Goal: Task Accomplishment & Management: Manage account settings

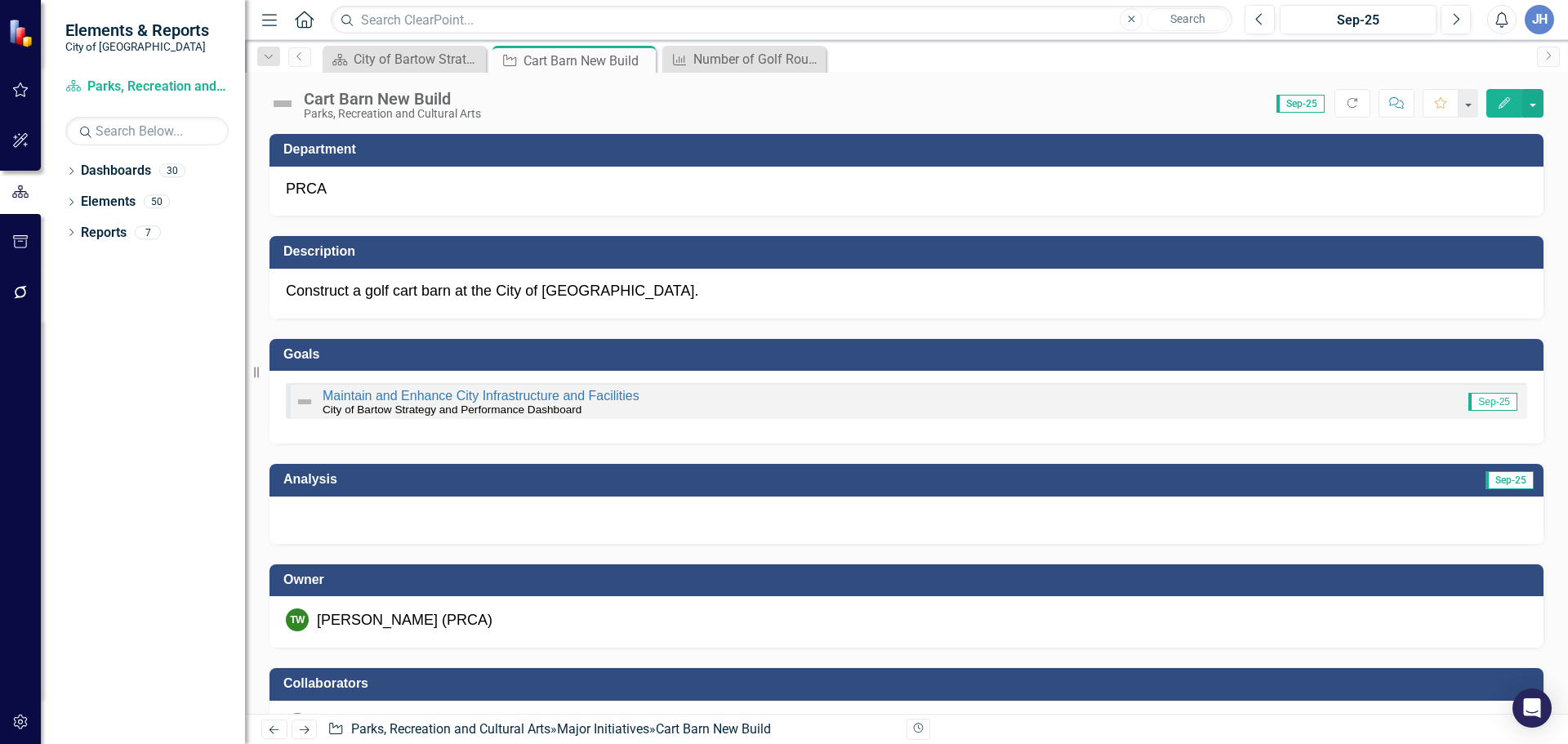
click at [0, 0] on icon "Close" at bounding box center [0, 0] width 0 height 0
click at [642, 59] on icon "Close" at bounding box center [640, 60] width 16 height 13
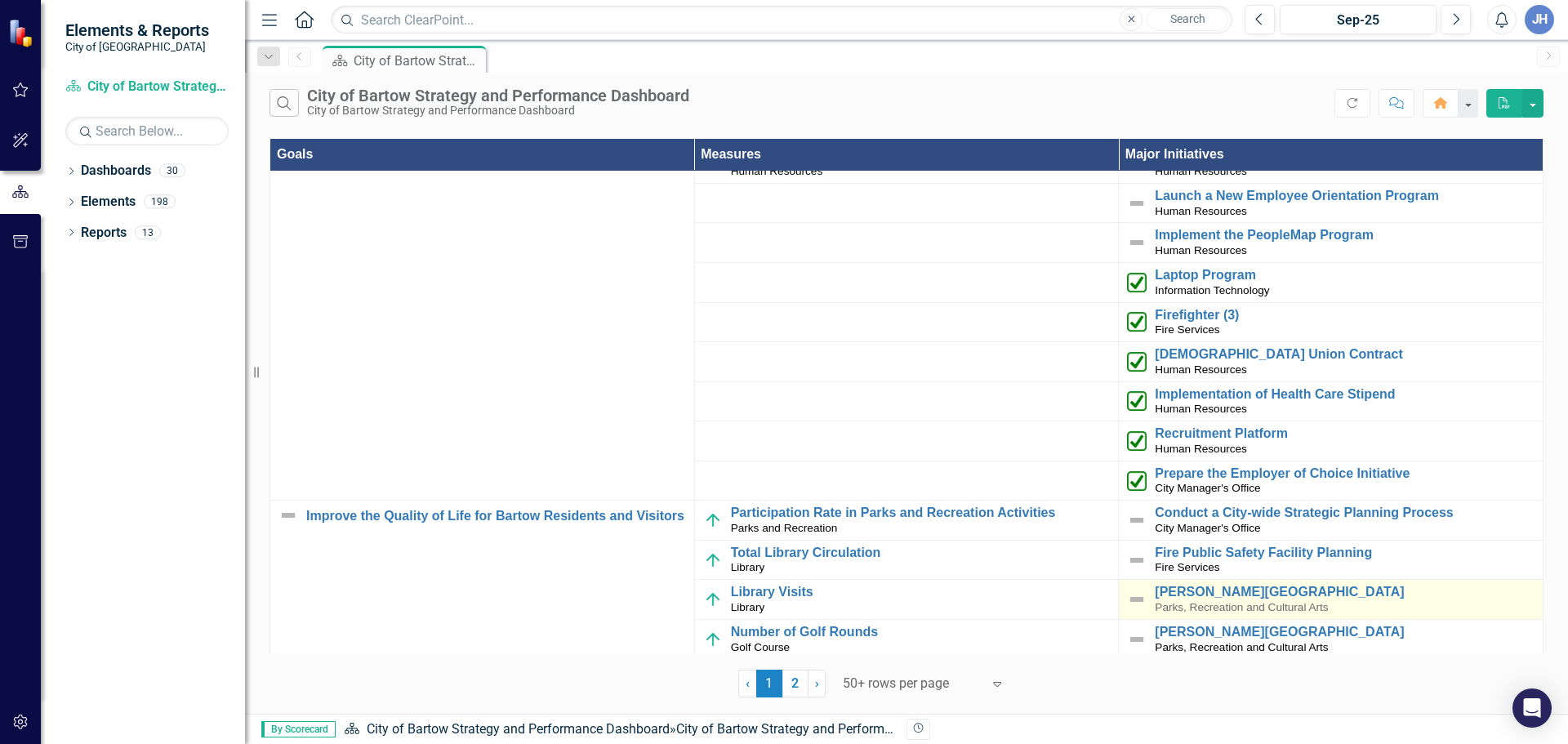
scroll to position [245, 0]
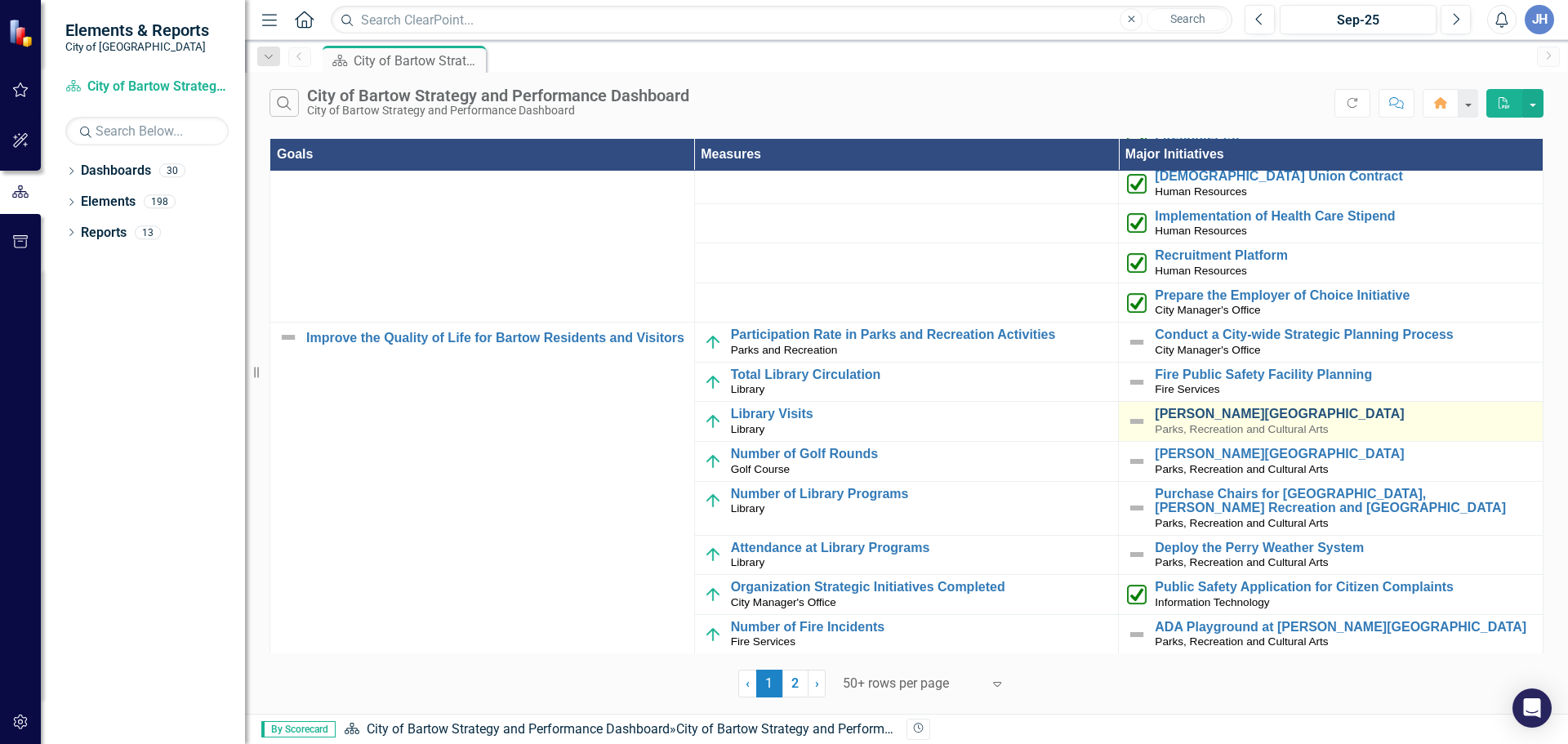
click at [1225, 415] on link "[PERSON_NAME][GEOGRAPHIC_DATA]" at bounding box center [1344, 414] width 380 height 15
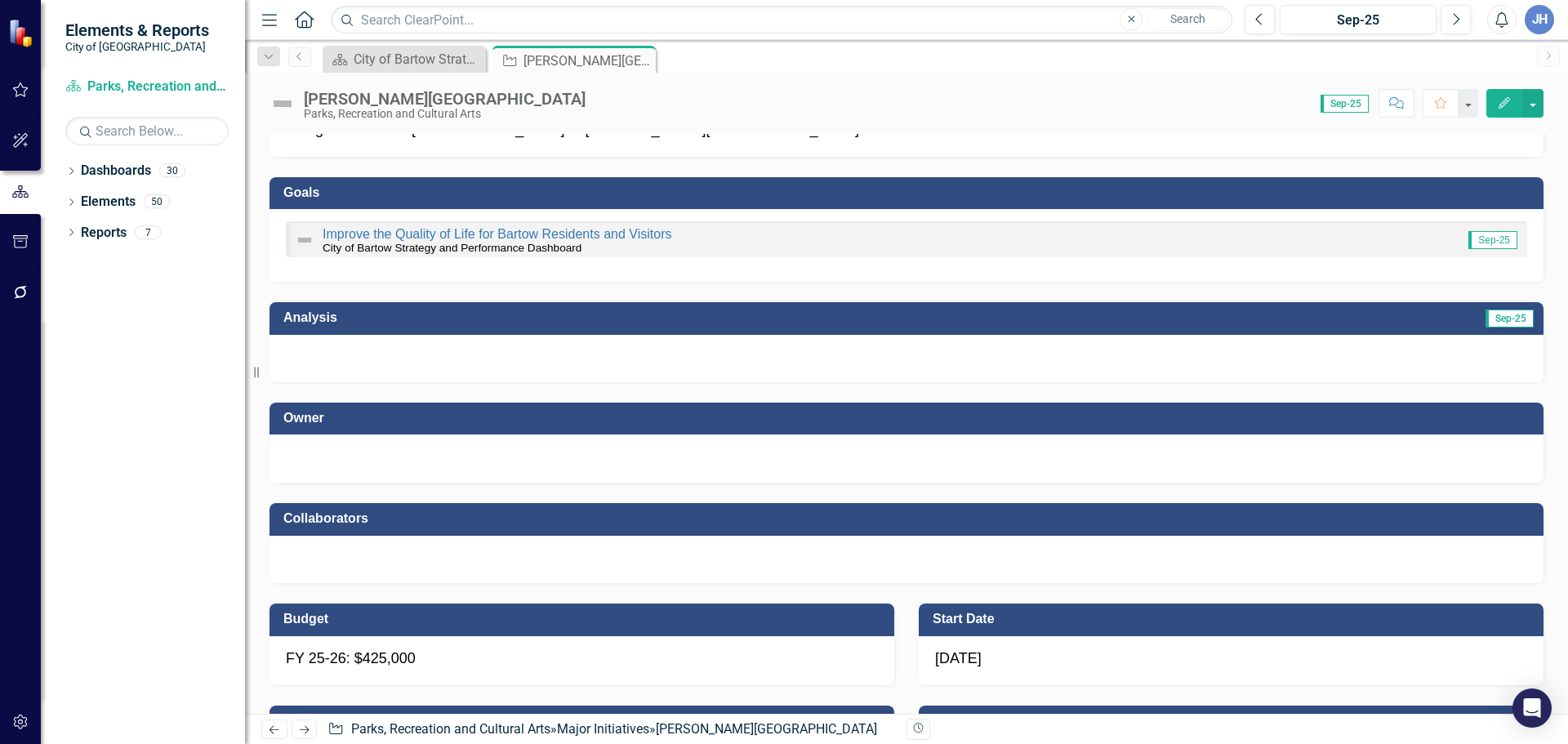
scroll to position [163, 0]
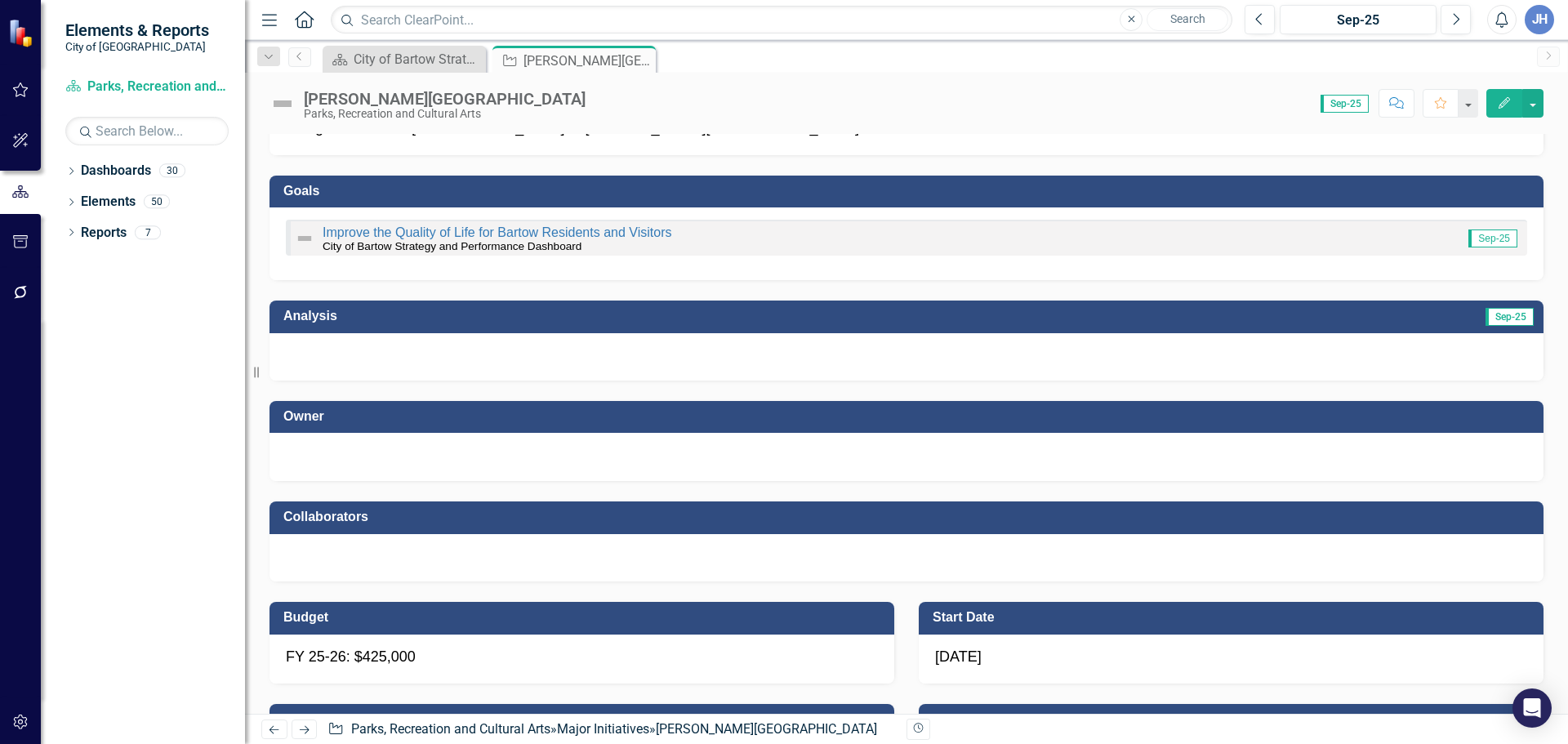
click at [503, 448] on div at bounding box center [906, 455] width 1241 height 20
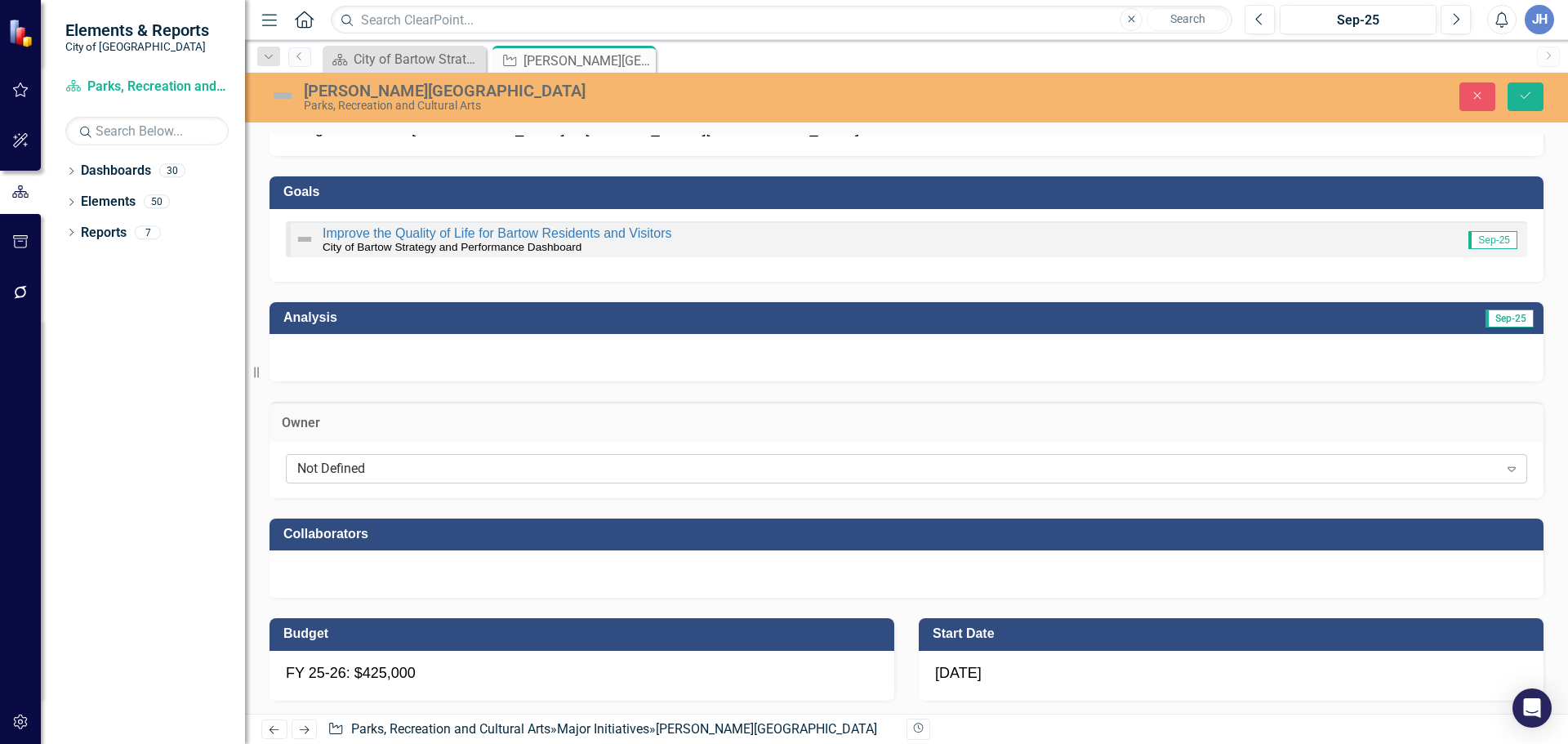
click at [441, 476] on div "Not Defined" at bounding box center [897, 468] width 1201 height 19
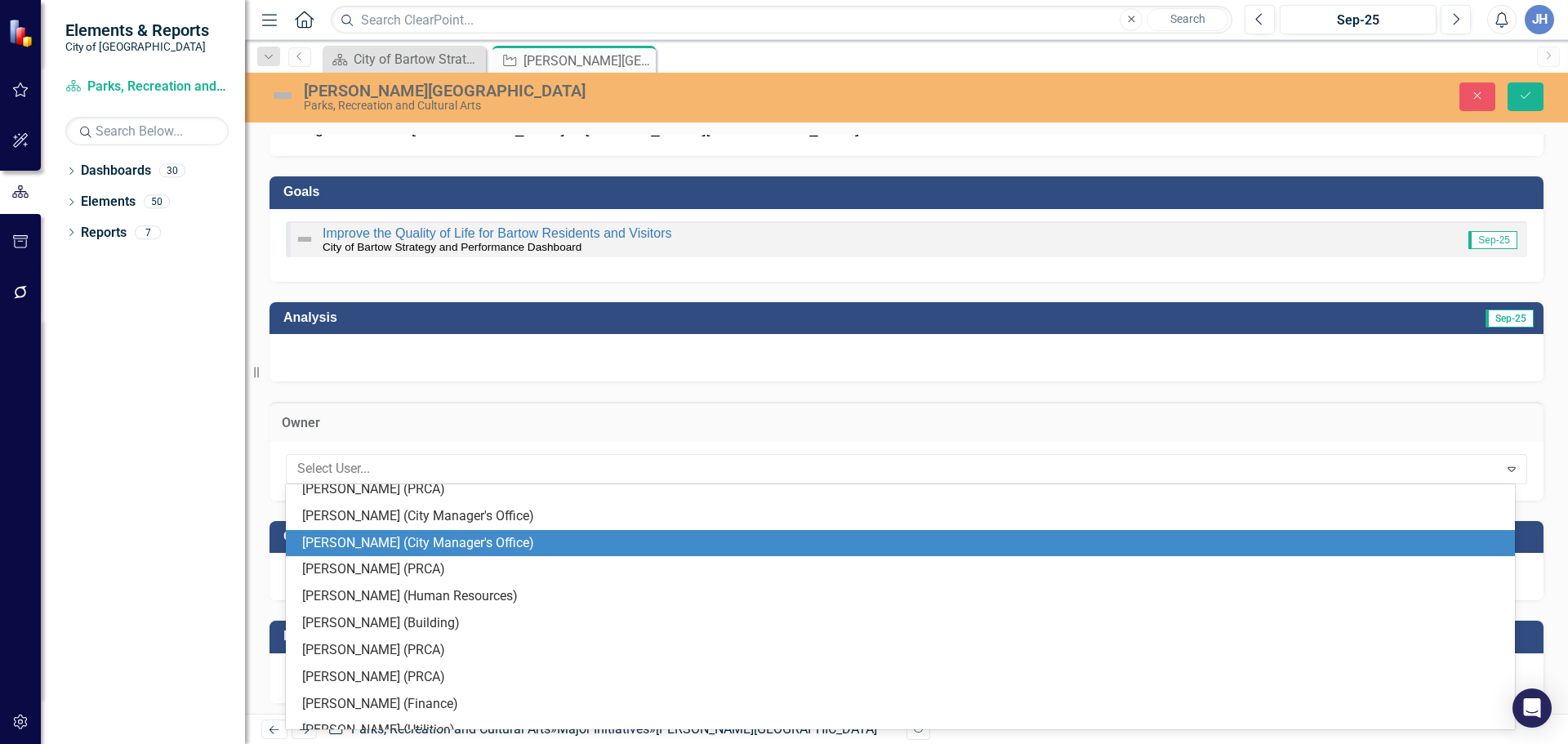
scroll to position [327, 0]
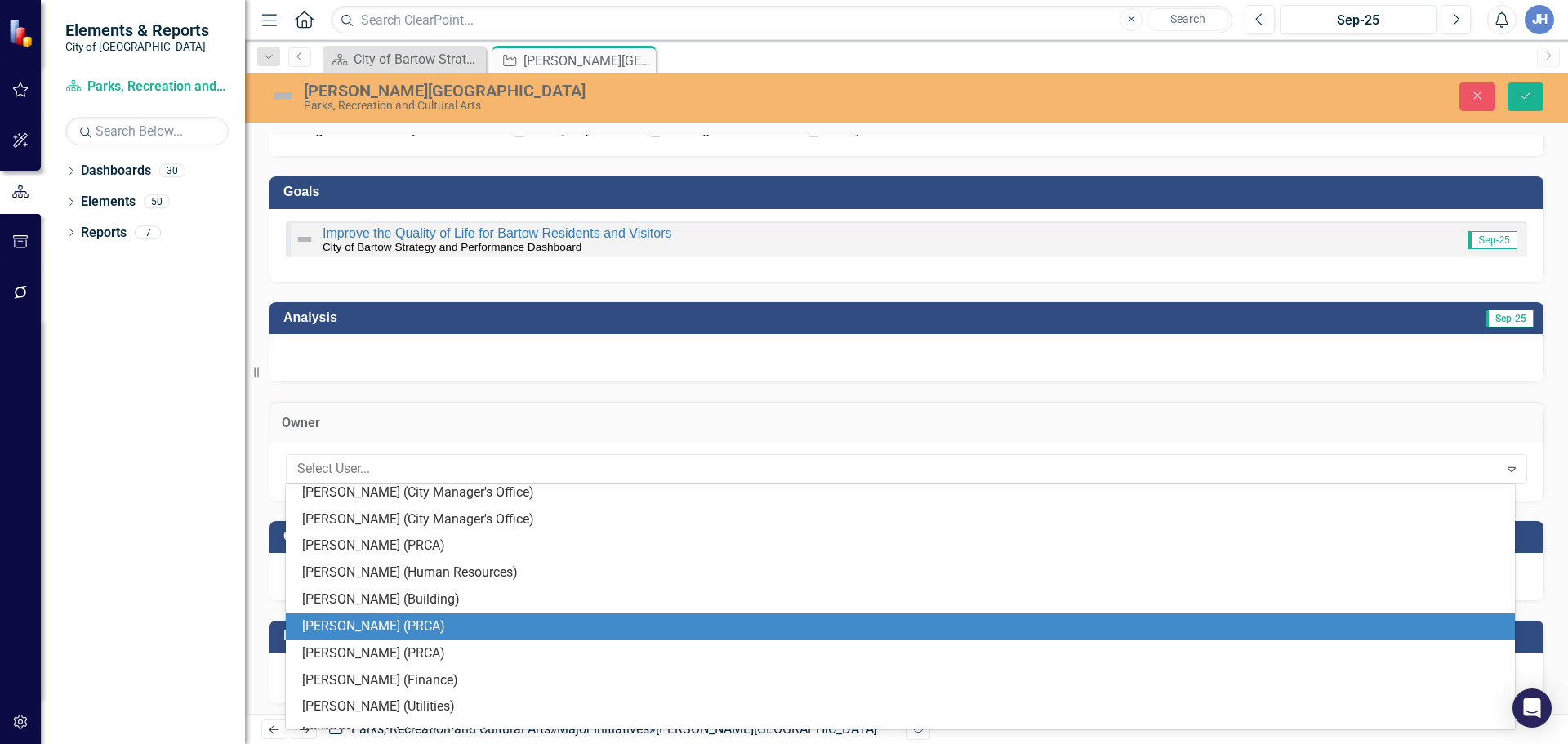
click at [373, 625] on div "[PERSON_NAME] (PRCA)" at bounding box center [902, 627] width 1202 height 19
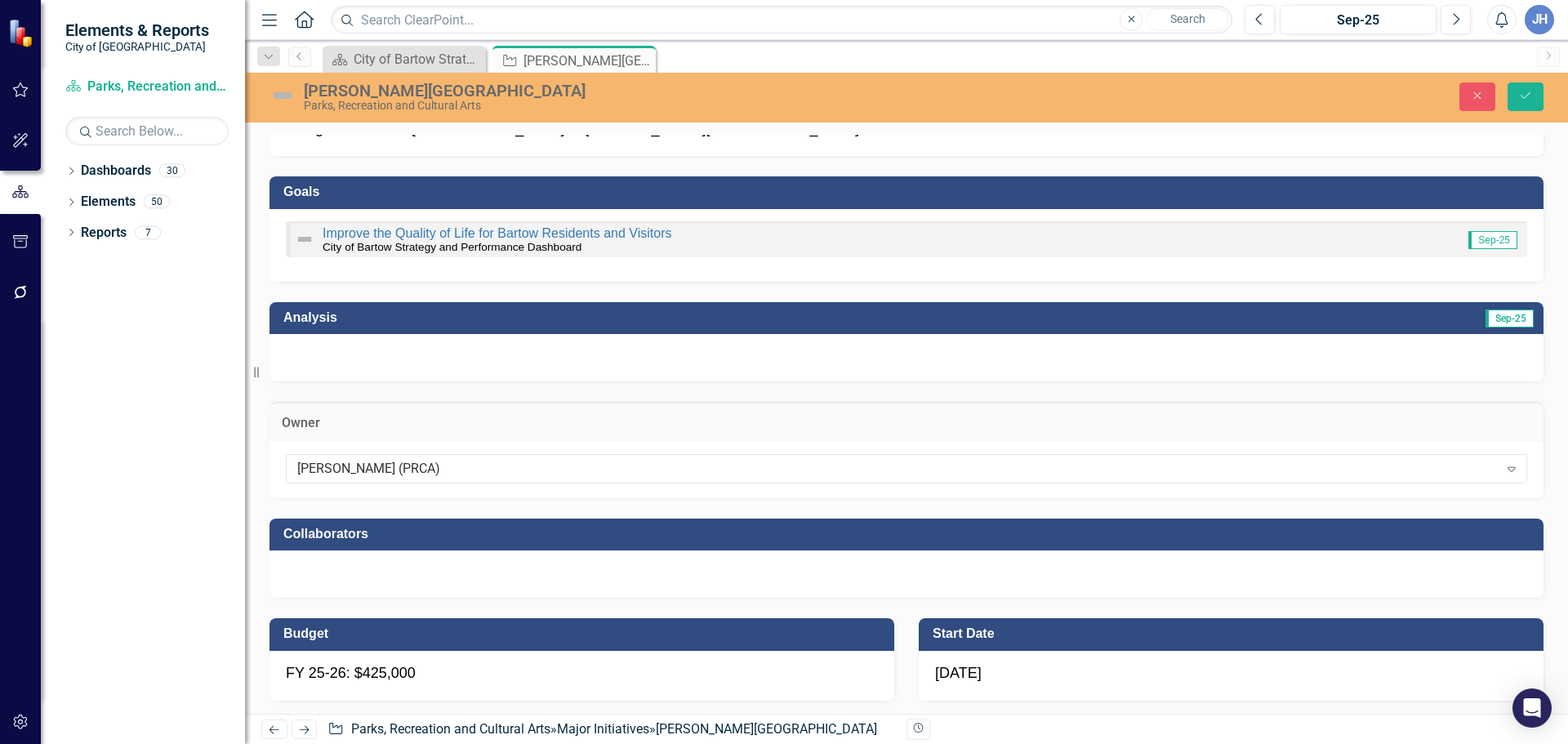
click at [380, 579] on div at bounding box center [906, 574] width 1273 height 47
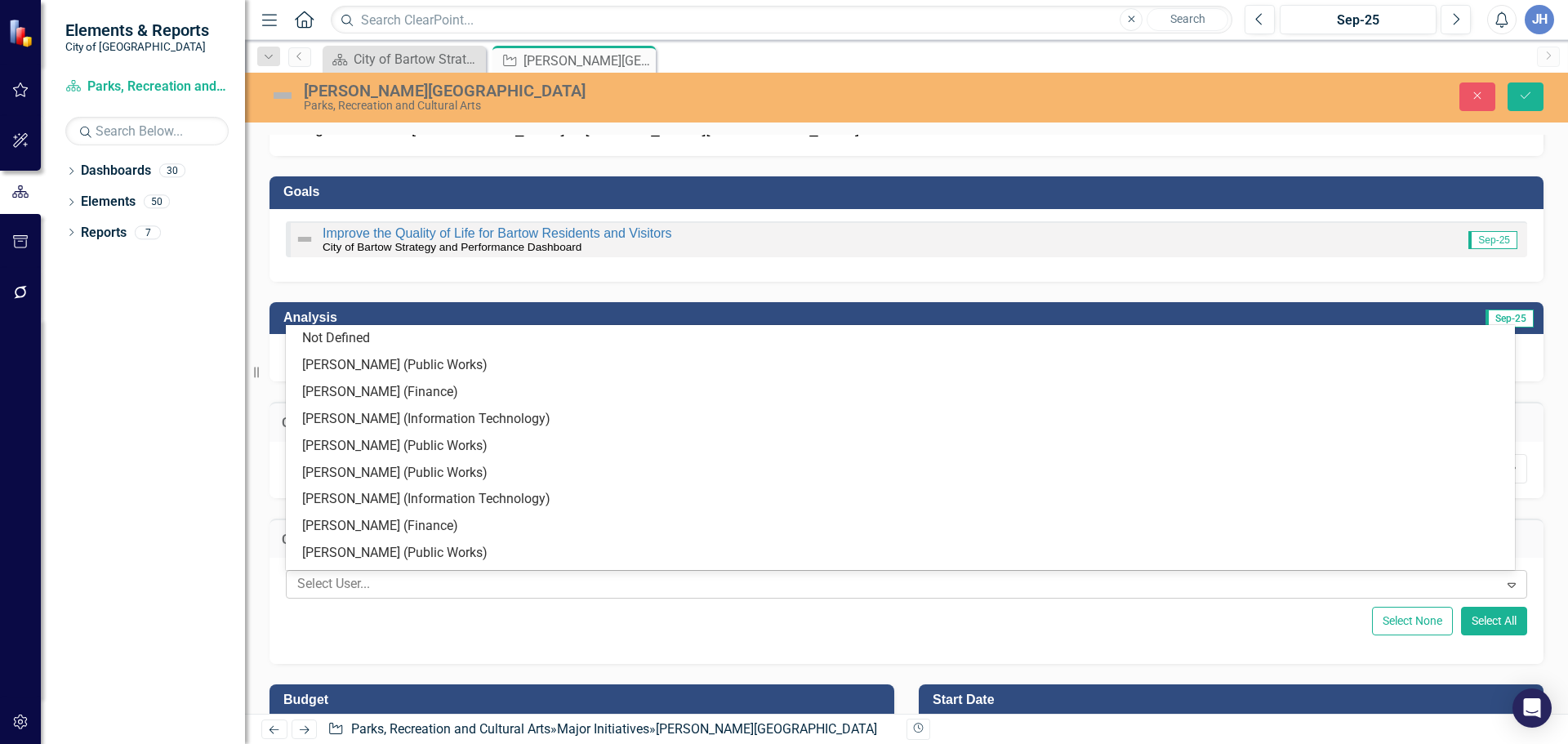
click at [382, 581] on div at bounding box center [894, 584] width 1208 height 22
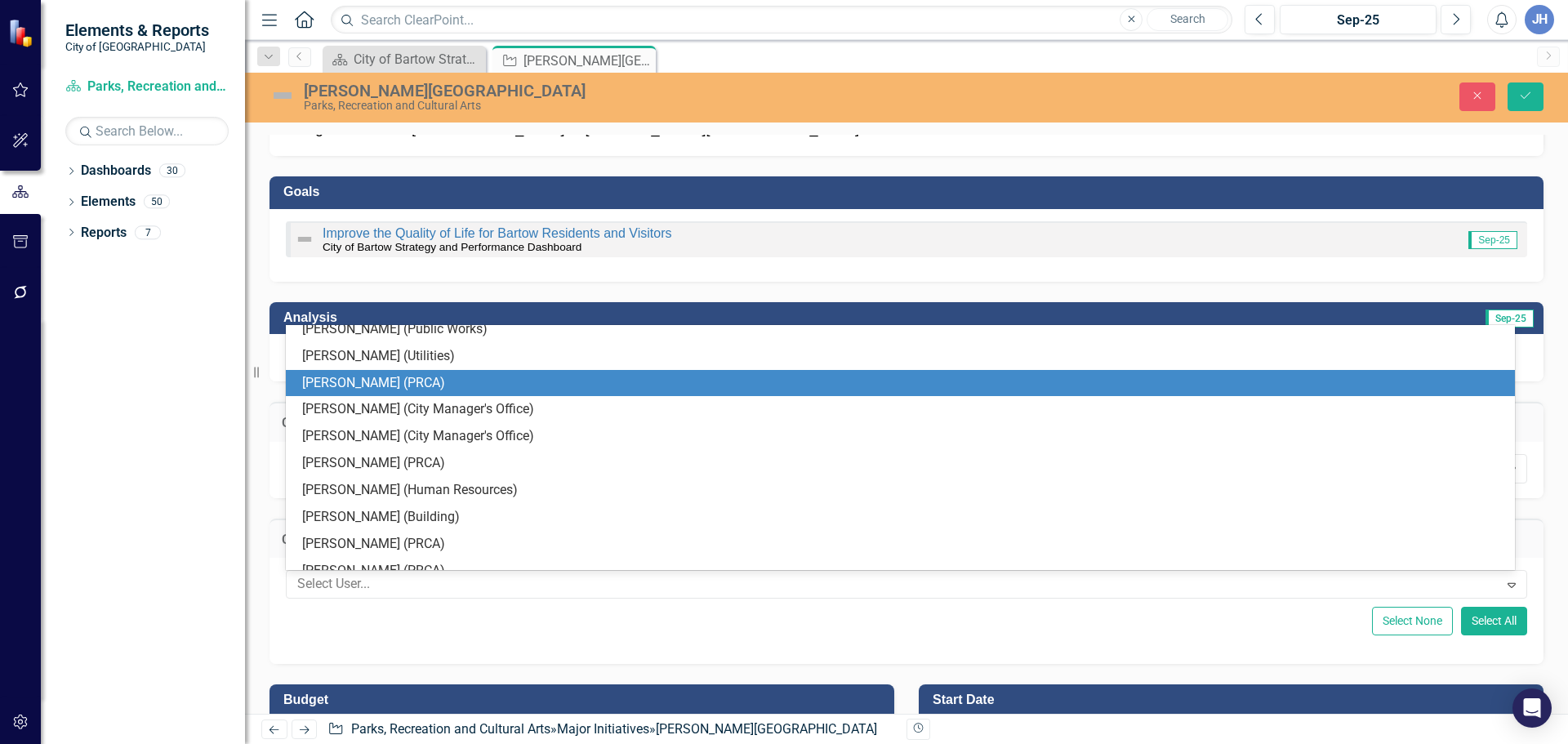
click at [374, 393] on div "[PERSON_NAME] (PRCA)" at bounding box center [900, 384] width 1229 height 27
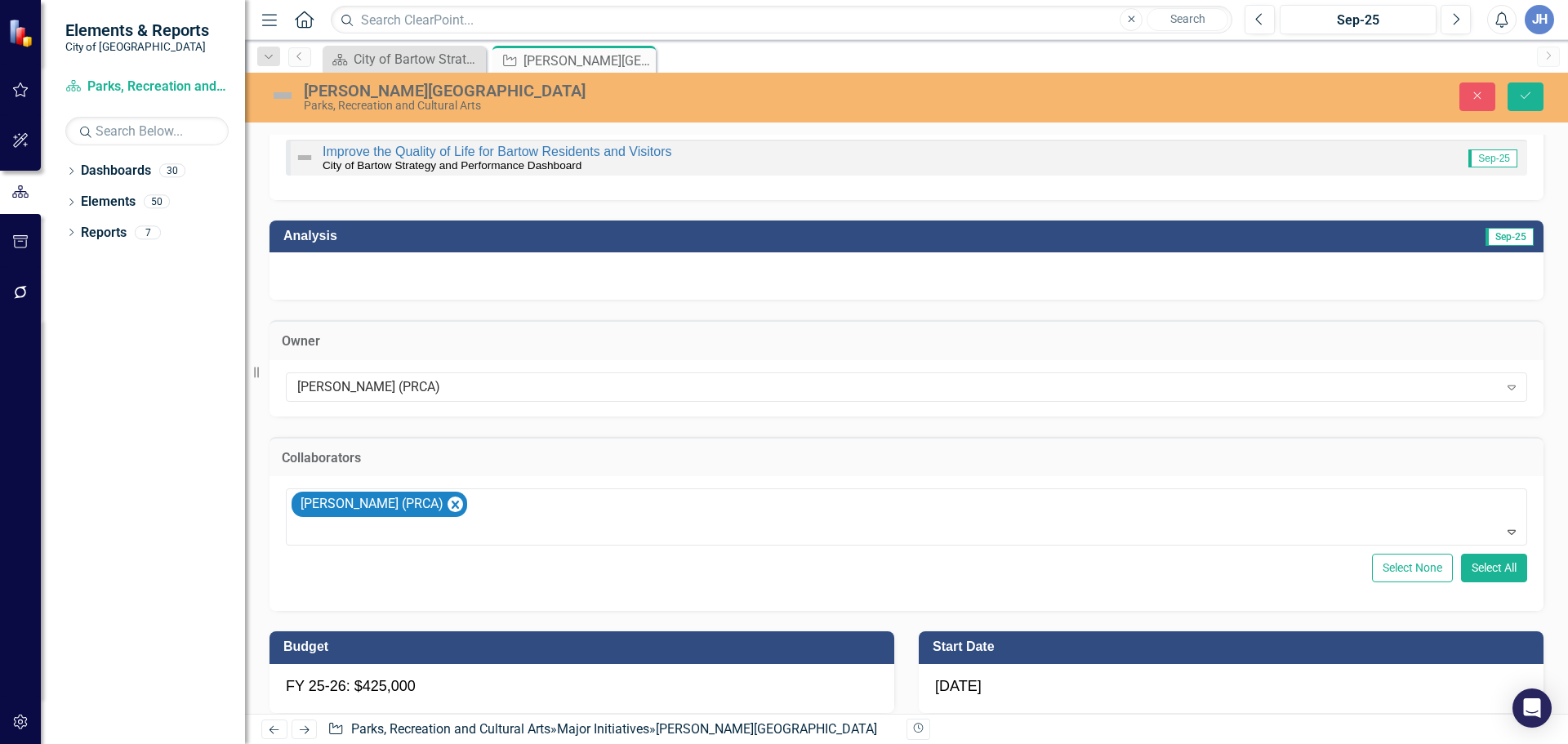
scroll to position [327, 0]
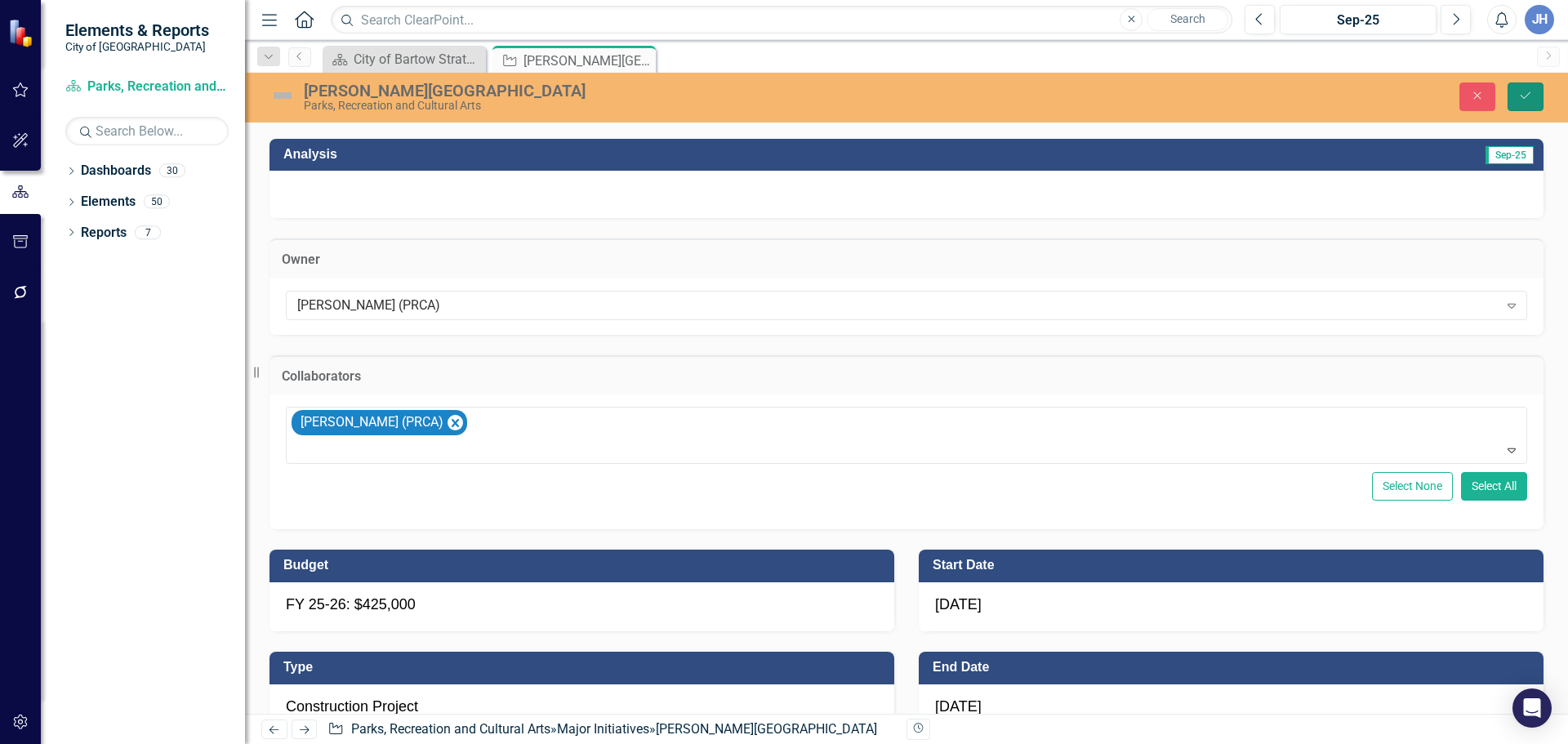
click at [1521, 97] on icon "submit" at bounding box center [1525, 95] width 10 height 6
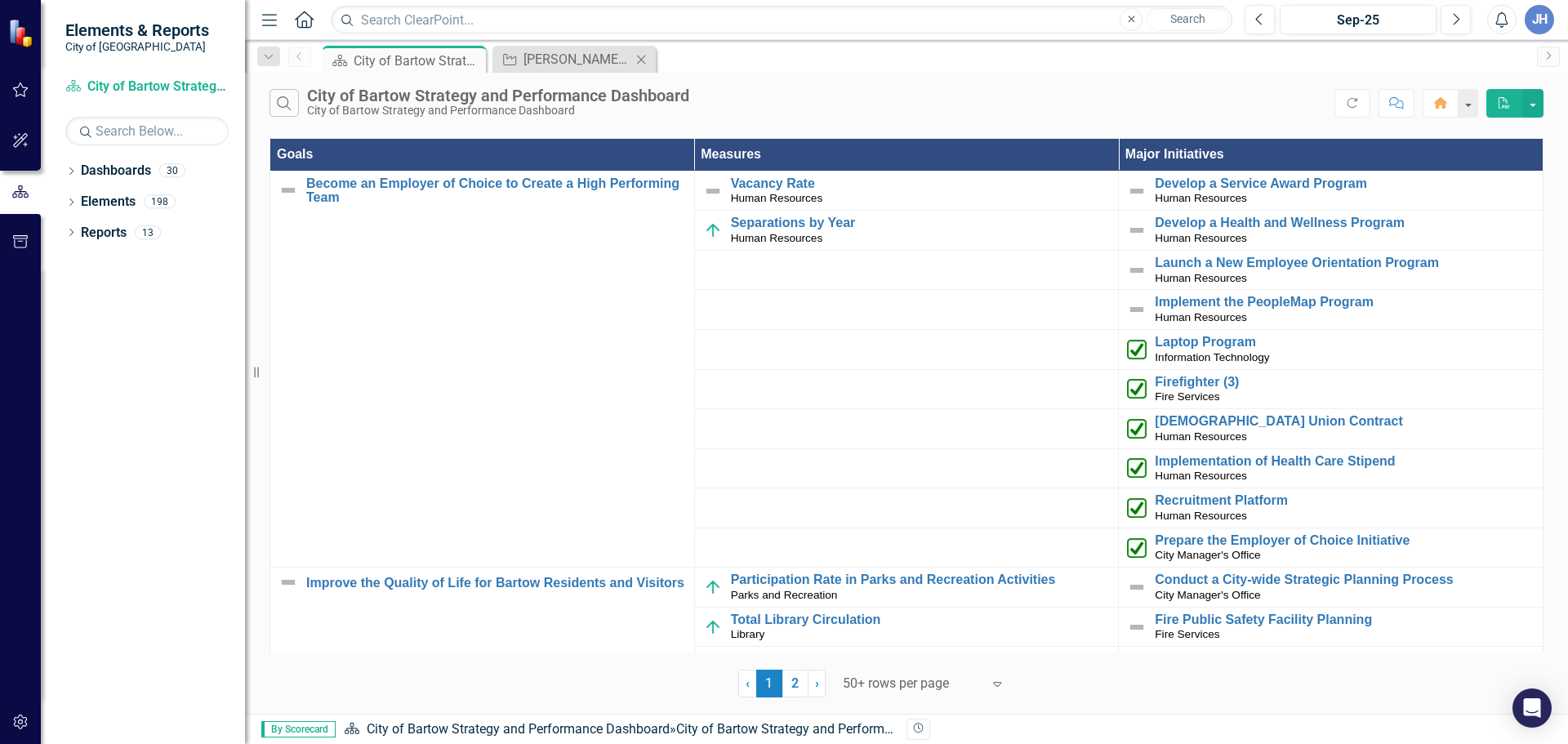
click at [640, 56] on icon "Close" at bounding box center [641, 59] width 16 height 13
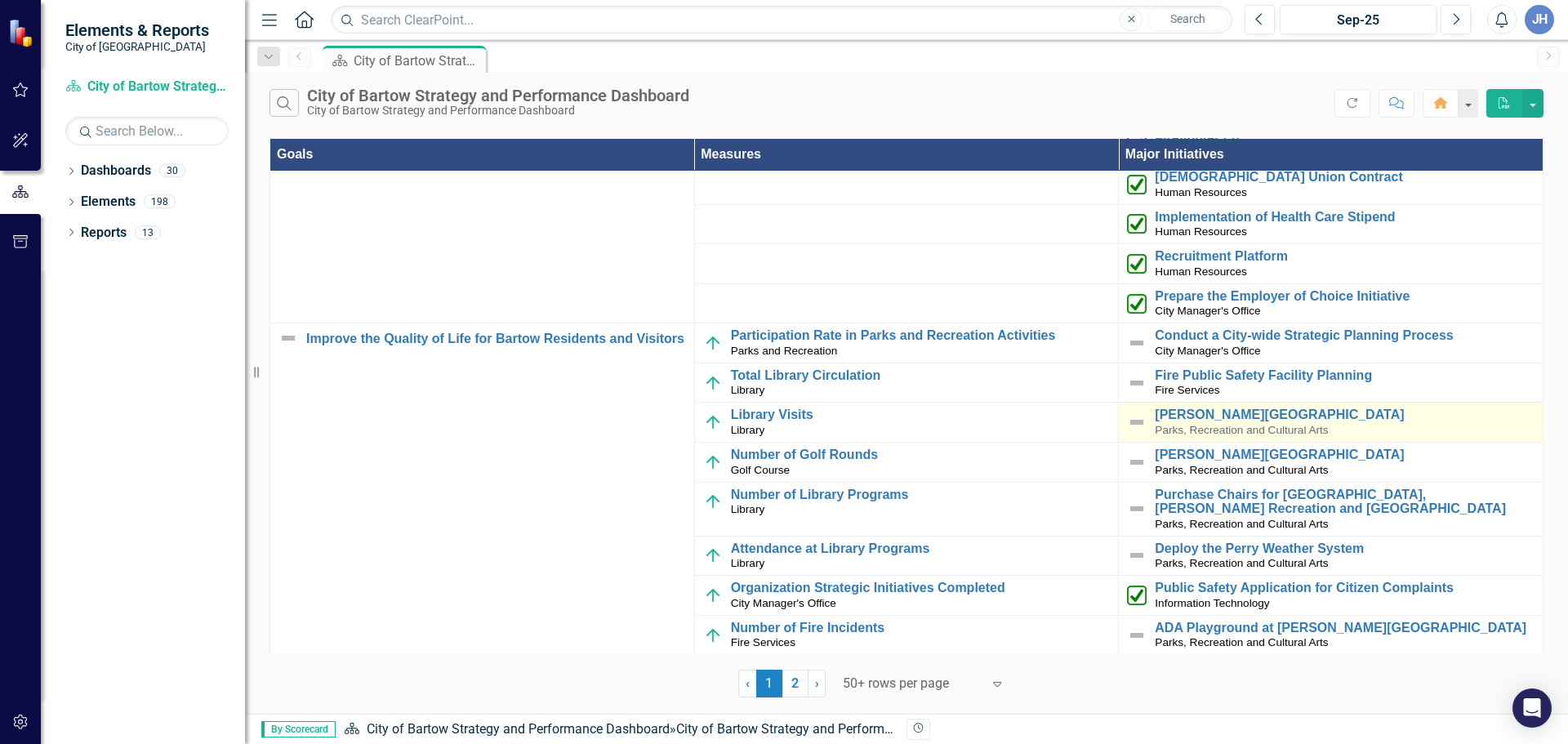
scroll to position [245, 0]
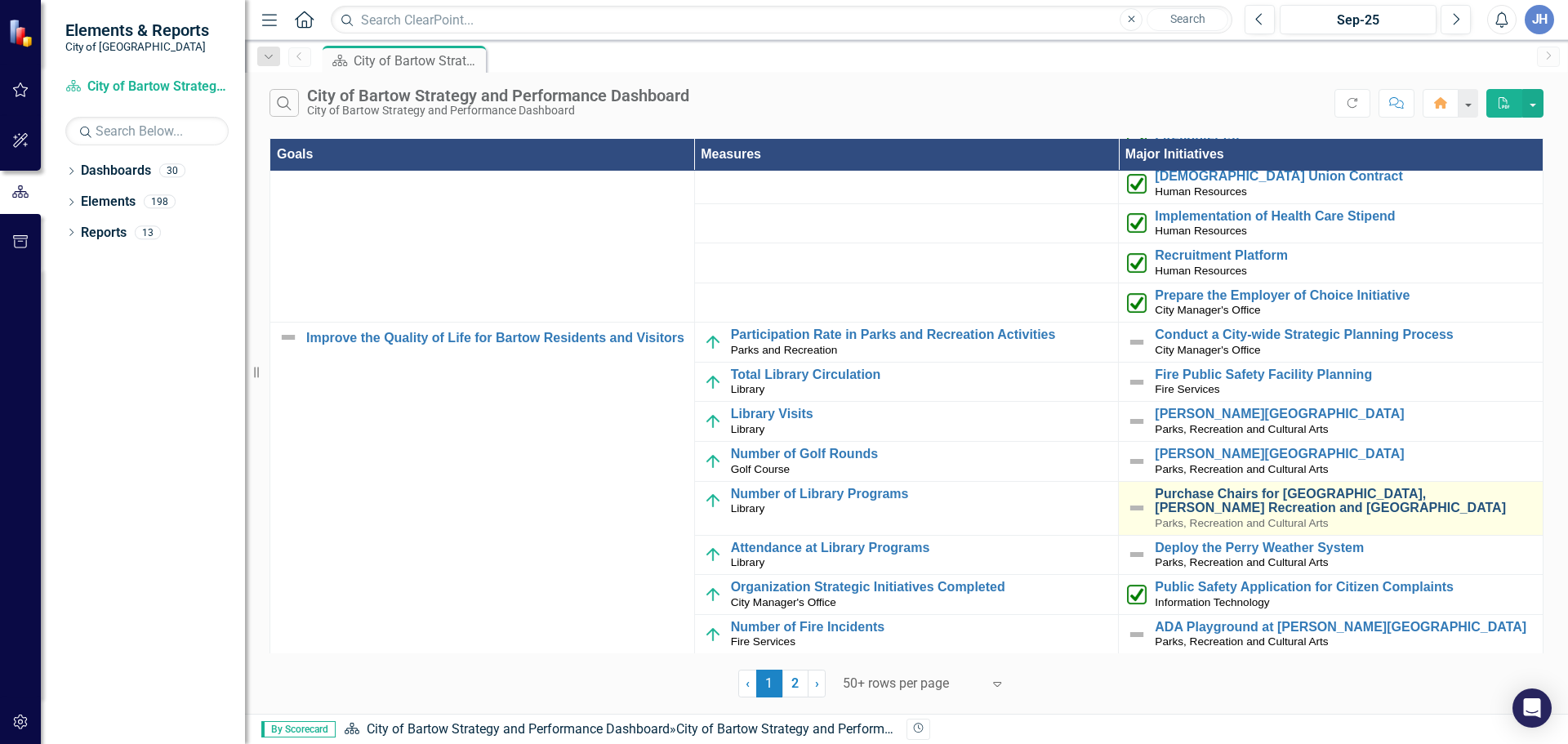
click at [1210, 502] on link "Purchase Chairs for [GEOGRAPHIC_DATA], [PERSON_NAME] Recreation and [GEOGRAPHIC…" at bounding box center [1344, 501] width 380 height 28
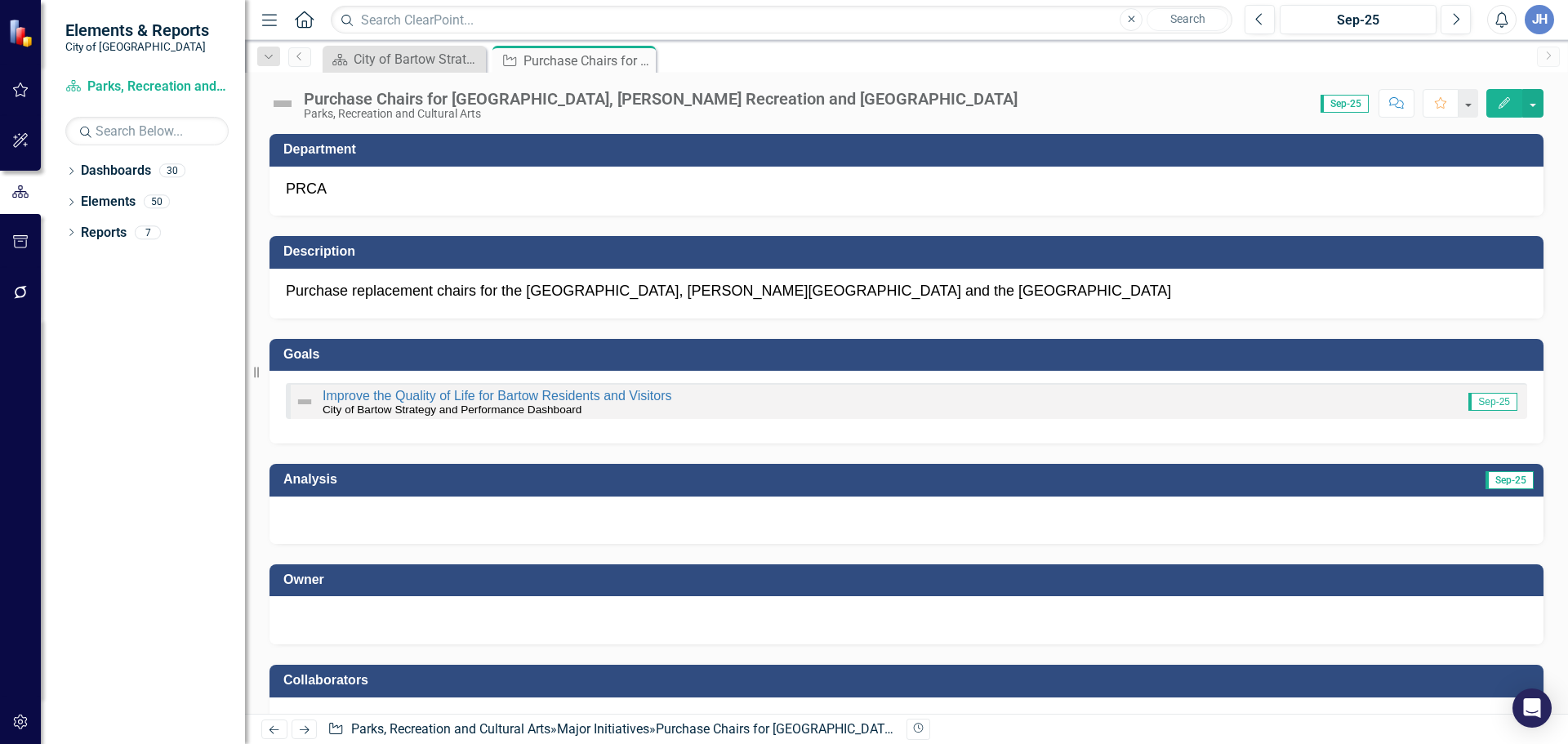
click at [492, 616] on div at bounding box center [906, 618] width 1241 height 20
click at [492, 618] on div at bounding box center [906, 618] width 1241 height 20
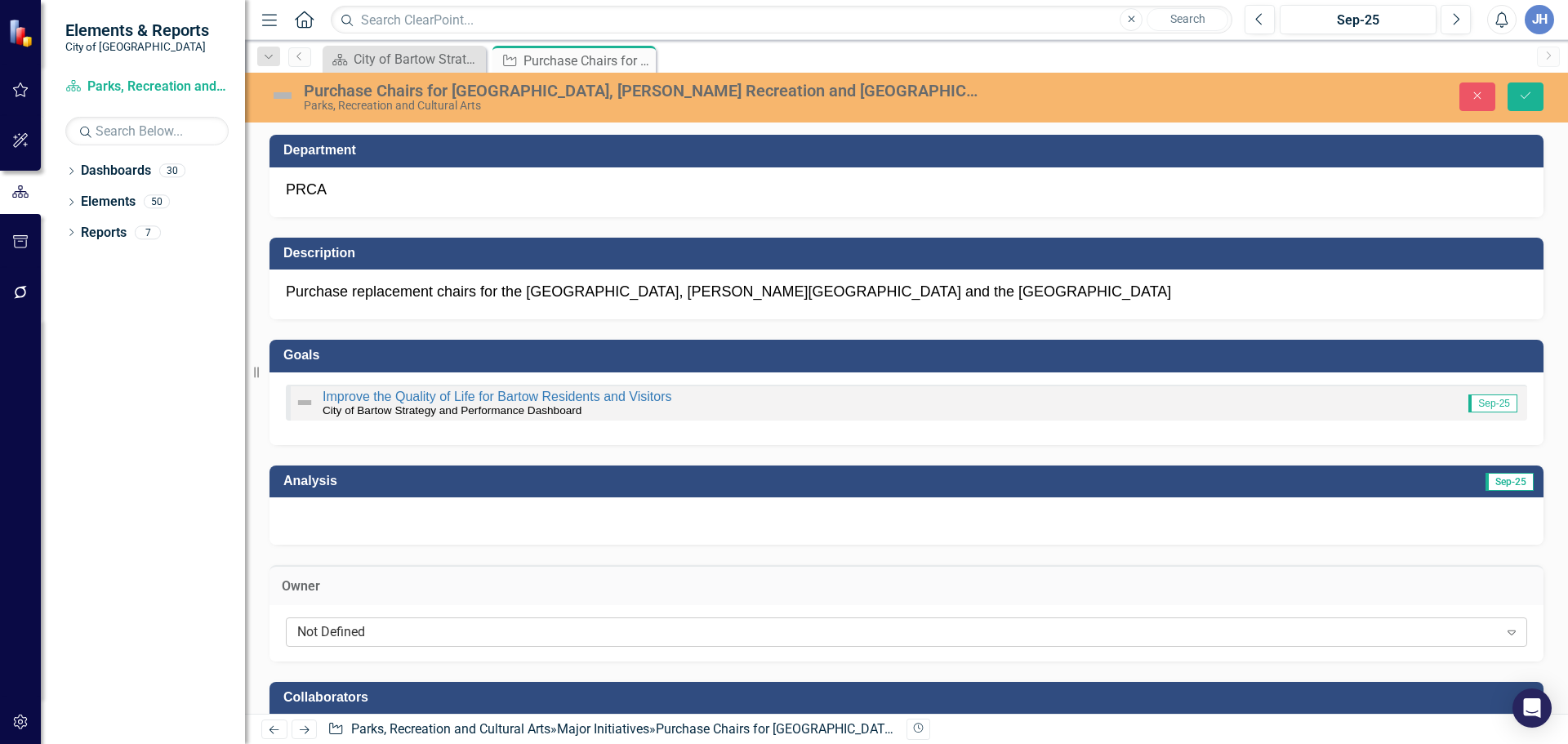
click at [440, 627] on div "Not Defined" at bounding box center [897, 631] width 1201 height 19
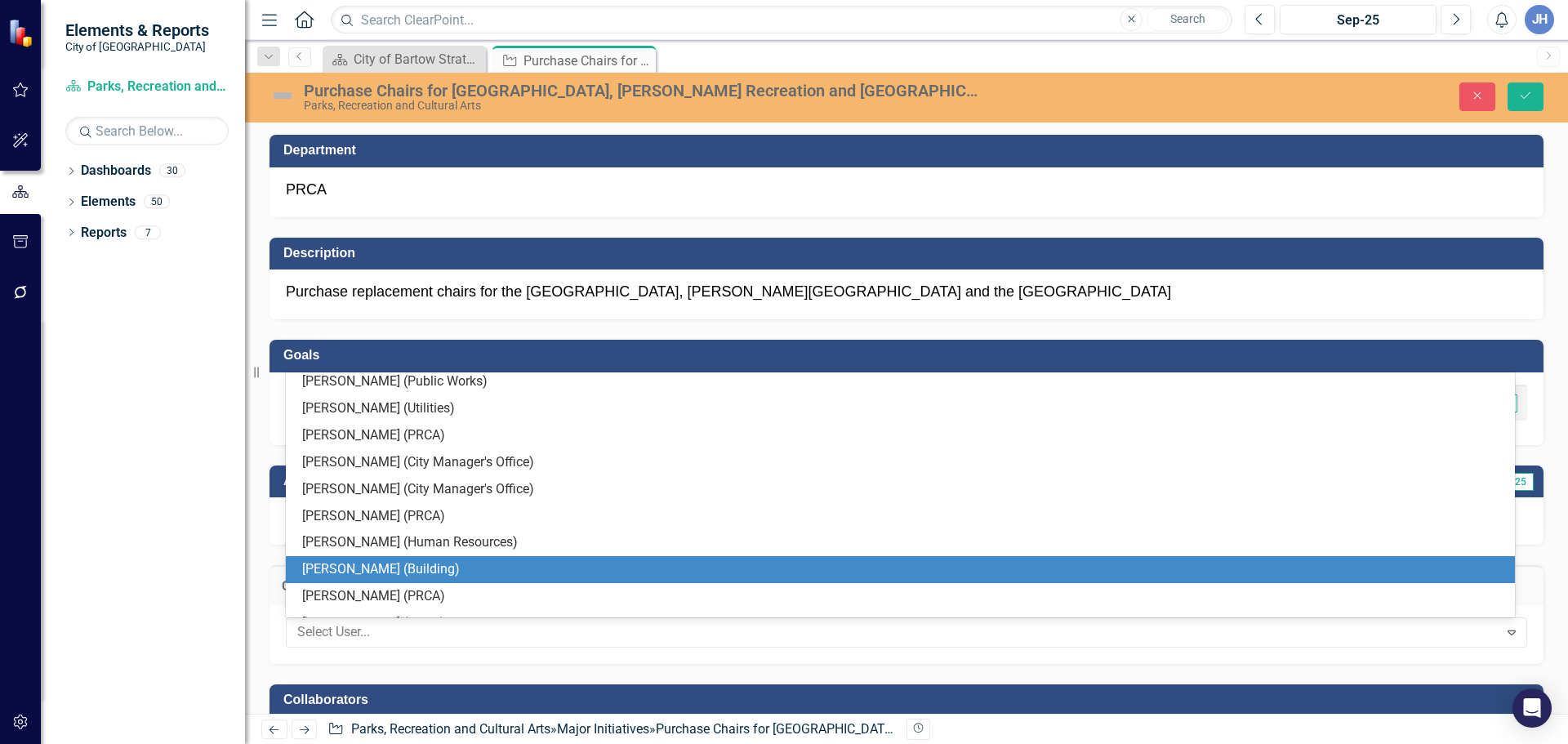
scroll to position [327, 0]
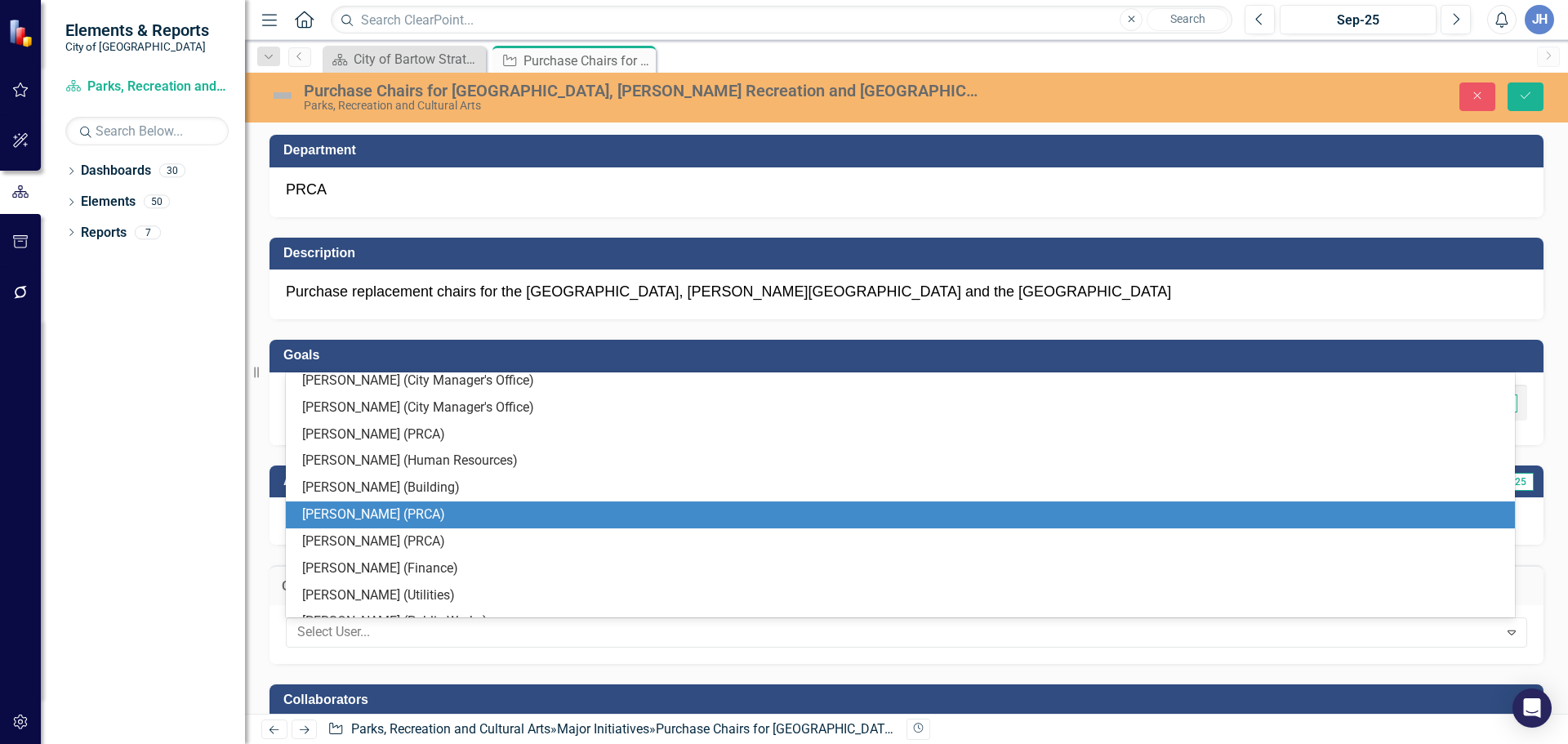
click at [378, 518] on div "[PERSON_NAME] (PRCA)" at bounding box center [902, 515] width 1202 height 19
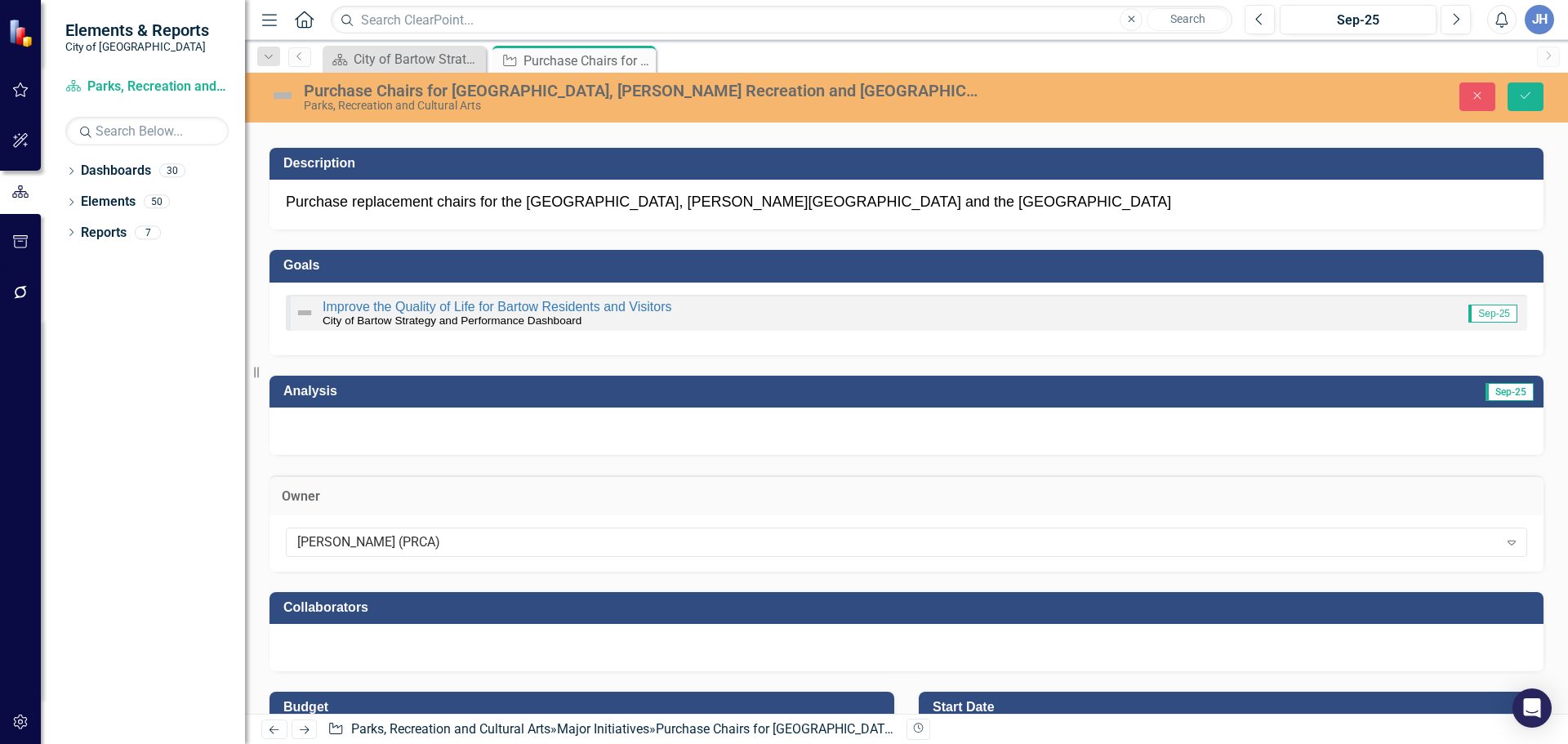
scroll to position [163, 0]
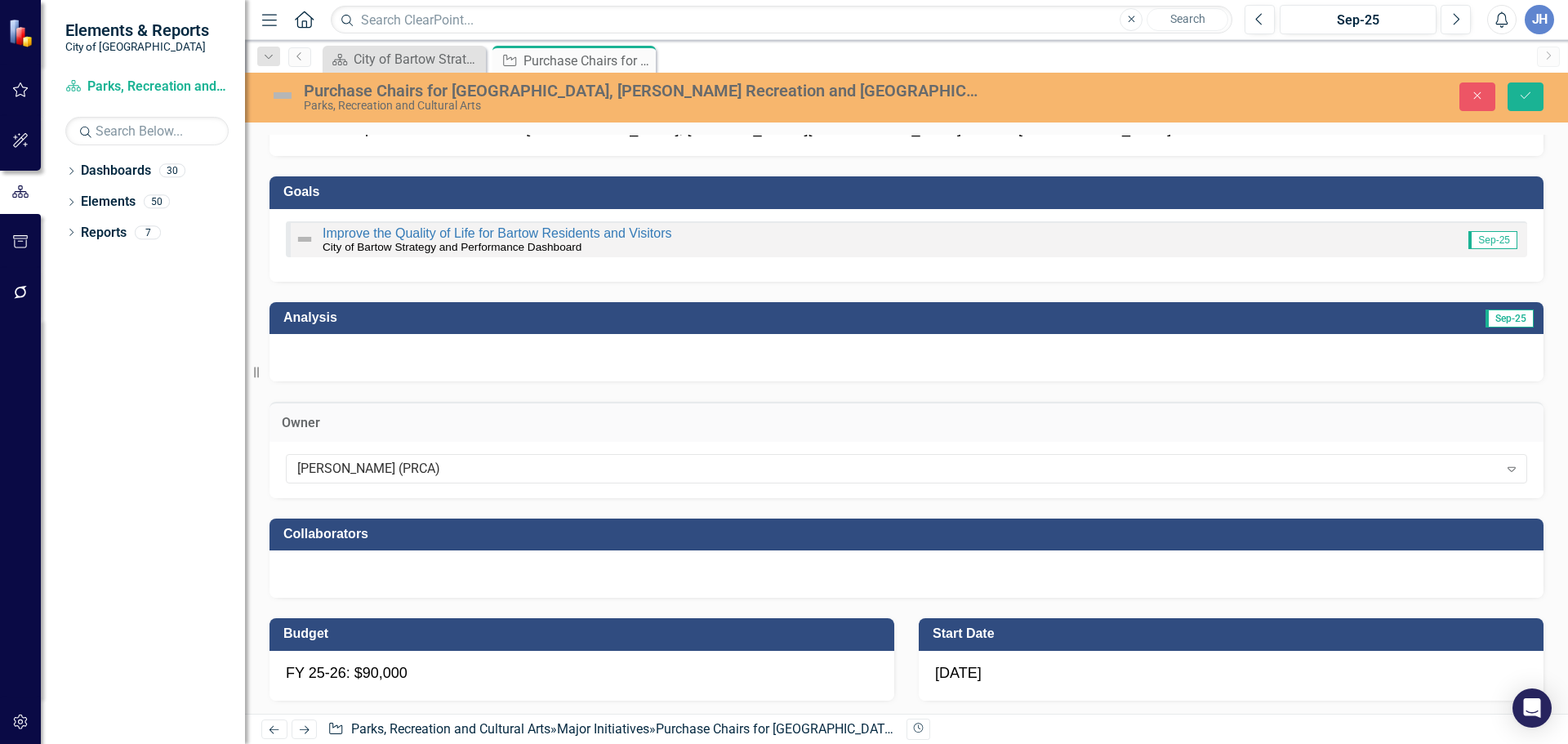
click at [404, 566] on div at bounding box center [906, 574] width 1273 height 47
click at [404, 567] on div at bounding box center [906, 574] width 1273 height 47
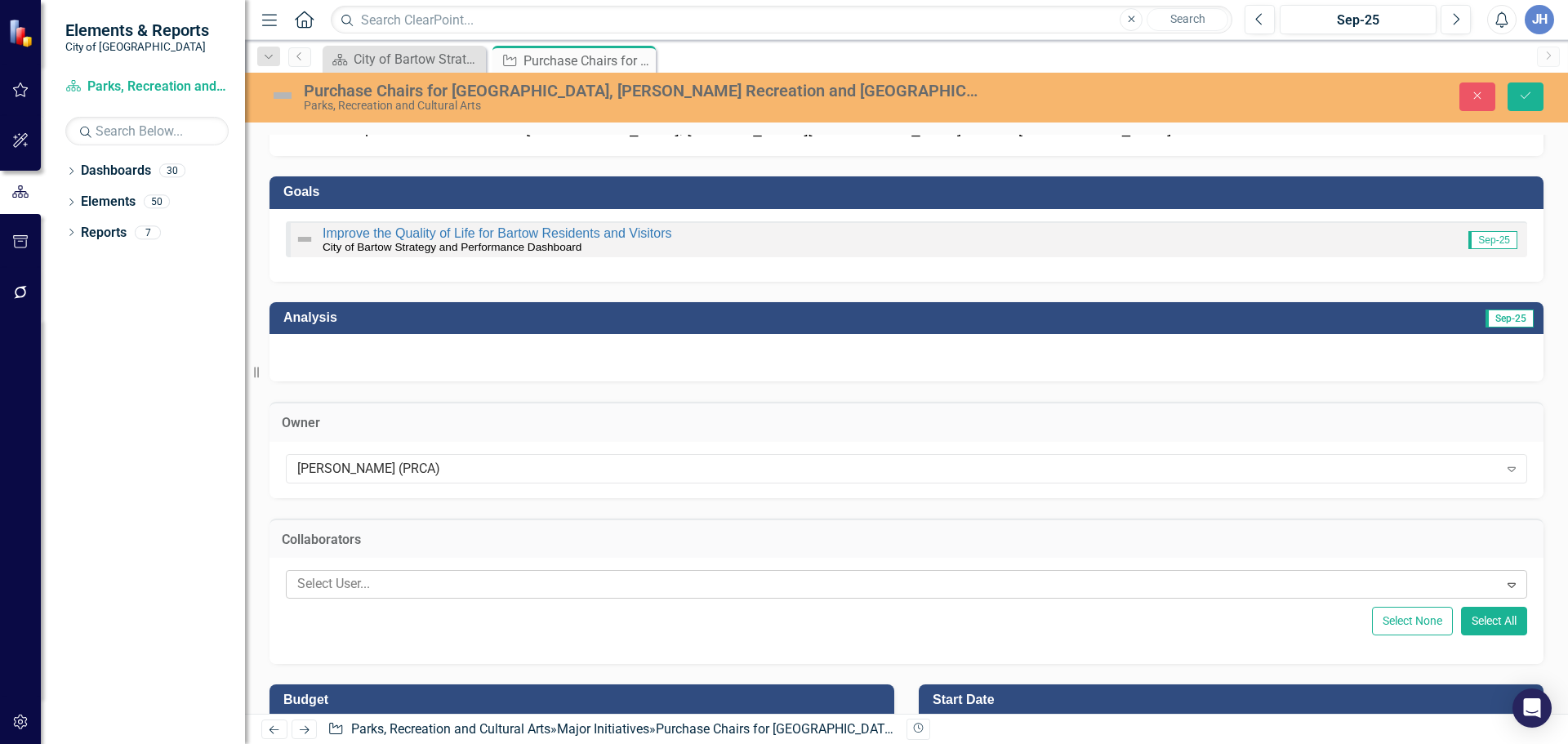
click at [398, 581] on div at bounding box center [894, 584] width 1208 height 22
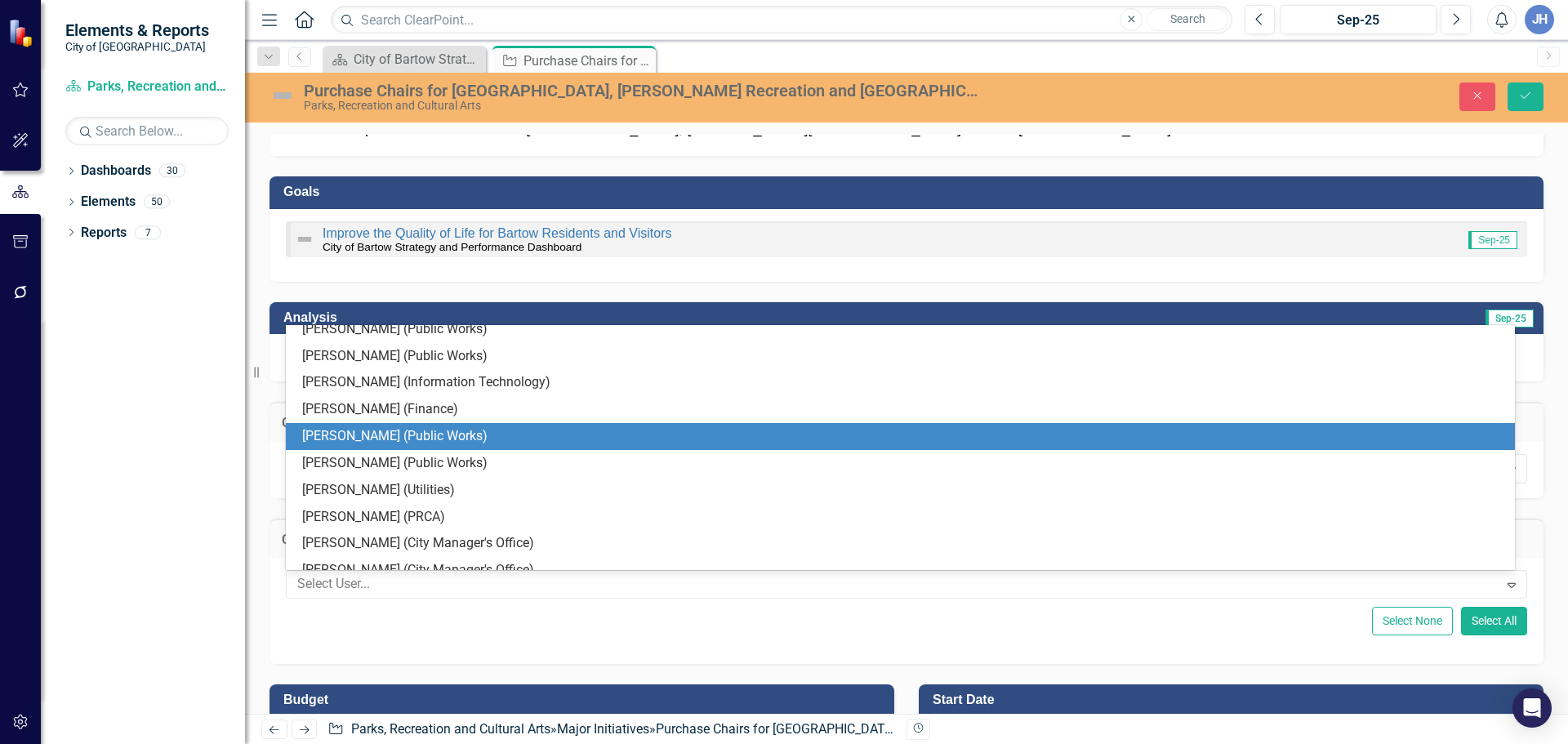
scroll to position [196, 0]
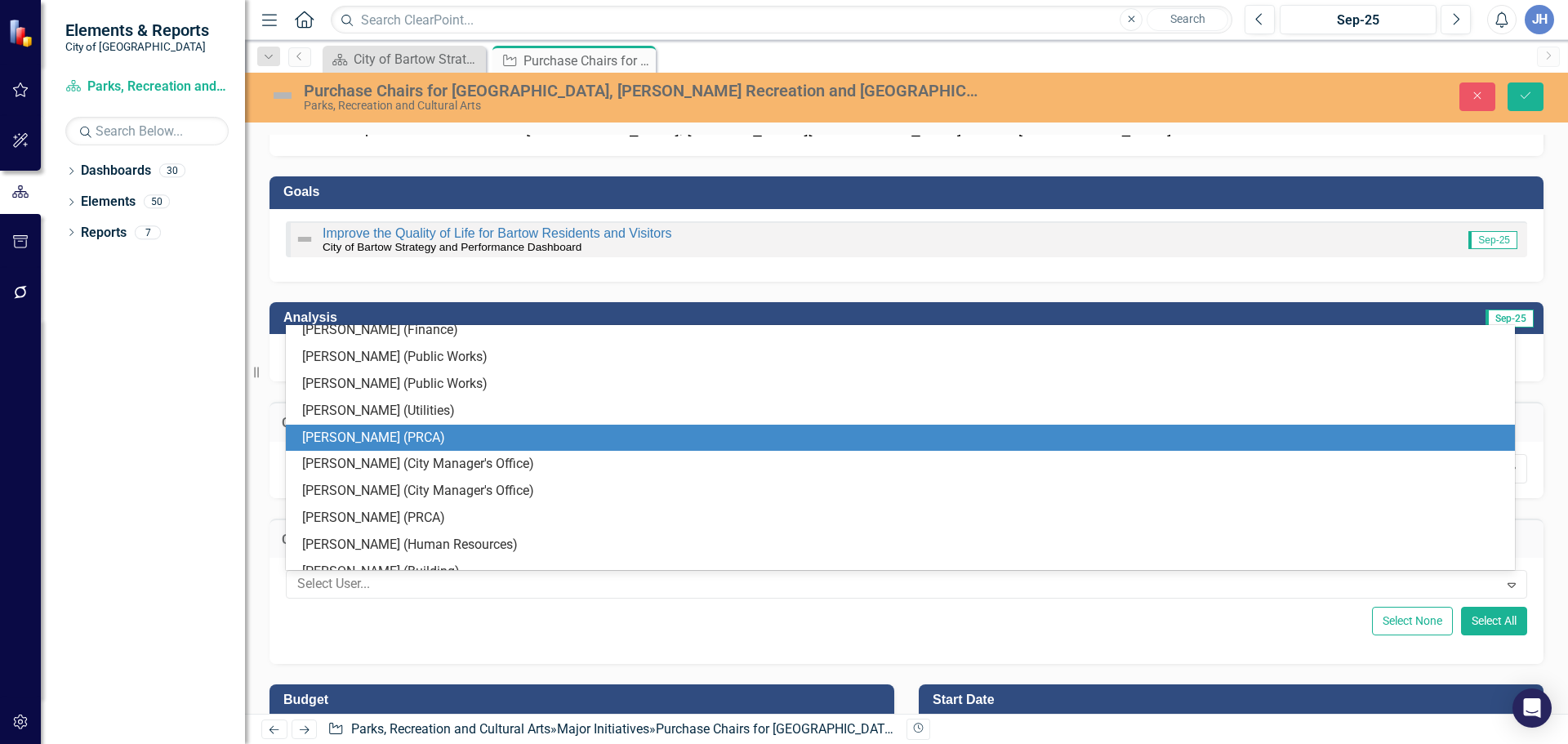
click at [370, 442] on div "[PERSON_NAME] (PRCA)" at bounding box center [902, 438] width 1202 height 19
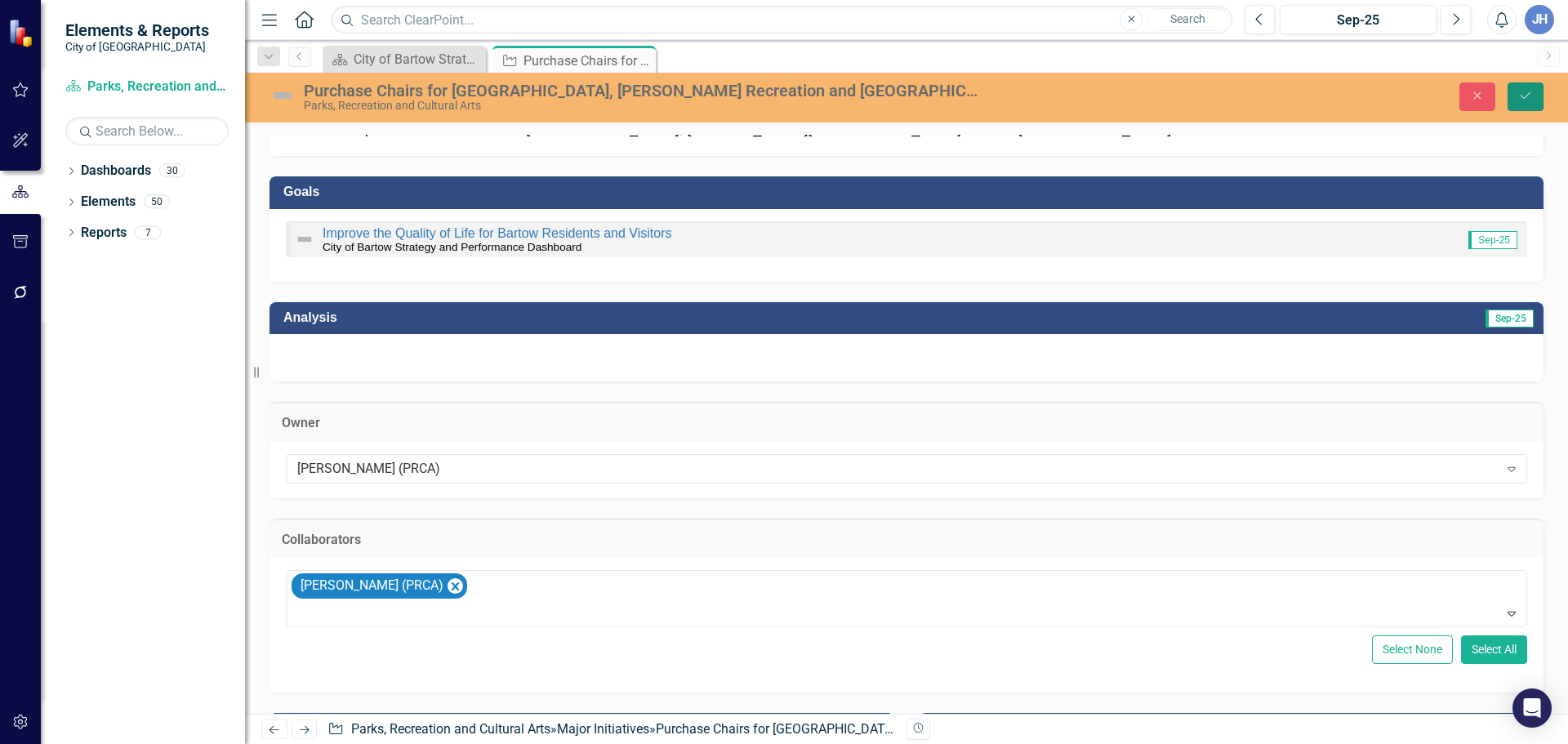
click at [1522, 97] on icon "submit" at bounding box center [1525, 95] width 10 height 6
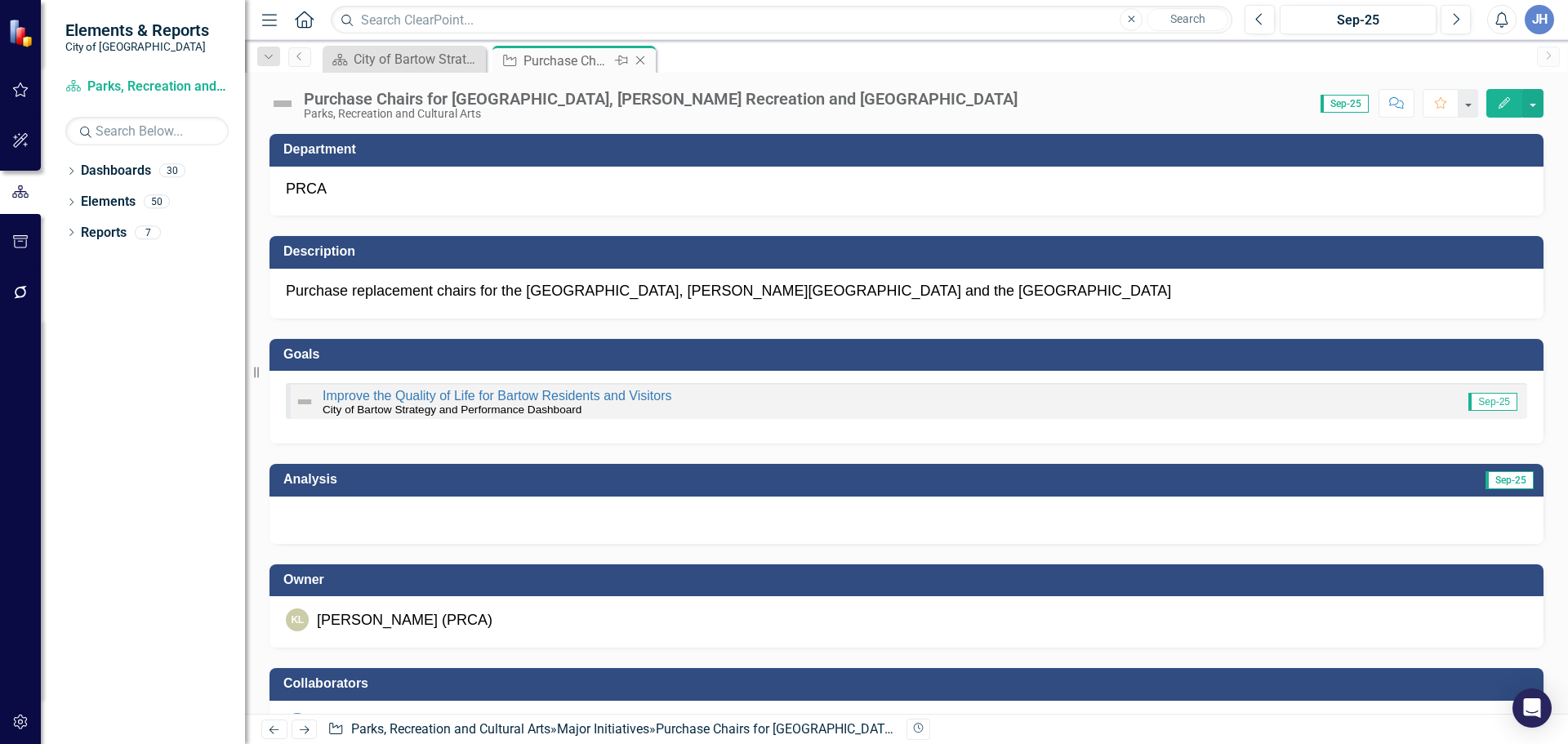
click at [640, 59] on icon "Close" at bounding box center [640, 60] width 16 height 13
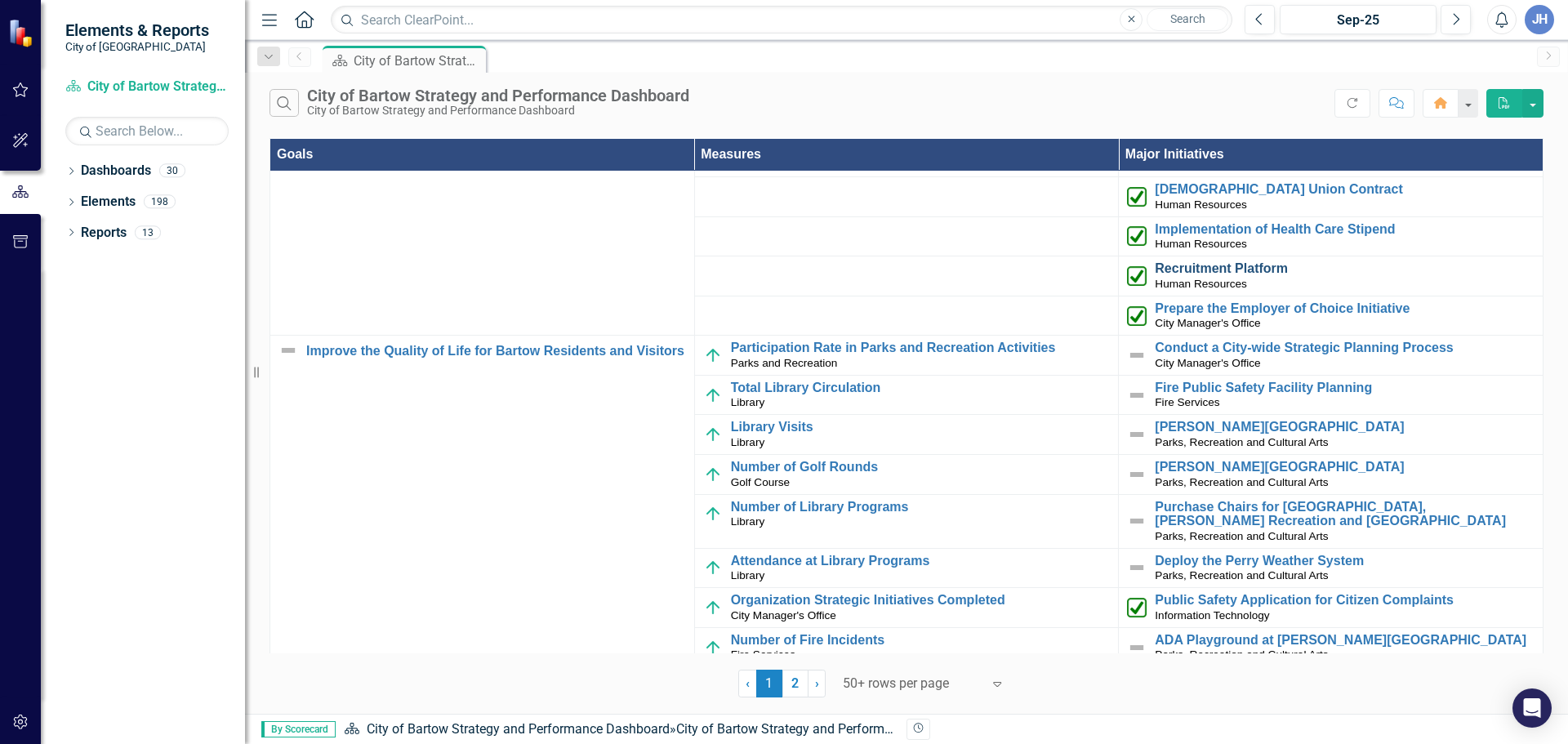
scroll to position [245, 0]
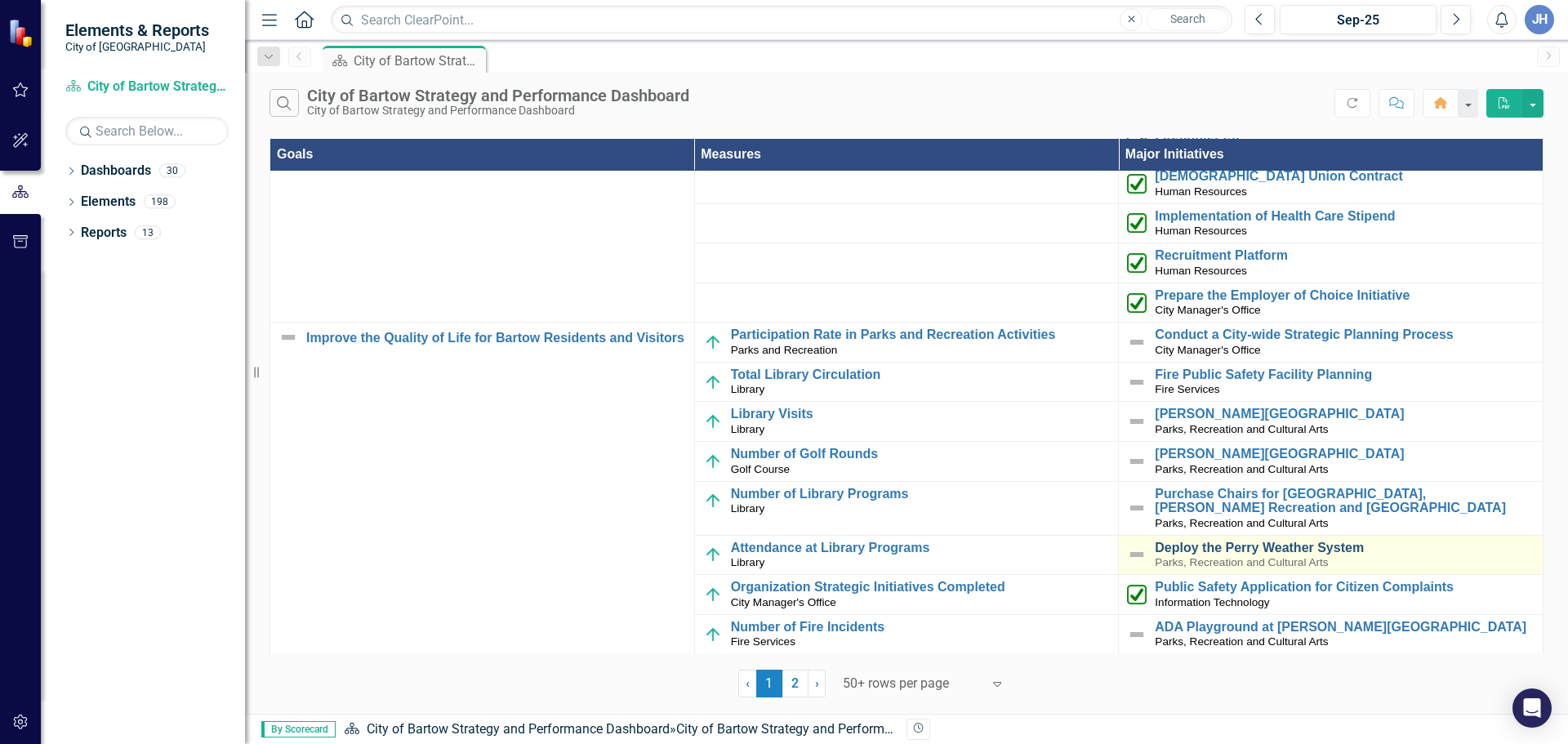
click at [1252, 544] on link "Deploy the Perry Weather System" at bounding box center [1344, 548] width 380 height 15
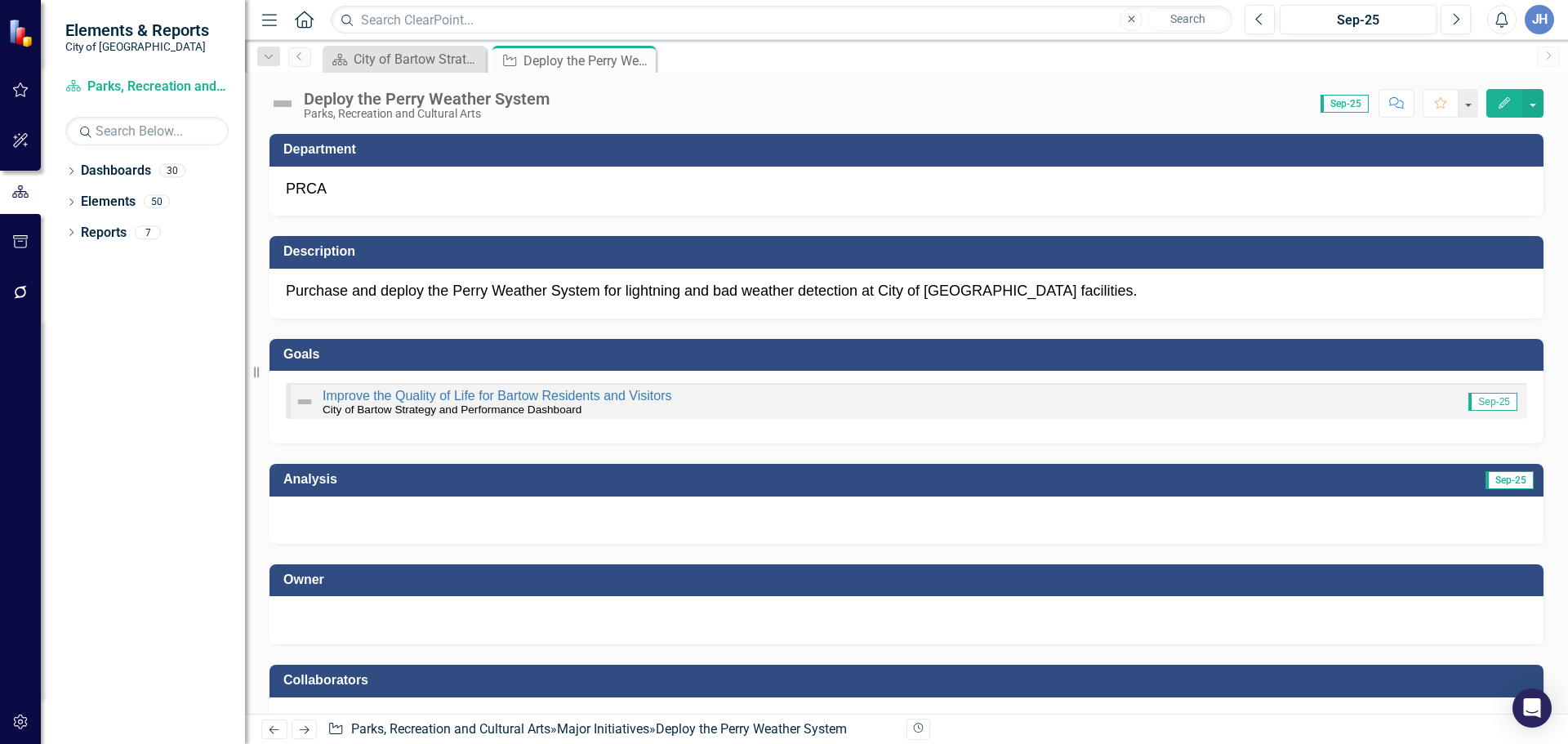
click at [584, 630] on div at bounding box center [906, 621] width 1273 height 48
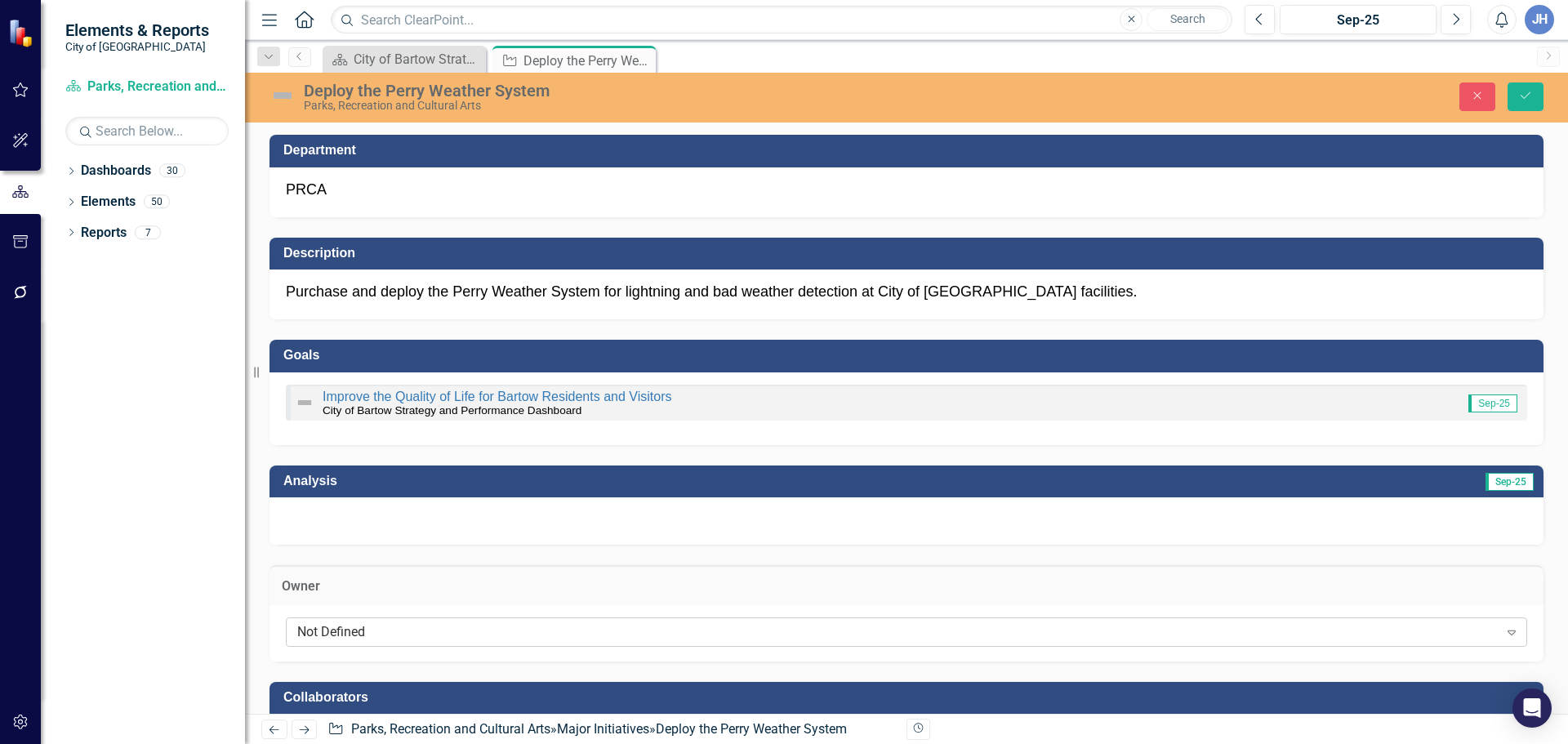
click at [469, 641] on div "Not Defined" at bounding box center [897, 631] width 1201 height 19
click at [1131, 295] on p "Purchase and deploy the Perry Weather System for lightning and bad weather dete…" at bounding box center [906, 292] width 1241 height 21
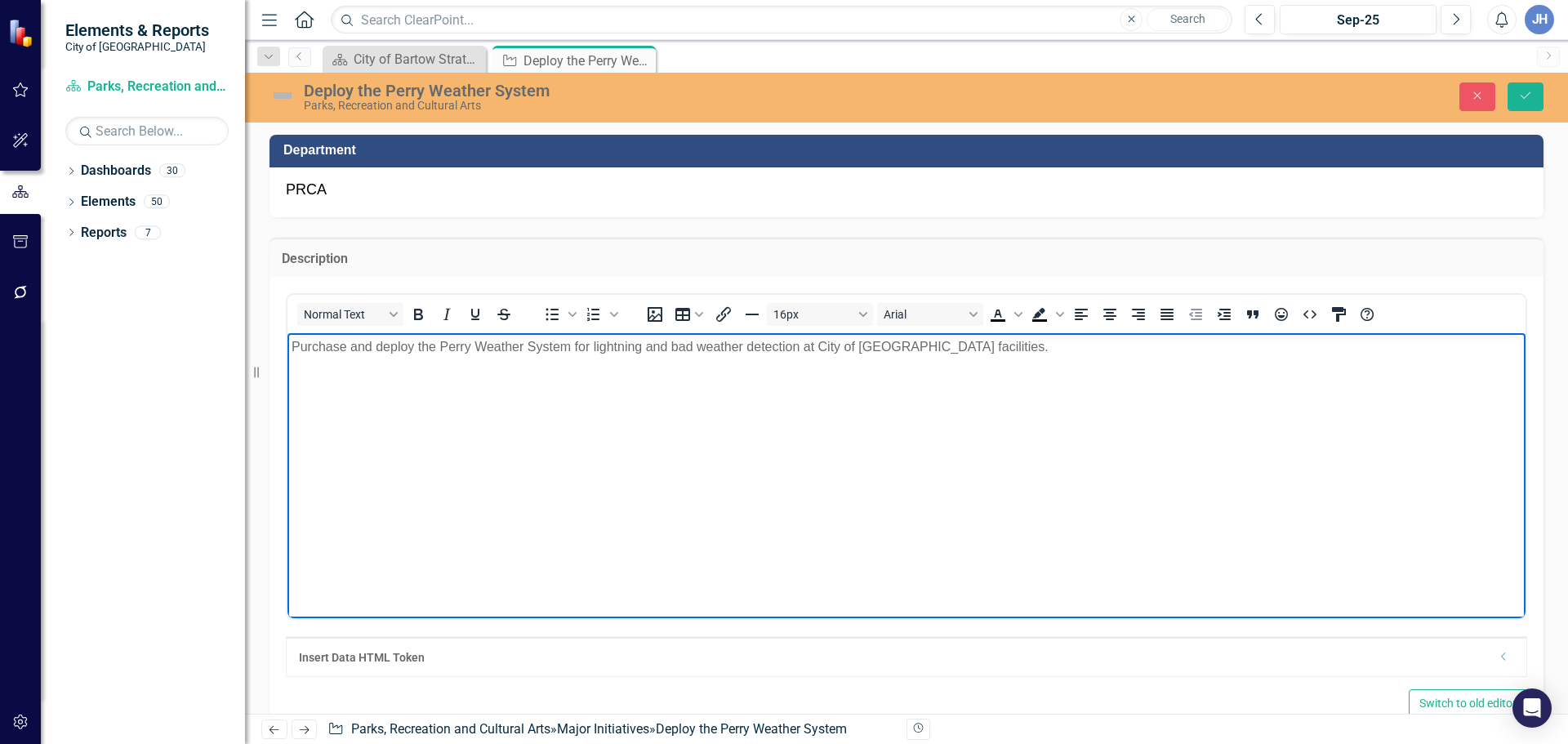
click at [1009, 348] on p "Purchase and deploy the Perry Weather System for lightning and bad weather dete…" at bounding box center [906, 347] width 1230 height 20
click at [363, 393] on body "Purchase and deploy the Perry Weather System for lightning and bad weather dete…" at bounding box center [906, 455] width 1238 height 245
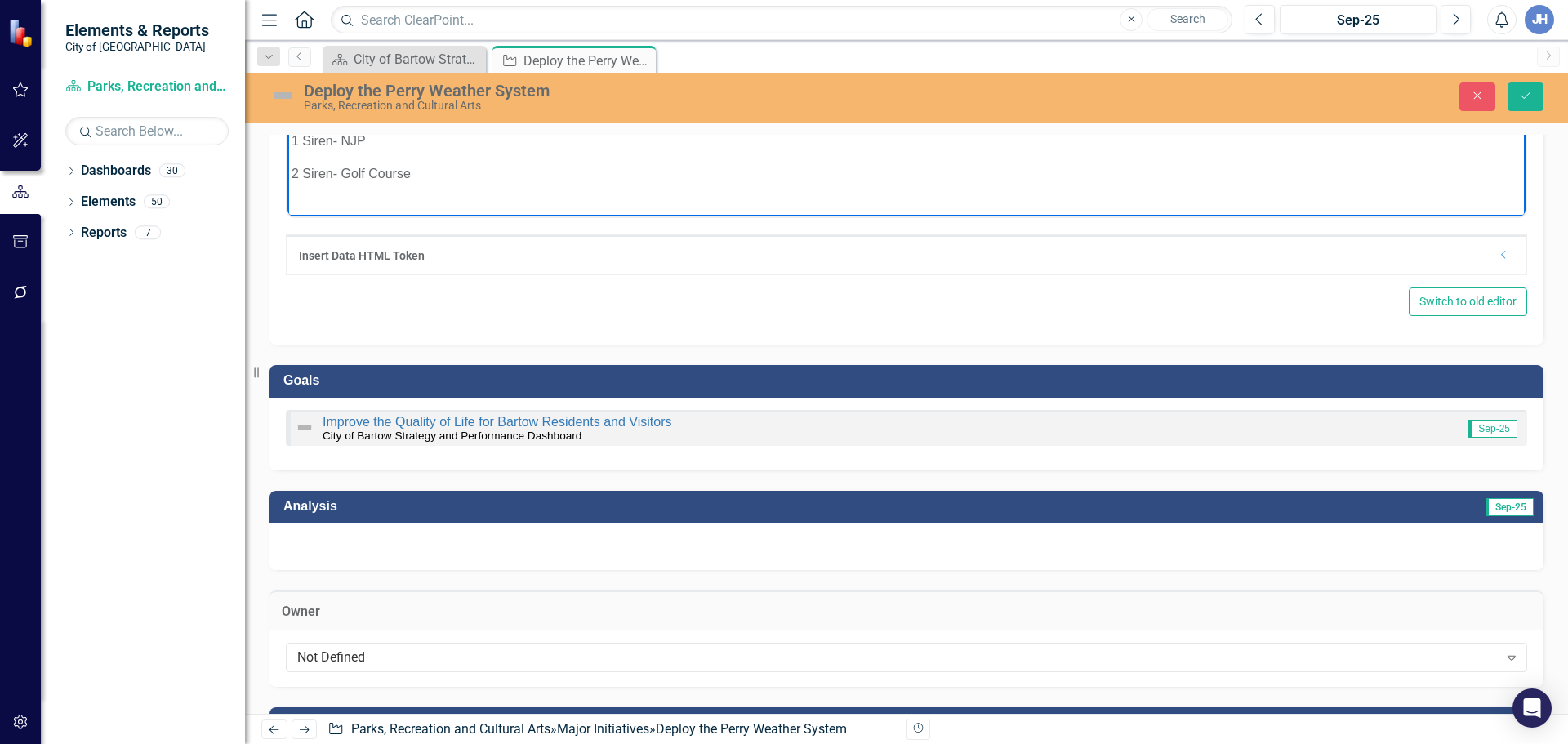
scroll to position [408, 0]
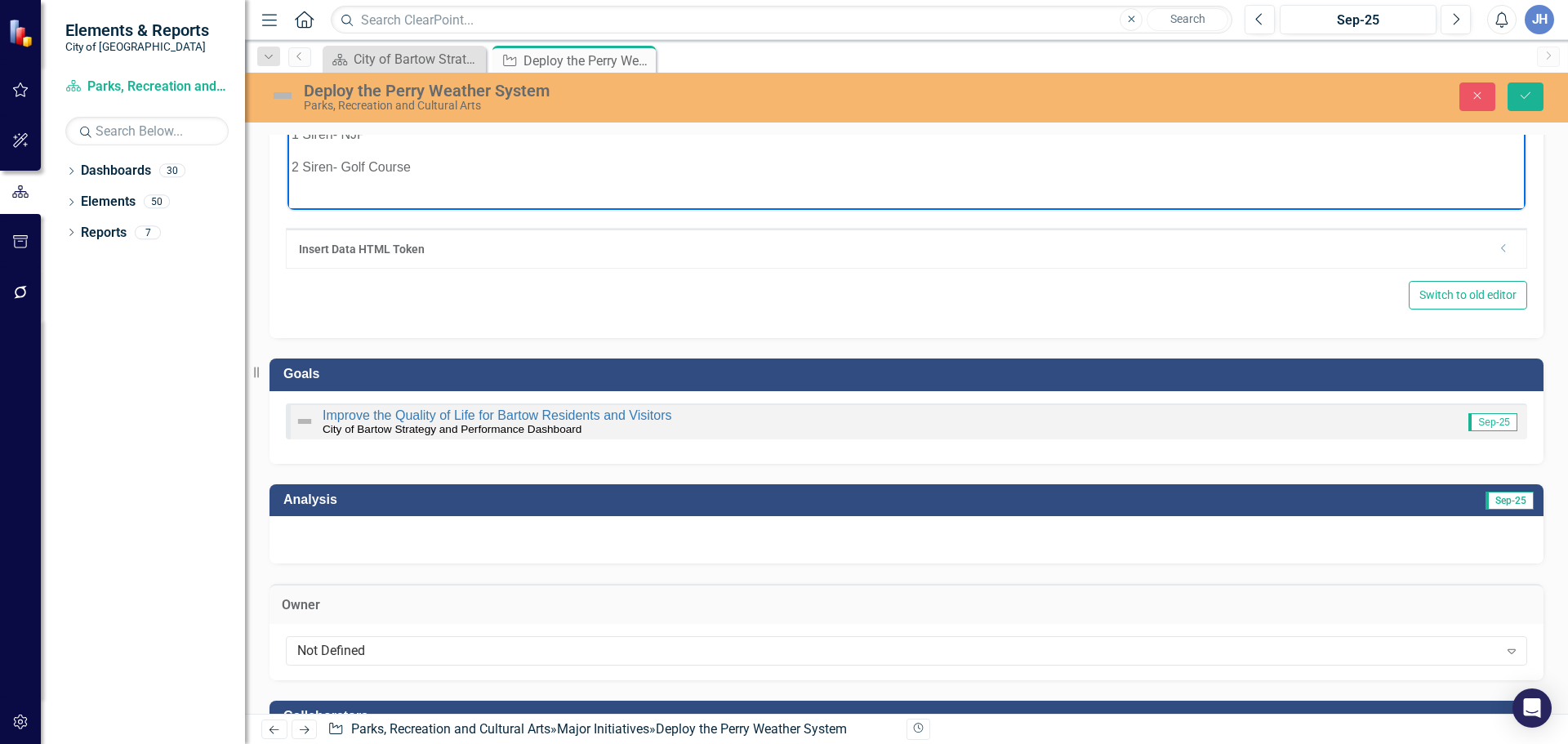
click at [443, 550] on div at bounding box center [906, 540] width 1273 height 47
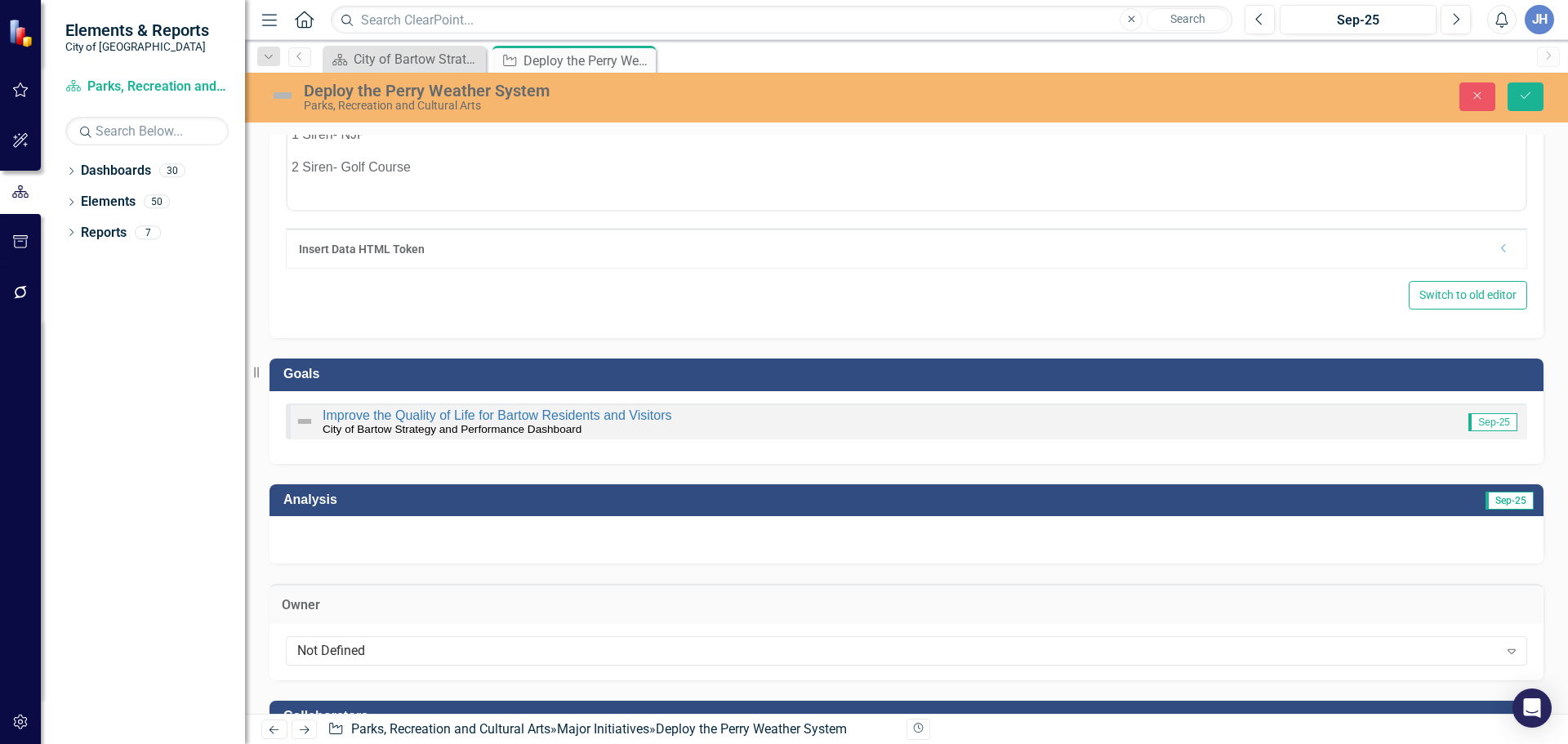
click at [445, 605] on h3 "Owner" at bounding box center [906, 605] width 1249 height 15
click at [433, 661] on div "Not Defined Expand" at bounding box center [906, 651] width 1241 height 29
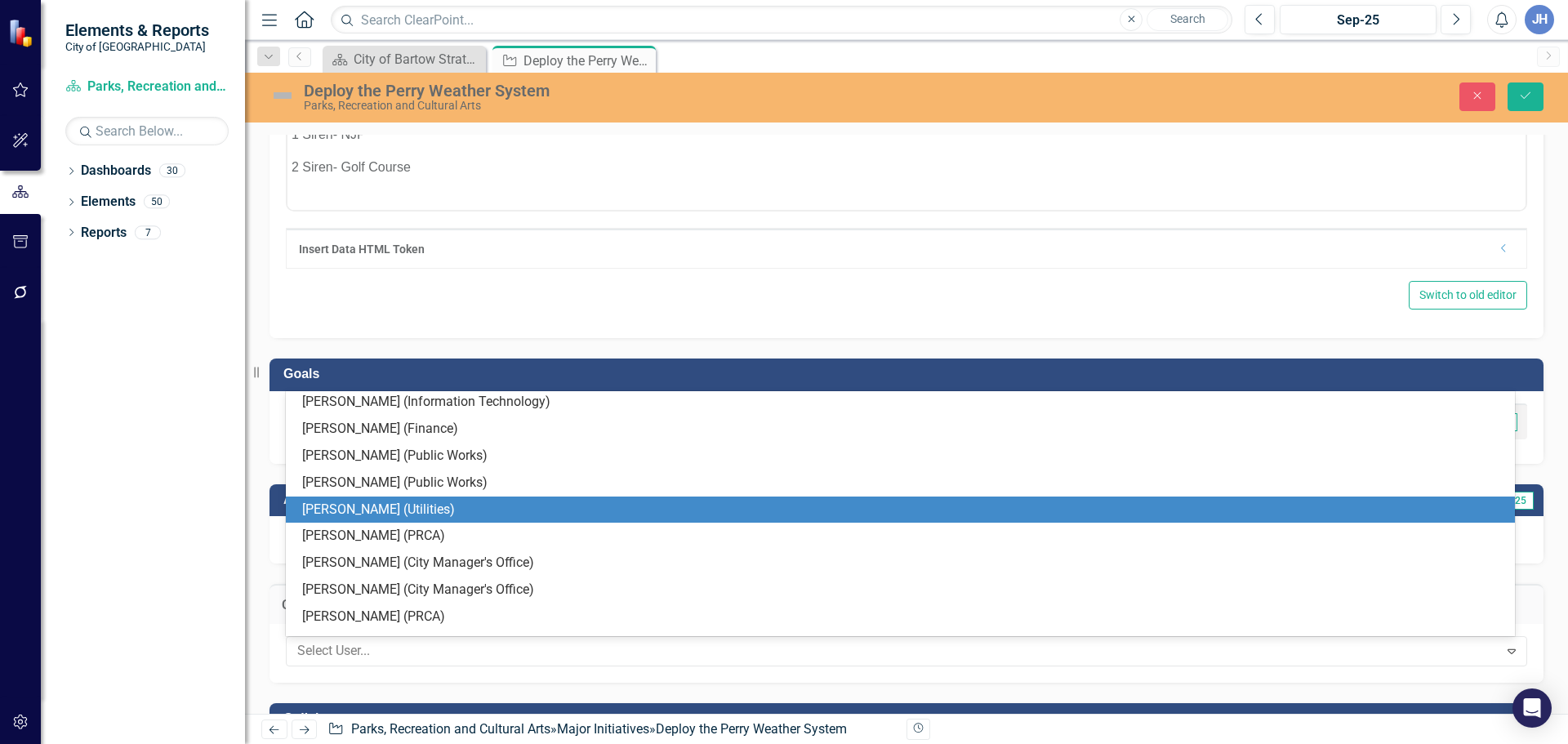
scroll to position [327, 0]
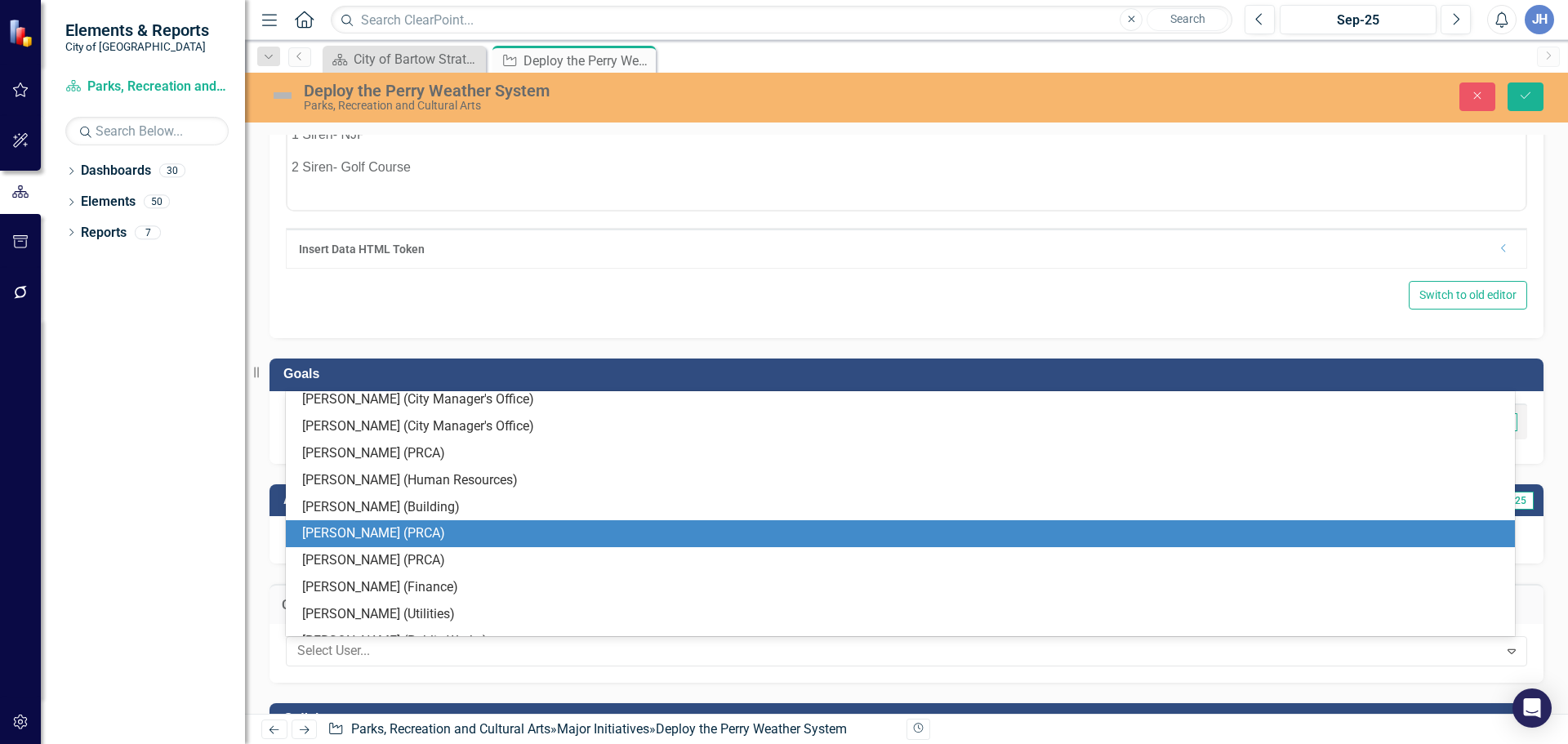
click at [354, 540] on div "[PERSON_NAME] (PRCA)" at bounding box center [902, 534] width 1202 height 19
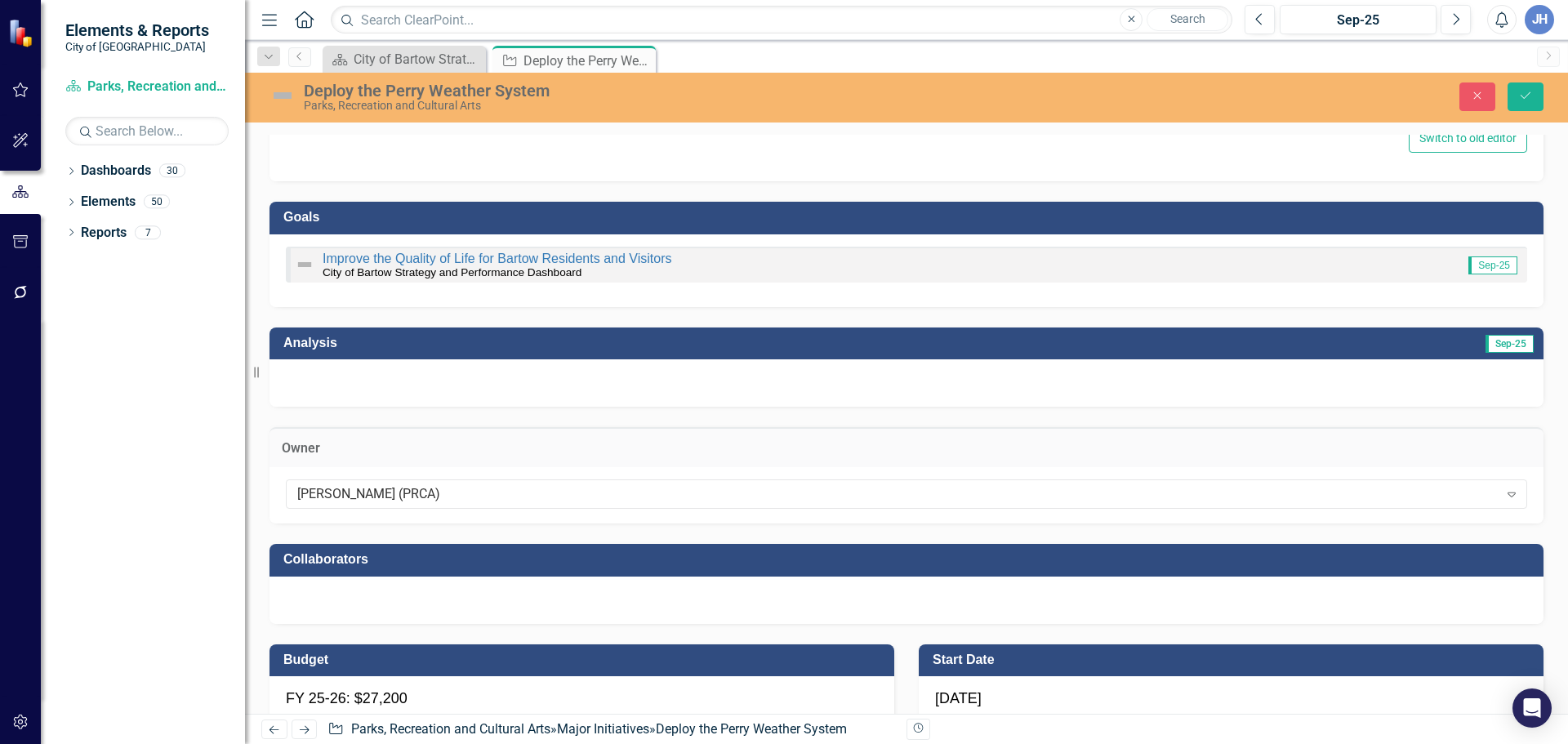
scroll to position [735, 0]
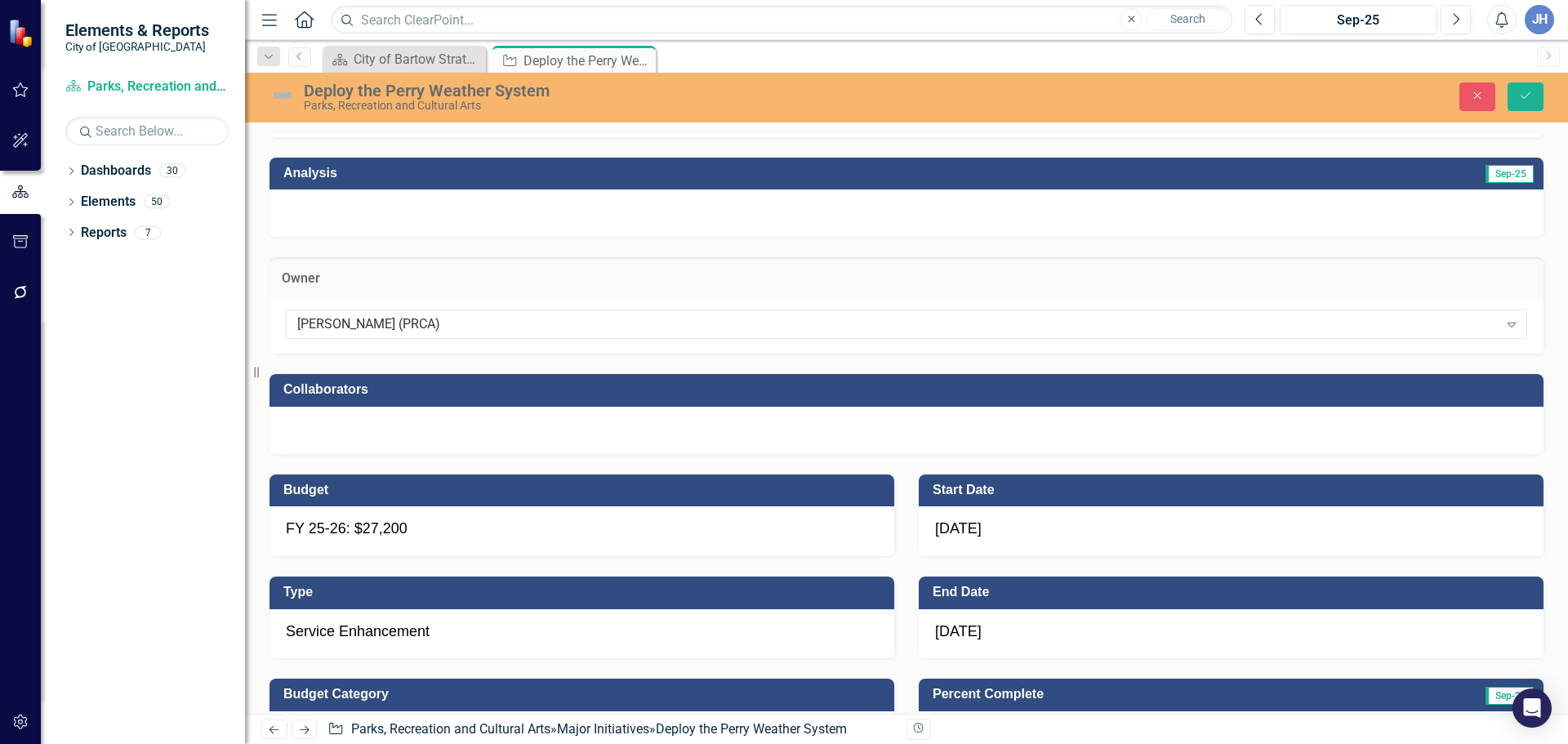
click at [368, 431] on div at bounding box center [906, 430] width 1273 height 47
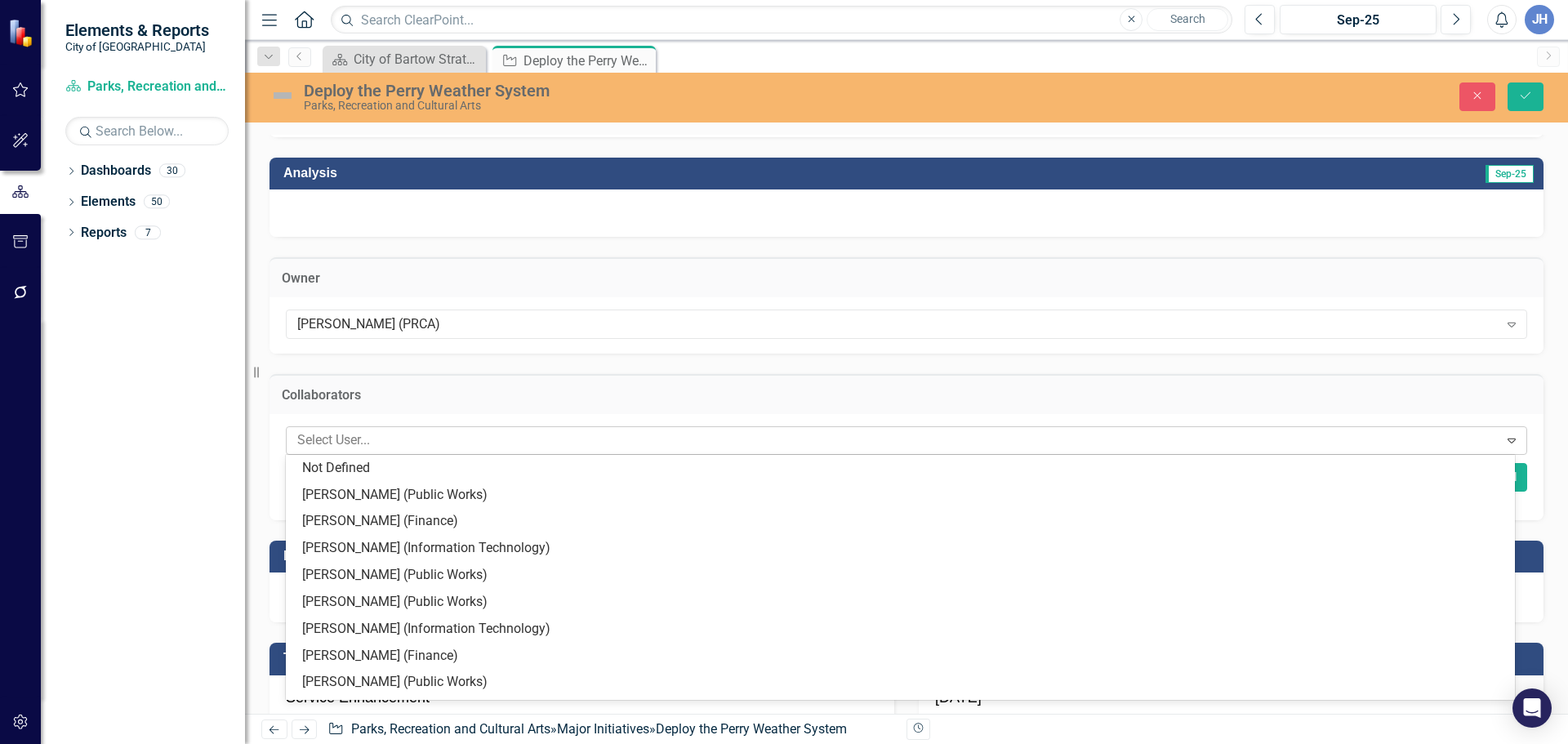
click at [366, 446] on div at bounding box center [894, 440] width 1208 height 22
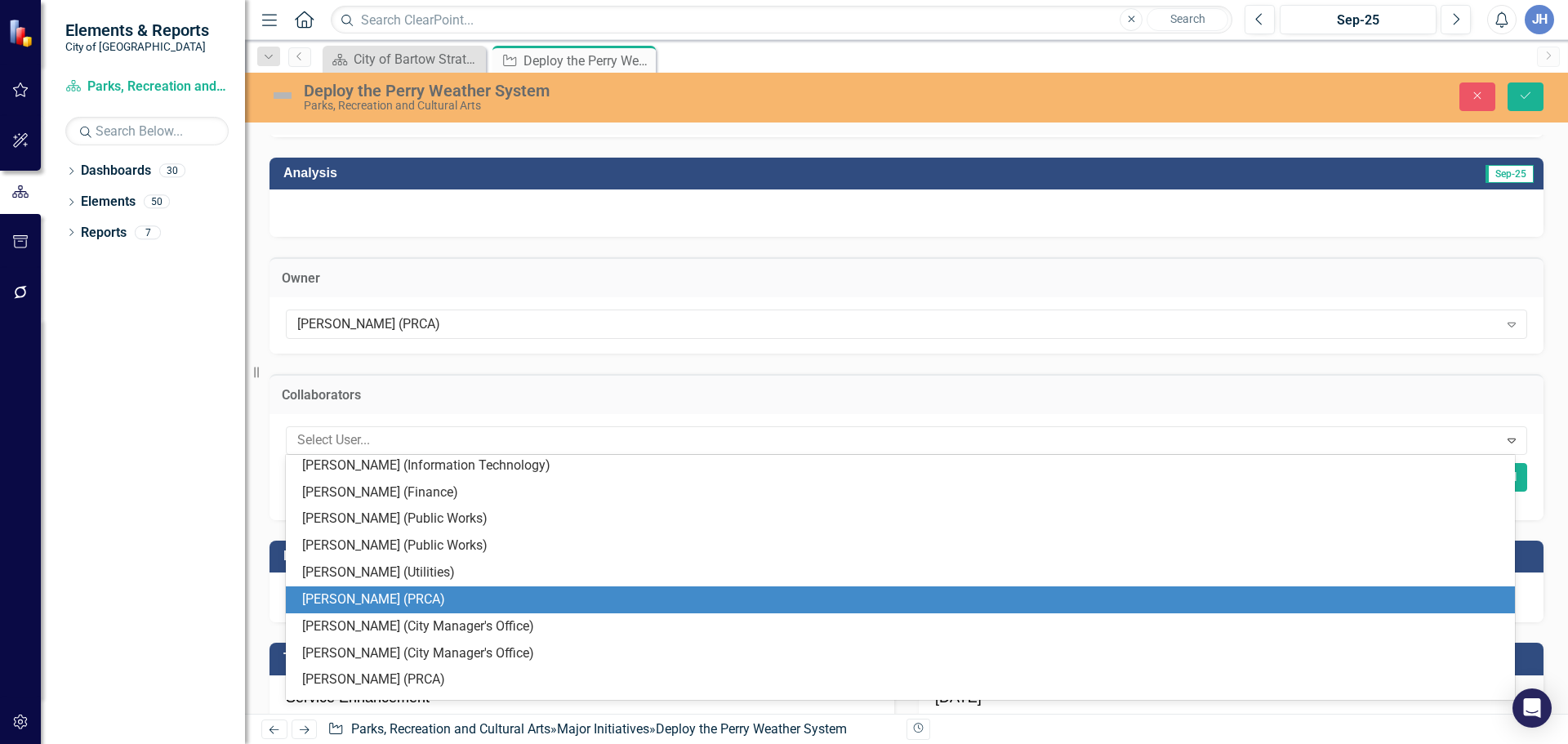
click at [365, 592] on div "[PERSON_NAME] (PRCA)" at bounding box center [902, 599] width 1202 height 19
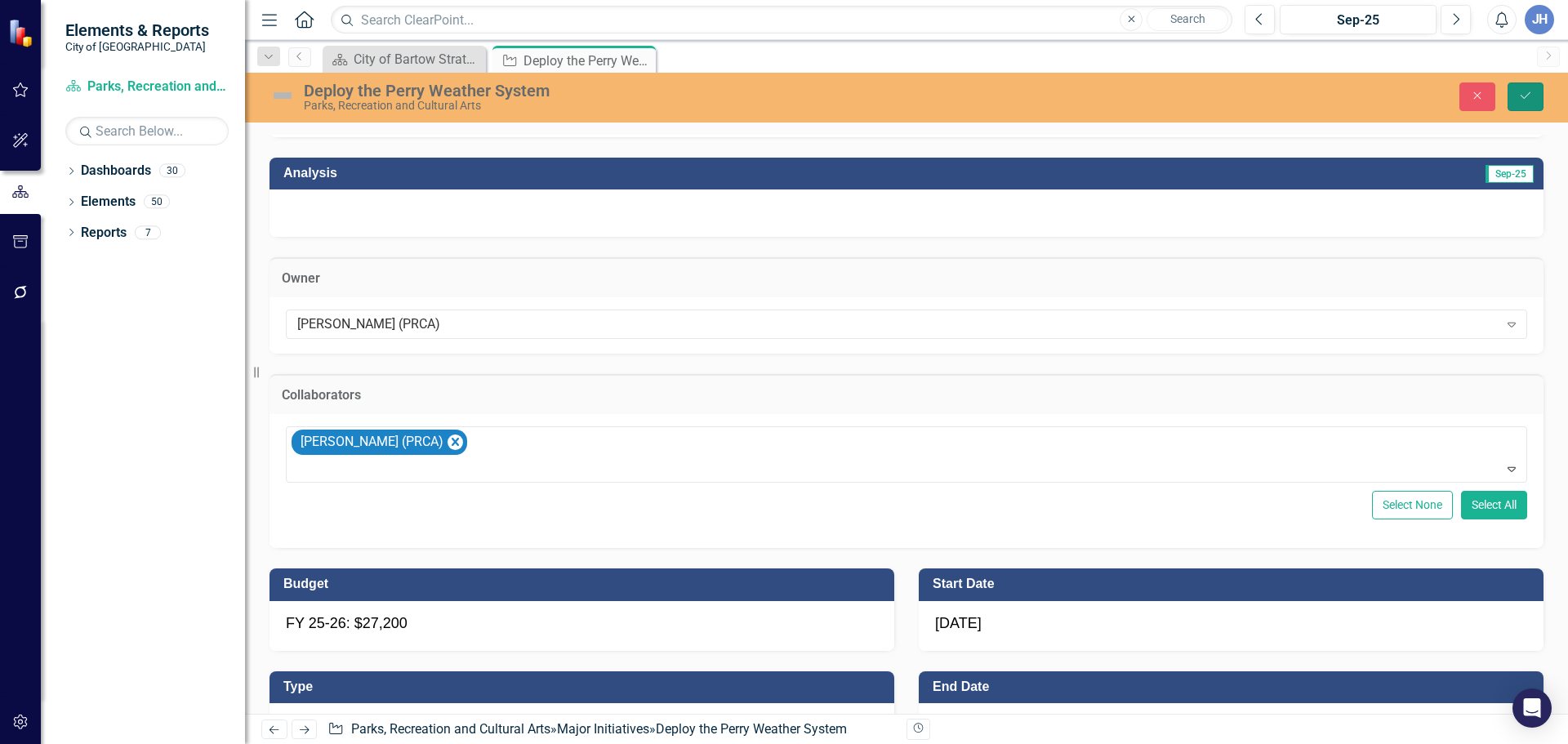
click at [1528, 97] on icon "Save" at bounding box center [1525, 95] width 15 height 12
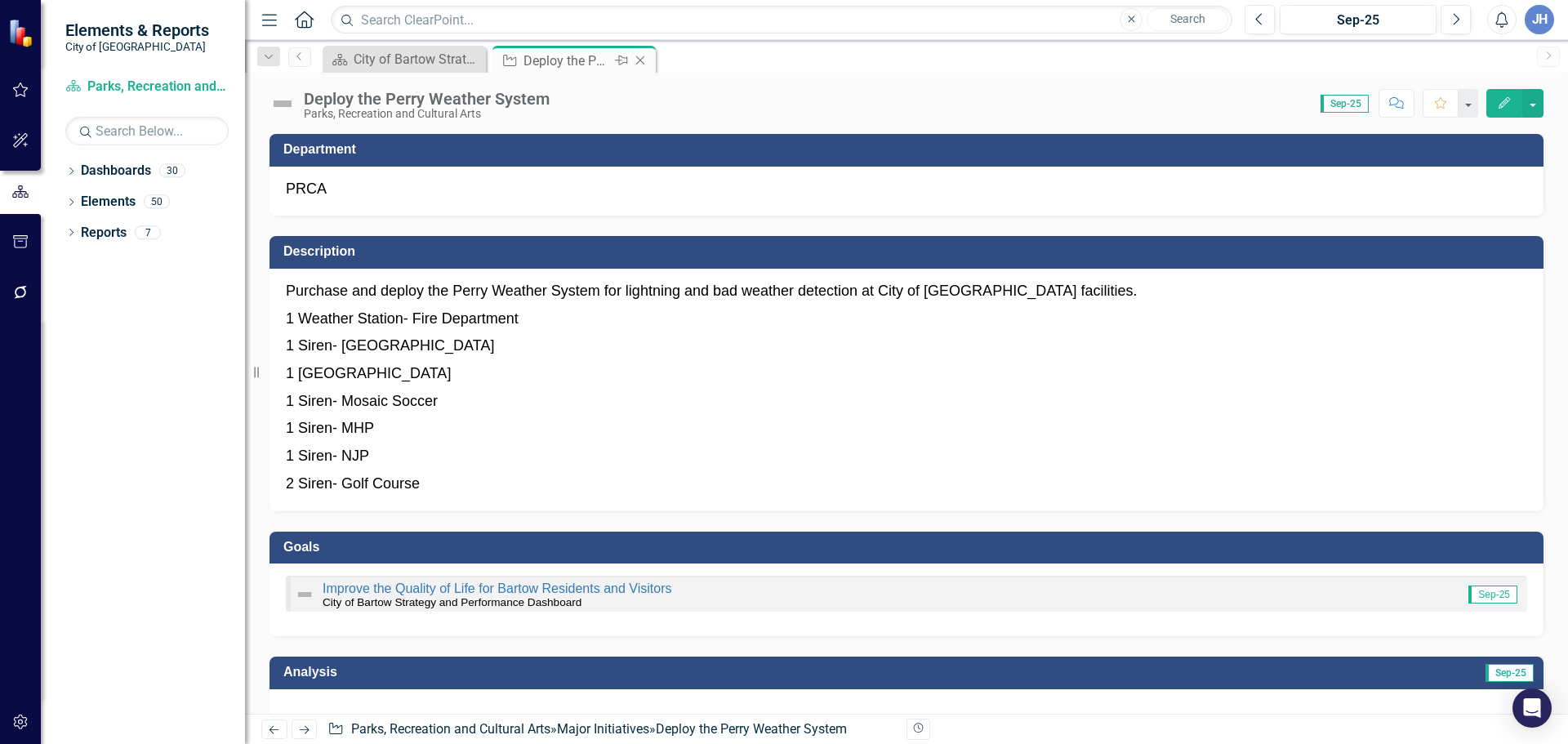
click at [642, 59] on icon "Close" at bounding box center [640, 60] width 16 height 13
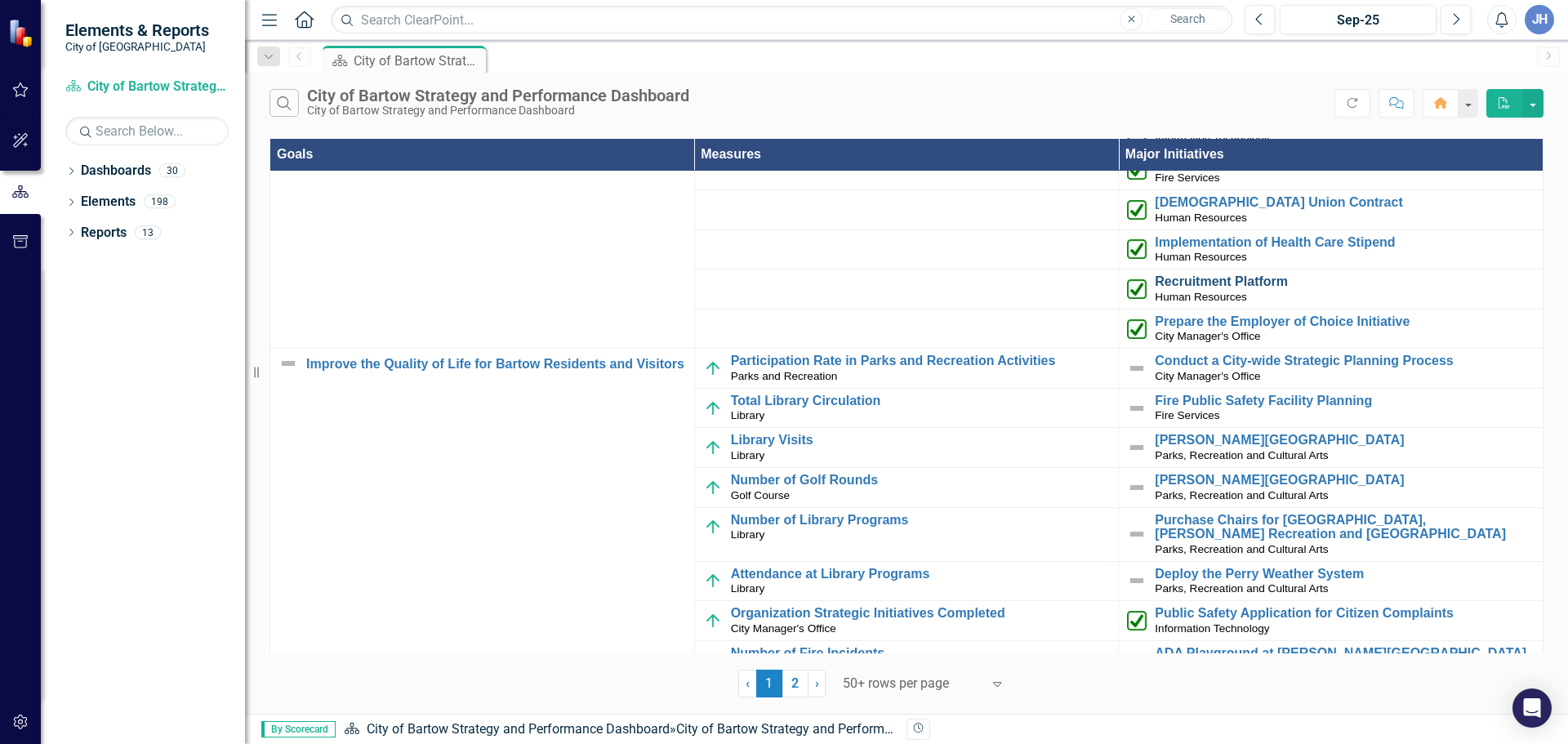
scroll to position [245, 0]
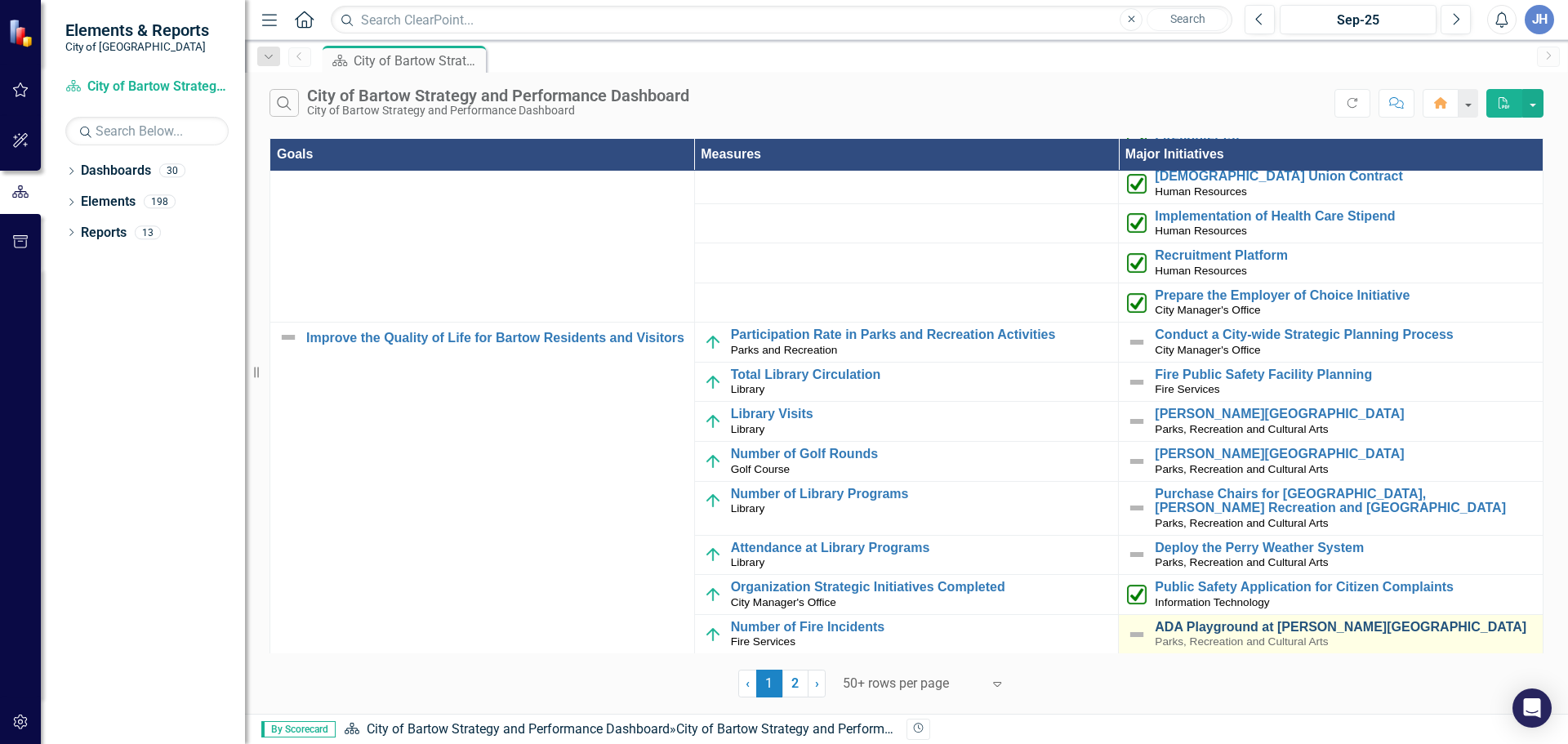
click at [1267, 630] on link "ADA Playground at [PERSON_NAME][GEOGRAPHIC_DATA]" at bounding box center [1344, 627] width 380 height 15
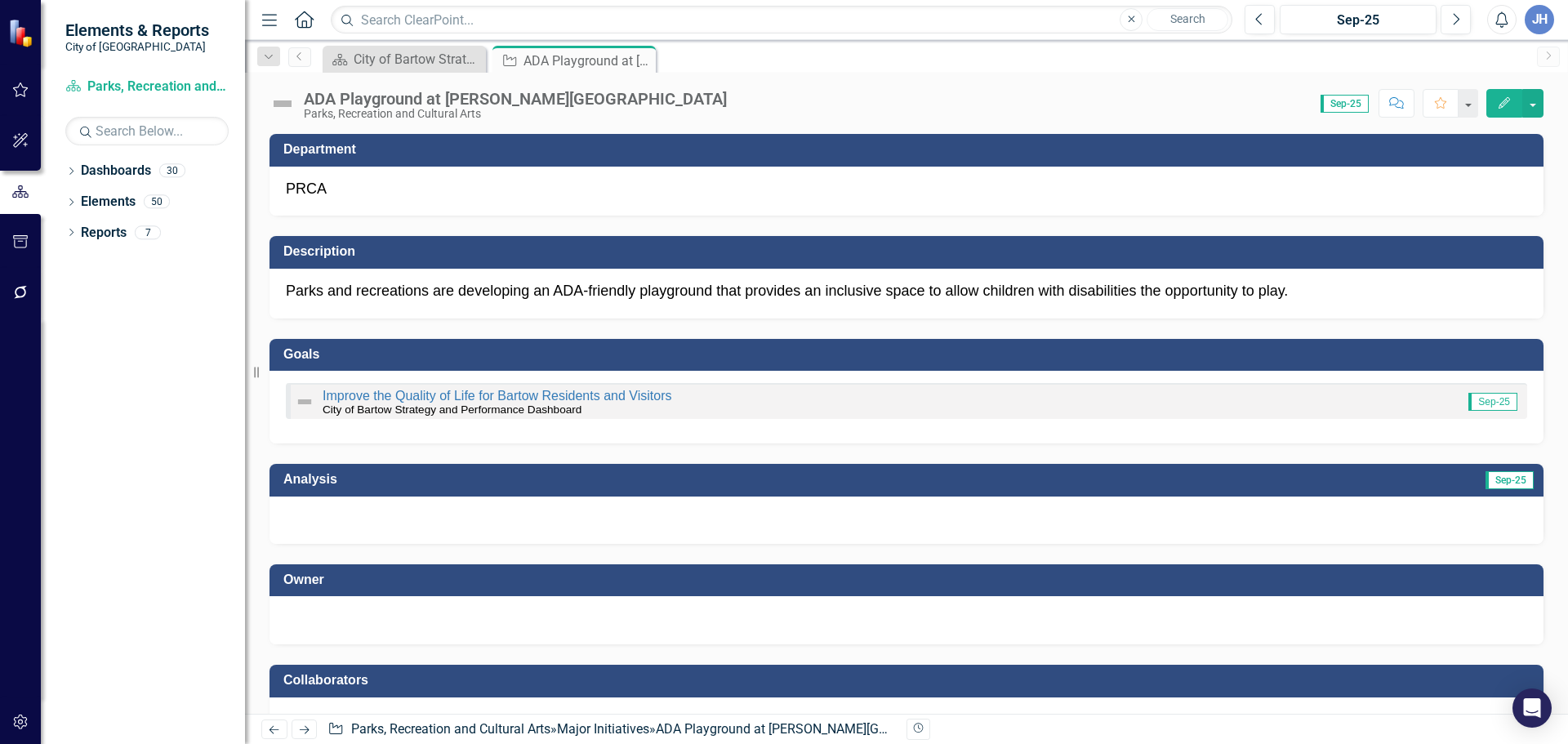
click at [454, 511] on div at bounding box center [906, 519] width 1273 height 47
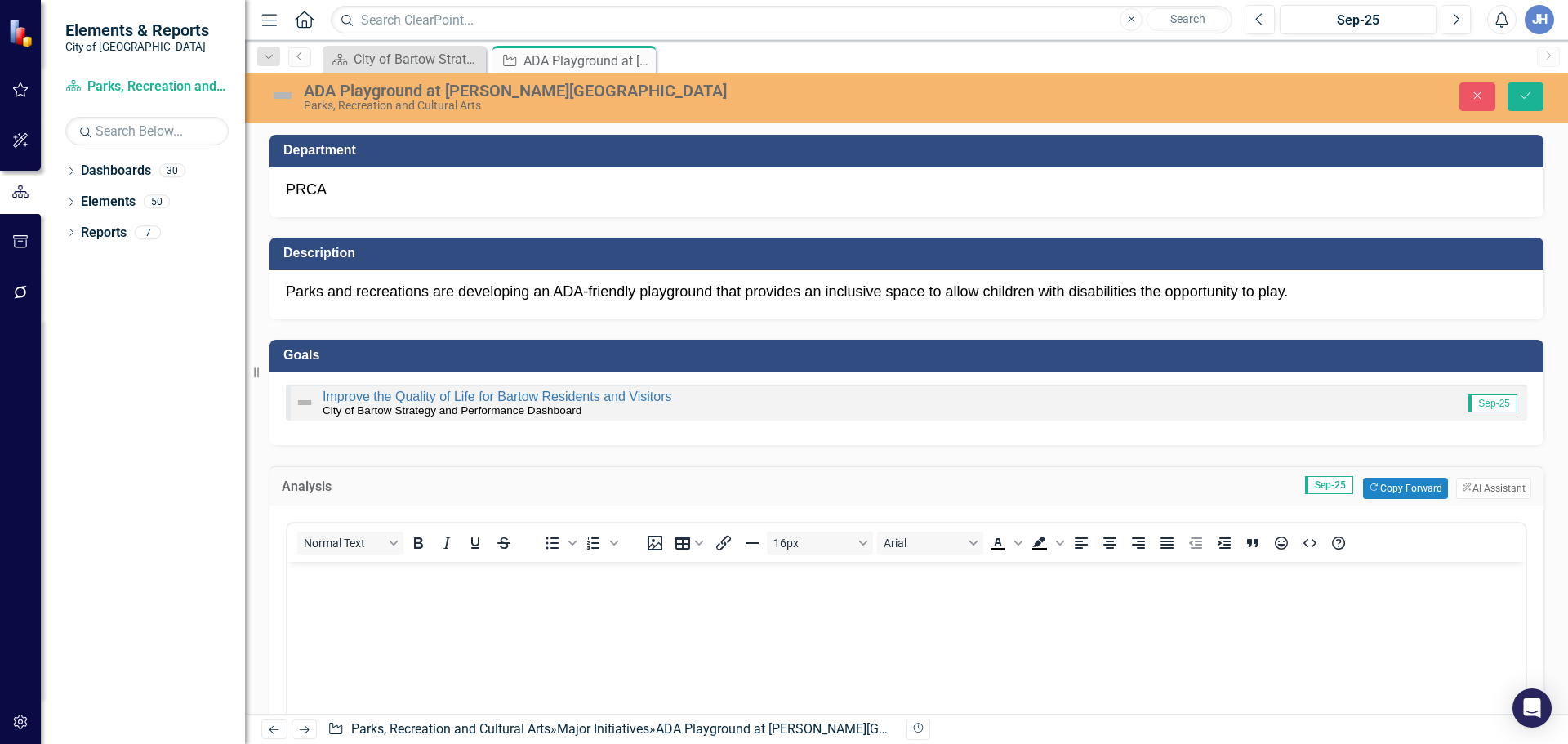
click at [361, 599] on body "Rich Text Area. Press ALT-0 for help." at bounding box center [906, 684] width 1238 height 245
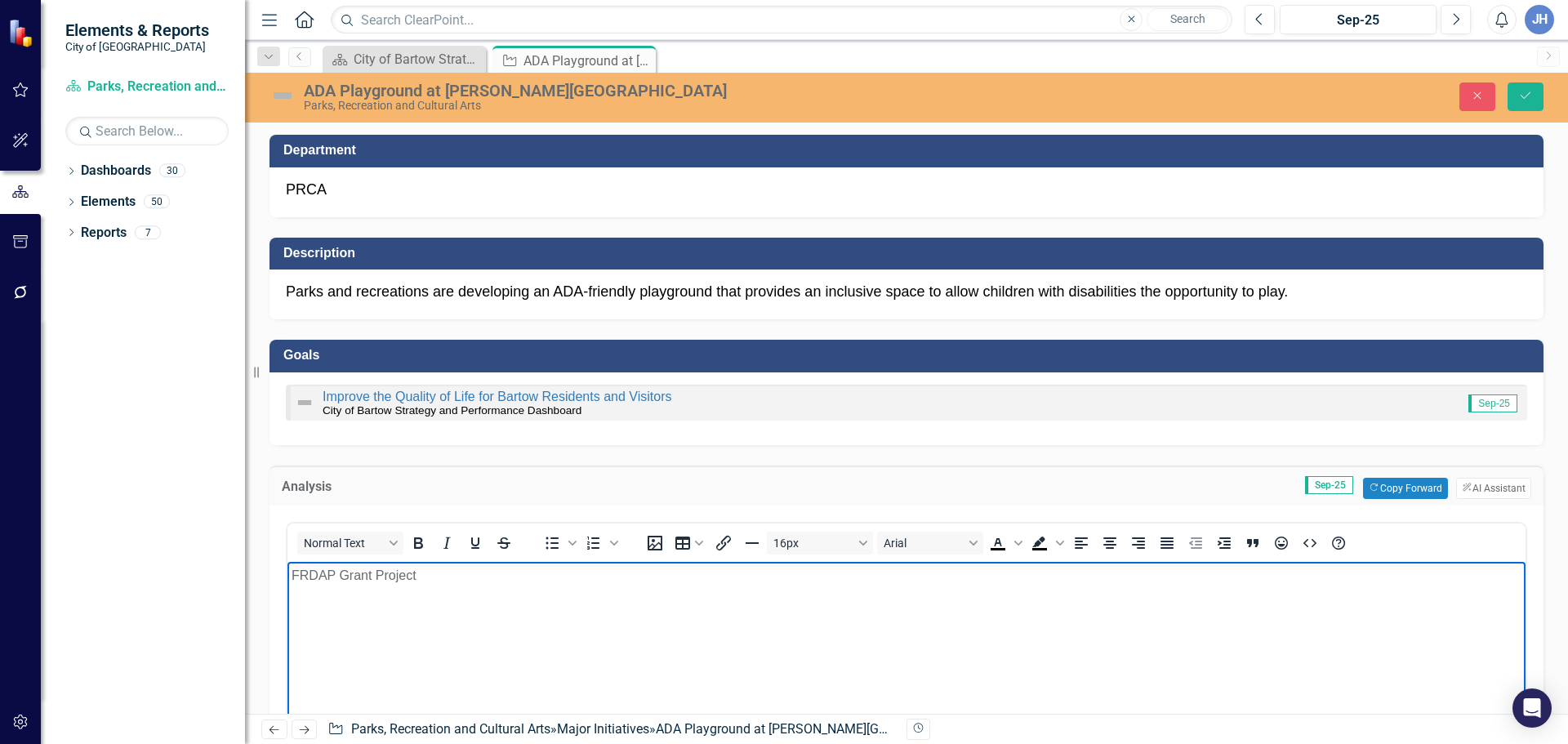
click at [332, 620] on body "FRDAP Grant Project" at bounding box center [906, 684] width 1238 height 245
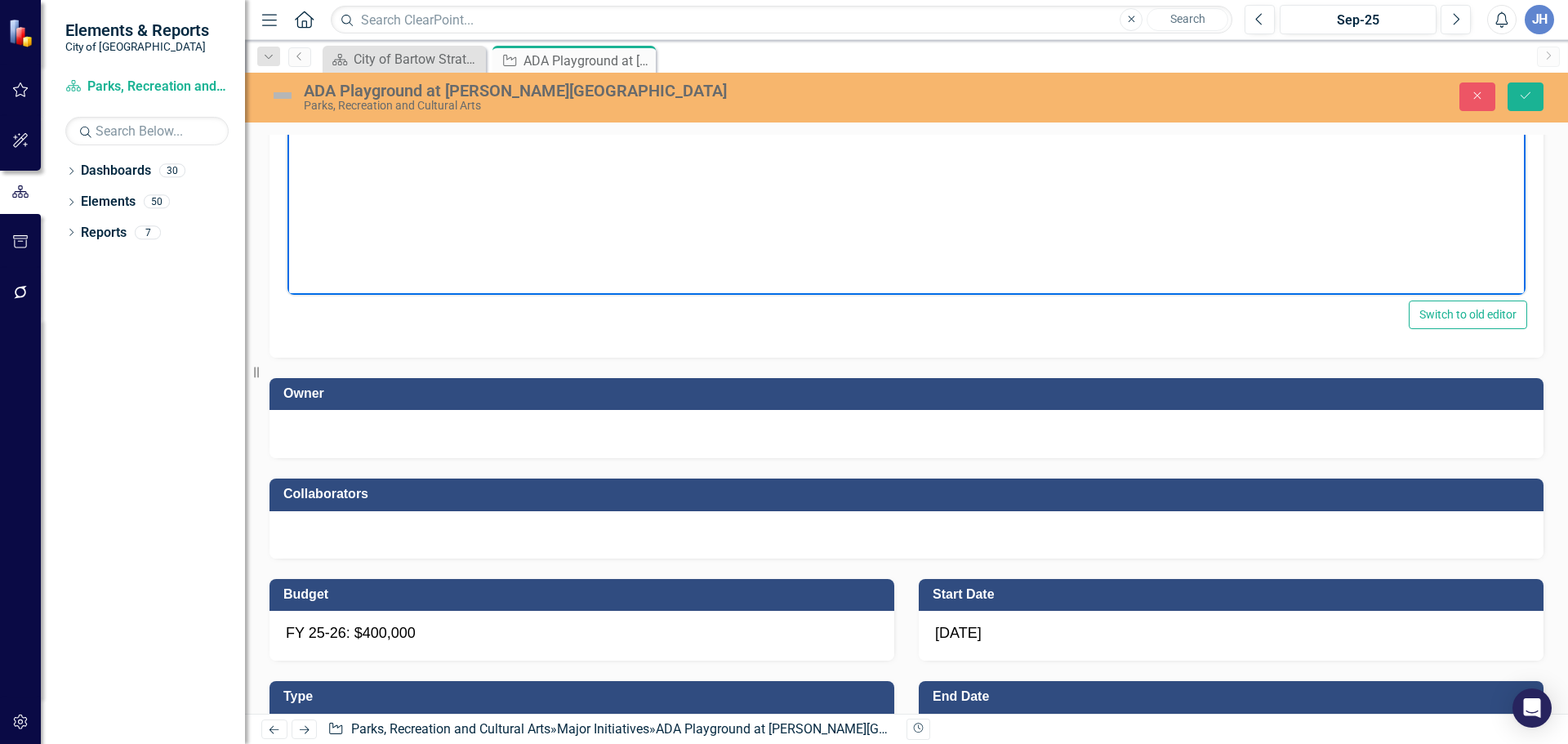
scroll to position [572, 0]
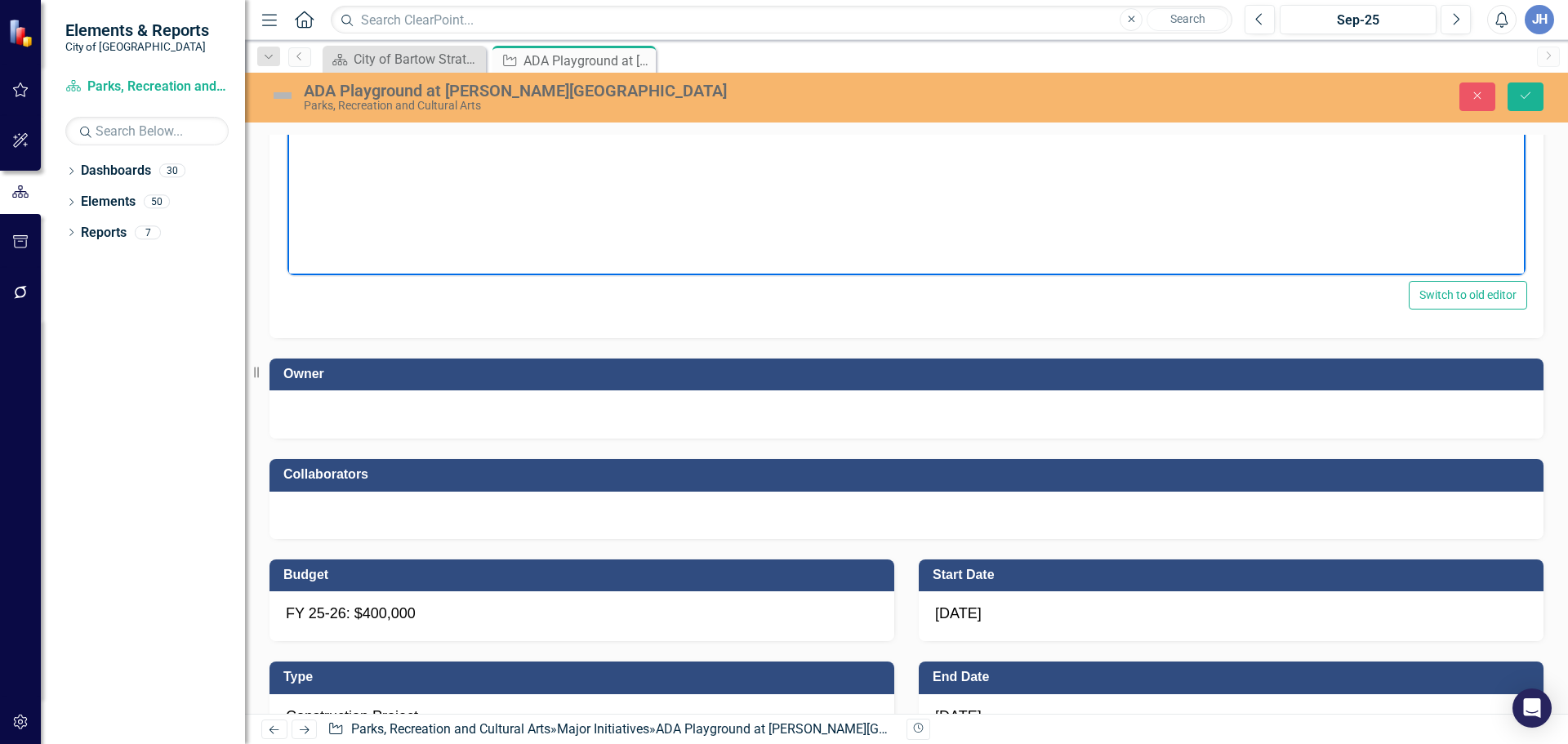
click at [525, 414] on div at bounding box center [906, 413] width 1241 height 20
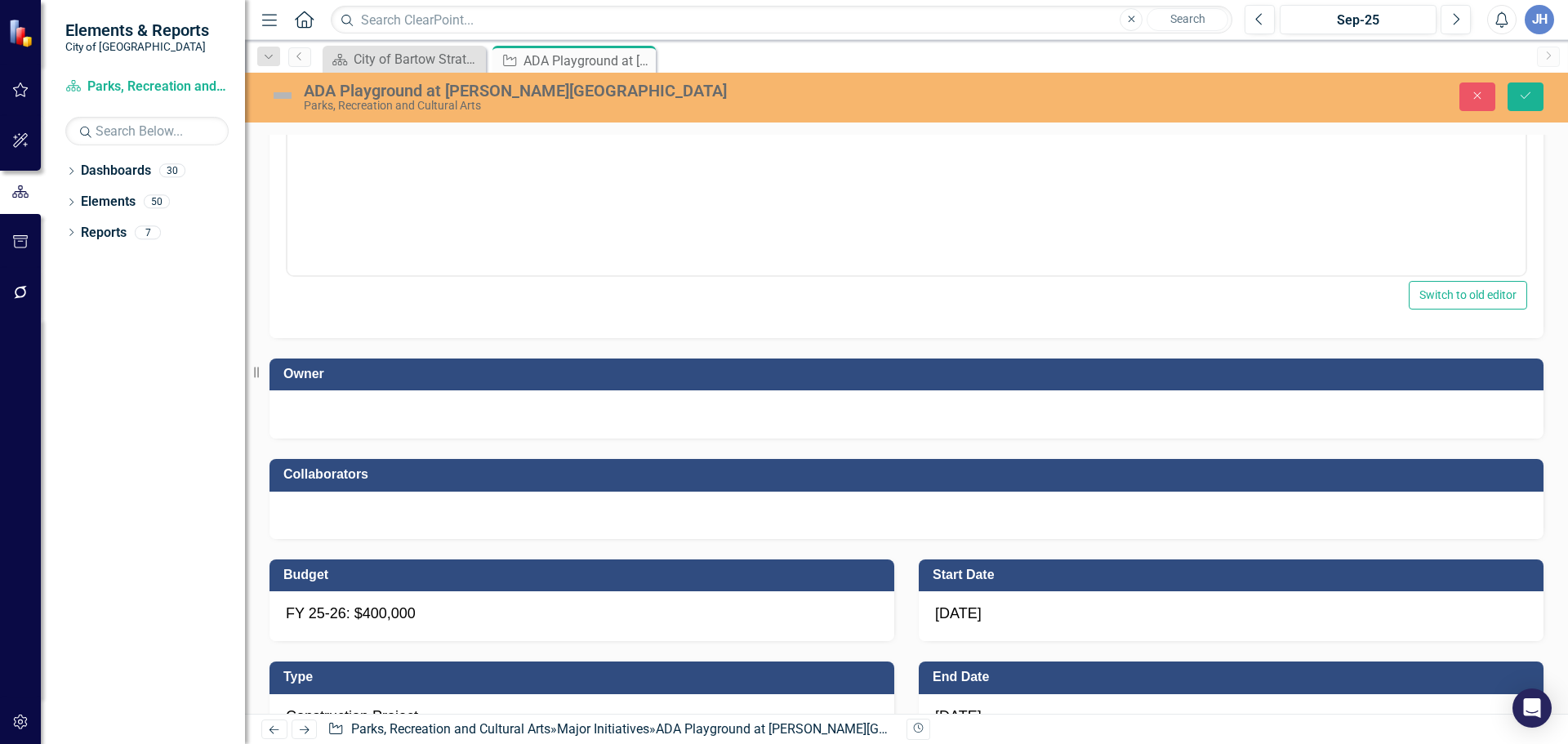
click at [525, 414] on div at bounding box center [906, 413] width 1241 height 20
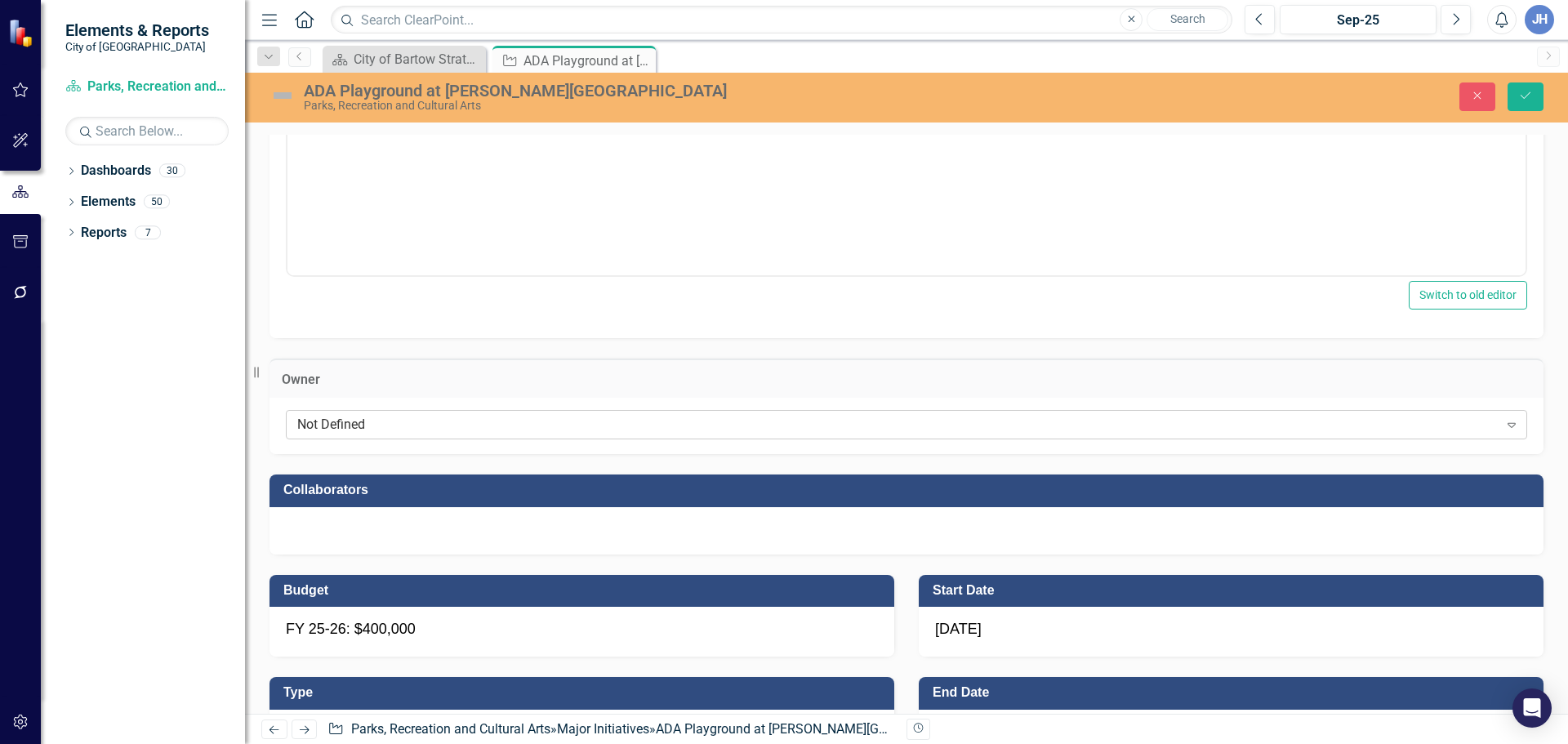
click at [413, 430] on div "Not Defined" at bounding box center [897, 424] width 1201 height 19
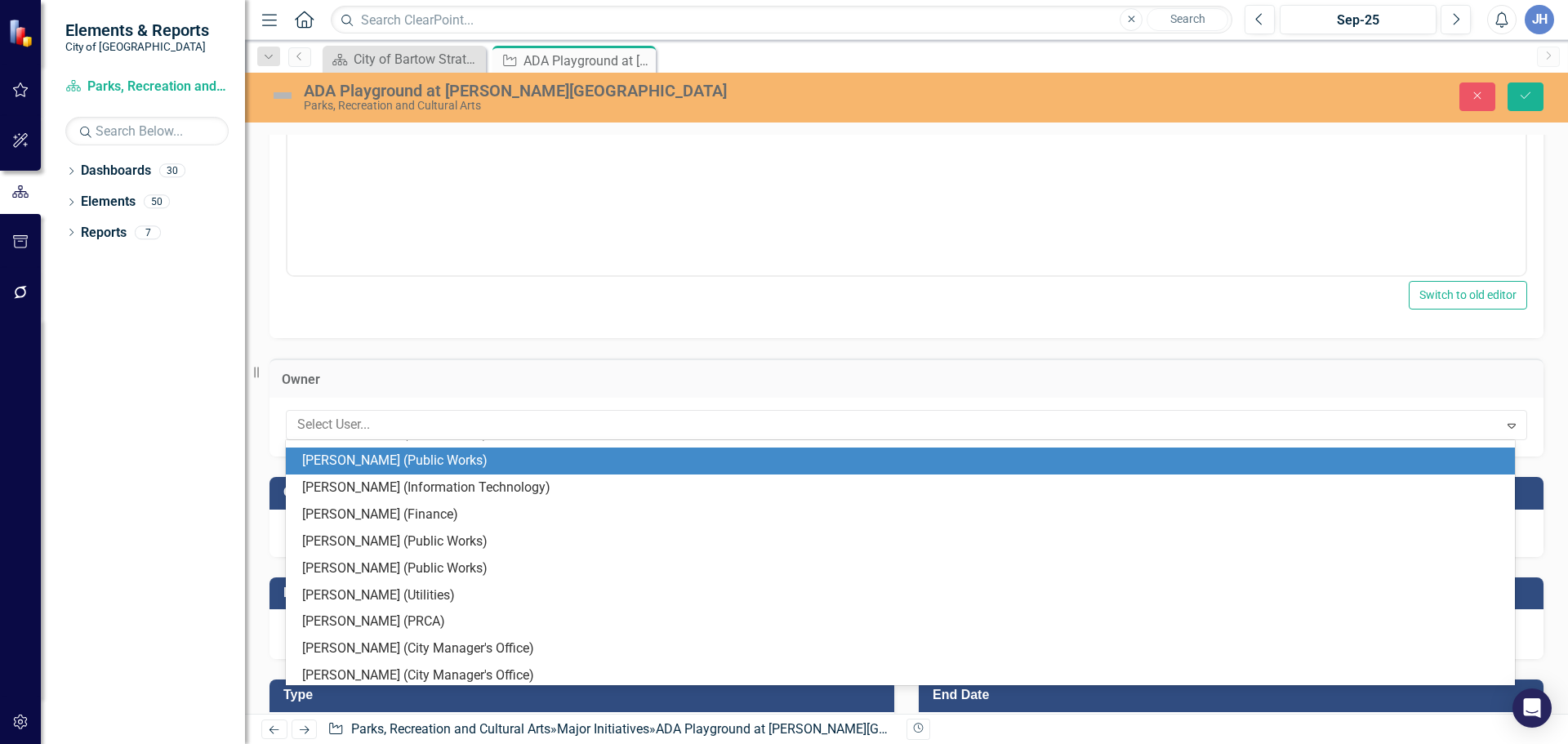
scroll to position [327, 0]
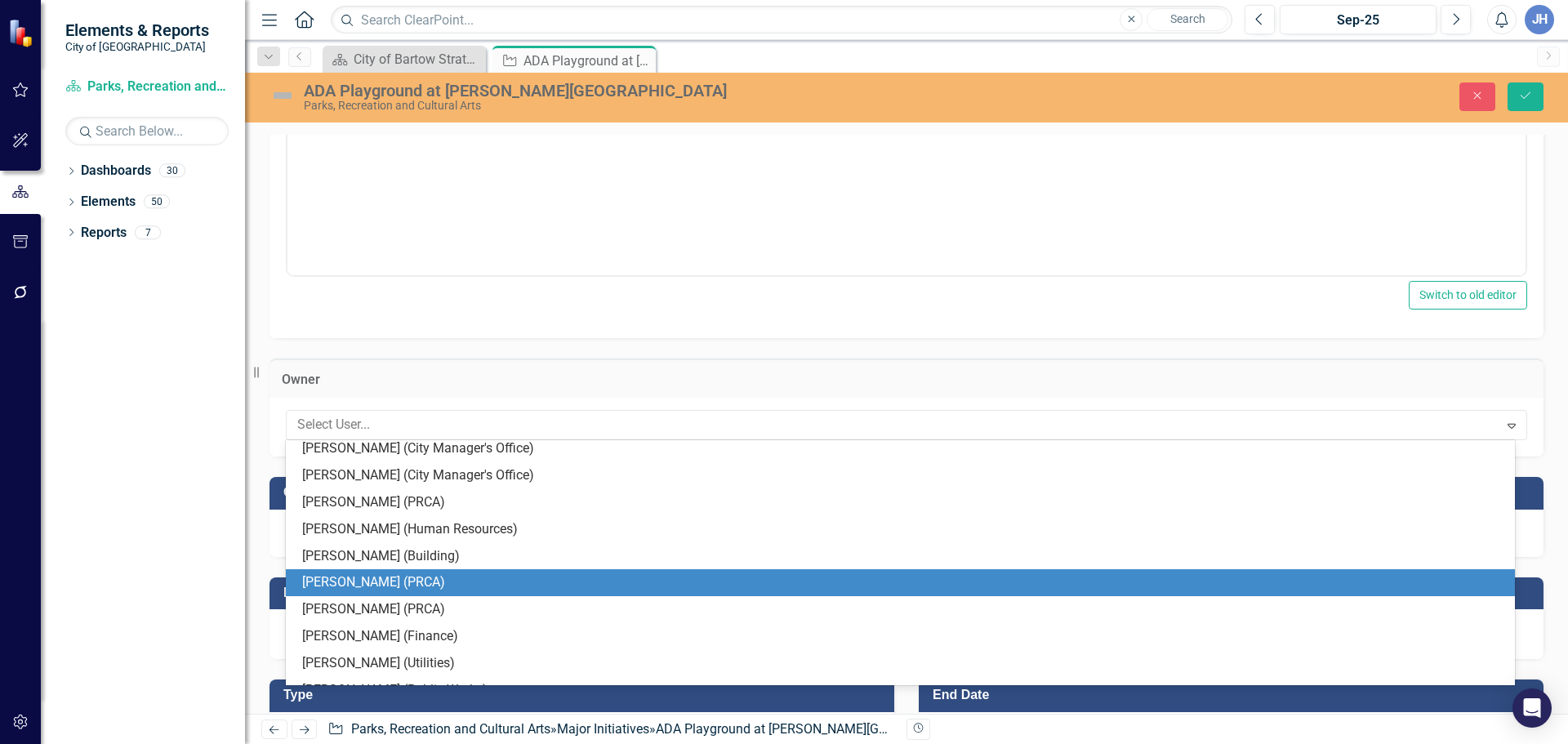
click at [343, 586] on div "[PERSON_NAME] (PRCA)" at bounding box center [902, 582] width 1202 height 19
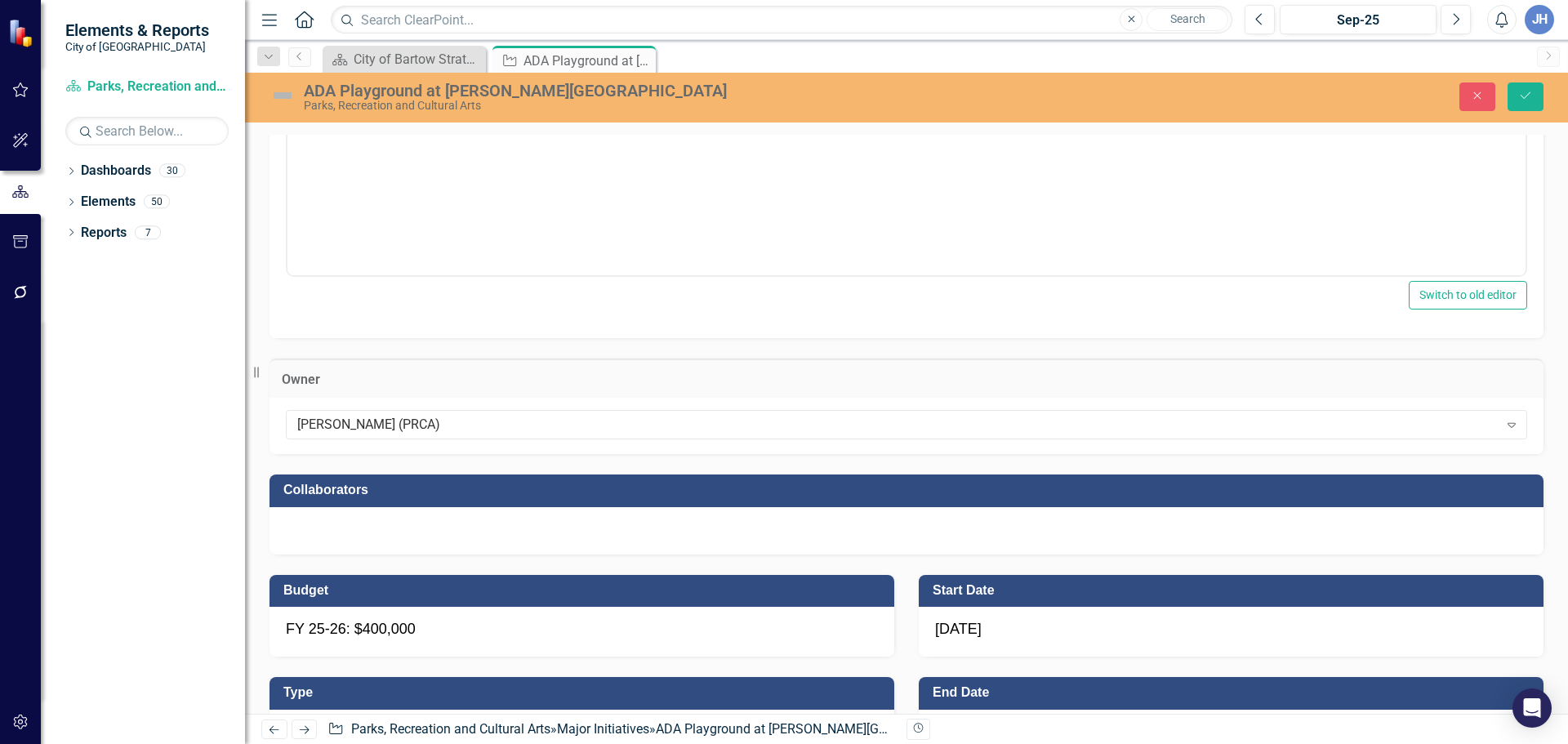
click at [363, 542] on div at bounding box center [906, 530] width 1273 height 47
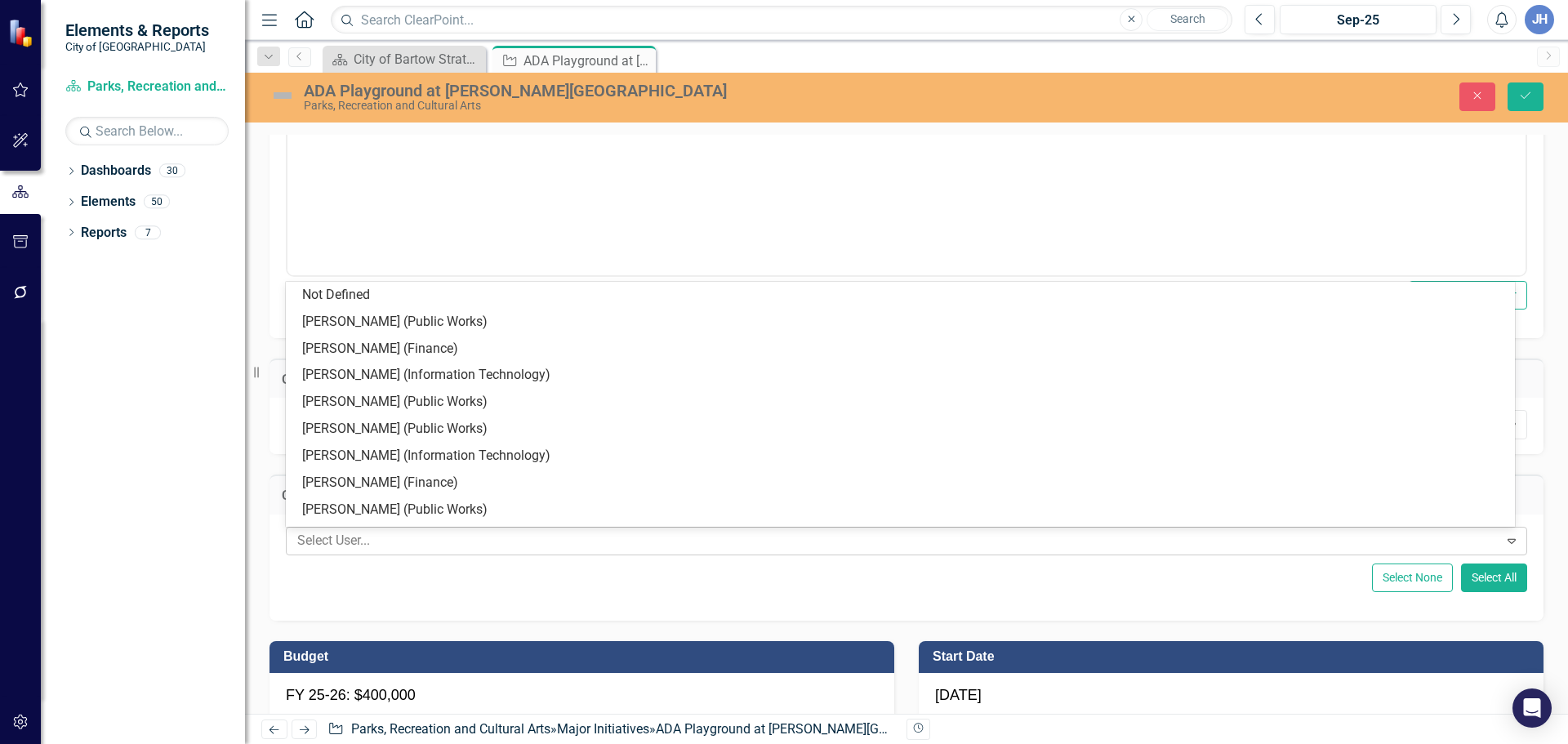
click at [363, 542] on div at bounding box center [894, 541] width 1208 height 22
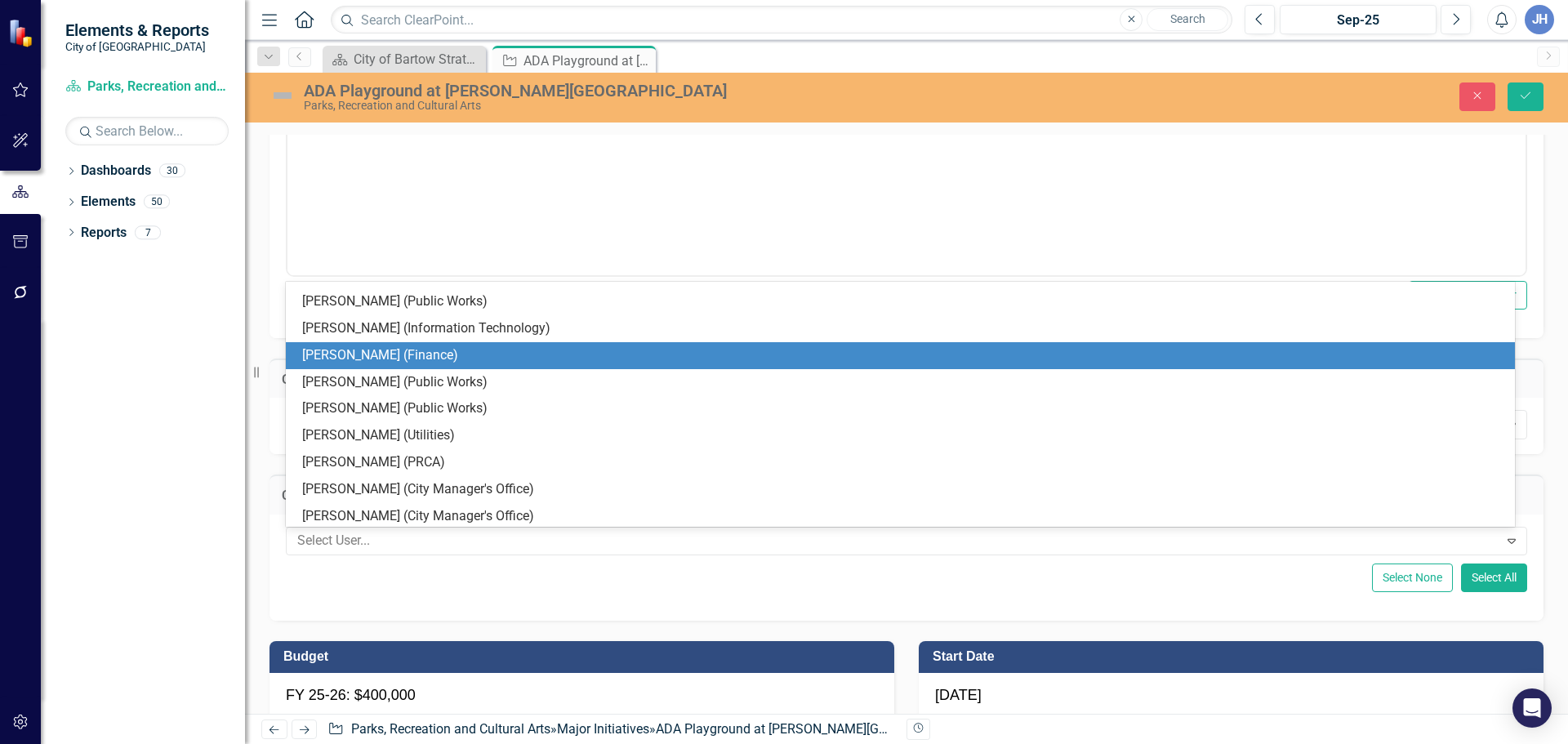
scroll to position [196, 0]
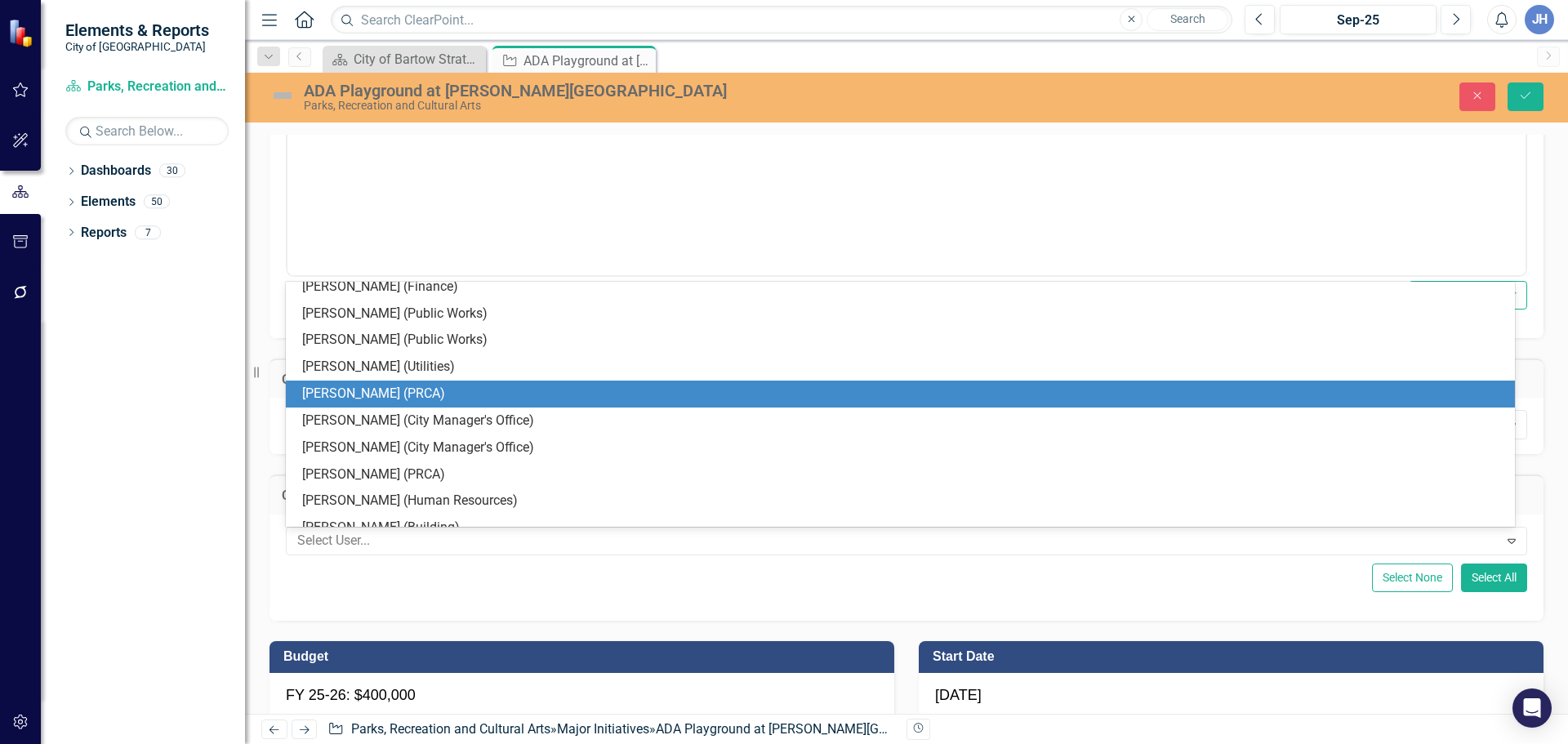
click at [416, 398] on div "[PERSON_NAME] (PRCA)" at bounding box center [902, 393] width 1202 height 19
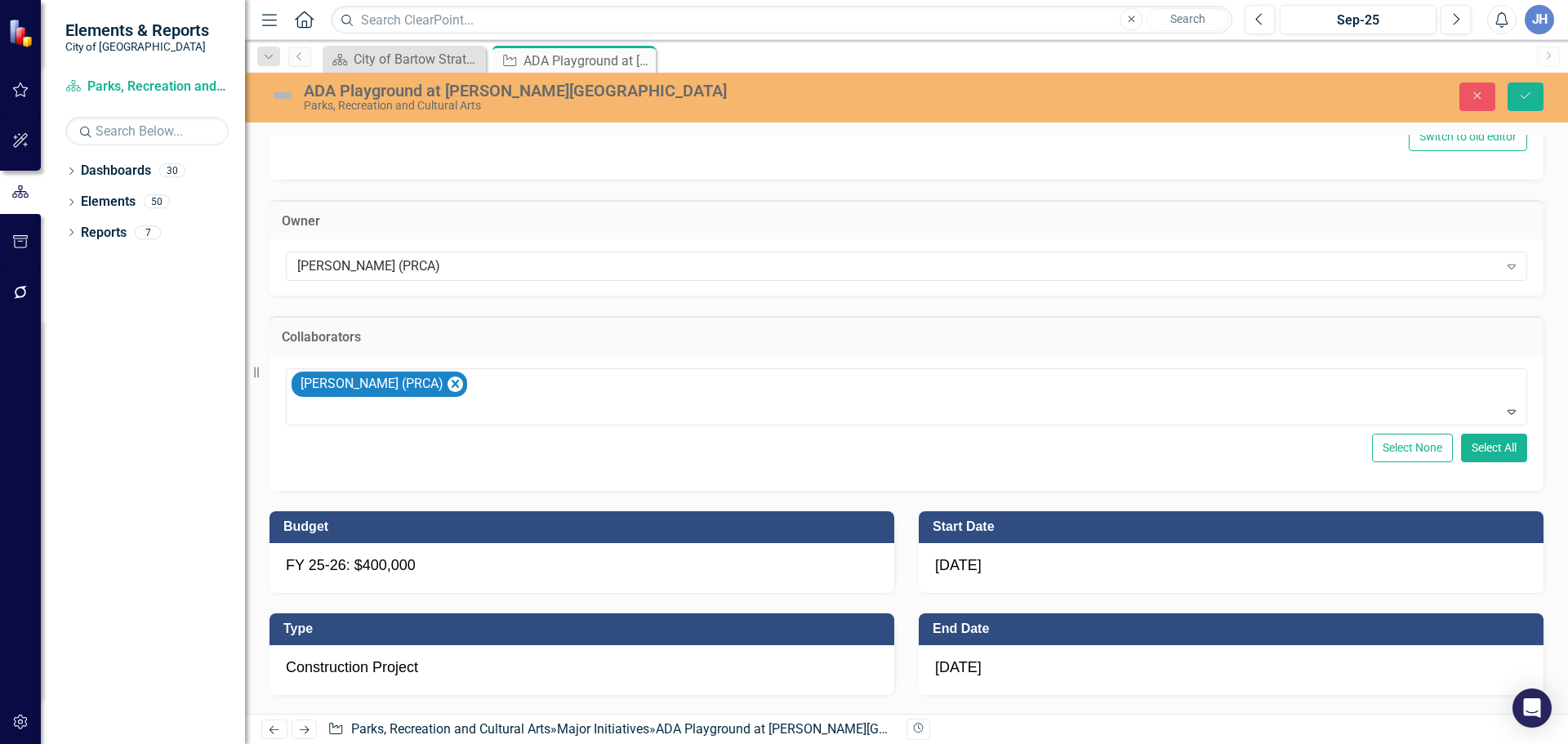
scroll to position [735, 0]
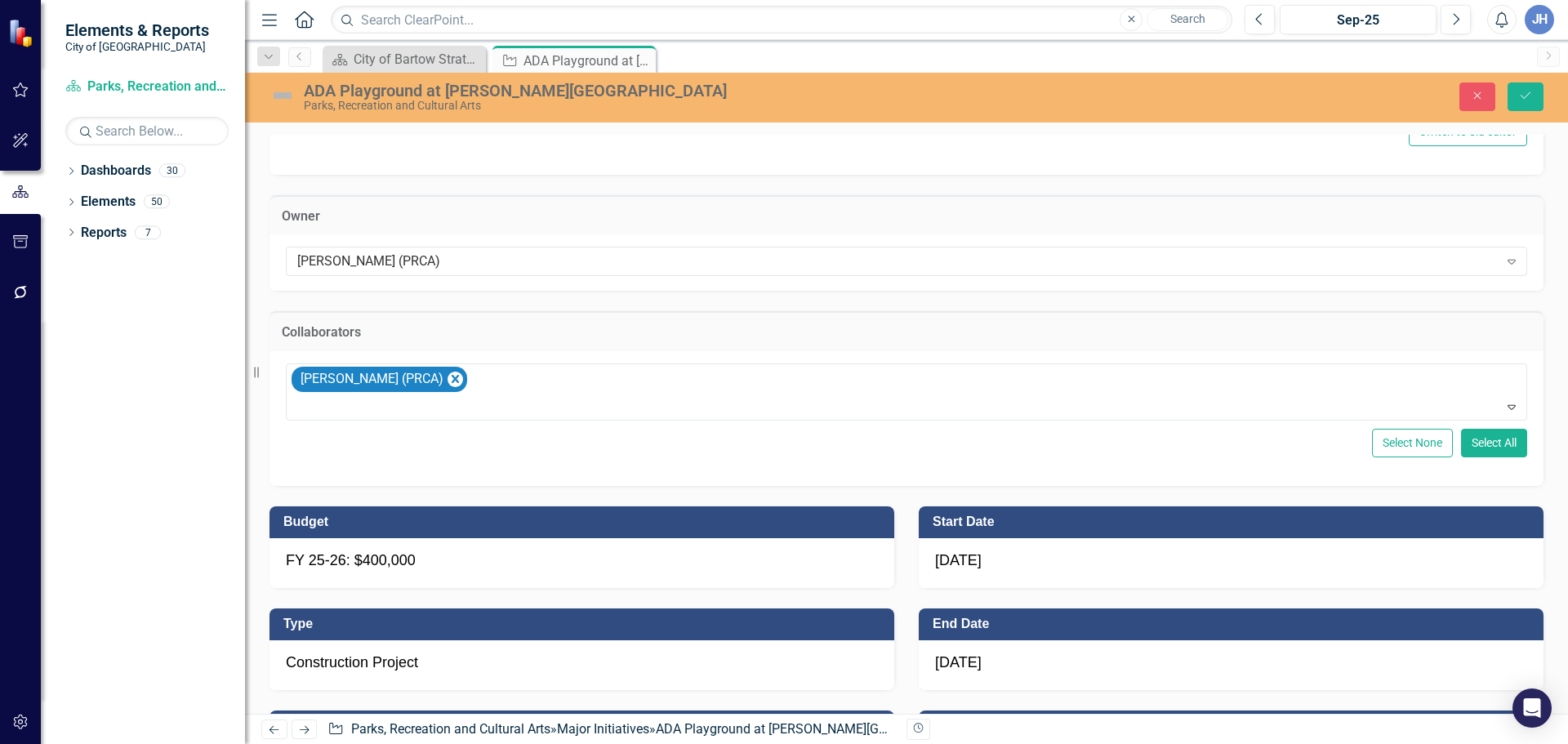
click at [676, 560] on div "FY 25-26: $400,000" at bounding box center [582, 563] width 625 height 50
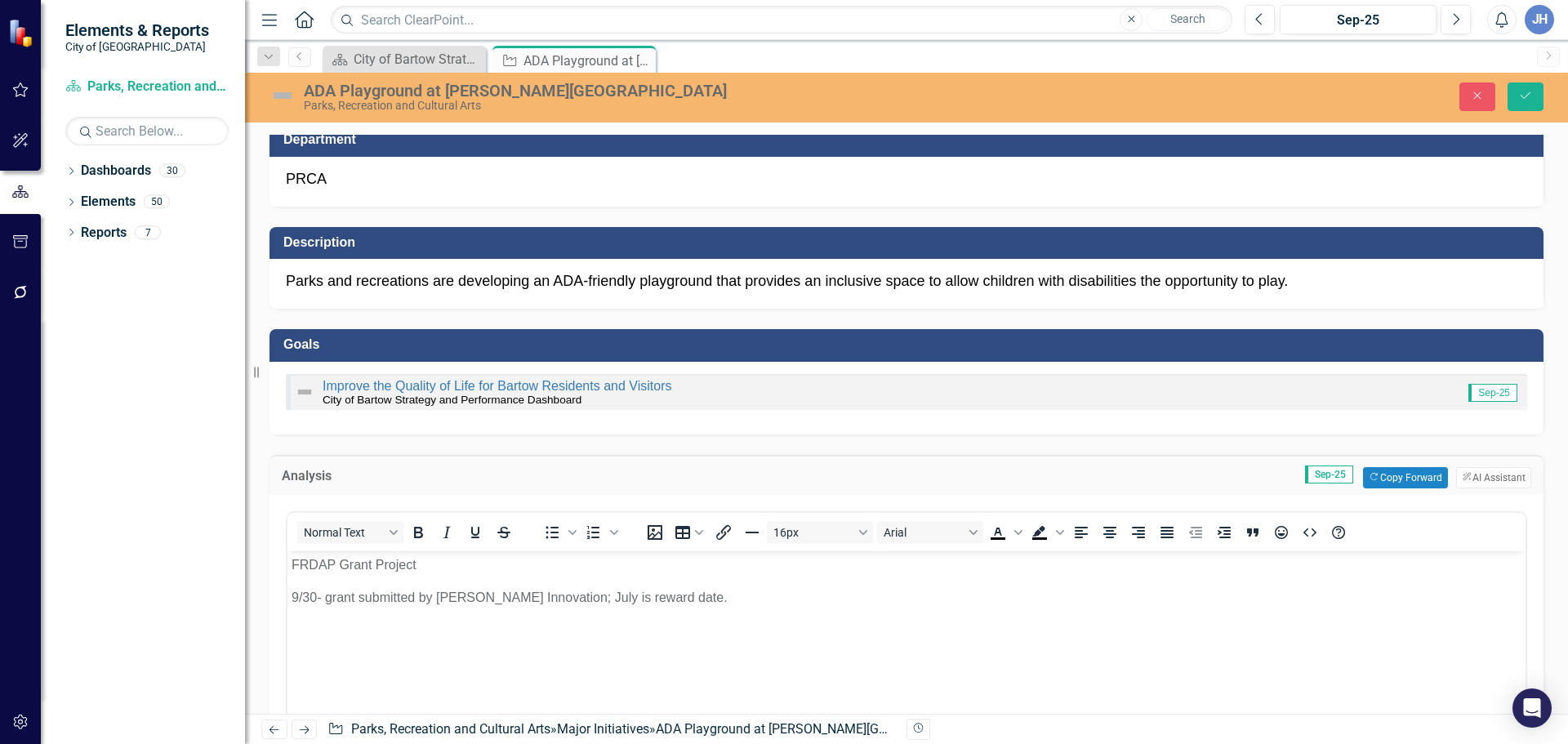
scroll to position [0, 0]
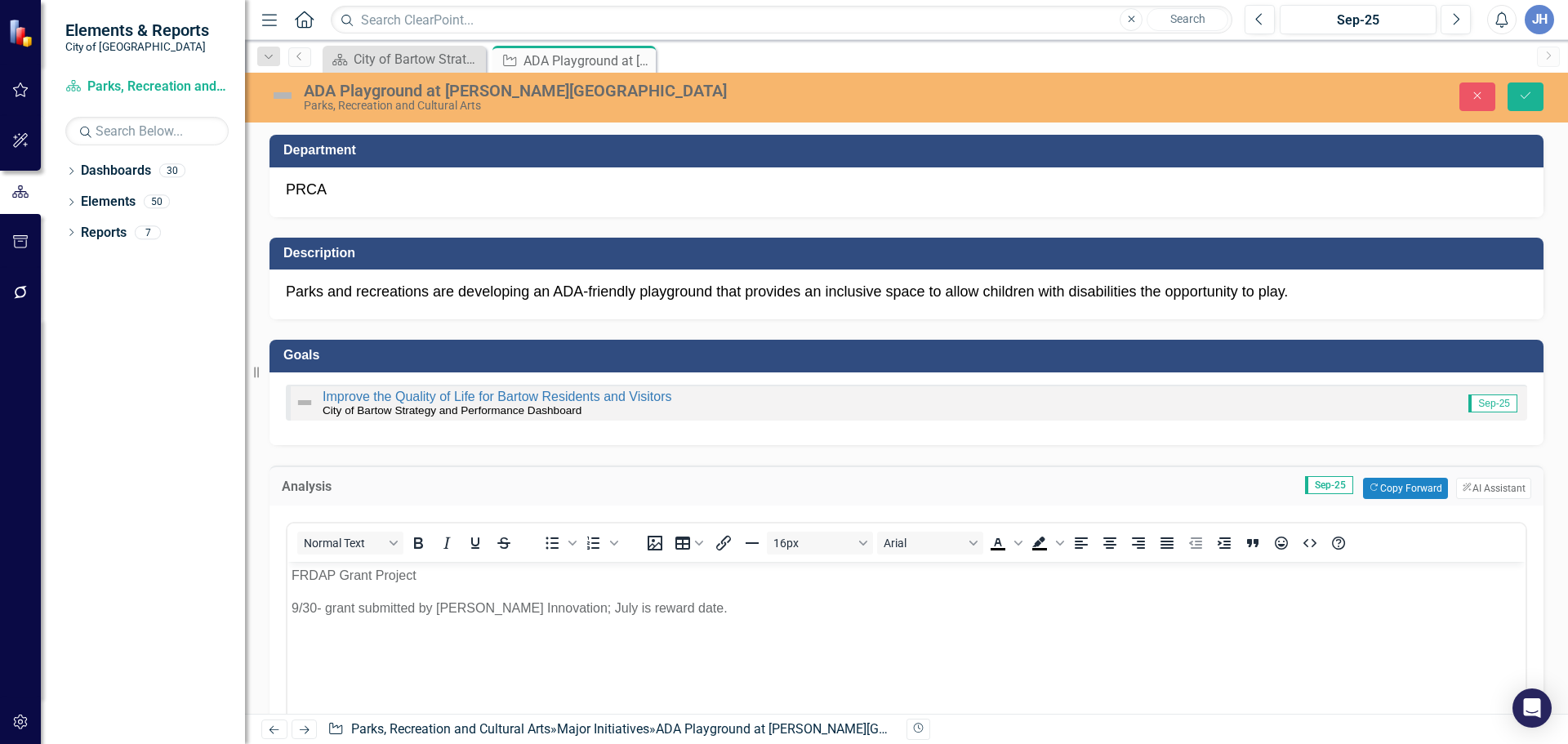
click at [691, 611] on p "9/30- grant submitted by Hale Innovation; July is reward date." at bounding box center [906, 608] width 1230 height 20
click at [1523, 97] on icon "Save" at bounding box center [1525, 95] width 15 height 12
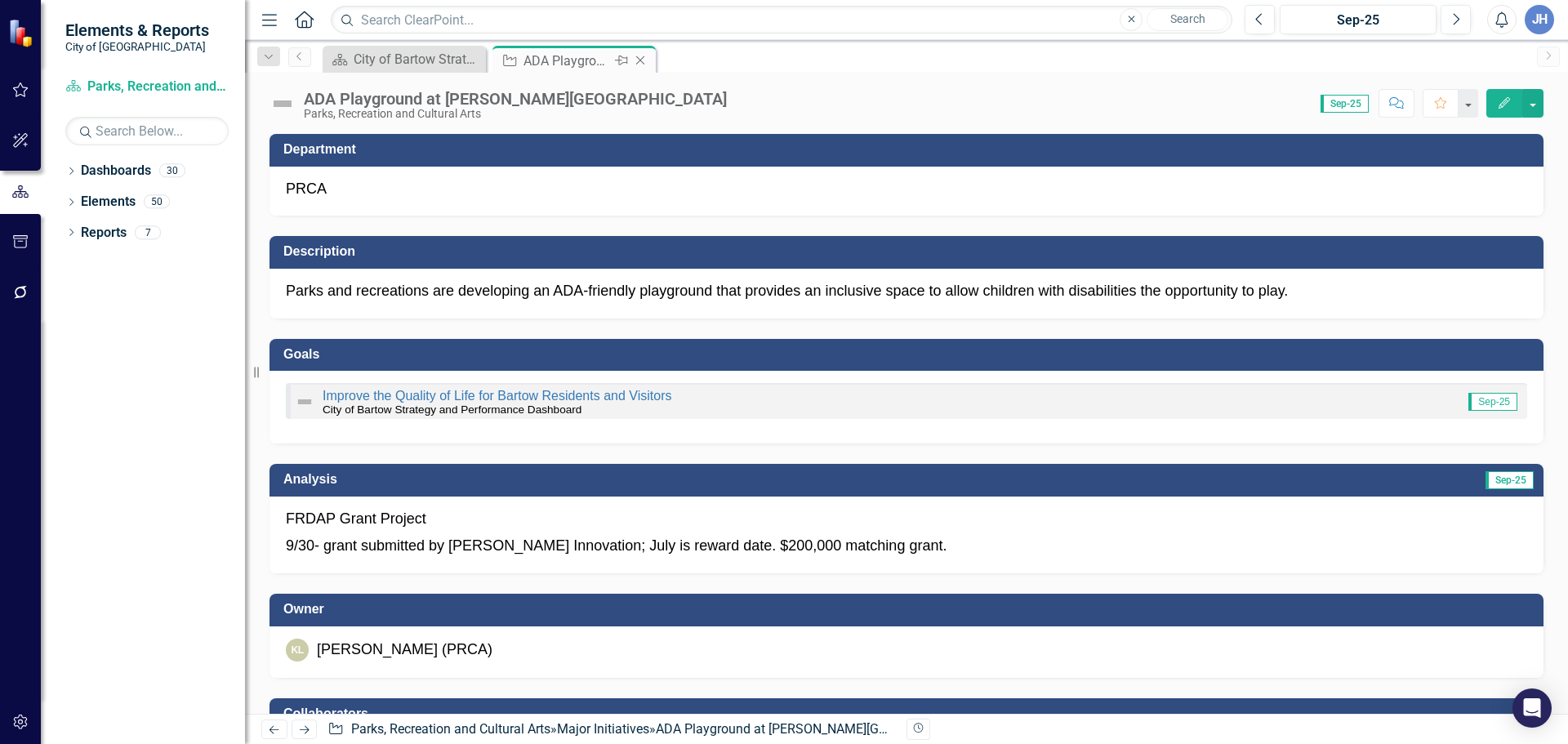
click at [642, 59] on icon "Close" at bounding box center [640, 60] width 16 height 13
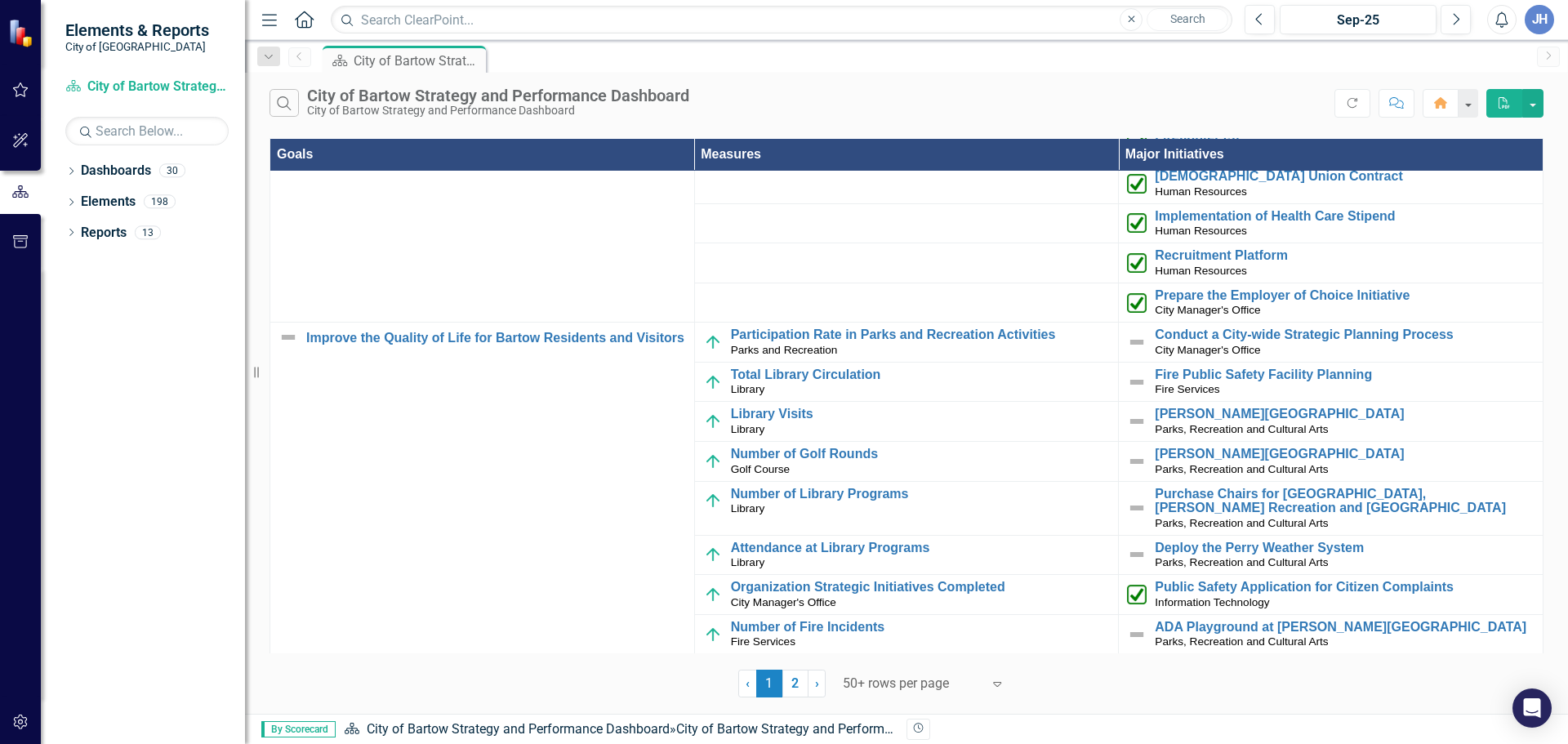
scroll to position [327, 0]
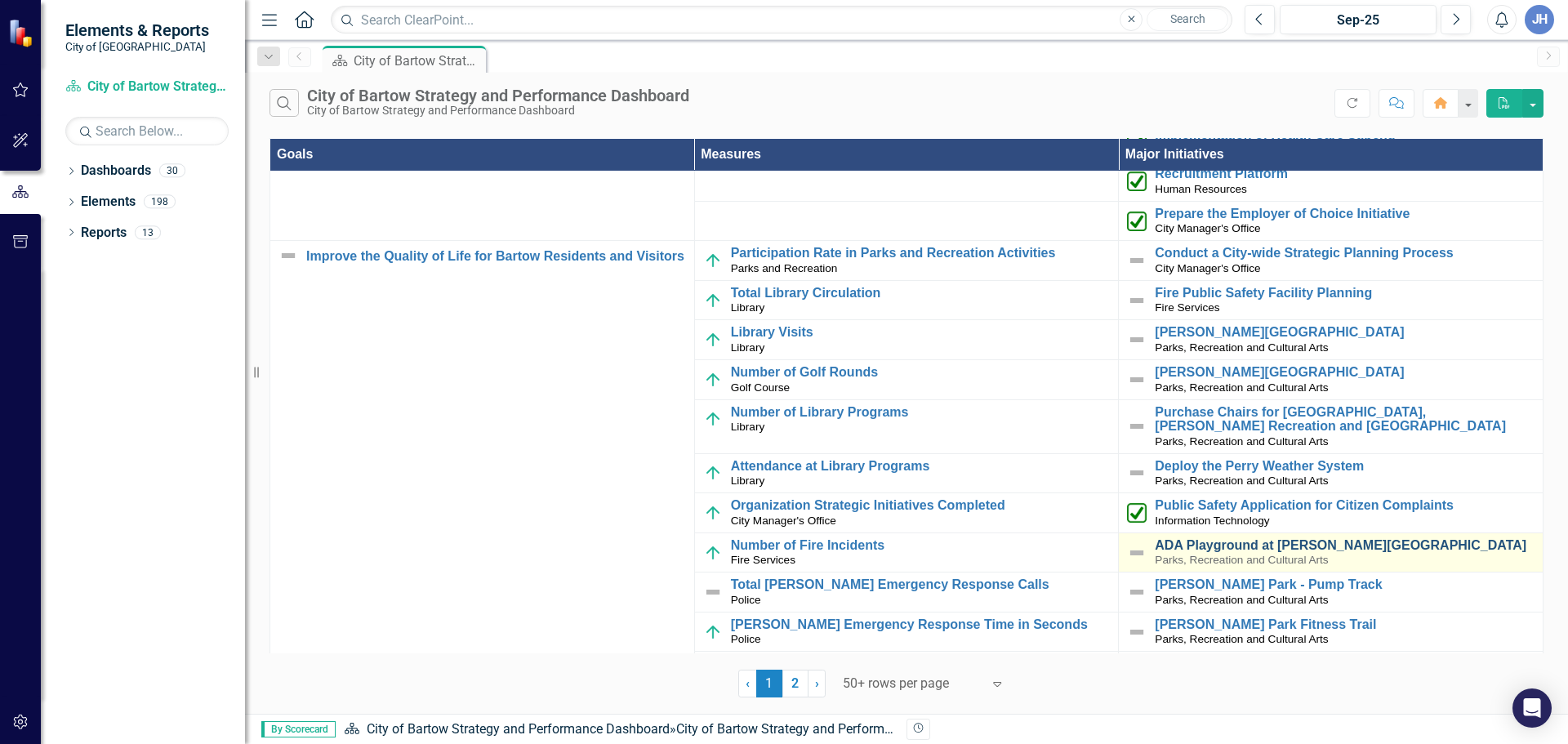
click at [1216, 549] on link "ADA Playground at [PERSON_NAME][GEOGRAPHIC_DATA]" at bounding box center [1344, 545] width 380 height 15
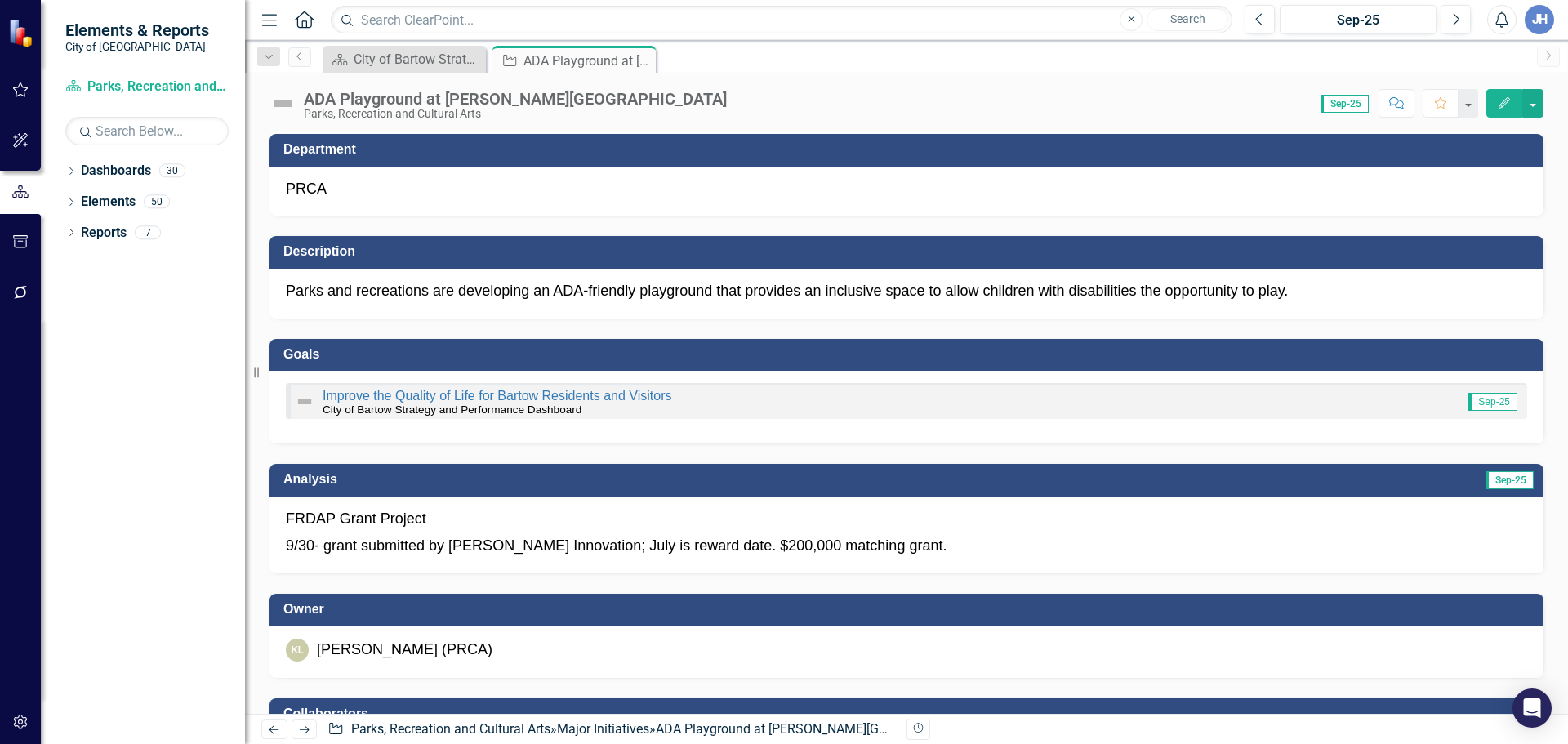
click at [477, 557] on p "9/30- grant submitted by Hale Innovation; July is reward date. $200,000 matchin…" at bounding box center [906, 545] width 1241 height 25
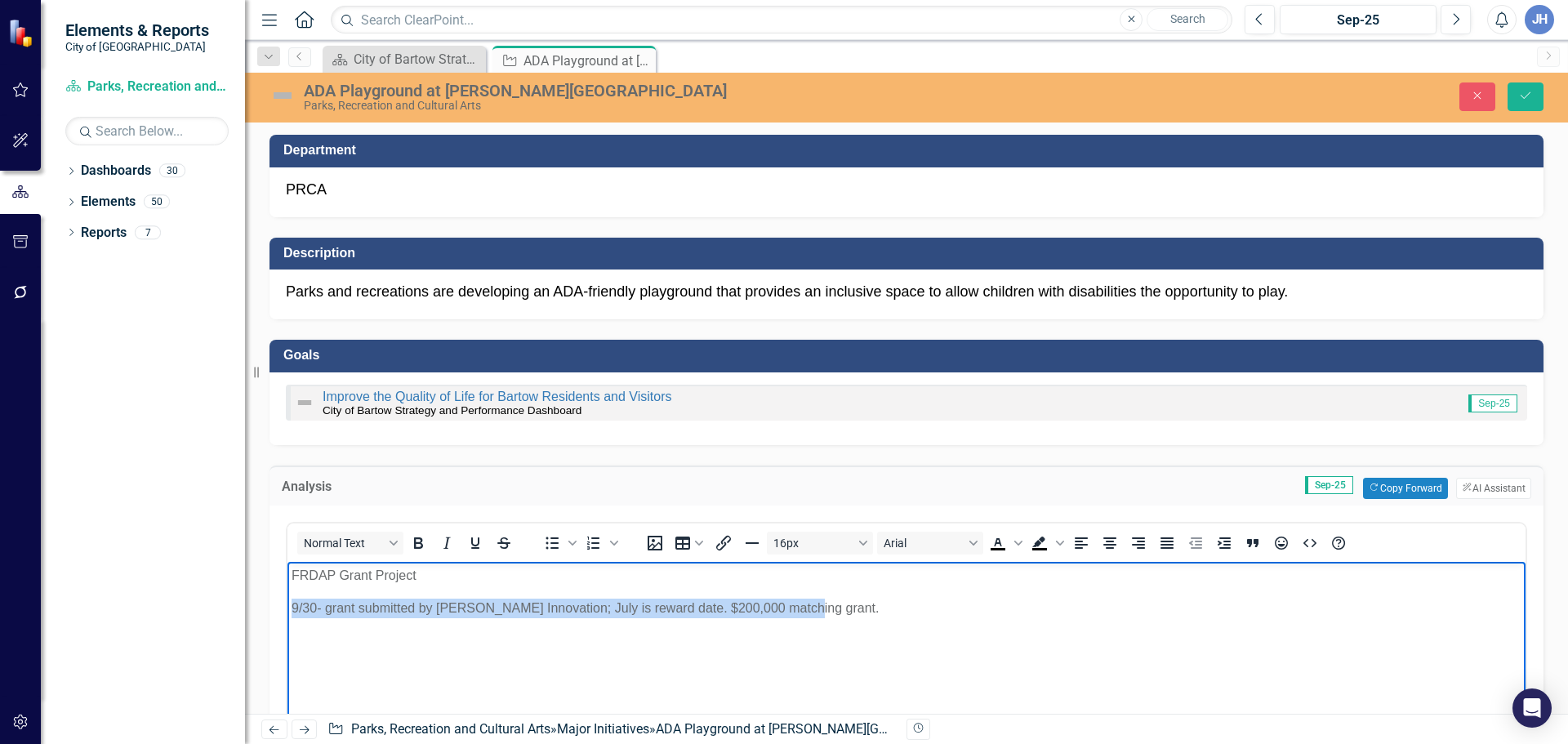
drag, startPoint x: 789, startPoint y: 607, endPoint x: 573, endPoint y: 1181, distance: 613.3
click at [288, 619] on html "FRDAP Grant Project 9/30- grant submitted by Hale Innovation; July is reward da…" at bounding box center [906, 684] width 1238 height 245
copy p "9/30- grant submitted by Hale Innovation; July is reward date. $200,000 matchin…"
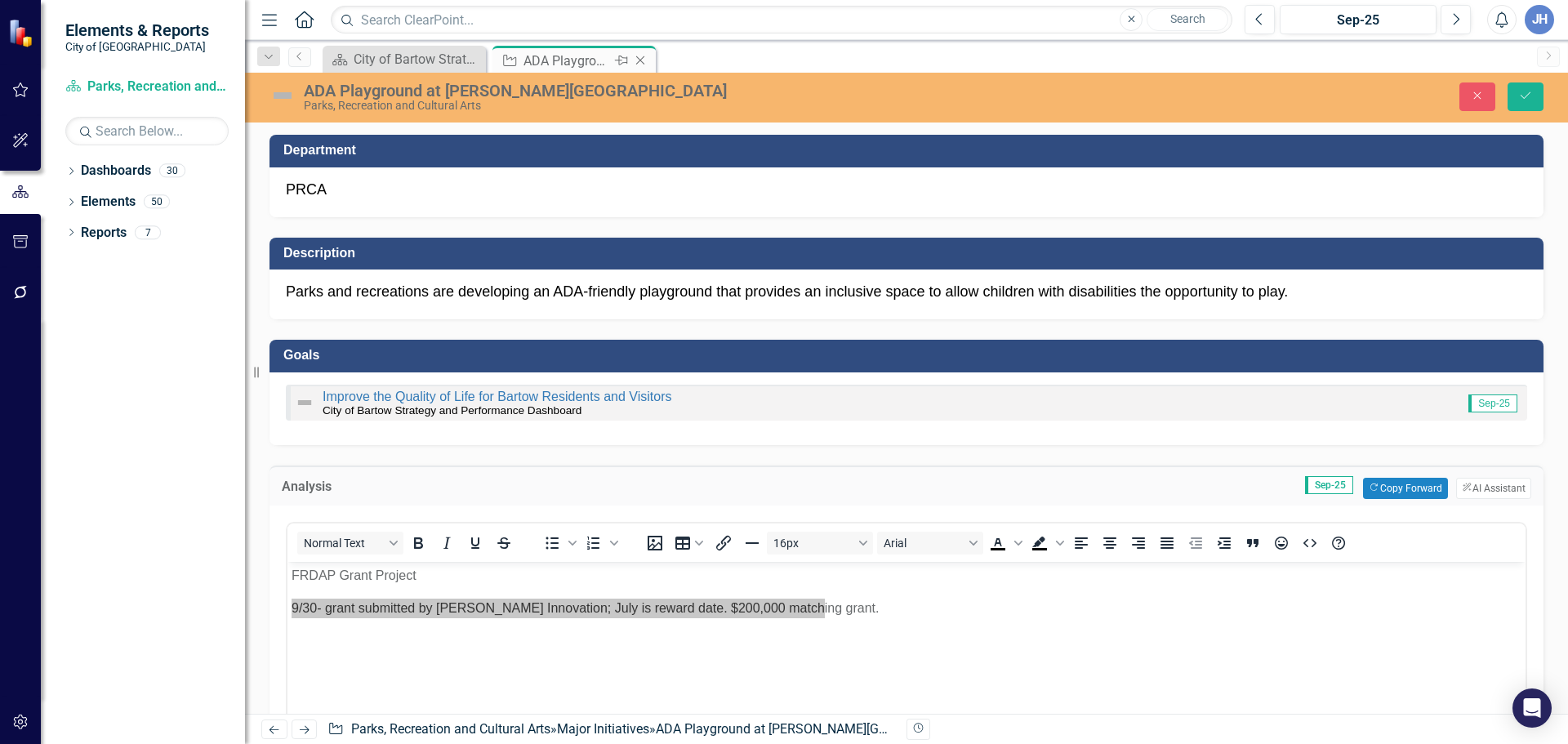
click at [640, 58] on icon "Close" at bounding box center [640, 60] width 16 height 13
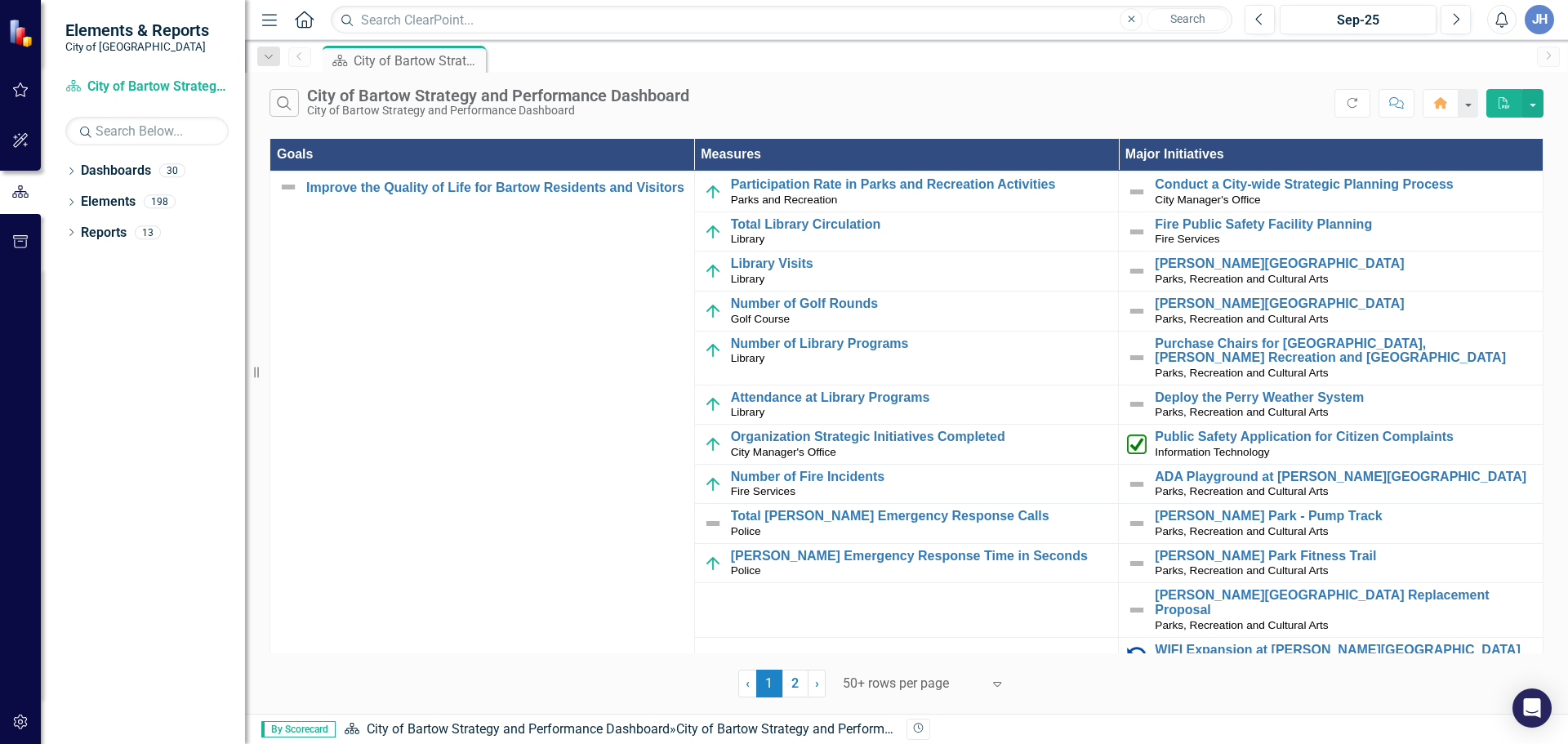
scroll to position [408, 0]
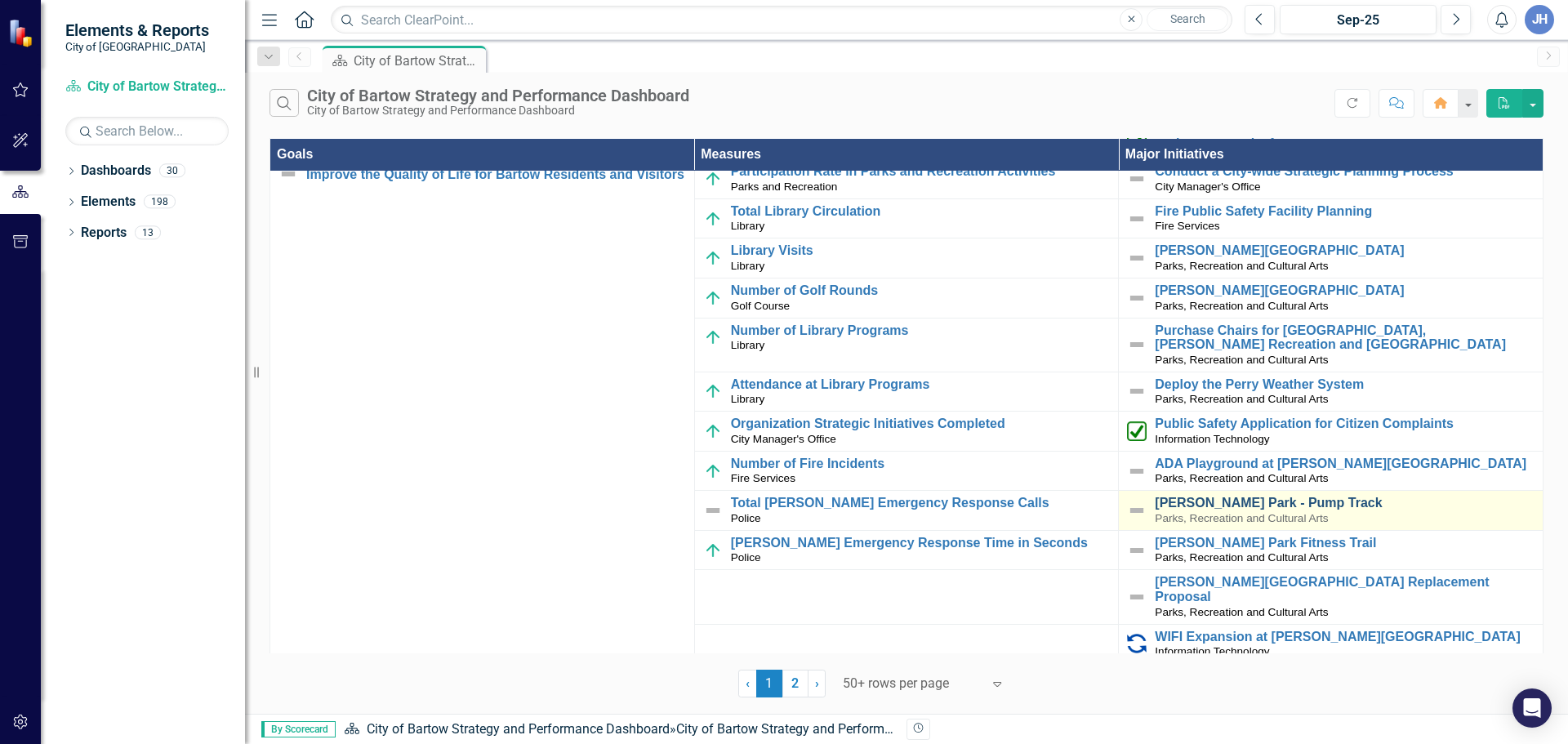
click at [1252, 503] on link "[PERSON_NAME] Park - Pump Track" at bounding box center [1344, 503] width 380 height 15
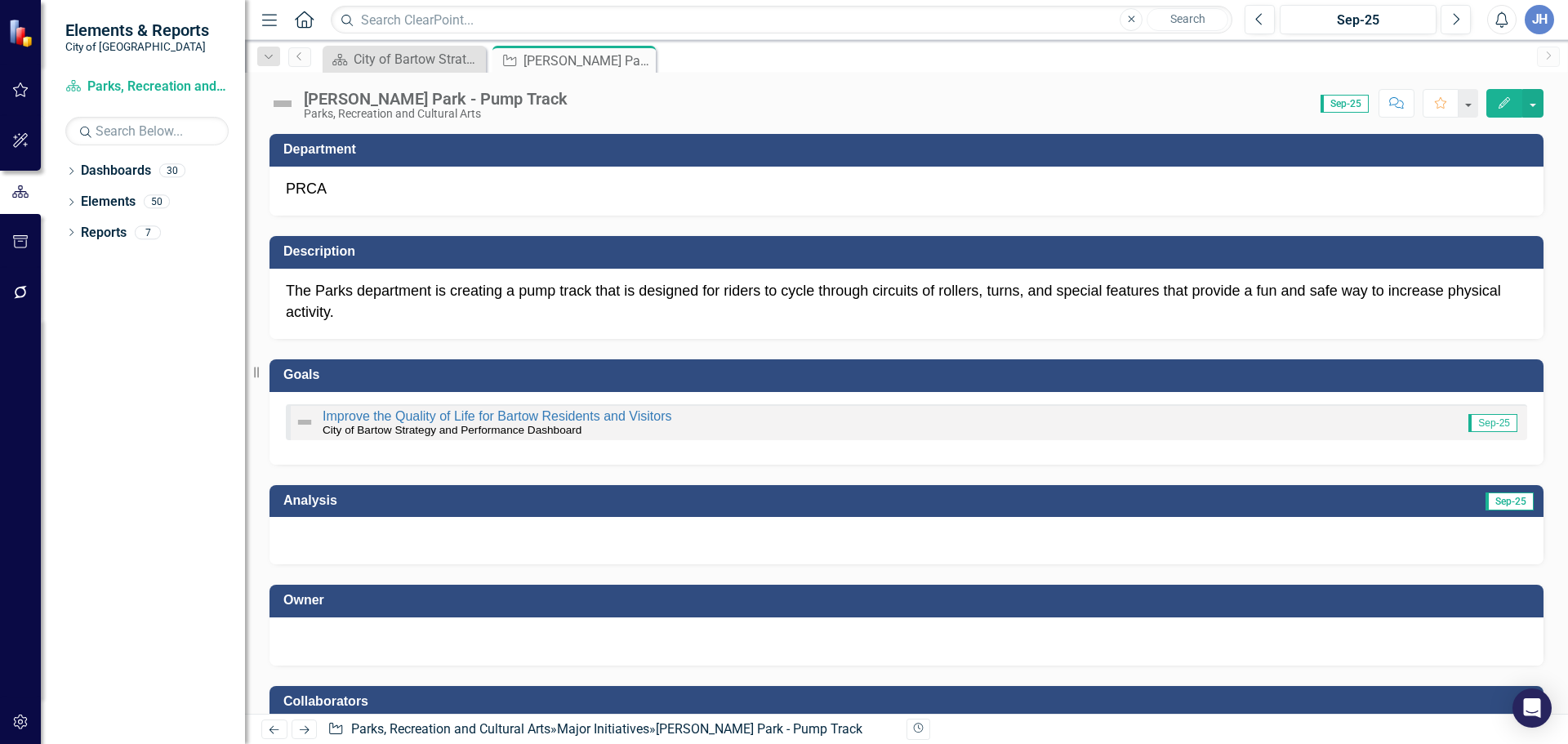
click at [509, 545] on div at bounding box center [906, 540] width 1273 height 47
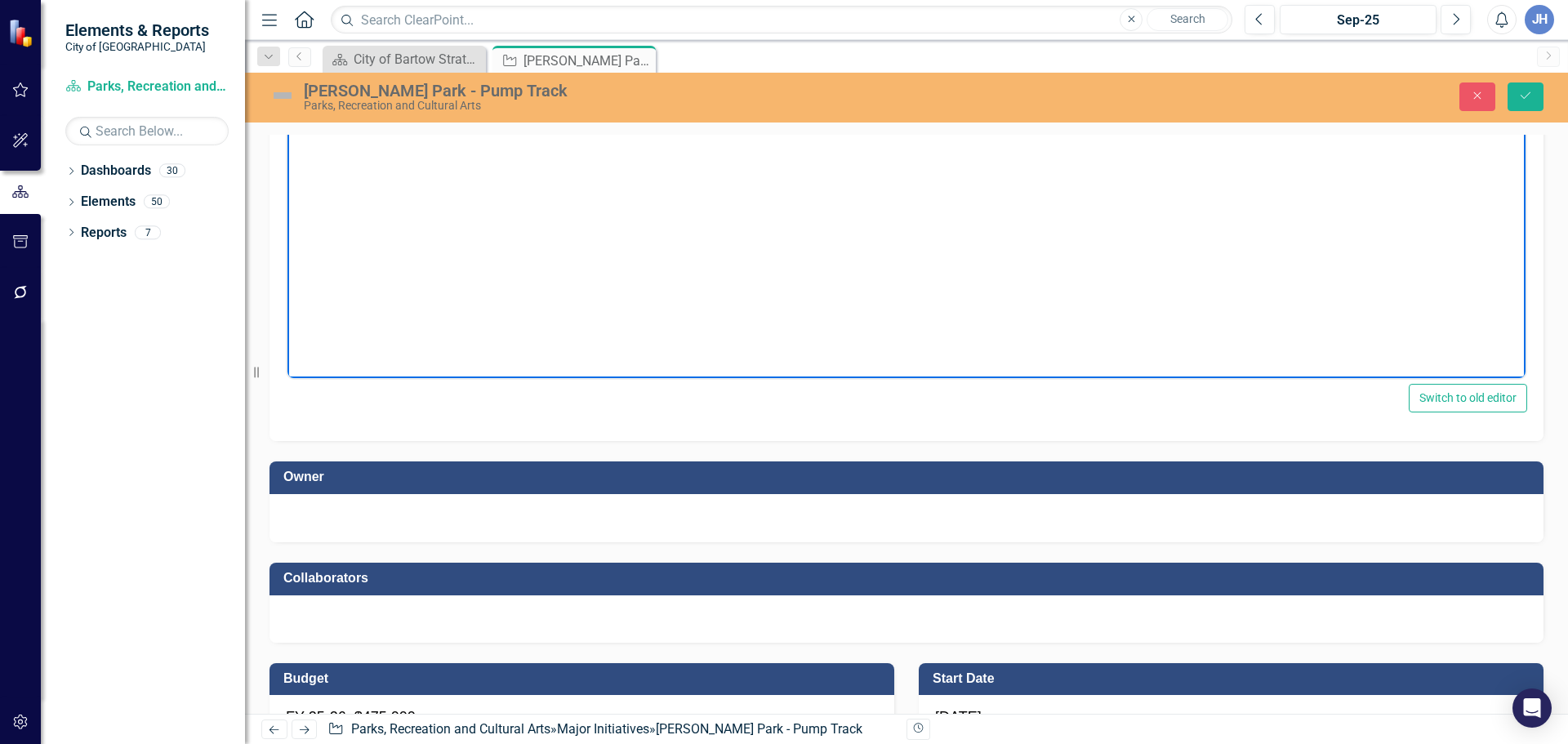
scroll to position [490, 0]
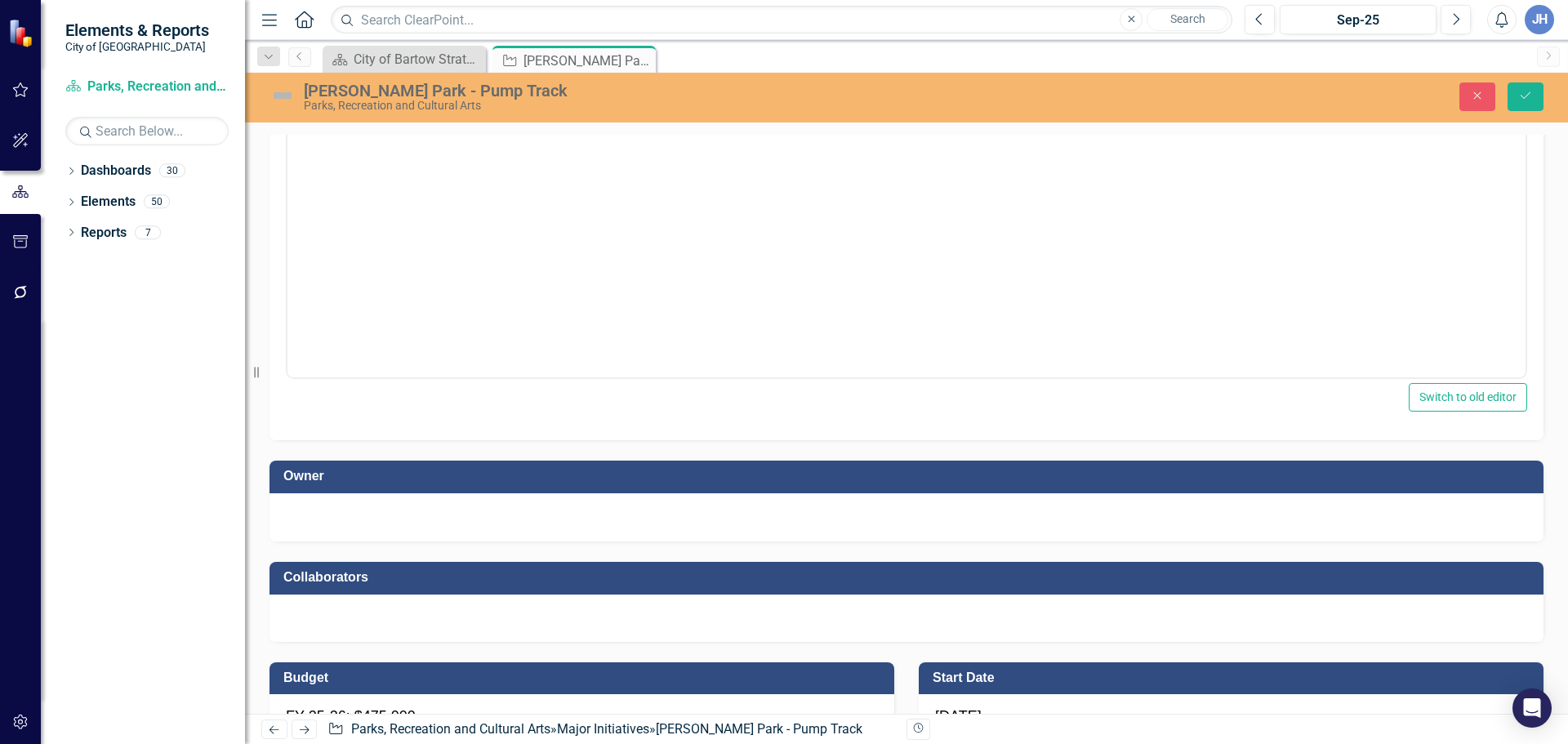
click at [350, 522] on div at bounding box center [906, 516] width 1241 height 20
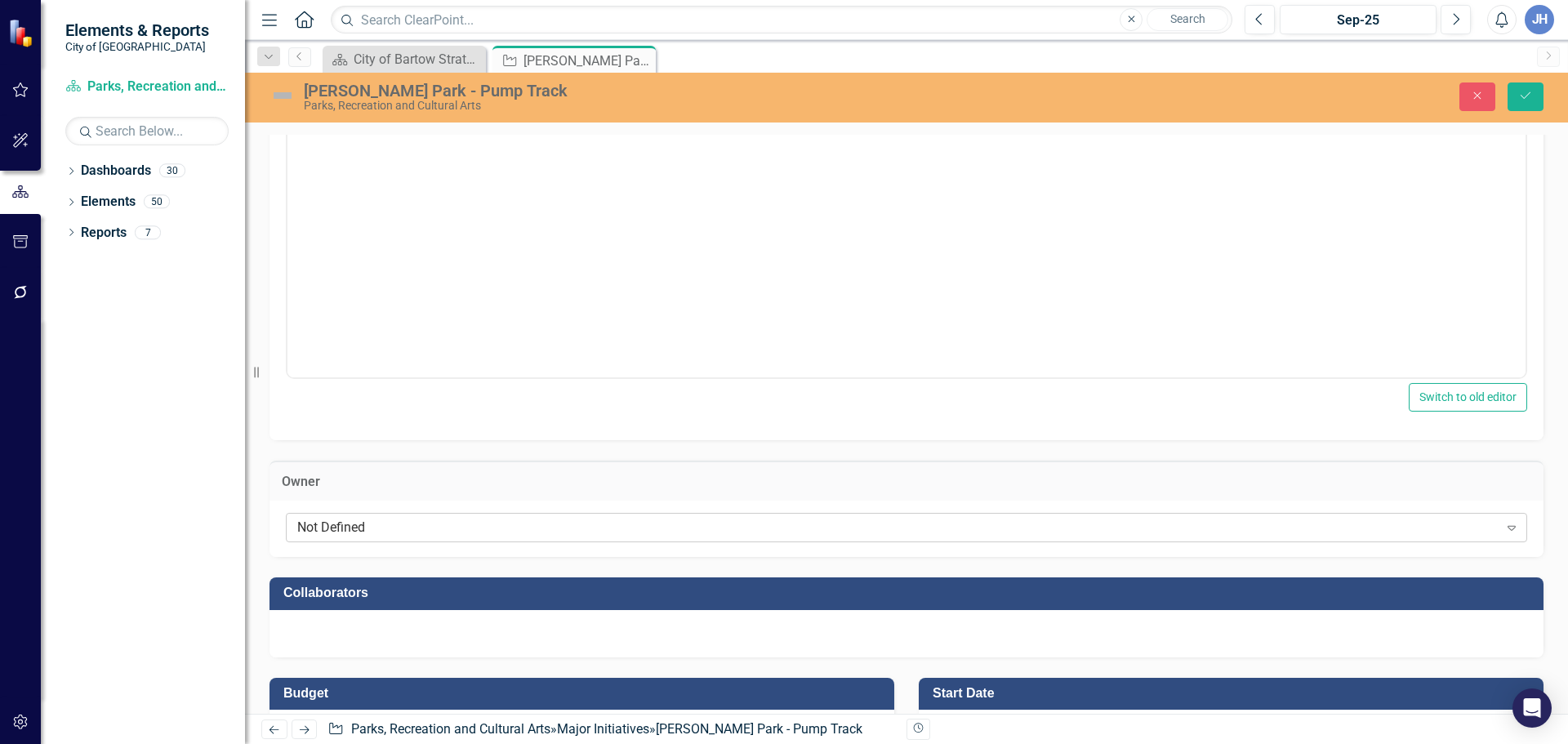
click at [351, 525] on div "Not Defined" at bounding box center [897, 527] width 1201 height 19
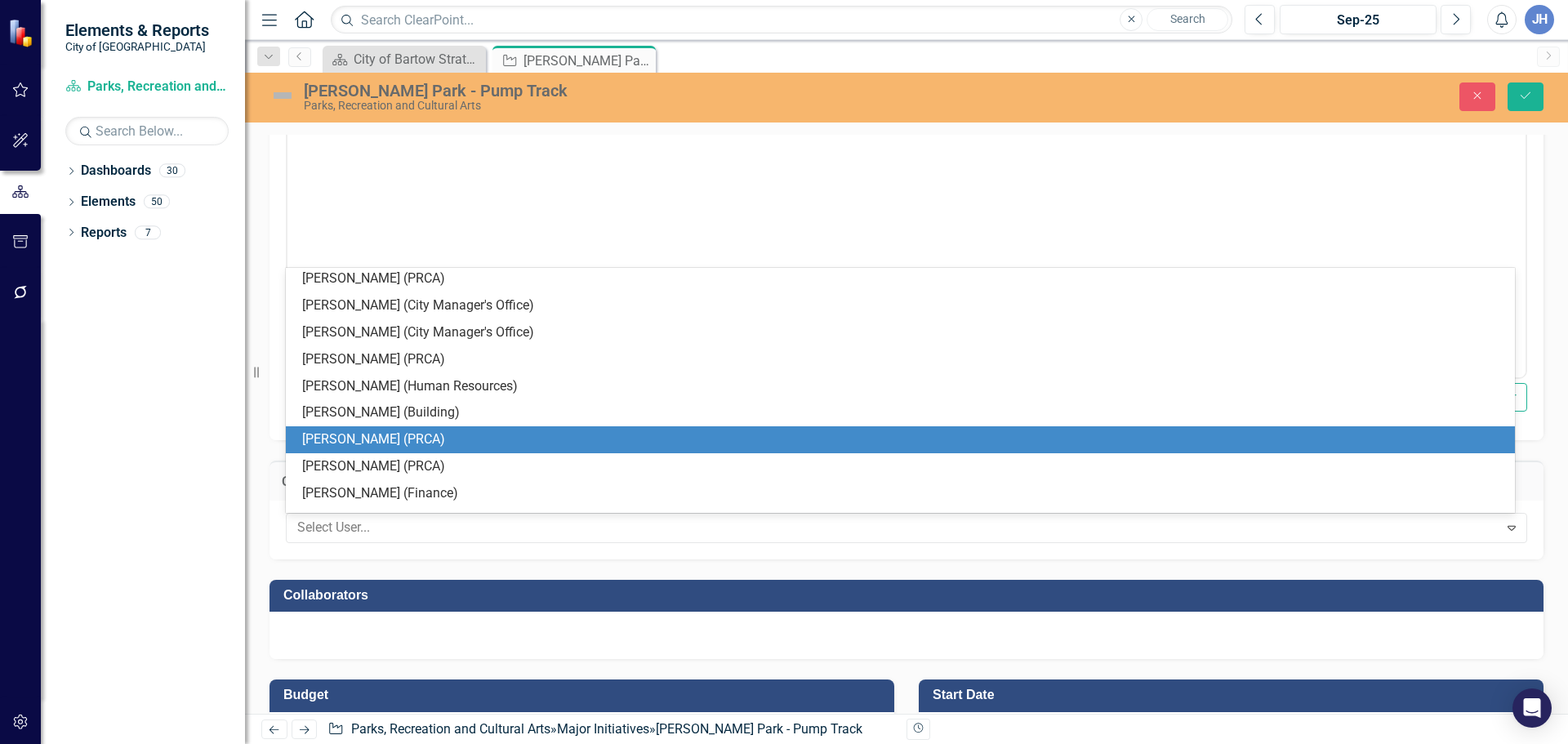
scroll to position [327, 0]
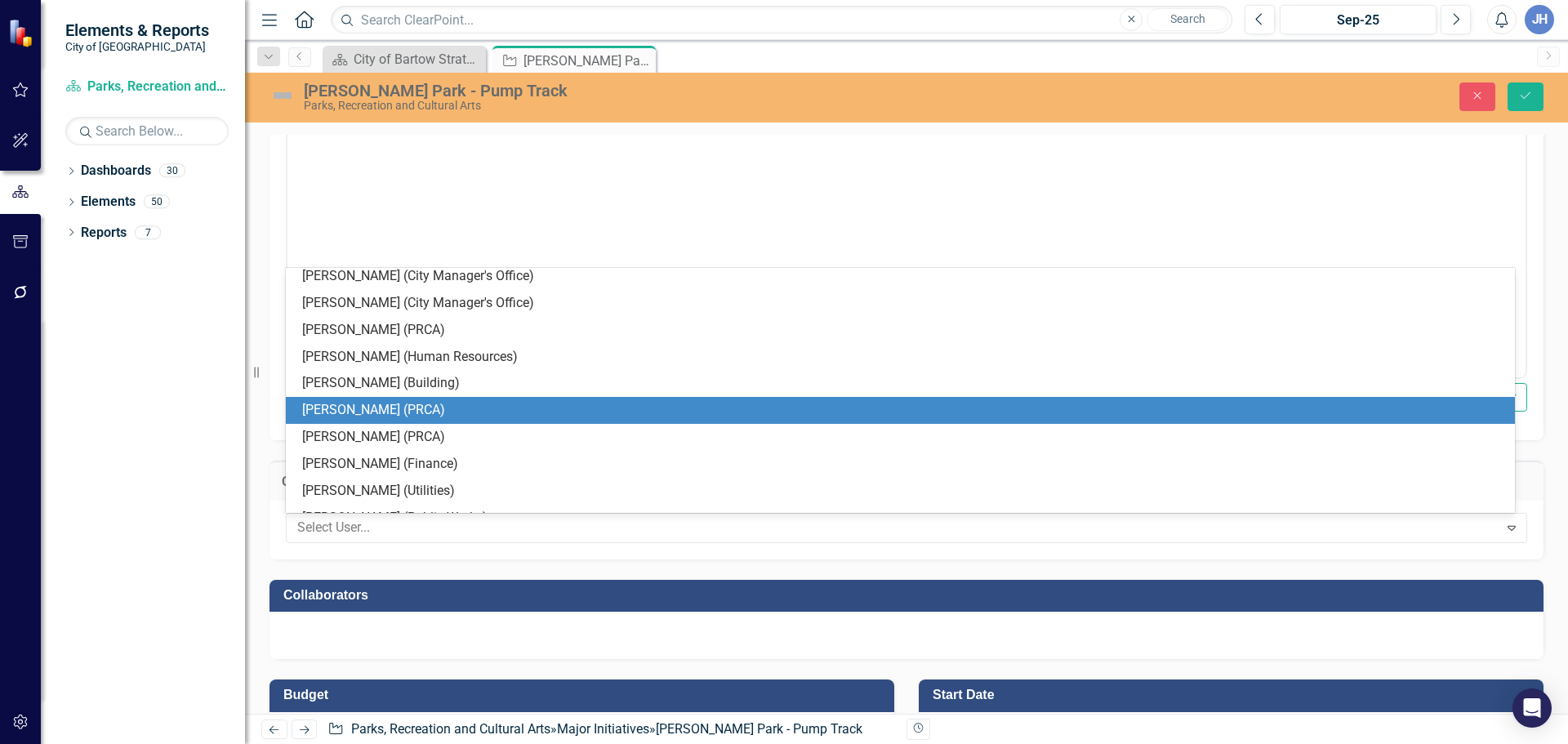
click at [359, 419] on div "[PERSON_NAME] (PRCA)" at bounding box center [902, 410] width 1202 height 19
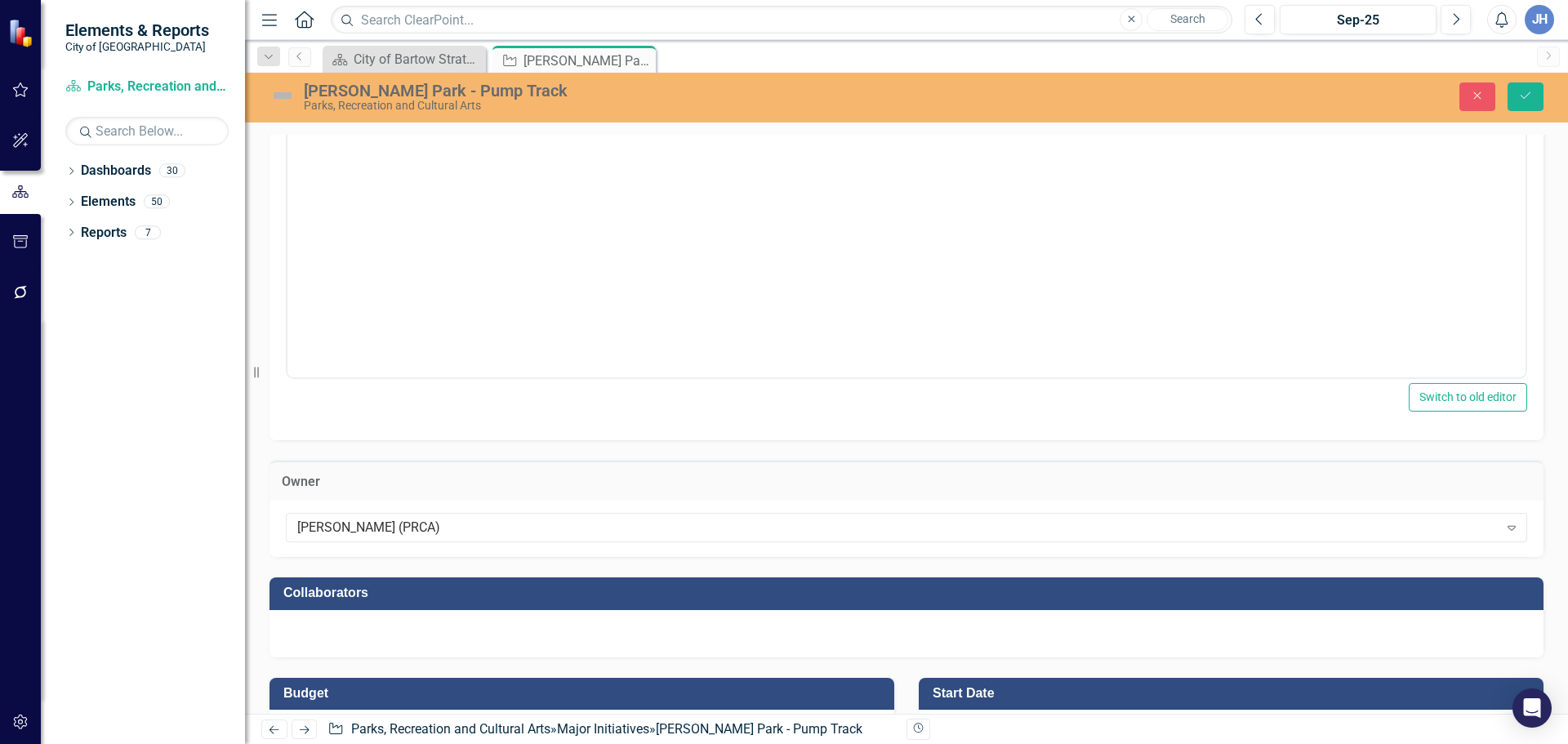
click at [338, 631] on div at bounding box center [906, 633] width 1273 height 47
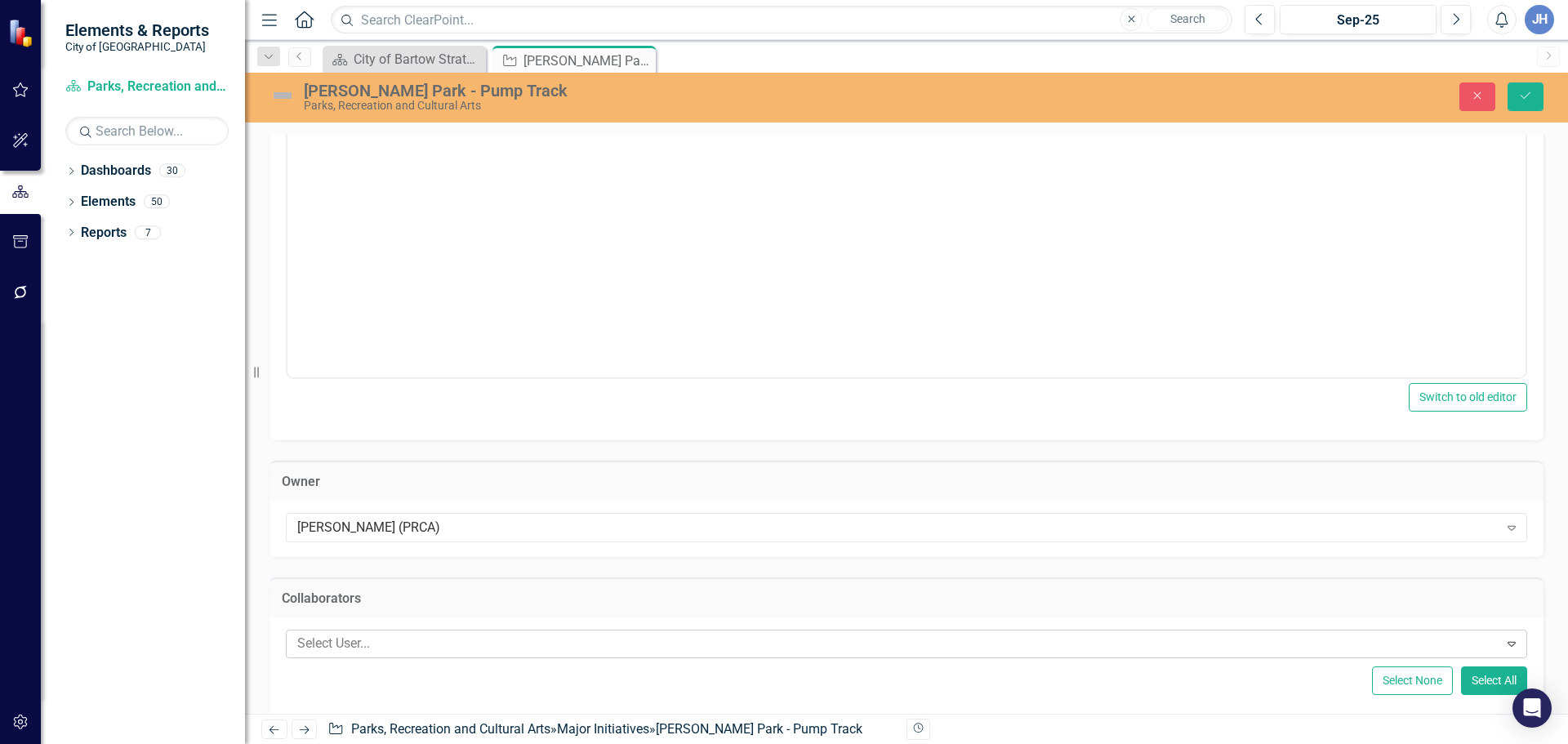
click at [343, 642] on div at bounding box center [894, 644] width 1208 height 22
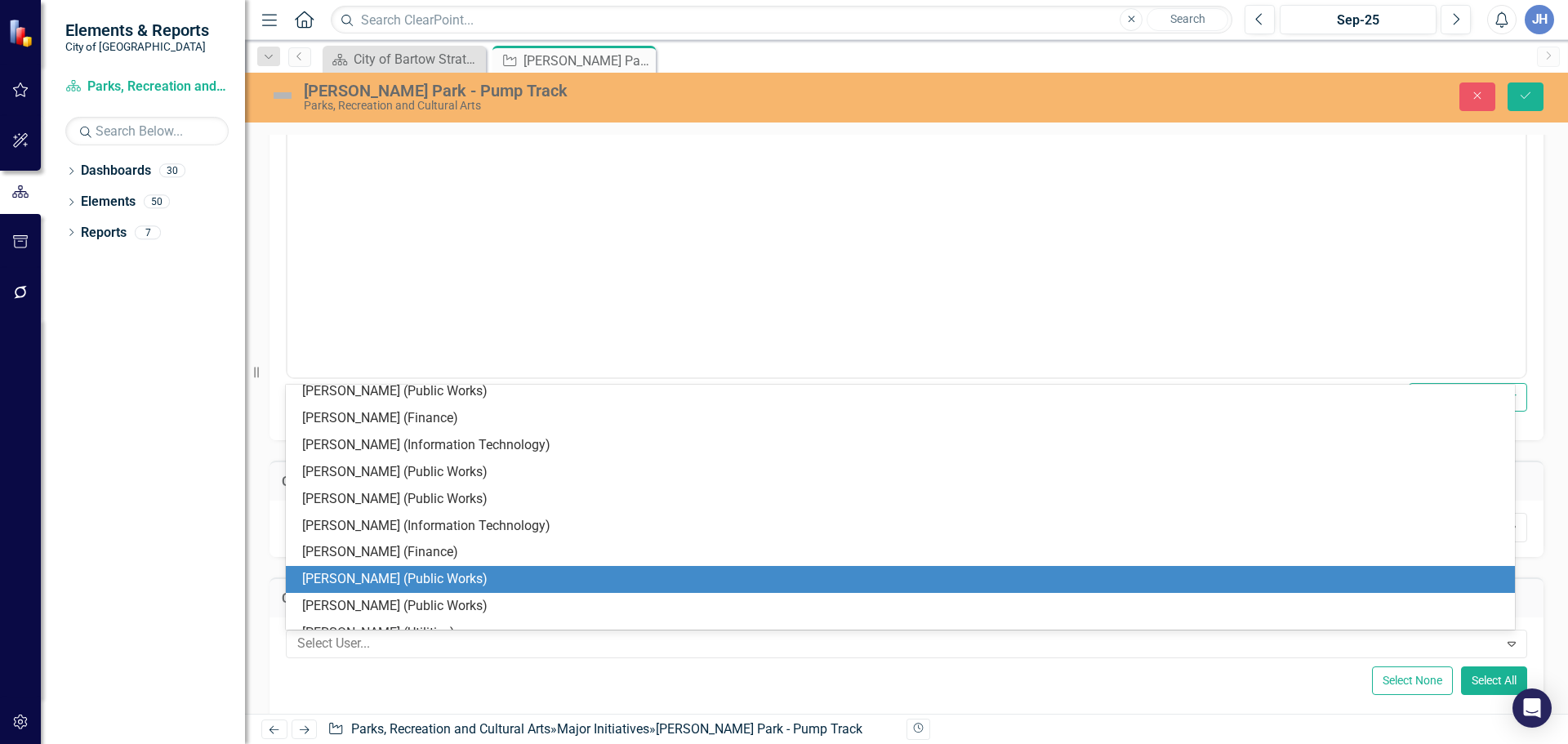
scroll to position [115, 0]
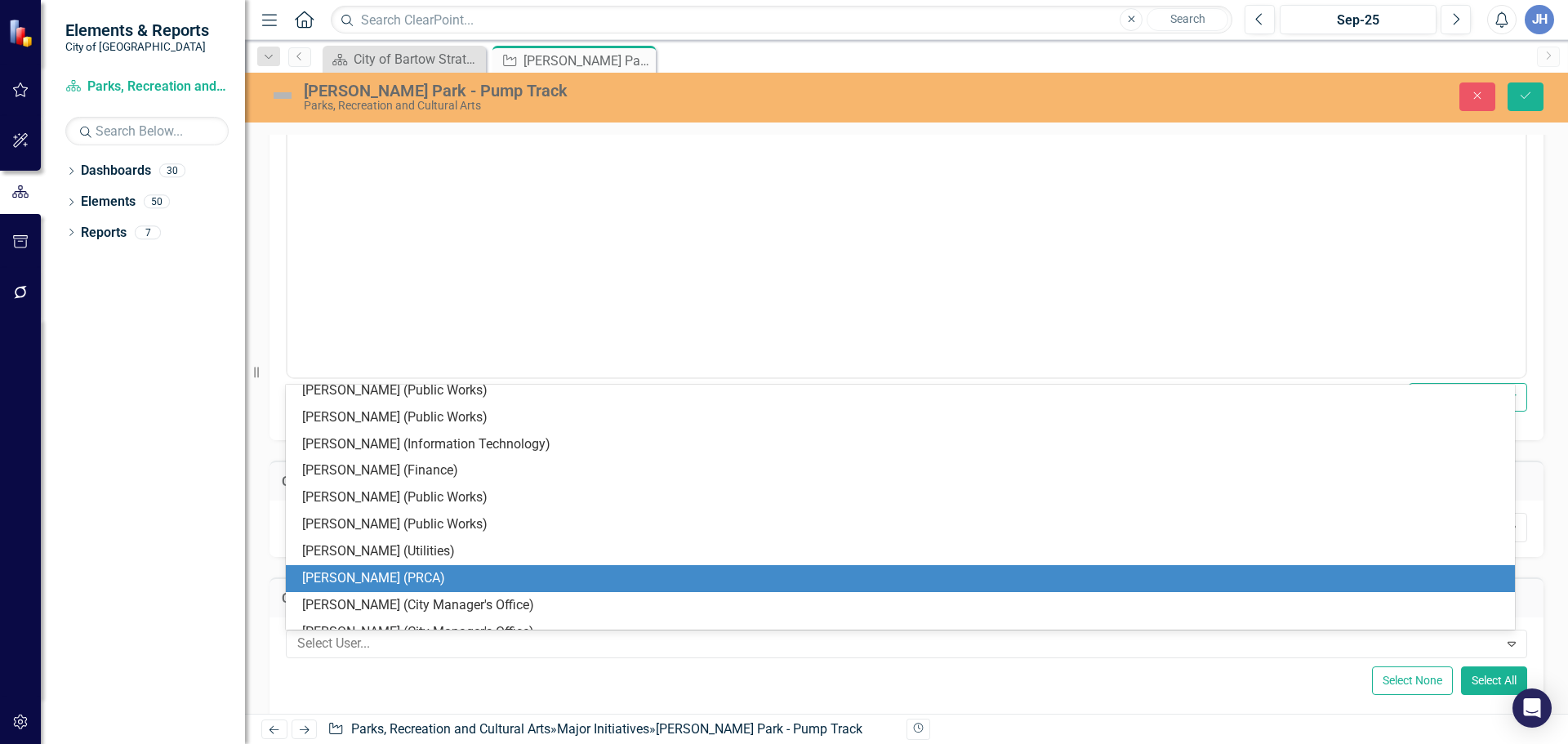
click at [352, 575] on div "[PERSON_NAME] (PRCA)" at bounding box center [902, 578] width 1202 height 19
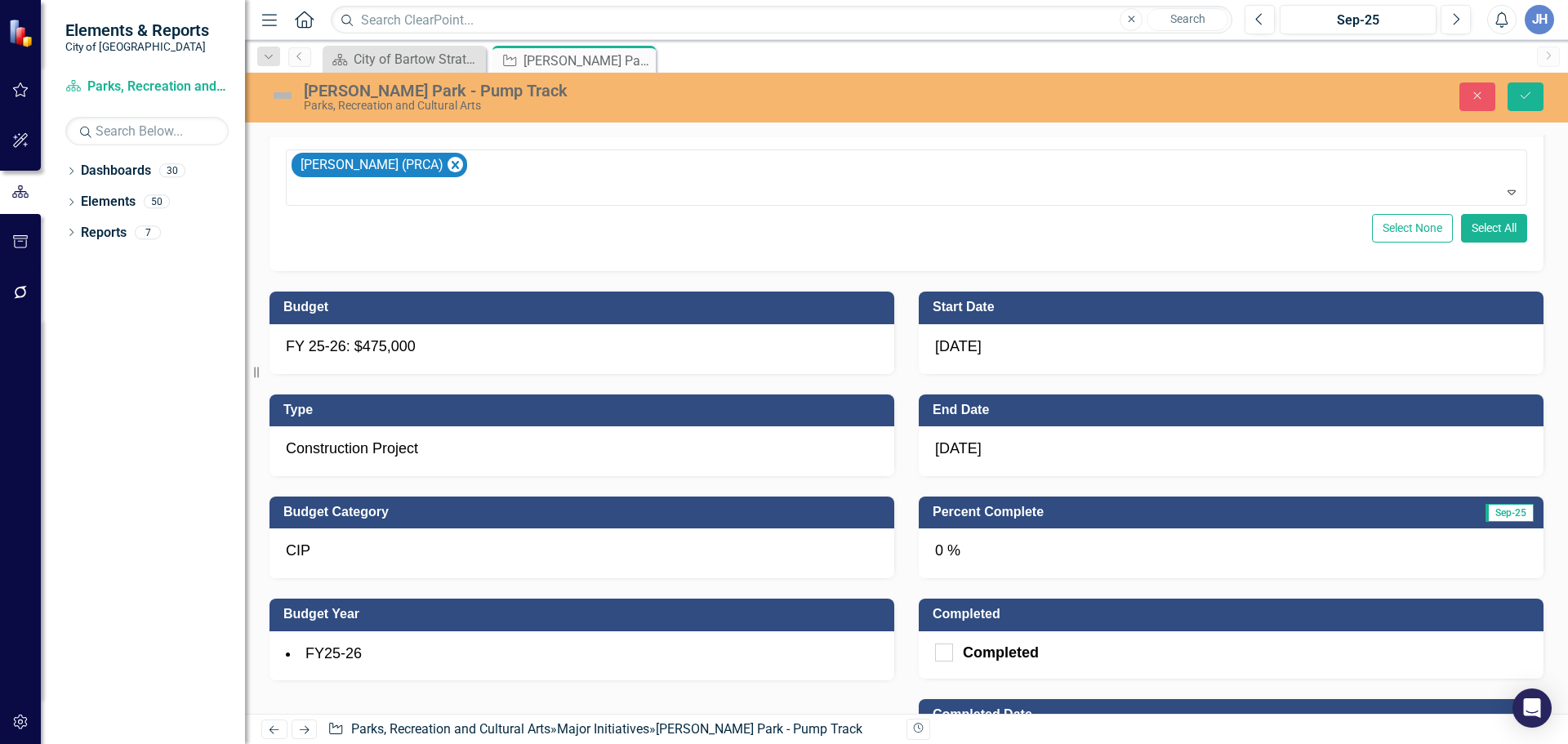
scroll to position [653, 0]
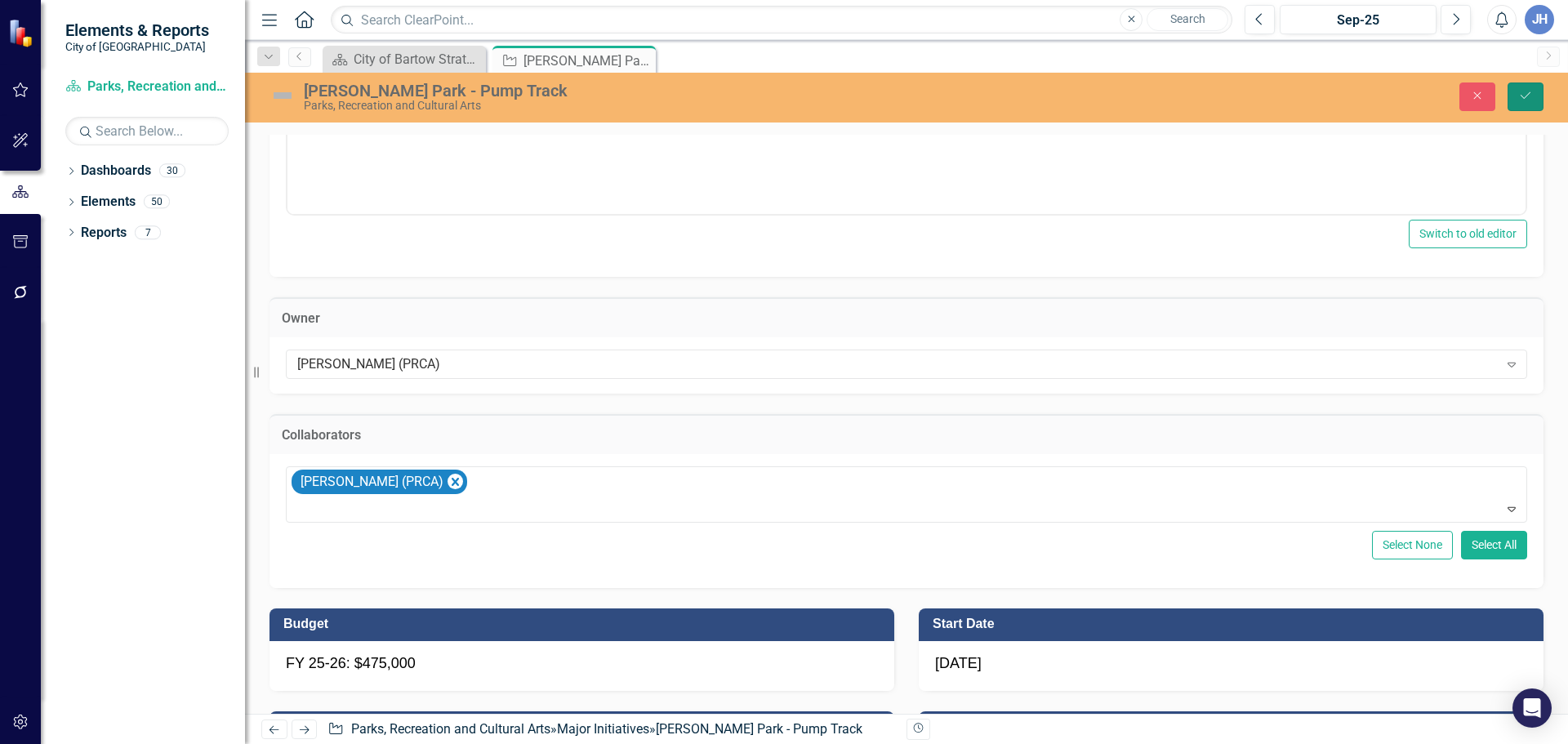
click at [1529, 88] on button "Save" at bounding box center [1525, 97] width 35 height 28
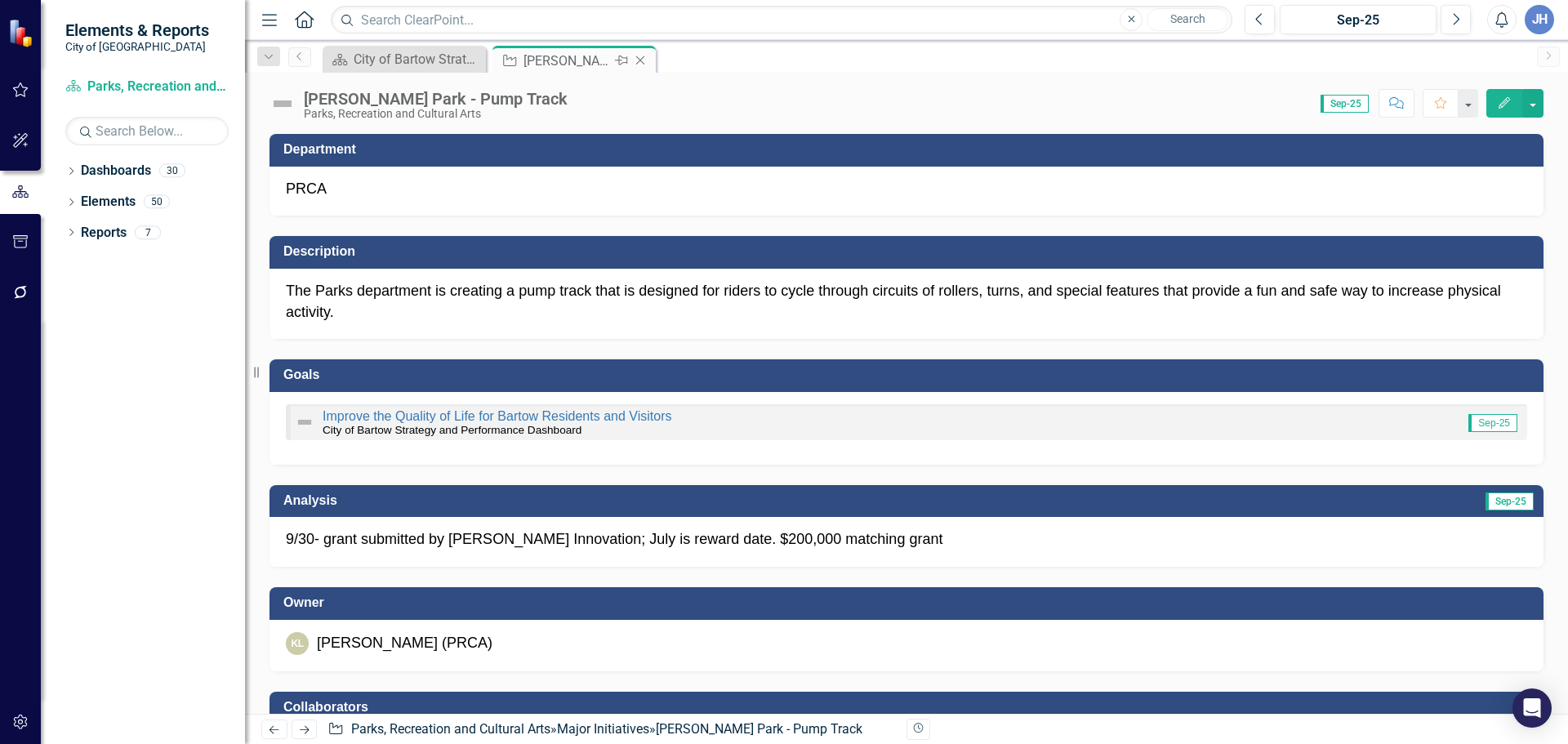
click at [642, 56] on icon "Close" at bounding box center [640, 60] width 16 height 13
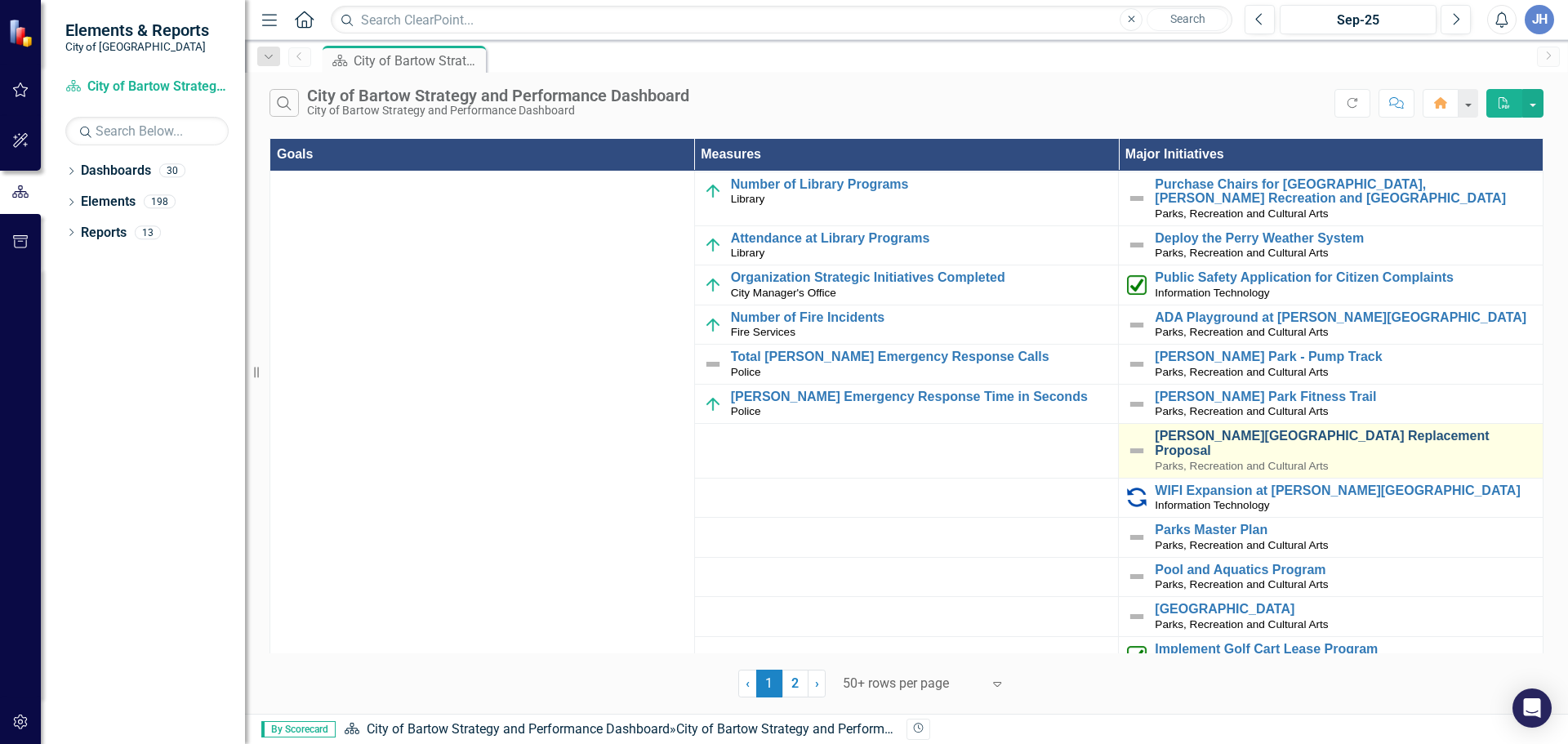
scroll to position [572, 0]
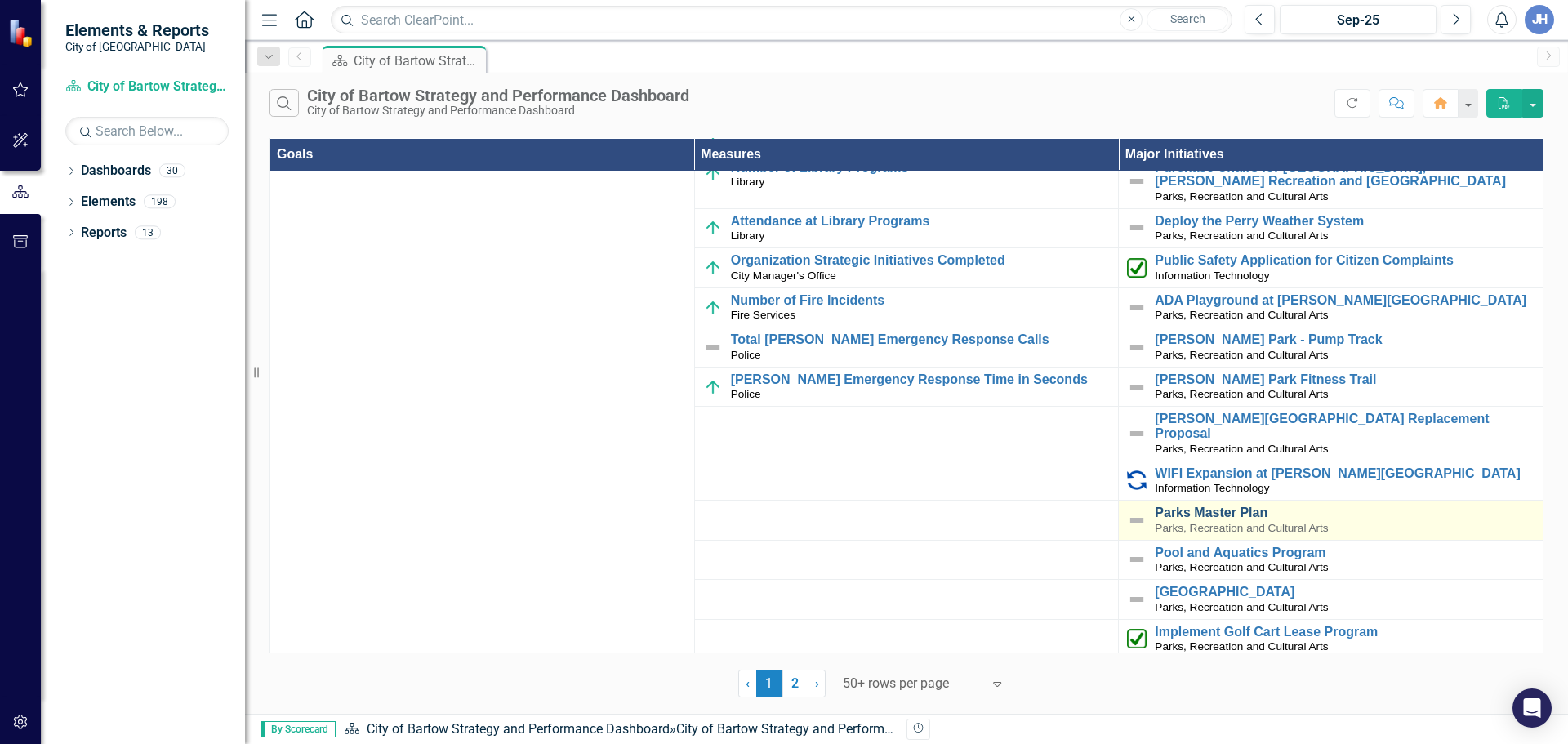
click at [1220, 506] on link "Parks Master Plan" at bounding box center [1344, 513] width 380 height 15
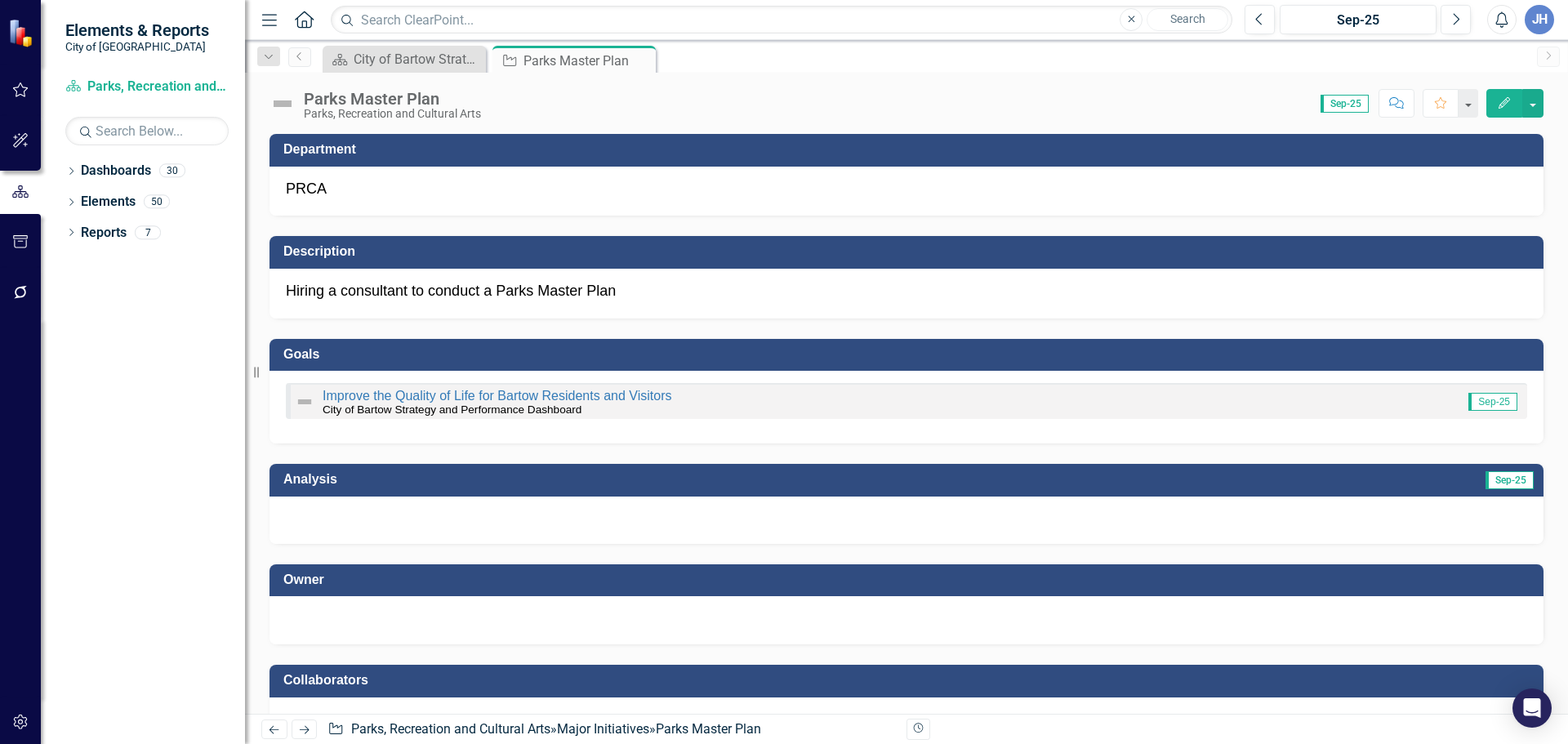
click at [591, 505] on div at bounding box center [906, 519] width 1273 height 47
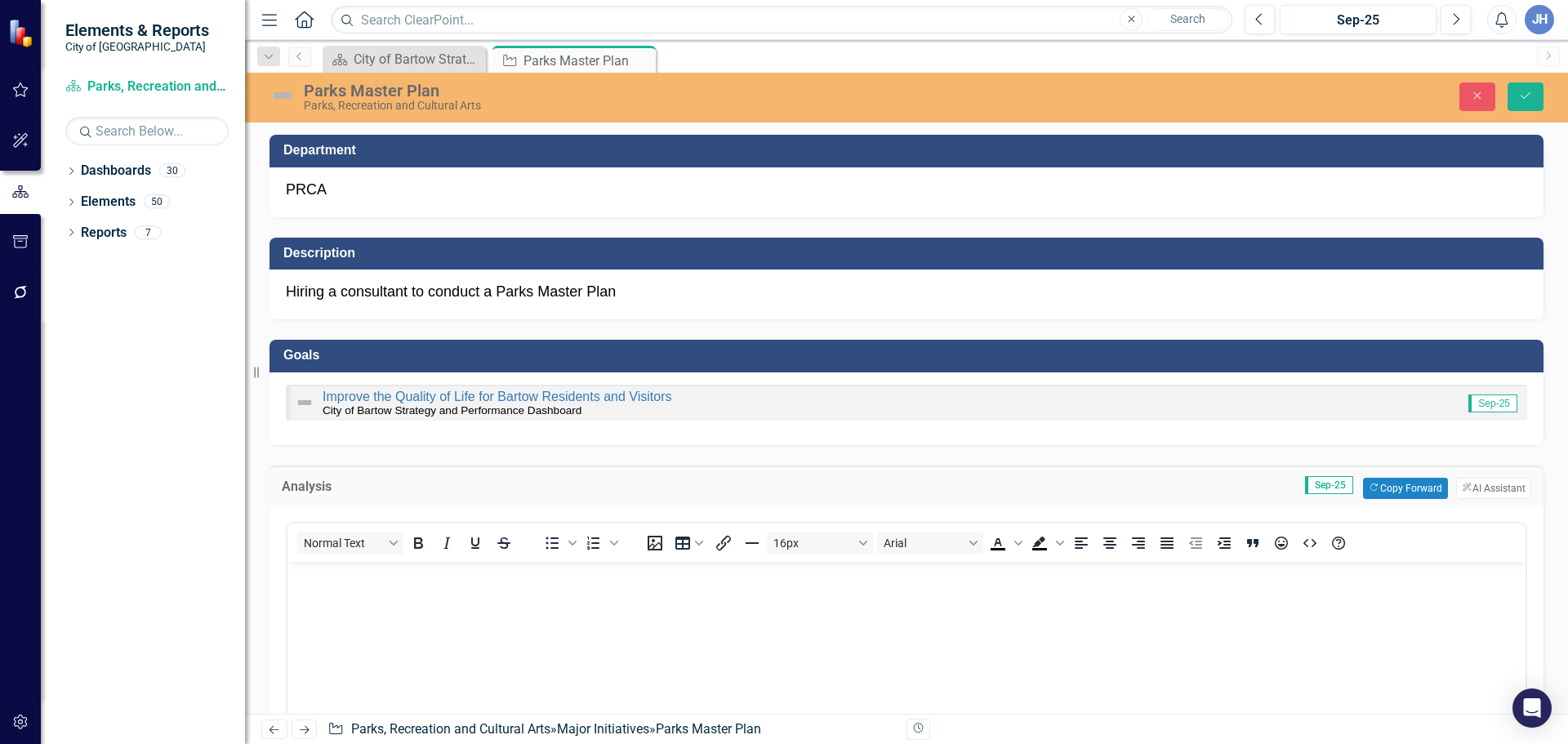
click at [356, 592] on body "Rich Text Area. Press ALT-0 for help." at bounding box center [906, 684] width 1238 height 245
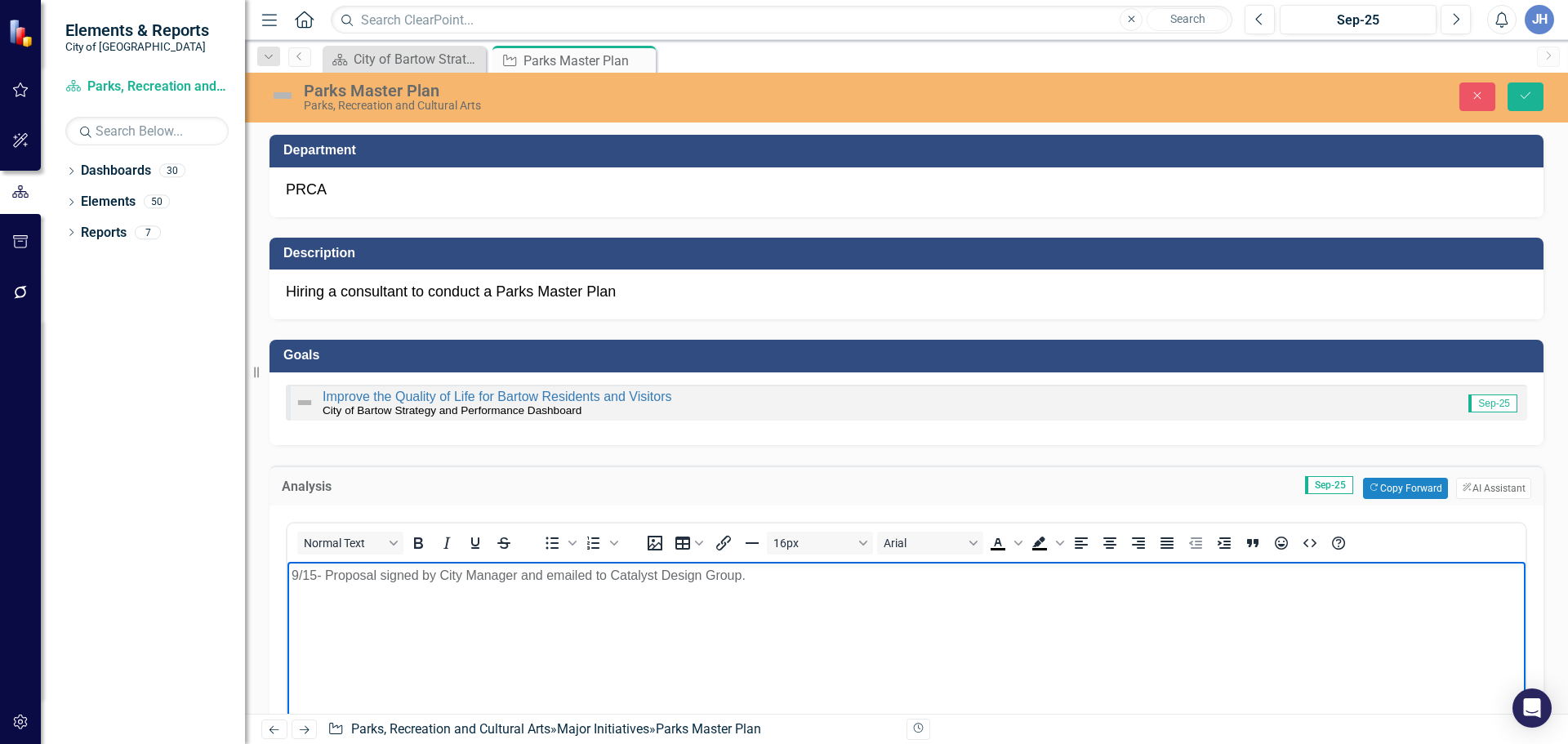
click at [627, 297] on p "Hiring a consultant to conduct a Parks Master Plan" at bounding box center [906, 292] width 1241 height 21
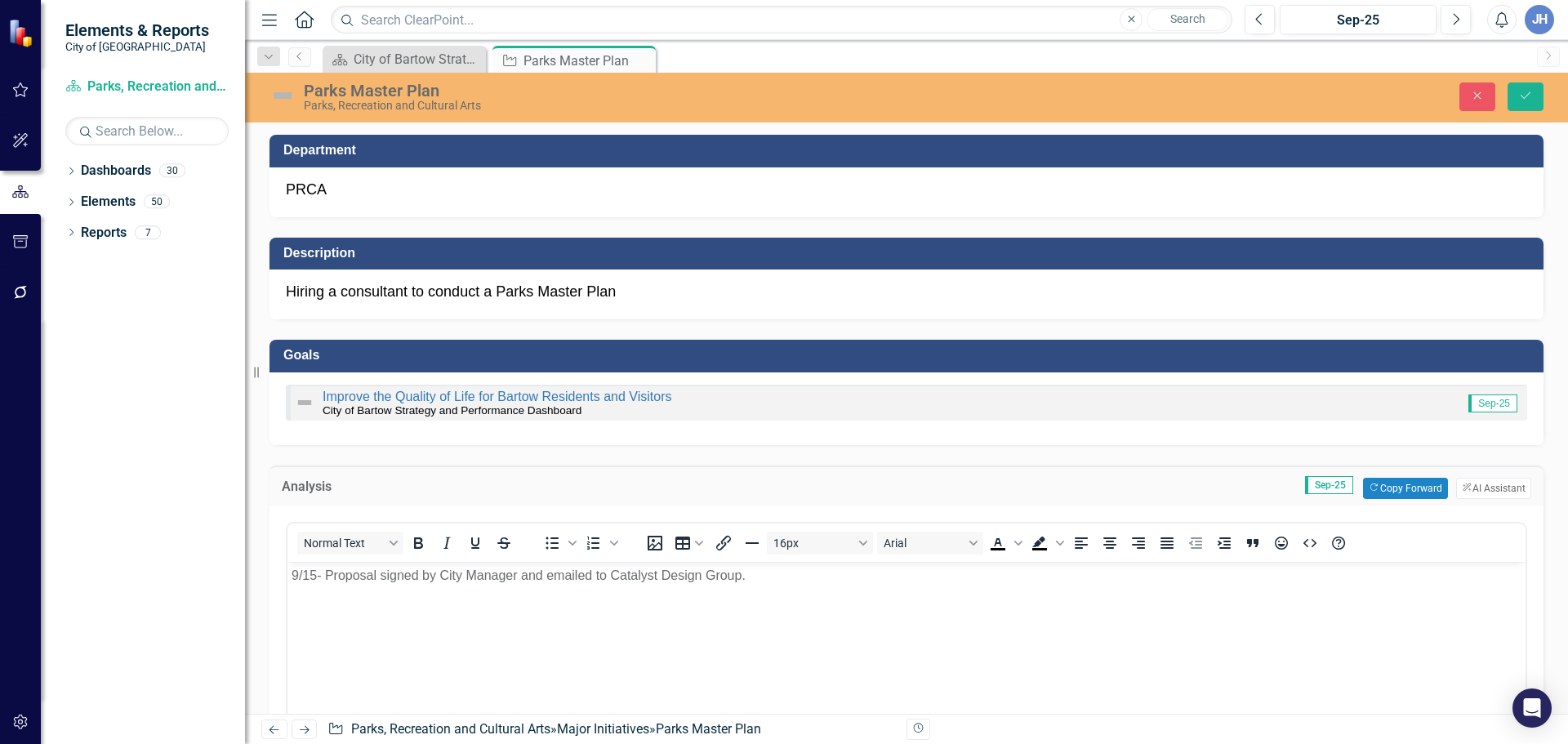
click at [628, 297] on p "Hiring a consultant to conduct a Parks Master Plan" at bounding box center [906, 292] width 1241 height 21
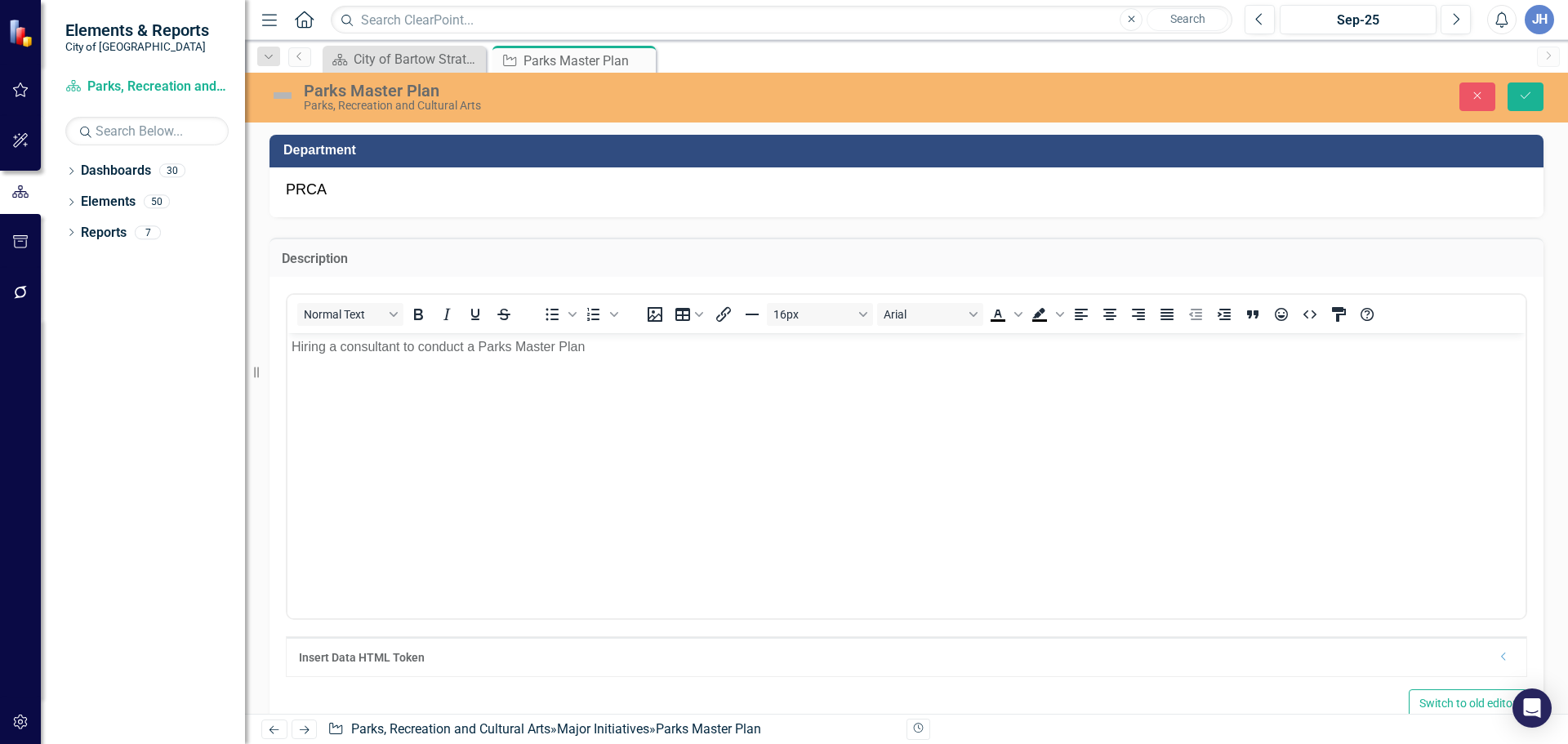
click at [598, 349] on p "Hiring a consultant to conduct a Parks Master Plan" at bounding box center [906, 347] width 1230 height 20
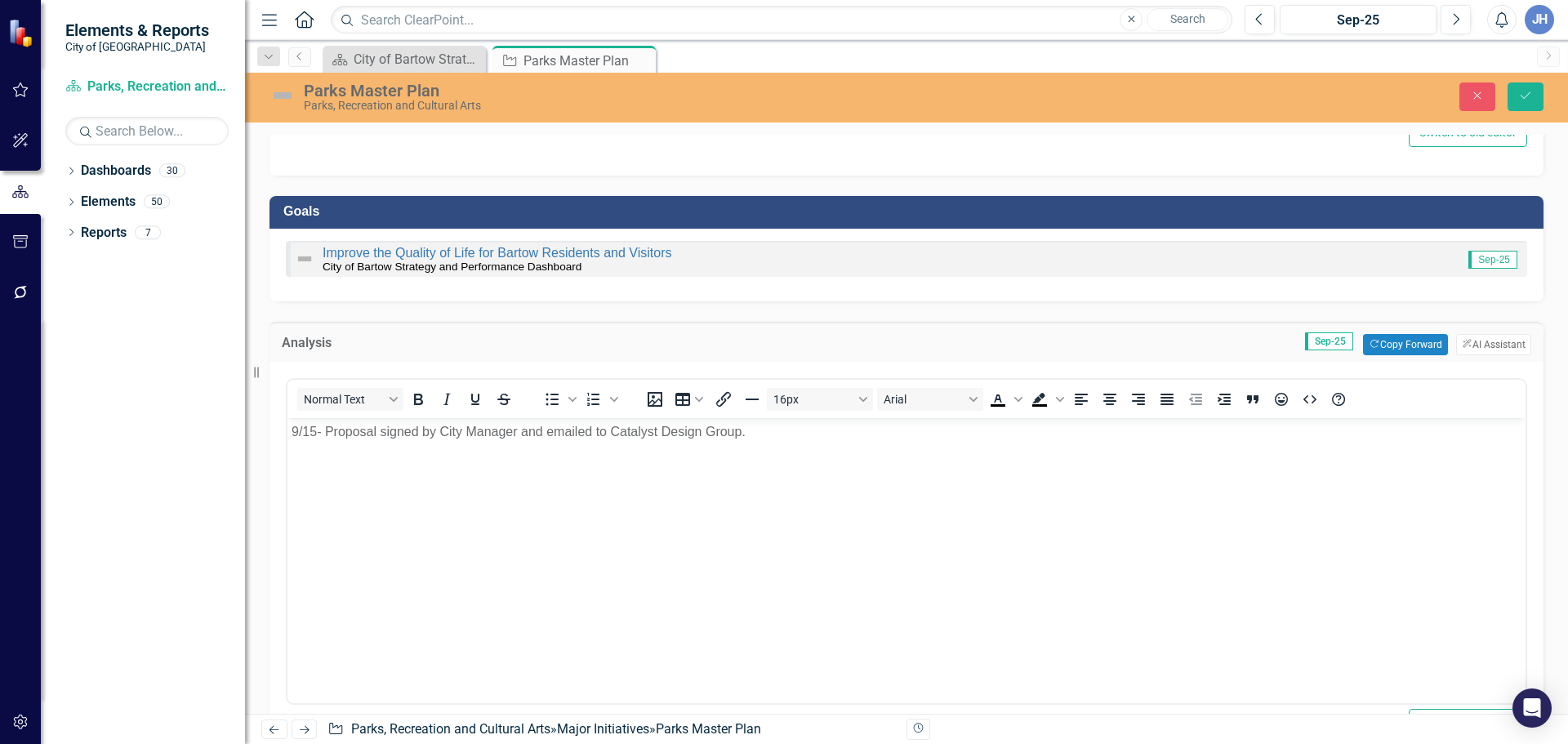
scroll to position [572, 0]
click at [825, 448] on body "9/15- Proposal signed by City Manager and emailed to Catalyst Design Group." at bounding box center [906, 539] width 1238 height 245
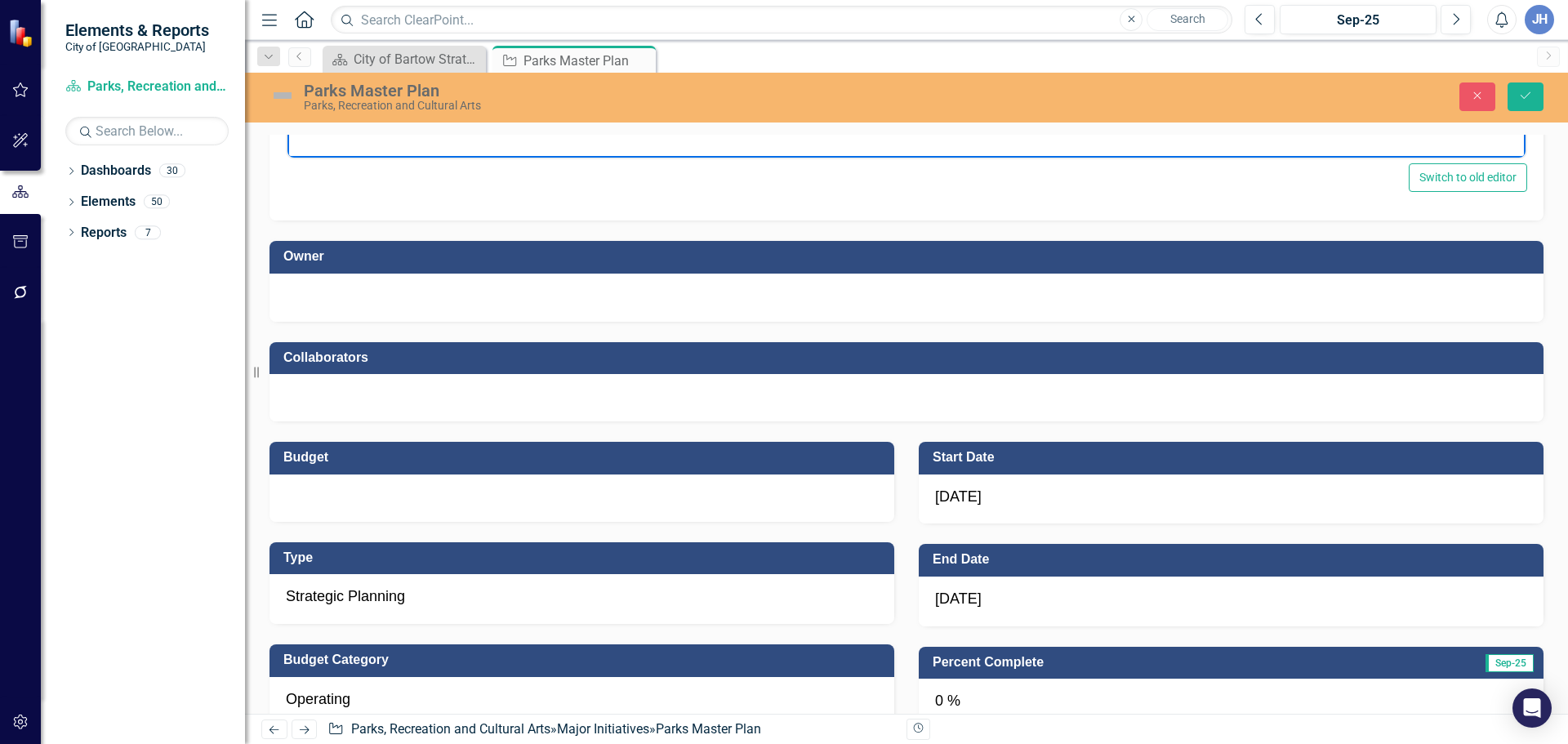
scroll to position [1144, 0]
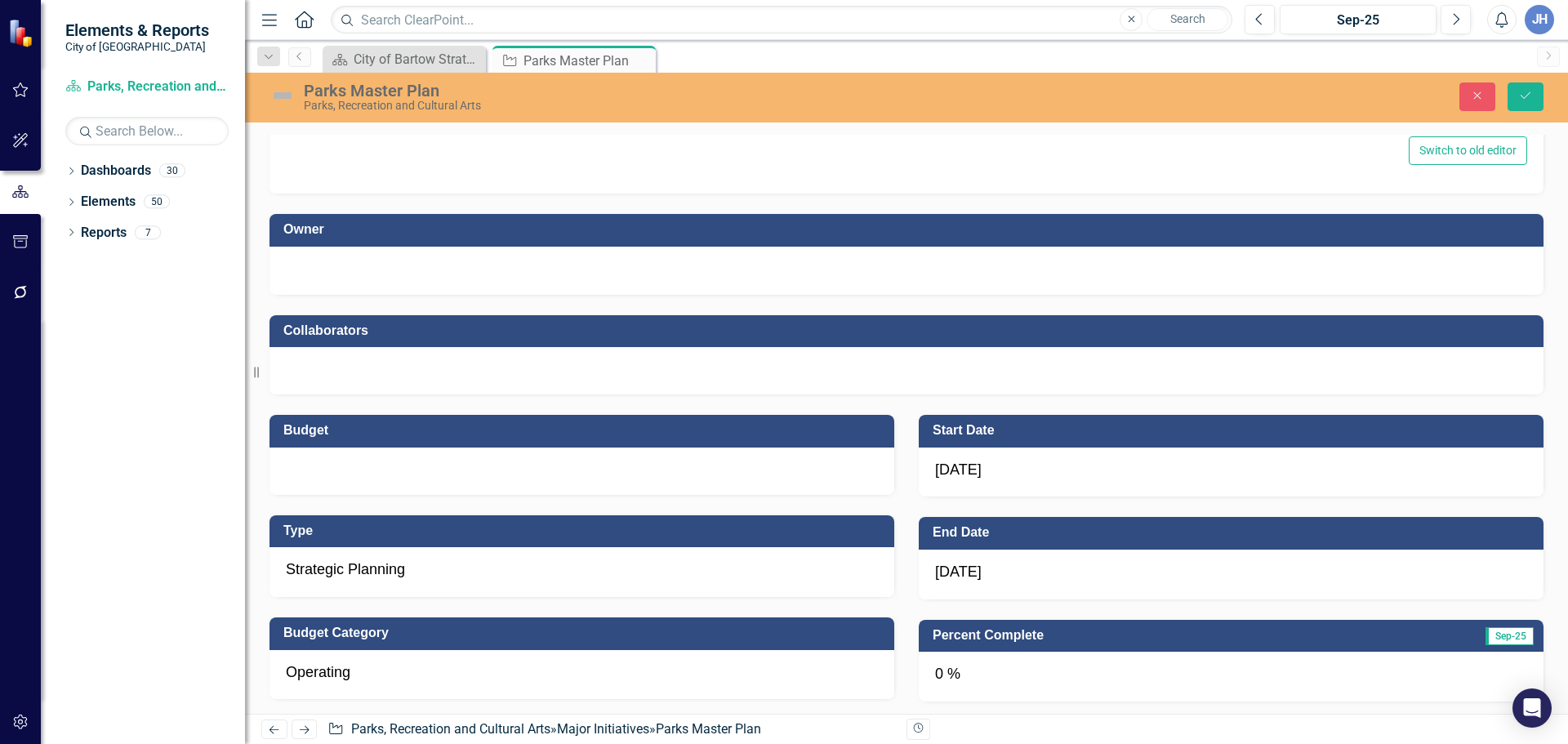
click at [336, 462] on div at bounding box center [582, 471] width 625 height 47
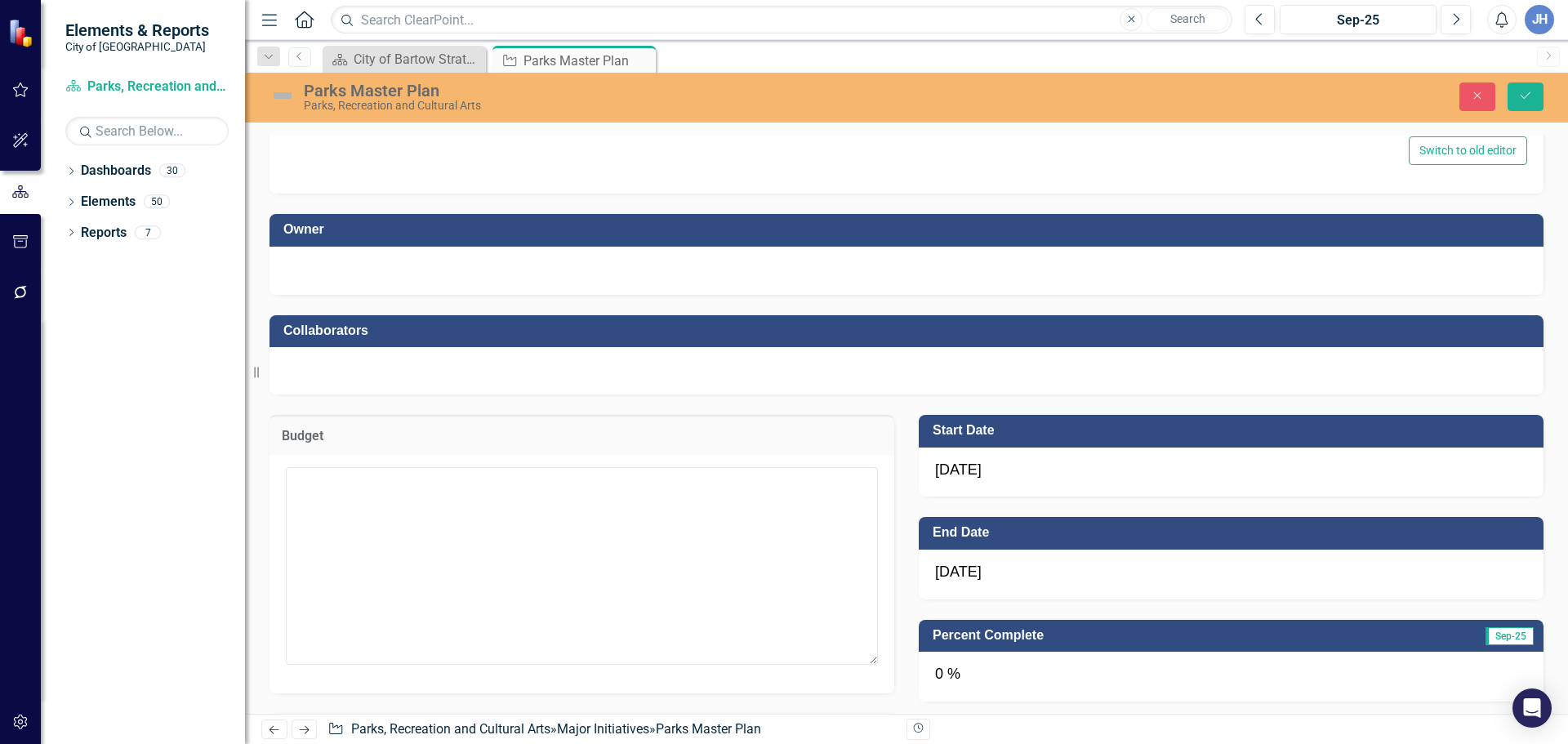
click at [336, 462] on div at bounding box center [582, 574] width 625 height 239
click at [358, 492] on textarea at bounding box center [581, 566] width 592 height 198
click at [366, 511] on textarea at bounding box center [581, 566] width 592 height 198
type textarea "$107,500"
click at [1254, 567] on div "[DATE]" at bounding box center [1231, 574] width 625 height 50
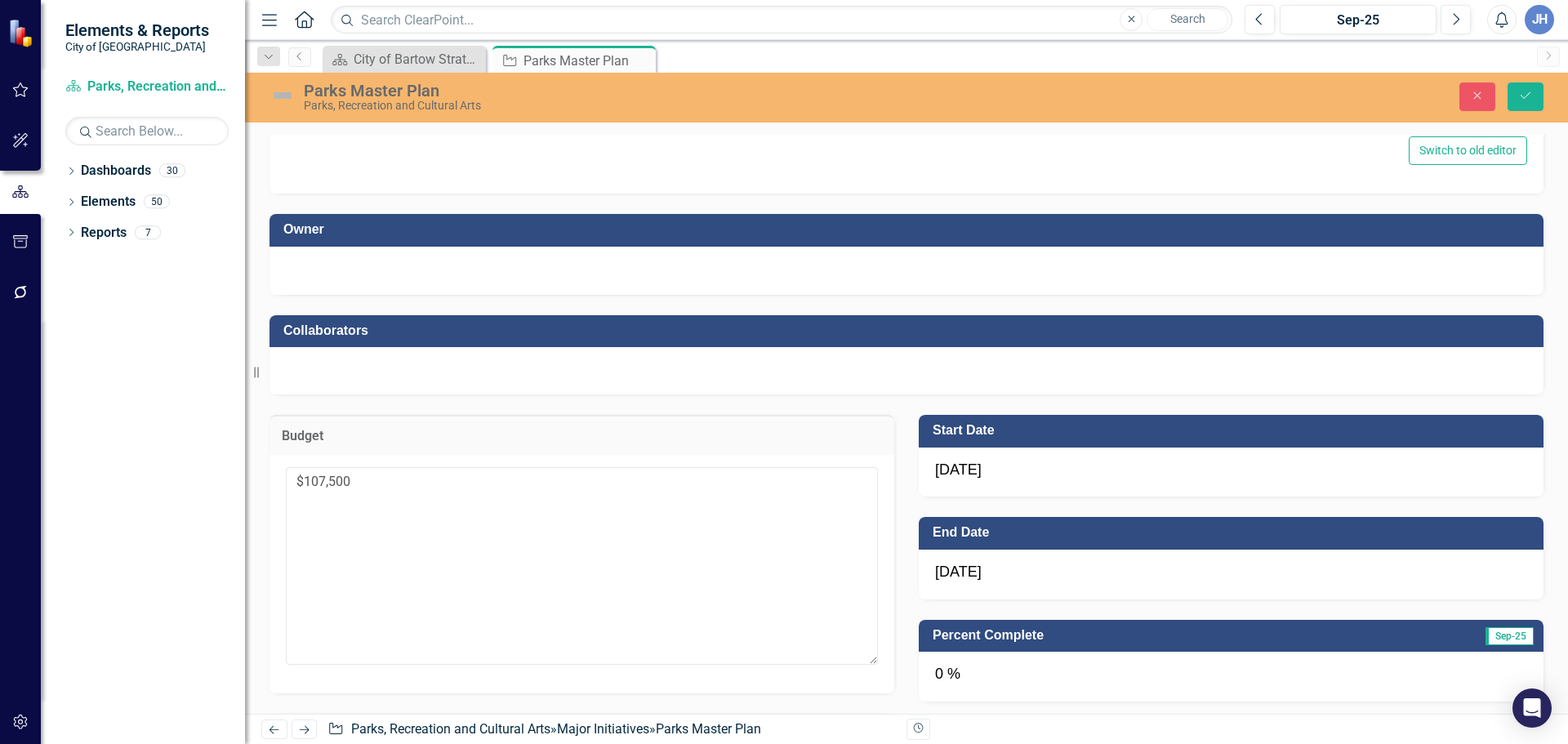
click at [1254, 567] on div "[DATE]" at bounding box center [1231, 574] width 625 height 50
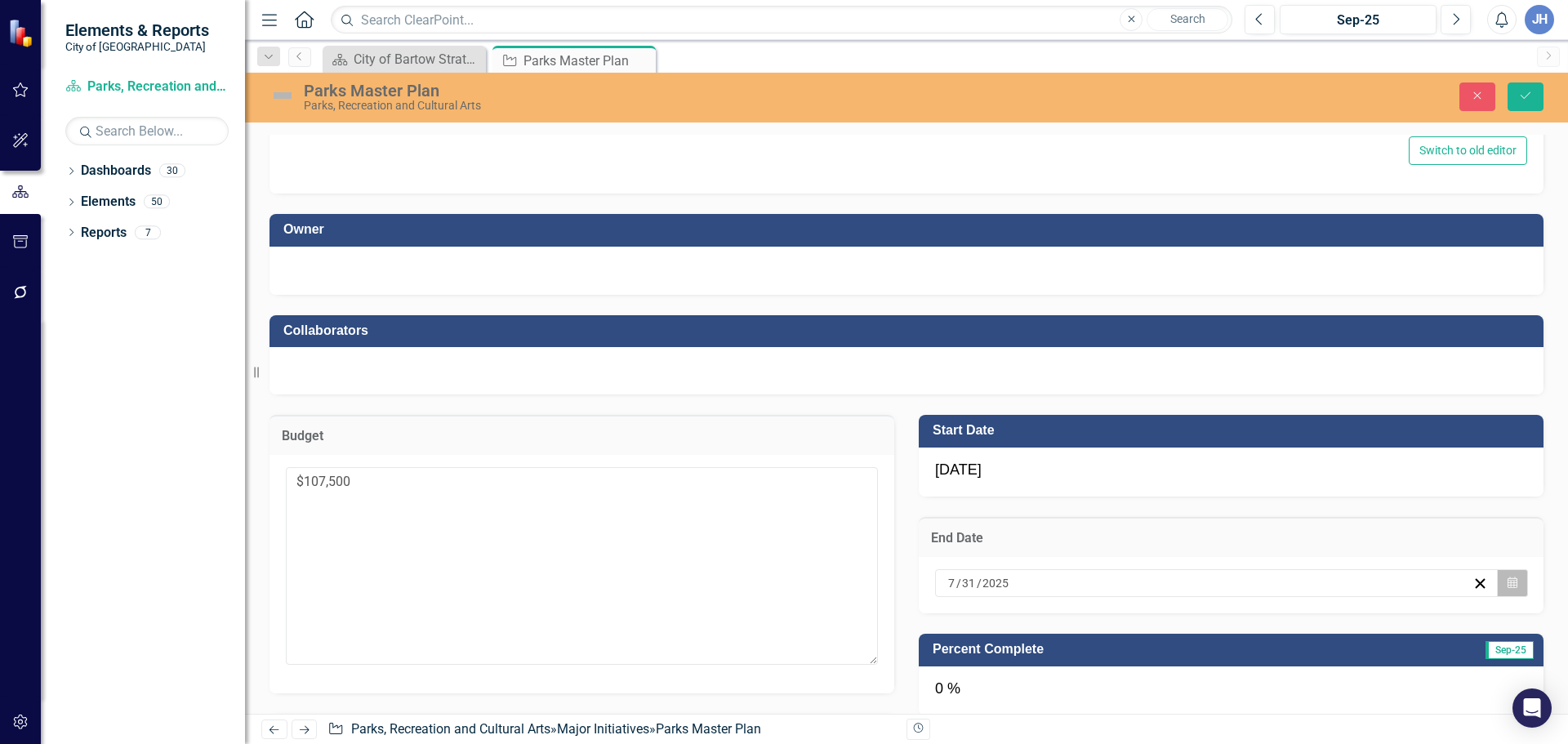
click at [1508, 587] on icon "Calendar" at bounding box center [1512, 583] width 10 height 12
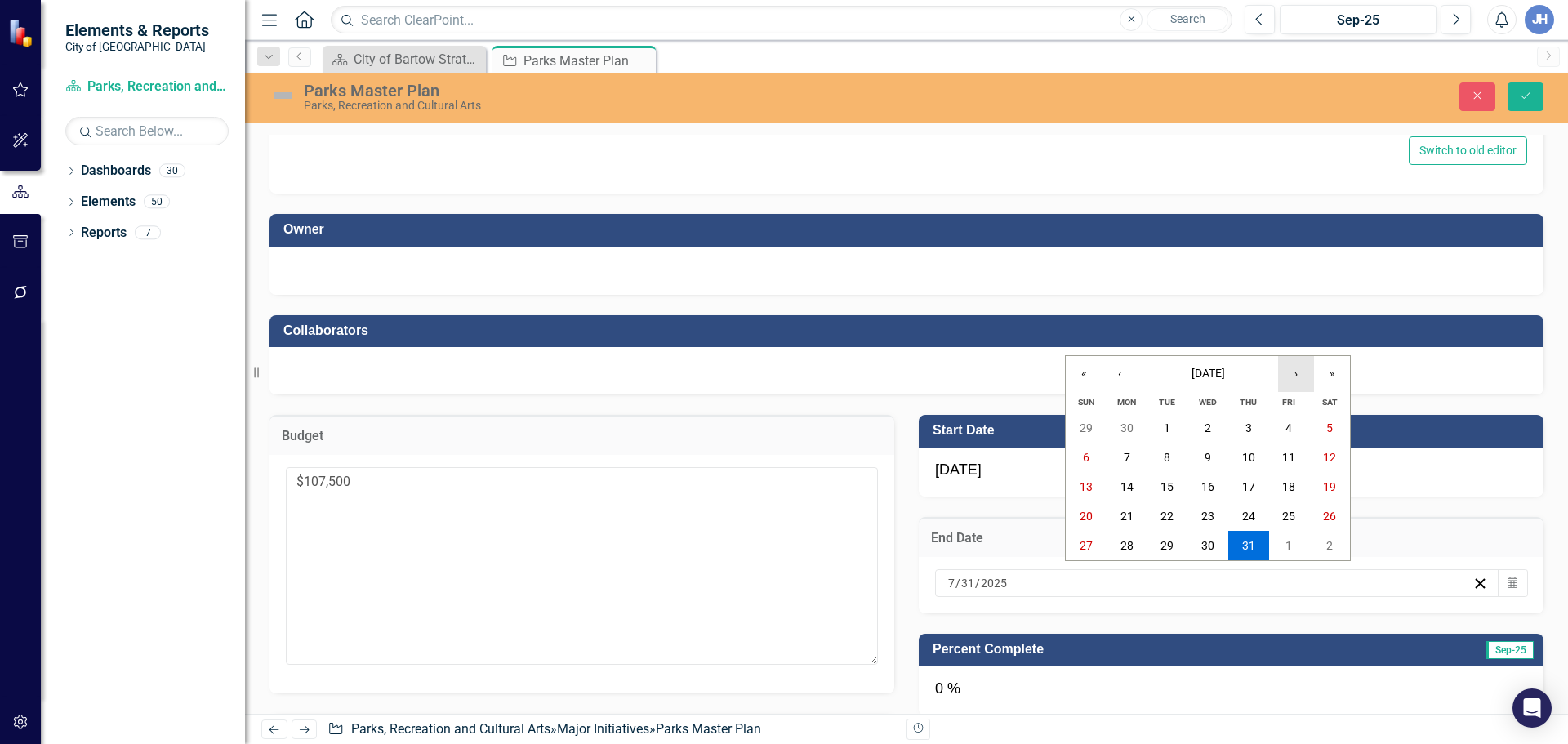
click at [1298, 379] on button "›" at bounding box center [1296, 374] width 35 height 36
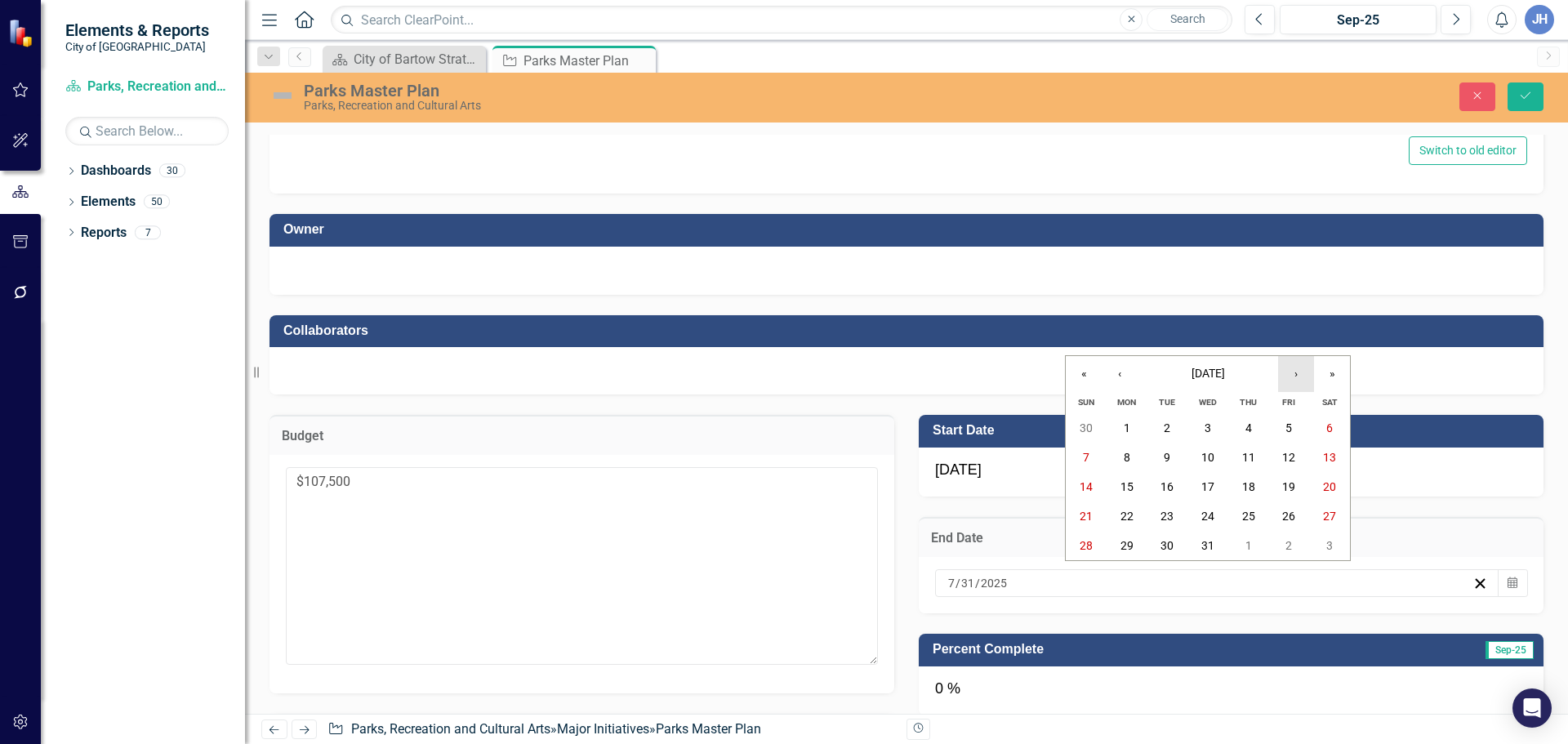
click at [1298, 379] on button "›" at bounding box center [1296, 374] width 35 height 36
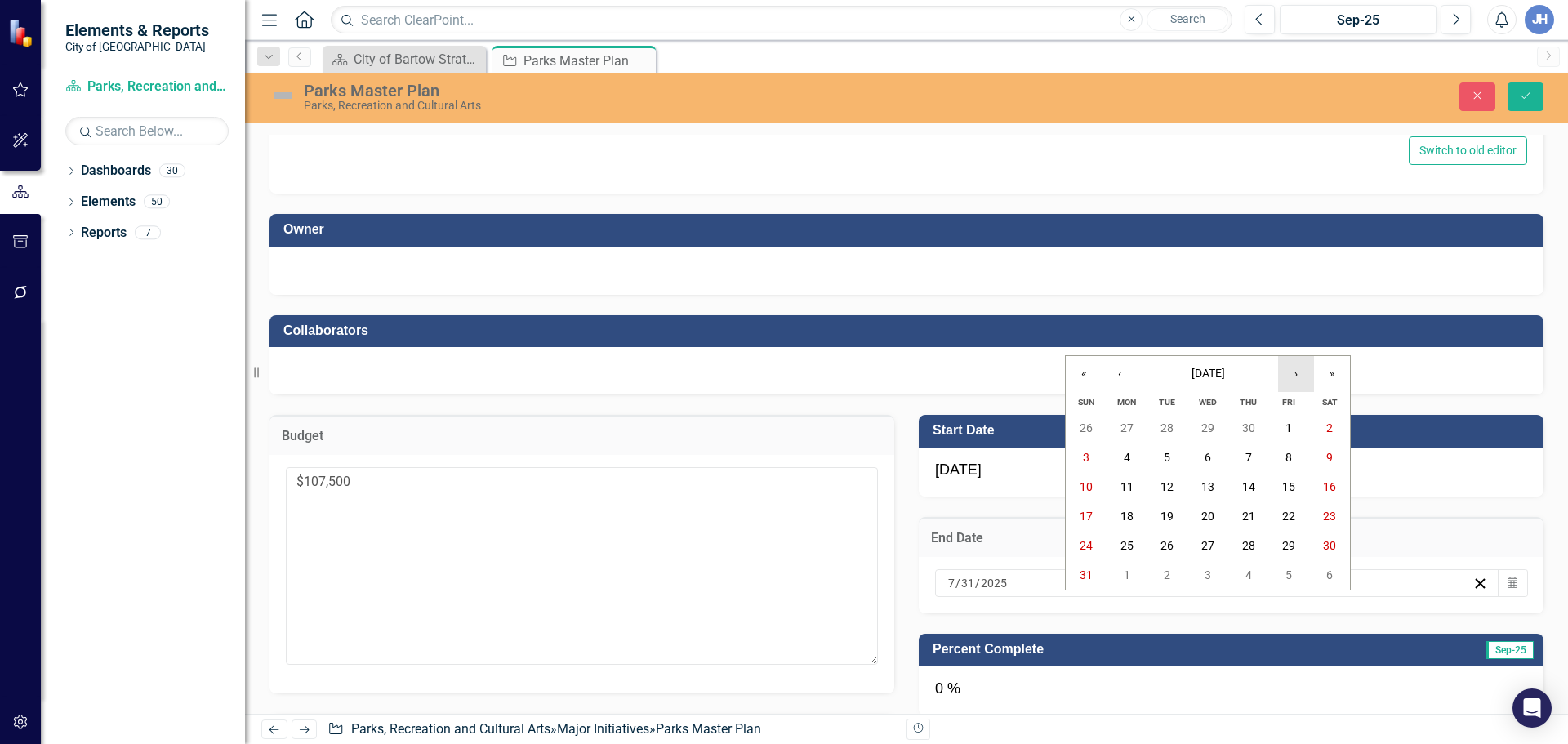
click at [1298, 379] on button "›" at bounding box center [1296, 374] width 35 height 36
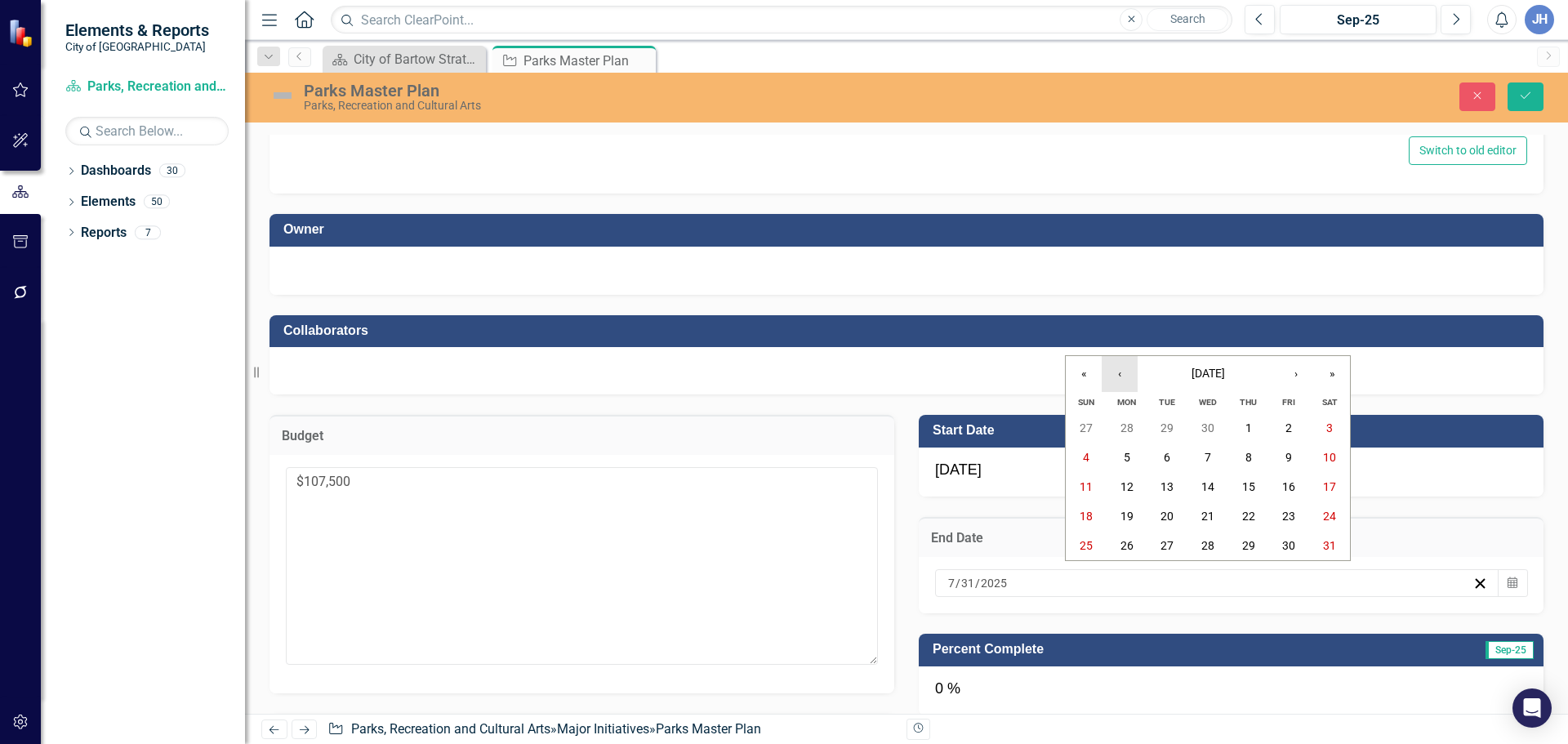
click at [1115, 375] on button "‹" at bounding box center [1119, 374] width 35 height 36
click at [1212, 546] on abbr "30" at bounding box center [1207, 545] width 13 height 13
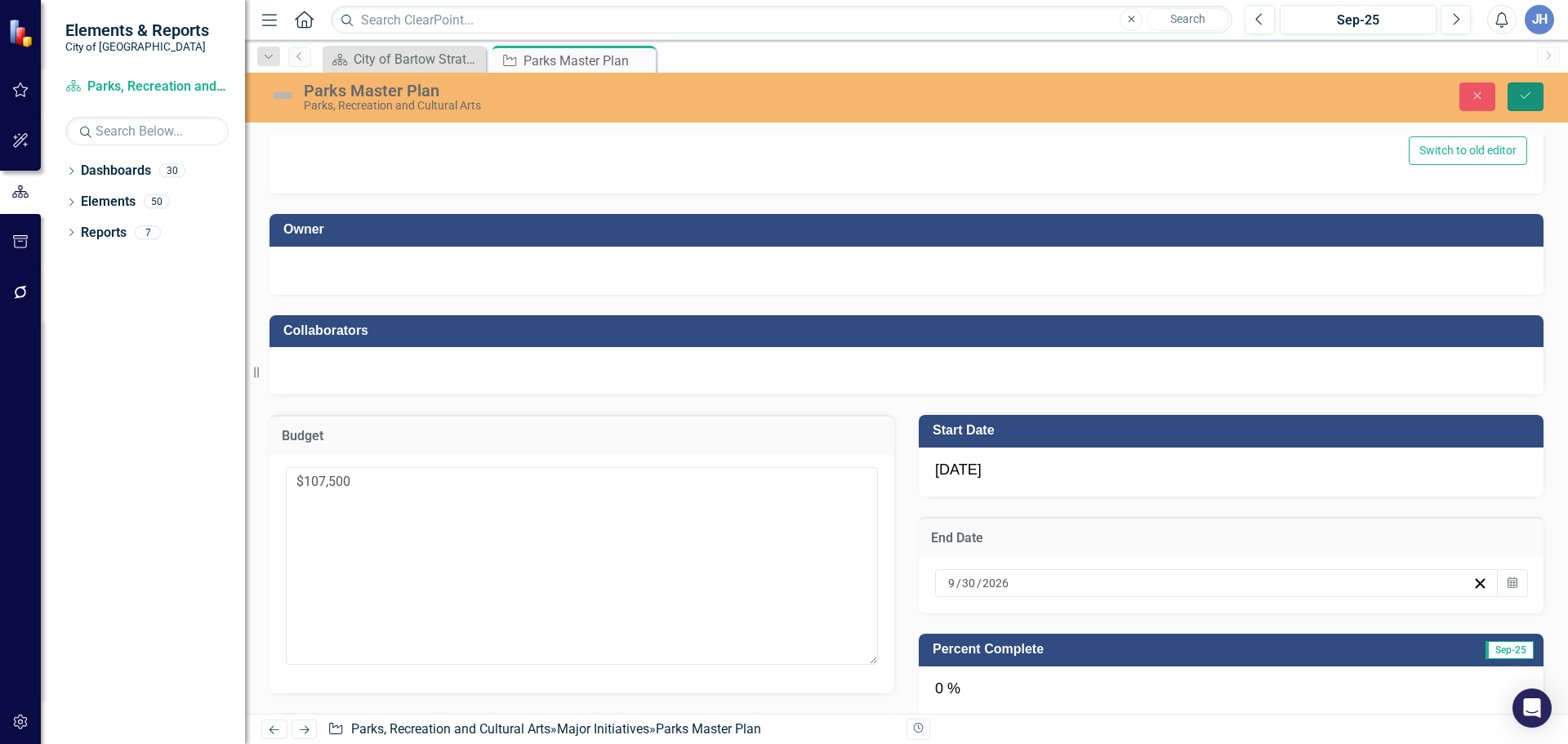
click at [1518, 99] on icon "Save" at bounding box center [1525, 95] width 15 height 12
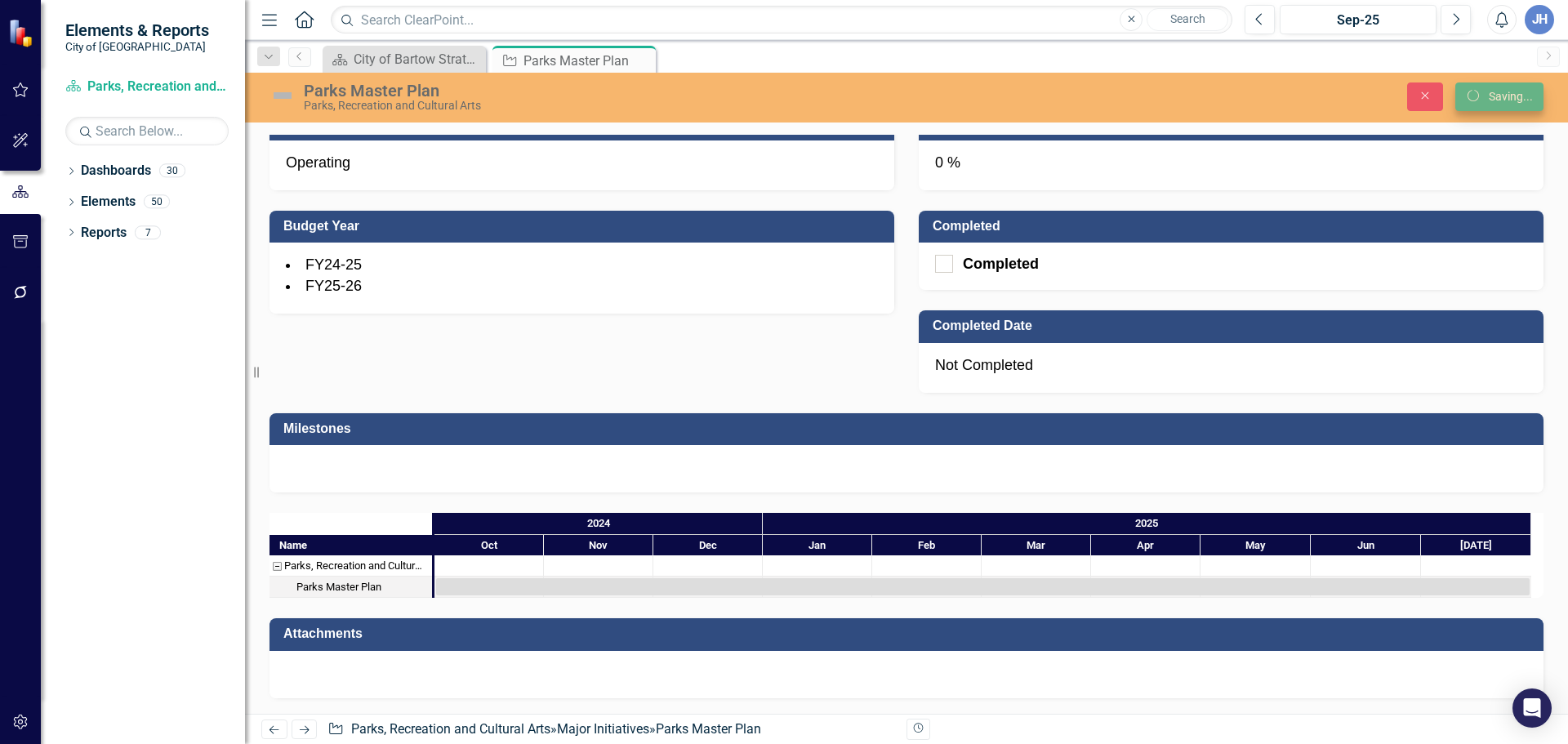
scroll to position [708, 0]
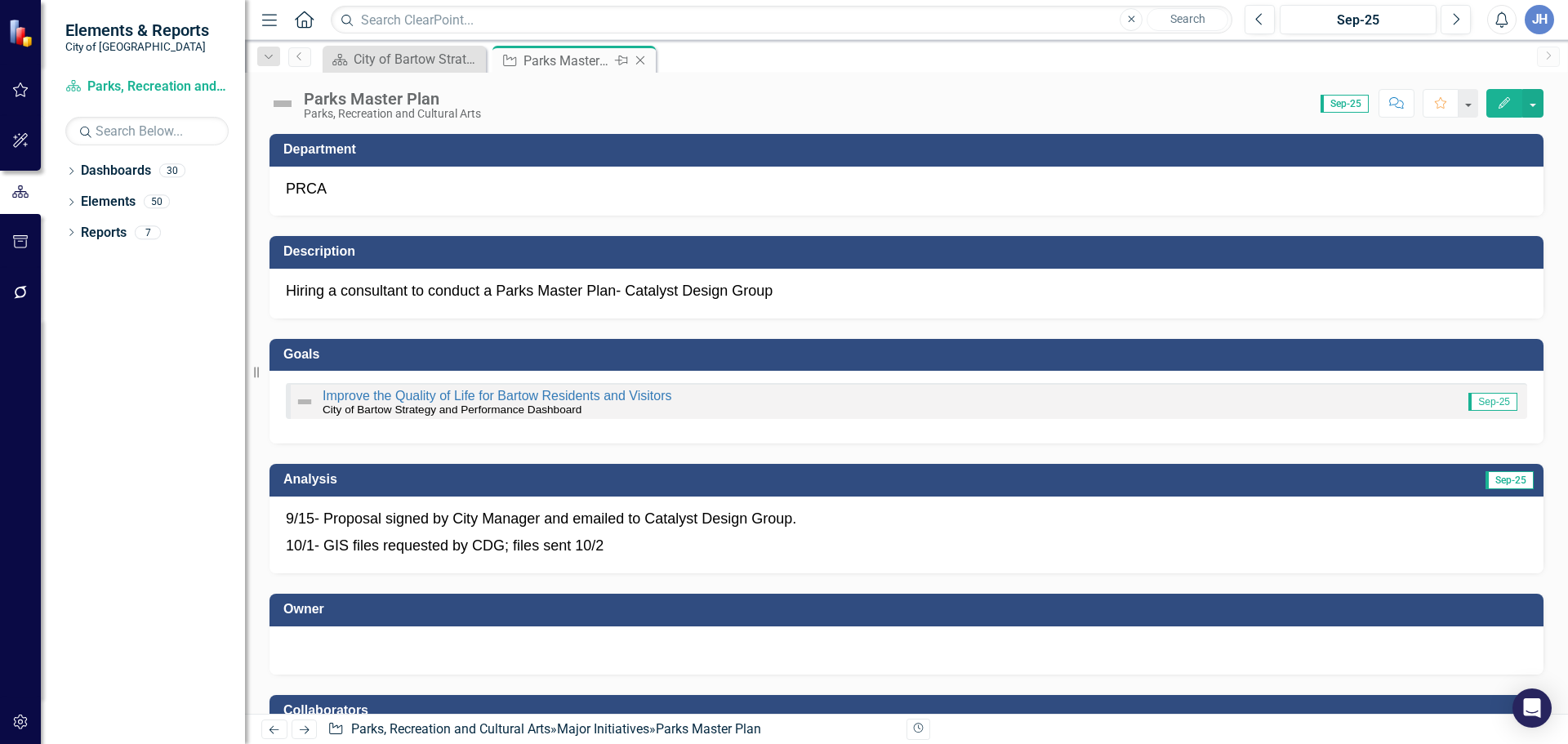
click at [640, 61] on icon "Close" at bounding box center [640, 60] width 16 height 13
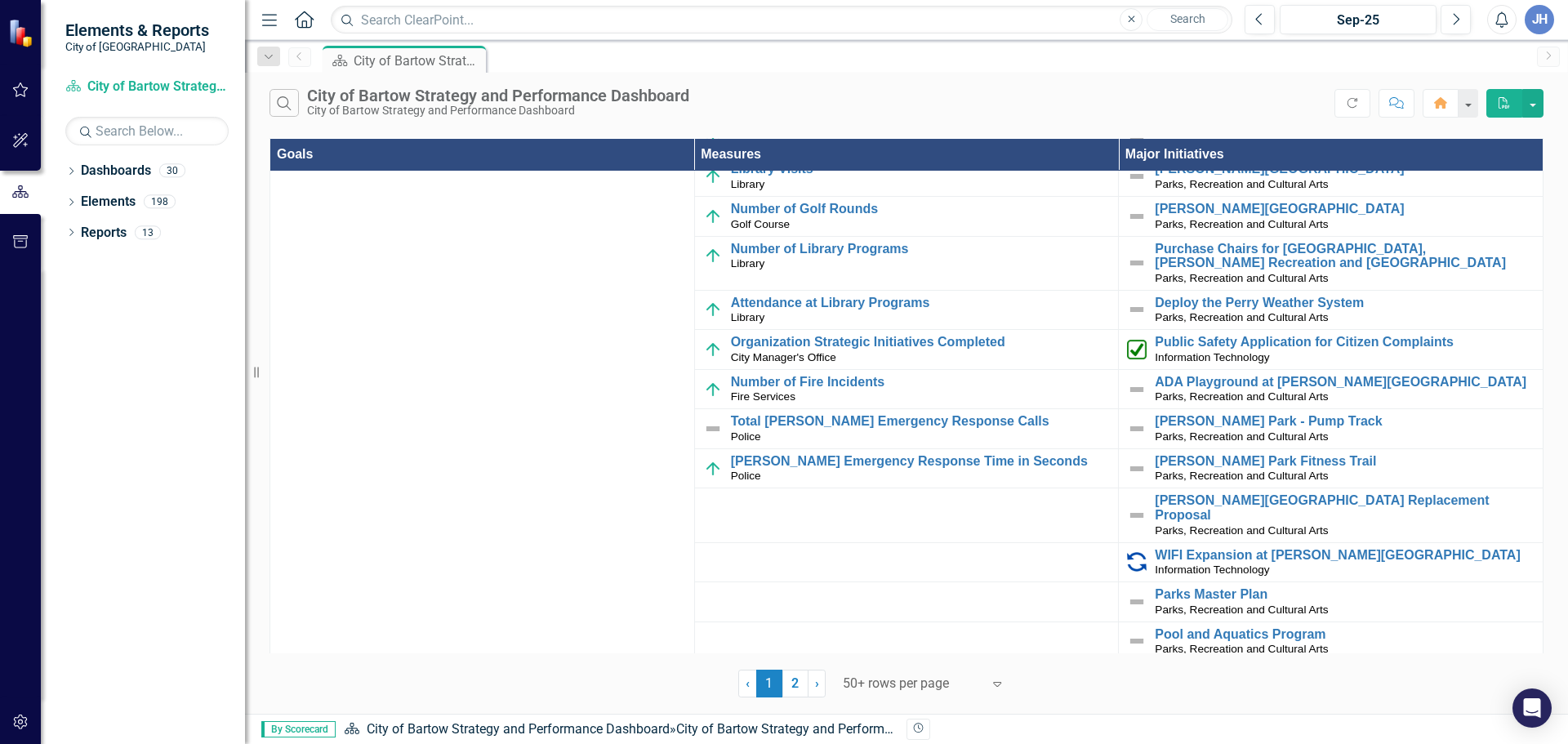
scroll to position [572, 0]
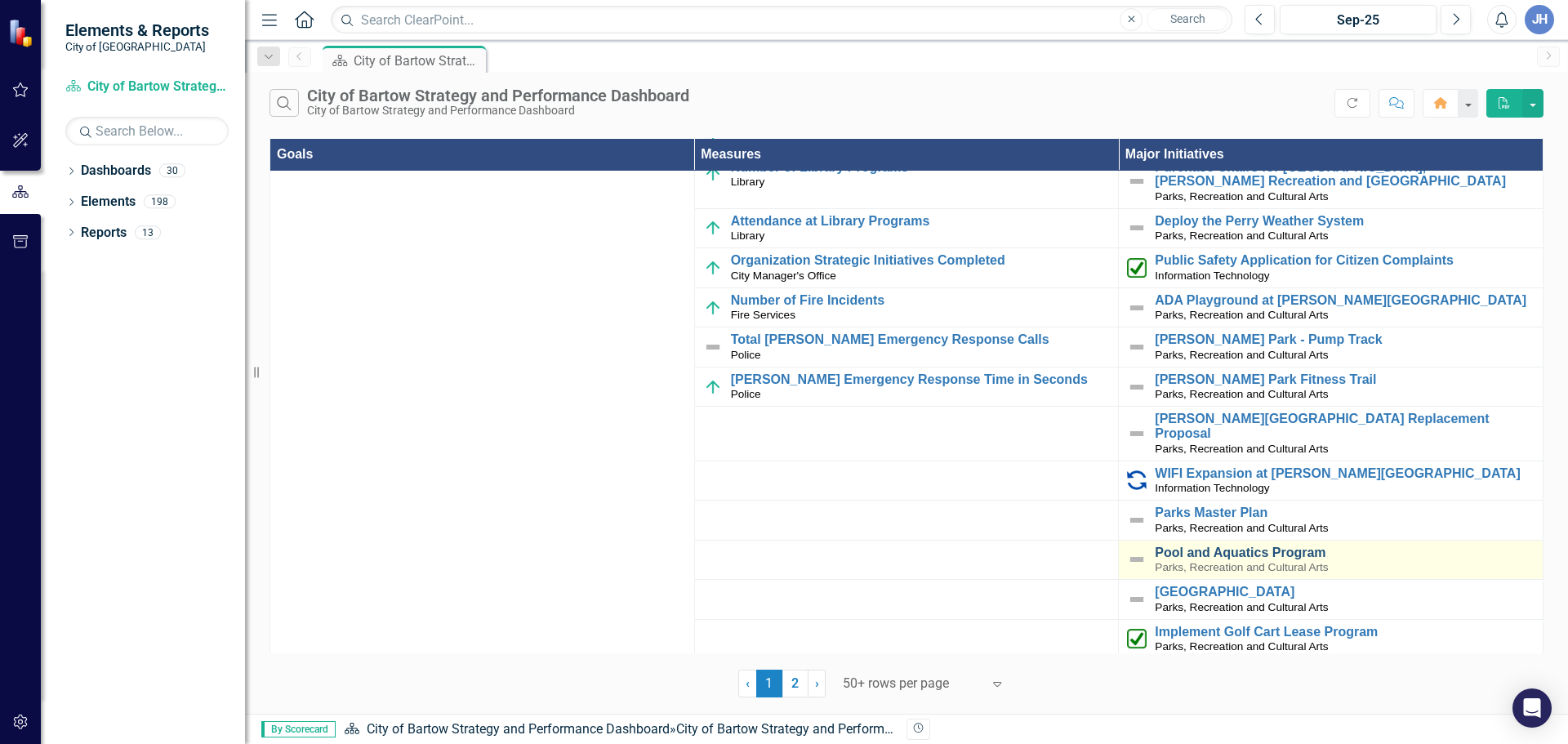
click at [1265, 546] on link "Pool and Aquatics Program" at bounding box center [1344, 553] width 380 height 15
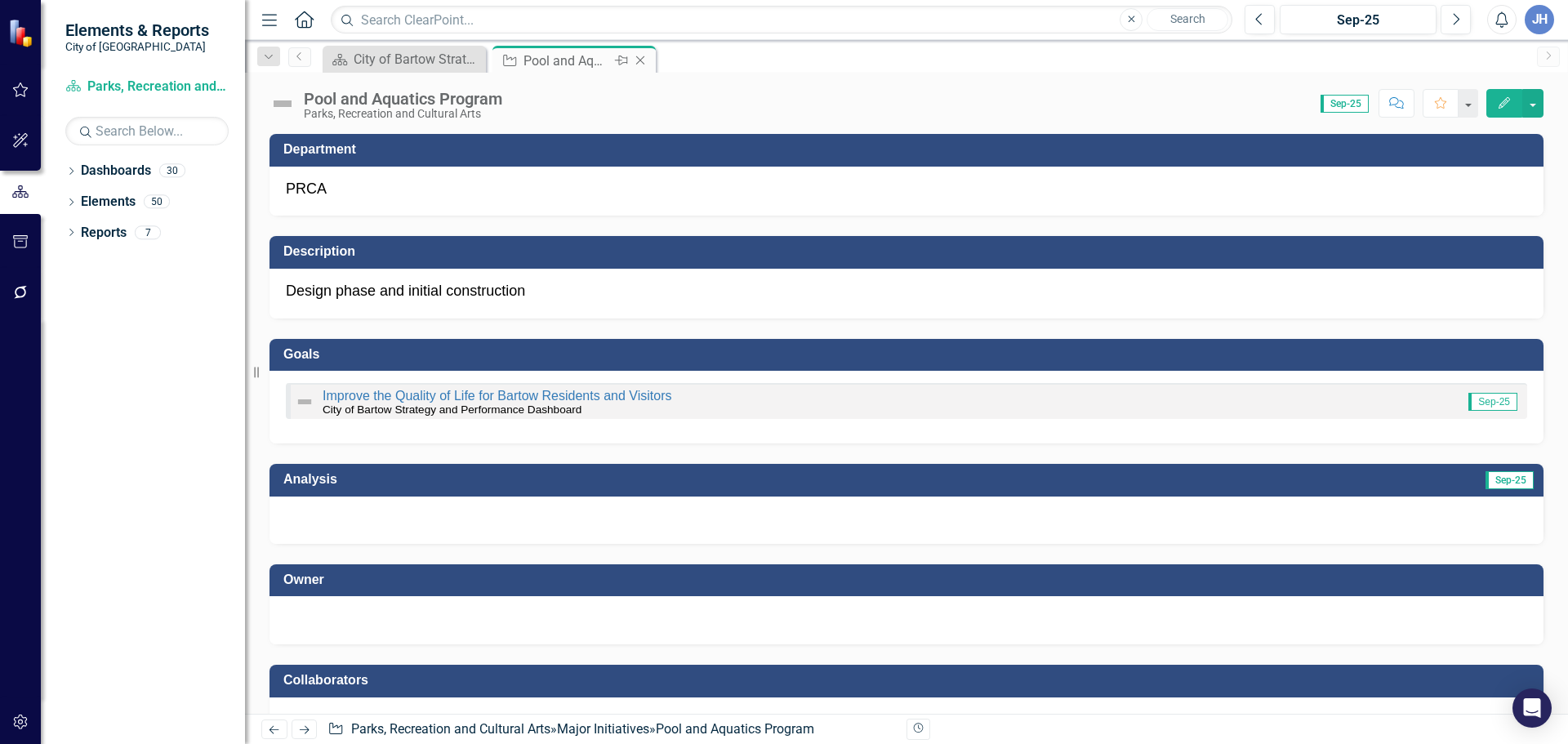
click at [639, 59] on icon "Close" at bounding box center [640, 60] width 16 height 13
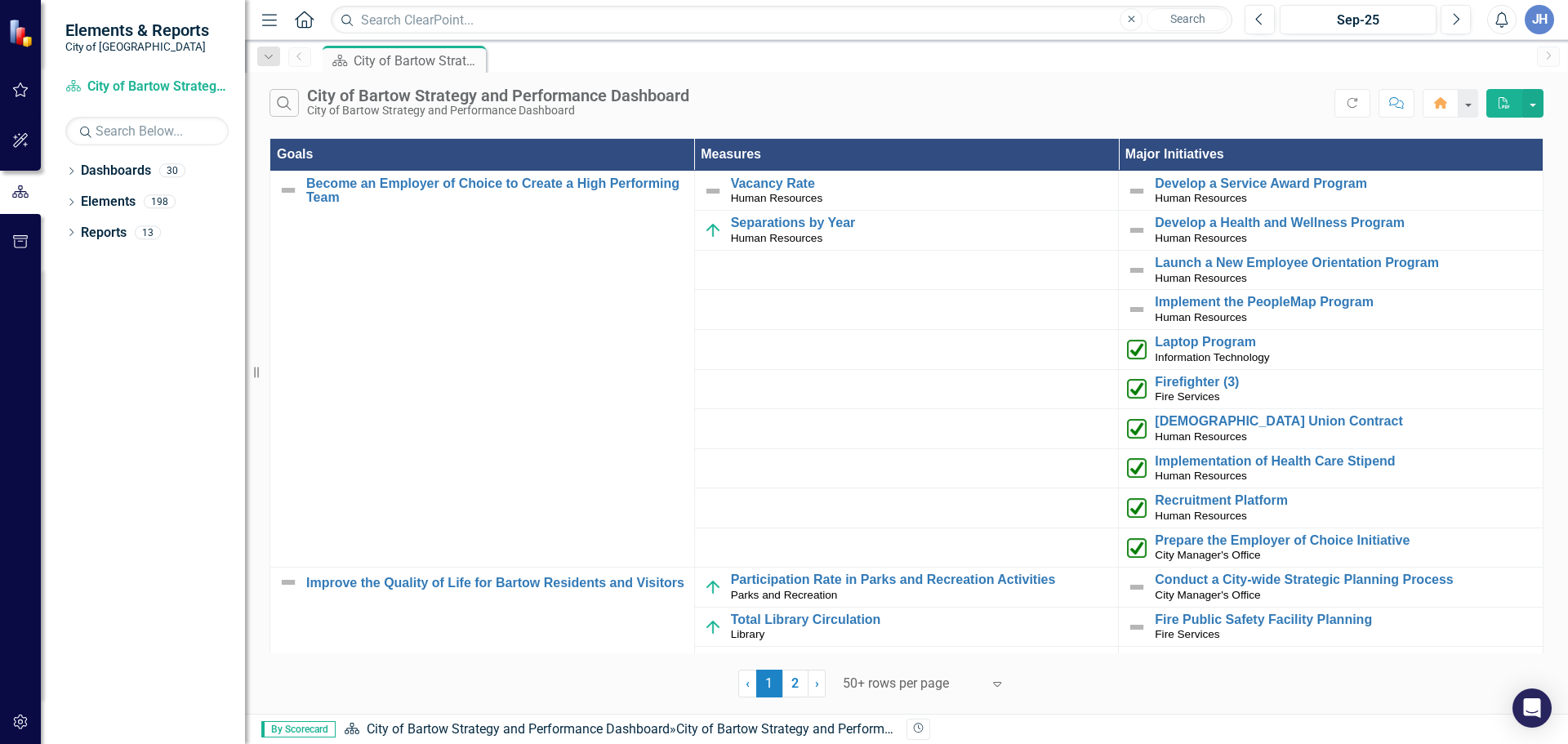
click at [1282, 557] on div "Prepare the Employer of Choice Initiative City Manager's Office" at bounding box center [1344, 548] width 380 height 29
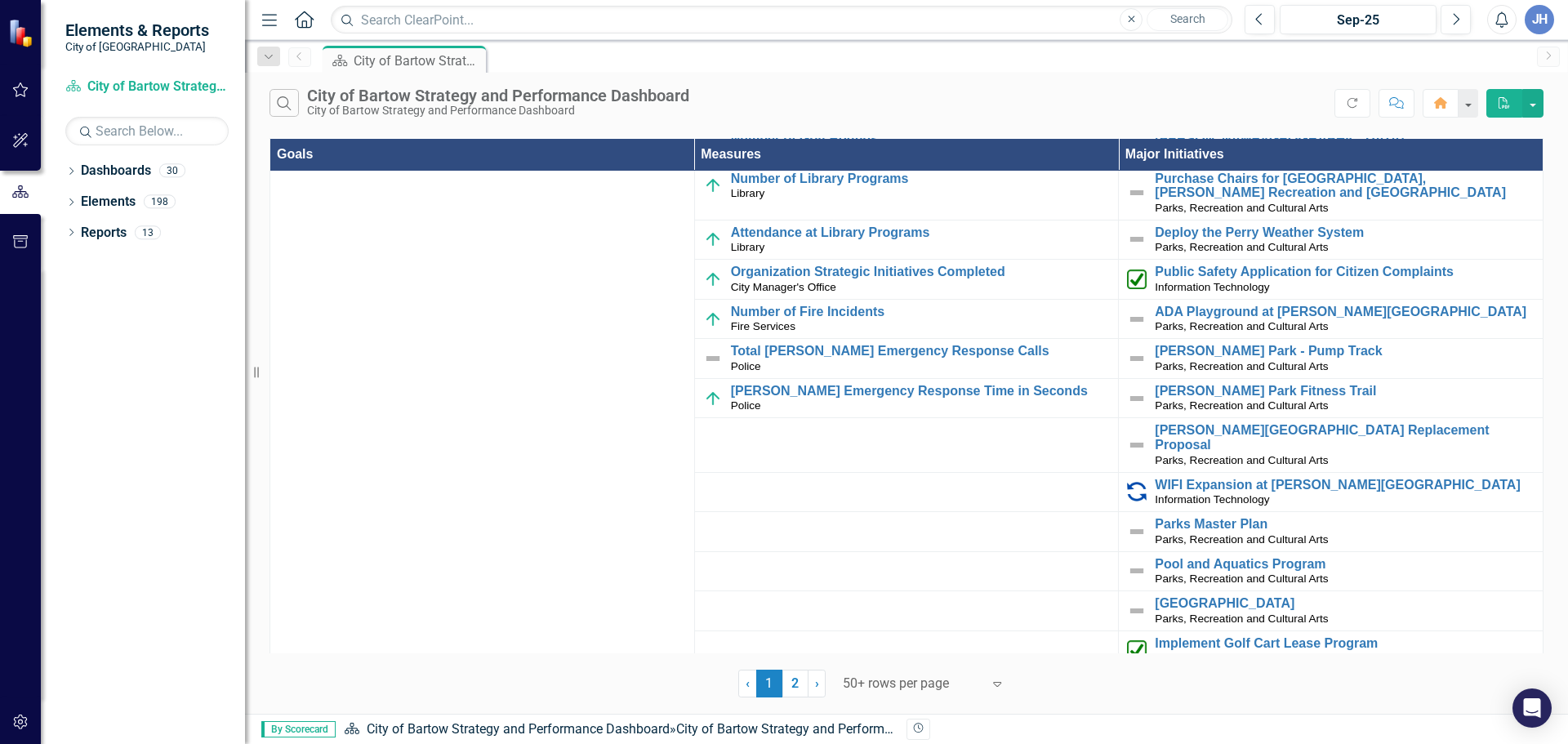
scroll to position [572, 0]
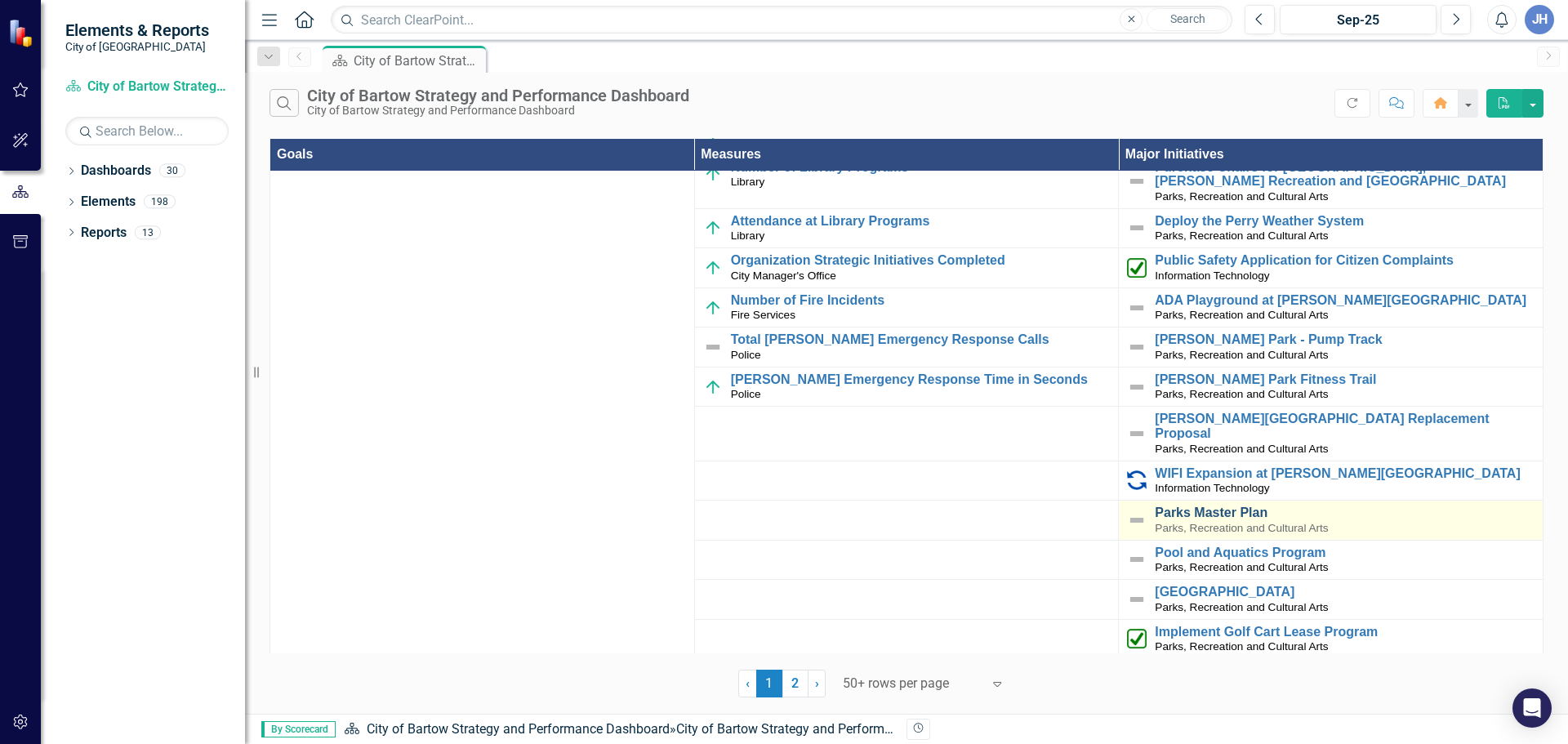
click at [1196, 506] on link "Parks Master Plan" at bounding box center [1344, 513] width 380 height 15
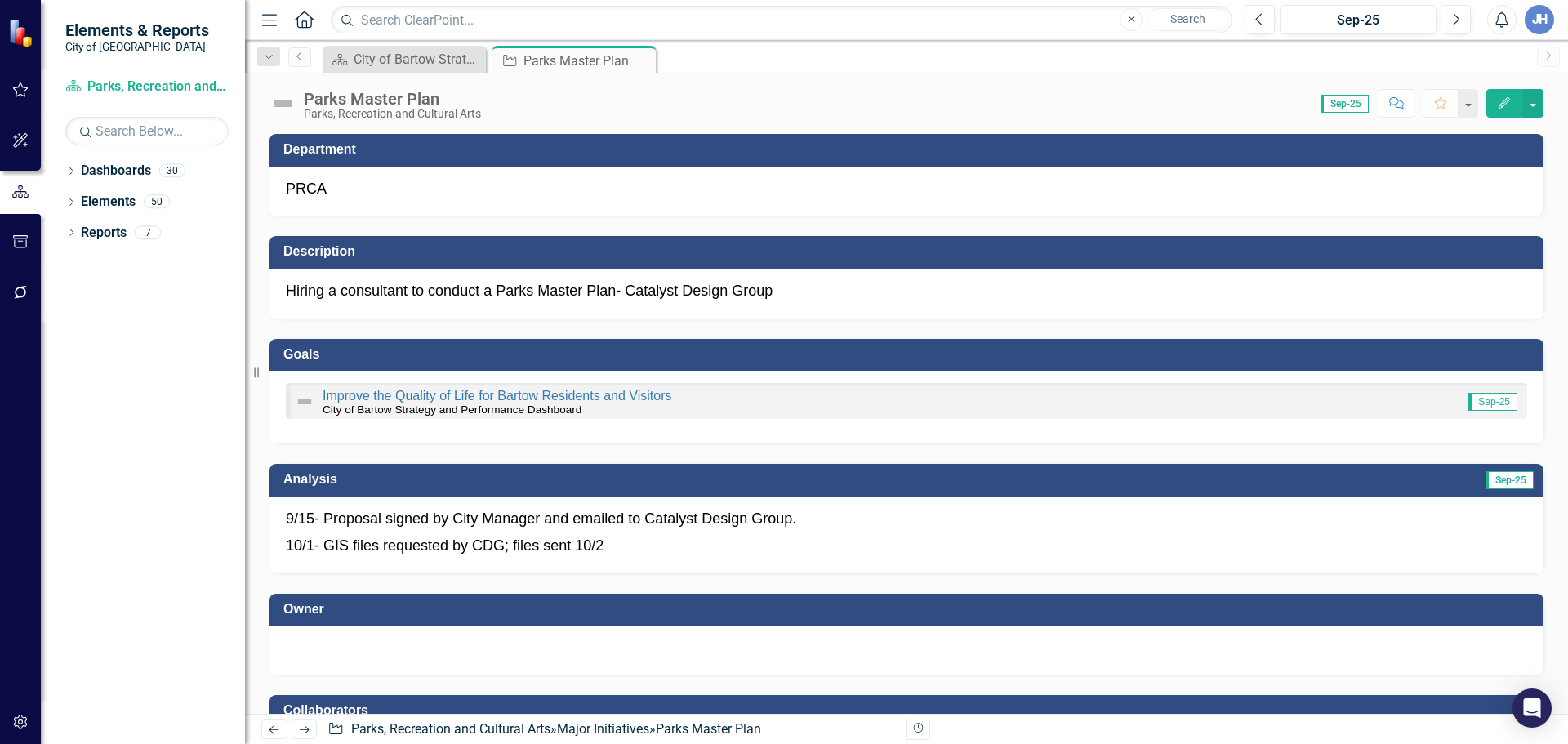
click at [409, 640] on div at bounding box center [906, 649] width 1241 height 20
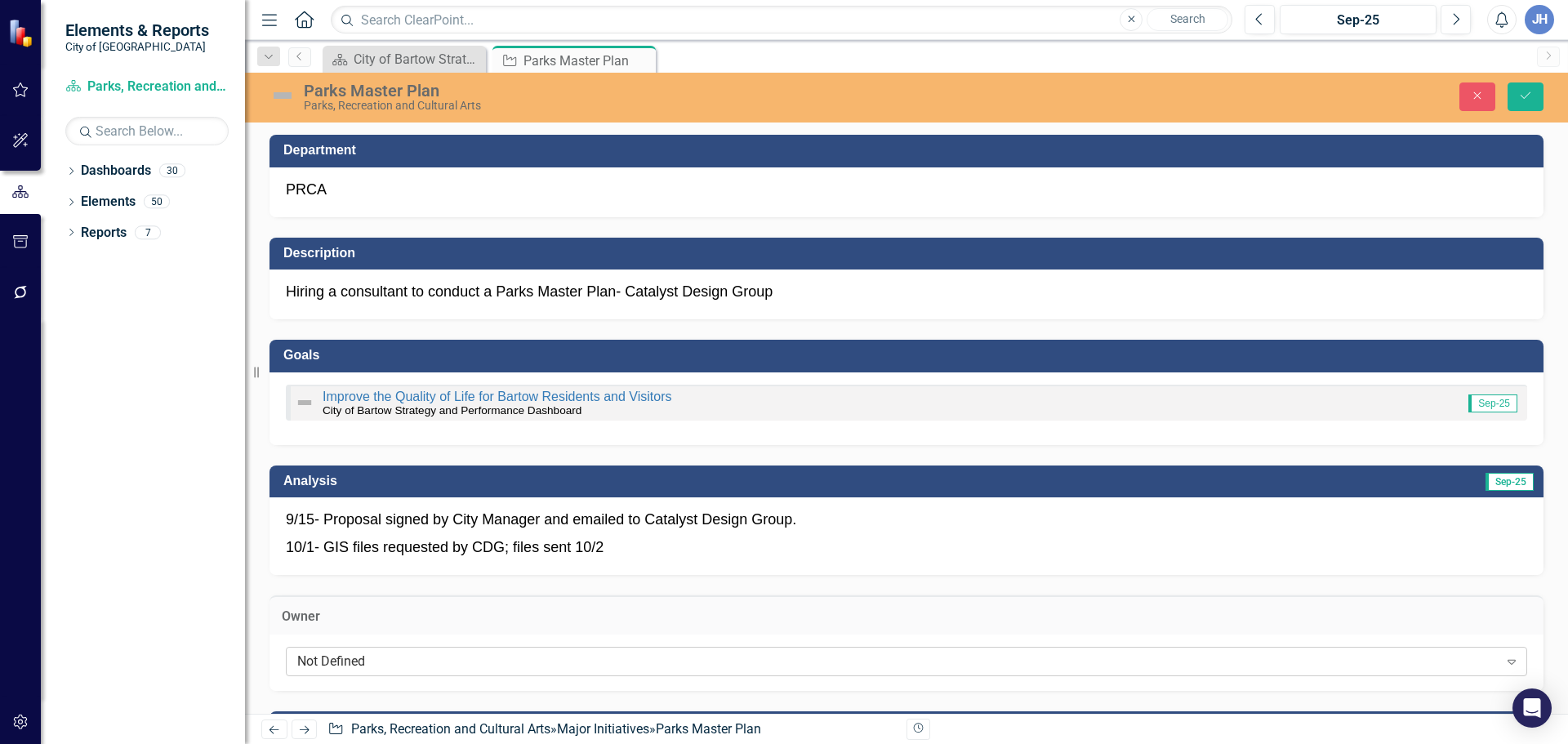
click at [386, 666] on div "Not Defined" at bounding box center [897, 661] width 1201 height 19
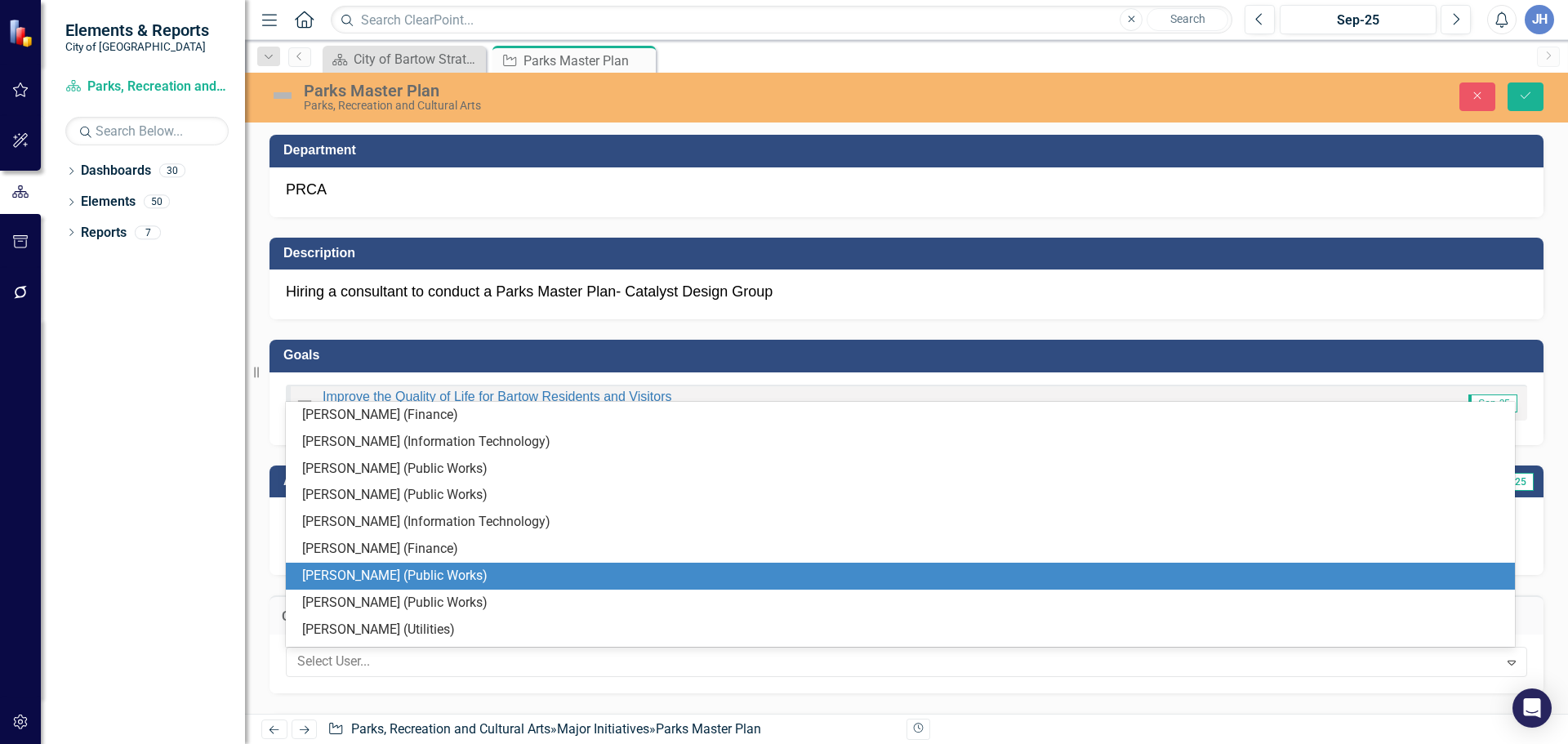
scroll to position [82, 0]
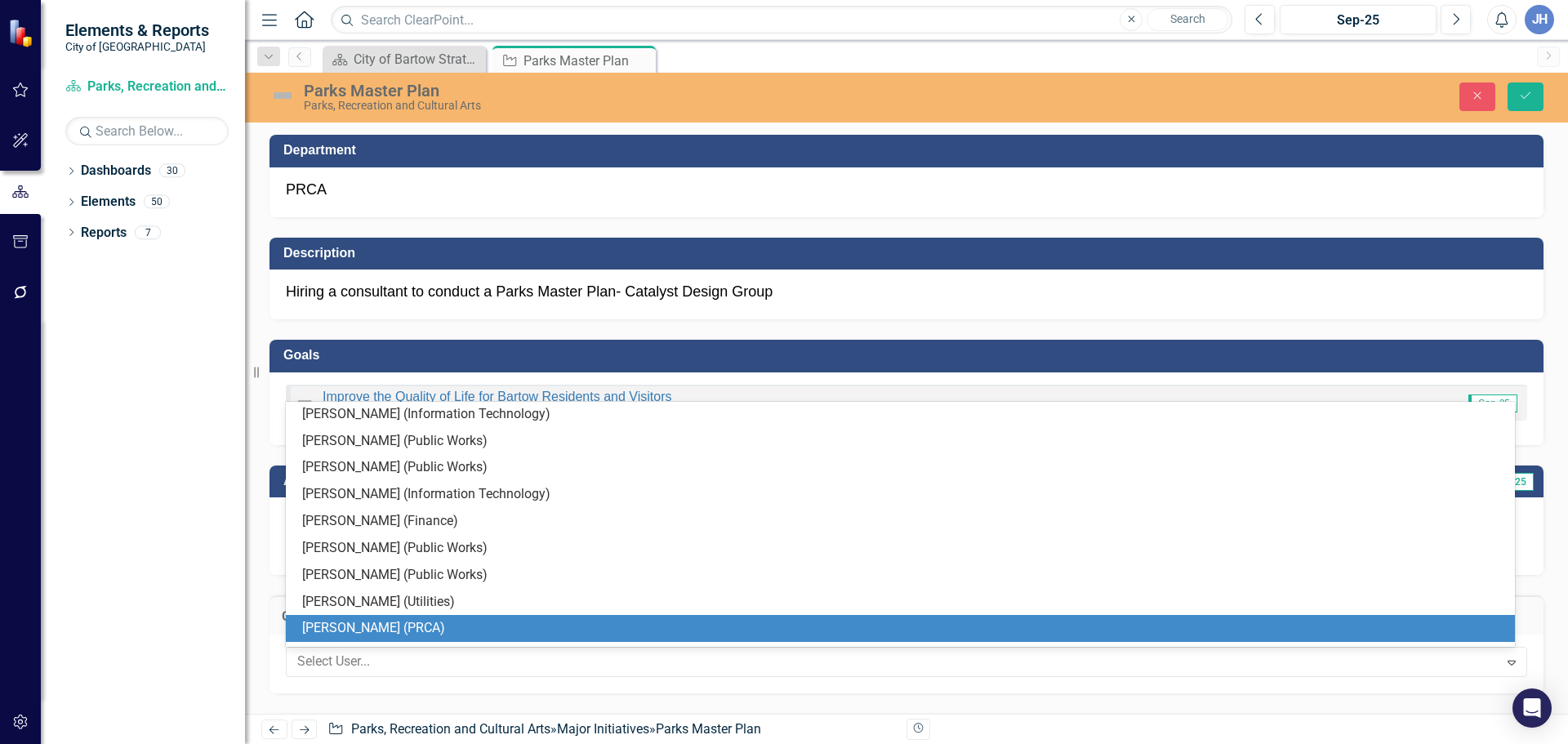
click at [365, 629] on div "[PERSON_NAME] (PRCA)" at bounding box center [902, 628] width 1202 height 19
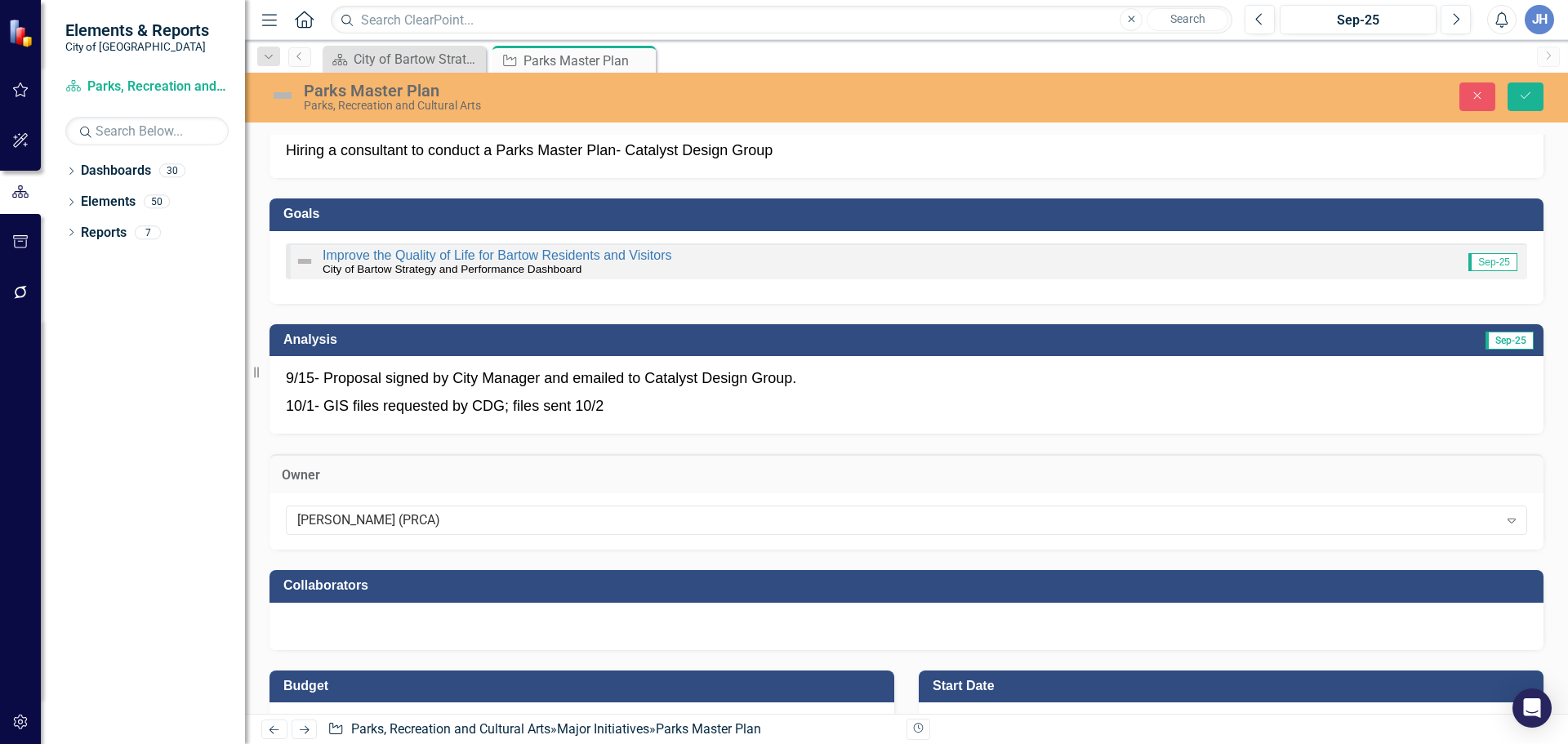
scroll to position [163, 0]
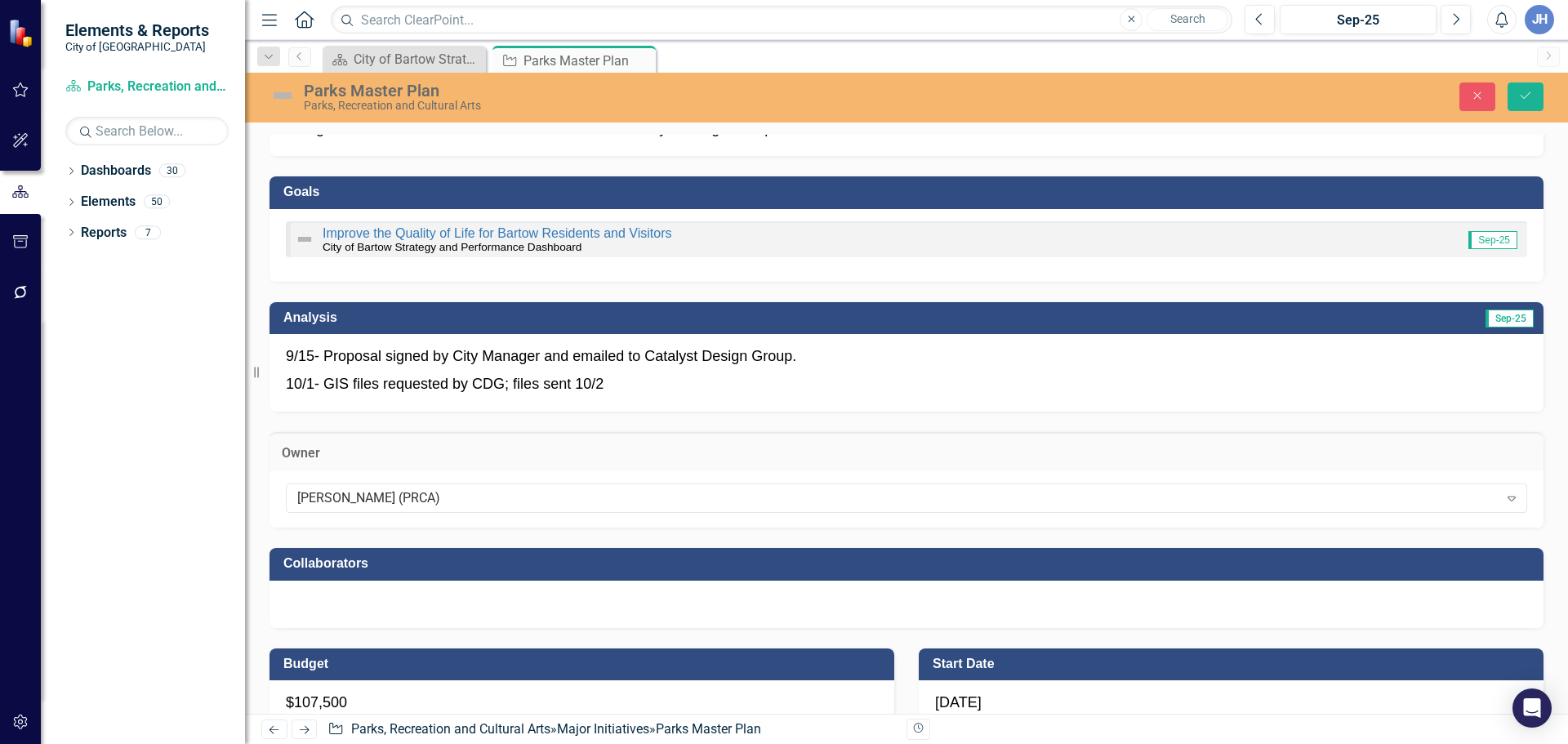
click at [354, 615] on div at bounding box center [906, 604] width 1273 height 47
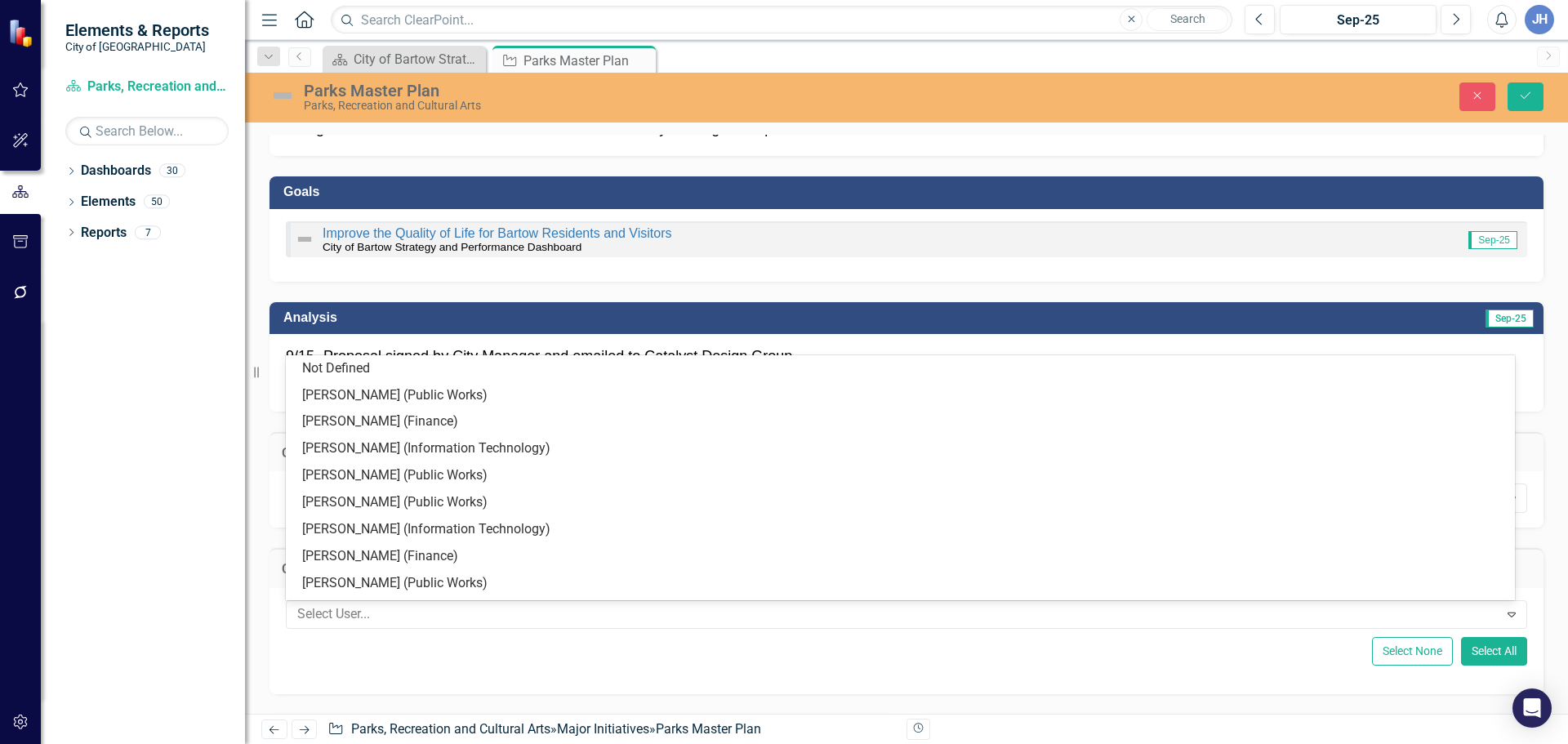
click at [354, 615] on div at bounding box center [894, 614] width 1208 height 22
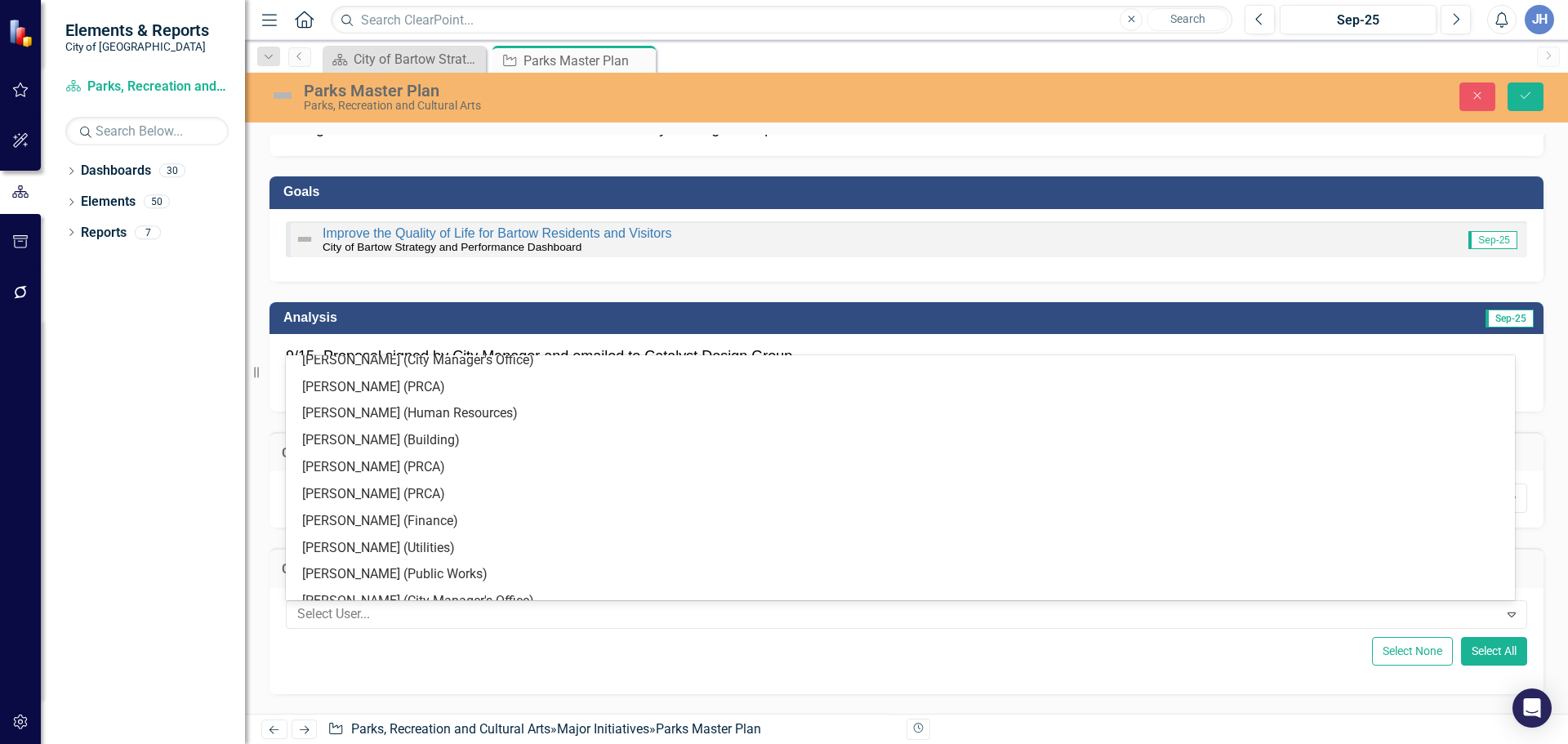
scroll to position [360, 0]
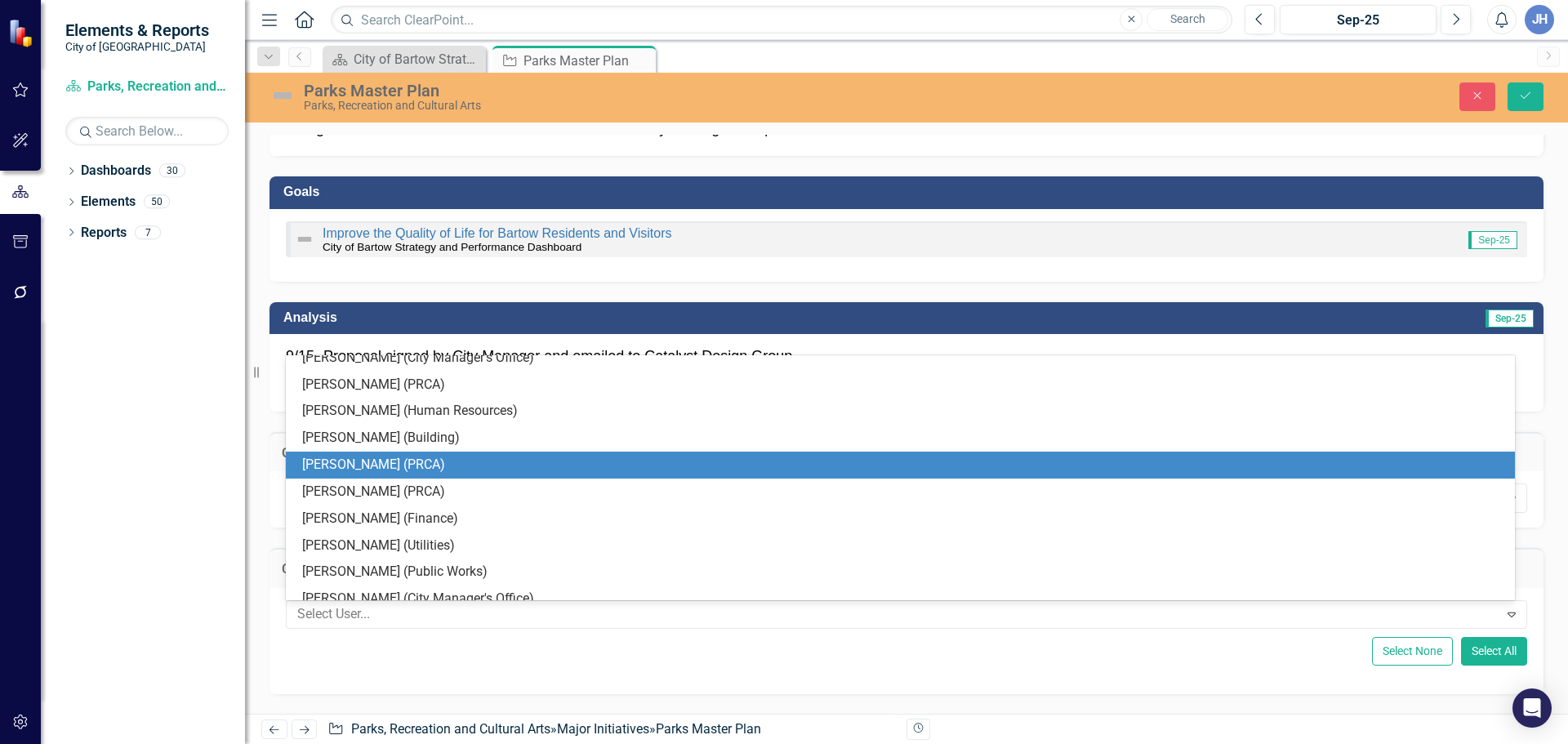
click at [351, 465] on div "[PERSON_NAME] (PRCA)" at bounding box center [902, 464] width 1202 height 19
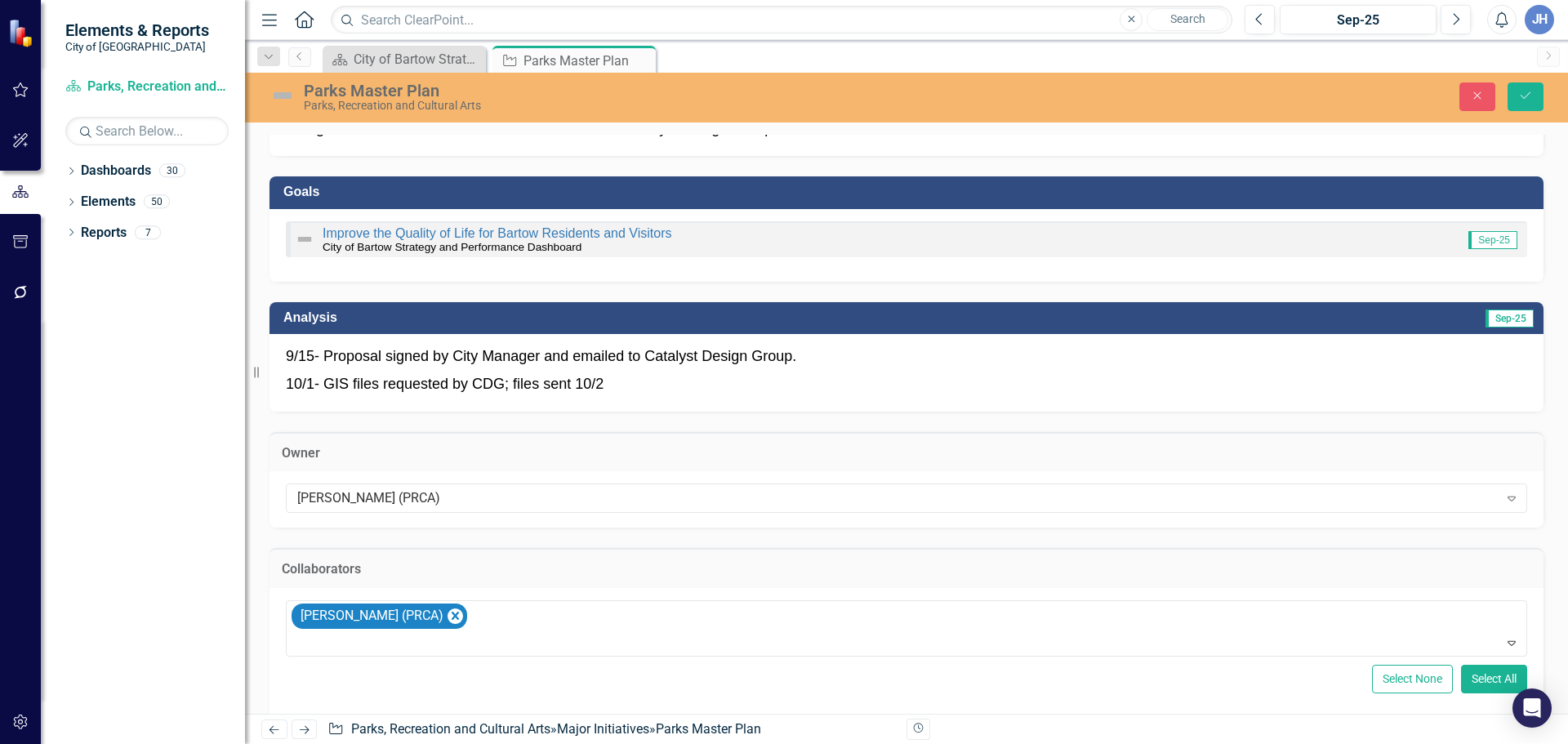
click at [532, 690] on div "Select None Select All" at bounding box center [906, 679] width 1241 height 28
click at [1539, 92] on button "Save" at bounding box center [1525, 97] width 35 height 28
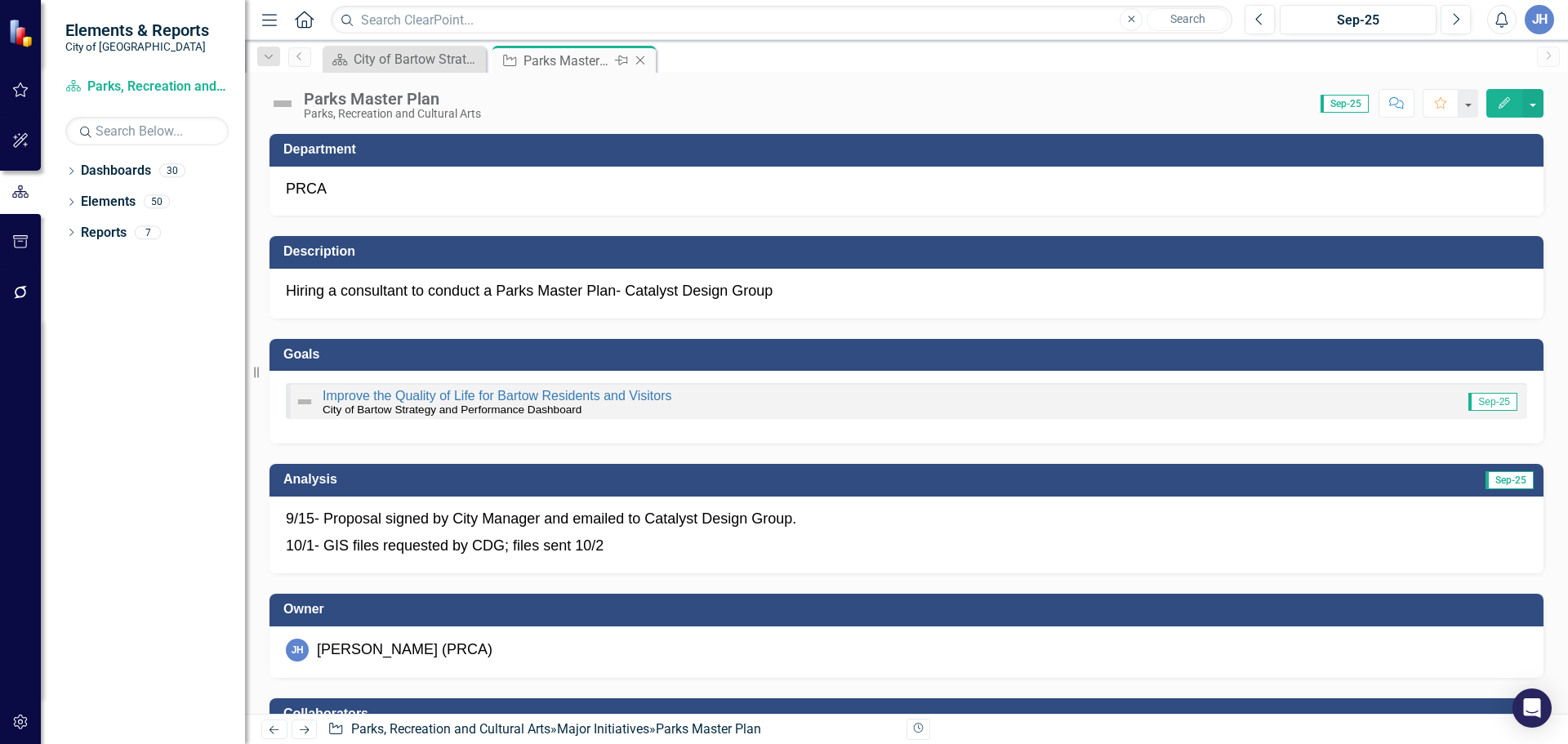
click at [639, 59] on icon at bounding box center [641, 60] width 9 height 9
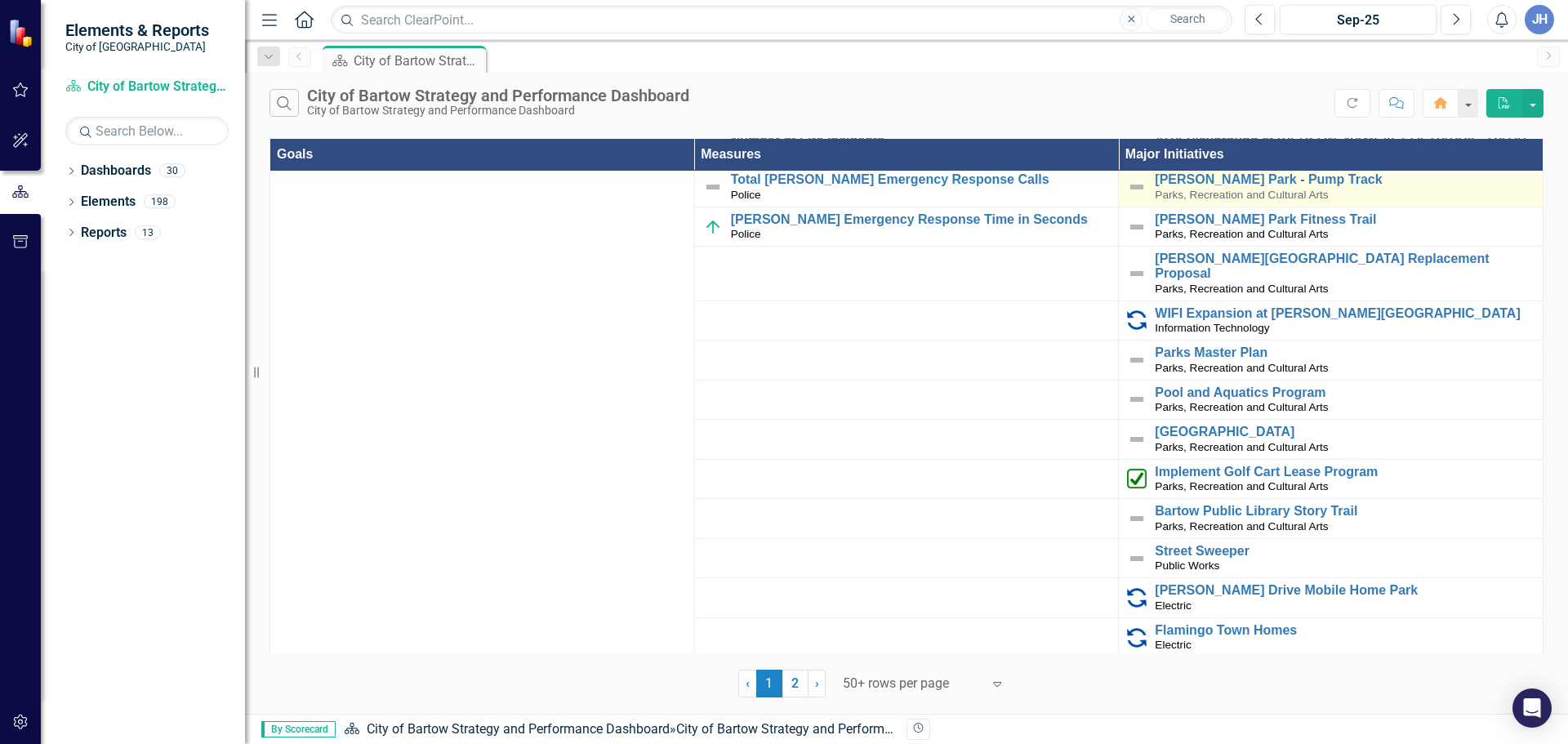
scroll to position [735, 0]
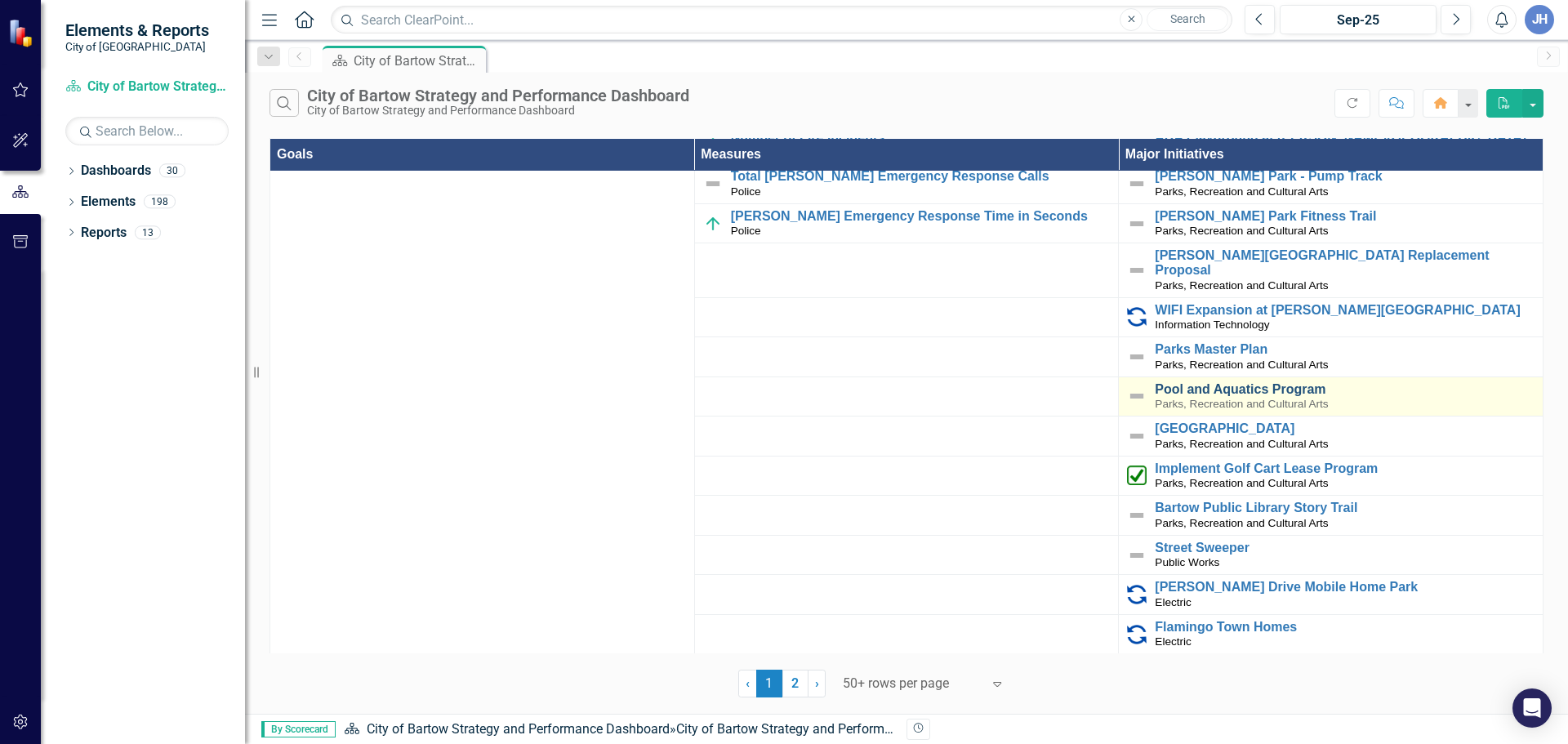
click at [1238, 383] on link "Pool and Aquatics Program" at bounding box center [1344, 390] width 380 height 15
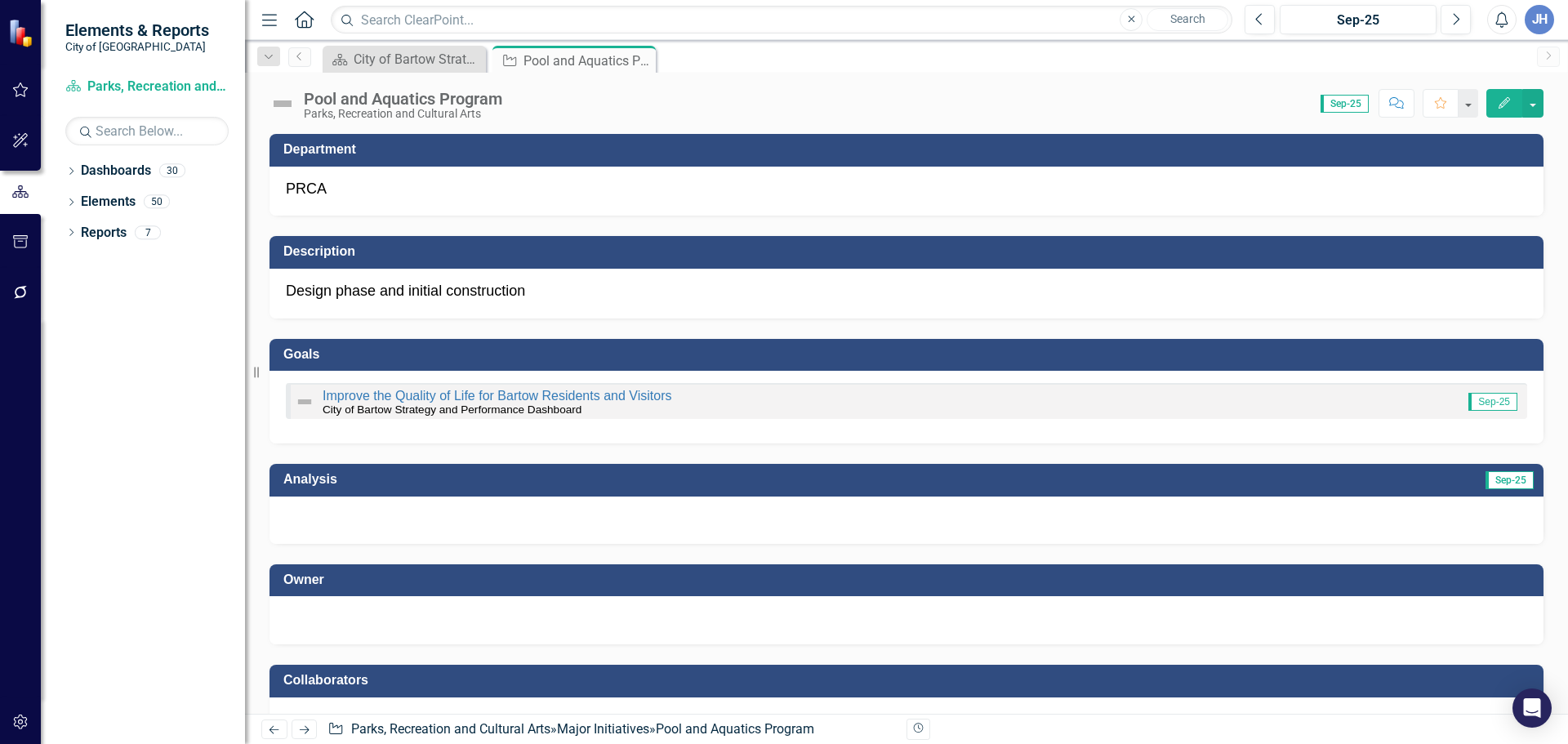
click at [330, 613] on div at bounding box center [906, 618] width 1241 height 20
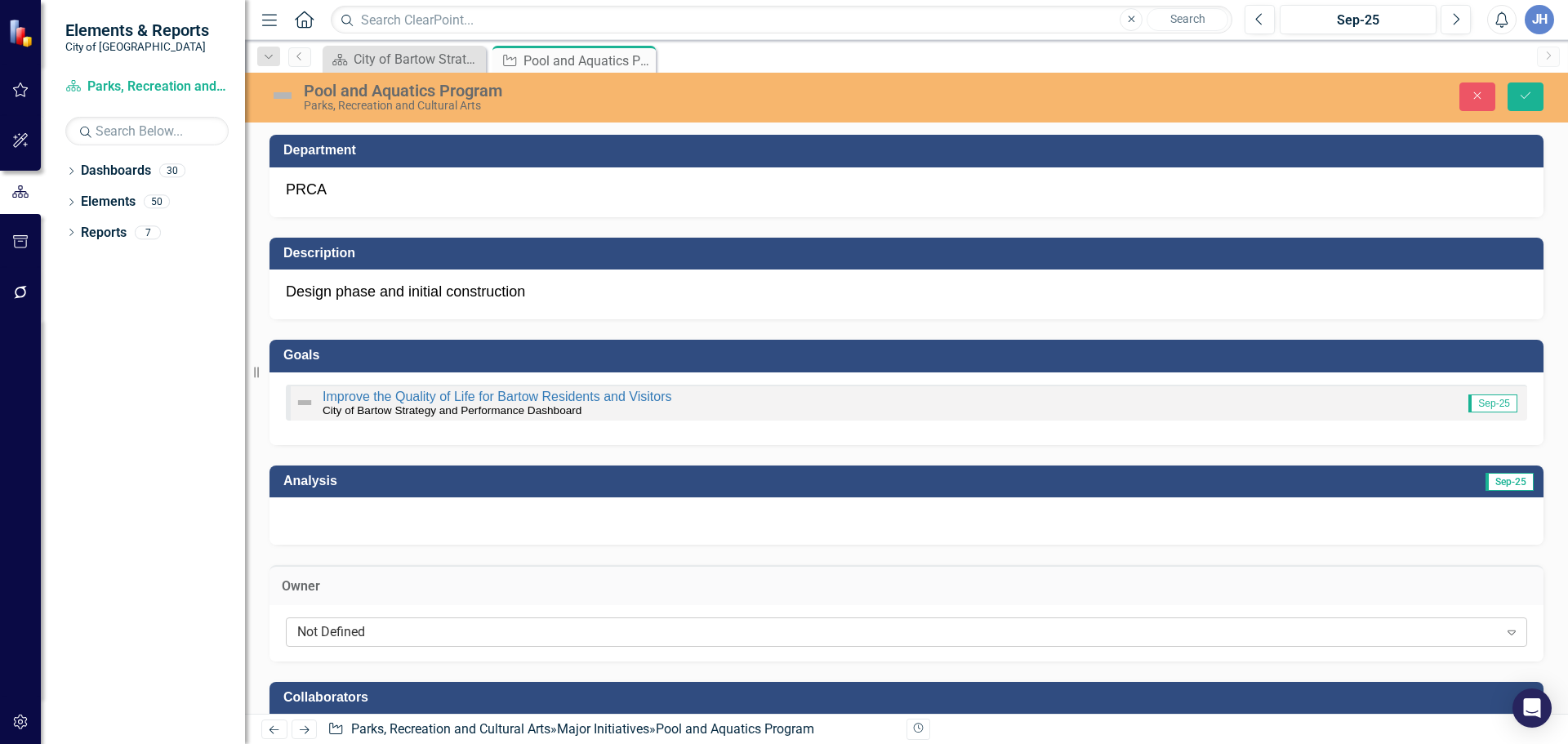
click at [343, 637] on div "Not Defined" at bounding box center [897, 631] width 1201 height 19
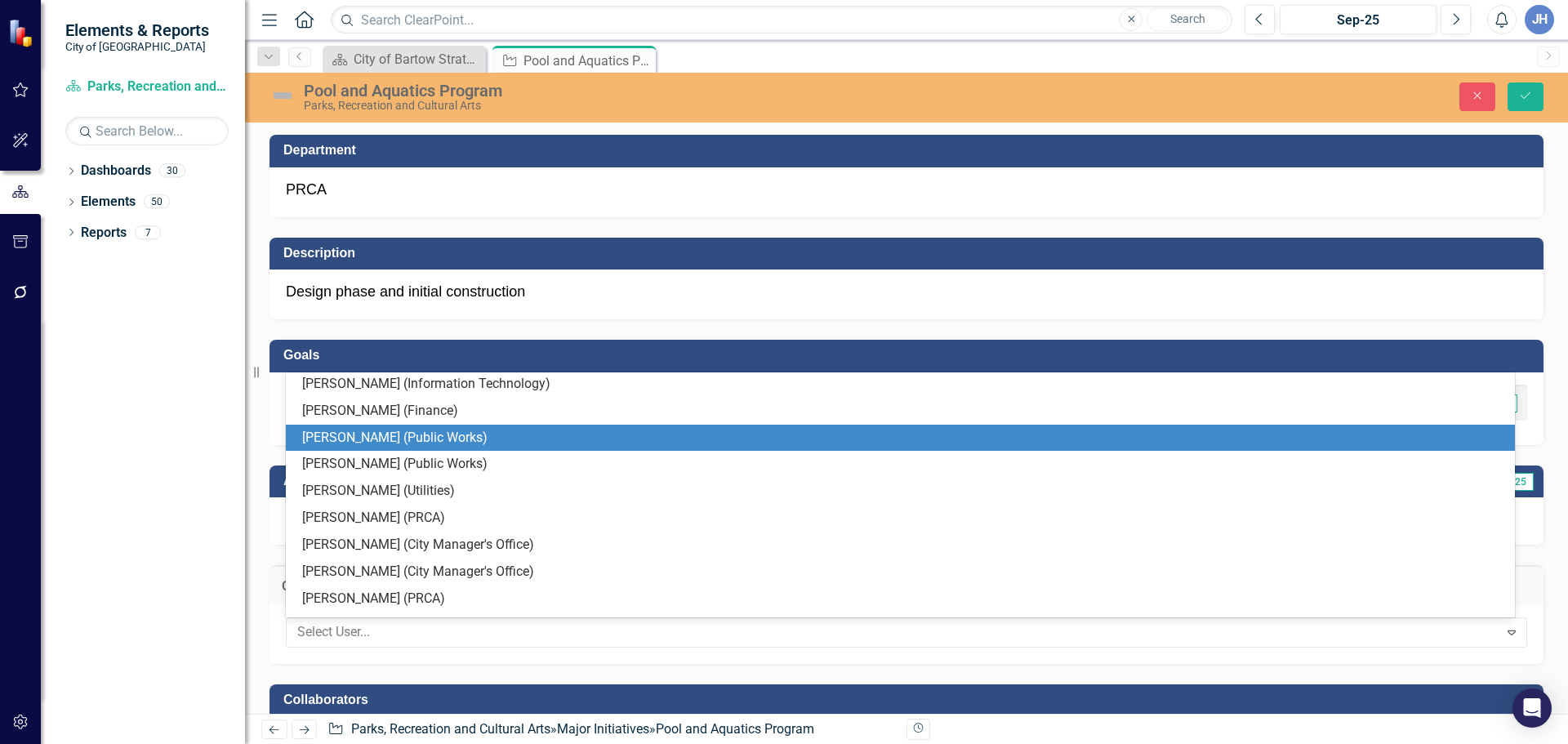
scroll to position [163, 0]
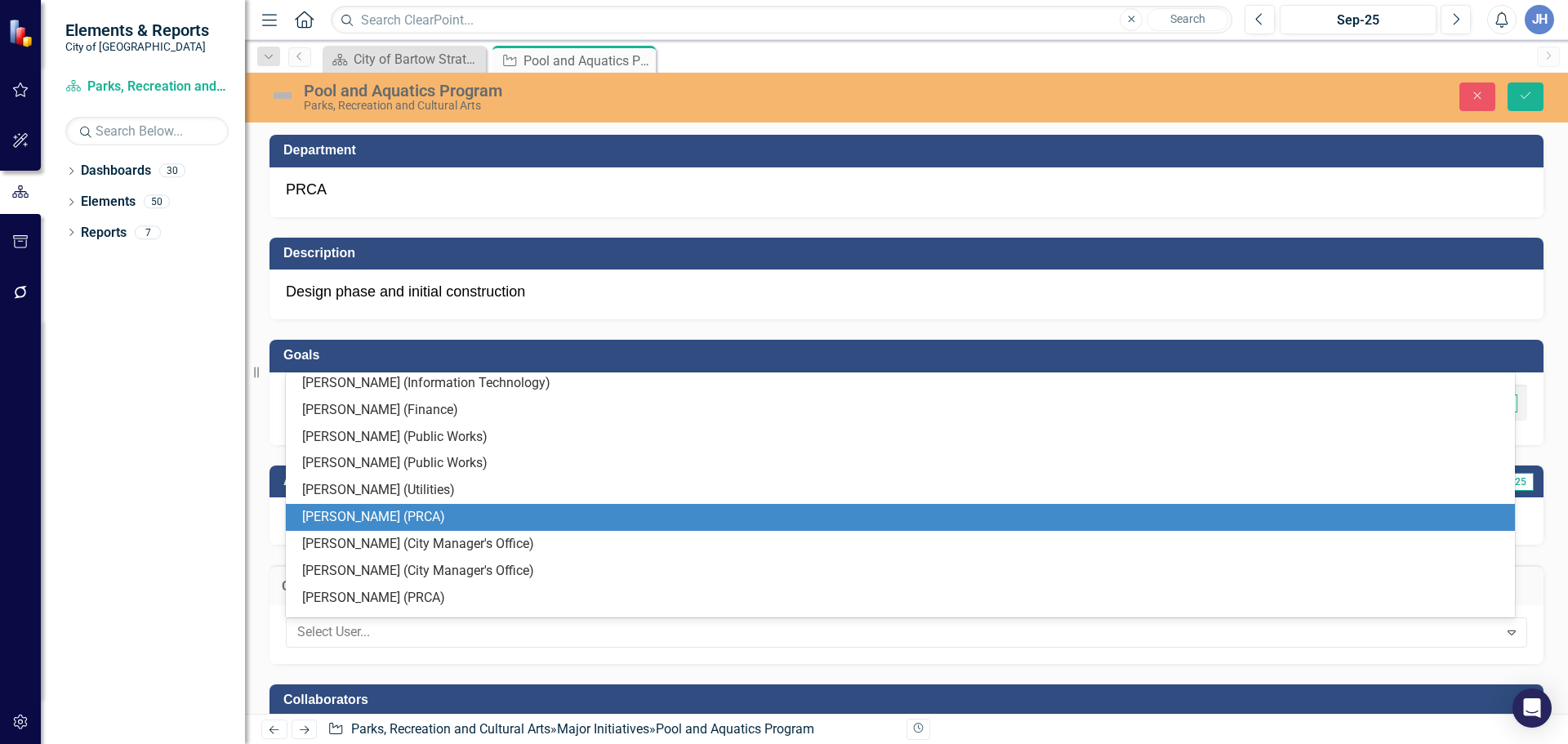
click at [357, 522] on div "[PERSON_NAME] (PRCA)" at bounding box center [902, 517] width 1202 height 19
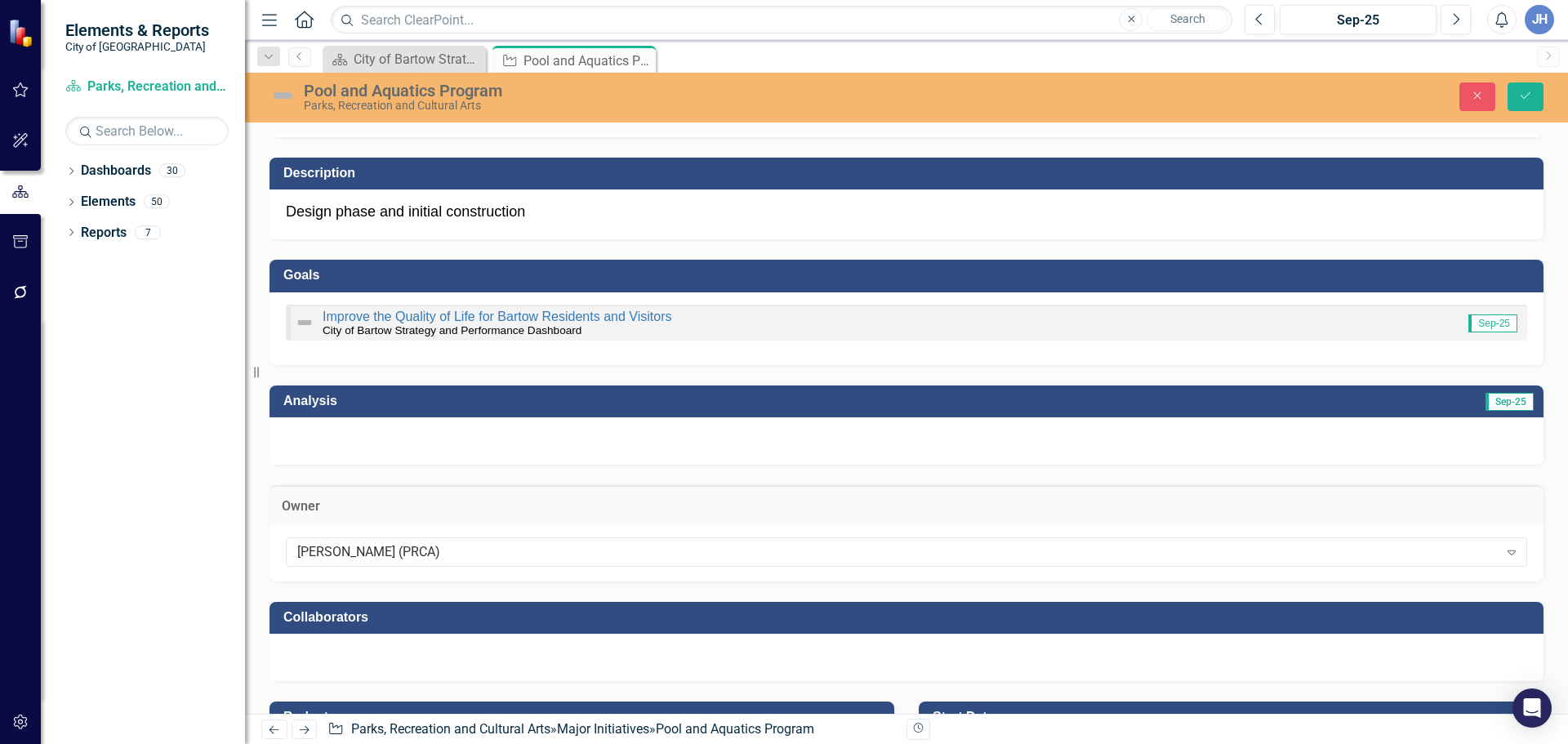
scroll to position [245, 0]
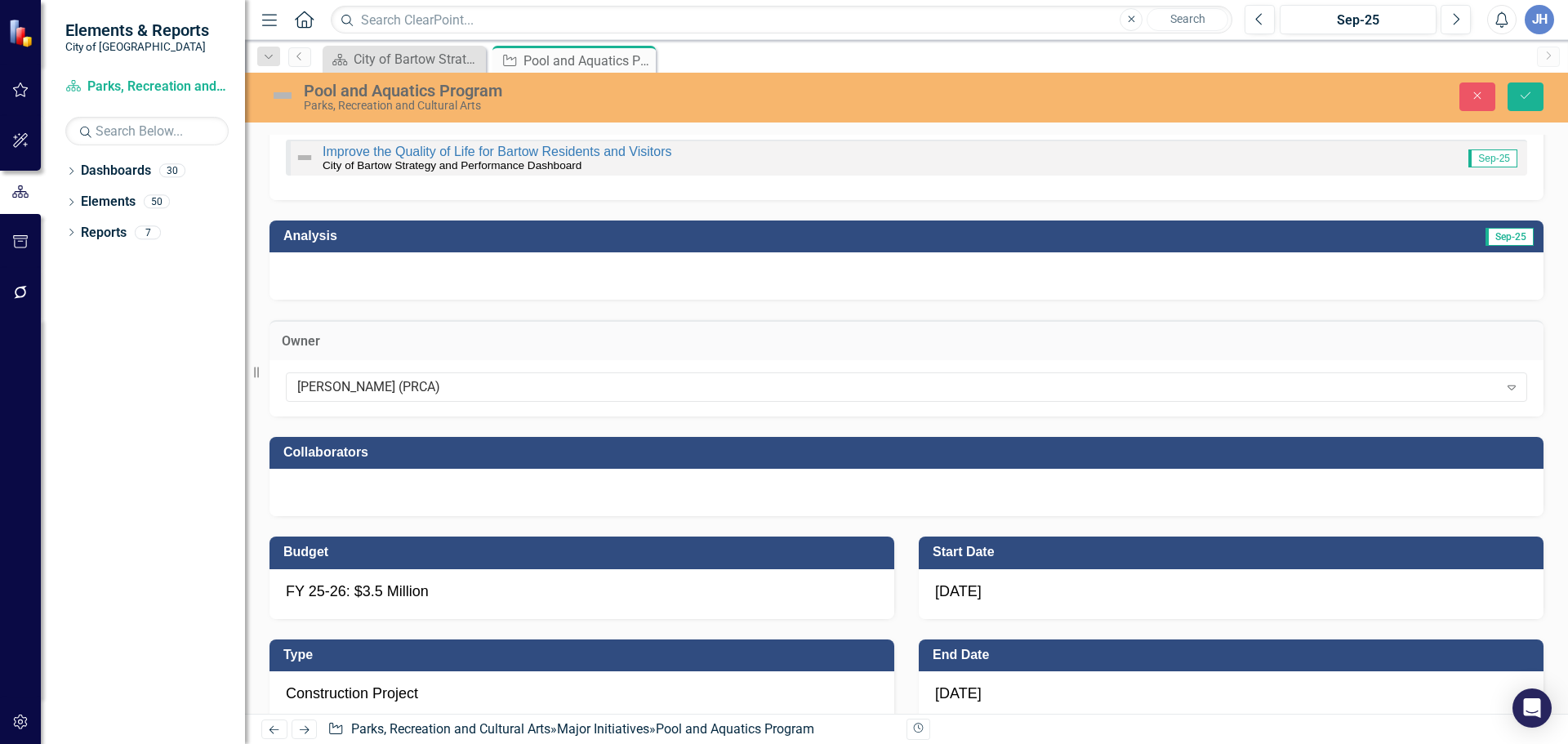
click at [353, 496] on div at bounding box center [906, 492] width 1273 height 47
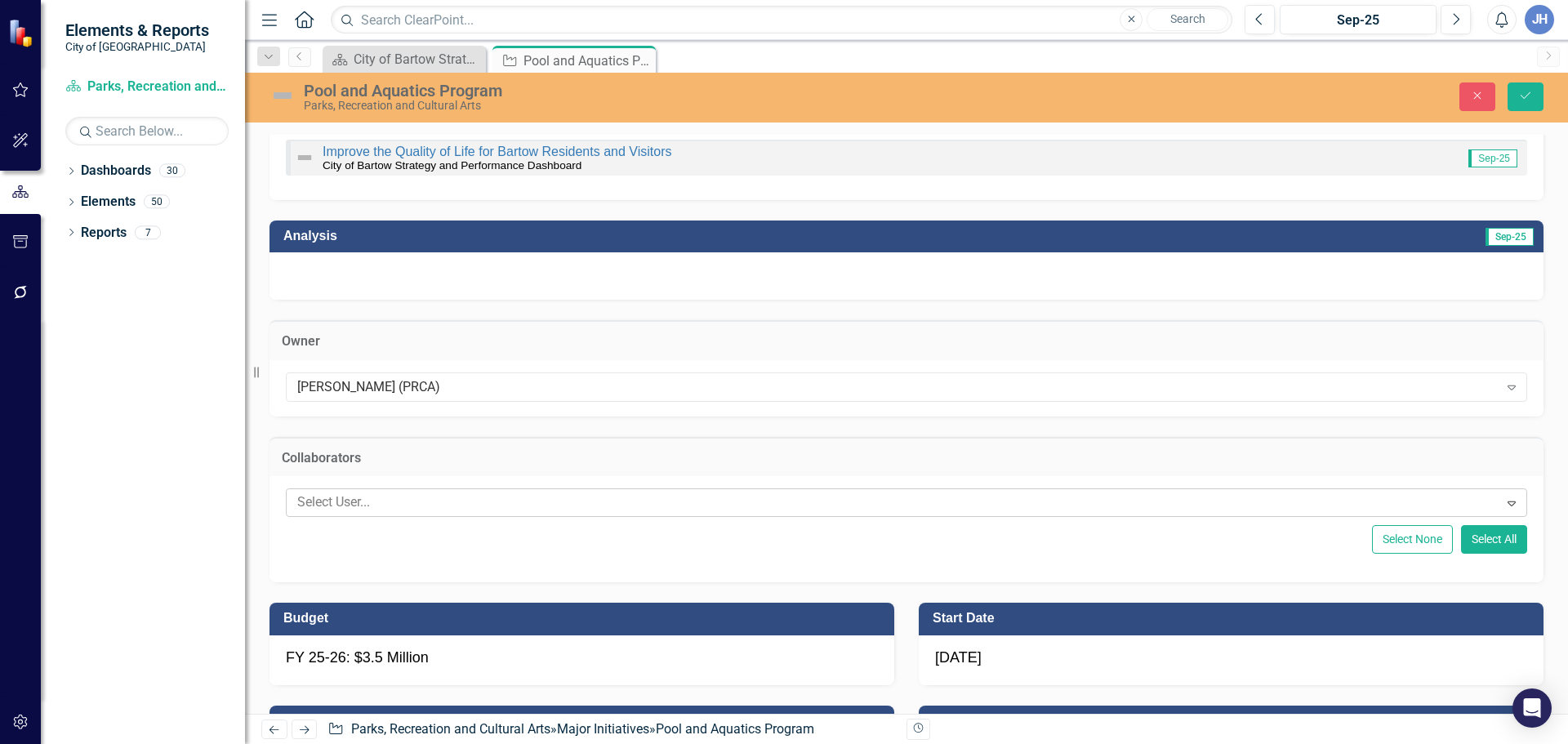
click at [354, 496] on div at bounding box center [894, 503] width 1208 height 22
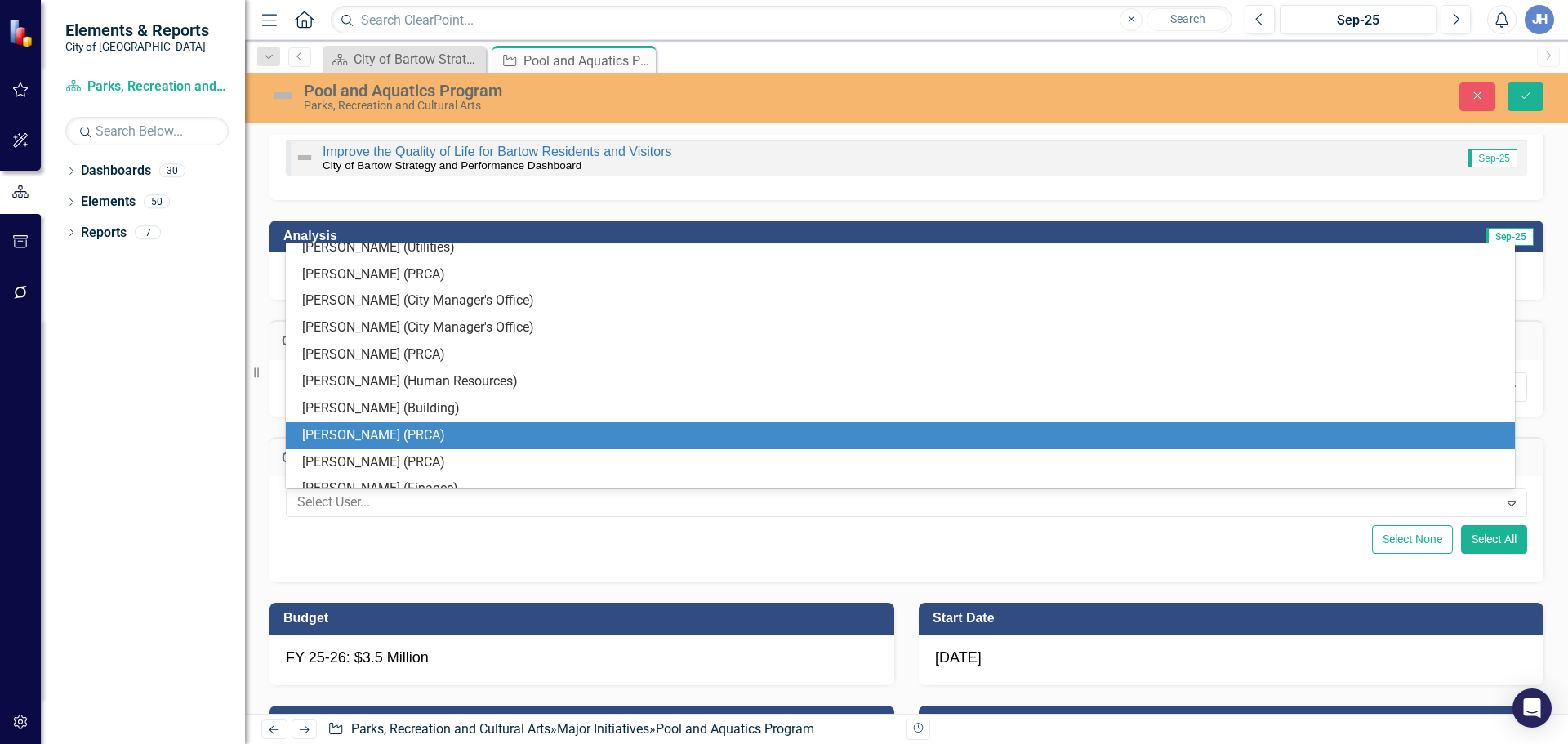
scroll to position [360, 0]
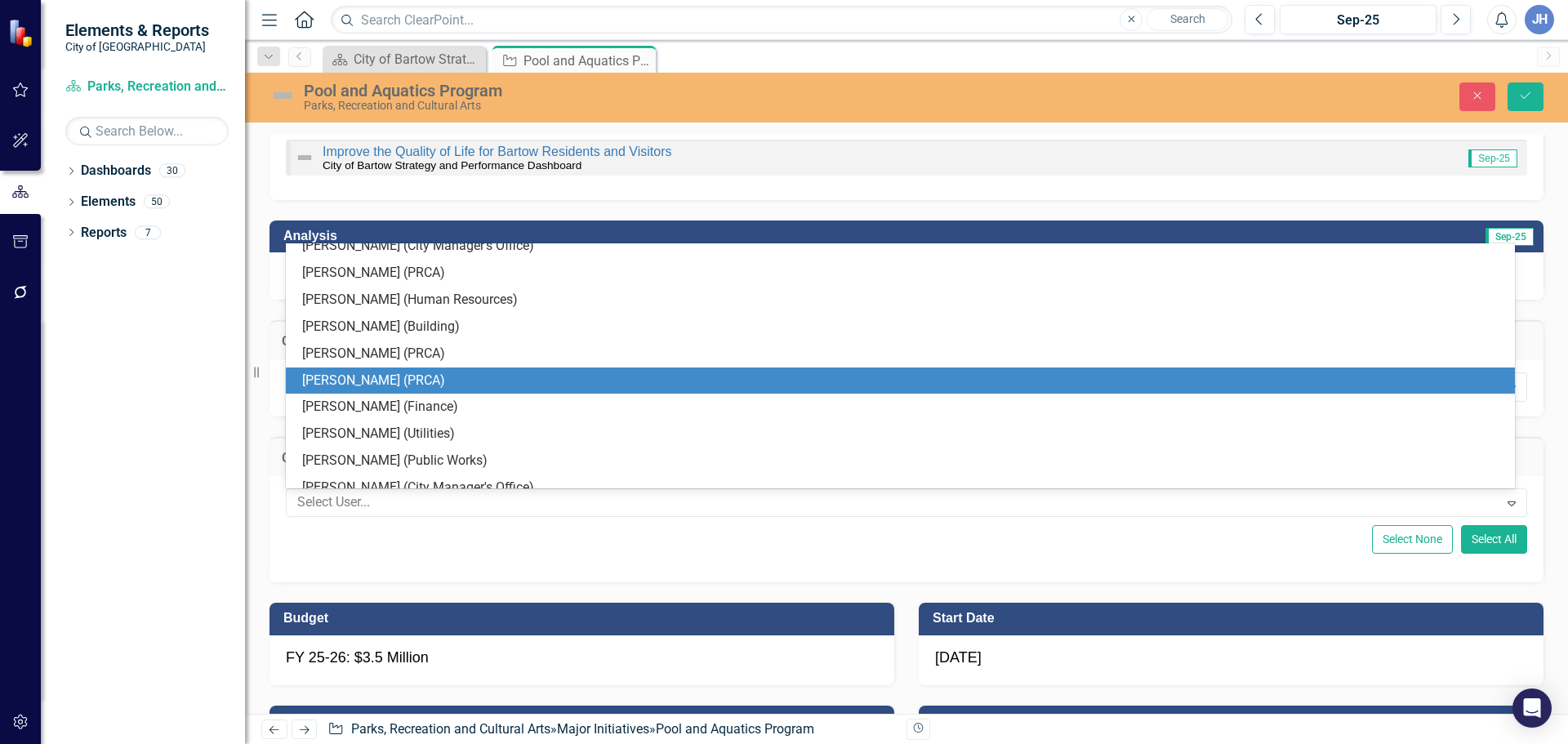
click at [360, 357] on div "[PERSON_NAME] (PRCA)" at bounding box center [902, 353] width 1202 height 19
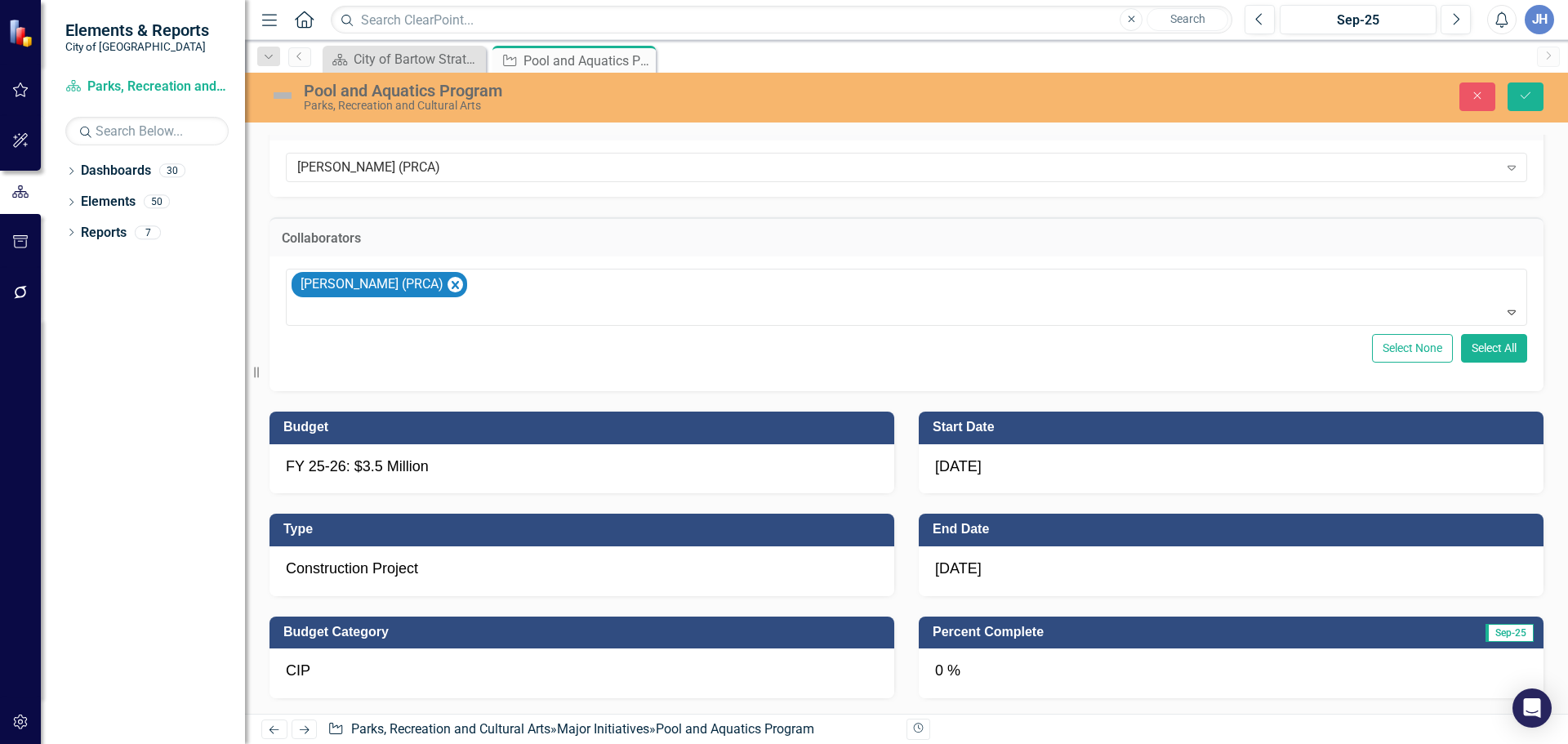
scroll to position [490, 0]
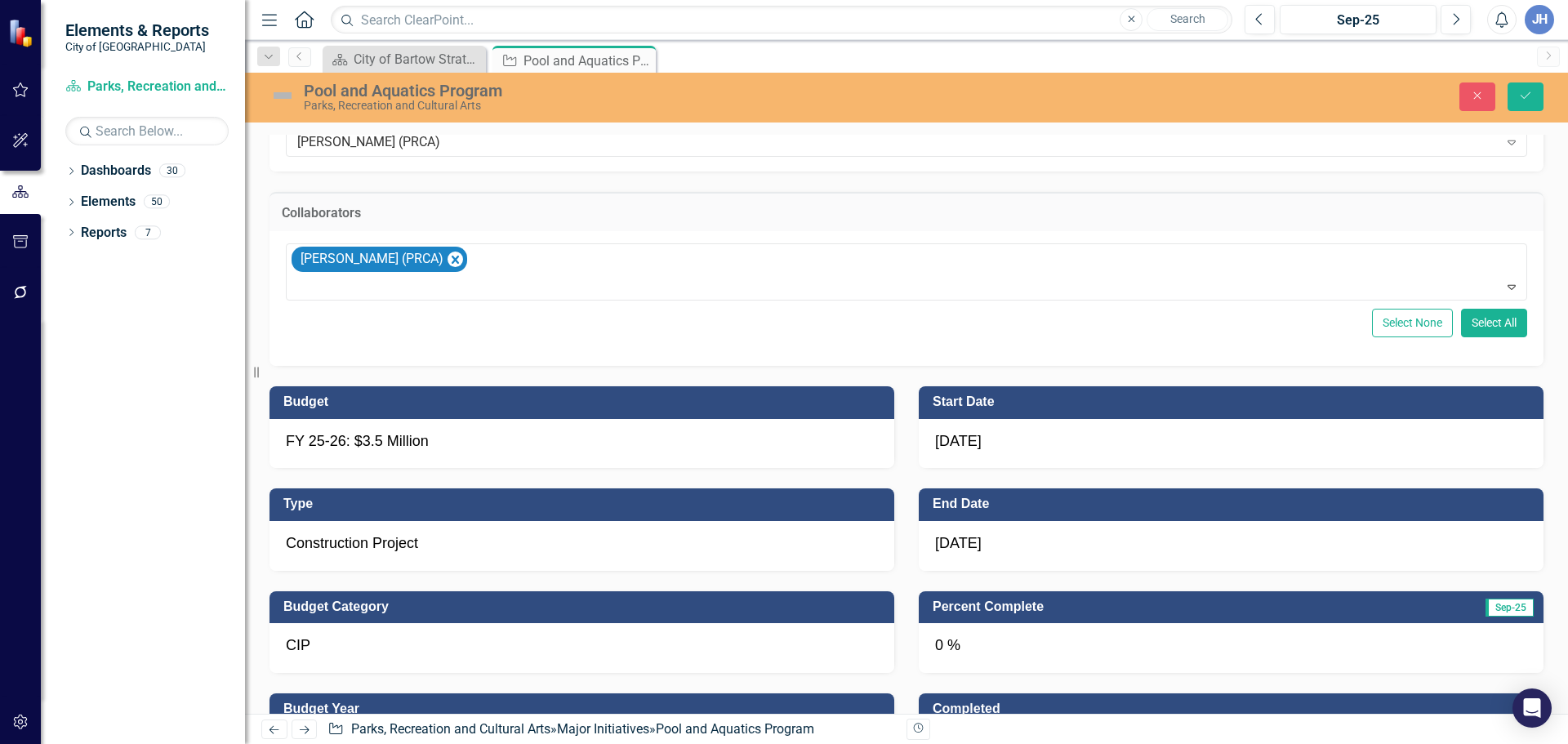
click at [1501, 549] on div "[DATE]" at bounding box center [1231, 546] width 625 height 50
click at [1186, 547] on div "[DATE]" at bounding box center [1231, 546] width 625 height 50
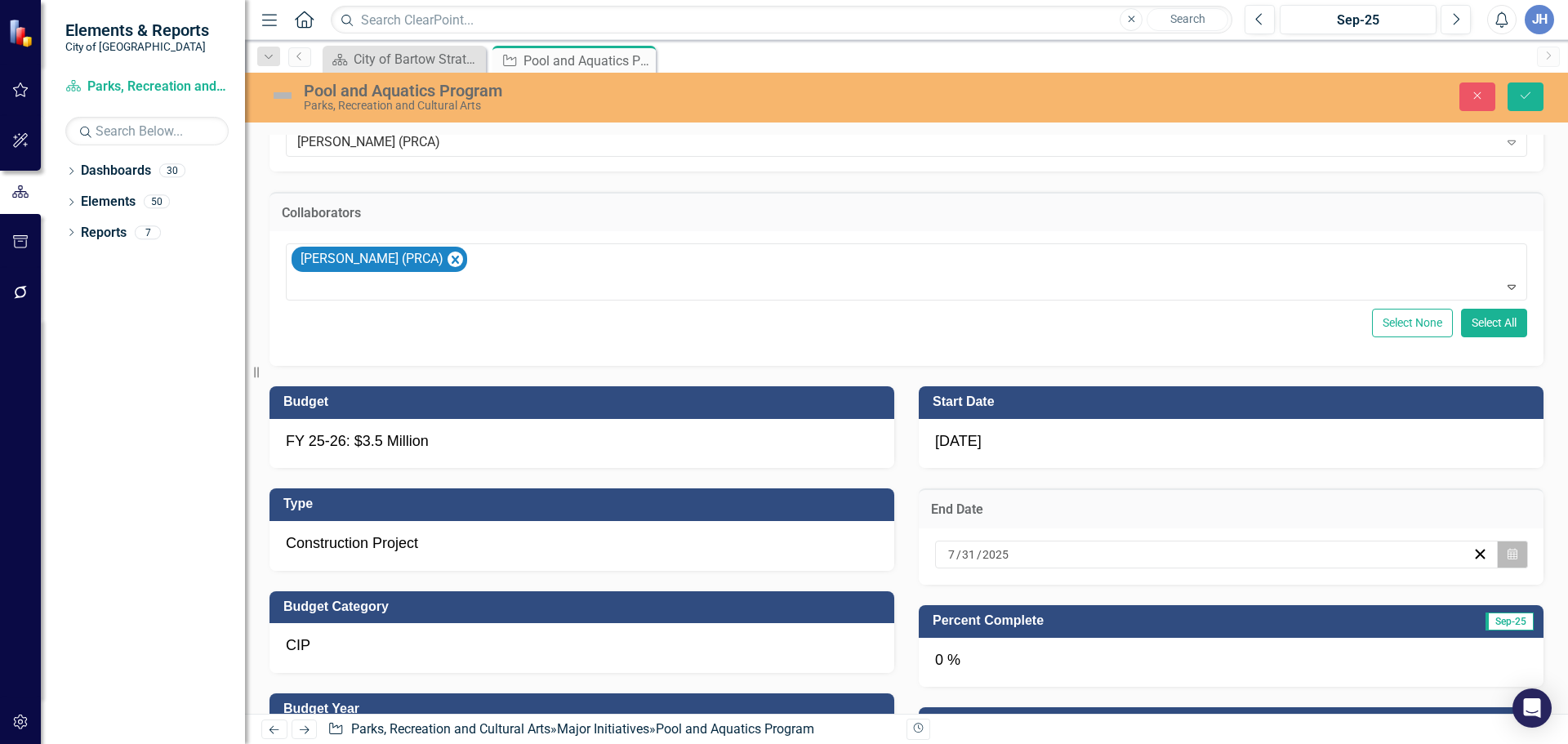
click at [1509, 558] on button "Calendar" at bounding box center [1512, 554] width 31 height 28
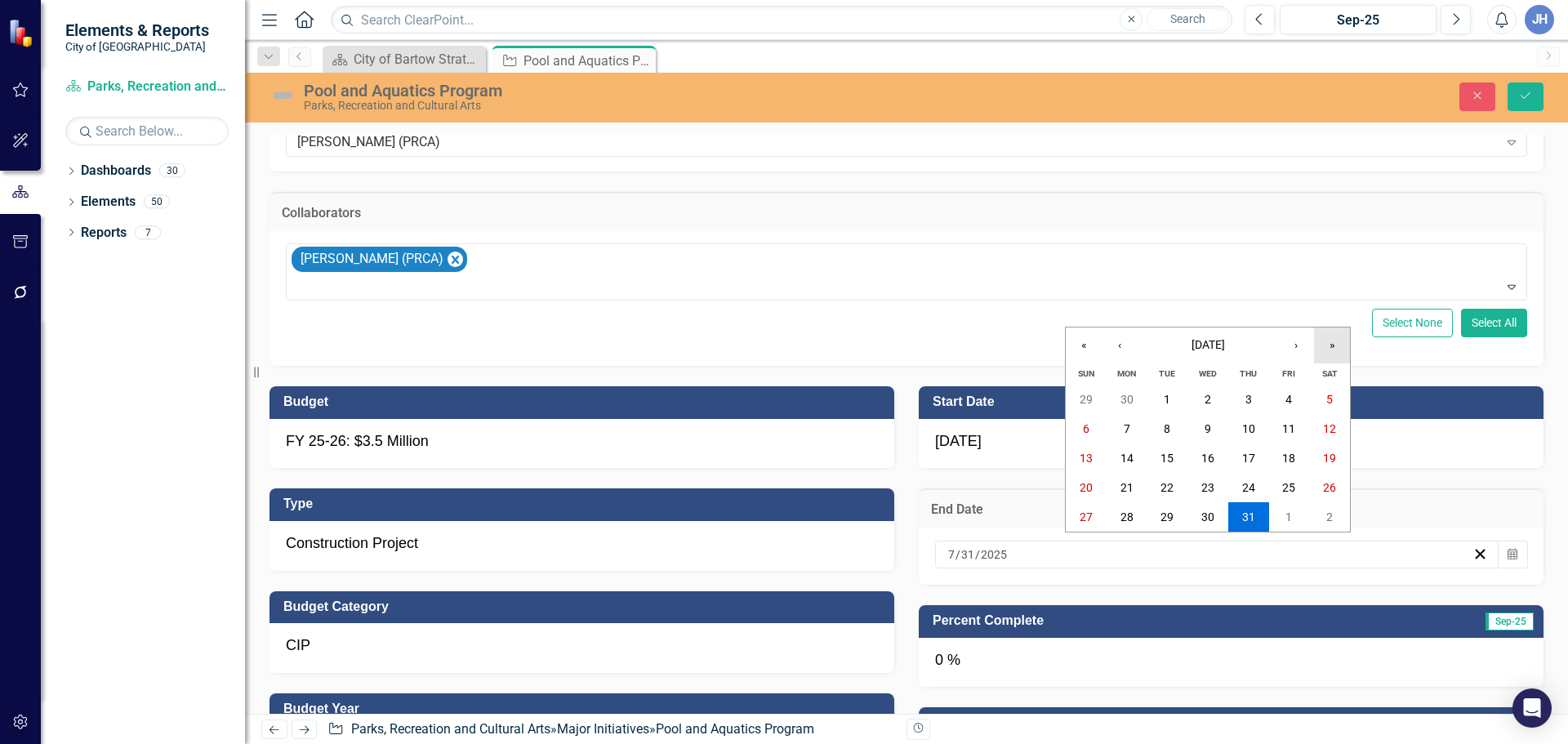
click at [1324, 345] on button "»" at bounding box center [1331, 345] width 35 height 36
click at [1301, 351] on button "›" at bounding box center [1296, 345] width 35 height 36
click at [1203, 509] on button "30" at bounding box center [1208, 517] width 41 height 29
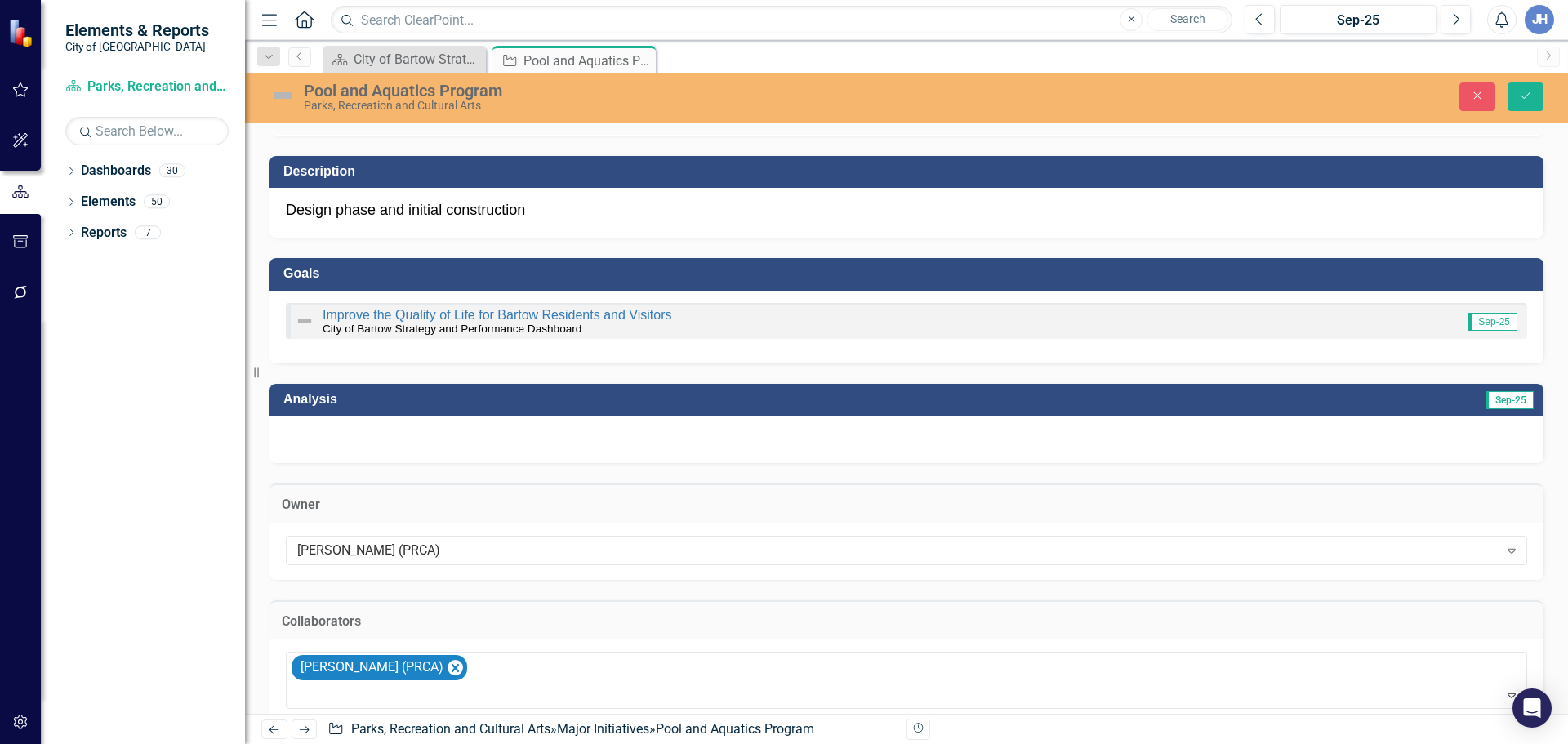
scroll to position [0, 0]
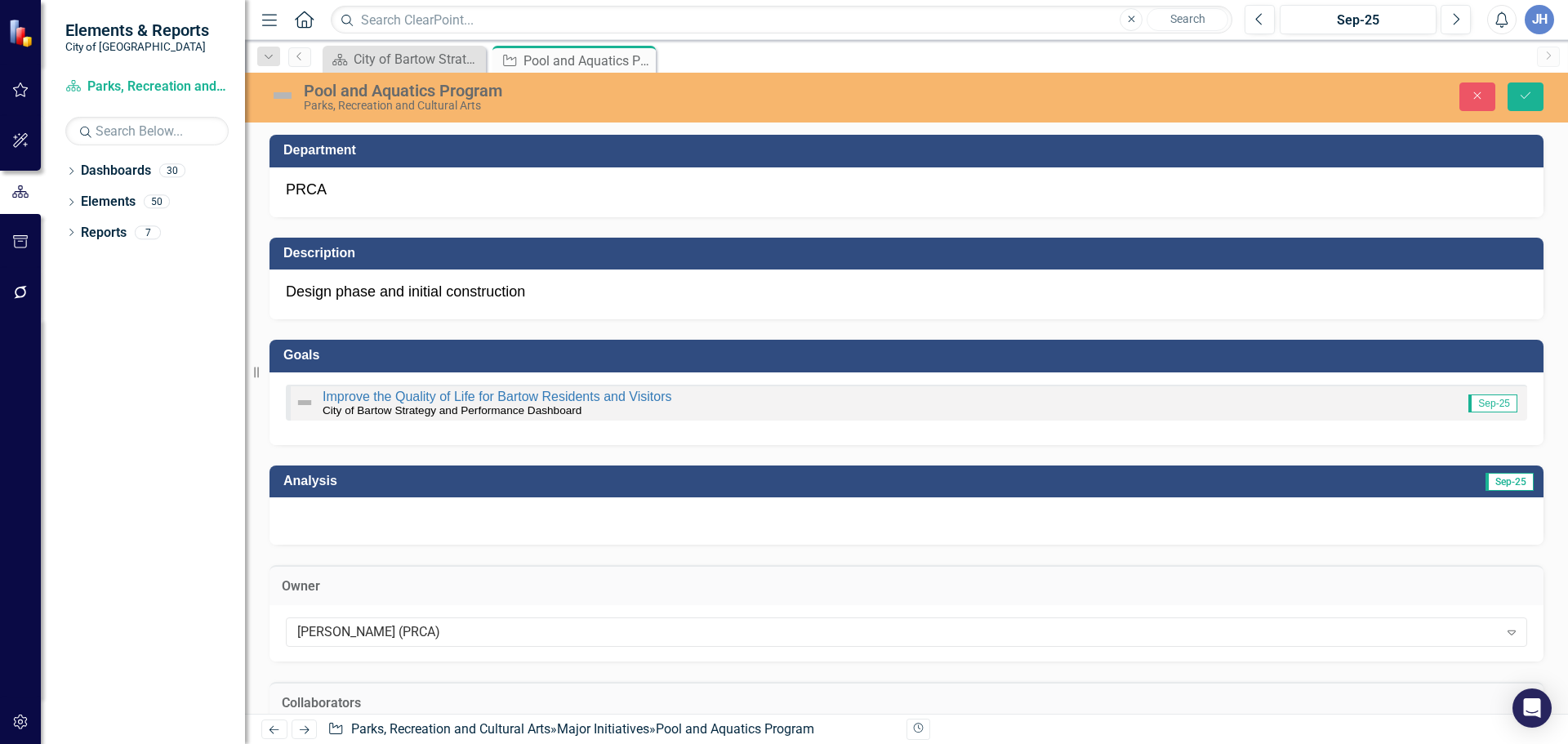
click at [470, 522] on div at bounding box center [906, 520] width 1273 height 47
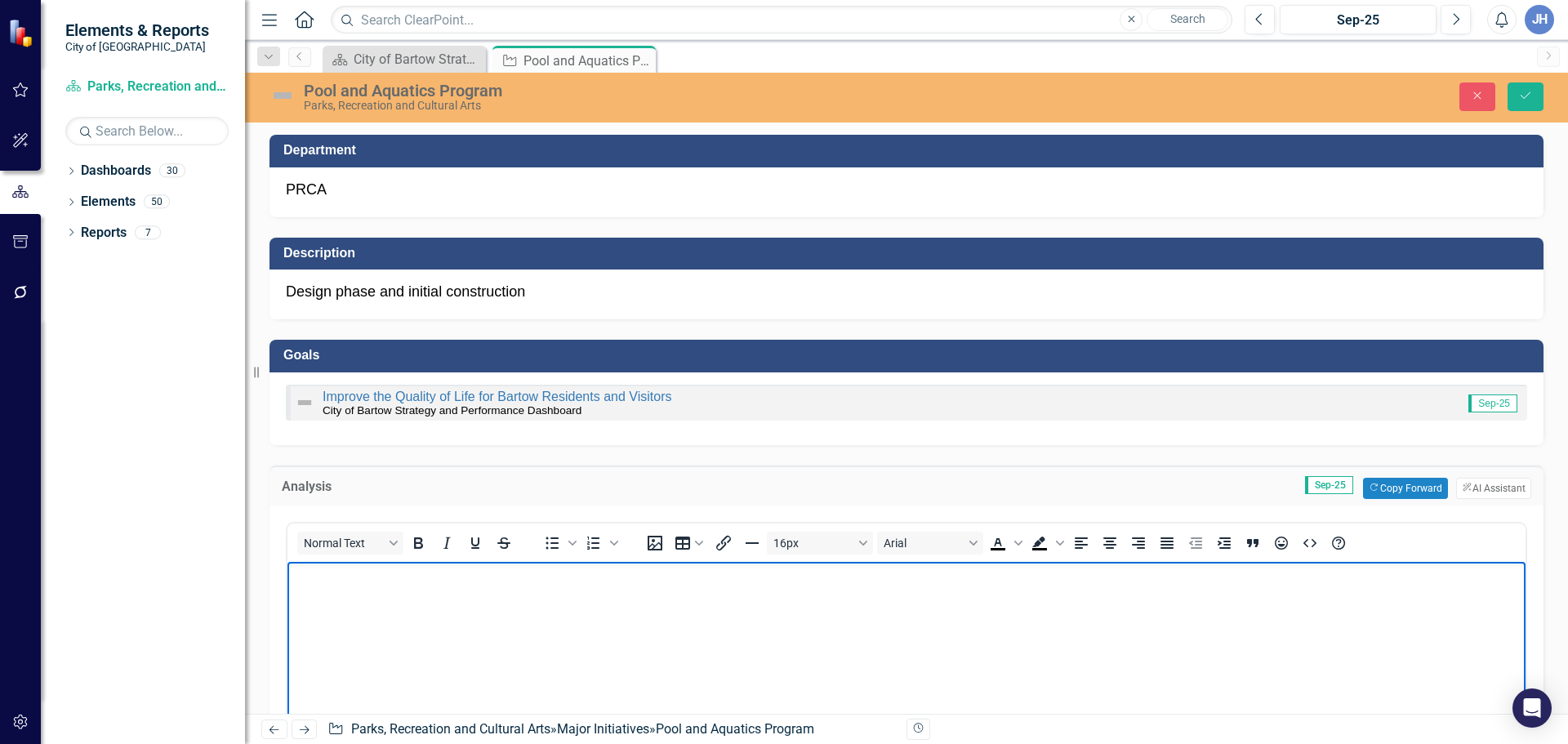
click at [343, 582] on p "Rich Text Area. Press ALT-0 for help." at bounding box center [906, 575] width 1230 height 20
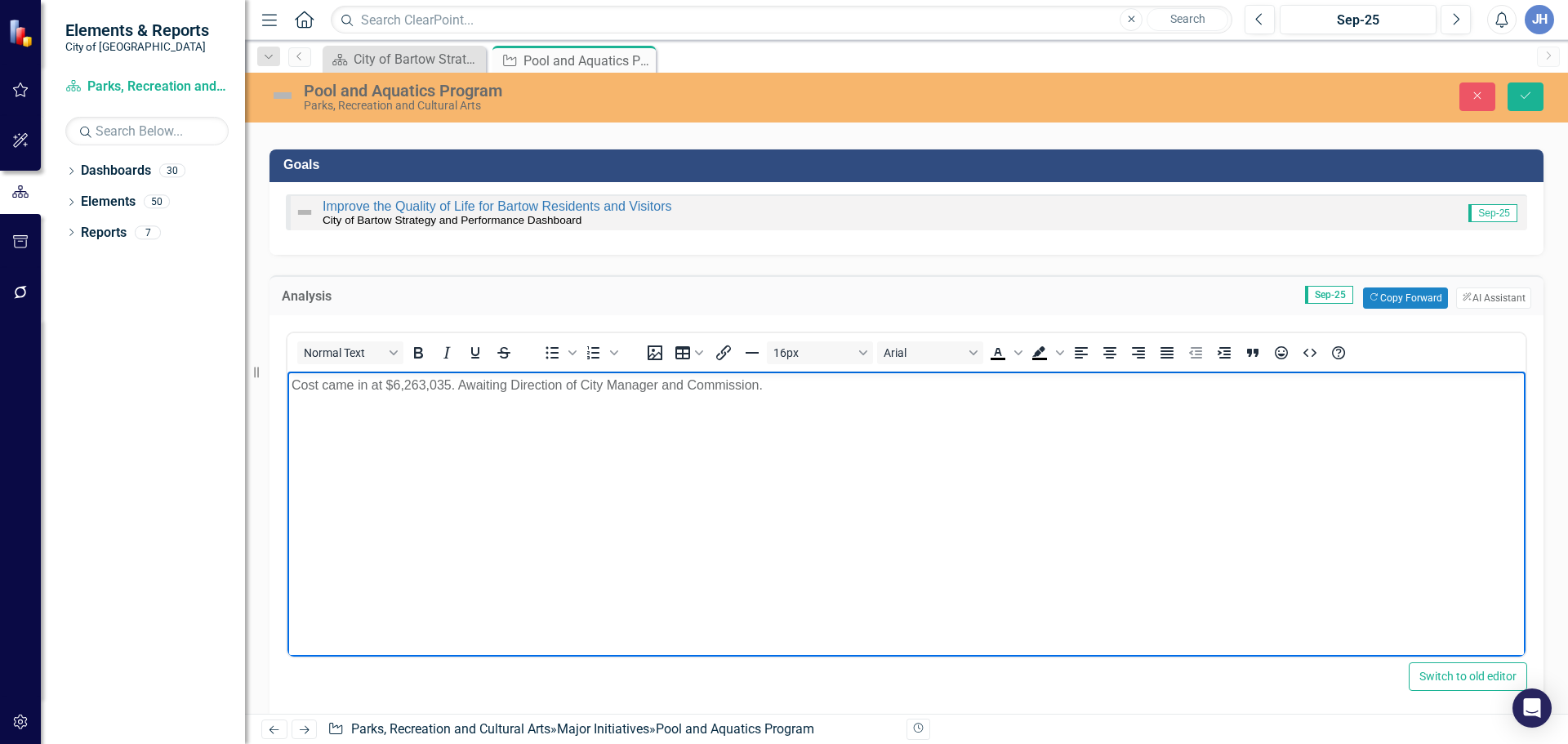
scroll to position [82, 0]
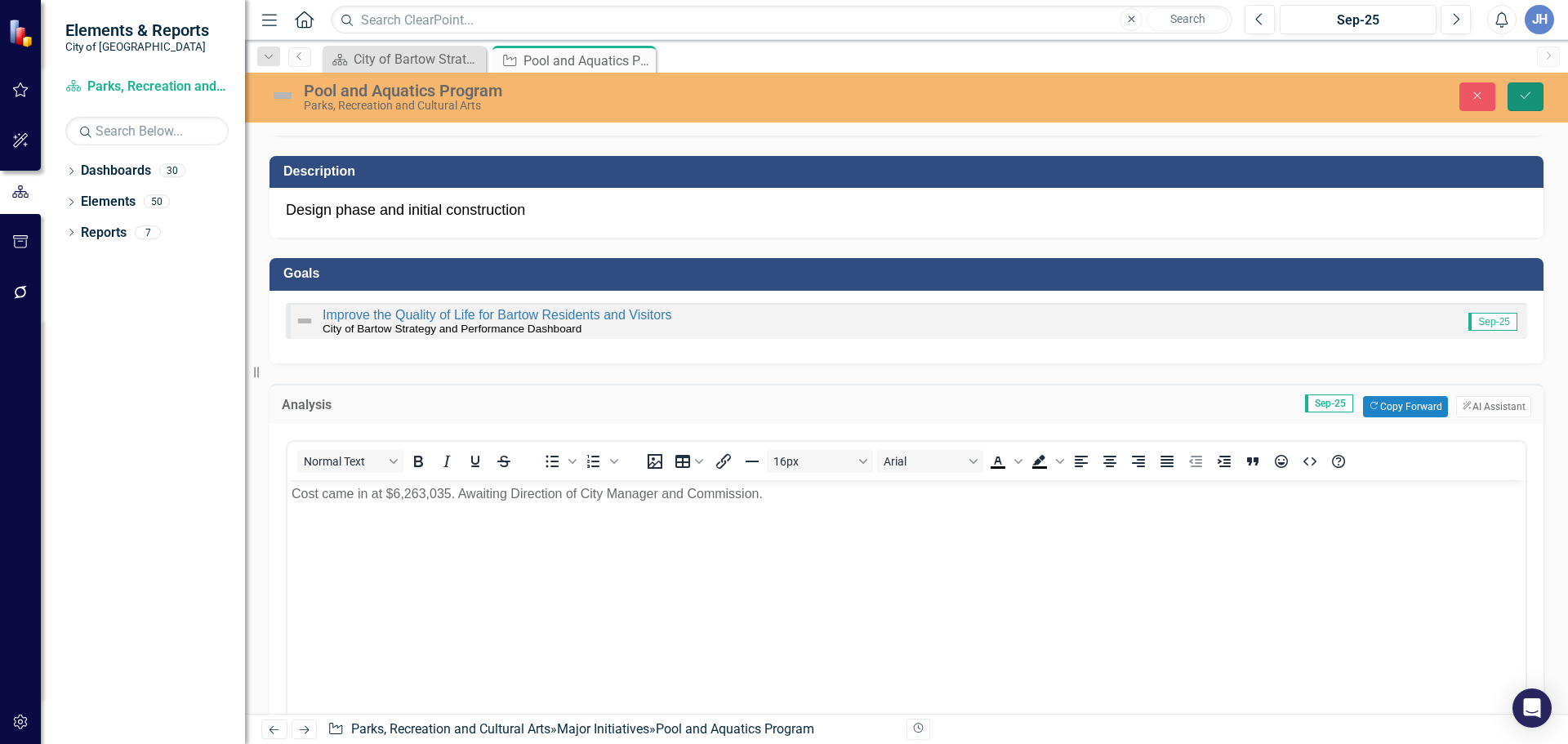
click at [1528, 92] on icon "Save" at bounding box center [1525, 95] width 15 height 12
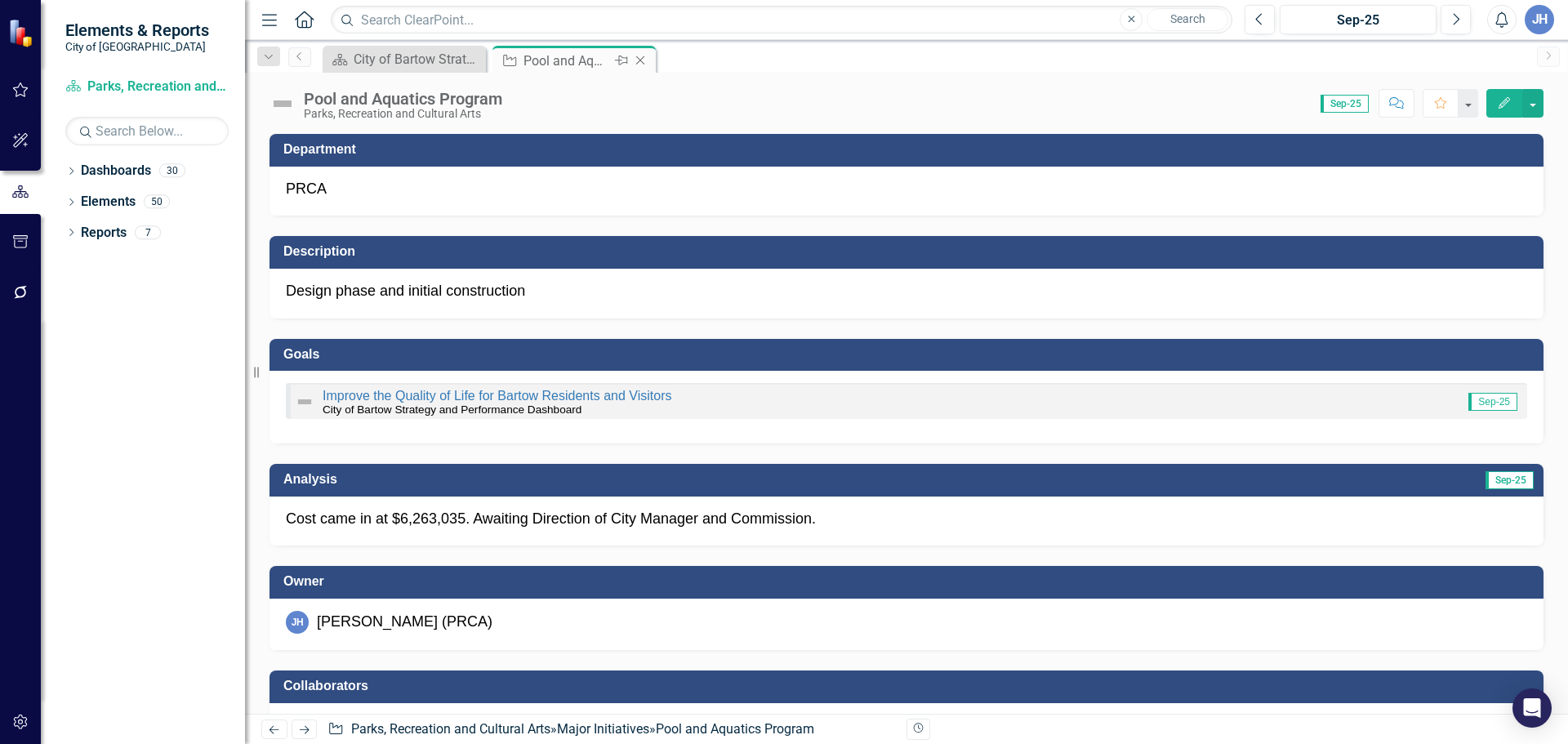
click at [642, 58] on icon at bounding box center [641, 60] width 9 height 9
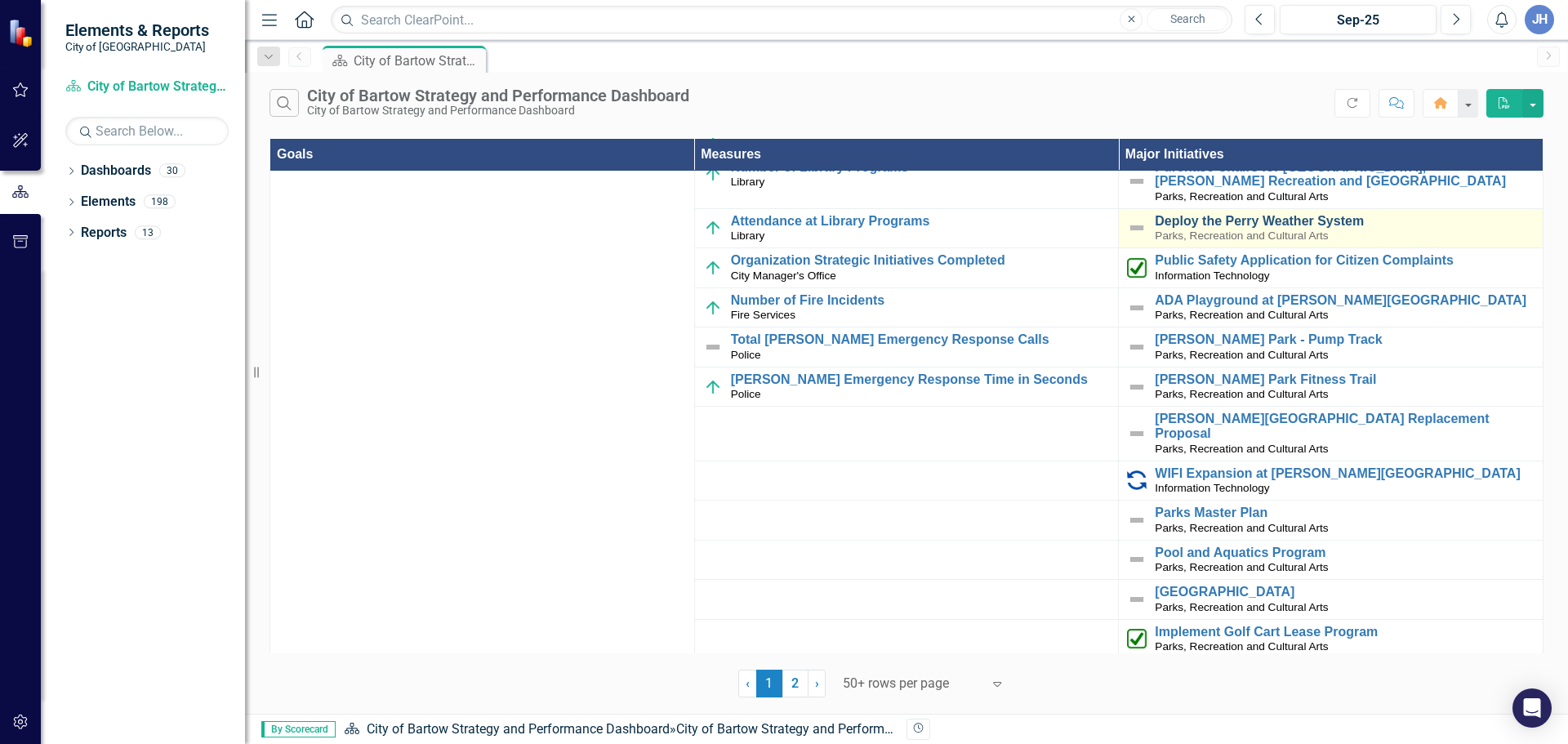
scroll to position [653, 0]
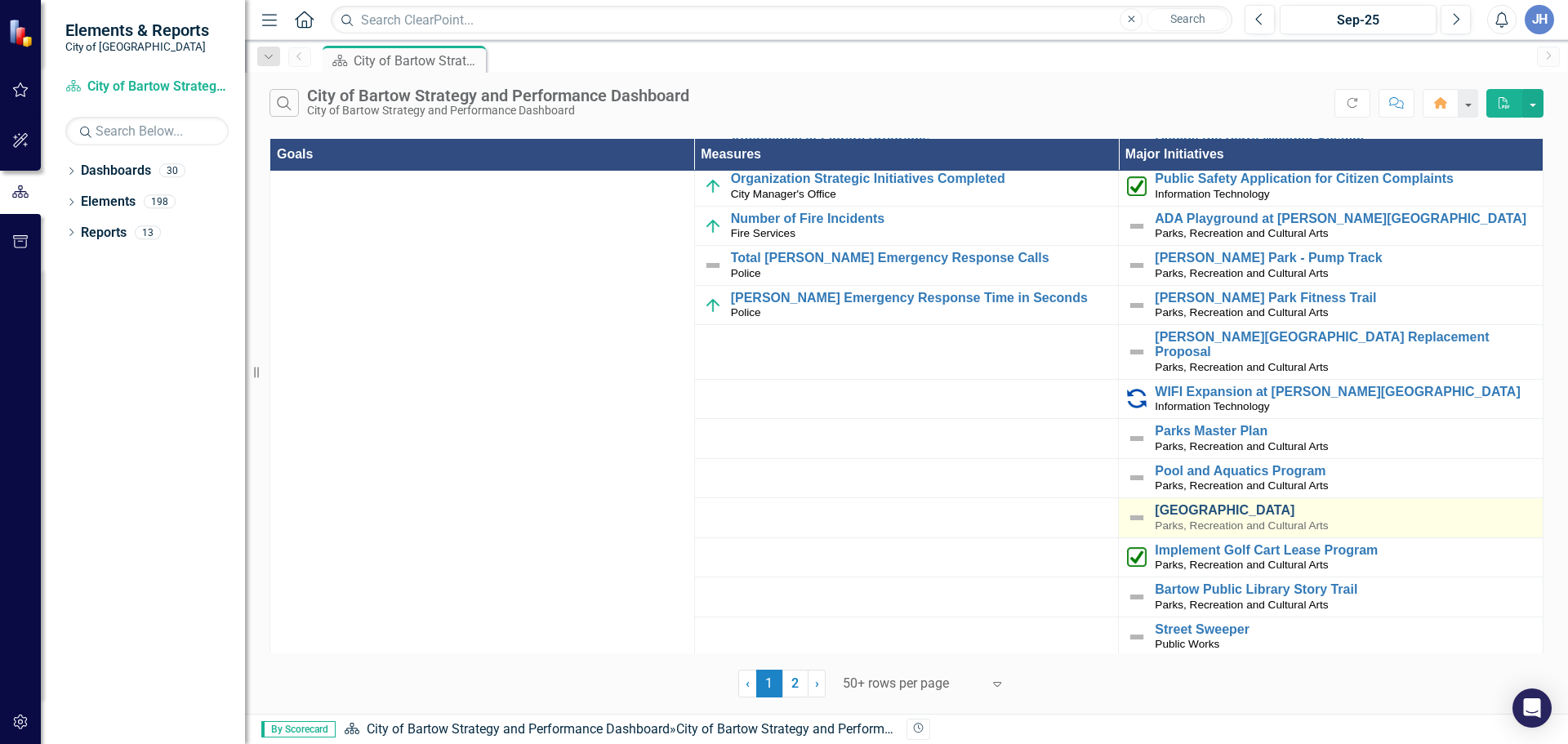
click at [1252, 503] on link "[GEOGRAPHIC_DATA]" at bounding box center [1344, 511] width 380 height 15
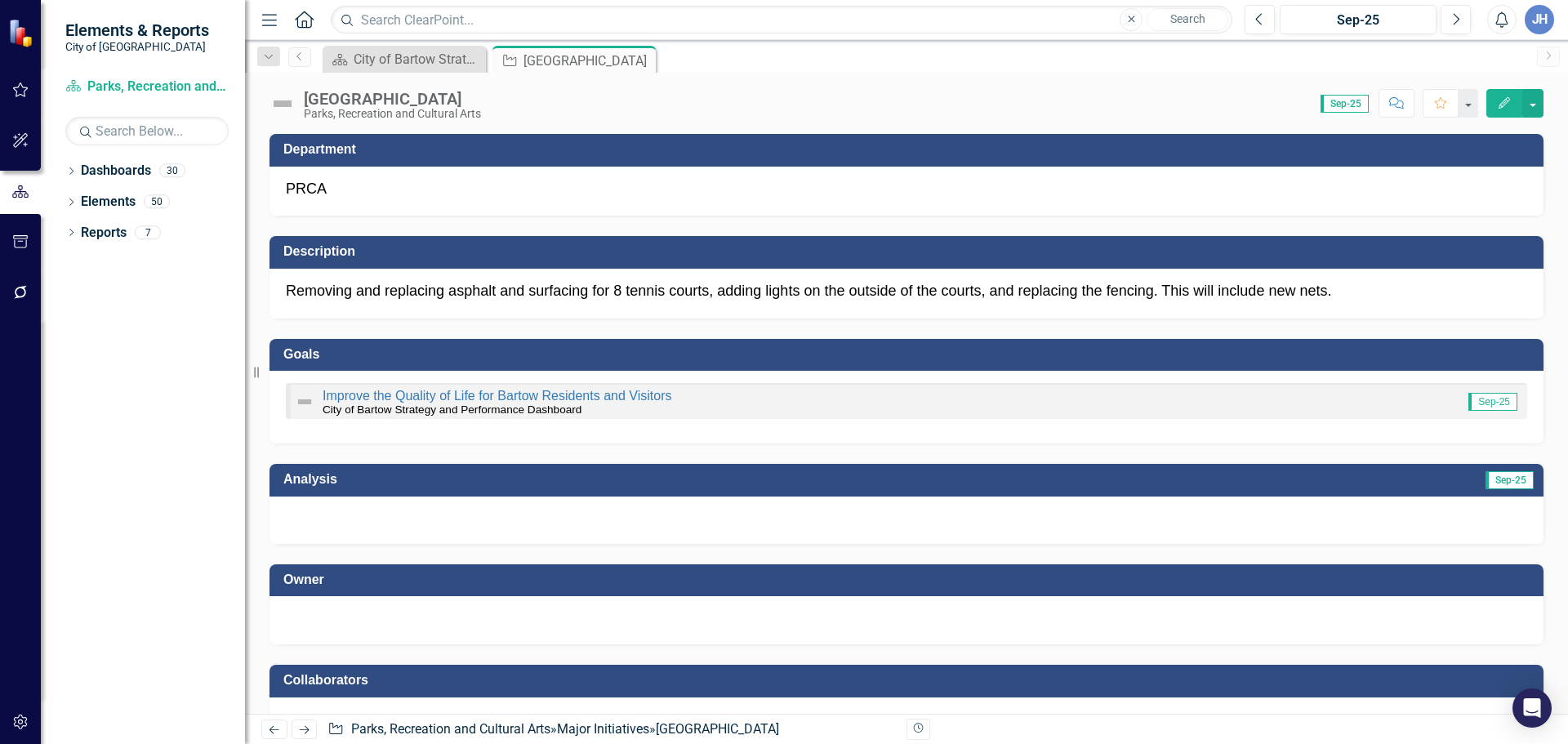
click at [366, 629] on div at bounding box center [906, 618] width 1241 height 20
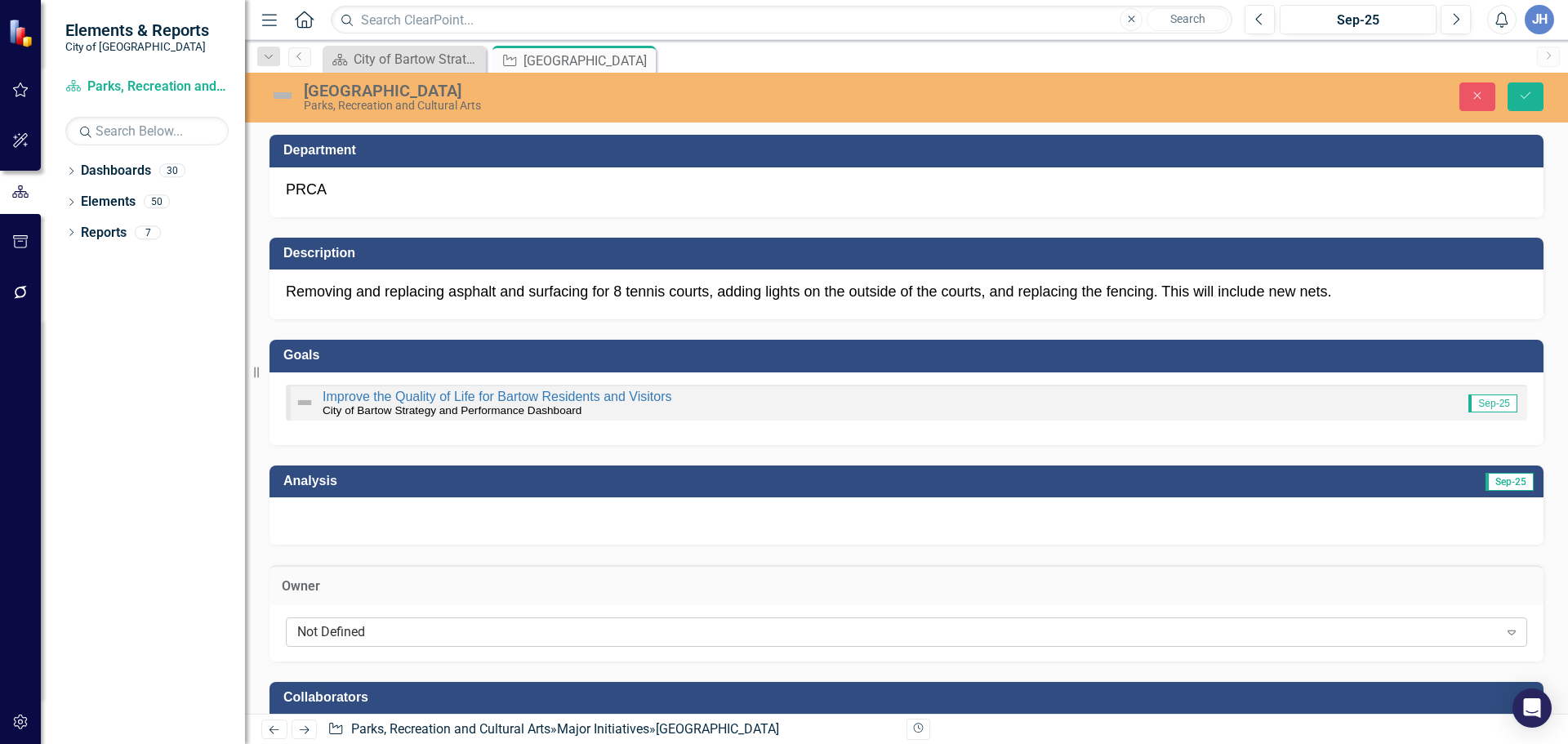
click at [364, 625] on div "Not Defined" at bounding box center [897, 631] width 1201 height 19
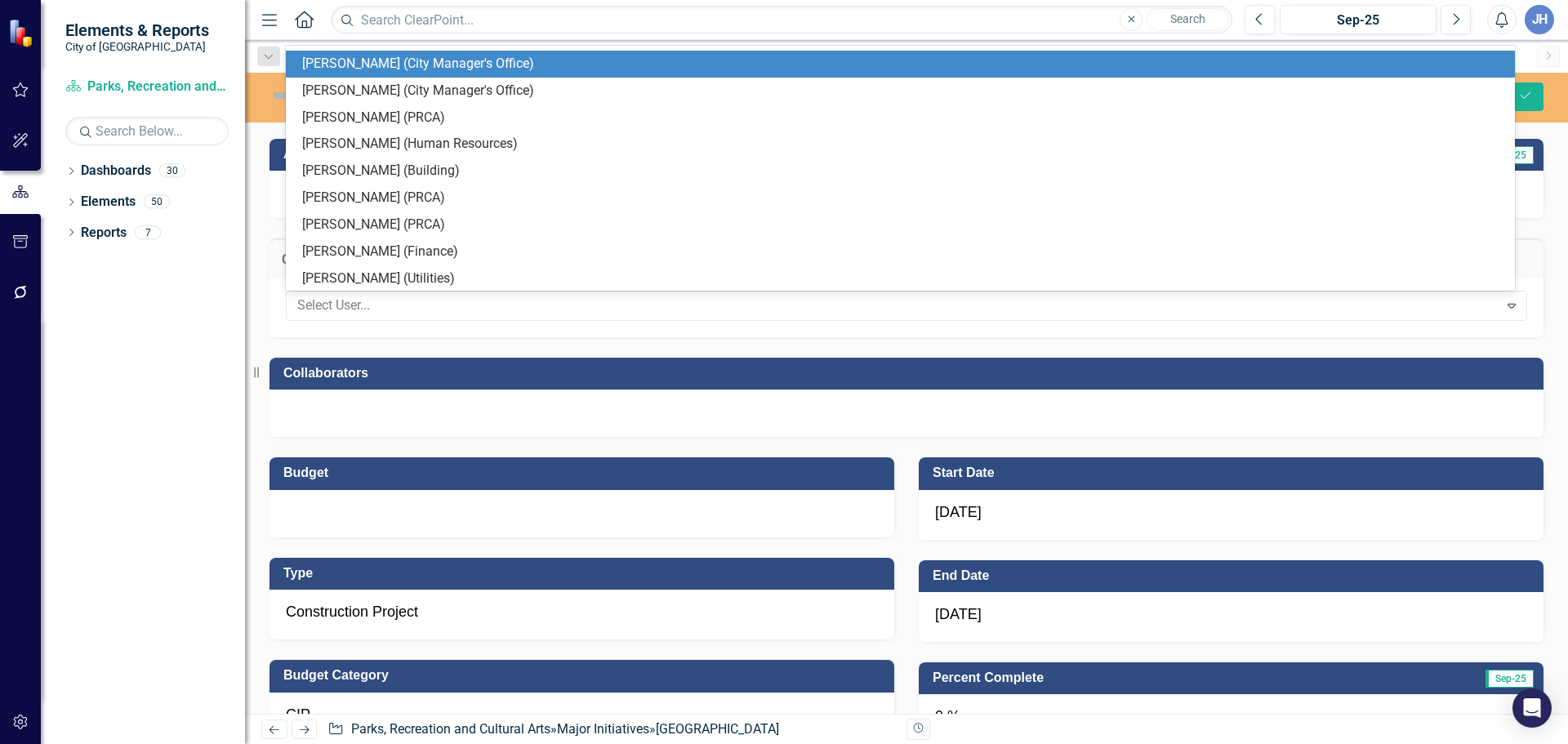
scroll to position [408, 0]
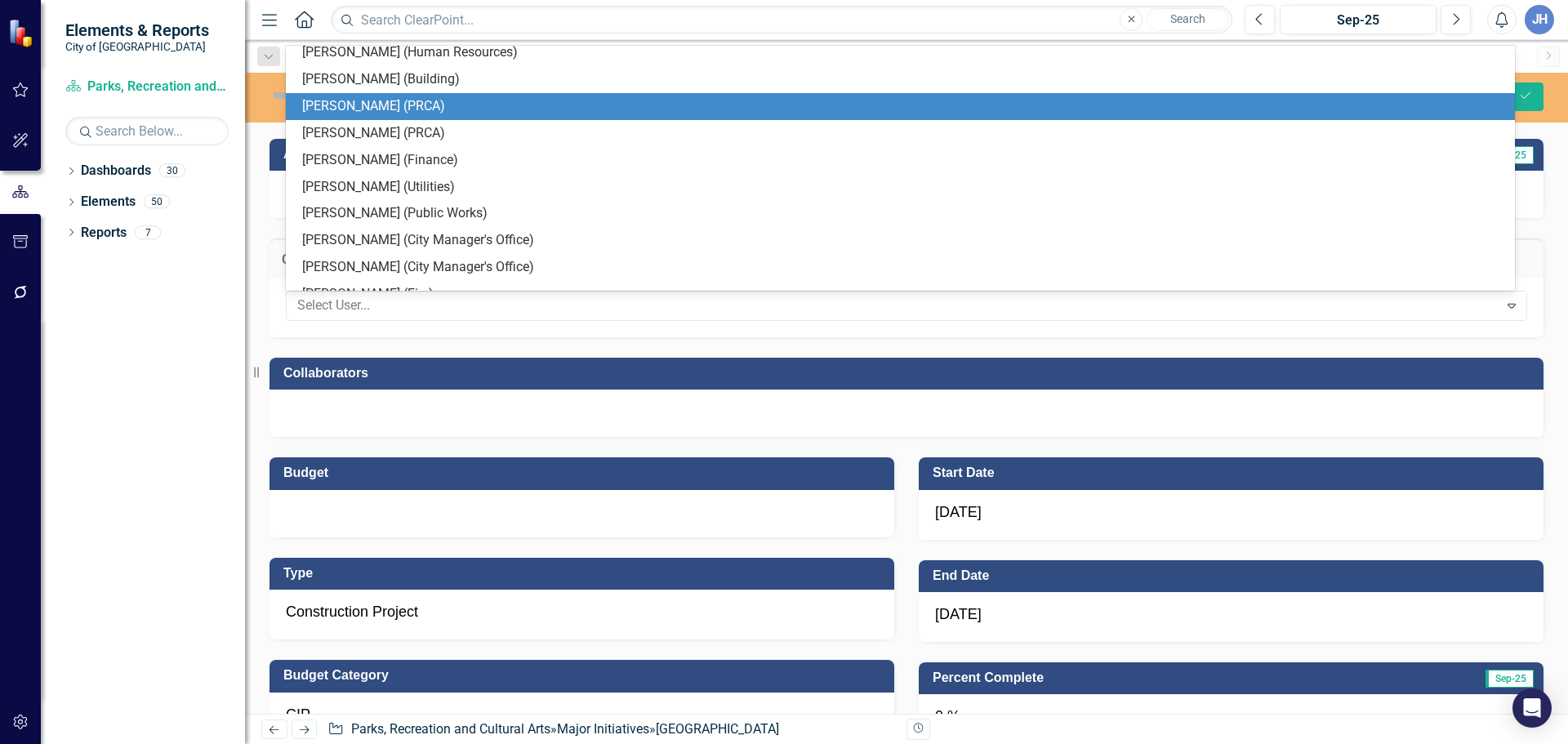
click at [367, 108] on div "[PERSON_NAME] (PRCA)" at bounding box center [902, 106] width 1202 height 19
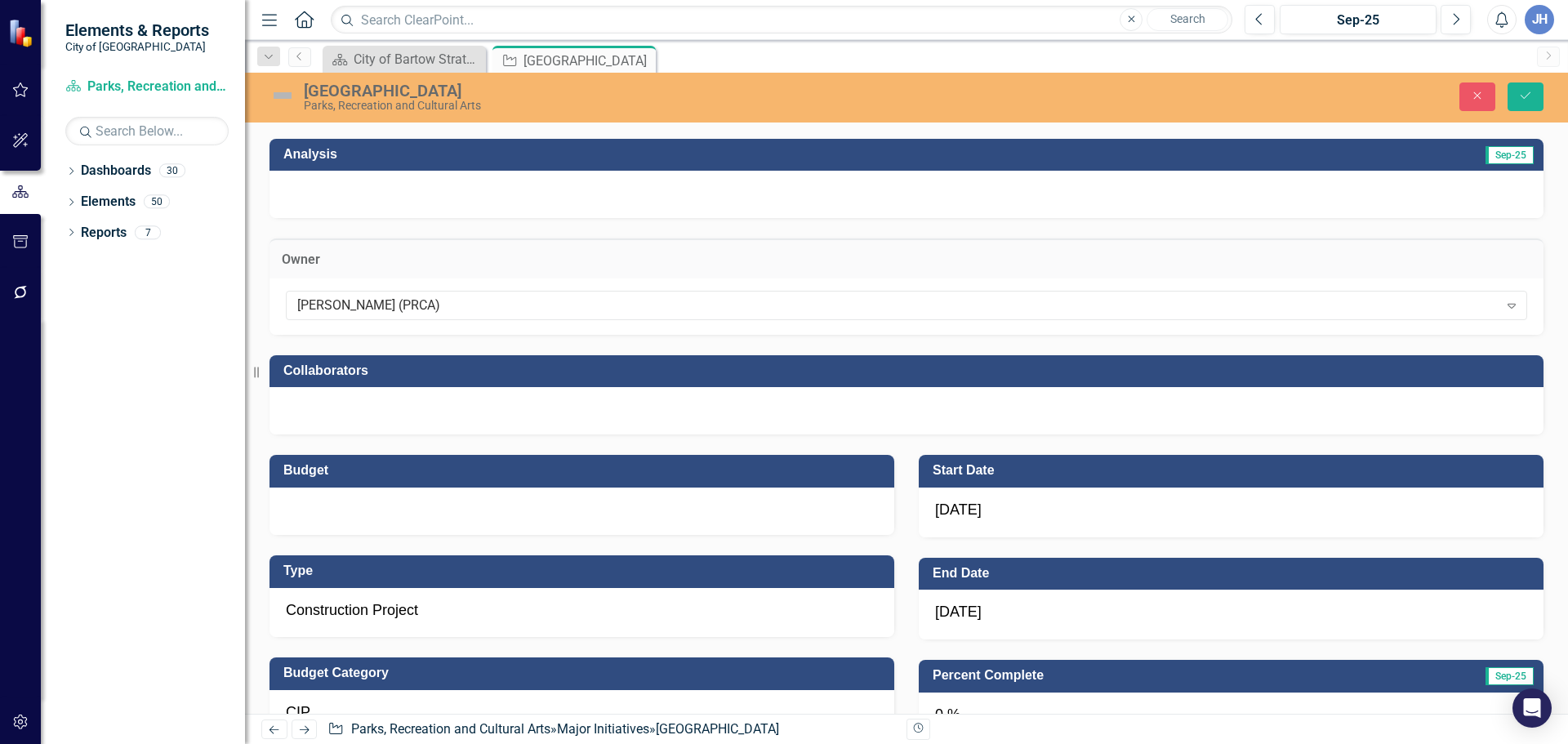
click at [349, 405] on div at bounding box center [906, 410] width 1273 height 47
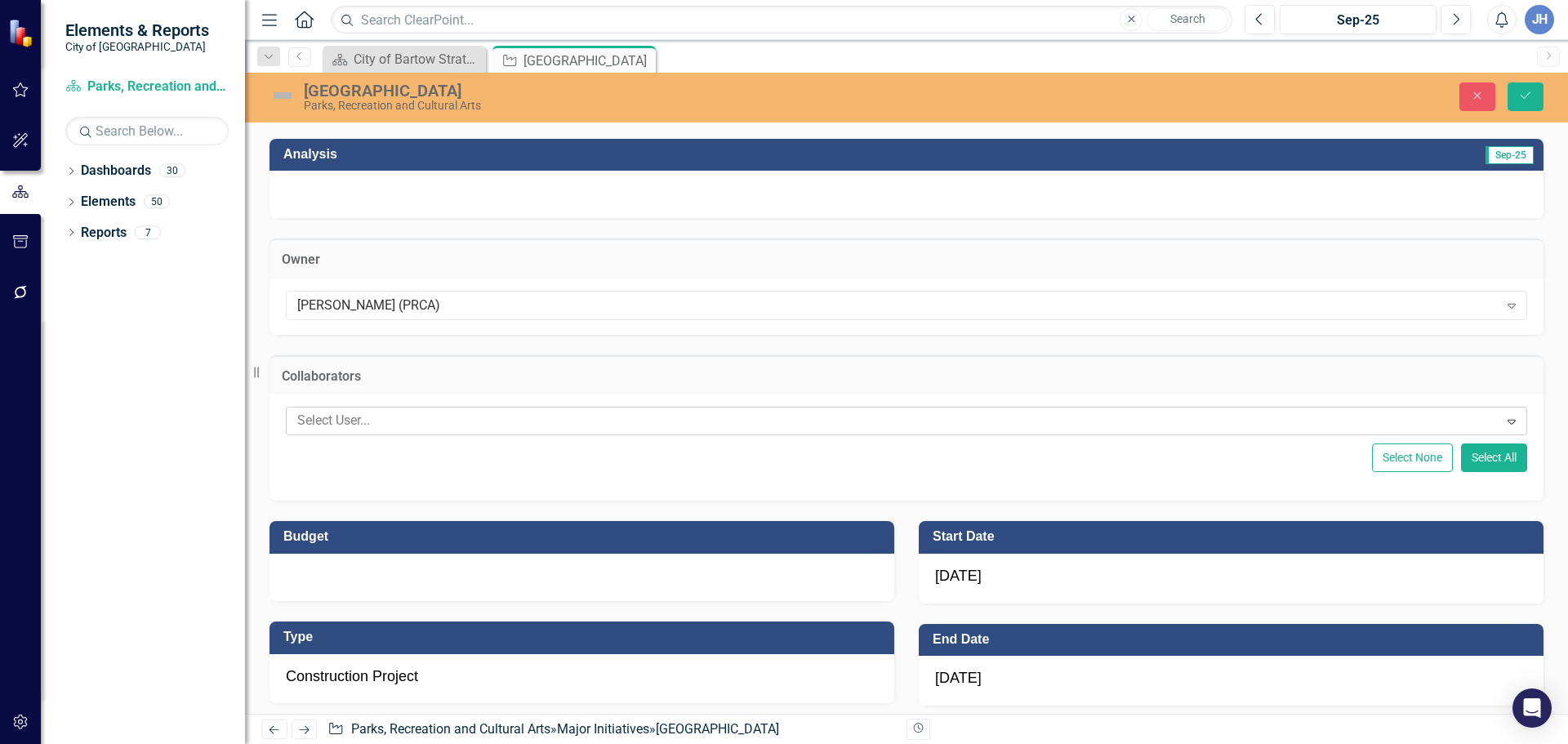
click at [346, 430] on div at bounding box center [894, 421] width 1208 height 22
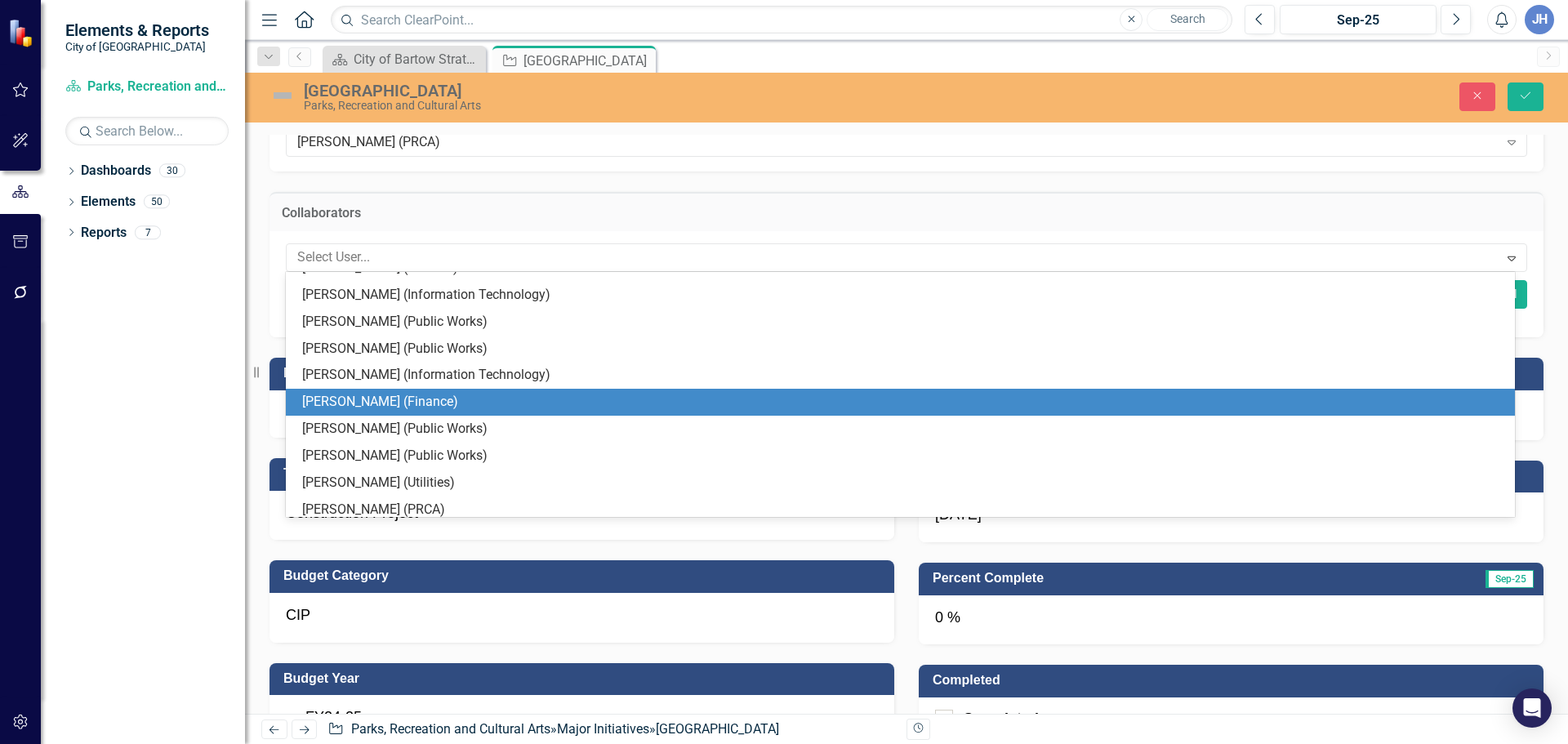
scroll to position [163, 0]
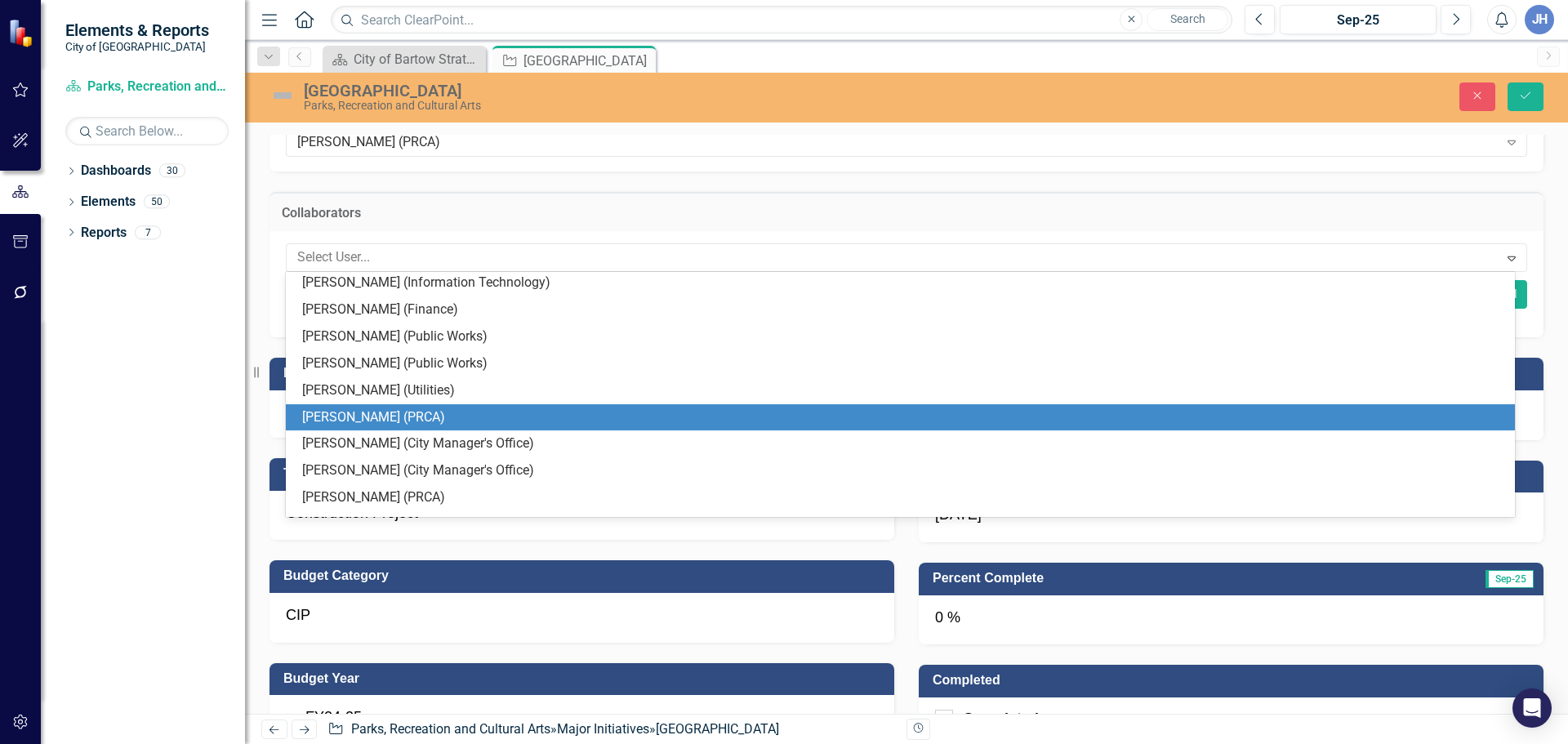
click at [361, 419] on div "[PERSON_NAME] (PRCA)" at bounding box center [902, 417] width 1202 height 19
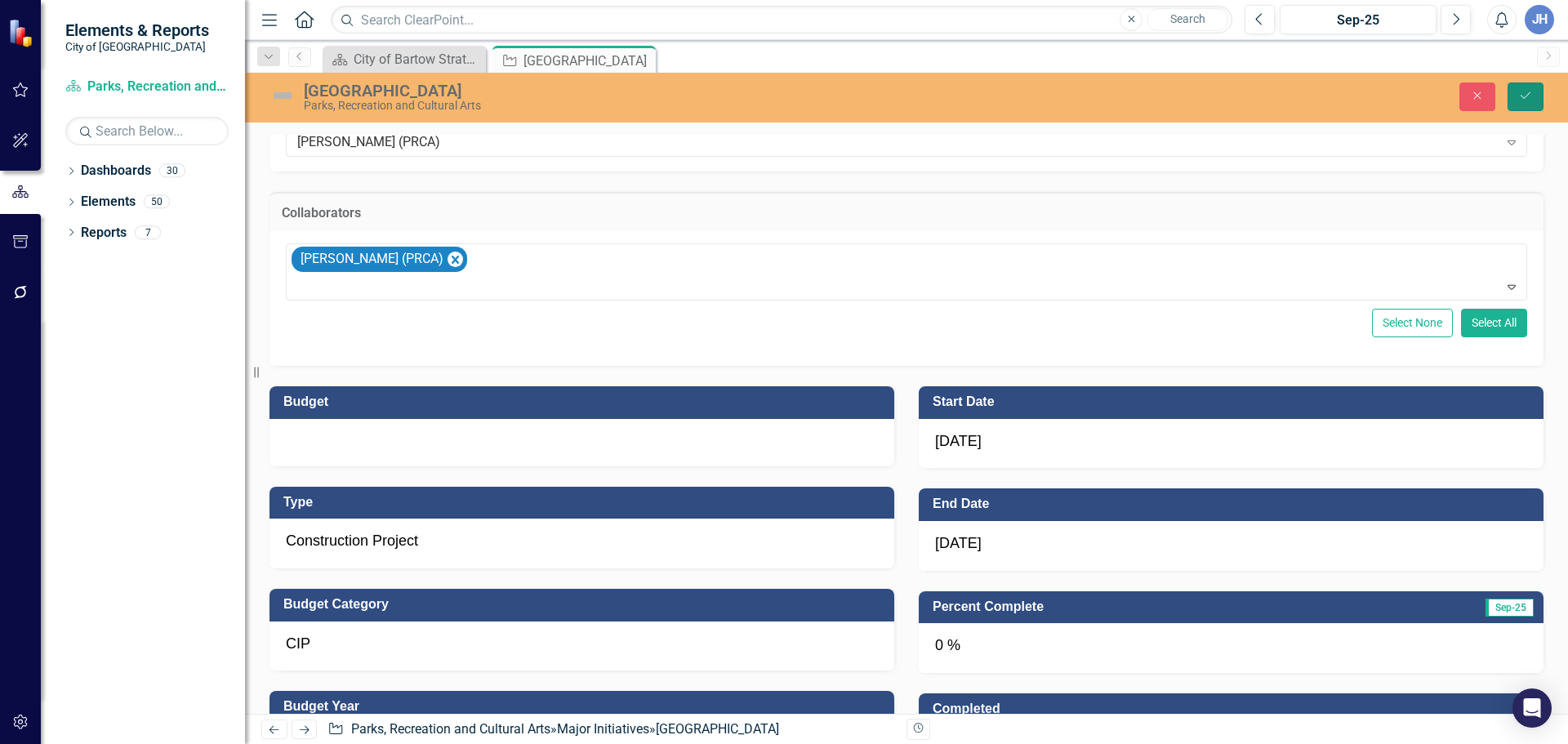
click at [1527, 90] on icon "Save" at bounding box center [1525, 95] width 15 height 12
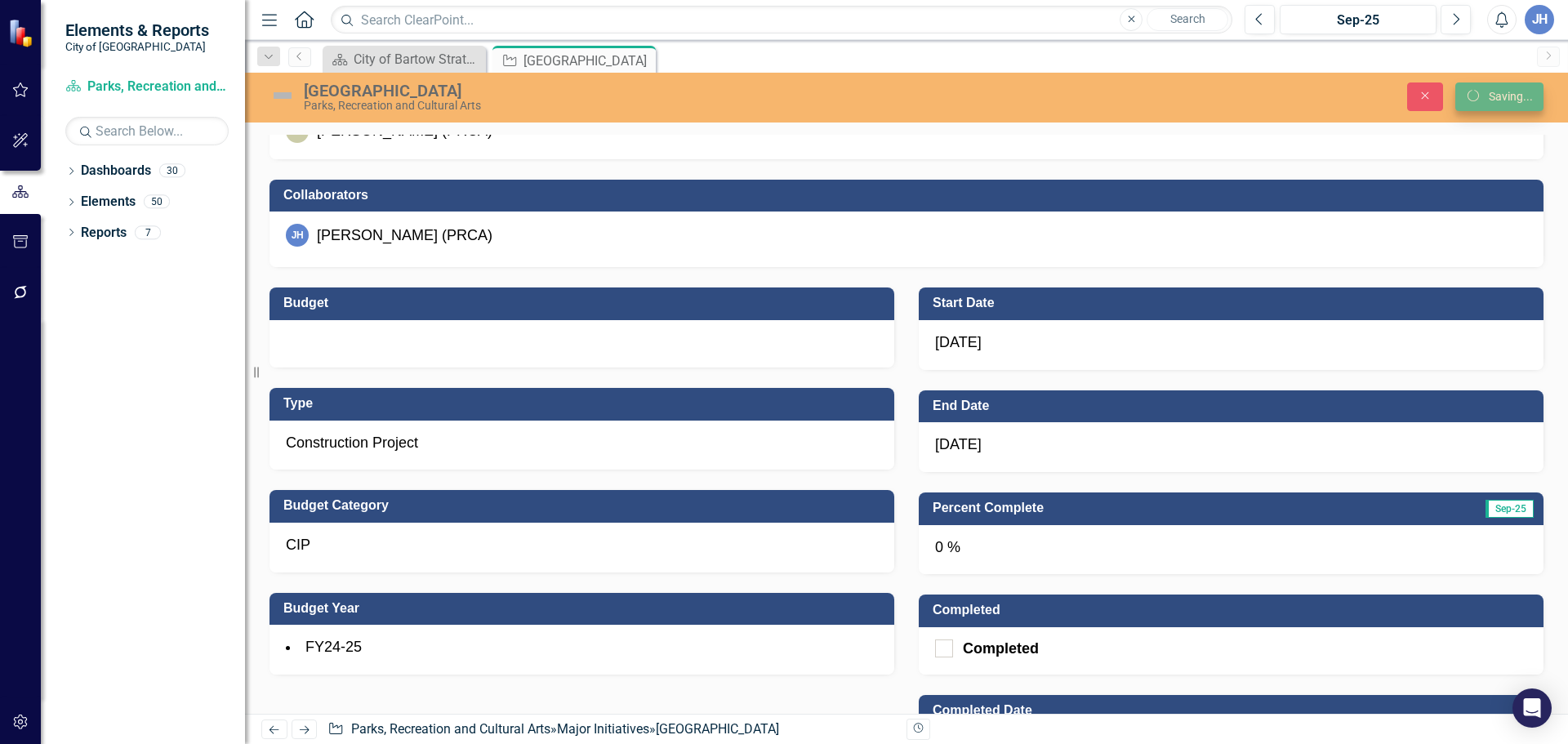
scroll to position [483, 0]
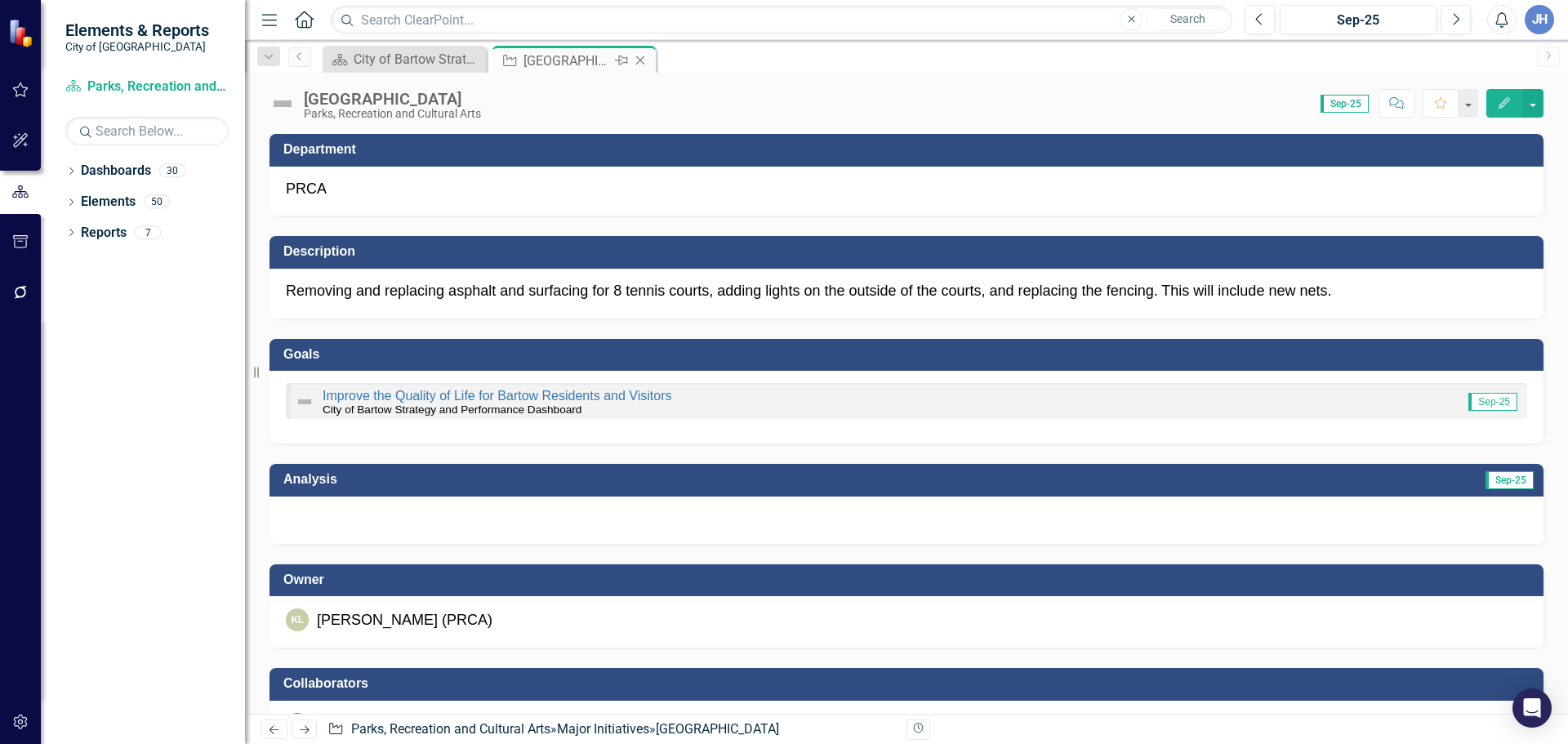
click at [639, 64] on icon "Close" at bounding box center [640, 60] width 16 height 13
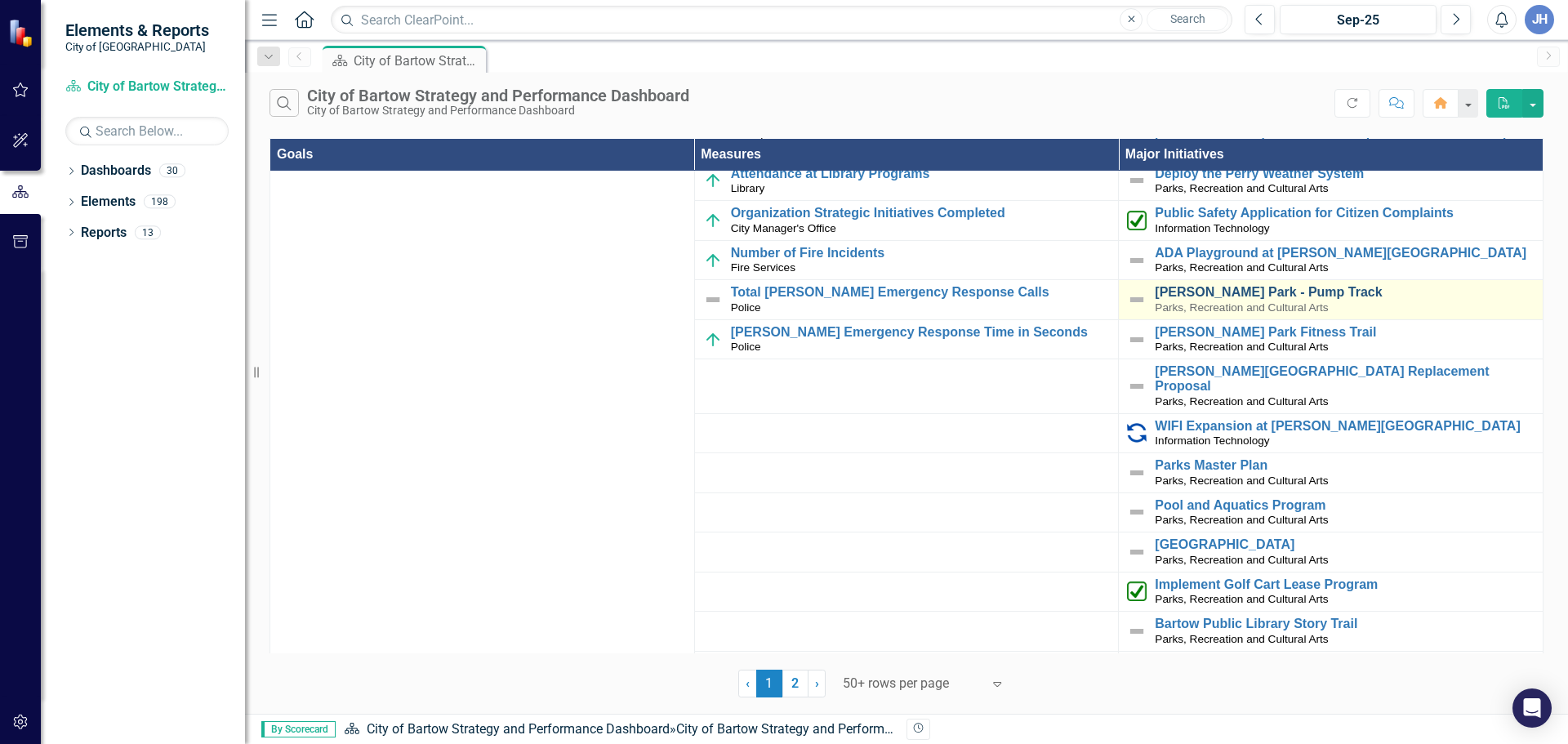
scroll to position [817, 0]
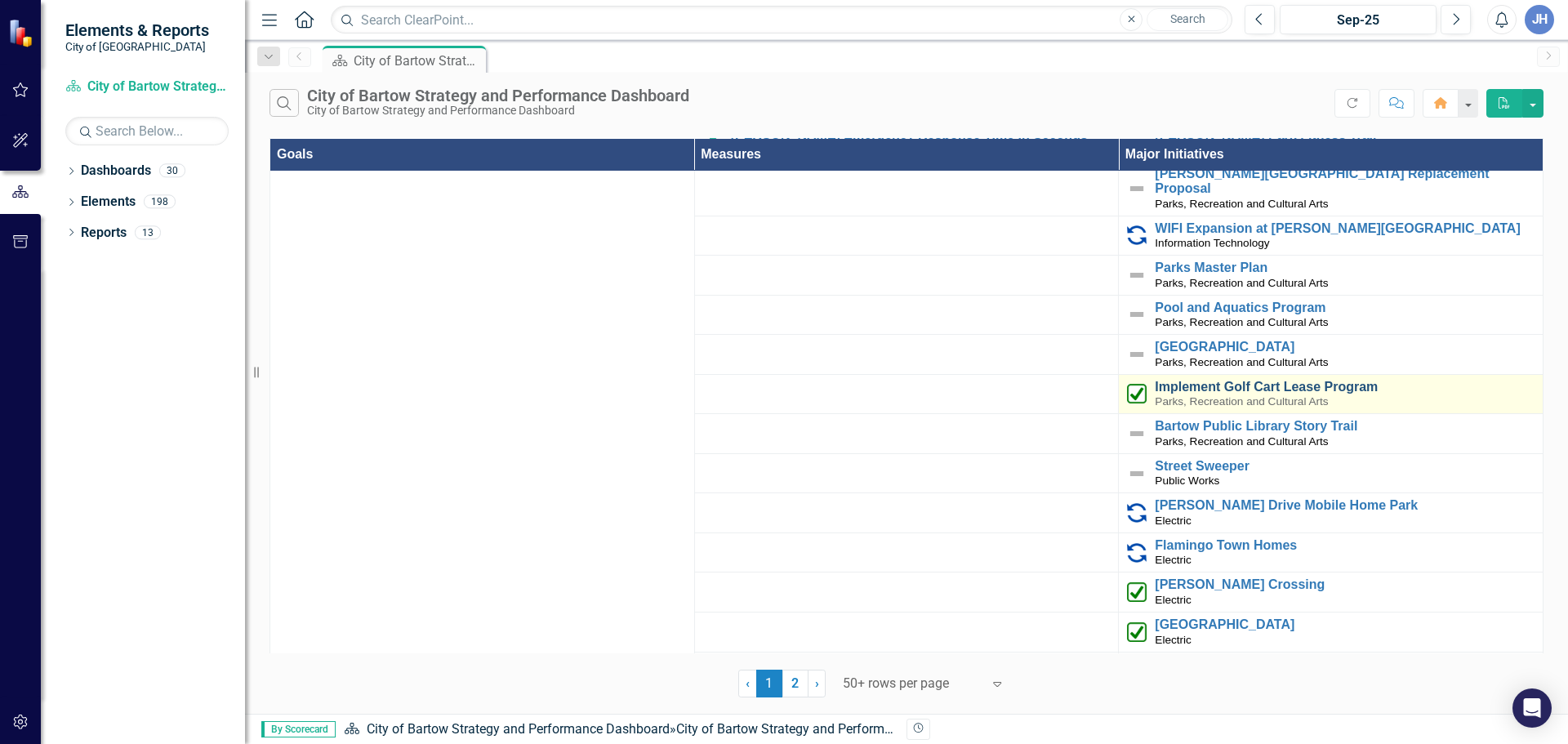
click at [1211, 380] on link "Implement Golf Cart Lease Program" at bounding box center [1344, 387] width 380 height 15
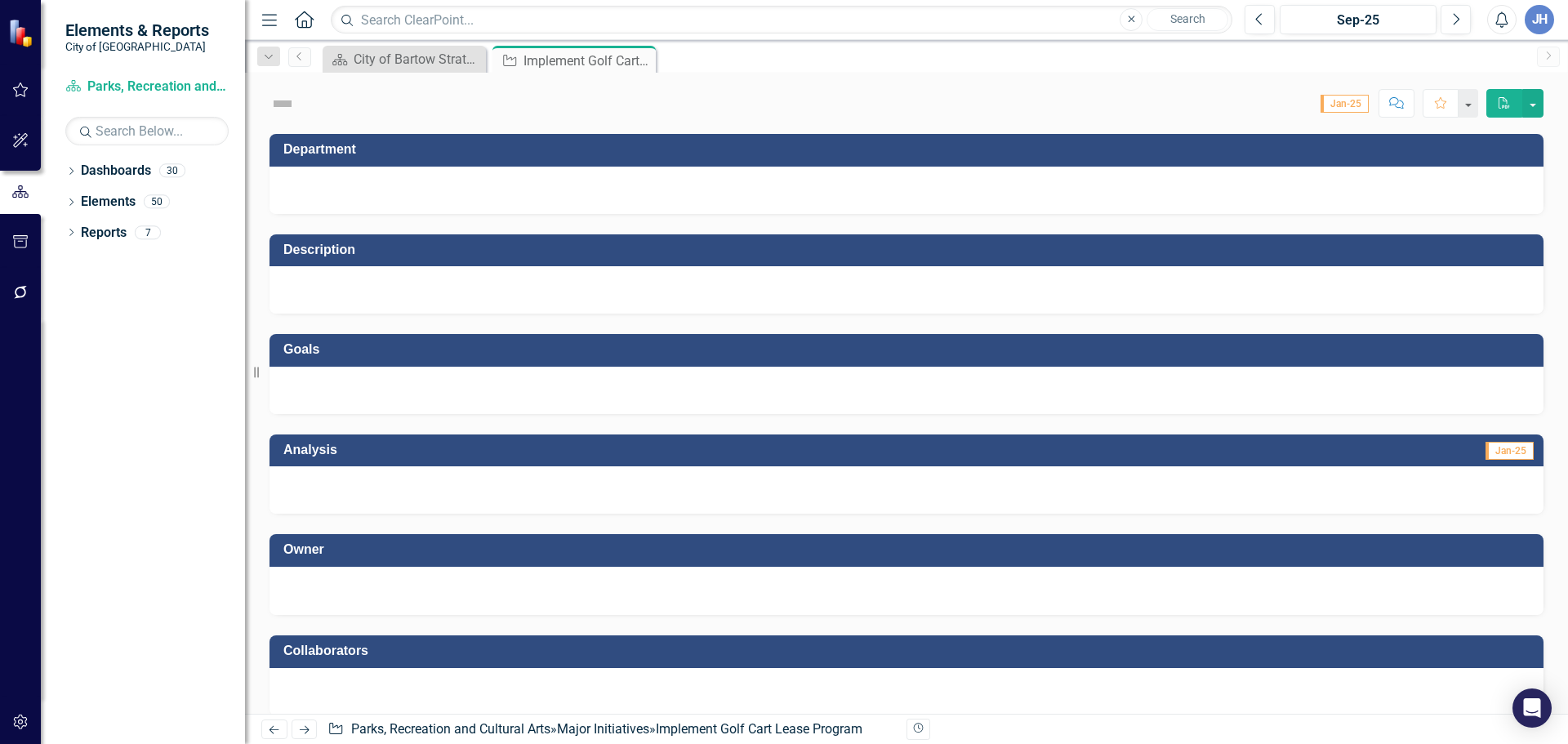
checkbox input "true"
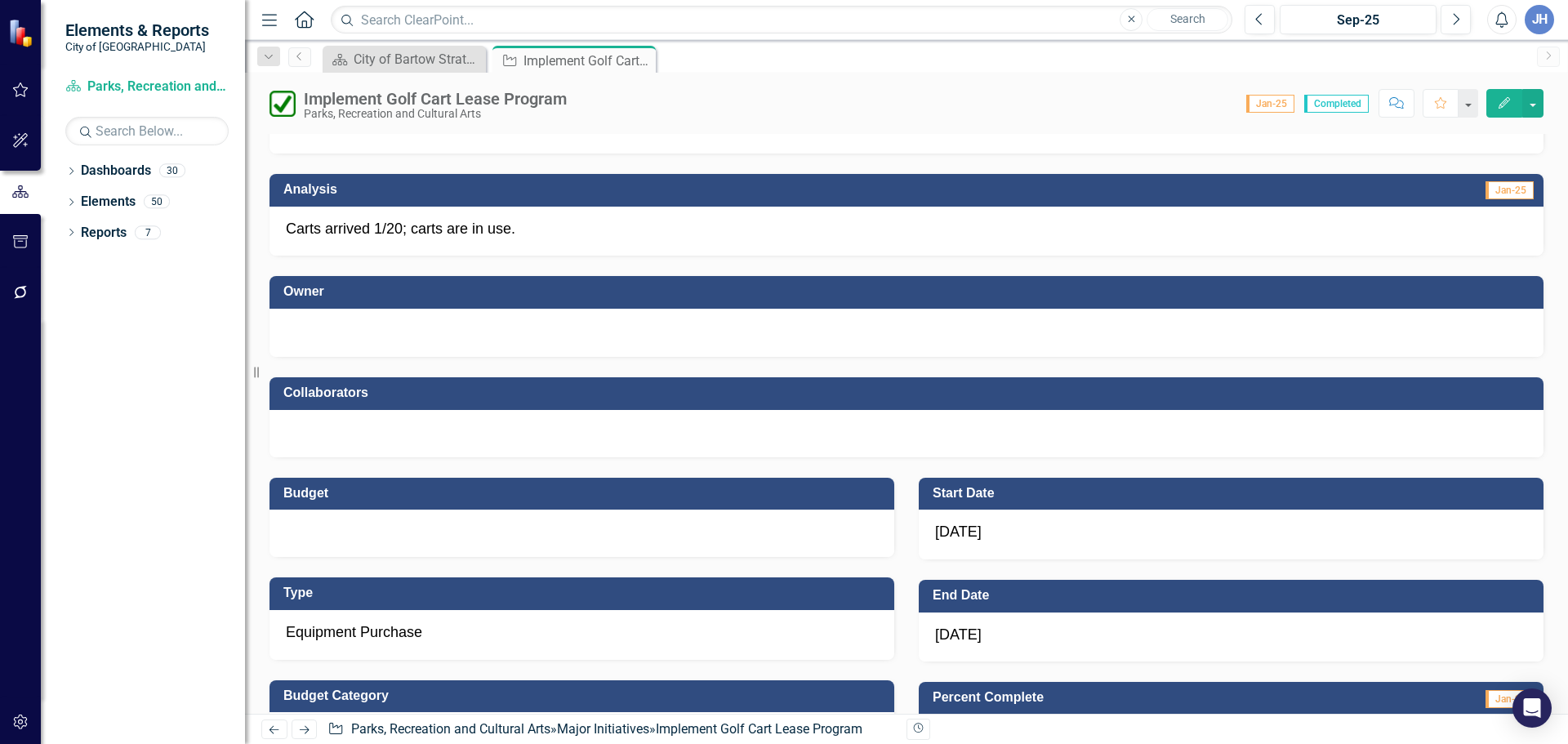
scroll to position [327, 0]
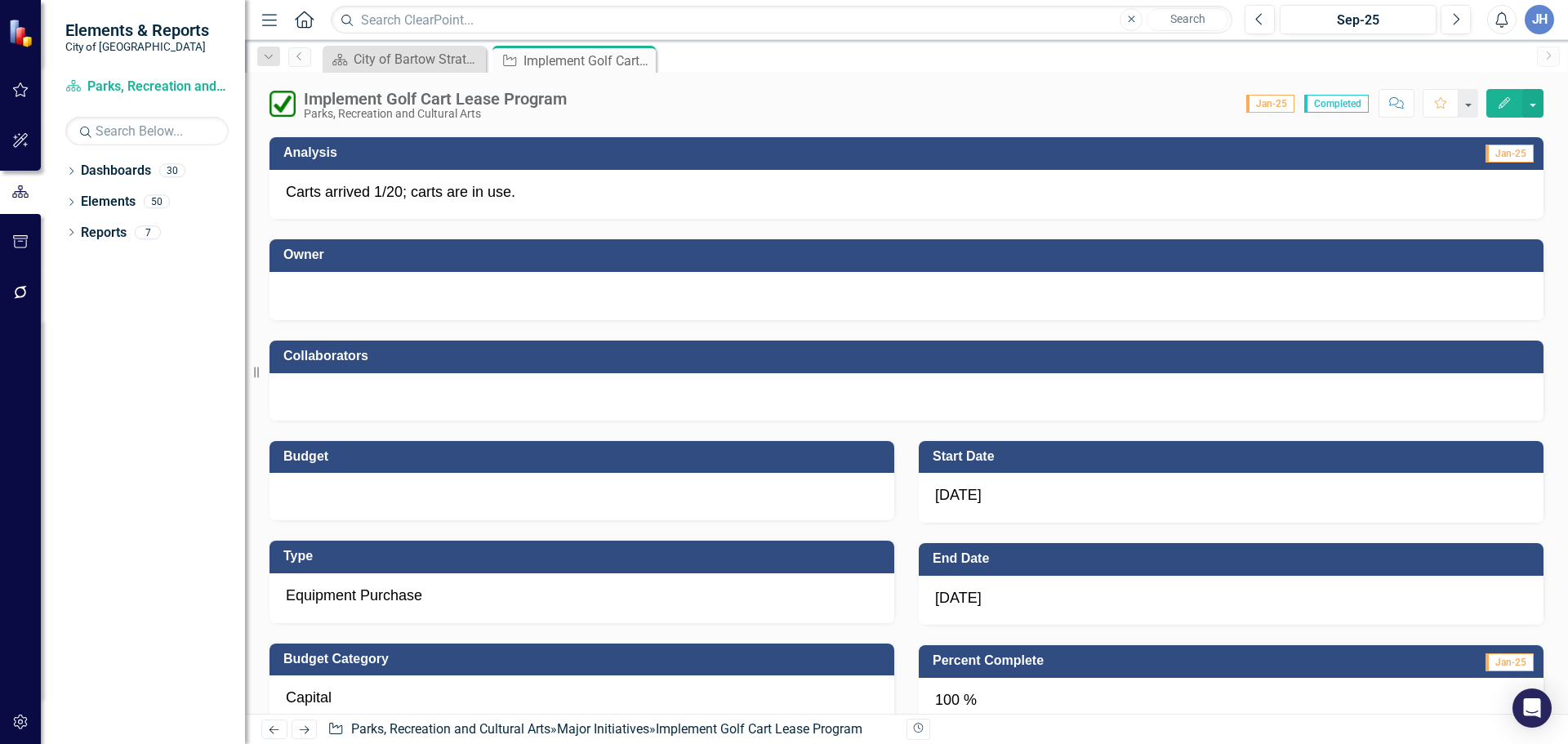
click at [419, 289] on div at bounding box center [906, 294] width 1241 height 20
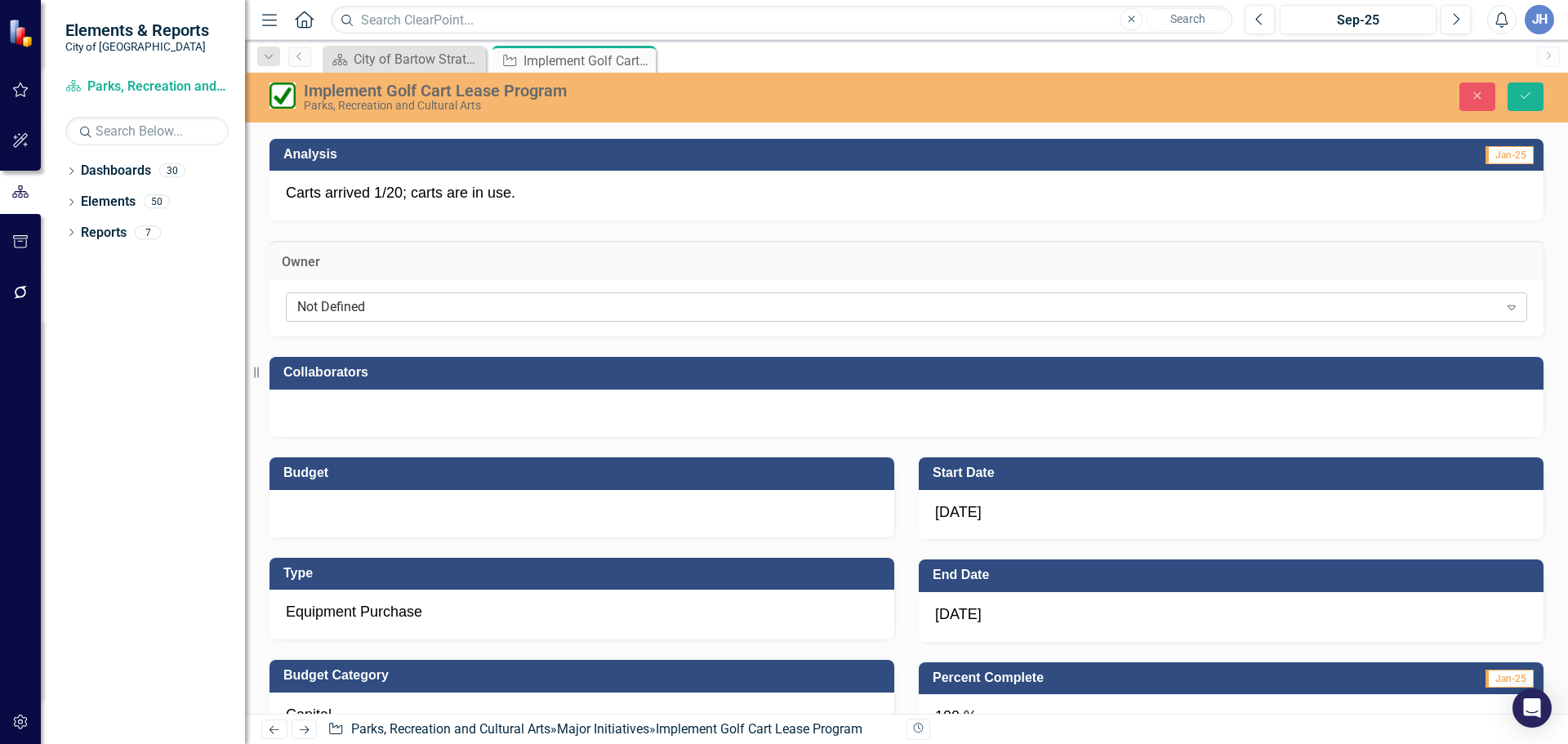
click at [414, 313] on div "Not Defined" at bounding box center [897, 307] width 1201 height 19
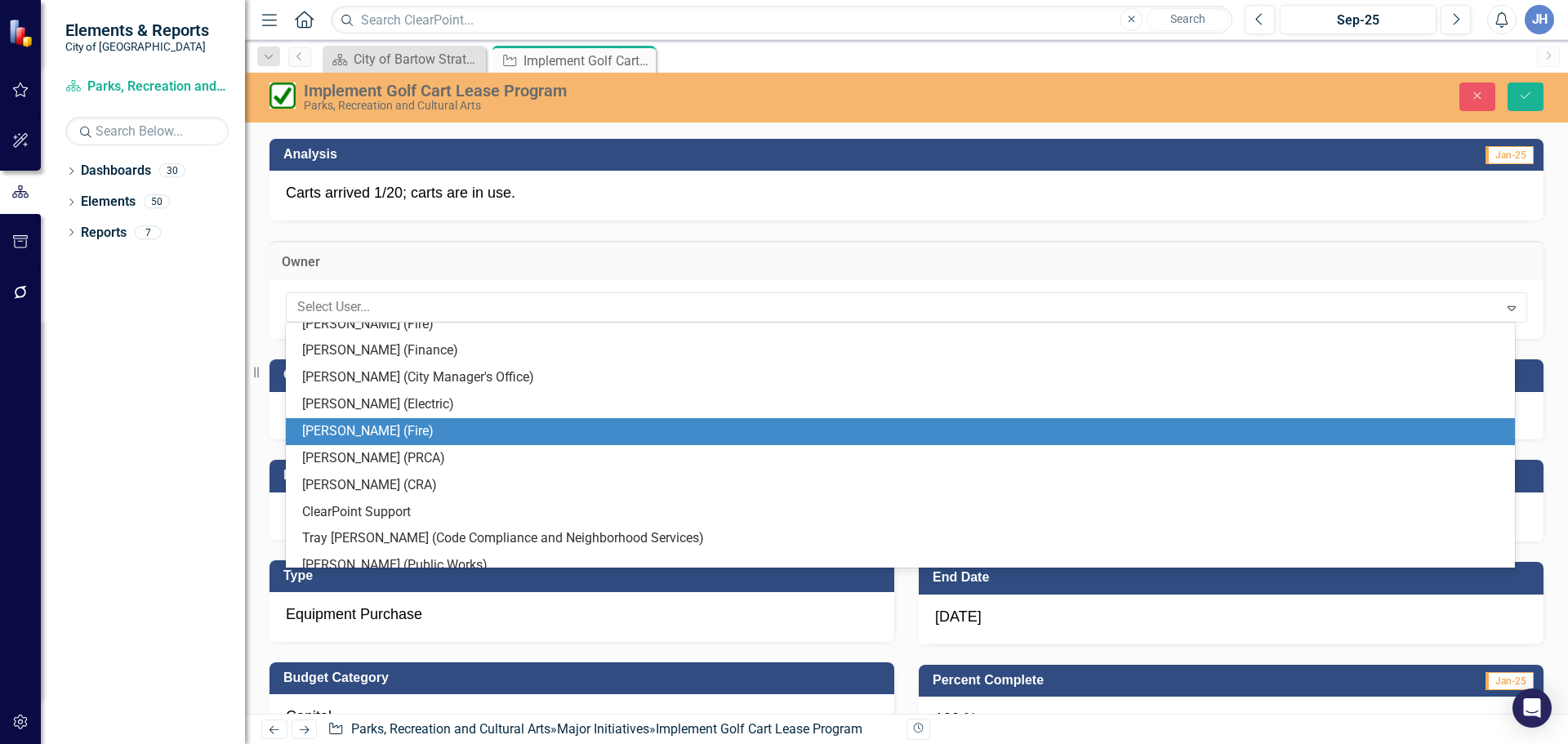
scroll to position [908, 0]
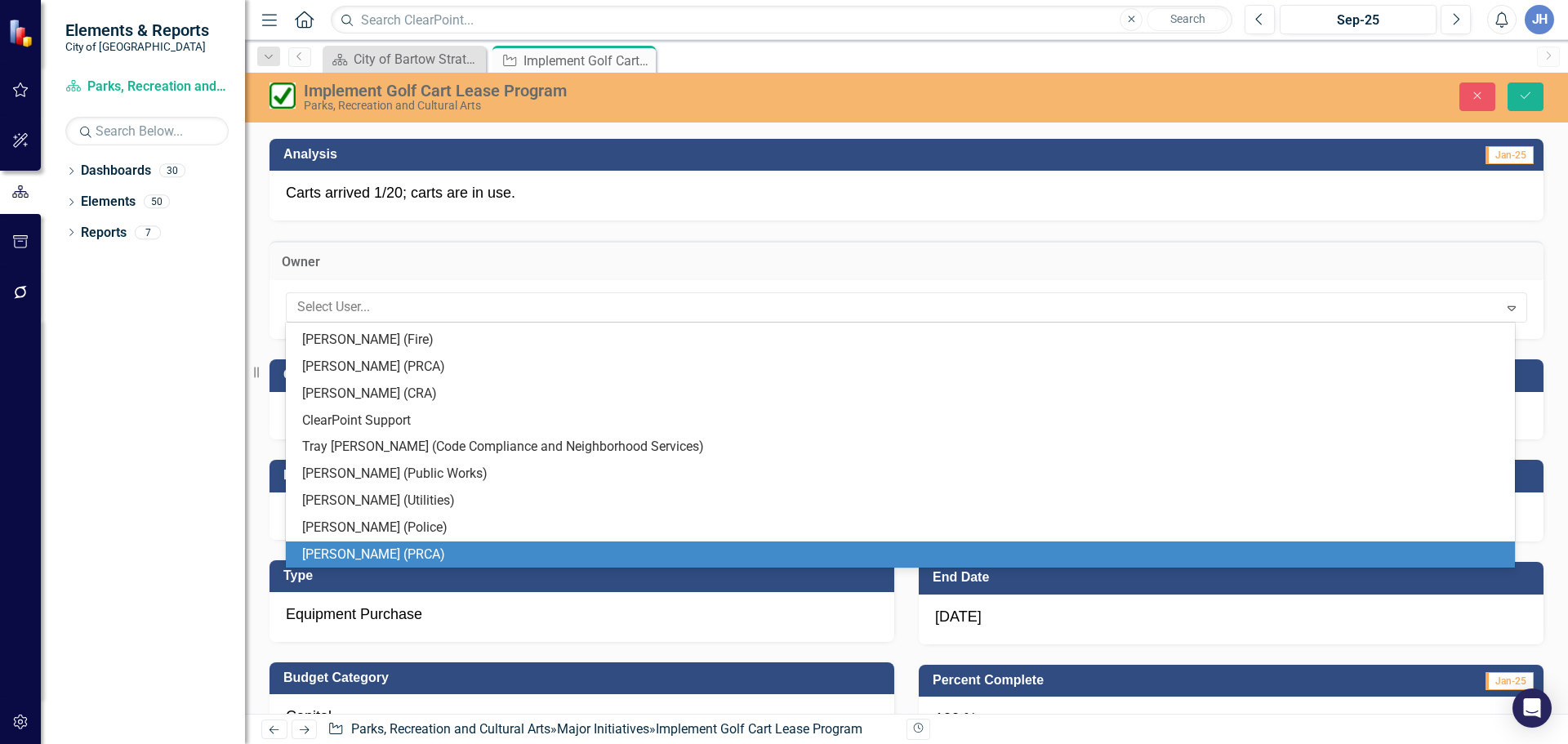
click at [393, 556] on div "[PERSON_NAME] (PRCA)" at bounding box center [902, 555] width 1202 height 19
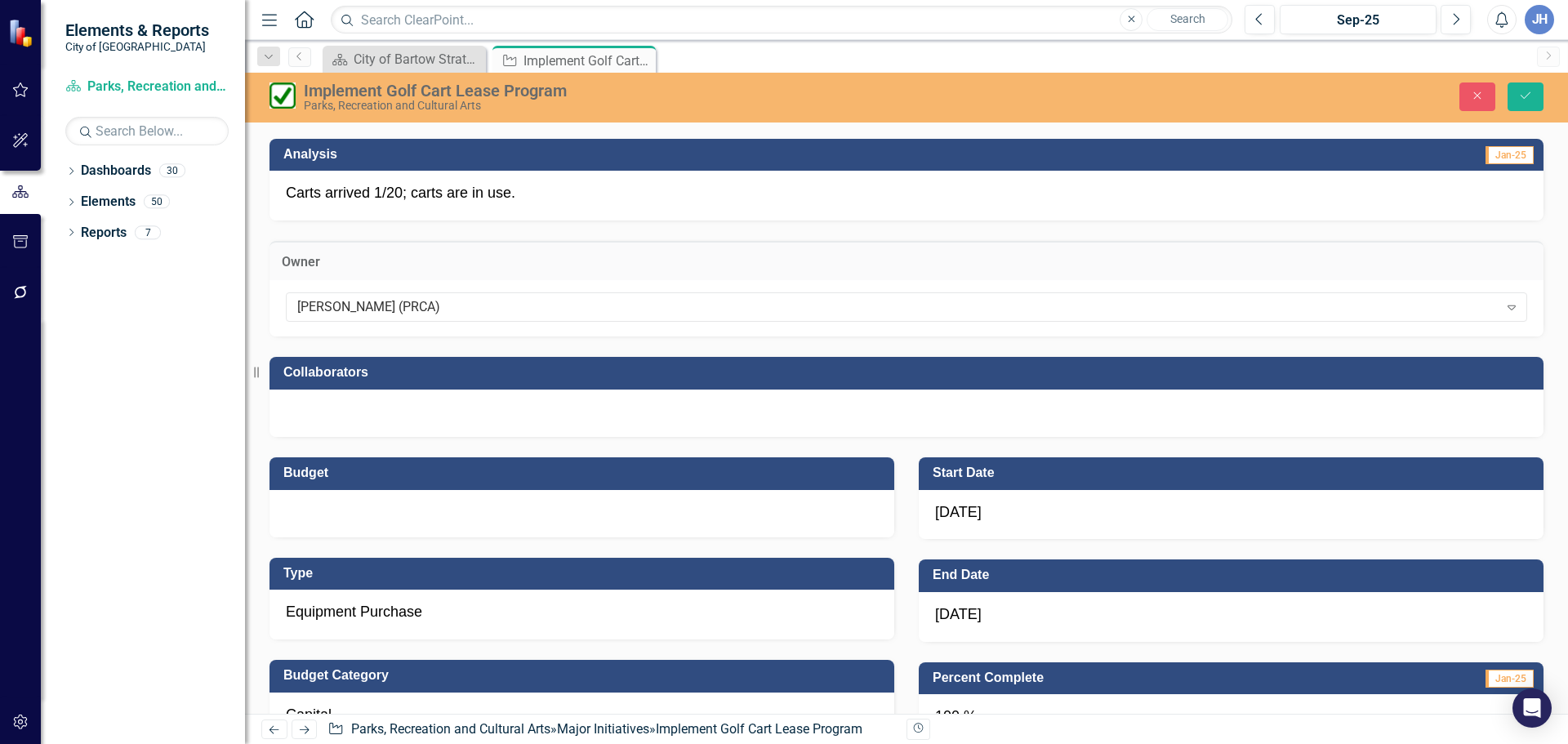
click at [343, 407] on div at bounding box center [906, 413] width 1273 height 47
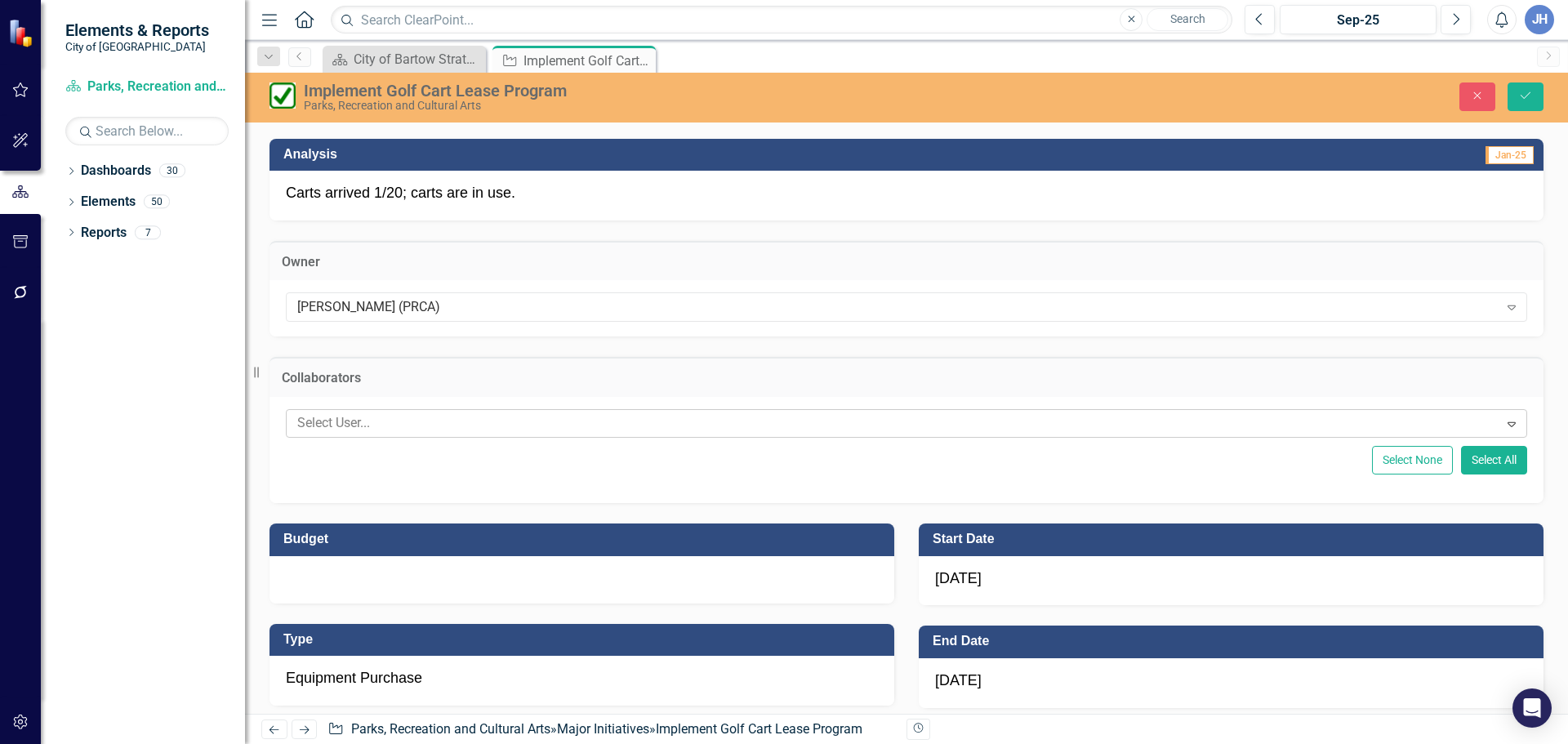
click at [343, 416] on div at bounding box center [894, 423] width 1208 height 22
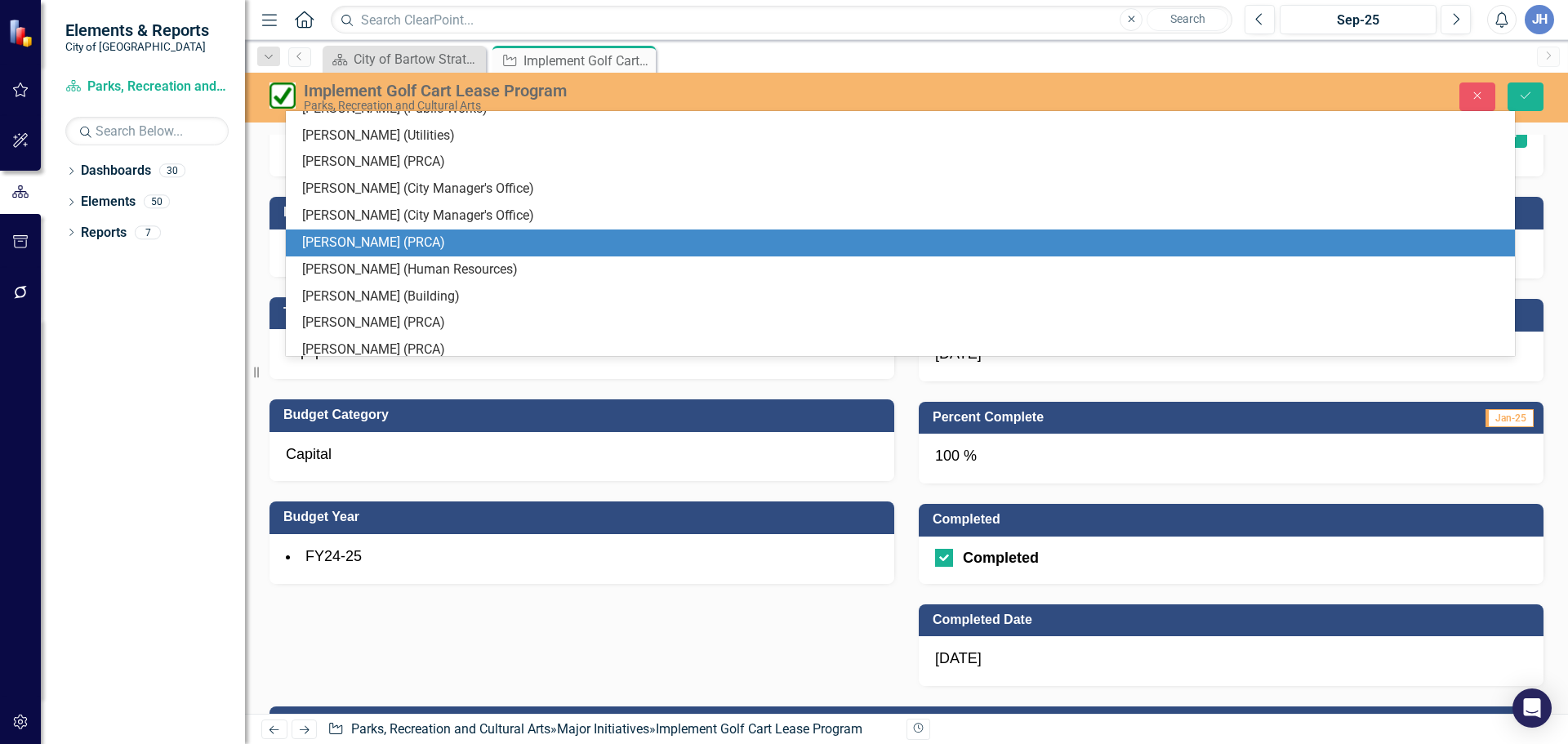
scroll to position [245, 0]
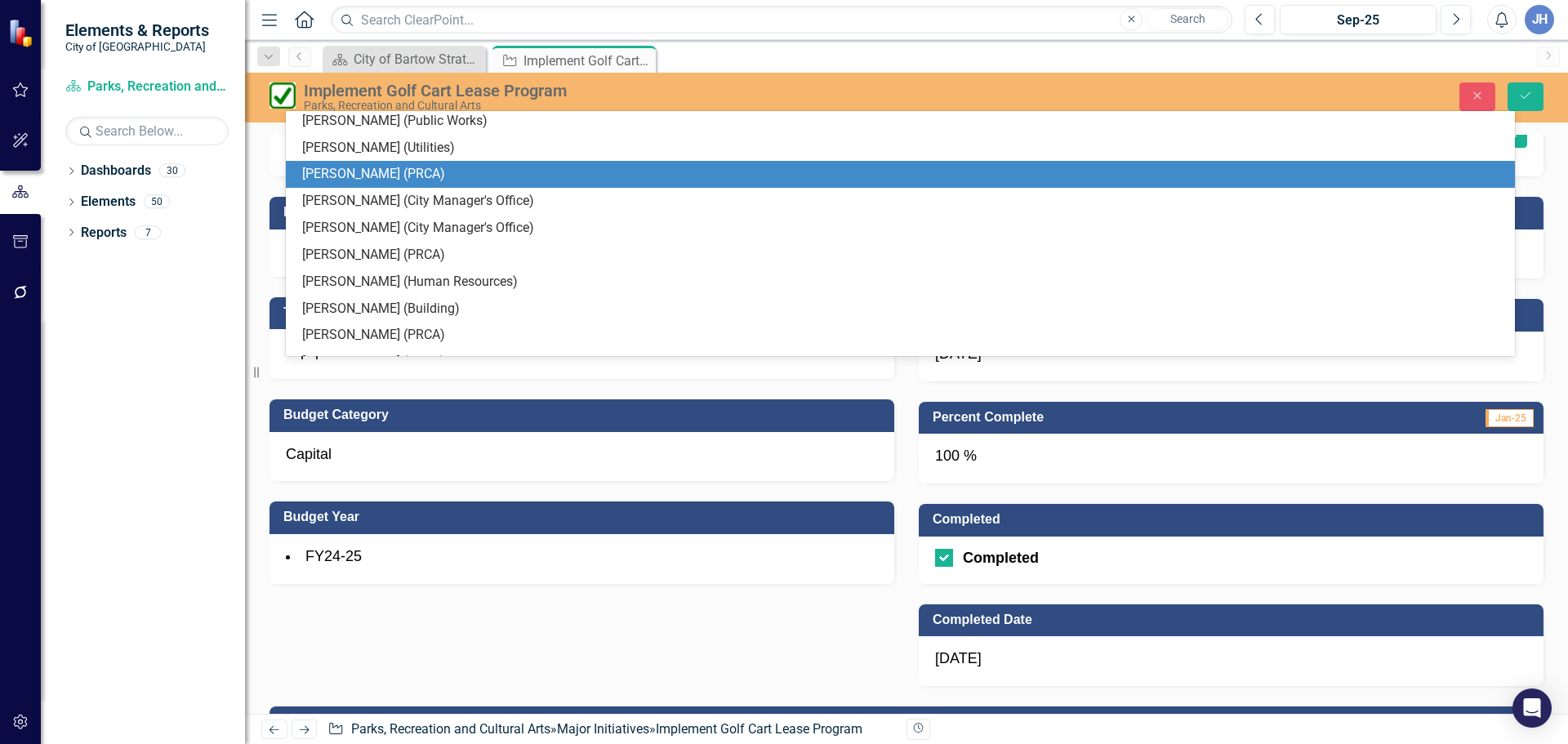
click at [399, 179] on div "[PERSON_NAME] (PRCA)" at bounding box center [902, 174] width 1202 height 19
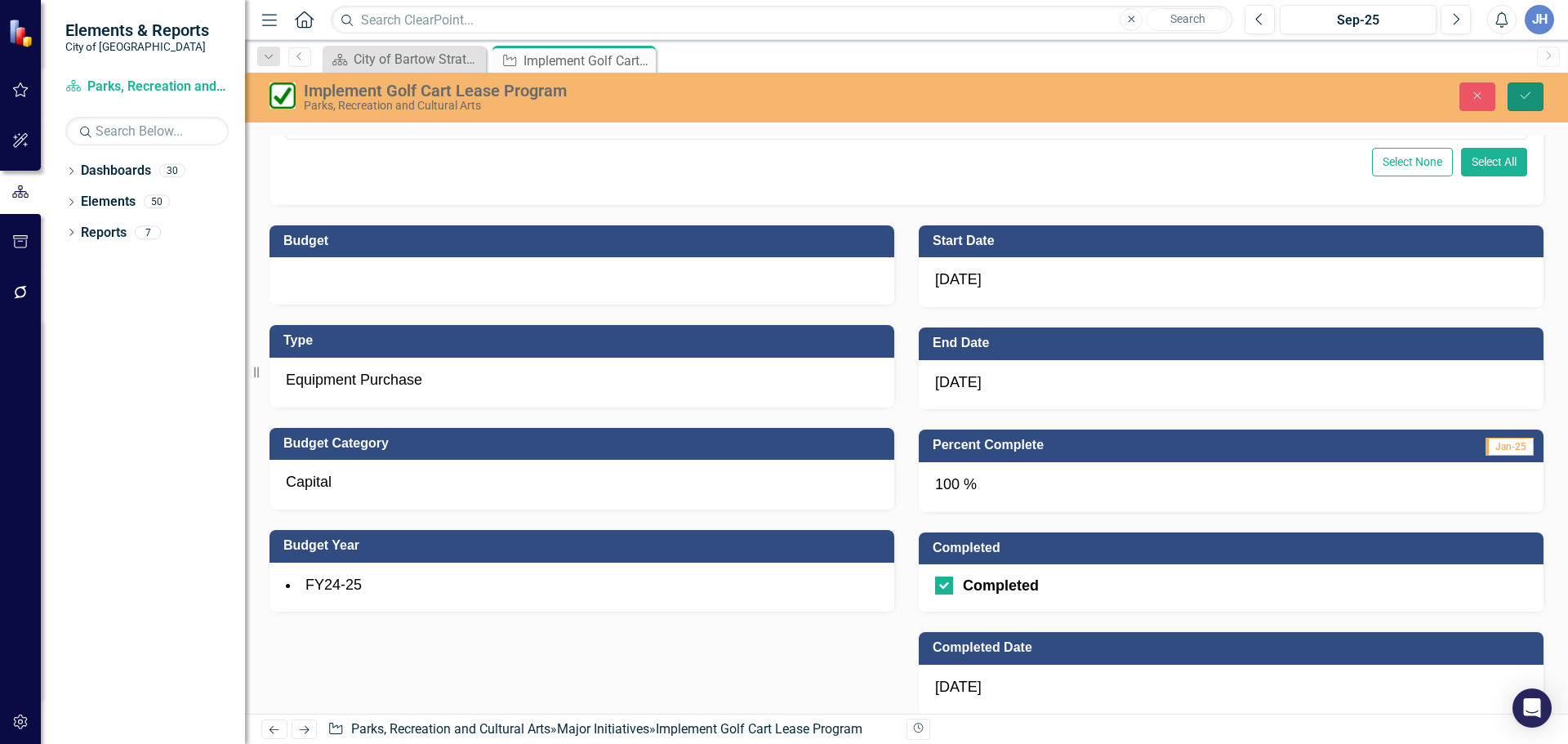
click at [1524, 91] on icon "Save" at bounding box center [1525, 95] width 15 height 12
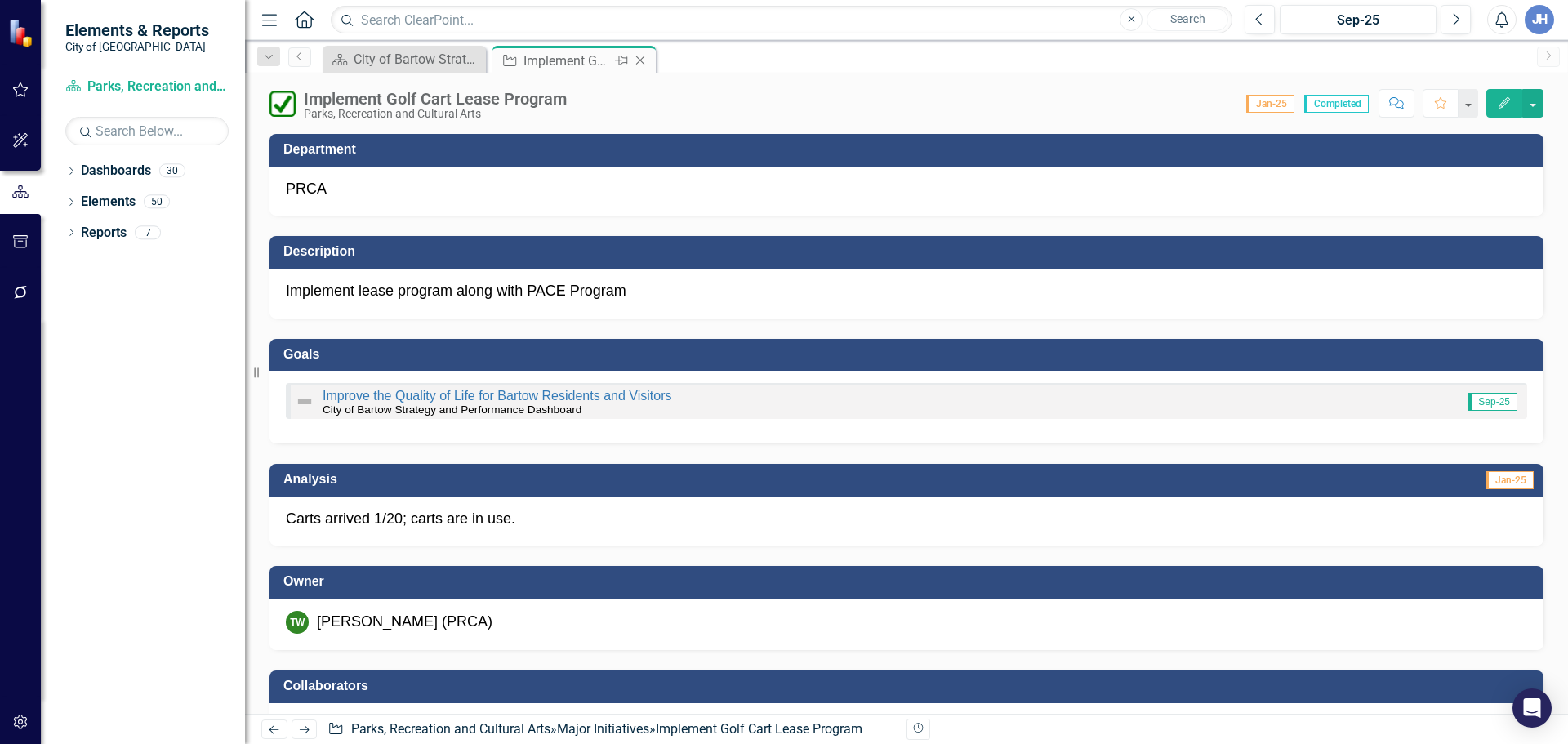
click at [636, 62] on icon "Close" at bounding box center [640, 60] width 16 height 13
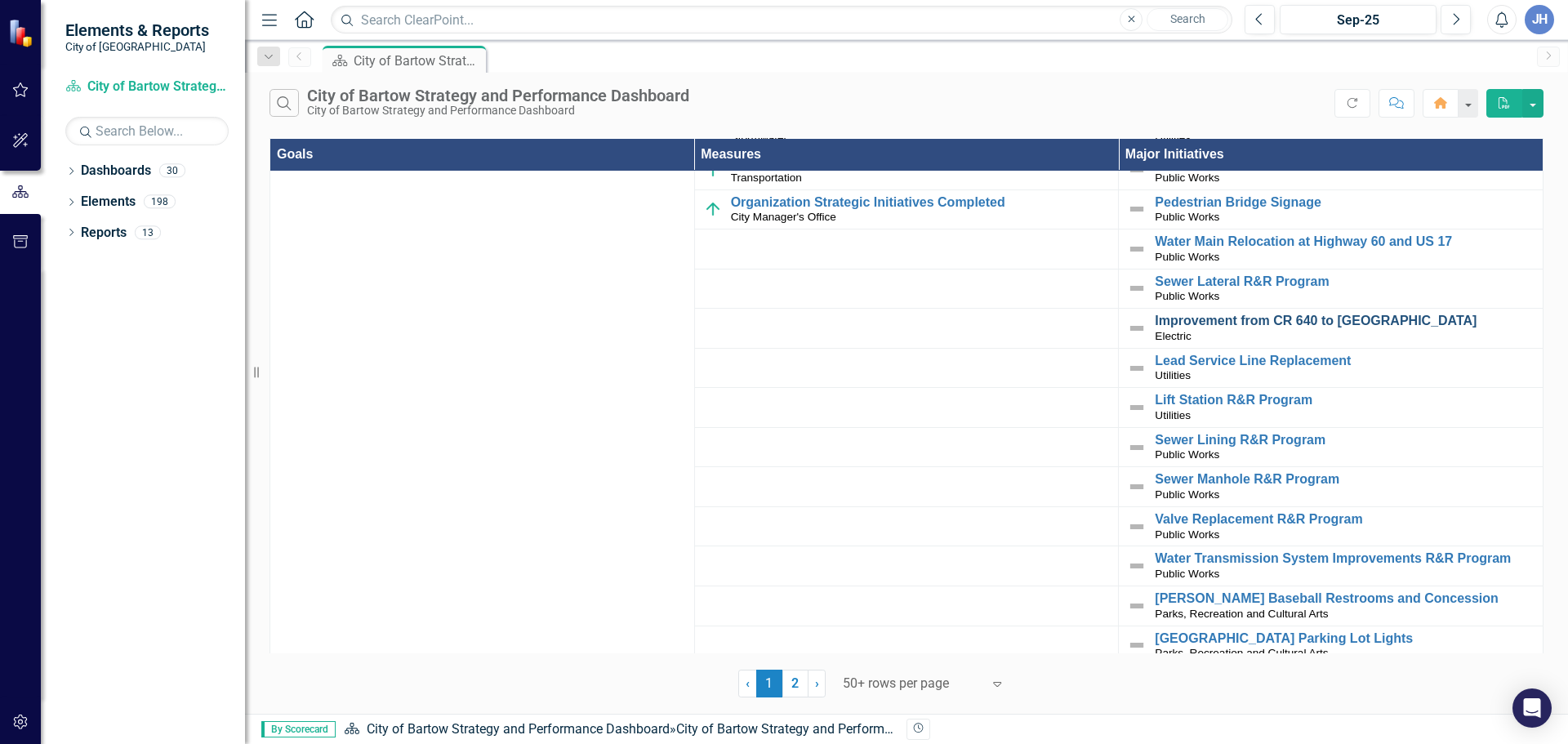
scroll to position [1797, 0]
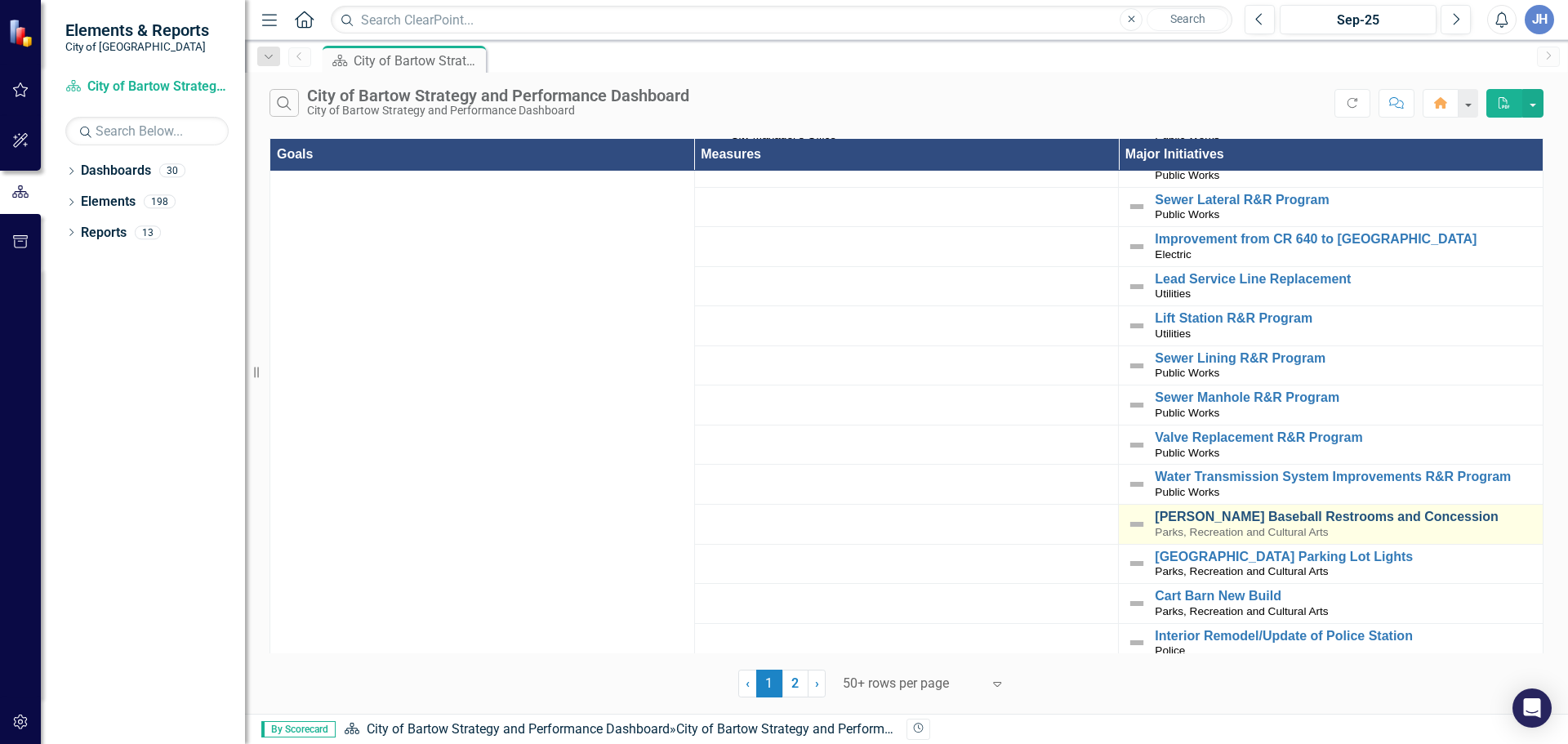
click at [1266, 510] on link "[PERSON_NAME] Baseball Restrooms and Concession" at bounding box center [1344, 517] width 380 height 15
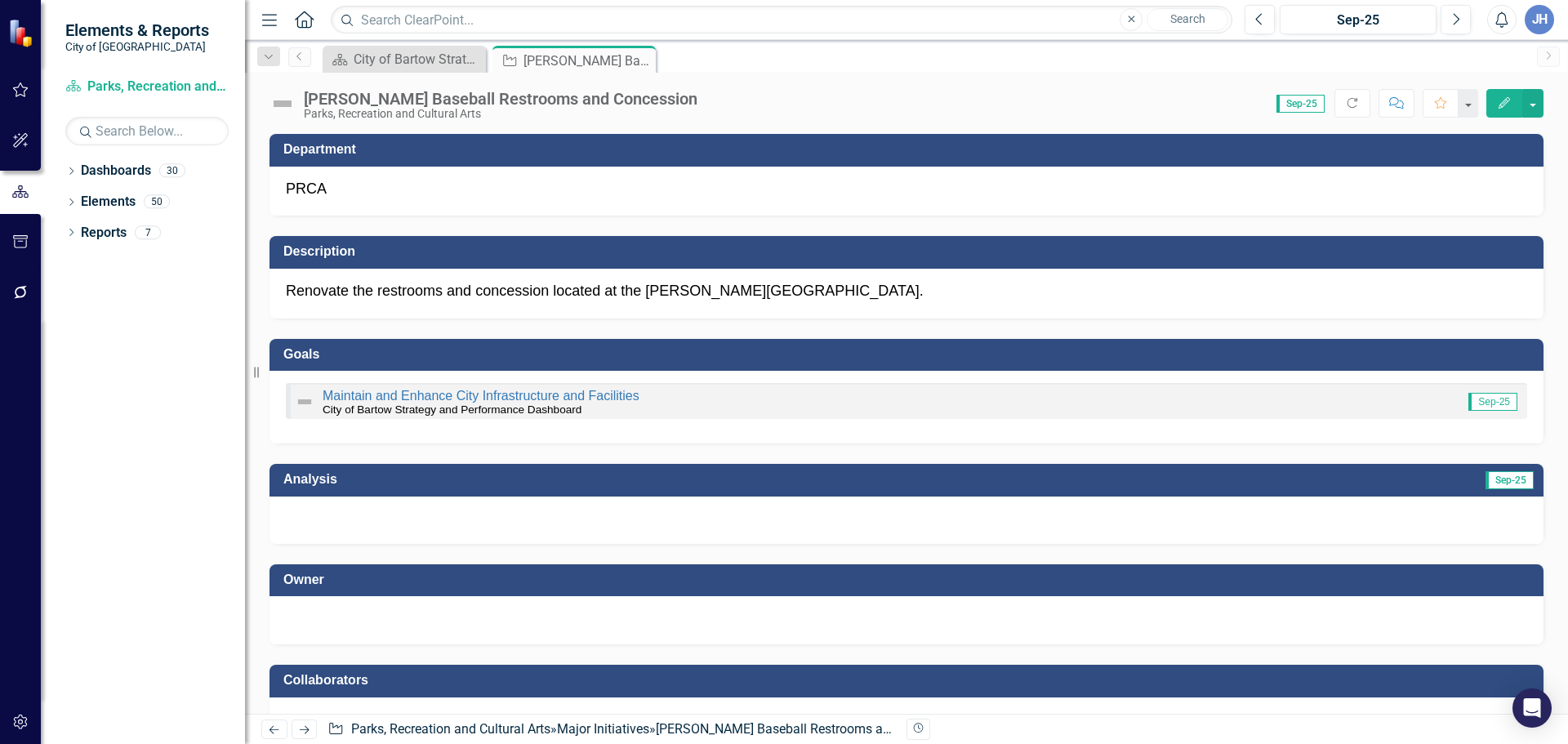
click at [427, 626] on div at bounding box center [906, 618] width 1241 height 20
click at [425, 622] on div at bounding box center [906, 618] width 1241 height 20
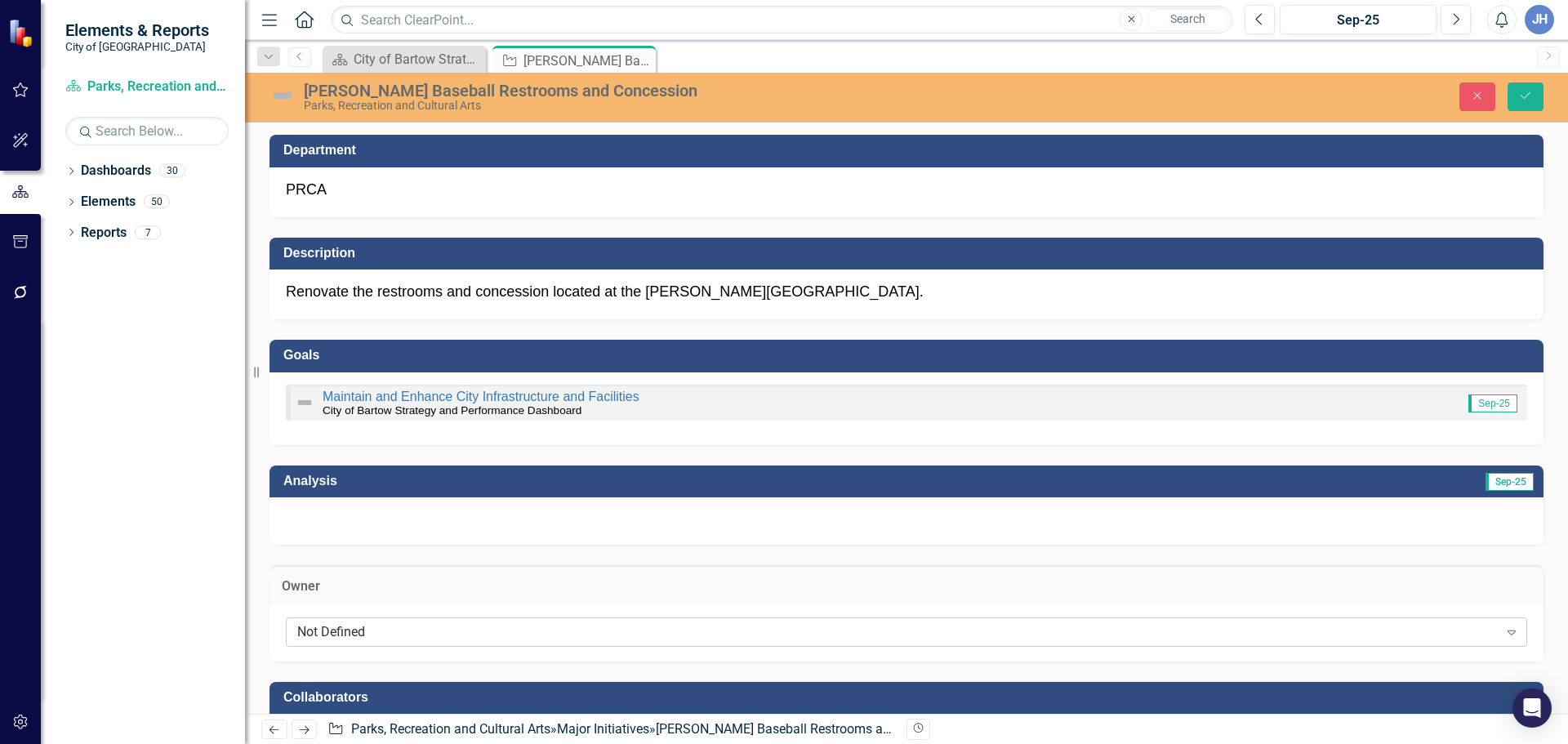
click at [356, 629] on div "Not Defined" at bounding box center [897, 631] width 1201 height 19
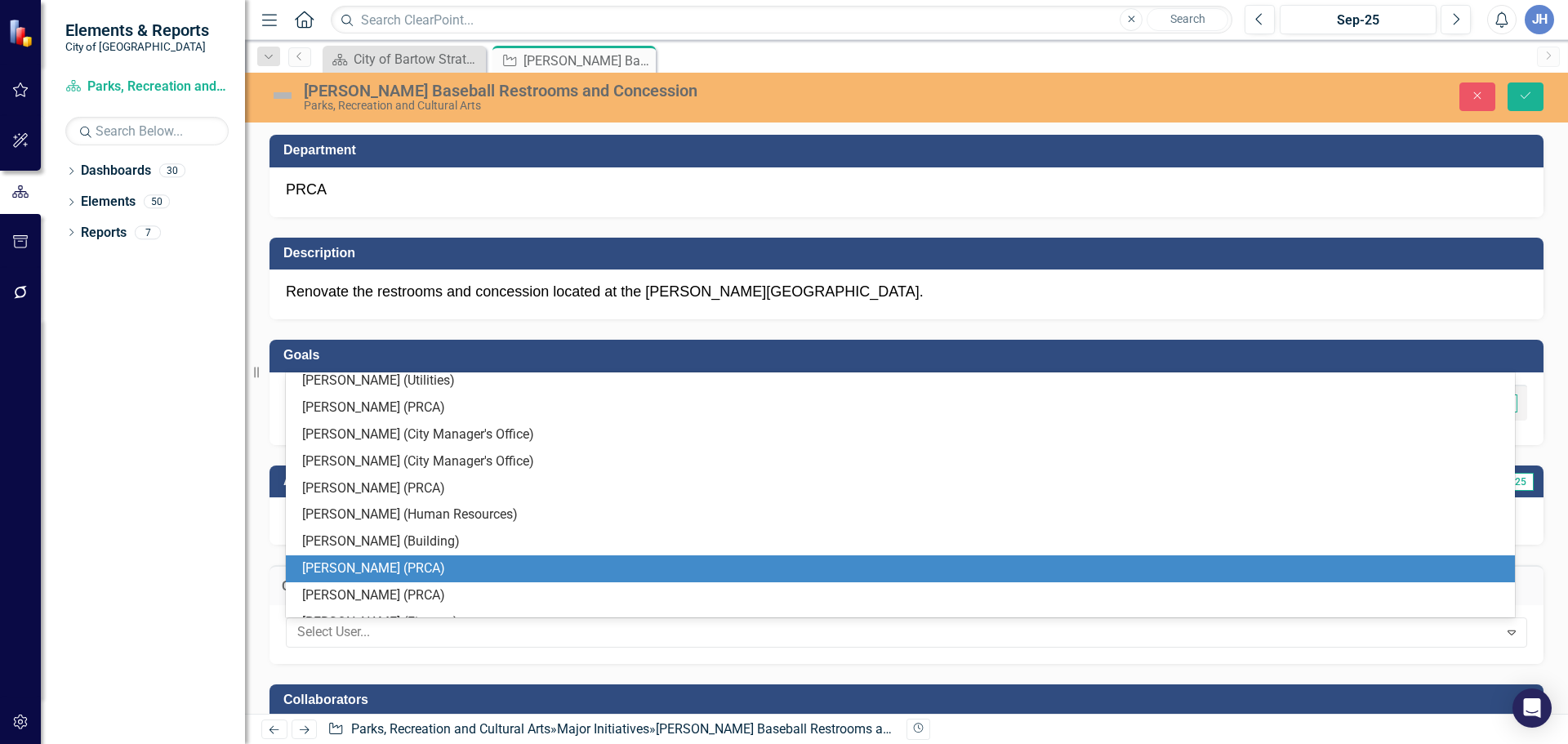
scroll to position [327, 0]
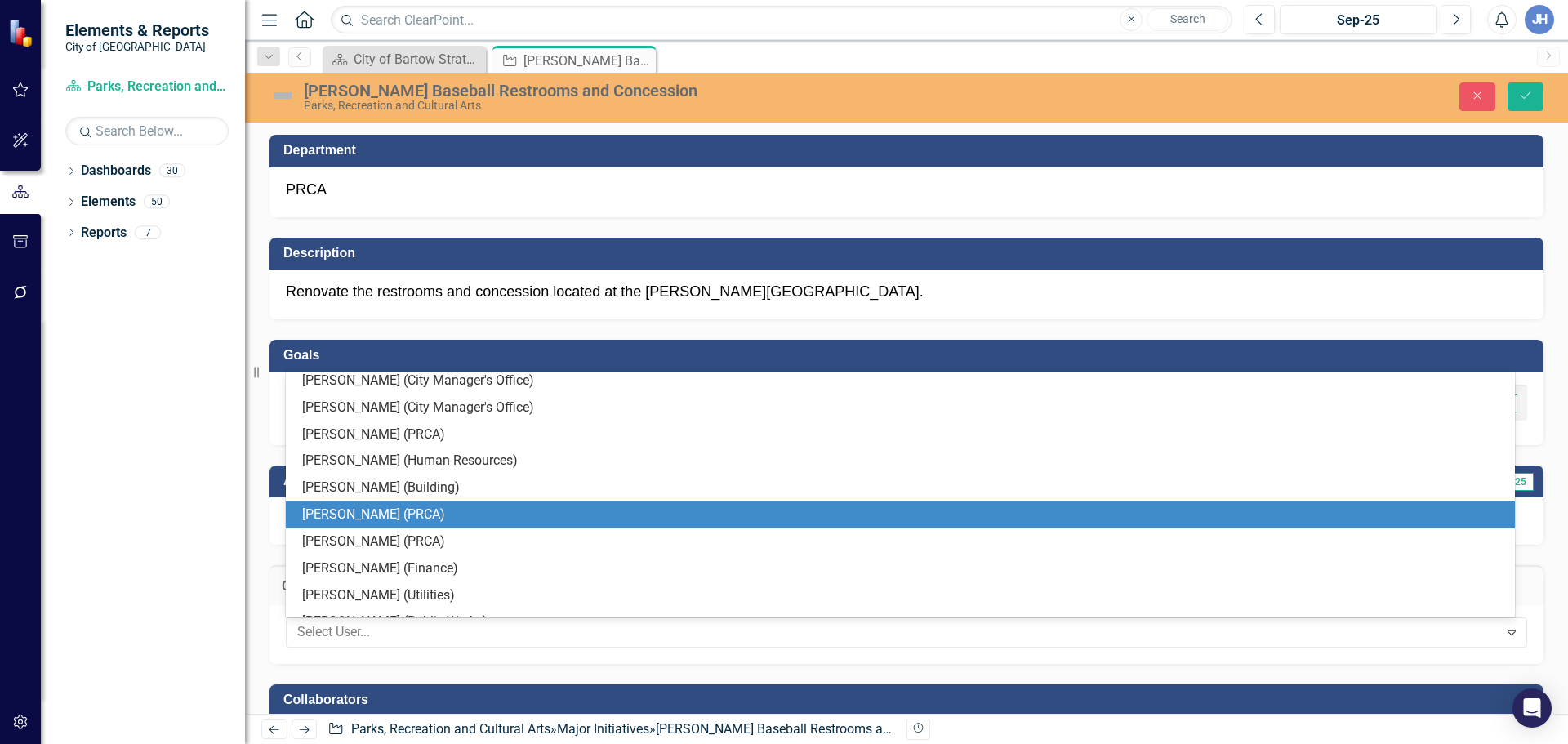
click at [365, 511] on div "[PERSON_NAME] (PRCA)" at bounding box center [902, 515] width 1202 height 19
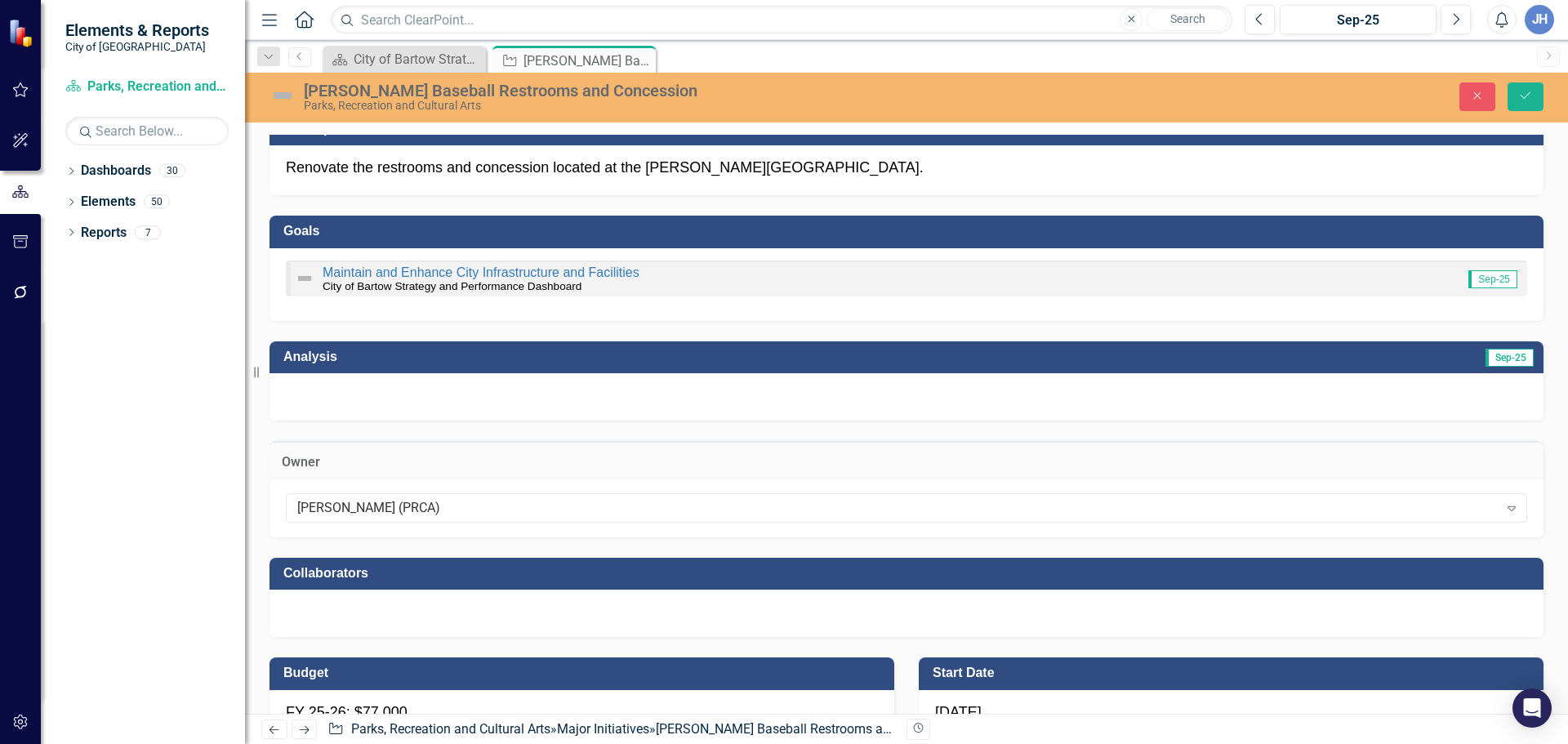
scroll to position [163, 0]
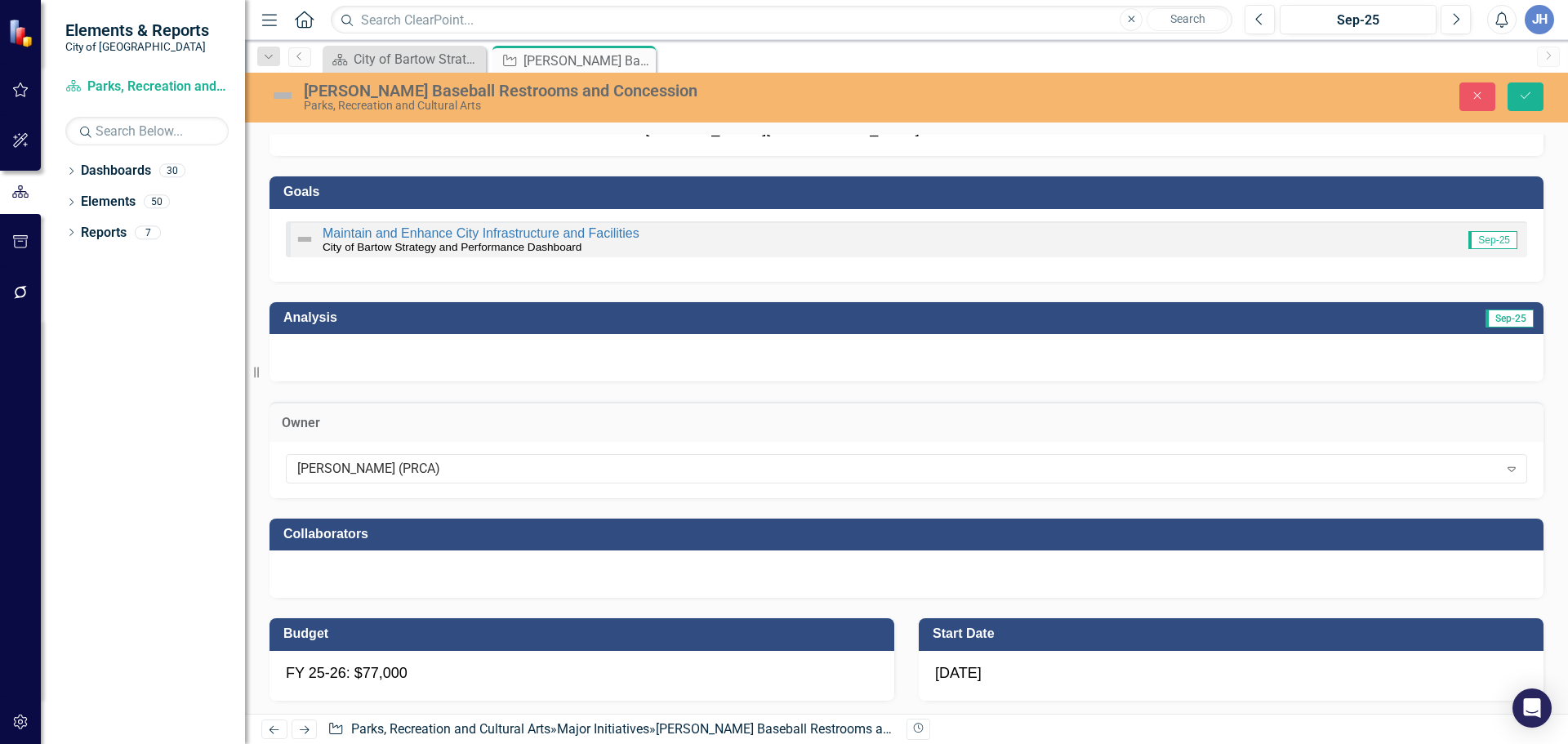
click at [406, 562] on div at bounding box center [906, 574] width 1273 height 47
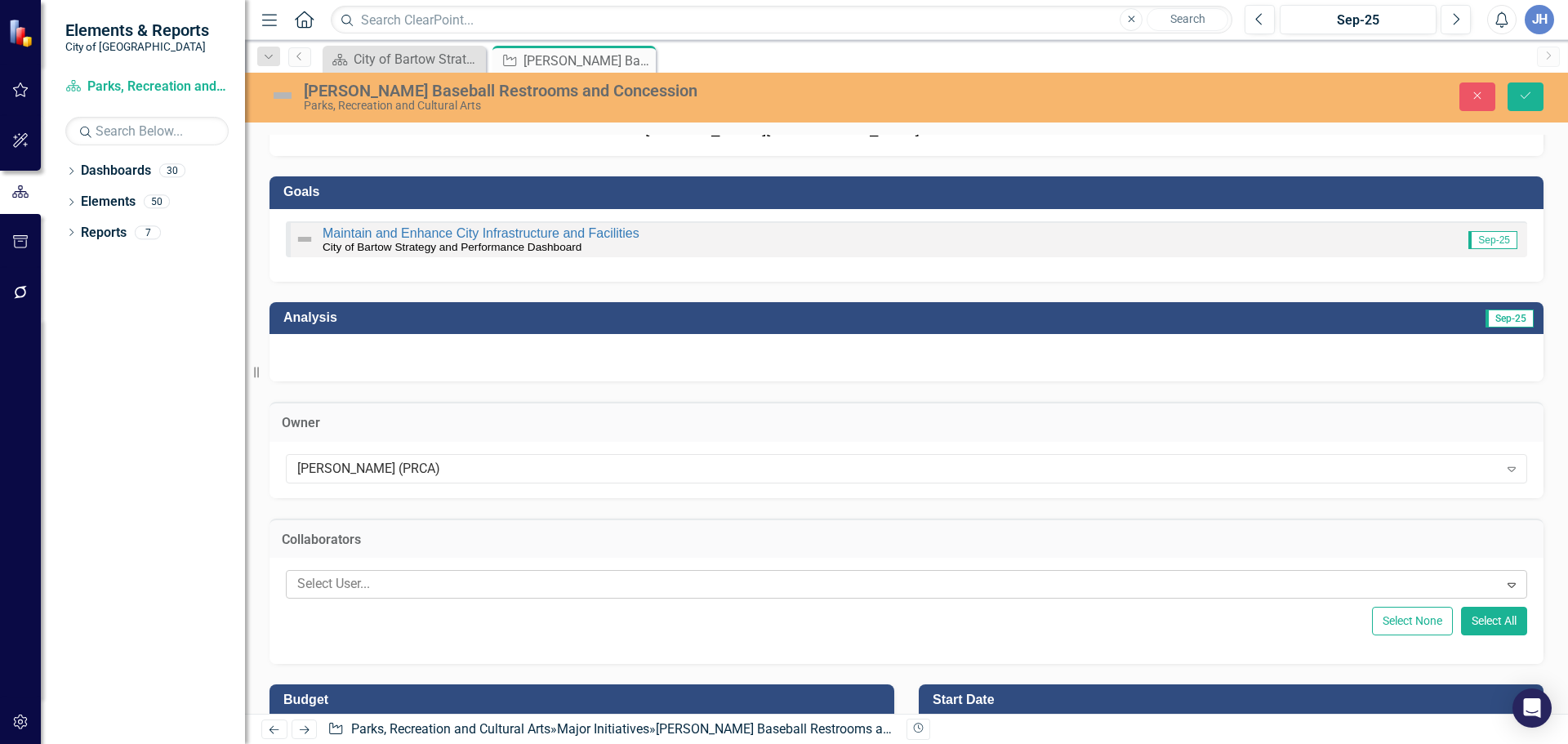
click at [393, 574] on div at bounding box center [894, 584] width 1208 height 22
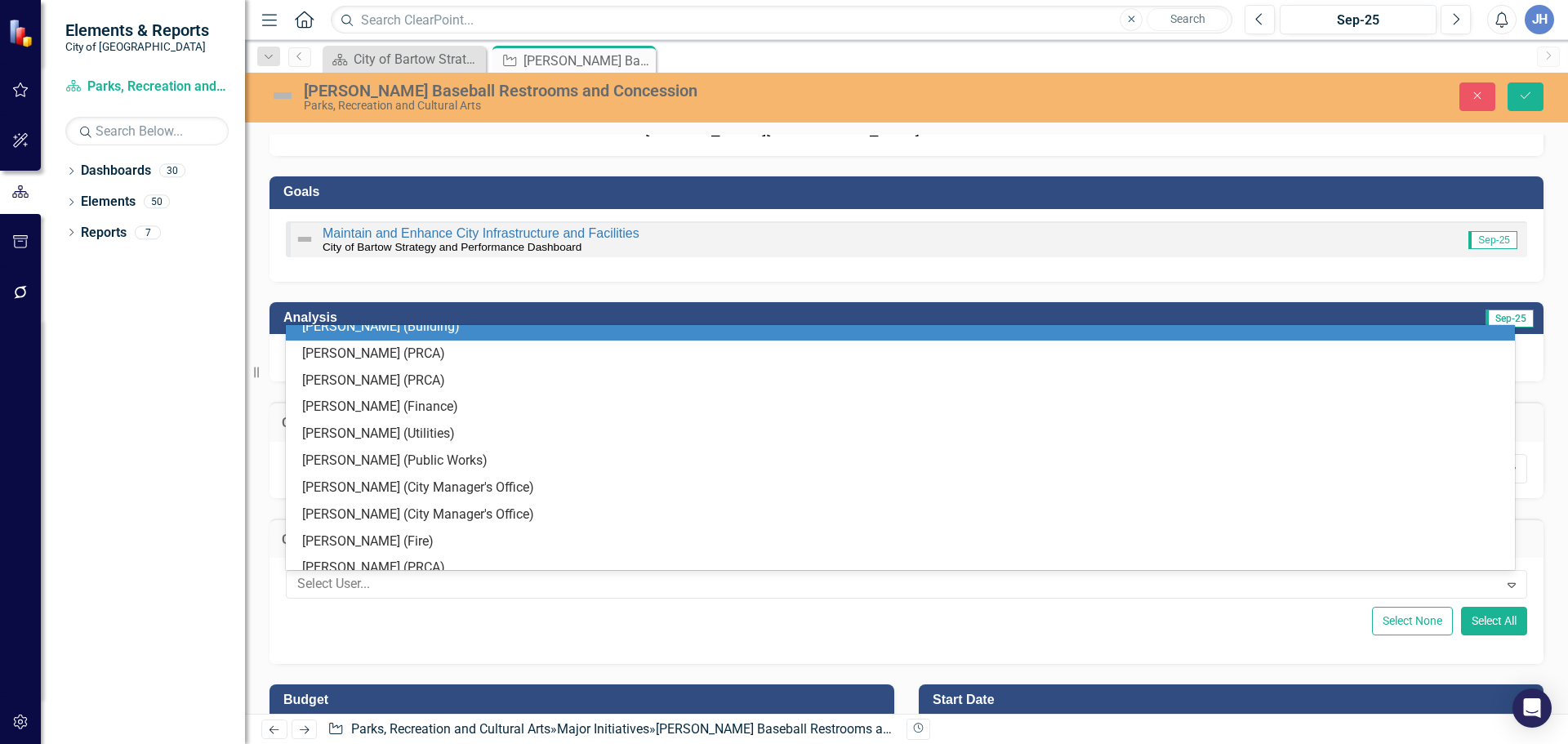
scroll to position [278, 0]
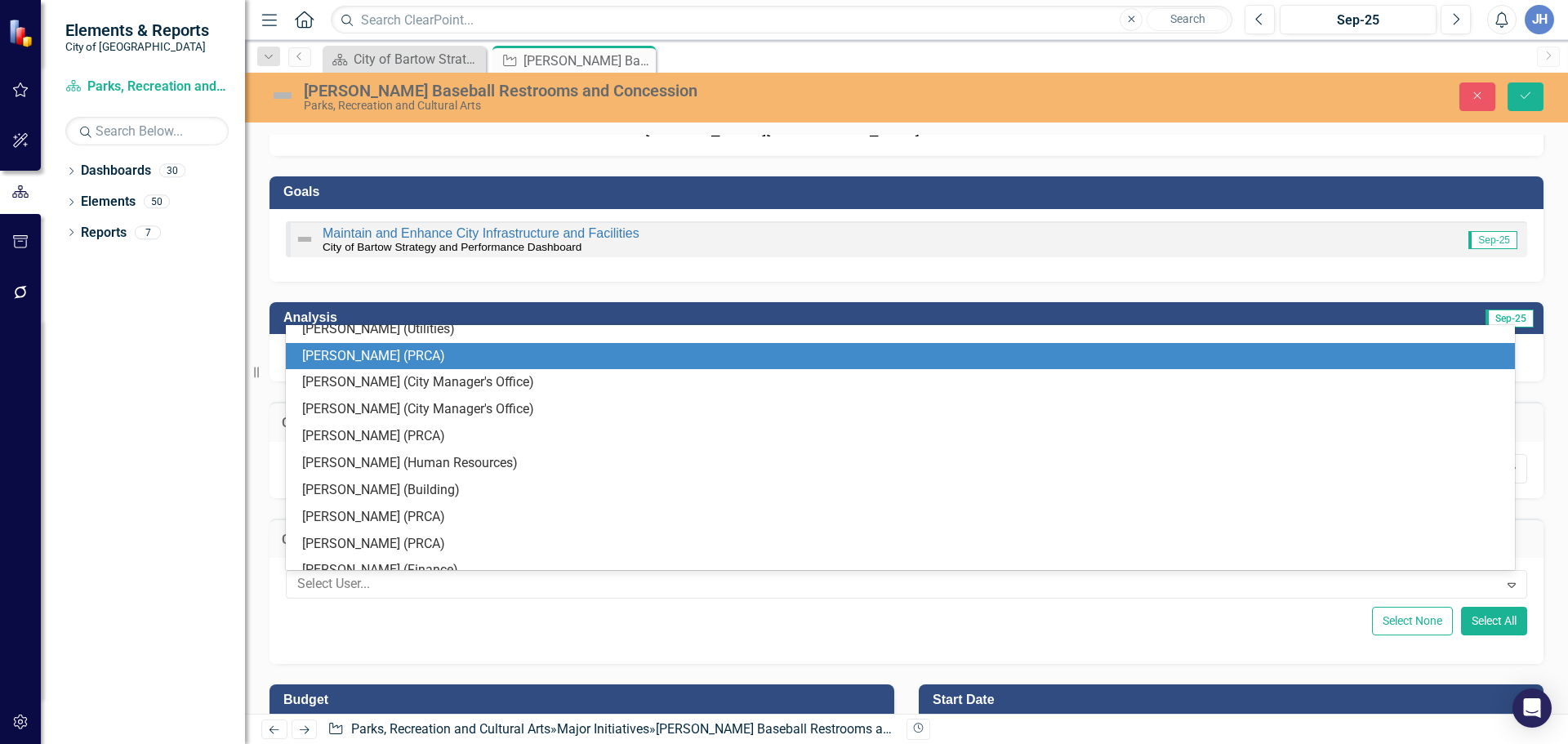
click at [366, 355] on div "[PERSON_NAME] (PRCA)" at bounding box center [902, 356] width 1202 height 19
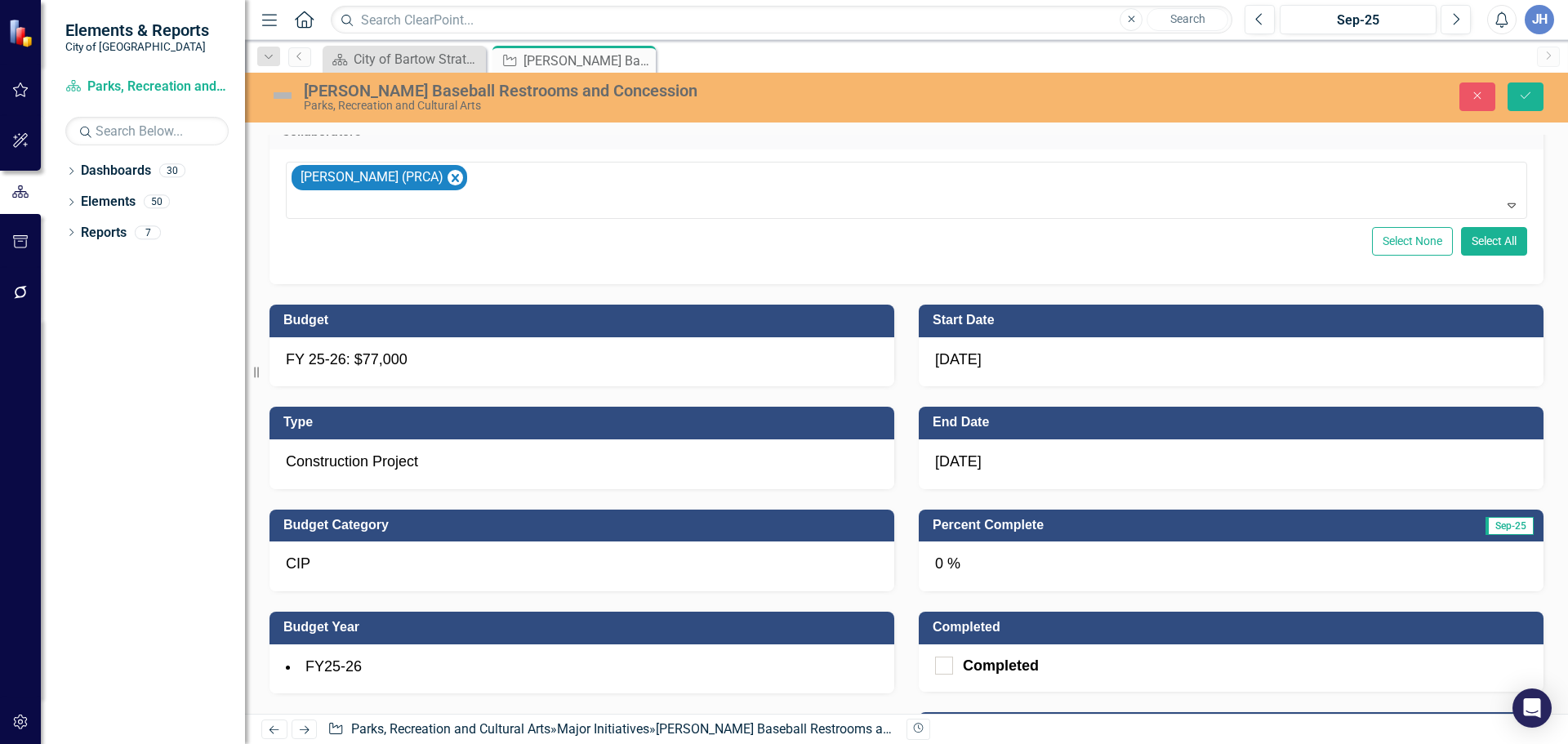
scroll to position [163, 0]
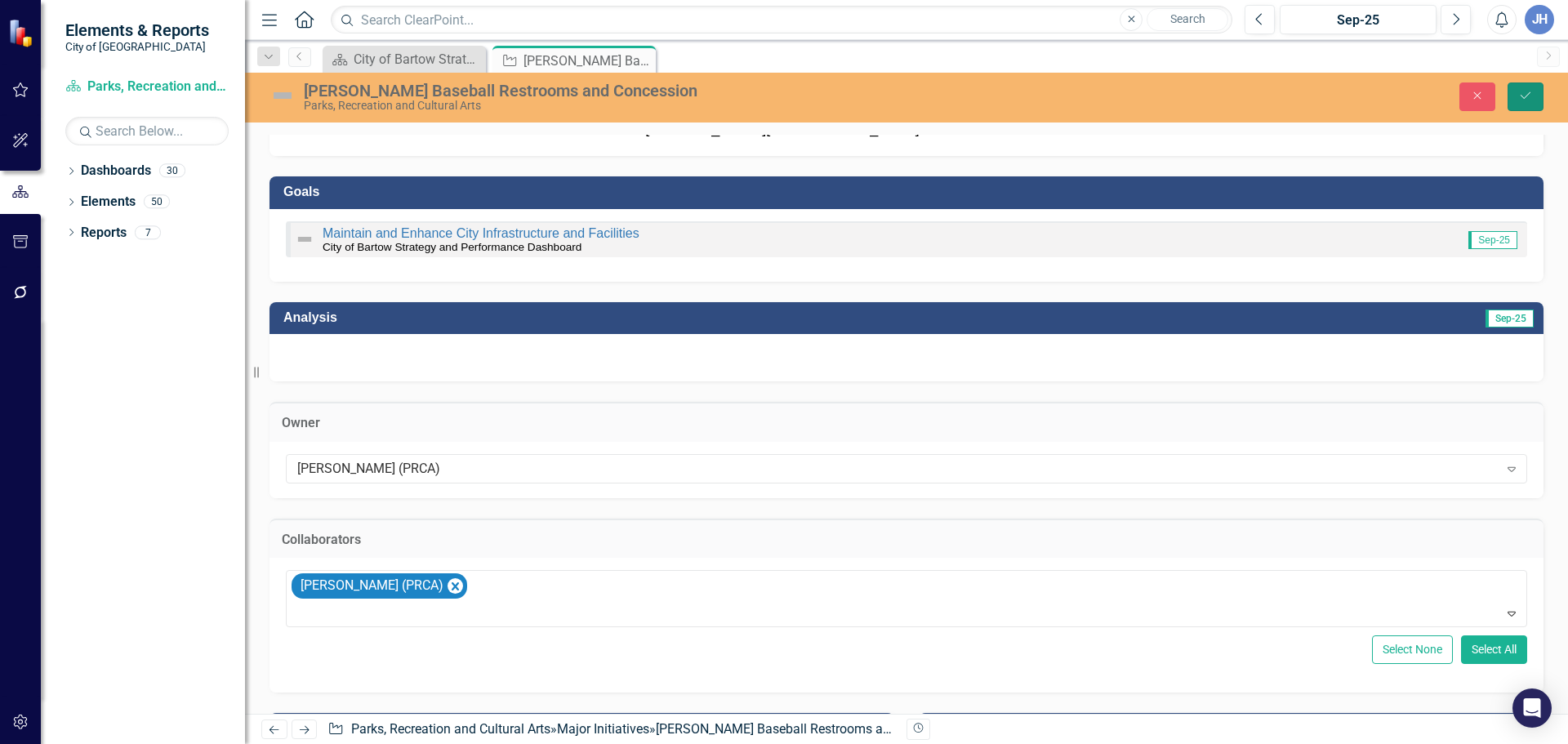
click at [1522, 95] on icon "Save" at bounding box center [1525, 95] width 15 height 12
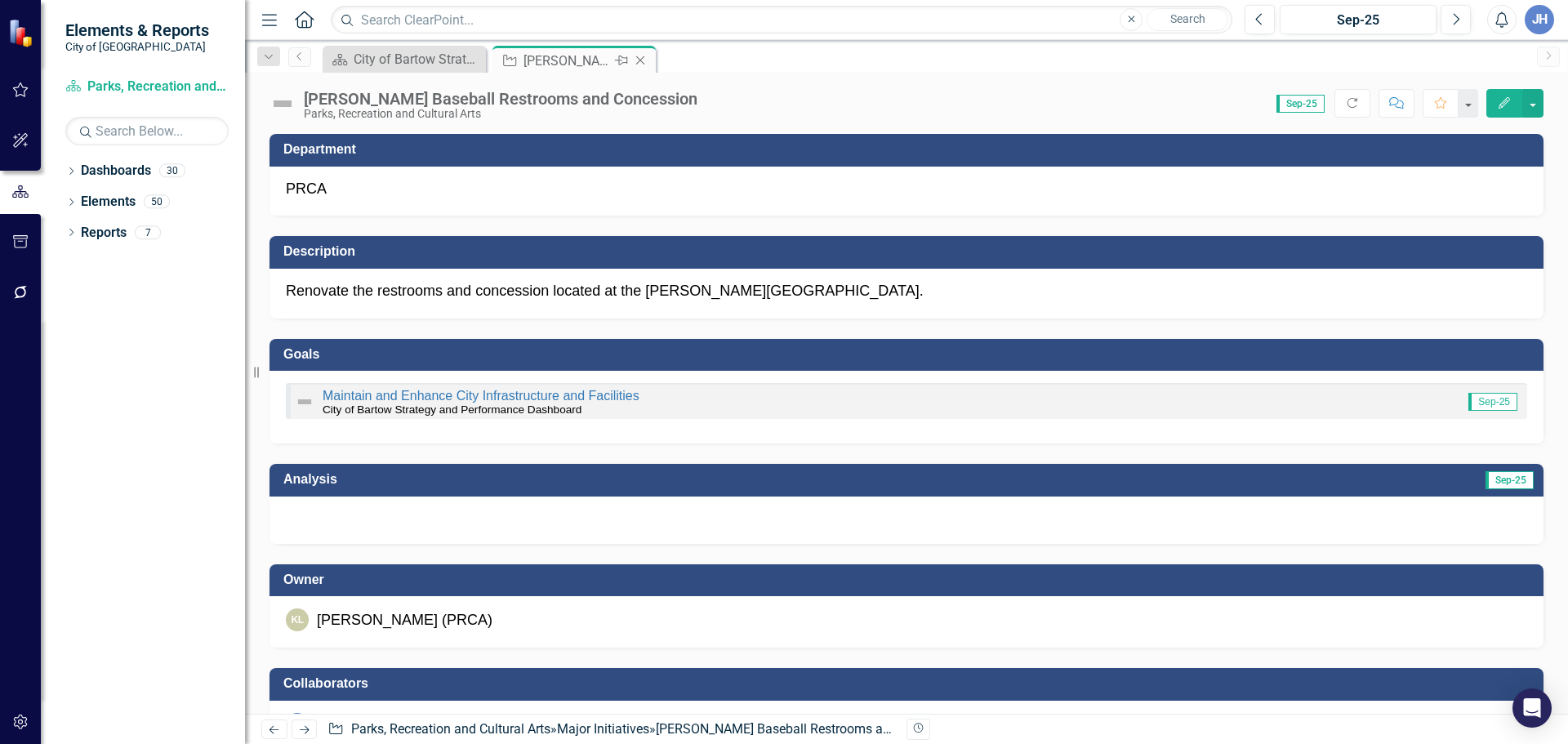
click at [642, 59] on icon "Close" at bounding box center [640, 60] width 16 height 13
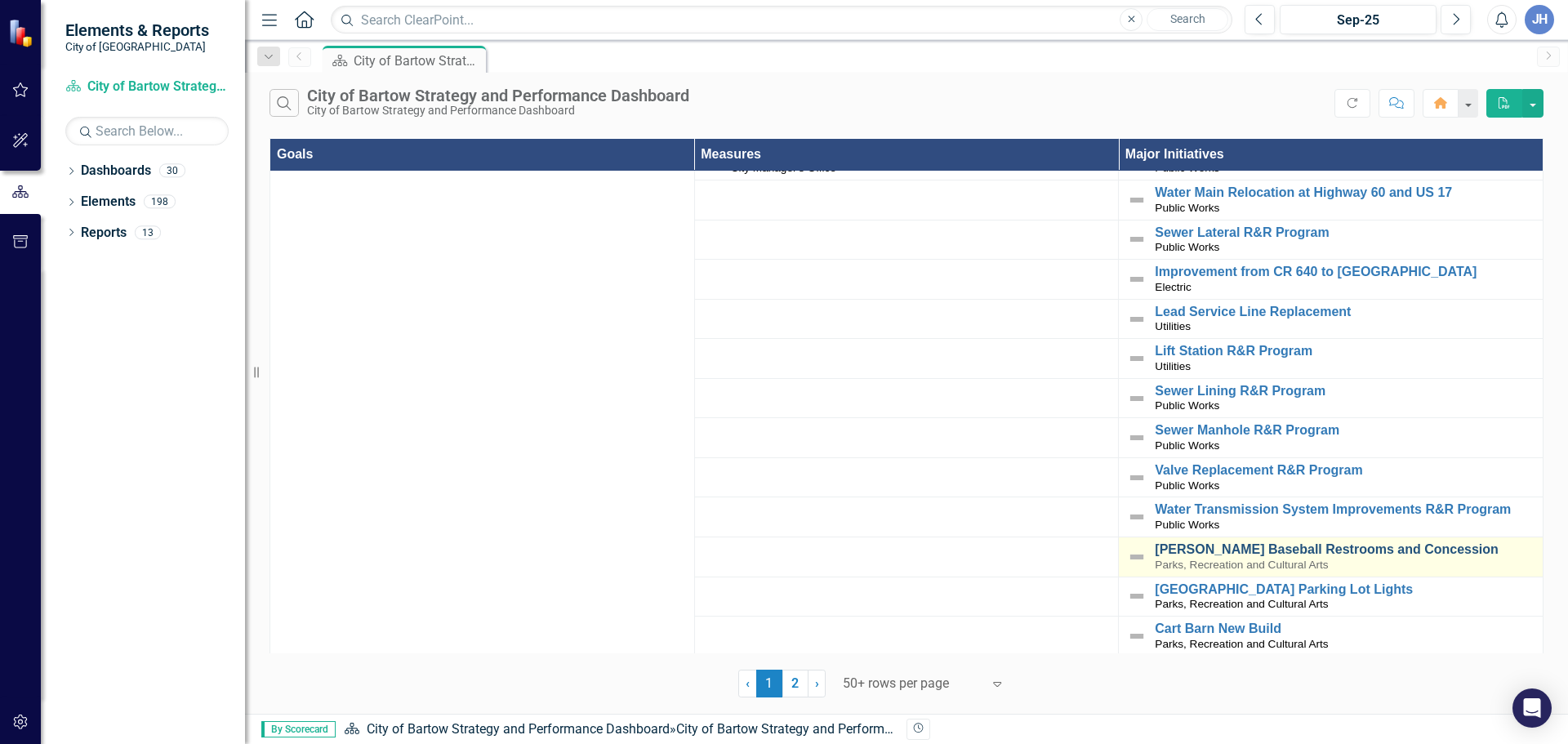
scroll to position [1797, 0]
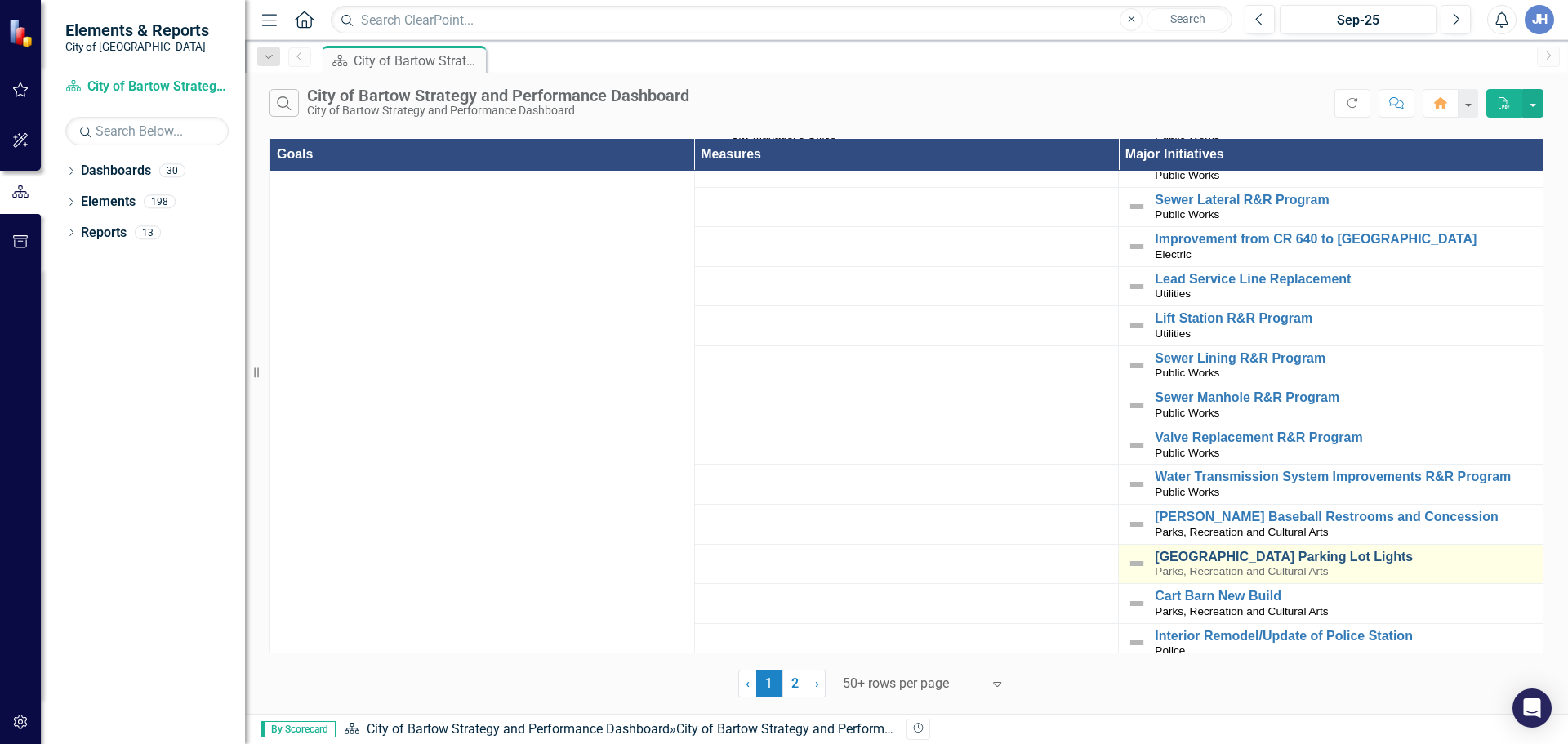
click at [1216, 550] on link "[GEOGRAPHIC_DATA] Parking Lot Lights" at bounding box center [1344, 557] width 380 height 15
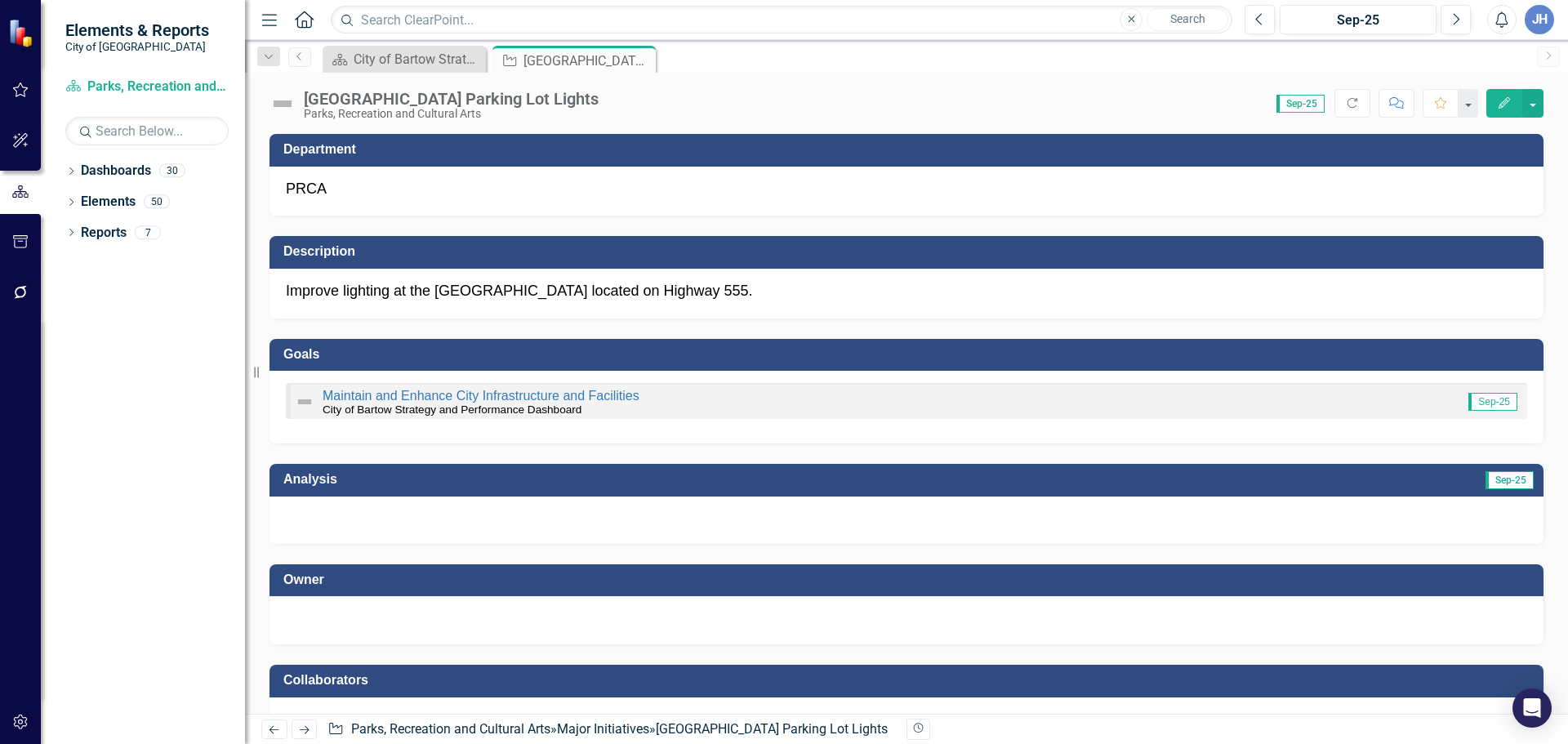
click at [413, 626] on div at bounding box center [906, 618] width 1241 height 20
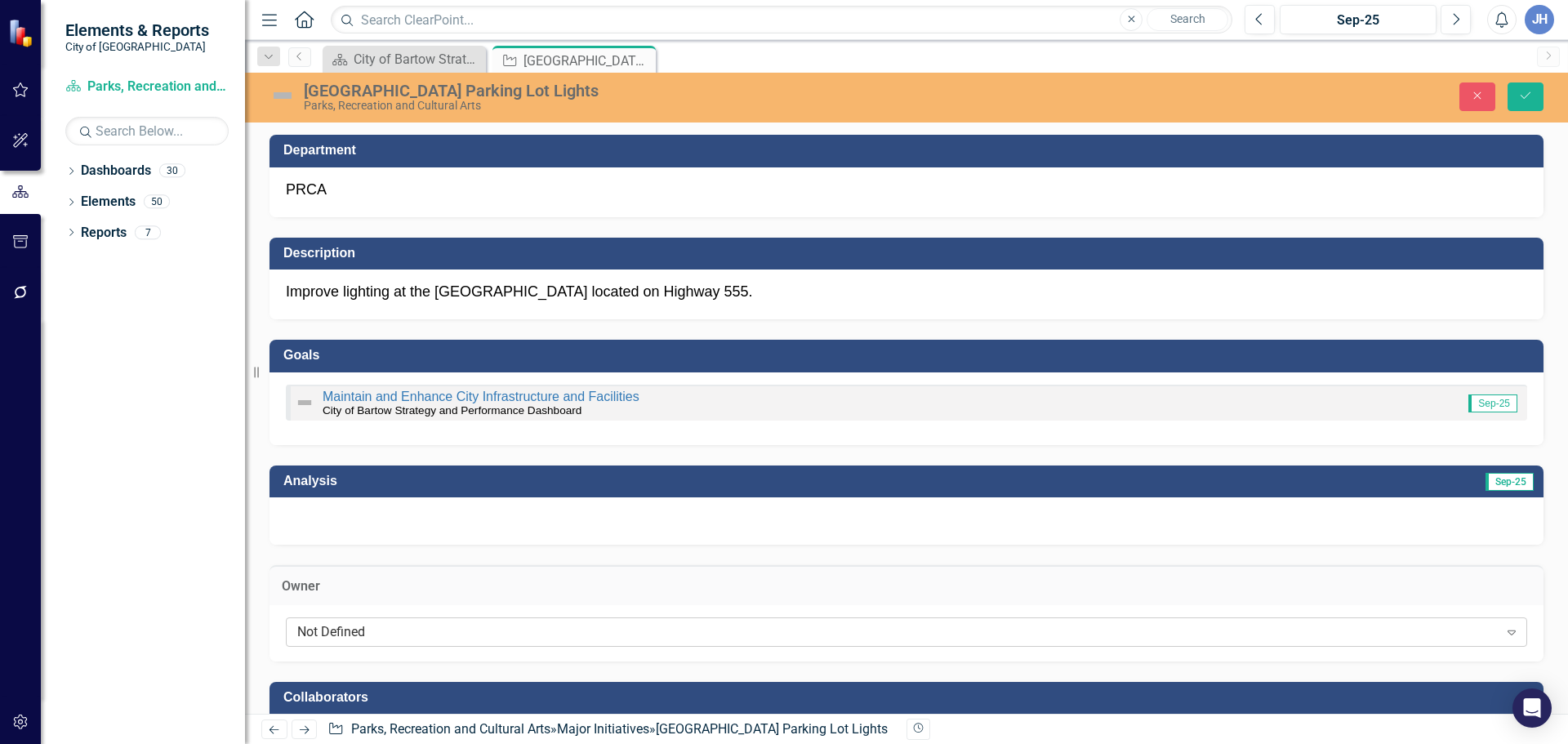
click at [359, 637] on div "Not Defined" at bounding box center [897, 631] width 1201 height 19
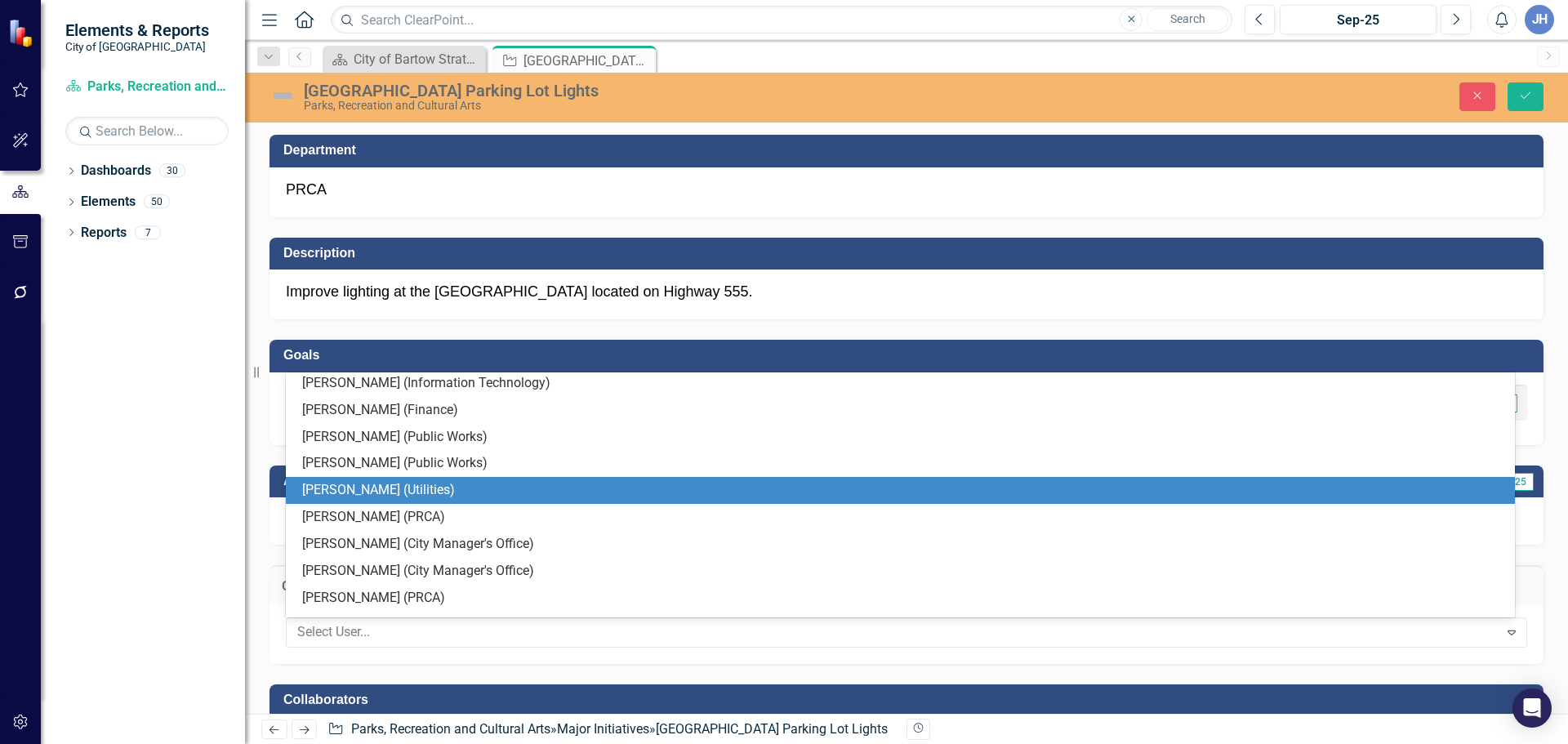
scroll to position [408, 0]
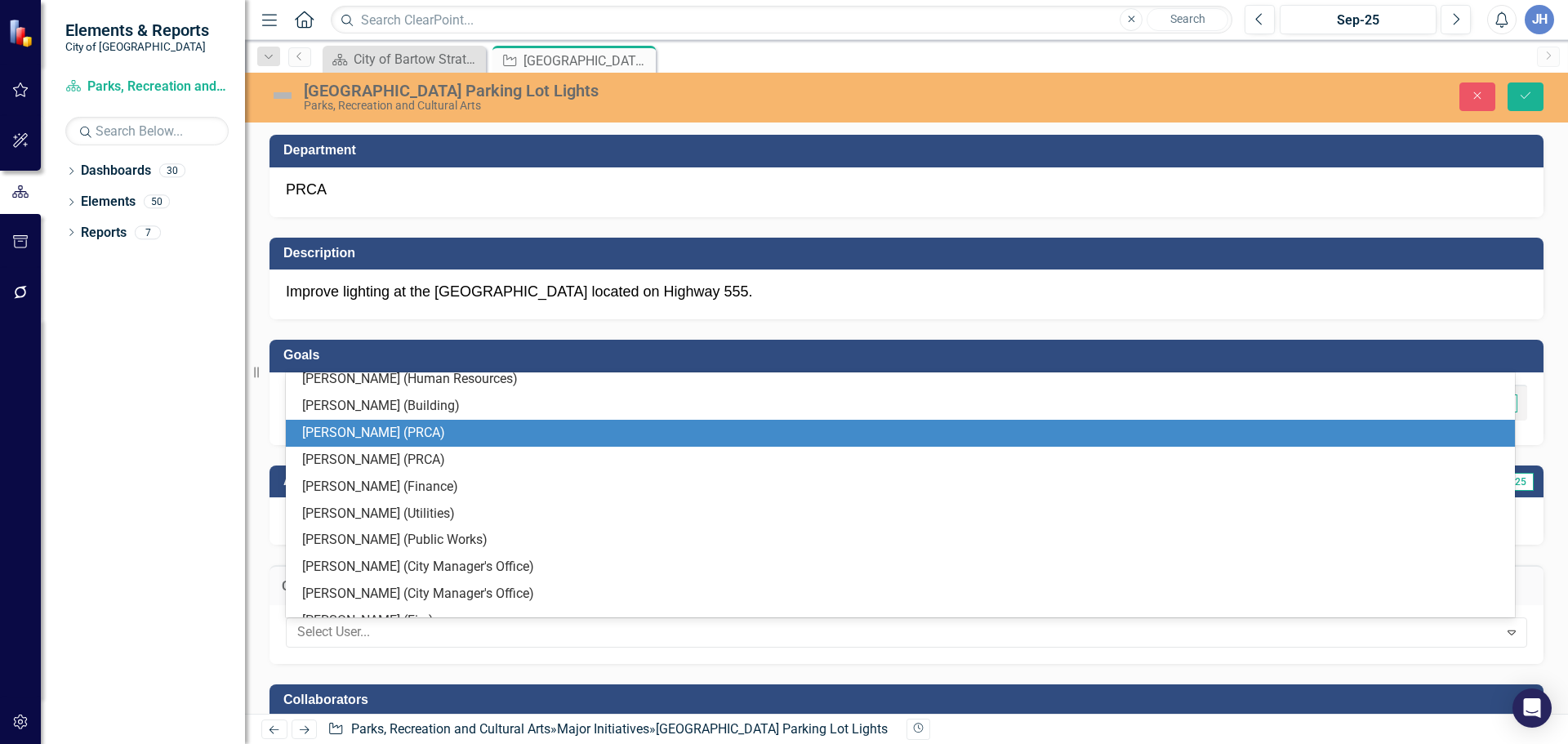
click at [353, 441] on div "[PERSON_NAME] (PRCA)" at bounding box center [902, 433] width 1202 height 19
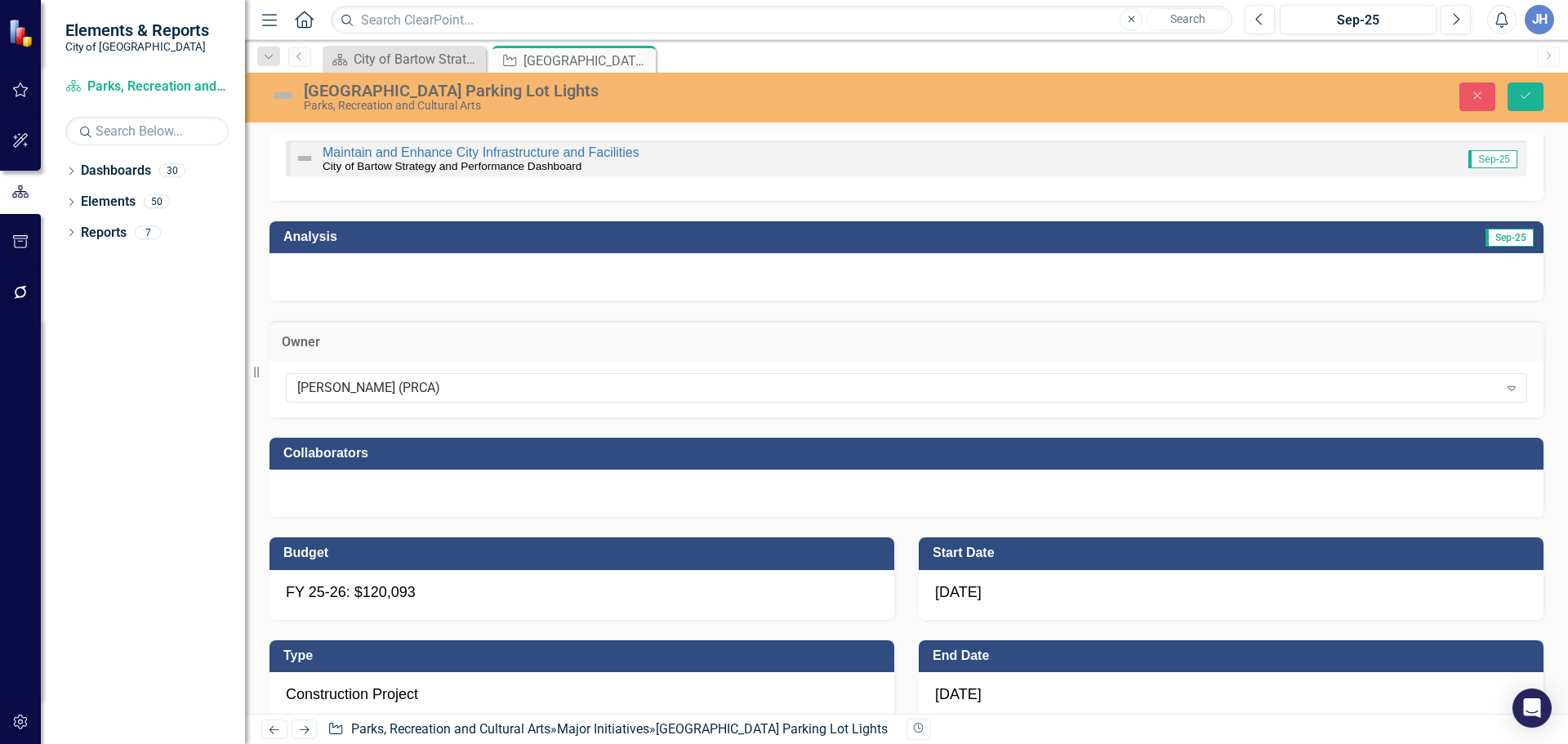
scroll to position [245, 0]
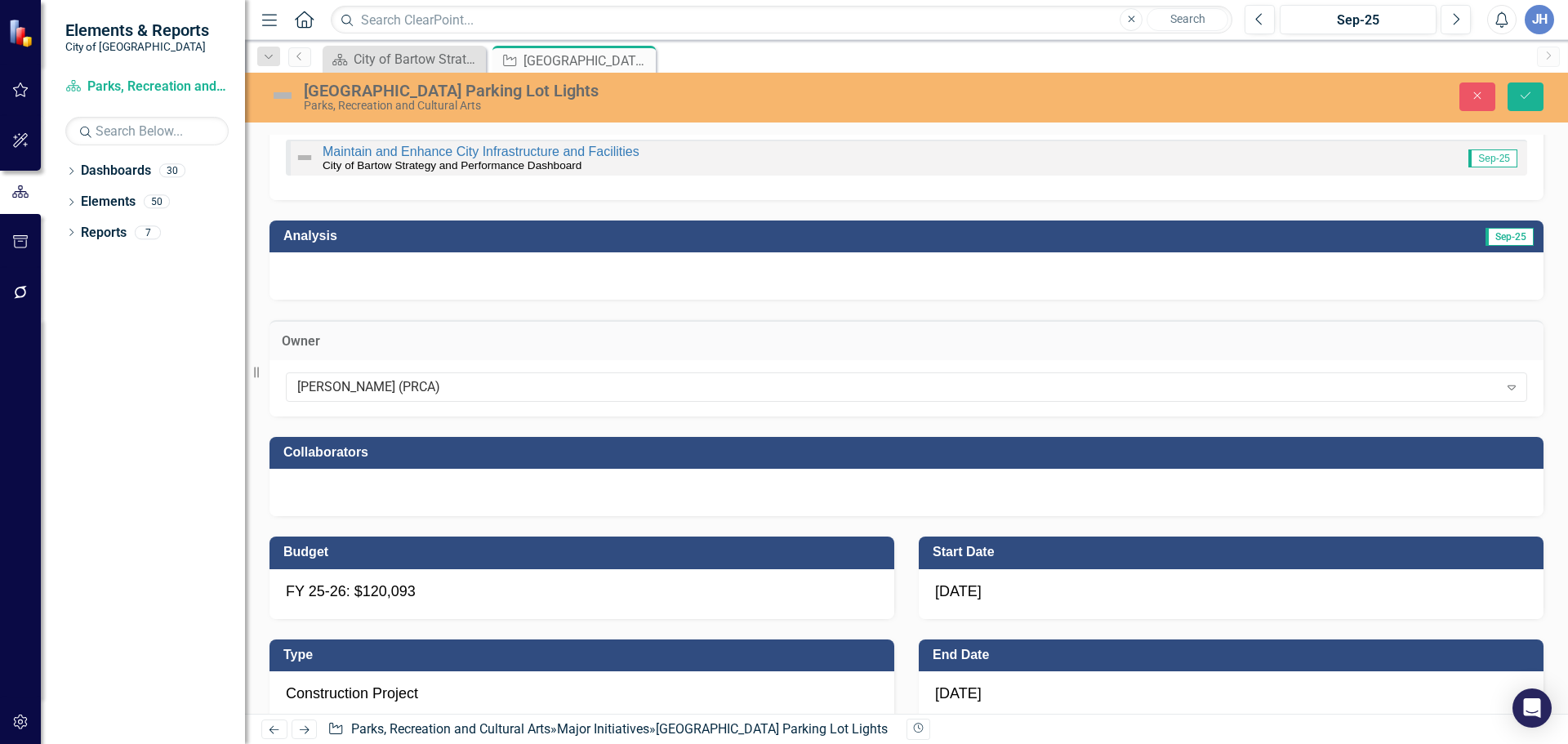
click at [453, 491] on div at bounding box center [906, 492] width 1273 height 47
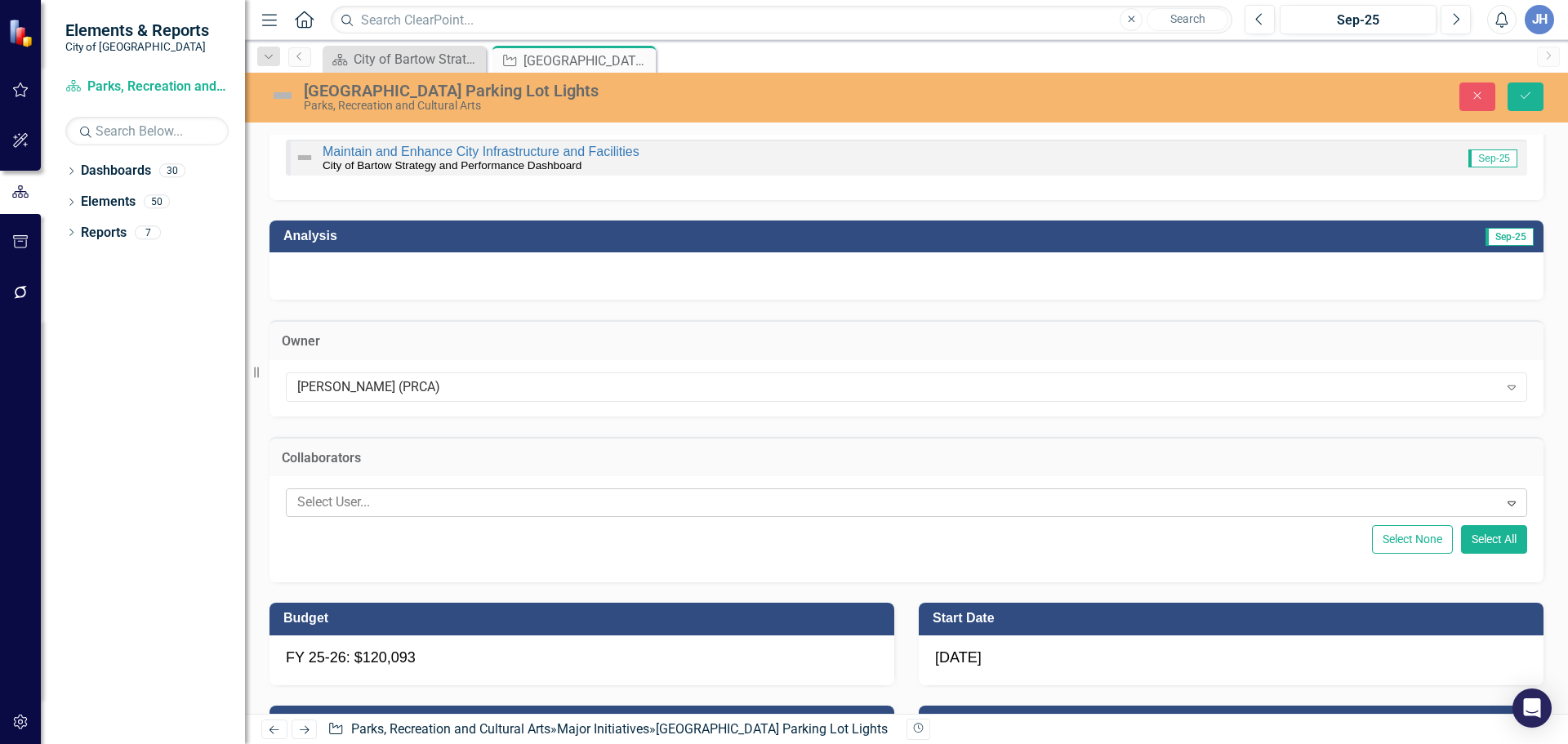
click at [437, 496] on div at bounding box center [894, 503] width 1208 height 22
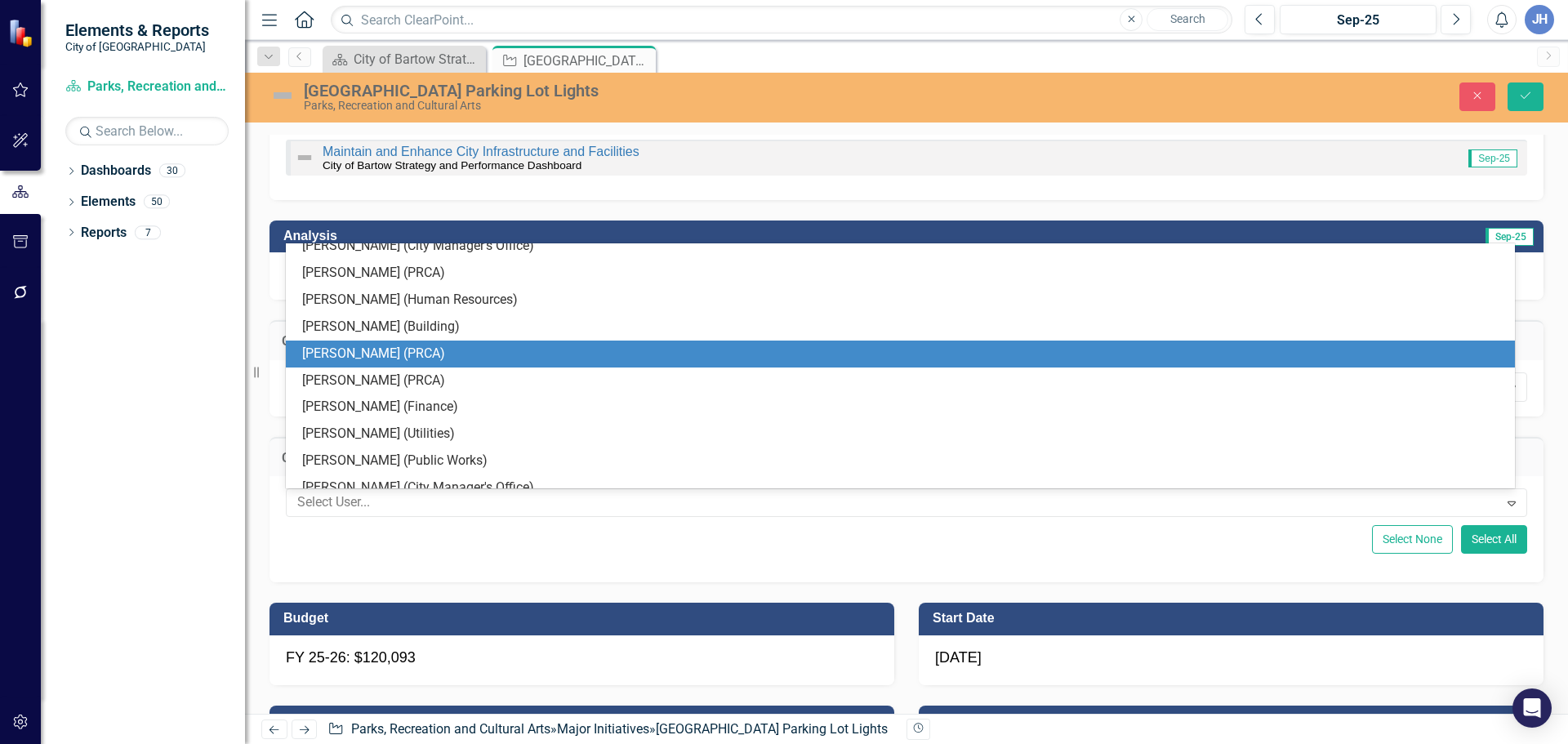
scroll to position [278, 0]
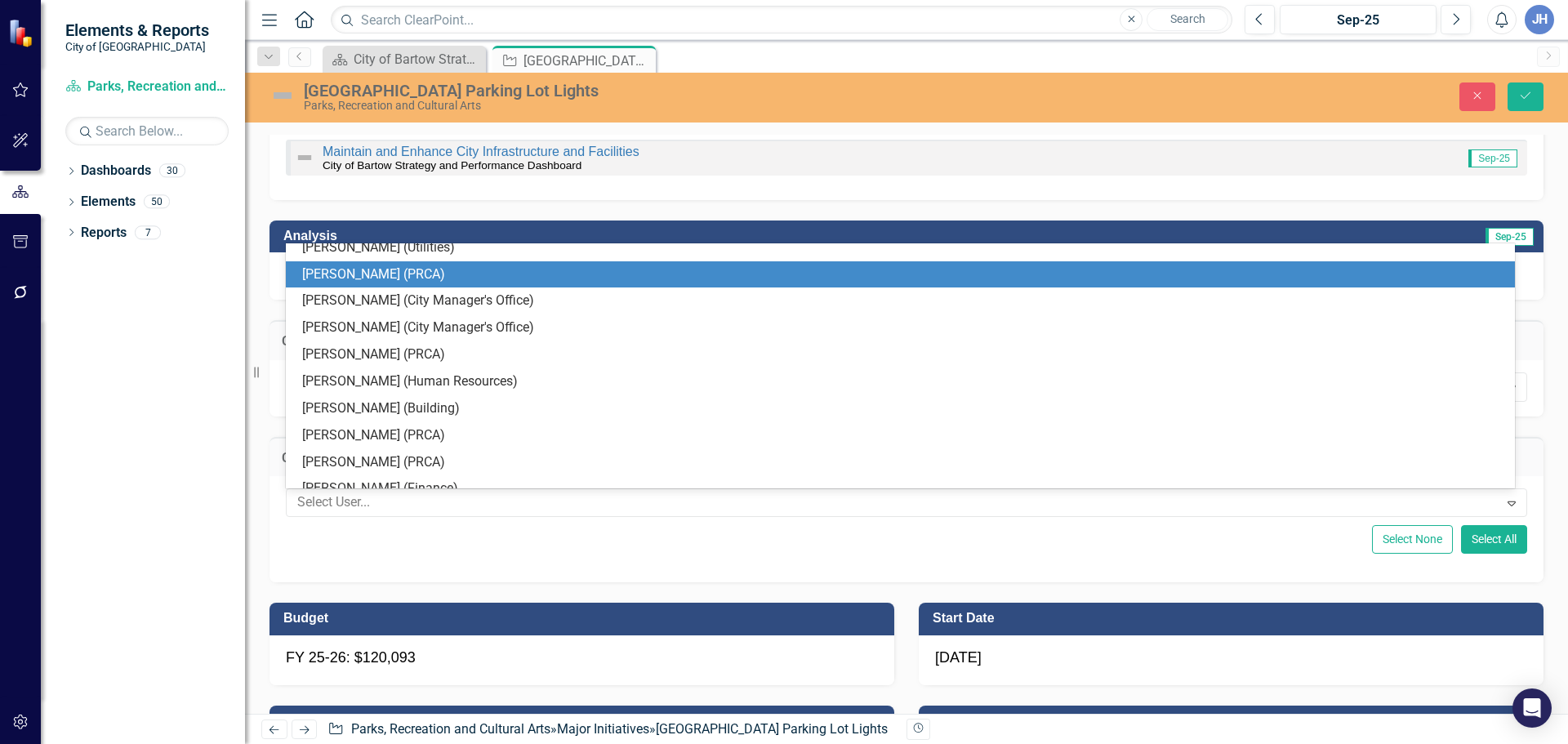
click at [353, 281] on div "[PERSON_NAME] (PRCA)" at bounding box center [902, 274] width 1202 height 19
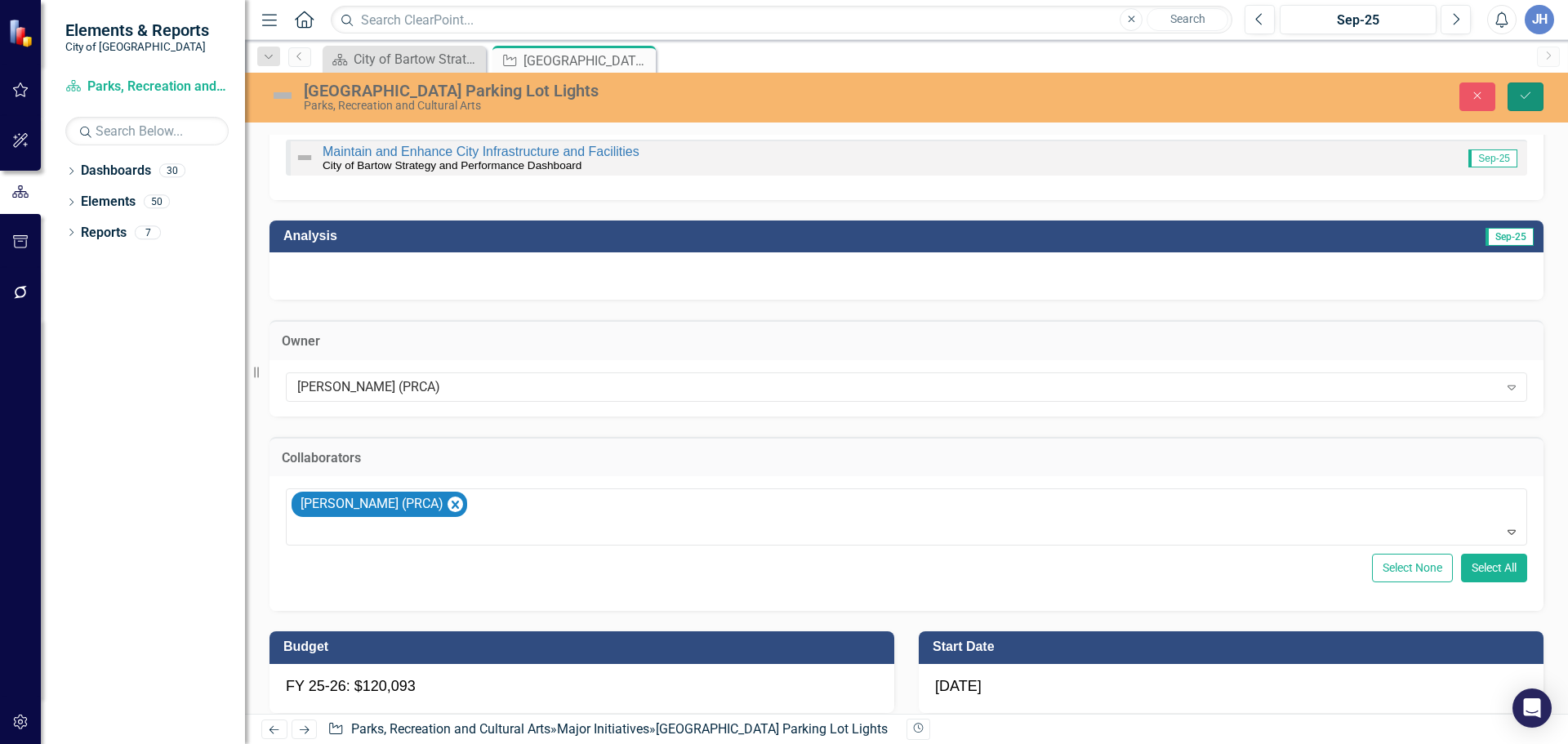
click at [1526, 97] on icon "Save" at bounding box center [1525, 95] width 15 height 12
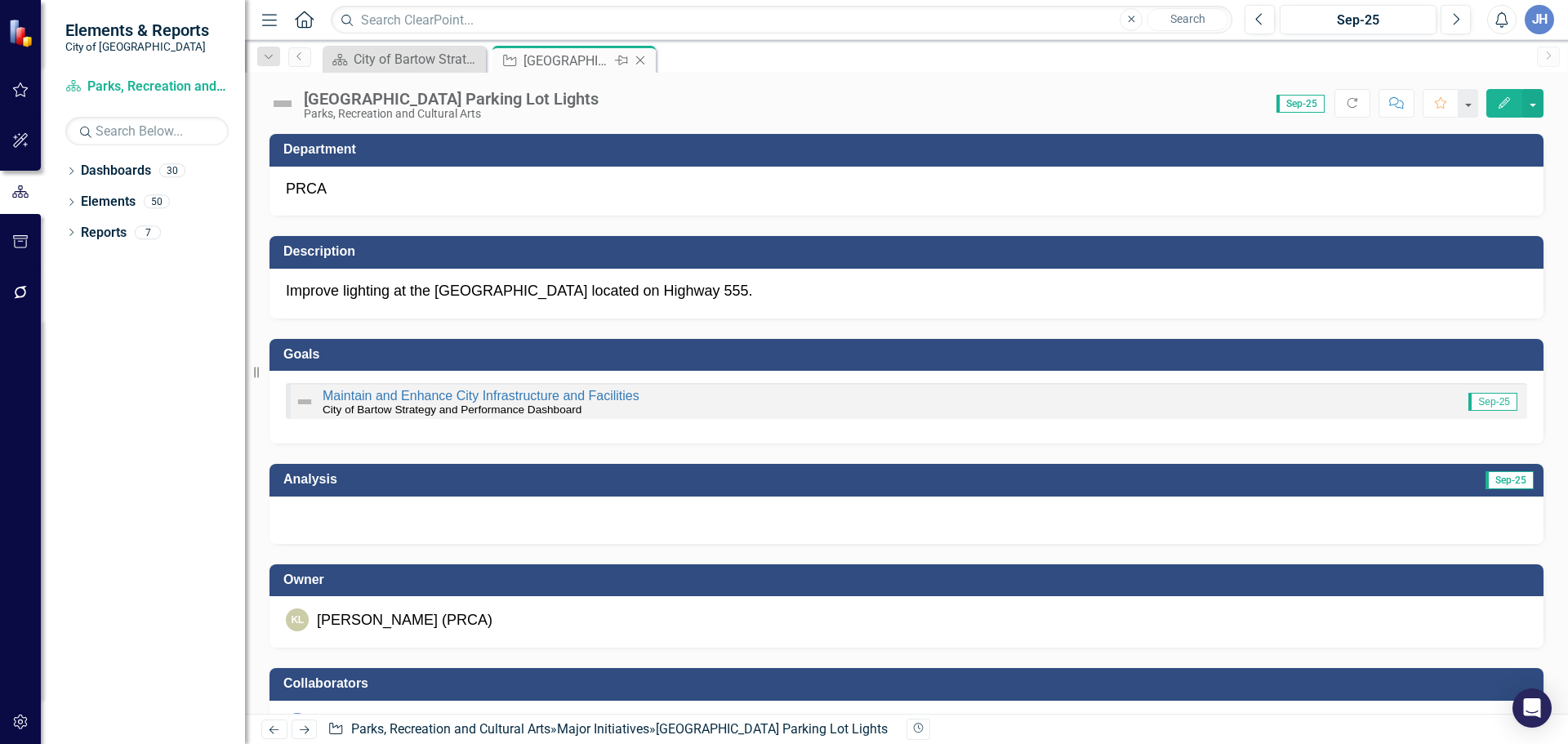
click at [643, 56] on icon "Close" at bounding box center [640, 60] width 16 height 13
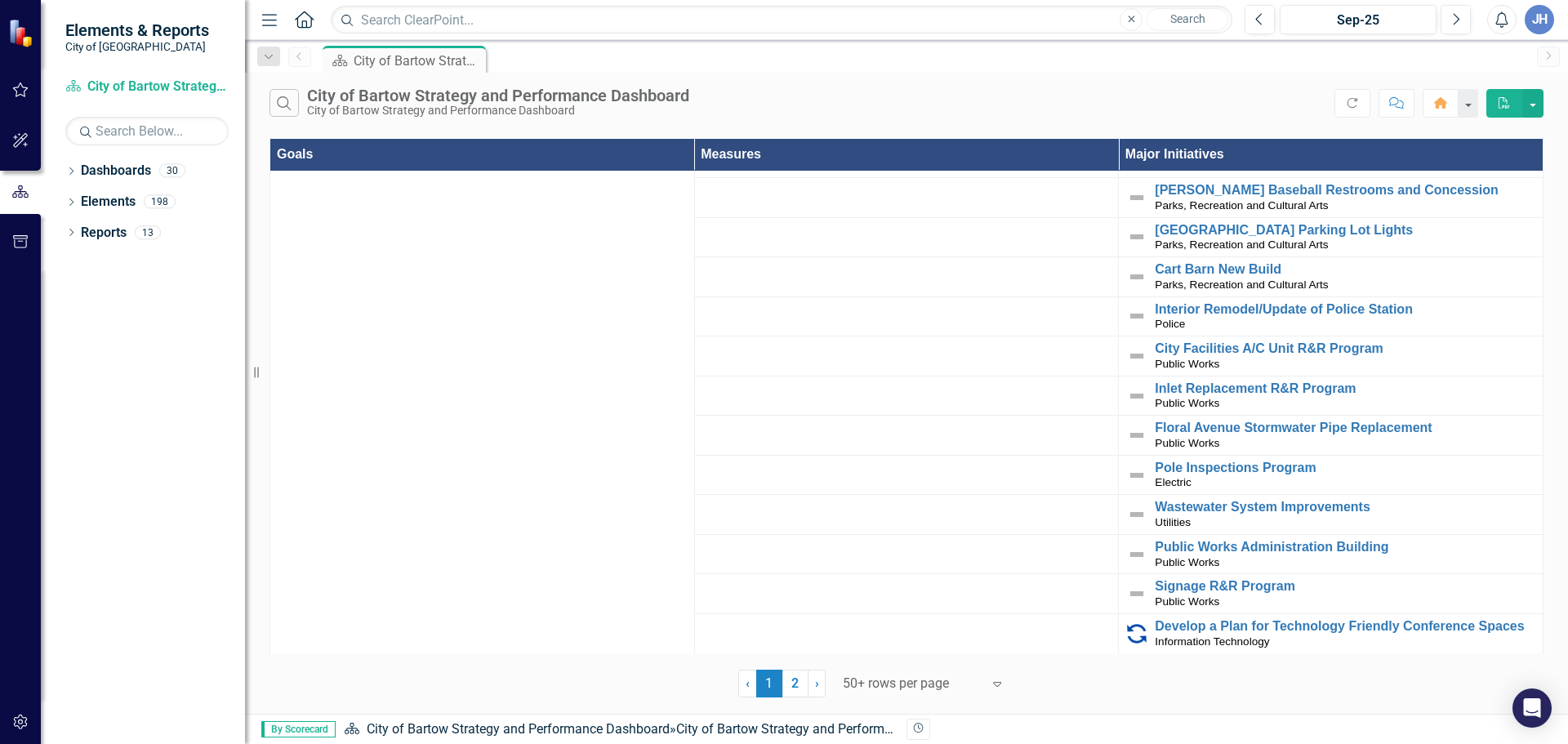
scroll to position [2042, 0]
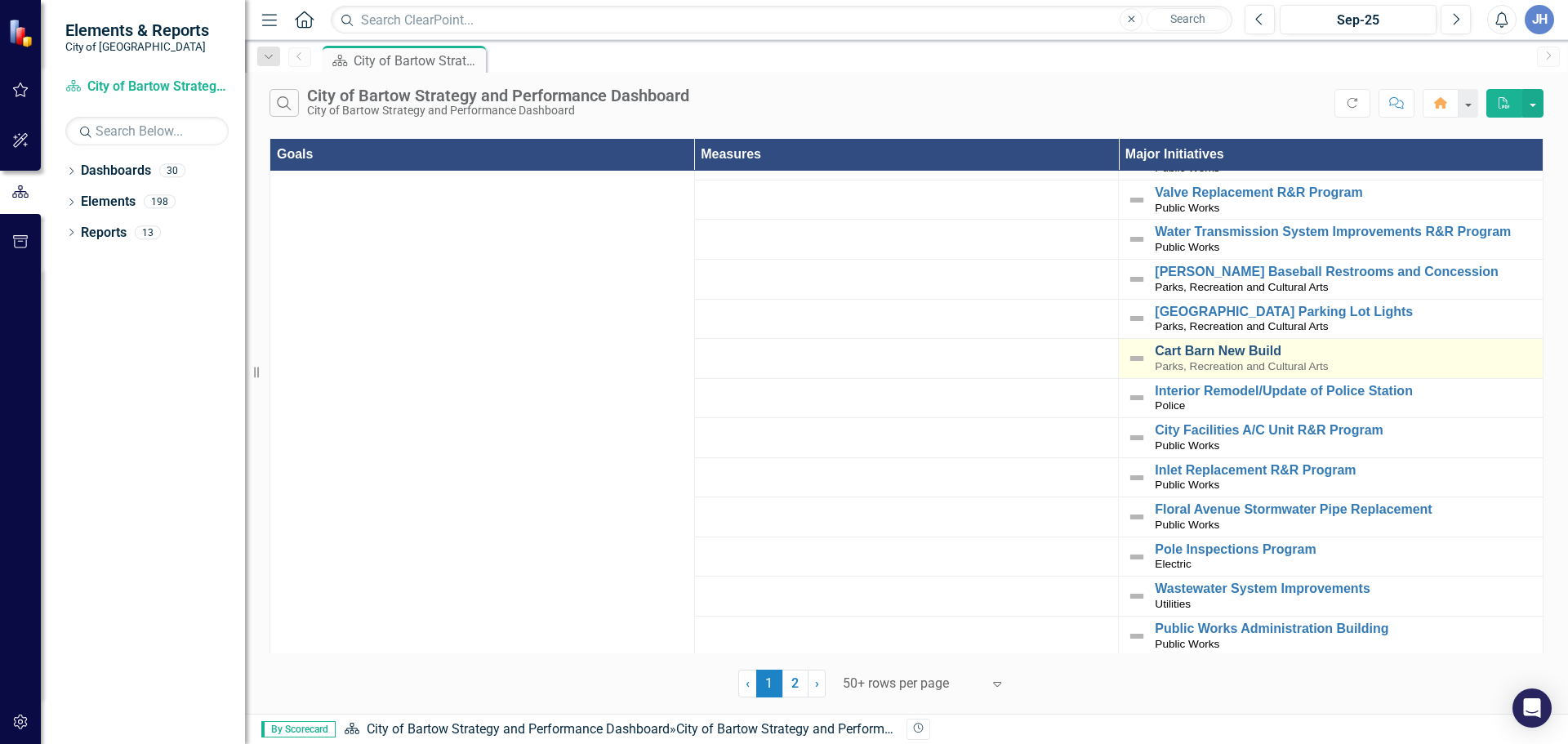
click at [1219, 344] on link "Cart Barn New Build" at bounding box center [1344, 351] width 380 height 15
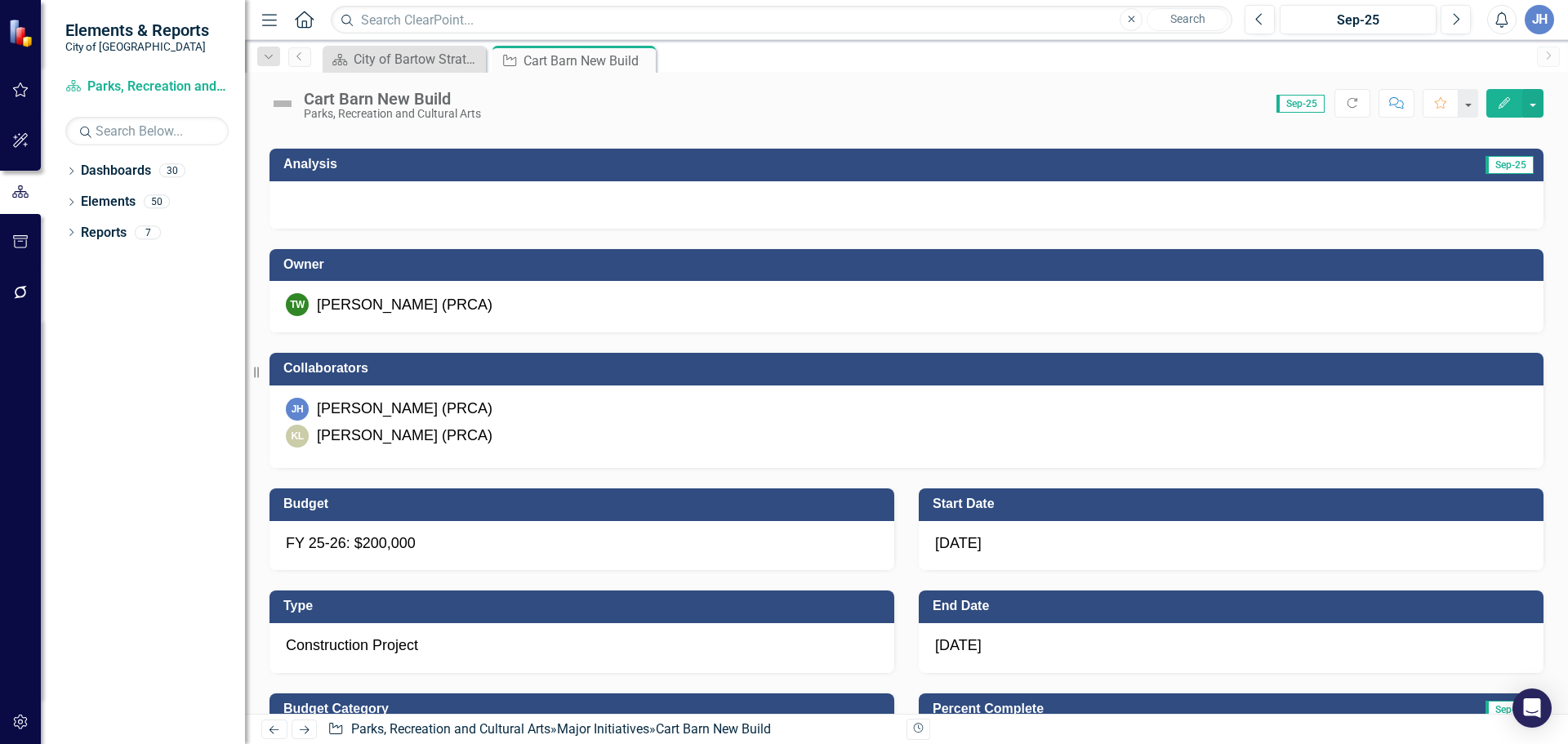
scroll to position [327, 0]
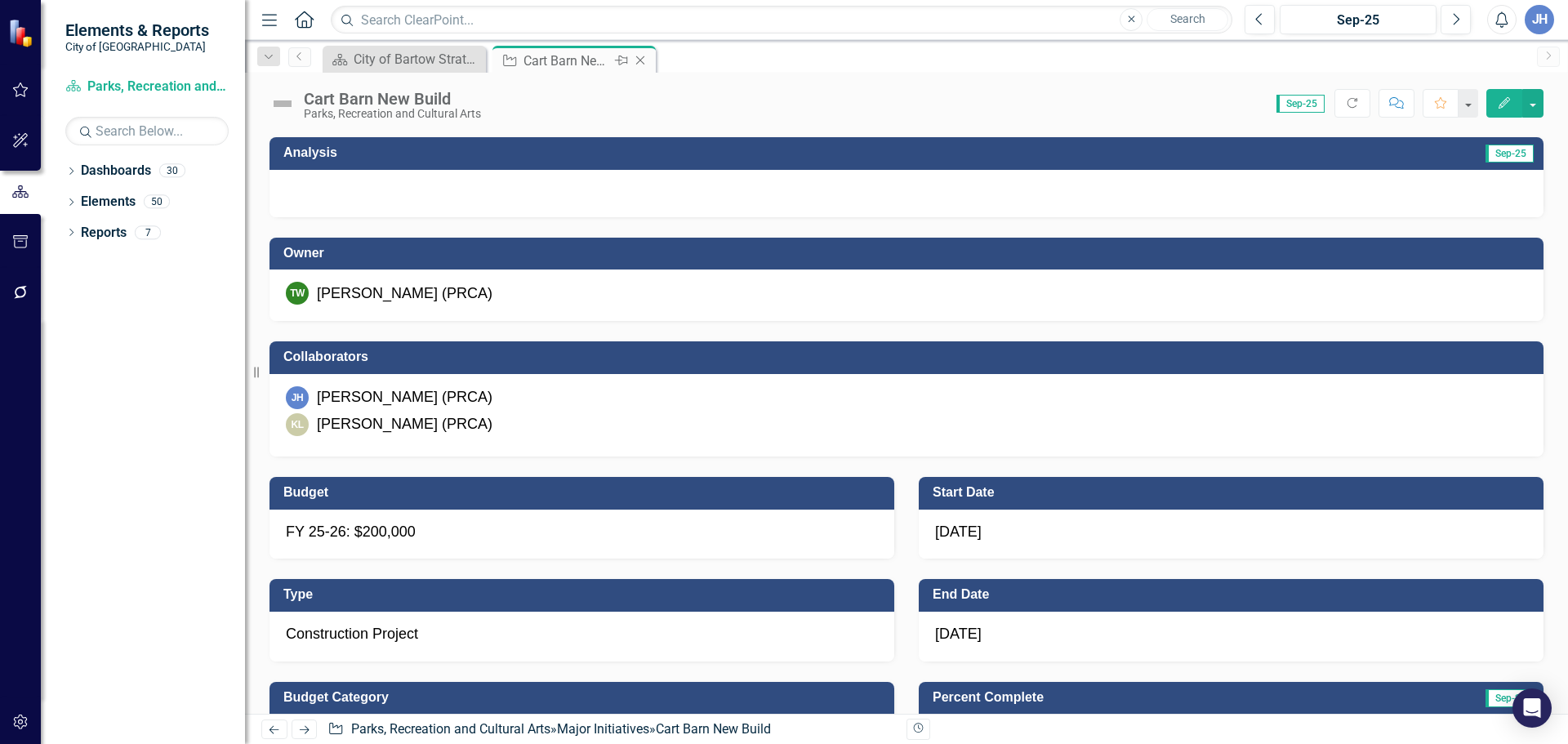
click at [639, 58] on icon "Close" at bounding box center [640, 60] width 16 height 13
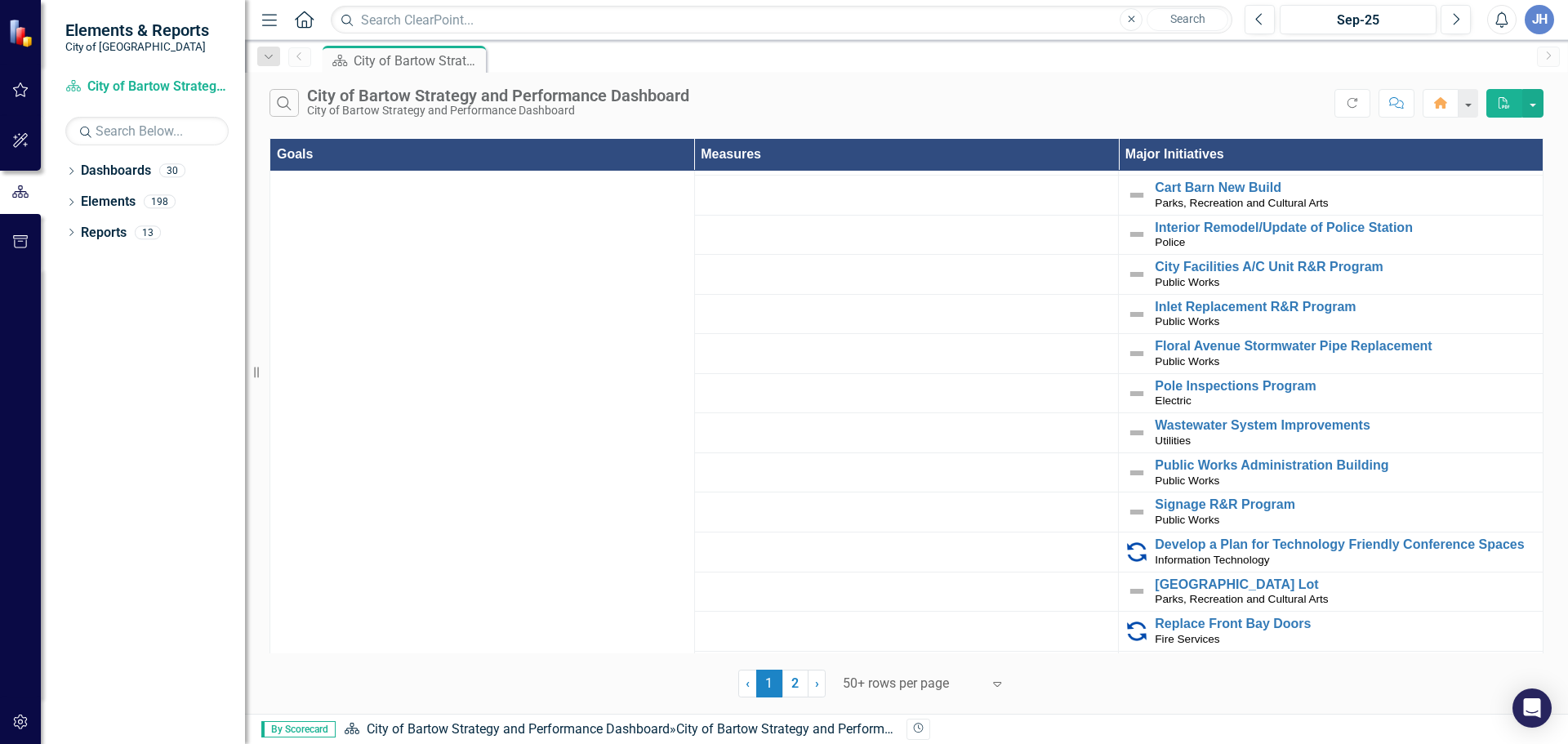
scroll to position [2287, 0]
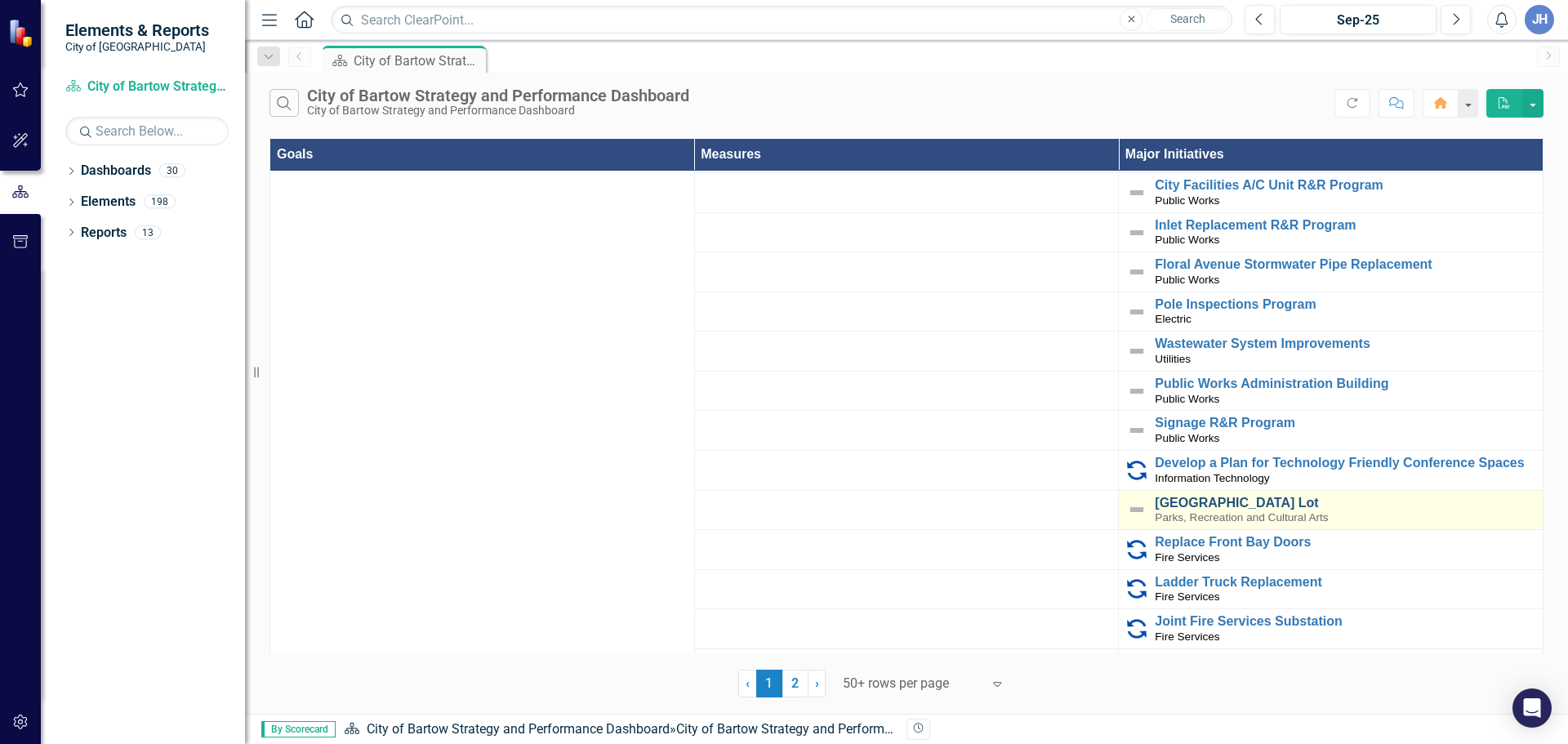
click at [1237, 496] on link "[GEOGRAPHIC_DATA] Lot" at bounding box center [1344, 503] width 380 height 15
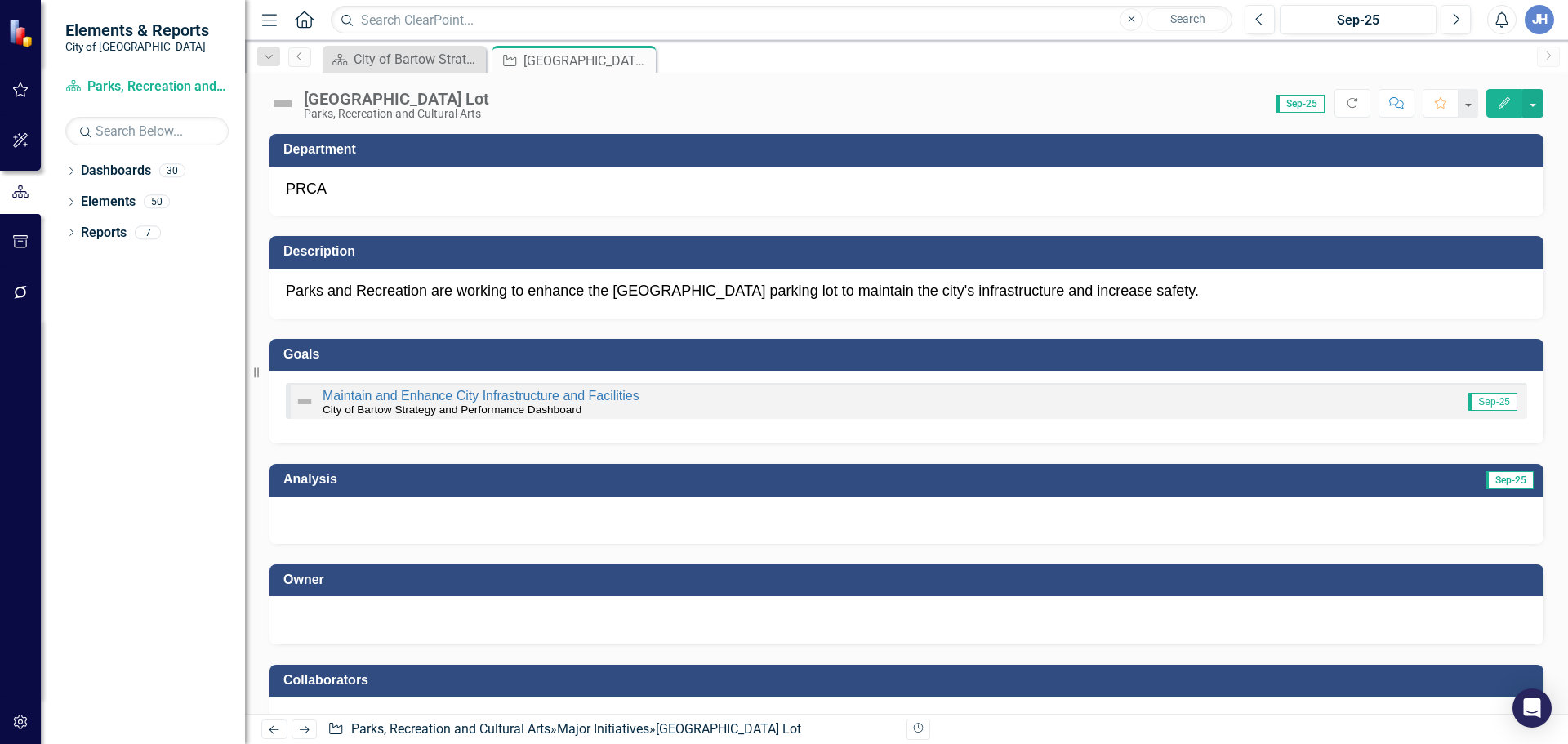
click at [343, 526] on div at bounding box center [906, 519] width 1273 height 47
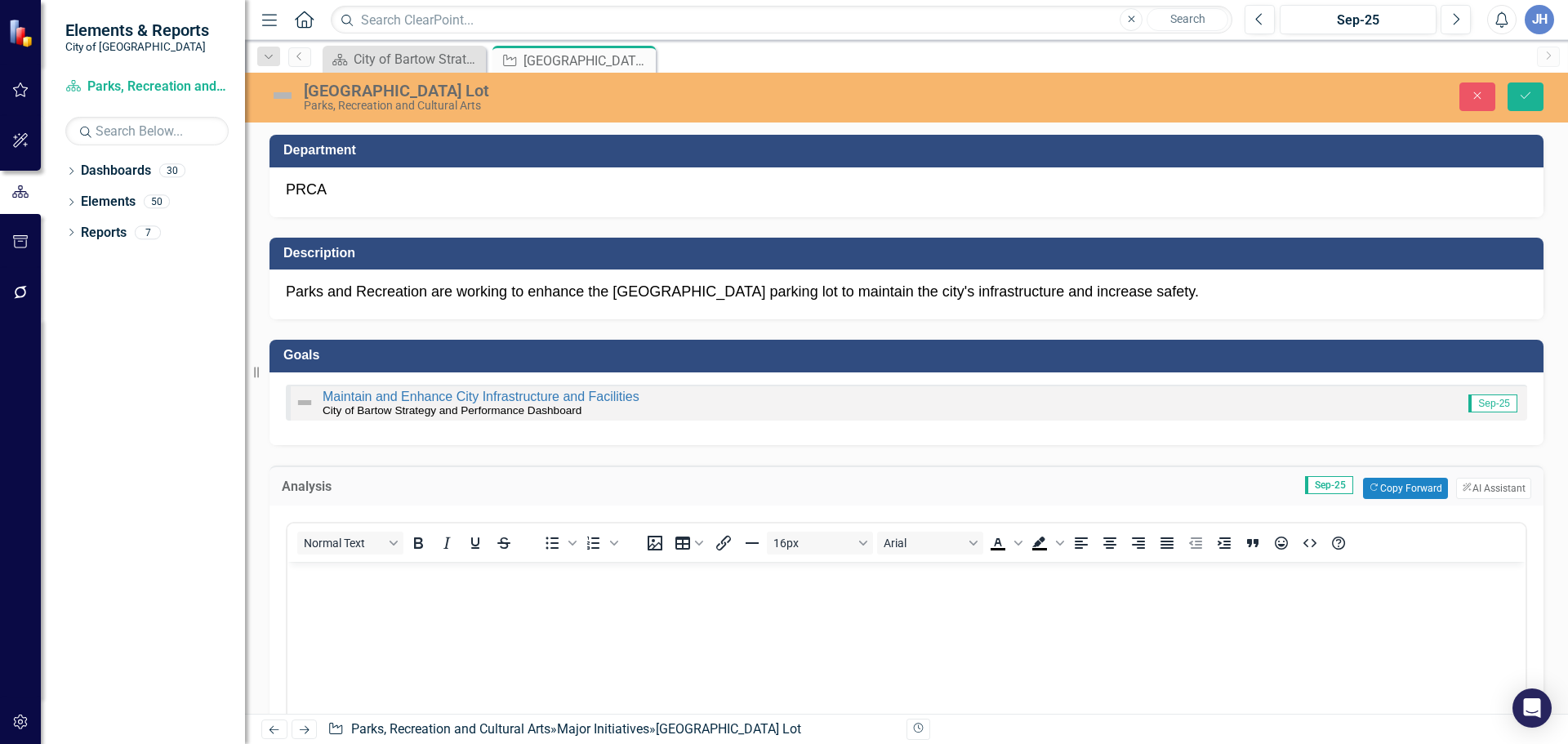
click at [341, 590] on body "Rich Text Area. Press ALT-0 for help." at bounding box center [906, 684] width 1238 height 245
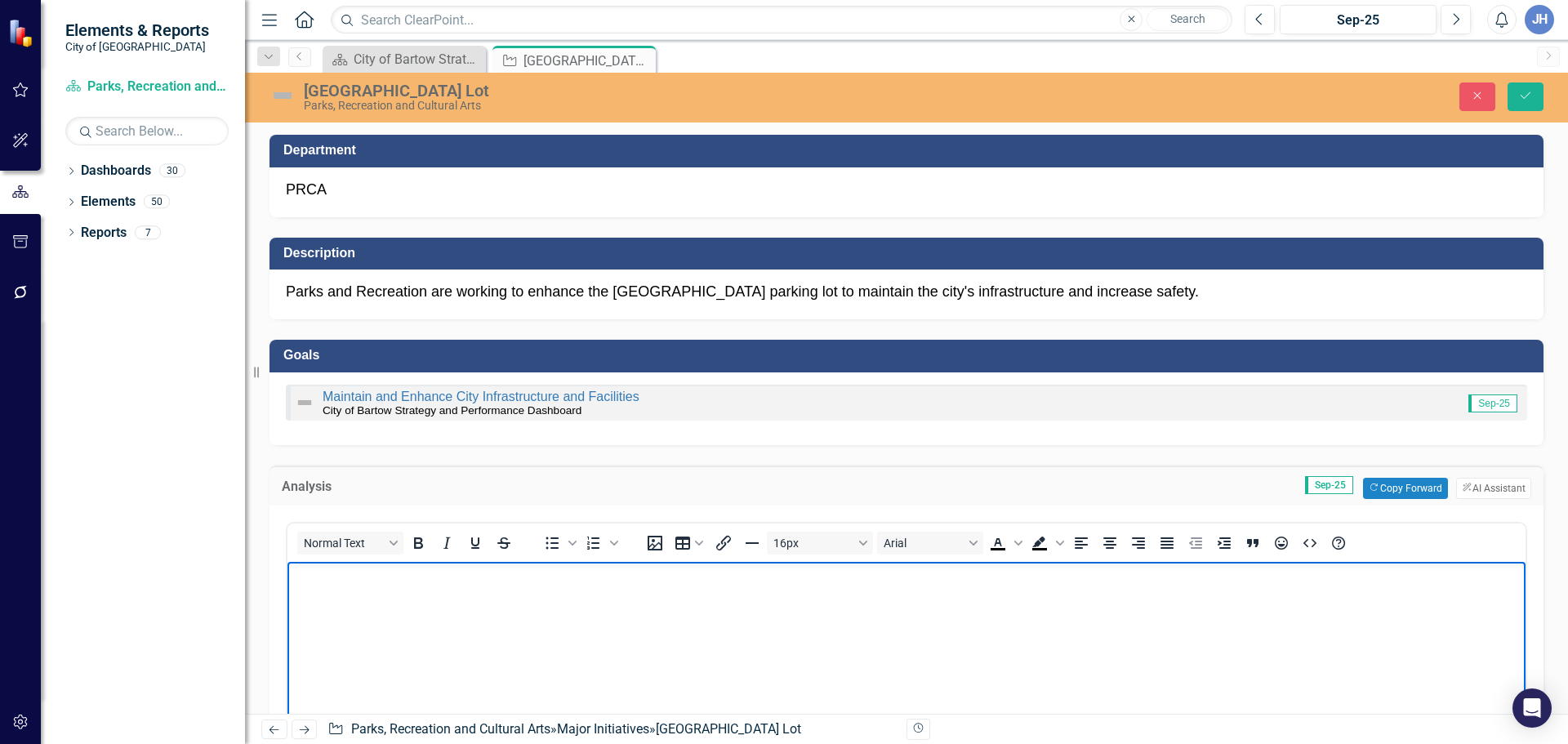
click at [349, 602] on body "Rich Text Area. Press ALT-0 for help." at bounding box center [906, 684] width 1238 height 245
click at [439, 580] on p "9/24- sent Scope of Work for Parking lot and landscaping." at bounding box center [906, 575] width 1230 height 20
click at [800, 576] on p "9/24- sent Scope of Work and request for proposal for Parking lot and landscapi…" at bounding box center [906, 575] width 1230 height 20
click at [328, 611] on p "Rich Text Area. Press ALT-0 for help." at bounding box center [906, 608] width 1230 height 20
click at [817, 576] on p "9/24- sent Scope of Work and request for proposal for Parking lot and landscapi…" at bounding box center [906, 575] width 1230 height 20
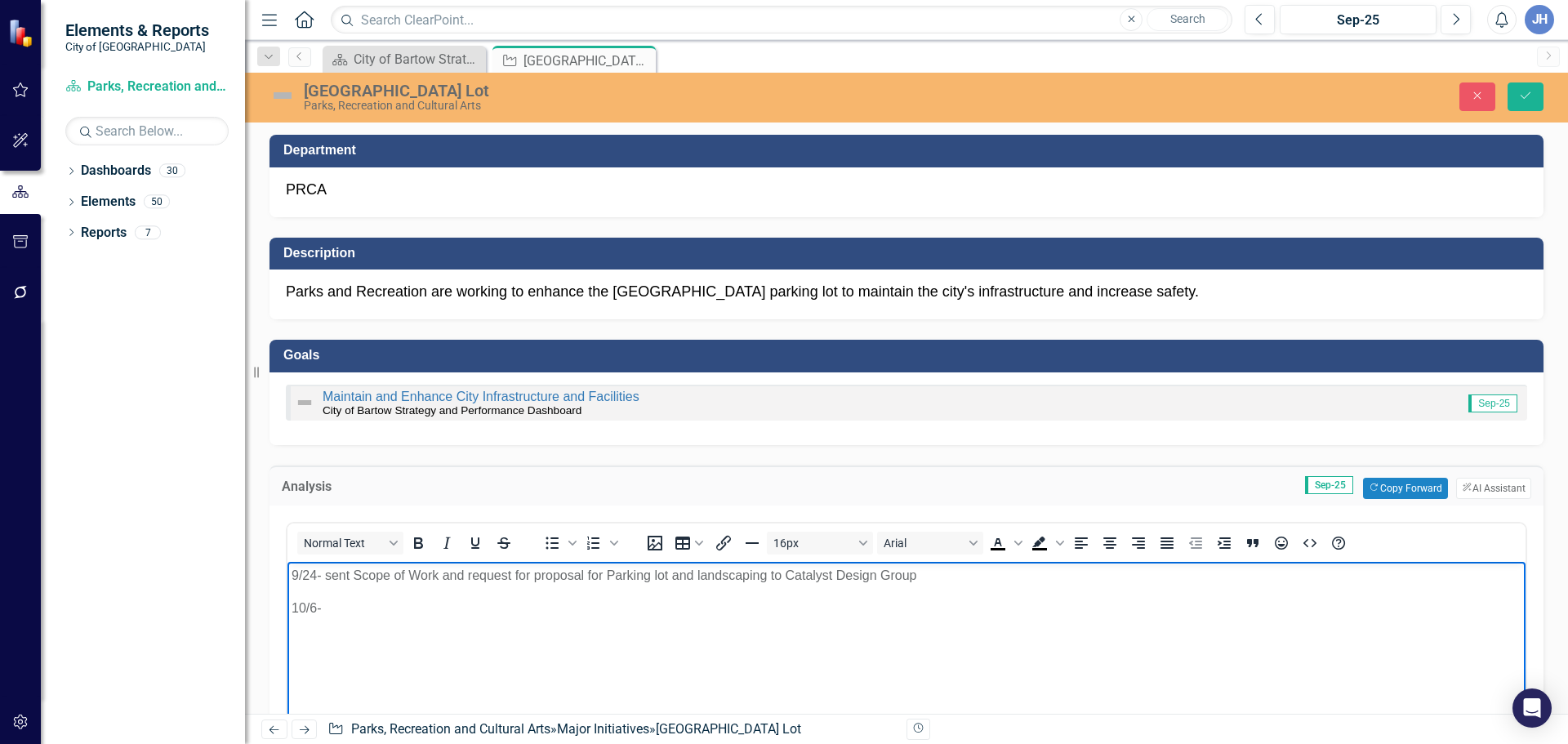
click at [330, 598] on p "10/6-" at bounding box center [906, 608] width 1230 height 20
drag, startPoint x: 506, startPoint y: 605, endPoint x: 518, endPoint y: 614, distance: 15.0
click at [506, 605] on p "10/6- CDG selecting civil engineer" at bounding box center [906, 608] width 1230 height 20
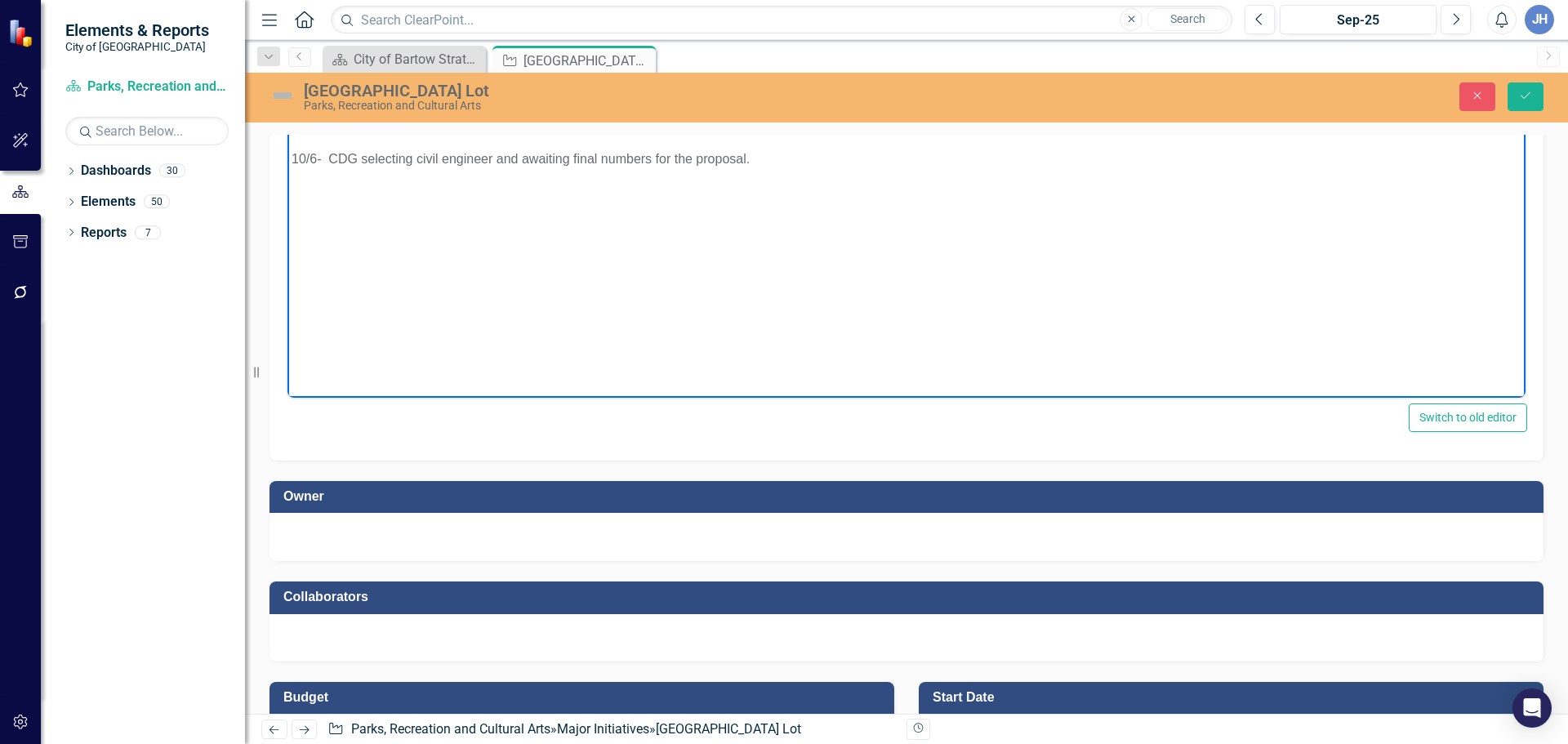
scroll to position [490, 0]
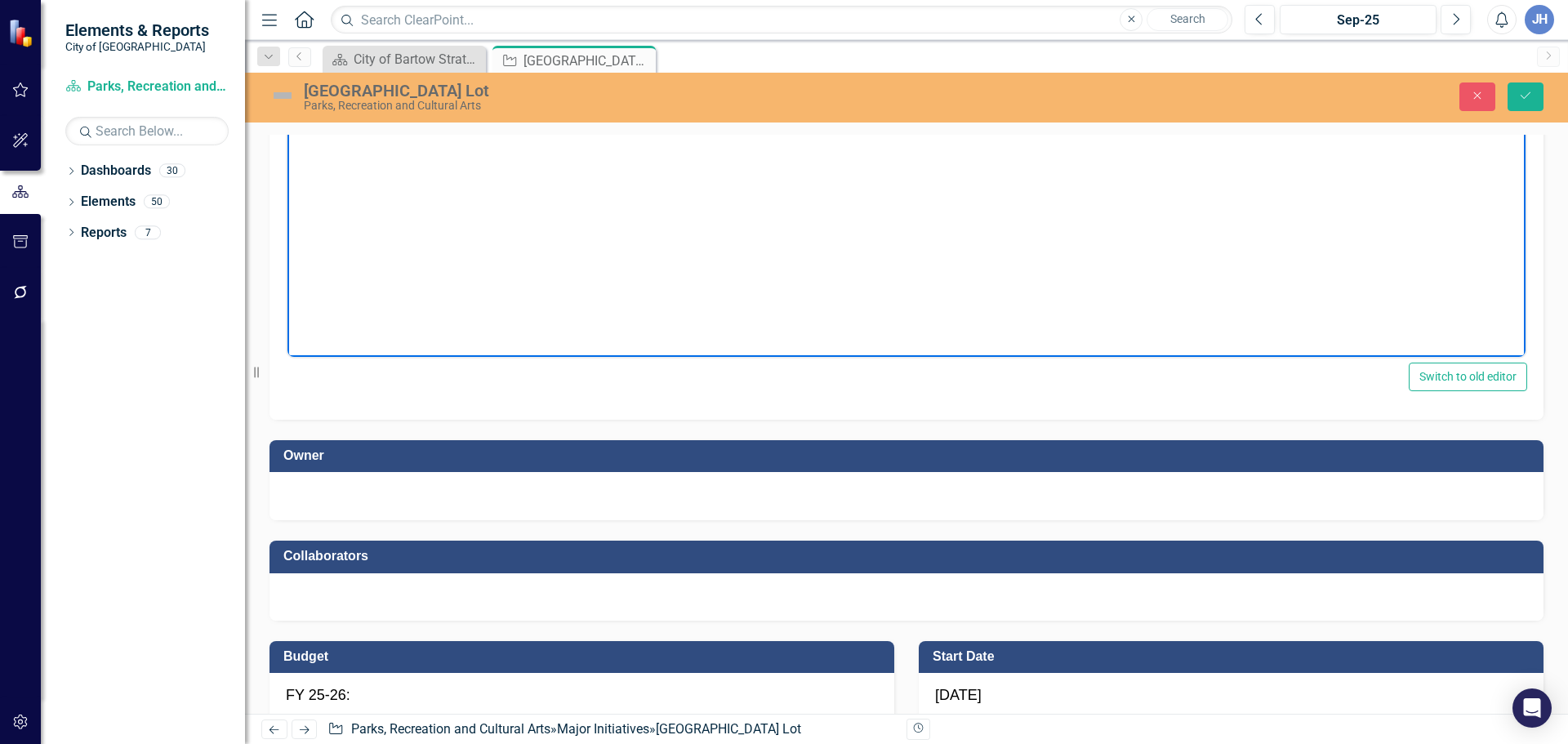
click at [404, 502] on div at bounding box center [906, 495] width 1241 height 20
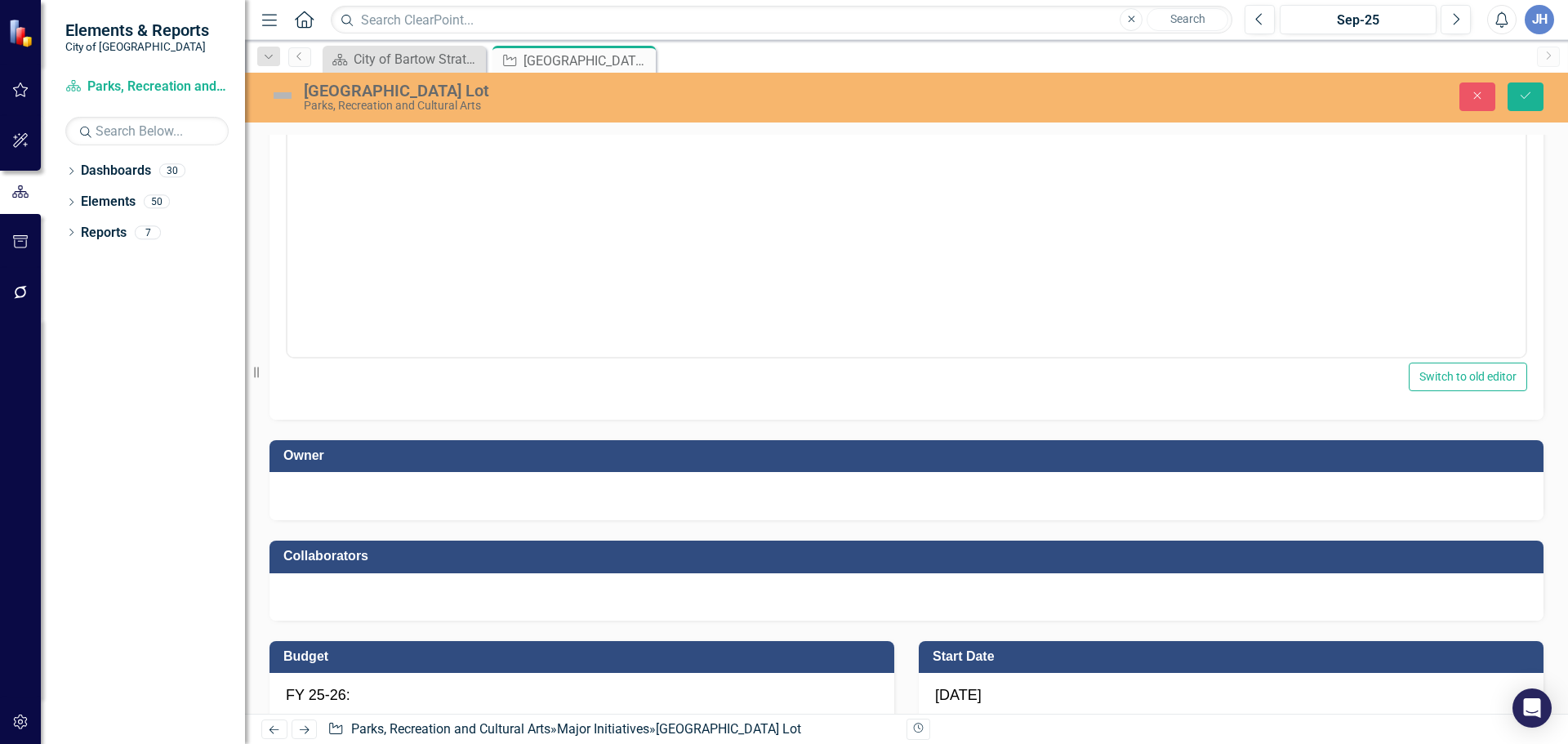
click at [404, 502] on div at bounding box center [906, 495] width 1241 height 20
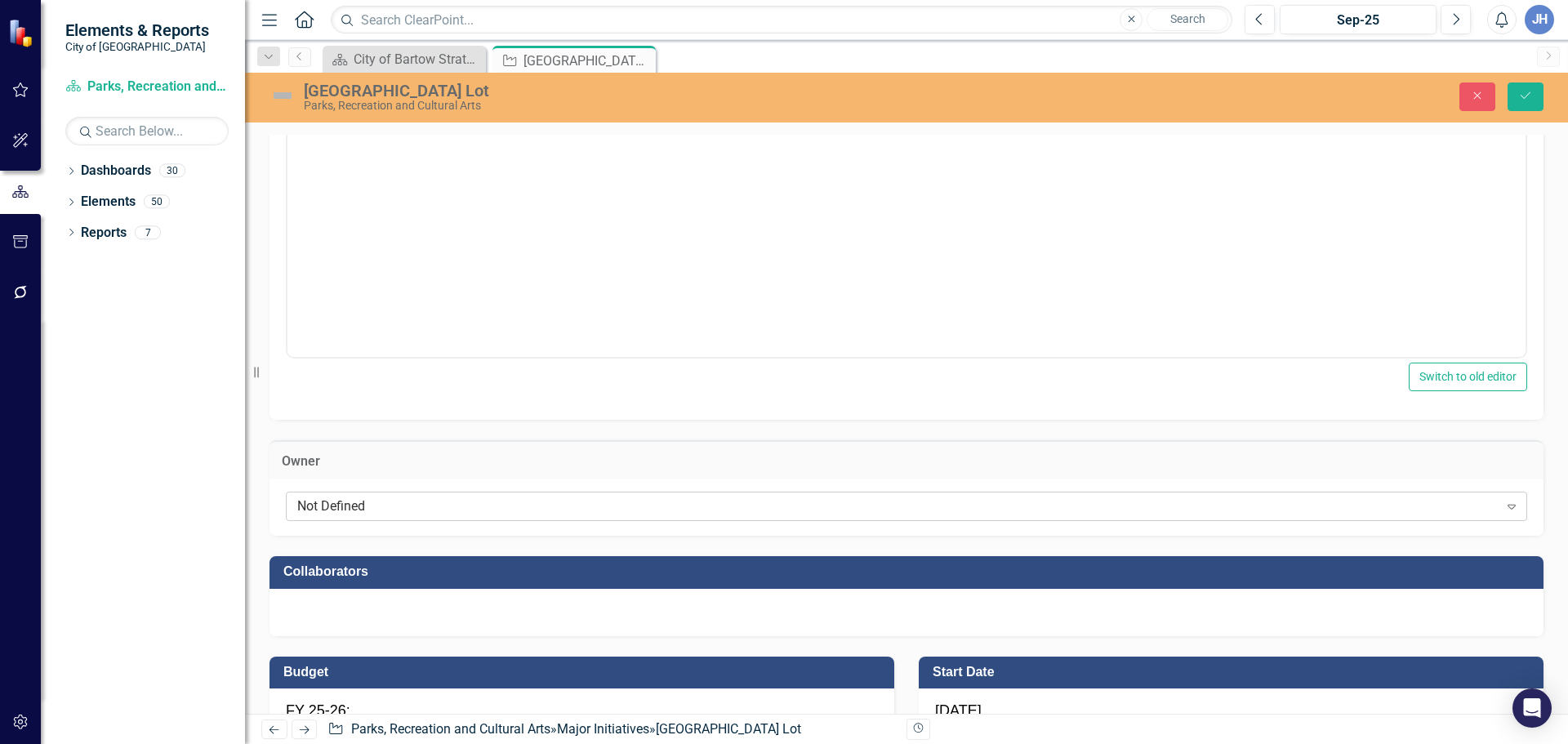
click at [376, 509] on div "Not Defined" at bounding box center [897, 506] width 1201 height 19
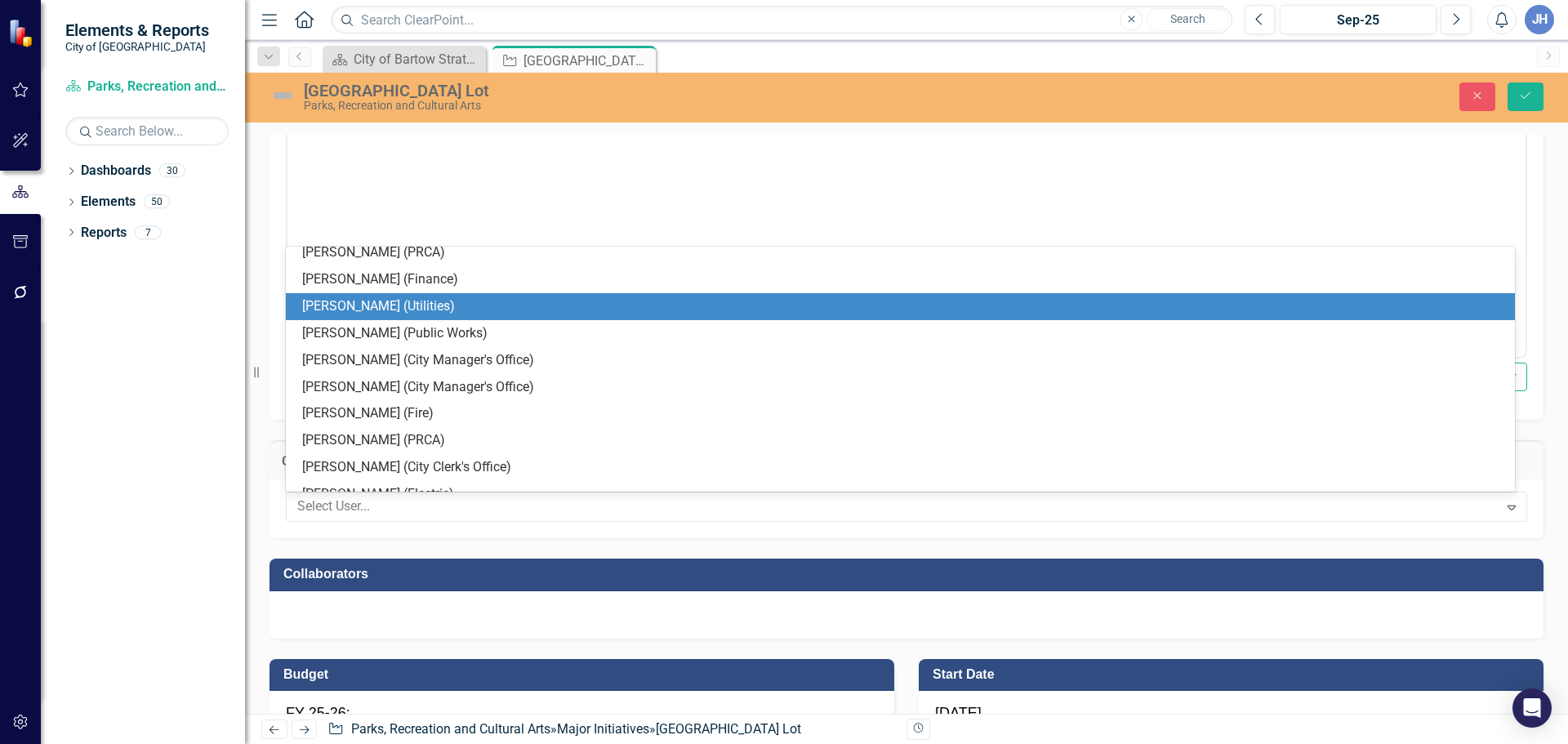
scroll to position [408, 0]
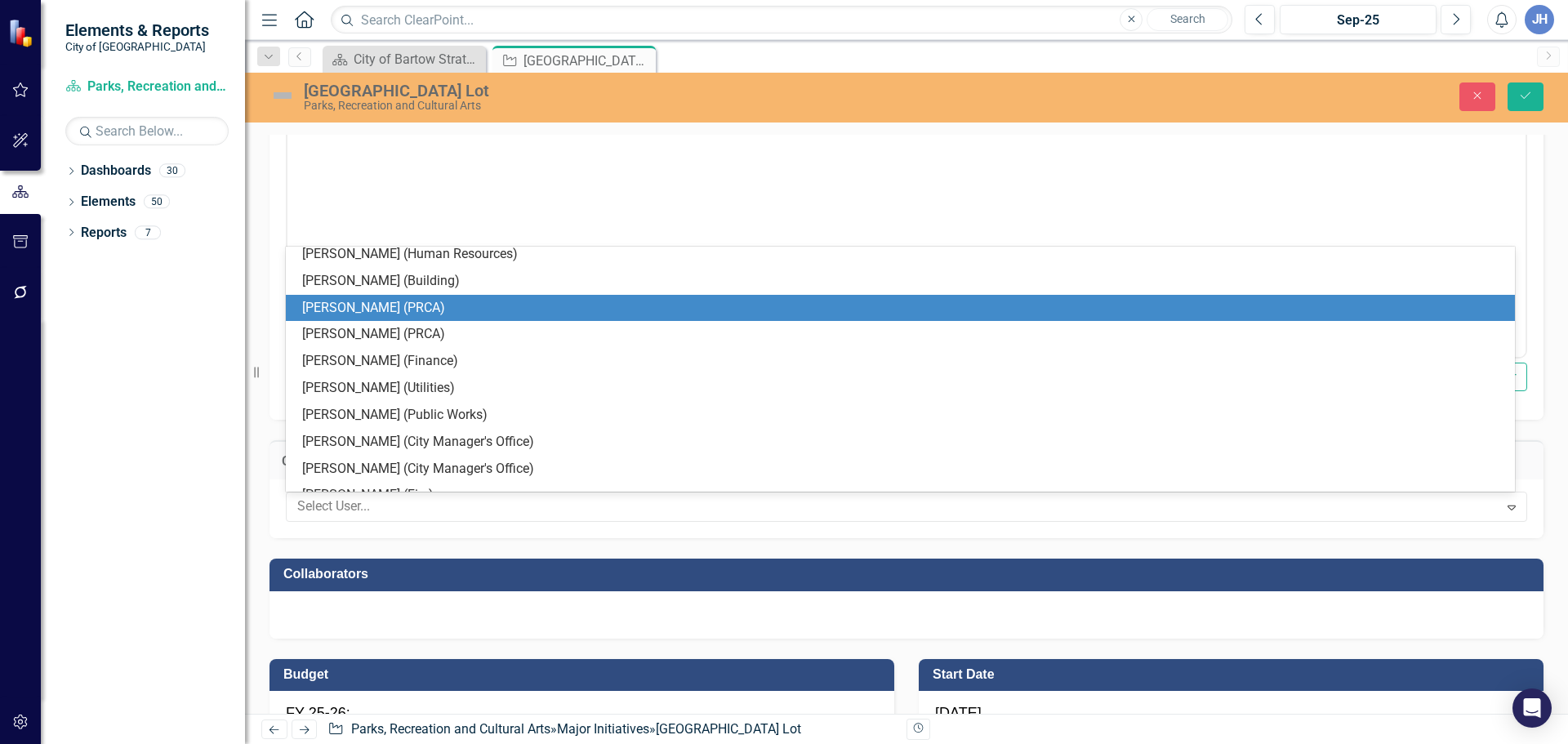
click at [361, 312] on div "[PERSON_NAME] (PRCA)" at bounding box center [902, 308] width 1202 height 19
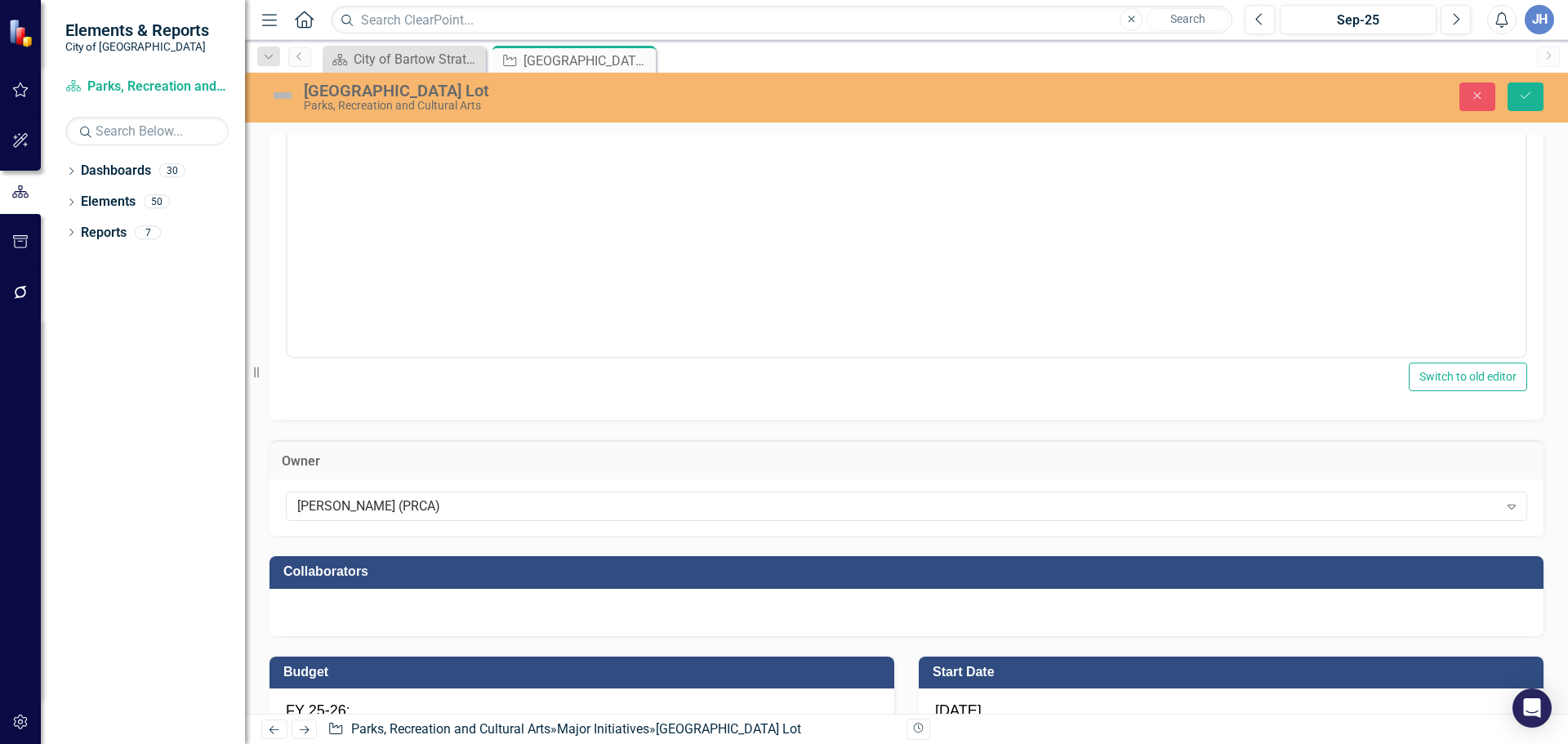
click at [360, 614] on div at bounding box center [906, 612] width 1273 height 47
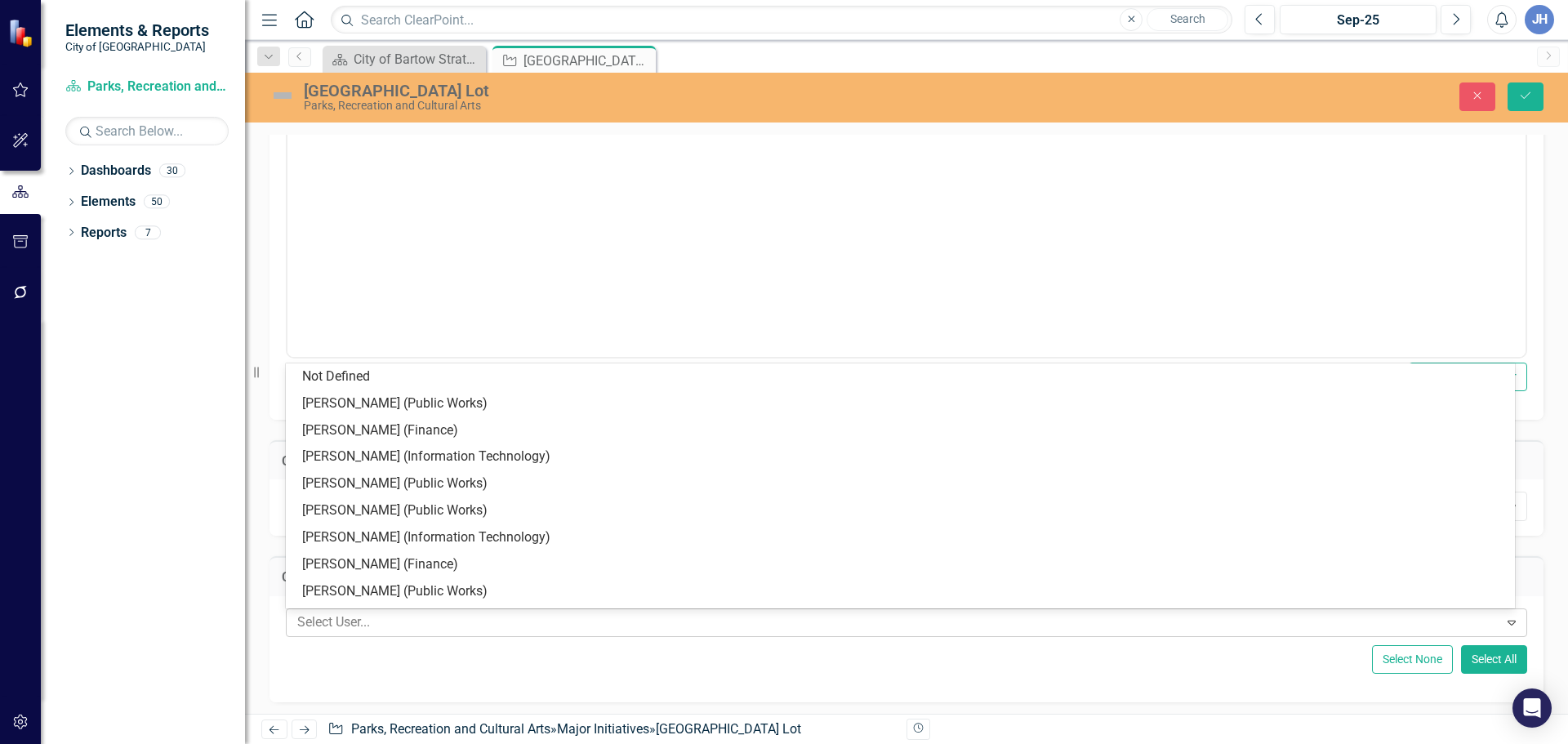
click at [359, 623] on div at bounding box center [894, 622] width 1208 height 22
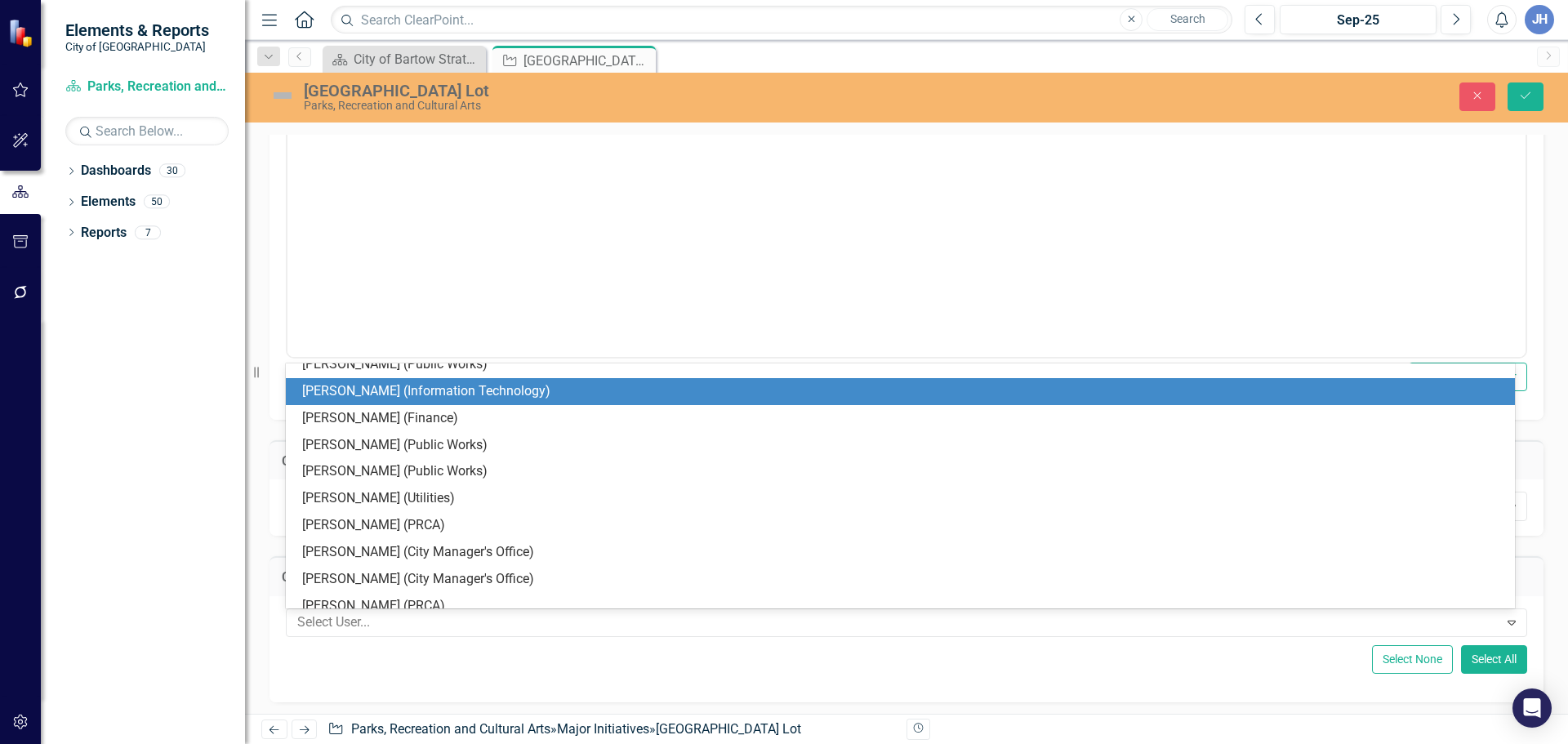
scroll to position [169, 0]
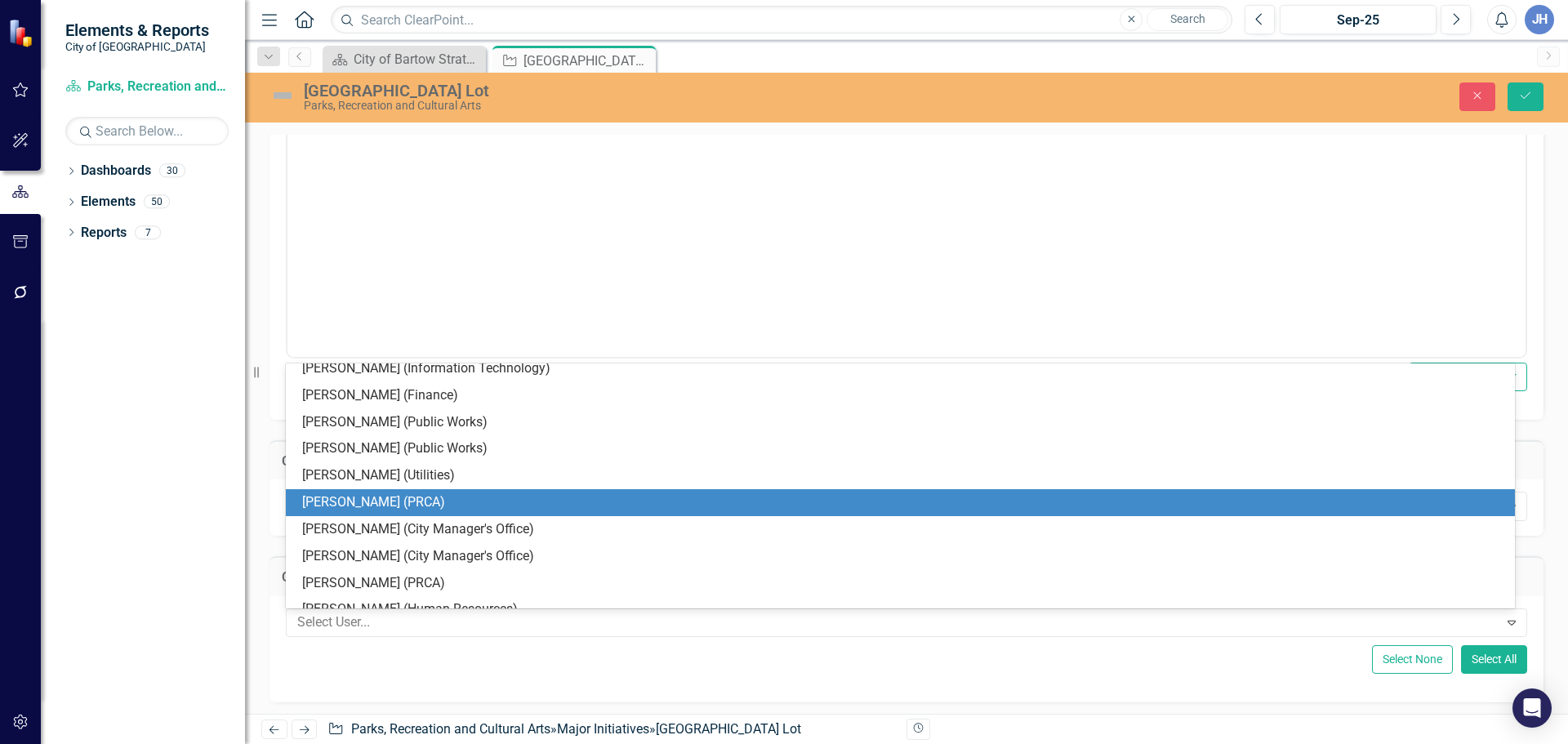
click at [392, 501] on div "[PERSON_NAME] (PRCA)" at bounding box center [902, 503] width 1202 height 19
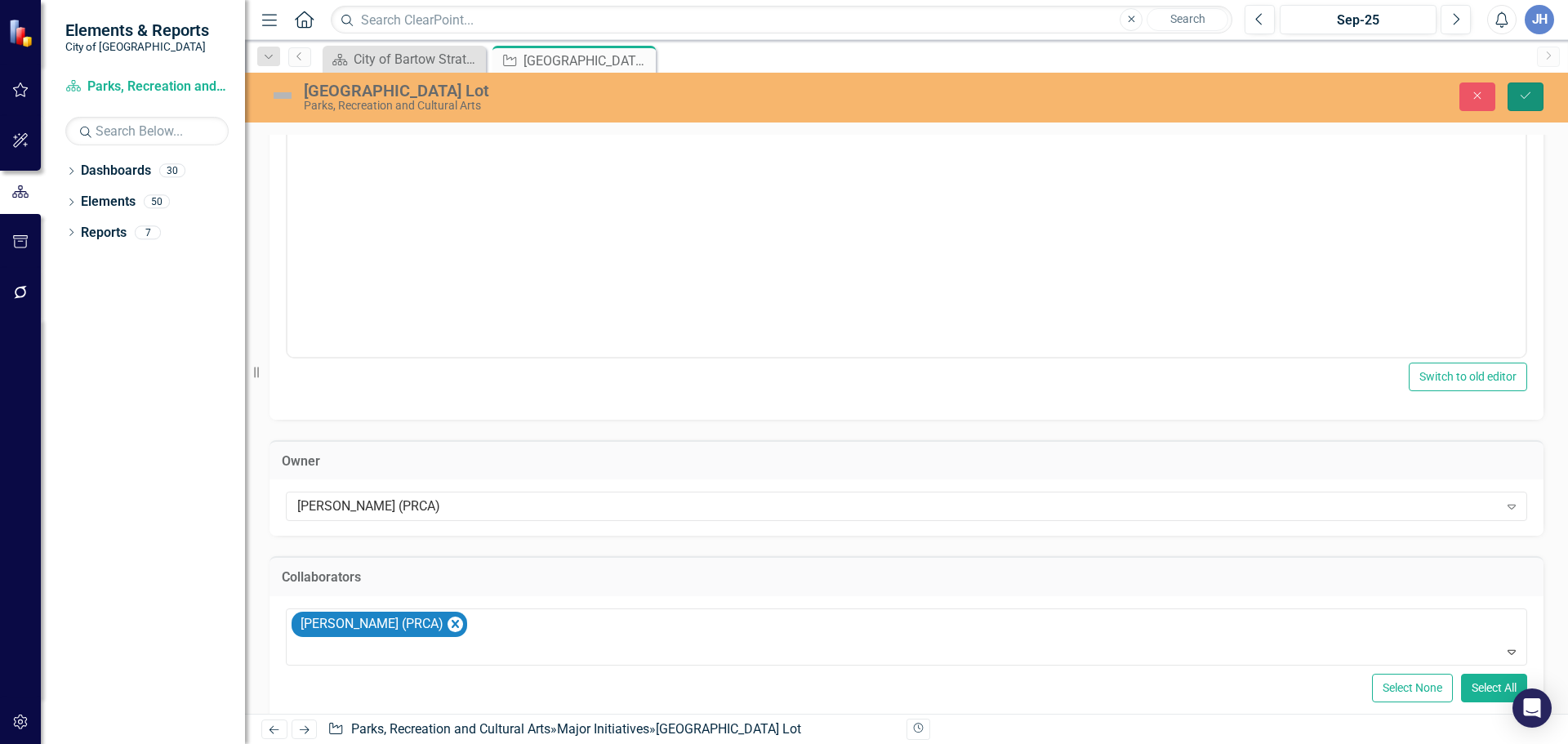
click at [1521, 101] on icon "Save" at bounding box center [1525, 95] width 15 height 12
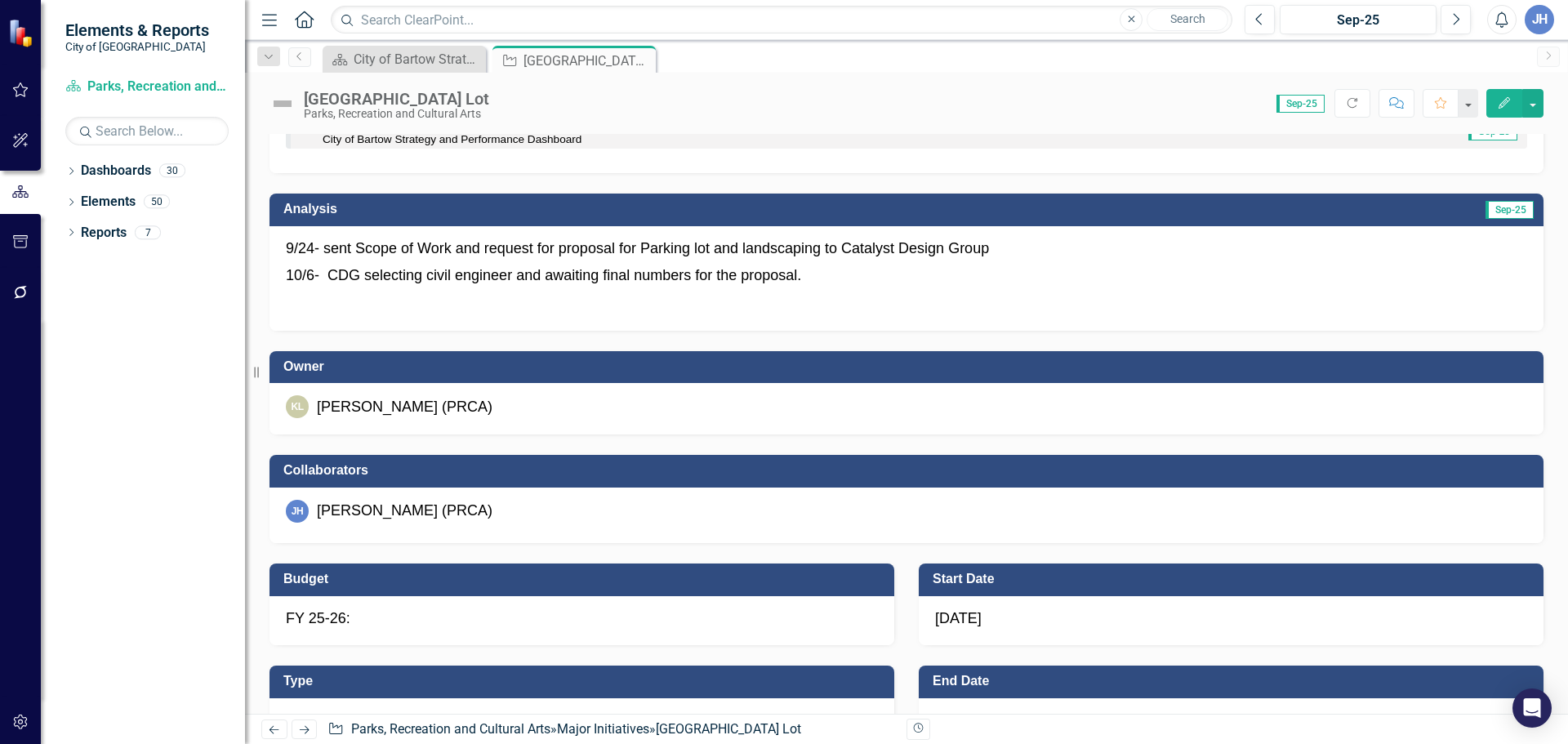
scroll to position [245, 0]
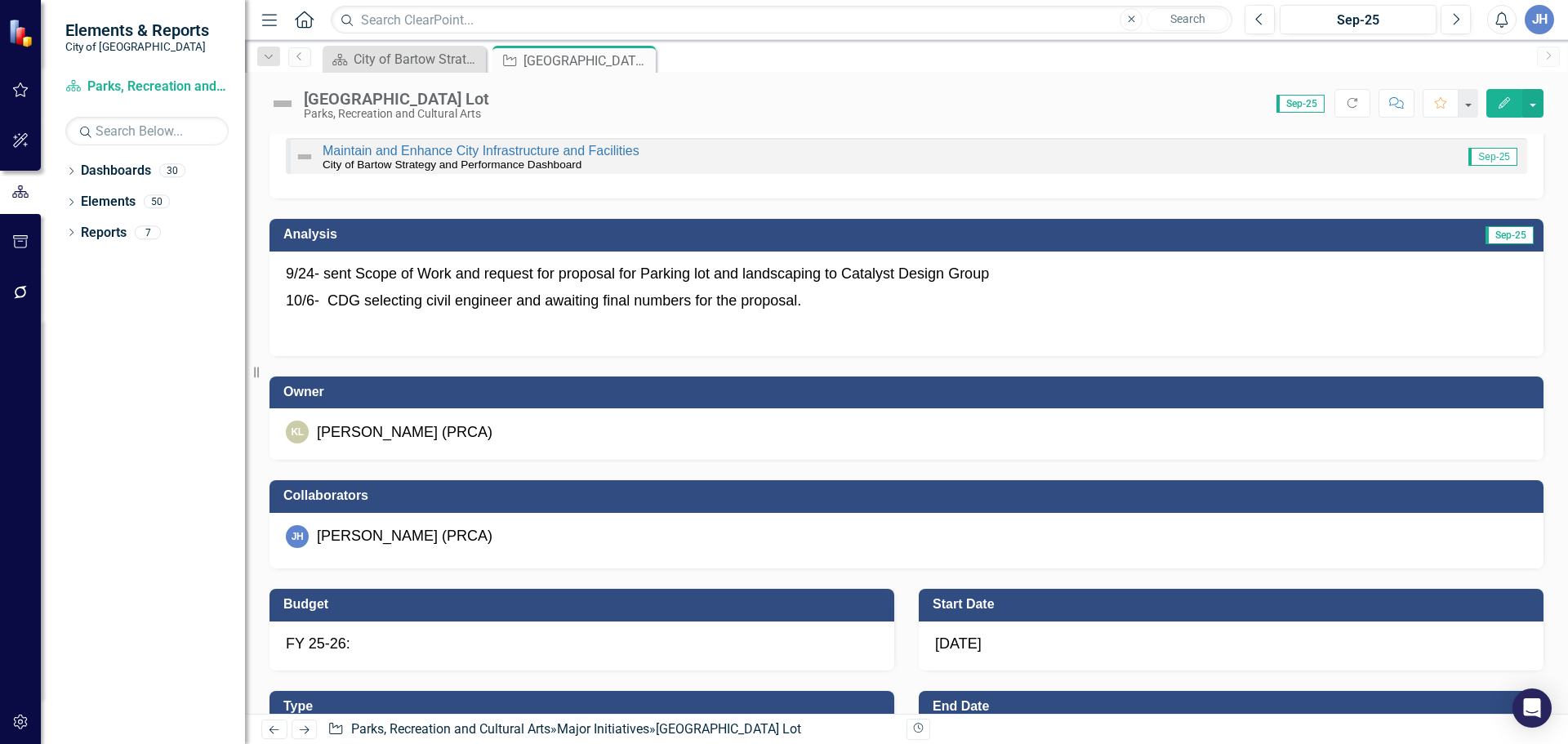
click at [517, 545] on div "JH Jason Hargrove (PRCA)" at bounding box center [906, 537] width 1241 height 23
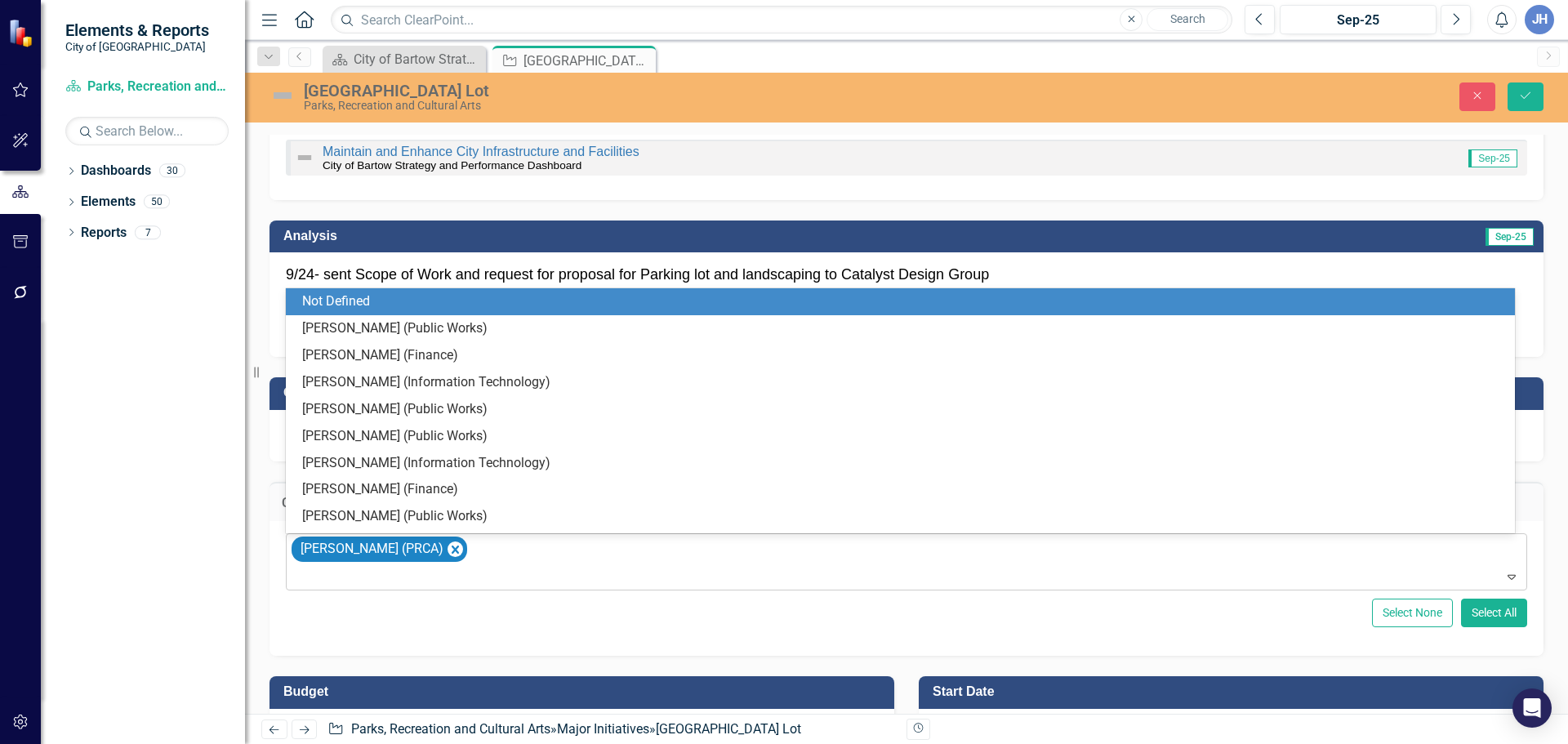
click at [449, 569] on div at bounding box center [908, 577] width 1233 height 22
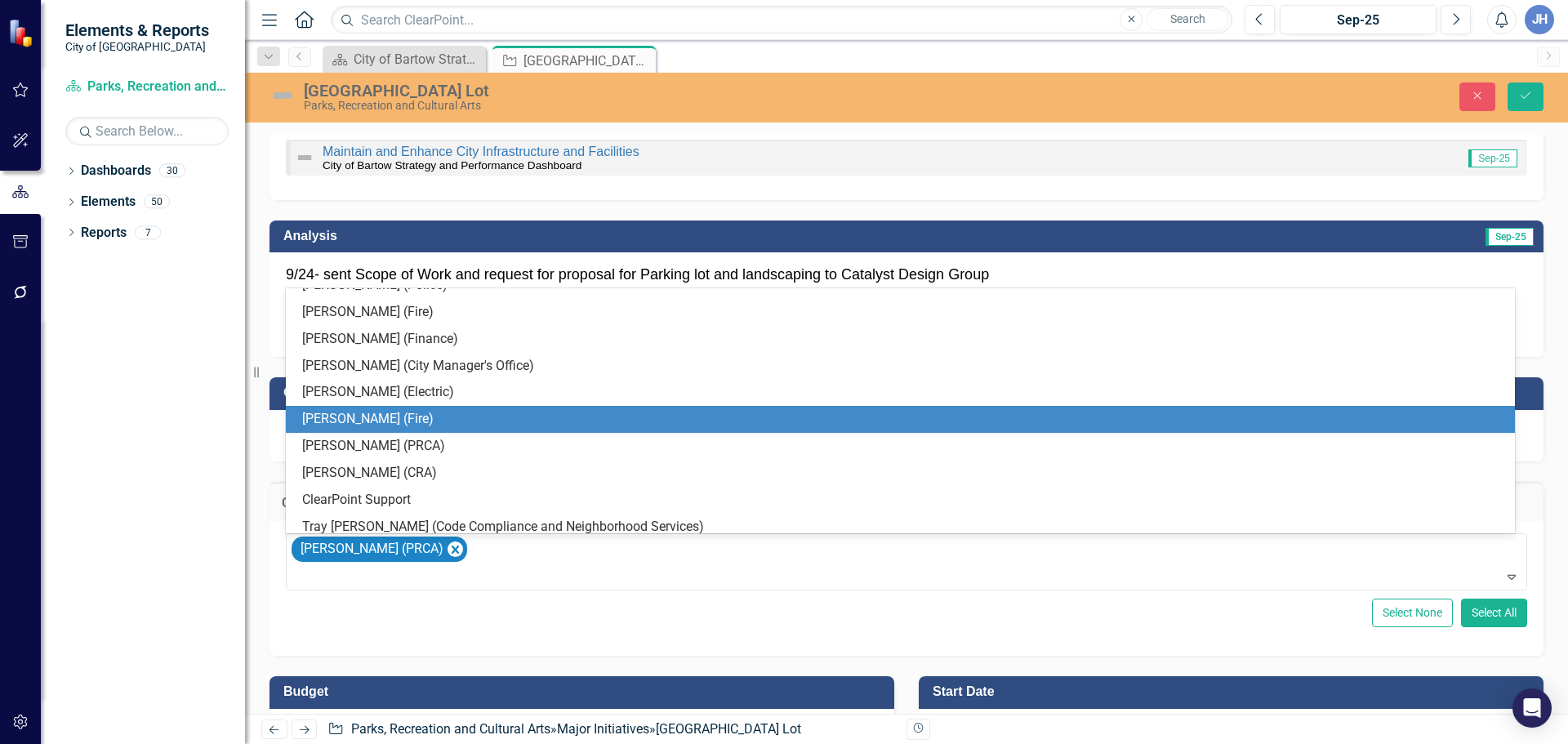
scroll to position [850, 0]
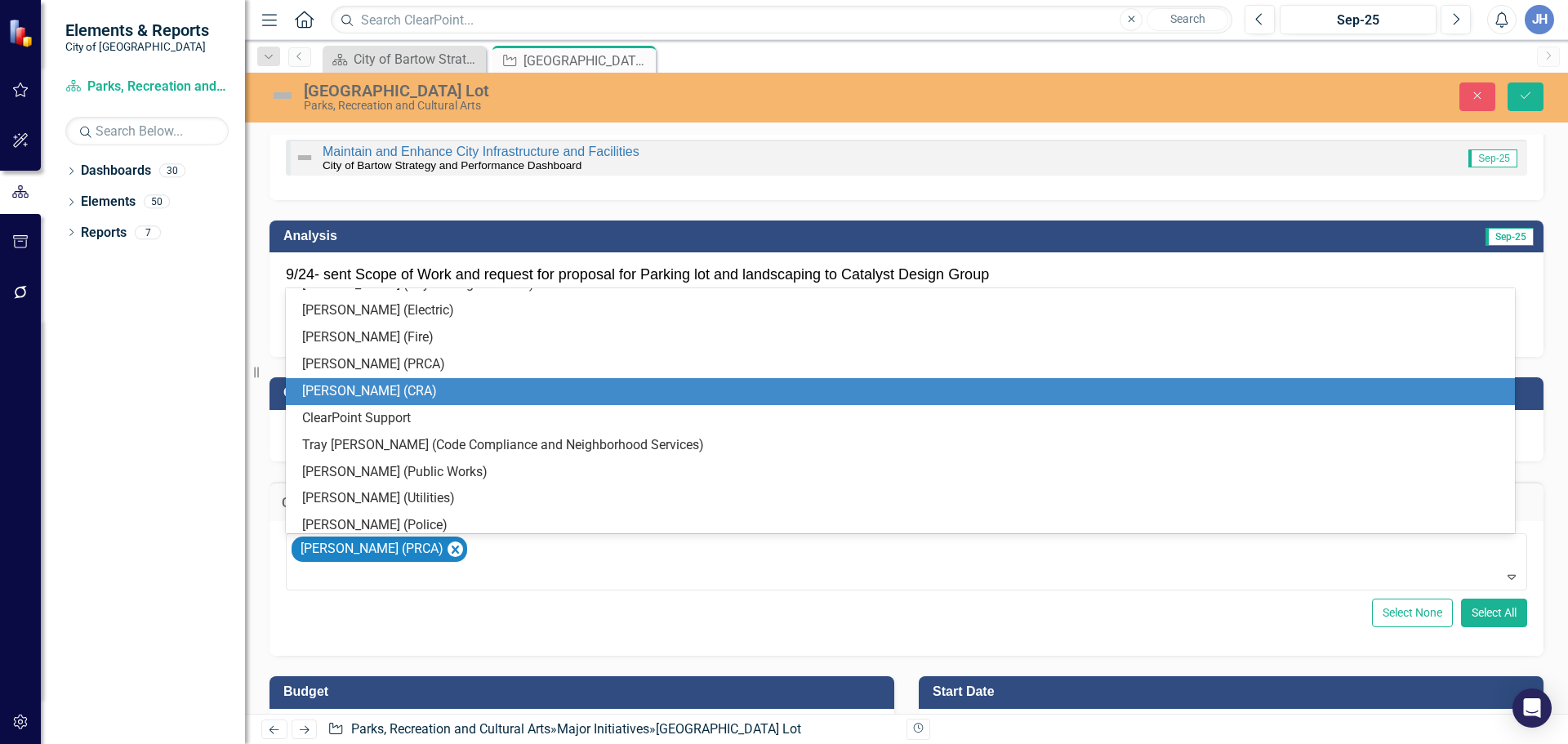
click at [383, 393] on div "Howard Smith (CRA)" at bounding box center [902, 392] width 1202 height 19
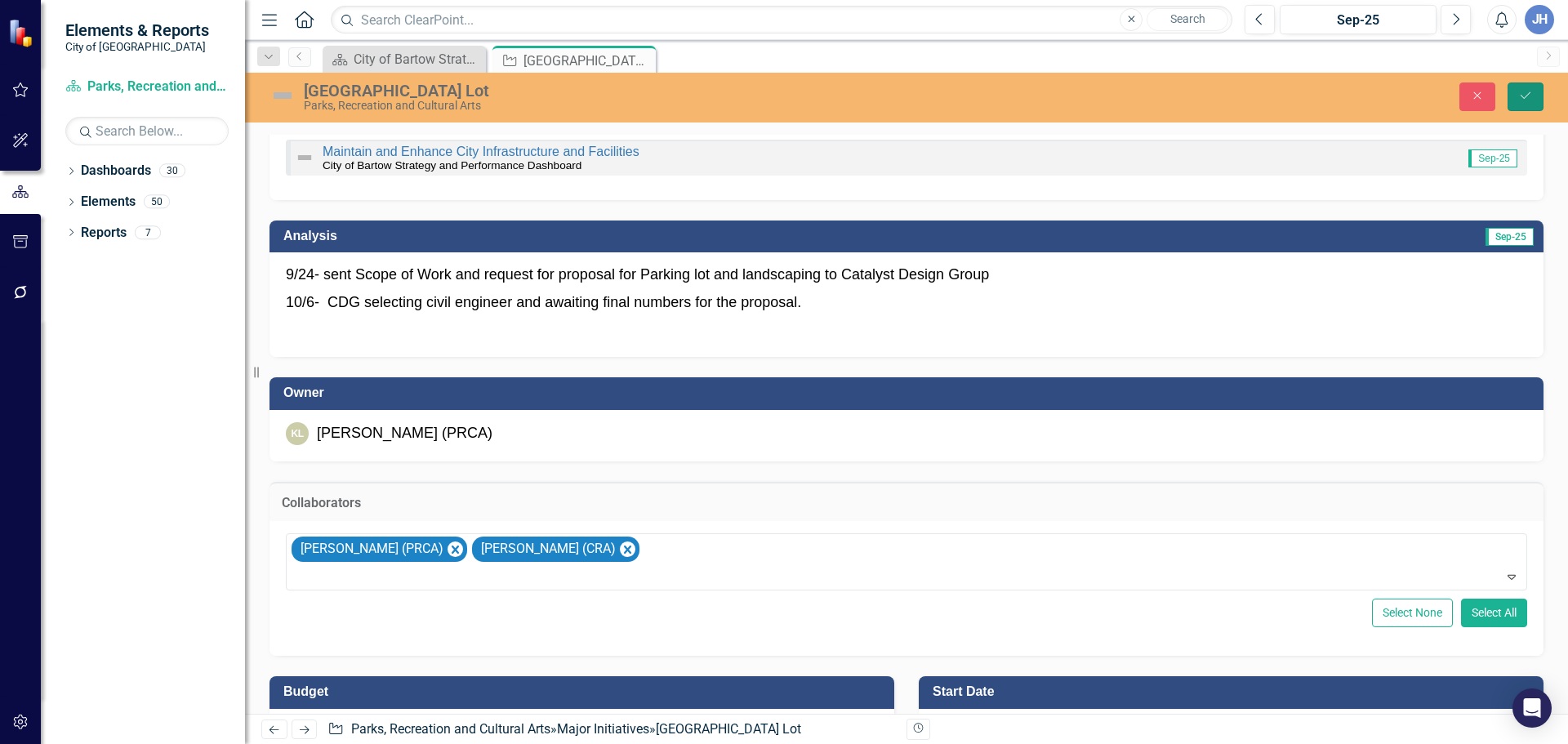
click at [1525, 92] on icon "Save" at bounding box center [1525, 95] width 15 height 12
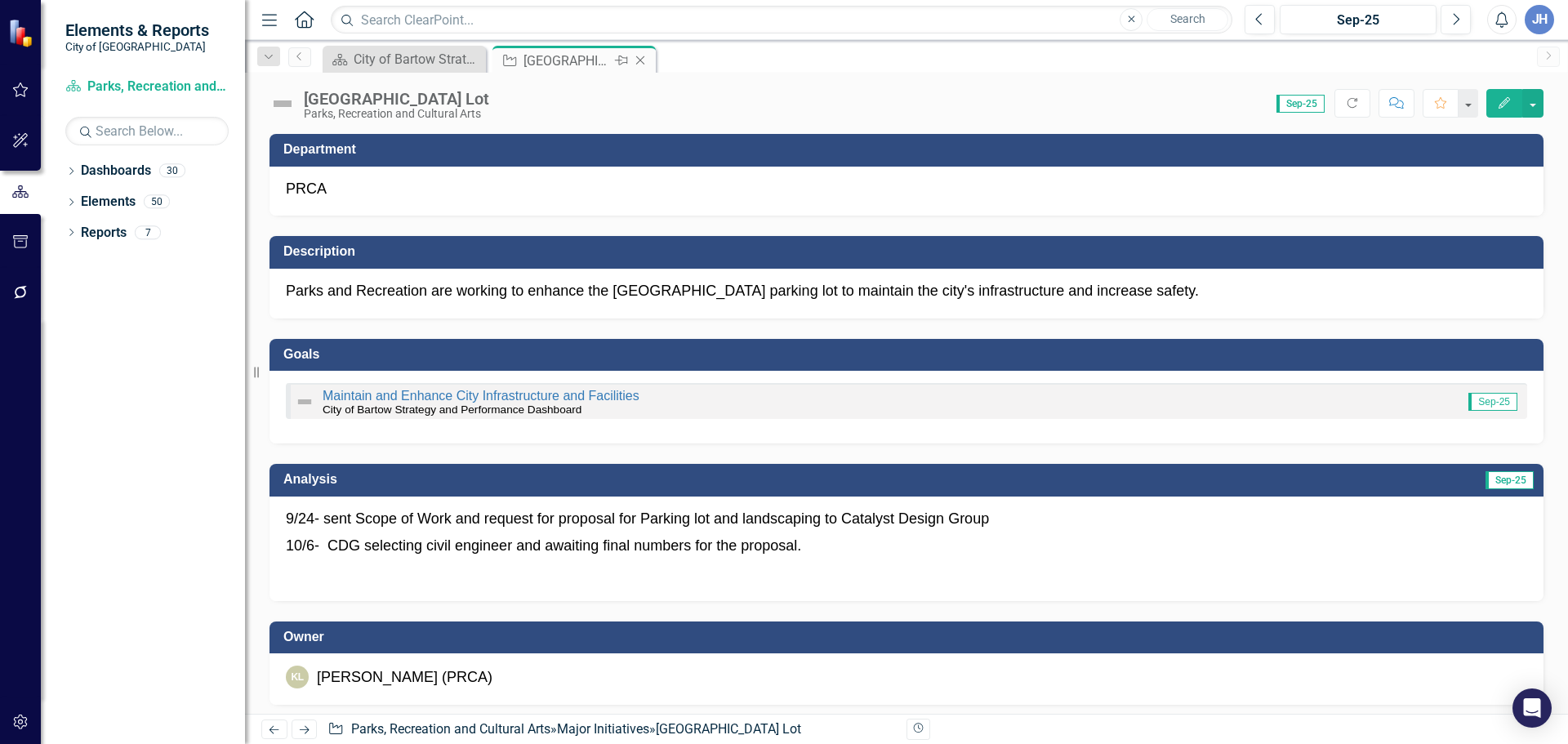
click at [641, 59] on icon at bounding box center [641, 60] width 9 height 9
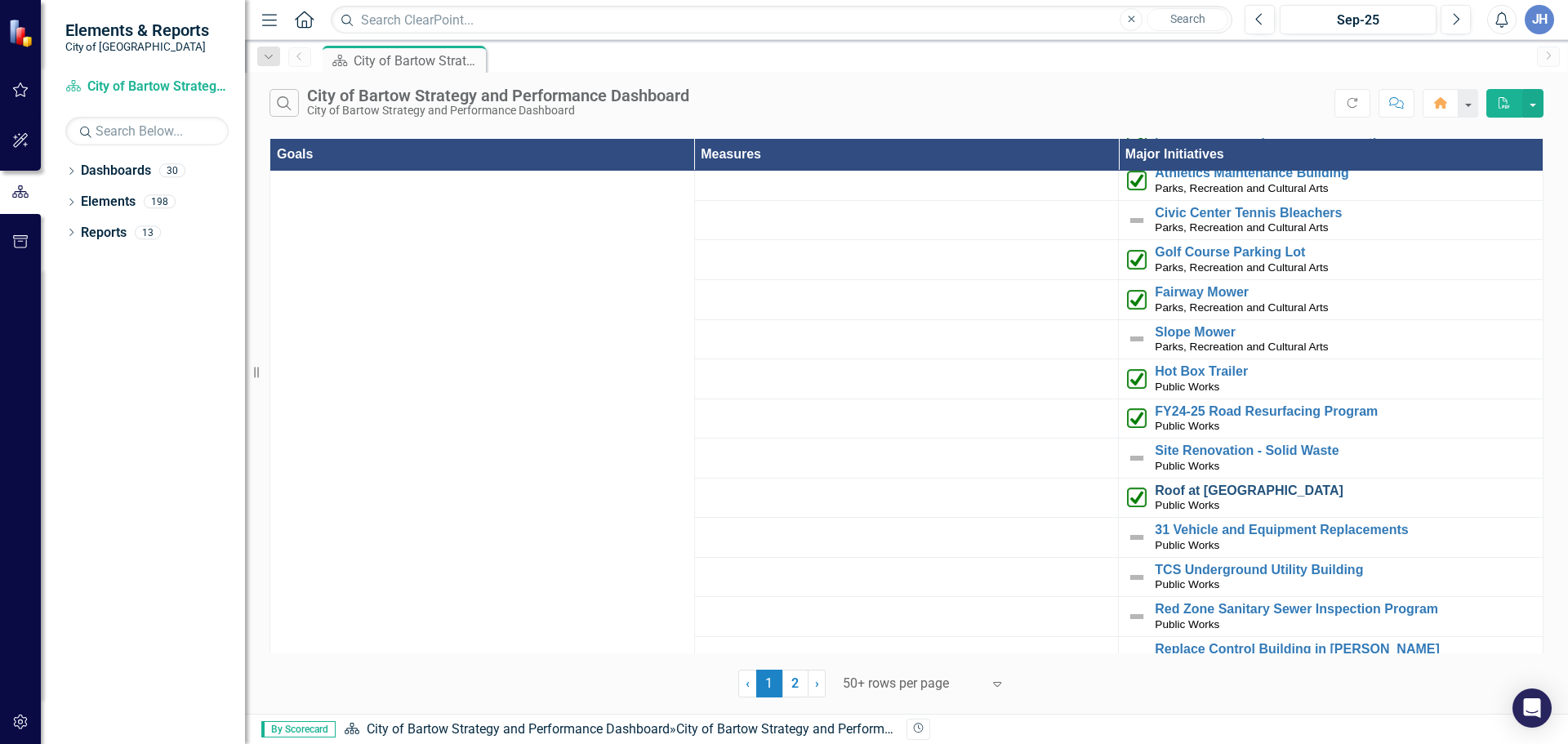
scroll to position [3650, 0]
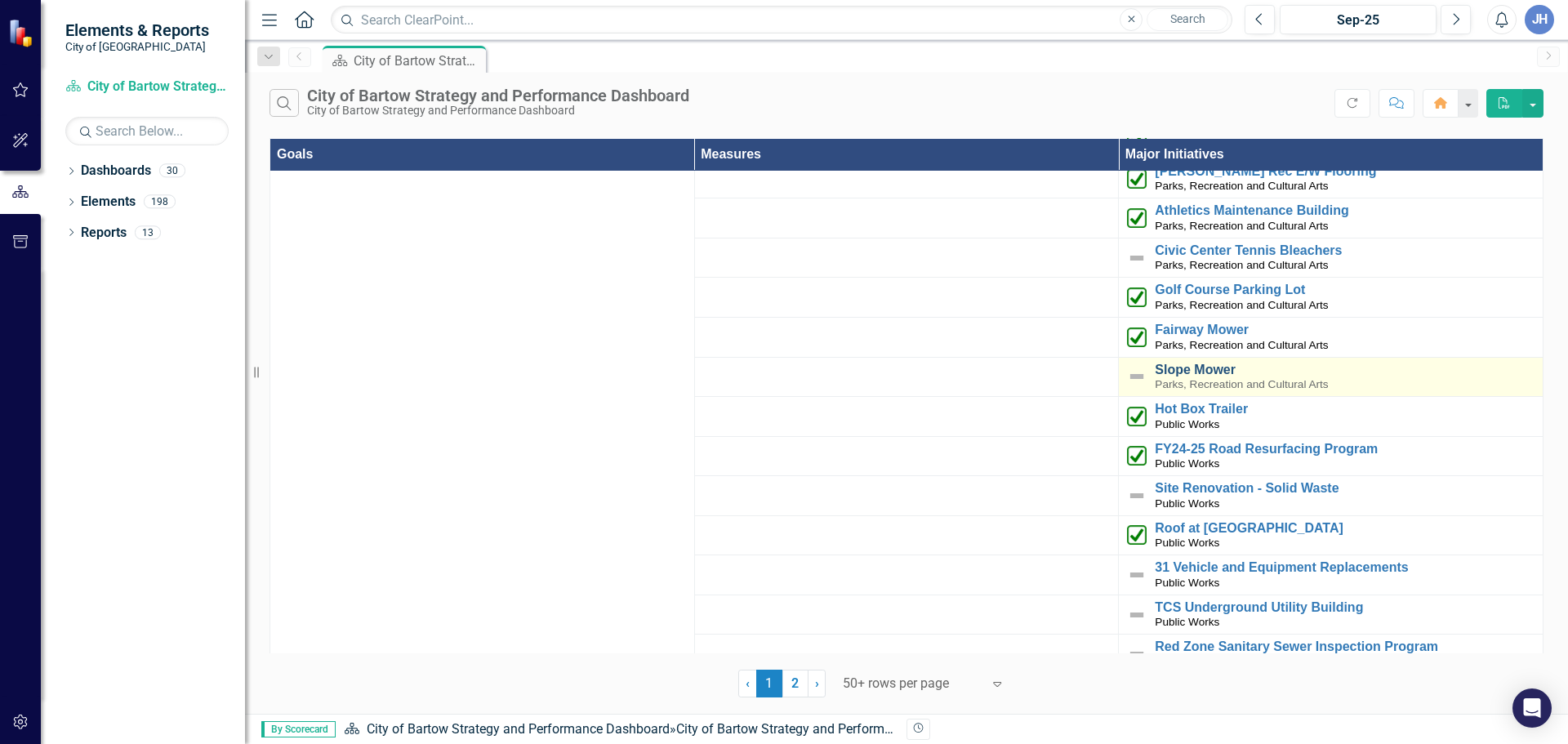
click at [1191, 363] on link "Slope Mower" at bounding box center [1344, 370] width 380 height 15
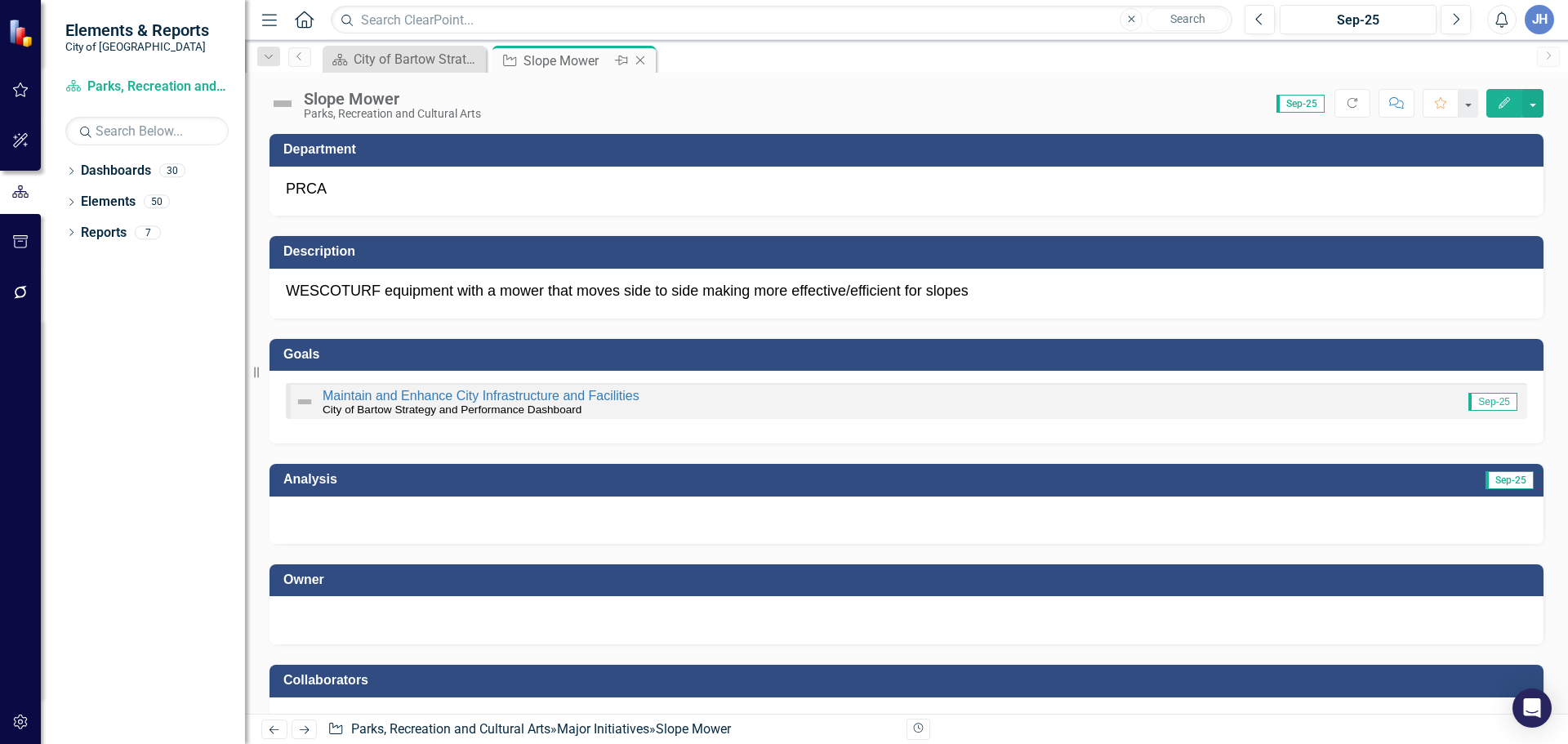
click at [639, 58] on icon "Close" at bounding box center [640, 60] width 16 height 13
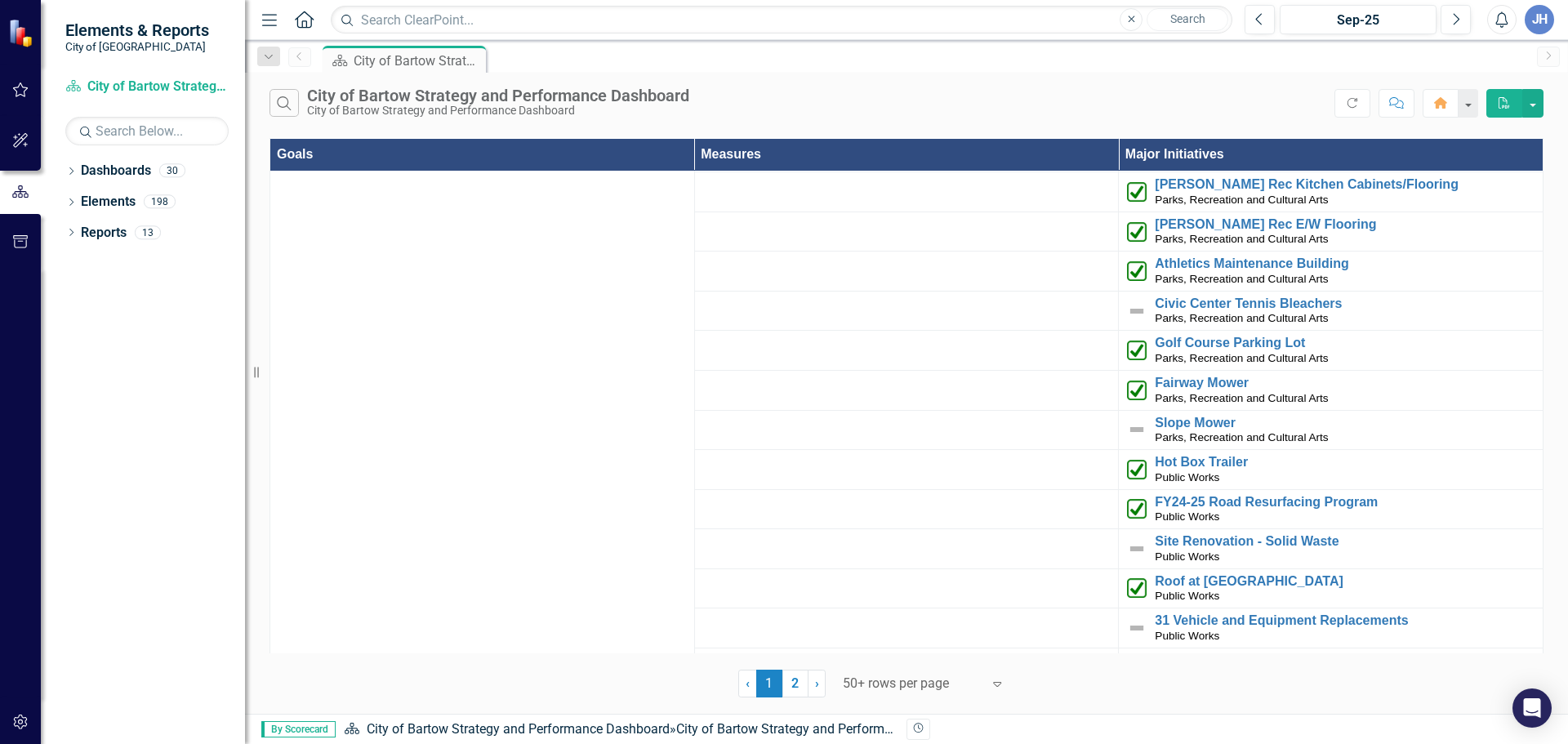
scroll to position [3568, 0]
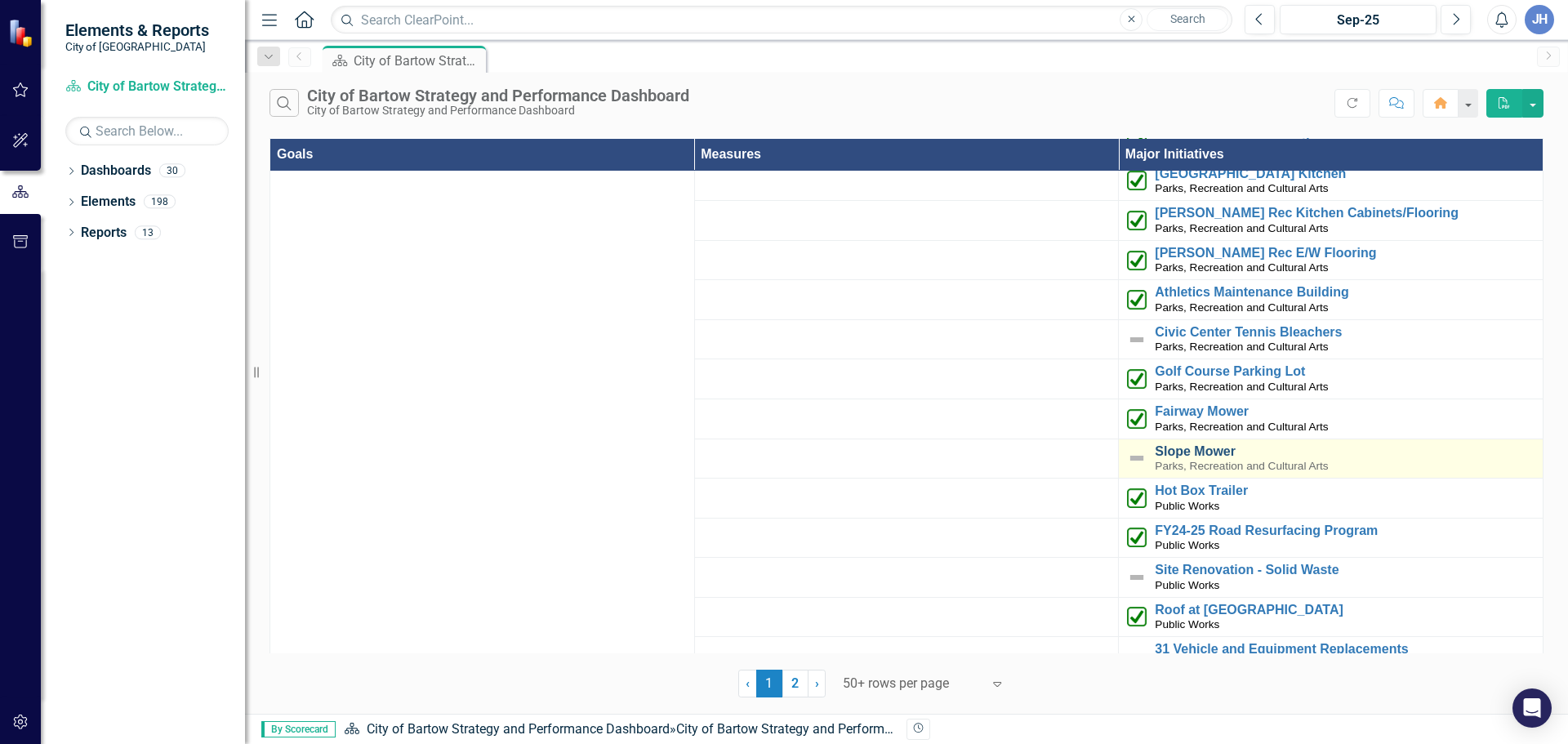
click at [1187, 445] on link "Slope Mower" at bounding box center [1344, 452] width 380 height 15
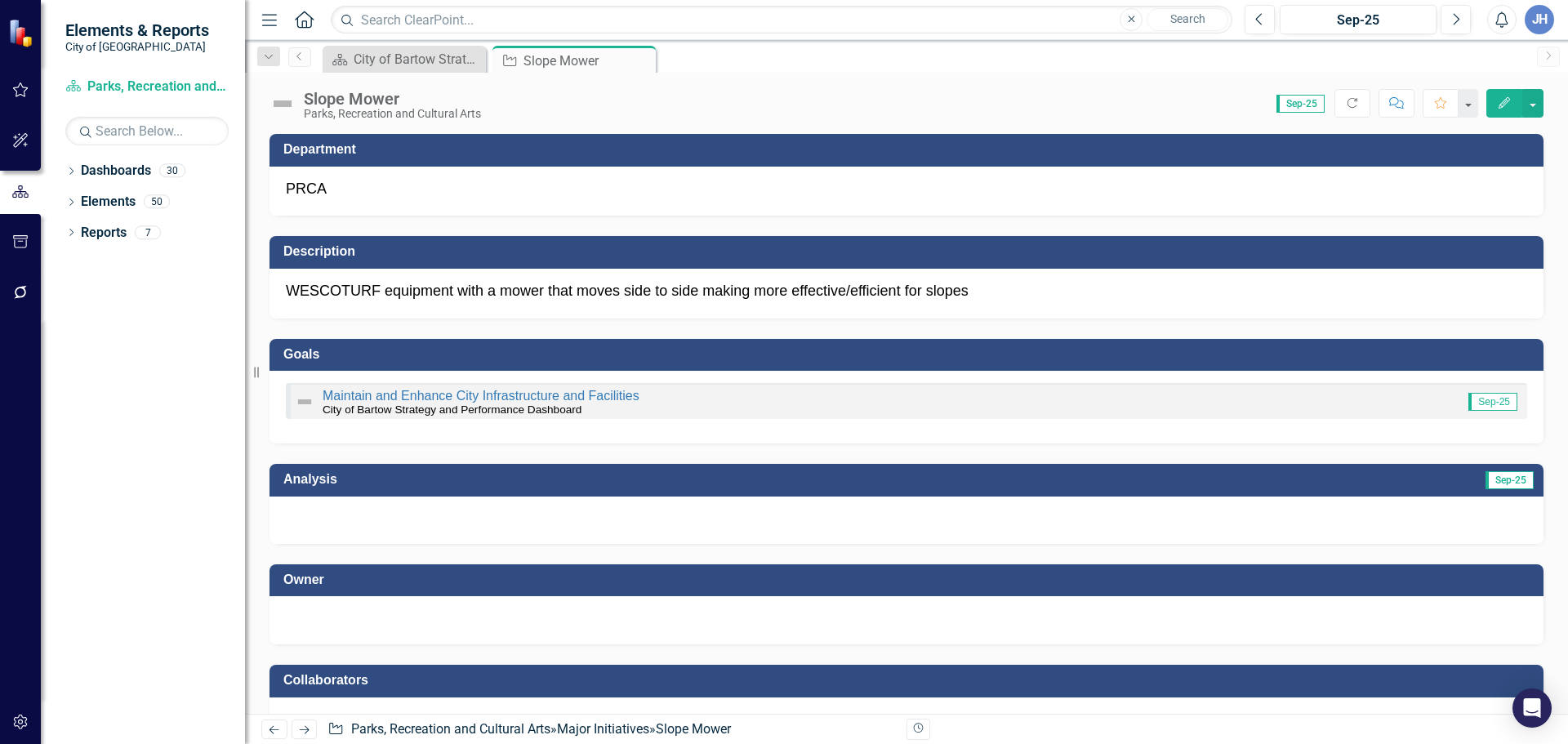
click at [465, 517] on div at bounding box center [906, 519] width 1273 height 47
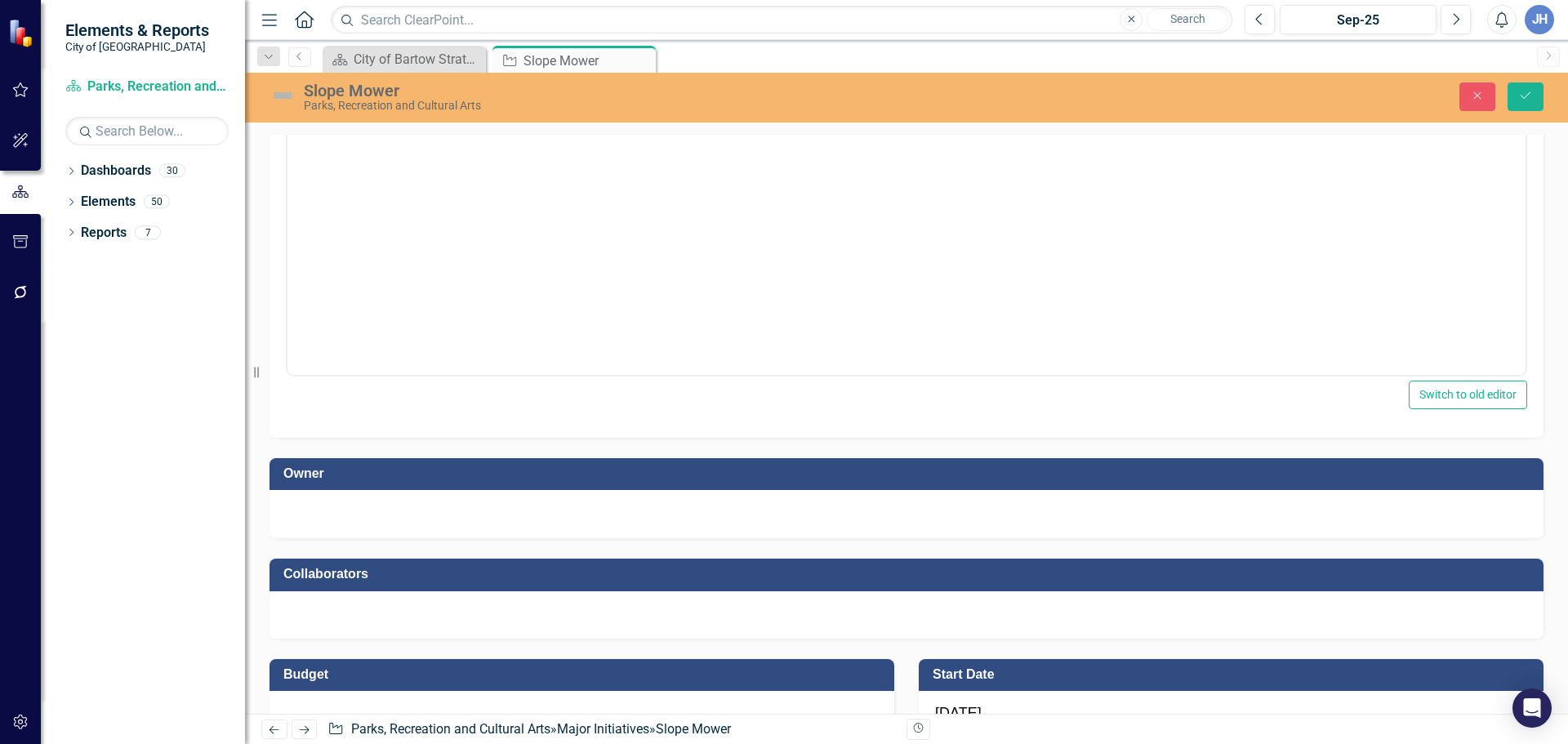
scroll to position [490, 0]
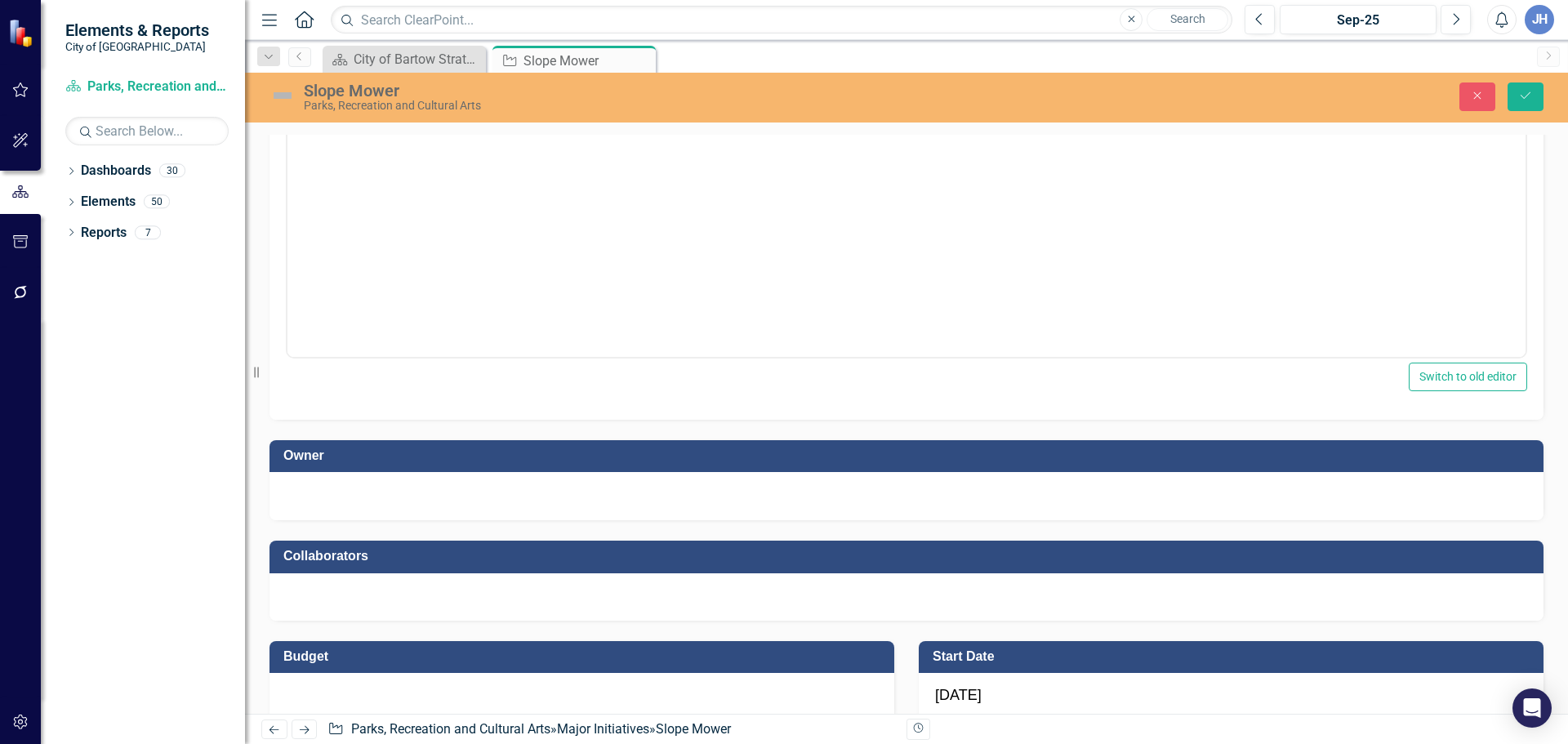
click at [444, 490] on div at bounding box center [906, 495] width 1241 height 20
click at [440, 488] on div at bounding box center [906, 495] width 1241 height 20
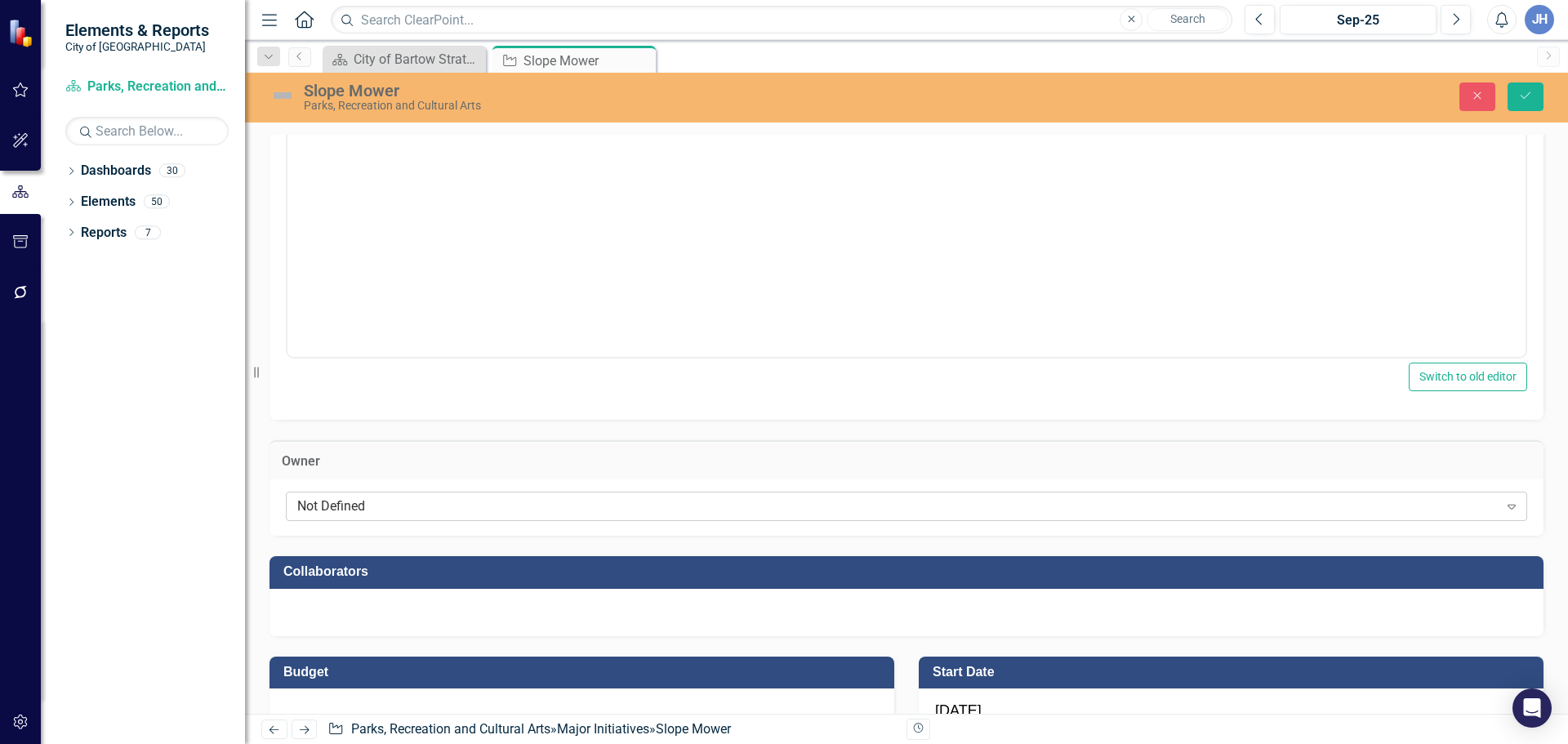
click at [384, 510] on div "Not Defined" at bounding box center [897, 506] width 1201 height 19
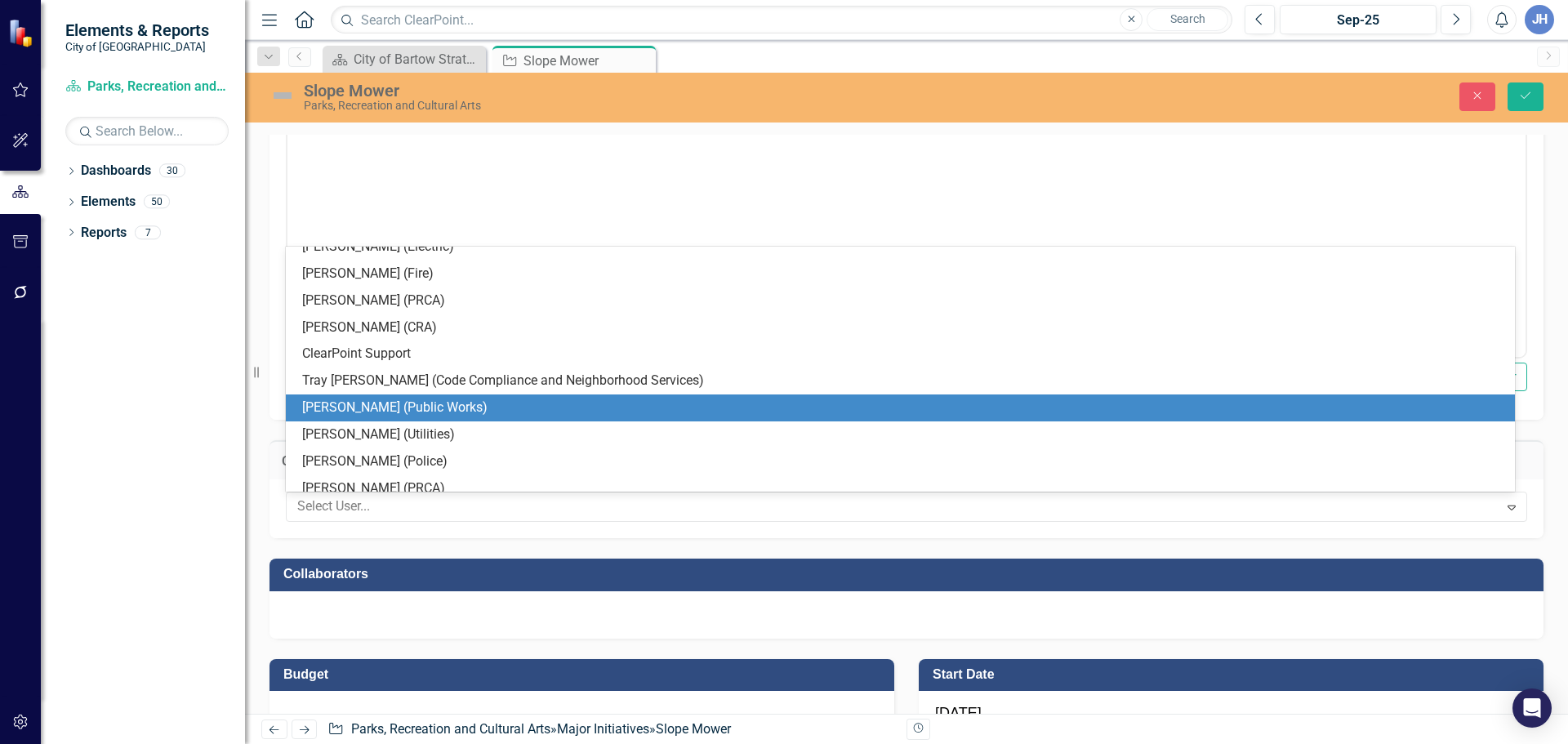
scroll to position [908, 0]
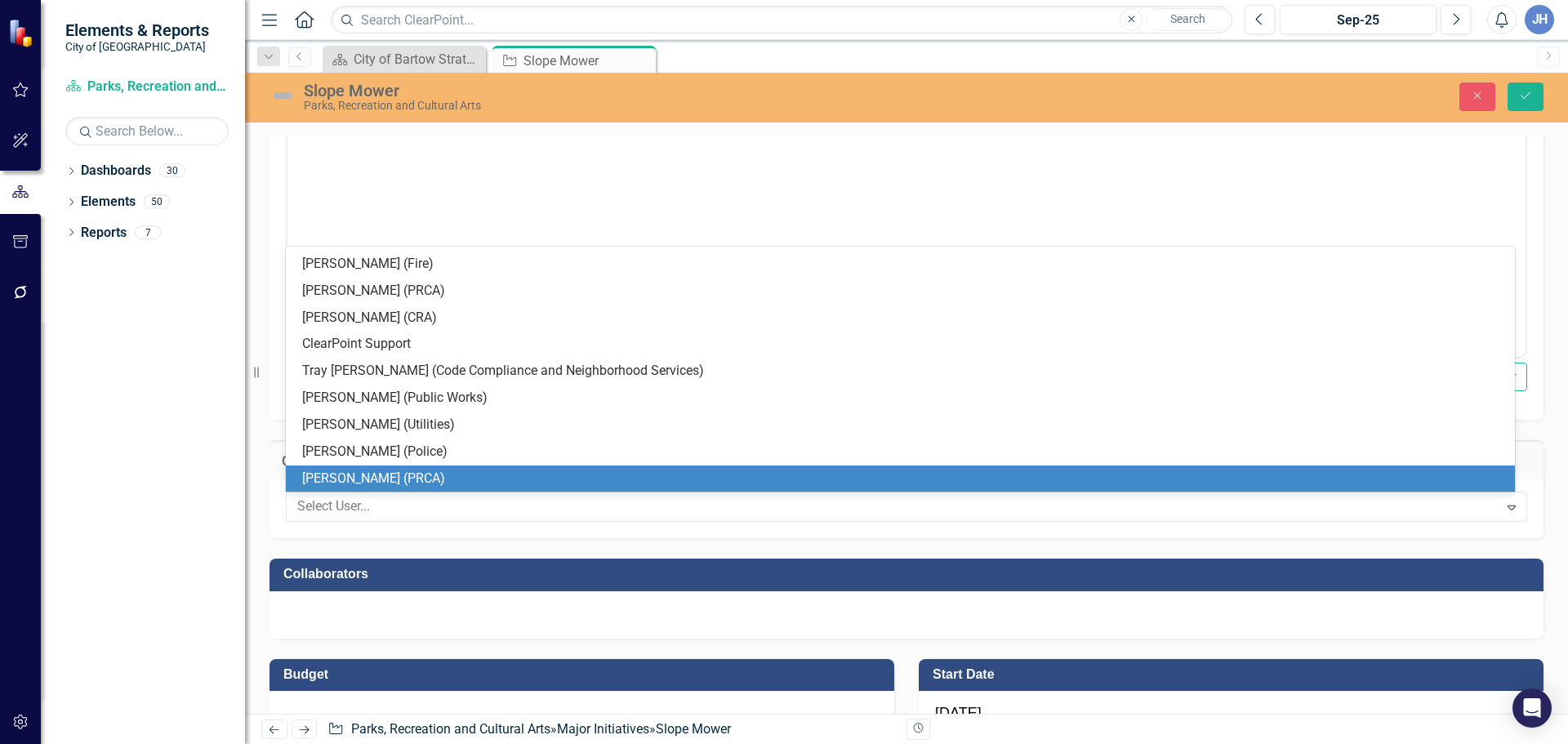
click at [370, 477] on div "[PERSON_NAME] (PRCA)" at bounding box center [902, 479] width 1202 height 19
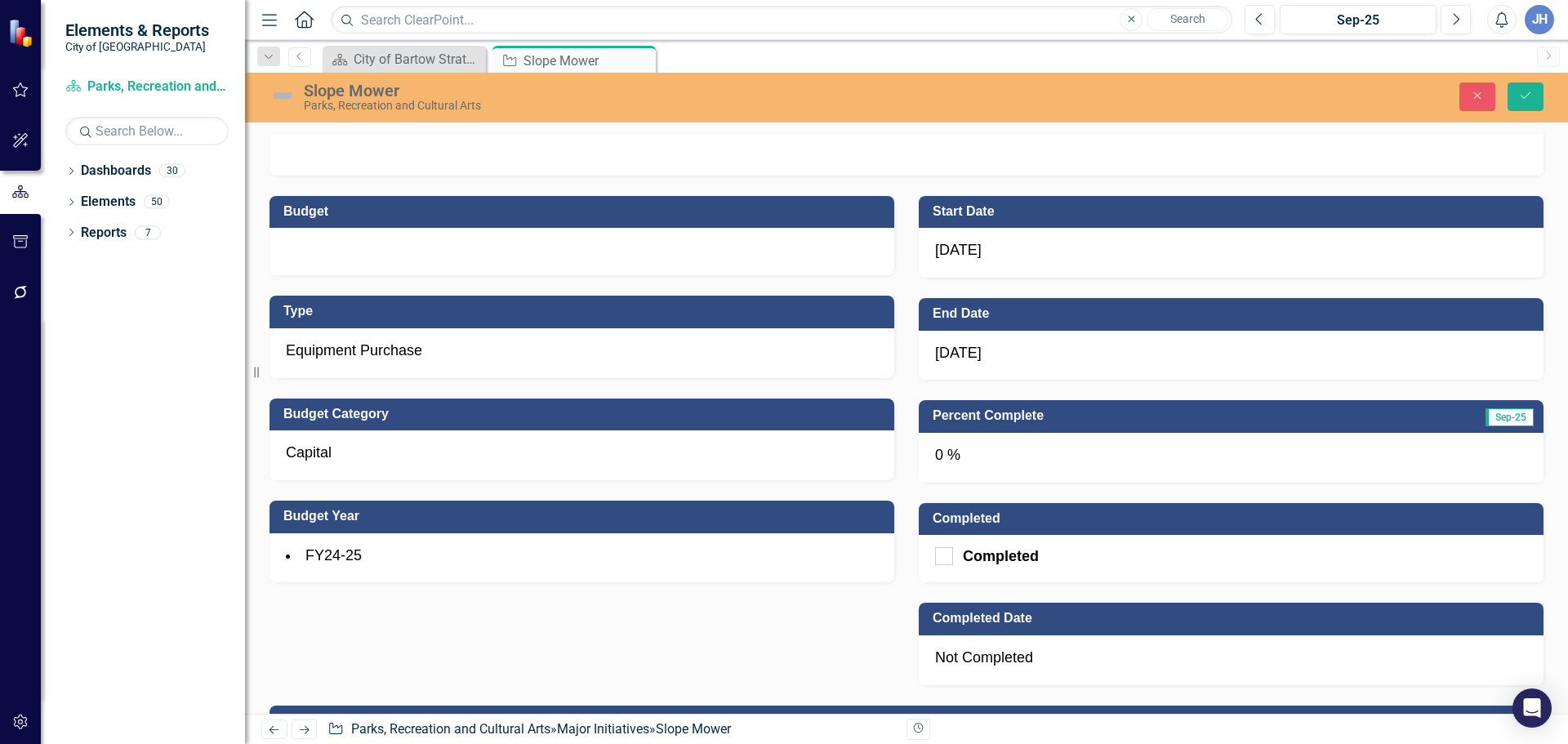
scroll to position [980, 0]
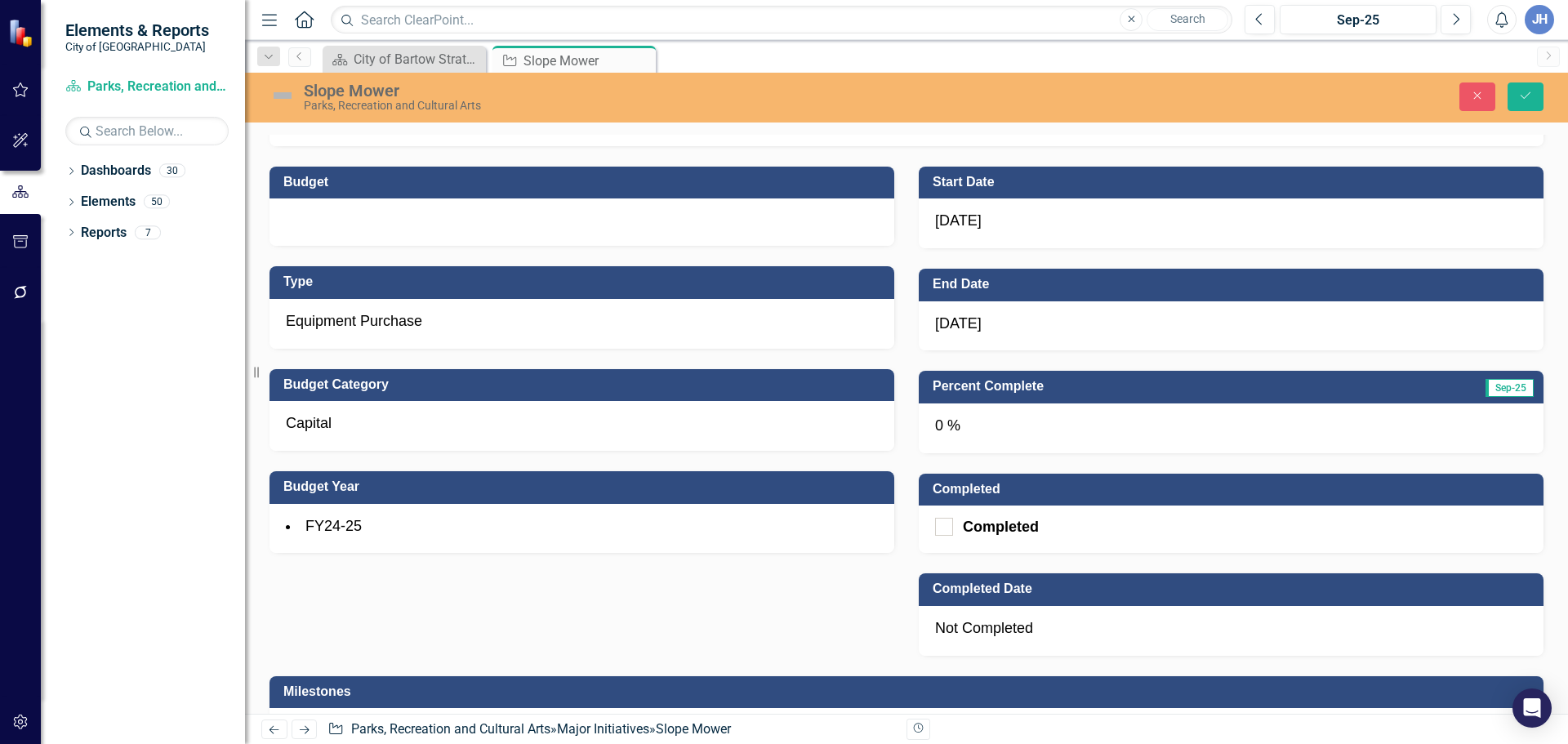
click at [968, 441] on div "0 %" at bounding box center [1231, 429] width 625 height 50
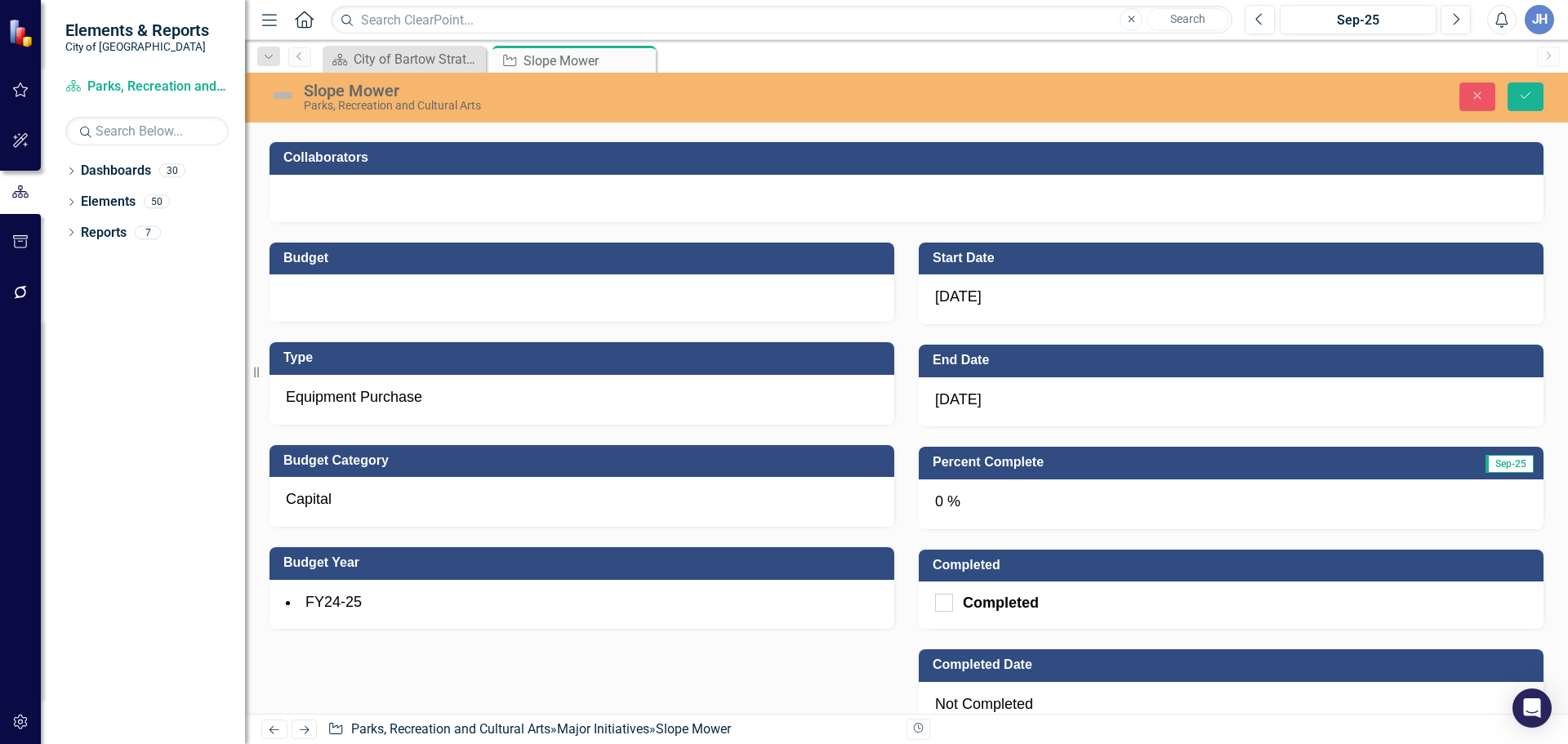
scroll to position [817, 0]
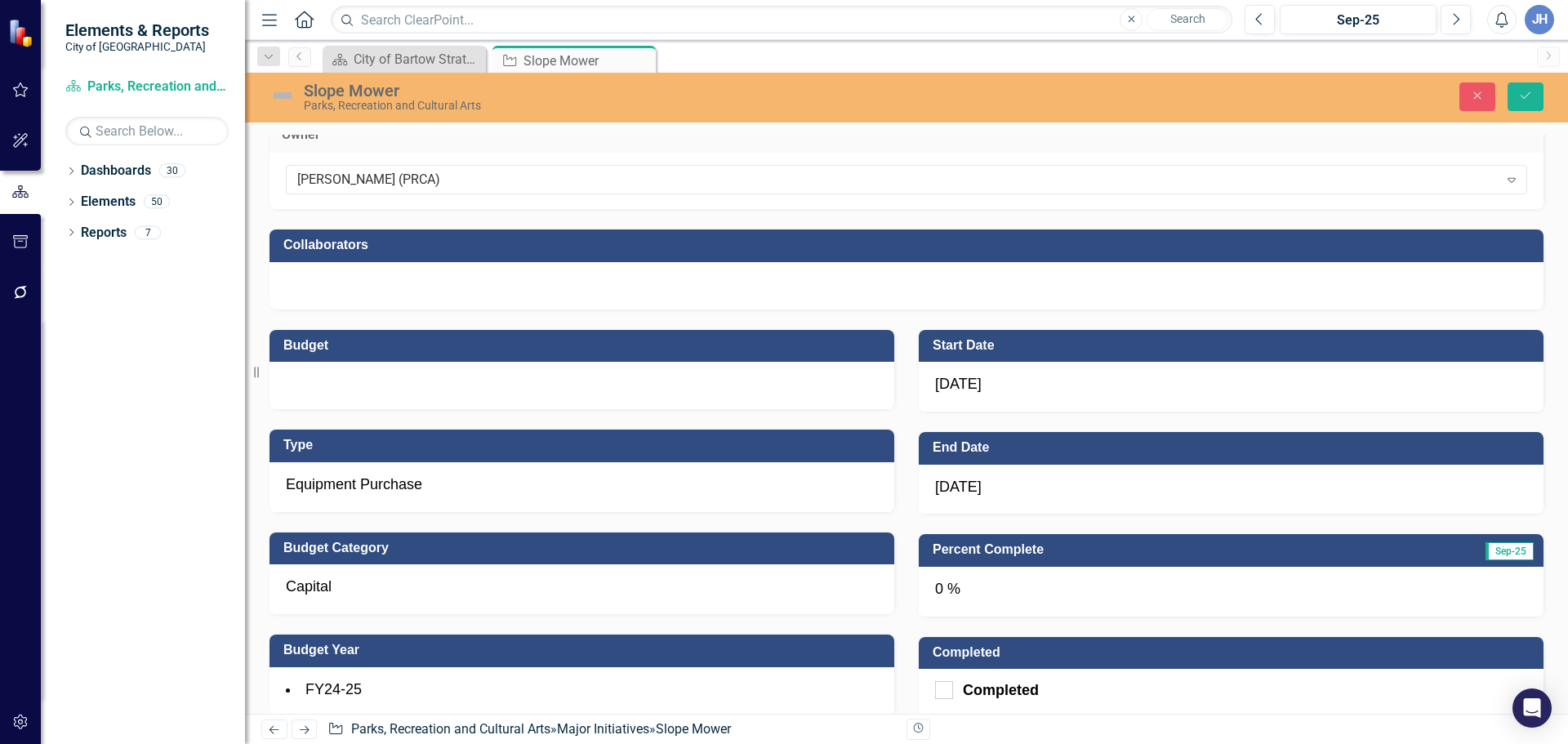
click at [331, 397] on div at bounding box center [582, 385] width 625 height 47
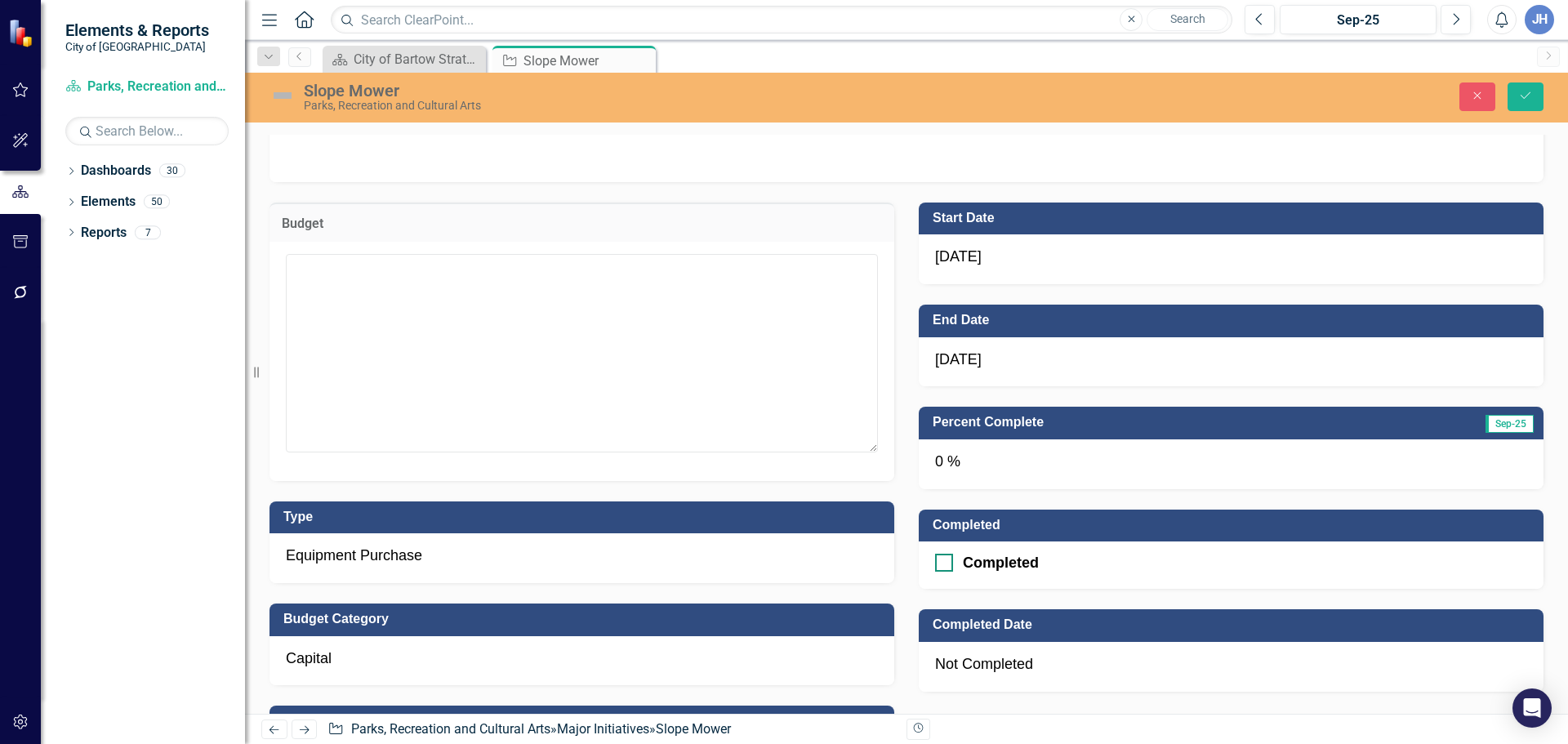
scroll to position [980, 0]
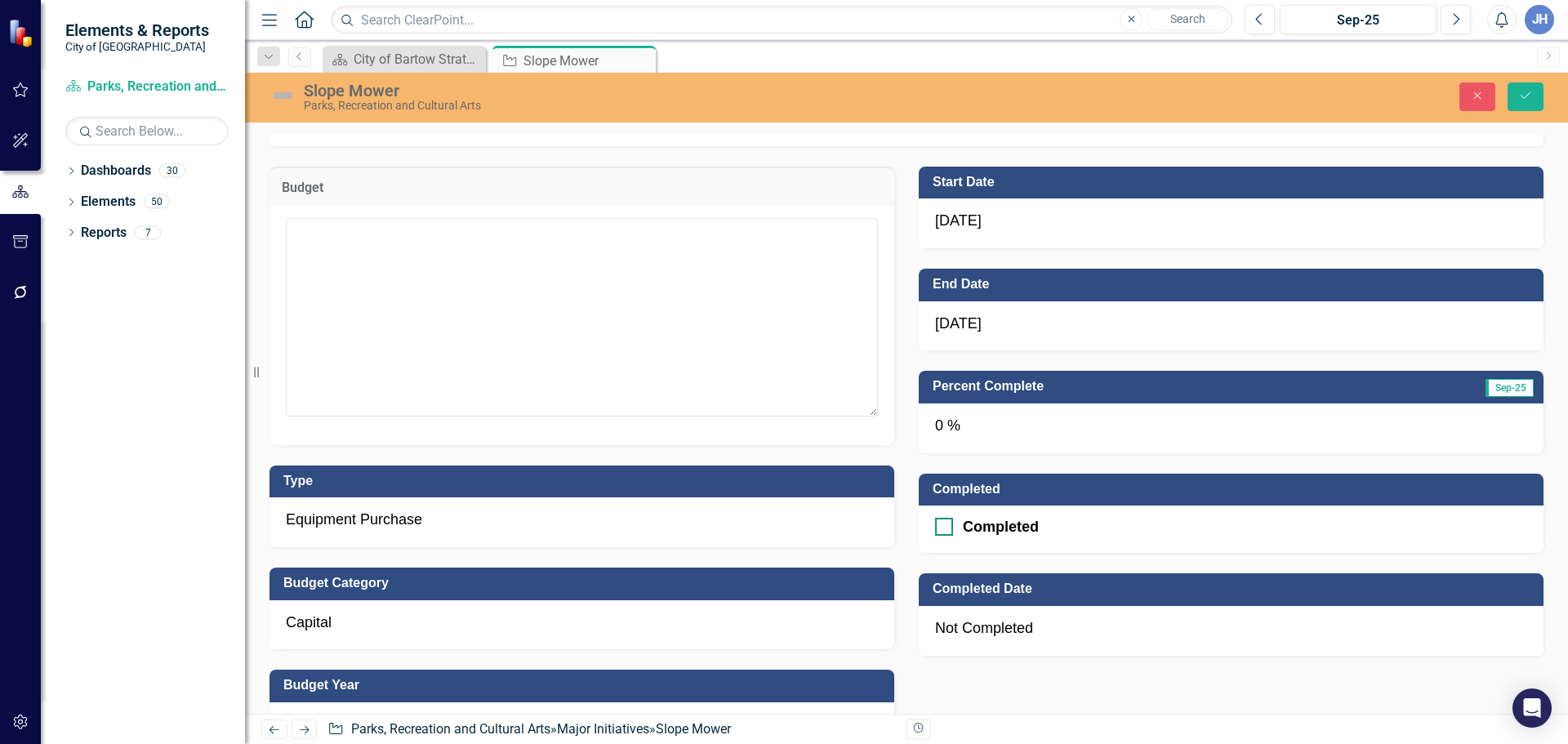
click at [941, 527] on div at bounding box center [944, 526] width 18 height 18
click at [941, 527] on input "Completed" at bounding box center [941, 523] width 11 height 11
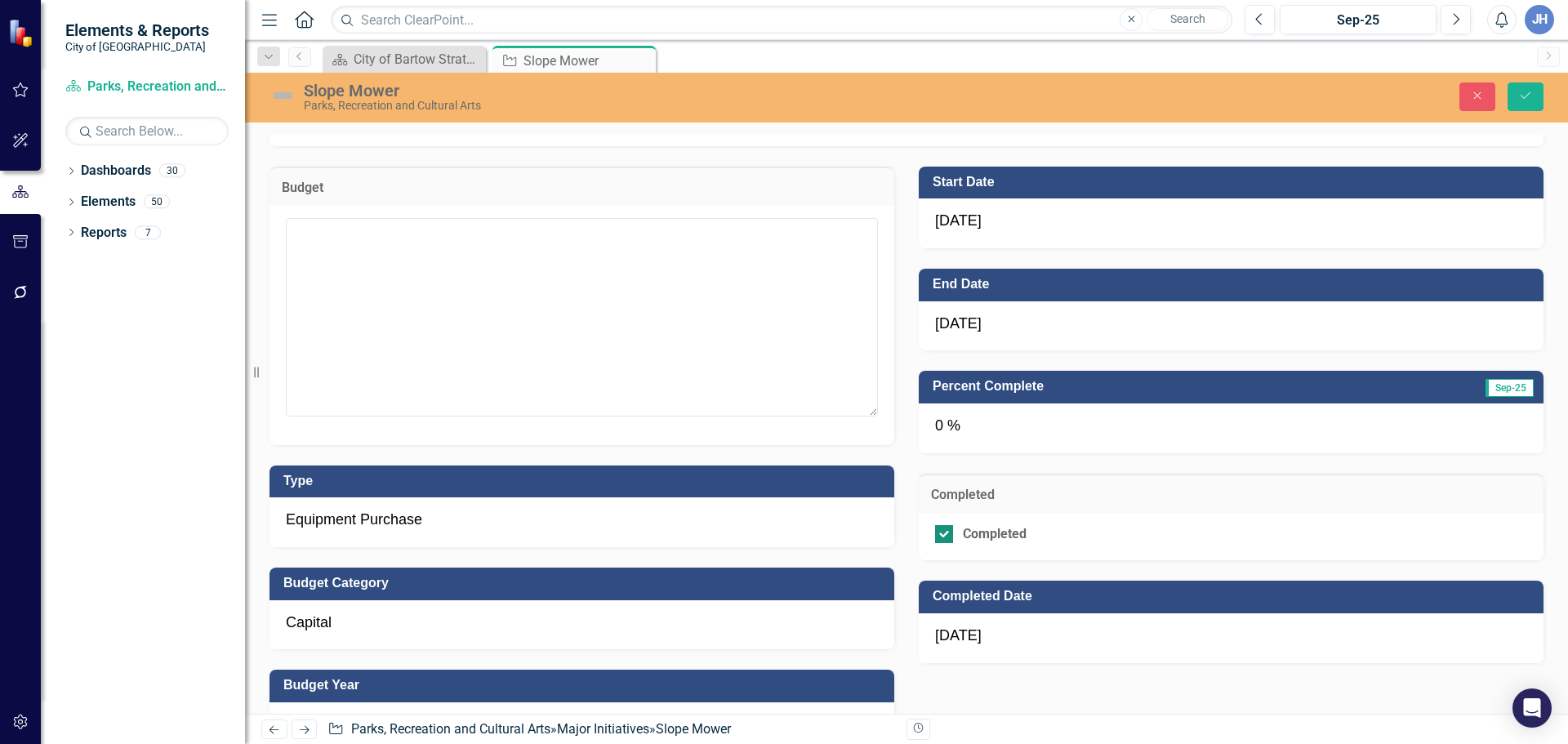
click at [940, 534] on div at bounding box center [944, 534] width 18 height 18
click at [940, 534] on input "Completed" at bounding box center [941, 531] width 11 height 11
checkbox input "false"
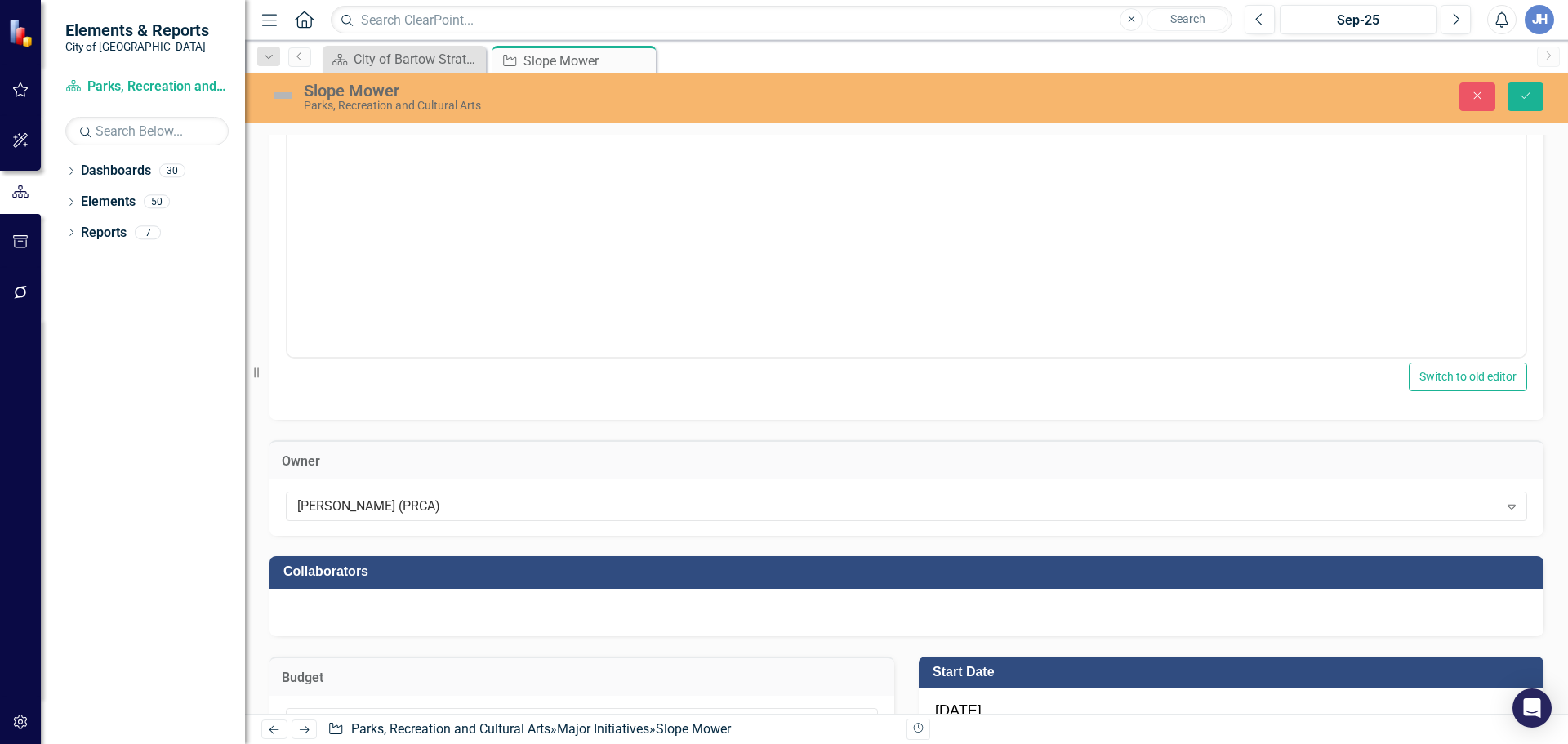
scroll to position [82, 0]
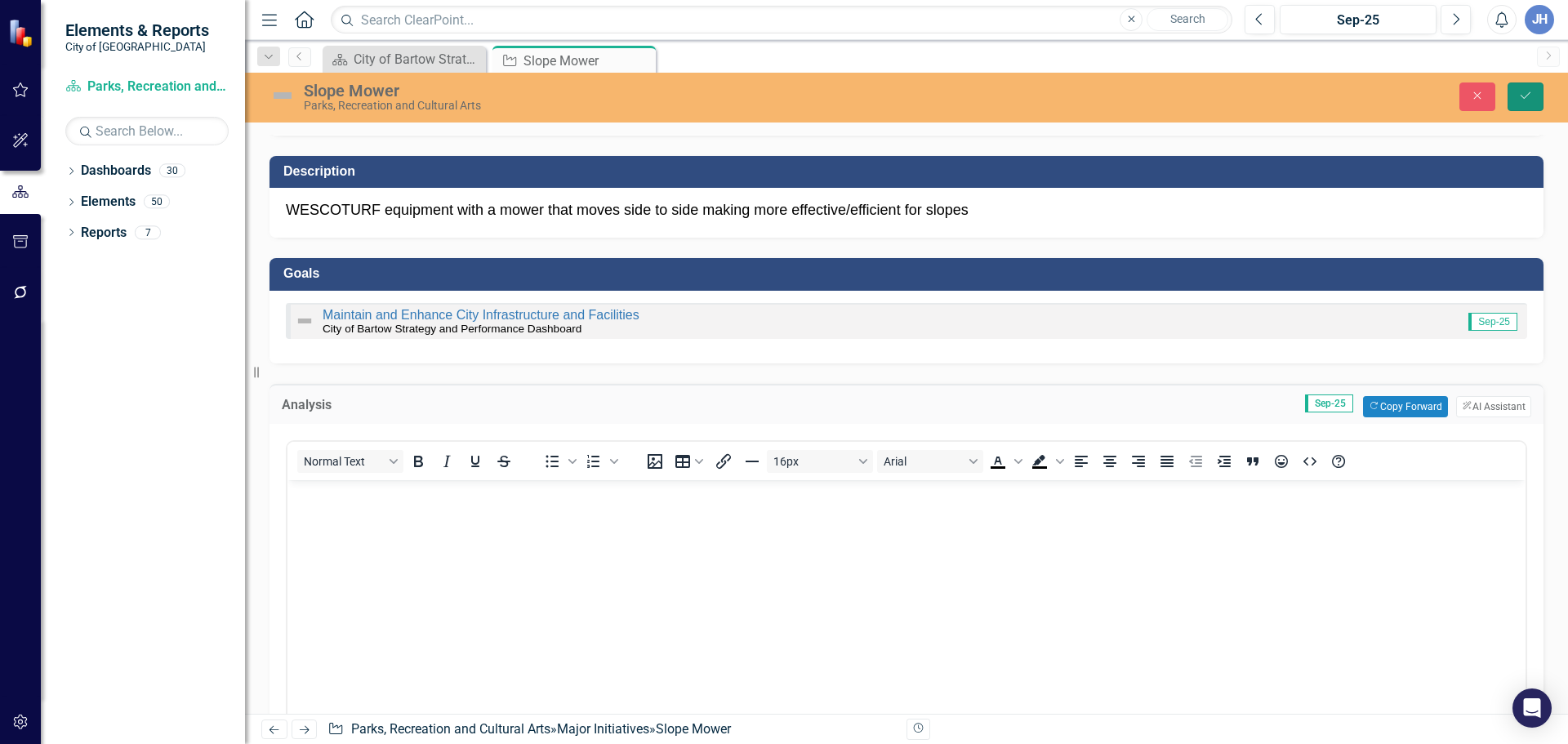
click at [1521, 96] on icon "Save" at bounding box center [1525, 95] width 15 height 12
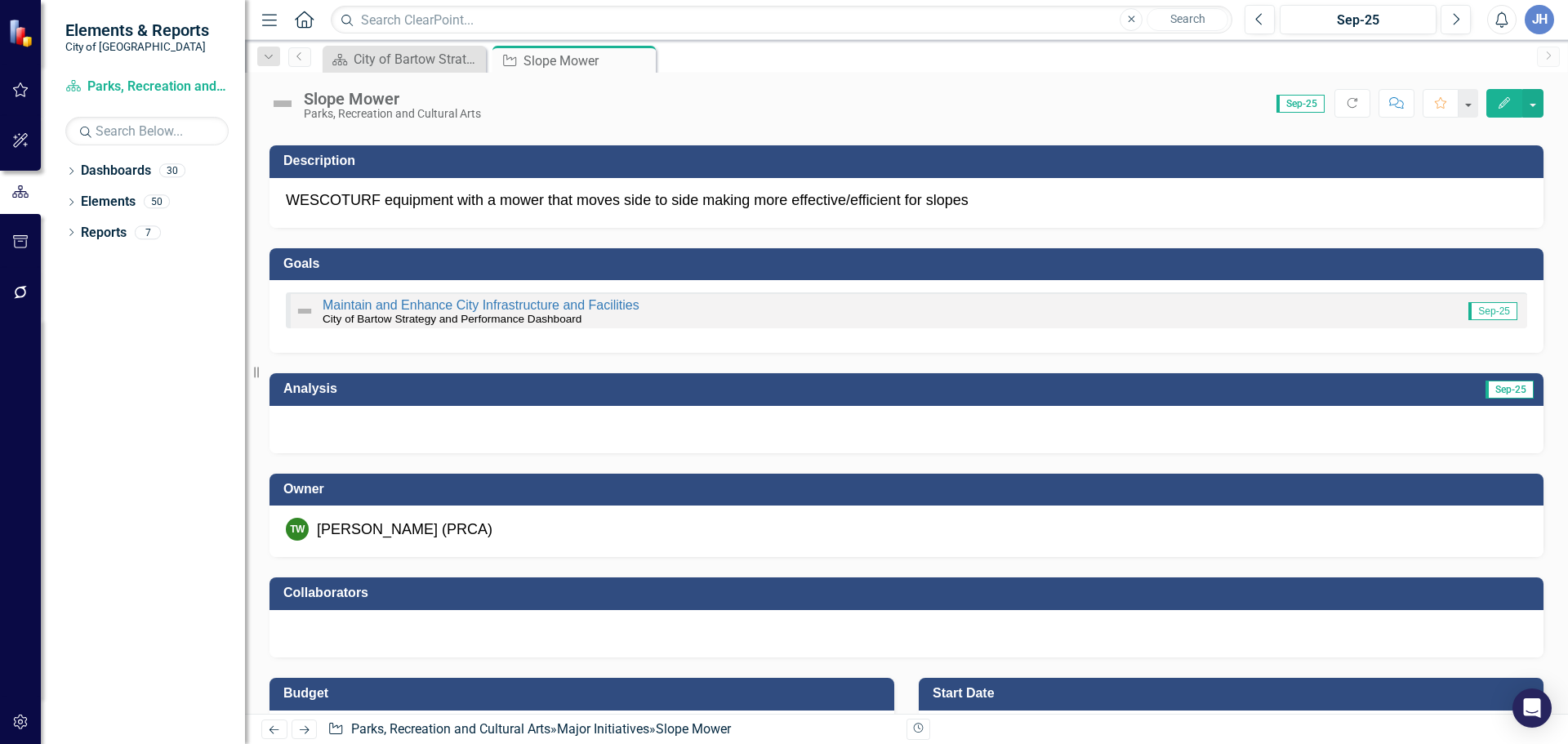
scroll to position [245, 0]
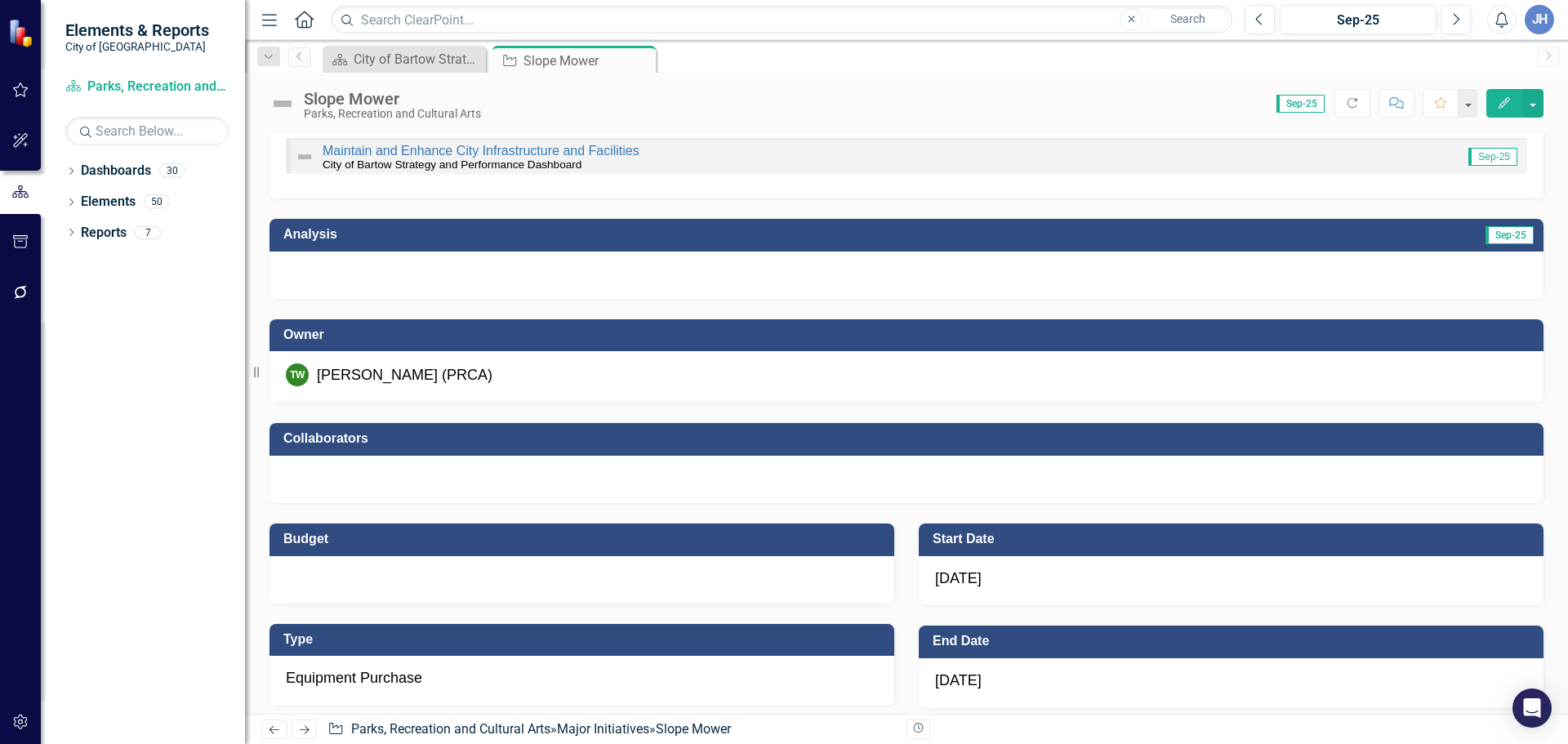
click at [413, 479] on div at bounding box center [906, 479] width 1273 height 47
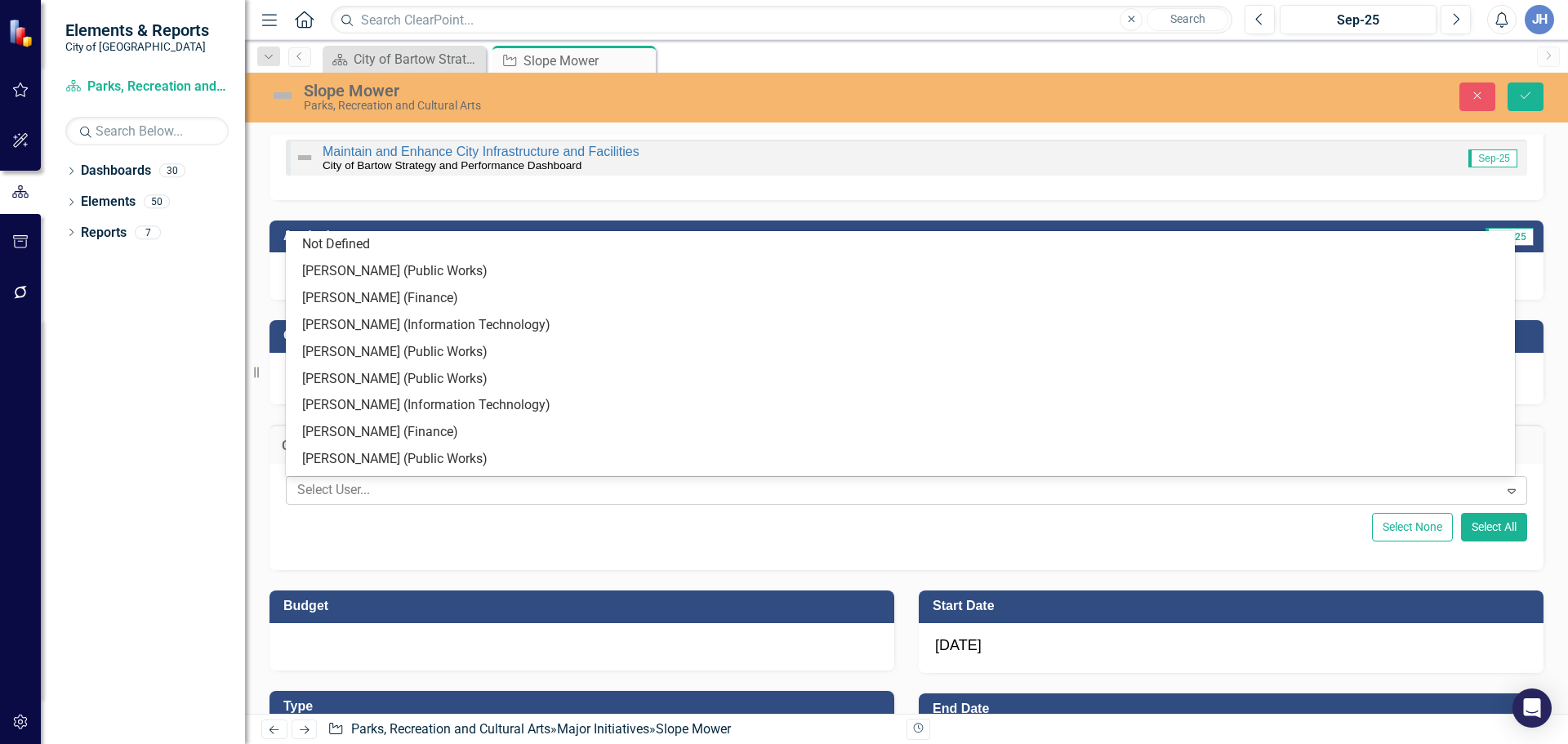
click at [411, 493] on div at bounding box center [894, 490] width 1208 height 22
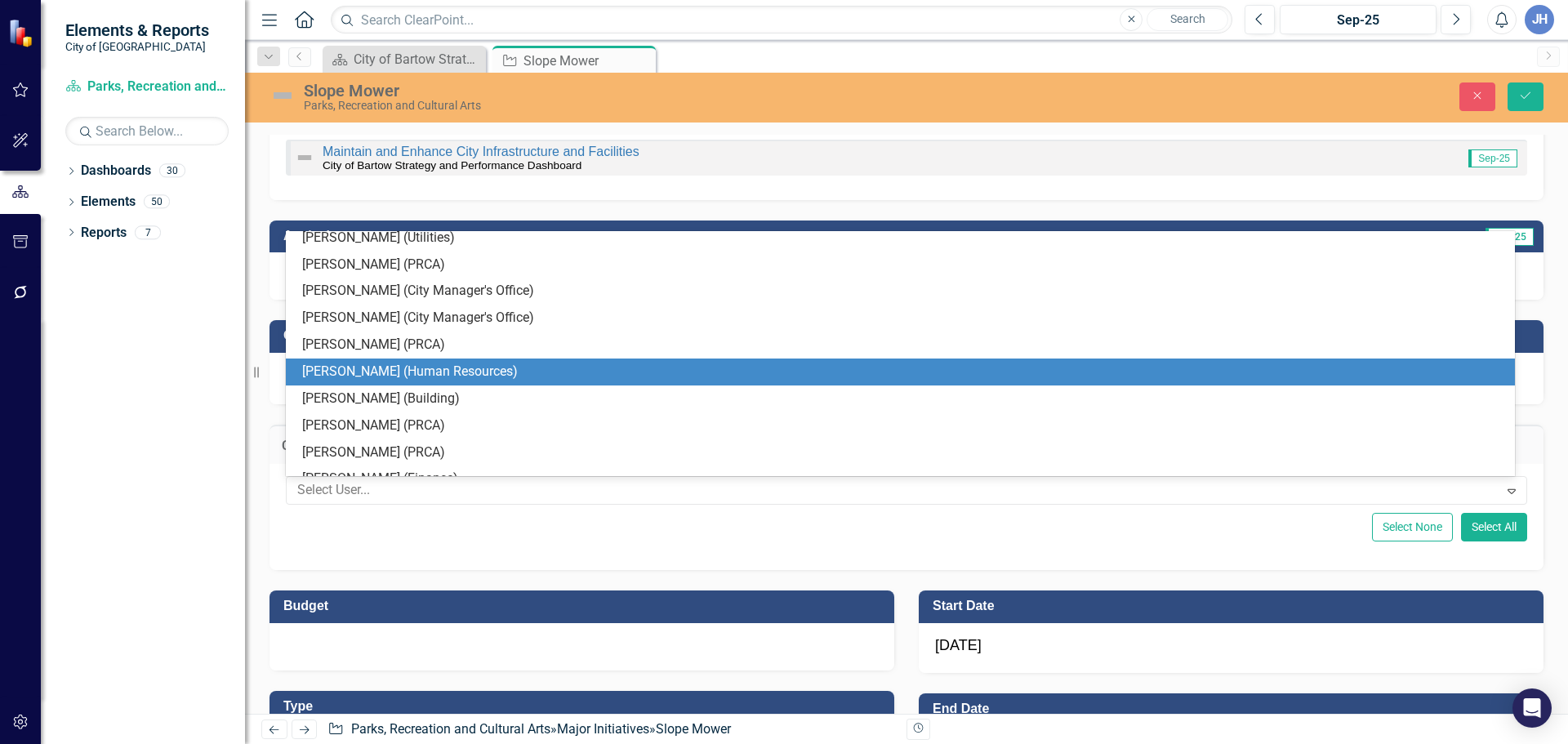
scroll to position [250, 0]
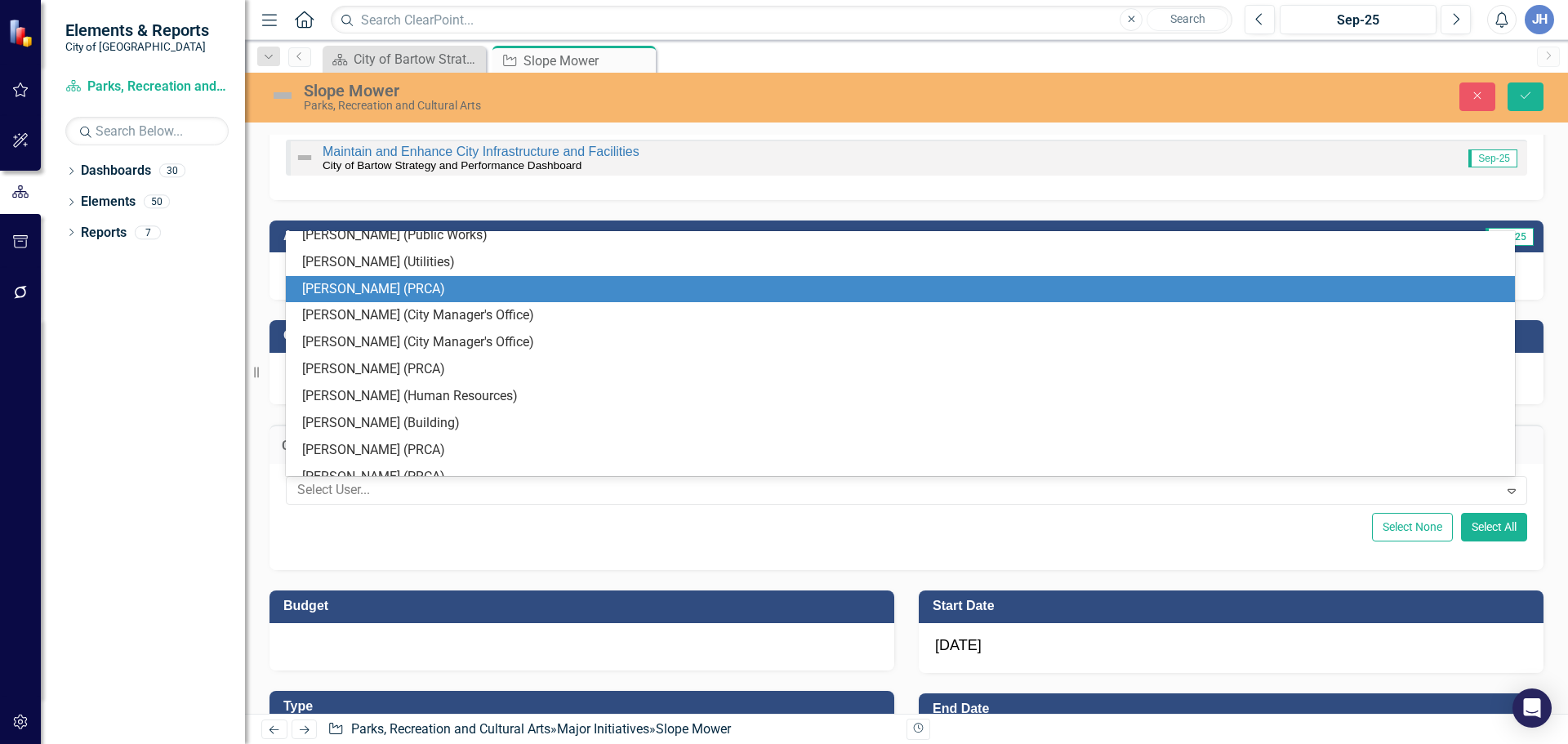
click at [411, 290] on div "[PERSON_NAME] (PRCA)" at bounding box center [902, 289] width 1202 height 19
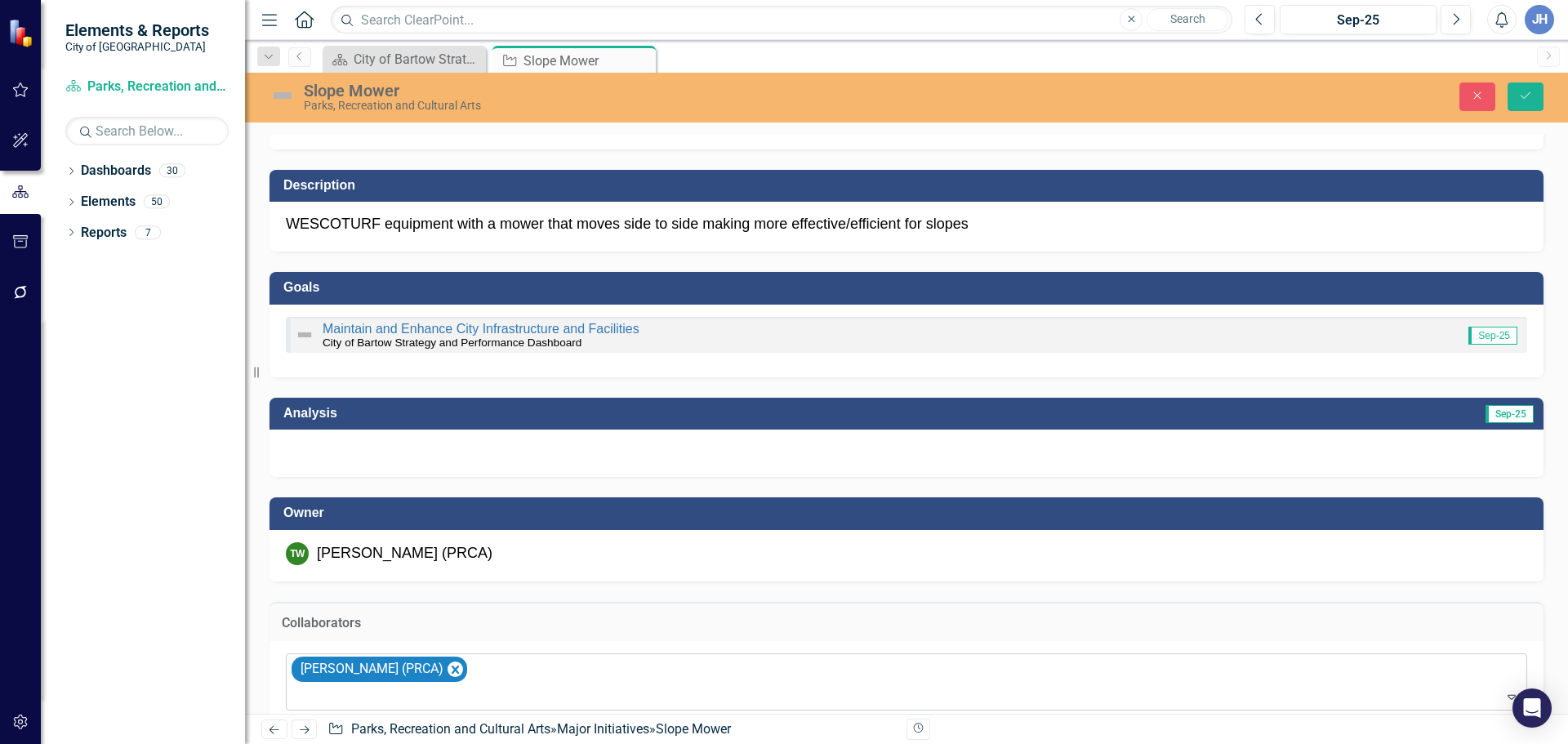
scroll to position [0, 0]
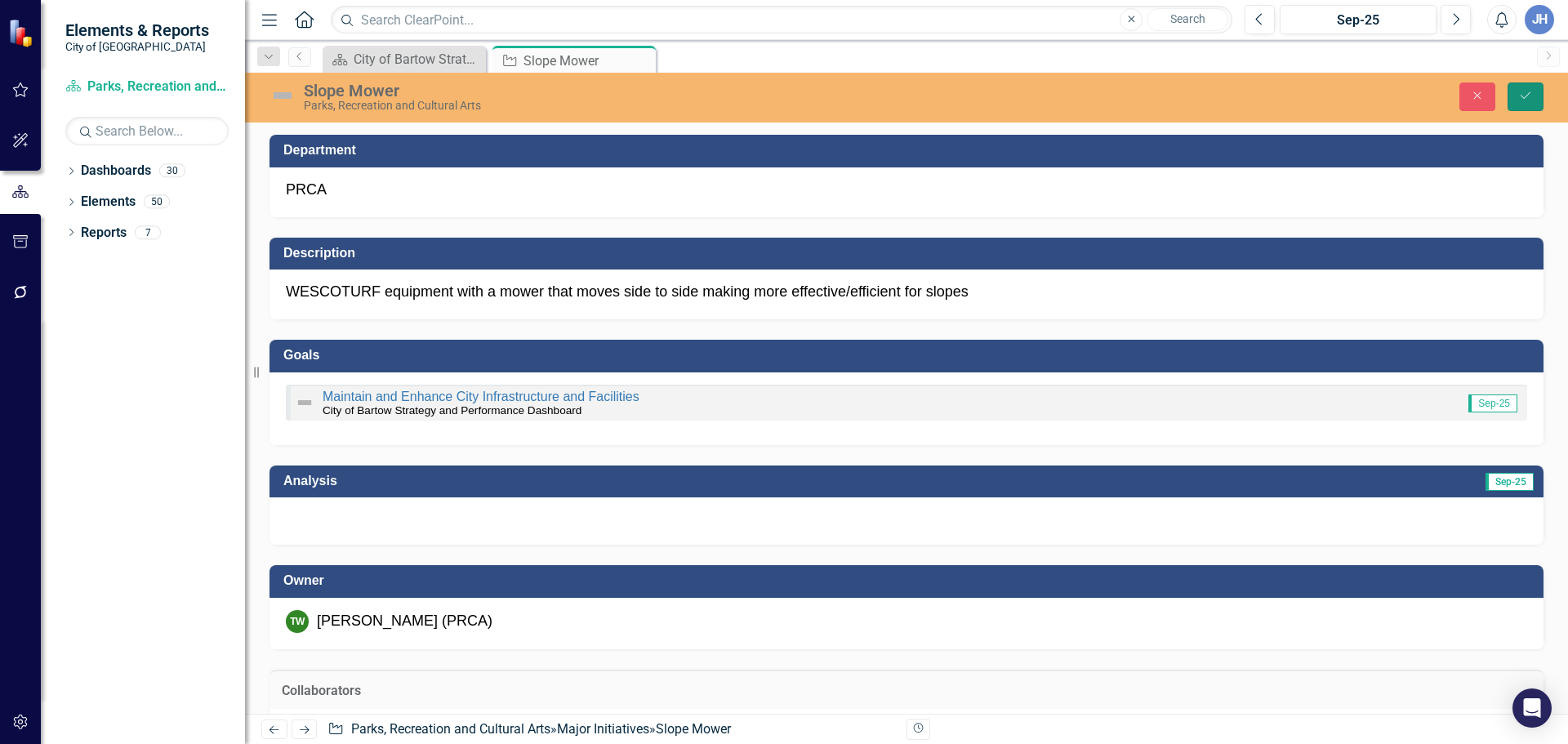
click at [1531, 84] on button "Save" at bounding box center [1525, 97] width 35 height 28
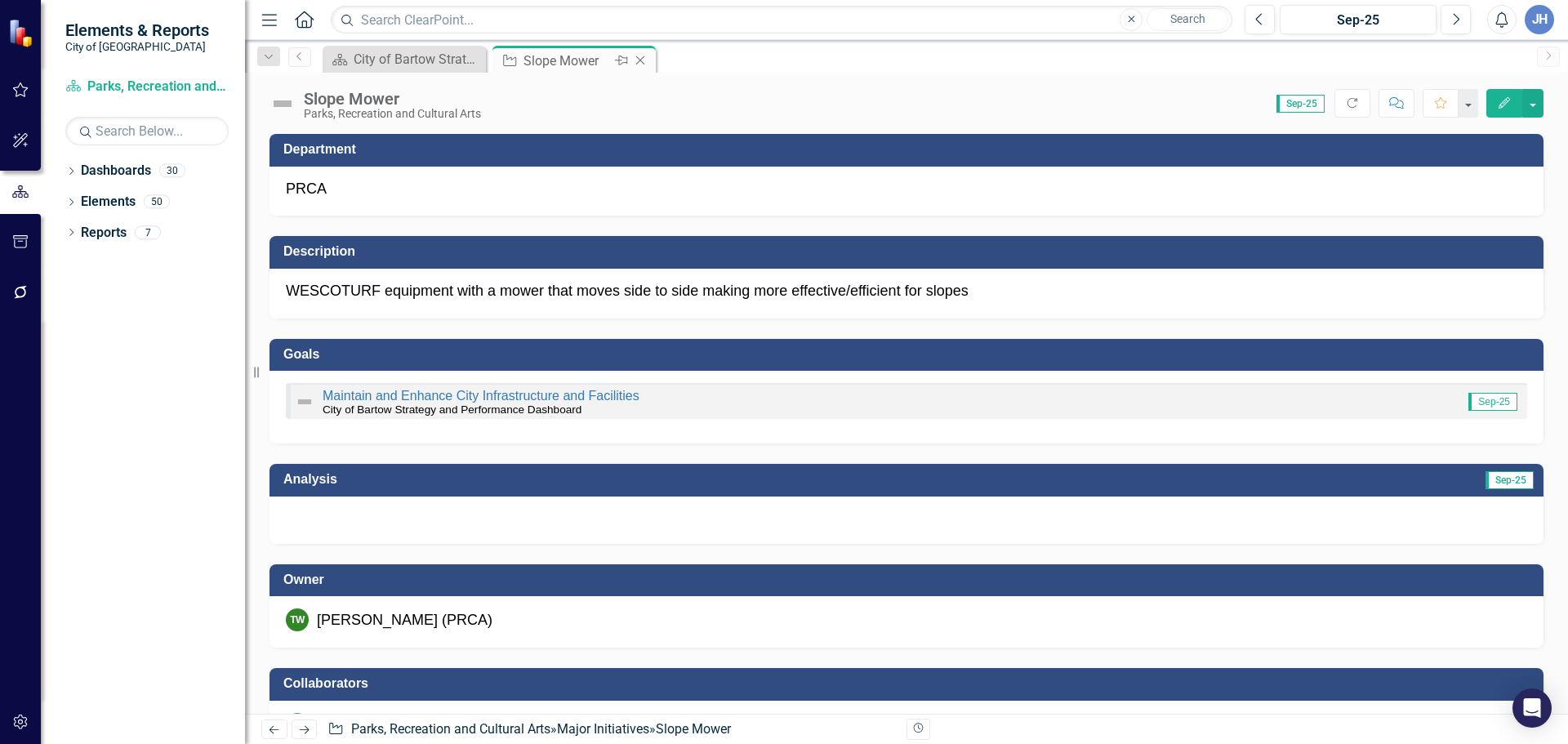
click at [637, 58] on icon "Close" at bounding box center [640, 60] width 16 height 13
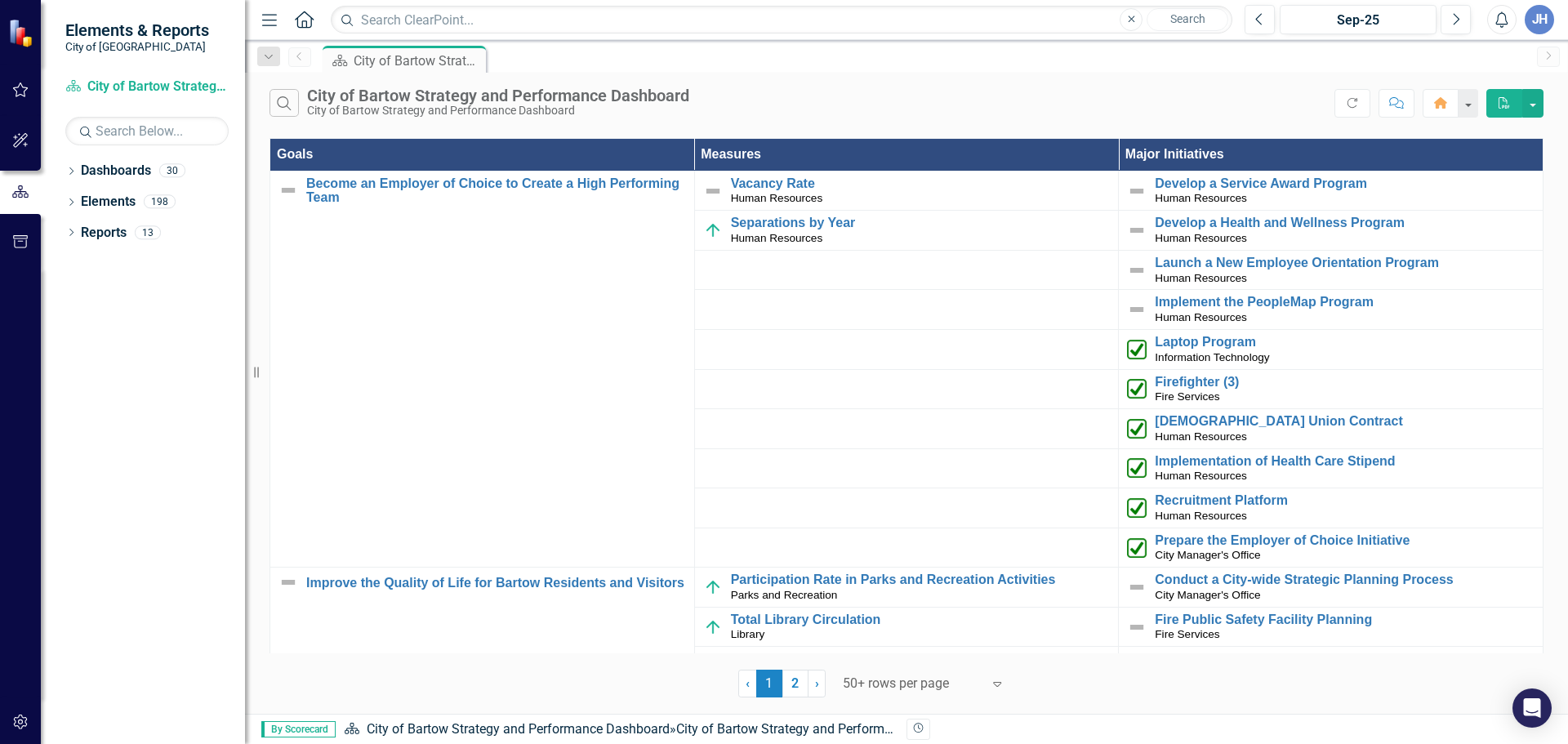
click at [793, 679] on link "2" at bounding box center [794, 683] width 26 height 28
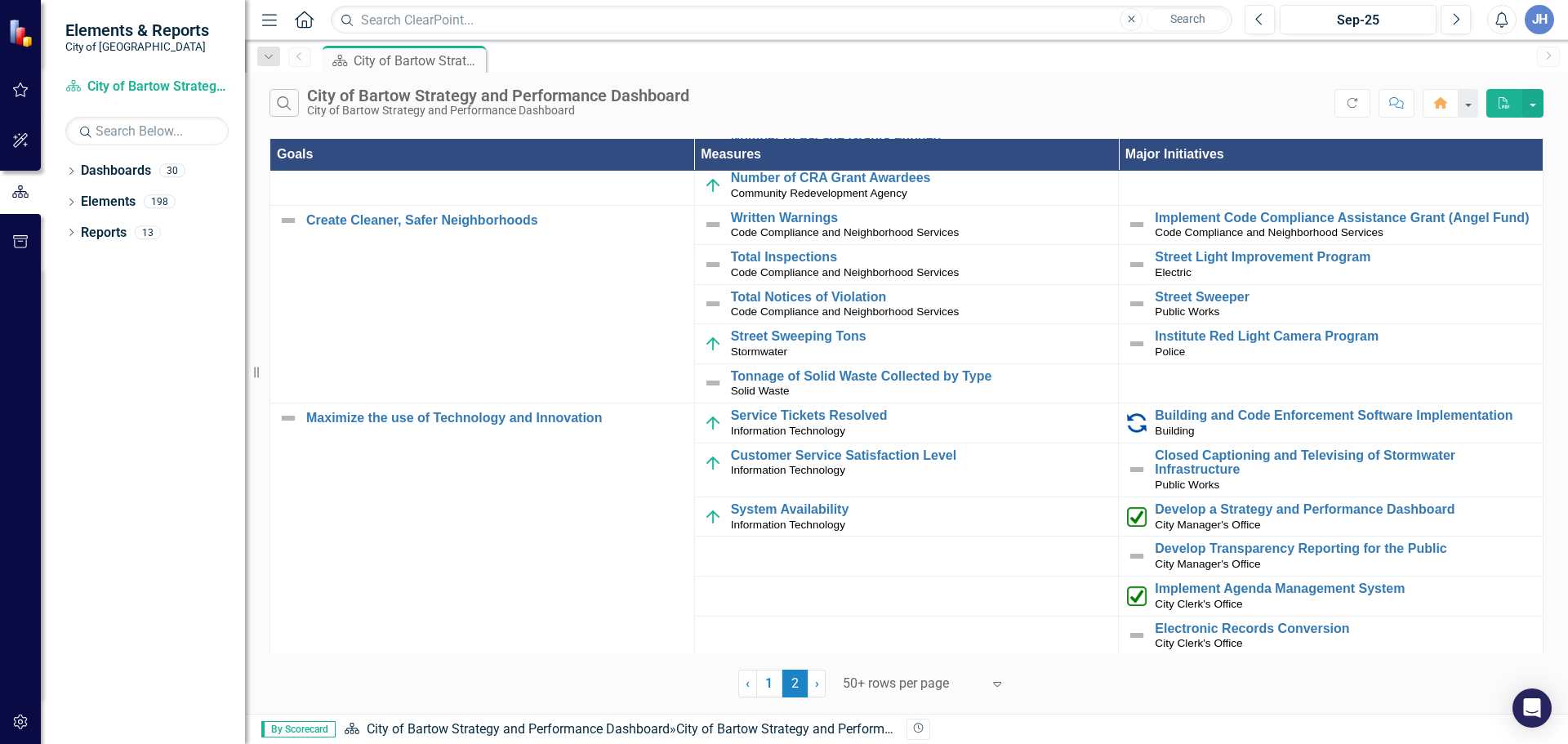
scroll to position [408, 0]
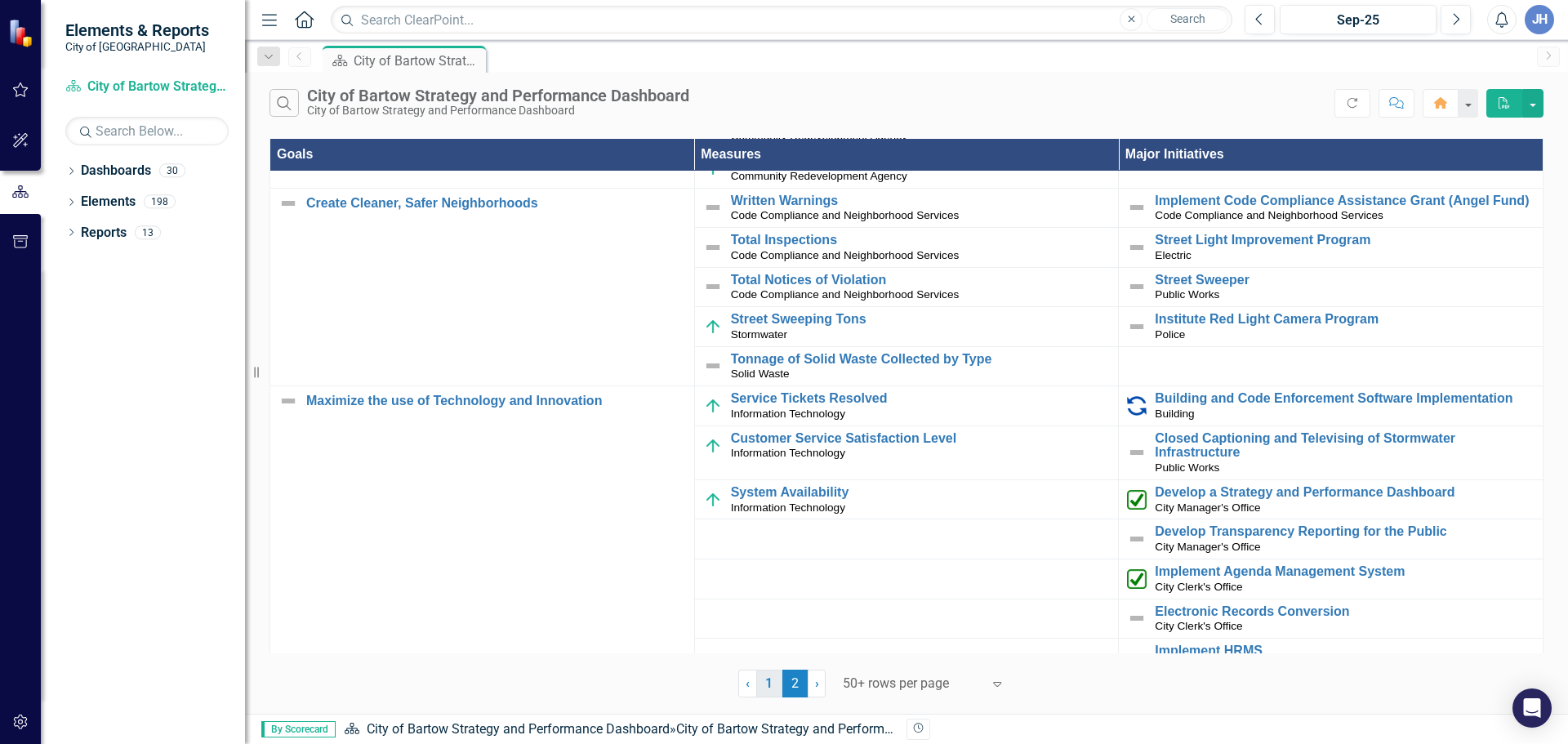
click at [770, 690] on link "1" at bounding box center [768, 683] width 26 height 28
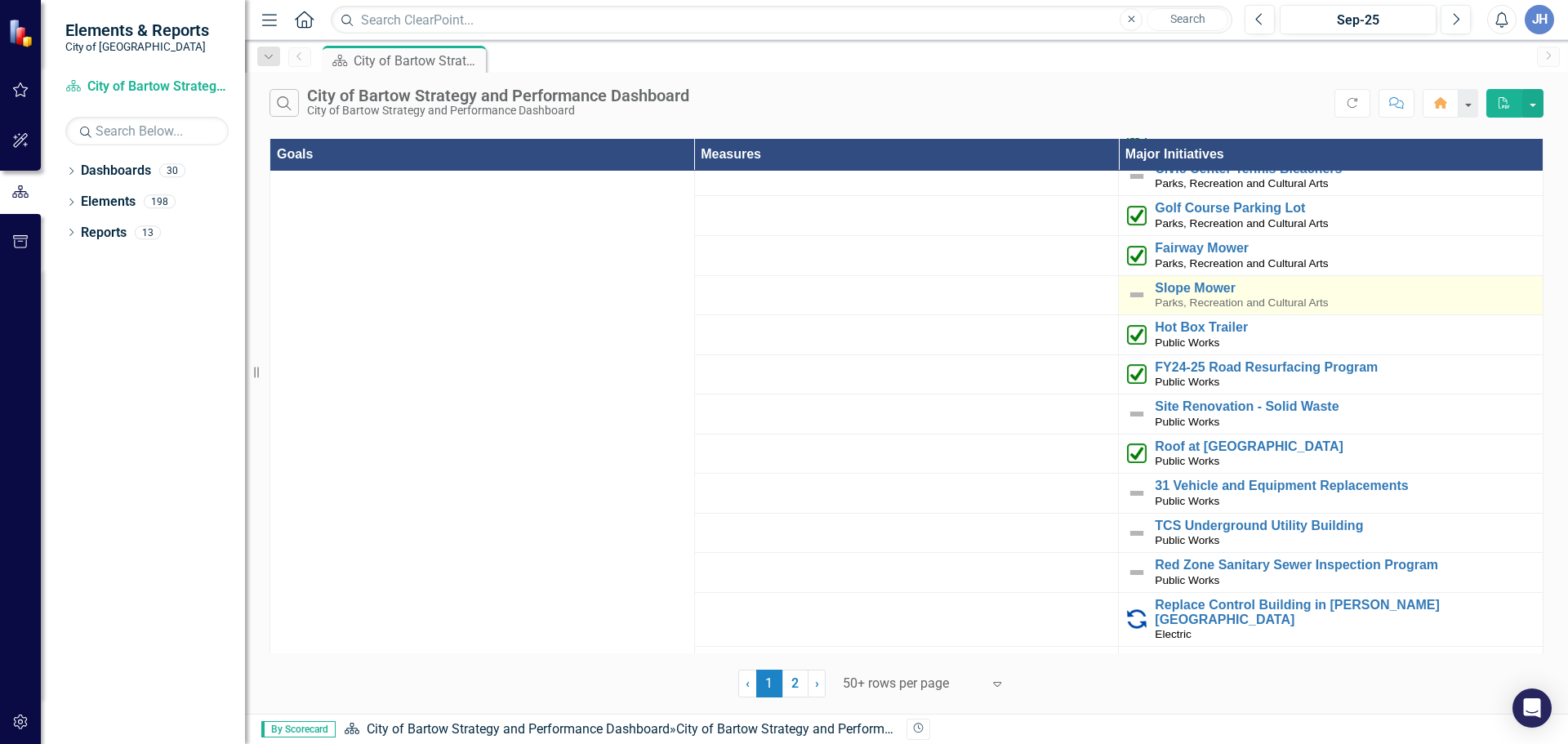
scroll to position [3650, 0]
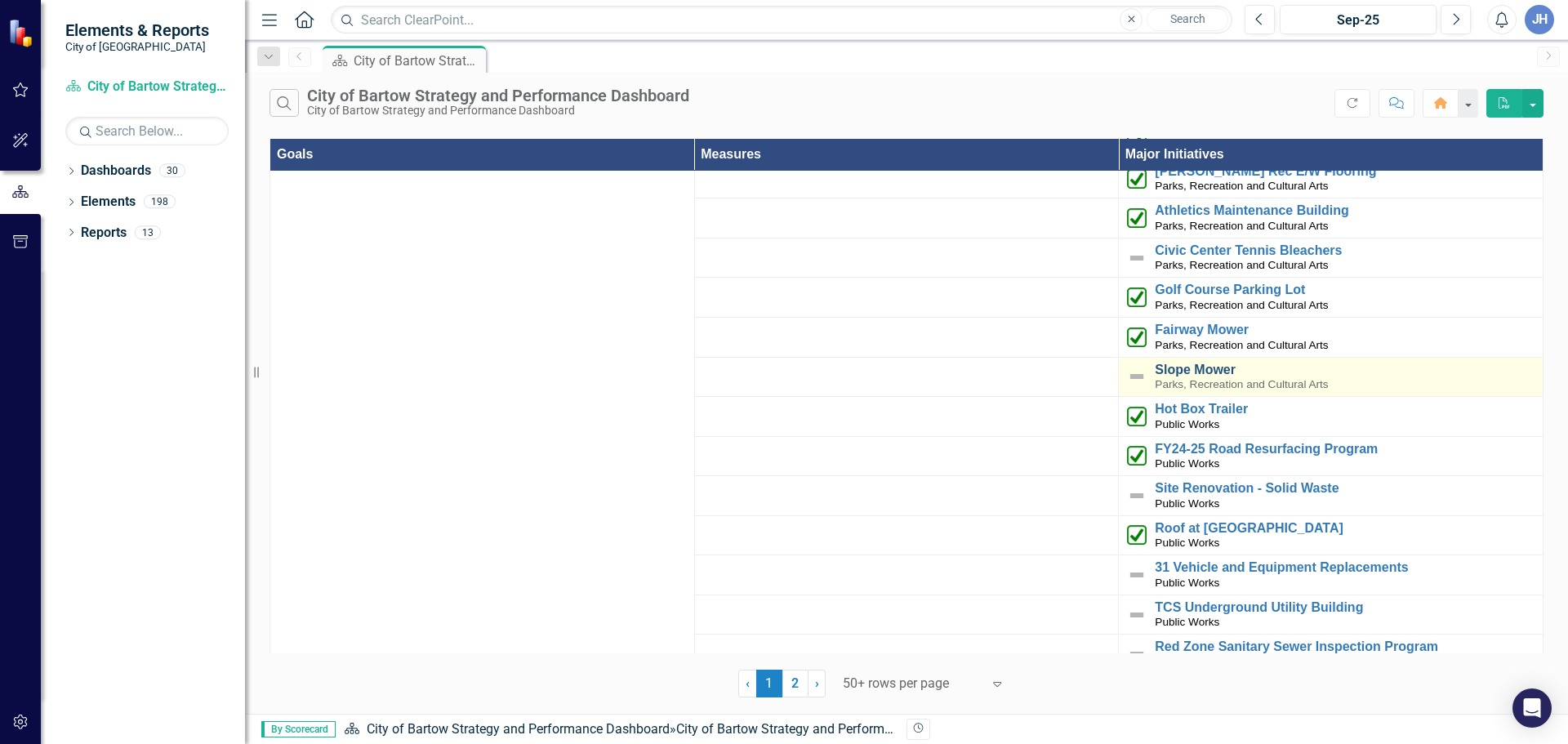
click at [1180, 363] on link "Slope Mower" at bounding box center [1344, 370] width 380 height 15
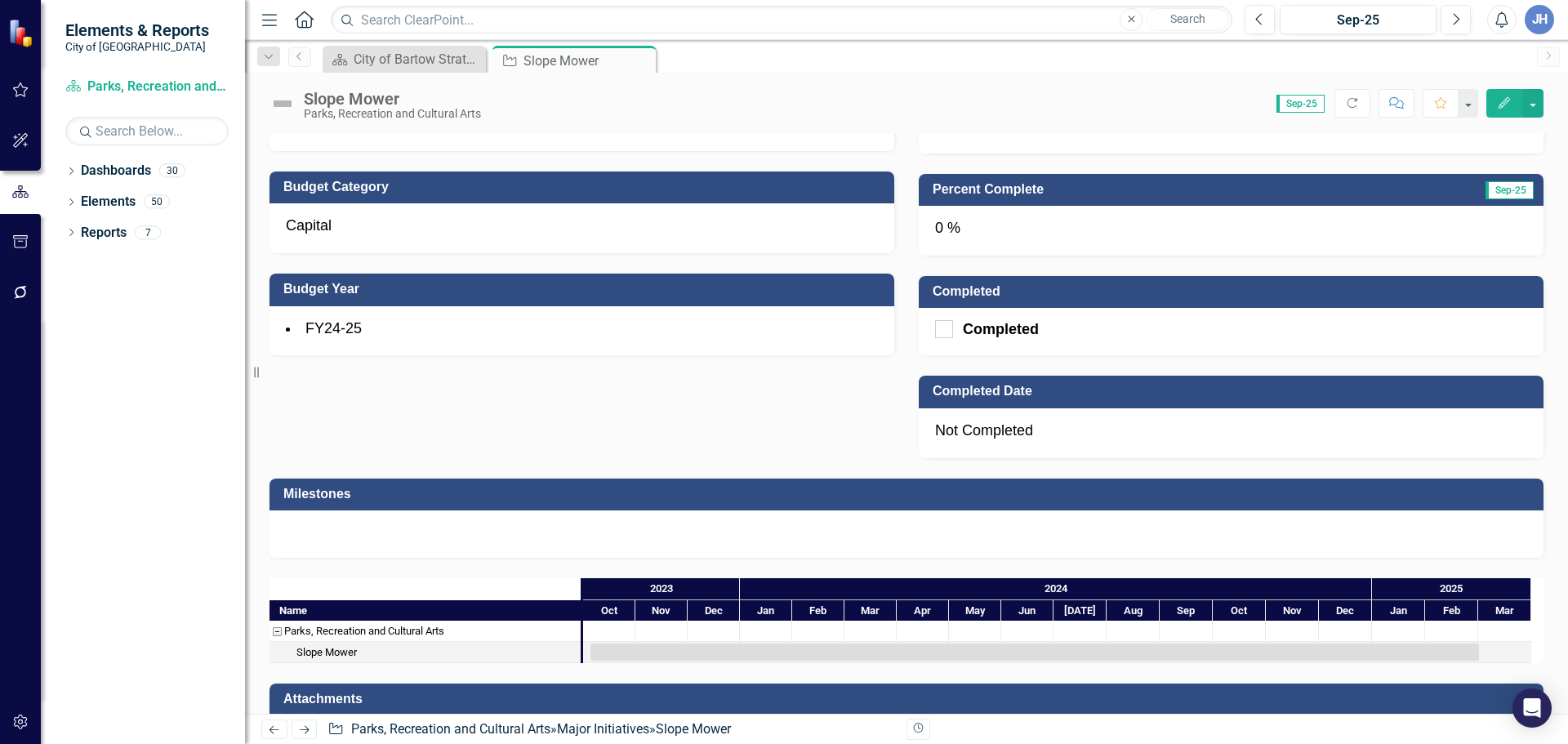
scroll to position [817, 0]
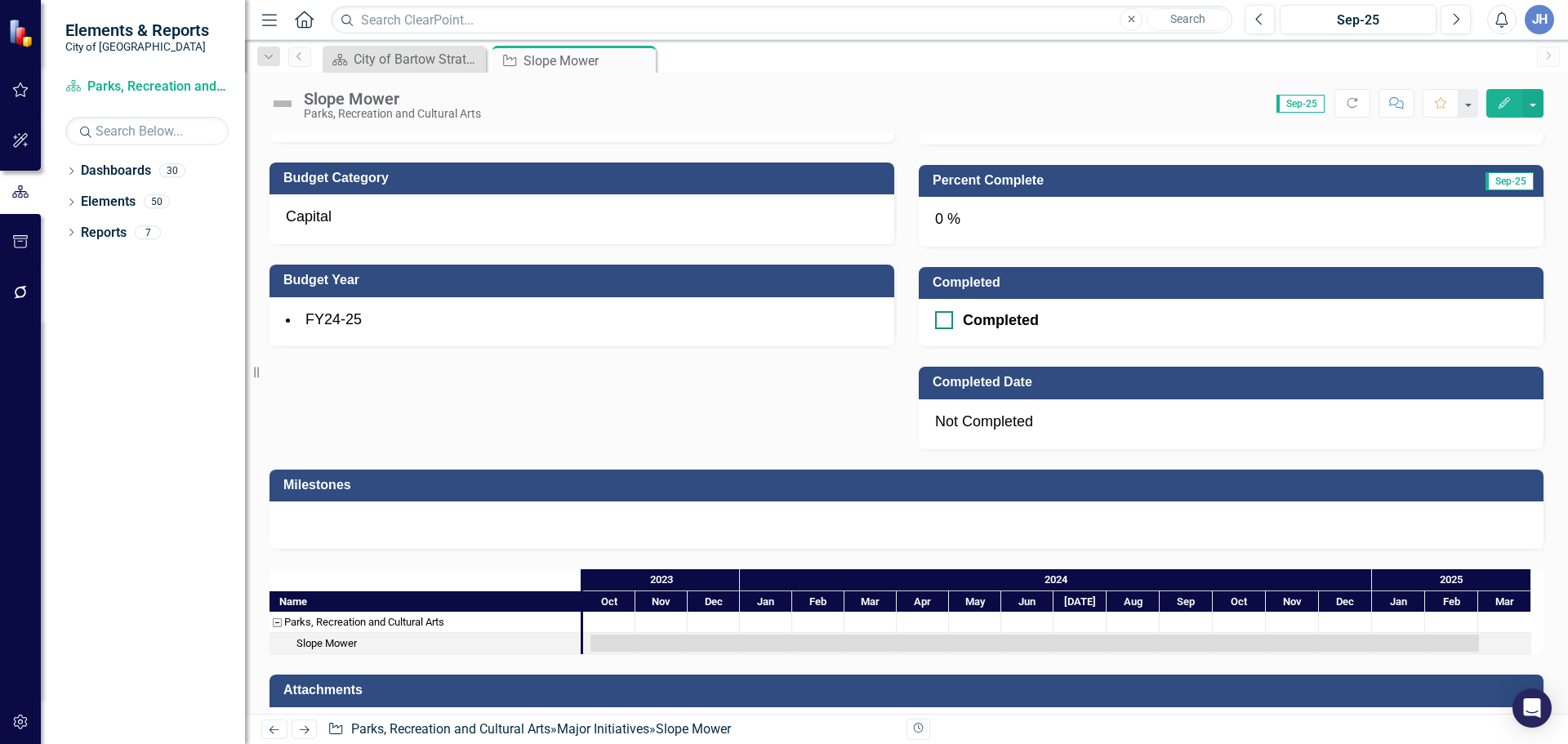
click at [942, 322] on div at bounding box center [944, 321] width 18 height 18
click at [942, 322] on input "Completed" at bounding box center [941, 317] width 11 height 11
checkbox input "true"
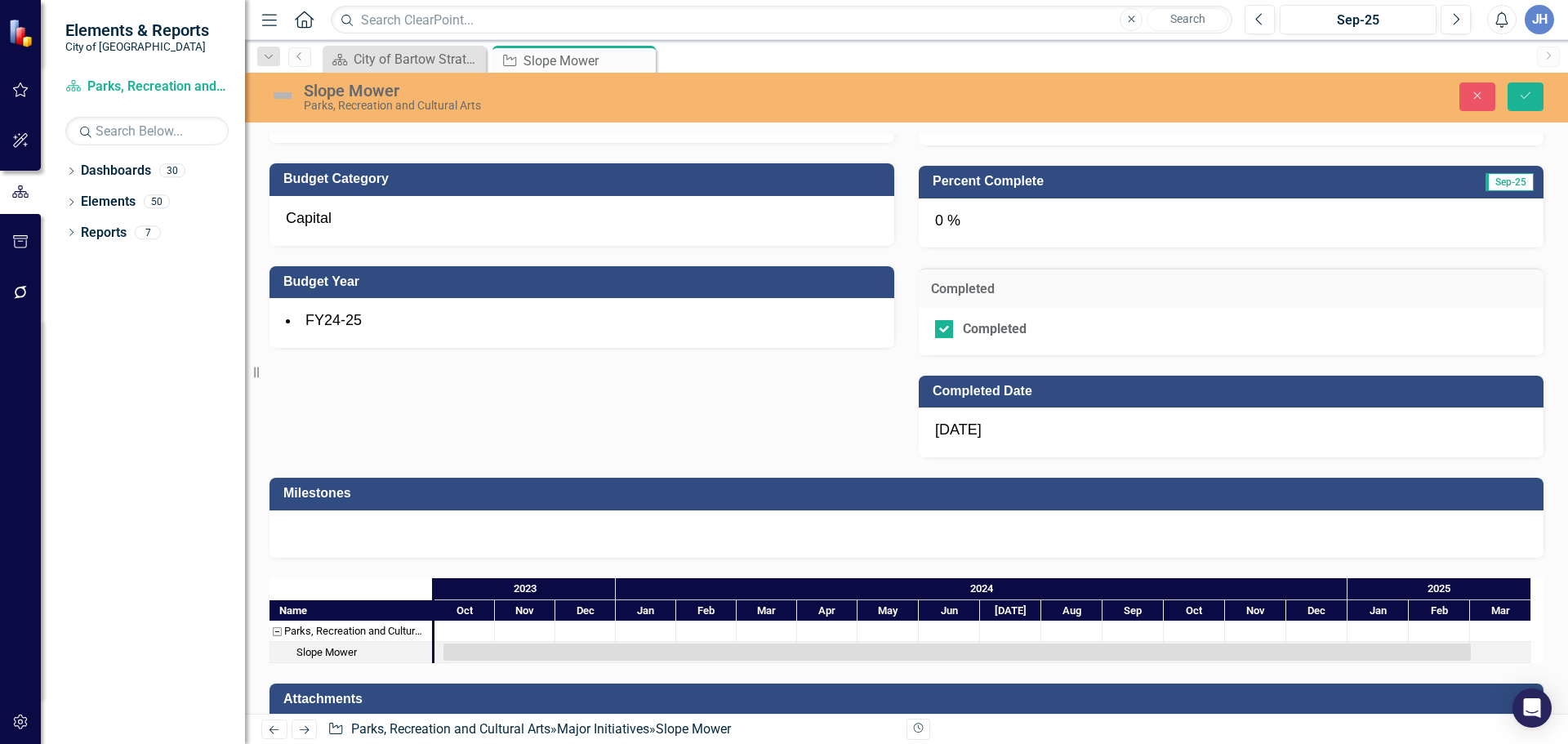
click at [956, 226] on div "0 %" at bounding box center [1231, 224] width 625 height 50
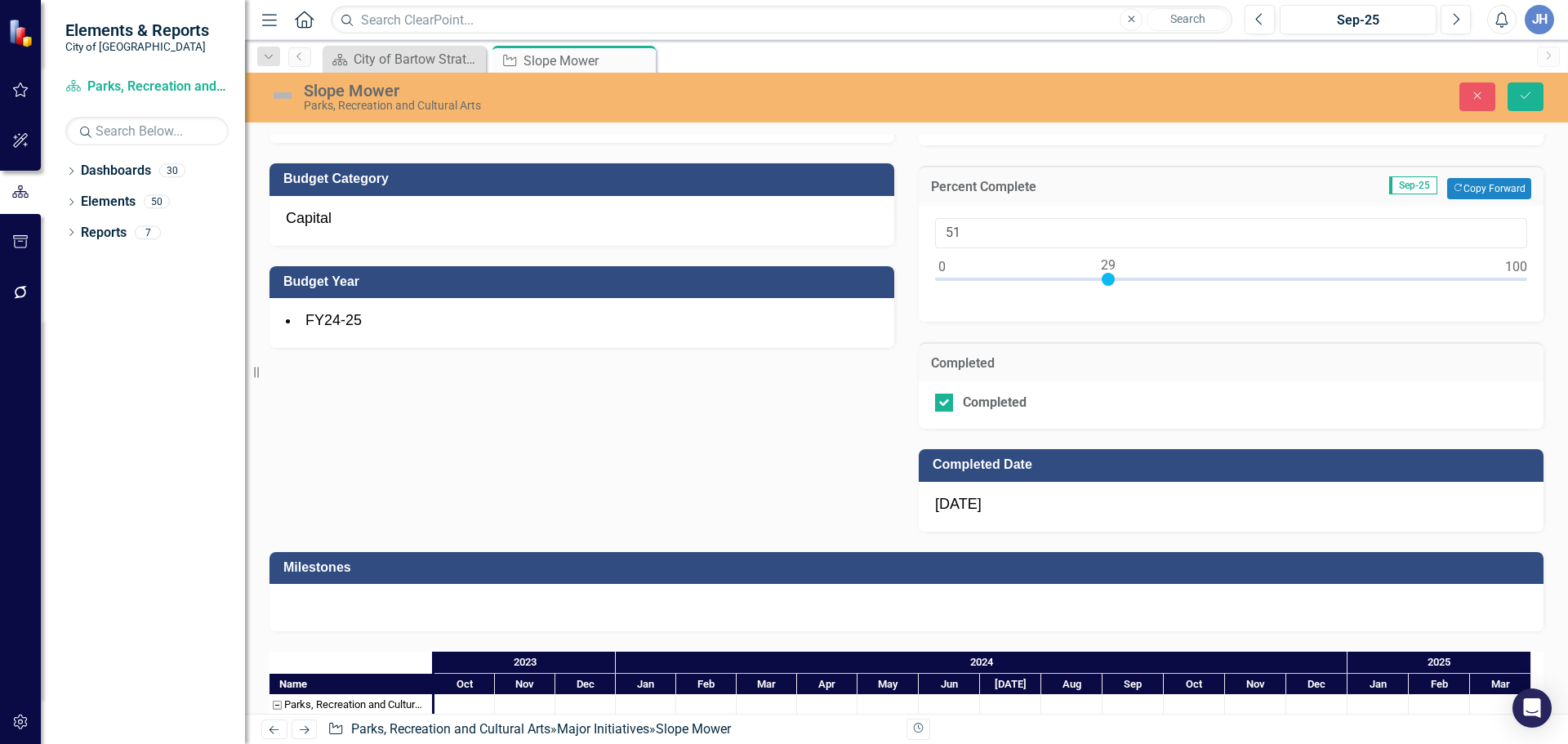
type input "100"
drag, startPoint x: 933, startPoint y: 280, endPoint x: 1633, endPoint y: 279, distance: 700.0
click at [1567, 279] on html "Elements & Reports City of Bartow Dashboard Parks, Recreation and Cultural Arts…" at bounding box center [784, 372] width 1568 height 744
click at [749, 455] on div "Budget Type Equipment Purchase Budget Category Capital Budget Year FY24-25 Star…" at bounding box center [906, 235] width 1298 height 590
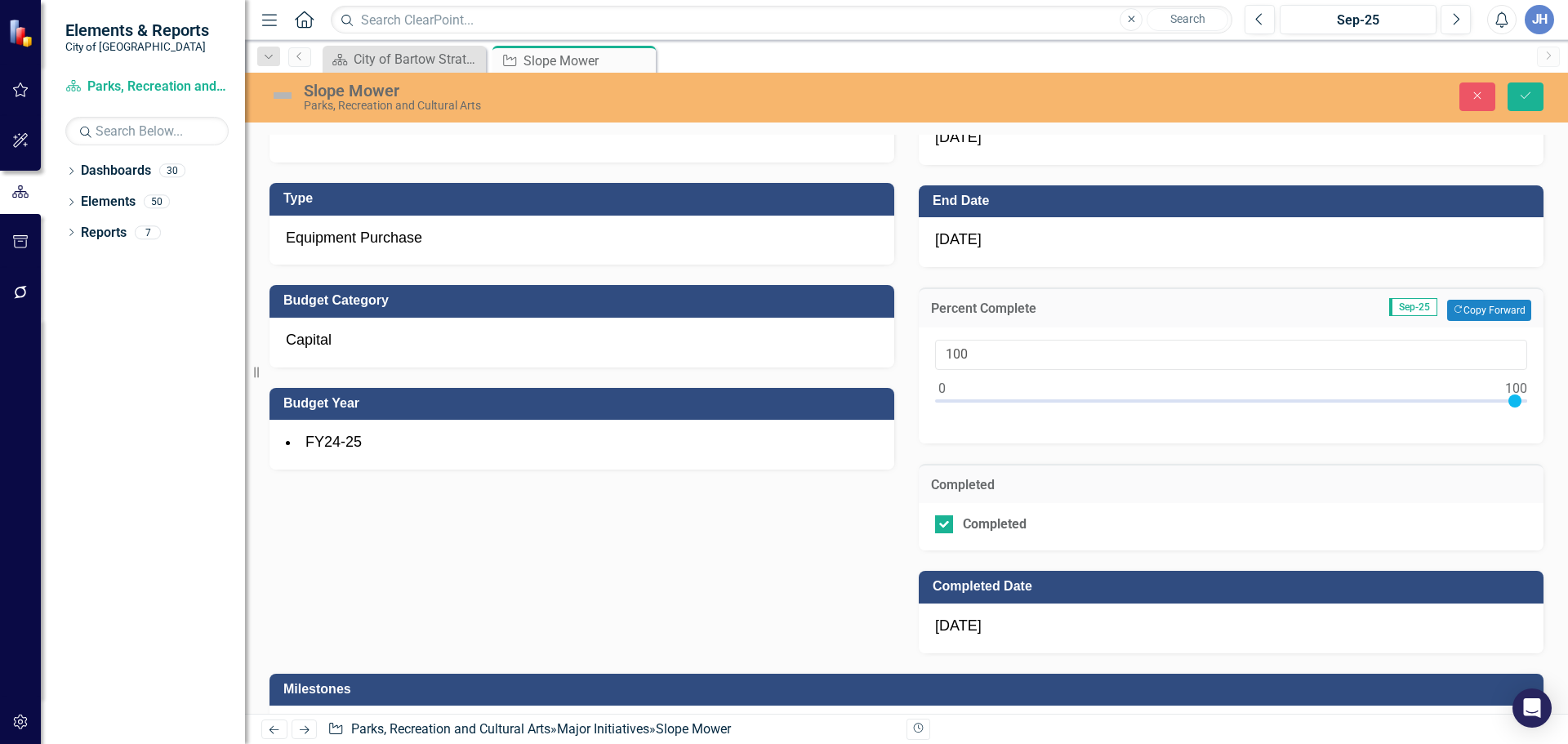
scroll to position [711, 0]
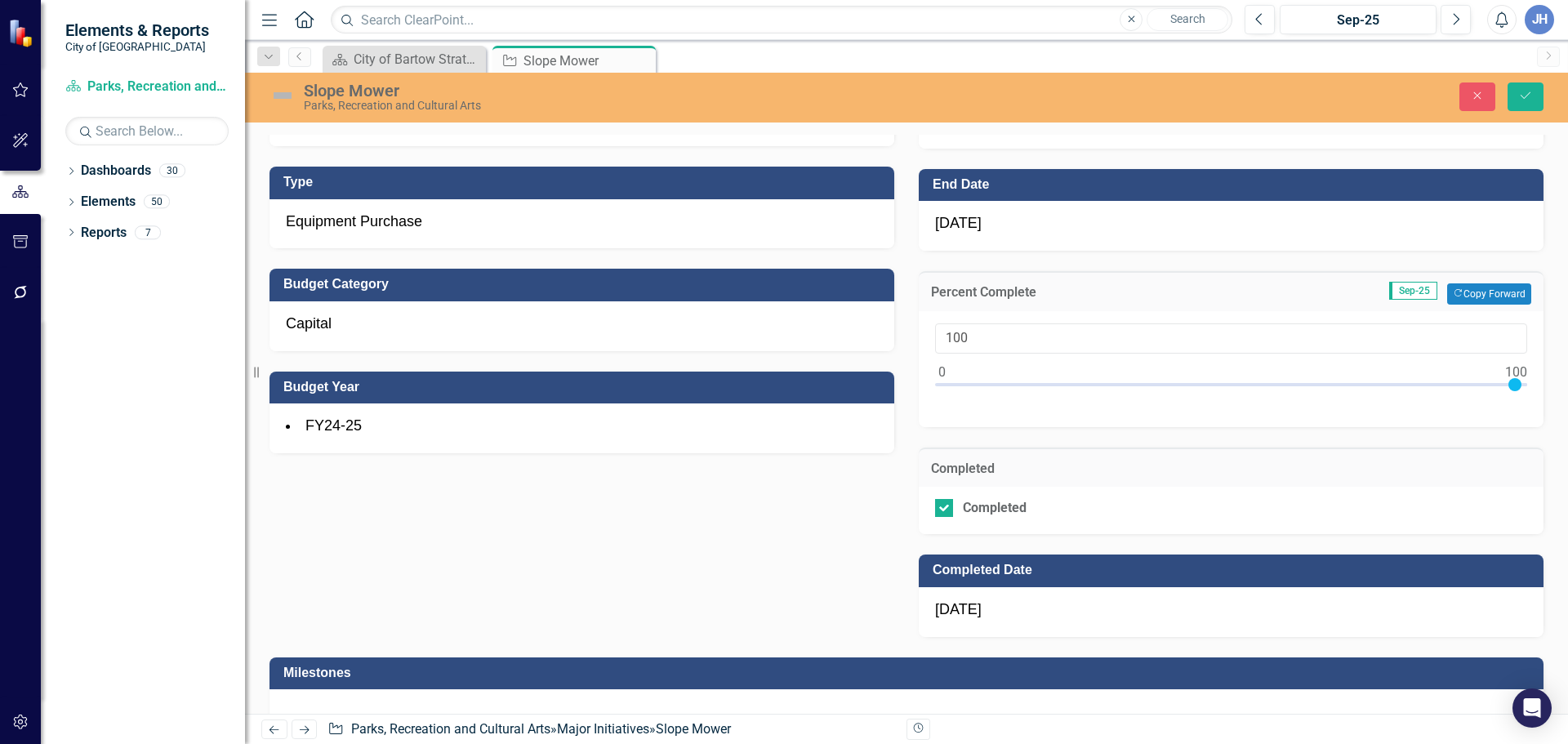
click at [1032, 613] on div "10/9/25" at bounding box center [1231, 613] width 625 height 50
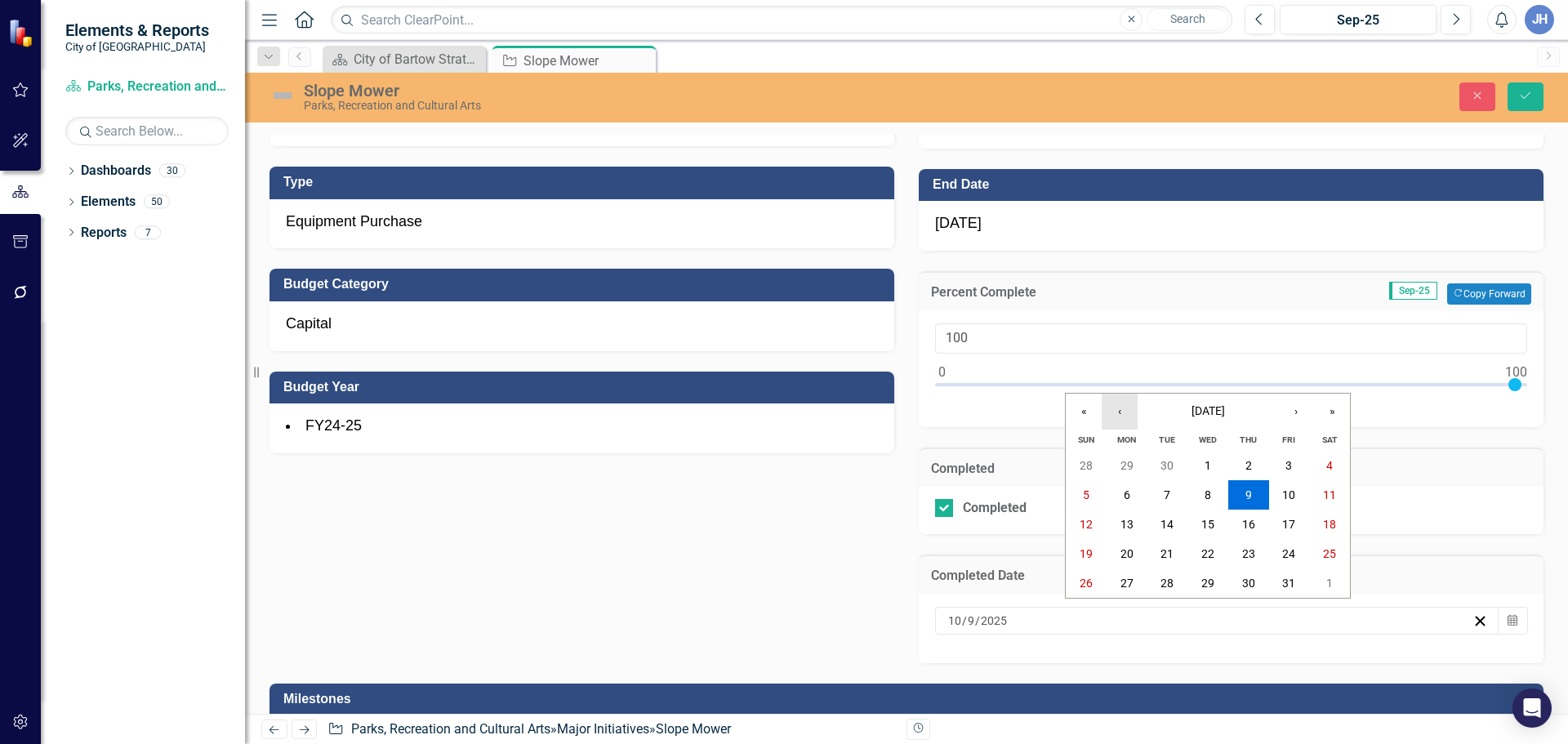
click at [1124, 412] on button "‹" at bounding box center [1119, 411] width 35 height 36
click at [1207, 552] on abbr "24" at bounding box center [1207, 553] width 13 height 13
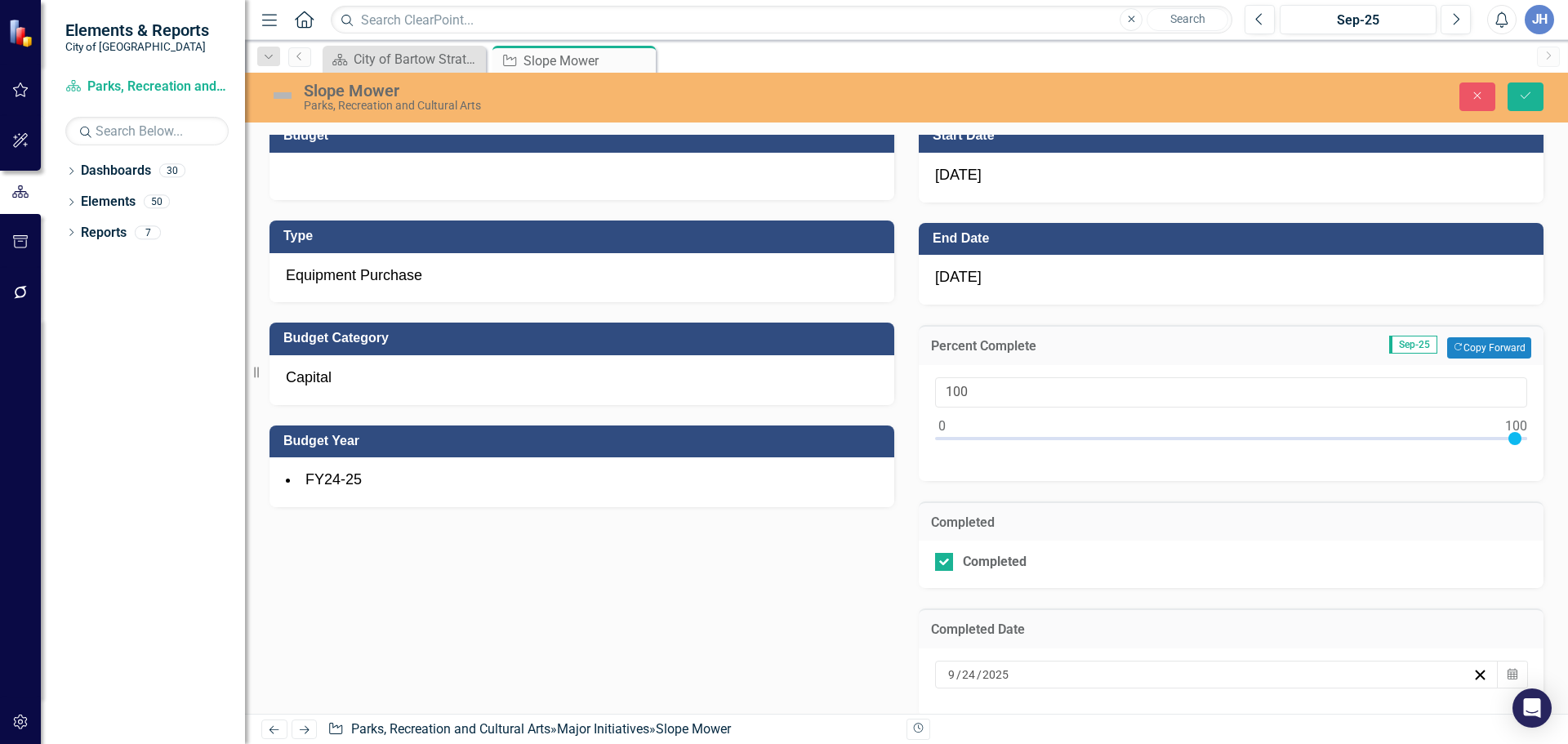
scroll to position [629, 0]
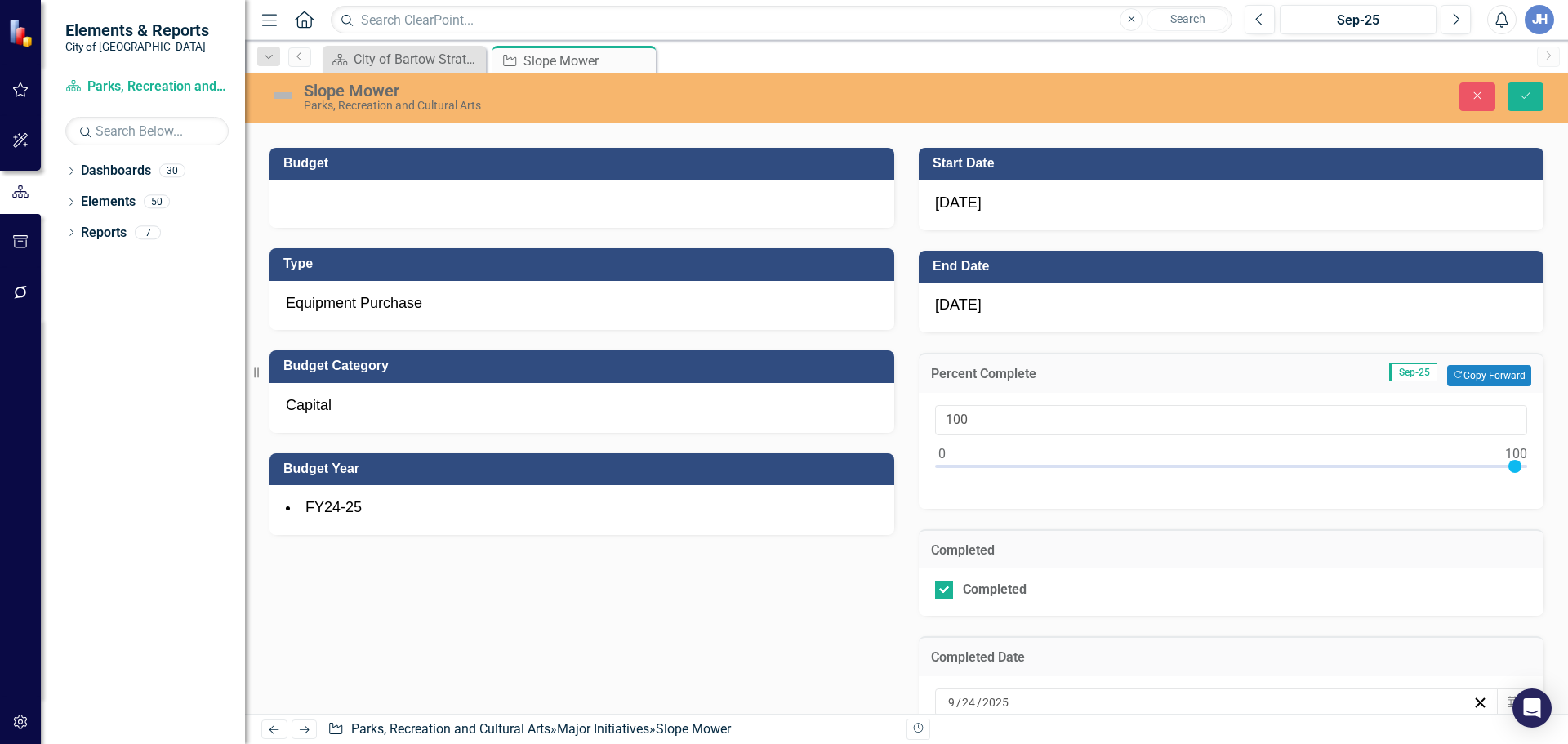
click at [979, 302] on div "[DATE]" at bounding box center [1231, 307] width 625 height 50
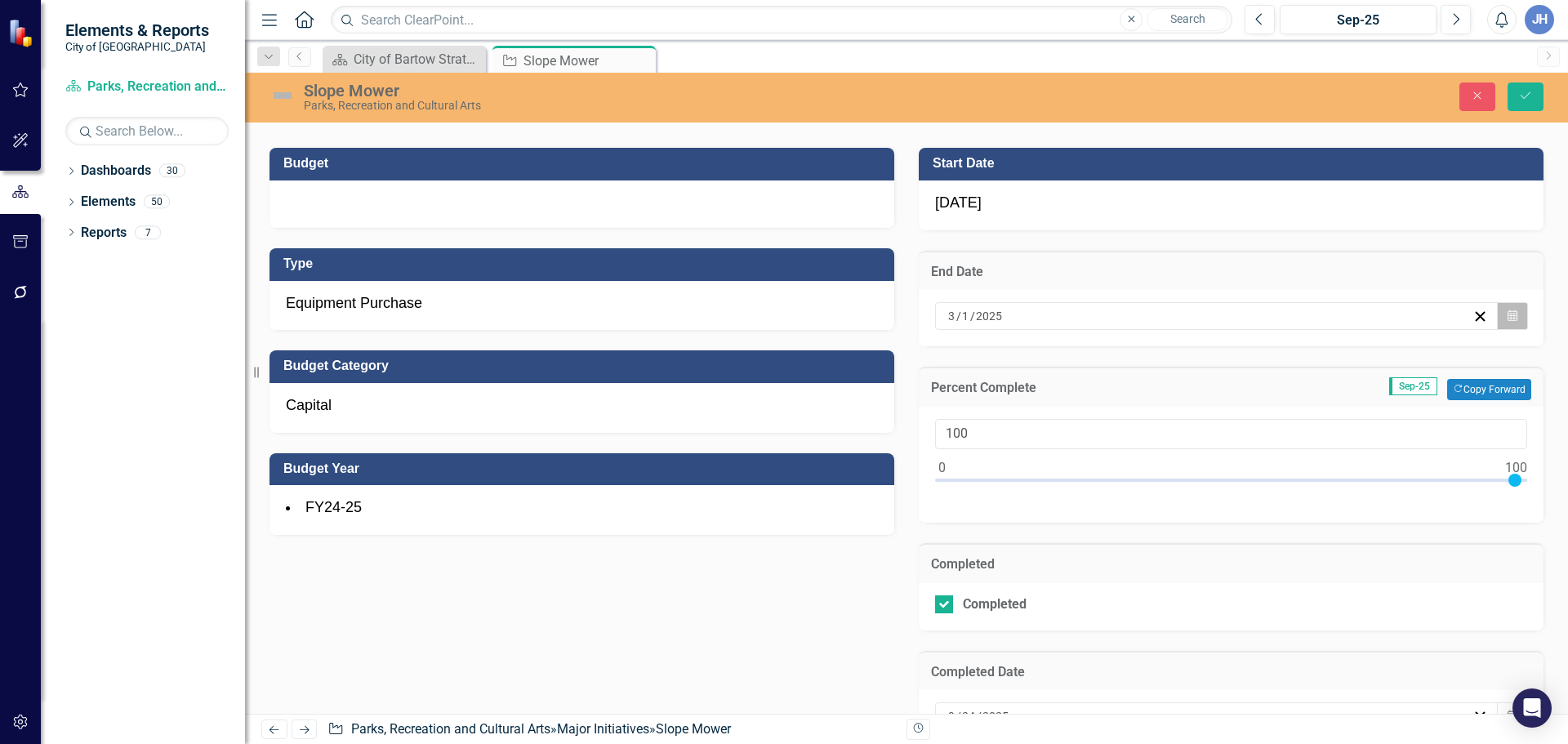
click at [1508, 313] on icon "button" at bounding box center [1512, 315] width 10 height 12
click at [1292, 354] on button "›" at bounding box center [1296, 357] width 35 height 36
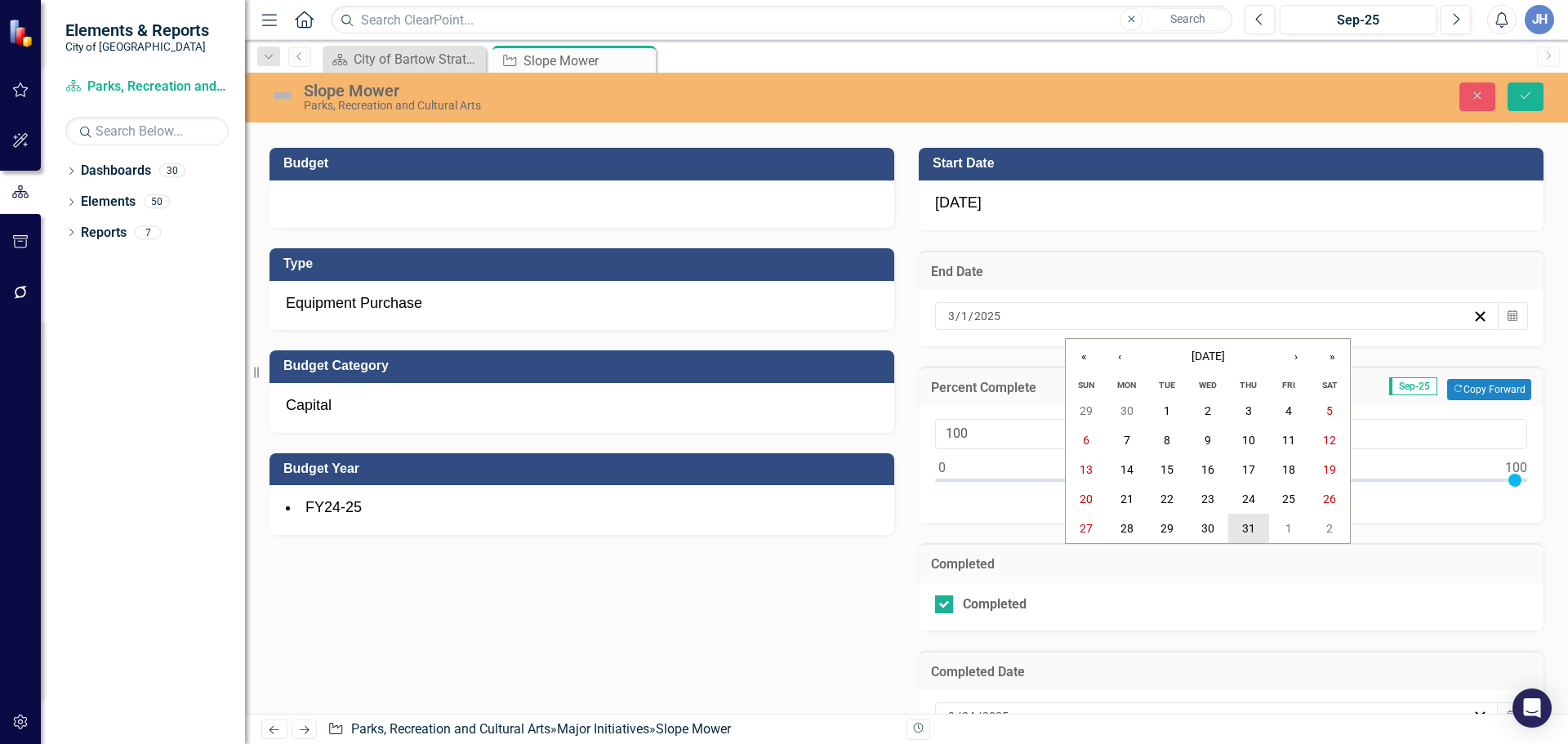
click at [1250, 534] on abbr "31" at bounding box center [1248, 528] width 13 height 13
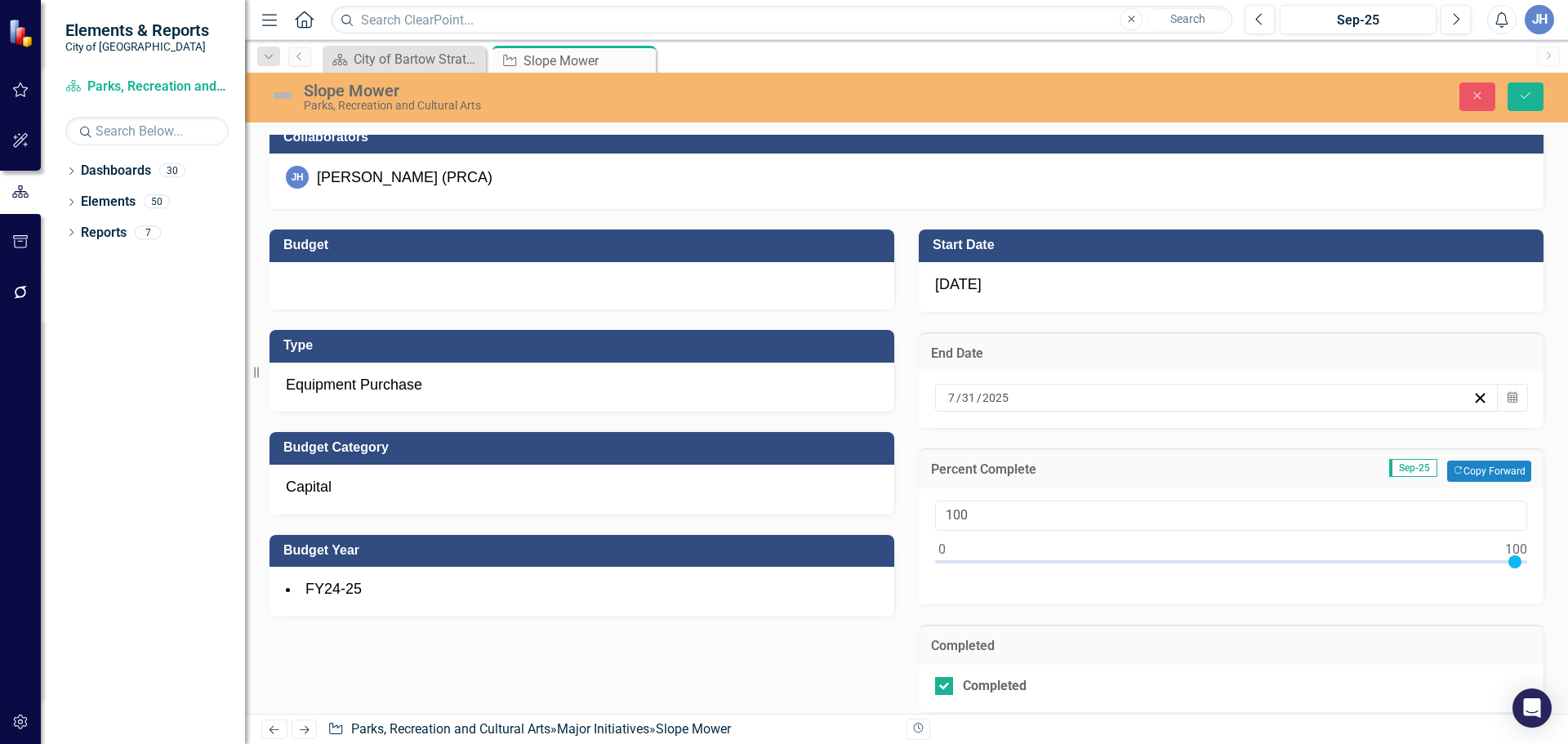
click at [390, 296] on div at bounding box center [582, 285] width 625 height 47
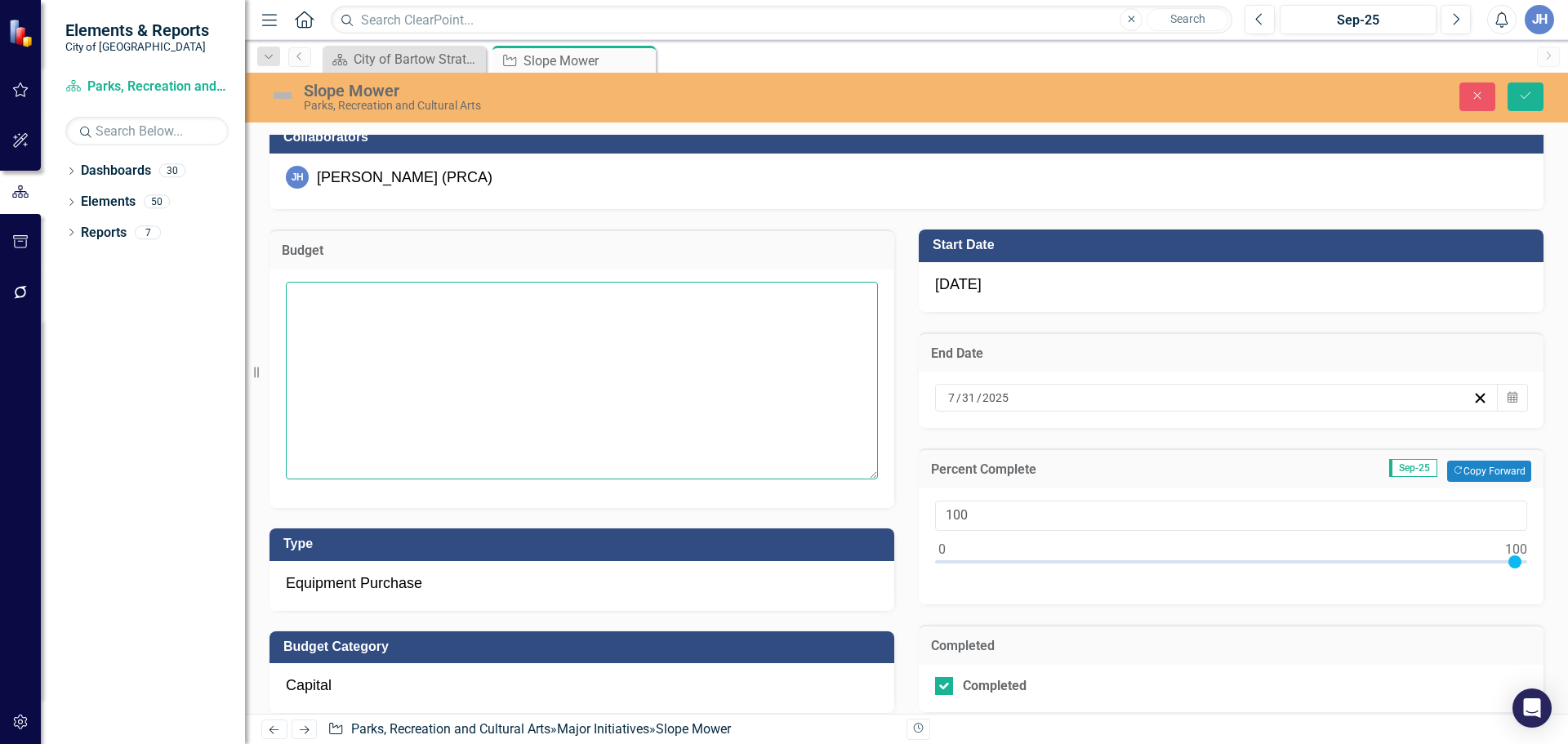
click at [393, 296] on textarea at bounding box center [581, 380] width 592 height 198
type textarea "$46,450.12"
click at [1528, 99] on icon "Save" at bounding box center [1525, 95] width 15 height 12
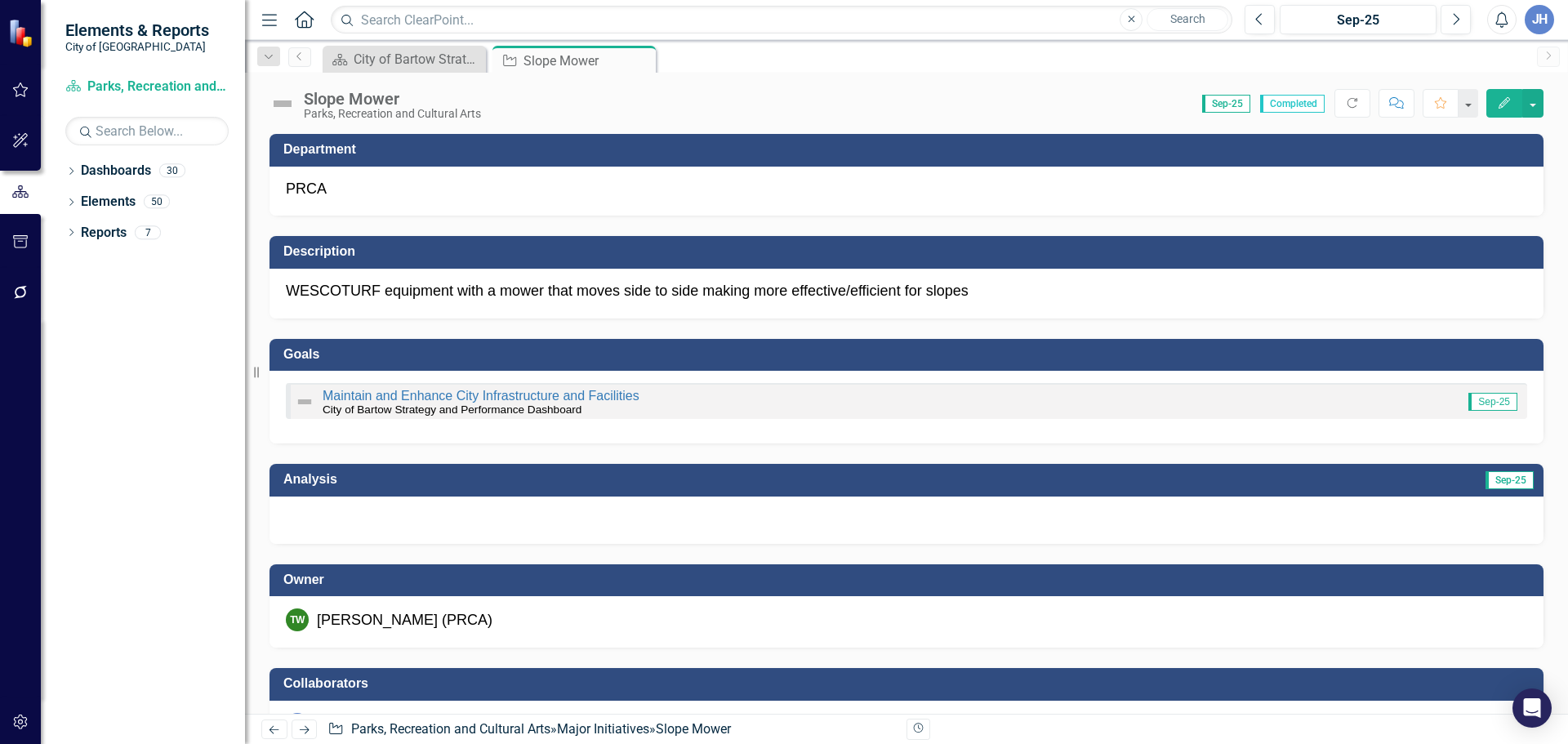
click at [439, 526] on div at bounding box center [906, 519] width 1273 height 47
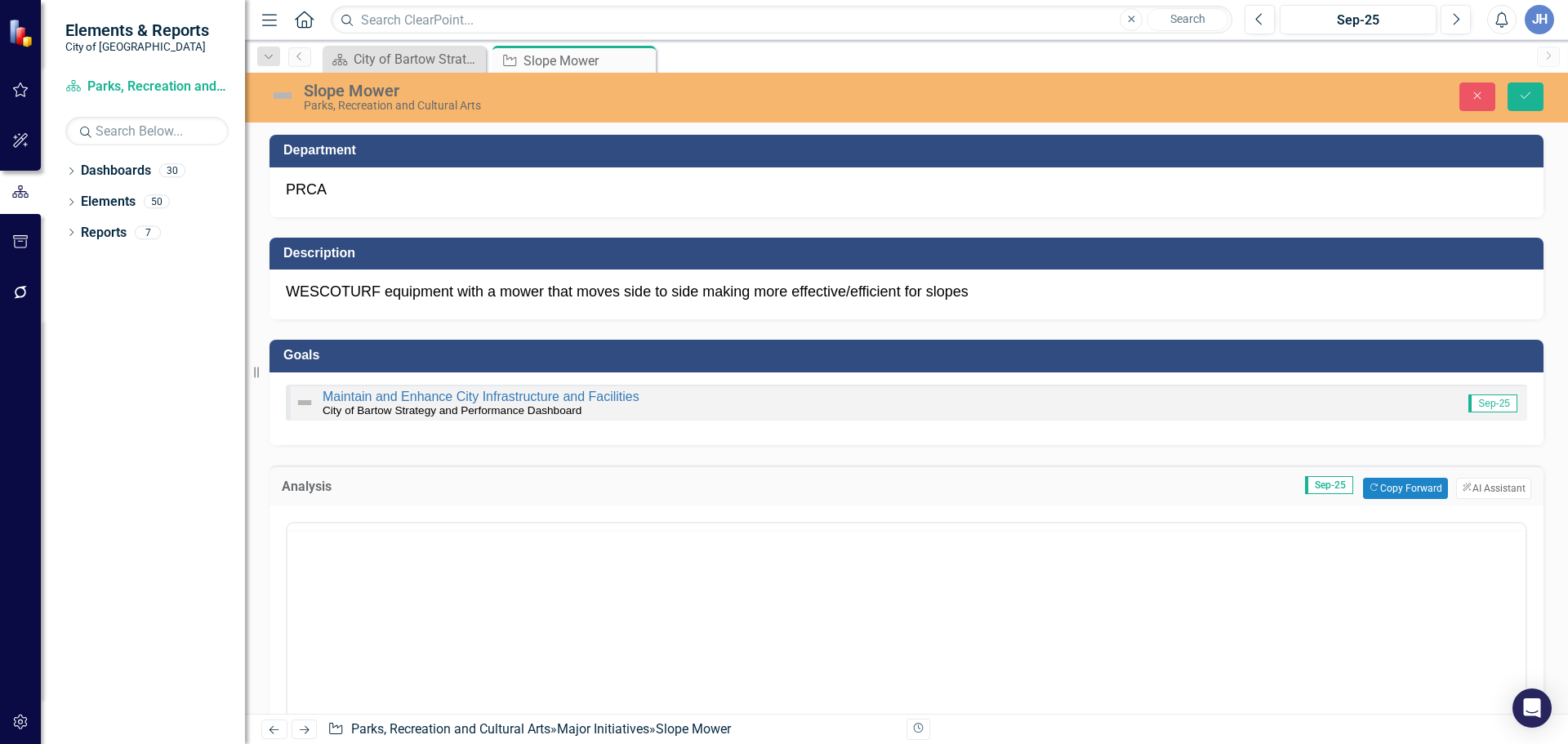
scroll to position [0, 0]
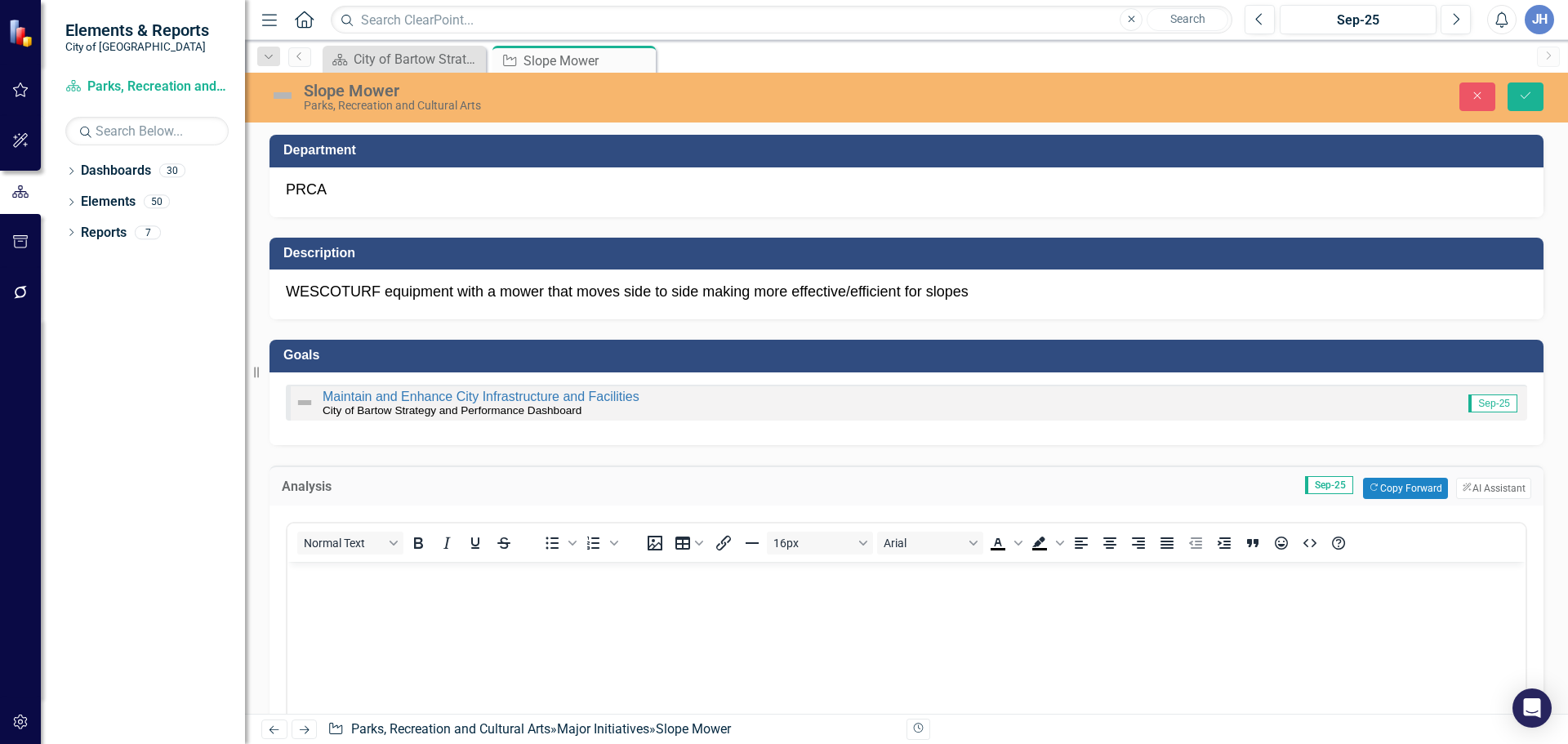
click at [357, 617] on body "Rich Text Area. Press ALT-0 for help." at bounding box center [906, 684] width 1238 height 245
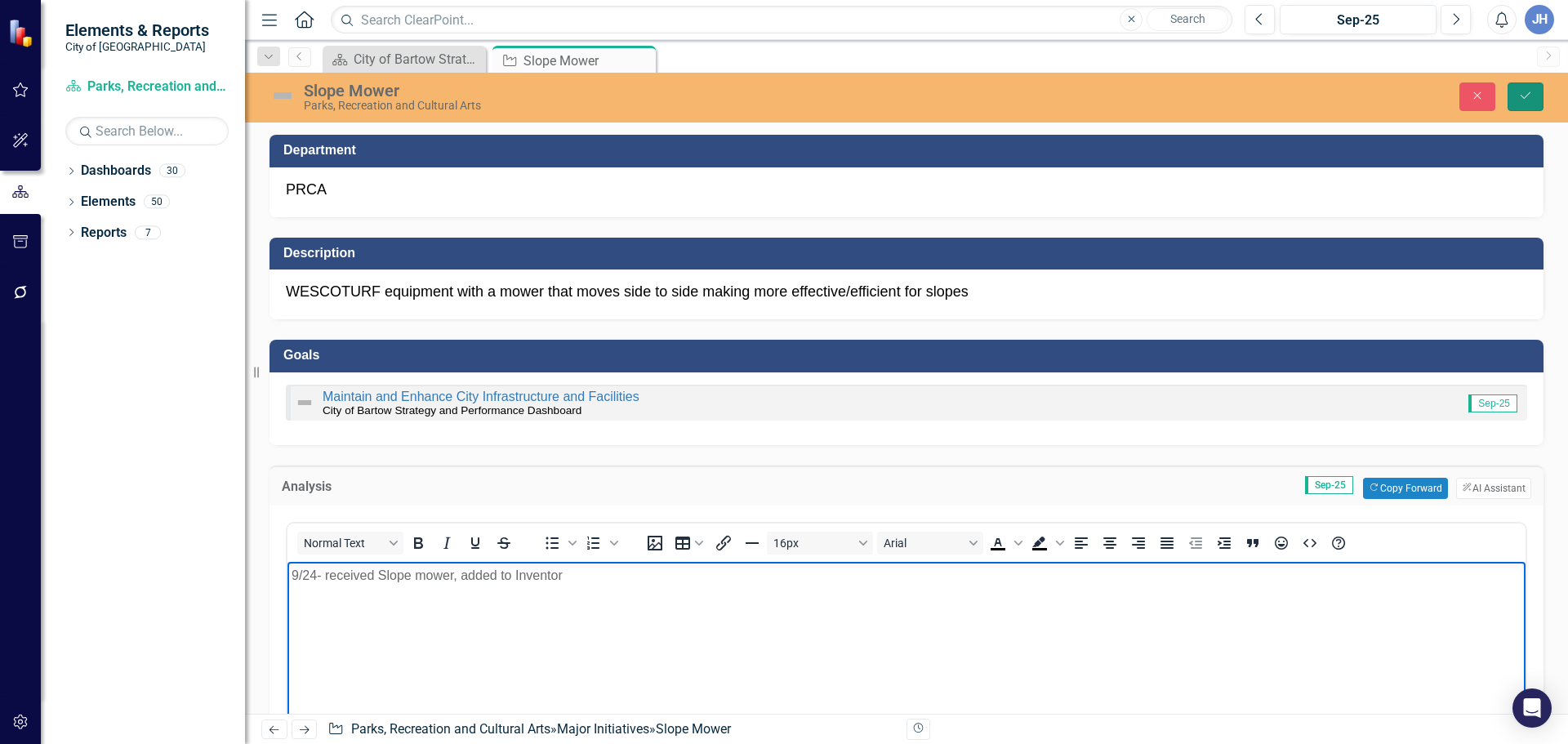
click at [1541, 96] on button "Save" at bounding box center [1525, 97] width 35 height 28
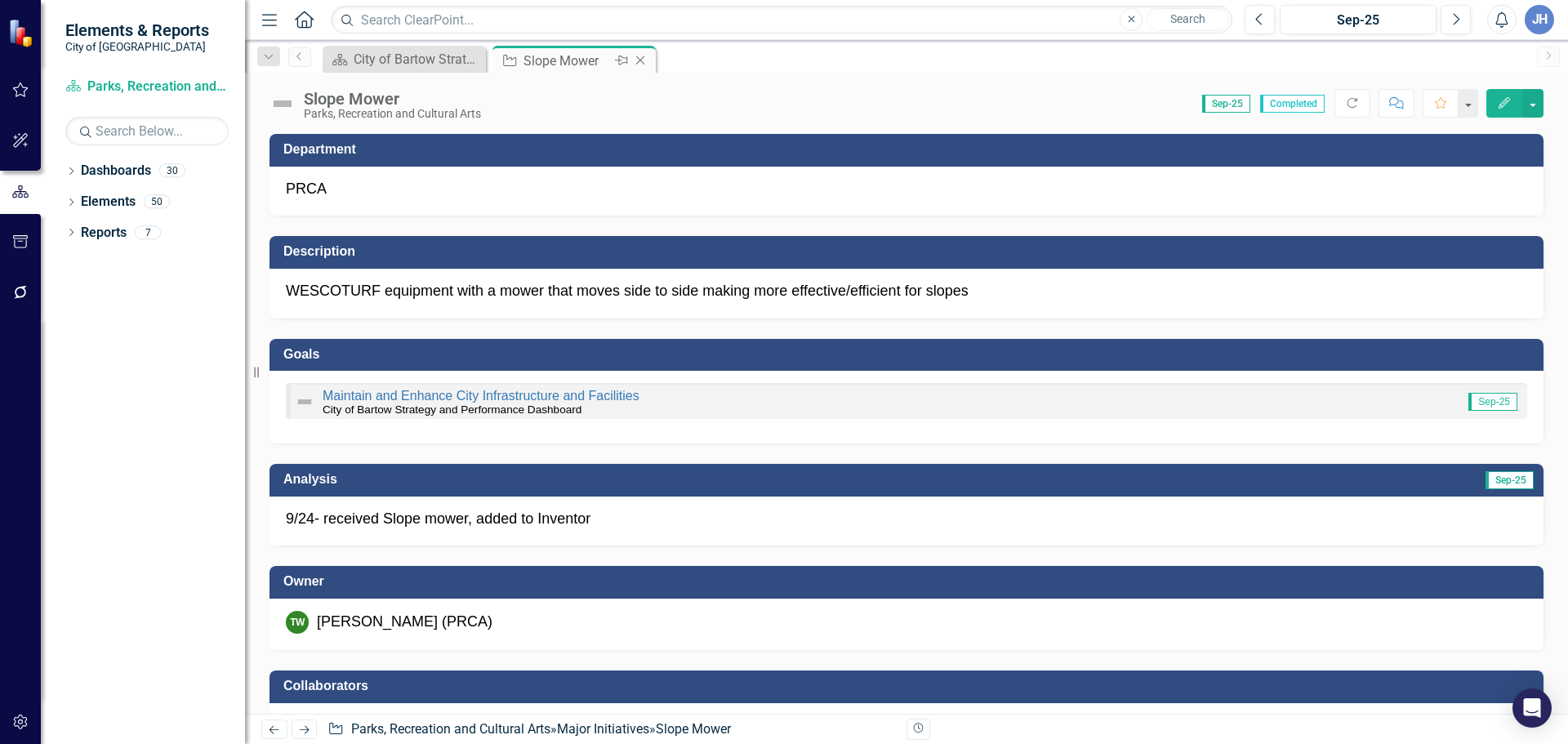
click at [639, 60] on icon "Close" at bounding box center [640, 60] width 16 height 13
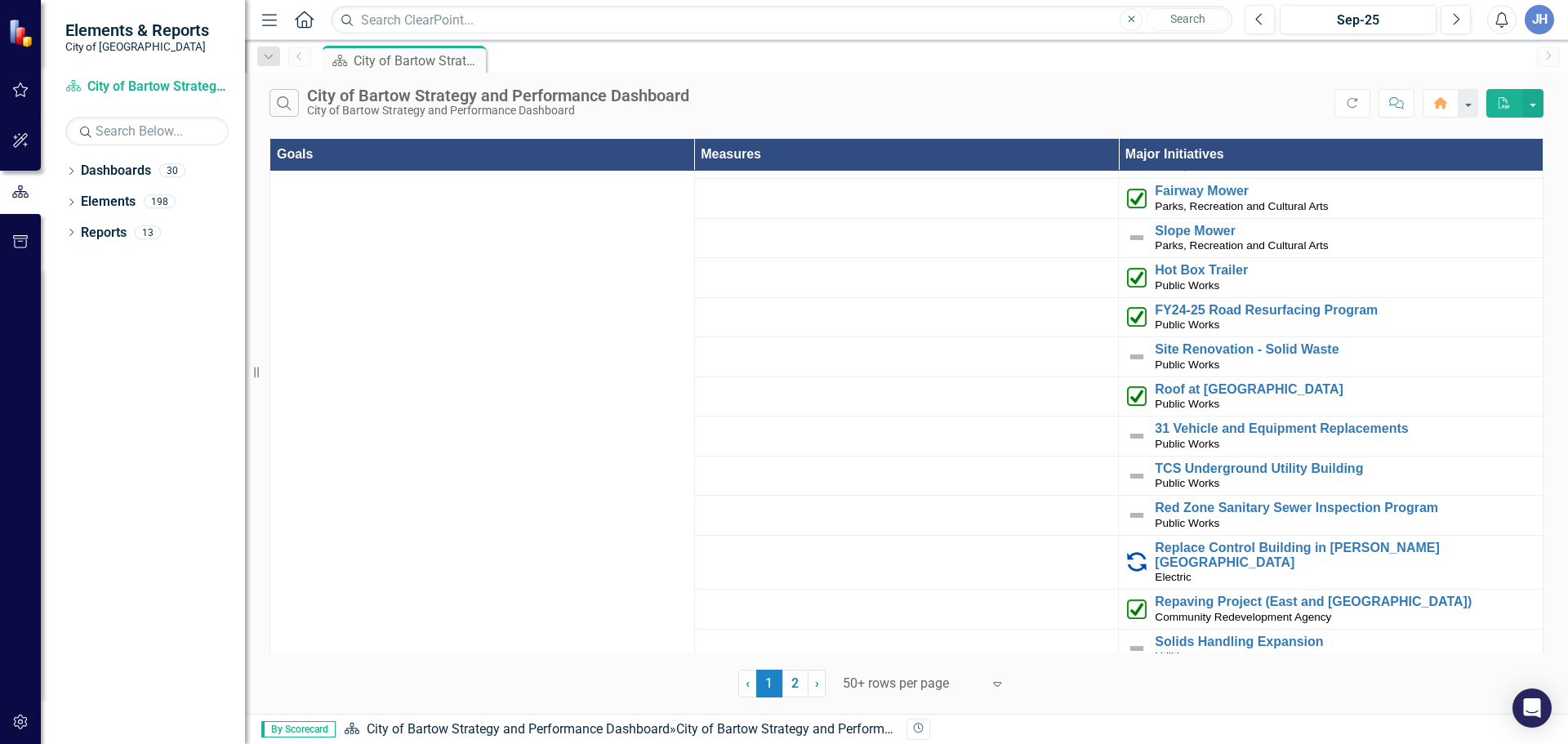
scroll to position [3568, 0]
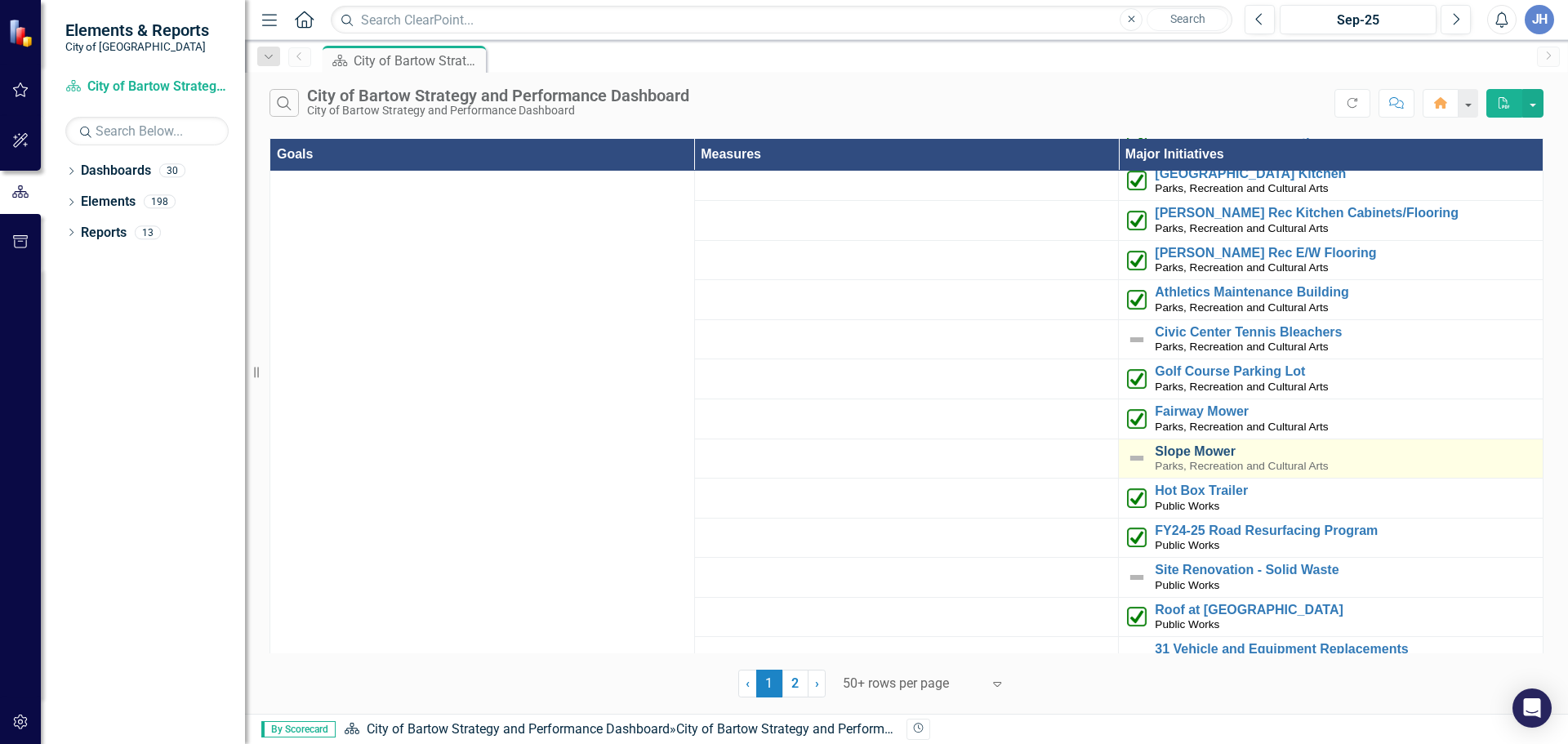
click at [1201, 445] on link "Slope Mower" at bounding box center [1344, 452] width 380 height 15
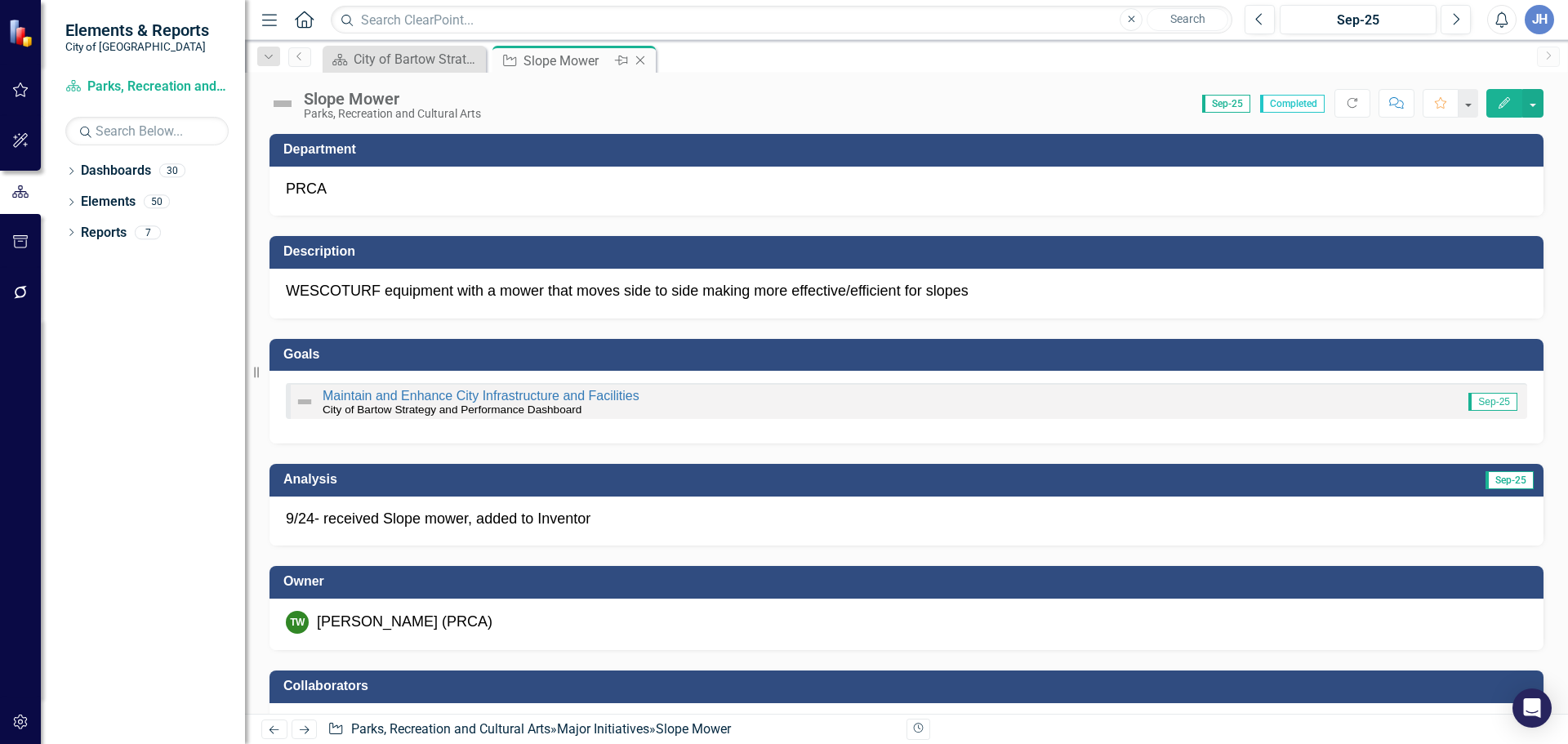
click at [640, 59] on icon "Close" at bounding box center [640, 60] width 16 height 13
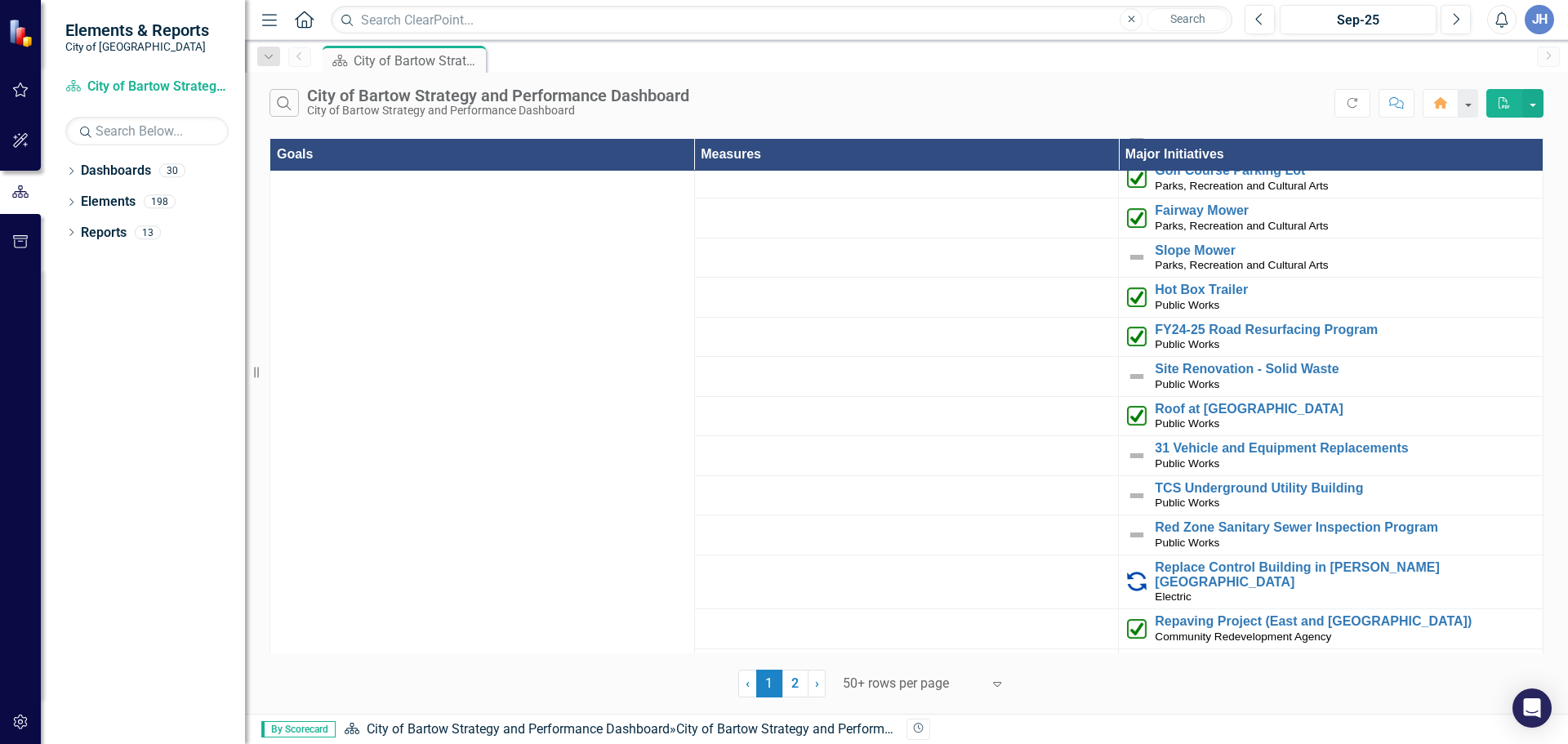
scroll to position [3732, 0]
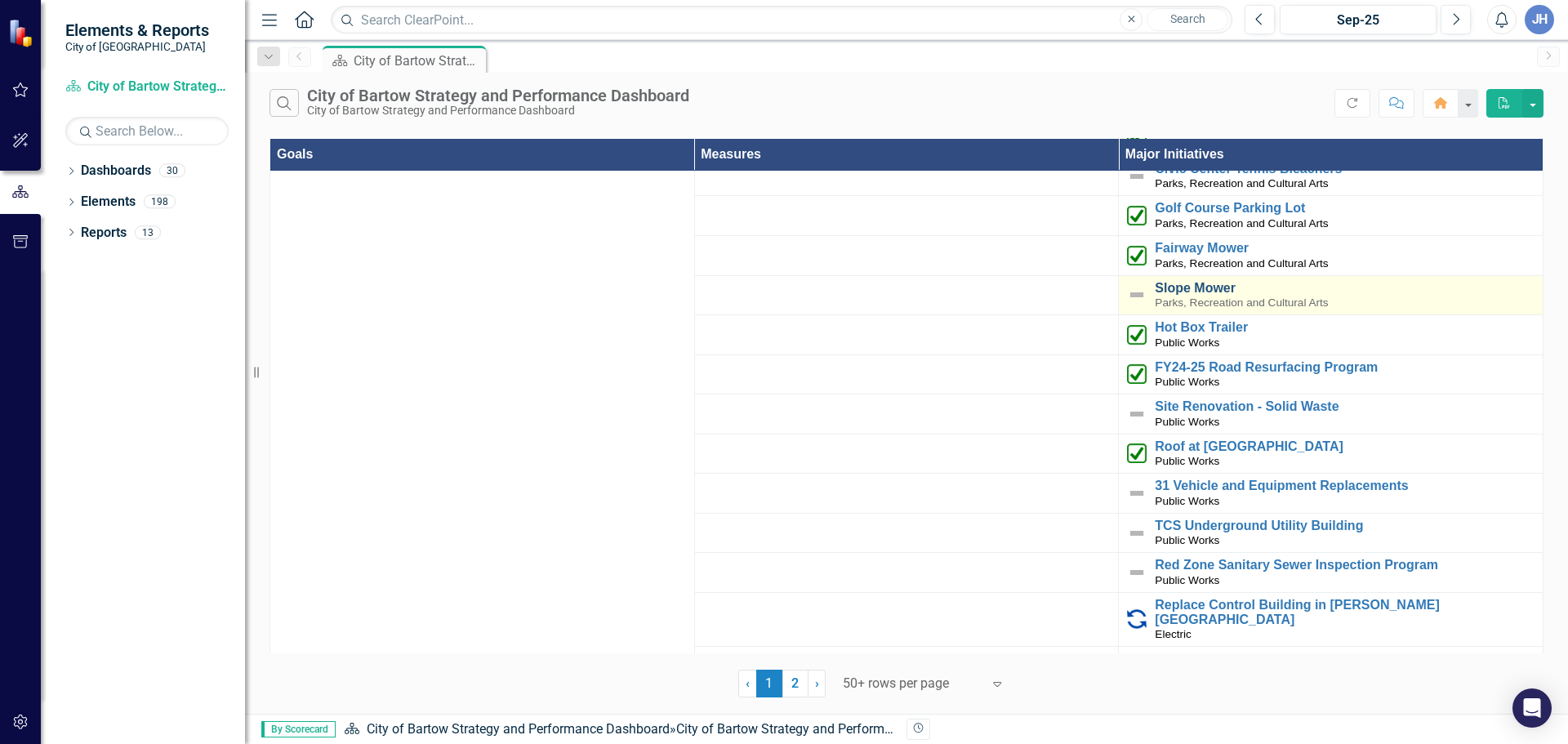
click at [1184, 281] on link "Slope Mower" at bounding box center [1344, 289] width 380 height 15
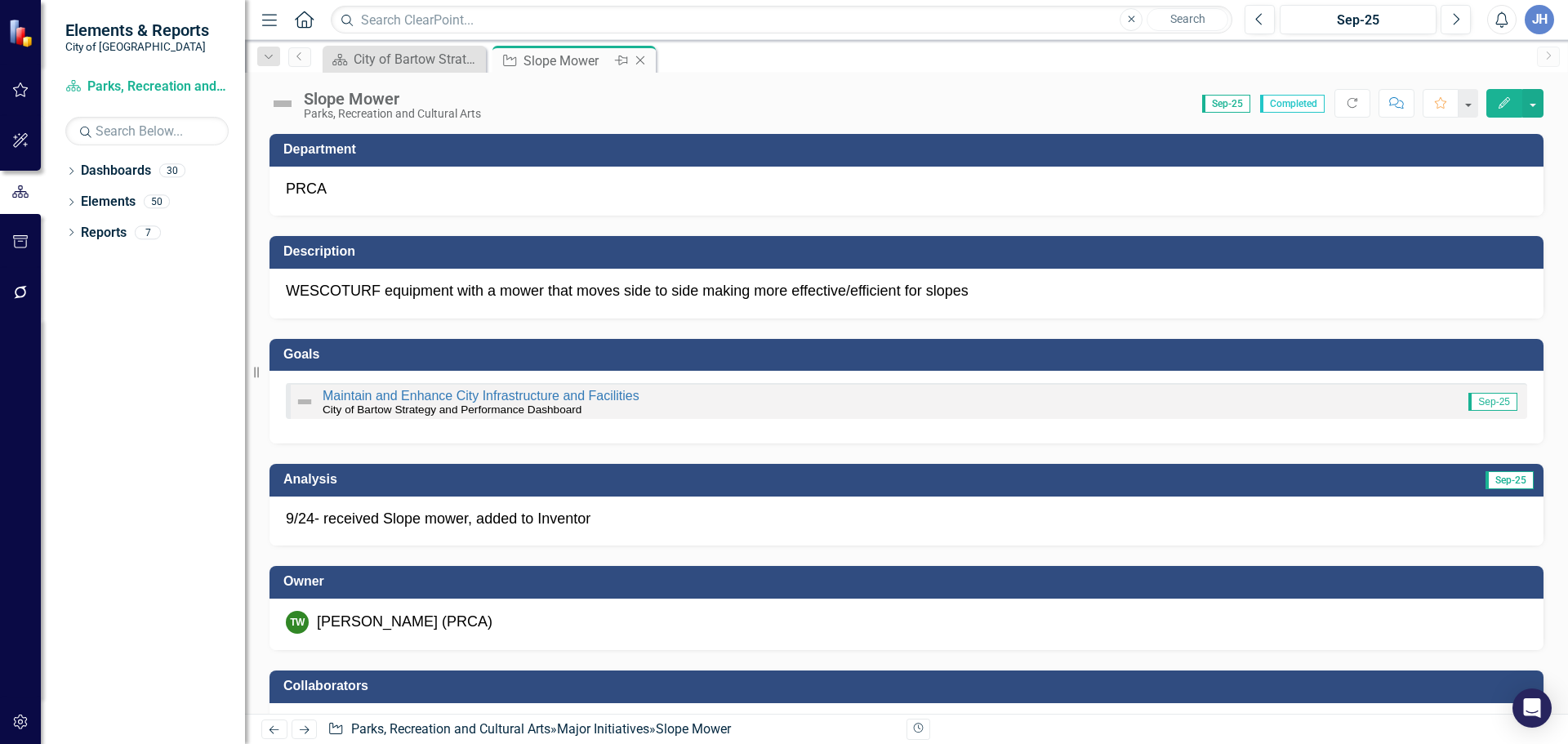
click at [640, 57] on icon "Close" at bounding box center [640, 60] width 16 height 13
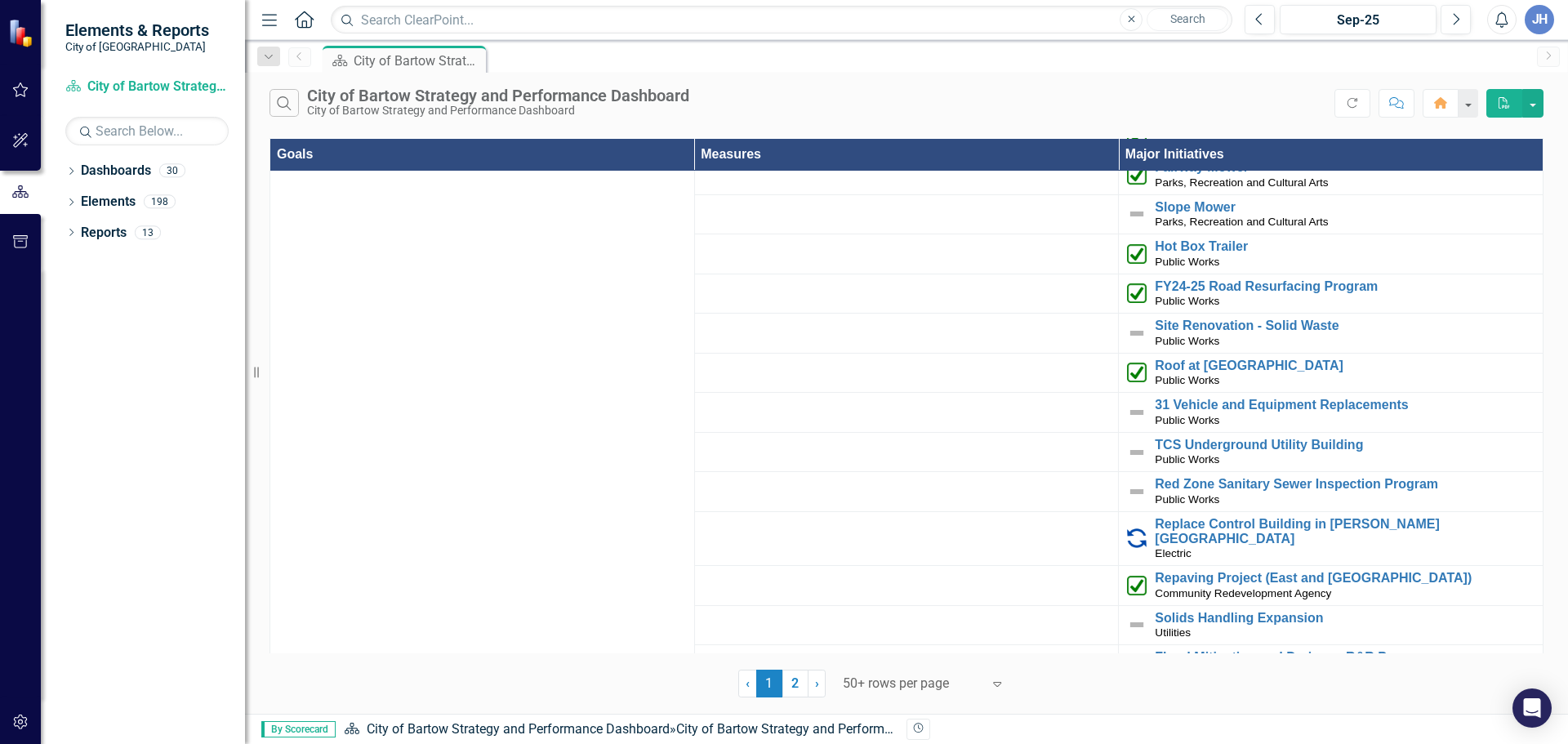
scroll to position [3732, 0]
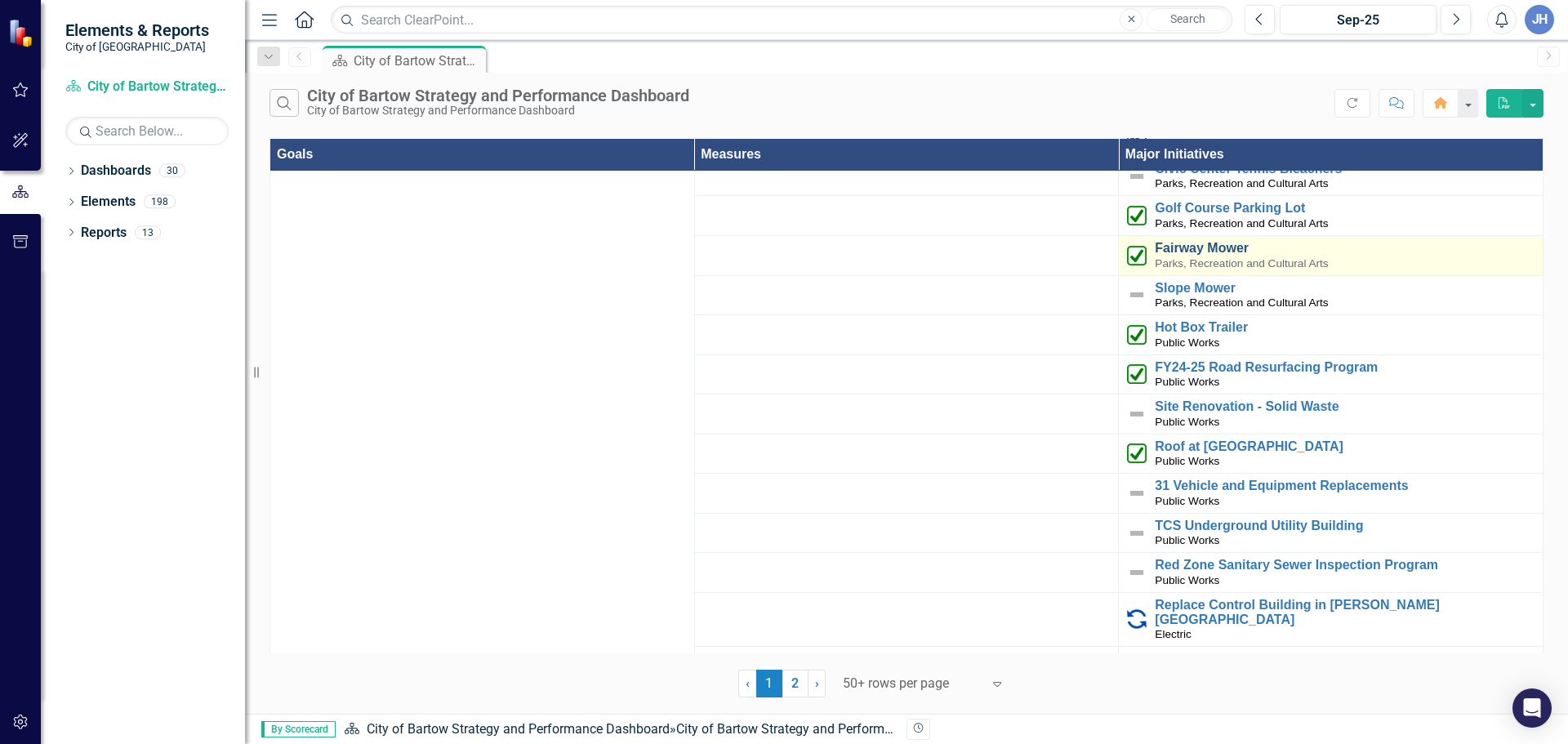
click at [1186, 241] on link "Fairway Mower" at bounding box center [1344, 248] width 380 height 15
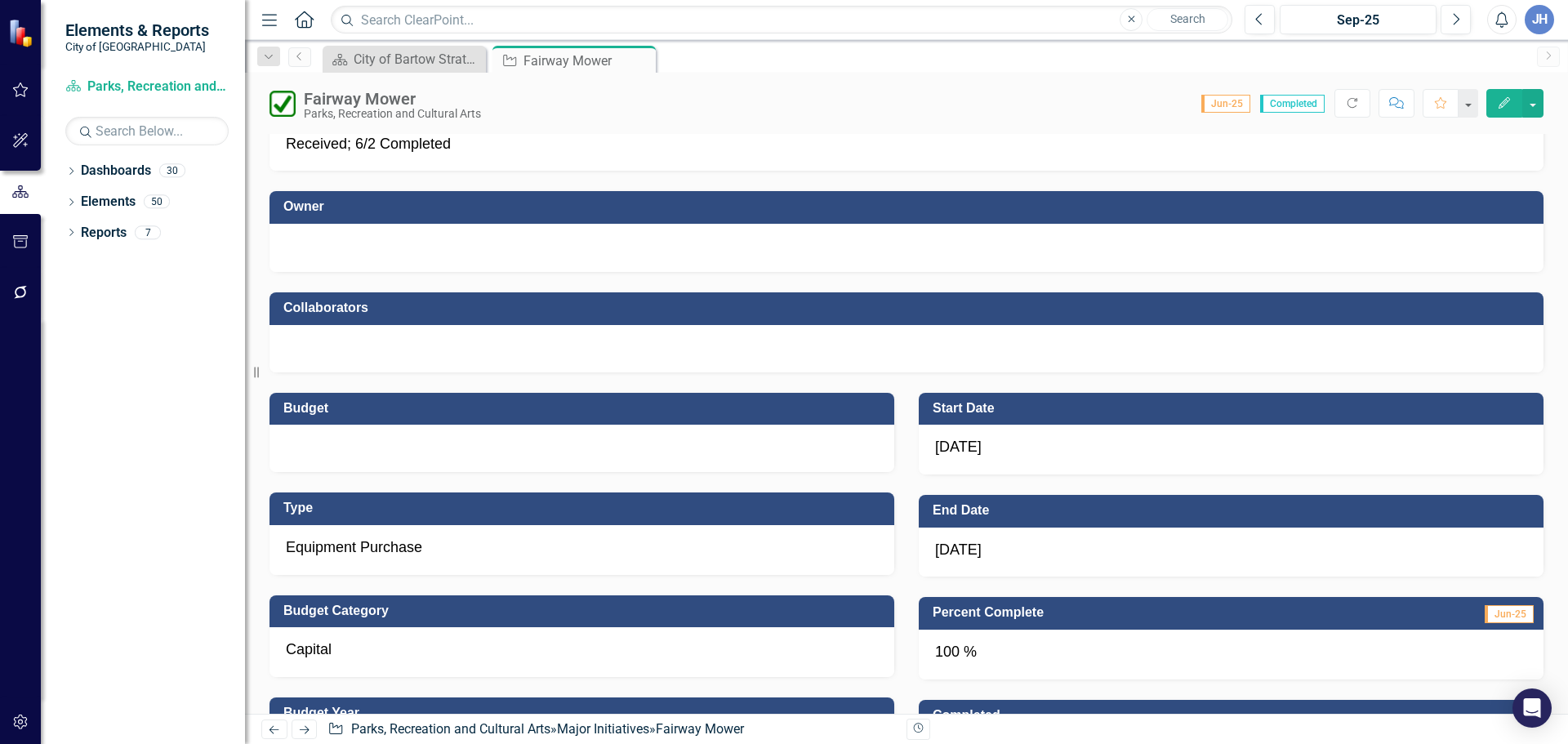
scroll to position [293, 0]
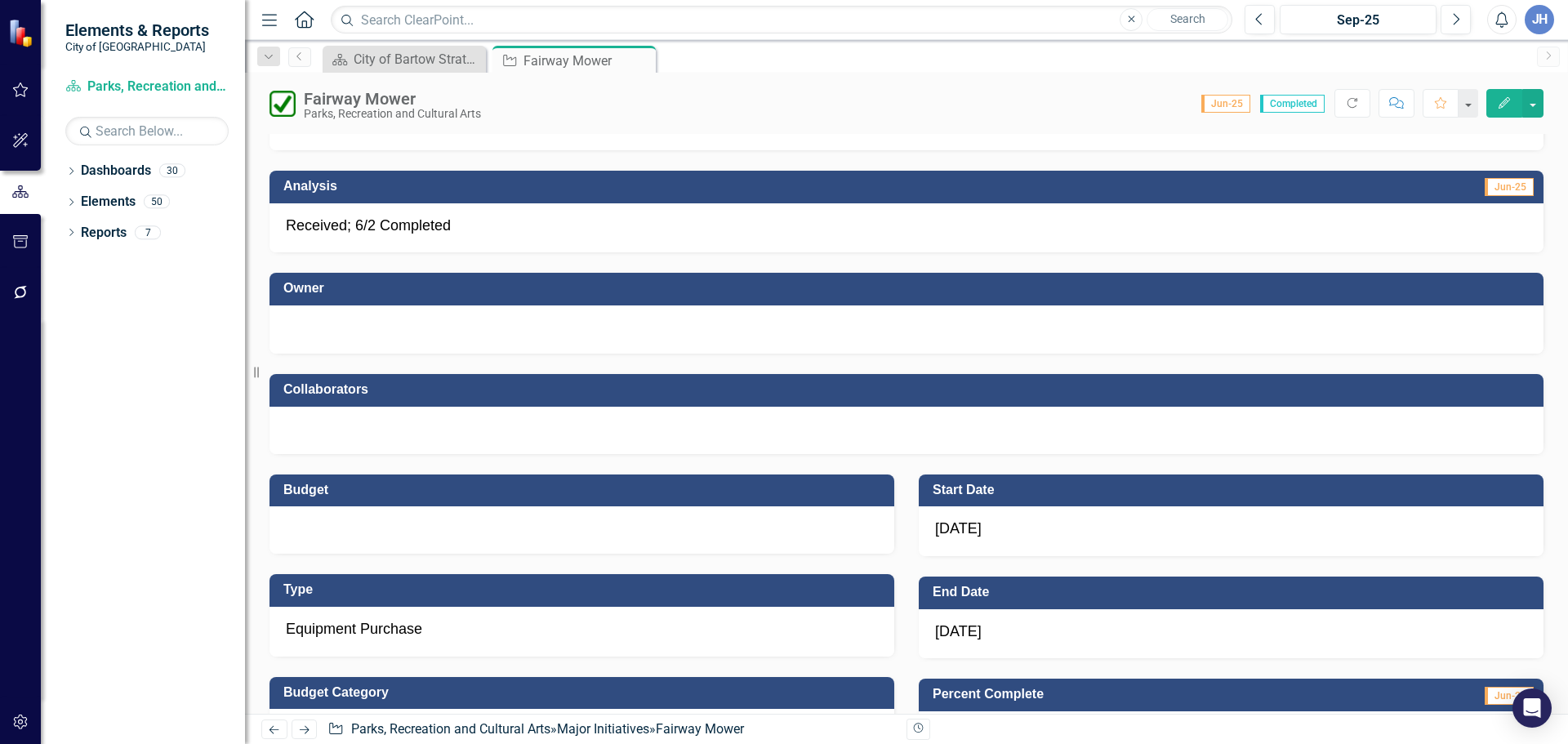
click at [406, 323] on div at bounding box center [906, 328] width 1241 height 20
click at [398, 326] on div at bounding box center [906, 328] width 1241 height 20
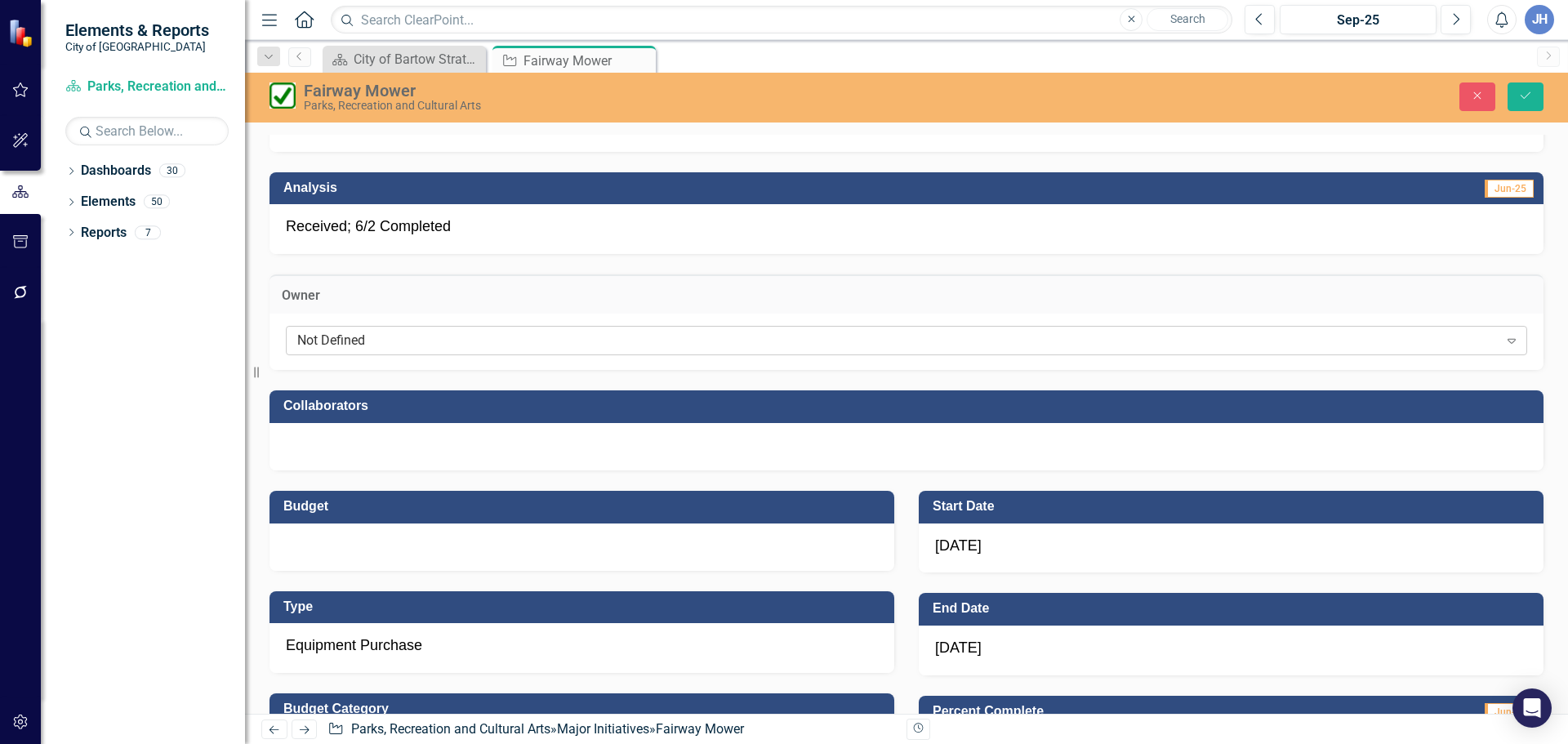
click at [388, 343] on div "Not Defined" at bounding box center [897, 341] width 1201 height 19
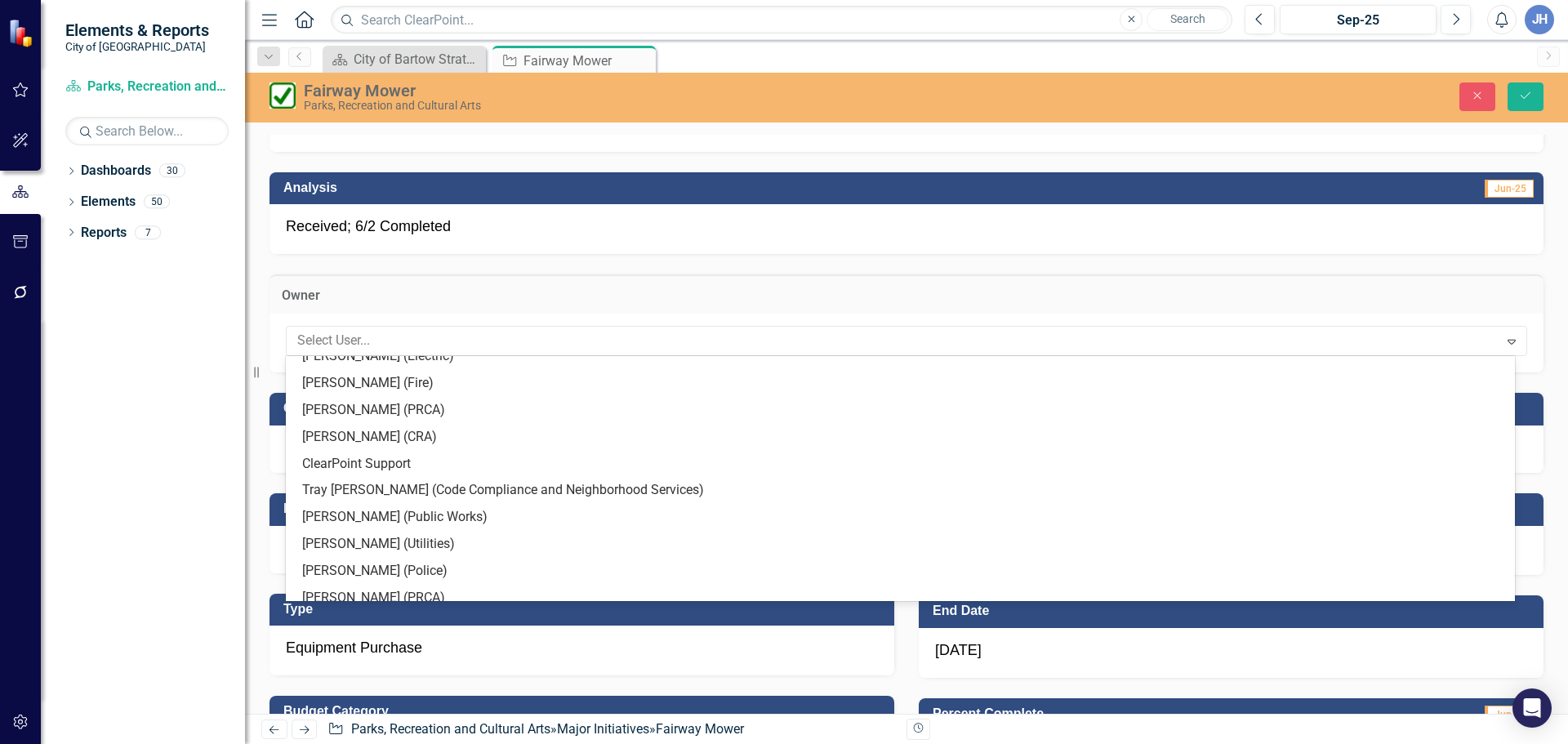
scroll to position [908, 0]
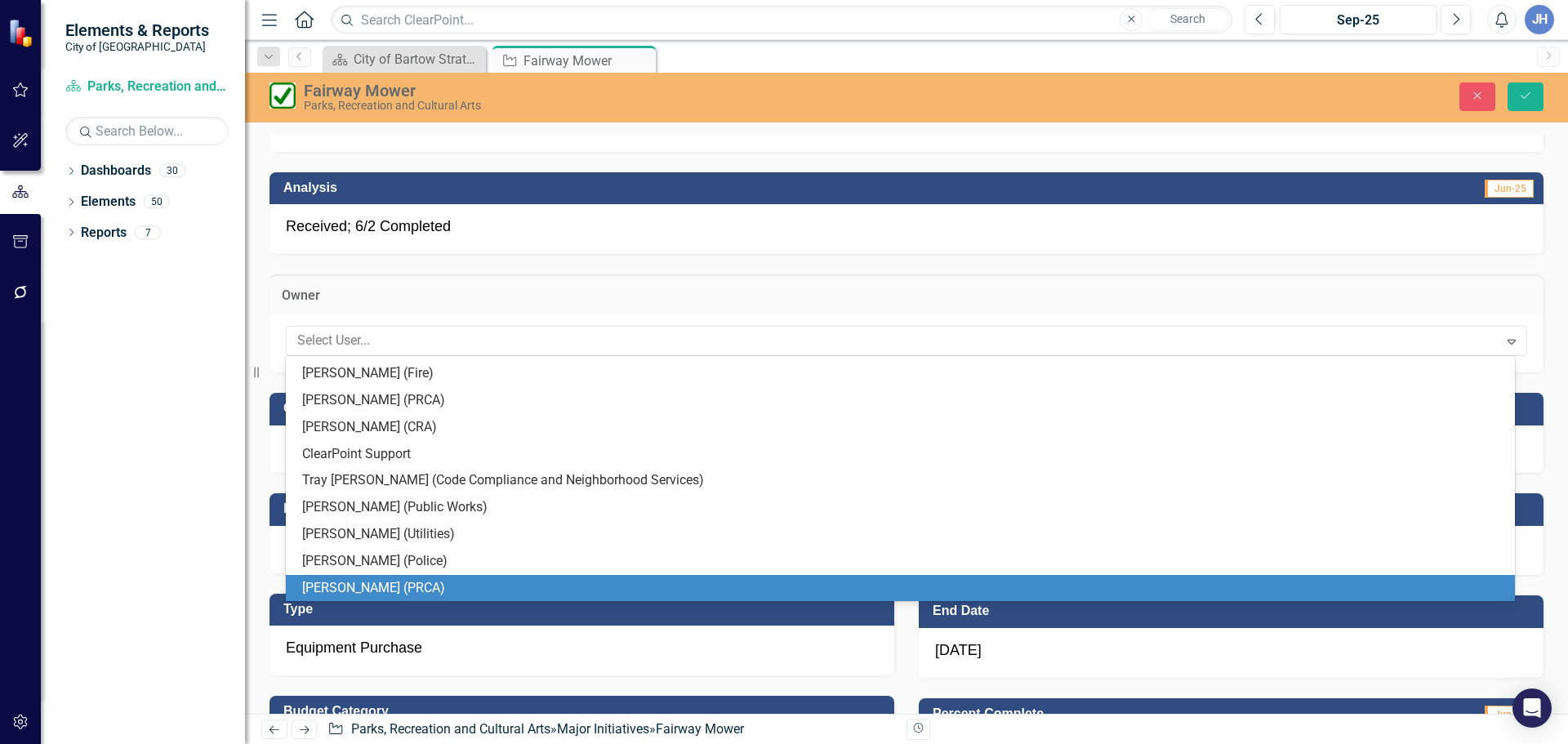
click at [376, 583] on div "[PERSON_NAME] (PRCA)" at bounding box center [902, 588] width 1202 height 19
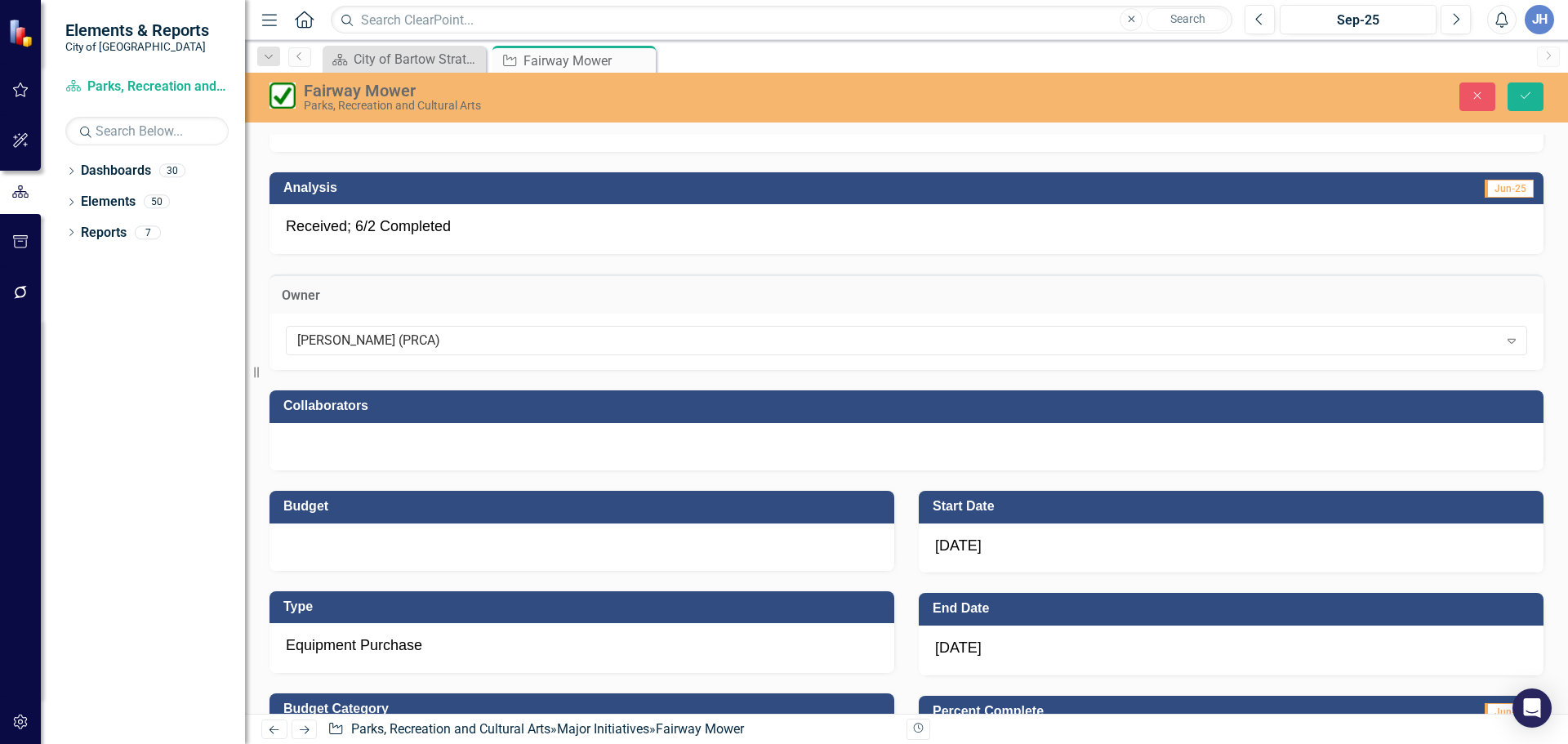
click at [363, 463] on div at bounding box center [906, 447] width 1273 height 47
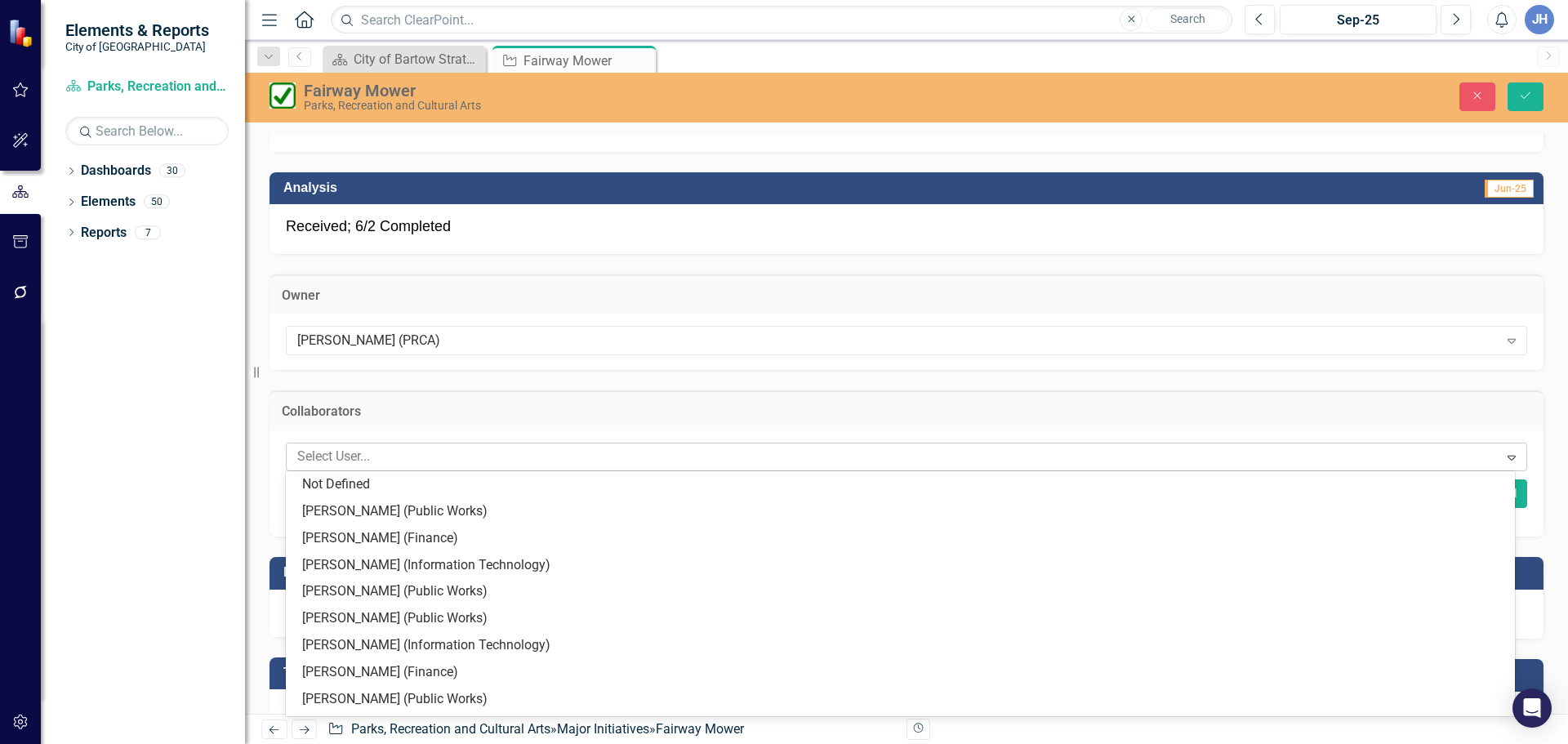
click at [357, 458] on div at bounding box center [894, 456] width 1208 height 22
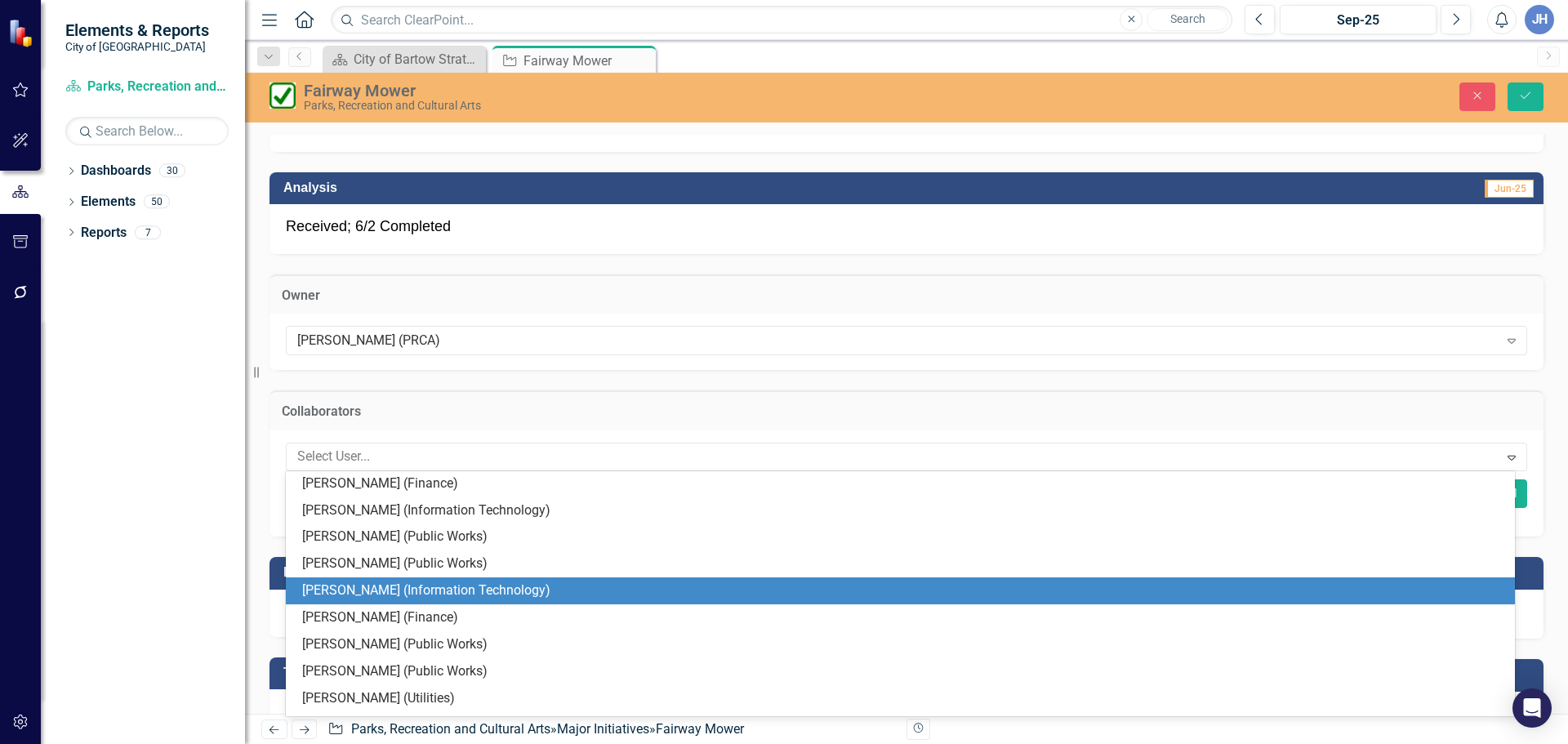
scroll to position [82, 0]
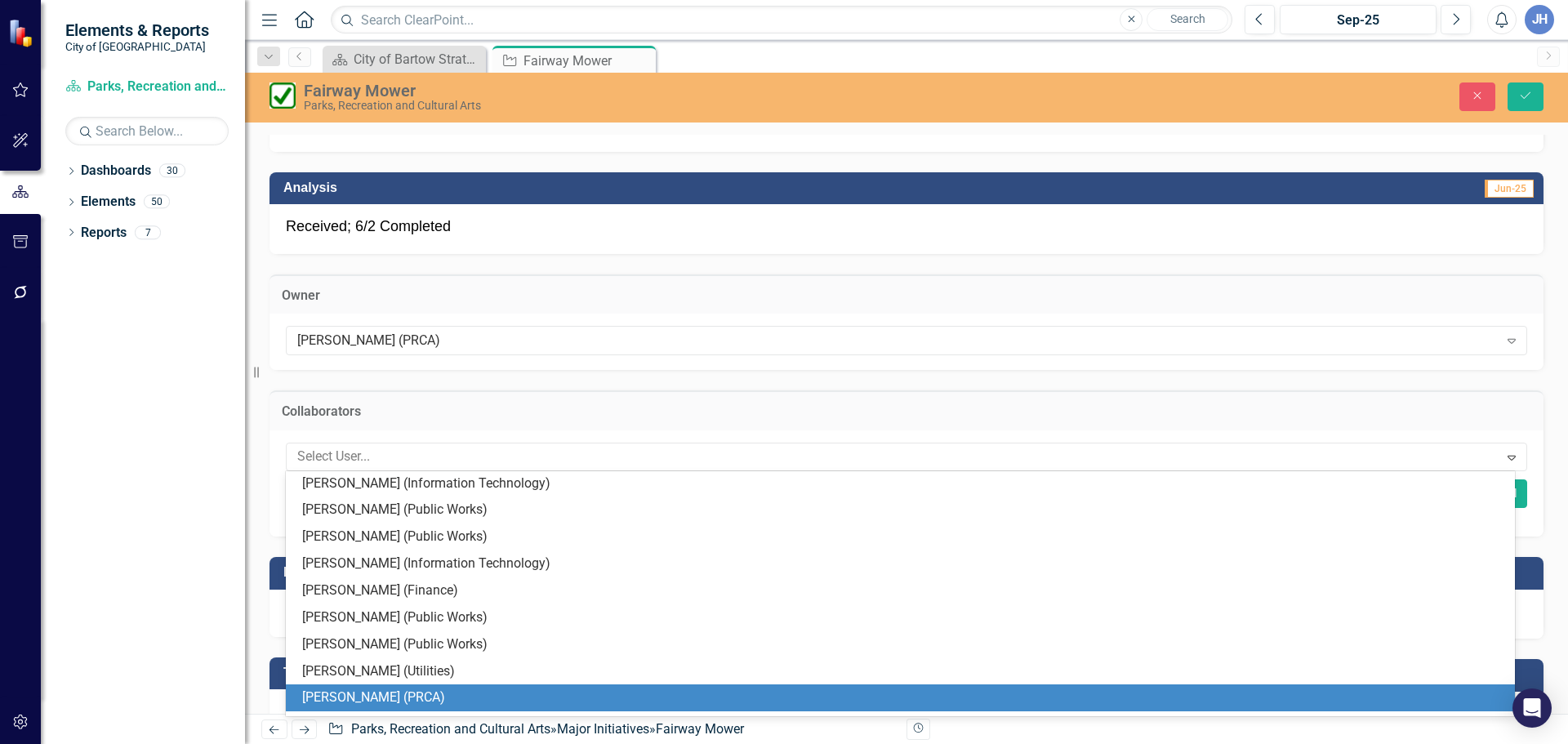
click at [385, 692] on div "[PERSON_NAME] (PRCA)" at bounding box center [902, 698] width 1202 height 19
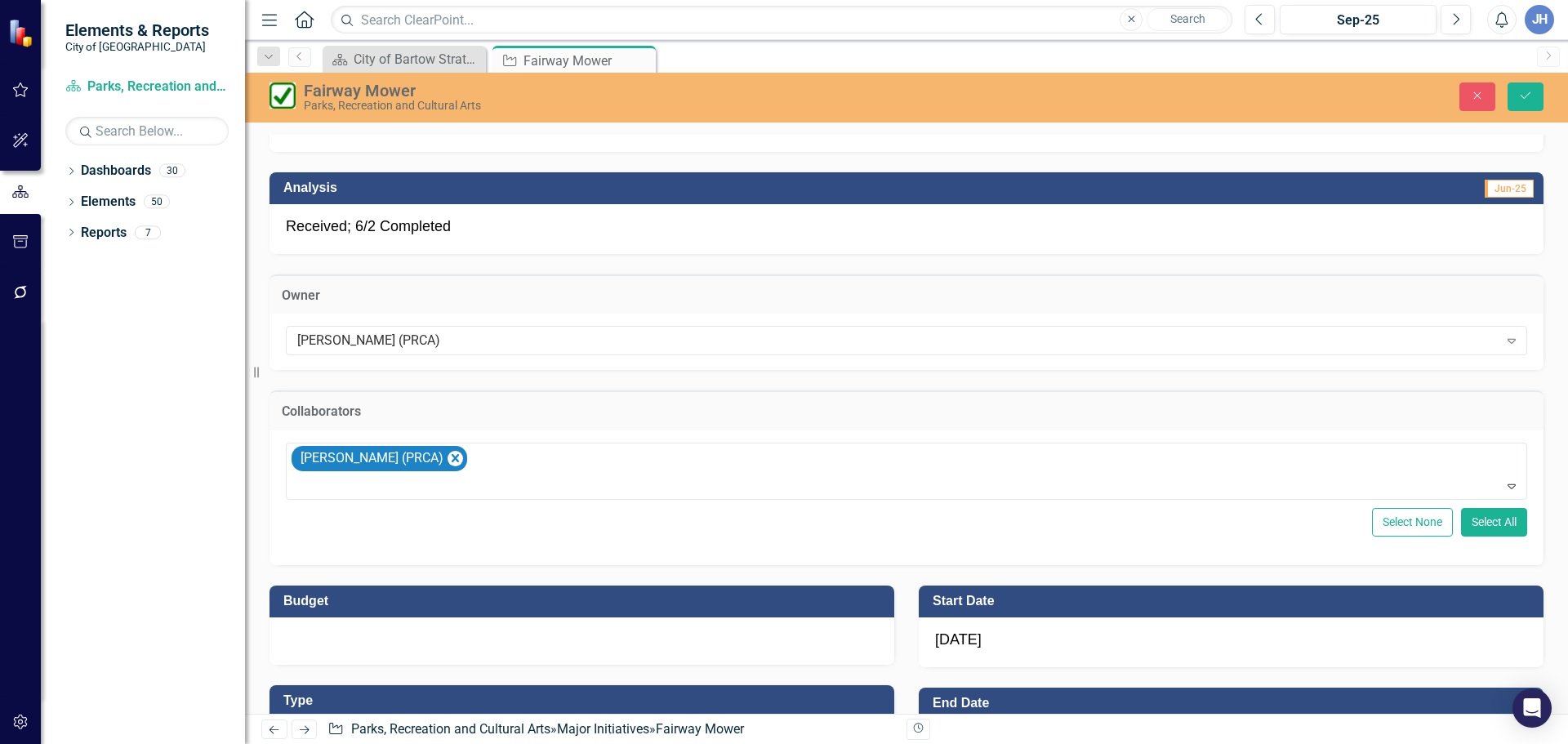
click at [329, 625] on div at bounding box center [582, 641] width 625 height 47
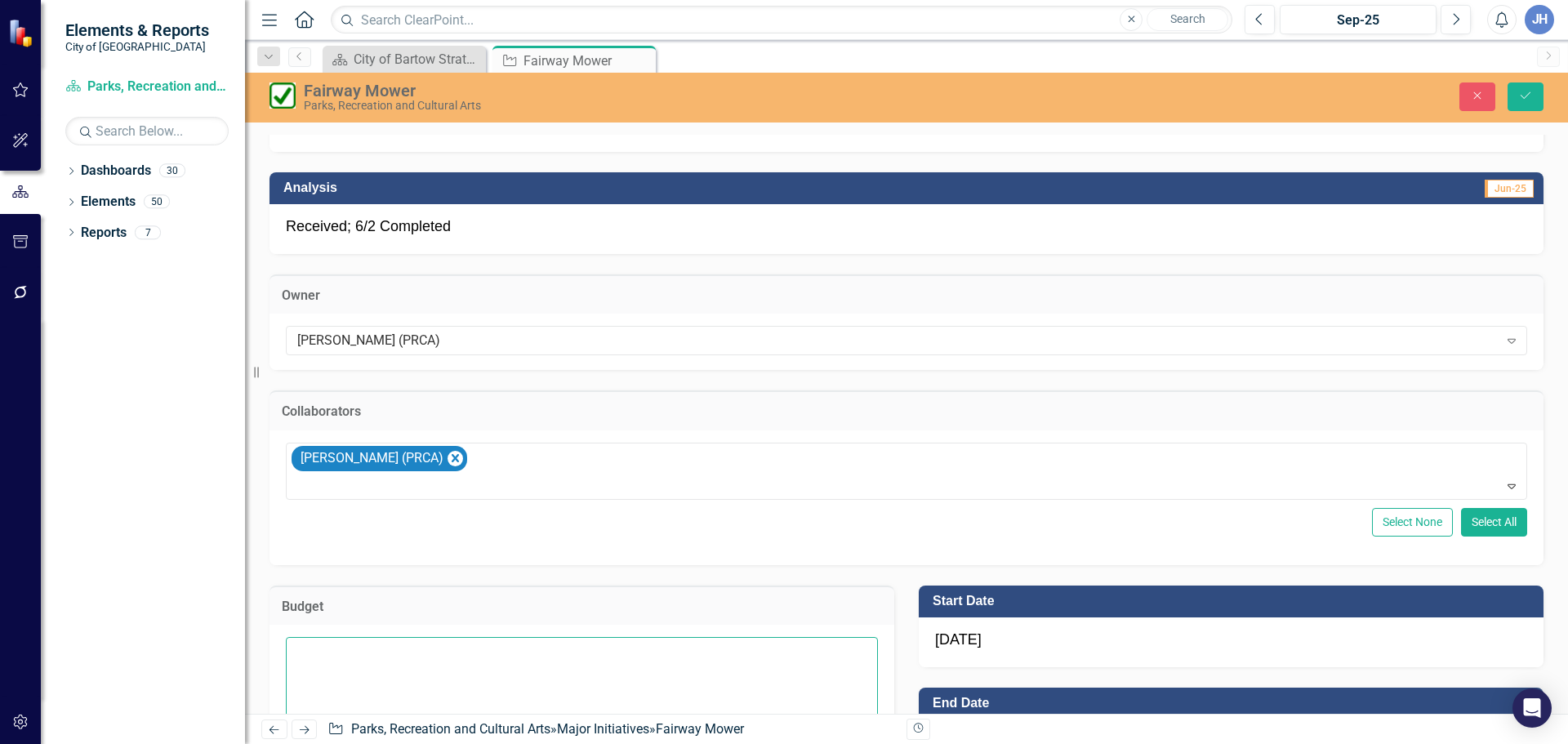
click at [373, 670] on textarea at bounding box center [581, 736] width 592 height 198
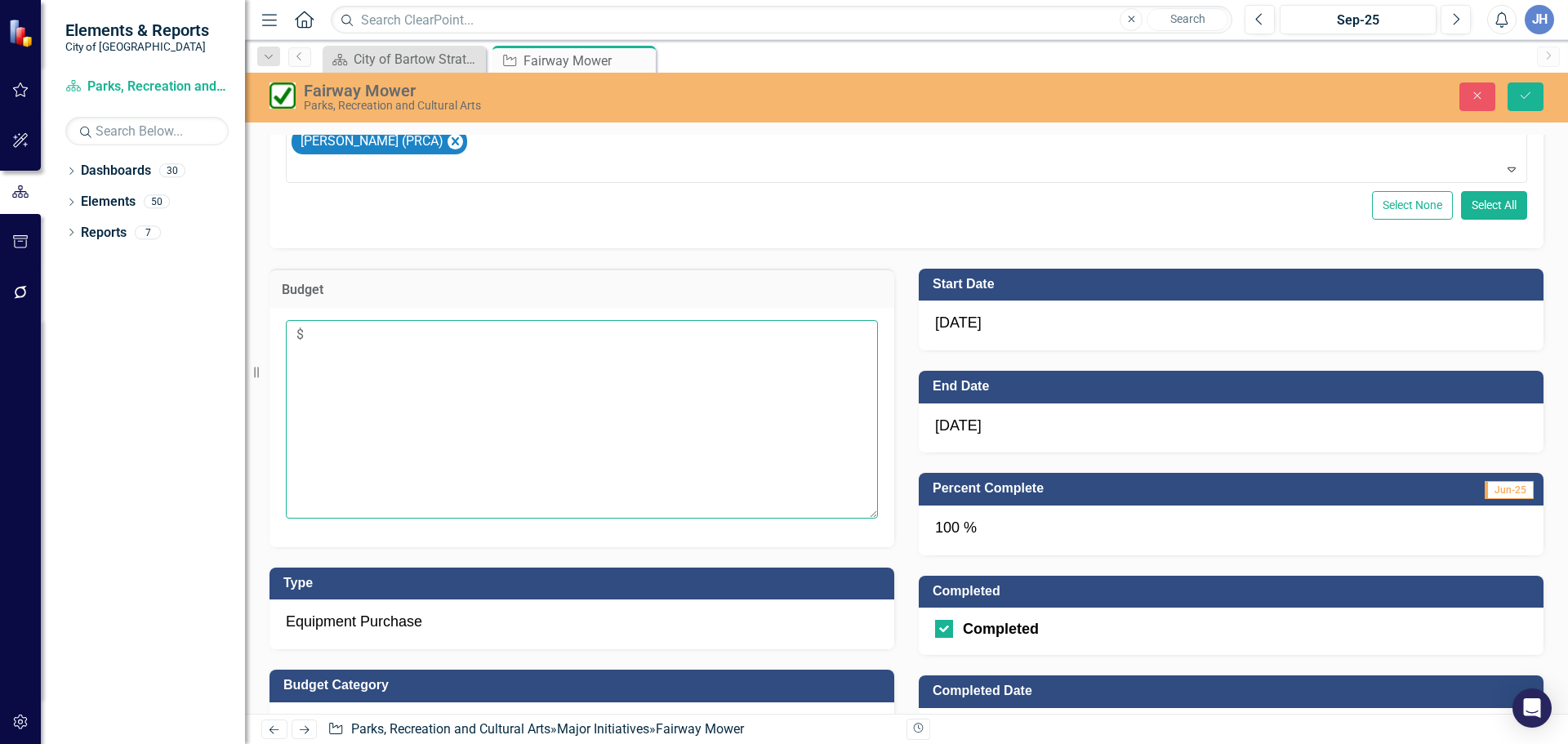
scroll to position [582, 0]
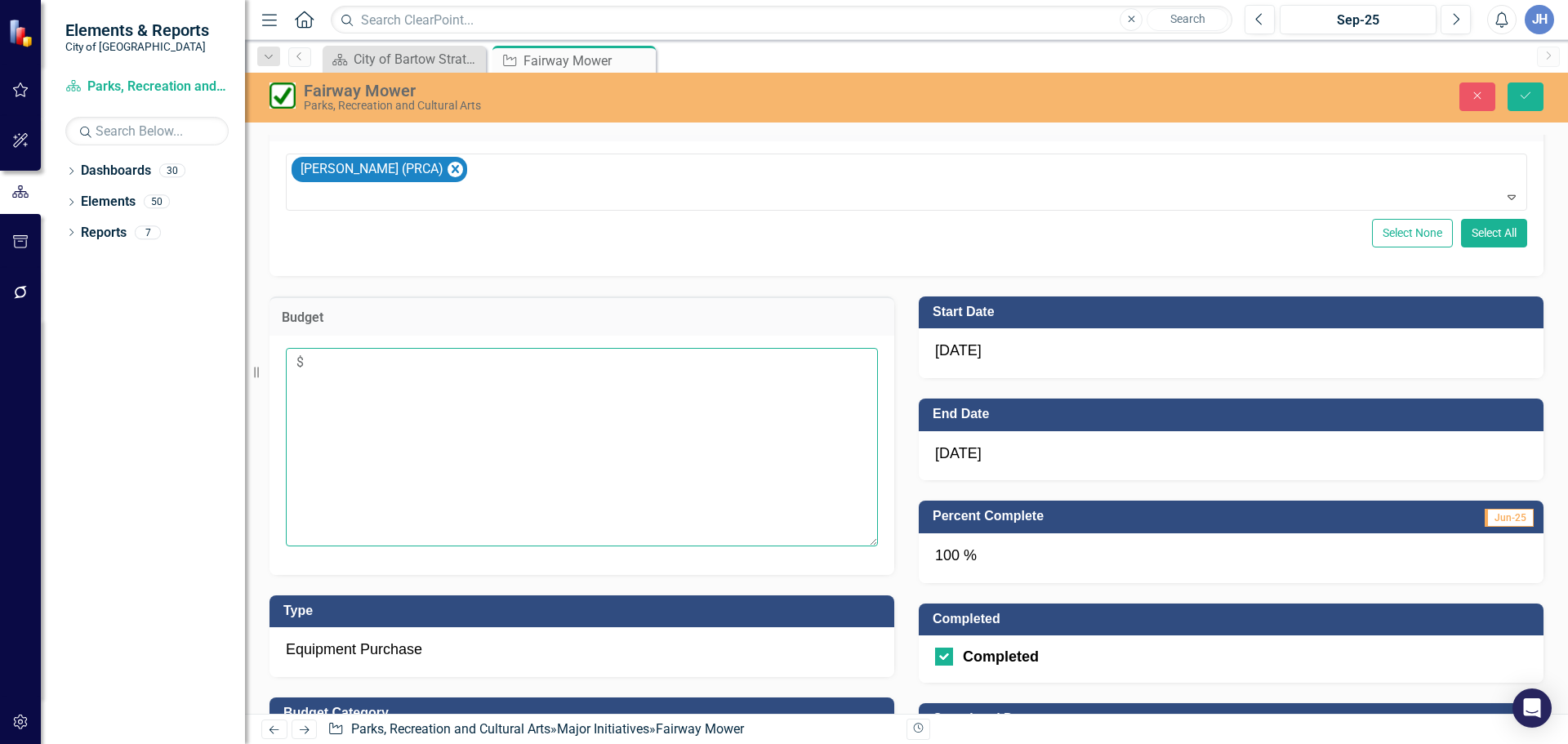
click at [439, 427] on textarea "$" at bounding box center [581, 447] width 592 height 198
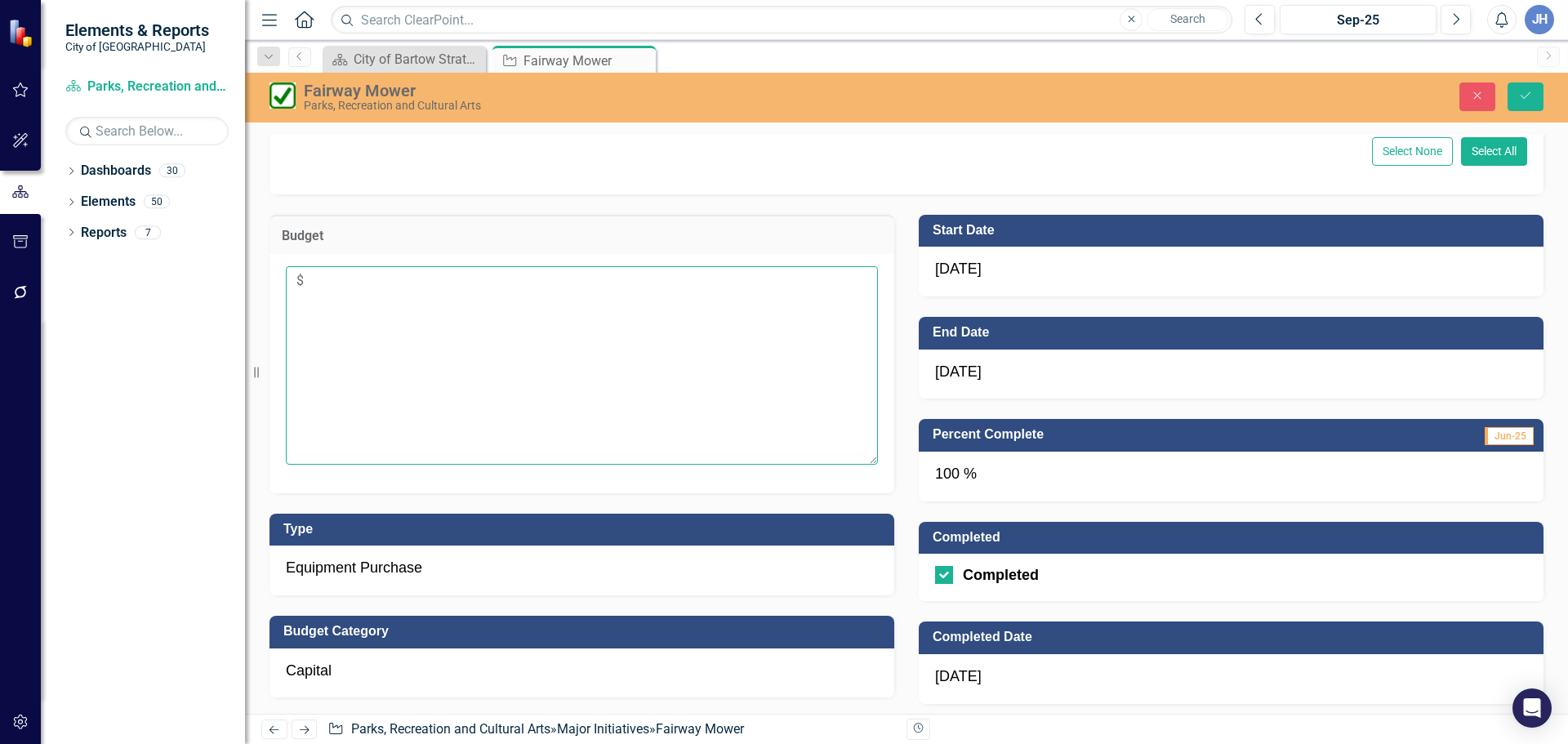
scroll to position [746, 0]
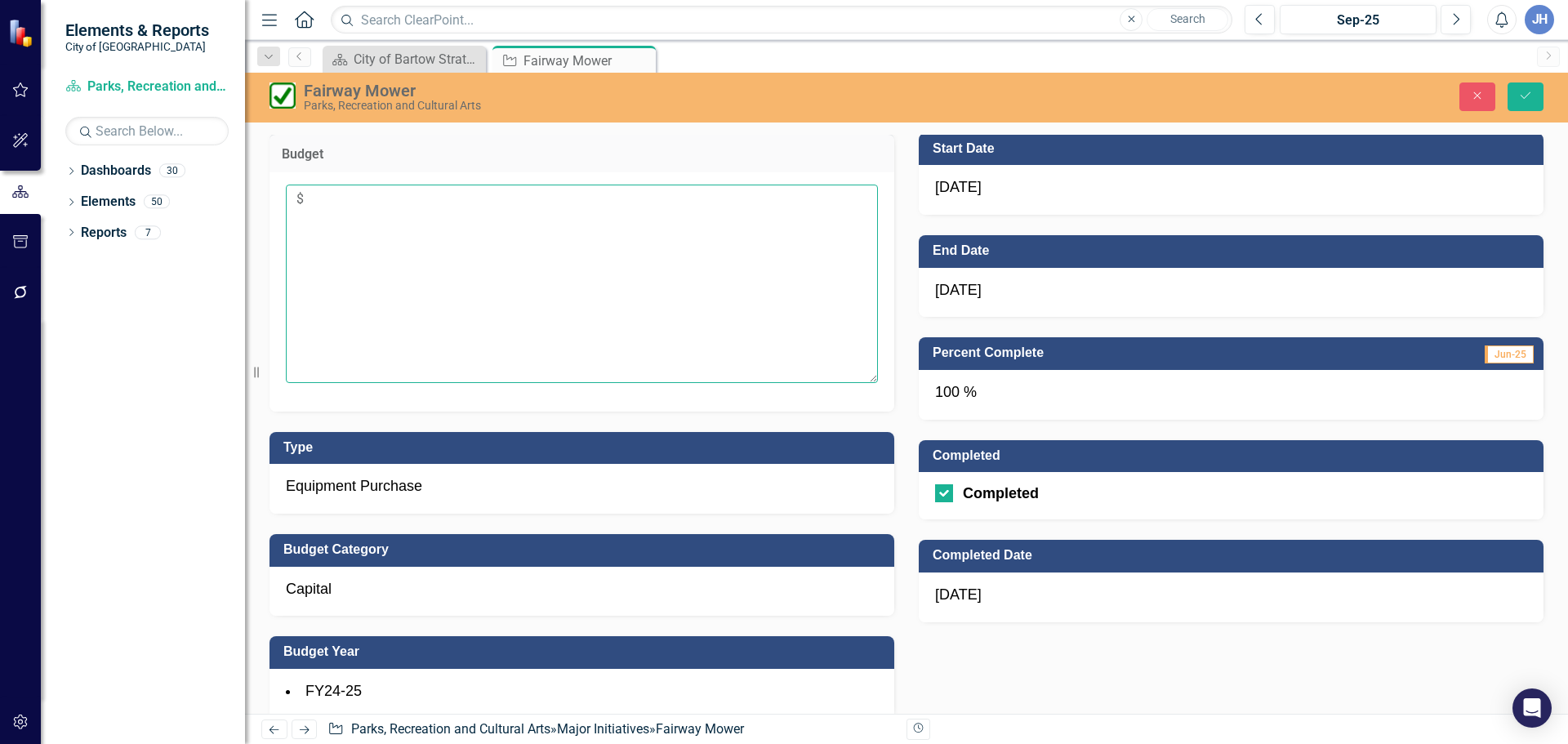
click at [329, 204] on textarea "$" at bounding box center [581, 283] width 592 height 198
type textarea "$73,796.22"
click at [1524, 97] on icon "Save" at bounding box center [1525, 95] width 15 height 12
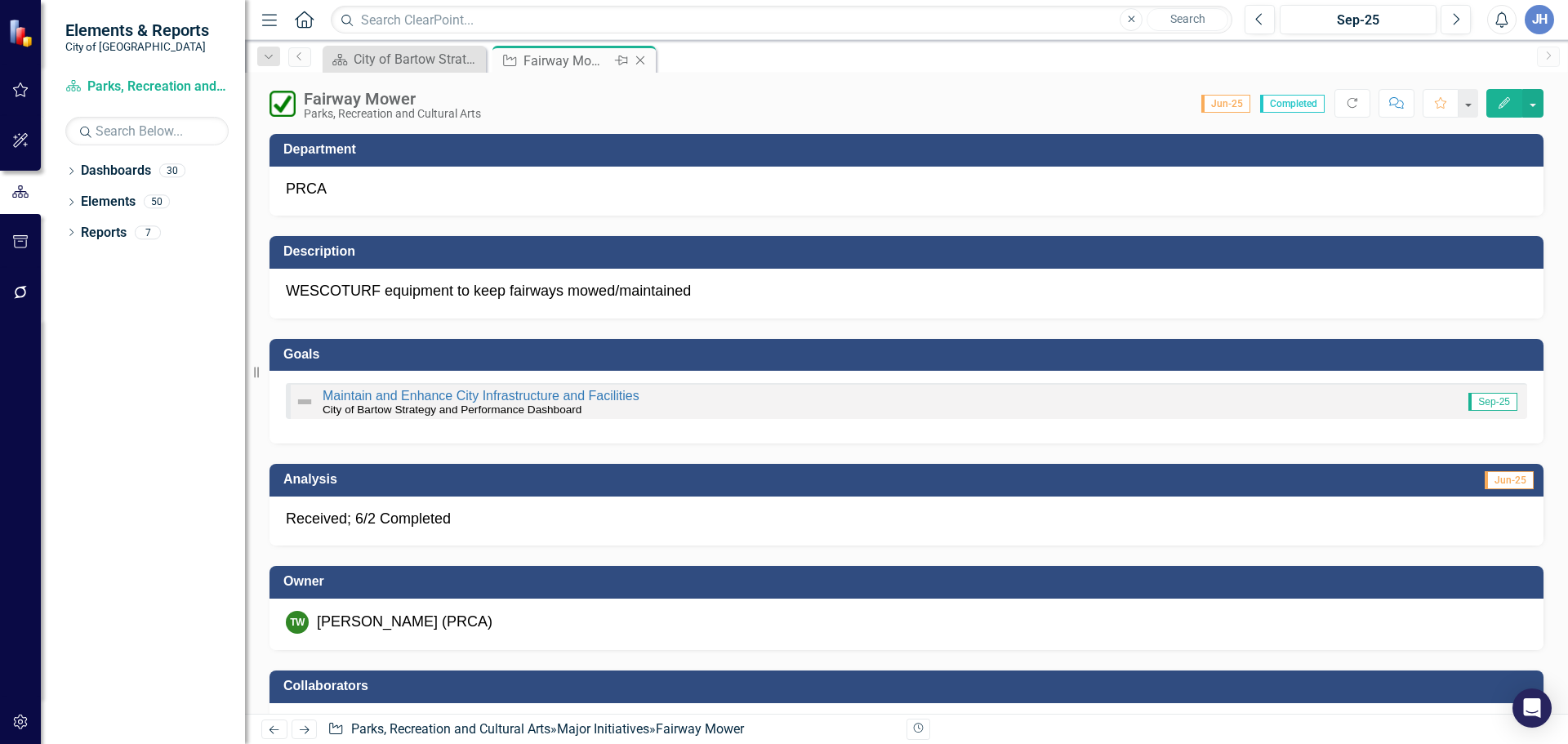
click at [642, 58] on icon at bounding box center [641, 60] width 9 height 9
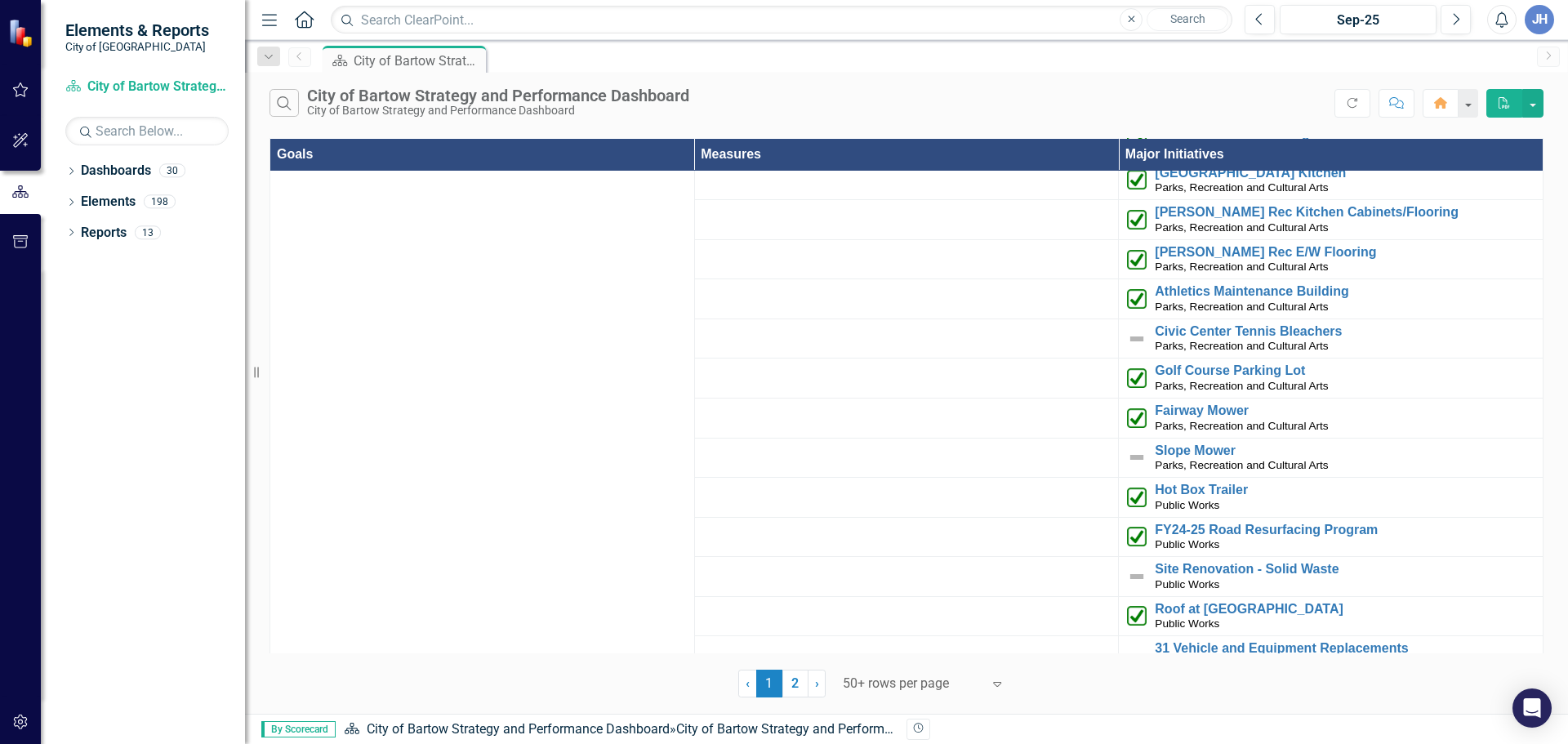
scroll to position [3568, 0]
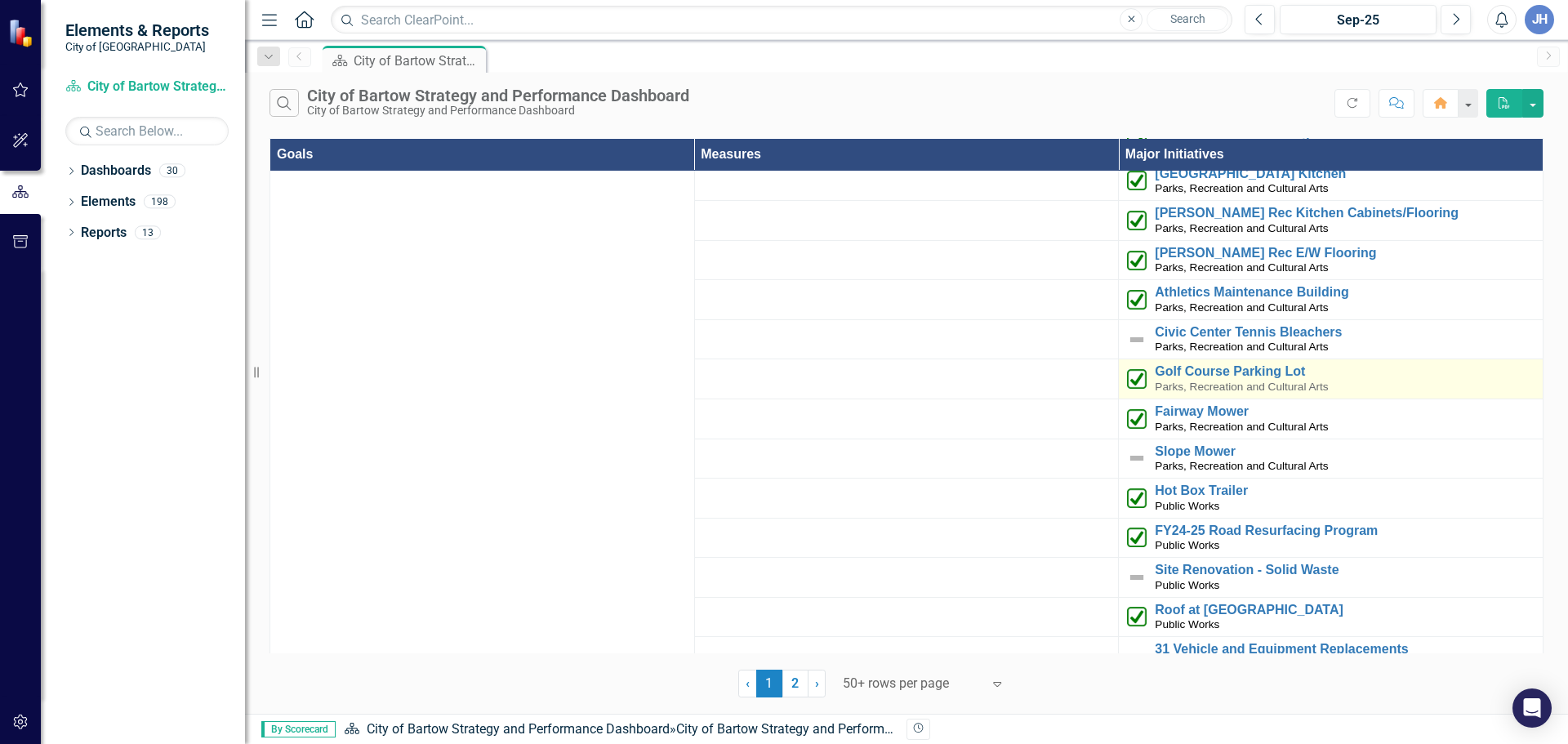
click at [1173, 364] on div "Golf Course Parking Lot Parks, Recreation and Cultural Arts" at bounding box center [1344, 378] width 380 height 29
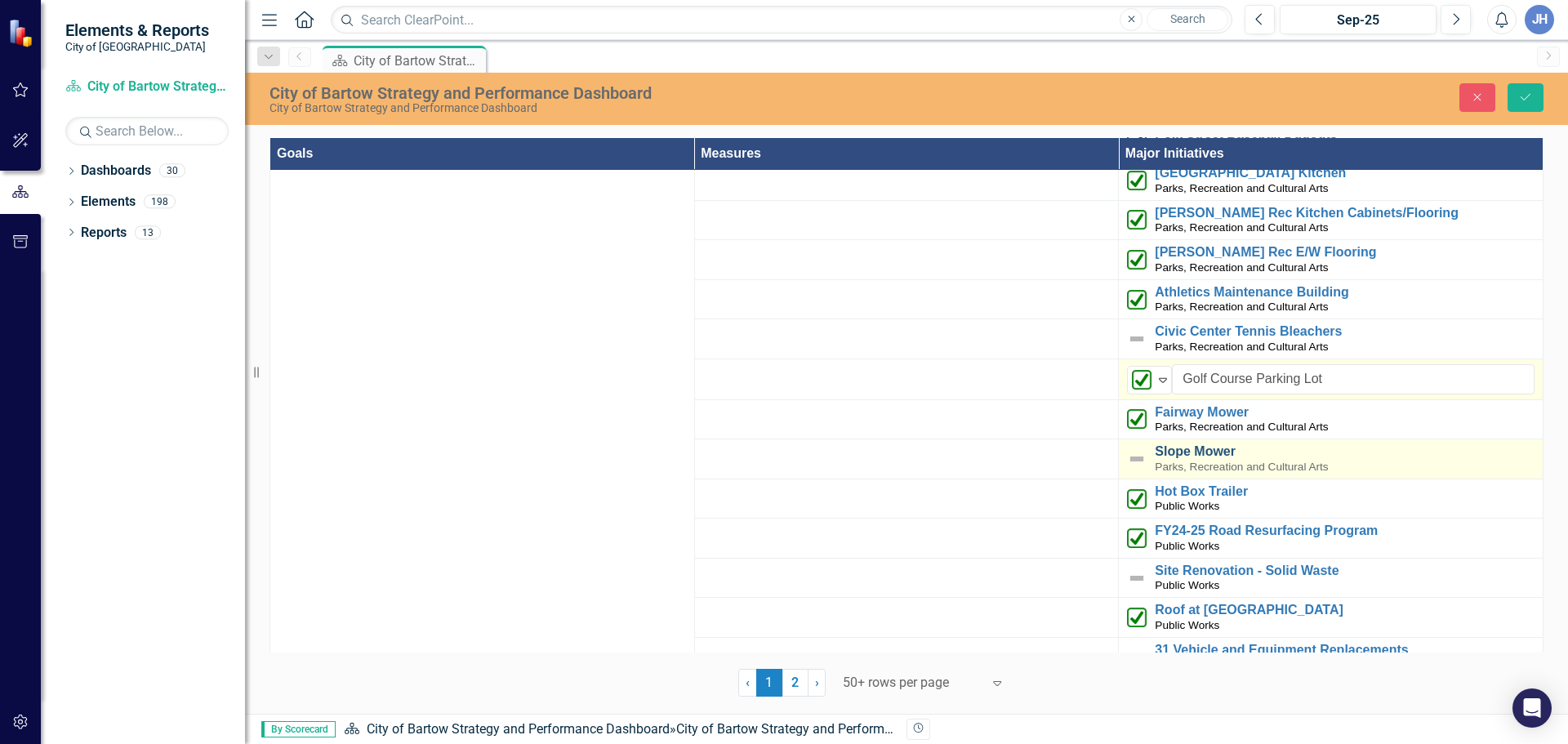
click at [1165, 445] on link "Slope Mower" at bounding box center [1344, 452] width 380 height 15
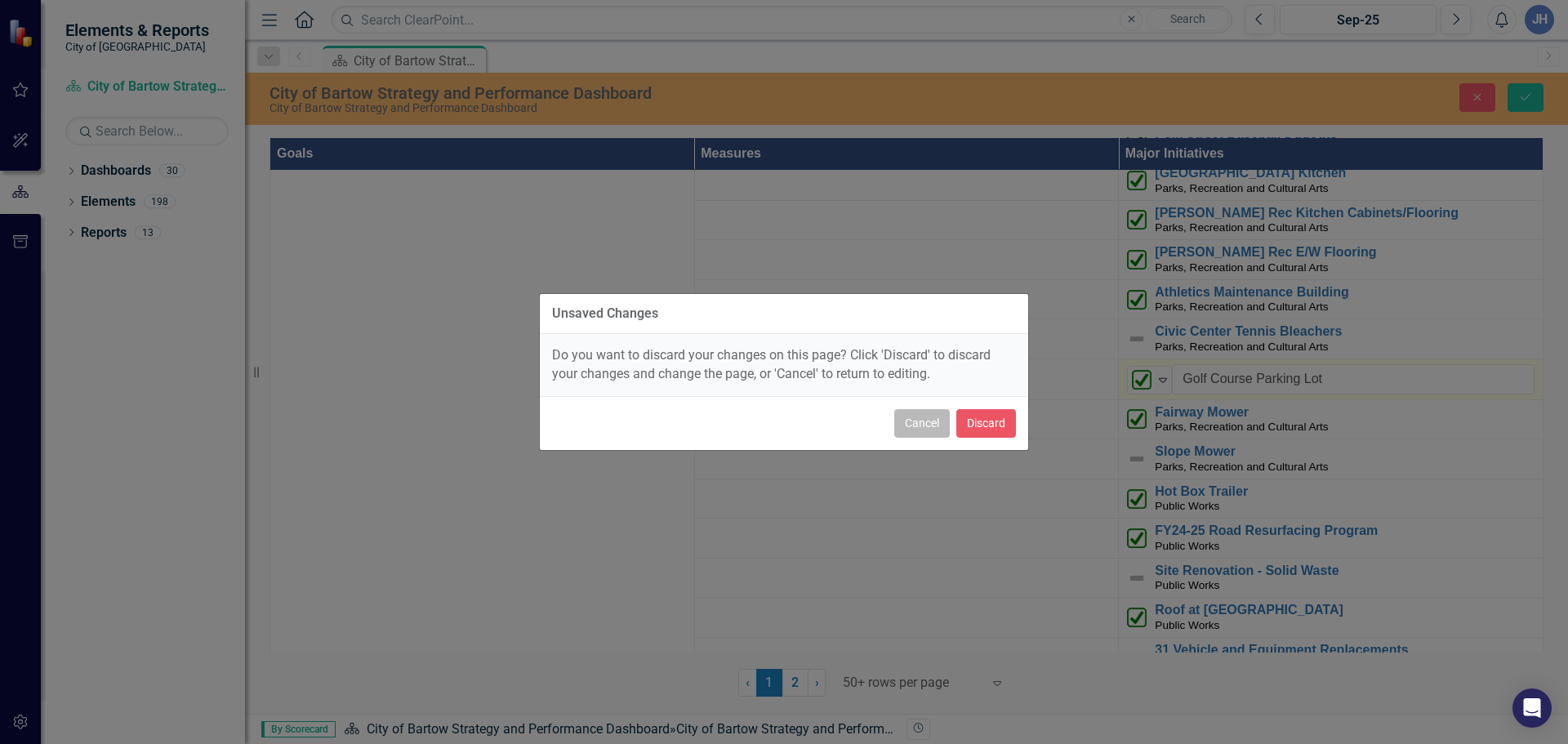
click at [920, 425] on button "Cancel" at bounding box center [922, 423] width 56 height 28
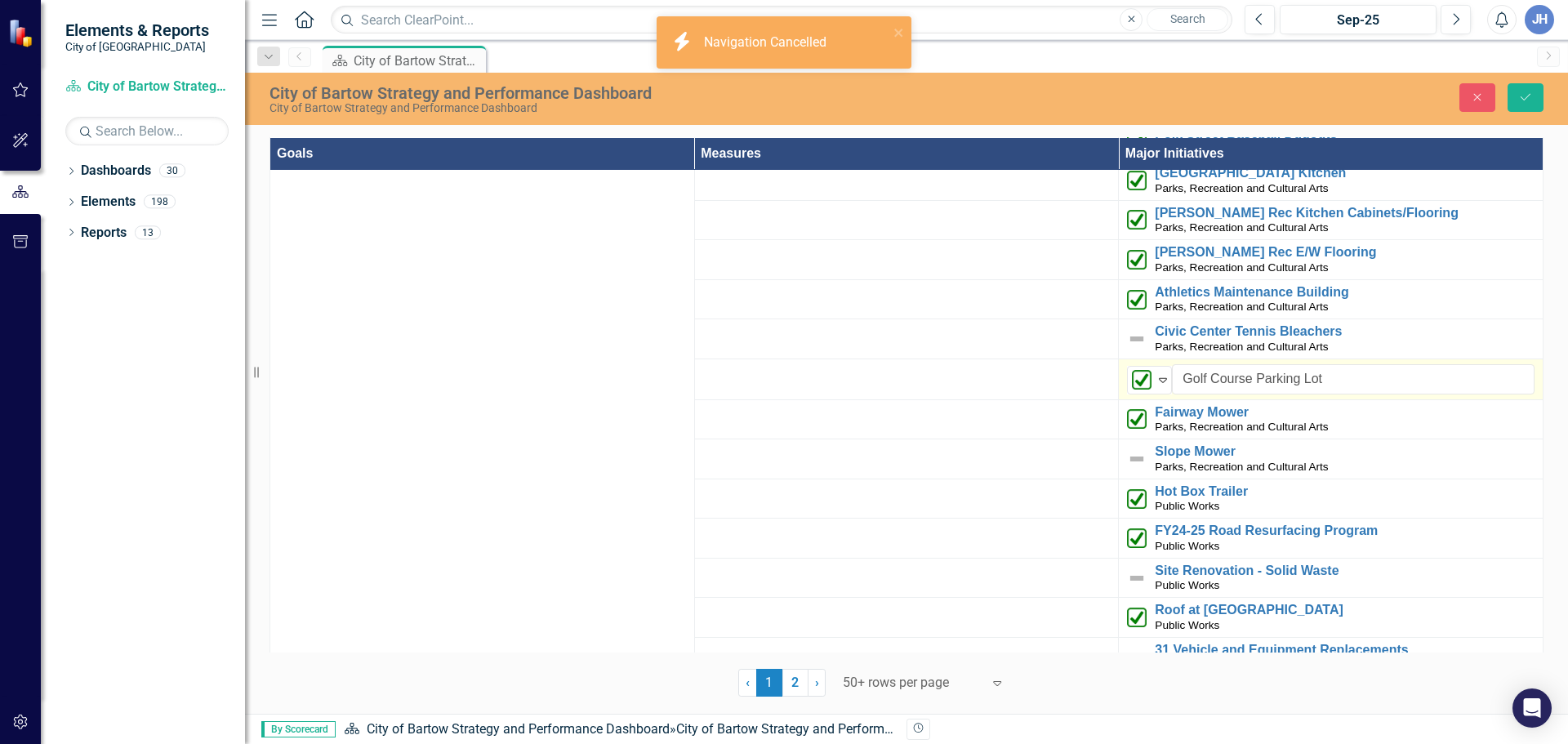
click at [1099, 359] on td at bounding box center [906, 379] width 424 height 41
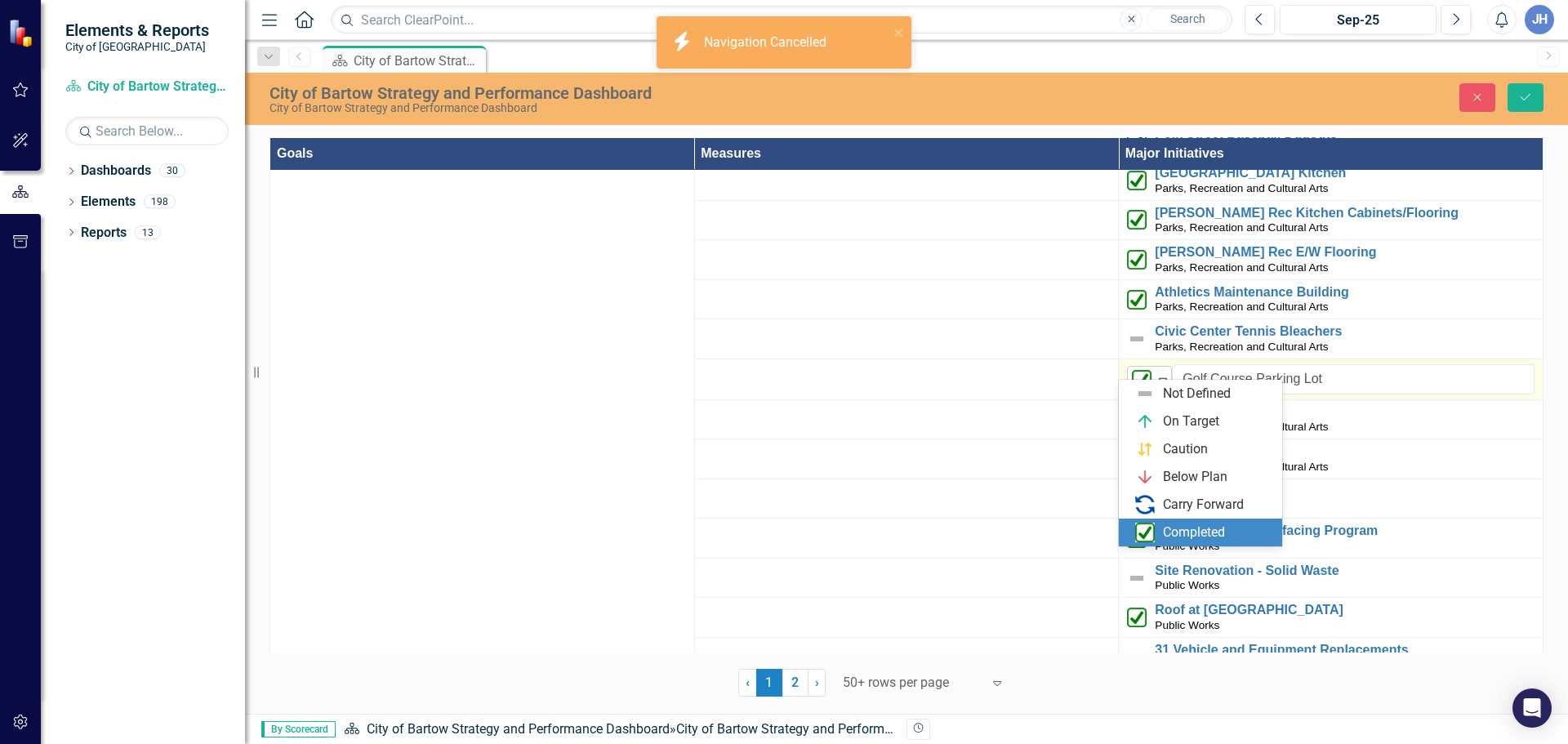
click at [1131, 370] on img at bounding box center [1141, 380] width 20 height 20
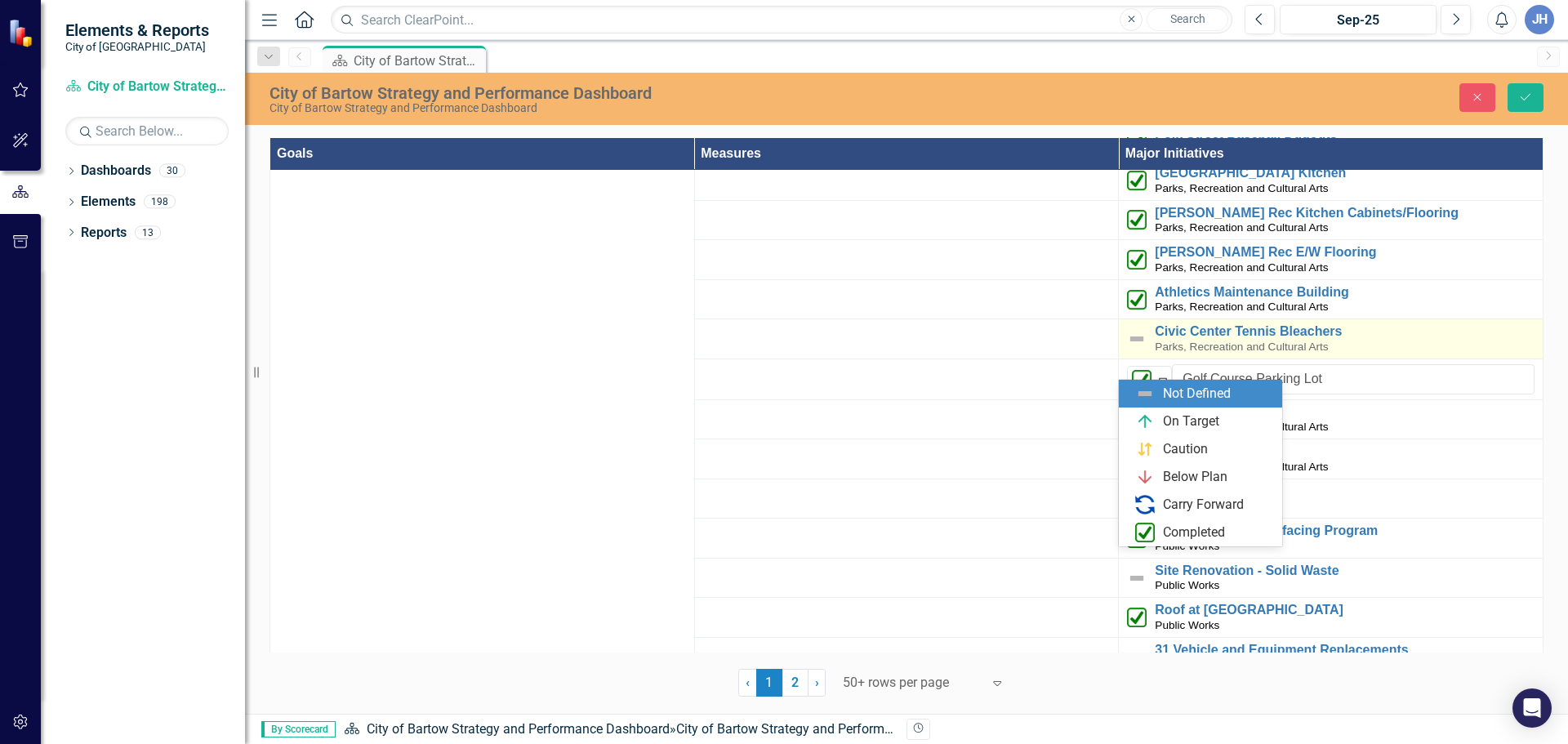
click at [1339, 332] on div "Civic Center Tennis Bleachers Parks, Recreation and Cultural Arts" at bounding box center [1344, 338] width 380 height 29
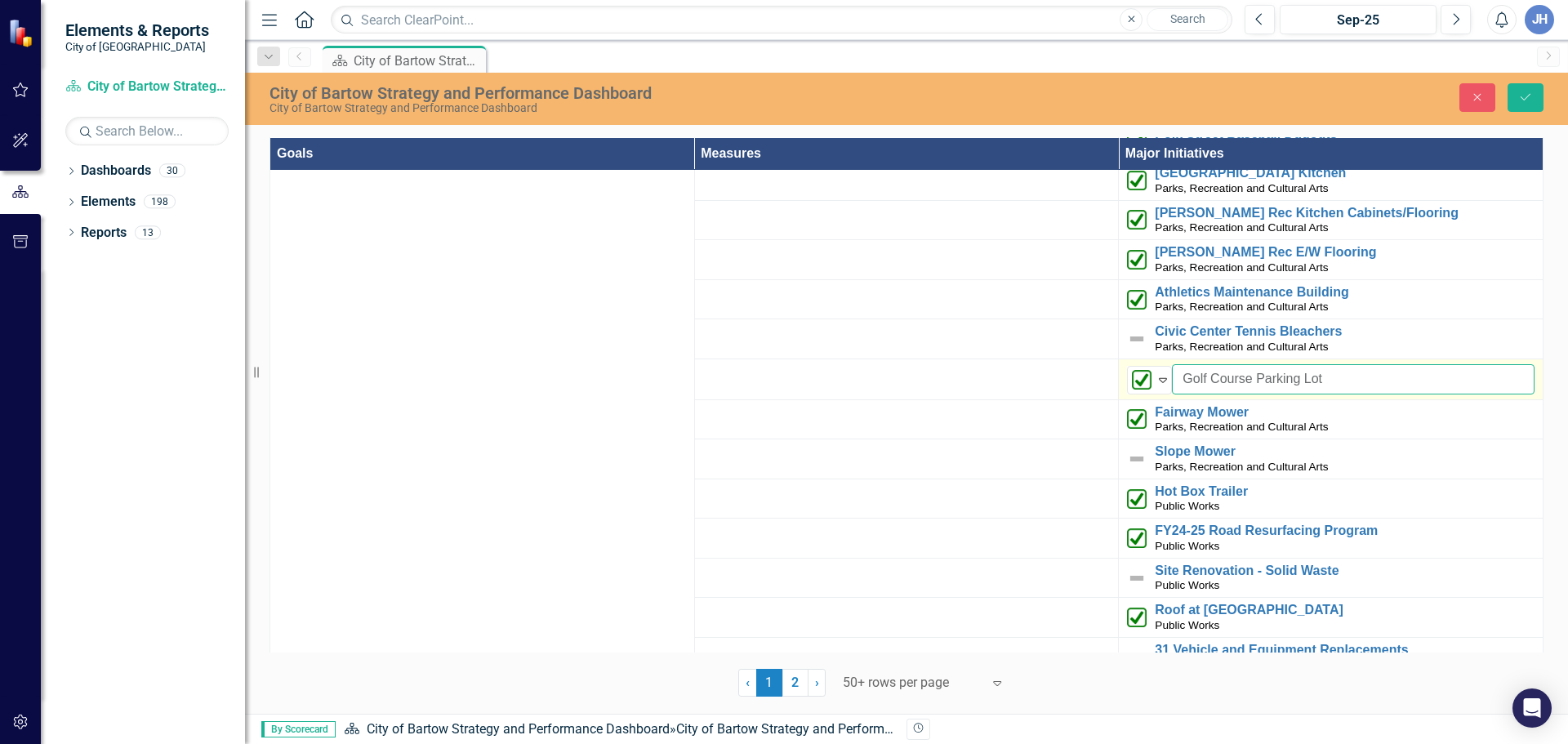
click at [1376, 364] on input "Golf Course Parking Lot" at bounding box center [1352, 379] width 363 height 30
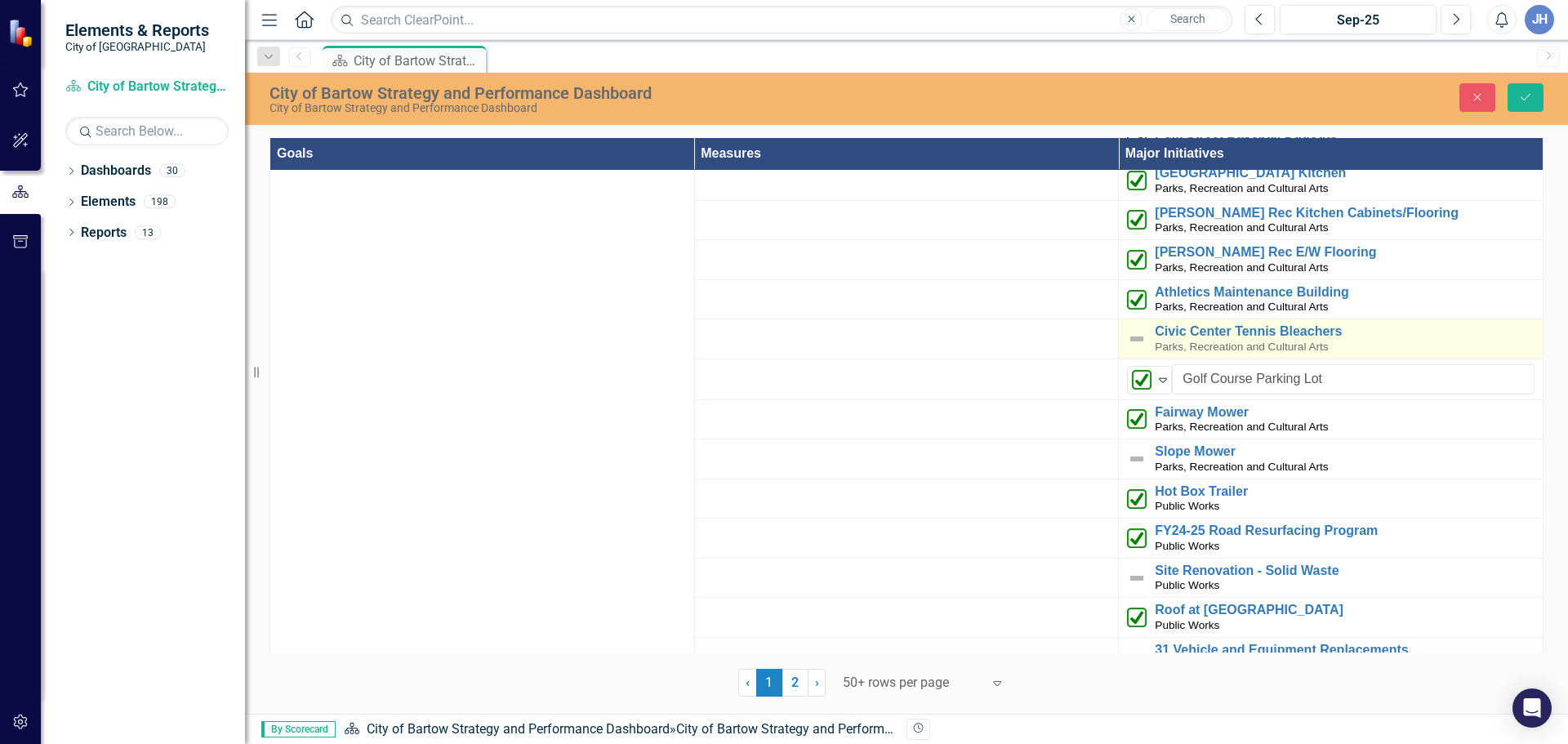
click at [1401, 333] on div "Civic Center Tennis Bleachers Parks, Recreation and Cultural Arts" at bounding box center [1344, 338] width 380 height 29
click at [1398, 336] on div "Civic Center Tennis Bleachers Parks, Recreation and Cultural Arts" at bounding box center [1344, 338] width 380 height 29
click at [1371, 383] on td "Completed Expand Golf Course Parking Lot Edit Edit Major Initiative Link Open E…" at bounding box center [1331, 381] width 424 height 41
click at [1523, 92] on icon "Save" at bounding box center [1525, 97] width 15 height 12
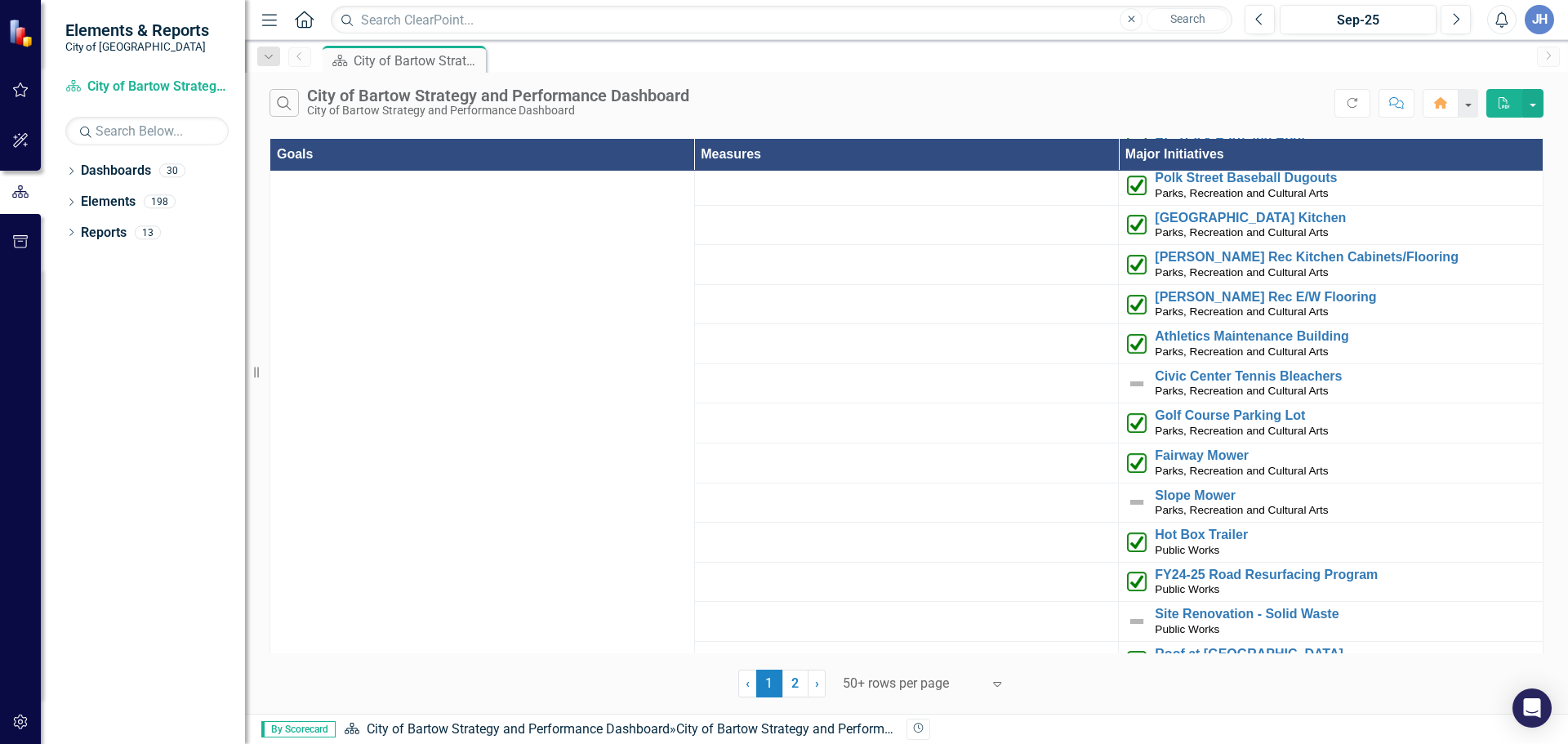
scroll to position [3487, 0]
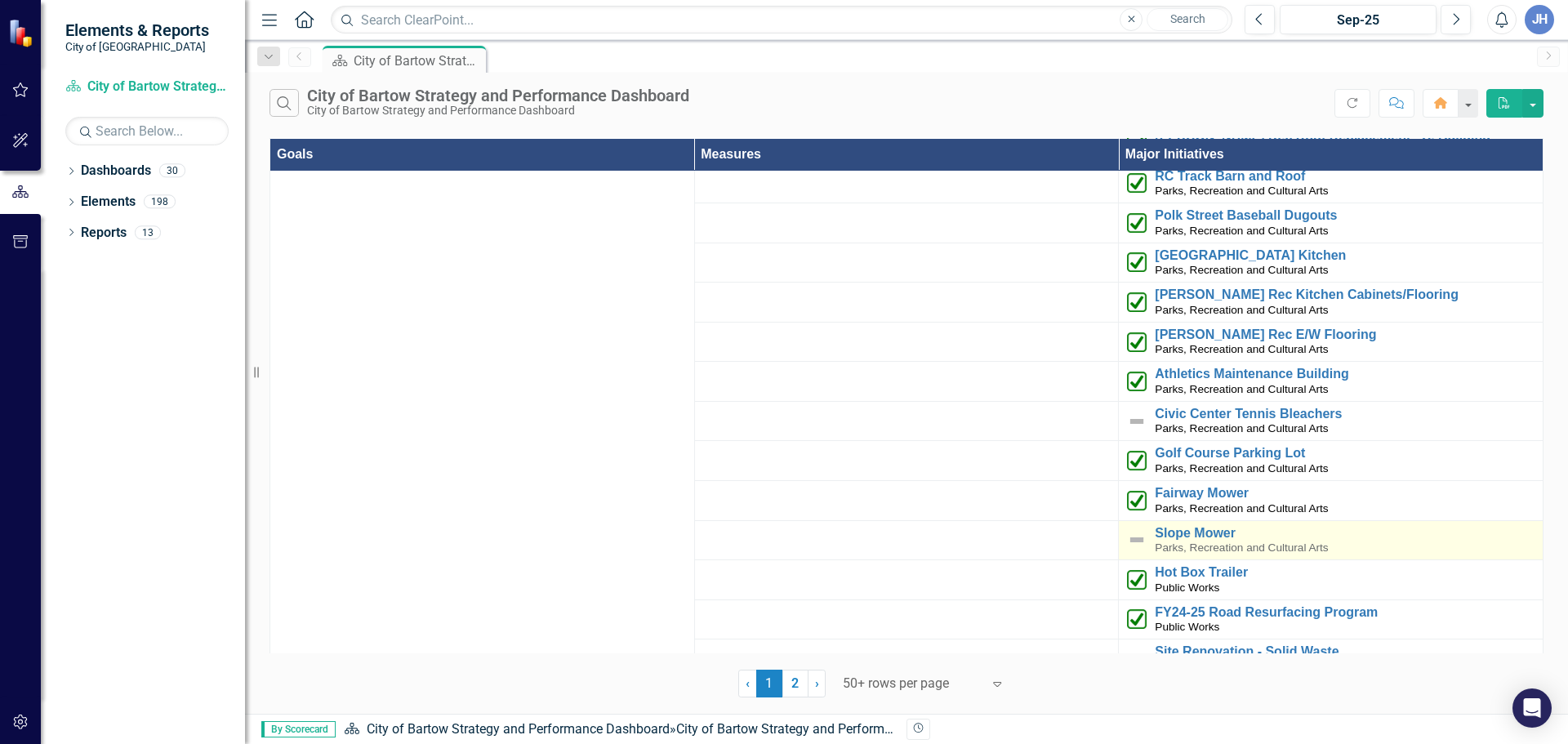
click at [1131, 530] on img at bounding box center [1137, 540] width 20 height 20
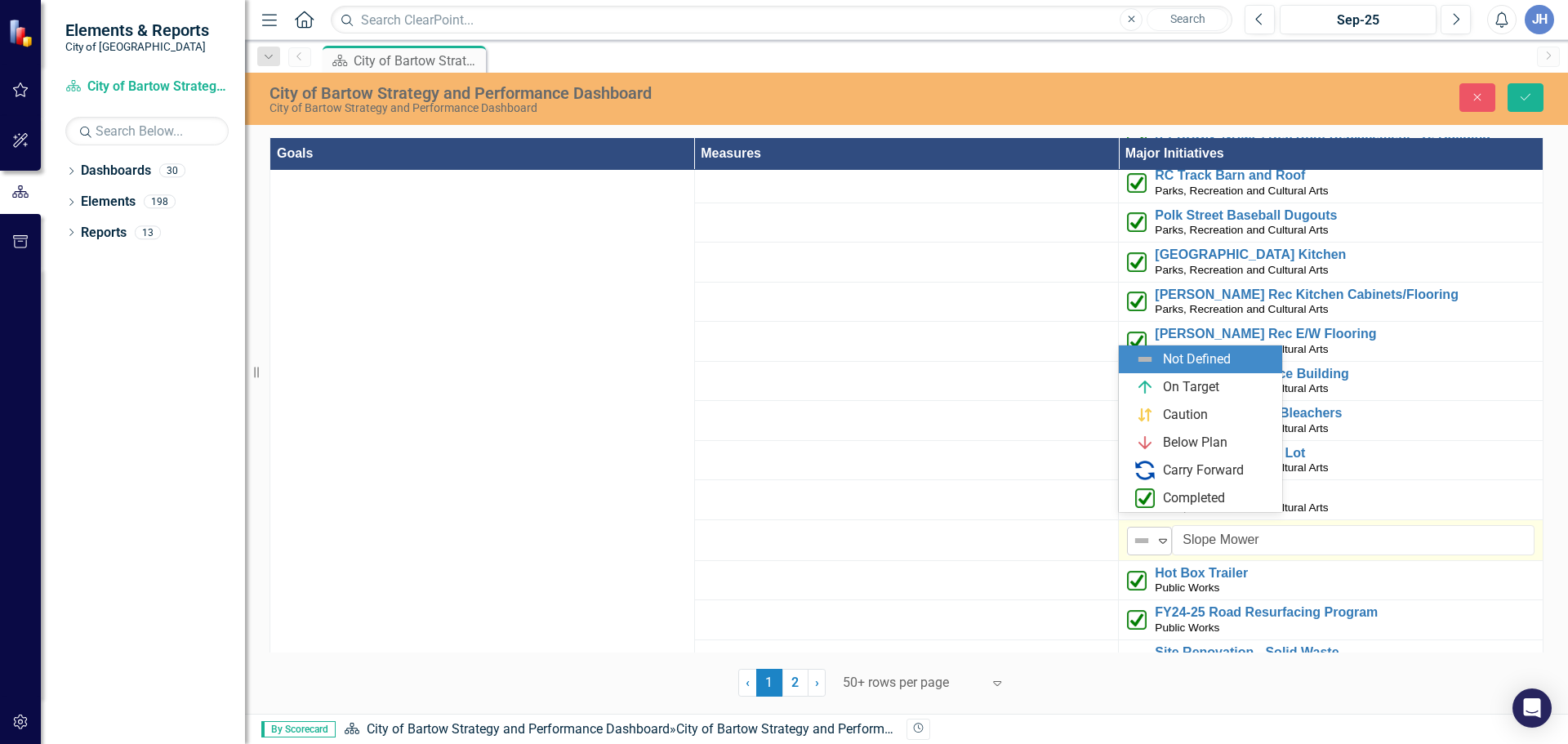
click at [1158, 534] on div "Expand" at bounding box center [1162, 541] width 16 height 27
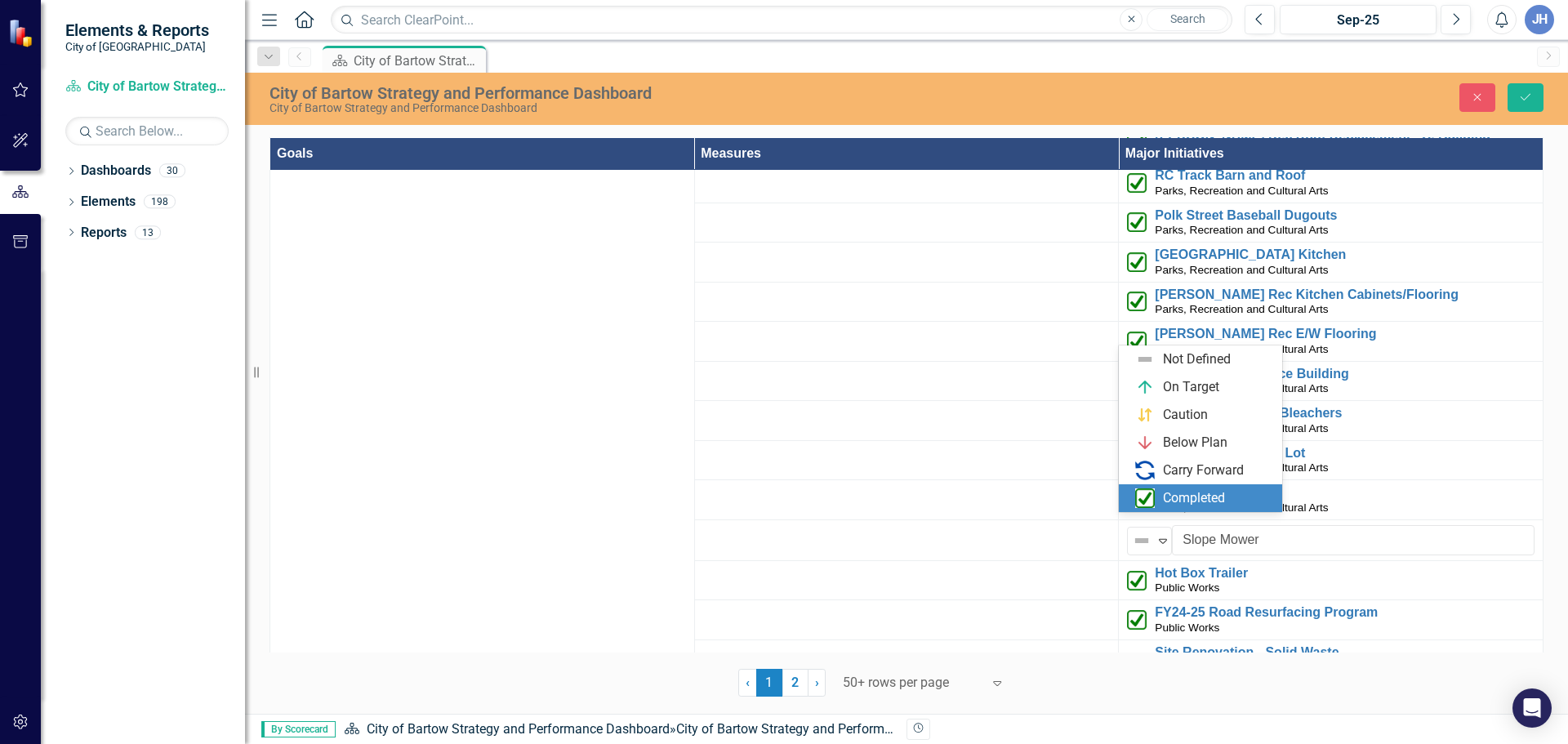
click at [1181, 504] on div "Completed" at bounding box center [1194, 498] width 62 height 19
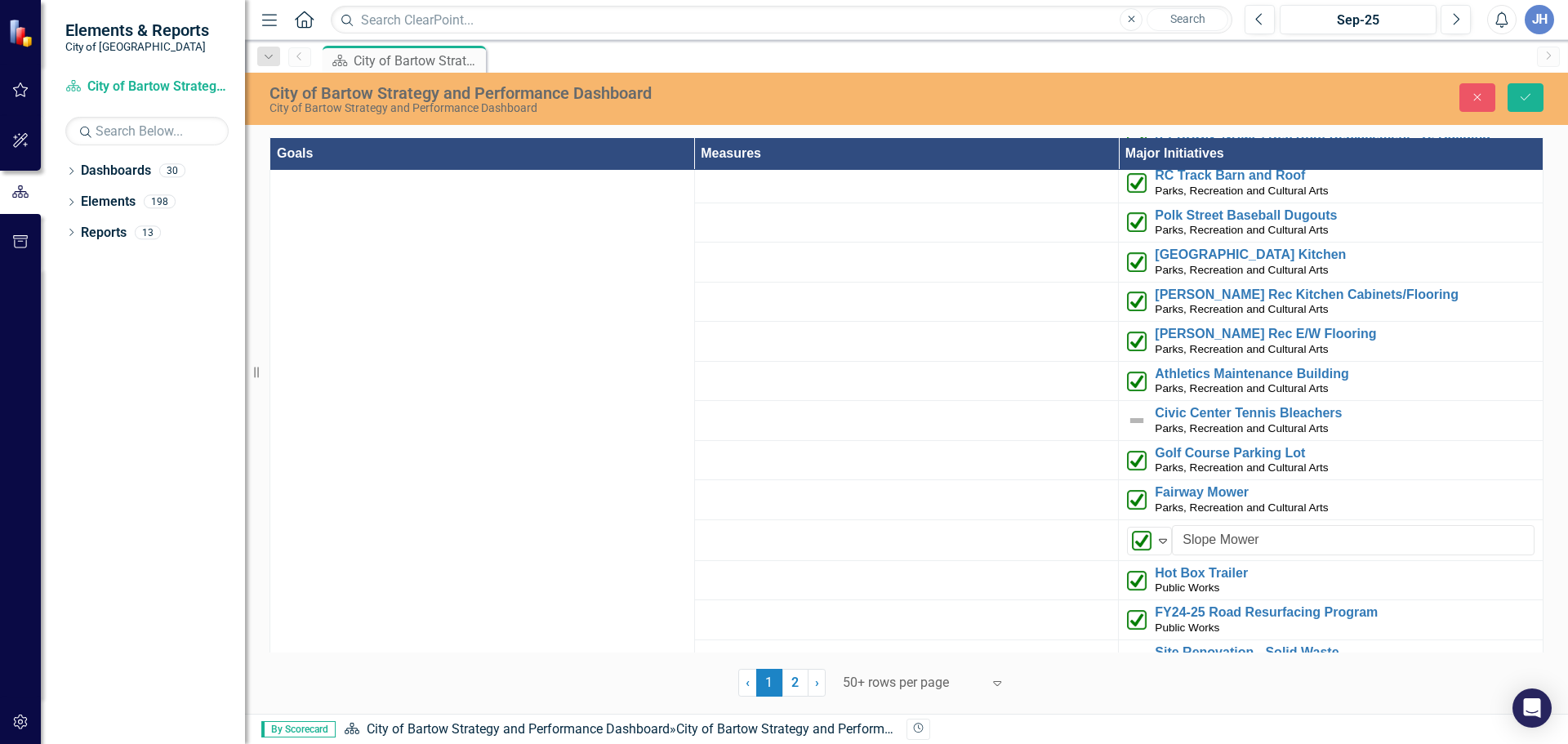
click at [994, 519] on td at bounding box center [906, 540] width 424 height 41
click at [1131, 411] on img at bounding box center [1137, 421] width 20 height 20
click at [1130, 411] on img at bounding box center [1137, 421] width 20 height 20
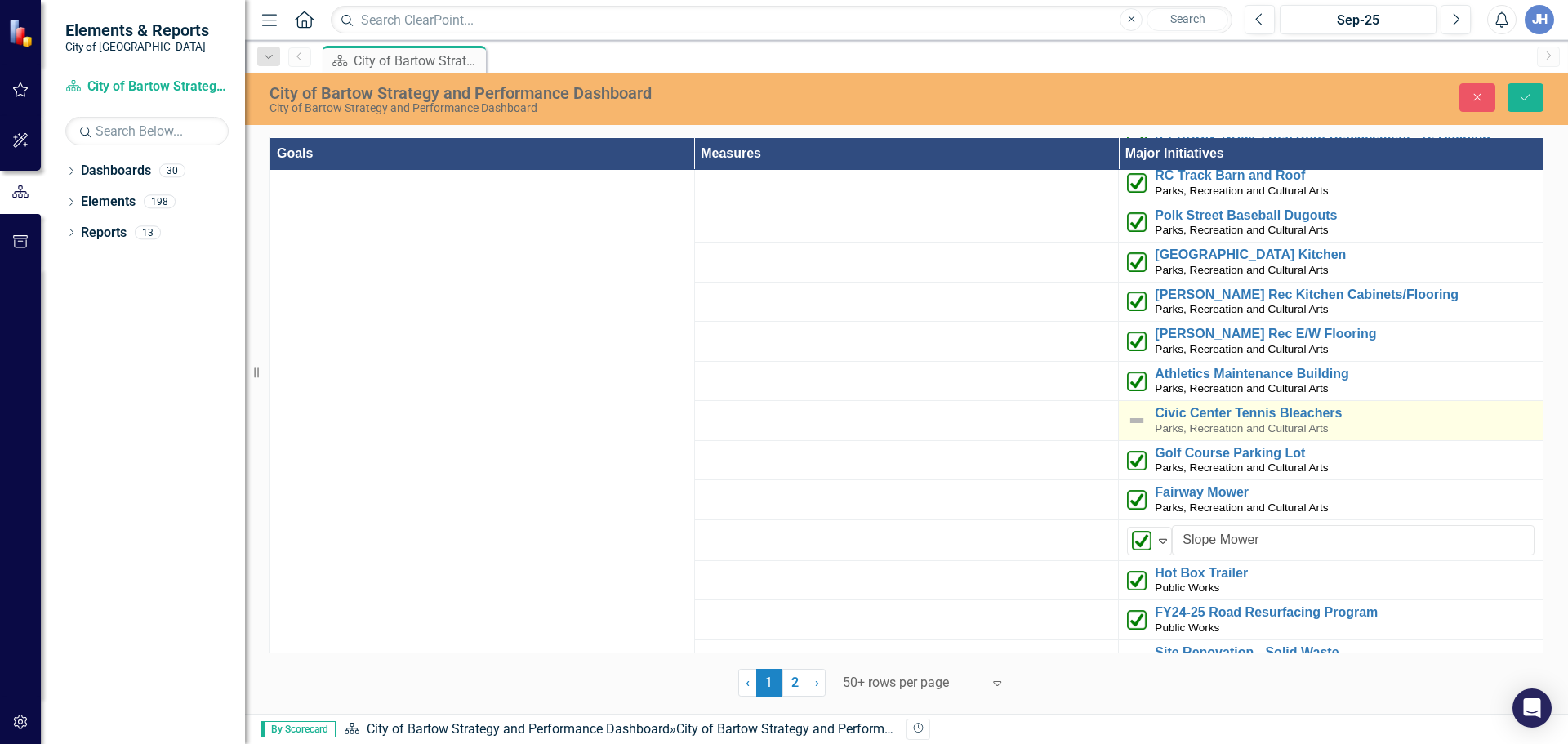
click at [1130, 411] on img at bounding box center [1137, 421] width 20 height 20
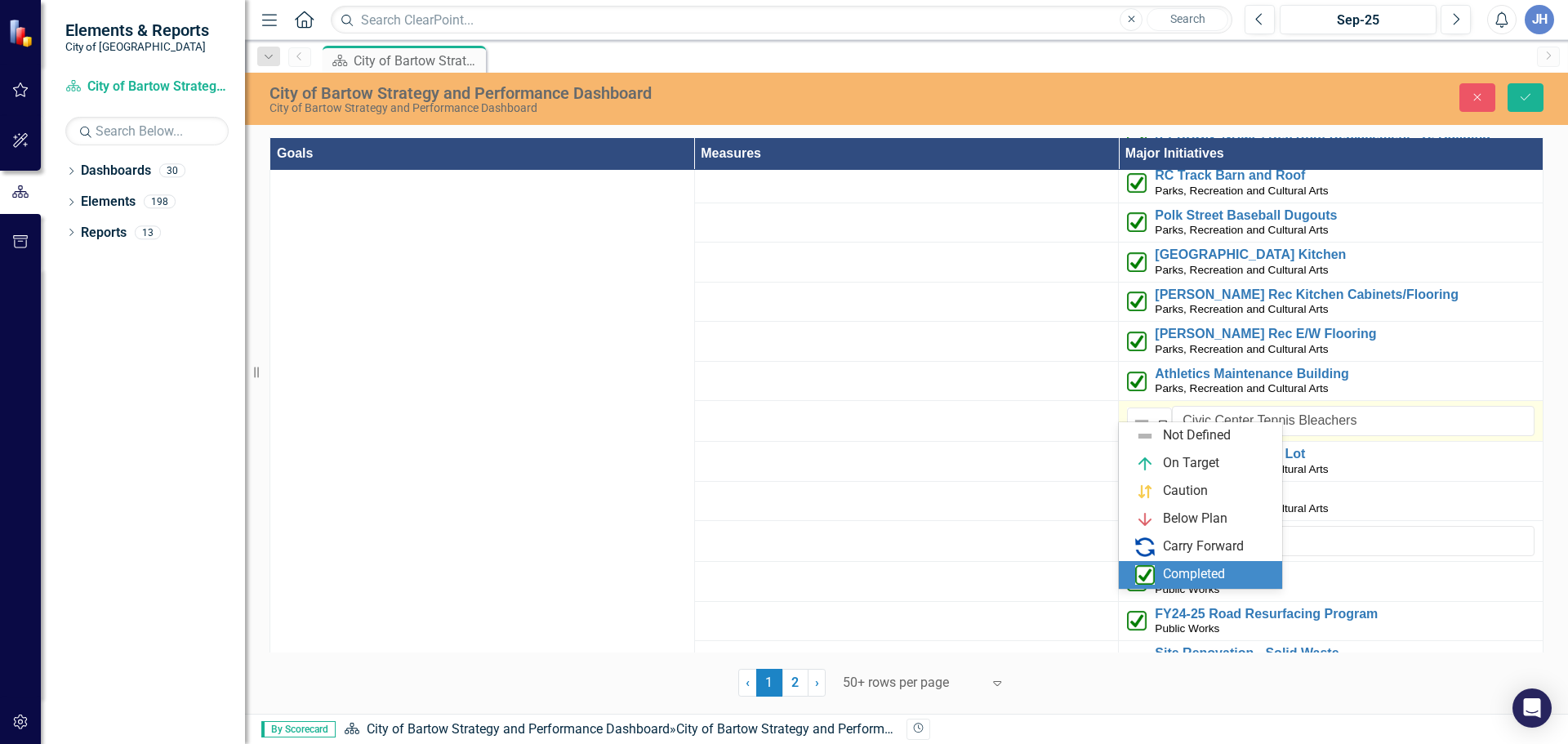
click at [1174, 567] on div "Completed" at bounding box center [1194, 574] width 62 height 19
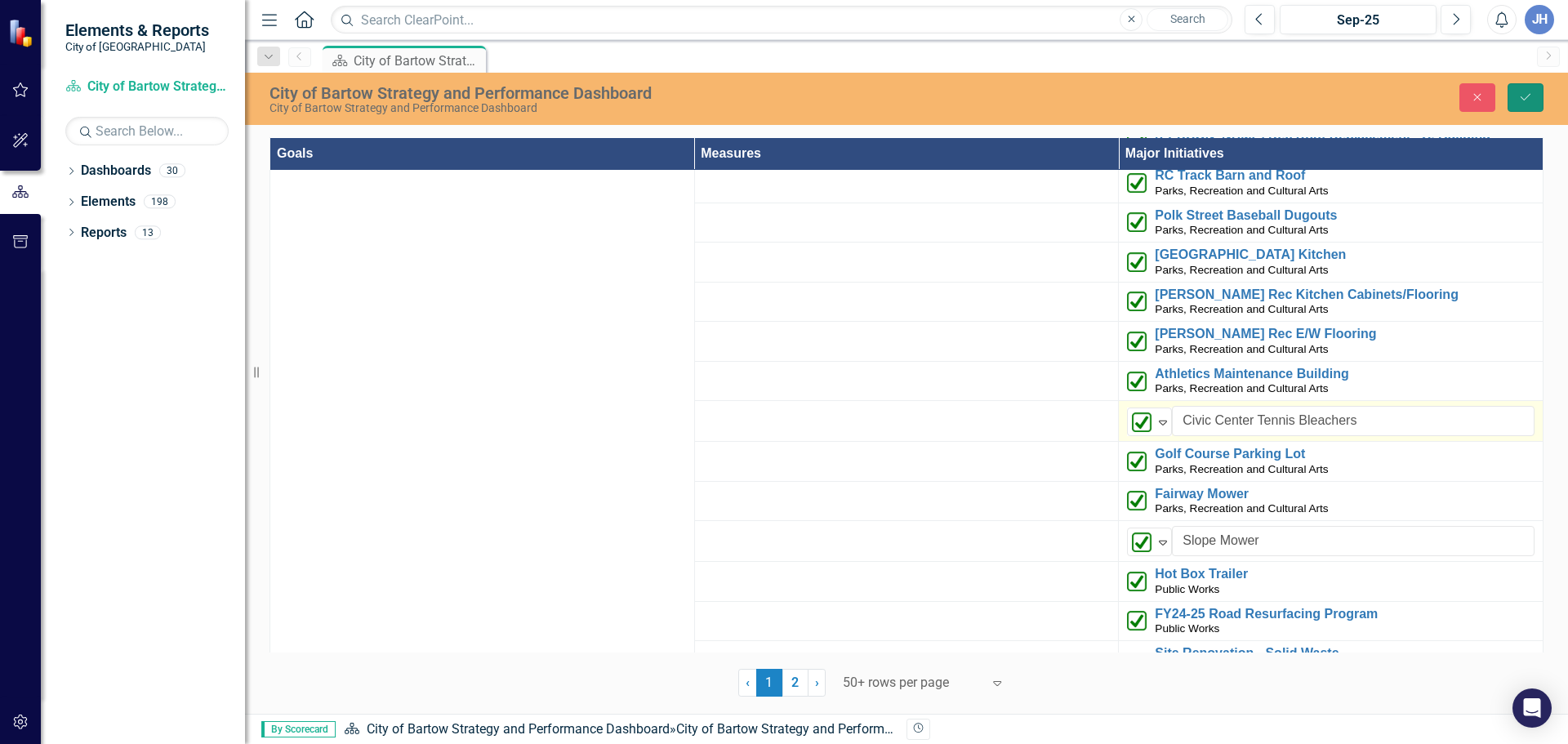
click at [1528, 91] on icon "Save" at bounding box center [1525, 97] width 15 height 12
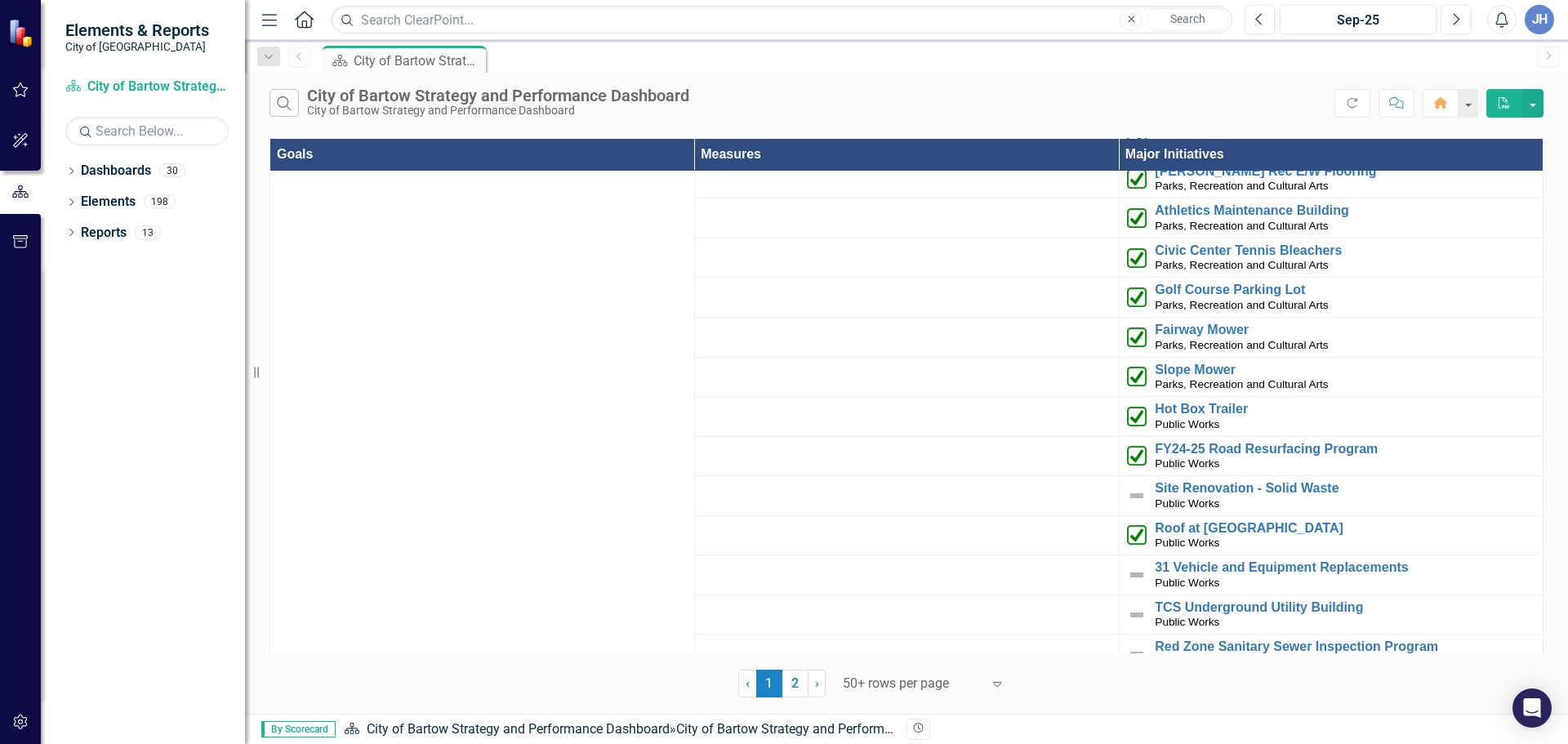
scroll to position [3568, 0]
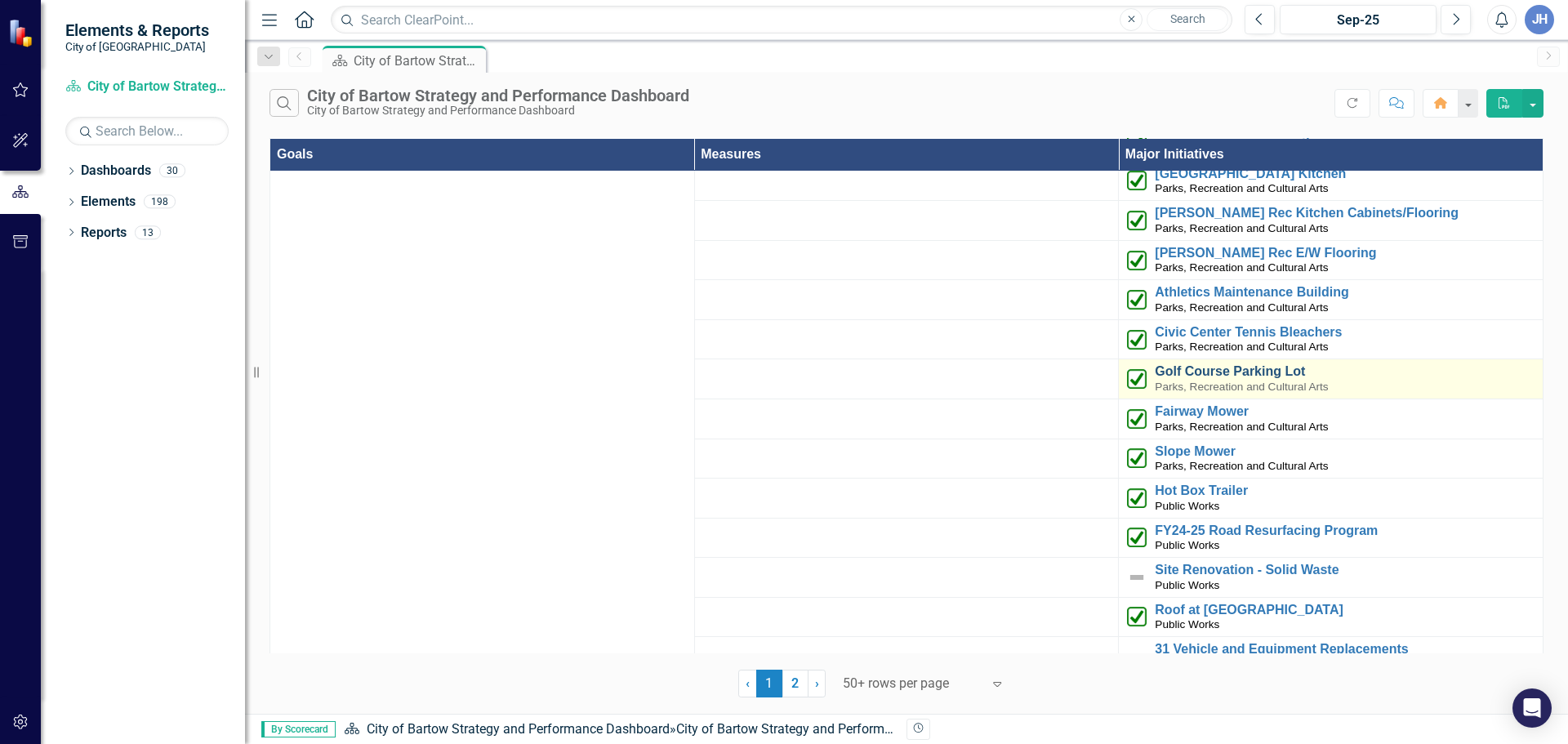
click at [1202, 364] on link "Golf Course Parking Lot" at bounding box center [1344, 371] width 380 height 15
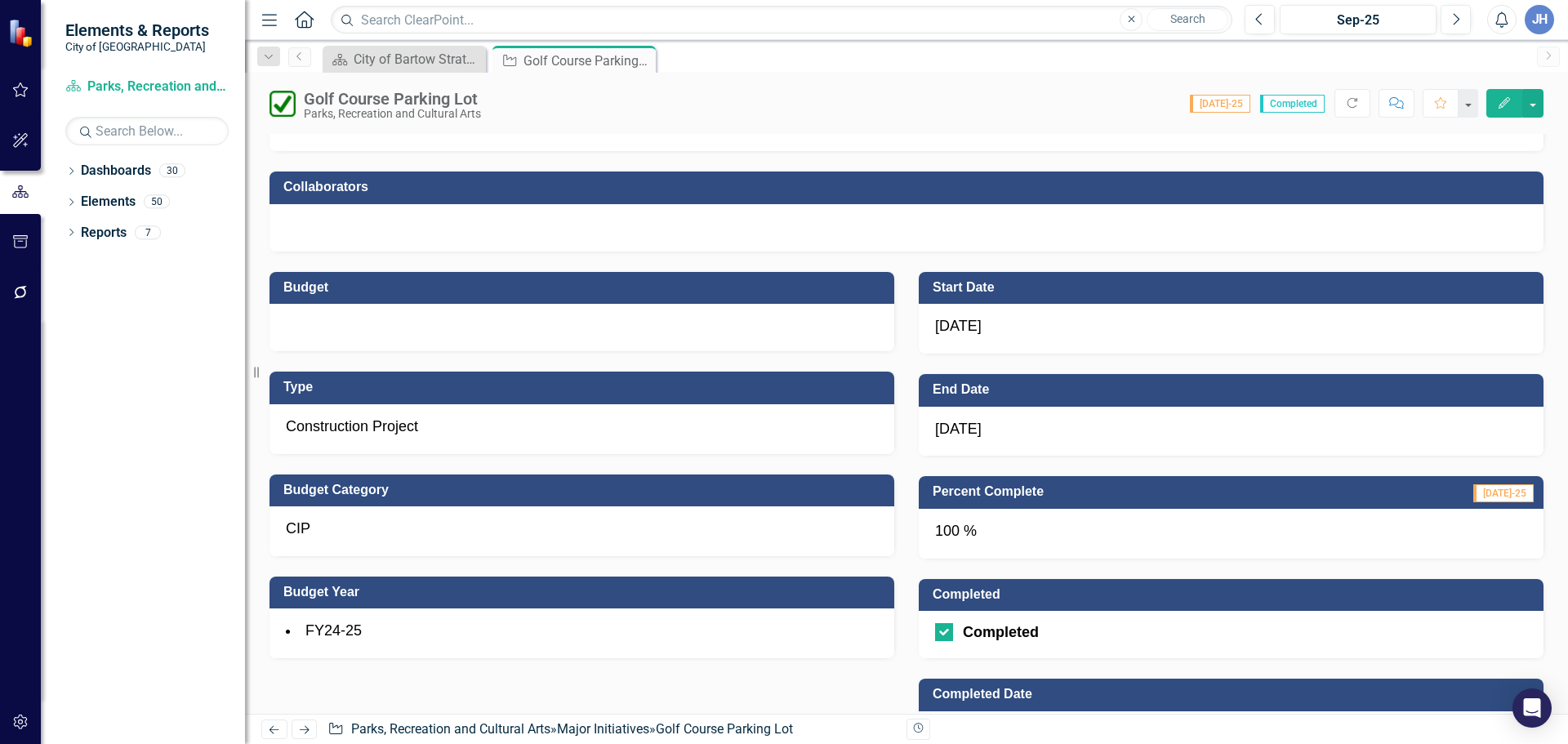
scroll to position [490, 0]
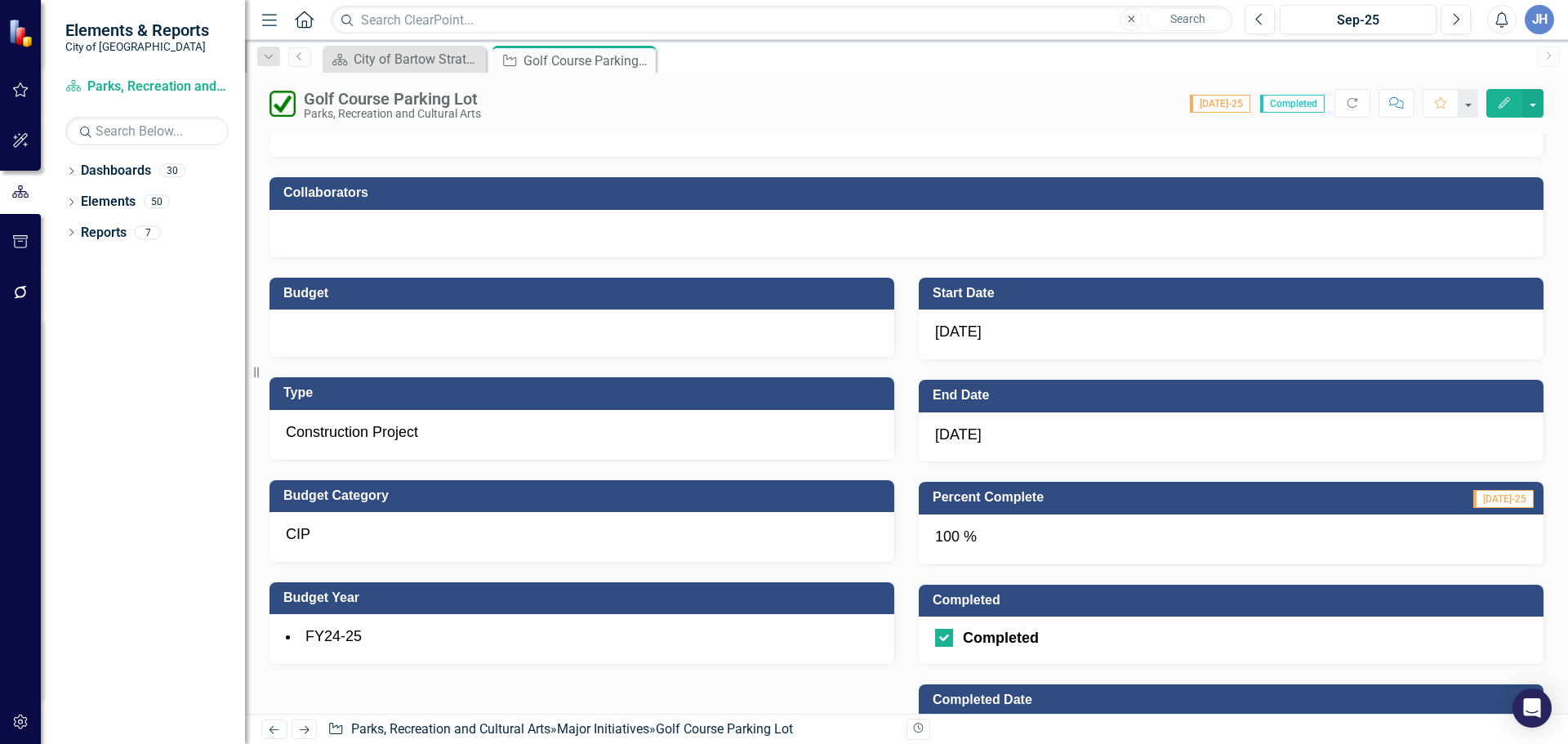
click at [368, 332] on div at bounding box center [582, 333] width 625 height 47
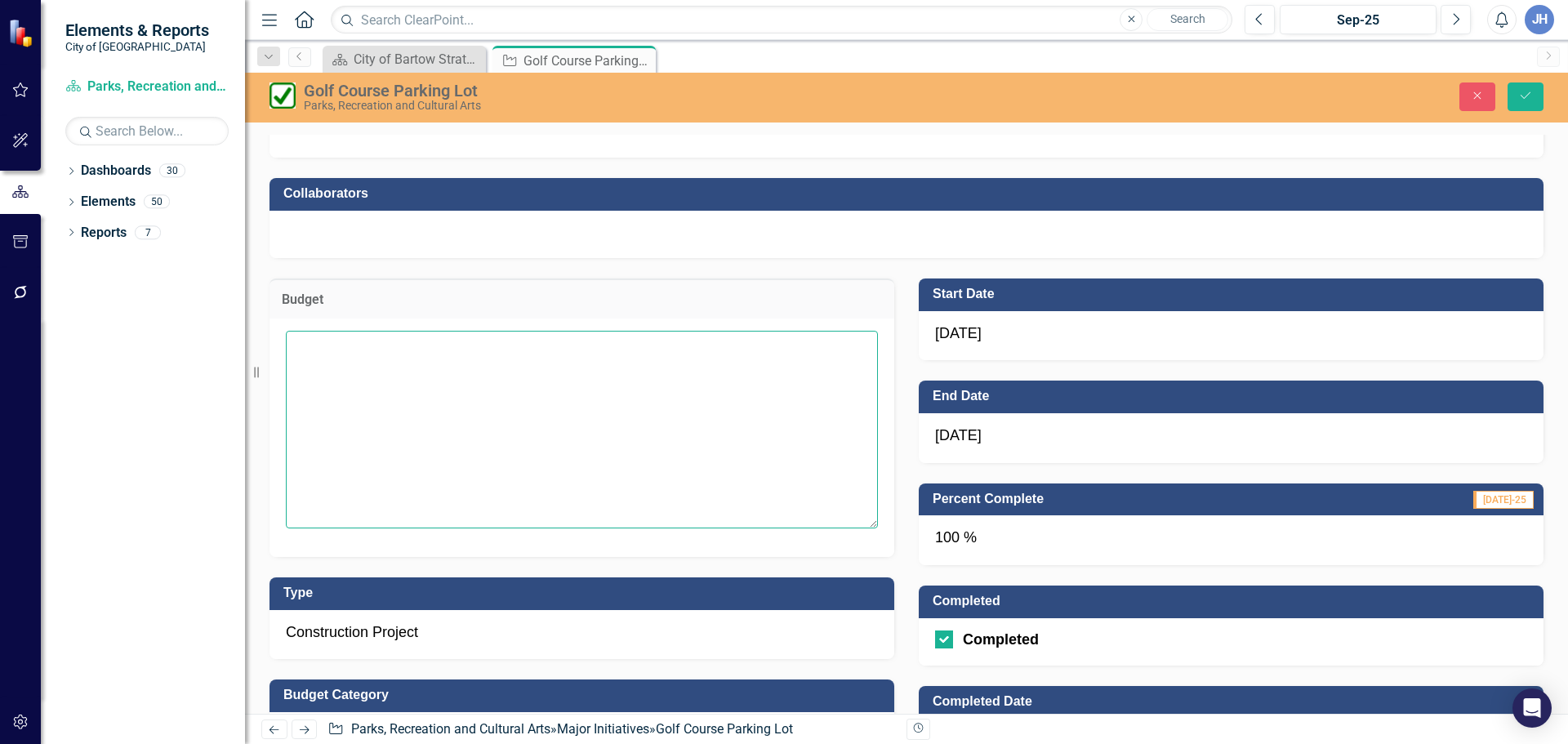
click at [337, 377] on textarea at bounding box center [581, 430] width 592 height 198
type textarea "$350,000"
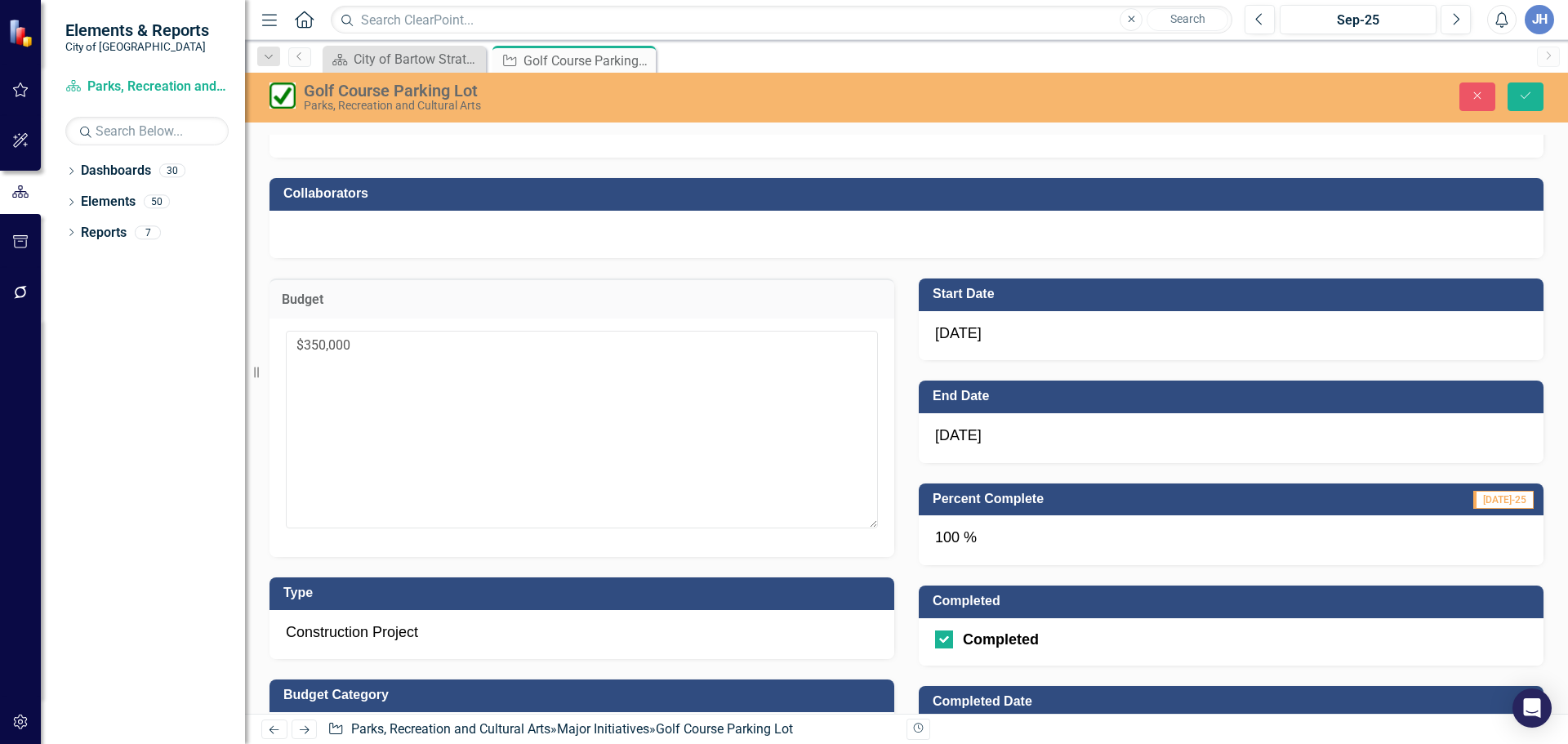
click at [697, 583] on td "Type" at bounding box center [584, 595] width 603 height 27
click at [577, 273] on div "Budget $350,000" at bounding box center [581, 408] width 649 height 299
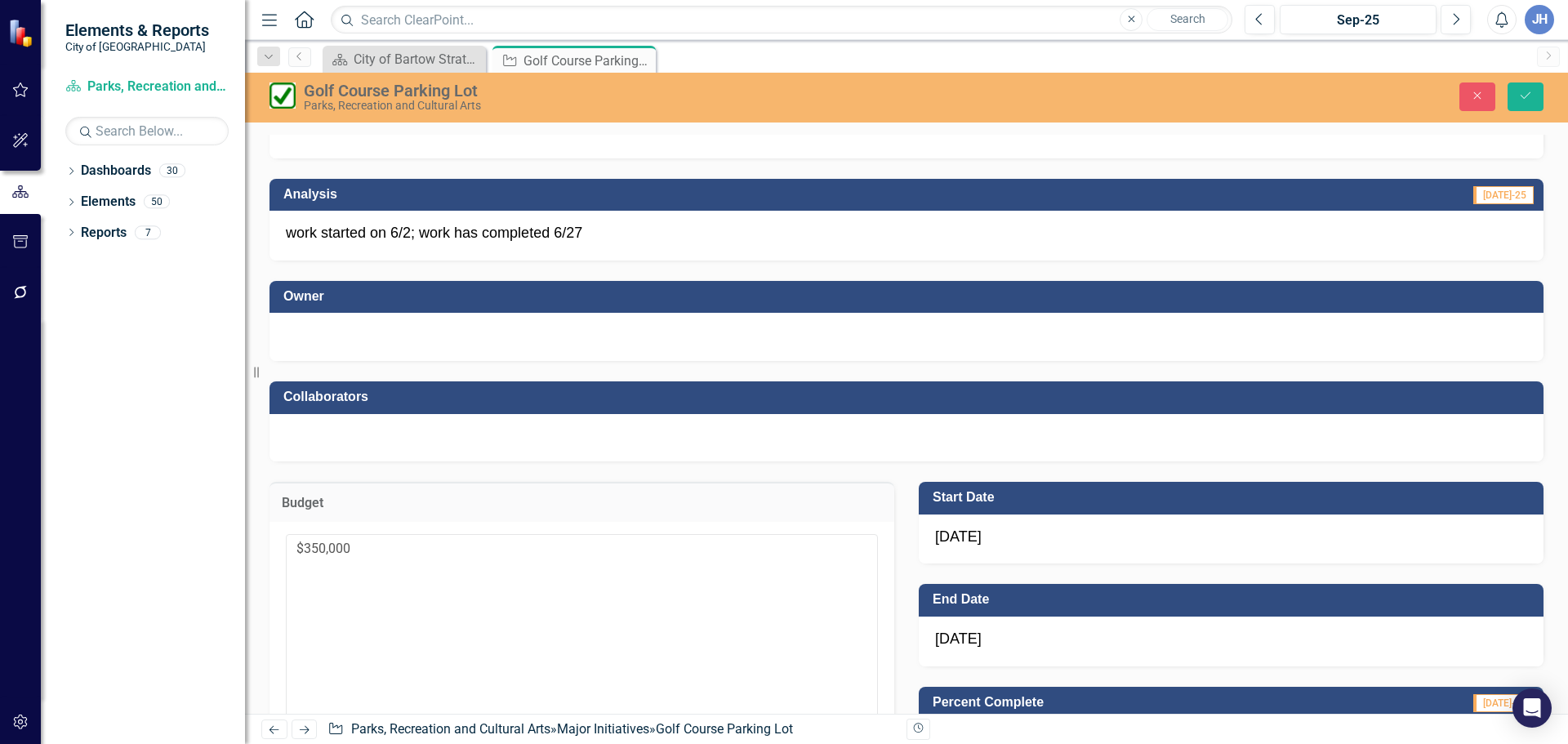
scroll to position [245, 0]
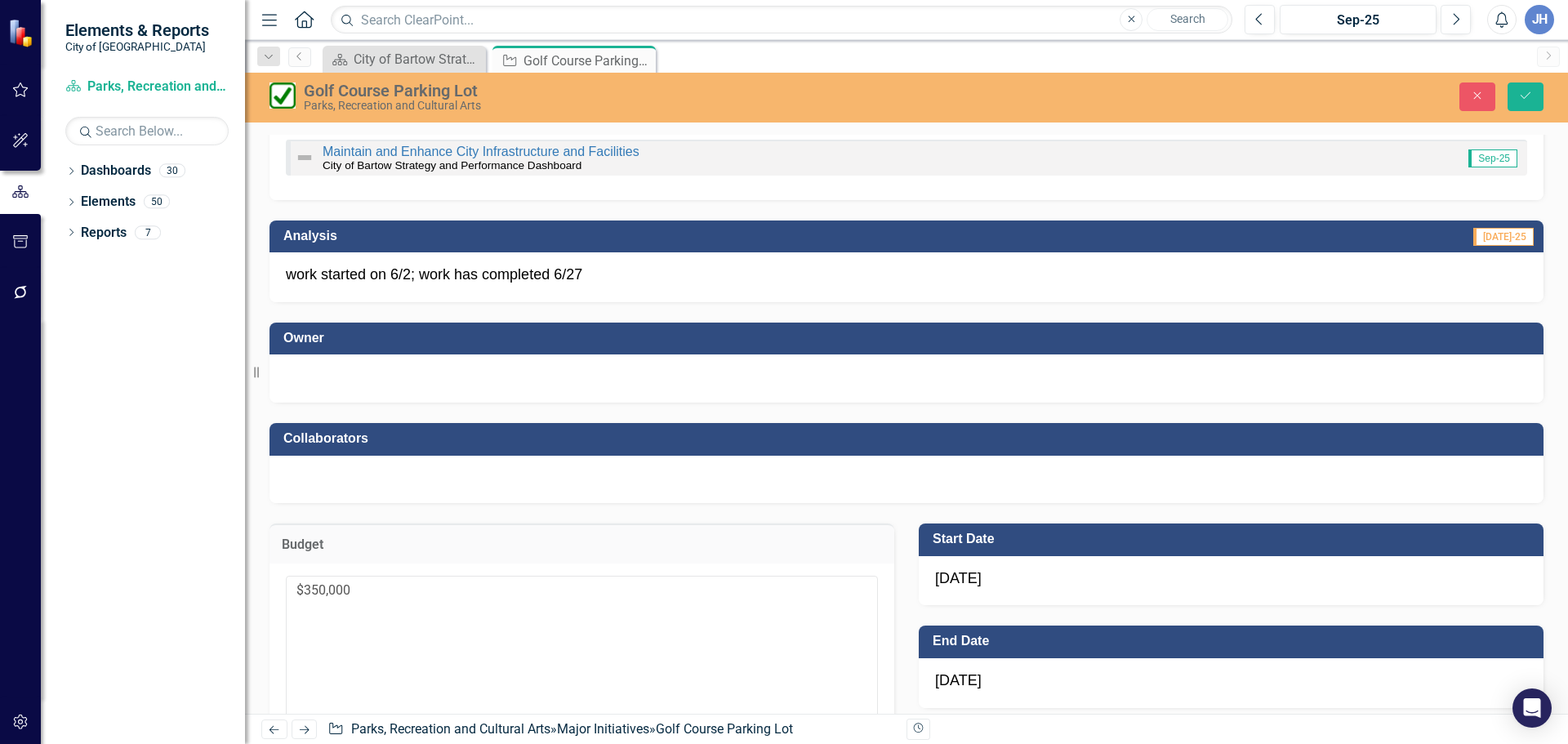
click at [404, 376] on div at bounding box center [906, 376] width 1241 height 20
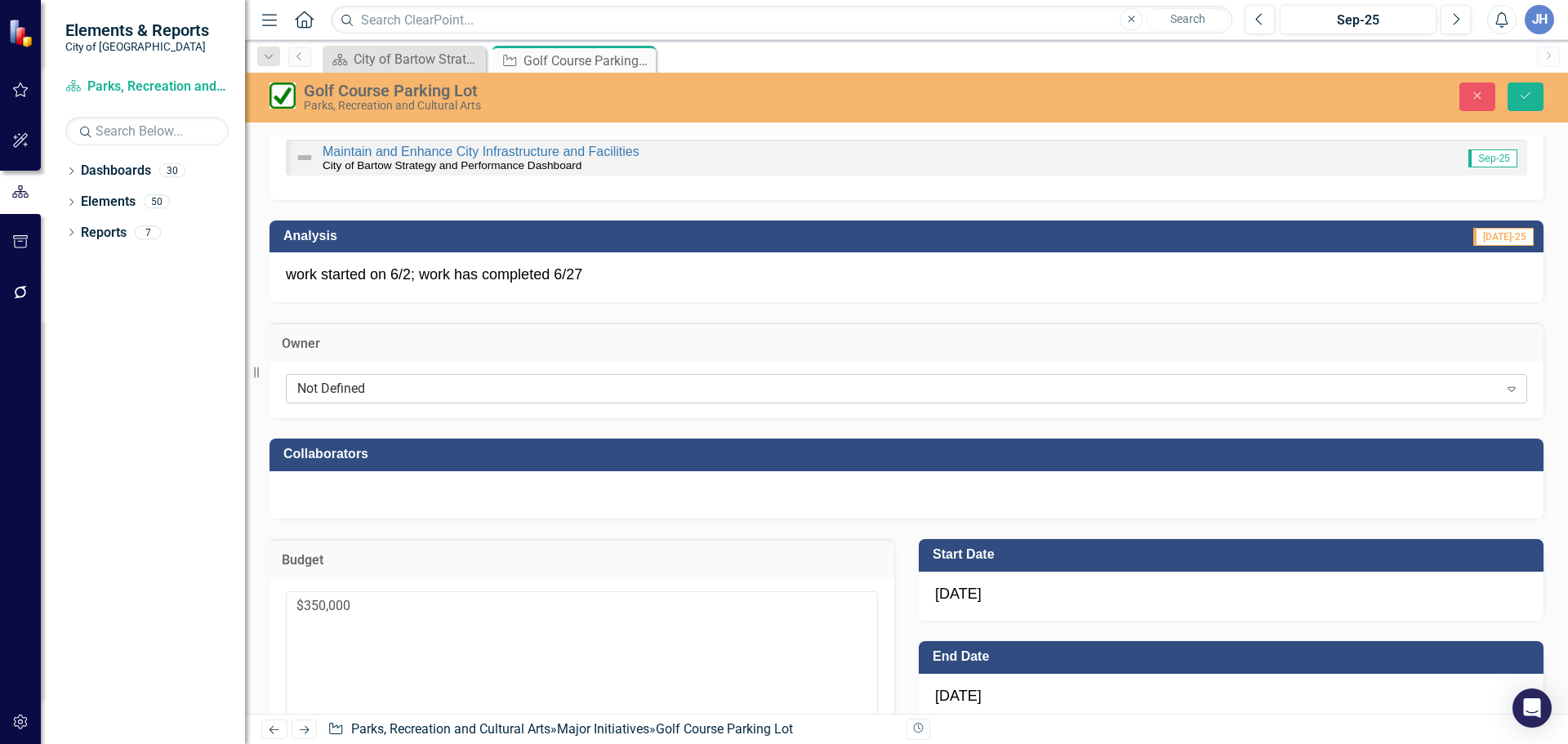
click at [391, 399] on div "Not Defined Expand" at bounding box center [906, 388] width 1241 height 29
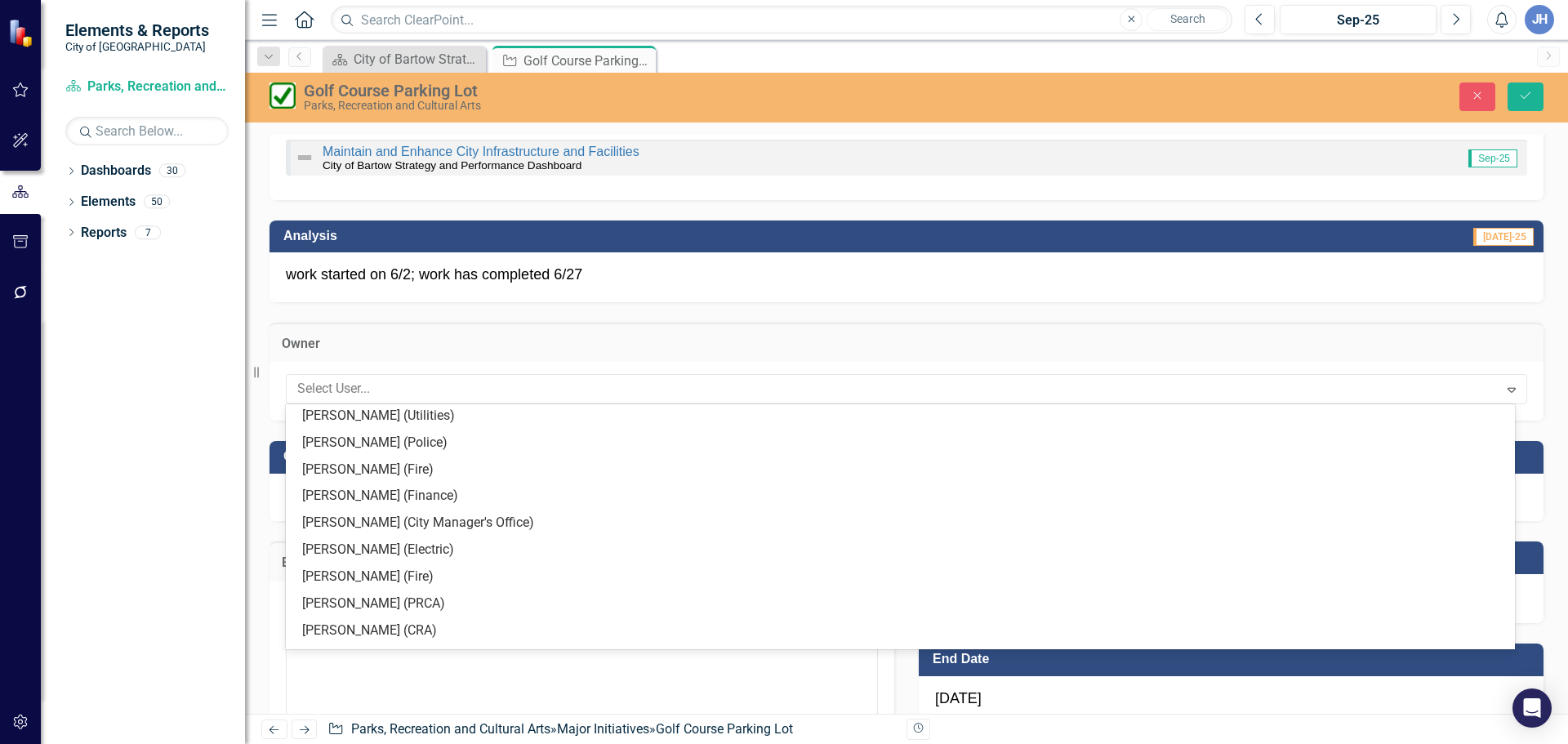
scroll to position [908, 0]
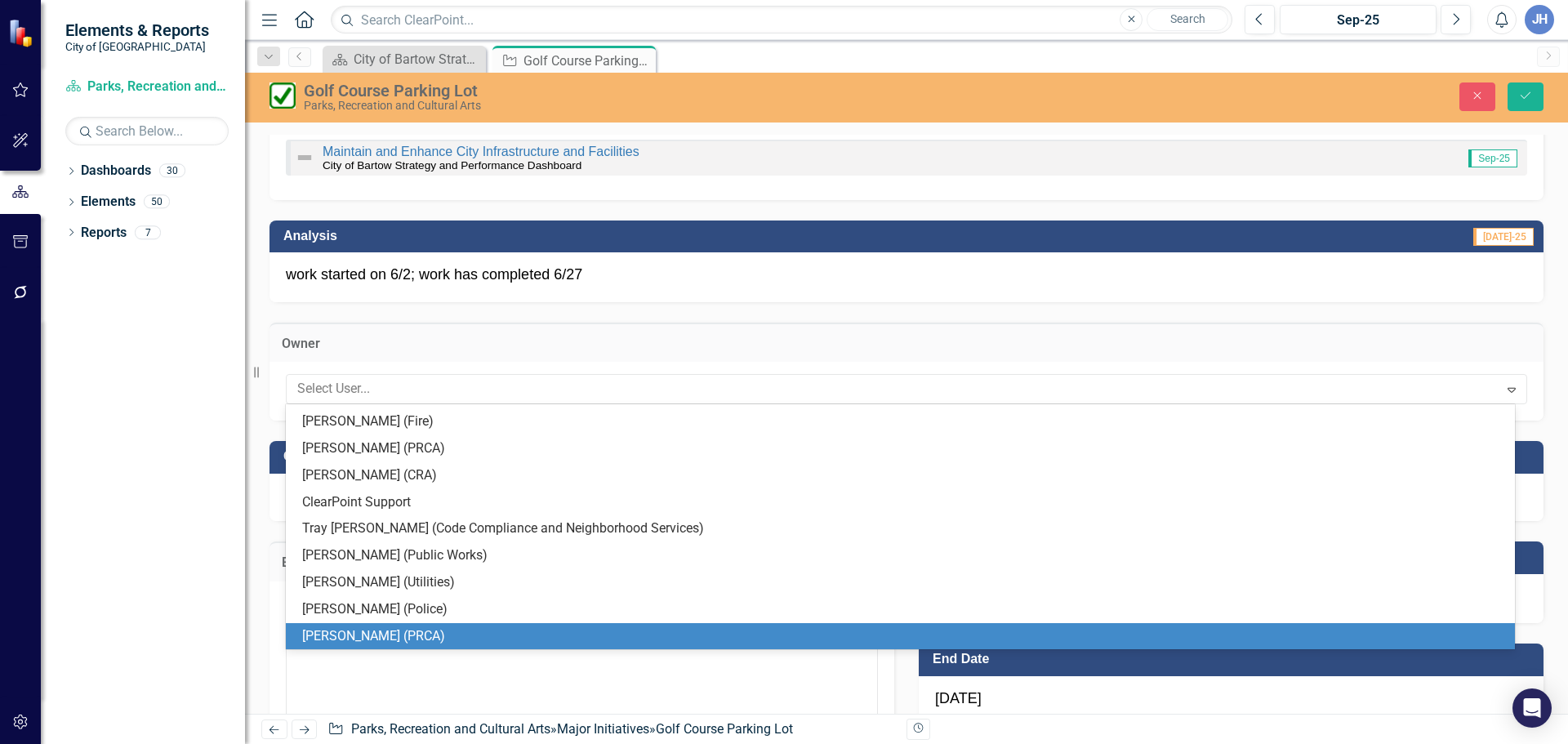
click at [338, 644] on div "[PERSON_NAME] (PRCA)" at bounding box center [902, 637] width 1202 height 19
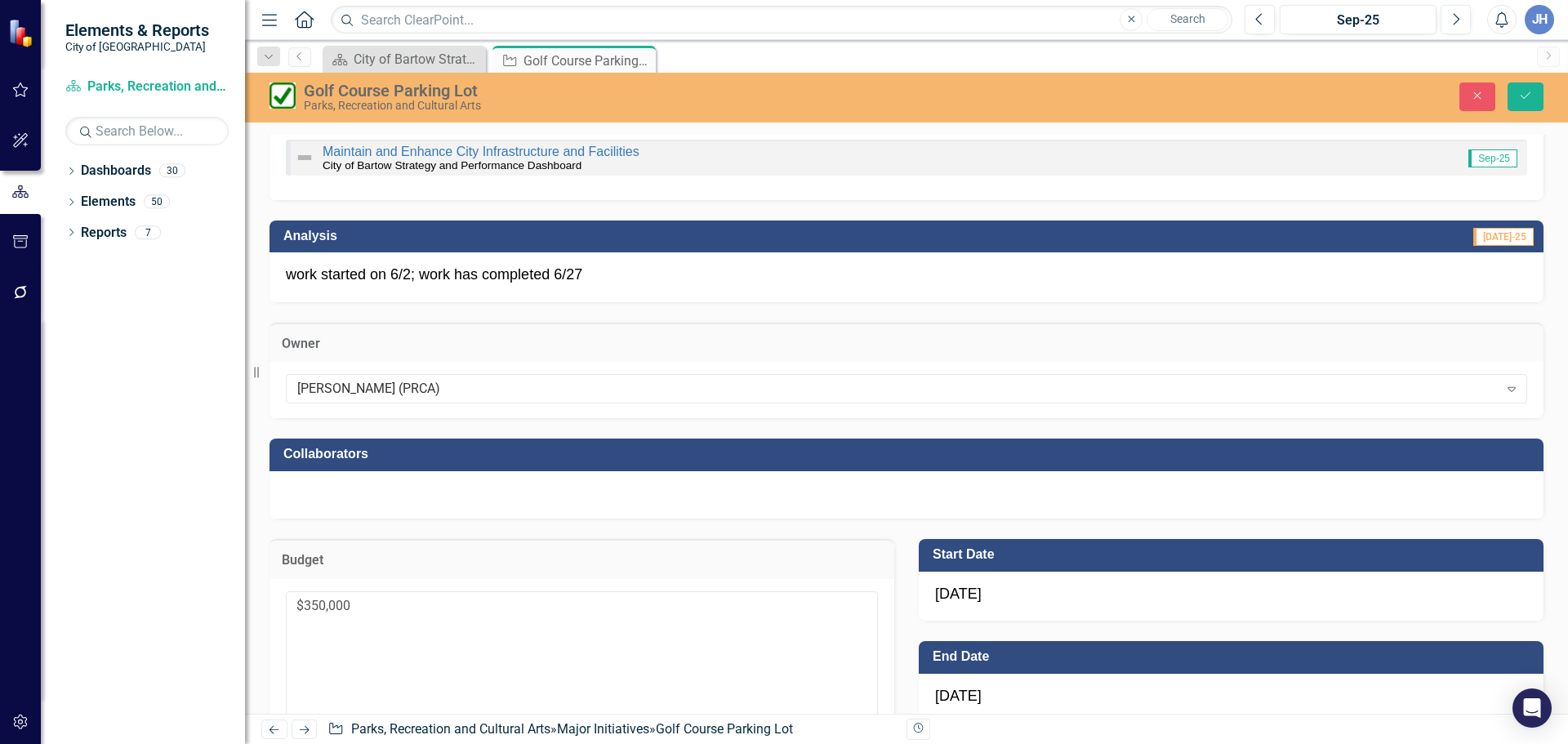
click at [335, 506] on div at bounding box center [906, 495] width 1273 height 47
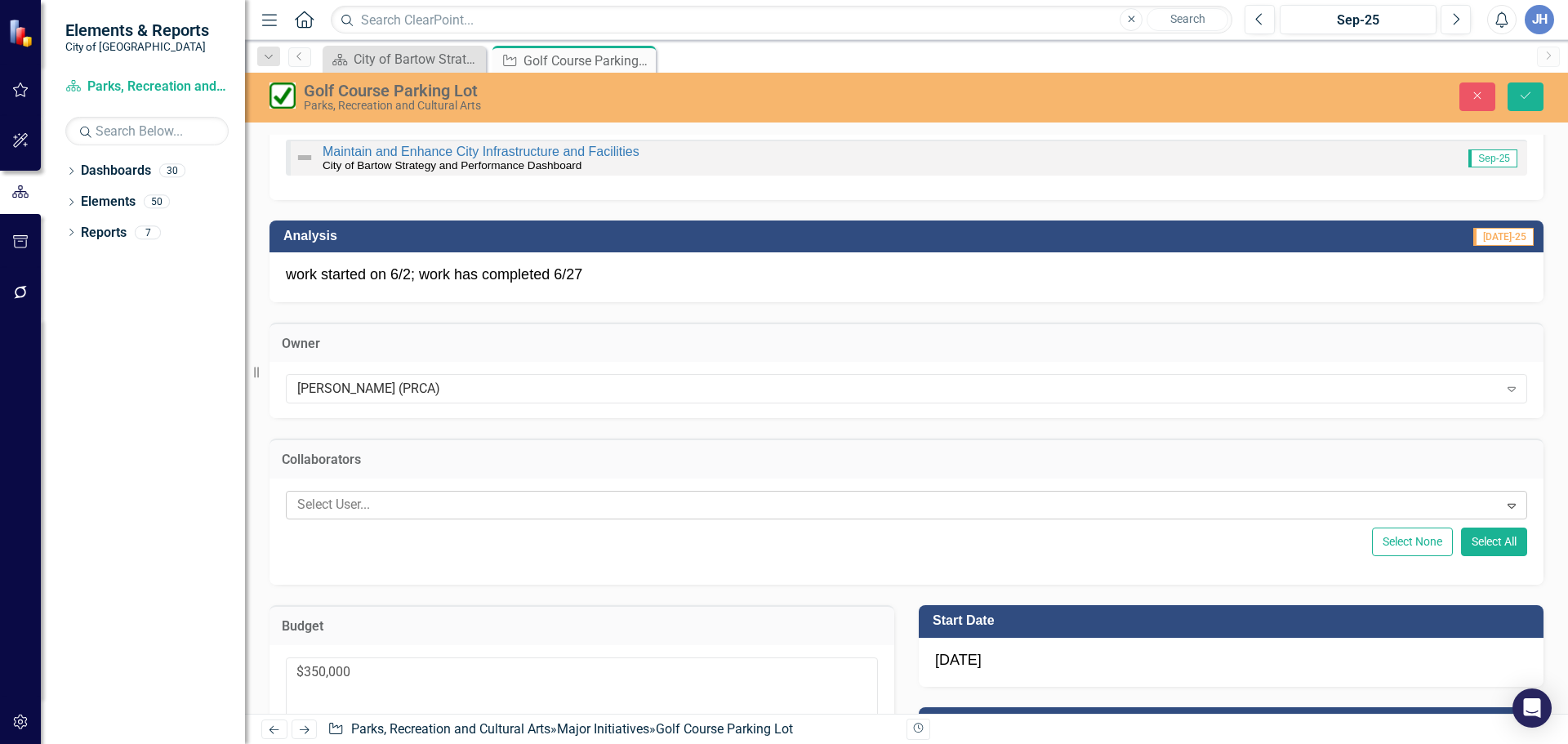
click at [336, 506] on div at bounding box center [894, 505] width 1208 height 22
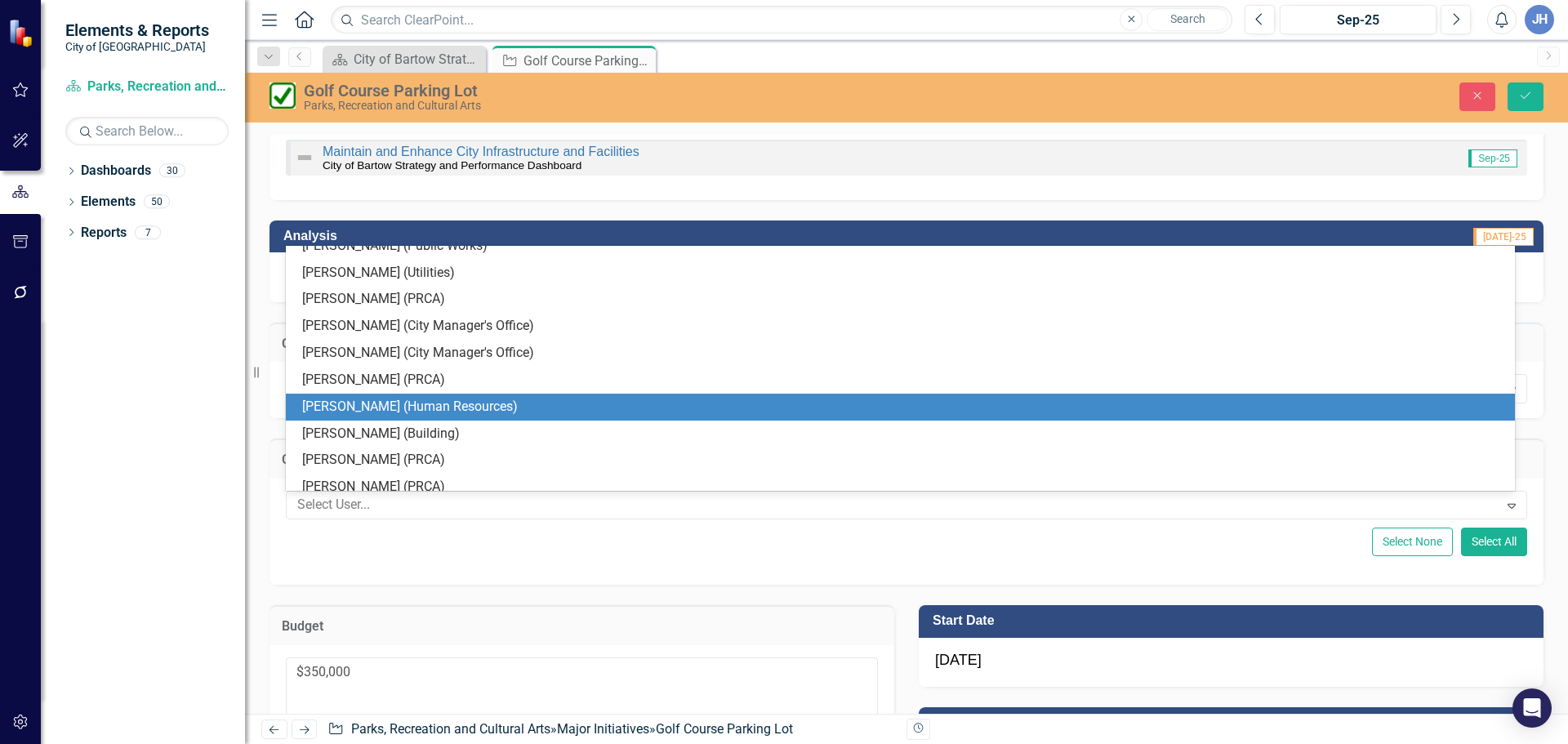
scroll to position [173, 0]
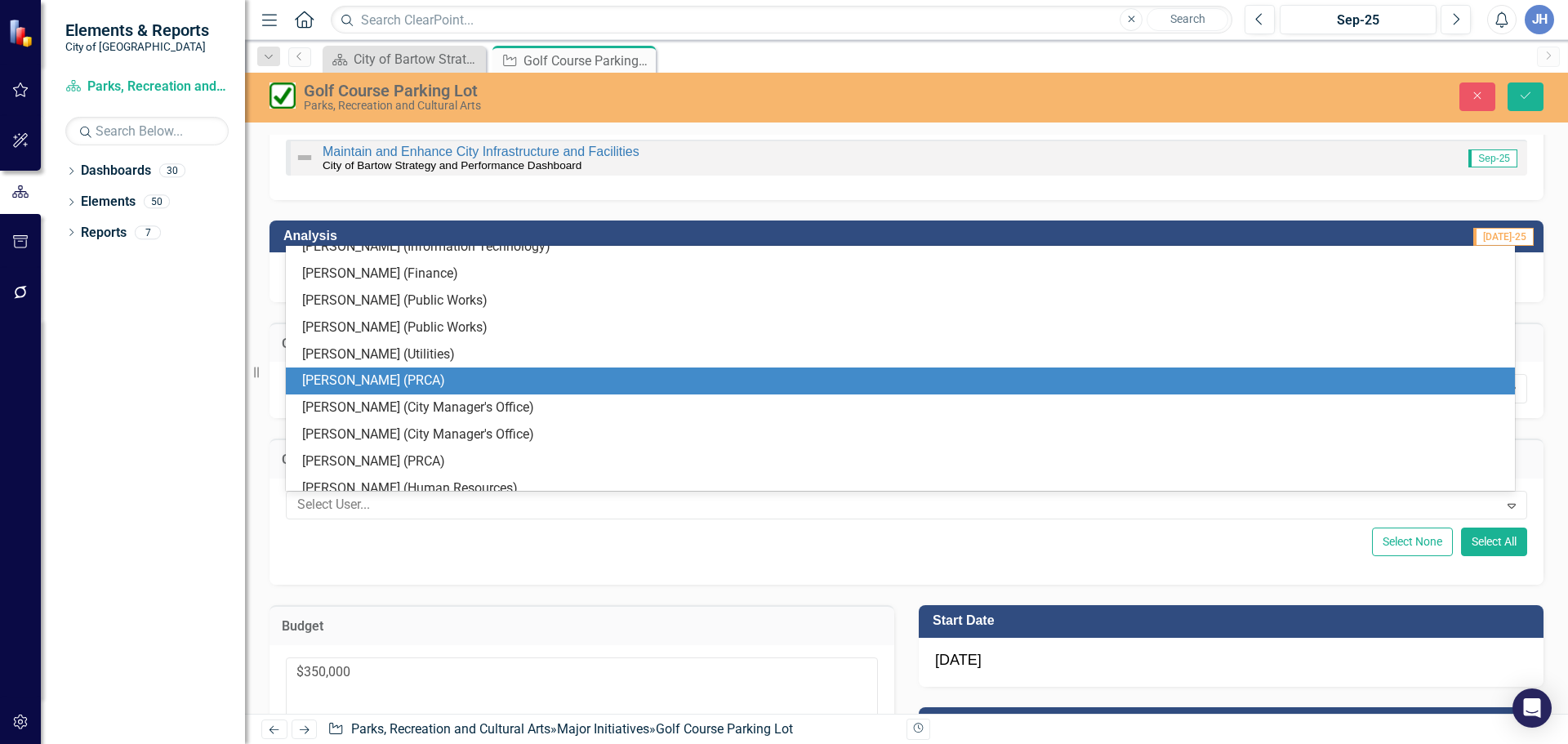
click at [355, 389] on div "[PERSON_NAME] (PRCA)" at bounding box center [902, 381] width 1202 height 19
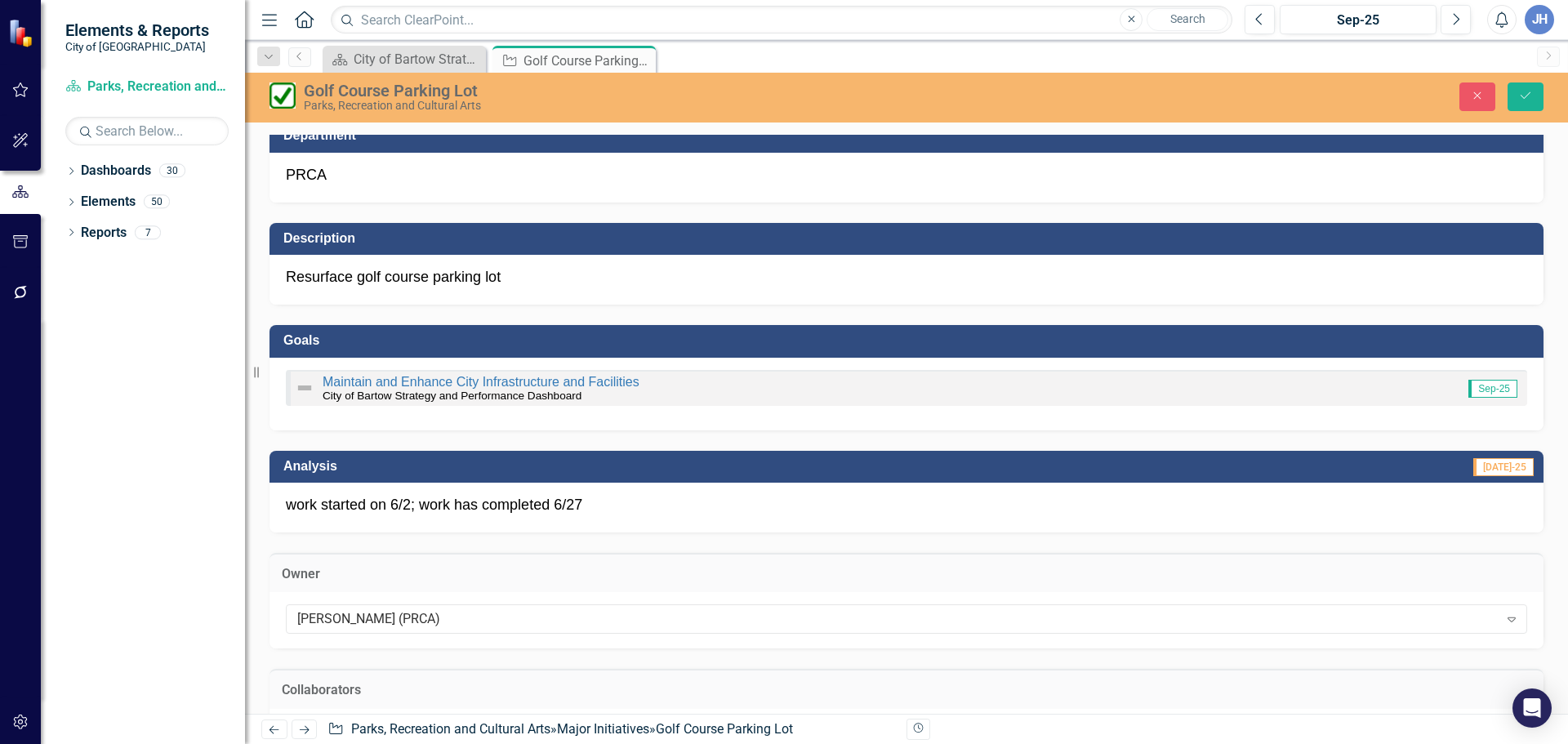
scroll to position [0, 0]
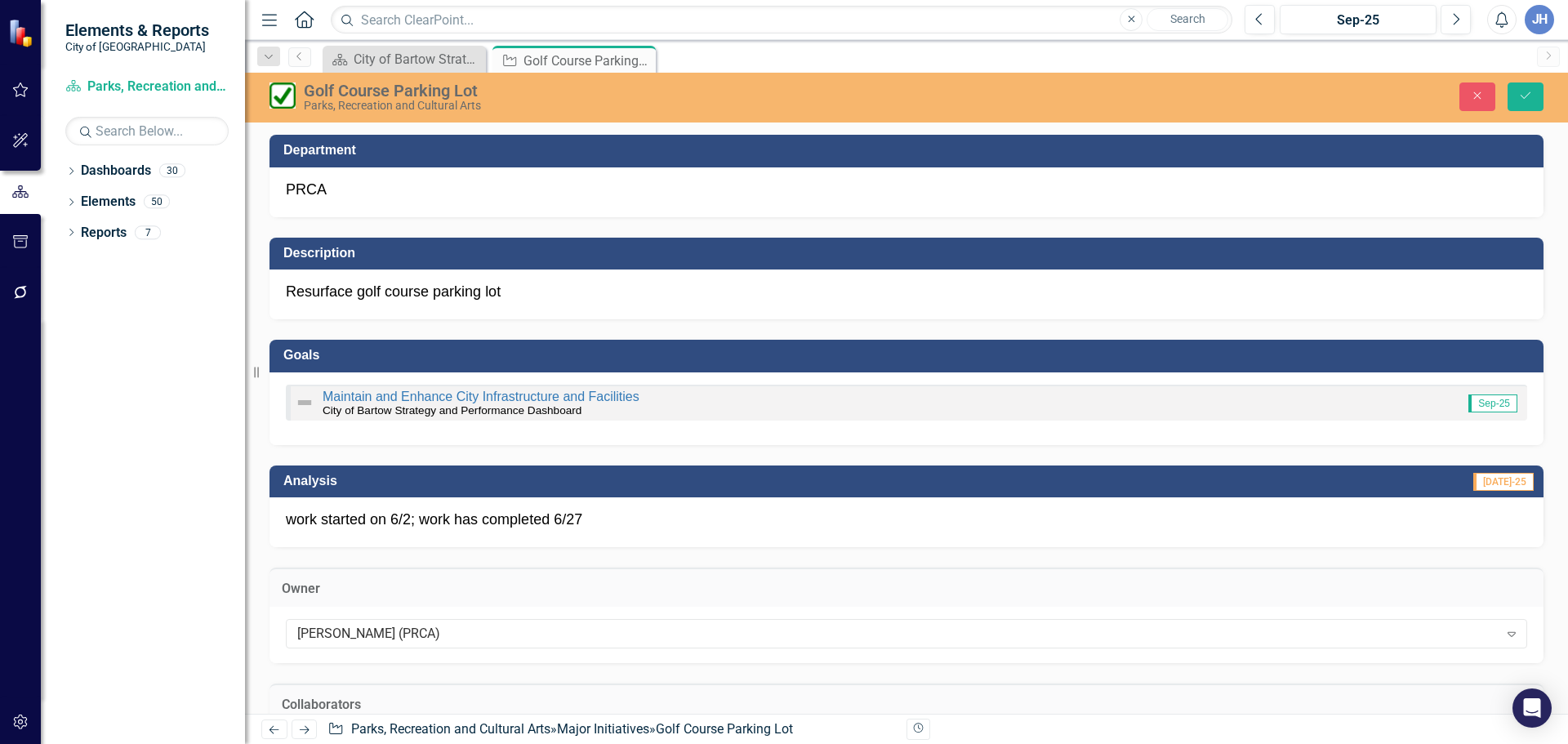
click at [665, 520] on p "work started on 6/2; work has completed 6/27" at bounding box center [906, 520] width 1241 height 21
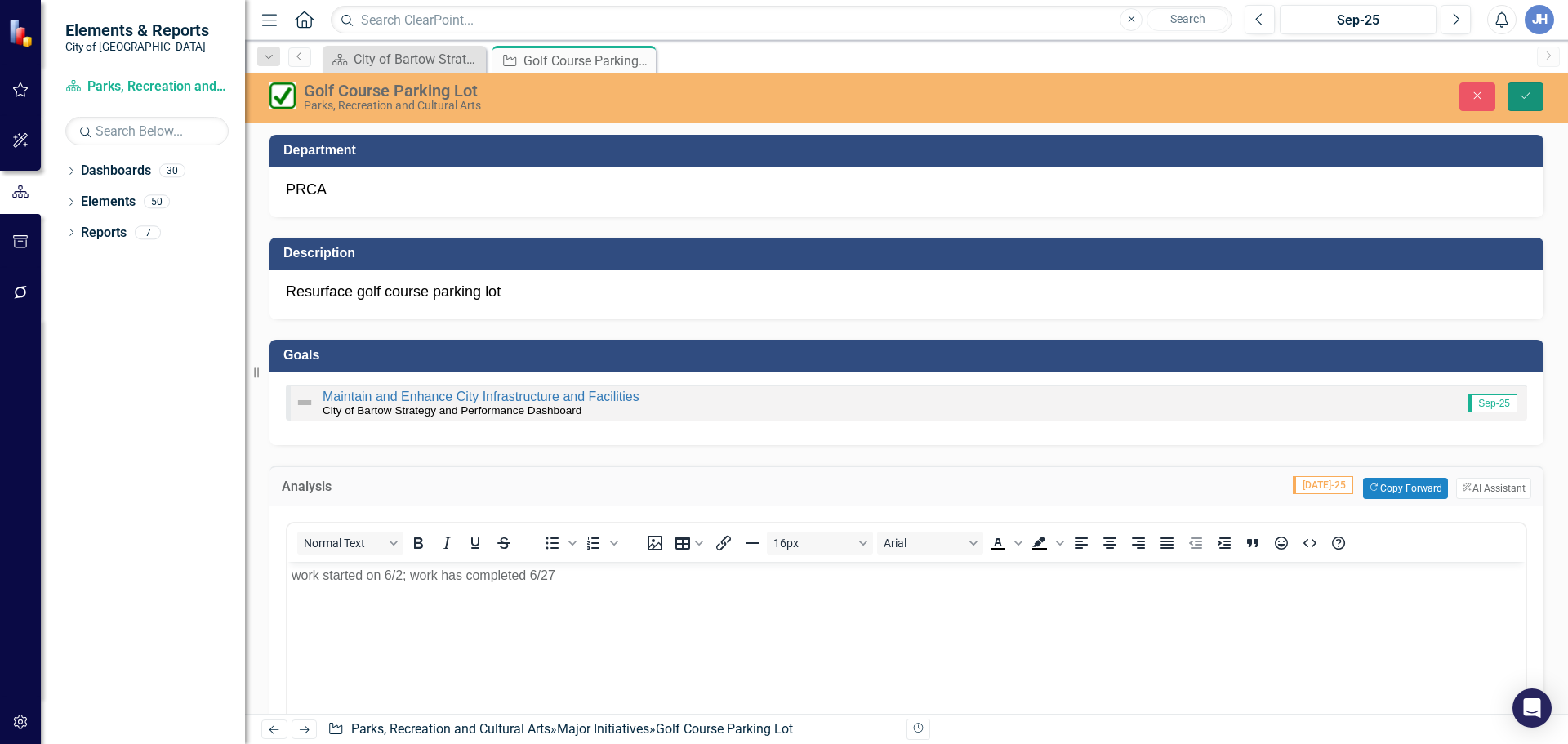
click at [1523, 94] on icon "Save" at bounding box center [1525, 95] width 15 height 12
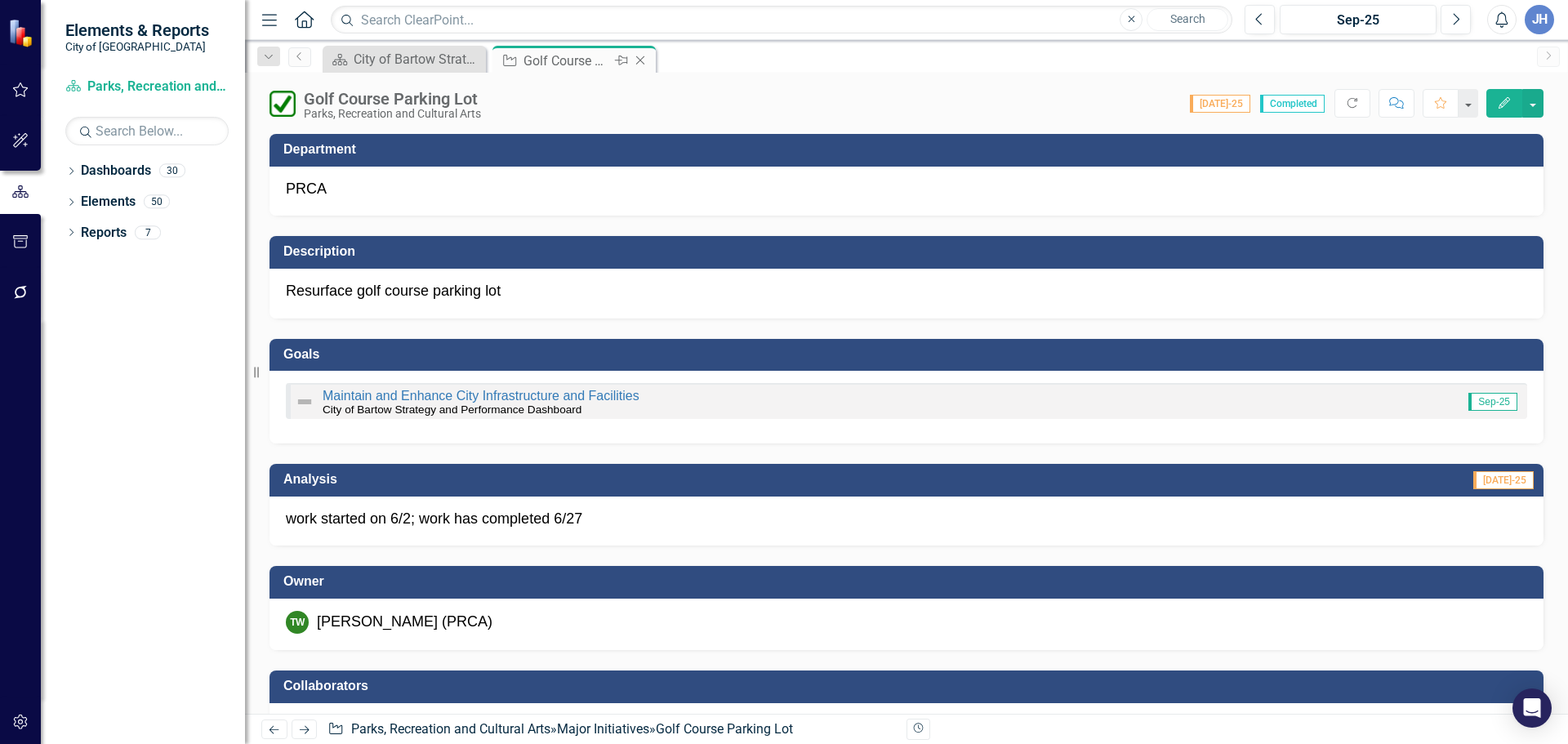
click at [643, 62] on icon "Close" at bounding box center [640, 60] width 16 height 13
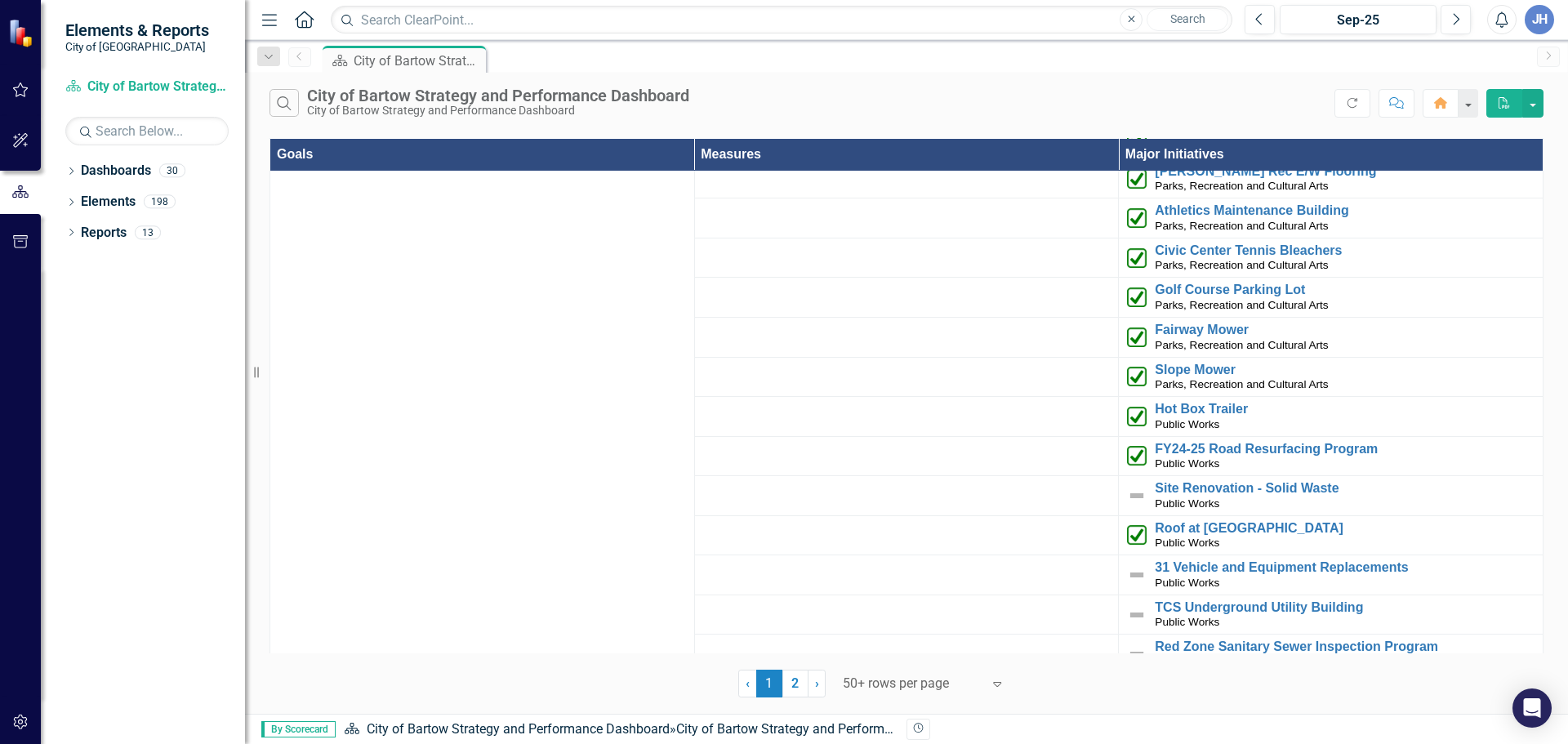
scroll to position [3568, 0]
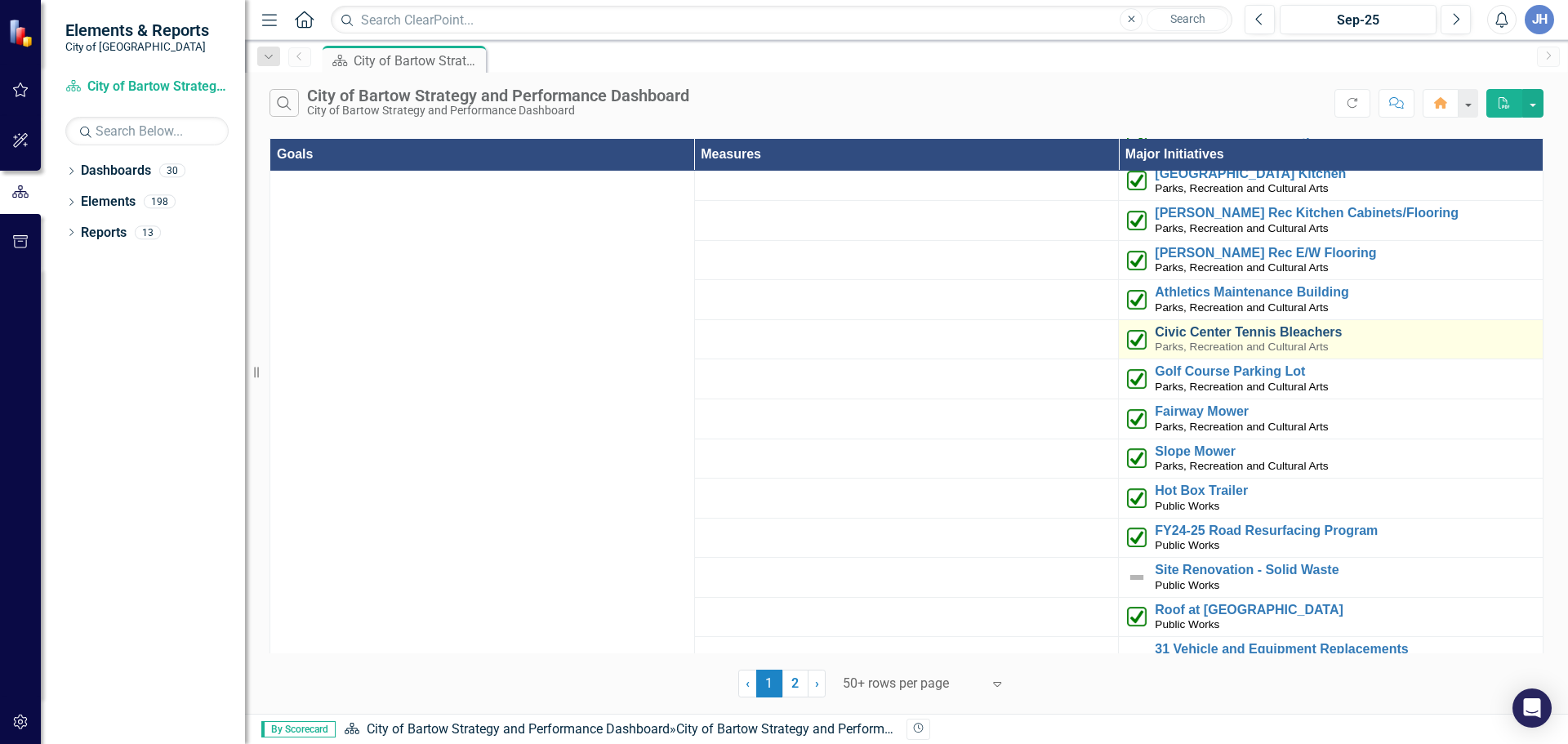
click at [1178, 325] on link "Civic Center Tennis Bleachers" at bounding box center [1344, 332] width 380 height 15
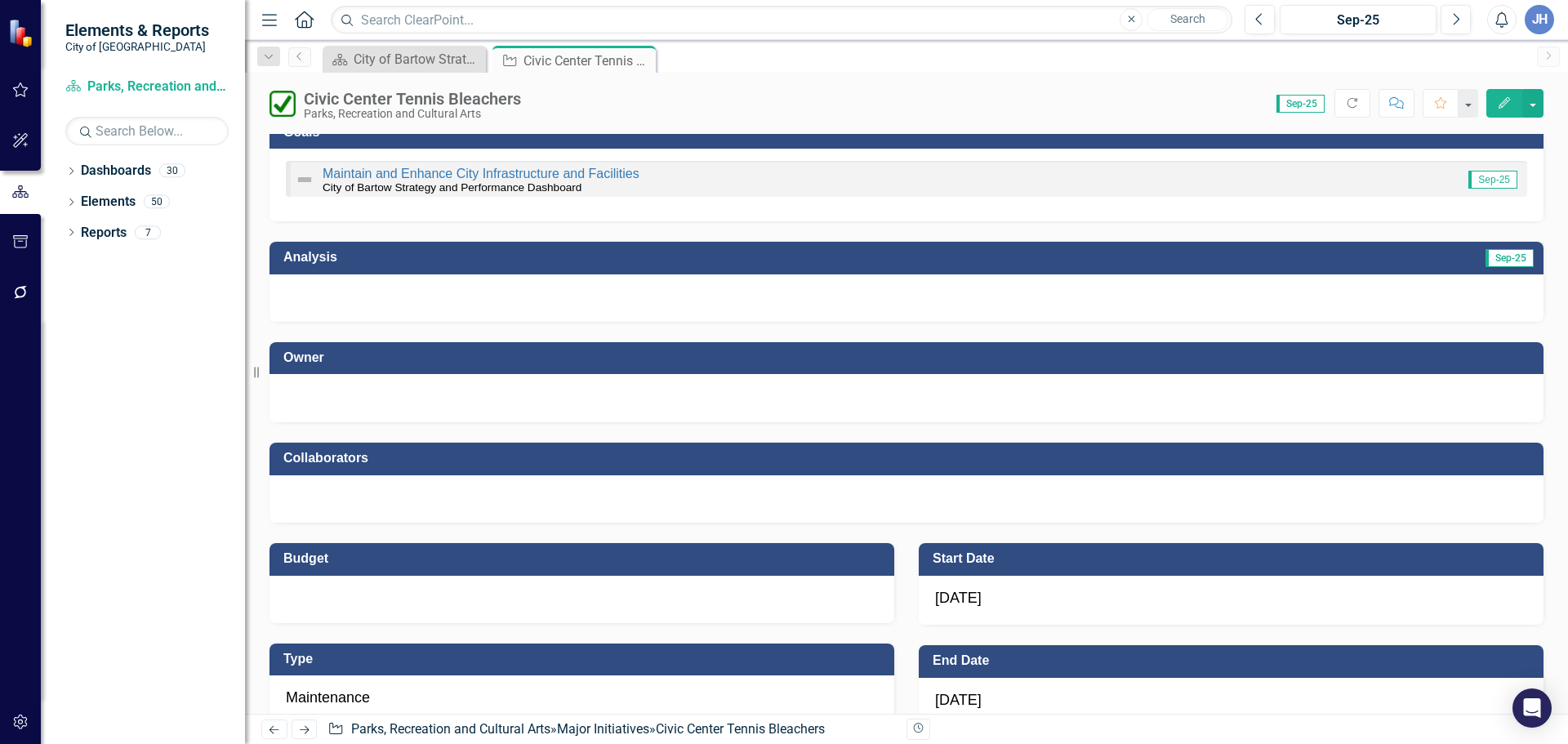
scroll to position [245, 0]
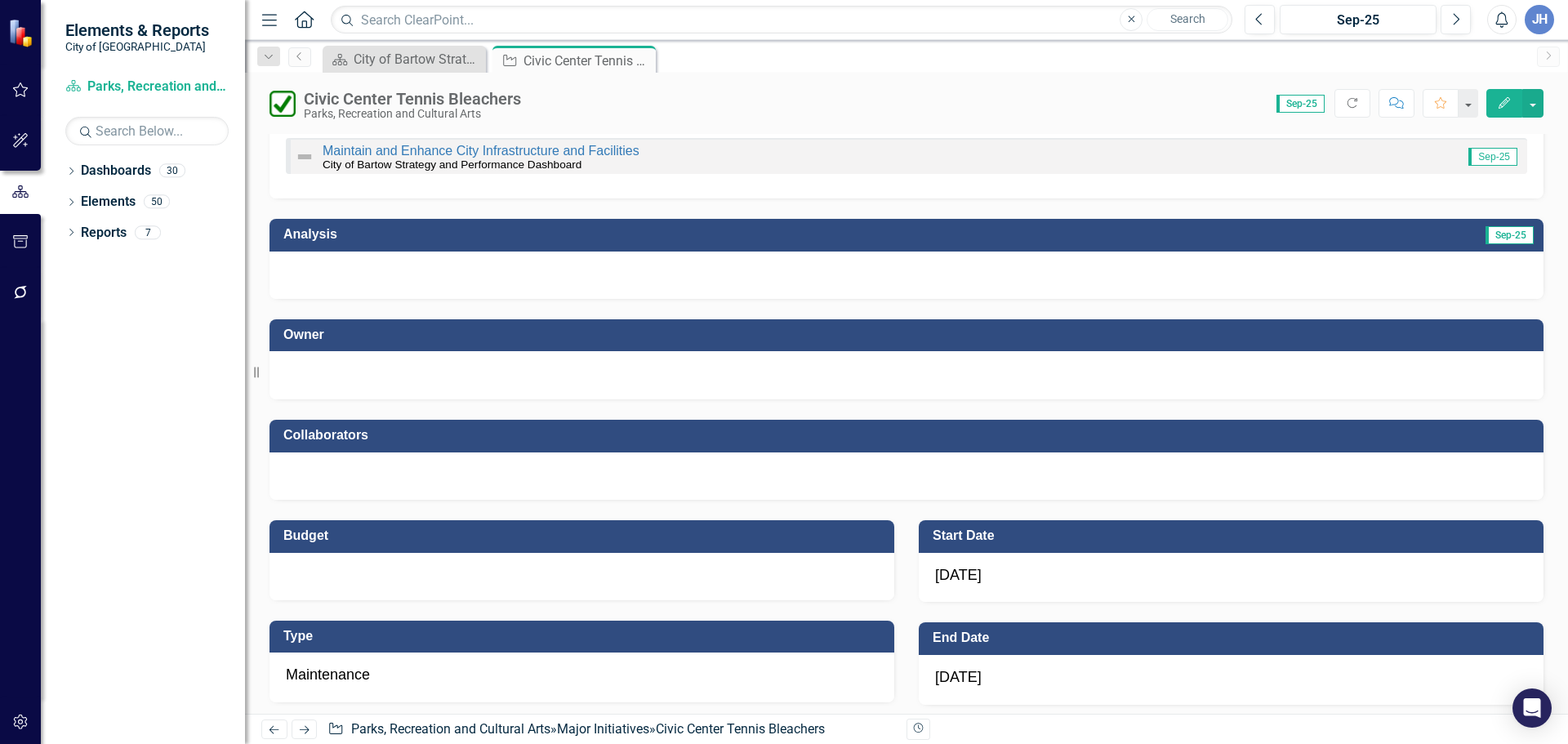
click at [369, 383] on div at bounding box center [906, 373] width 1241 height 20
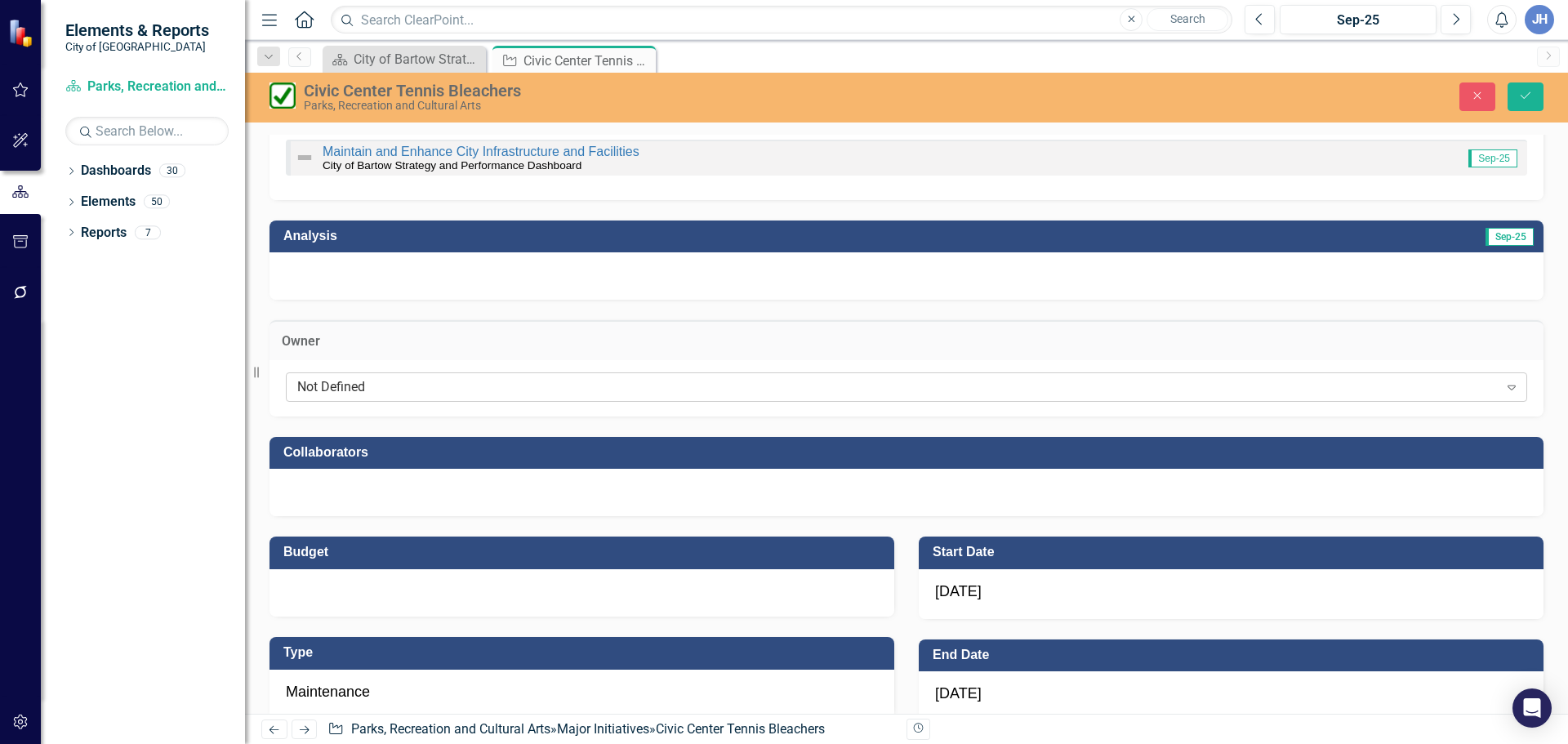
click at [366, 381] on div "Not Defined" at bounding box center [897, 386] width 1201 height 19
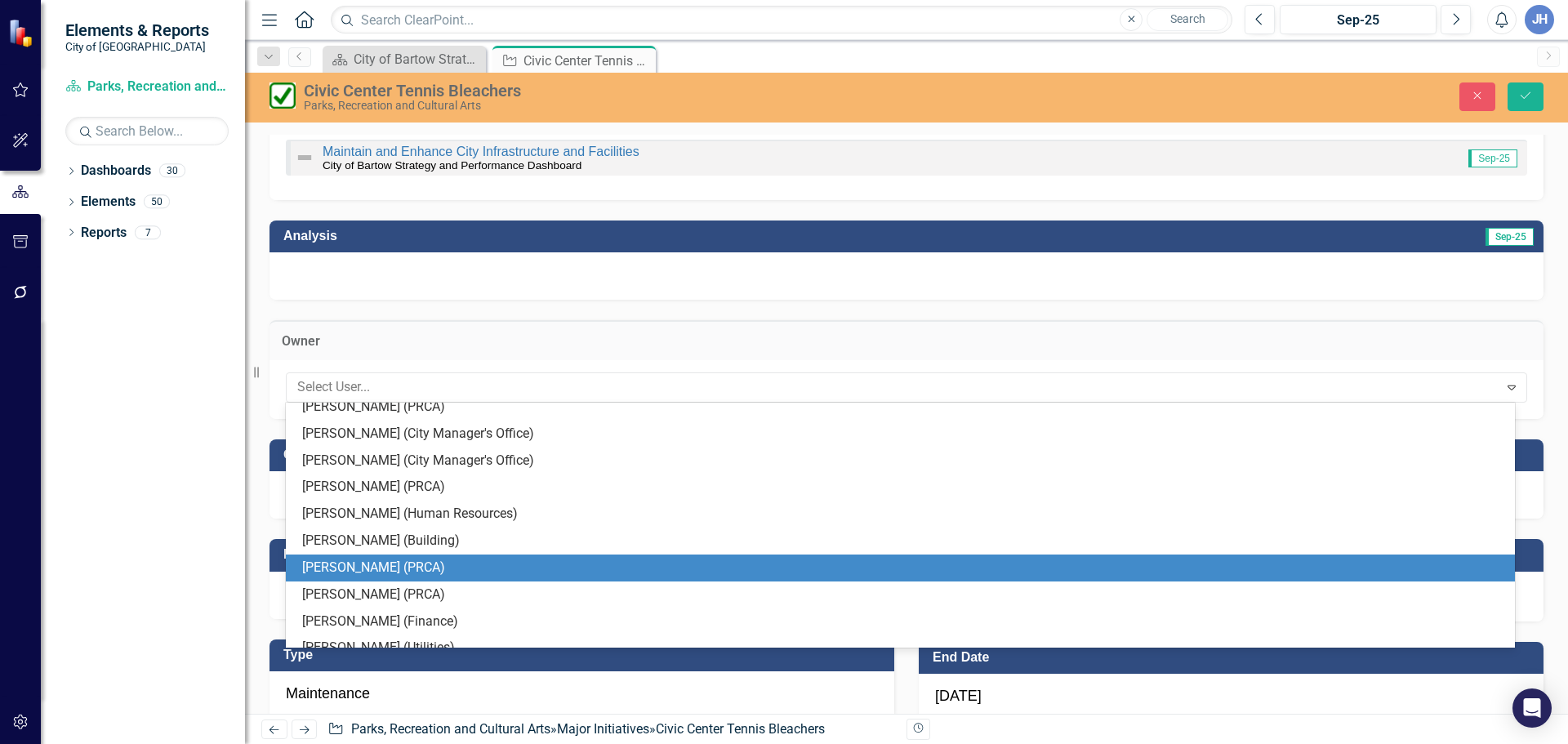
scroll to position [327, 0]
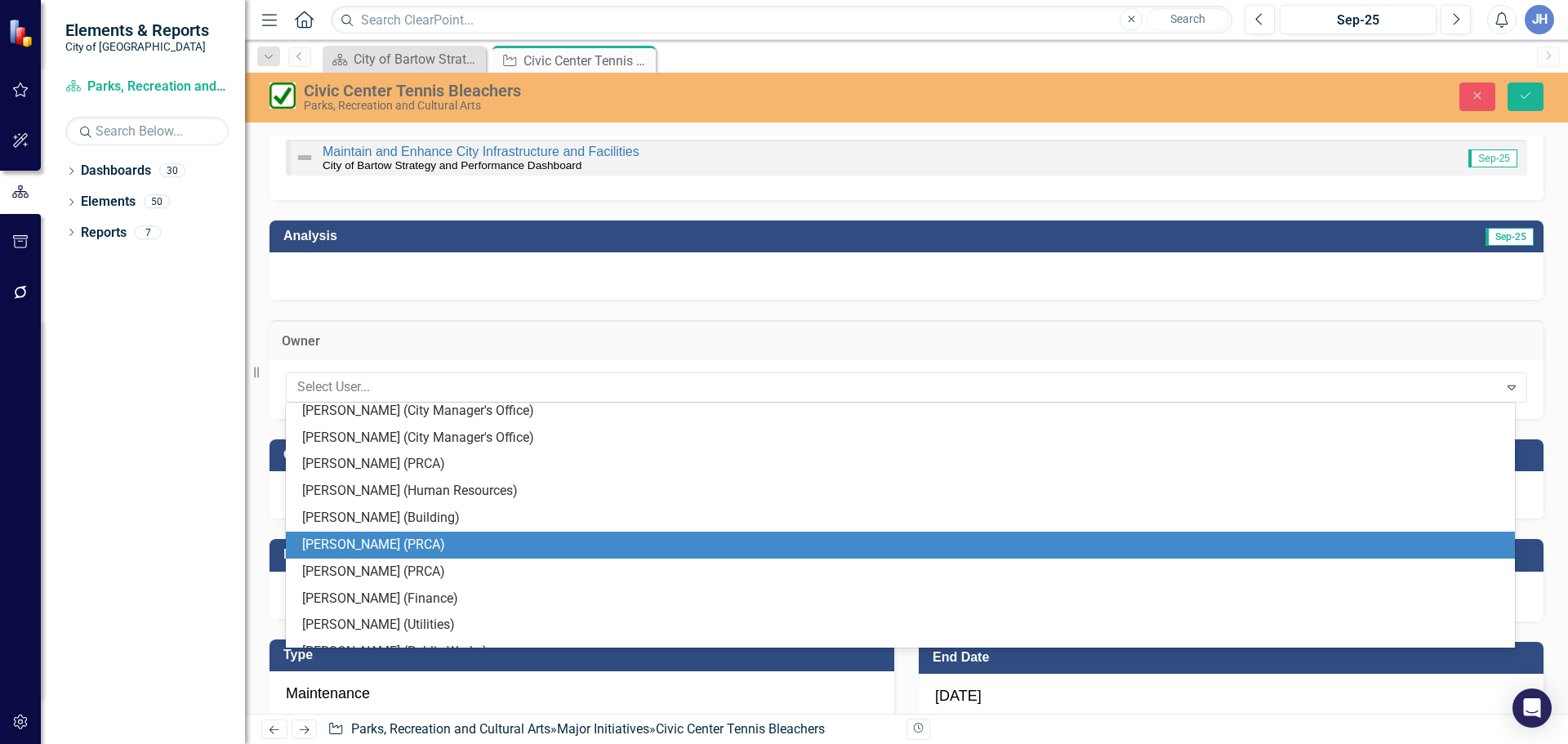
click at [364, 539] on div "[PERSON_NAME] (PRCA)" at bounding box center [902, 545] width 1202 height 19
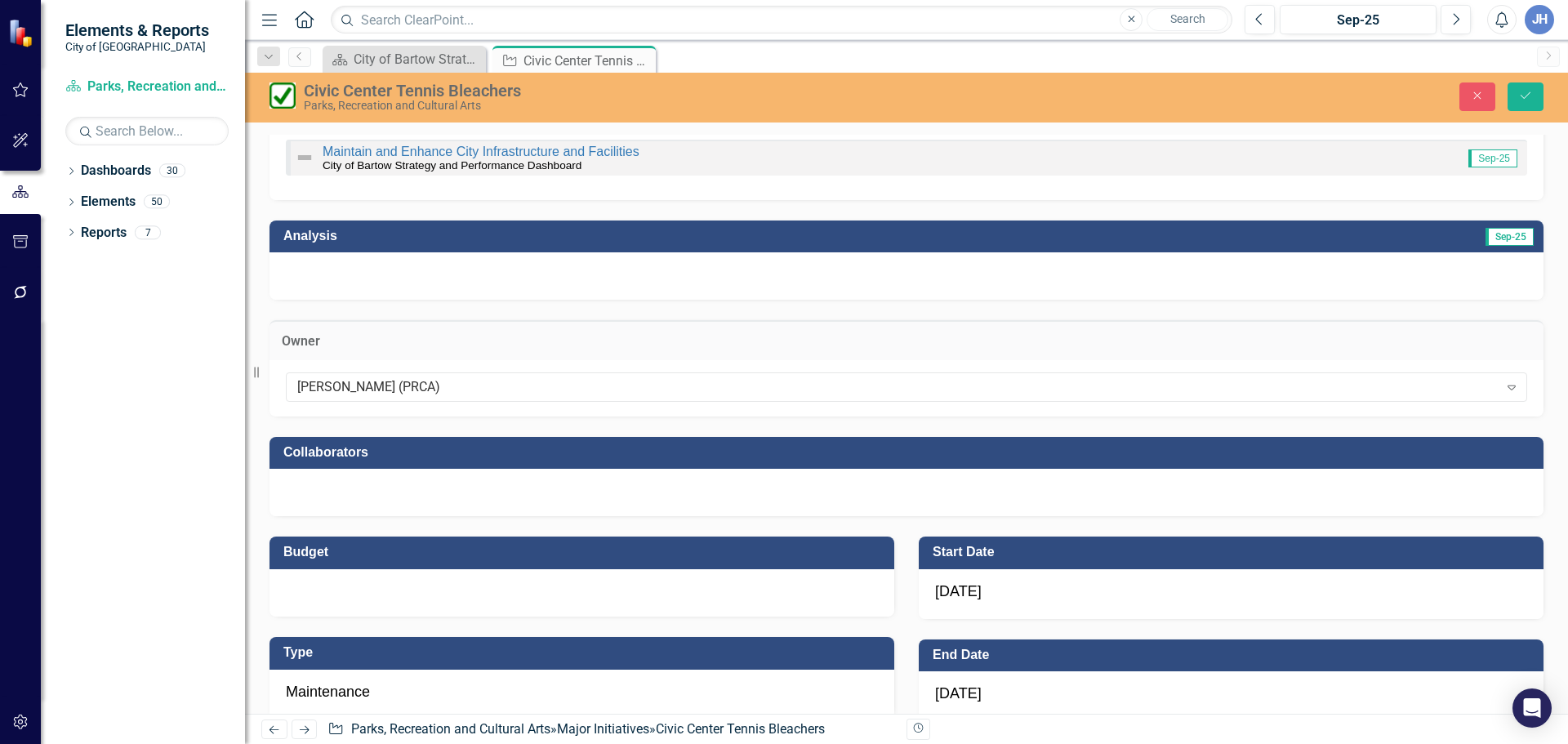
click at [343, 490] on div at bounding box center [906, 492] width 1273 height 47
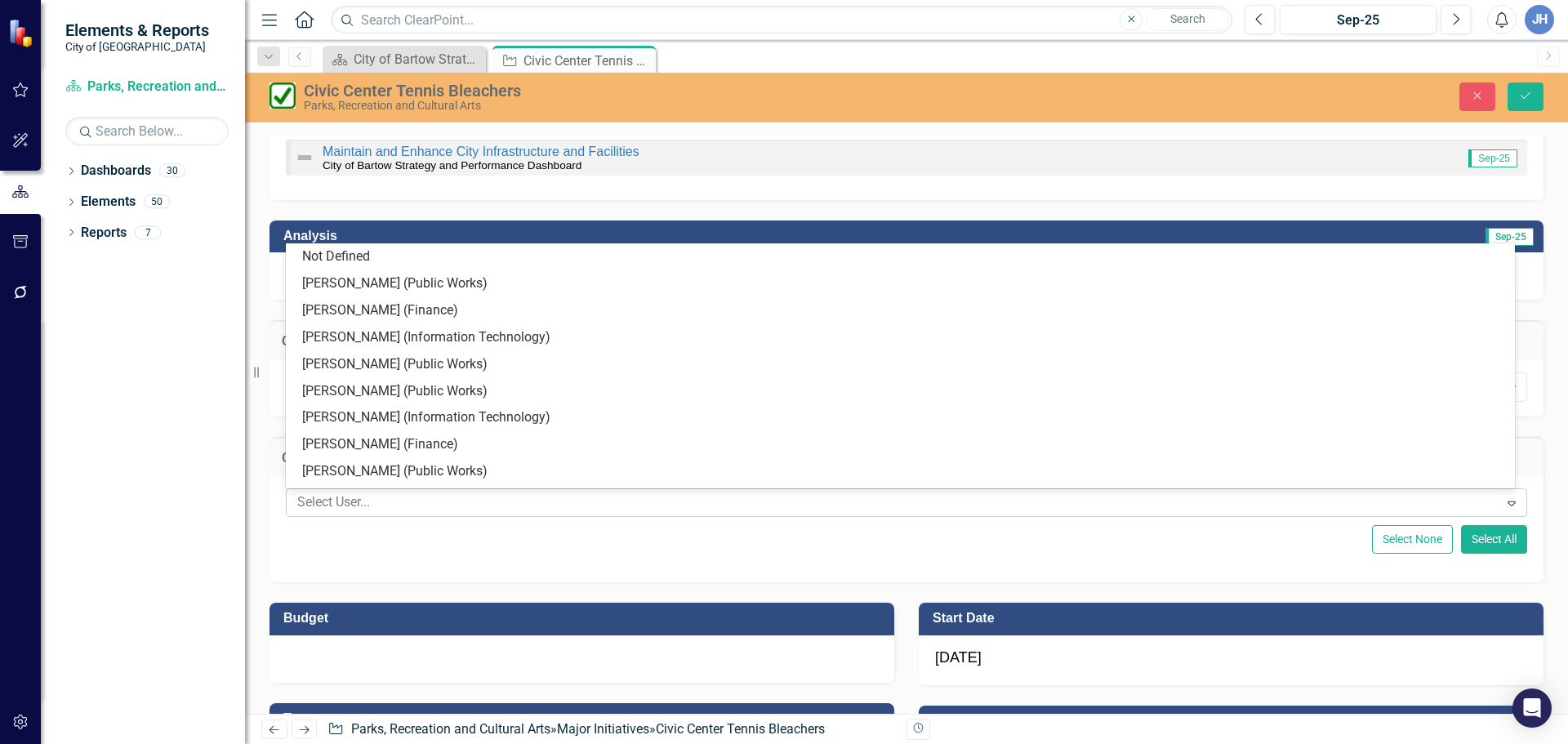
click at [351, 509] on div at bounding box center [894, 503] width 1208 height 22
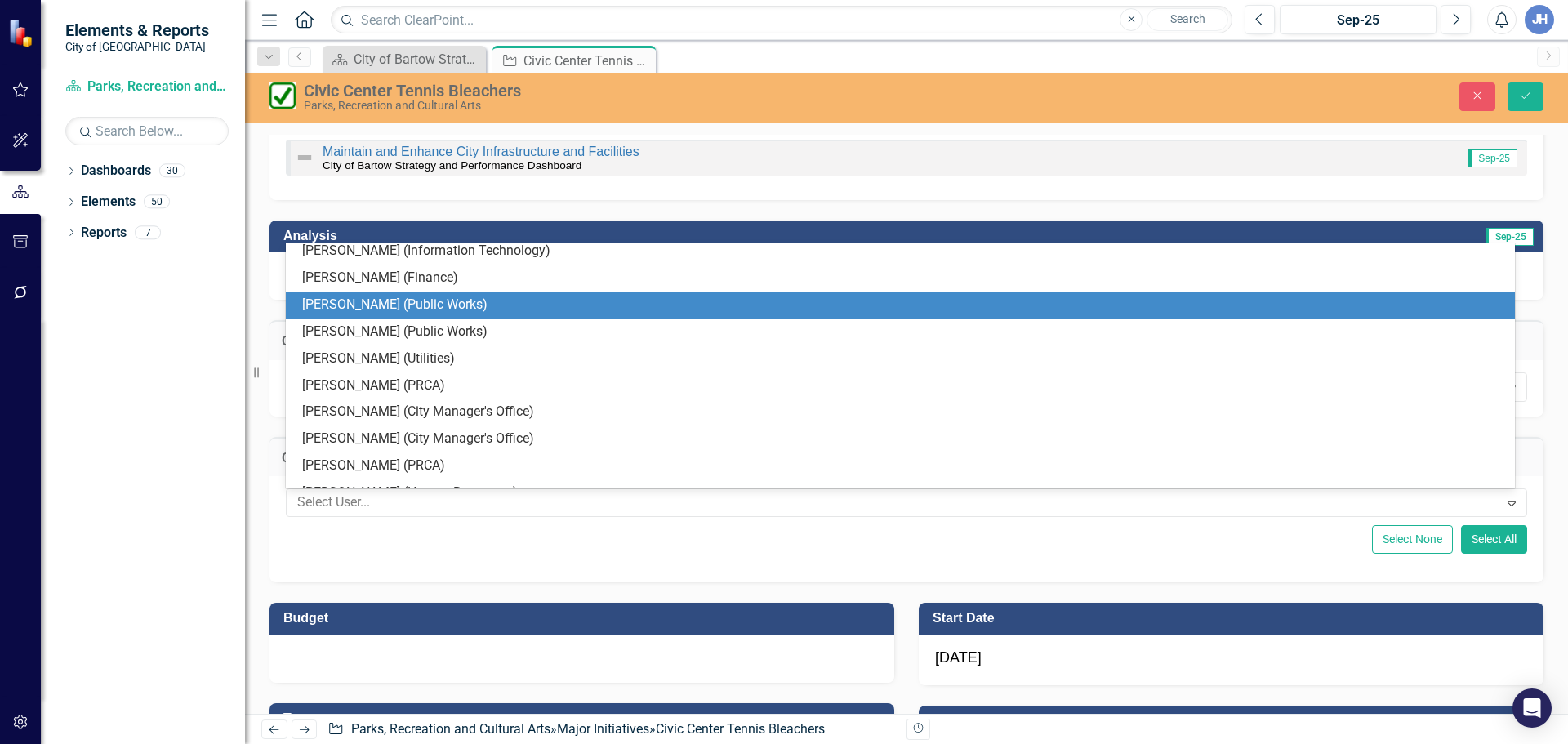
scroll to position [250, 0]
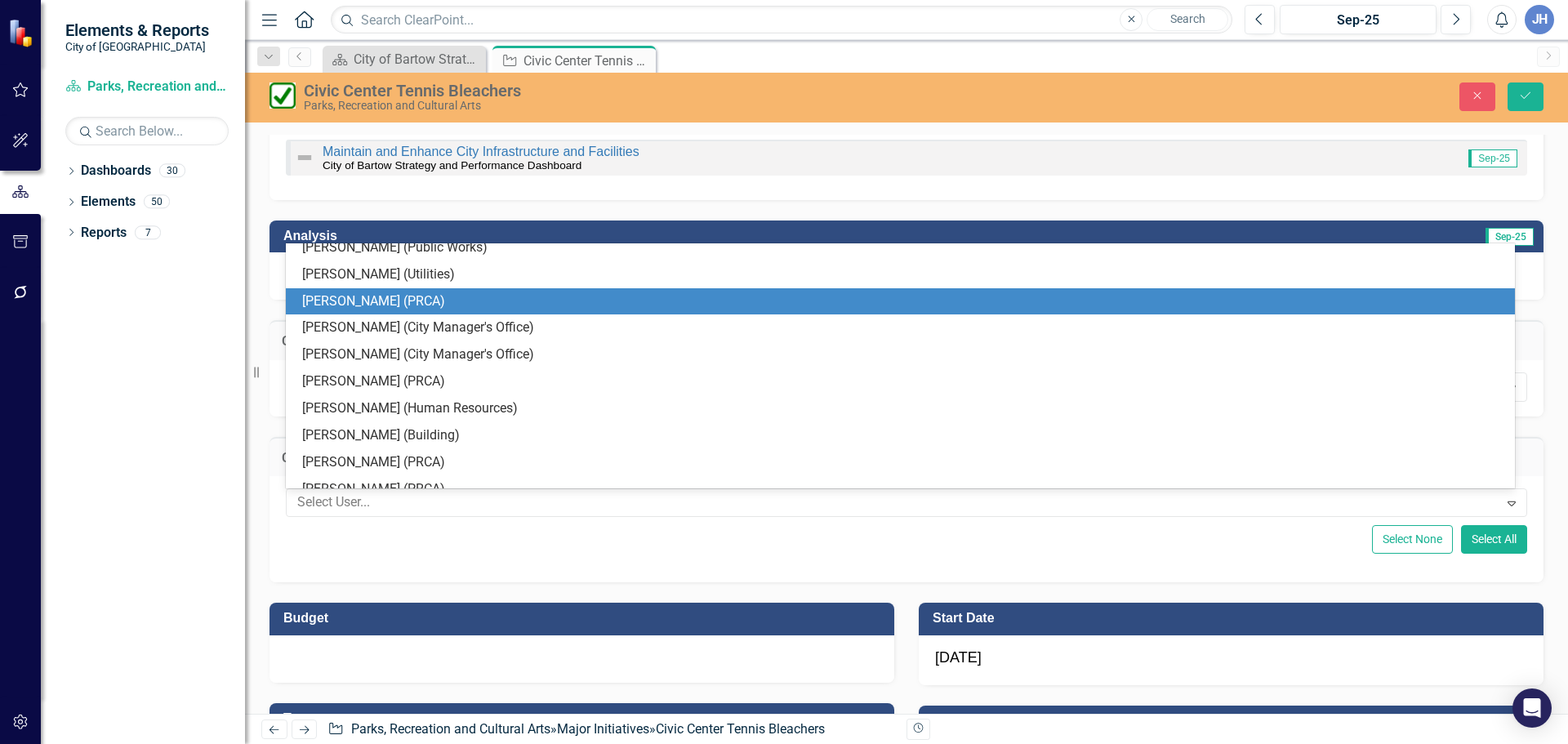
click at [383, 301] on div "[PERSON_NAME] (PRCA)" at bounding box center [902, 301] width 1202 height 19
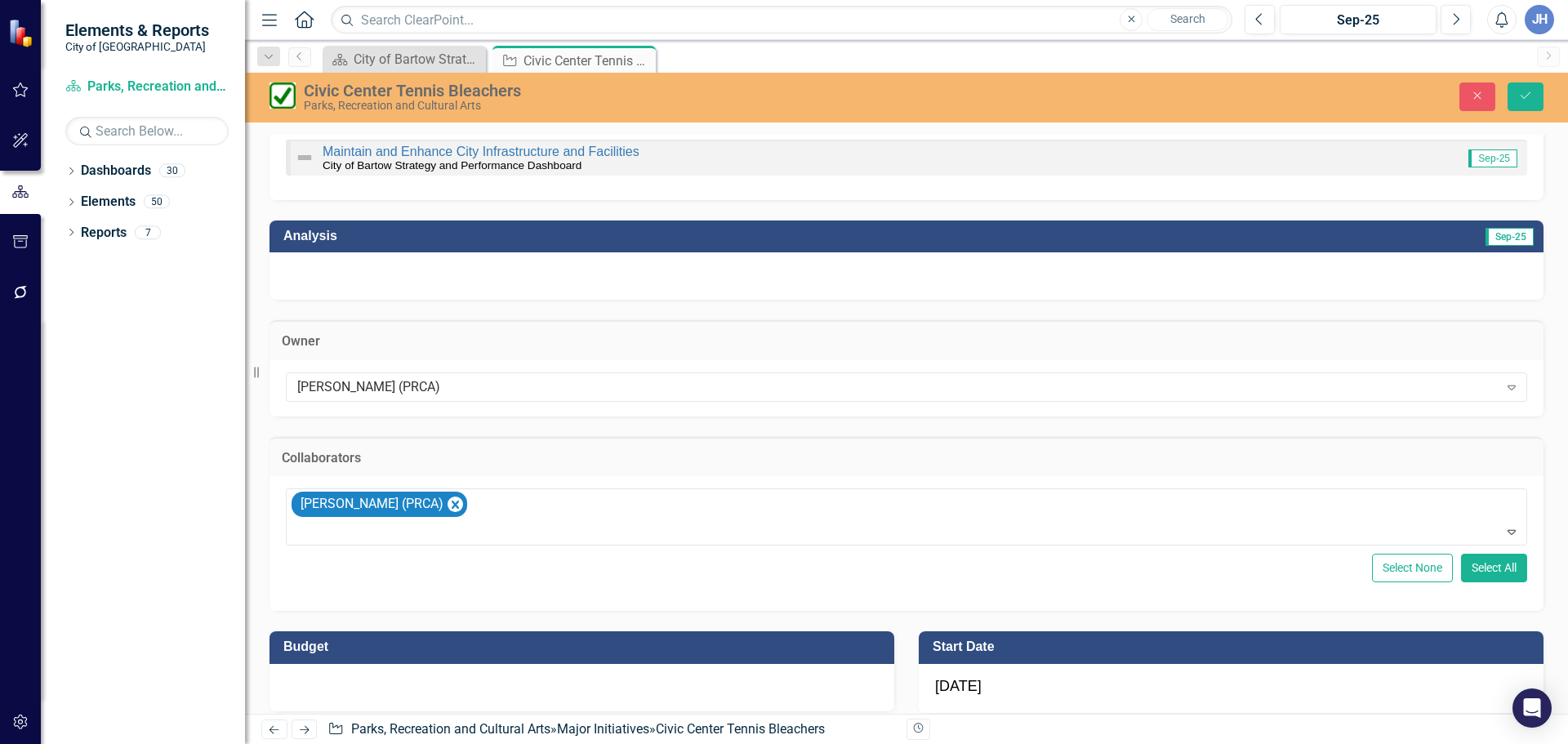
click at [260, 552] on div "Collaborators option Jason Hargrove (PRCA), selected. Jason Hargrove (PRCA) Exp…" at bounding box center [906, 513] width 1298 height 194
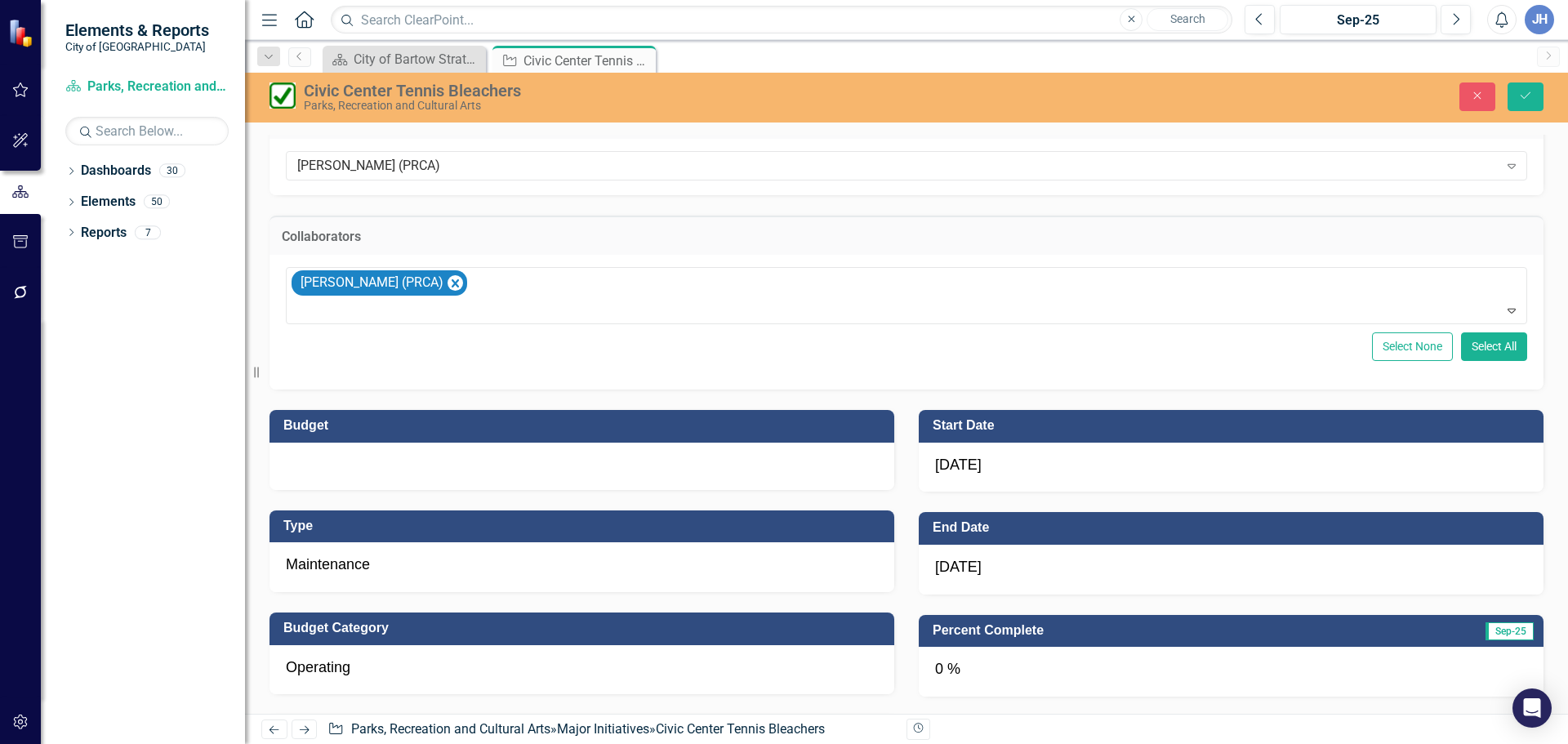
scroll to position [653, 0]
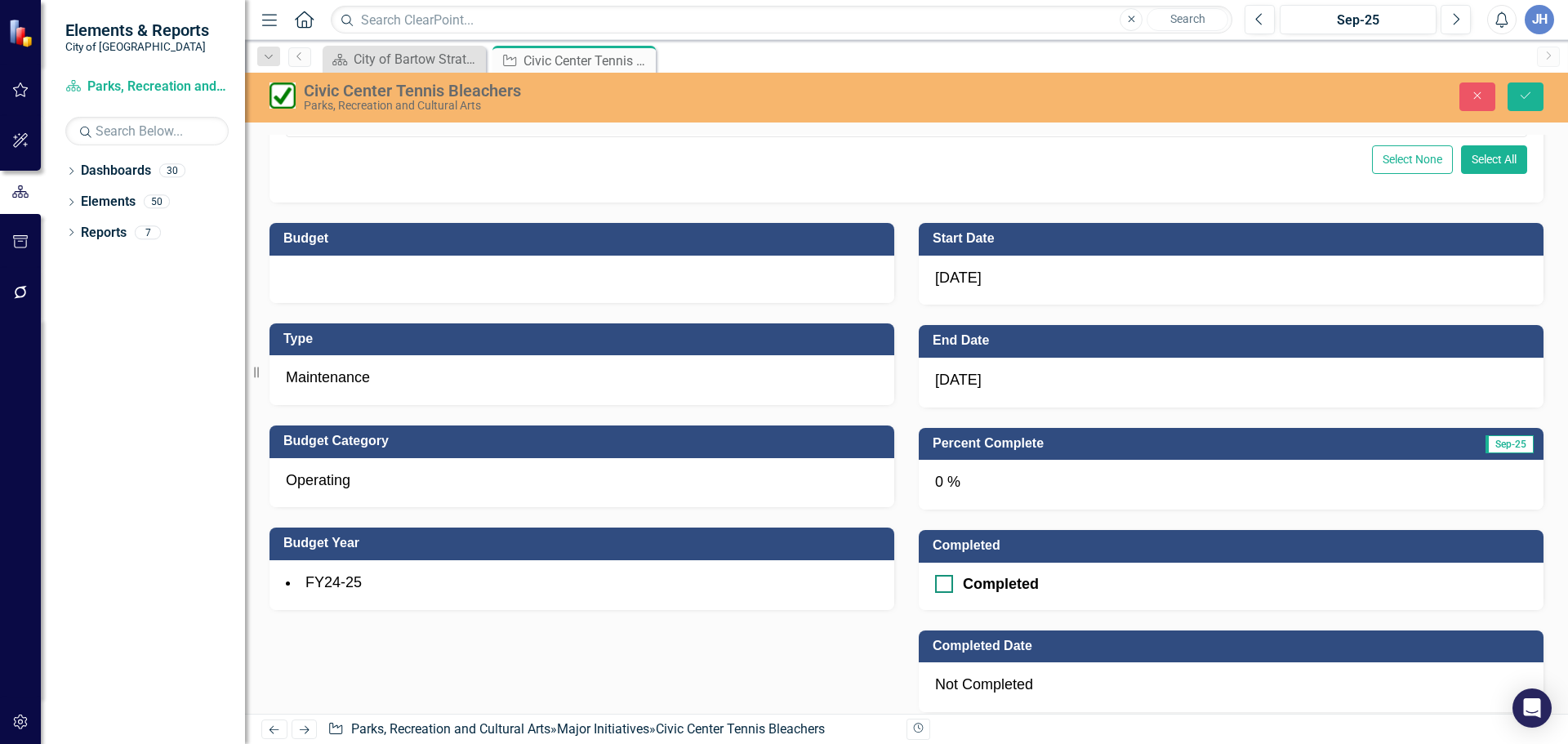
click at [936, 589] on div at bounding box center [944, 584] width 18 height 18
click at [936, 586] on input "Completed" at bounding box center [941, 581] width 11 height 11
checkbox input "true"
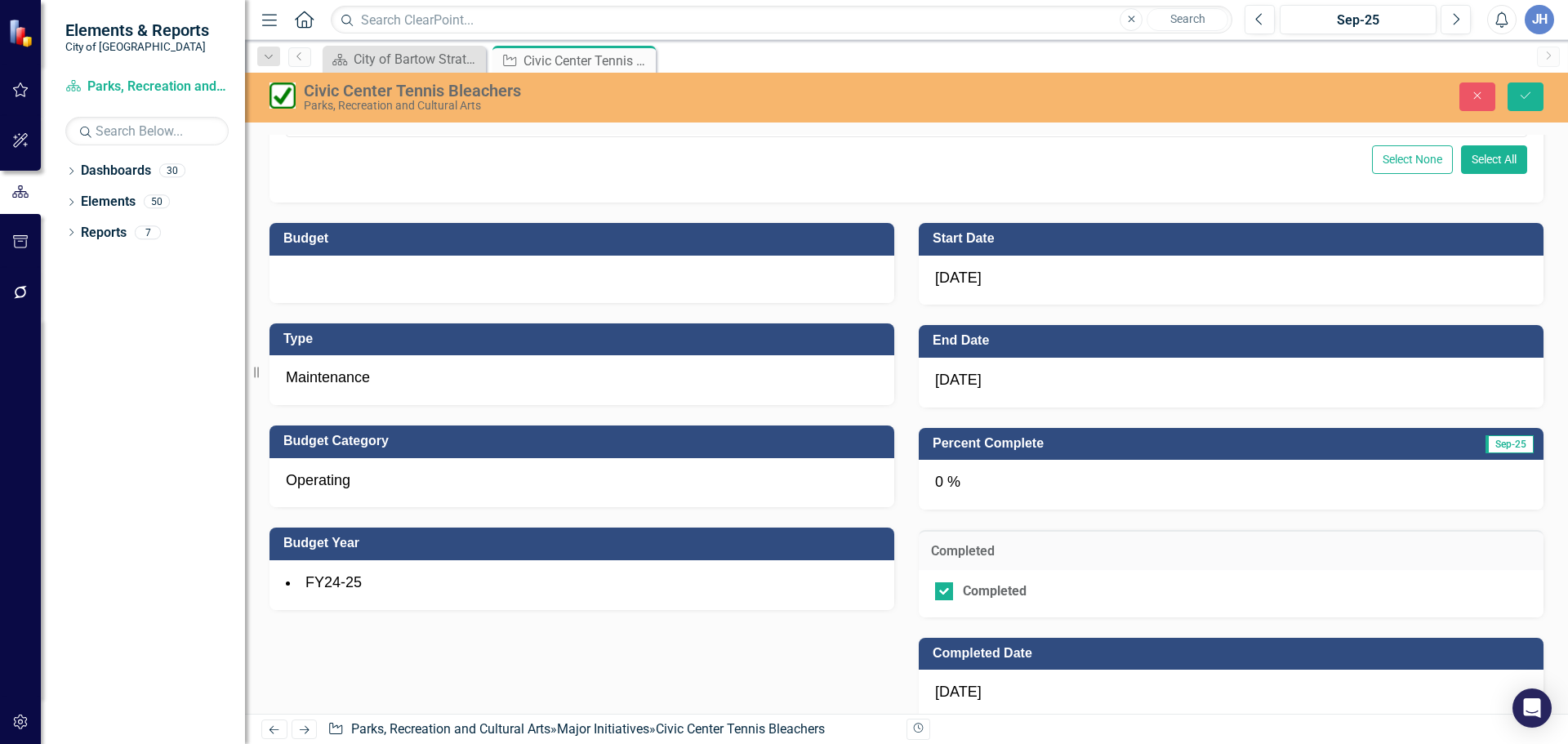
click at [1318, 455] on td "Percent Complete" at bounding box center [1140, 446] width 416 height 27
click at [1303, 480] on div "0 %" at bounding box center [1231, 485] width 625 height 50
click at [1157, 496] on div "0 %" at bounding box center [1231, 485] width 625 height 50
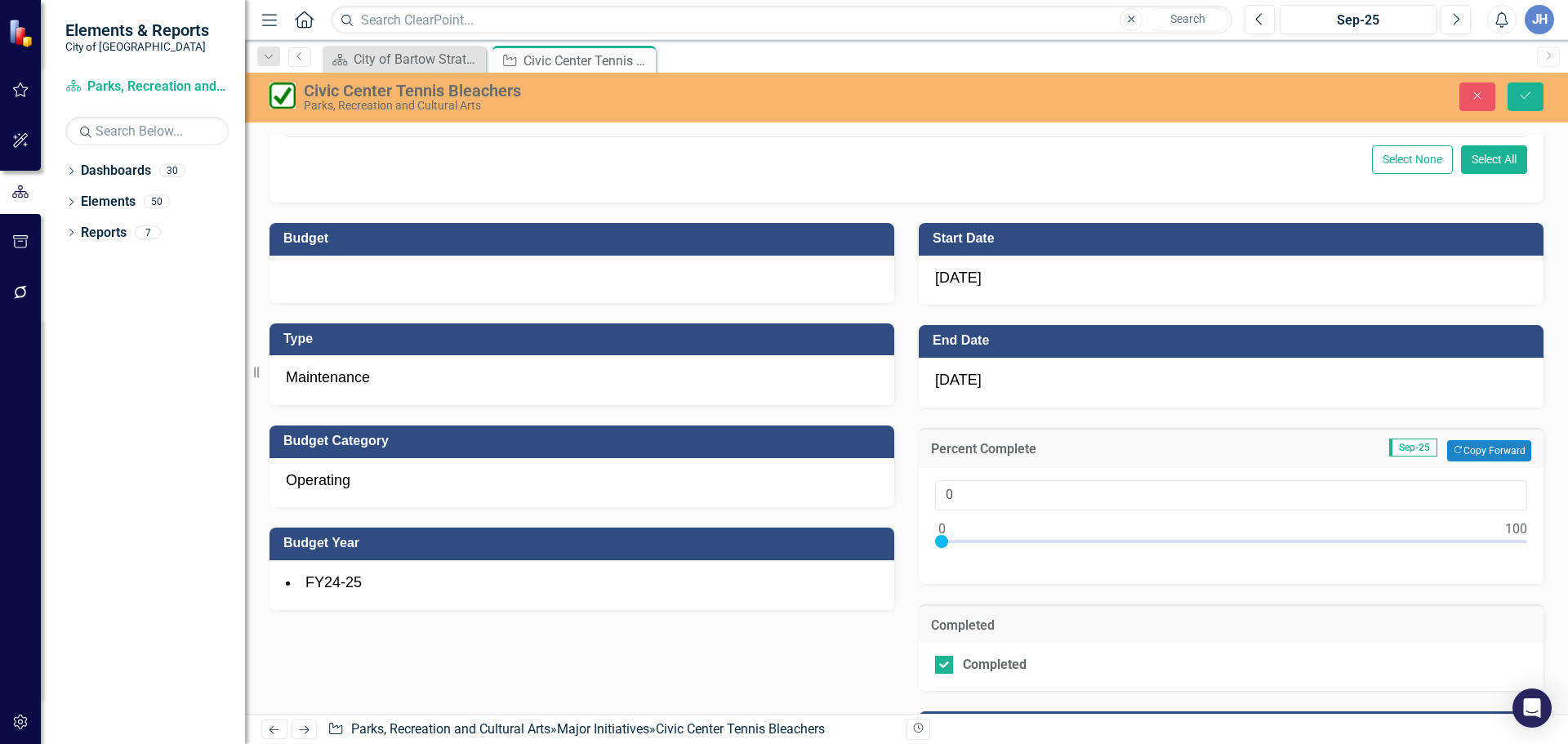
click at [1477, 542] on div at bounding box center [1231, 545] width 592 height 20
type input "100"
drag, startPoint x: 1479, startPoint y: 543, endPoint x: 1540, endPoint y: 539, distance: 61.1
click at [1540, 539] on div "Percent Complete Sep-25 Copy Forward Copy Forward 100" at bounding box center [1230, 495] width 649 height 177
click at [1481, 159] on button "Select All" at bounding box center [1493, 160] width 67 height 28
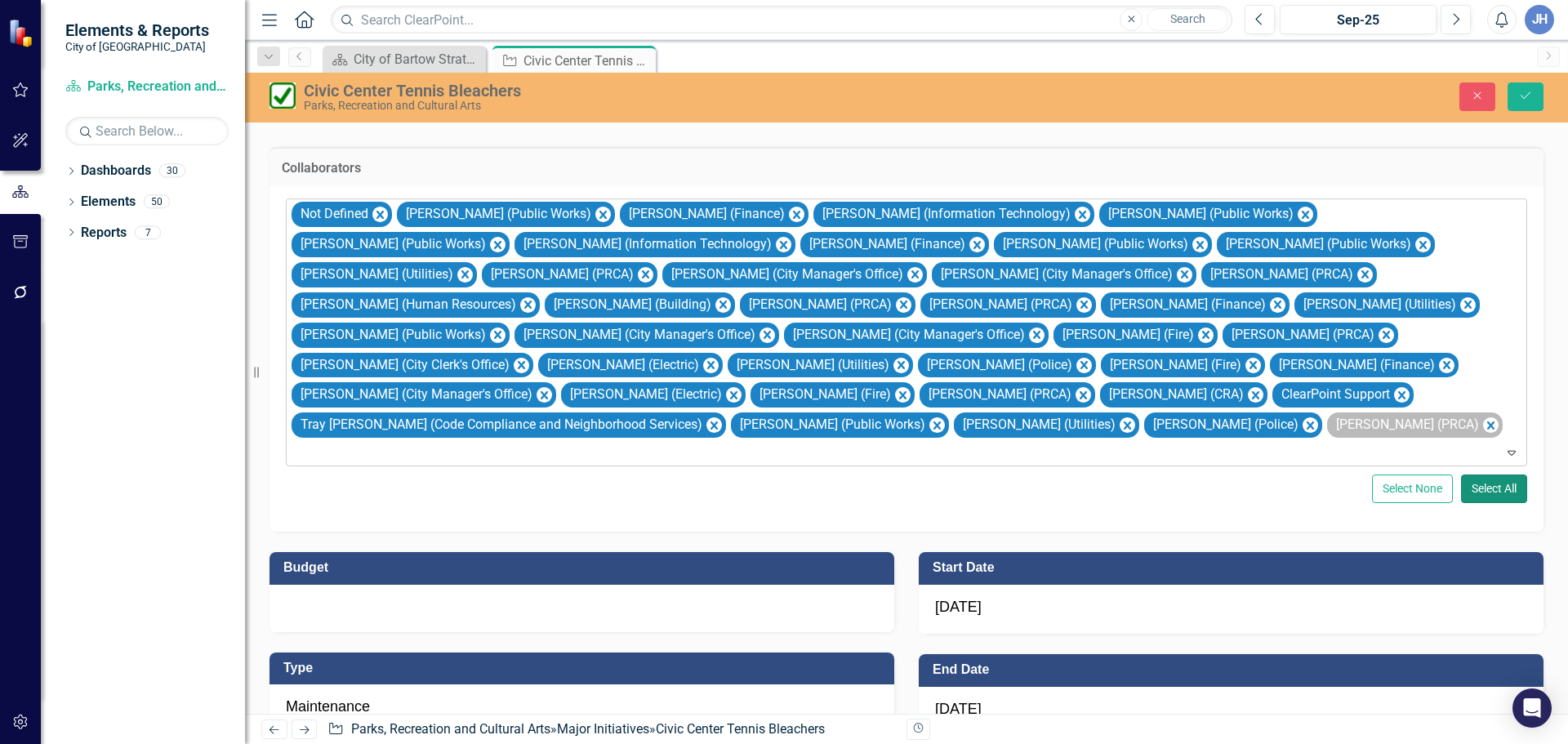
scroll to position [490, 0]
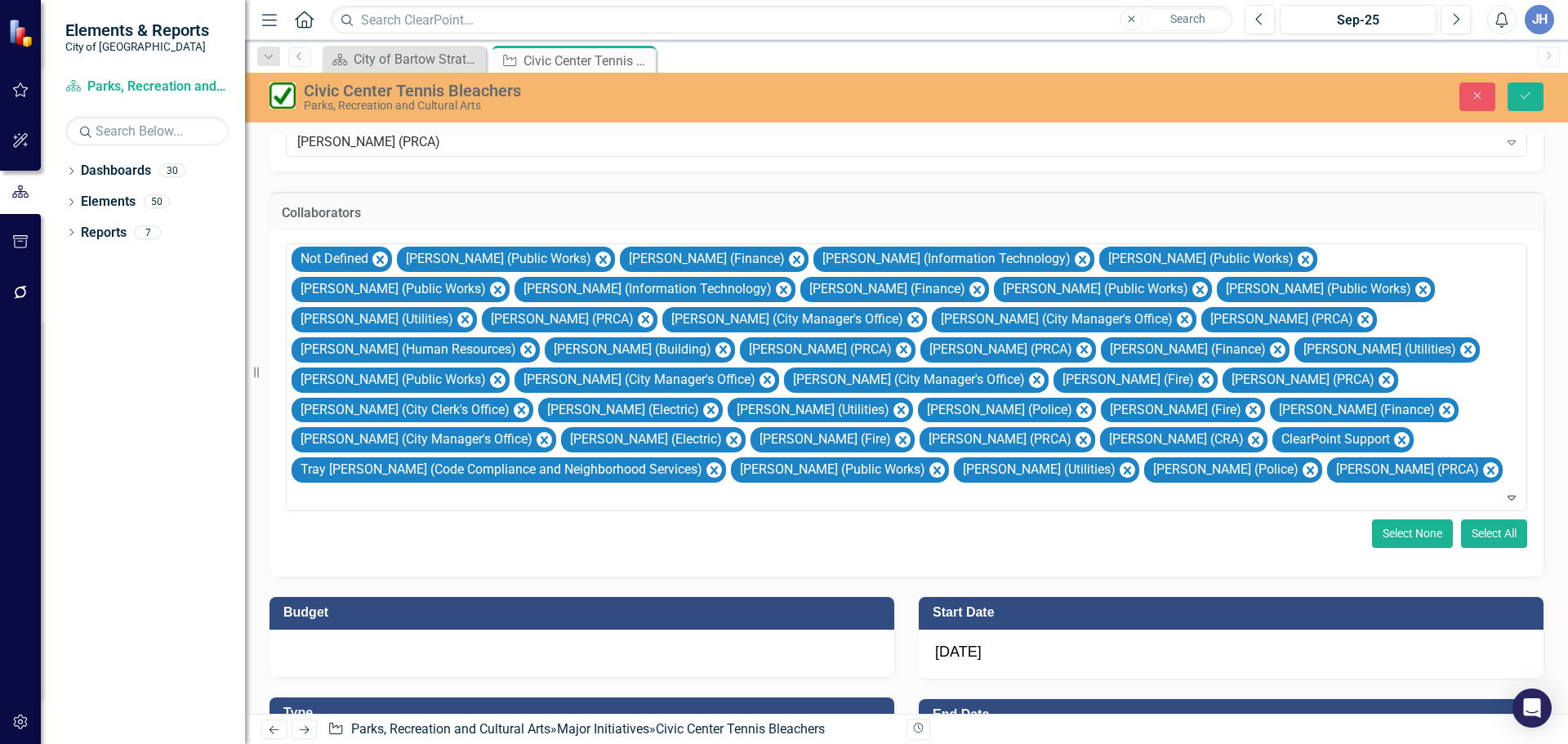
click at [1391, 519] on button "Select None" at bounding box center [1412, 534] width 81 height 28
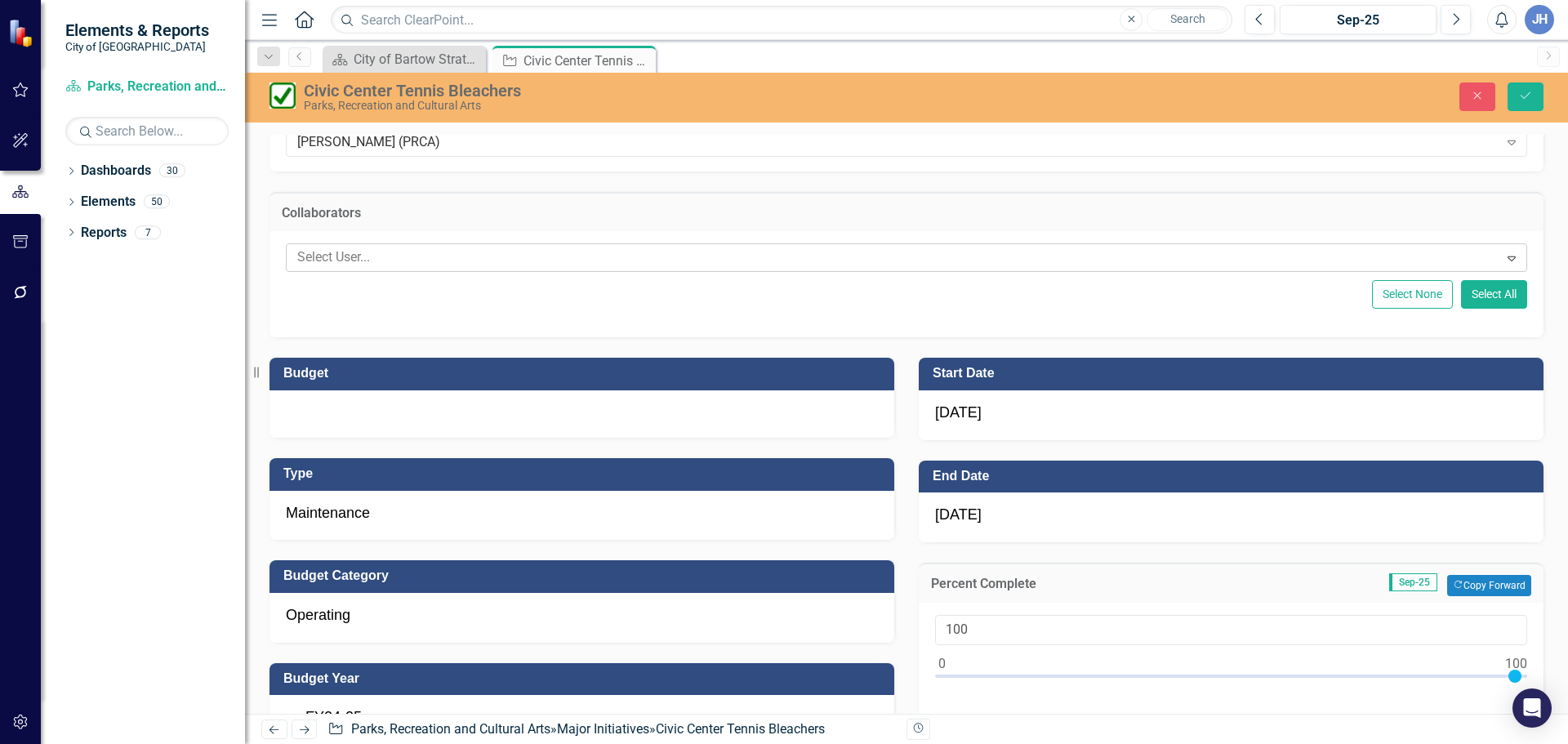
click at [382, 263] on div at bounding box center [894, 257] width 1208 height 22
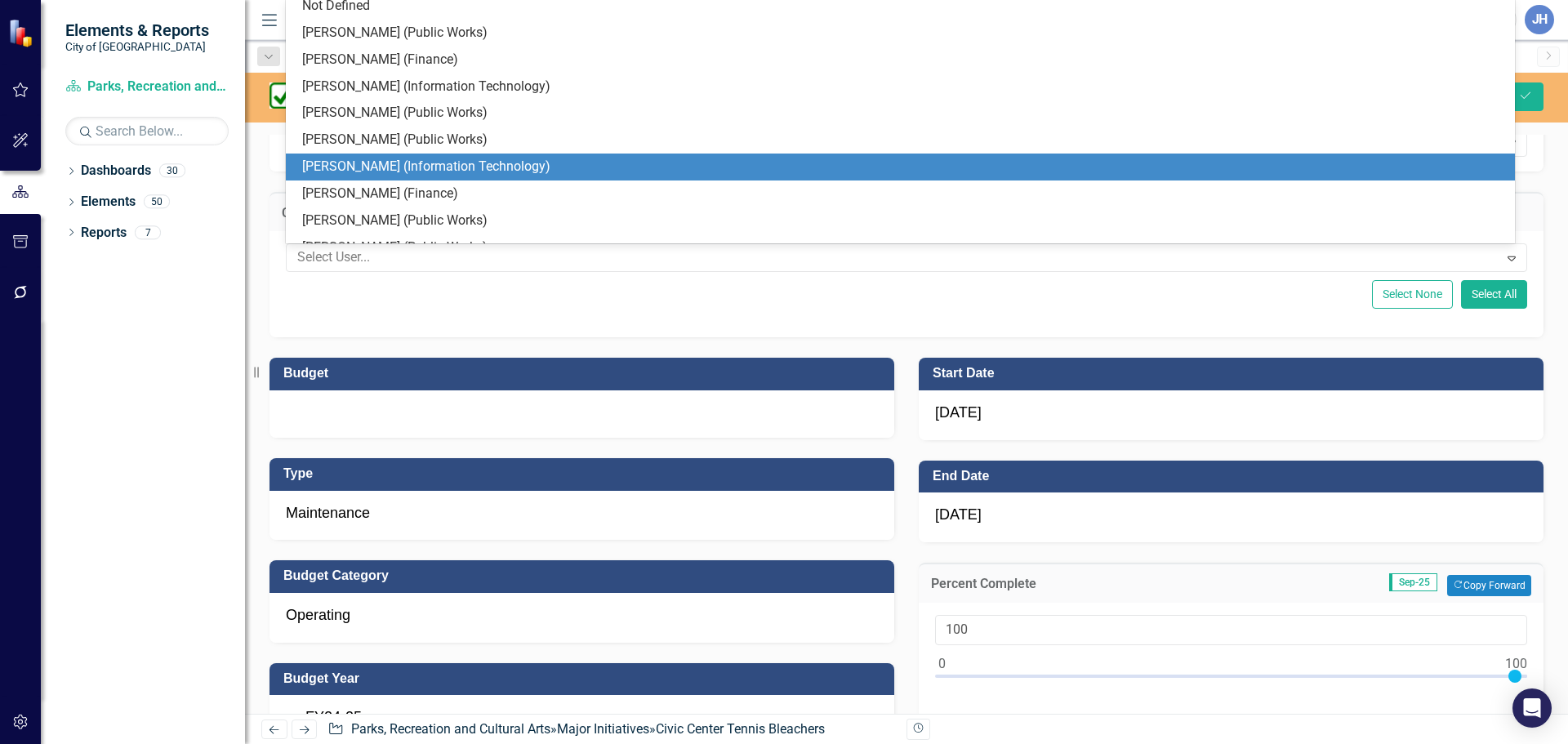
scroll to position [170, 0]
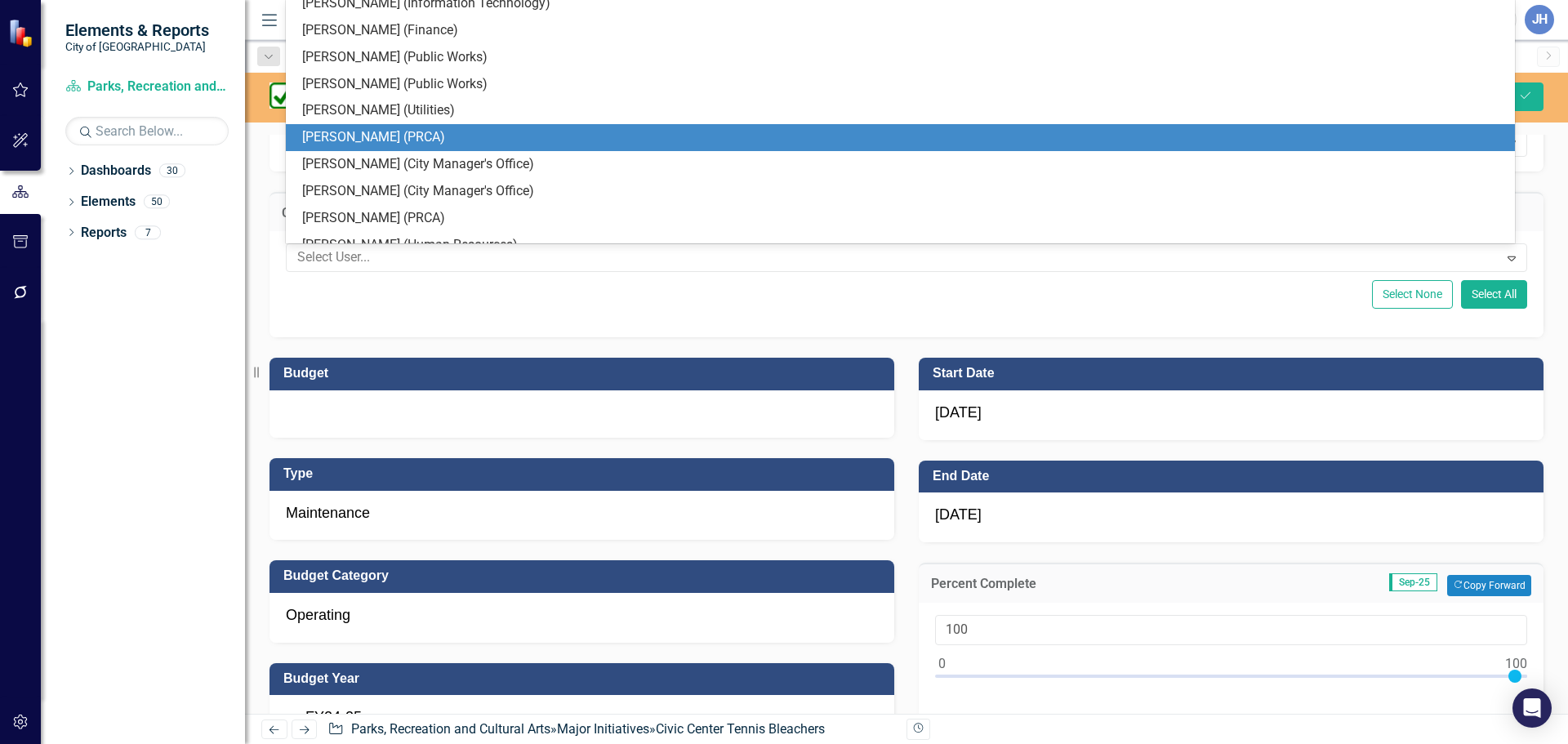
click at [370, 138] on div "[PERSON_NAME] (PRCA)" at bounding box center [902, 137] width 1202 height 19
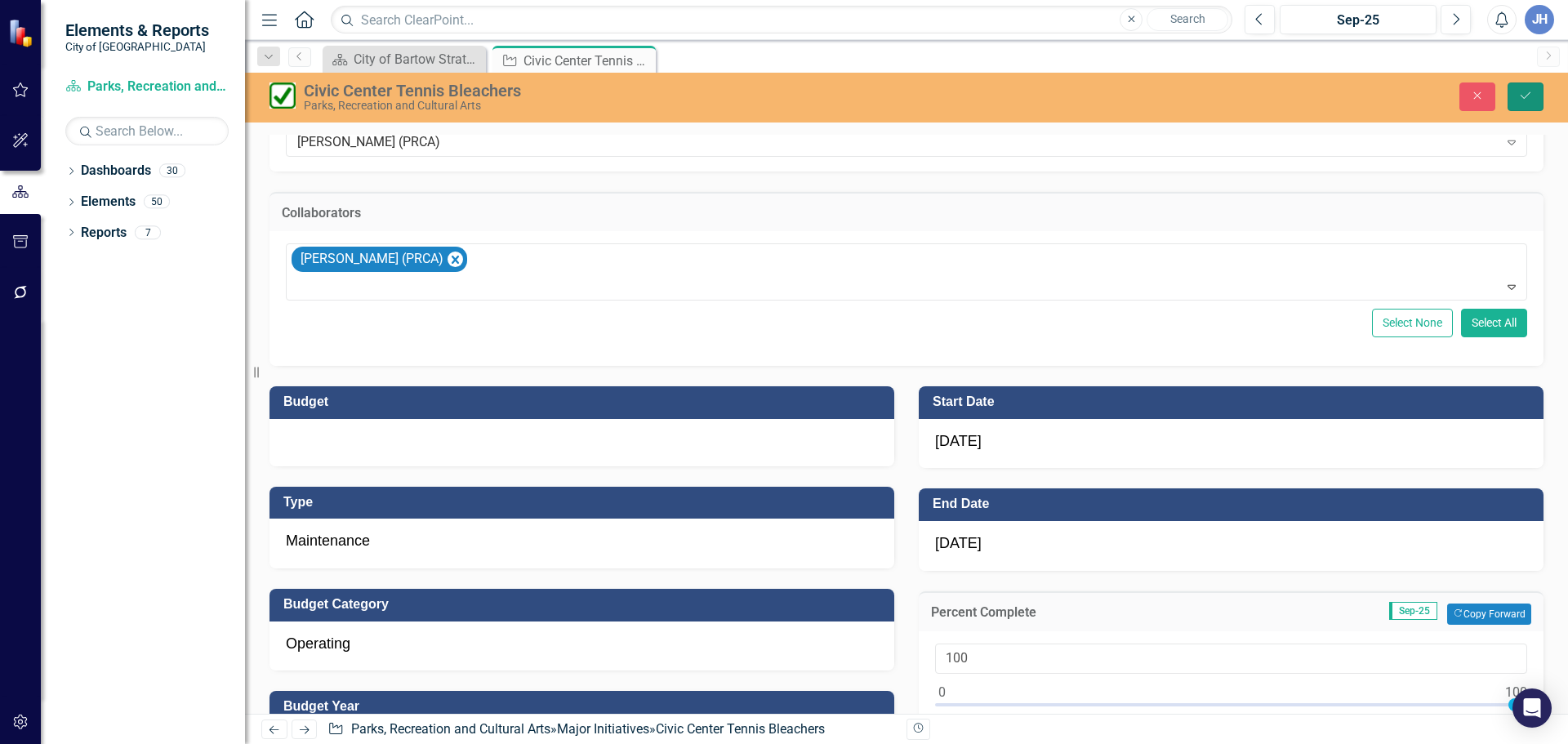
click at [1521, 98] on icon "Save" at bounding box center [1525, 95] width 15 height 12
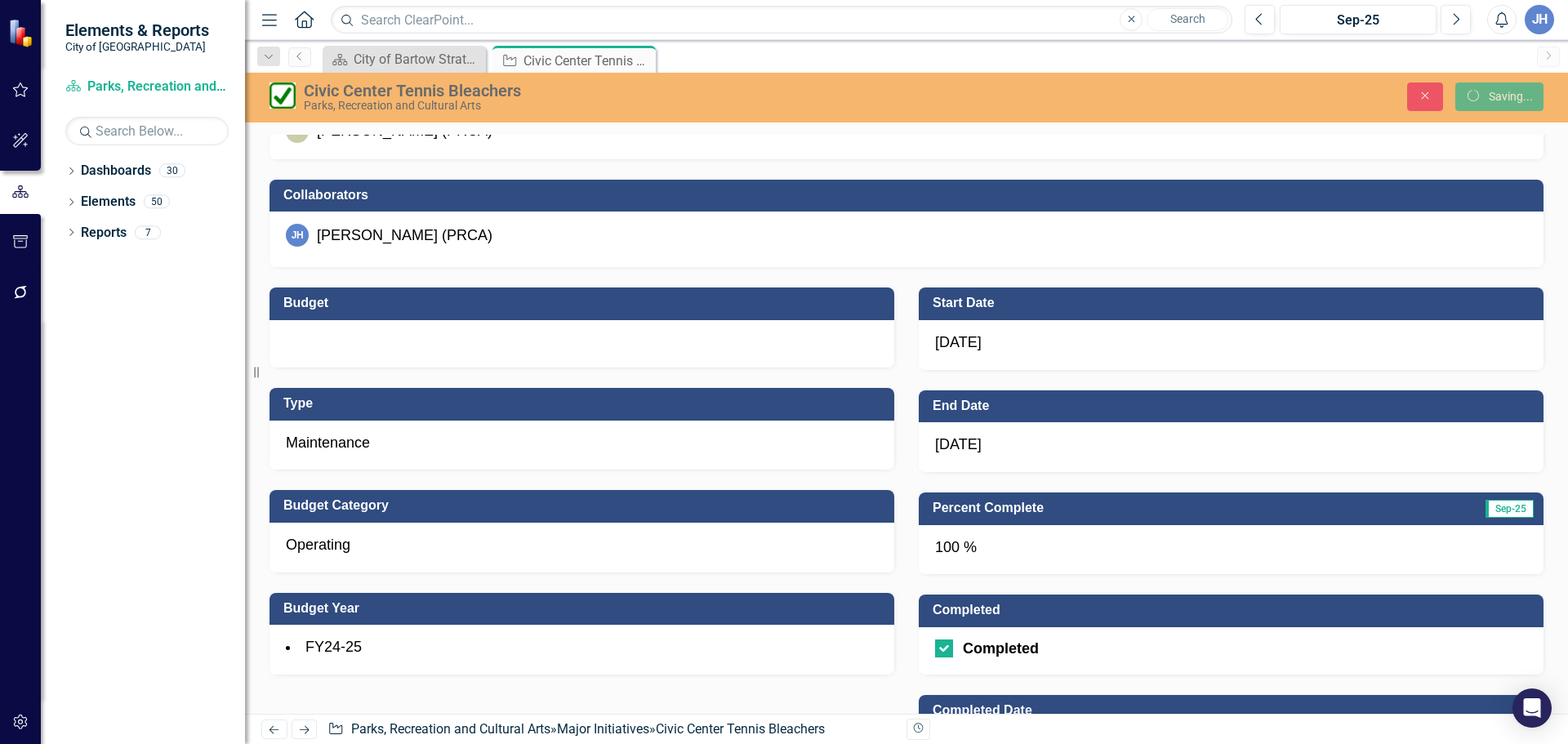
scroll to position [483, 0]
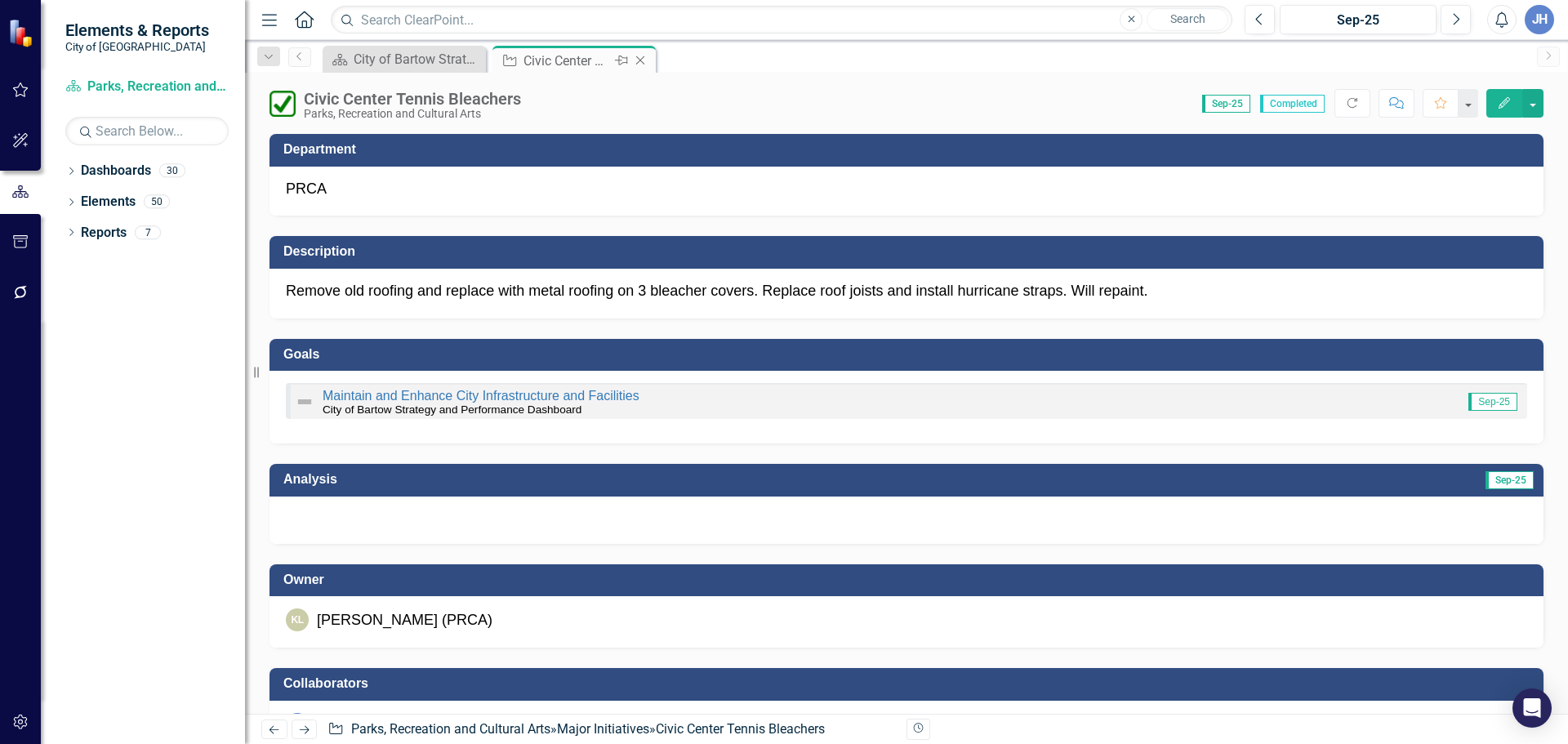
click at [642, 59] on icon "Close" at bounding box center [640, 60] width 16 height 13
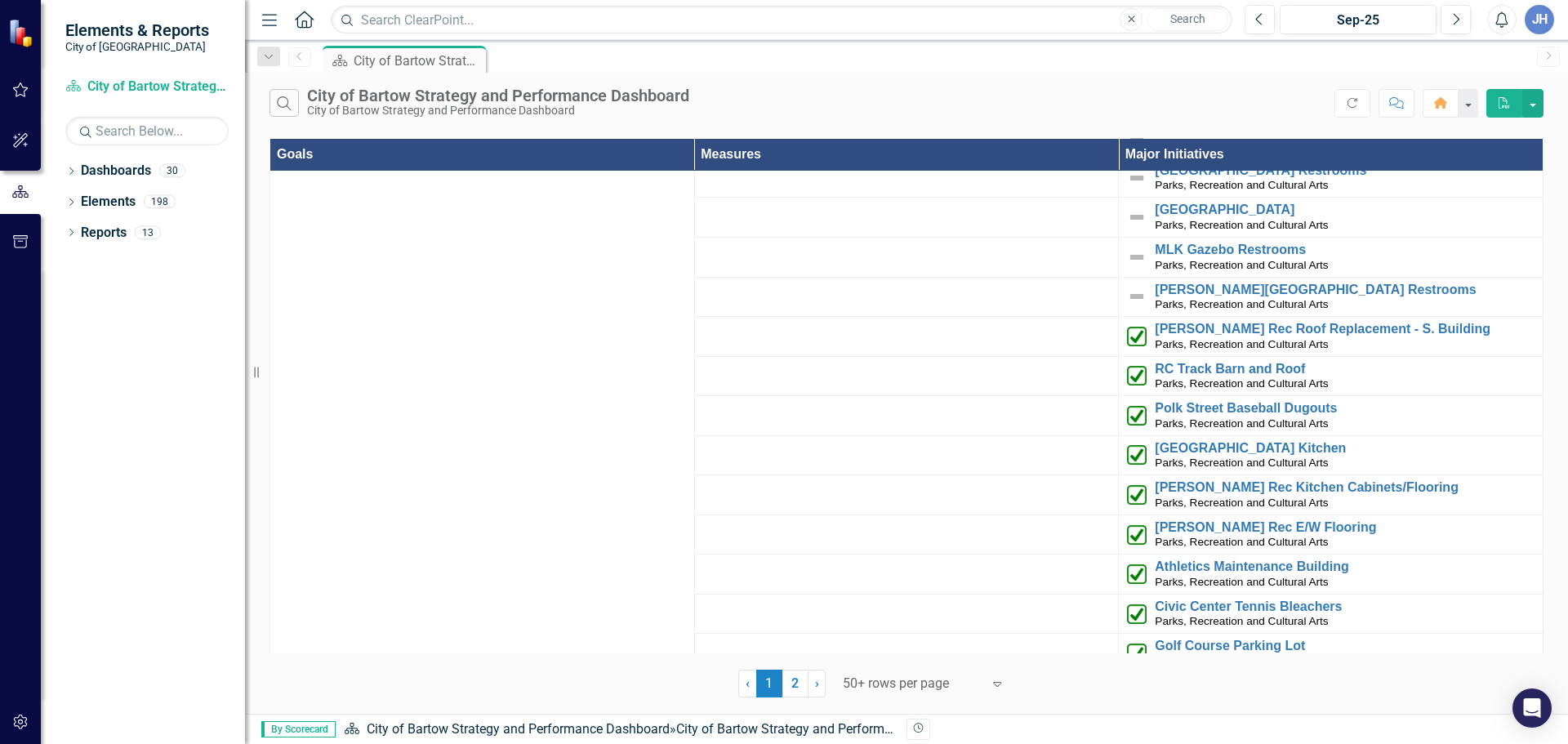
scroll to position [3431, 0]
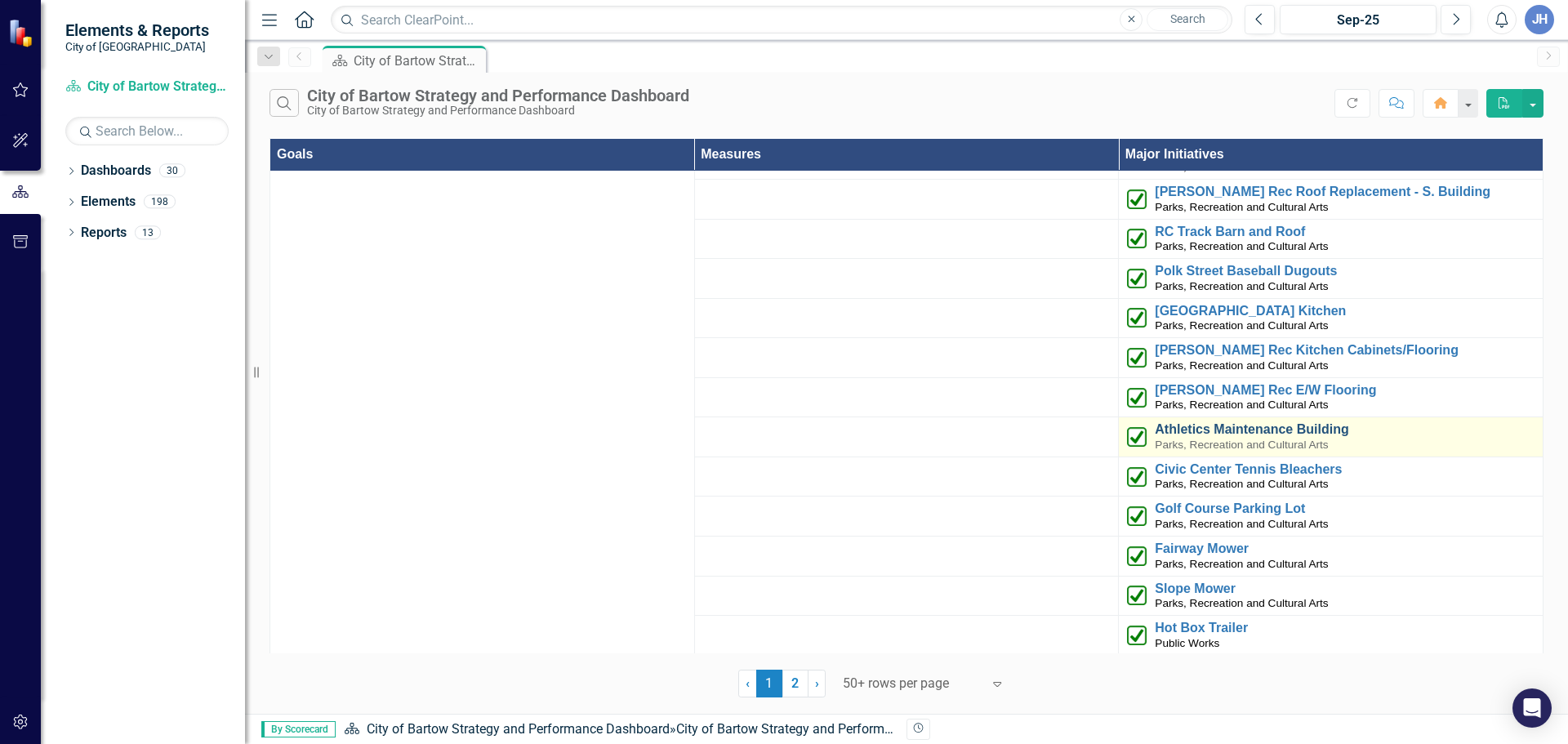
click at [1244, 423] on link "Athletics Maintenance Building" at bounding box center [1344, 430] width 380 height 15
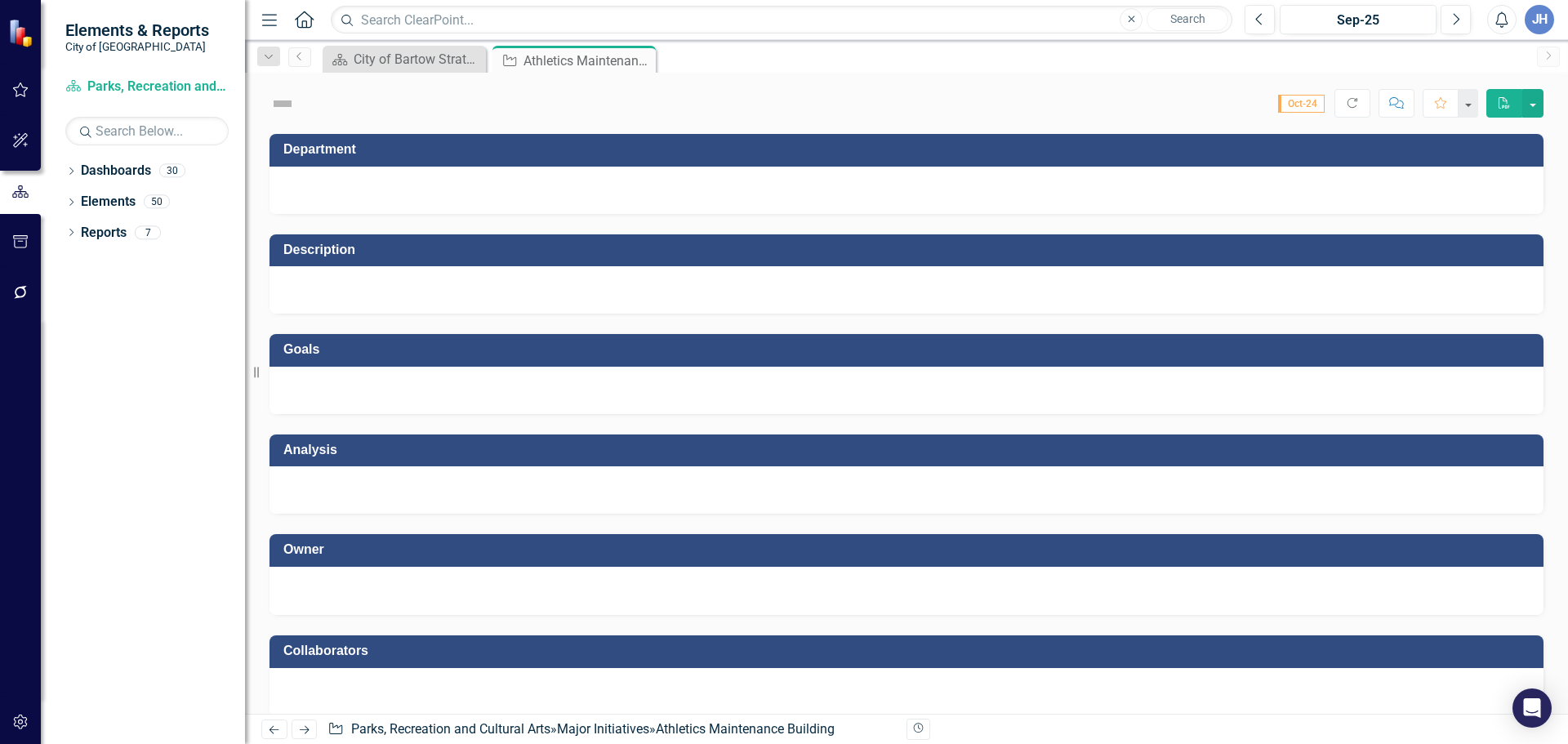
checkbox input "true"
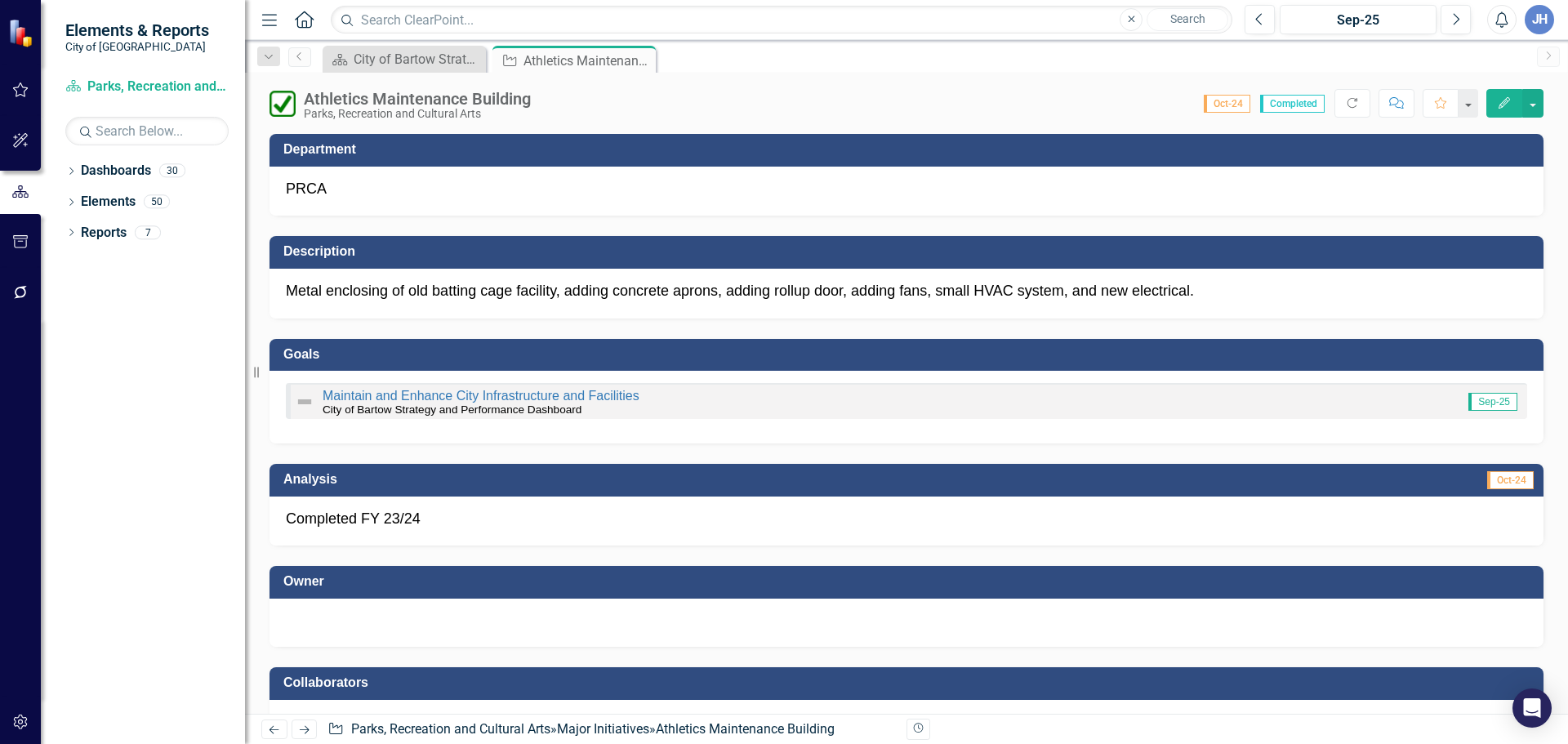
scroll to position [408, 0]
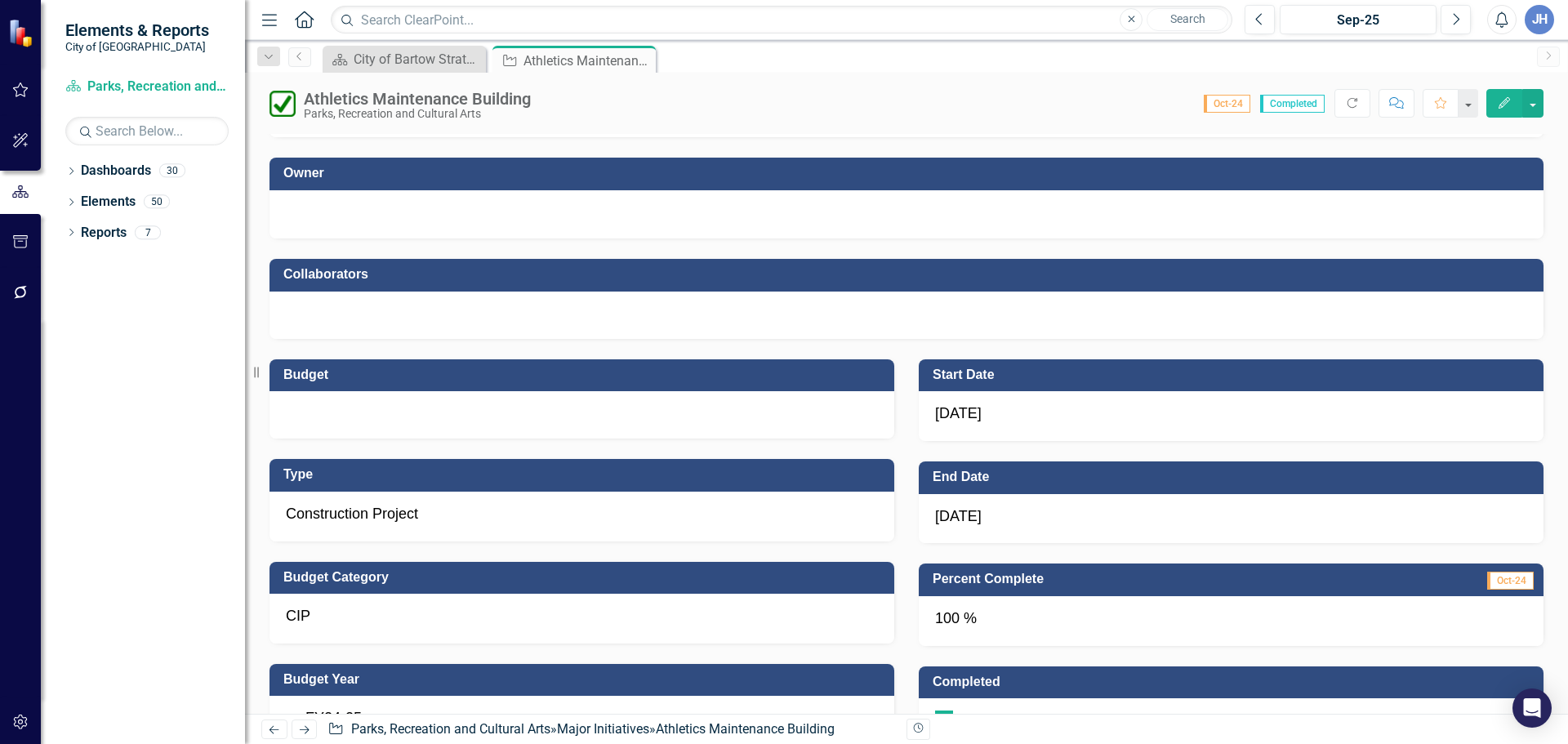
click at [361, 211] on div at bounding box center [906, 212] width 1241 height 20
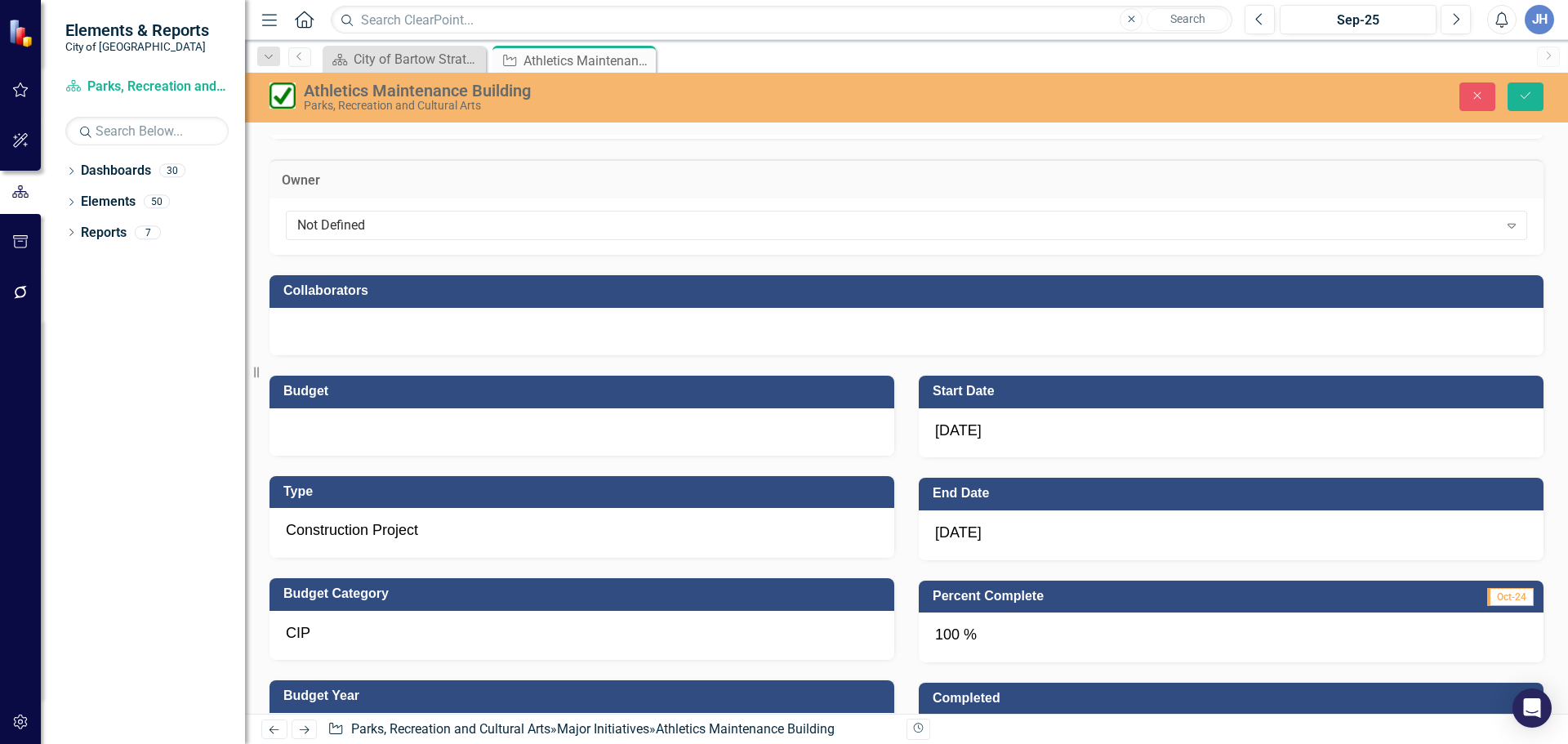
click at [361, 211] on div "Not Defined Expand" at bounding box center [906, 225] width 1241 height 29
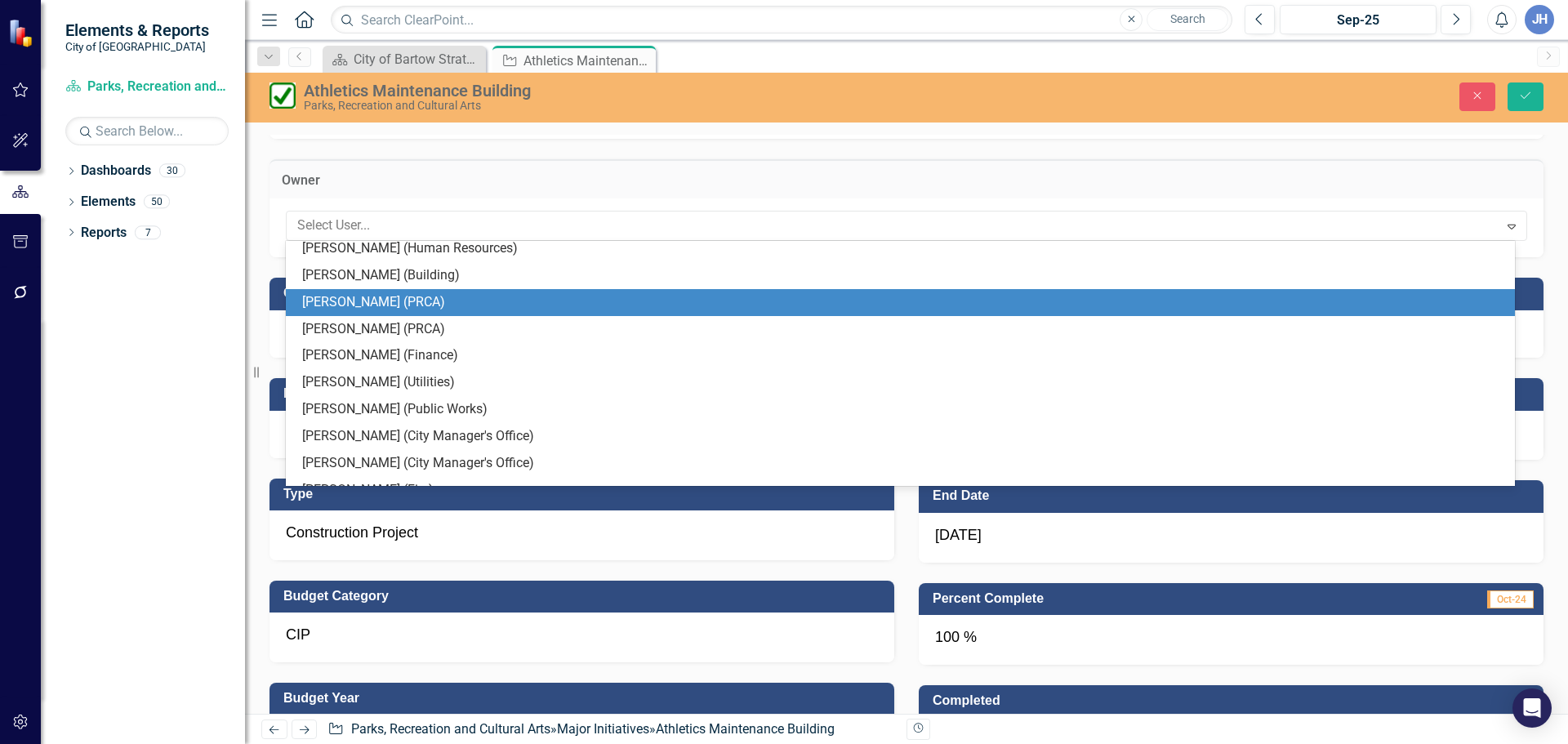
click at [363, 301] on div "[PERSON_NAME] (PRCA)" at bounding box center [902, 302] width 1202 height 19
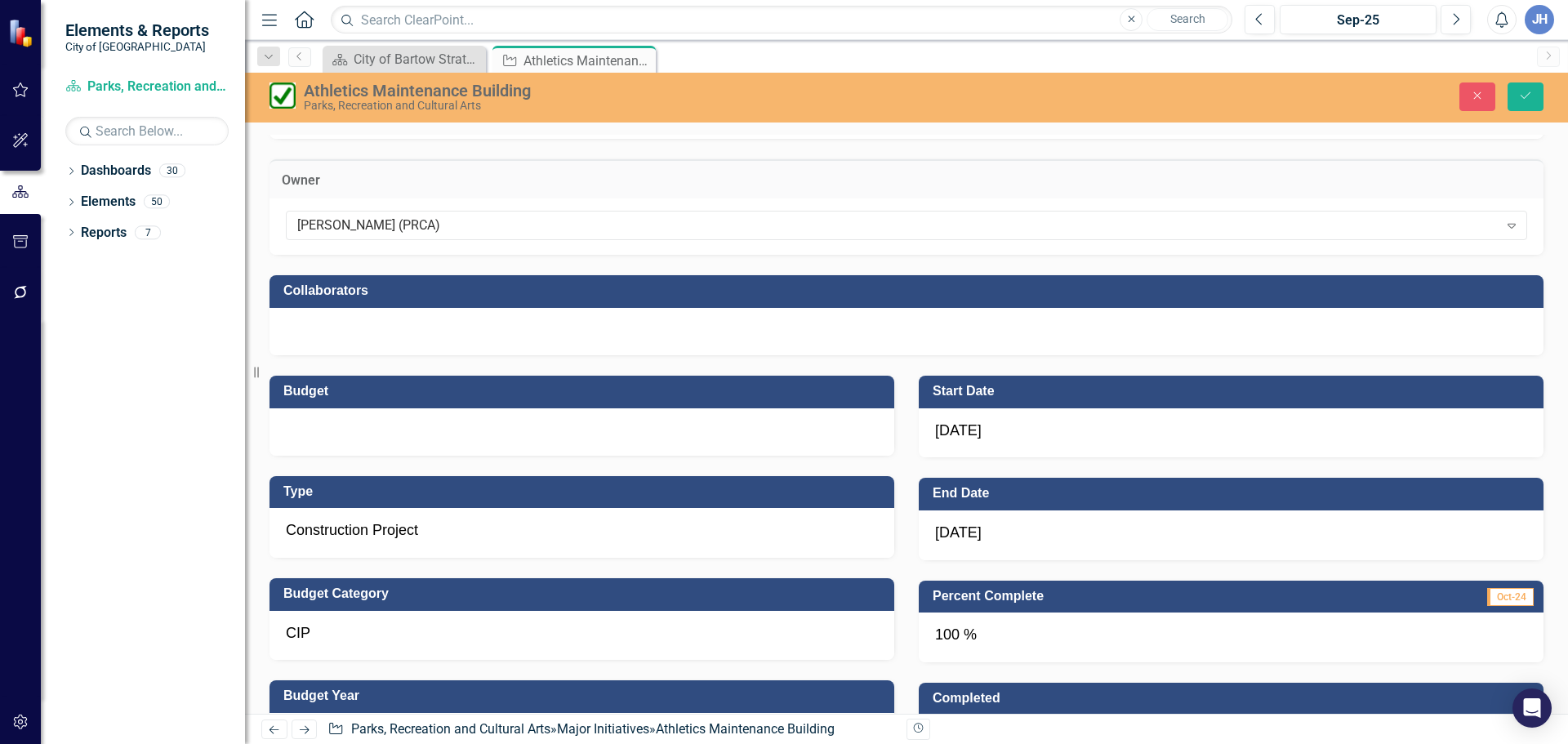
click at [369, 335] on div at bounding box center [906, 331] width 1273 height 47
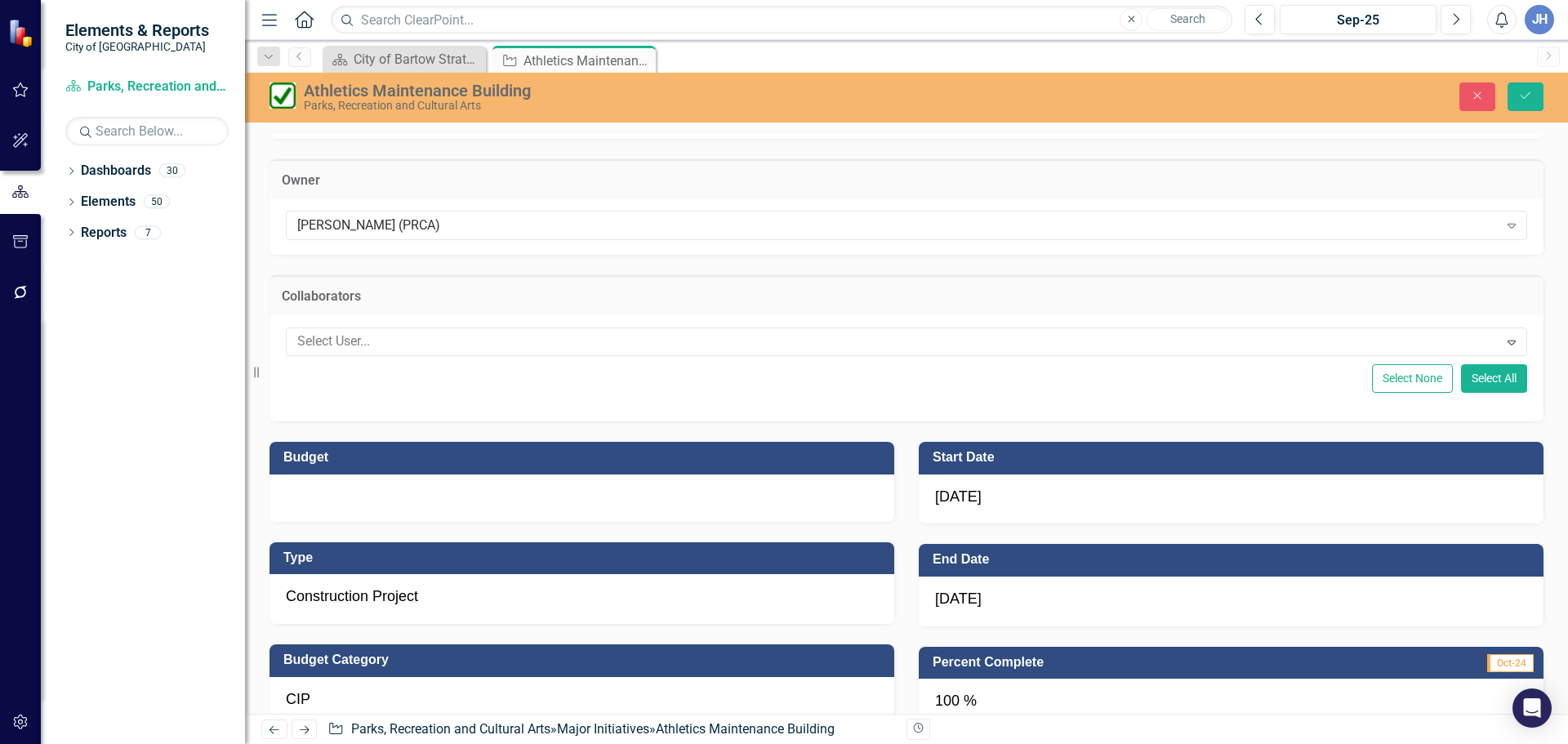
click at [369, 335] on div at bounding box center [894, 342] width 1208 height 22
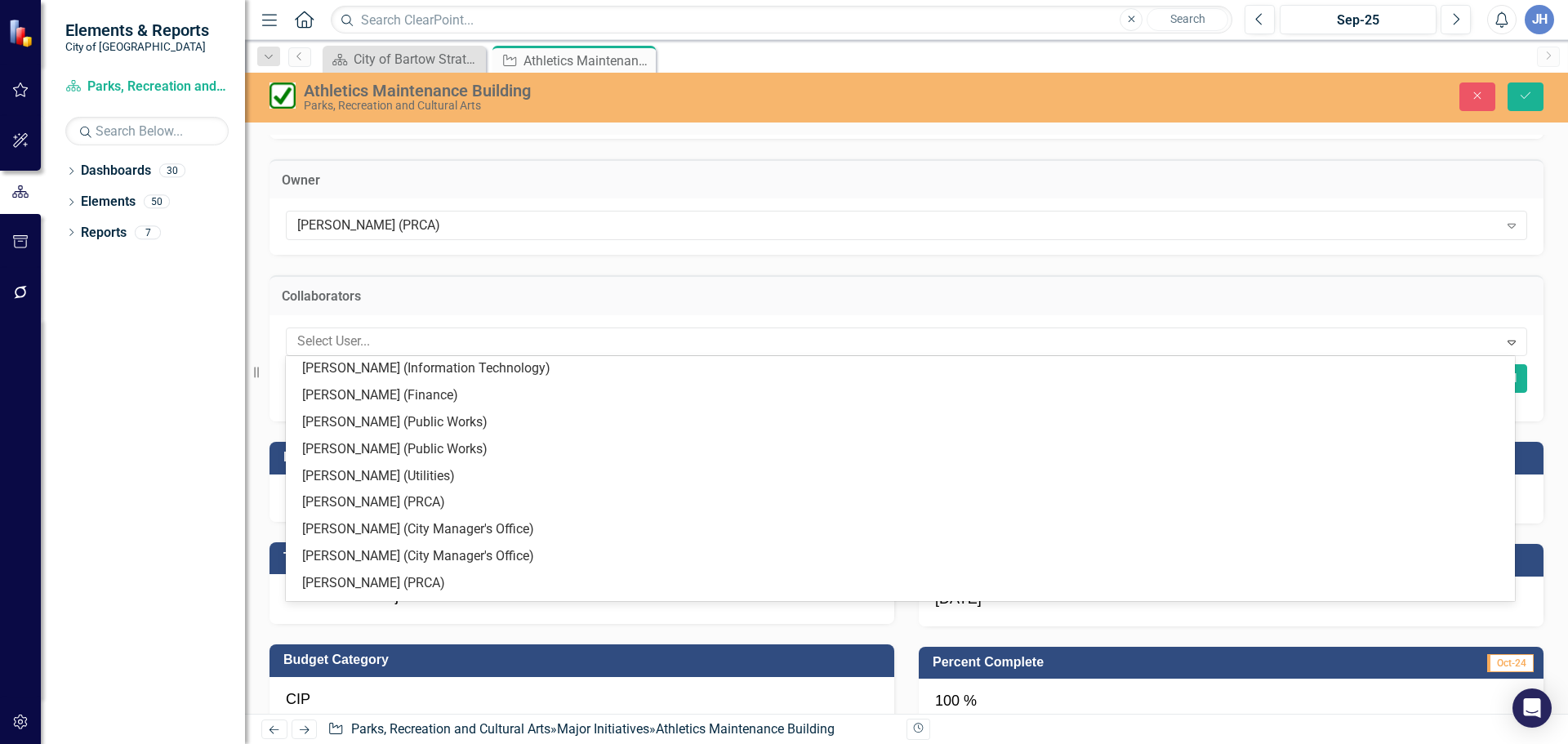
scroll to position [163, 0]
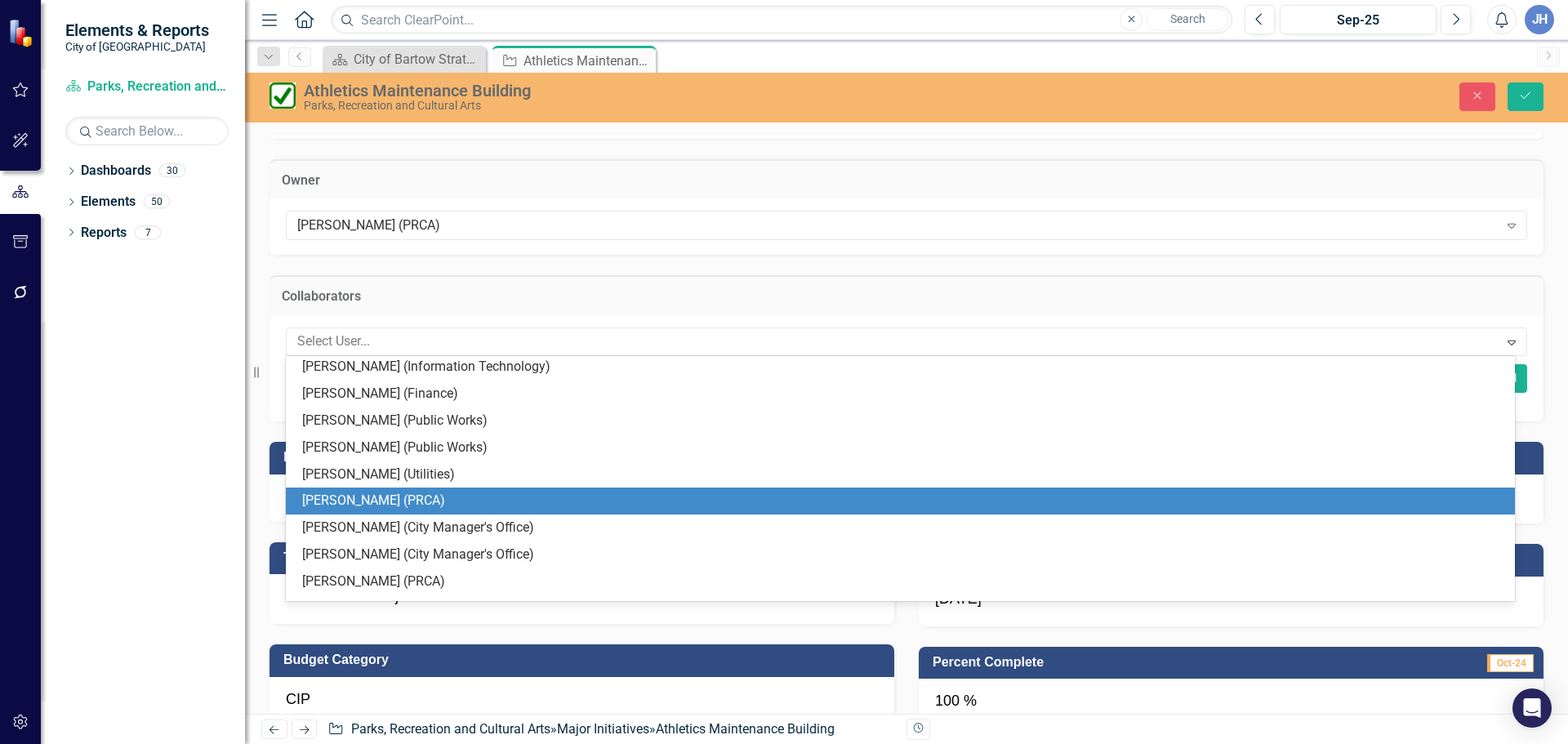
click at [366, 495] on div "[PERSON_NAME] (PRCA)" at bounding box center [902, 501] width 1202 height 19
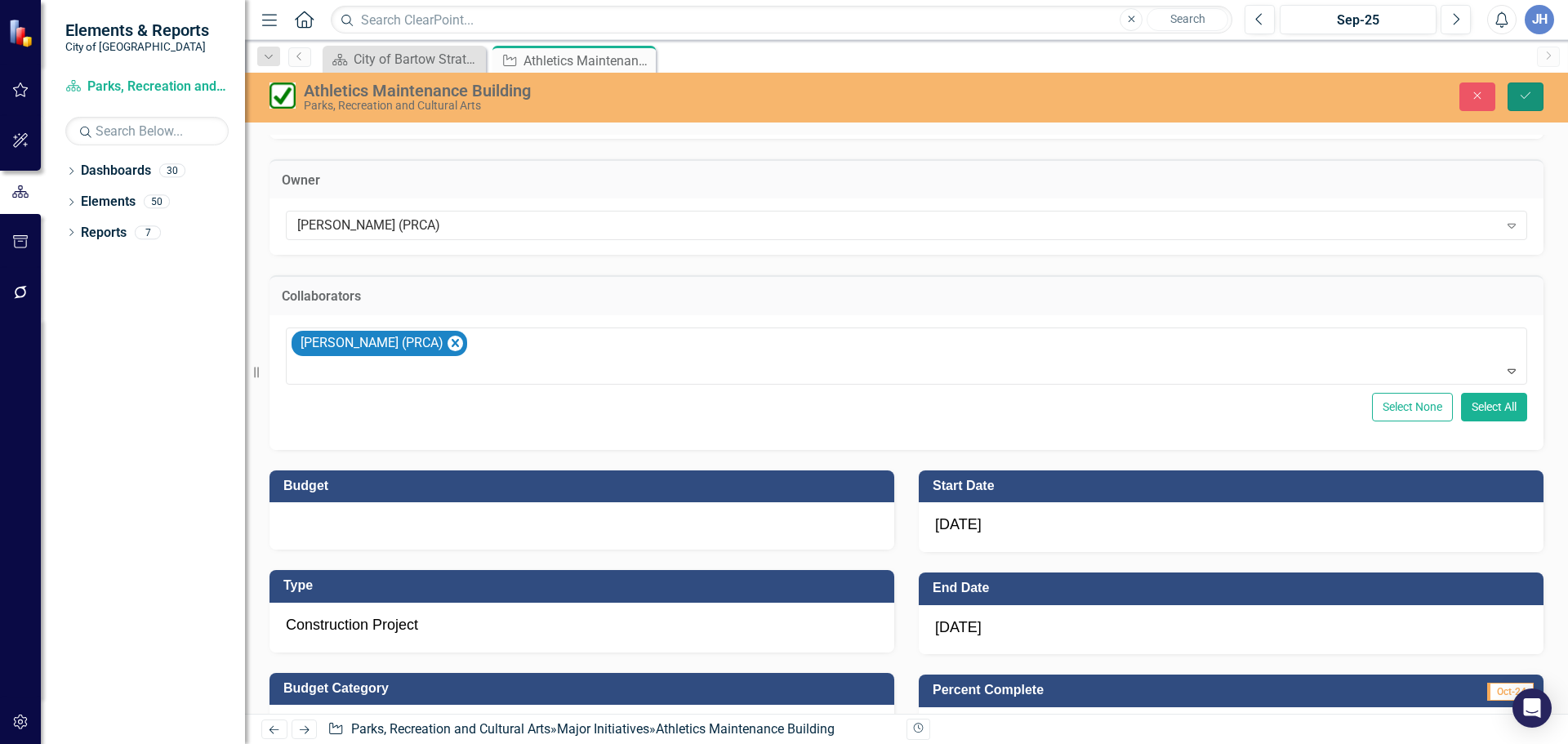
click at [1524, 97] on icon "Save" at bounding box center [1525, 95] width 15 height 12
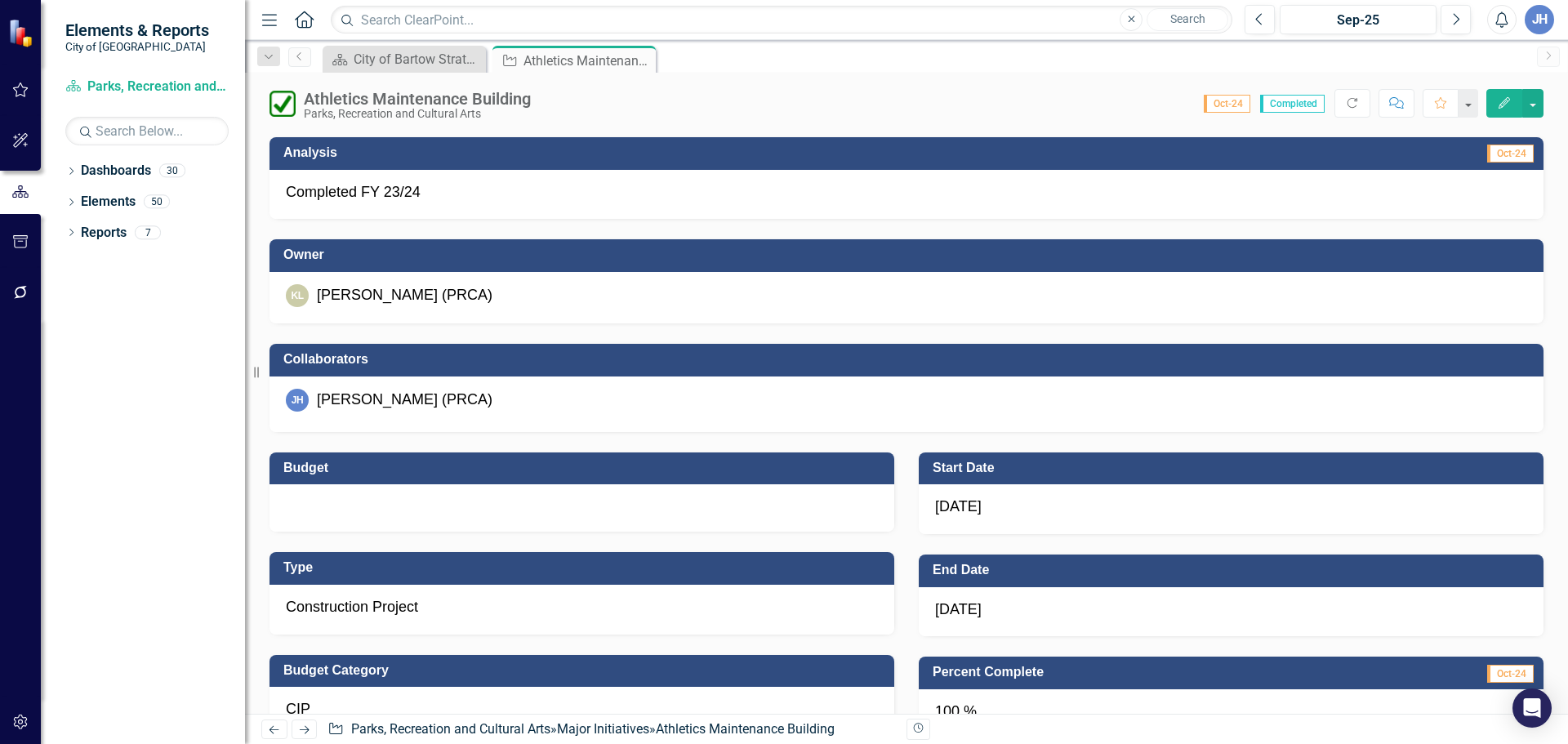
scroll to position [0, 0]
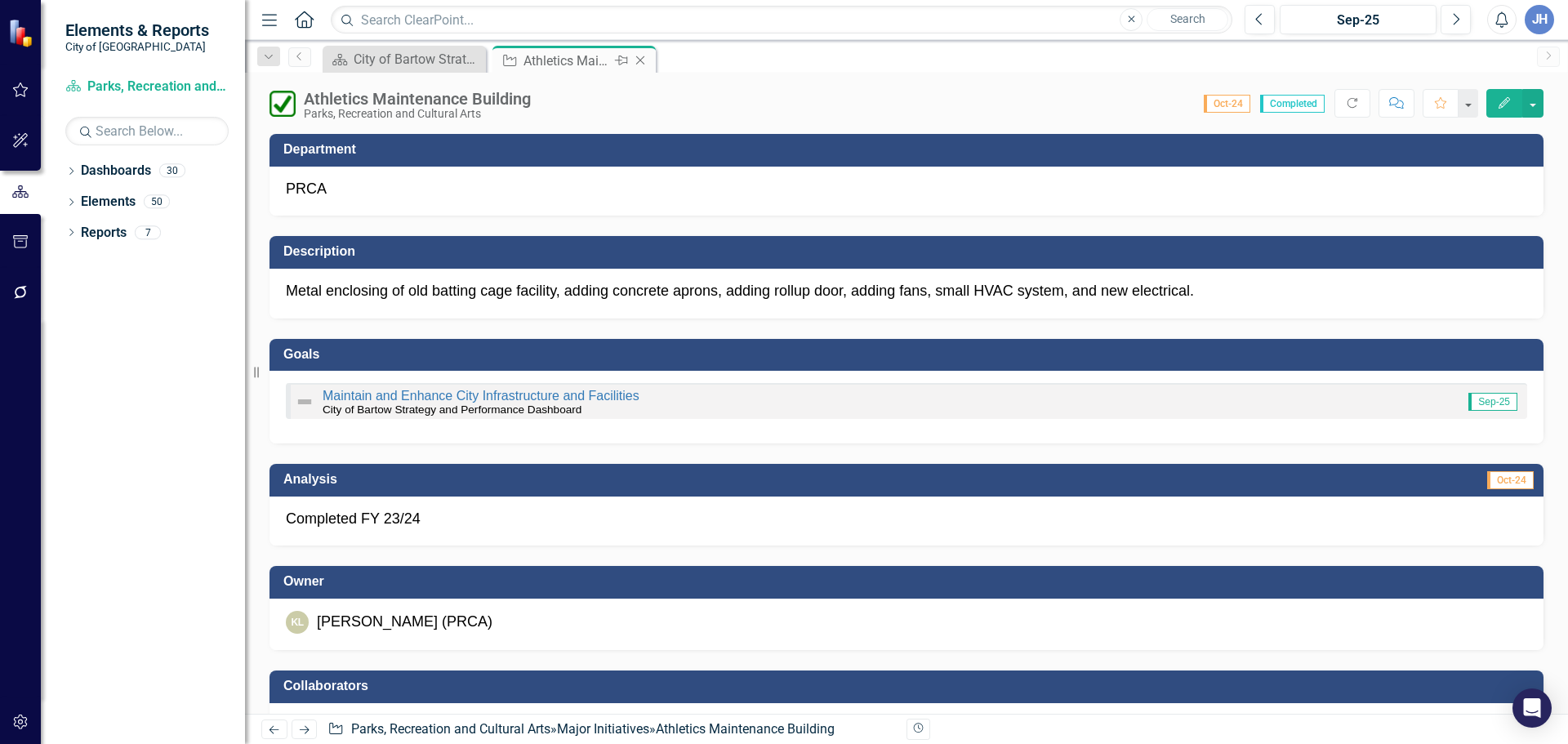
click at [639, 59] on icon at bounding box center [641, 60] width 9 height 9
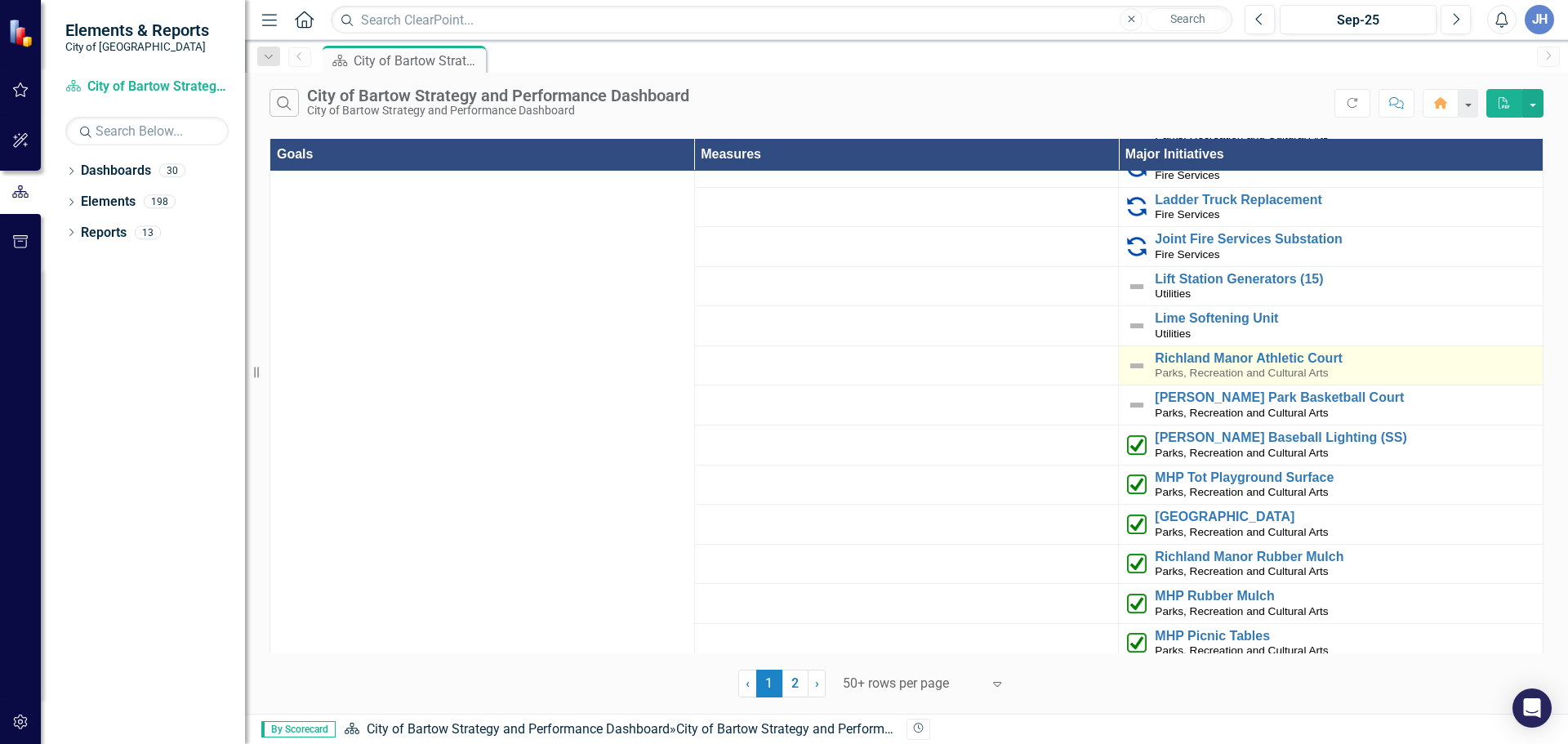
scroll to position [2588, 0]
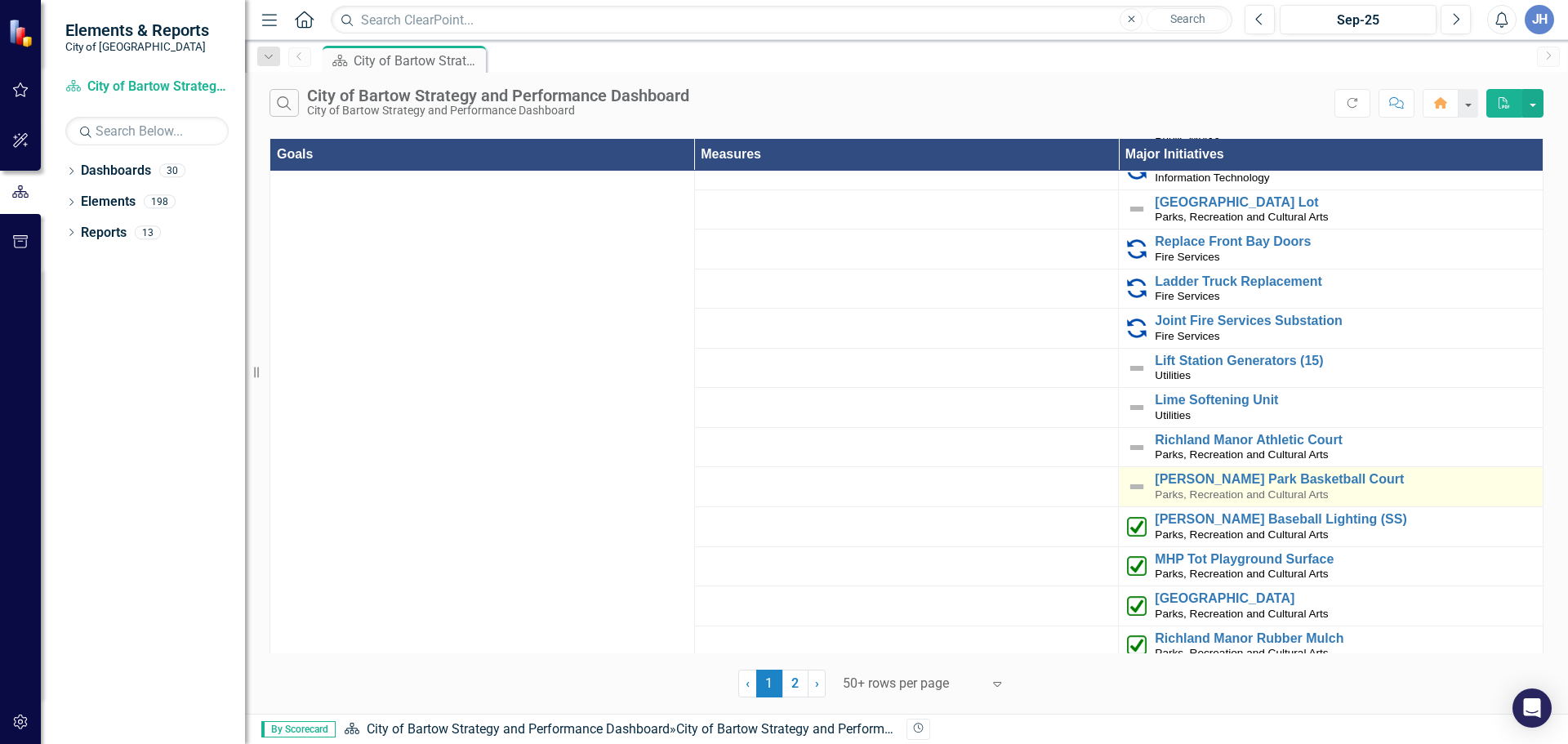
click at [1131, 477] on img at bounding box center [1137, 487] width 20 height 20
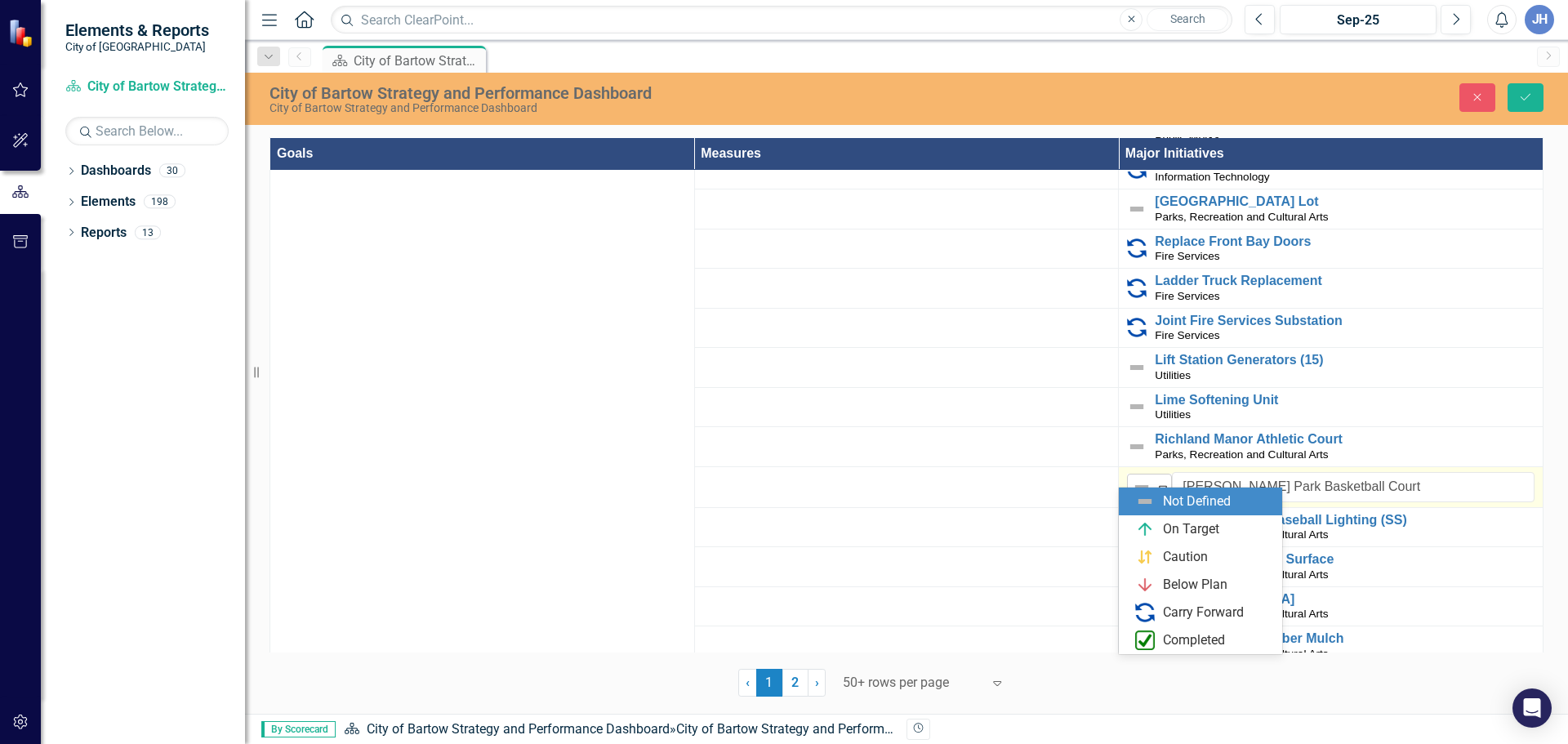
click at [1154, 481] on icon "Expand" at bounding box center [1162, 487] width 16 height 13
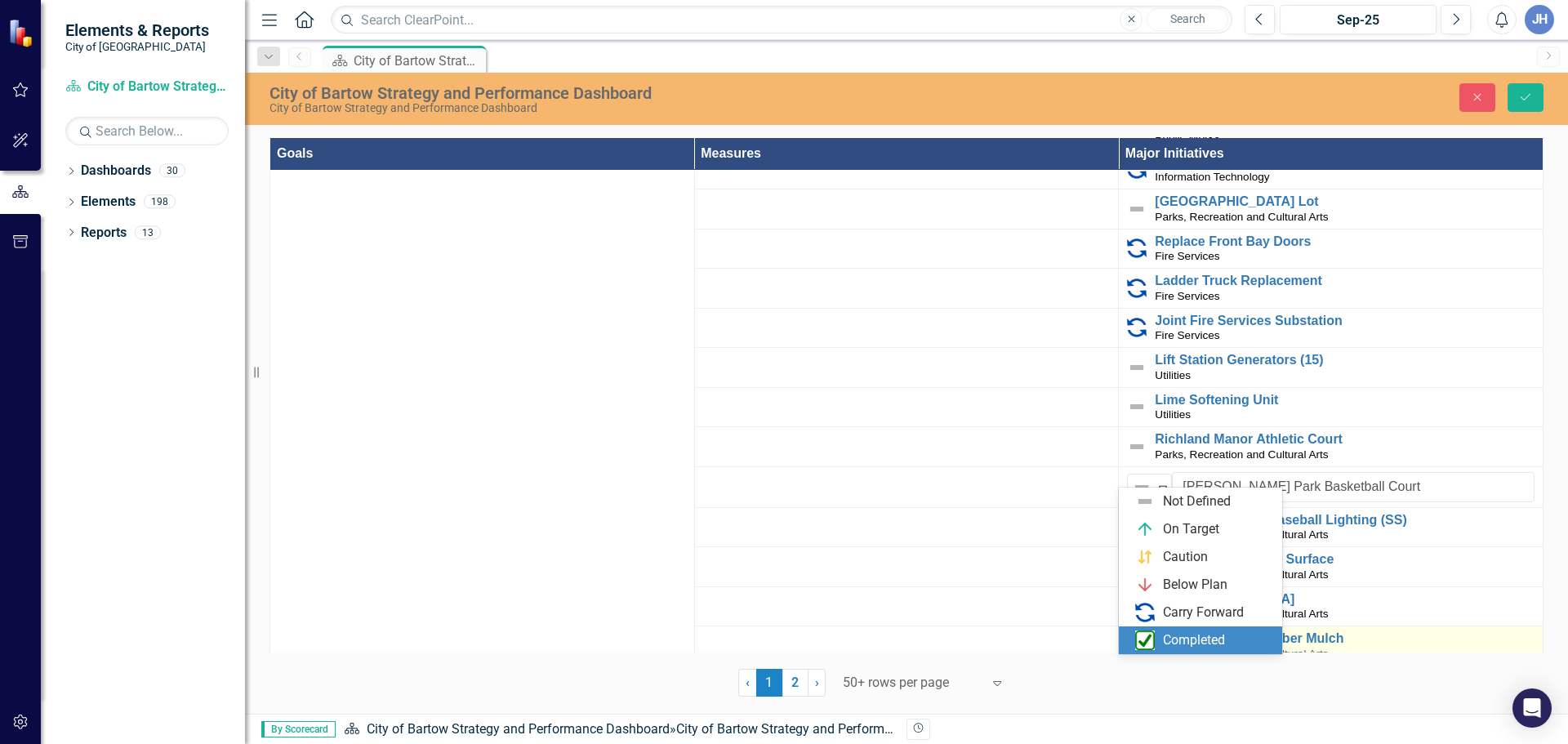
click at [1159, 638] on div "Completed" at bounding box center [1203, 640] width 138 height 20
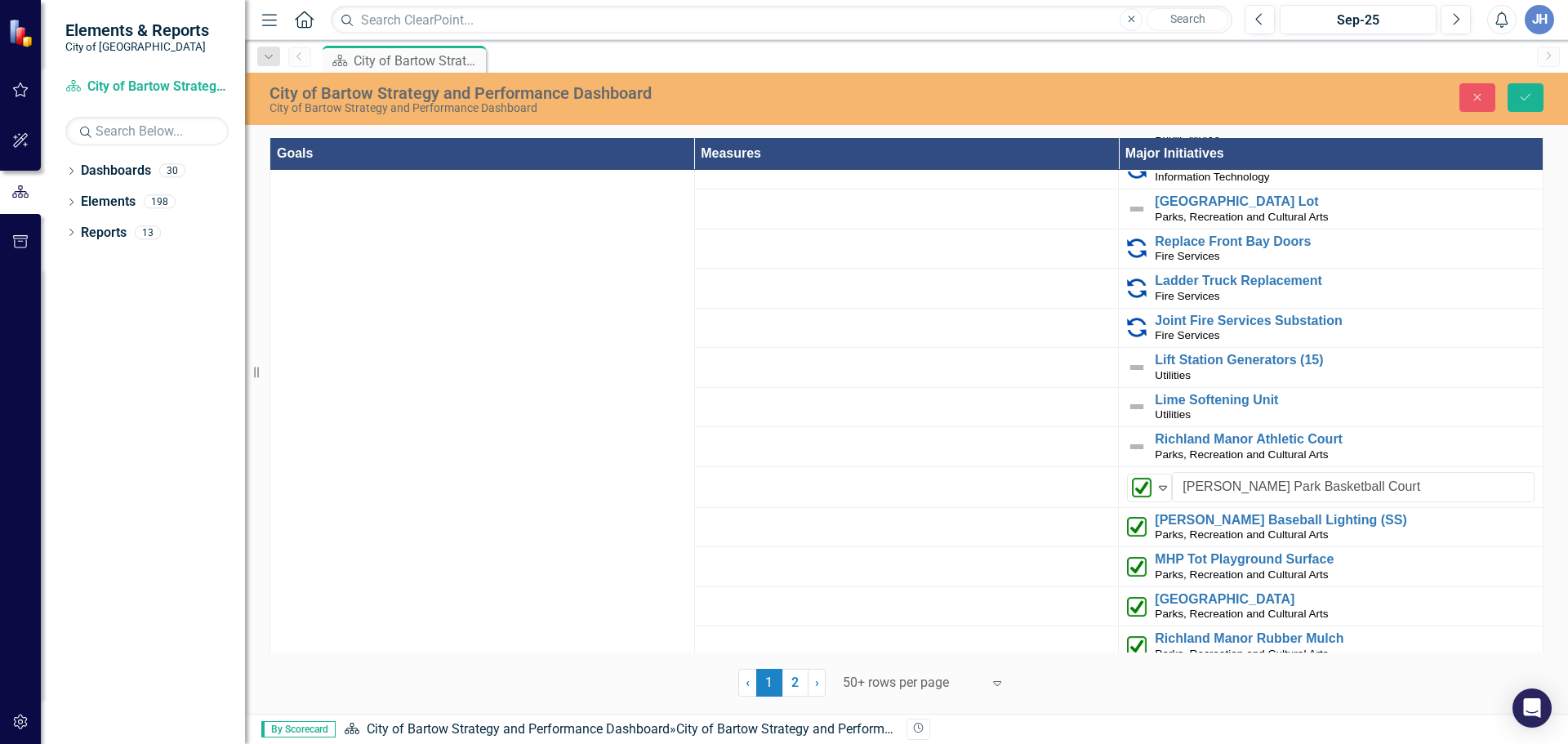
click at [1055, 403] on td at bounding box center [906, 407] width 424 height 40
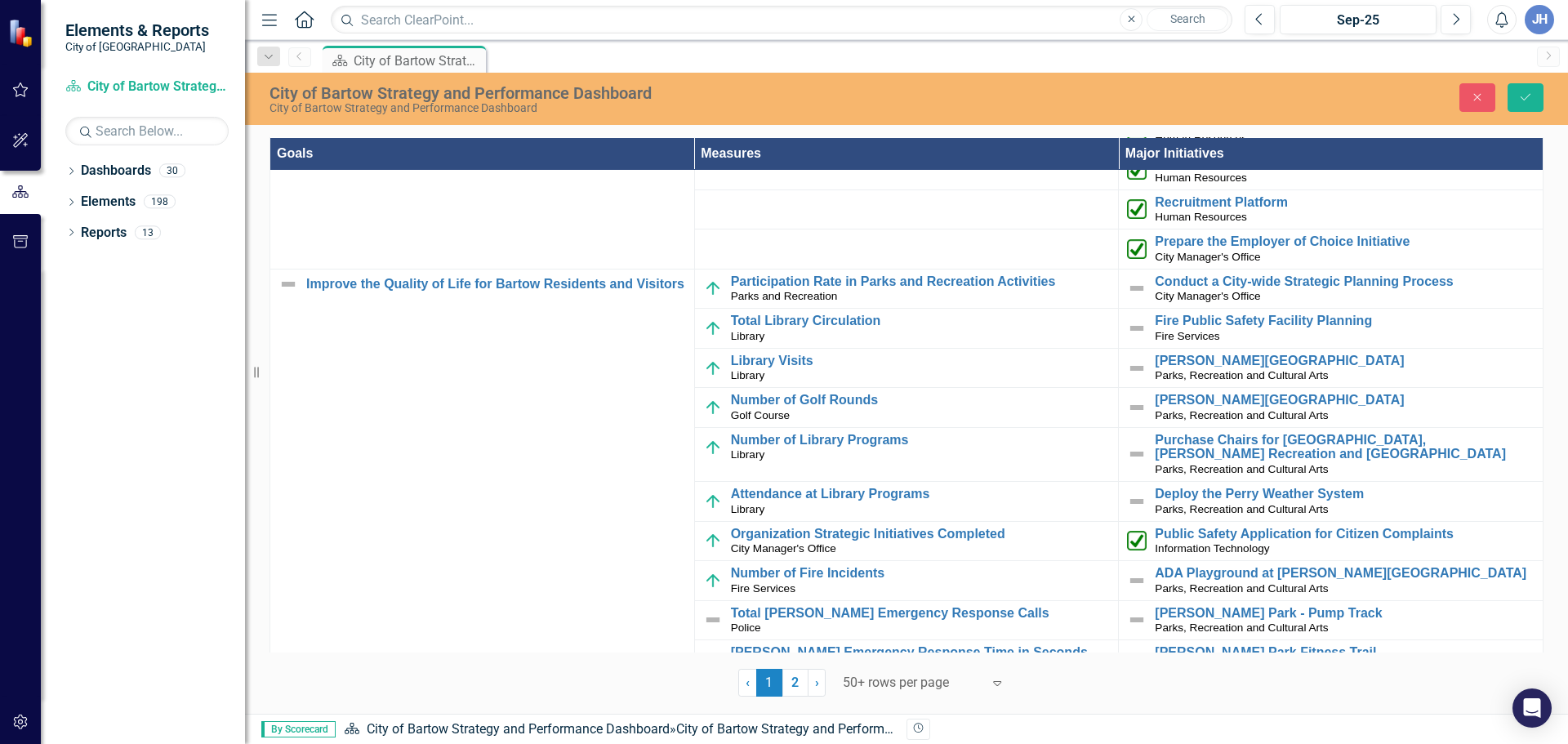
scroll to position [327, 0]
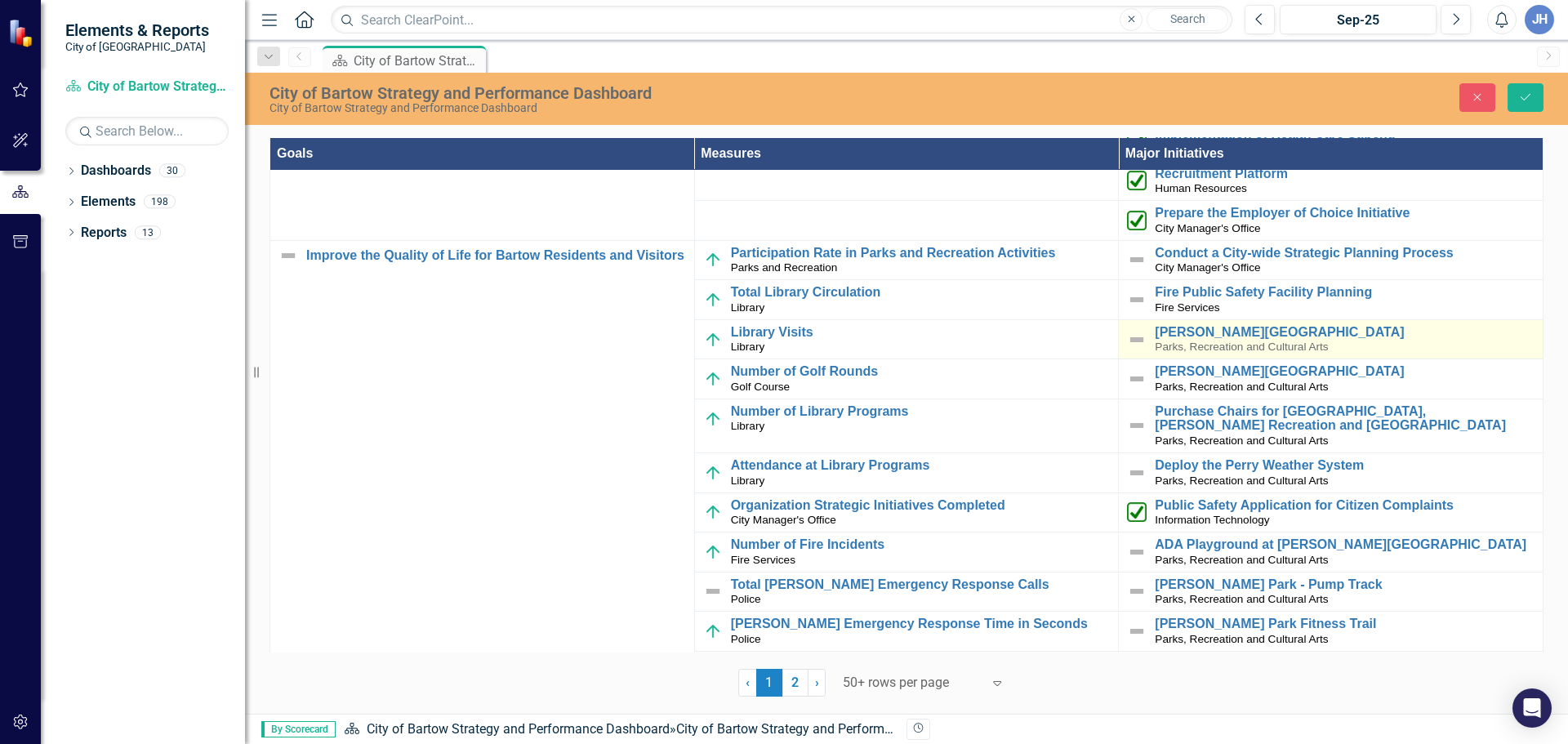
click at [1127, 342] on img at bounding box center [1137, 340] width 20 height 20
click at [1156, 344] on icon "Expand" at bounding box center [1162, 340] width 16 height 13
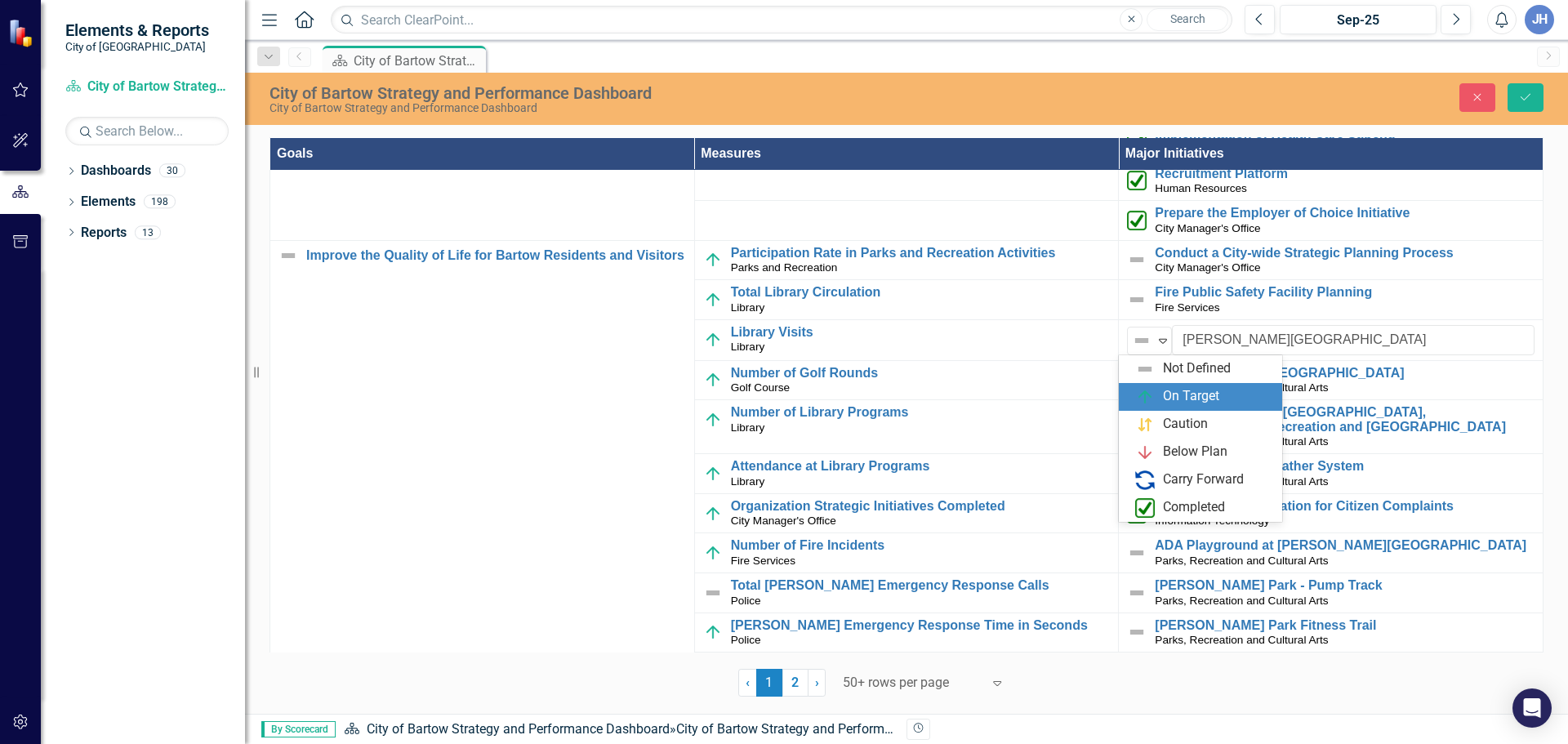
click at [1171, 402] on div "On Target" at bounding box center [1190, 396] width 56 height 19
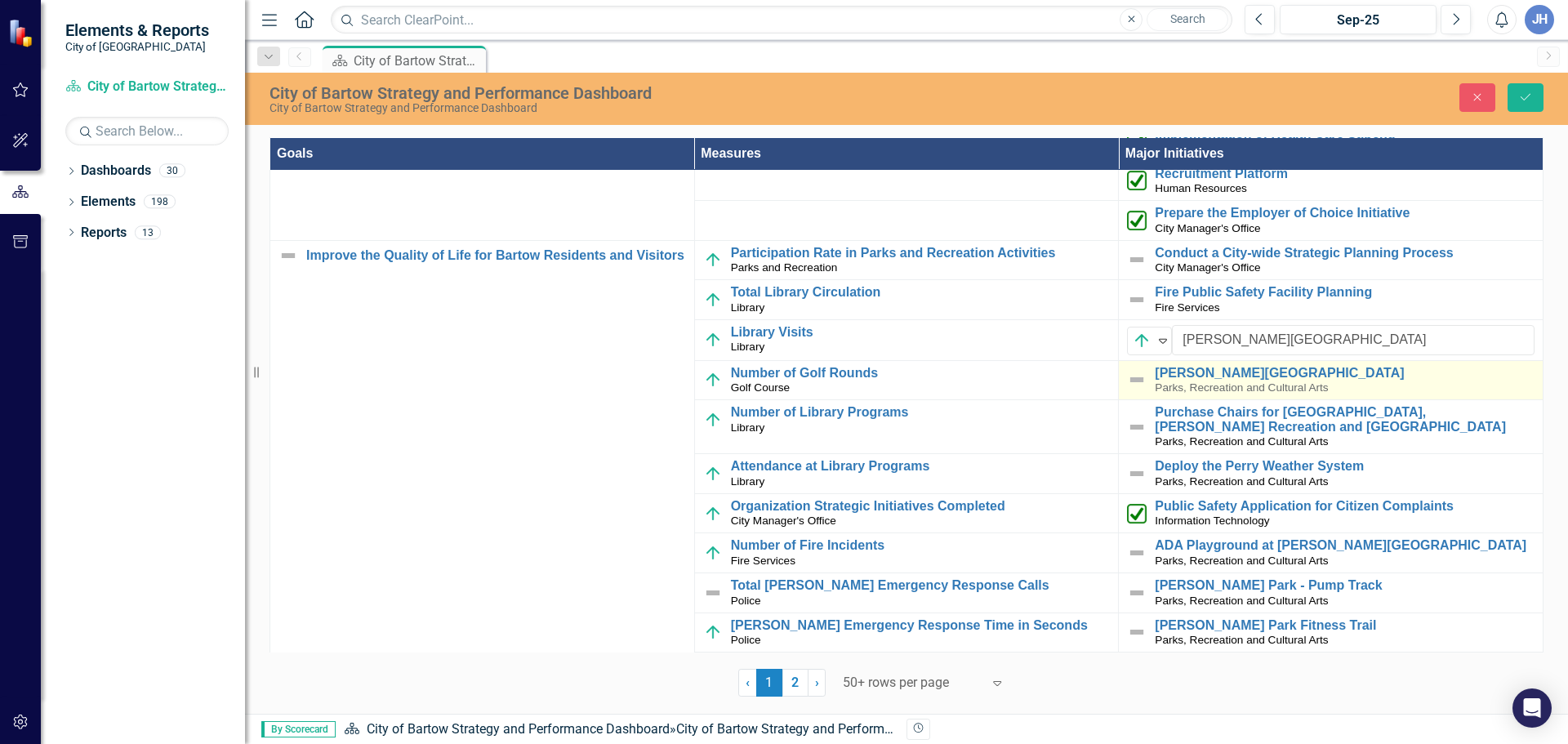
click at [1131, 383] on img at bounding box center [1137, 380] width 20 height 20
click at [1161, 385] on icon "Expand" at bounding box center [1162, 381] width 16 height 13
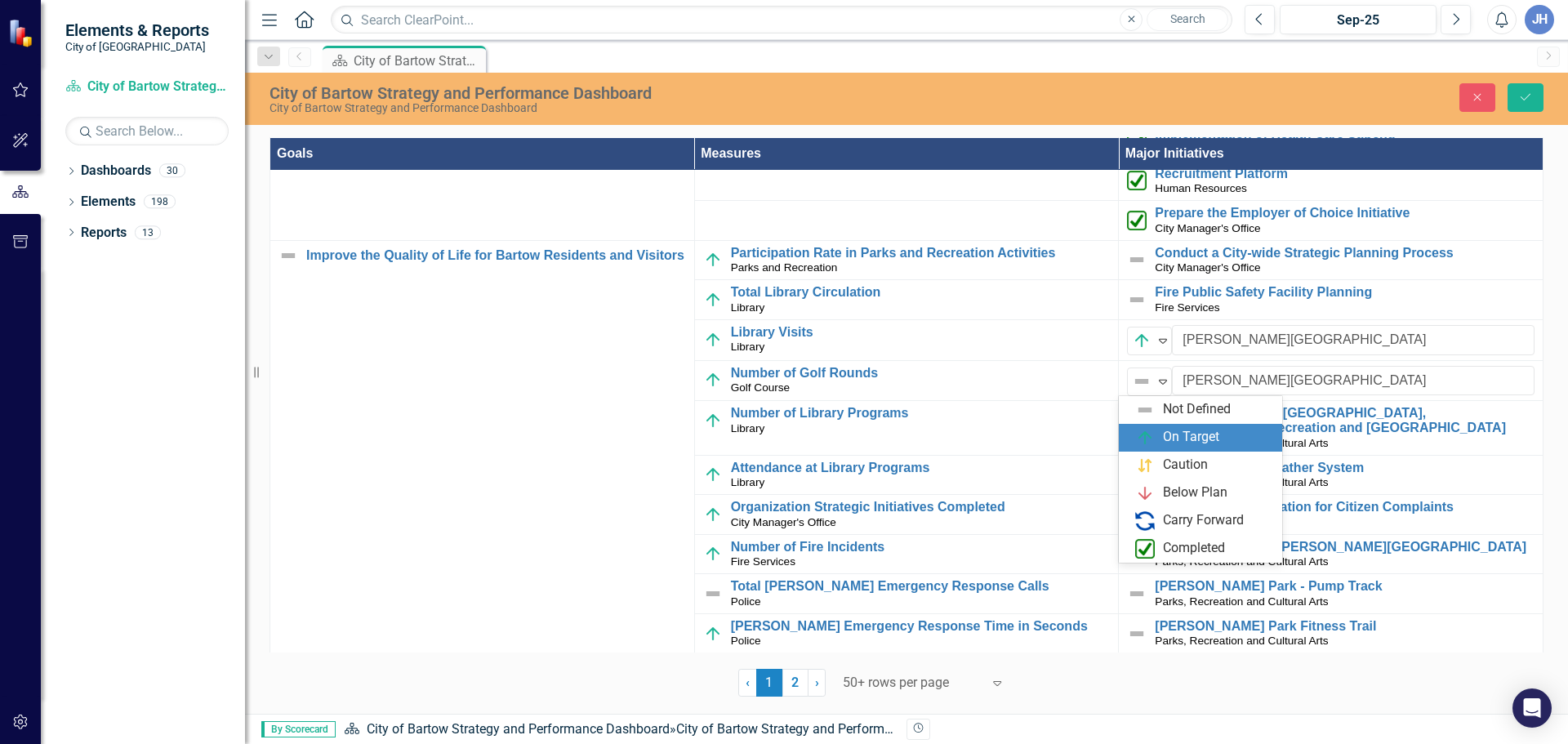
click at [1162, 431] on div "On Target" at bounding box center [1190, 437] width 56 height 19
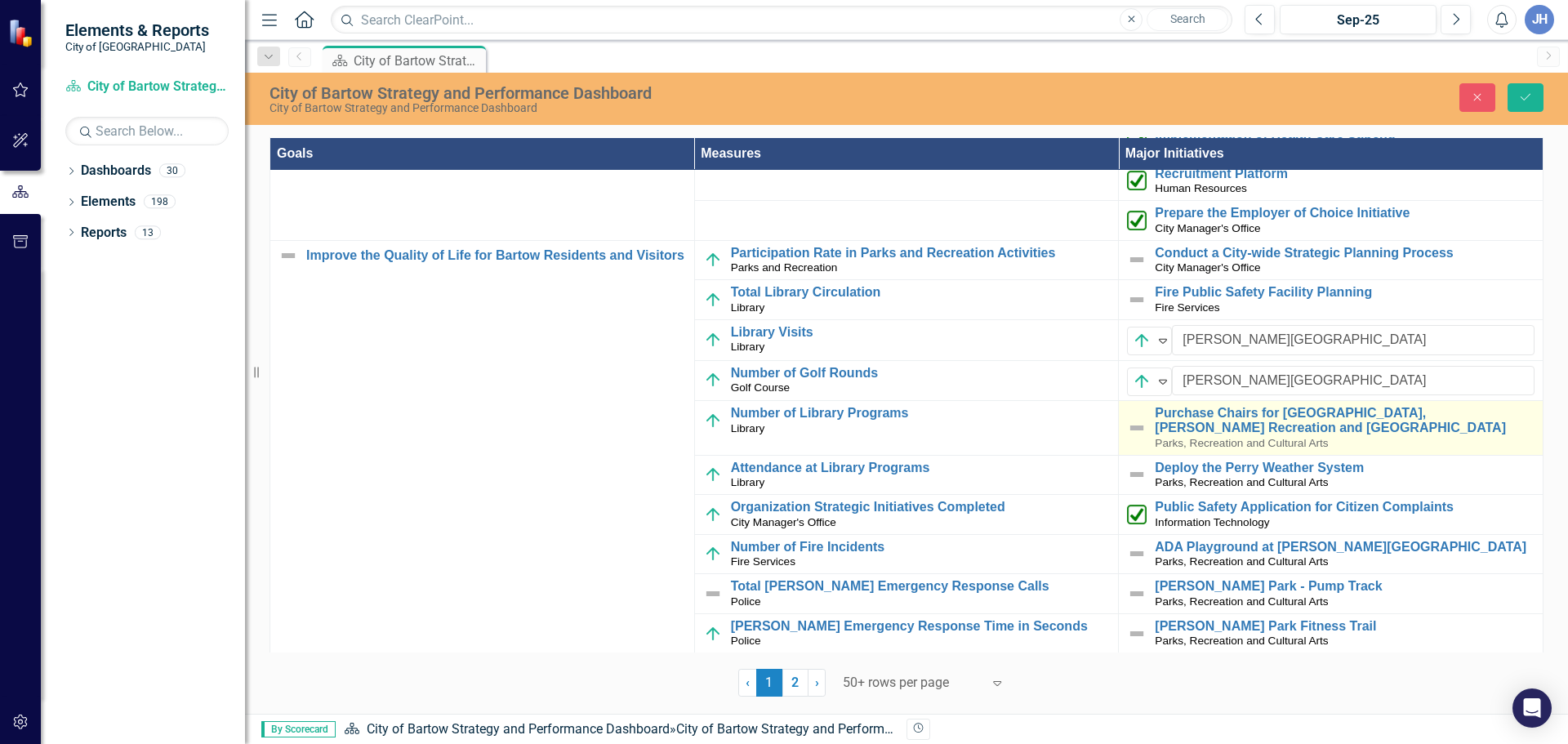
click at [1127, 431] on img at bounding box center [1137, 428] width 20 height 20
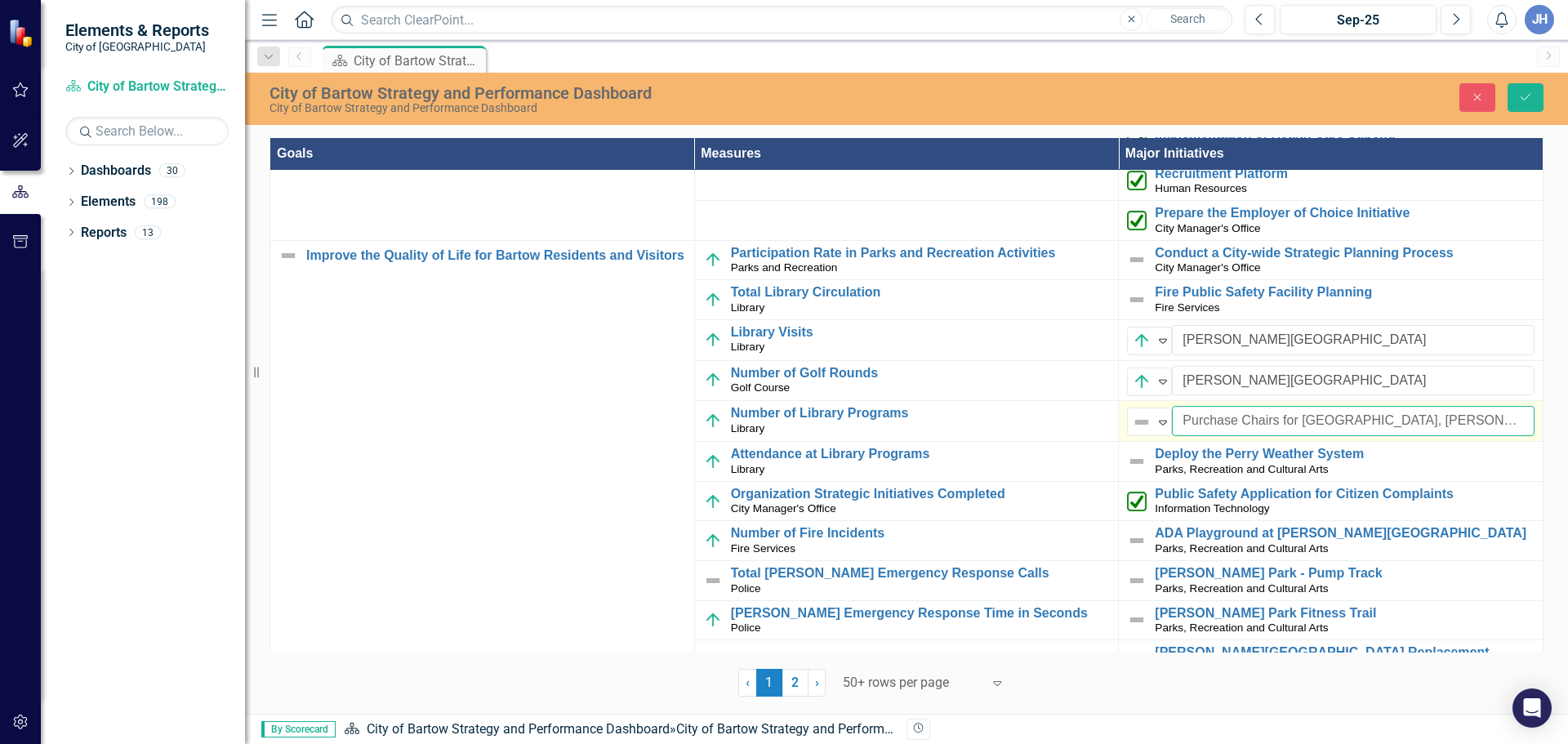
click at [1171, 423] on input "Purchase Chairs for [GEOGRAPHIC_DATA], [PERSON_NAME] Recreation and [GEOGRAPHIC…" at bounding box center [1352, 421] width 363 height 30
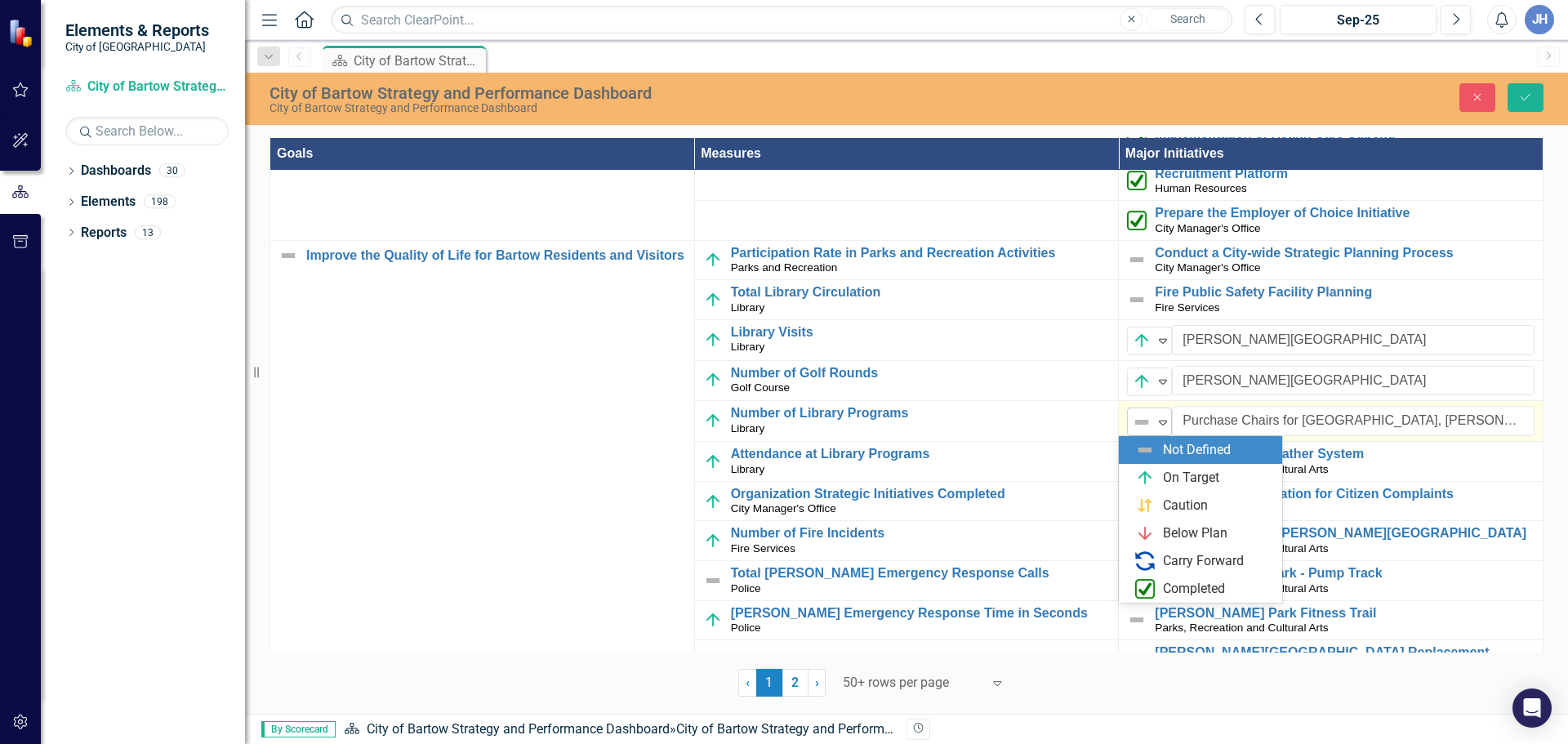
click at [1156, 426] on icon "Expand" at bounding box center [1162, 422] width 16 height 13
click at [1164, 472] on div "On Target" at bounding box center [1190, 478] width 56 height 19
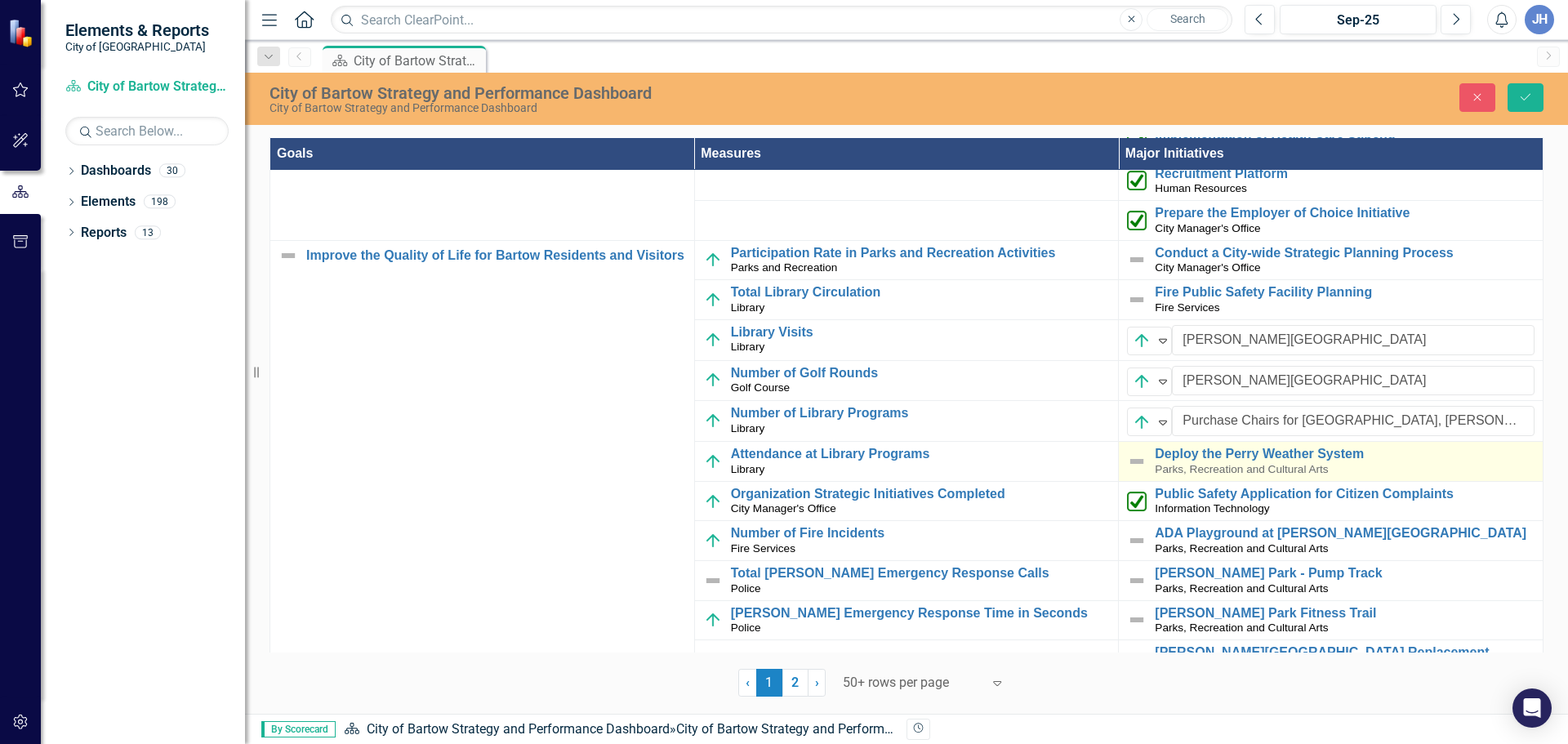
click at [1130, 459] on img at bounding box center [1137, 462] width 20 height 20
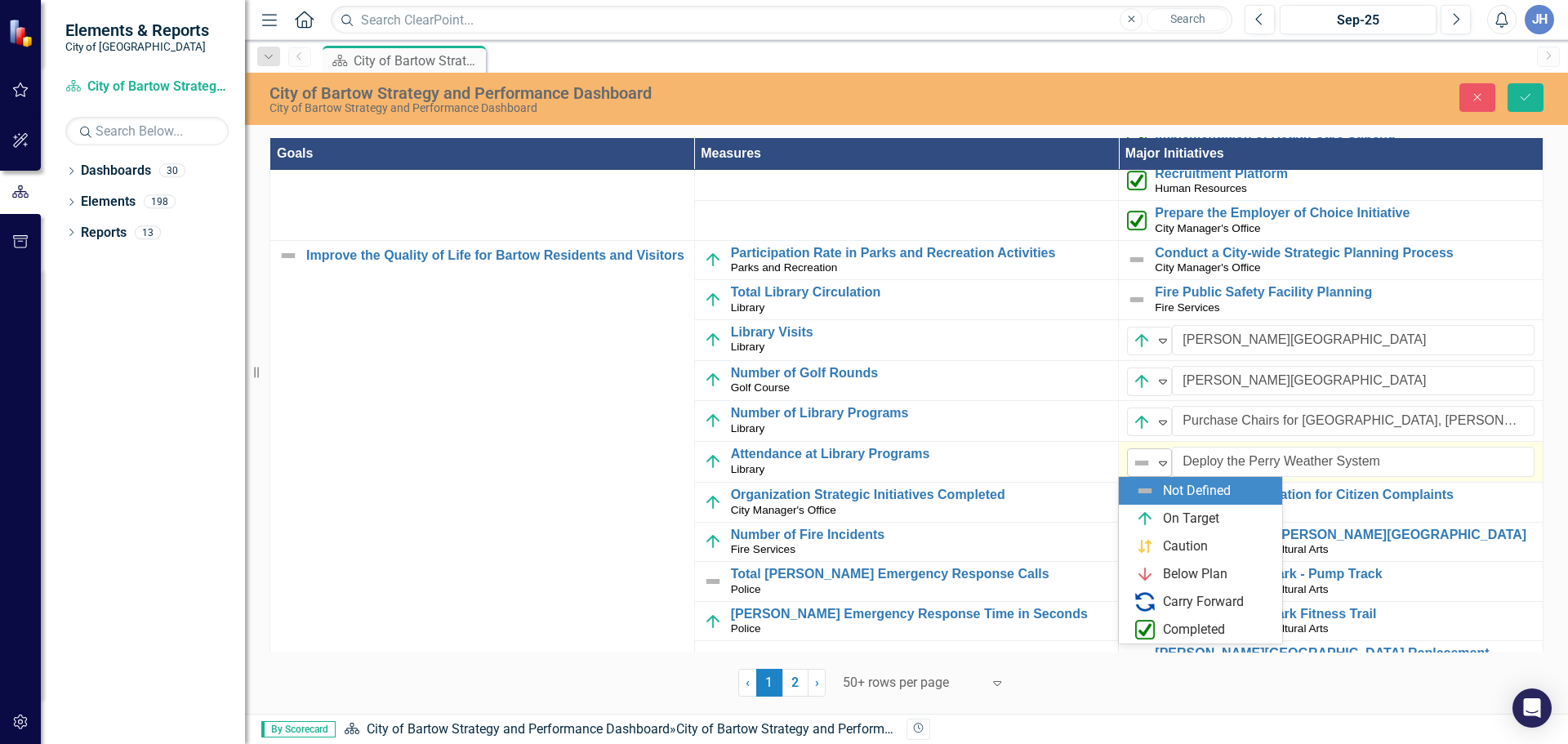
click at [1159, 463] on icon at bounding box center [1162, 464] width 8 height 5
click at [1160, 516] on div "On Target" at bounding box center [1203, 518] width 138 height 20
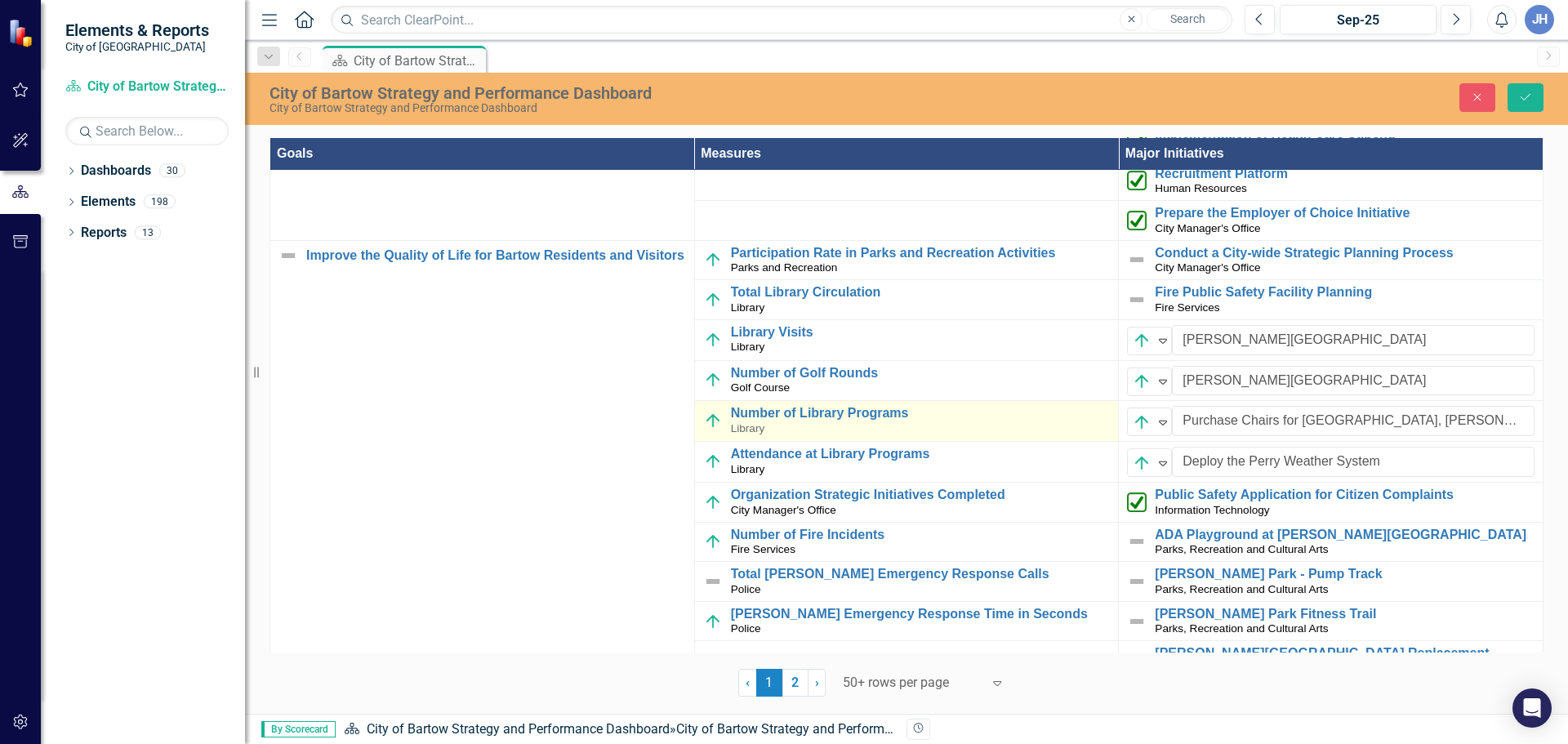
scroll to position [408, 0]
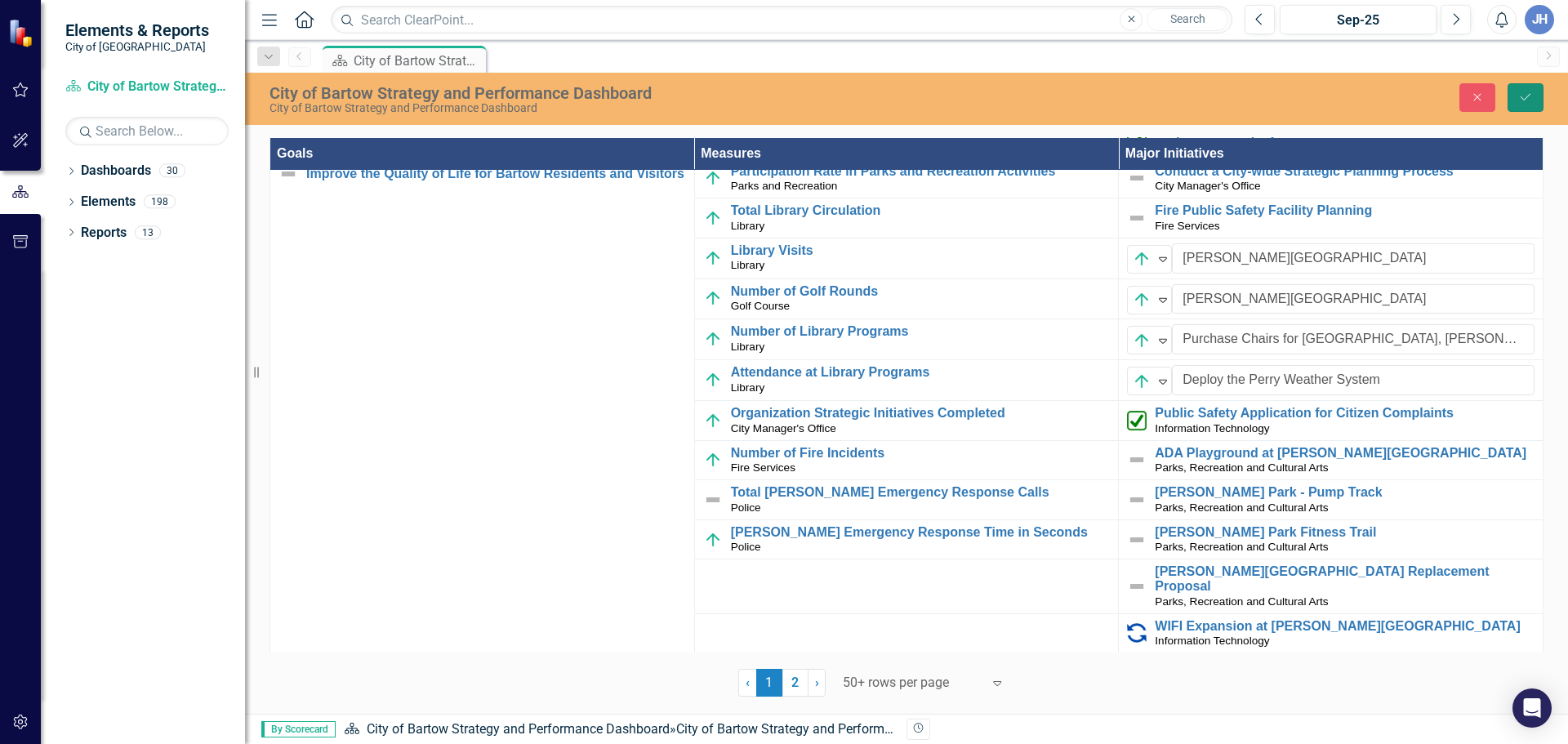
click at [1529, 95] on icon "submit" at bounding box center [1525, 97] width 10 height 6
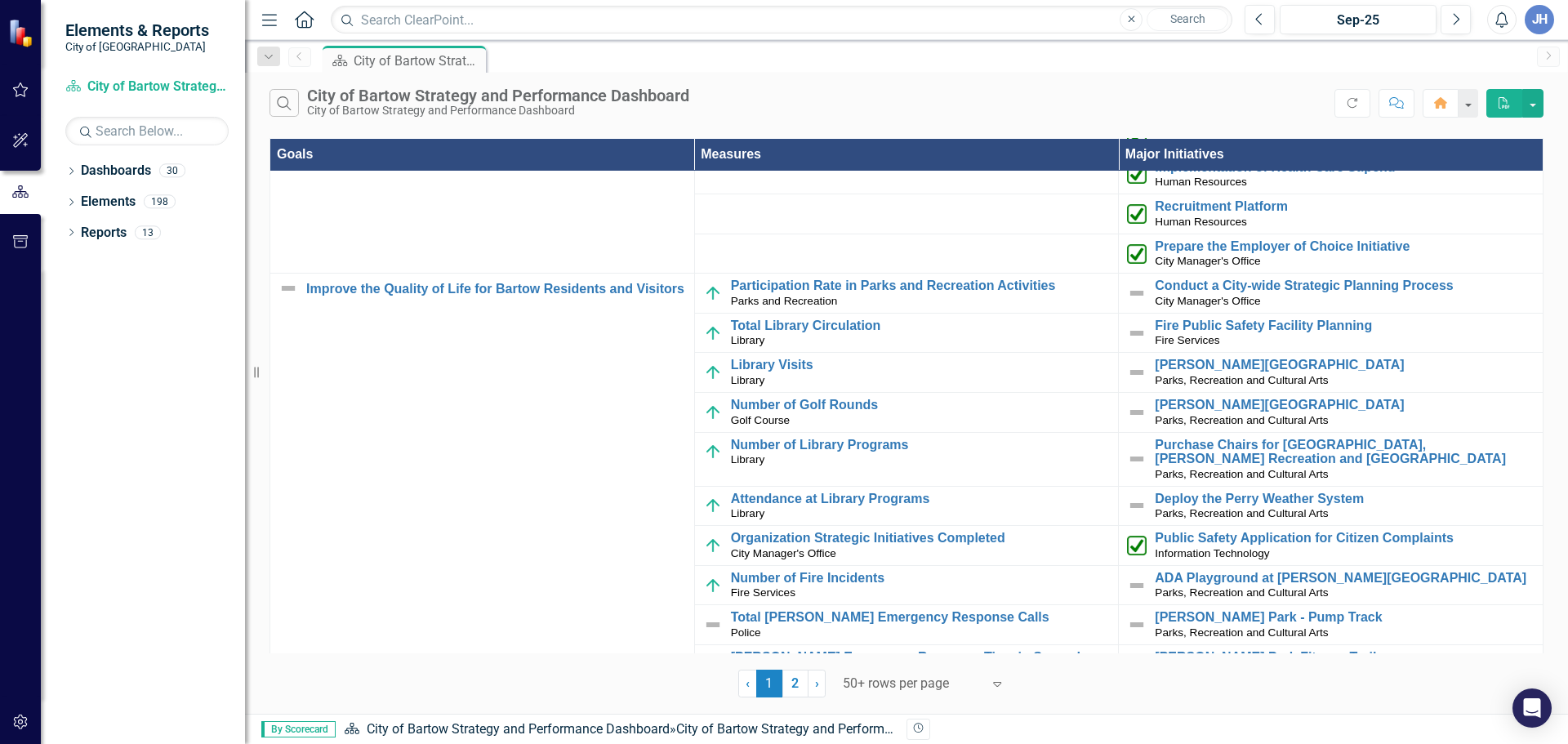
scroll to position [327, 0]
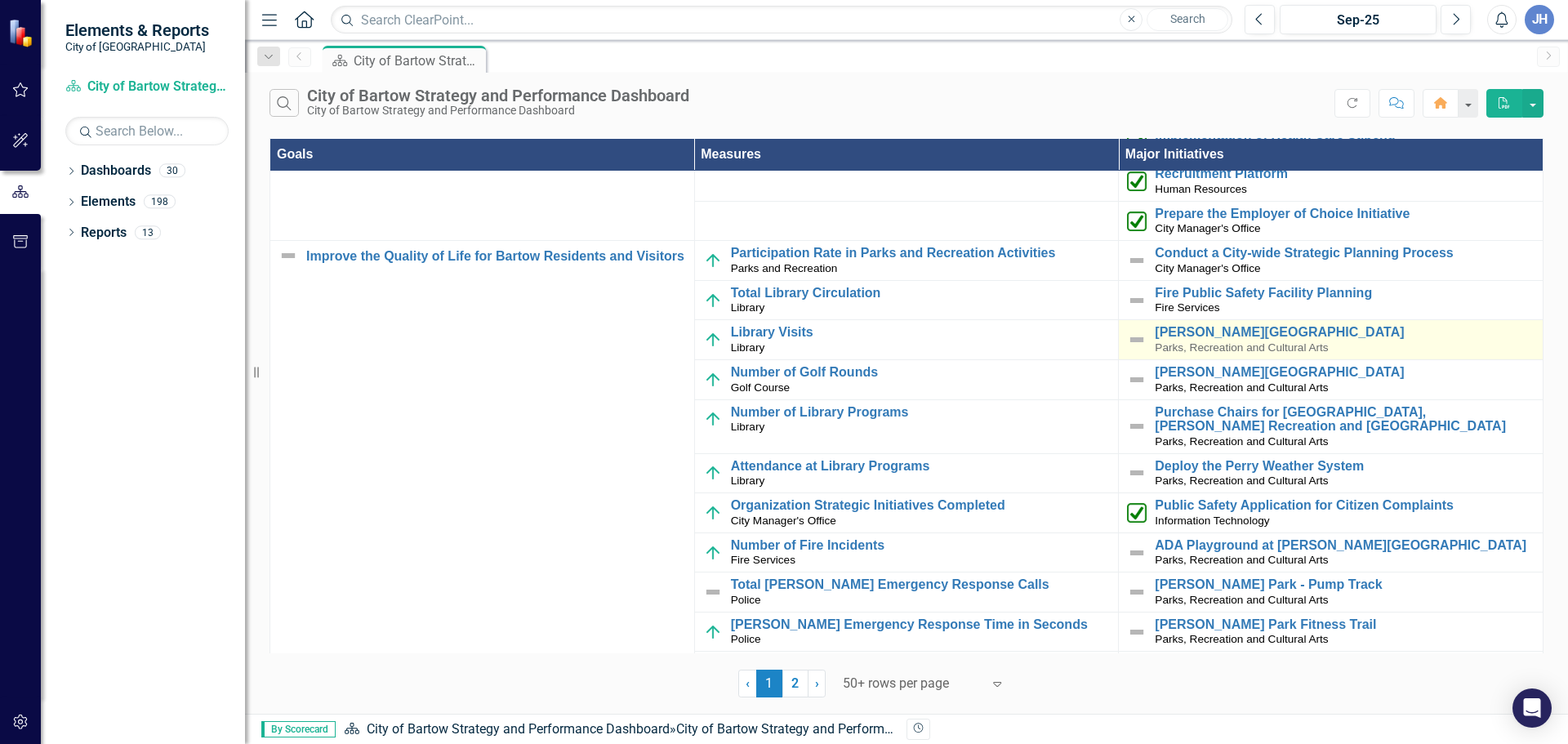
click at [1127, 339] on img at bounding box center [1137, 340] width 20 height 20
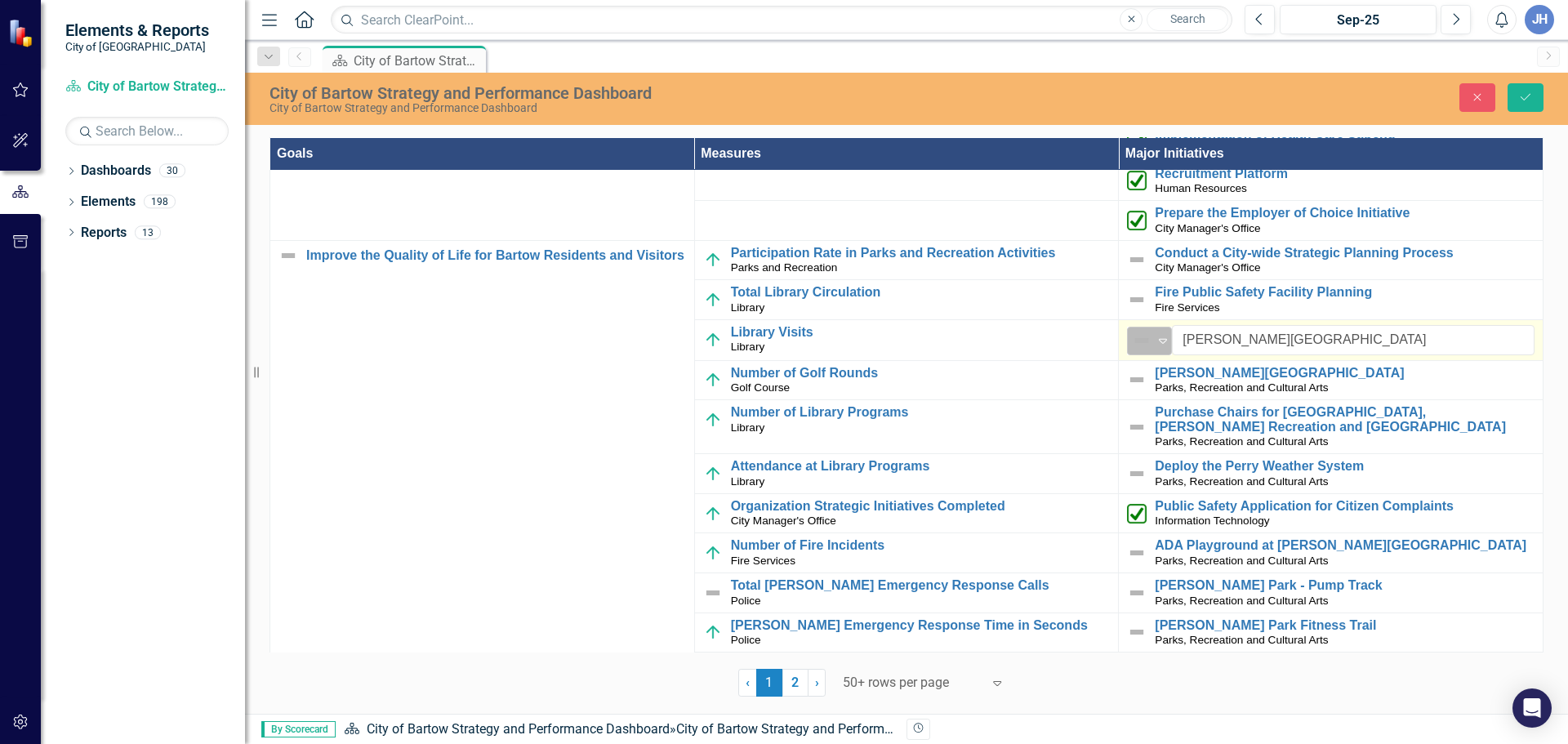
click at [1156, 349] on div "Expand" at bounding box center [1162, 341] width 16 height 27
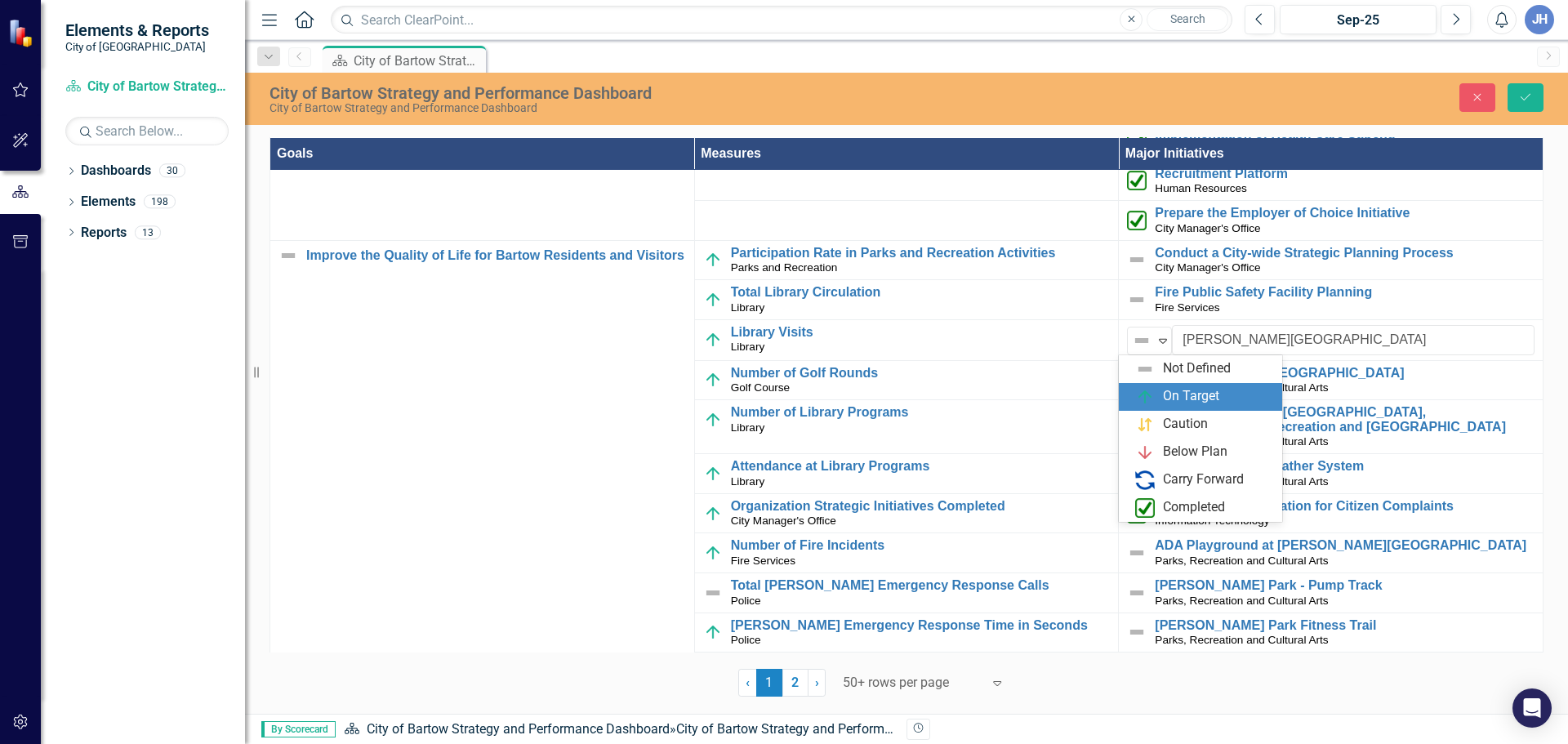
click at [1162, 393] on div "On Target" at bounding box center [1203, 397] width 138 height 20
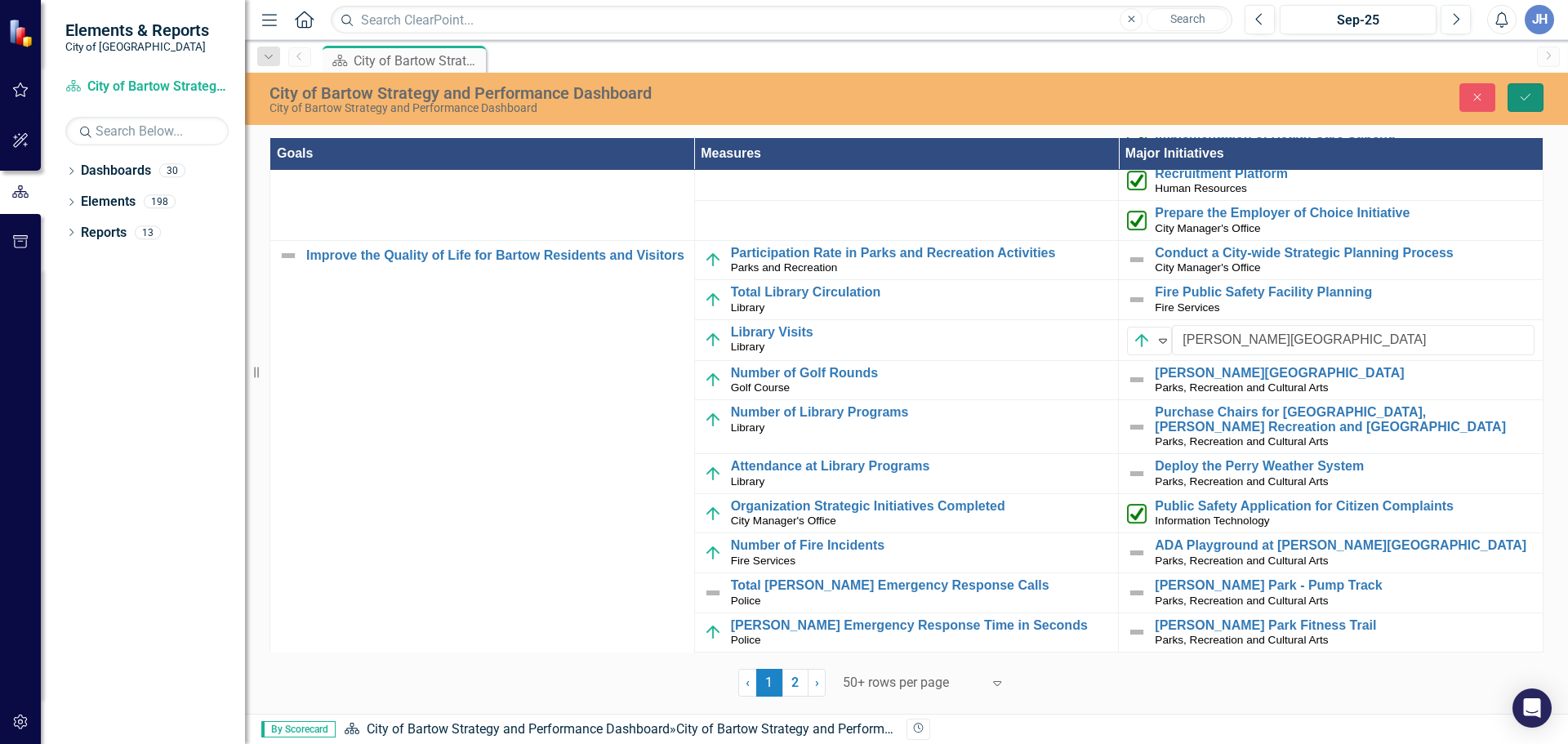
click at [1525, 97] on icon "Save" at bounding box center [1525, 97] width 15 height 12
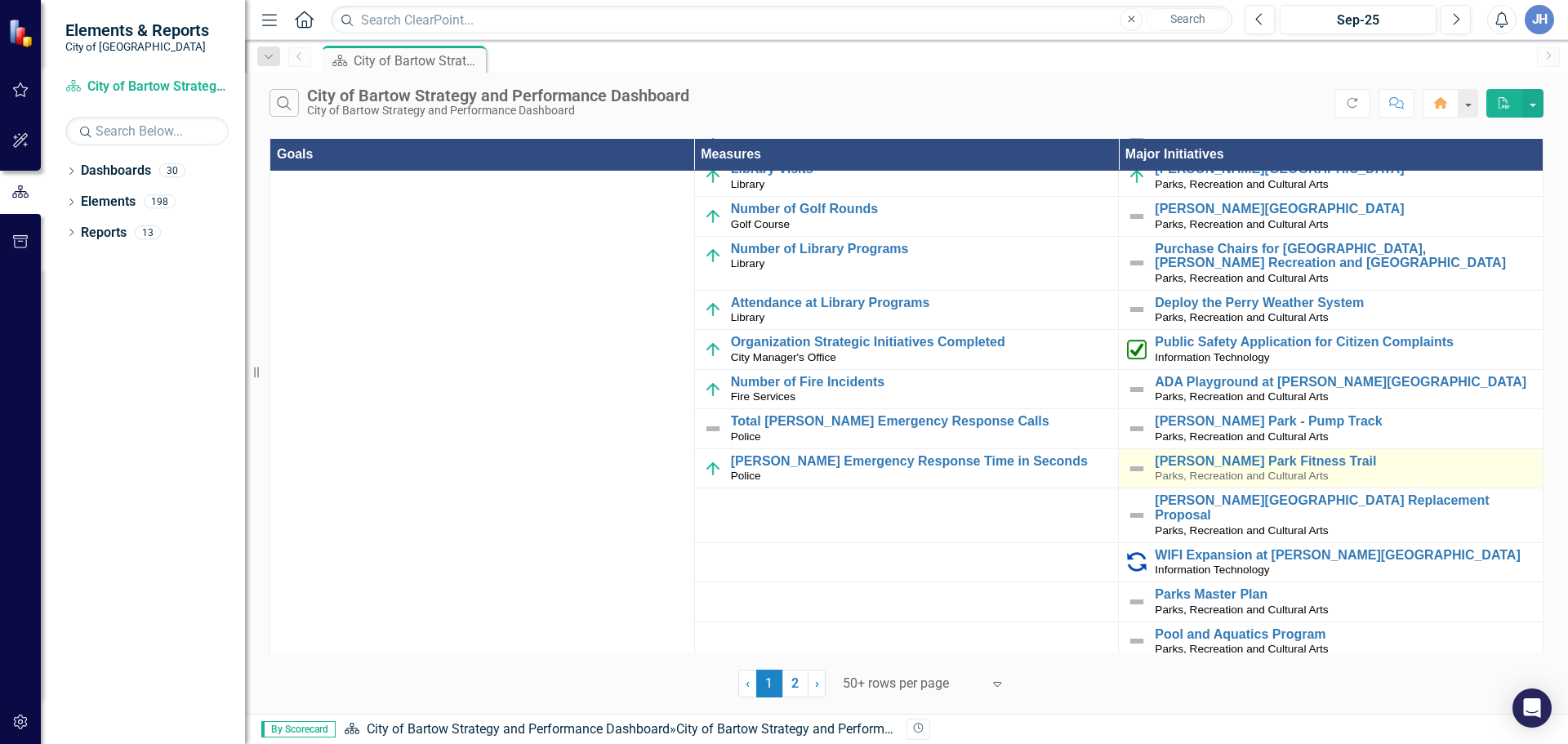
scroll to position [572, 0]
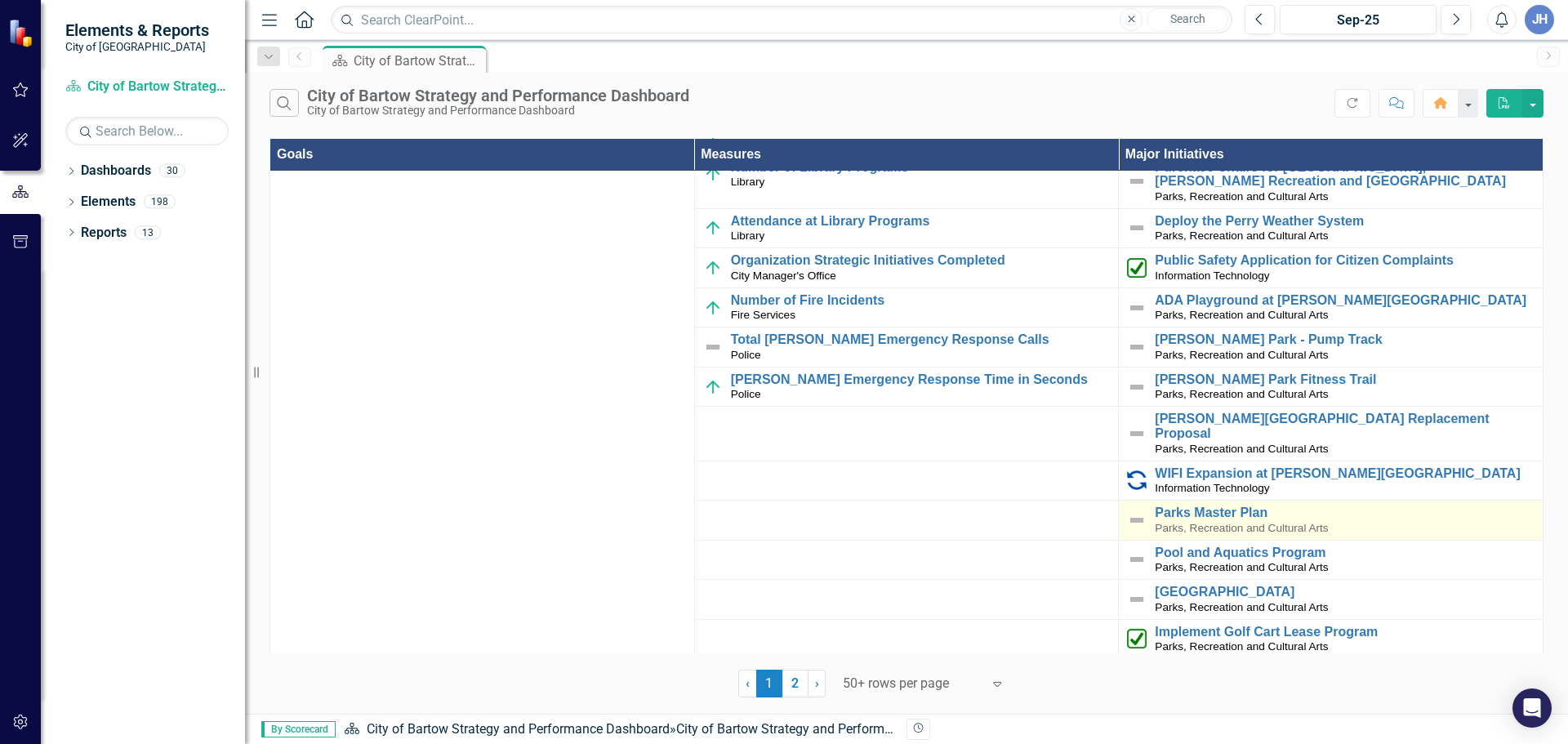
click at [1127, 511] on img at bounding box center [1137, 520] width 20 height 20
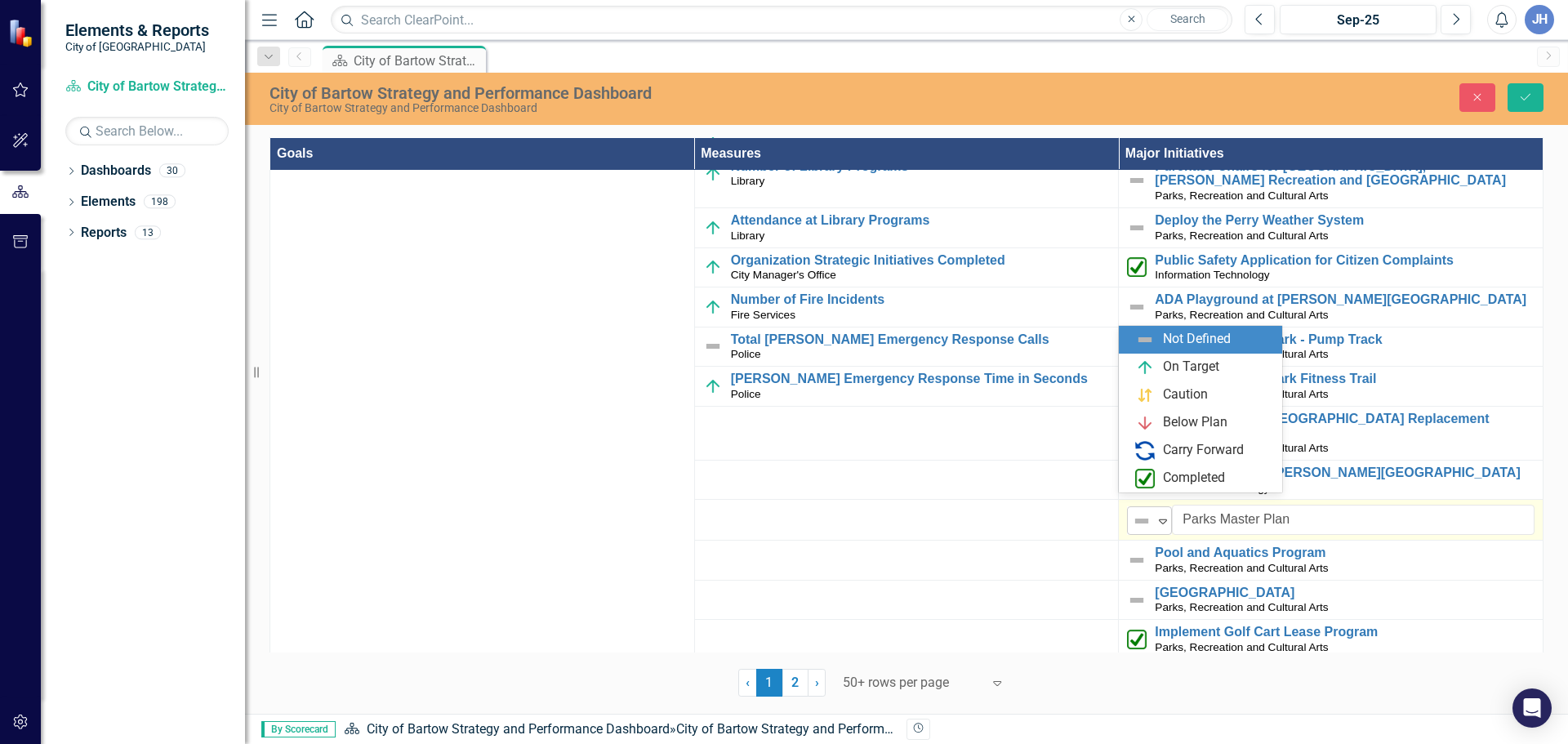
click at [1158, 515] on icon "Expand" at bounding box center [1162, 521] width 16 height 13
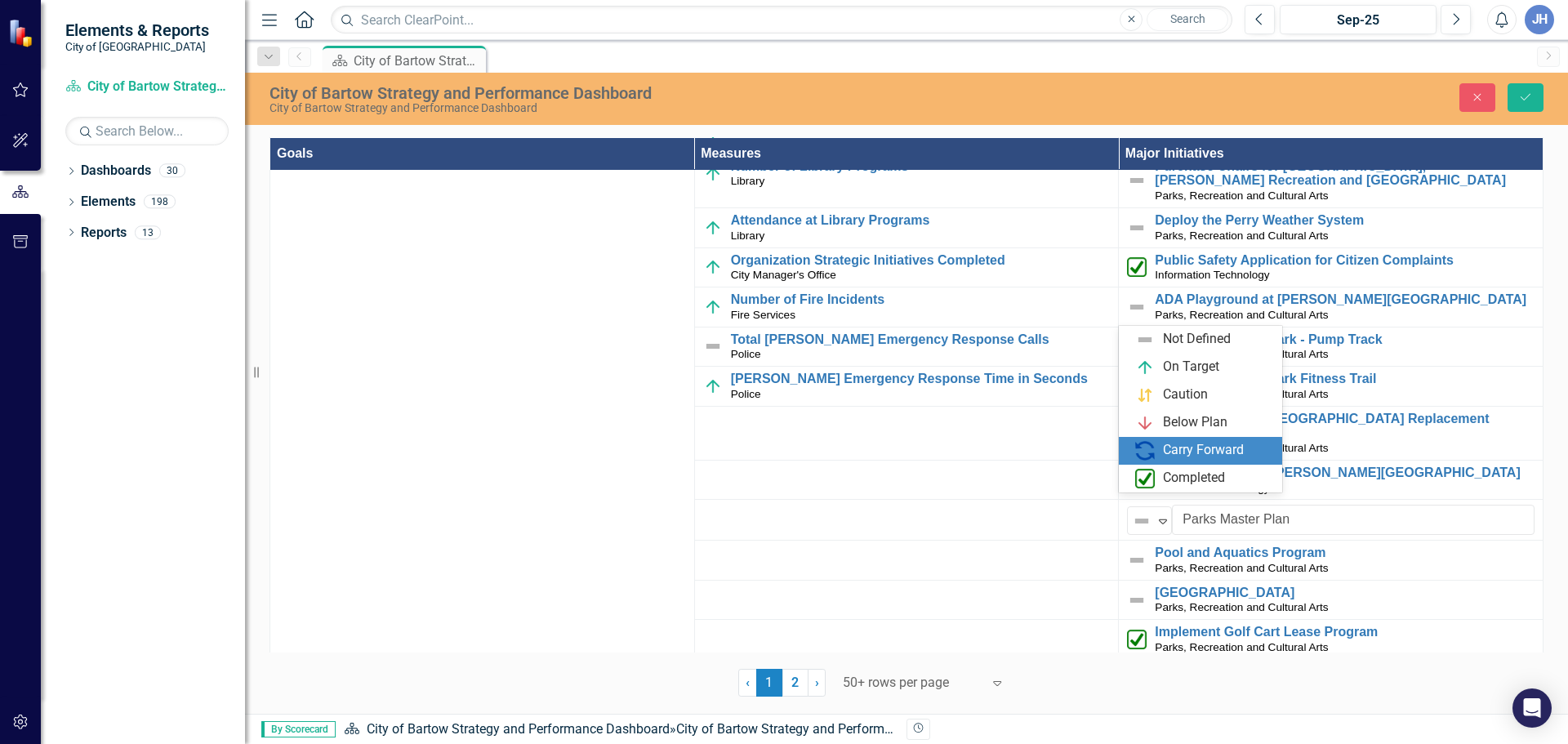
click at [1167, 457] on div "Carry Forward" at bounding box center [1202, 450] width 81 height 19
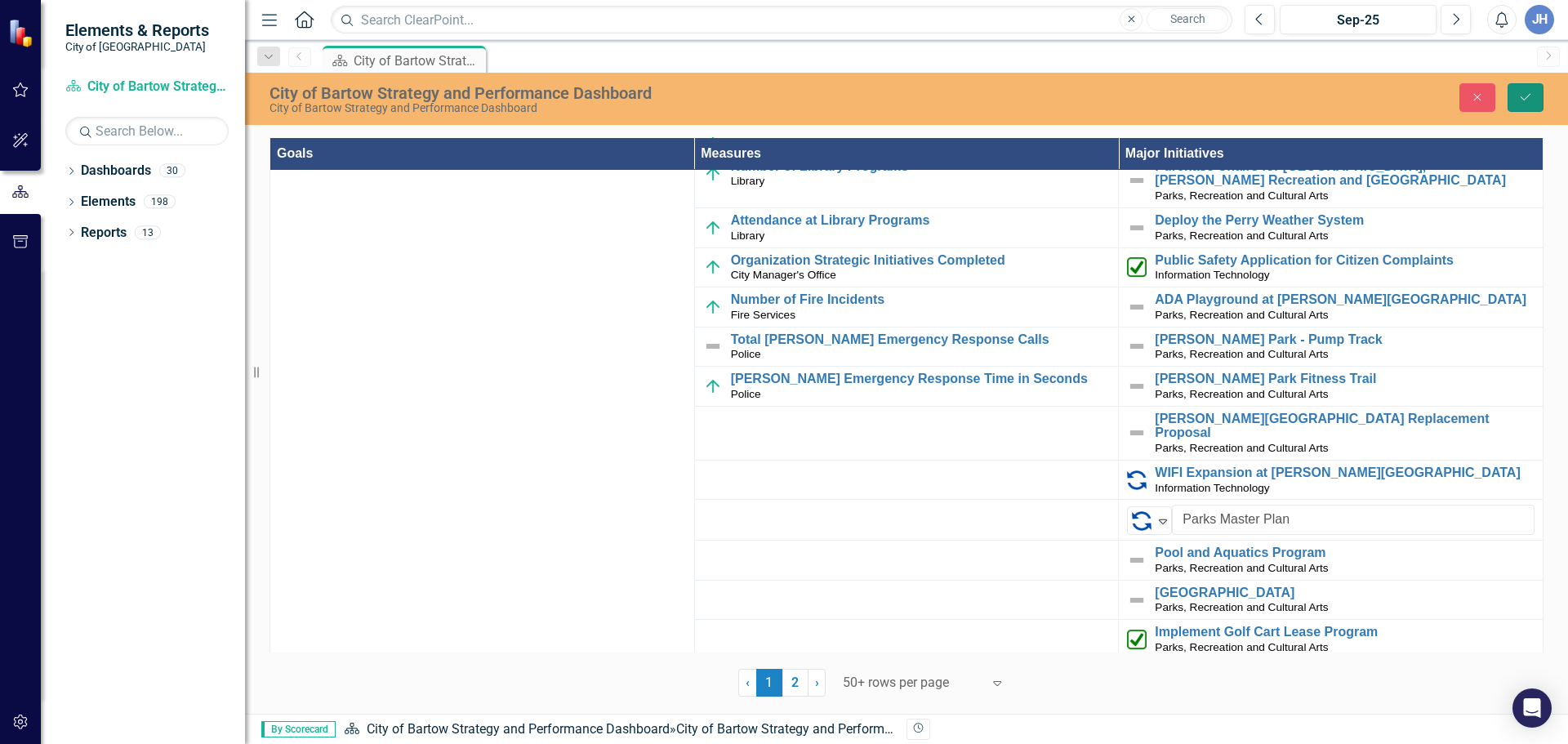
click at [1526, 92] on icon "Save" at bounding box center [1525, 97] width 15 height 12
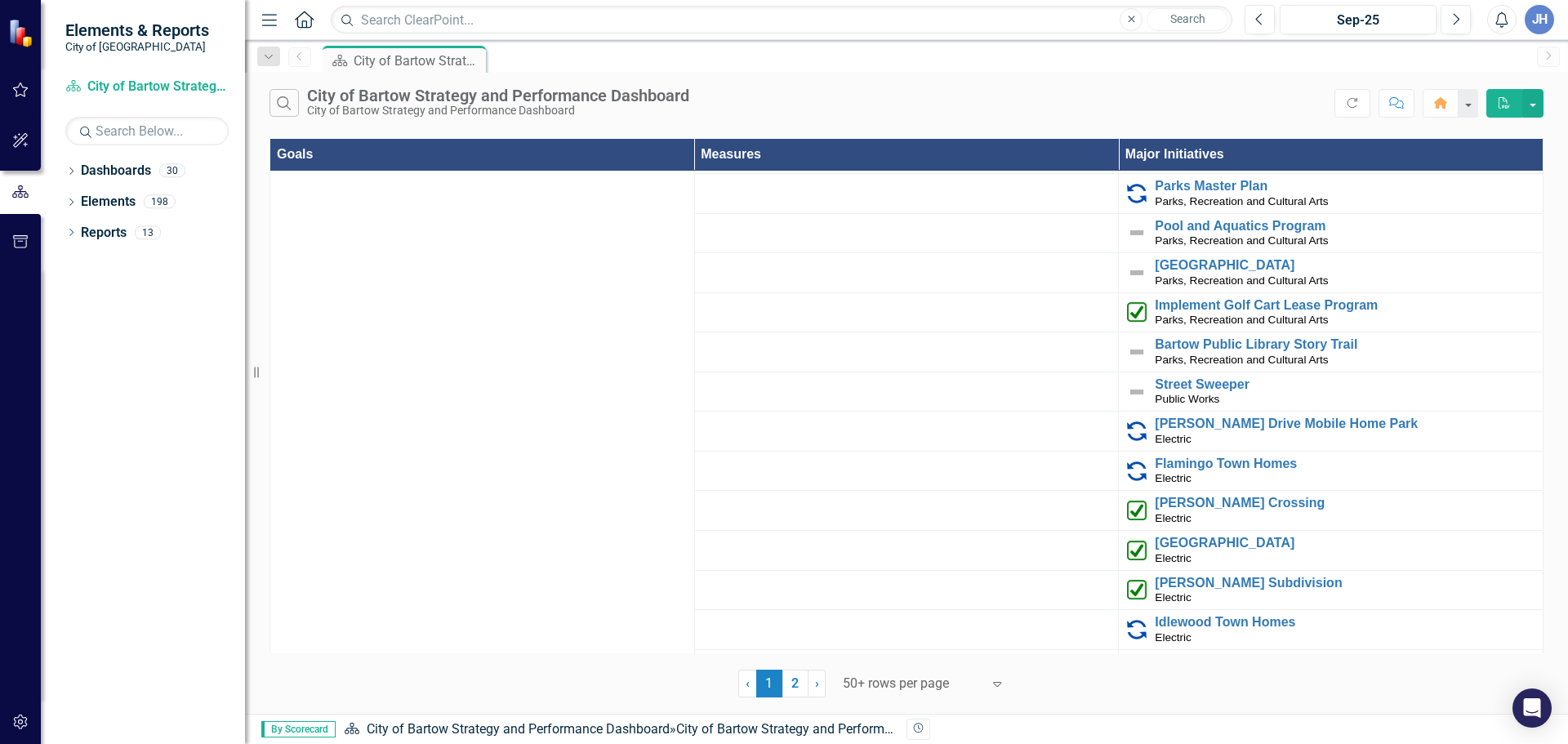
scroll to position [817, 0]
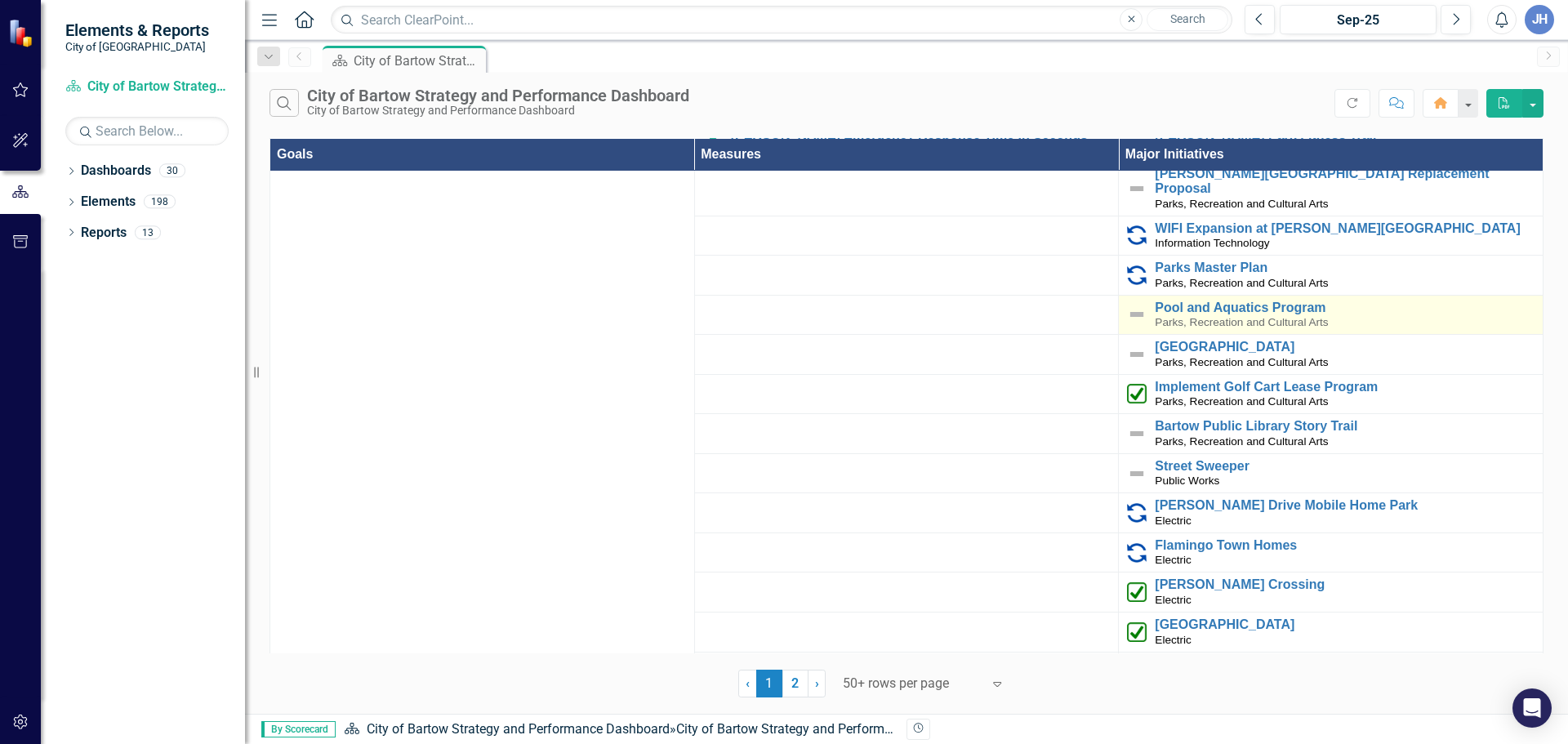
click at [1127, 305] on img at bounding box center [1137, 314] width 20 height 20
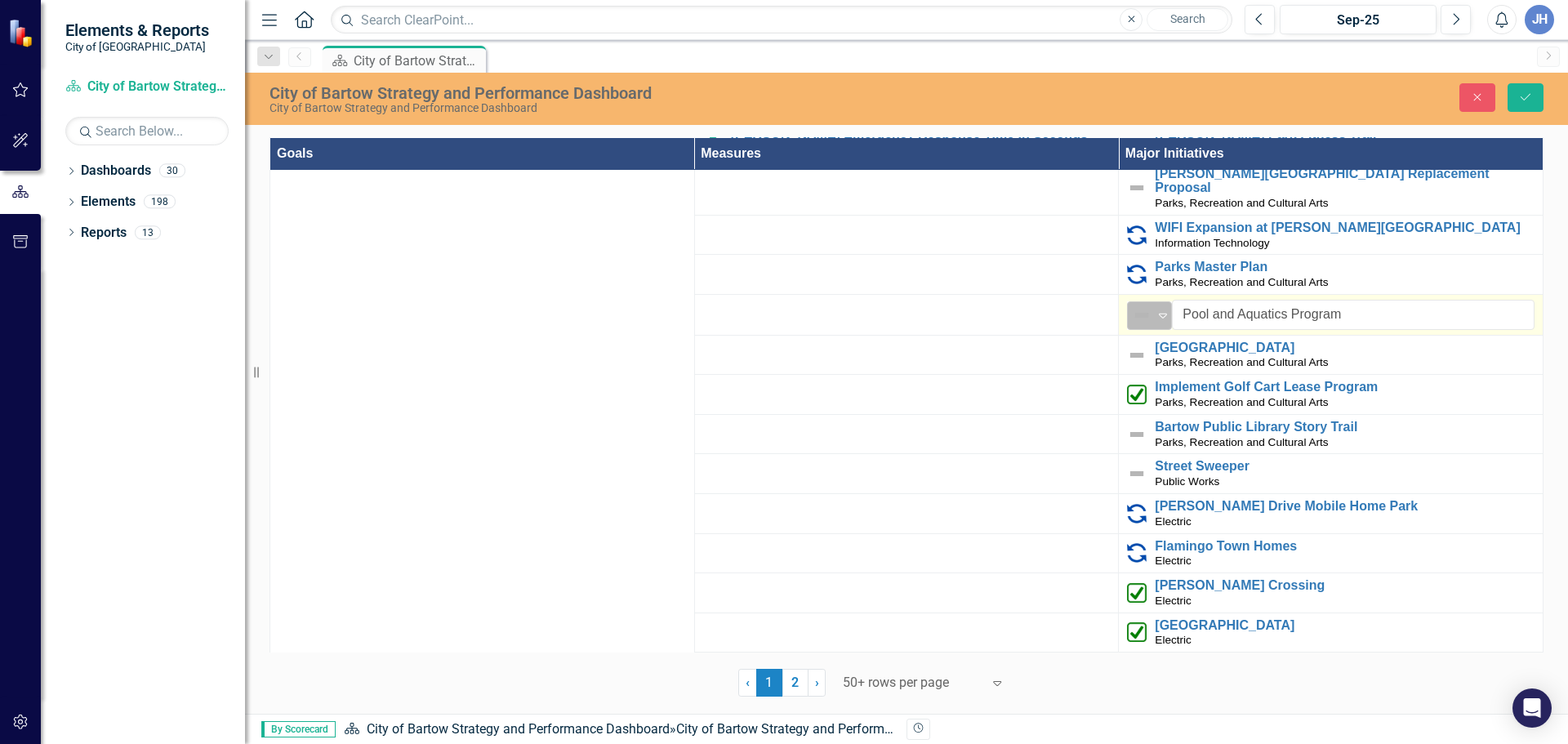
click at [1159, 309] on icon "Expand" at bounding box center [1162, 315] width 16 height 13
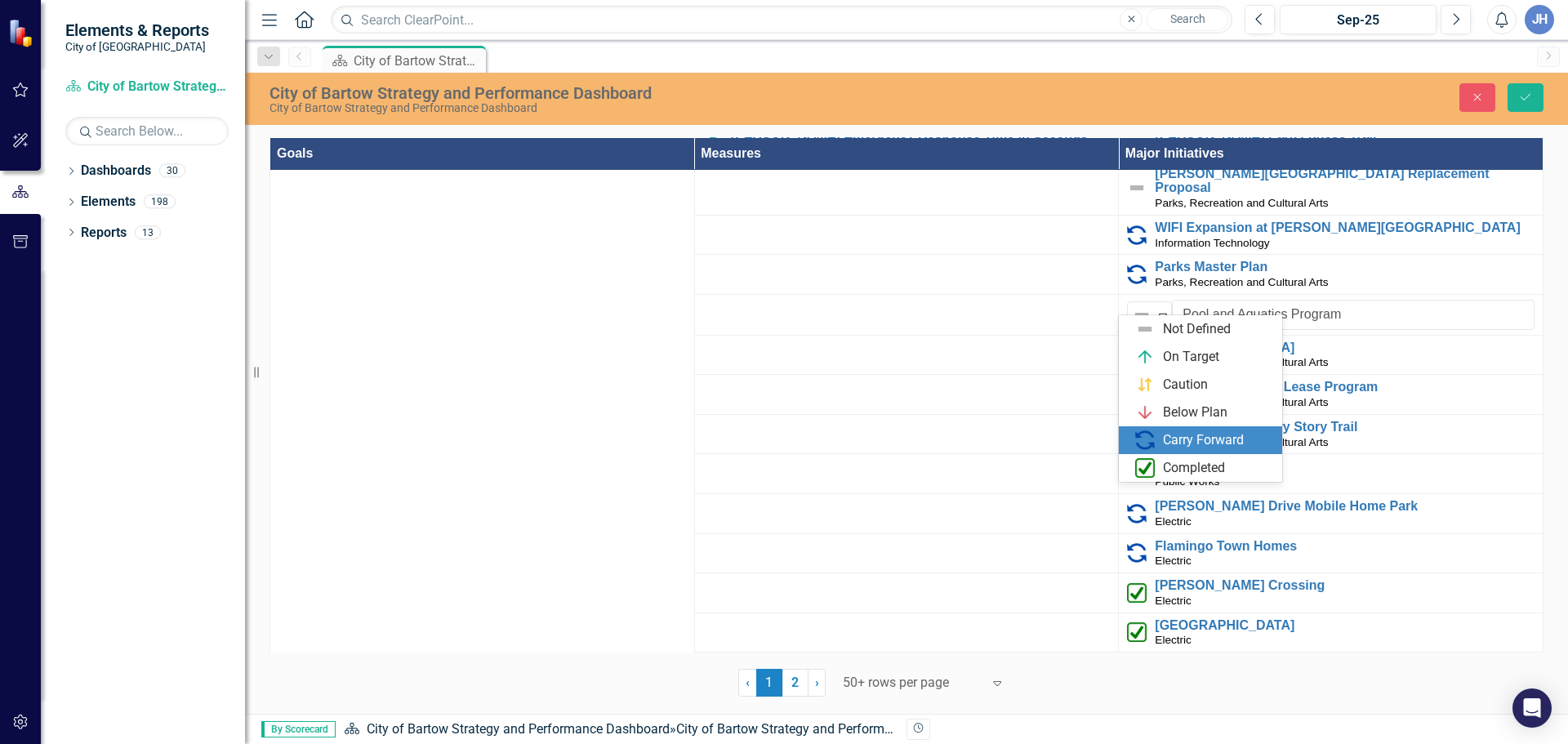
click at [1186, 443] on div "Carry Forward" at bounding box center [1202, 440] width 81 height 19
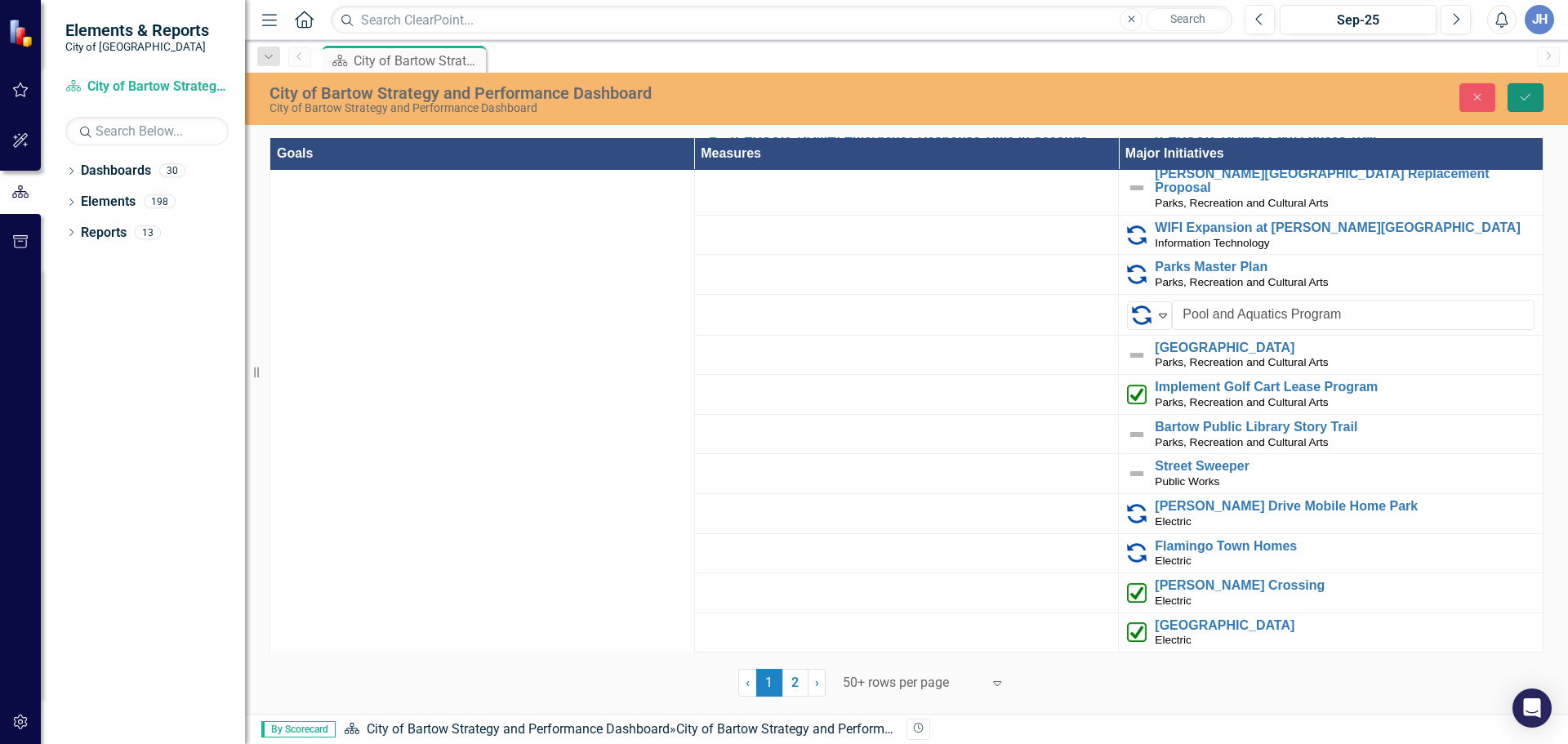
click at [1533, 96] on button "Save" at bounding box center [1525, 98] width 35 height 28
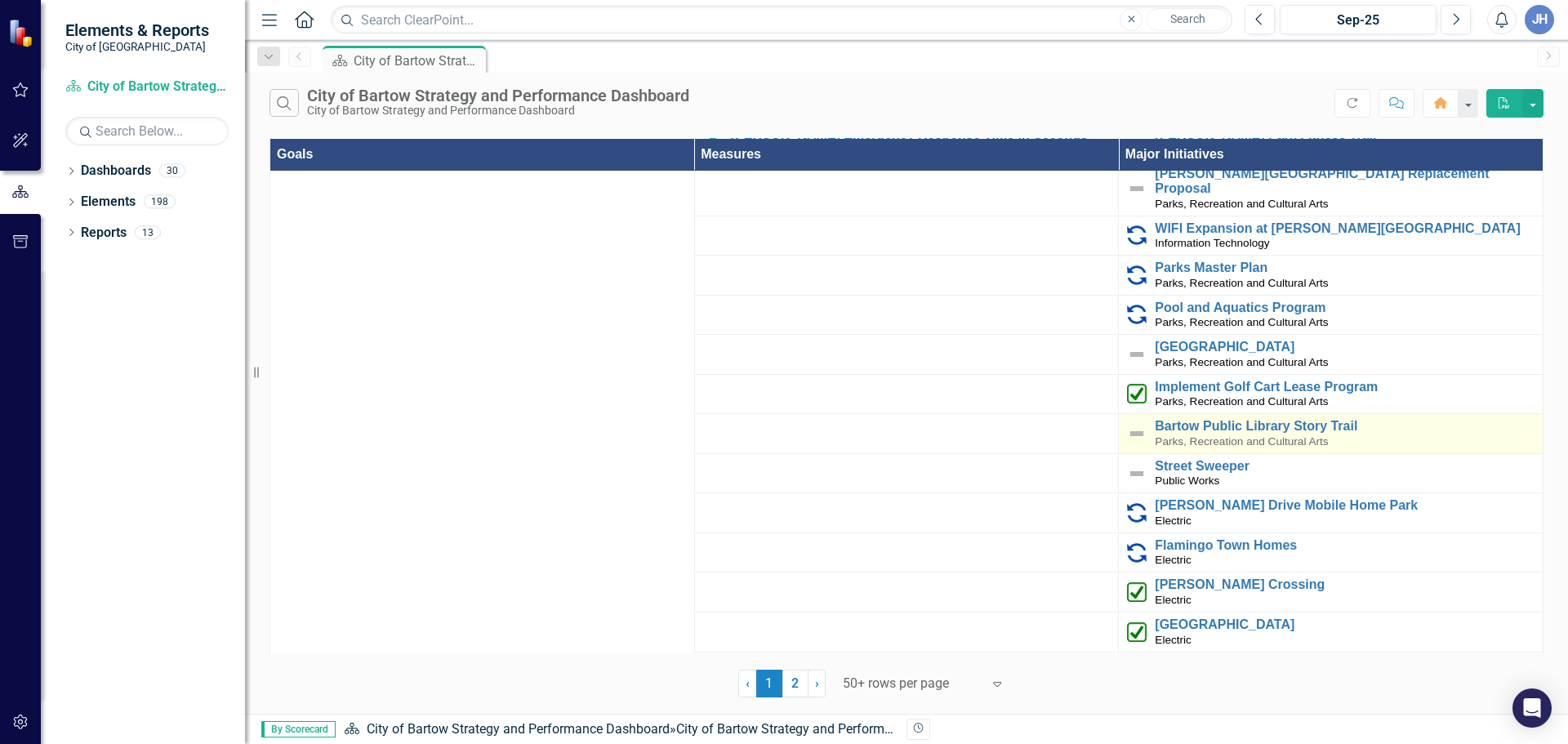
click at [1129, 424] on img at bounding box center [1137, 434] width 20 height 20
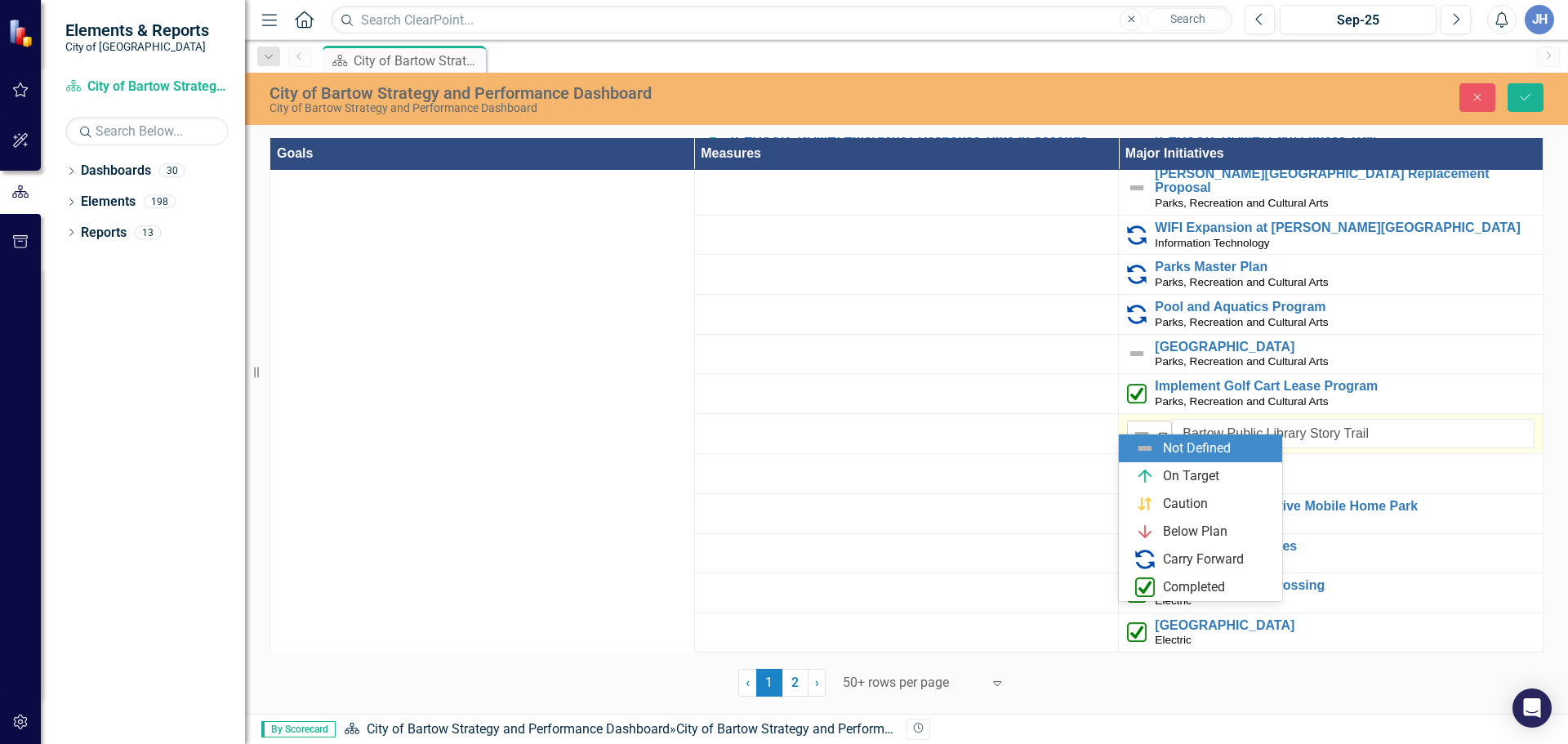
click at [1160, 428] on icon "Expand" at bounding box center [1162, 434] width 16 height 13
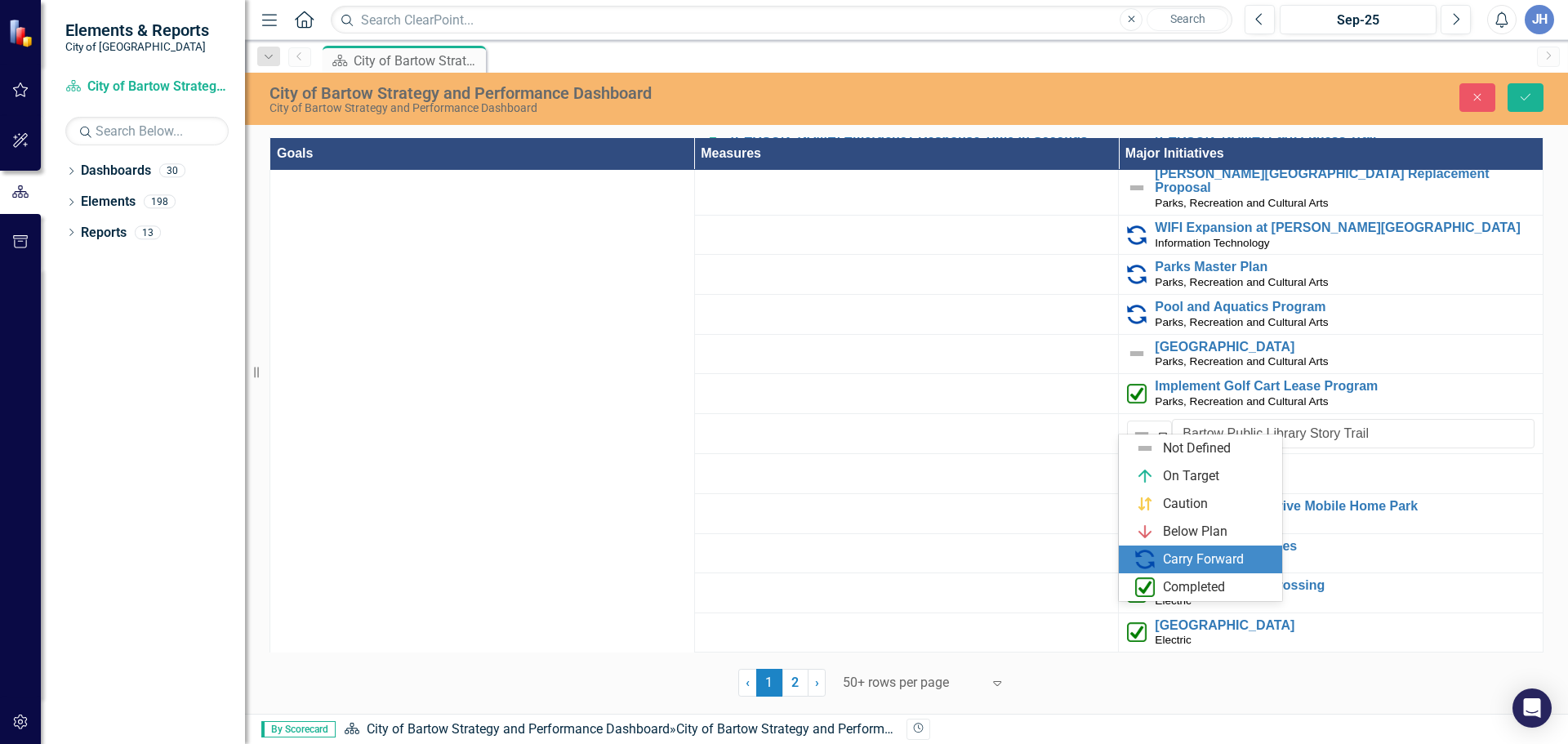
click at [1163, 566] on div "Carry Forward" at bounding box center [1202, 559] width 81 height 19
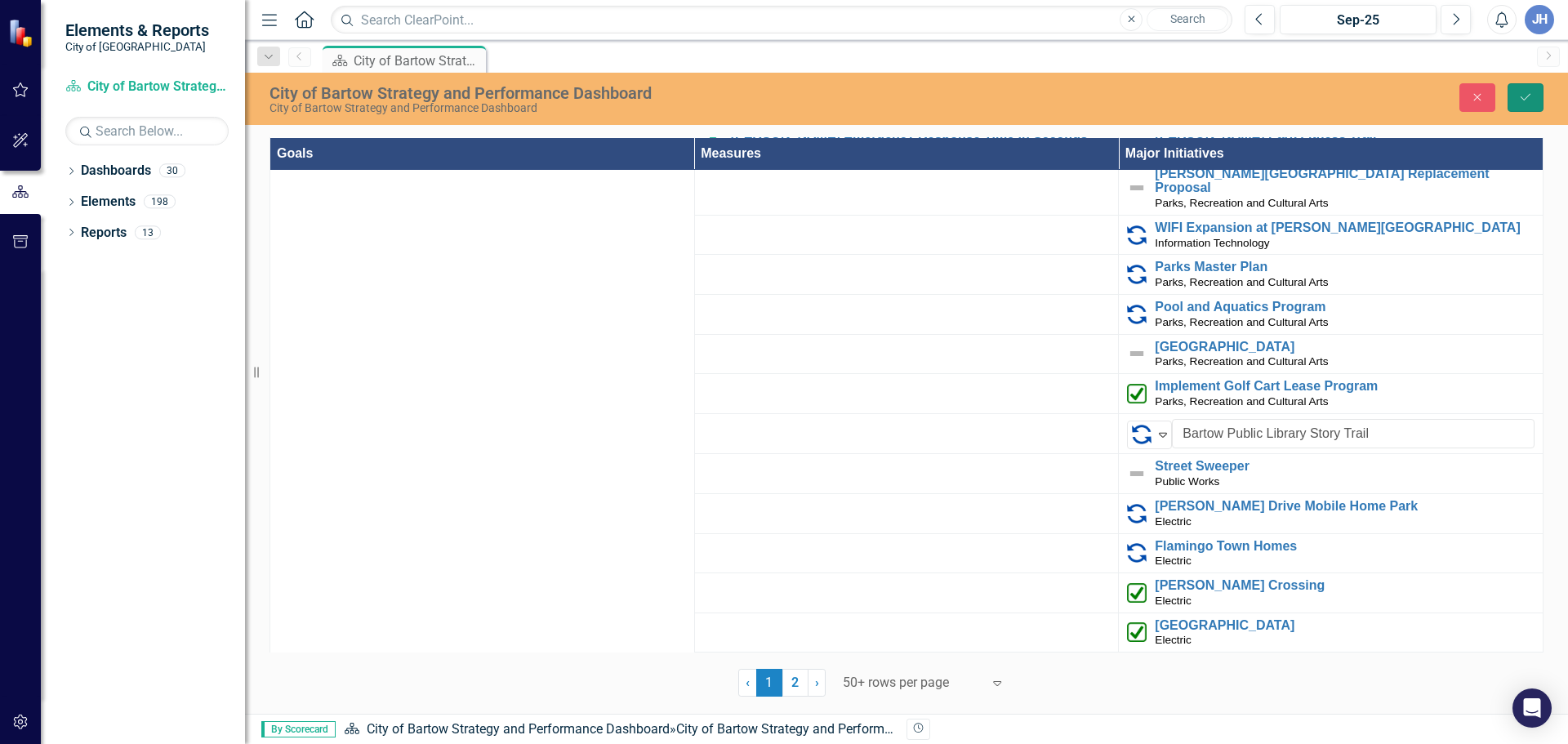
click at [1525, 98] on icon "Save" at bounding box center [1525, 97] width 15 height 12
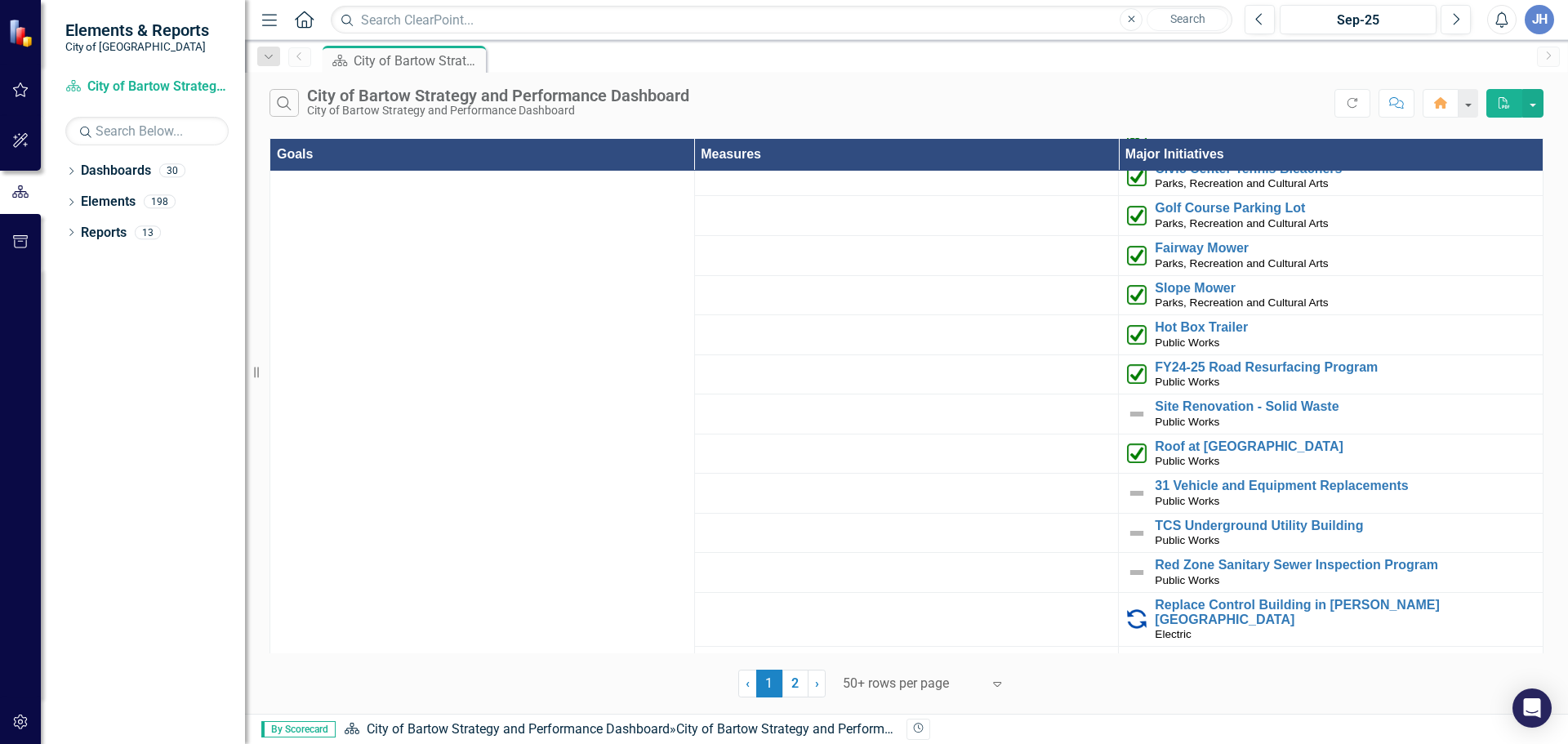
scroll to position [3650, 0]
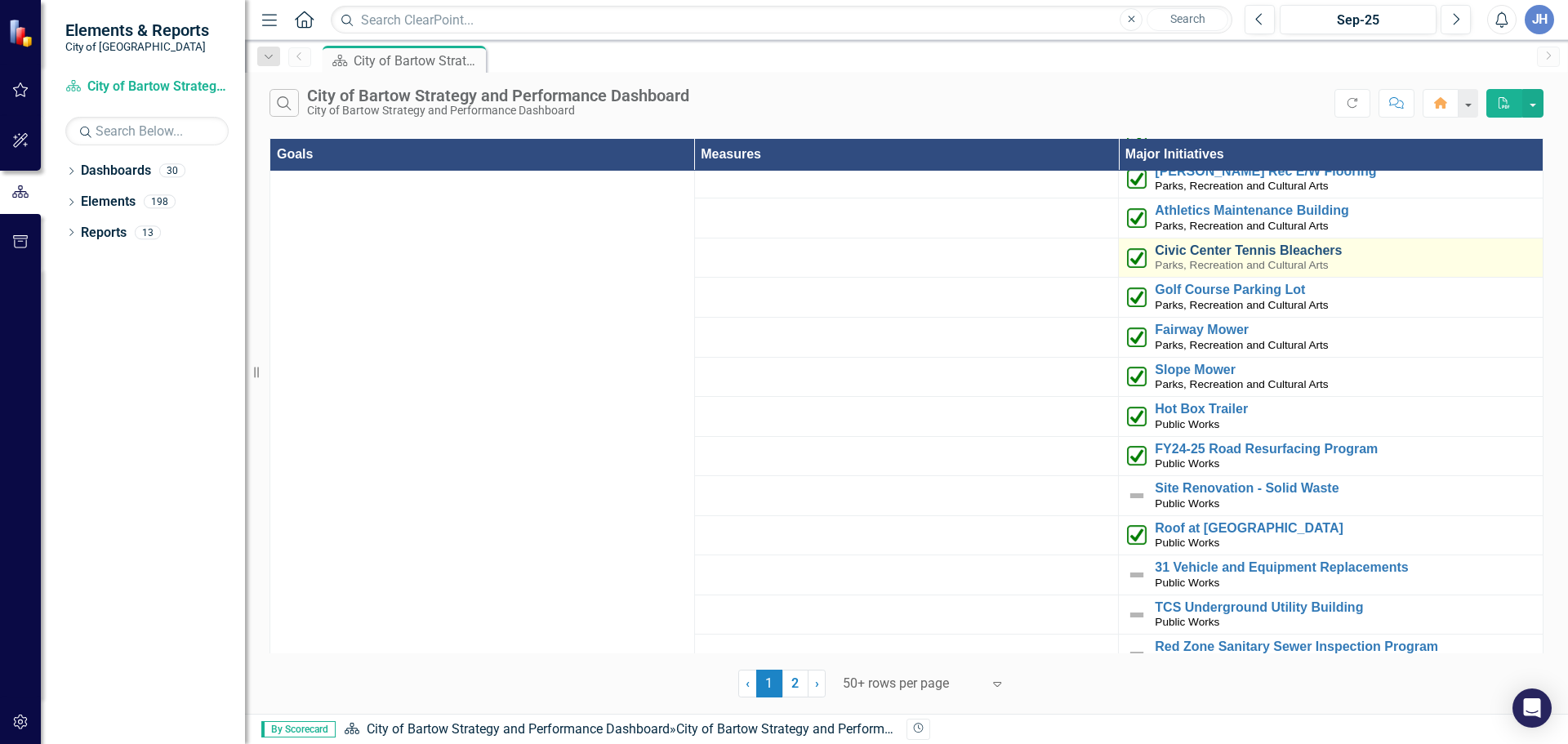
click at [1199, 243] on link "Civic Center Tennis Bleachers" at bounding box center [1344, 250] width 380 height 15
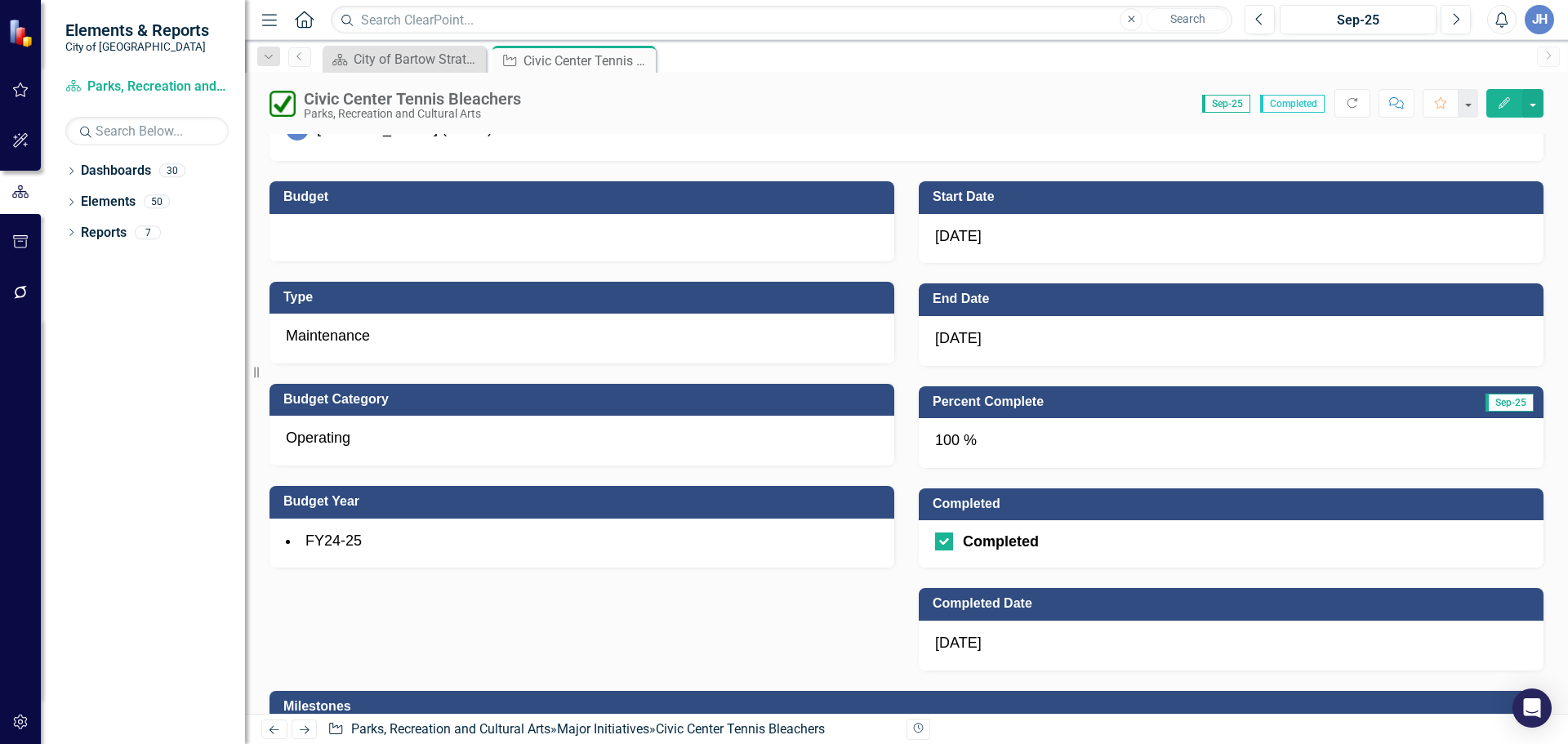
scroll to position [572, 0]
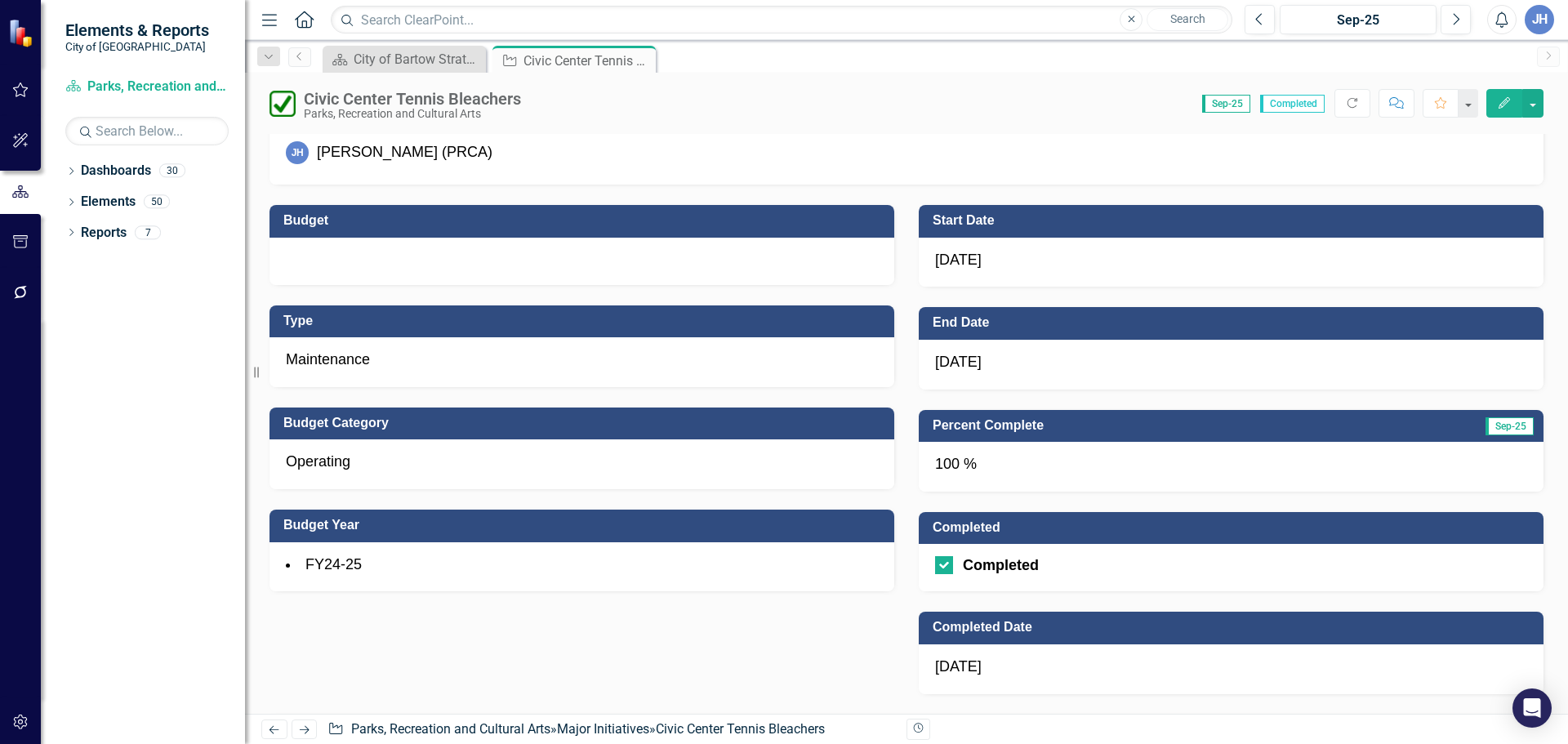
click at [341, 251] on div at bounding box center [582, 261] width 625 height 47
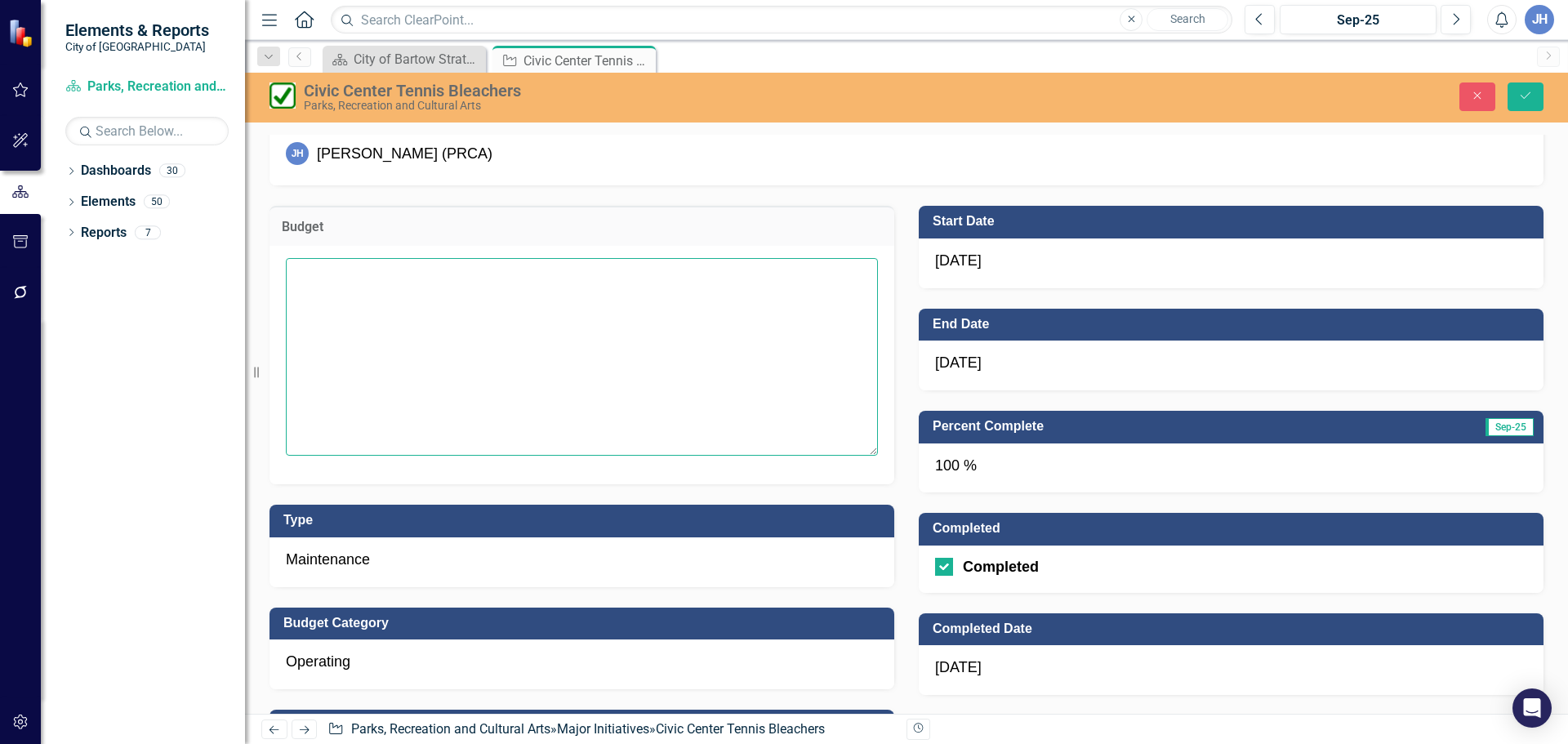
click at [346, 291] on textarea at bounding box center [581, 357] width 592 height 198
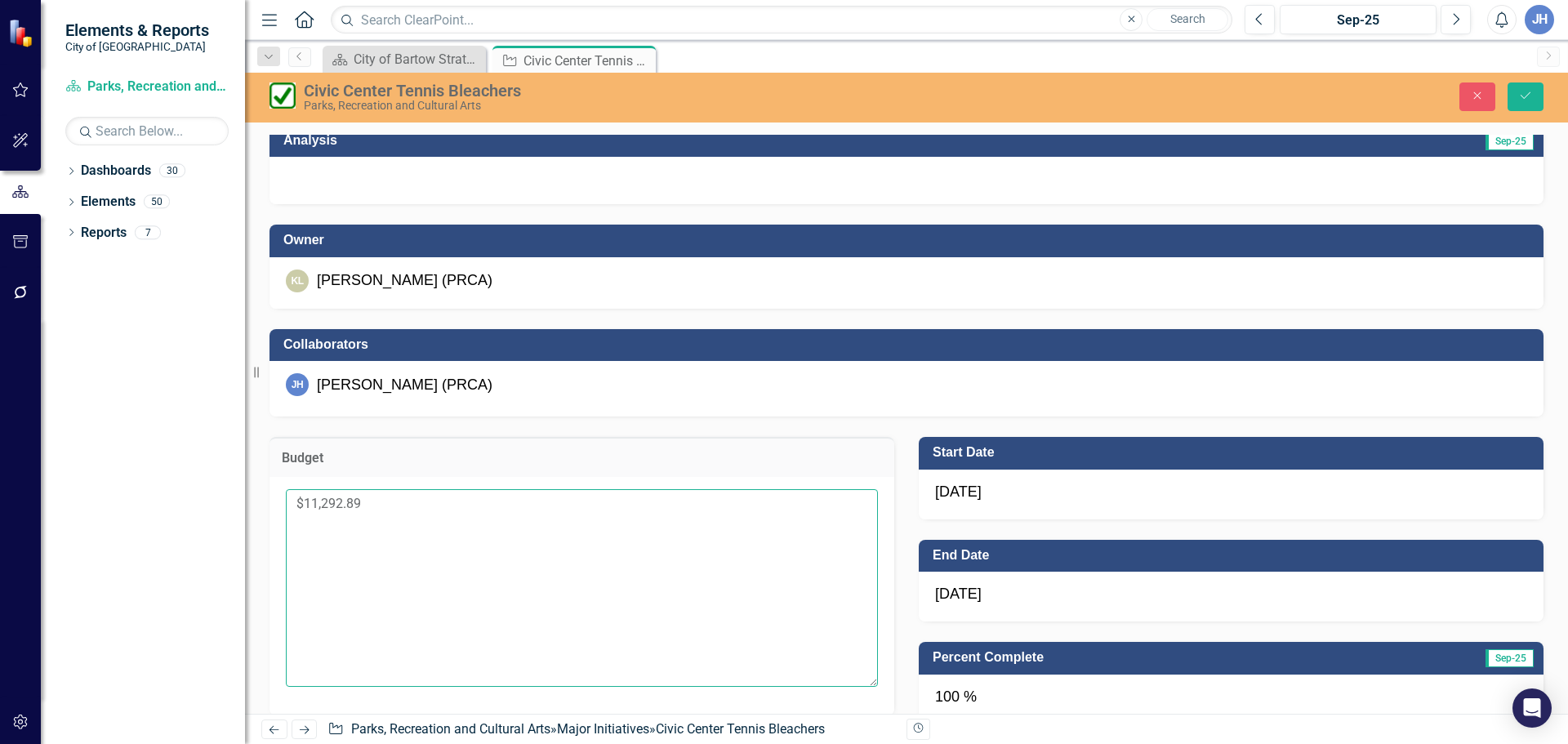
scroll to position [318, 0]
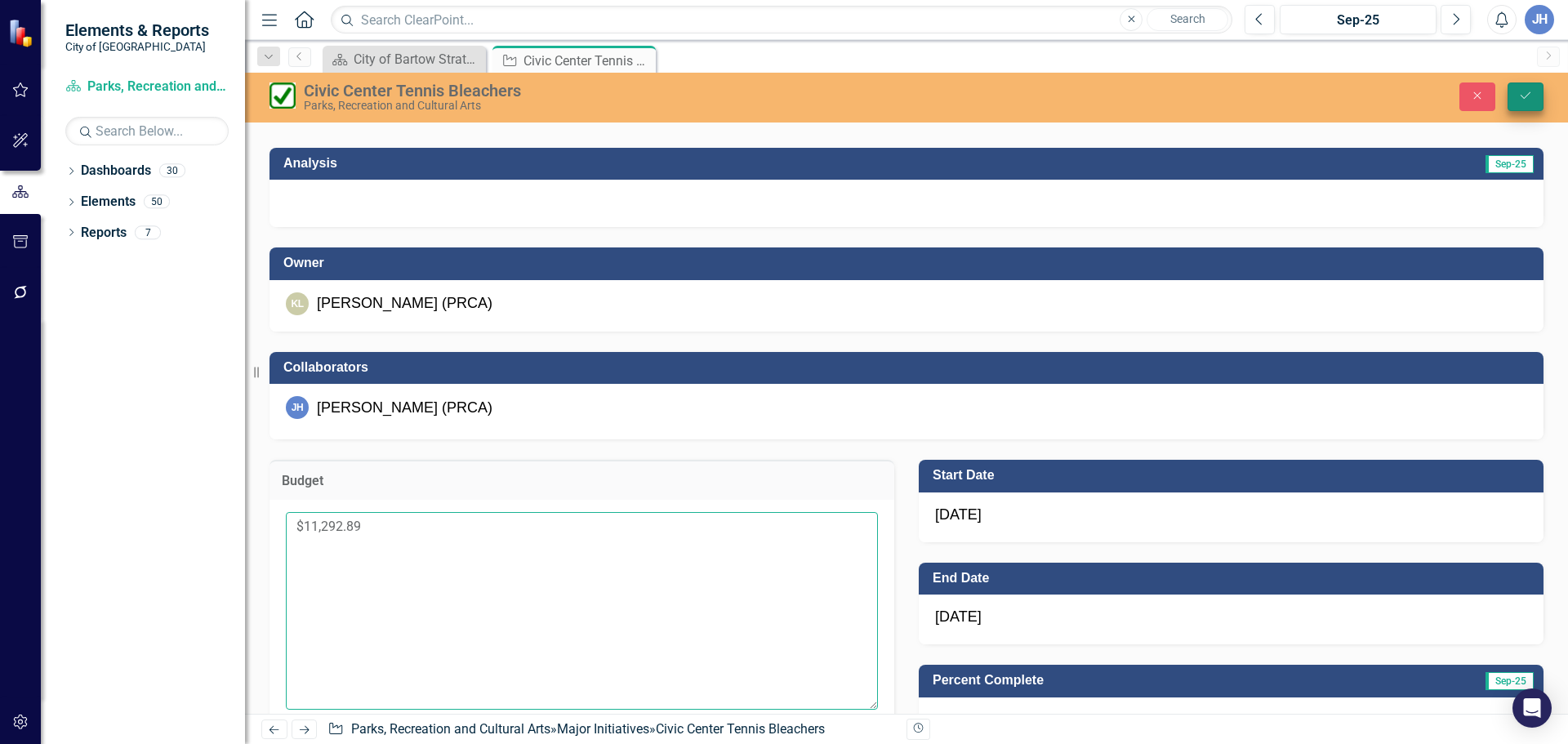
type textarea "$11,292.89"
click at [1530, 97] on icon "Save" at bounding box center [1525, 95] width 15 height 12
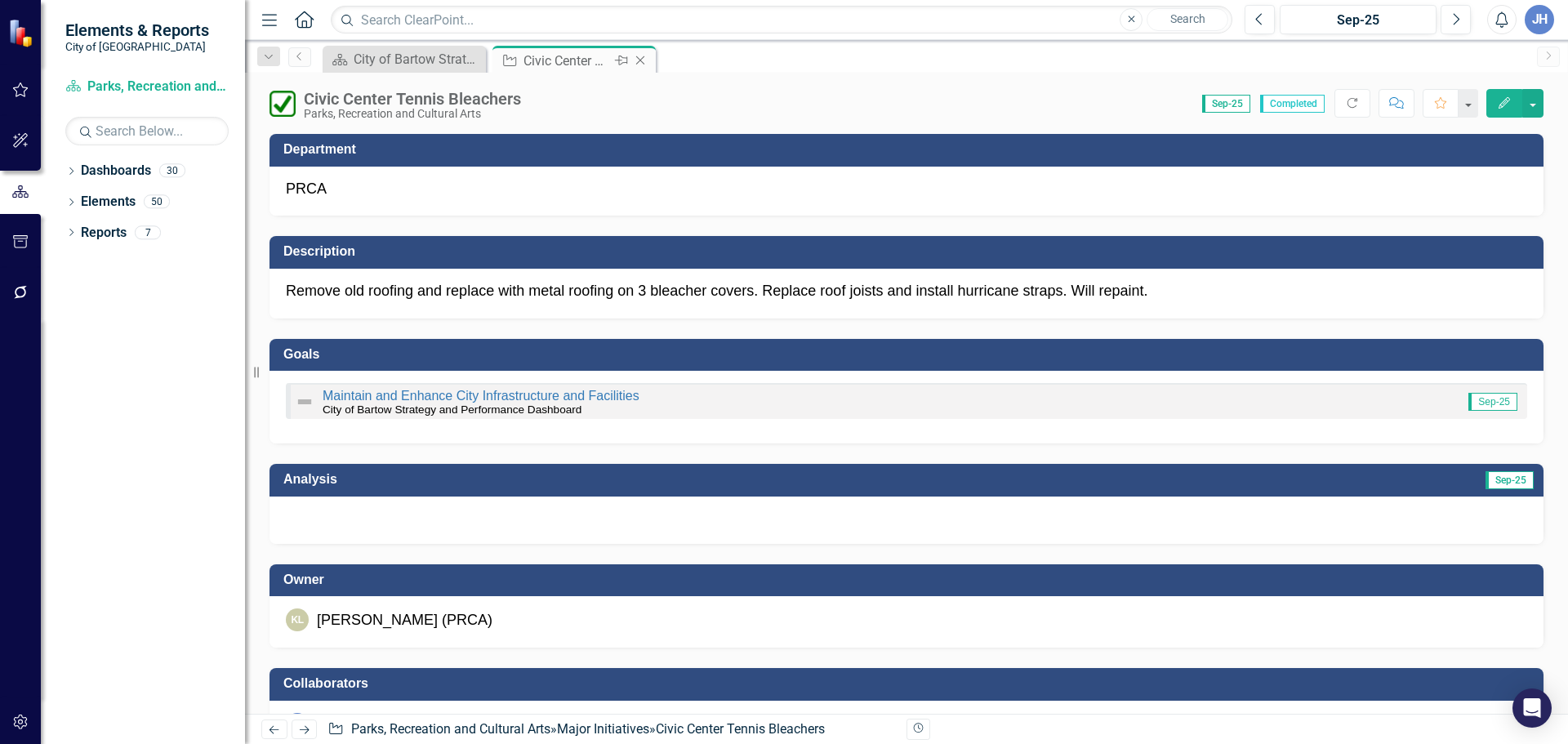
click at [639, 57] on icon "Close" at bounding box center [640, 60] width 16 height 13
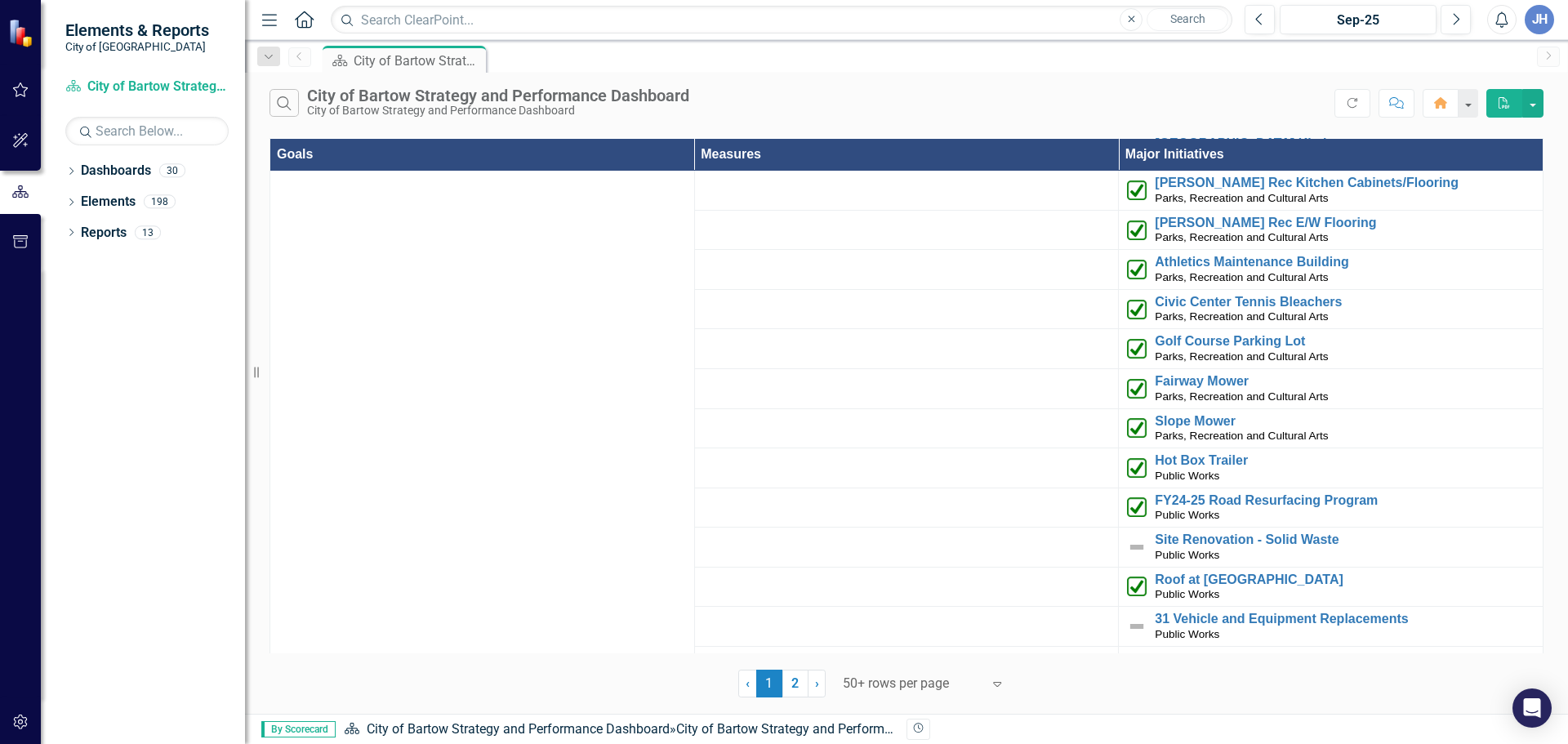
scroll to position [3594, 0]
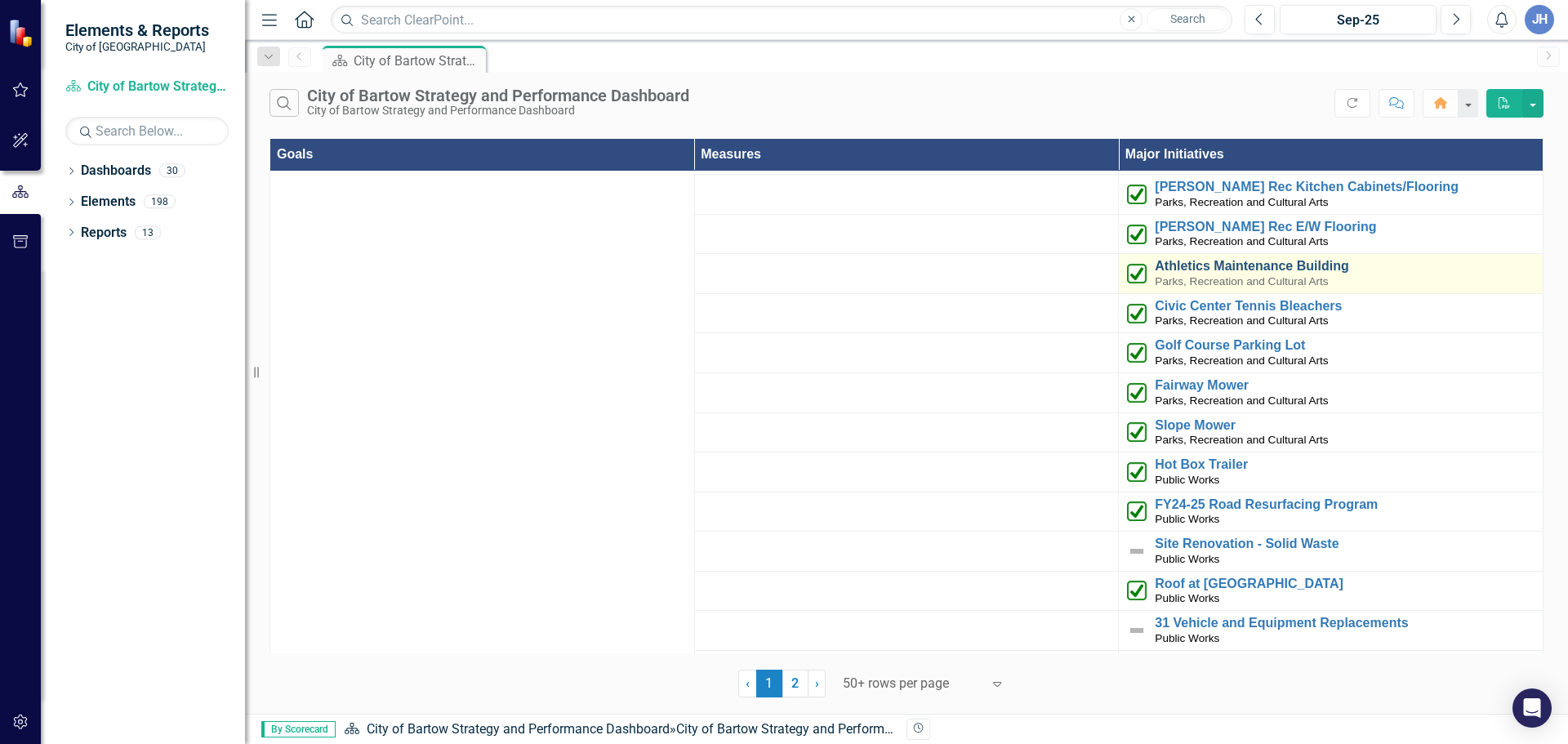
click at [1252, 259] on link "Athletics Maintenance Building" at bounding box center [1344, 266] width 380 height 15
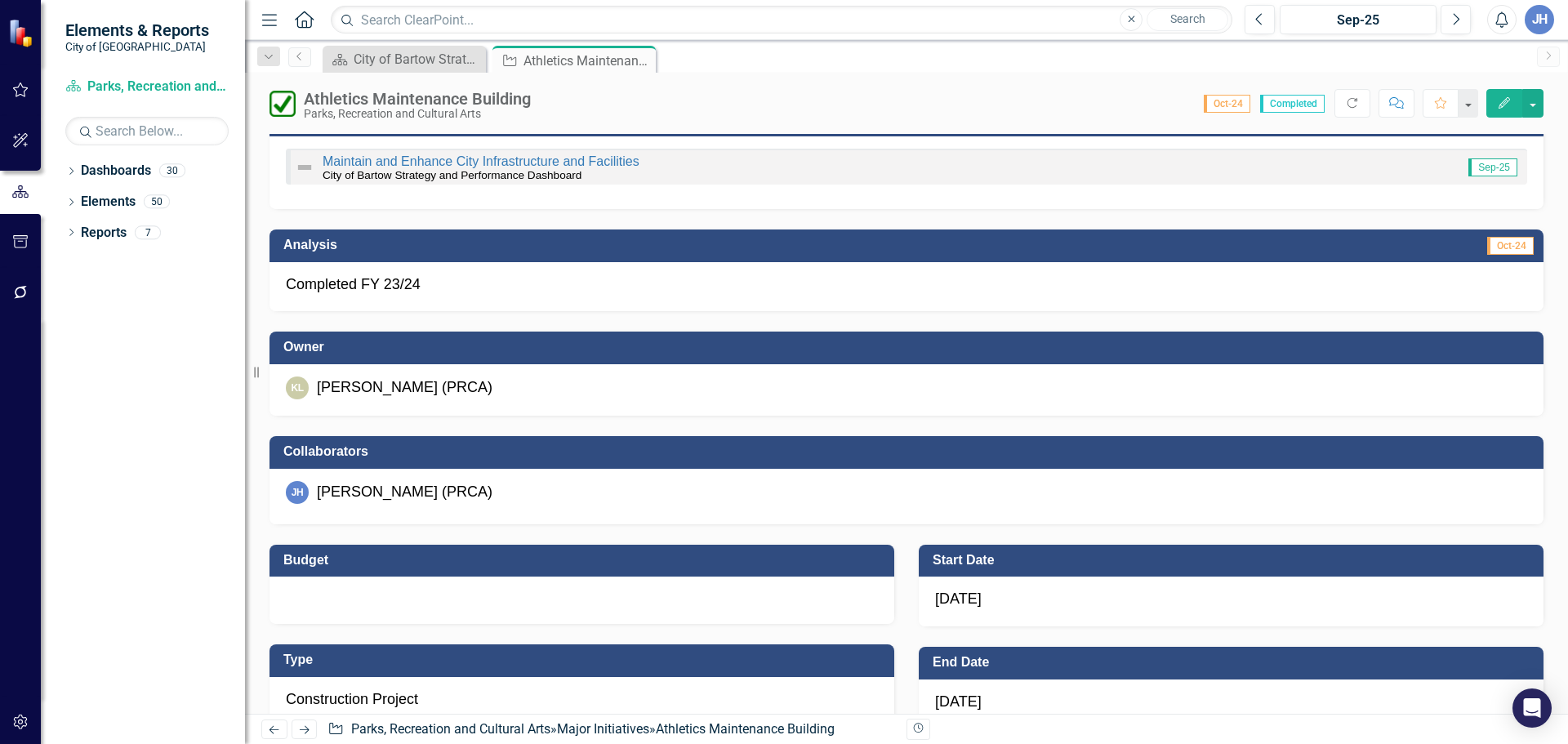
scroll to position [572, 0]
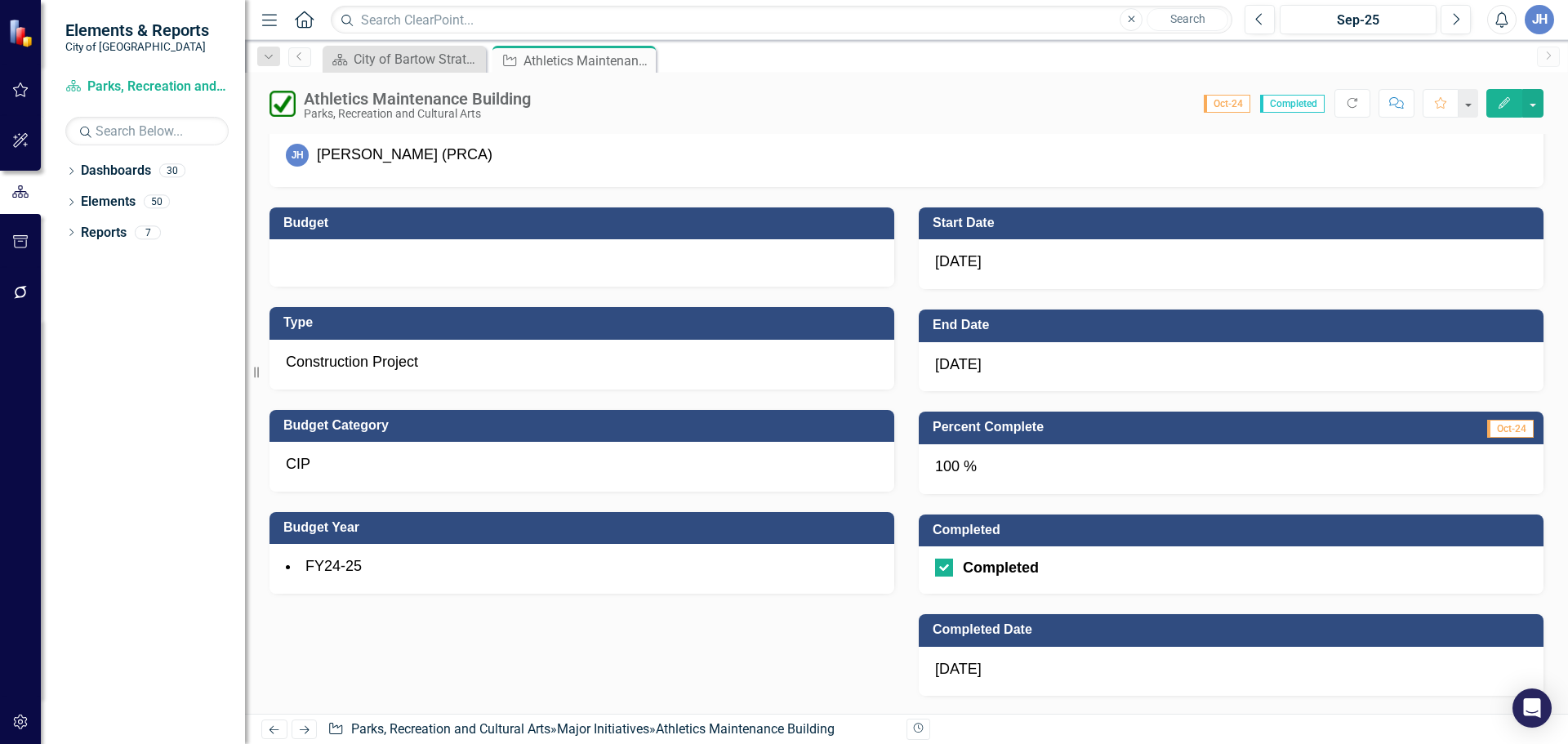
click at [327, 252] on div at bounding box center [582, 263] width 625 height 47
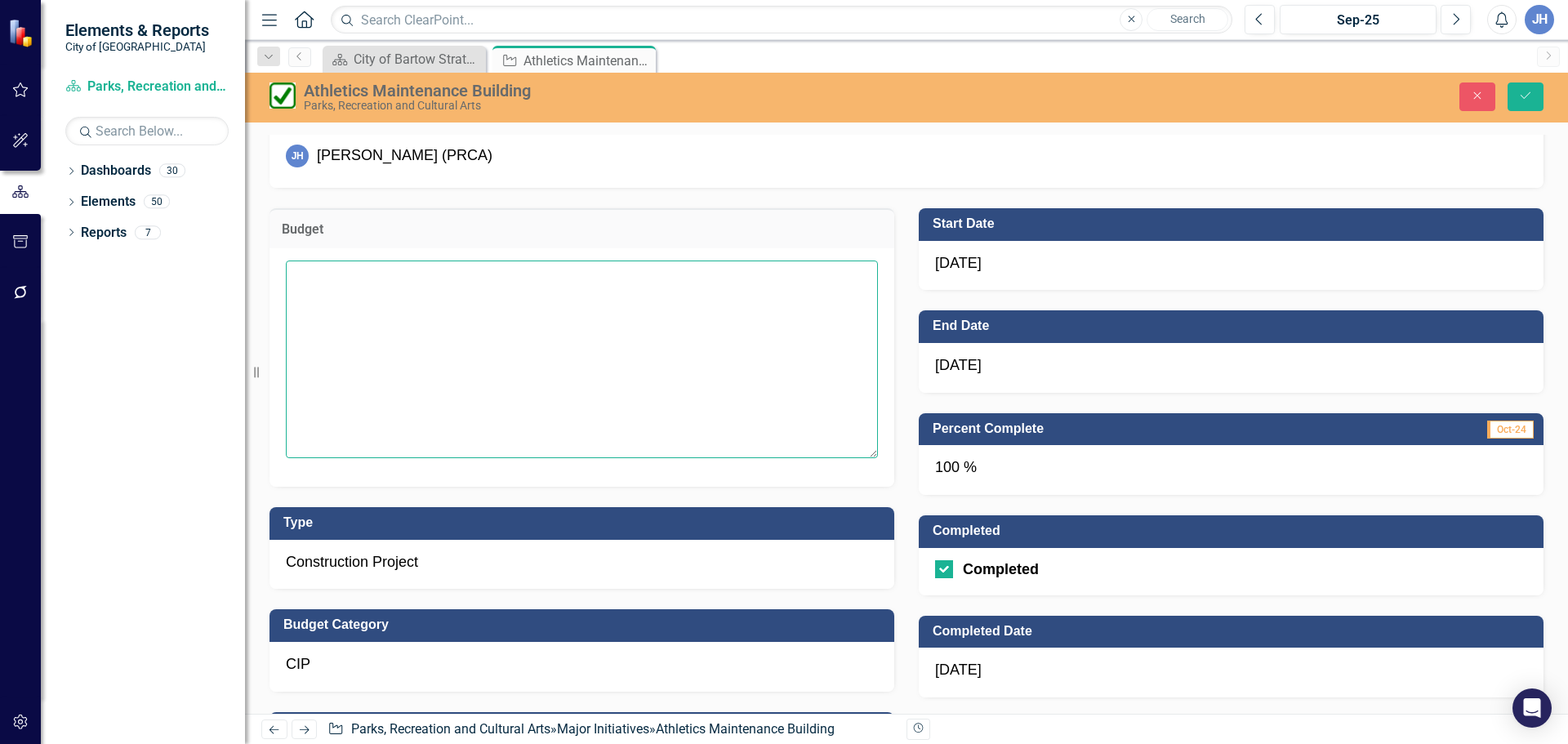
click at [333, 289] on textarea at bounding box center [581, 360] width 592 height 198
type textarea "$"
click at [1525, 99] on icon "Save" at bounding box center [1525, 95] width 15 height 12
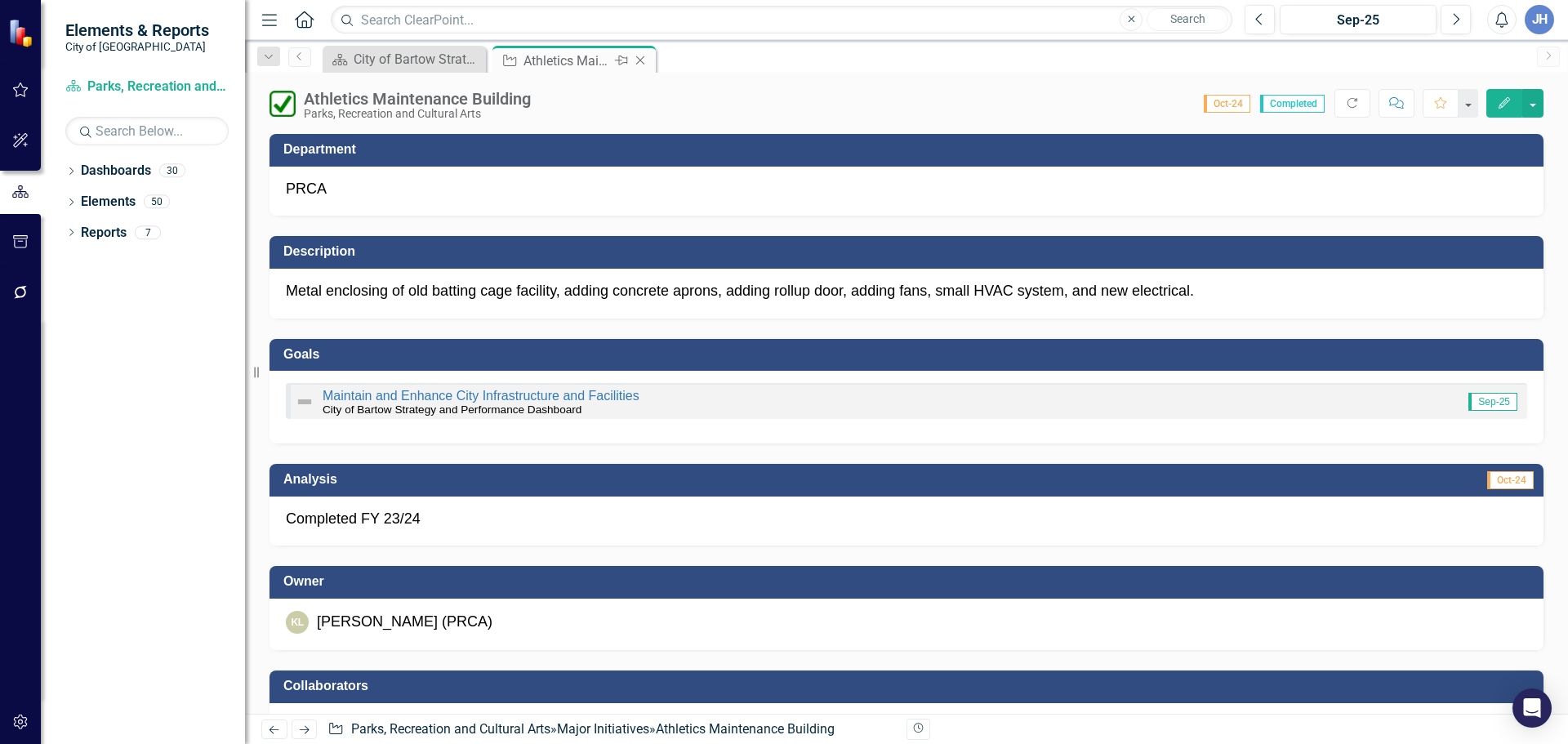
click at [642, 64] on icon "Close" at bounding box center [640, 60] width 16 height 13
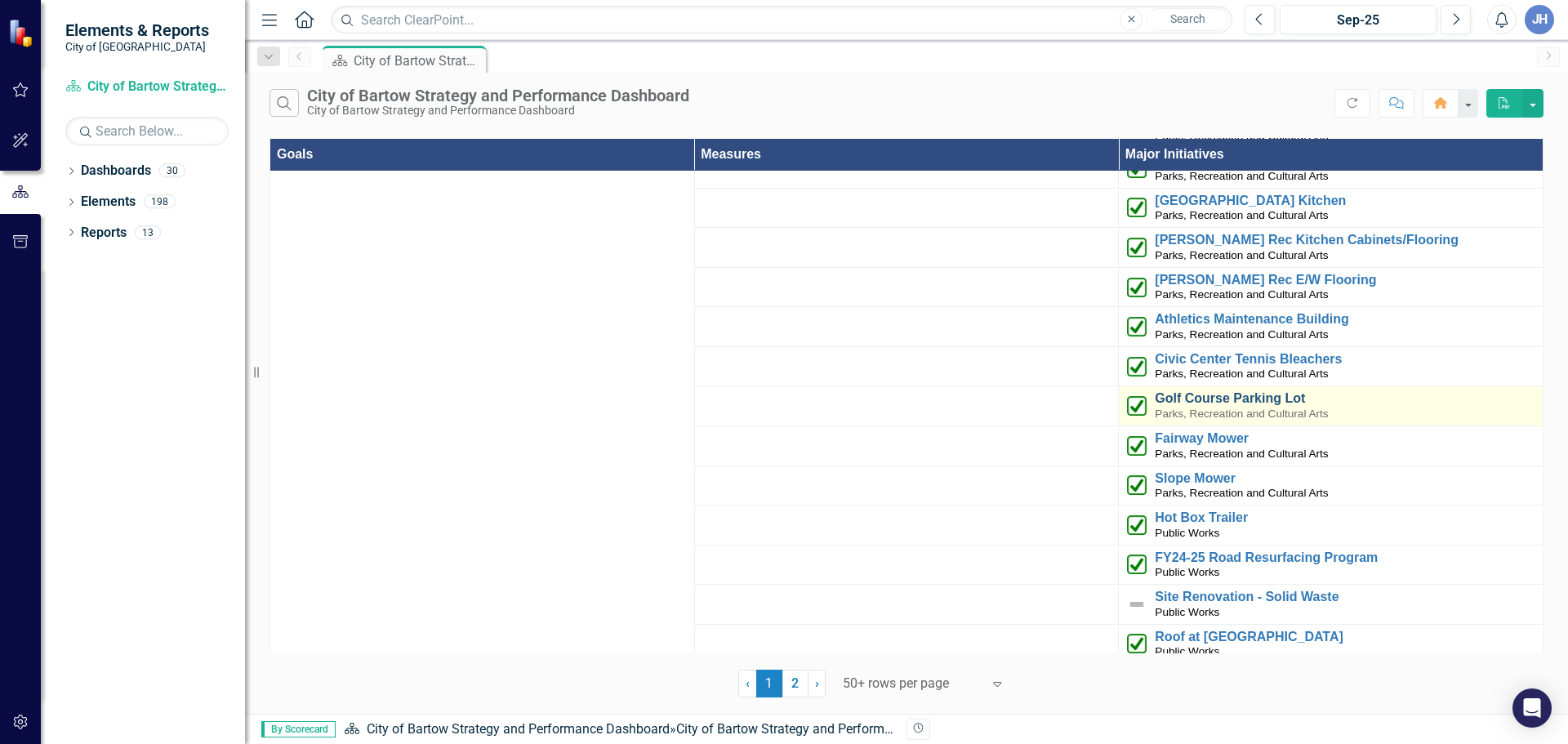
scroll to position [3512, 0]
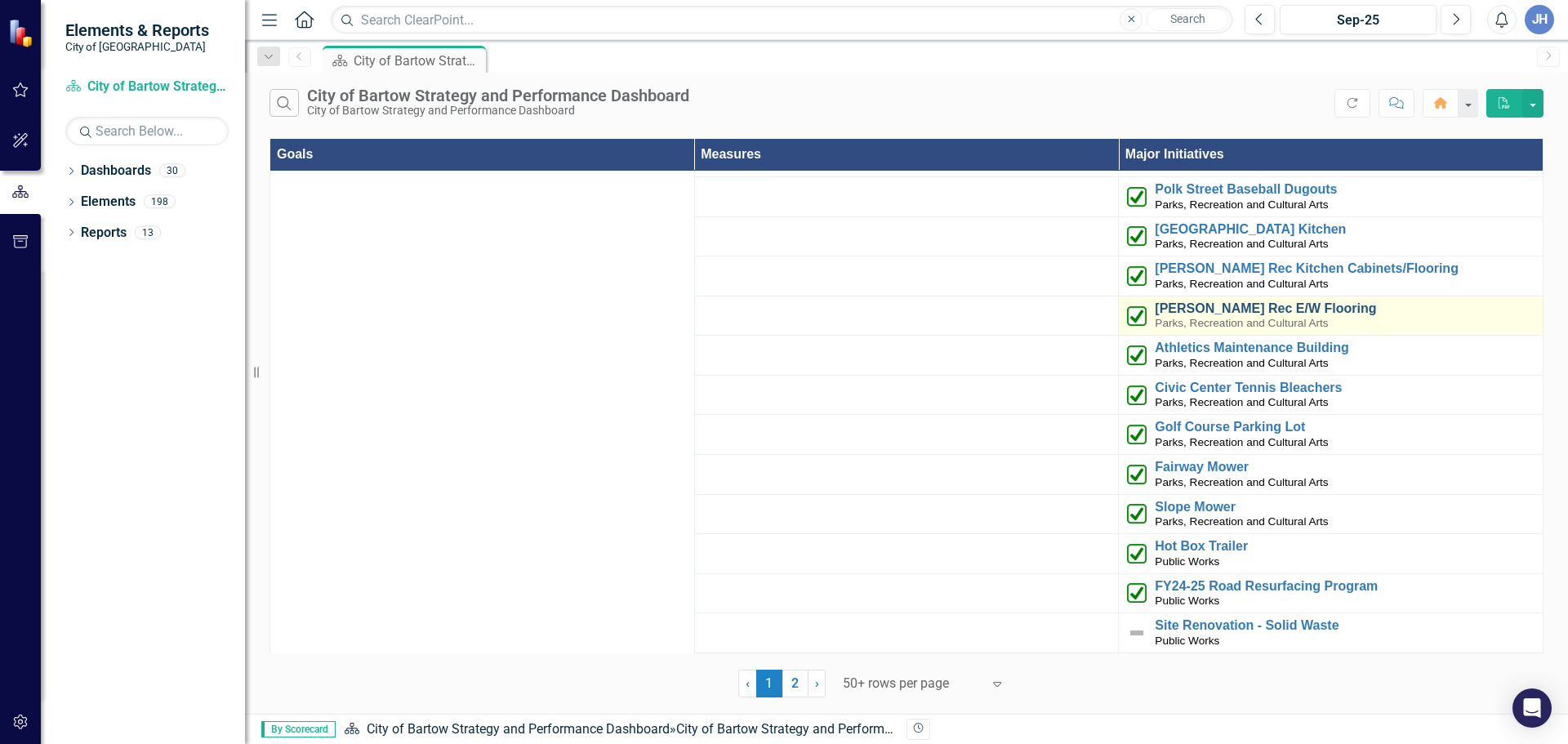
click at [1191, 302] on link "[PERSON_NAME] Rec E/W Flooring" at bounding box center [1344, 309] width 380 height 15
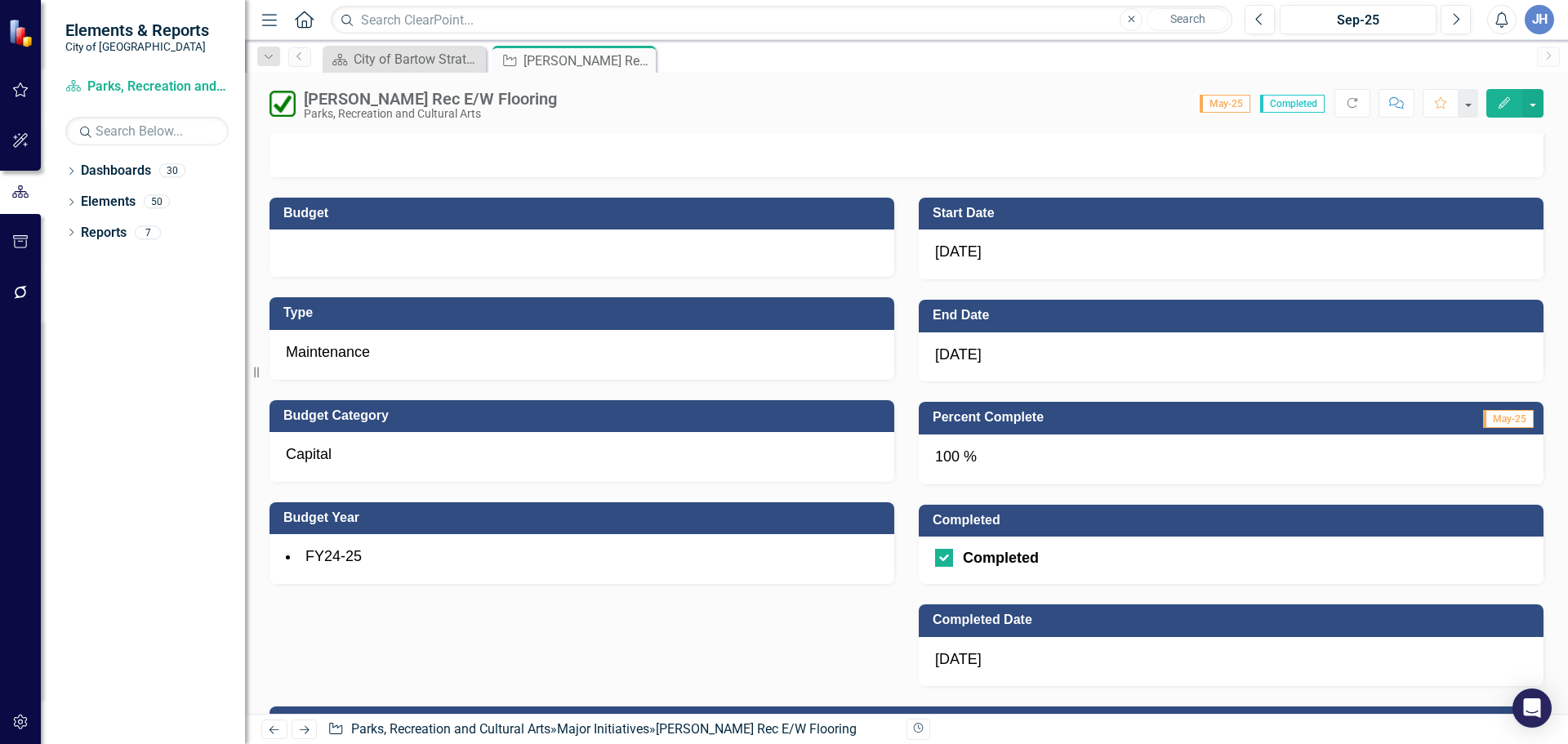
scroll to position [572, 0]
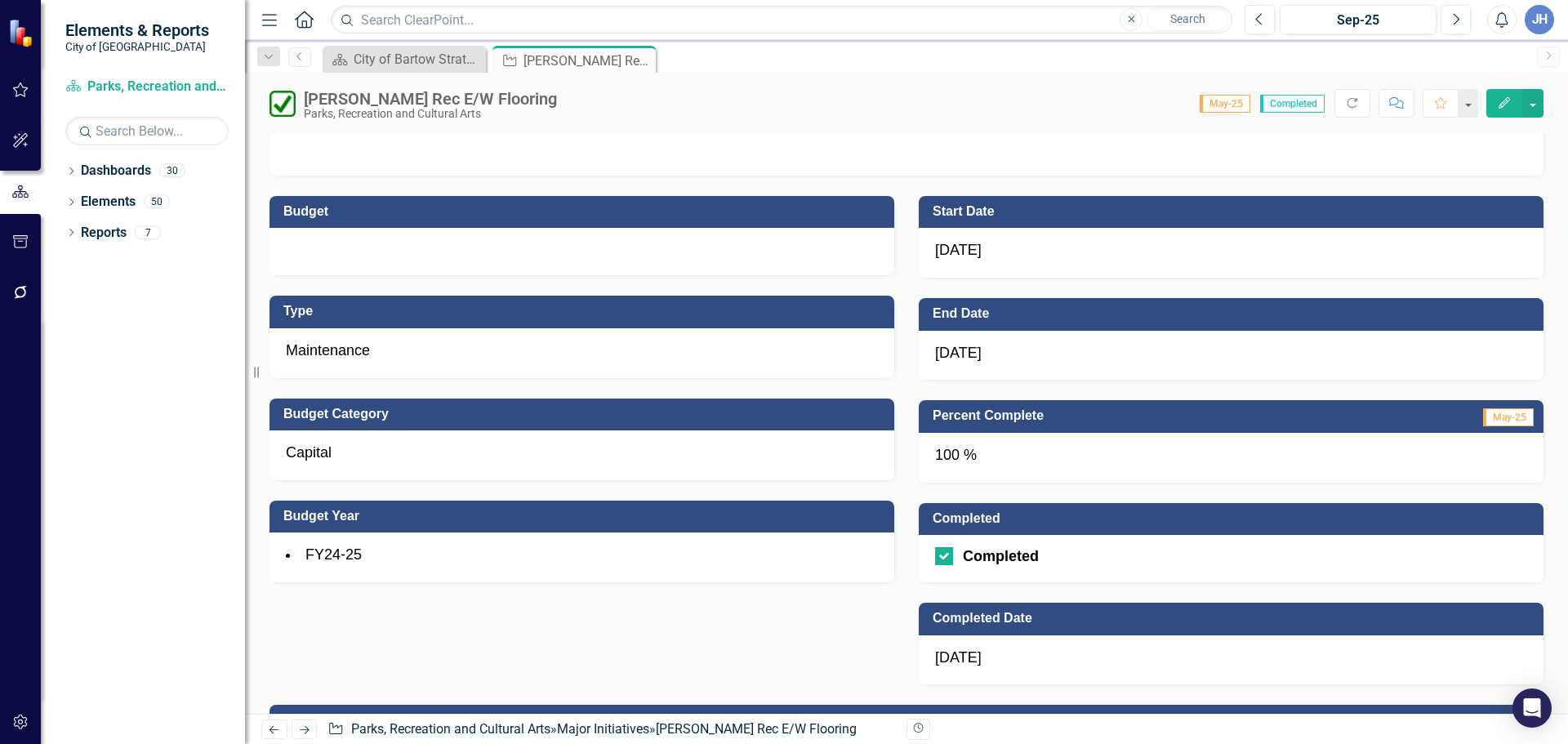
click at [335, 250] on div at bounding box center [582, 251] width 625 height 47
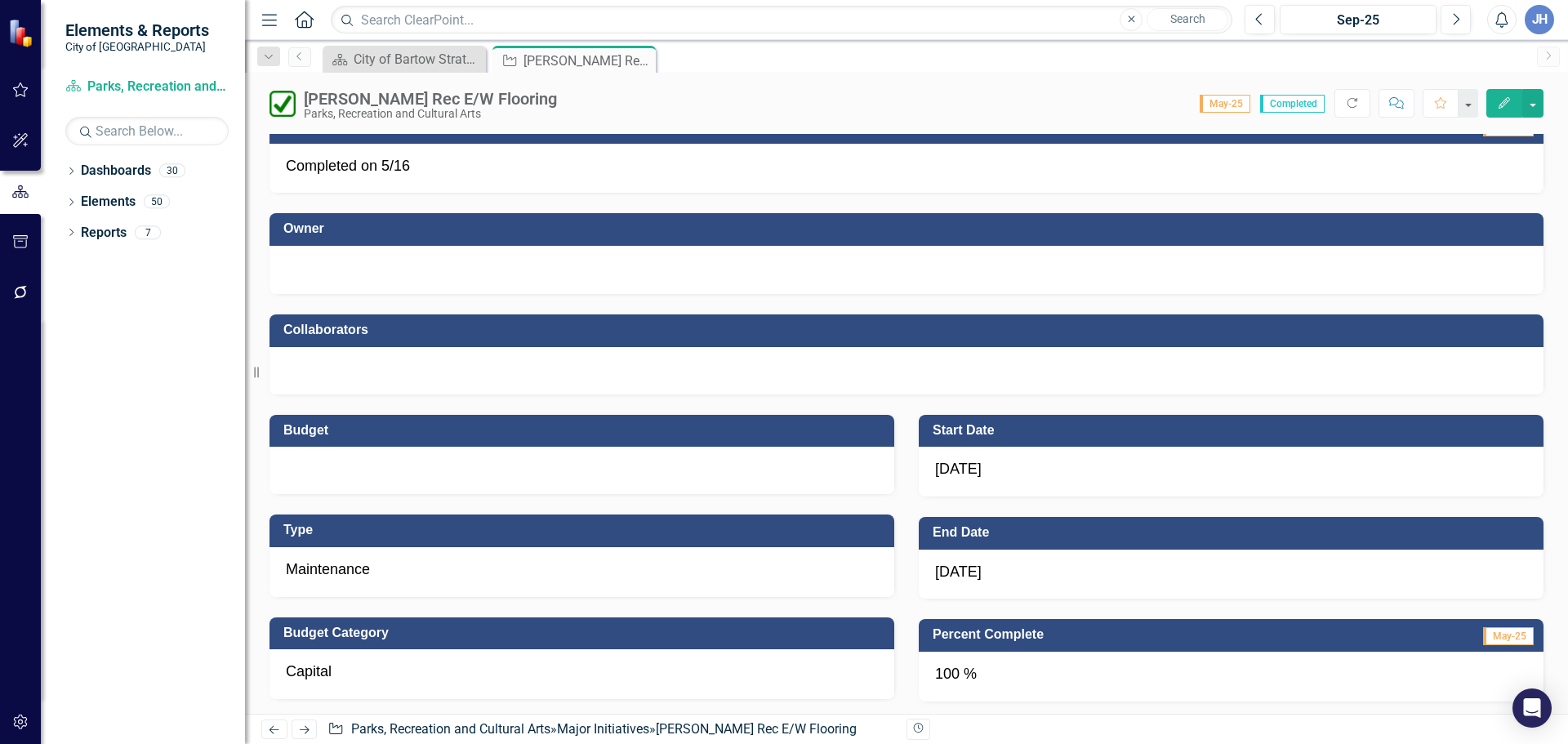
scroll to position [327, 0]
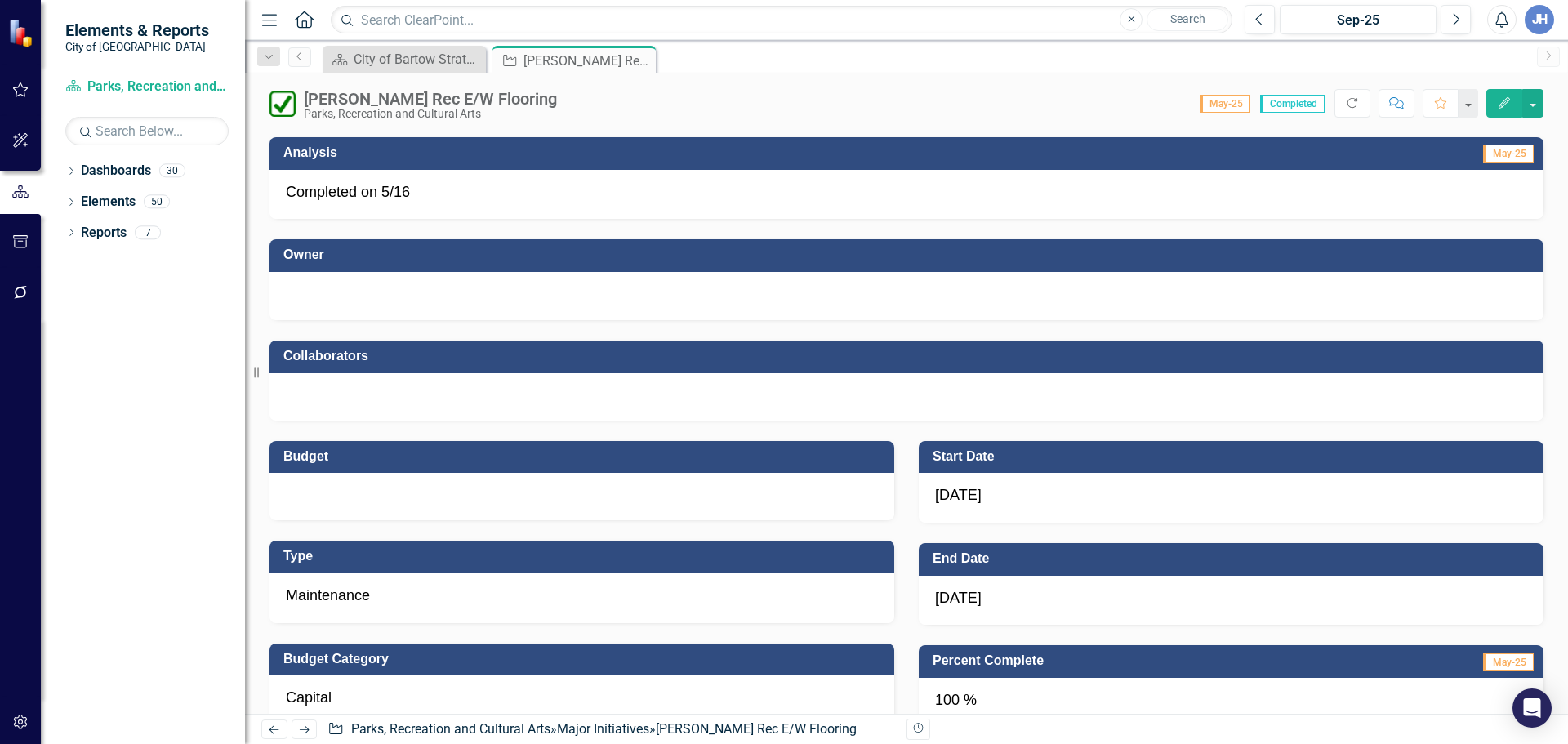
click at [366, 285] on div at bounding box center [906, 294] width 1241 height 20
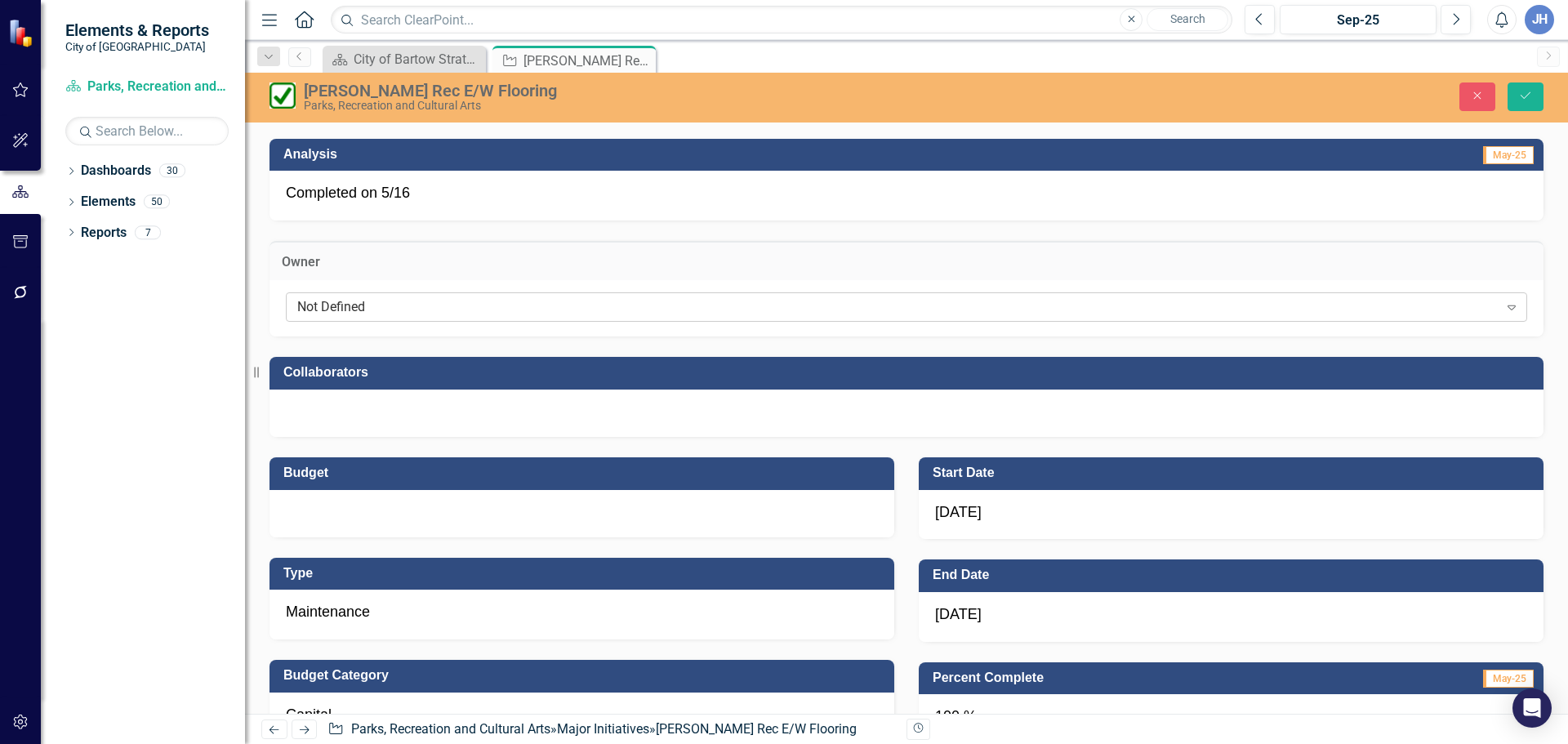
click at [359, 312] on div "Not Defined" at bounding box center [897, 307] width 1201 height 19
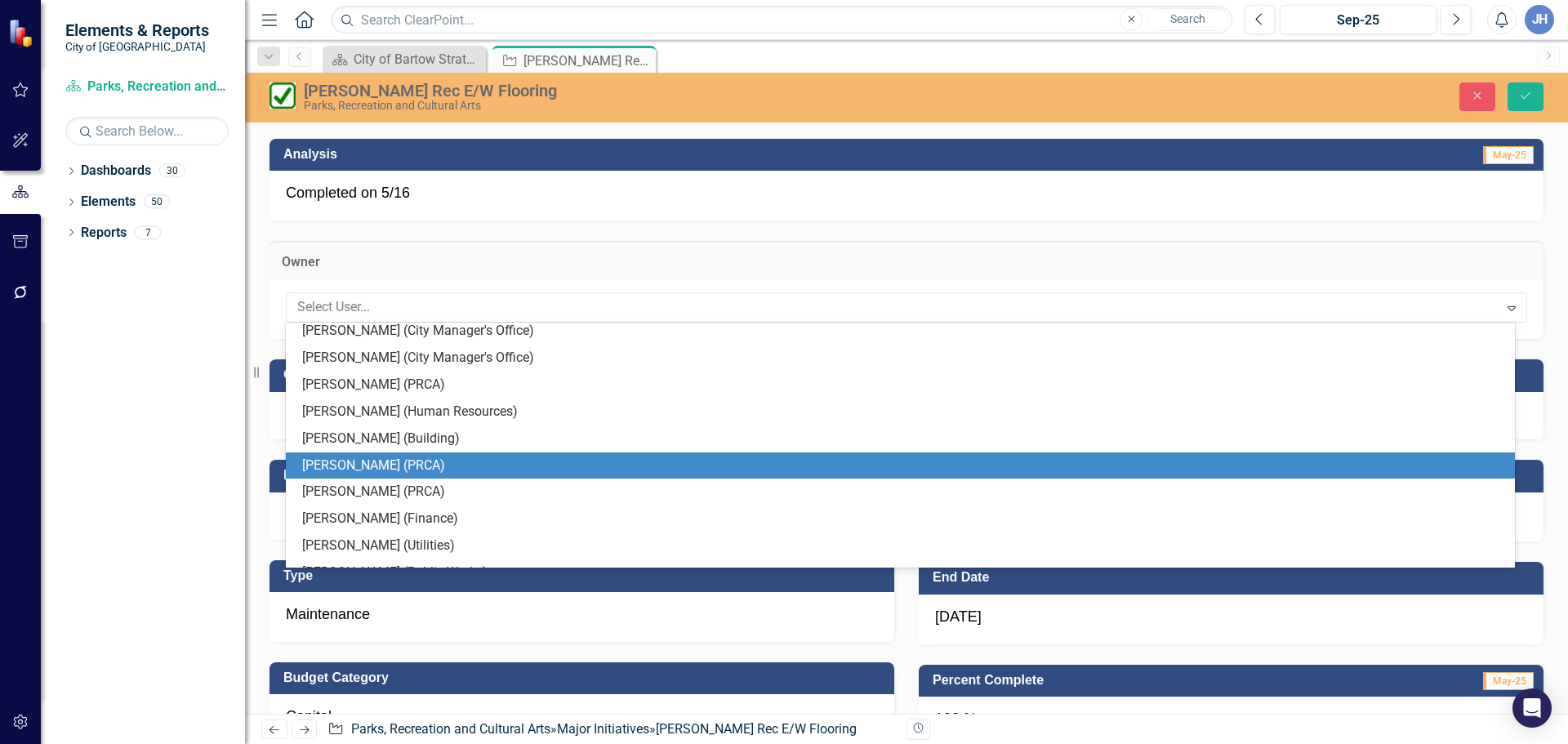
click at [380, 462] on div "[PERSON_NAME] (PRCA)" at bounding box center [902, 465] width 1202 height 19
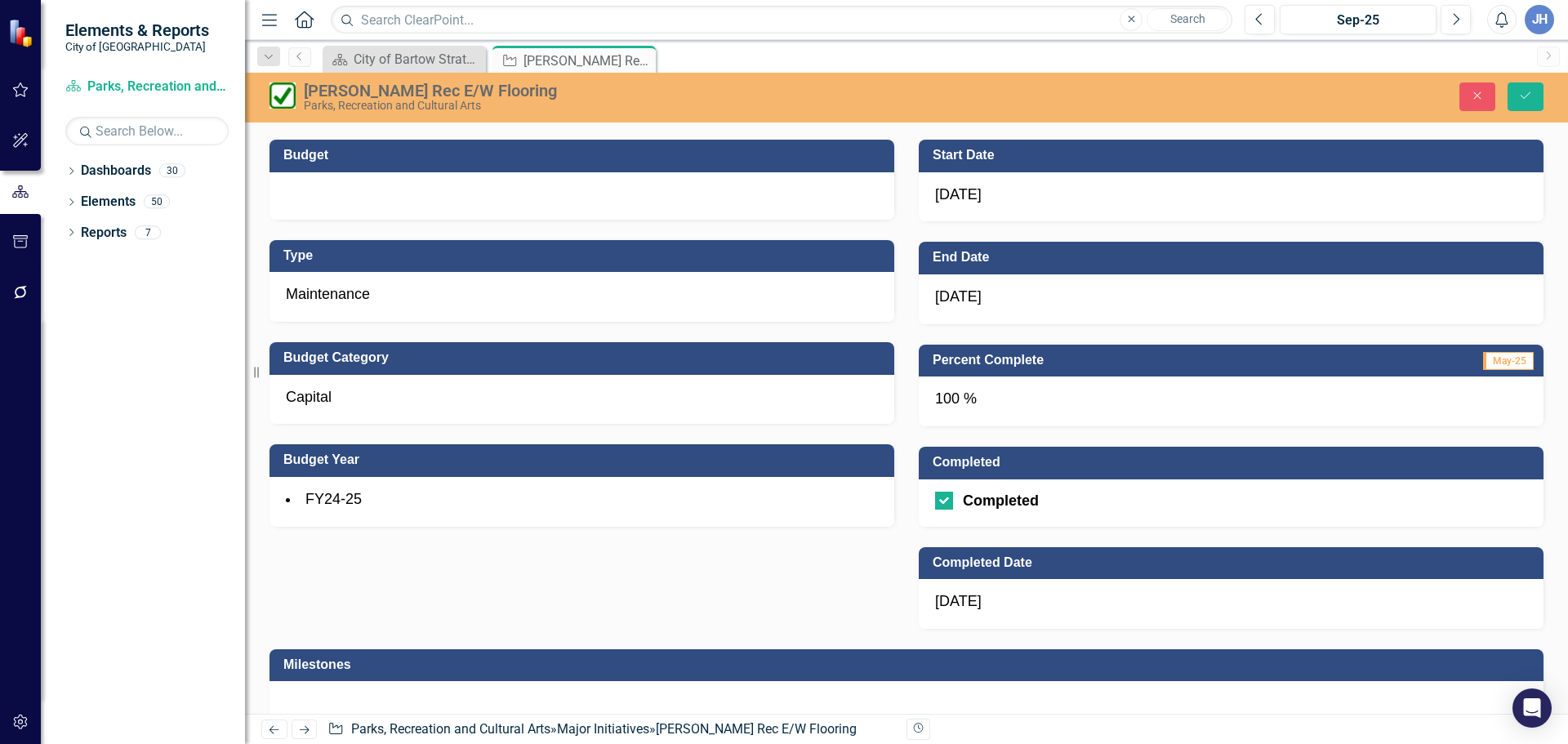
scroll to position [653, 0]
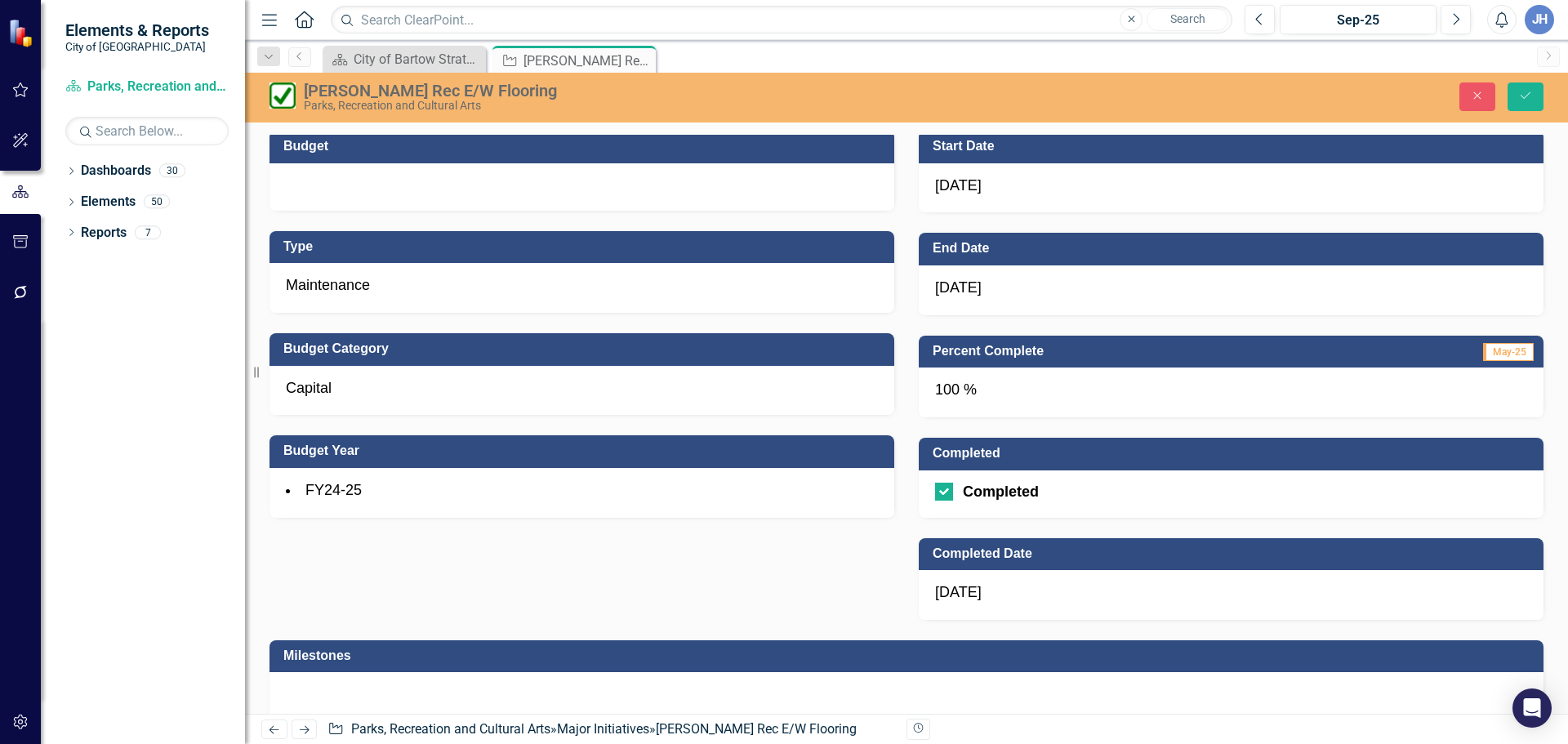
click at [322, 193] on div at bounding box center [582, 186] width 625 height 47
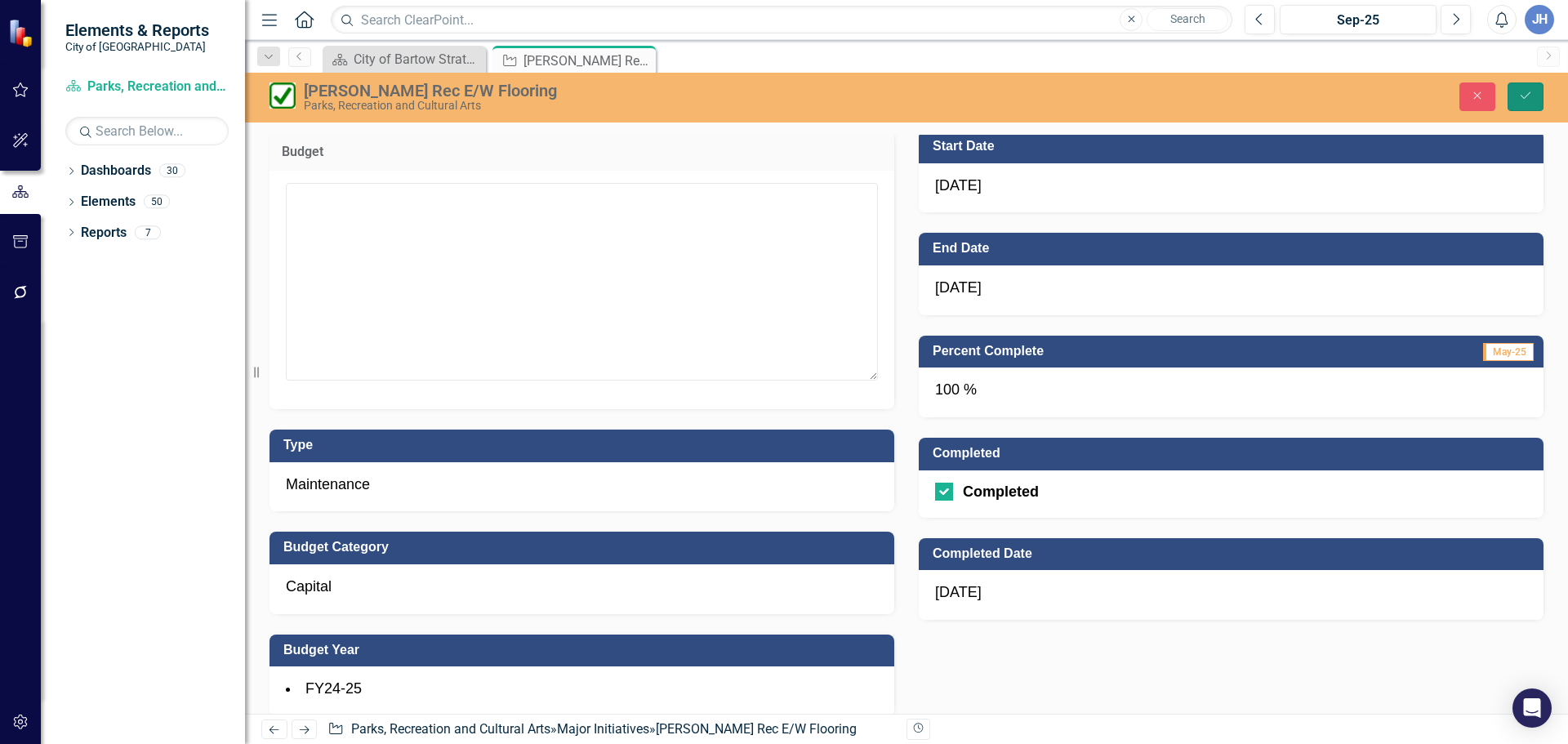
click at [1517, 90] on icon "Save" at bounding box center [1525, 95] width 15 height 12
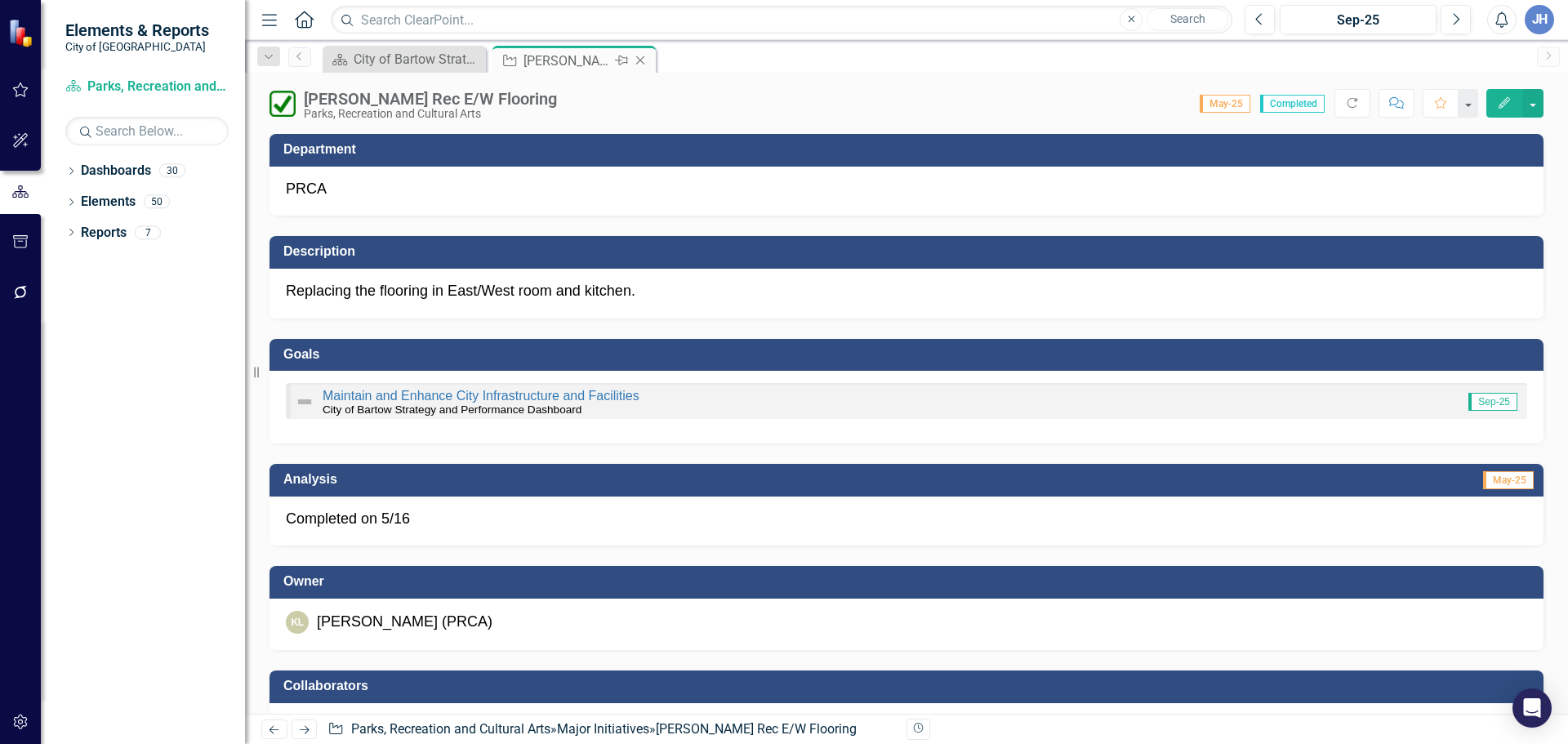
click at [641, 58] on icon "Close" at bounding box center [640, 60] width 16 height 13
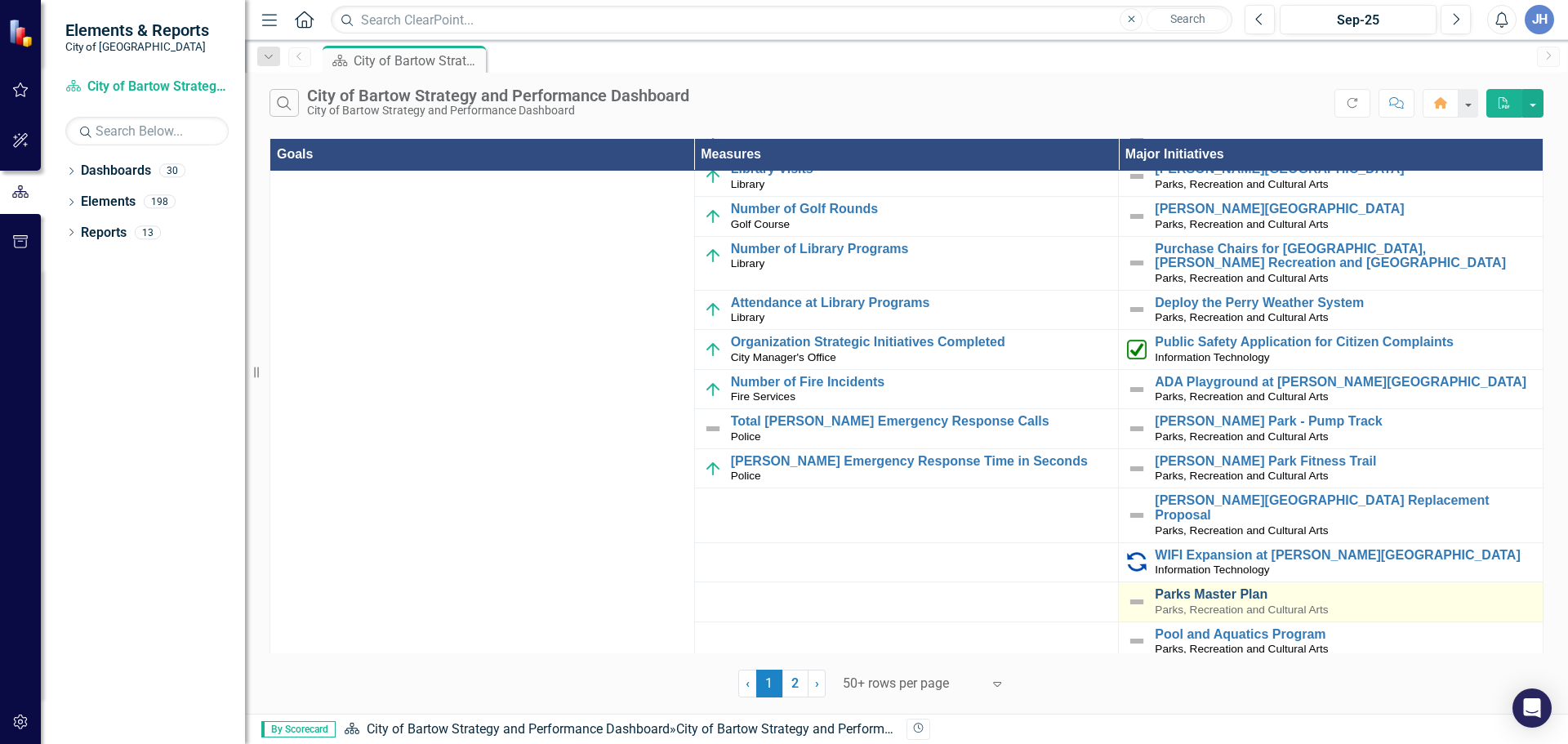
scroll to position [572, 0]
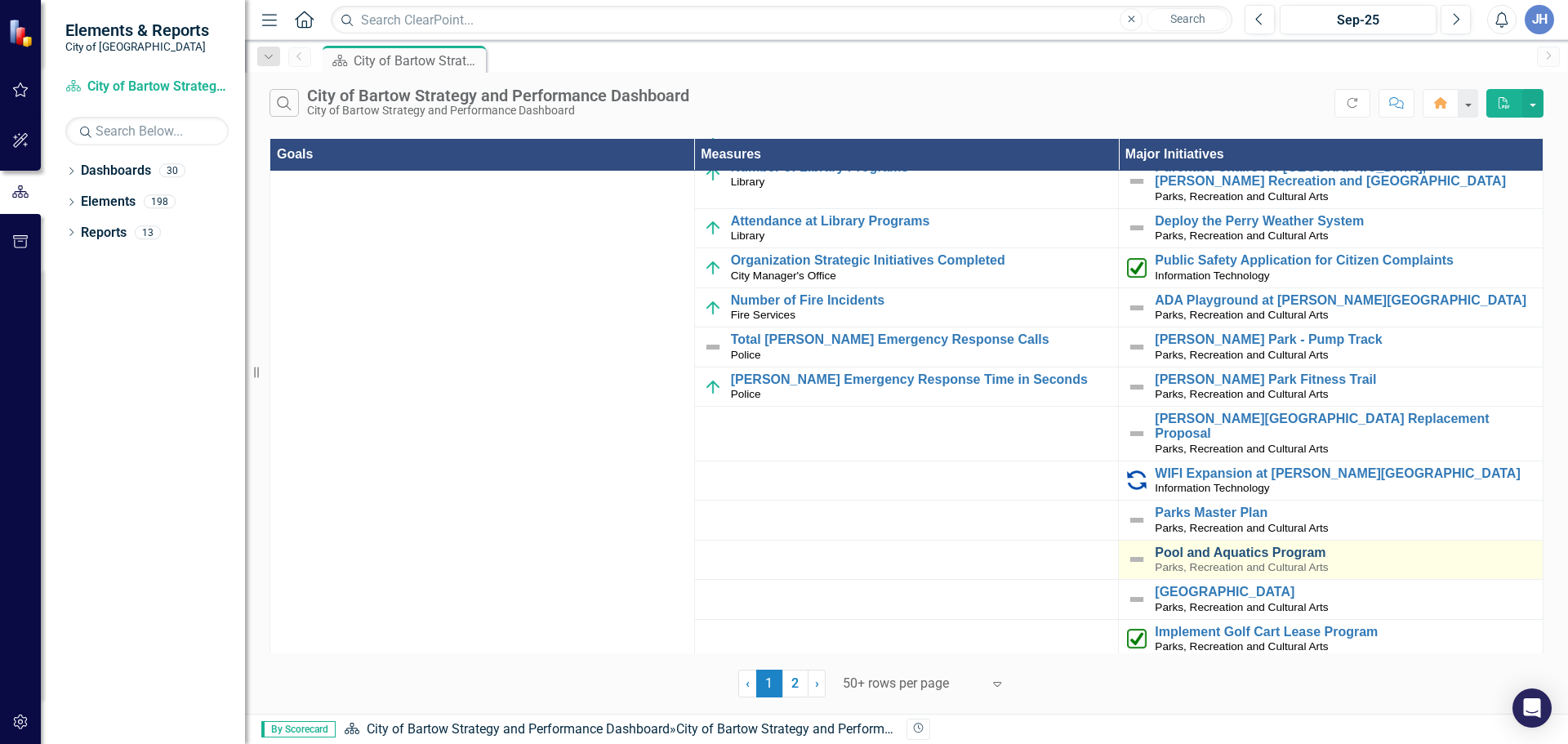
click at [1209, 546] on link "Pool and Aquatics Program" at bounding box center [1344, 553] width 380 height 15
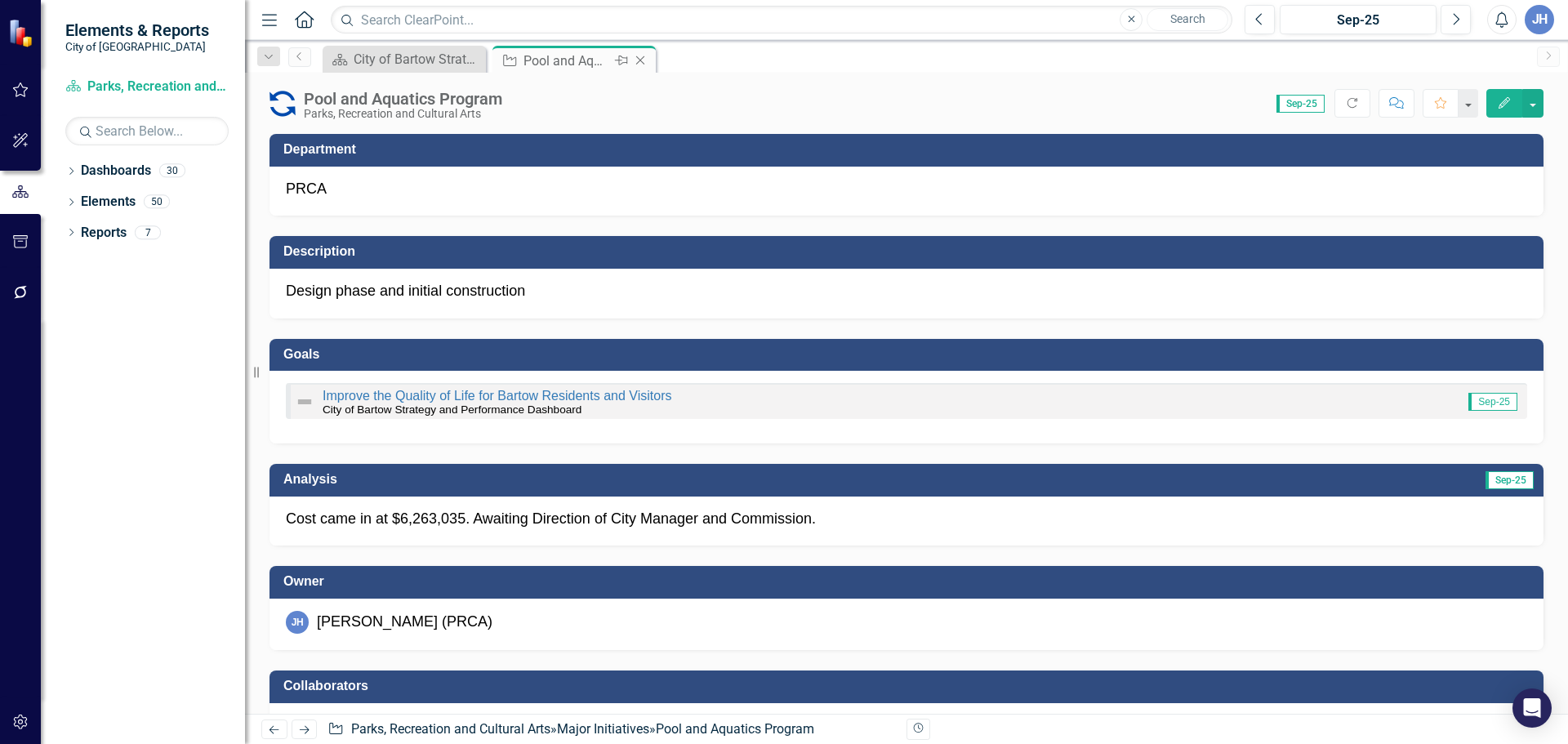
click at [638, 59] on icon "Close" at bounding box center [640, 60] width 16 height 13
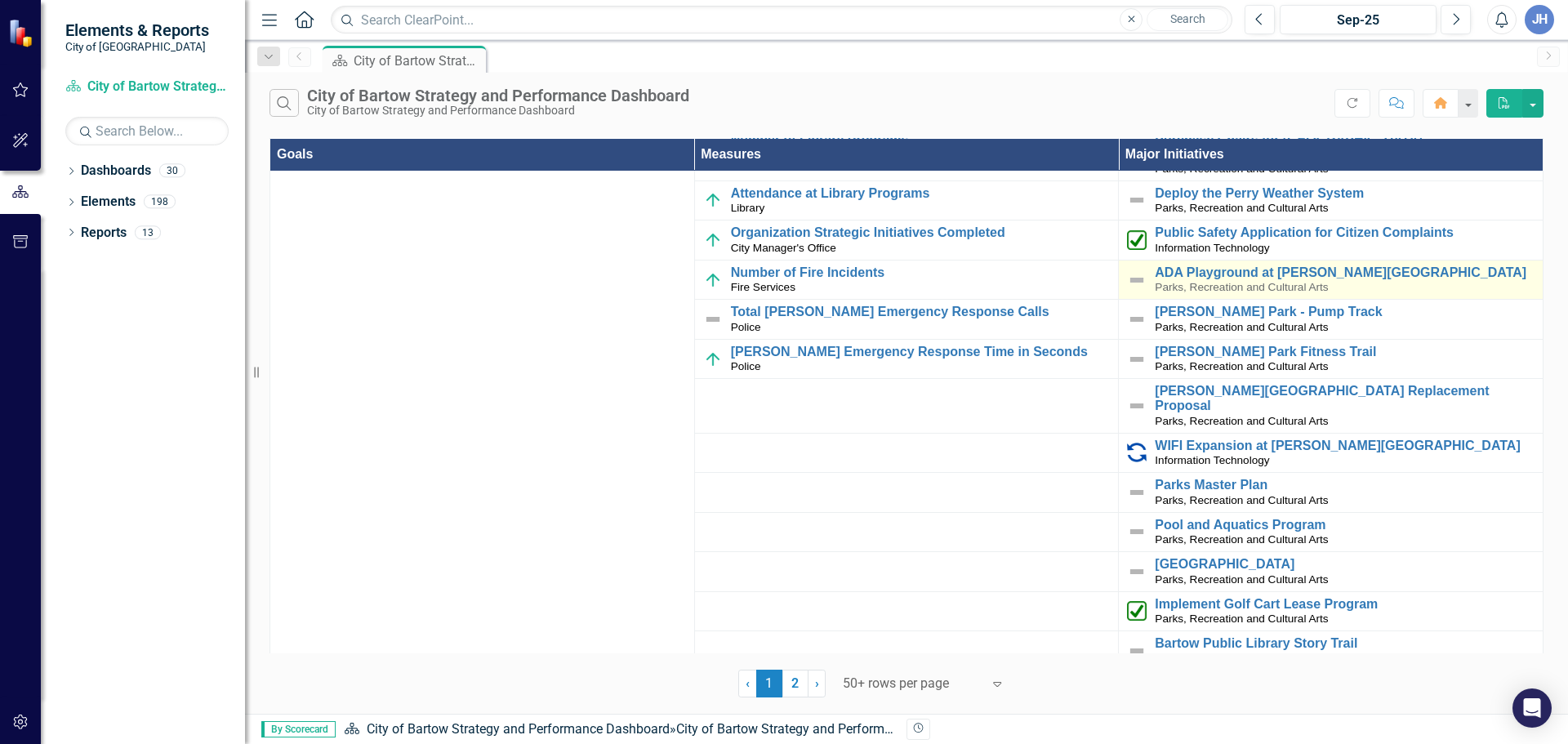
scroll to position [653, 0]
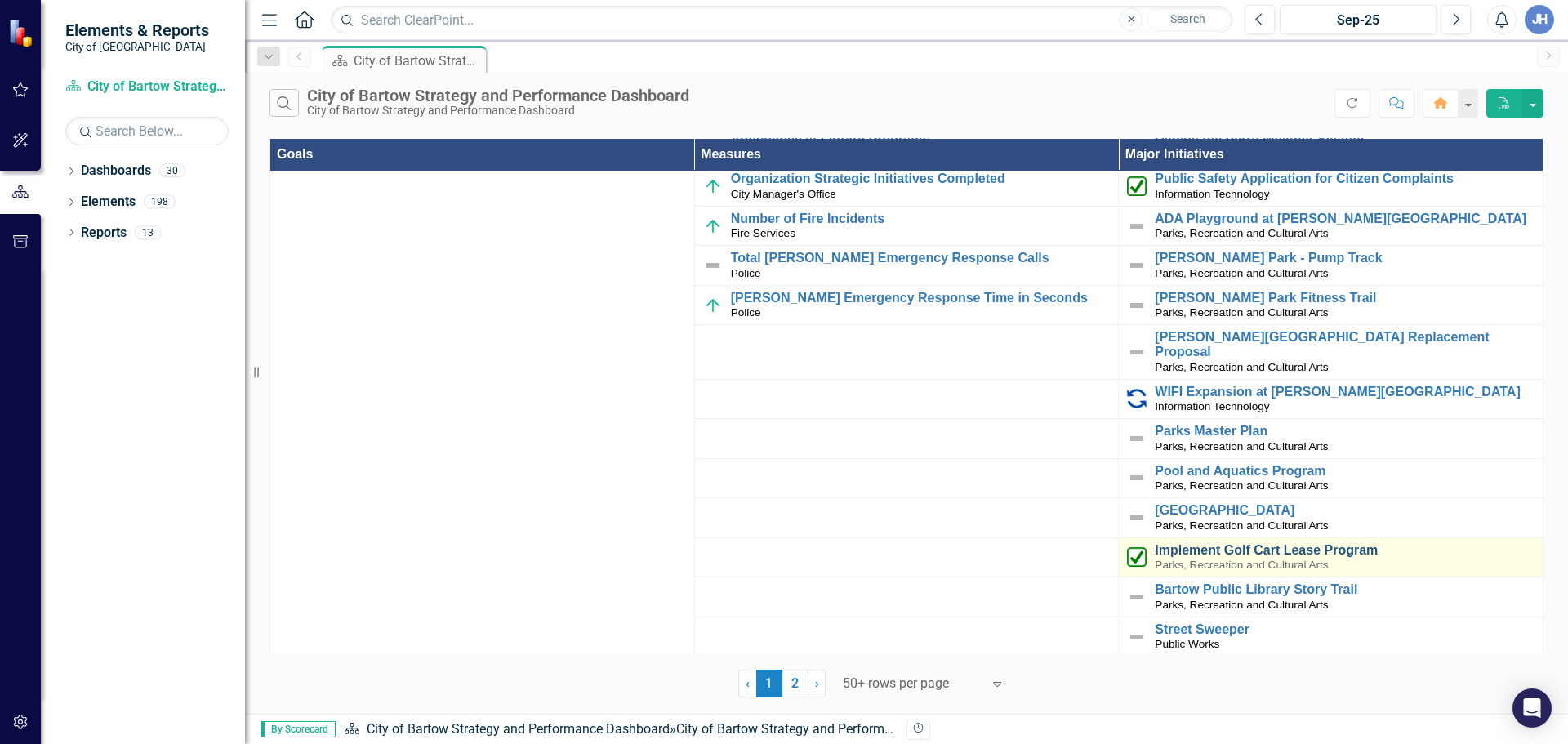
click at [1280, 543] on link "Implement Golf Cart Lease Program" at bounding box center [1344, 550] width 380 height 15
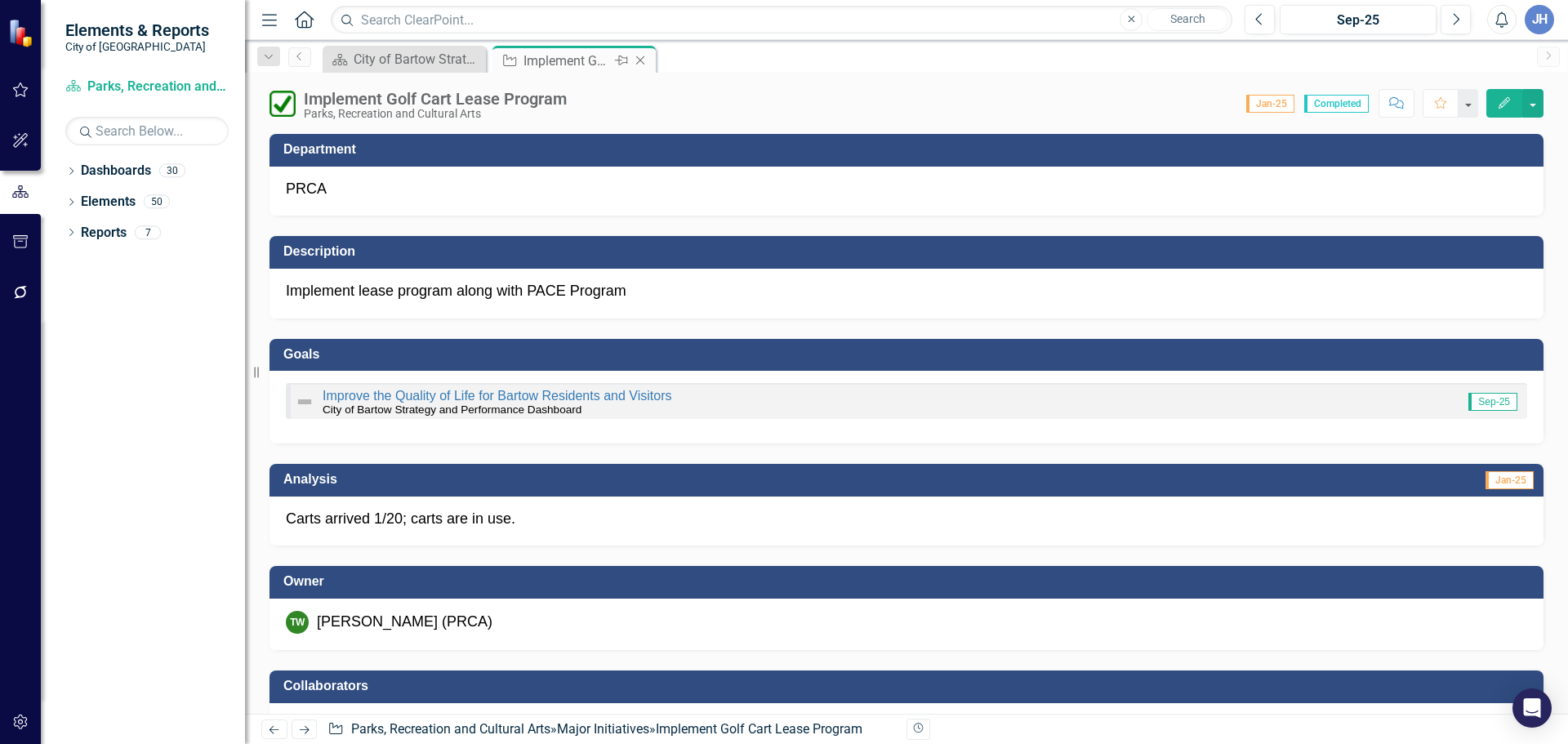
click at [640, 56] on icon "Close" at bounding box center [640, 60] width 16 height 13
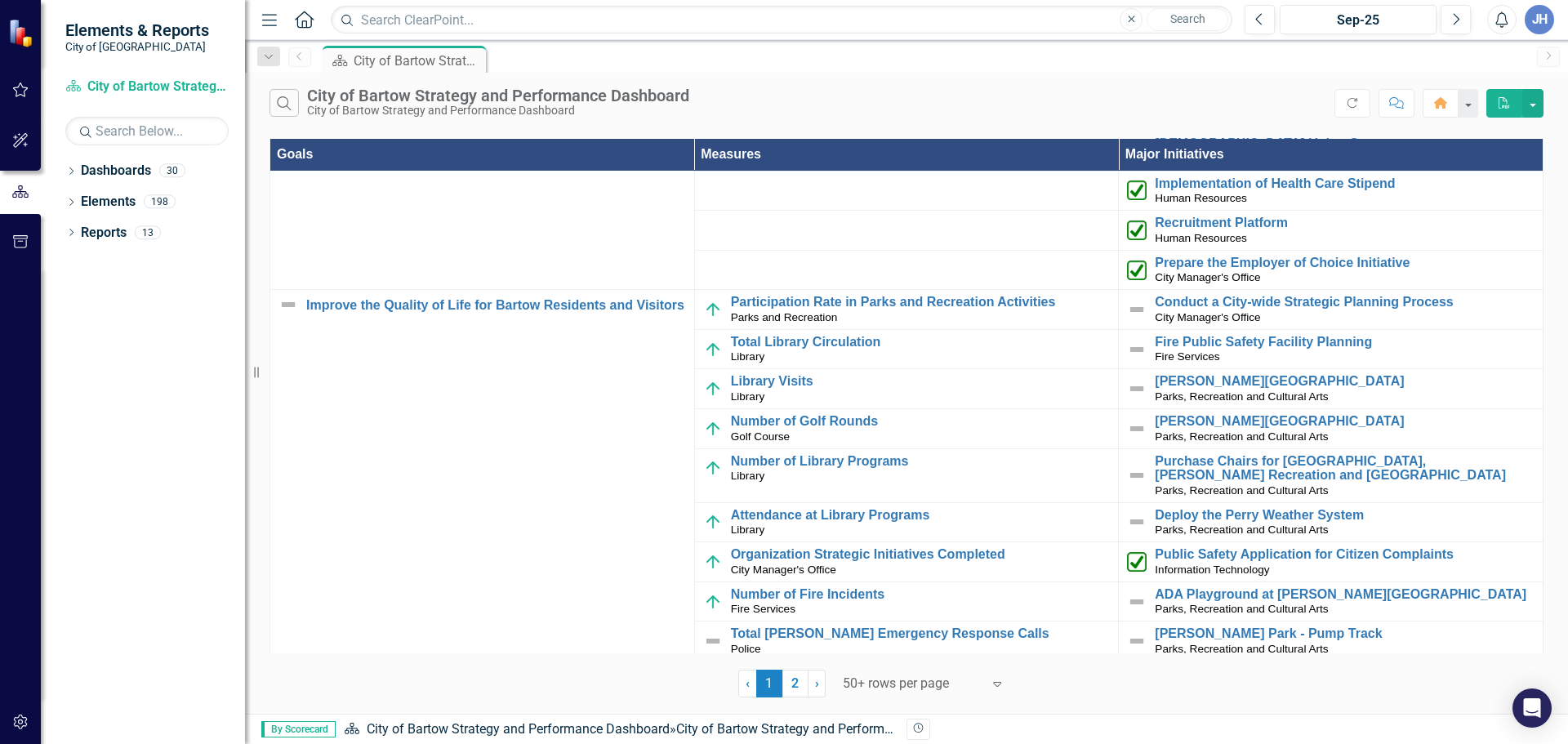
scroll to position [245, 0]
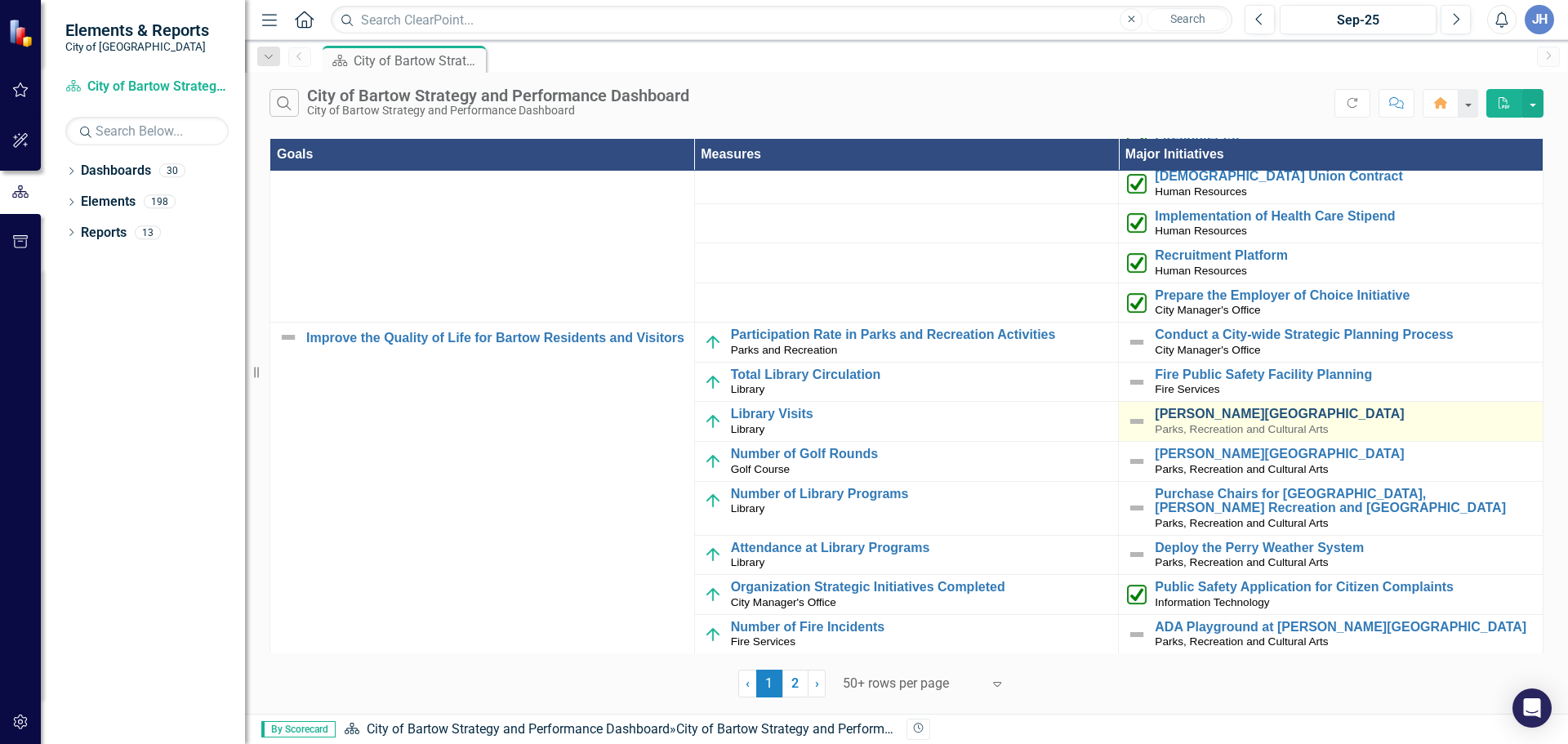
click at [1233, 416] on link "[PERSON_NAME][GEOGRAPHIC_DATA]" at bounding box center [1344, 414] width 380 height 15
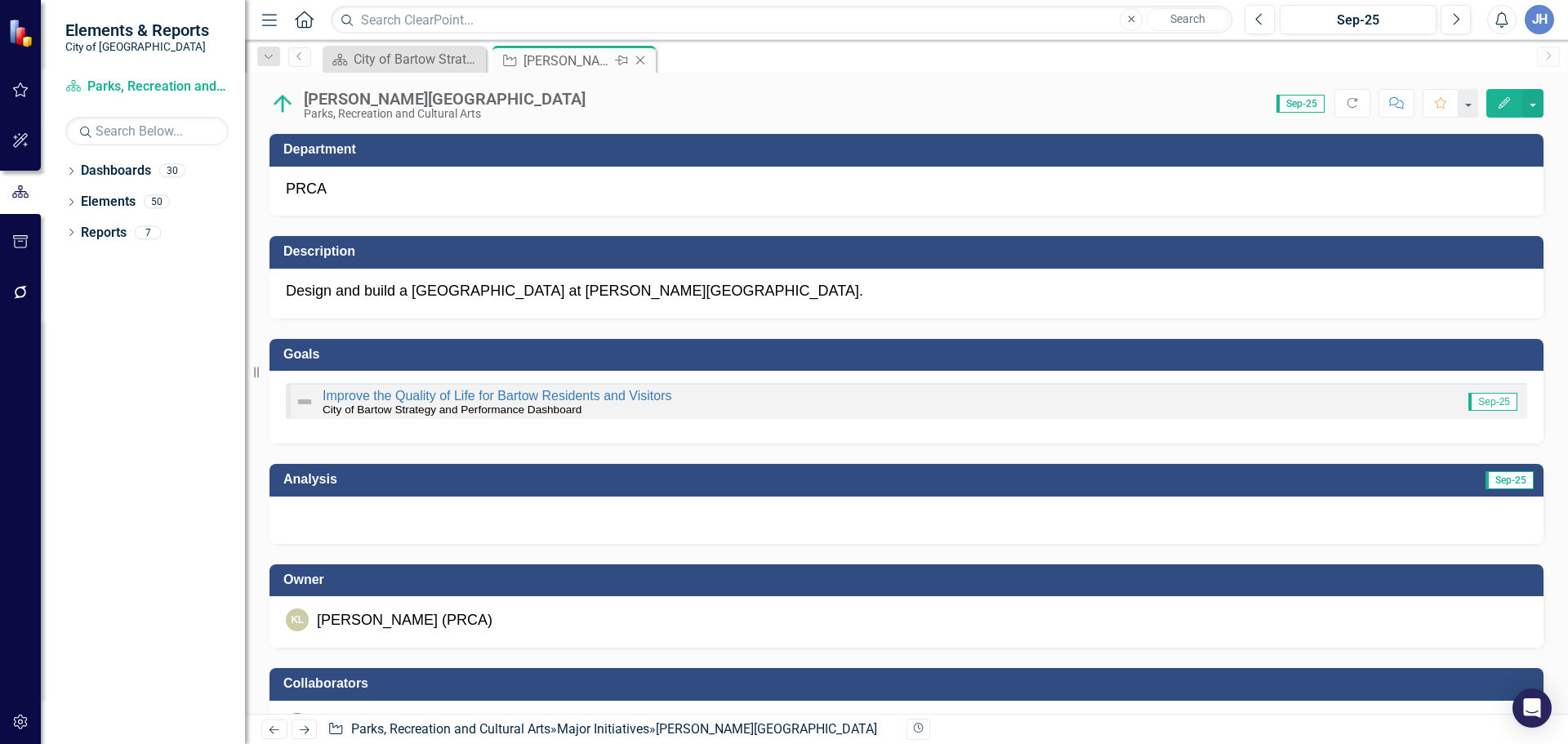
click at [646, 61] on icon "Close" at bounding box center [640, 60] width 16 height 13
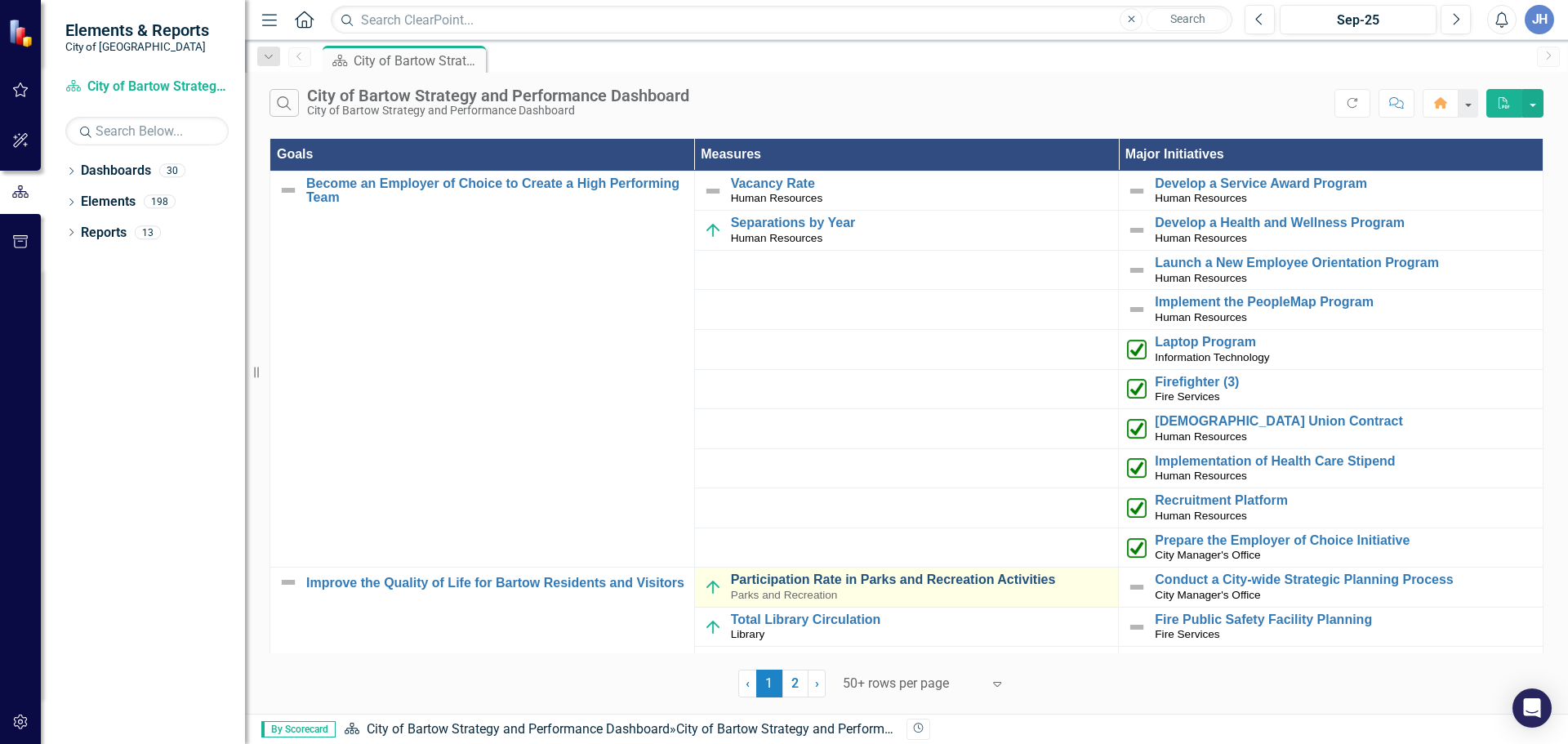
click at [816, 578] on link "Participation Rate in Parks and Recreation Activities" at bounding box center [920, 580] width 380 height 15
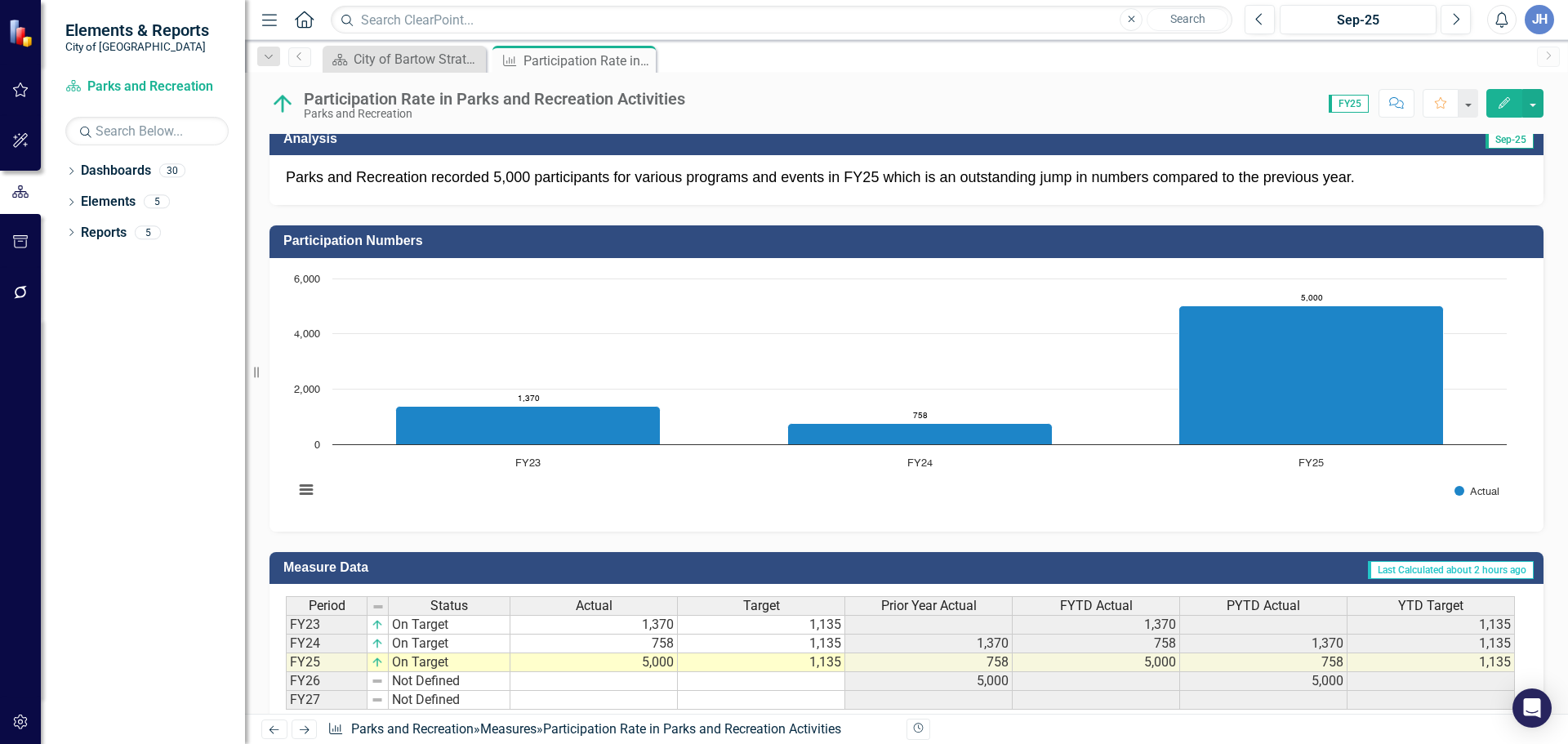
scroll to position [408, 0]
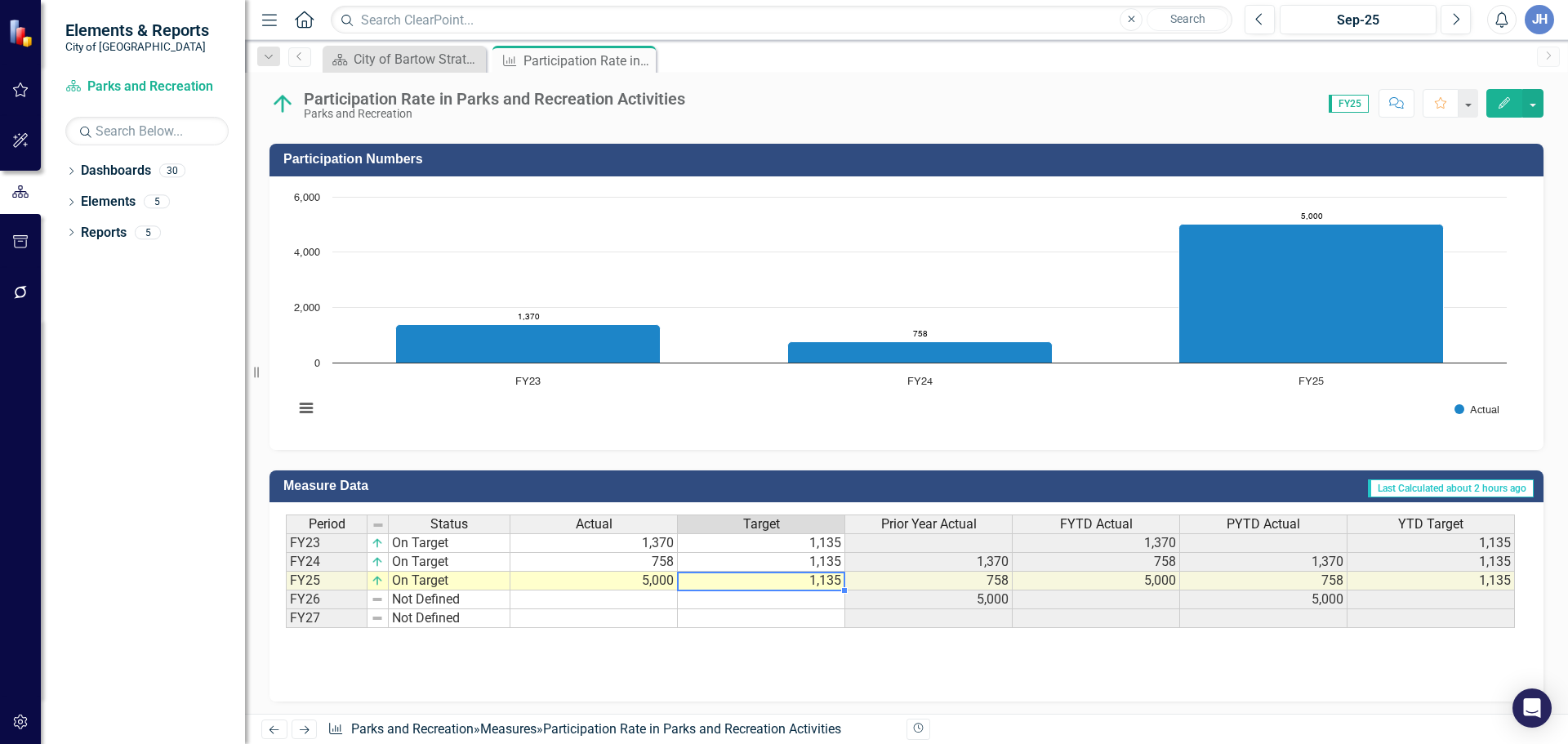
click at [774, 579] on td "1,135" at bounding box center [761, 581] width 168 height 19
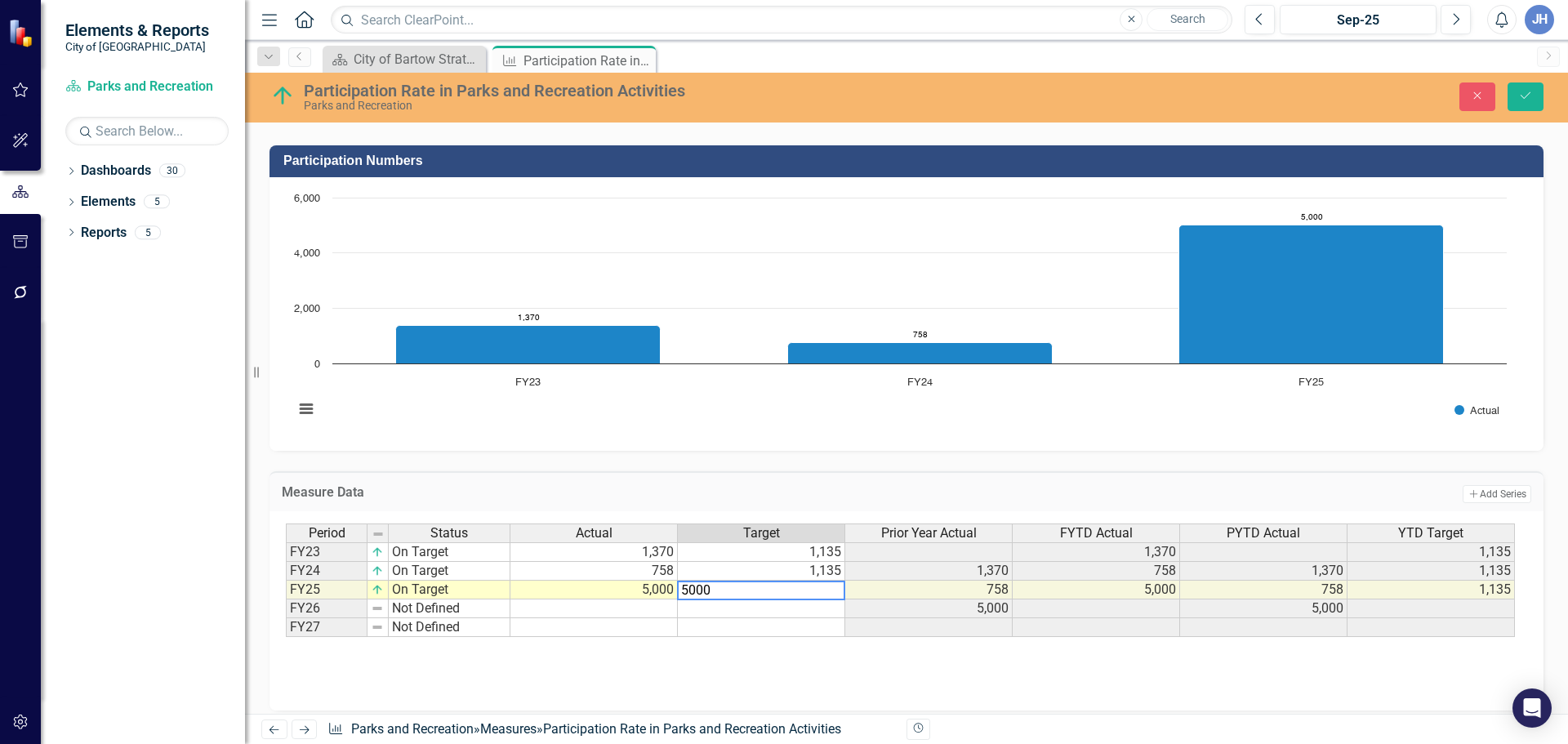
type textarea "5000"
click at [639, 594] on td "5,000" at bounding box center [594, 590] width 168 height 19
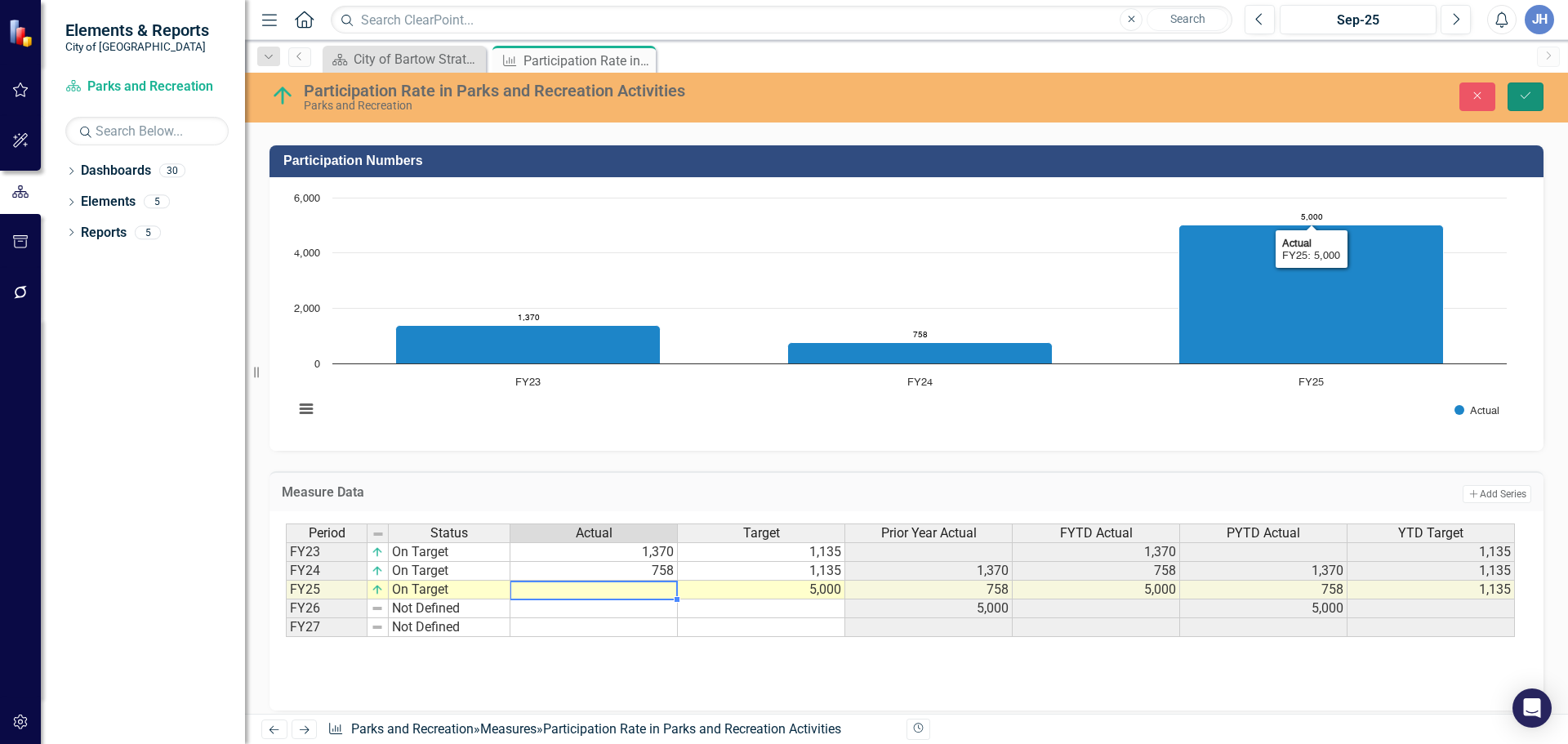
click at [1525, 91] on icon "Save" at bounding box center [1525, 95] width 15 height 12
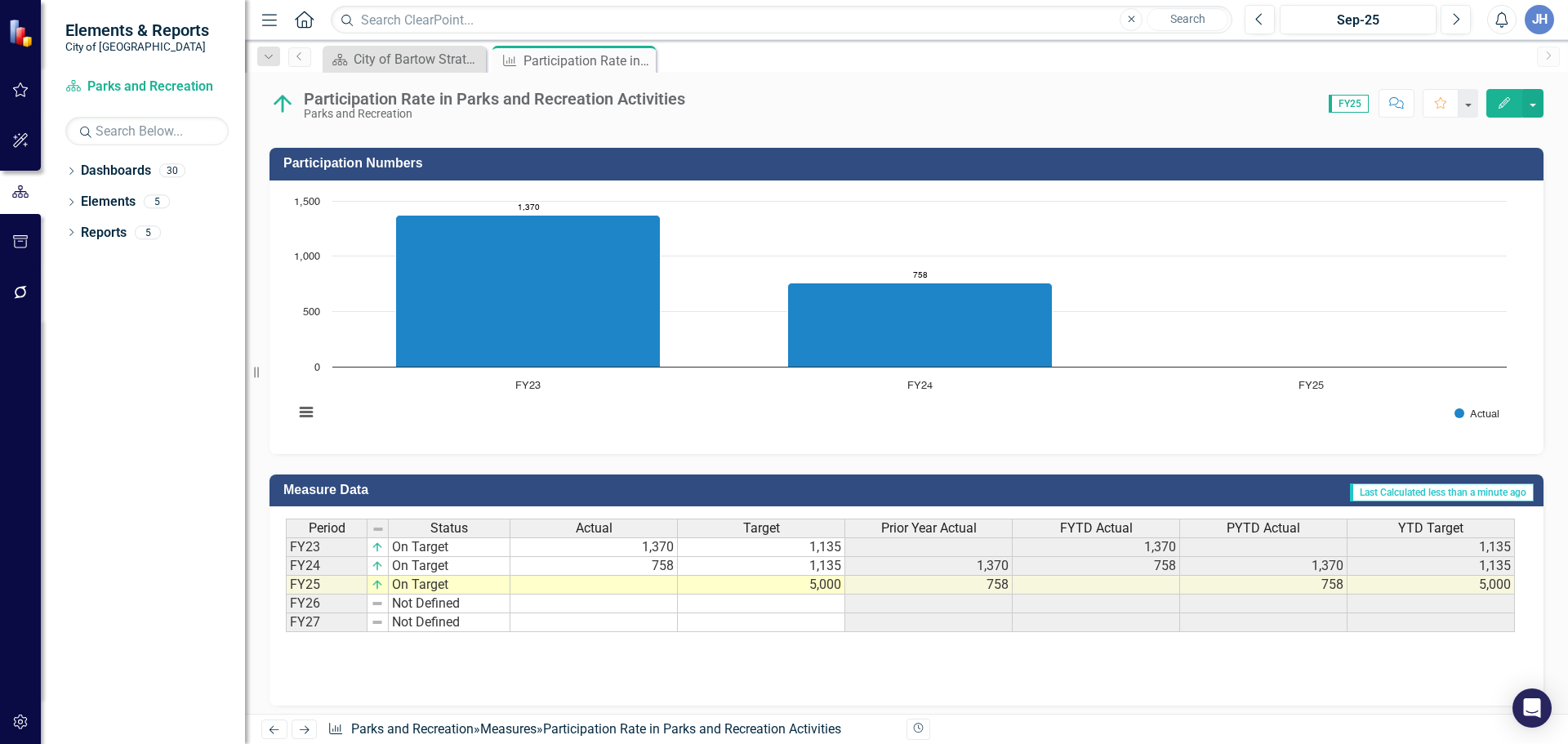
scroll to position [413, 0]
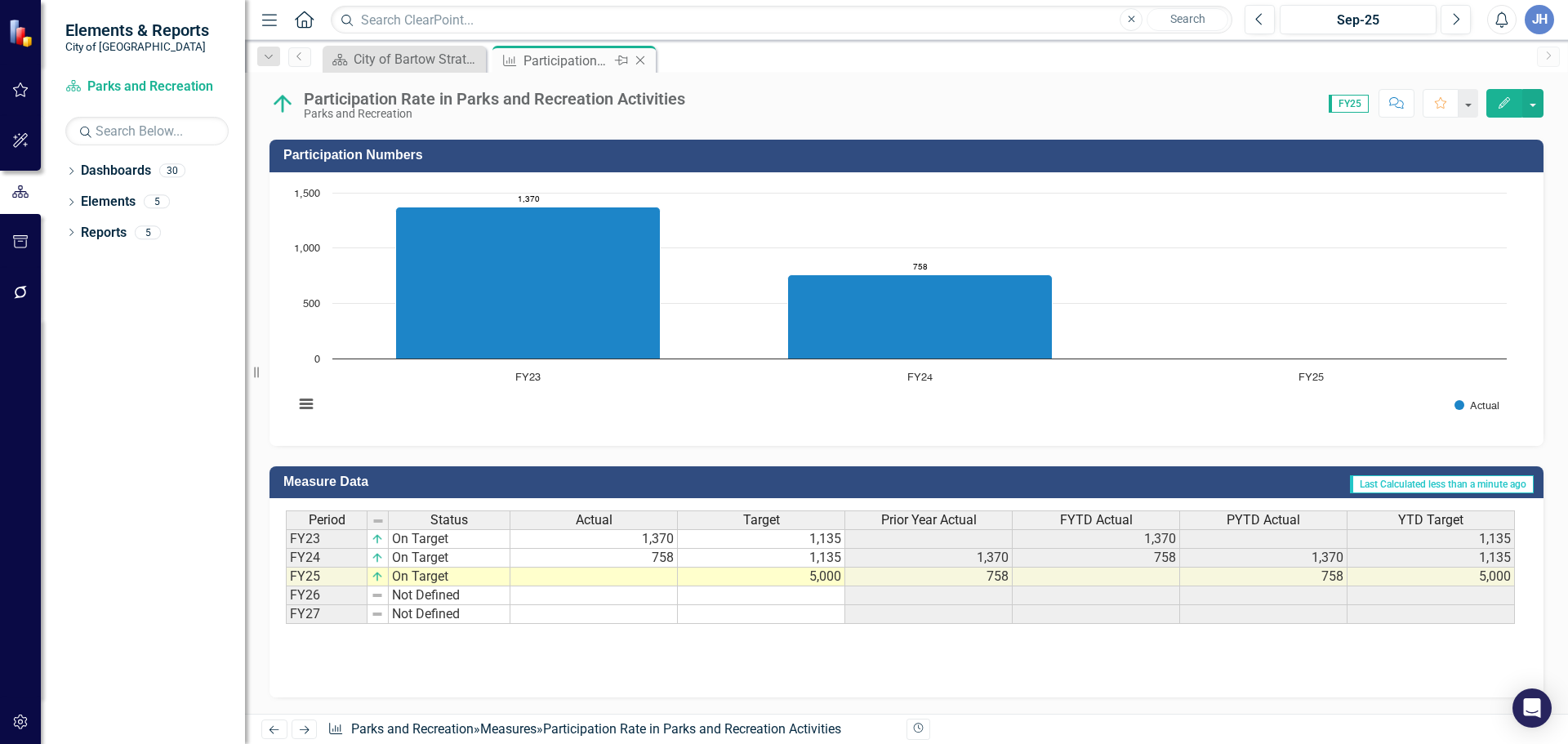
click at [644, 58] on icon "Close" at bounding box center [640, 60] width 16 height 13
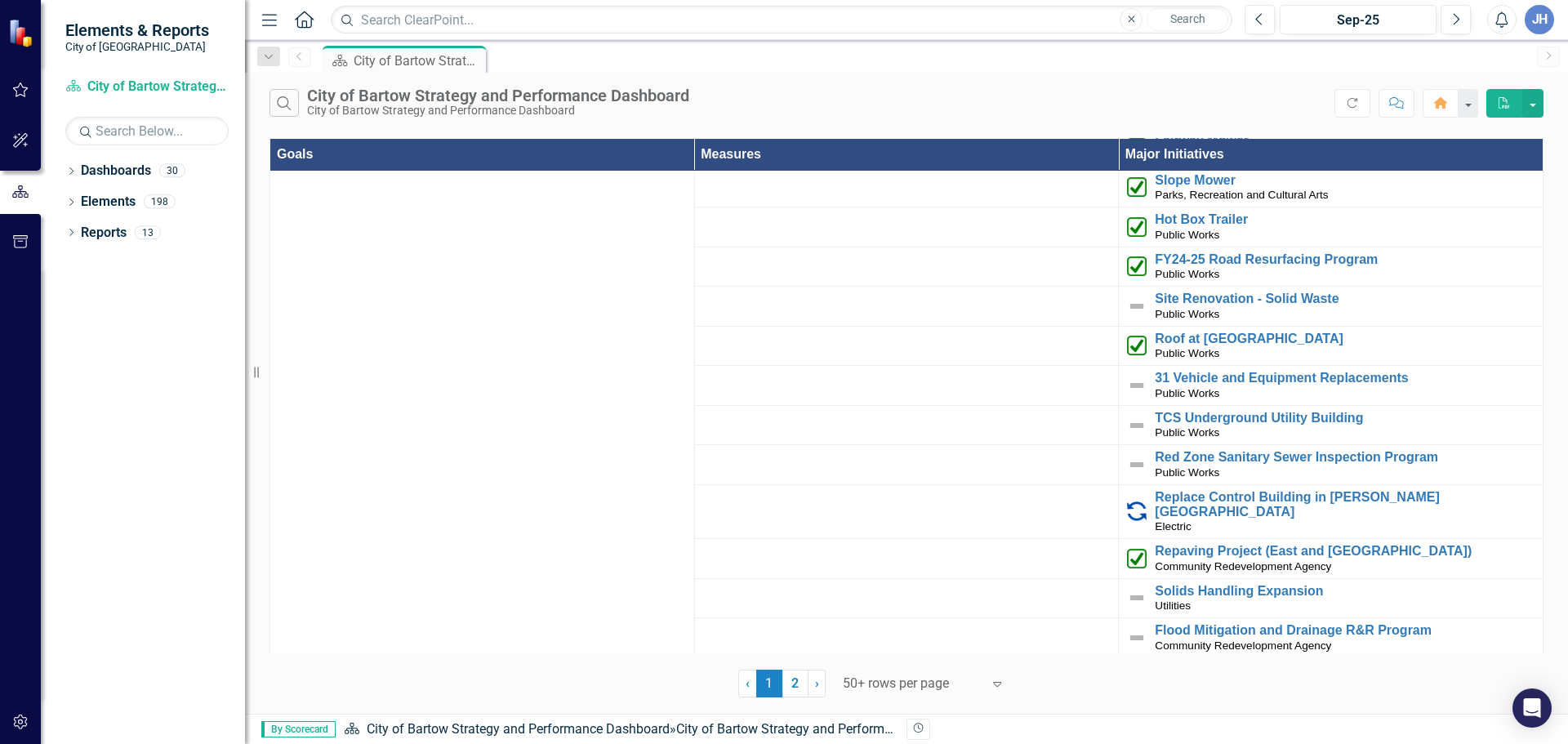
scroll to position [3895, 0]
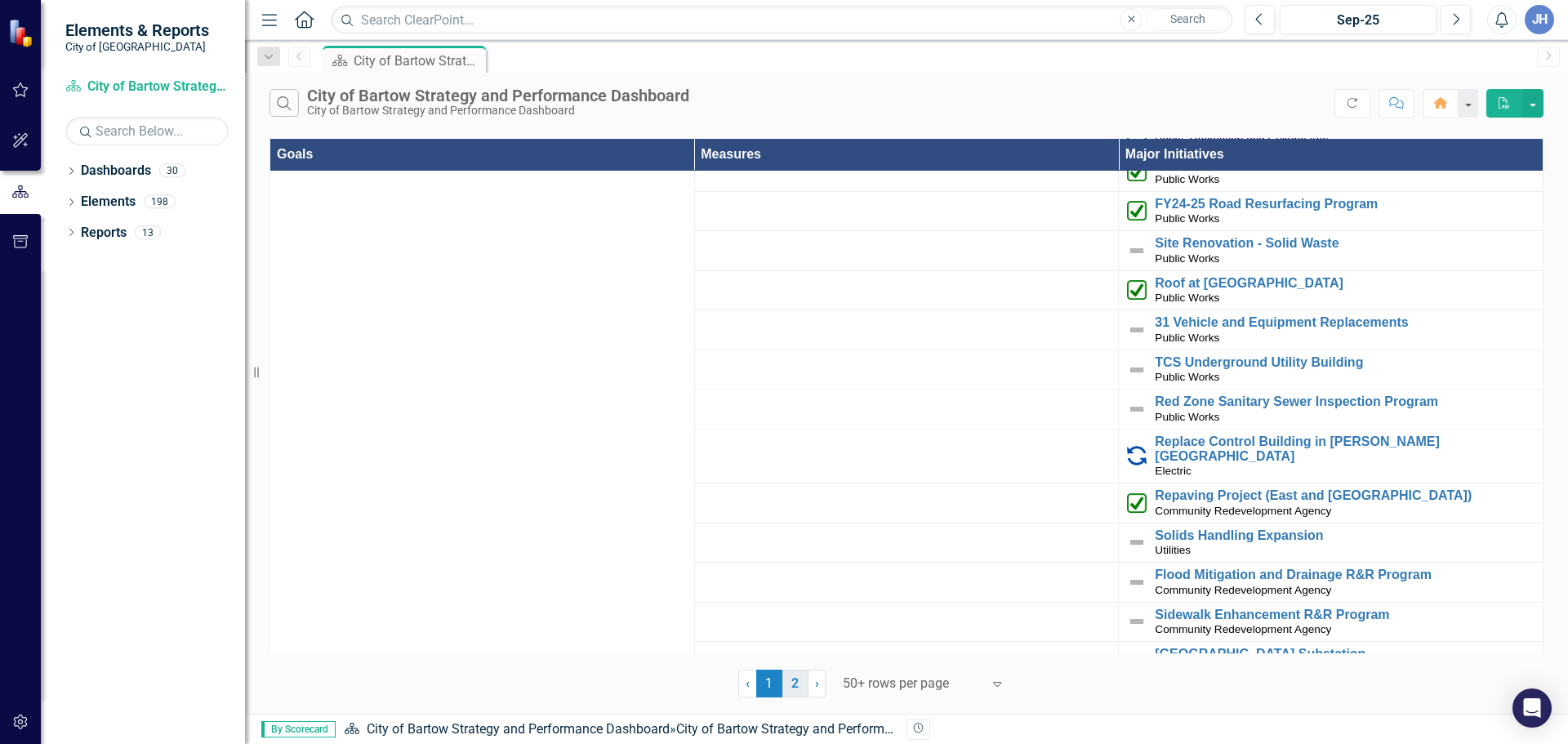
click at [795, 677] on link "2" at bounding box center [794, 683] width 26 height 28
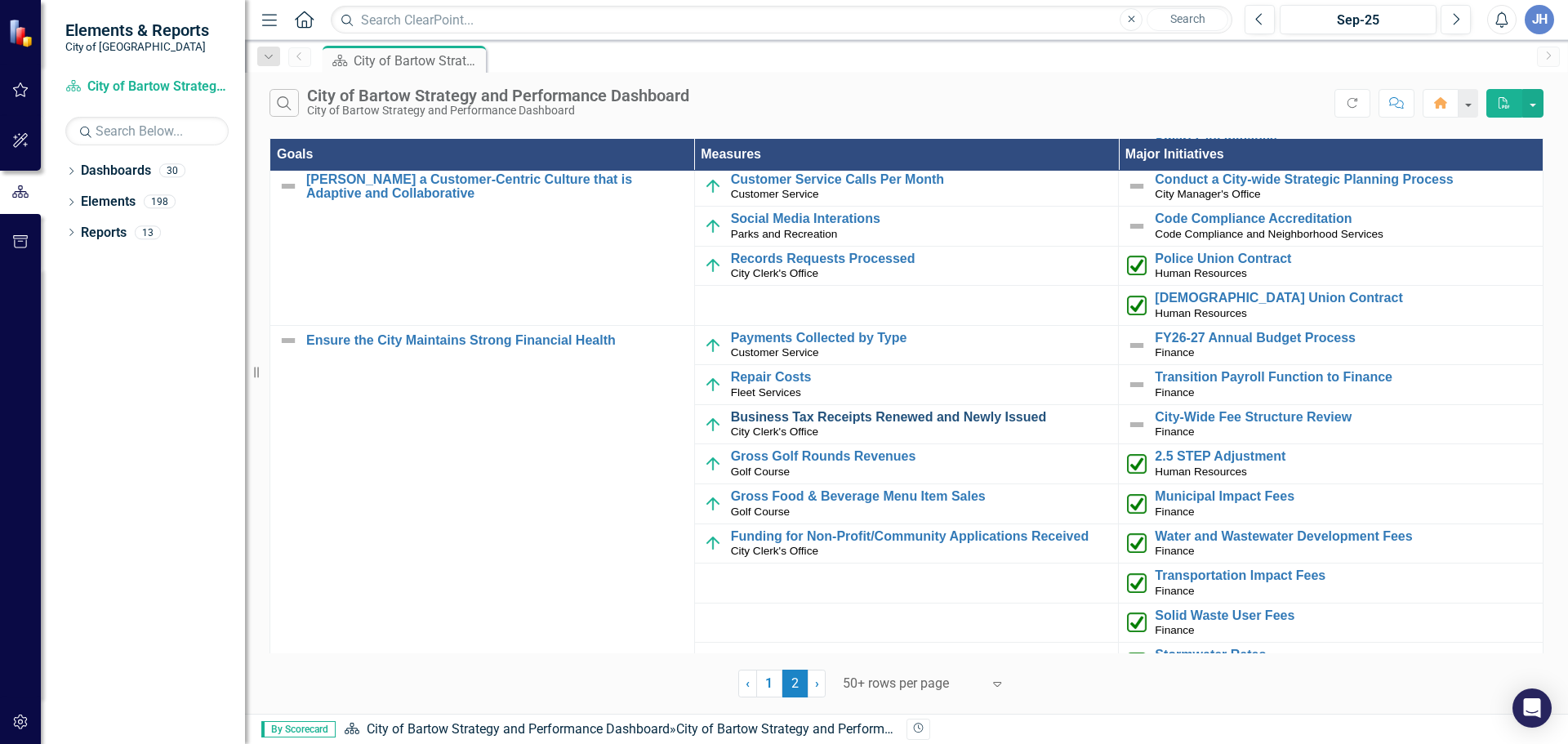
scroll to position [1144, 0]
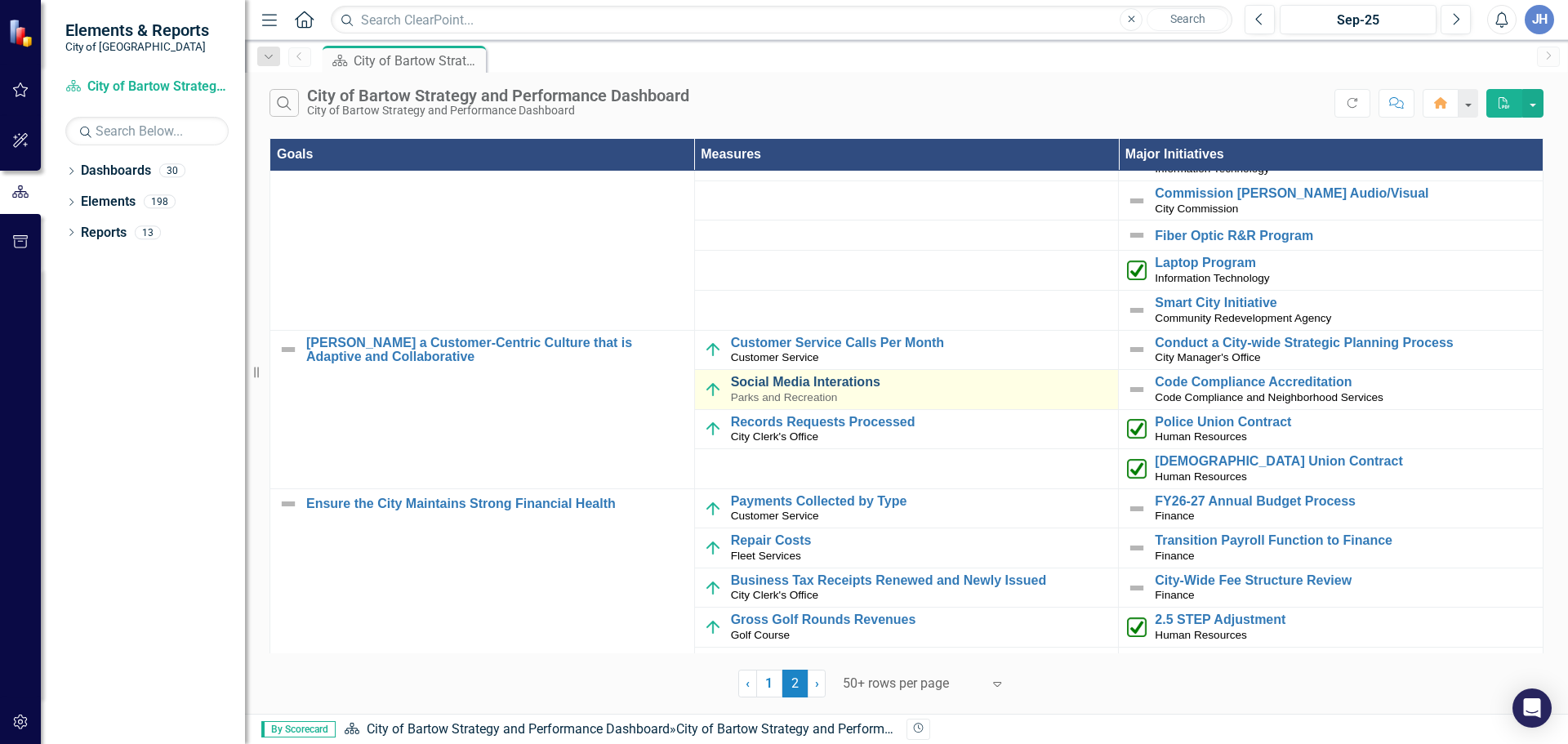
click at [833, 387] on link "Social Media Interations" at bounding box center [920, 382] width 380 height 15
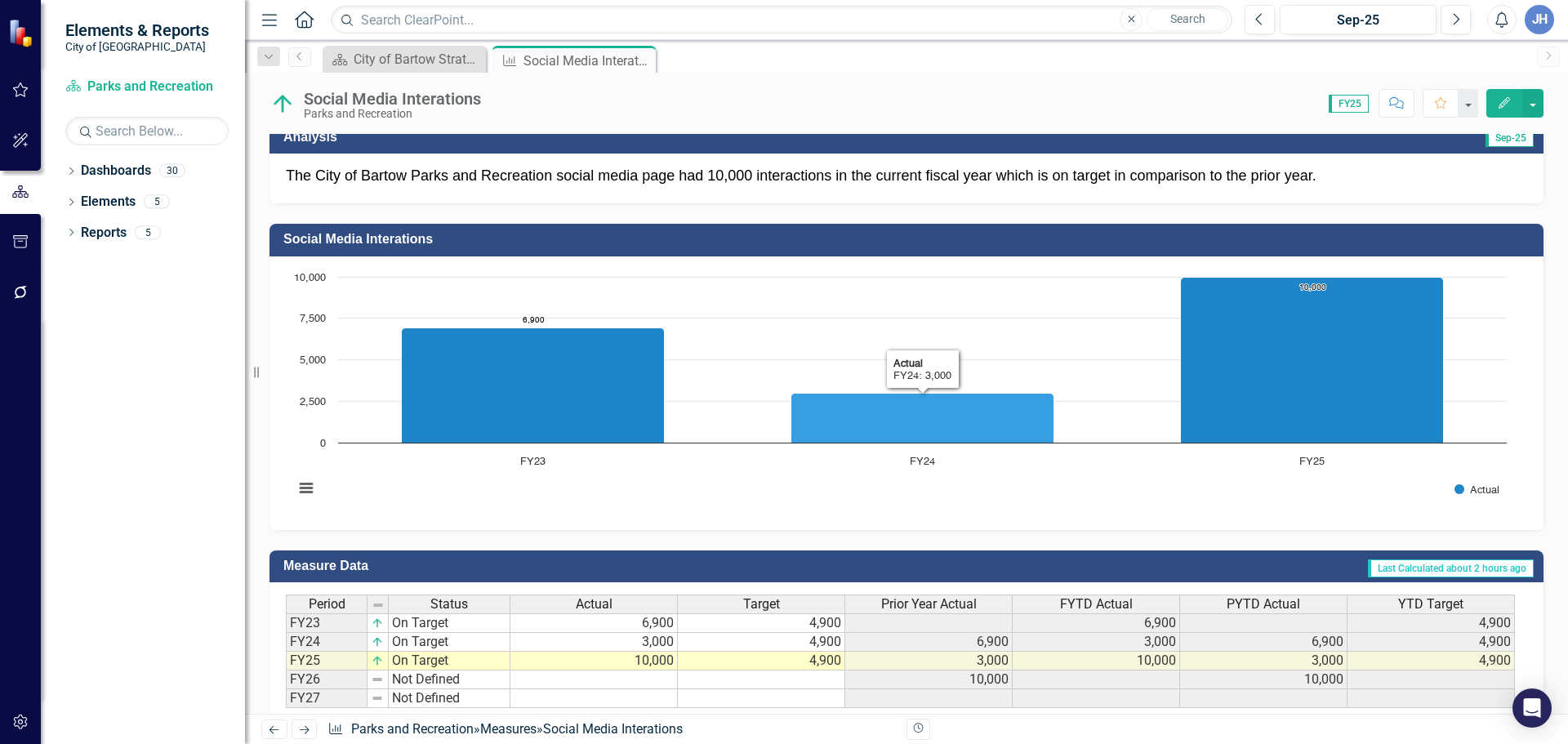
scroll to position [368, 0]
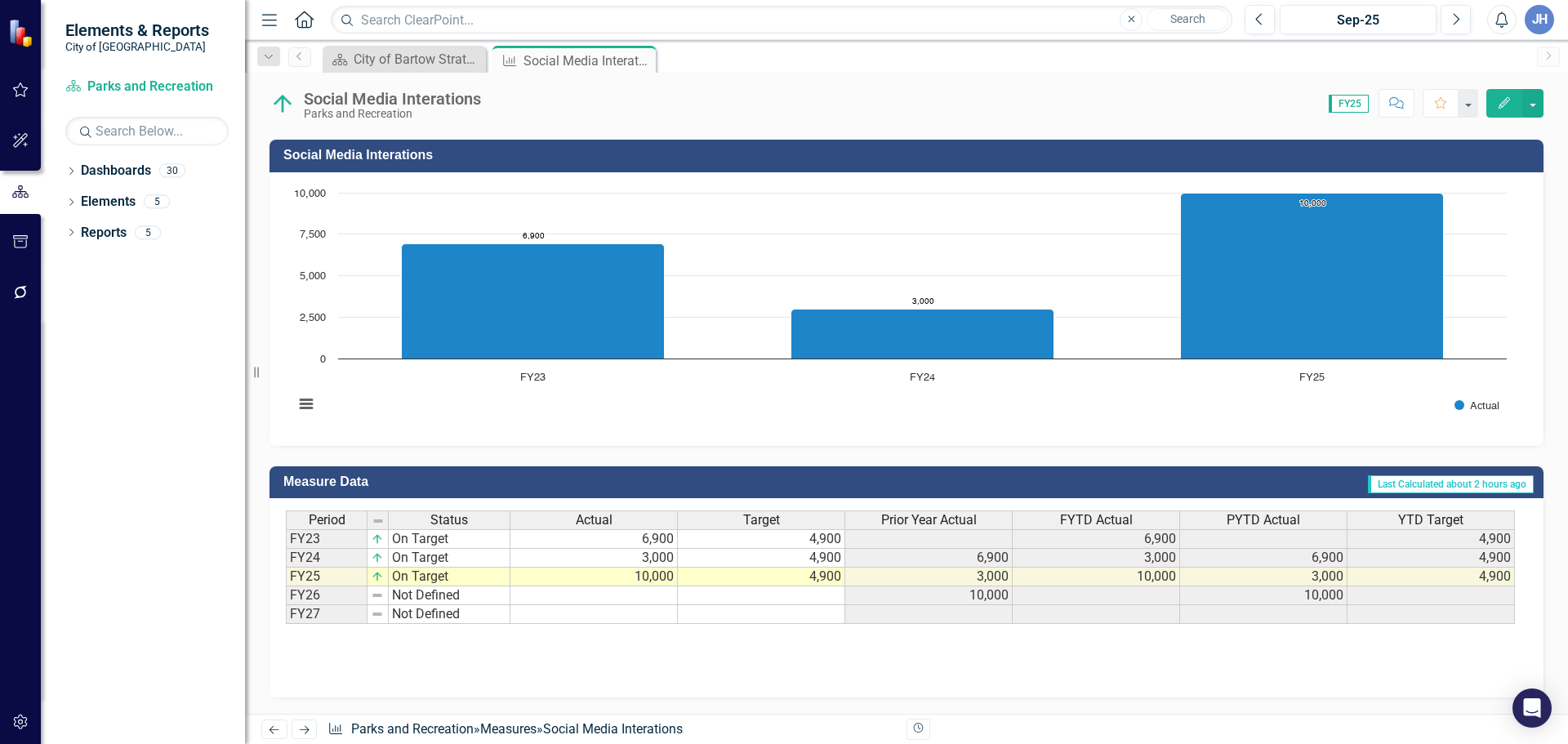
click at [816, 577] on td "4,900" at bounding box center [761, 576] width 168 height 19
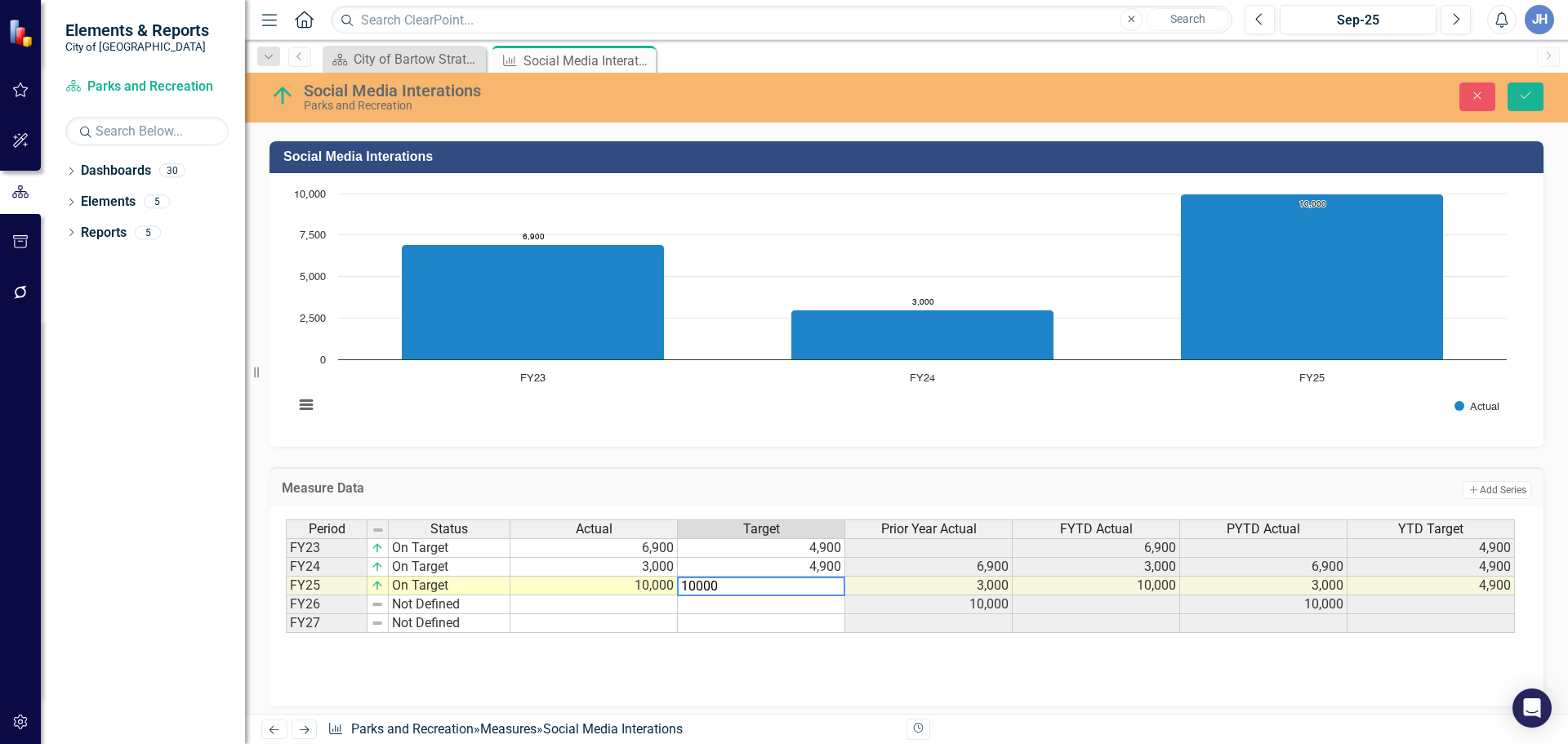
type textarea "10000"
click at [627, 589] on td "10,000" at bounding box center [594, 586] width 168 height 19
click at [1525, 97] on icon "submit" at bounding box center [1525, 95] width 10 height 6
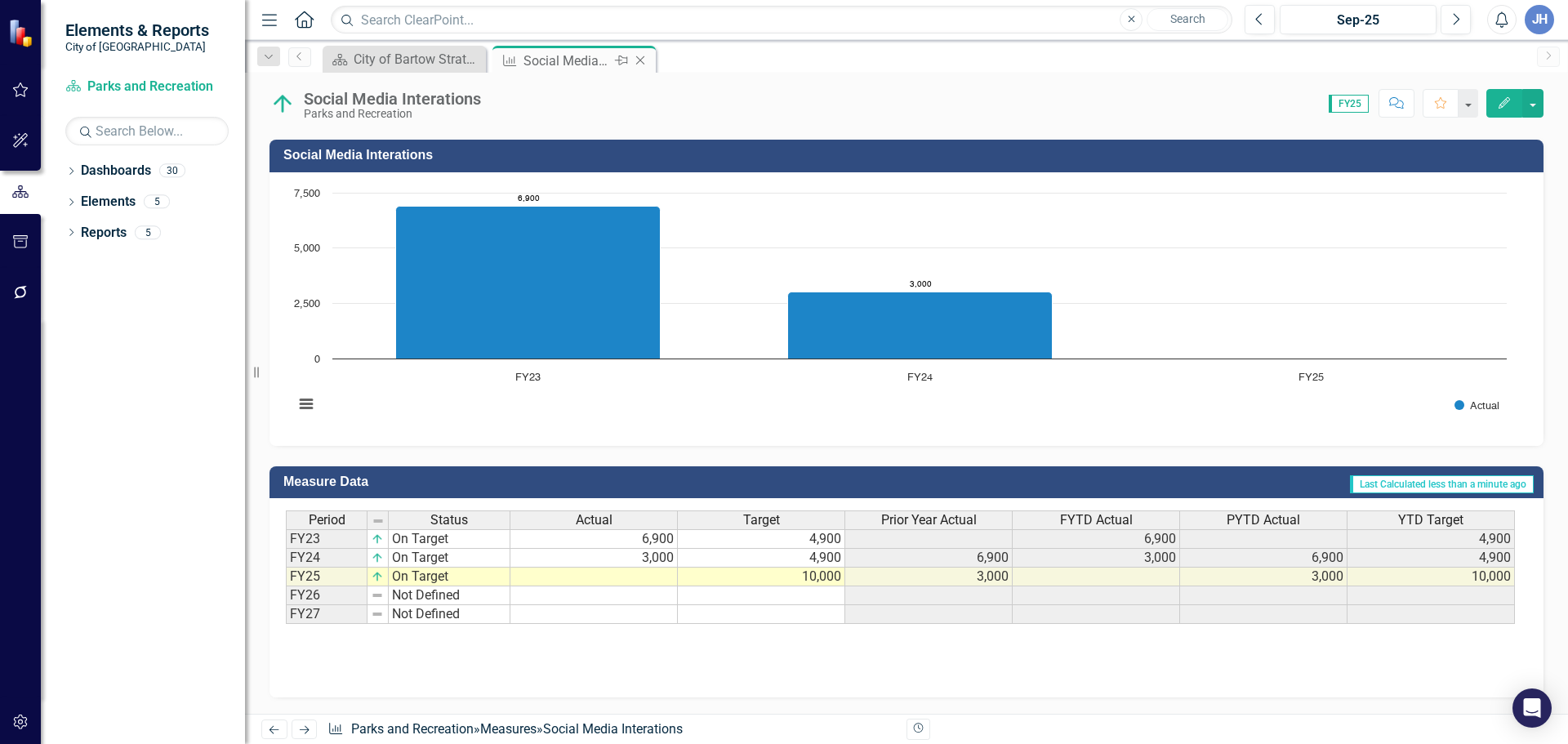
click at [639, 59] on icon at bounding box center [641, 60] width 9 height 9
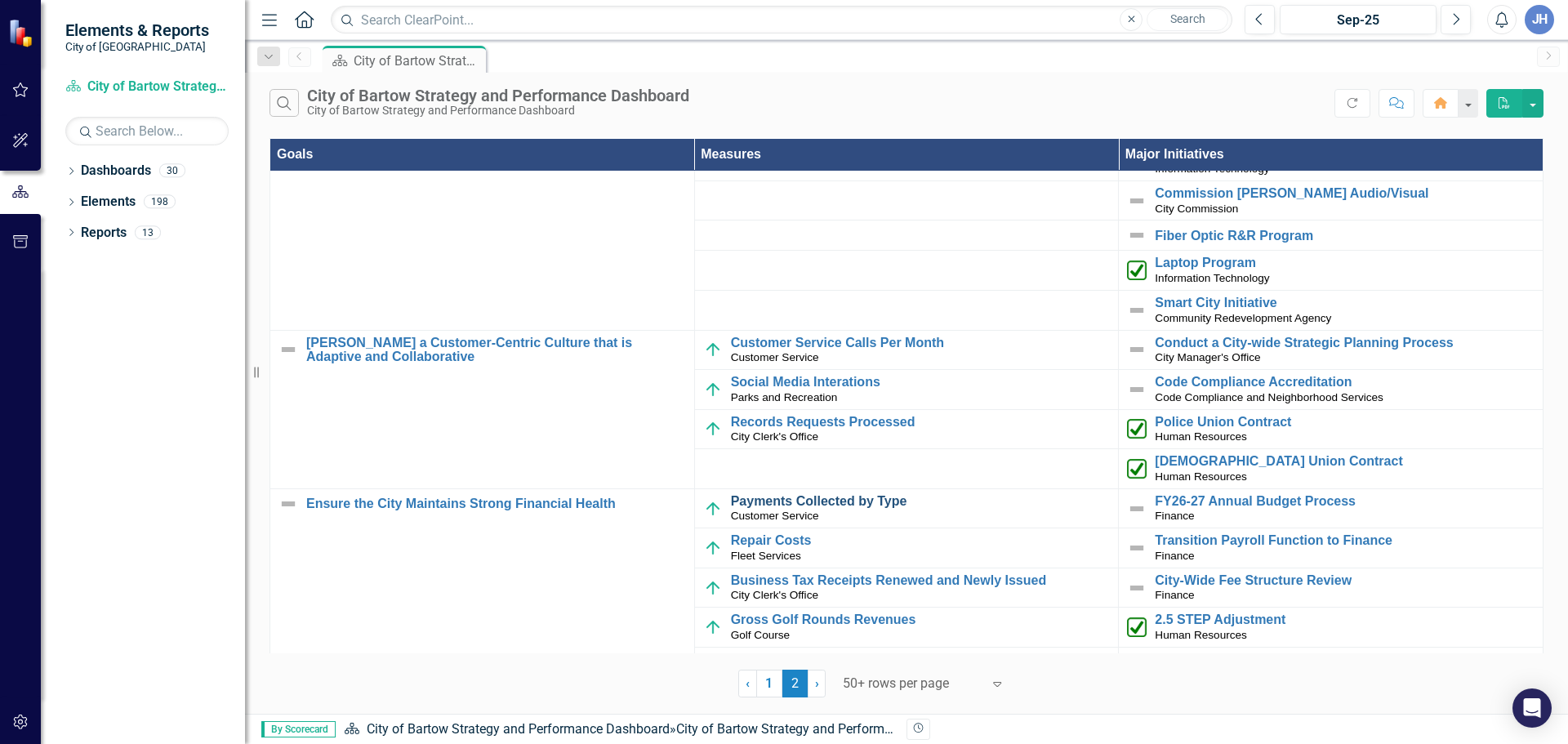
scroll to position [1225, 0]
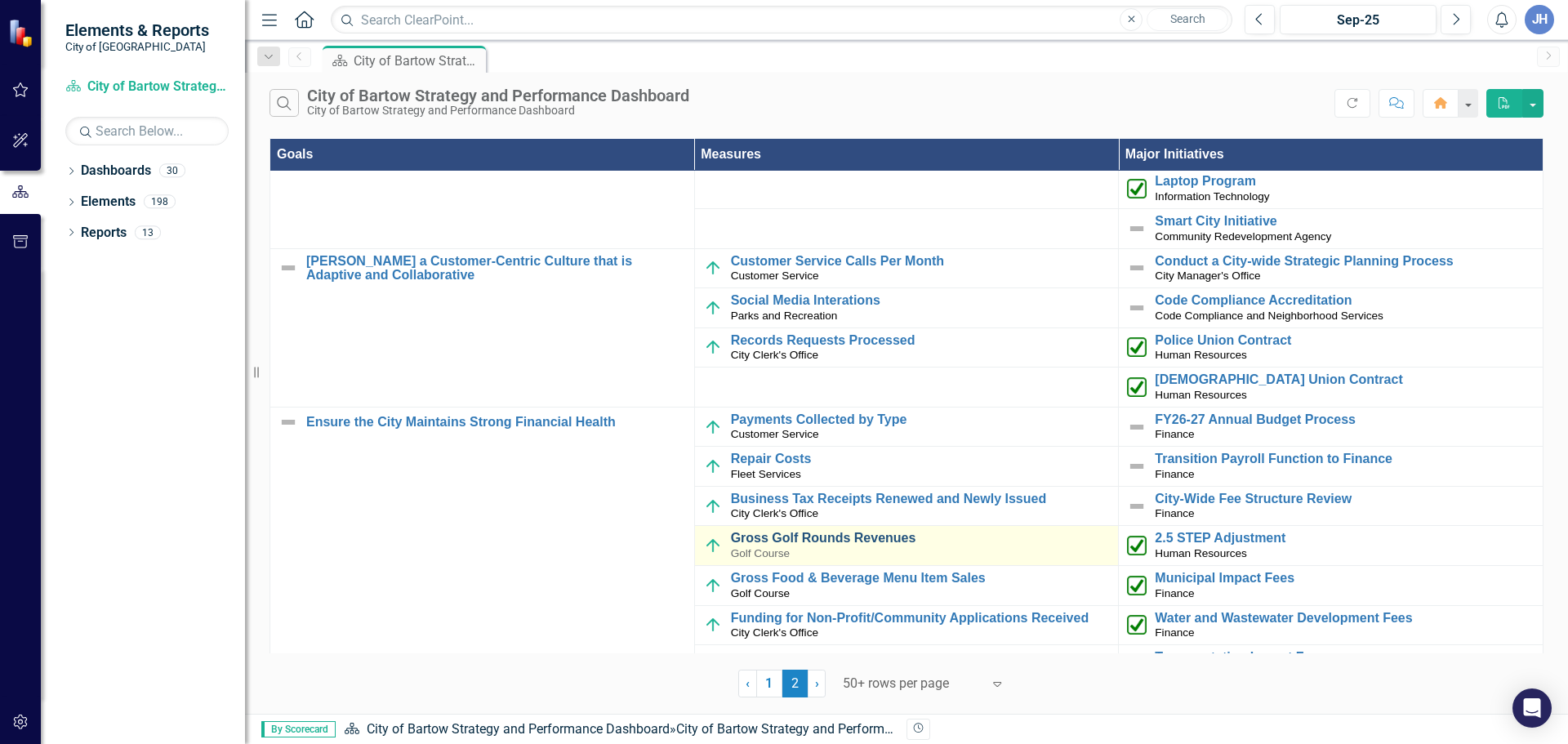
click at [855, 537] on link "Gross Golf Rounds Revenues" at bounding box center [920, 538] width 380 height 15
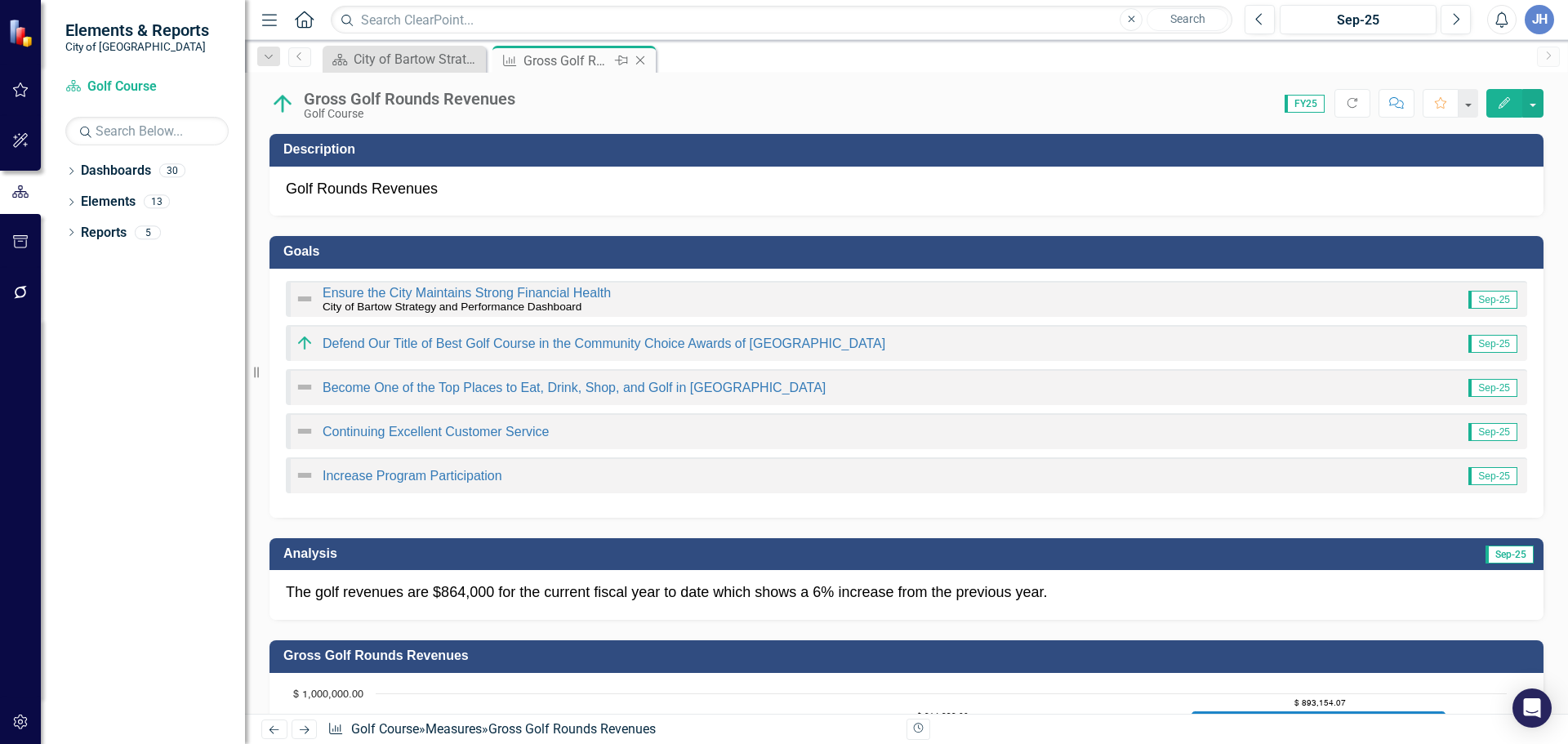
click at [638, 58] on icon at bounding box center [641, 60] width 9 height 9
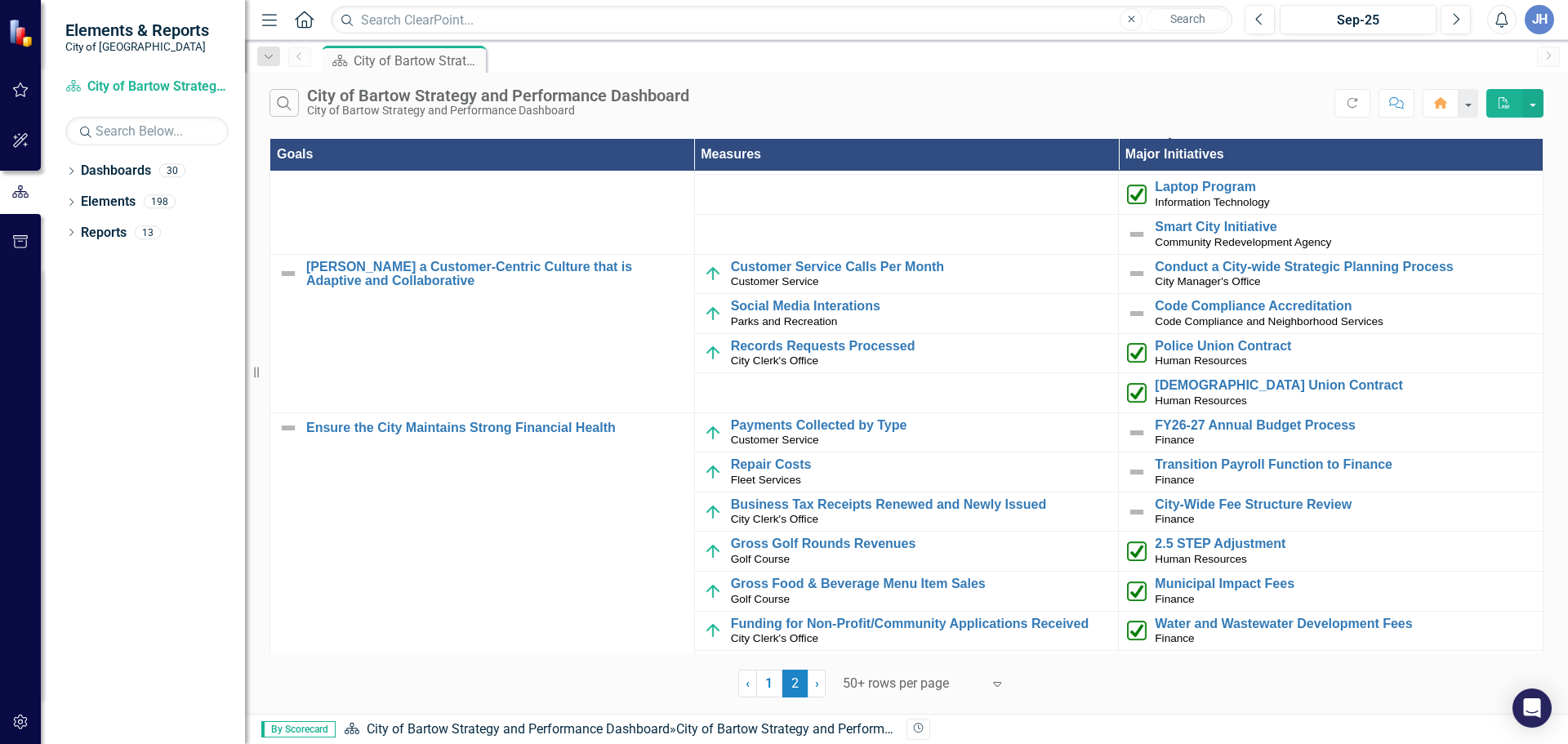
scroll to position [1416, 0]
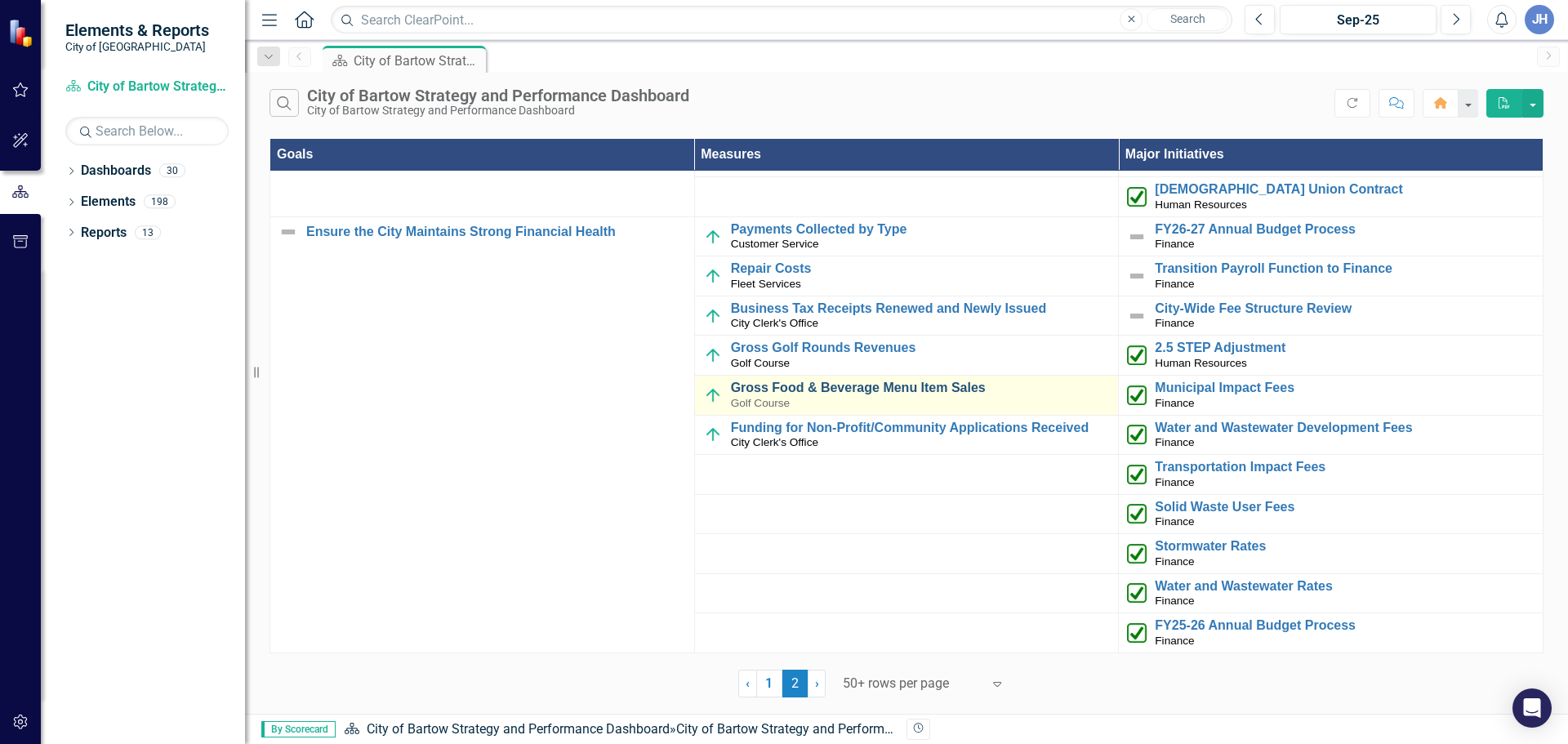
click at [863, 388] on link "Gross Food & Beverage Menu Item Sales" at bounding box center [920, 388] width 380 height 15
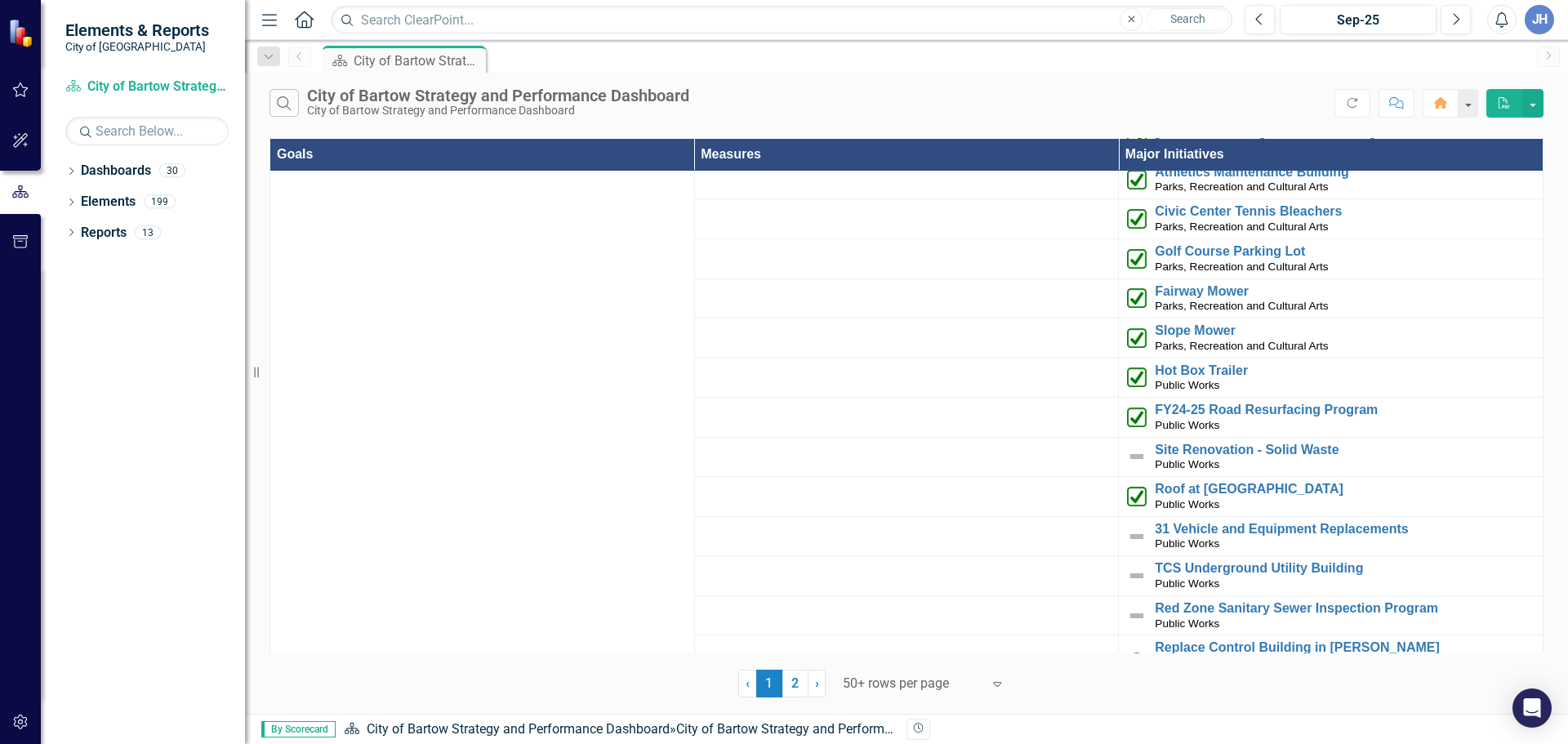
scroll to position [3689, 0]
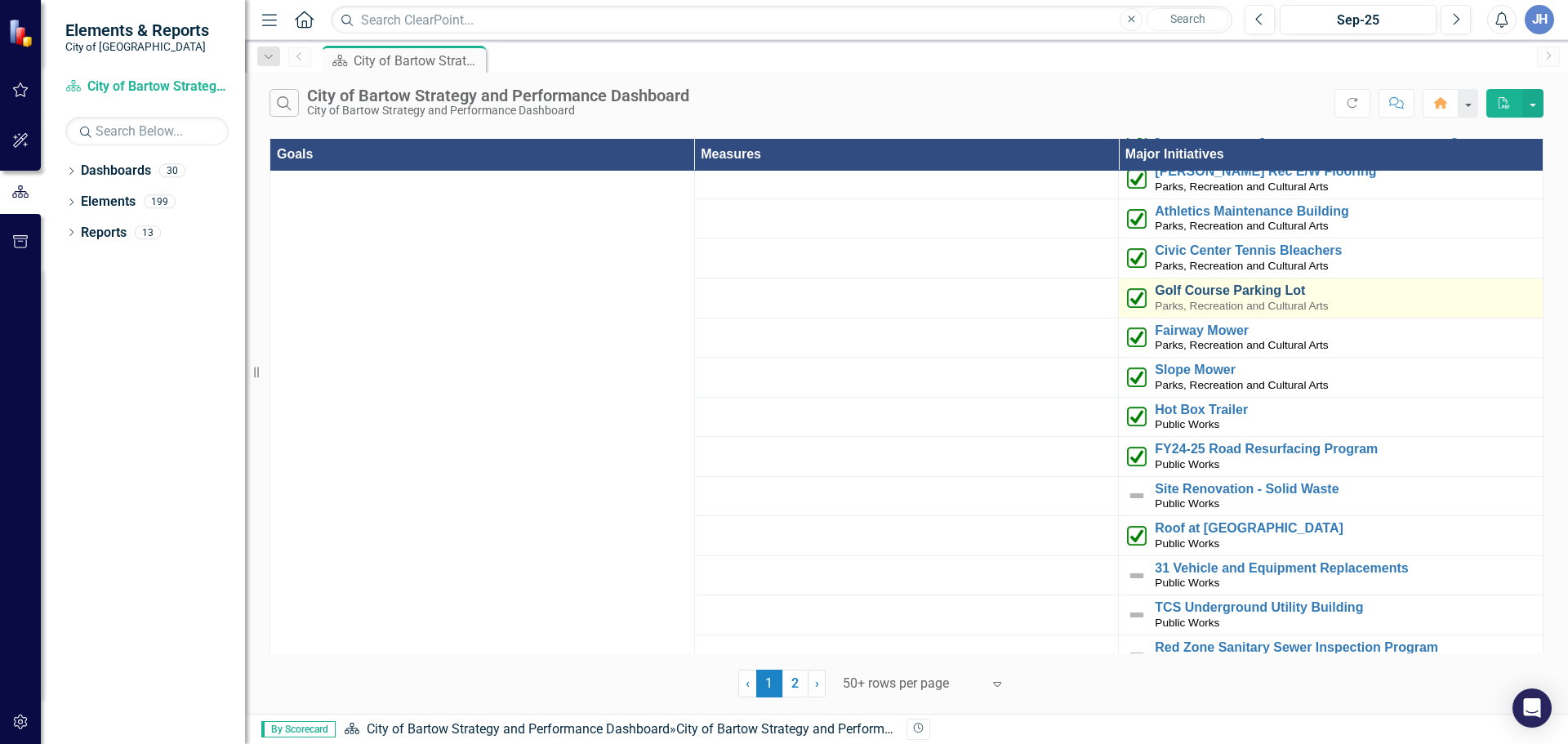
click at [1193, 283] on link "Golf Course Parking Lot" at bounding box center [1344, 290] width 380 height 15
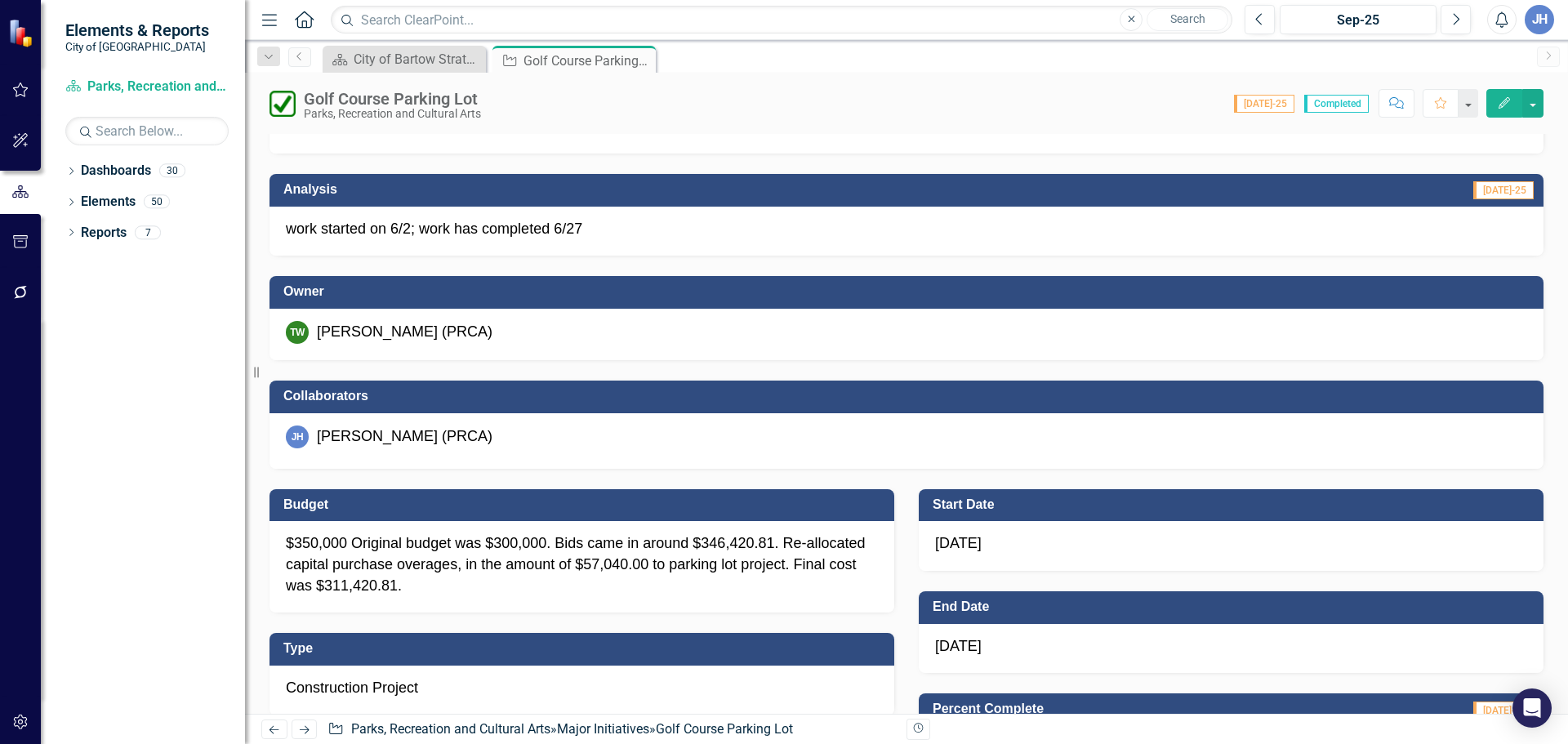
scroll to position [327, 0]
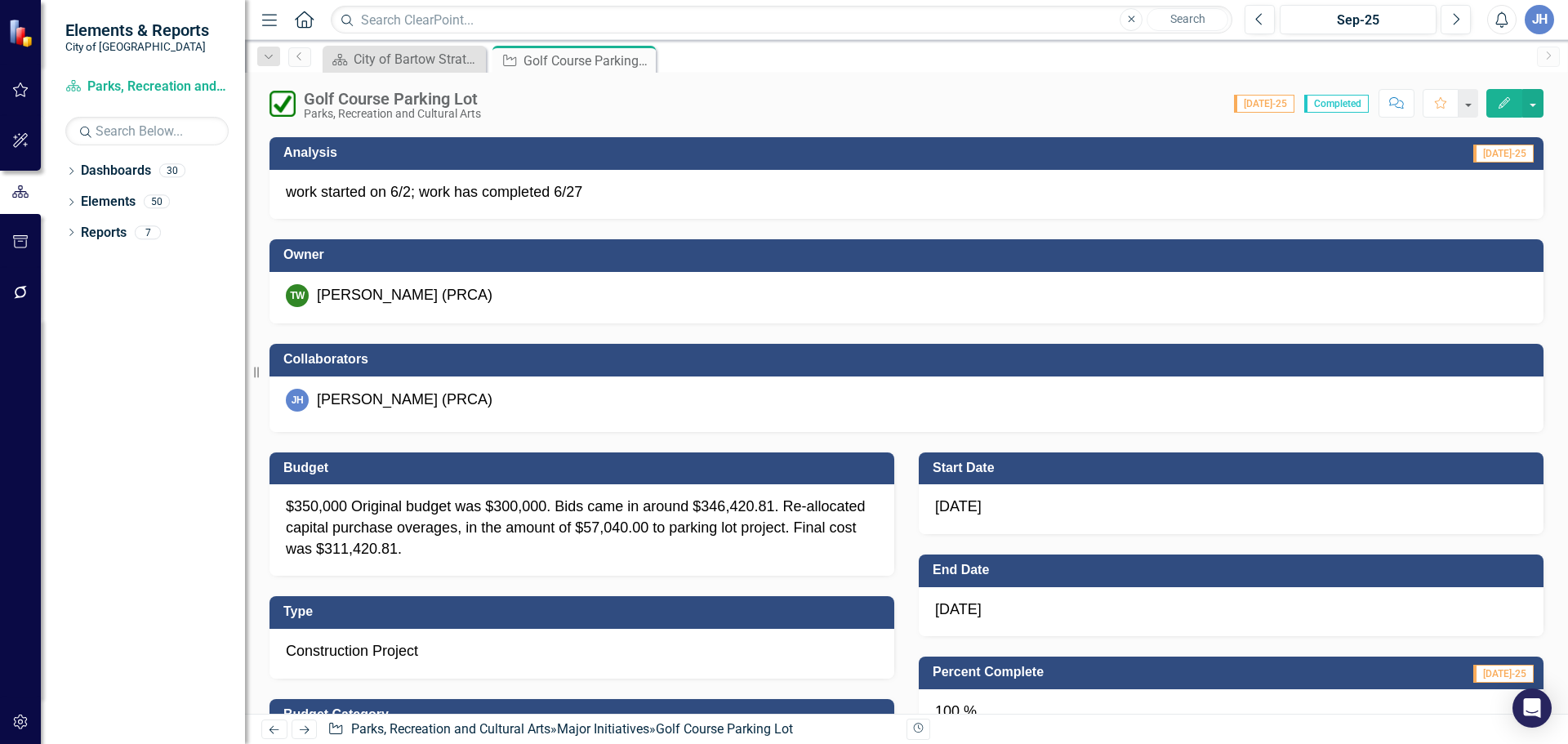
click at [424, 552] on div "$350,000 Original budget was $300,000. Bids came in around $346,420.81. Re-allo…" at bounding box center [582, 530] width 625 height 91
click at [423, 549] on div "$350,000 Original budget was $300,000. Bids came in around $346,420.81. Re-allo…" at bounding box center [582, 530] width 625 height 91
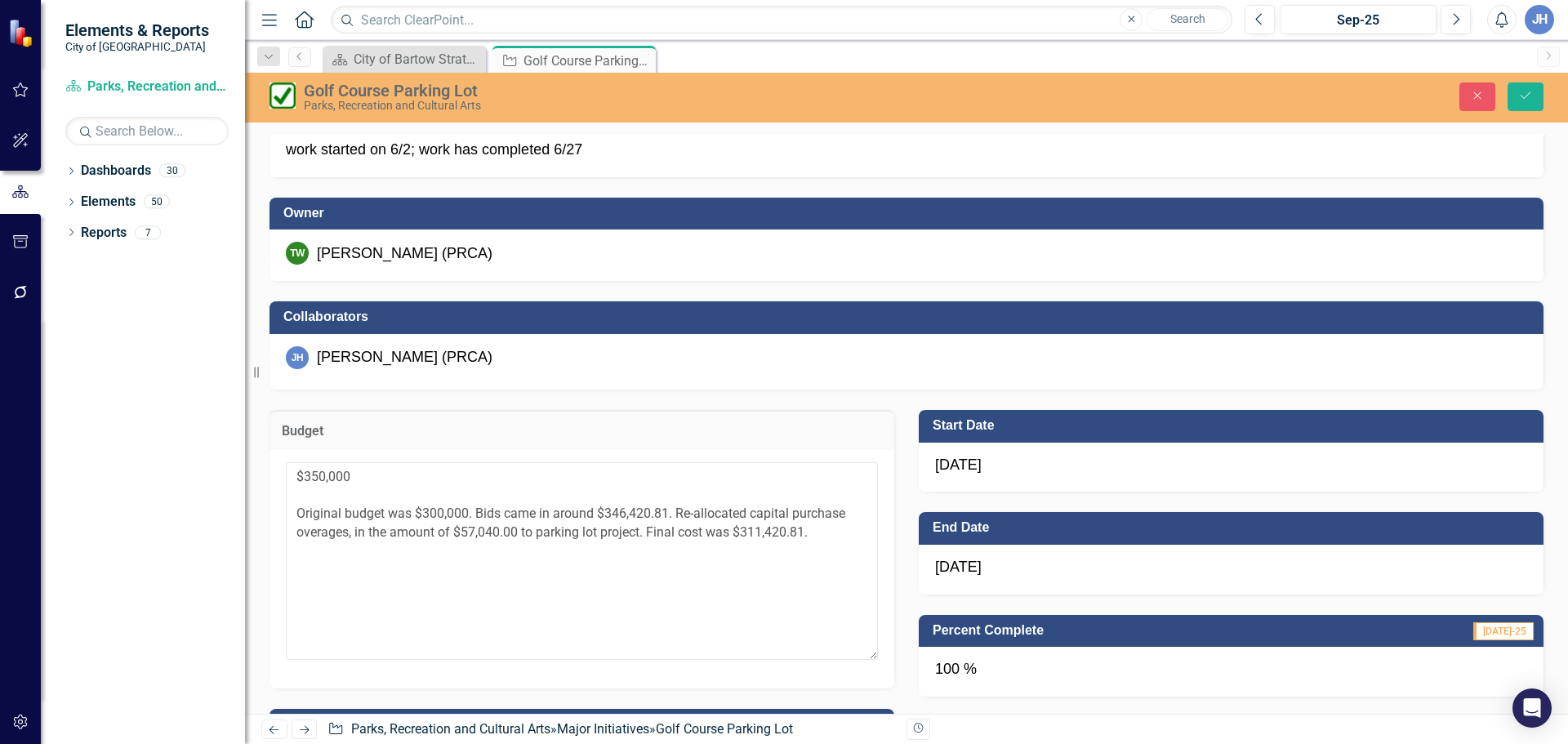
scroll to position [408, 0]
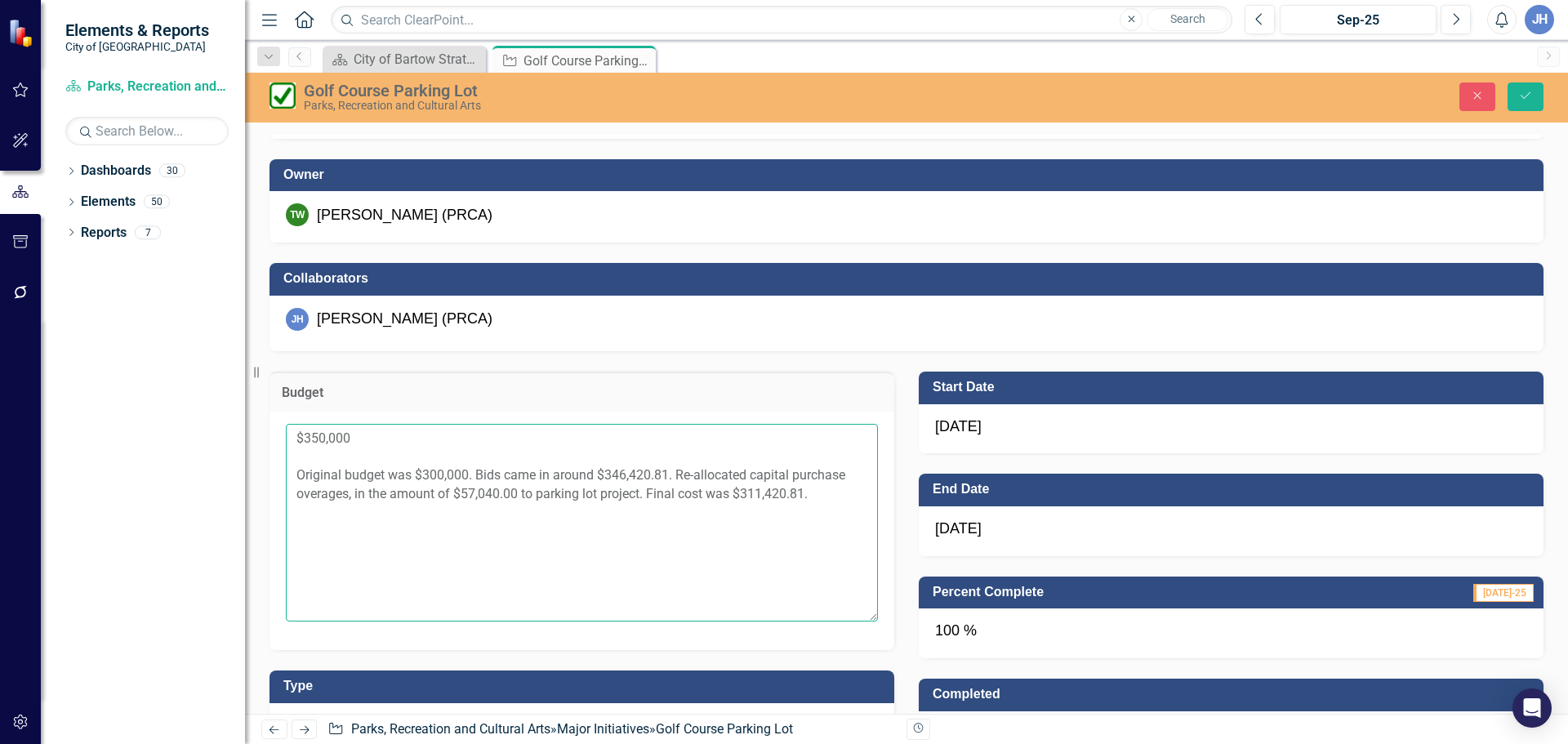
drag, startPoint x: 303, startPoint y: 476, endPoint x: 394, endPoint y: 475, distance: 91.0
click at [394, 475] on textarea "$350,000 Original budget was $300,000. Bids came in around $346,420.81. Re-allo…" at bounding box center [581, 523] width 592 height 198
drag, startPoint x: 298, startPoint y: 476, endPoint x: 826, endPoint y: 496, distance: 528.4
click at [826, 496] on textarea "$350,000 Original budget was $300,000. Bids came in around $346,420.81. Re-allo…" at bounding box center [581, 523] width 592 height 198
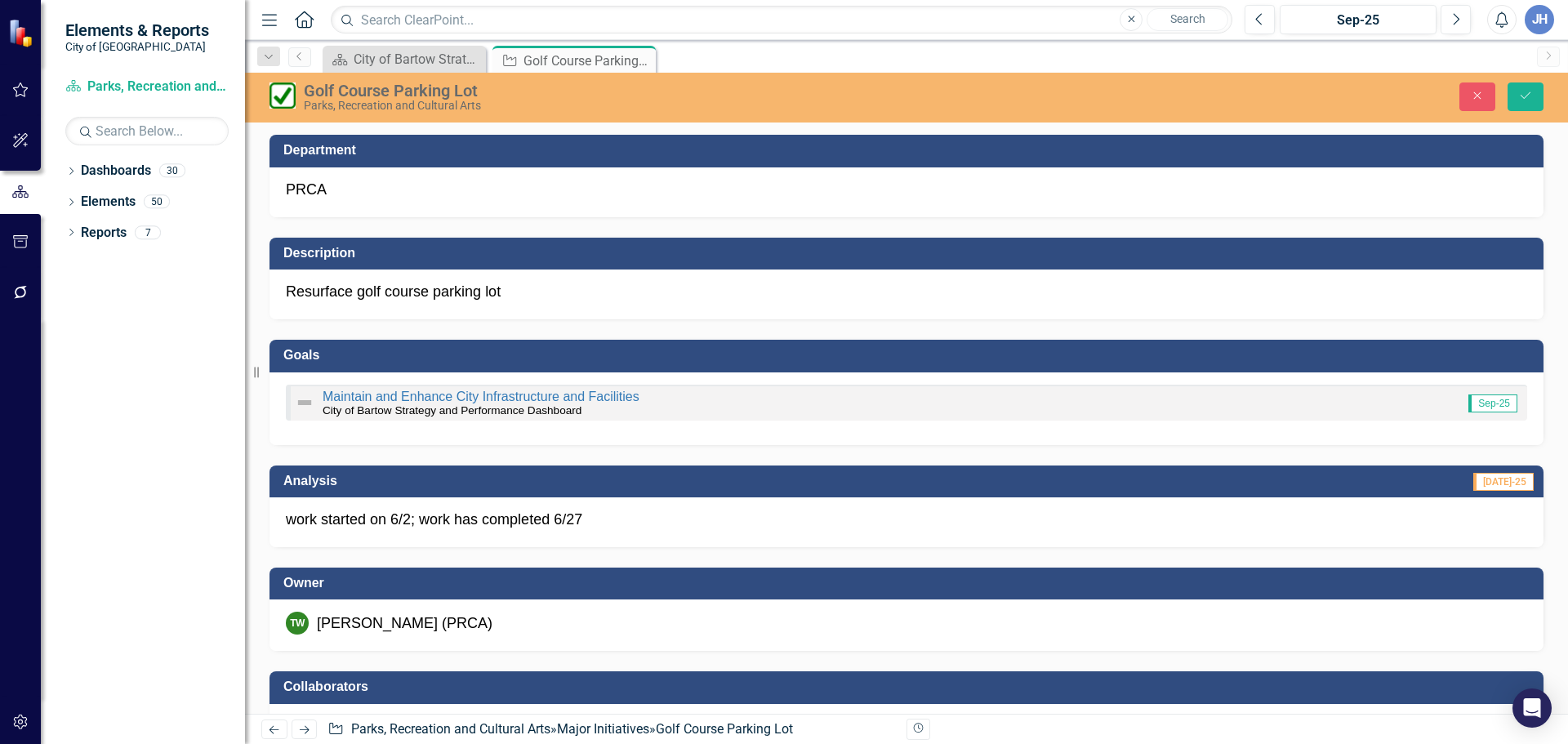
click at [672, 523] on p "work started on 6/2; work has completed 6/27" at bounding box center [906, 520] width 1241 height 21
click at [674, 523] on p "work started on 6/2; work has completed 6/27" at bounding box center [906, 520] width 1241 height 21
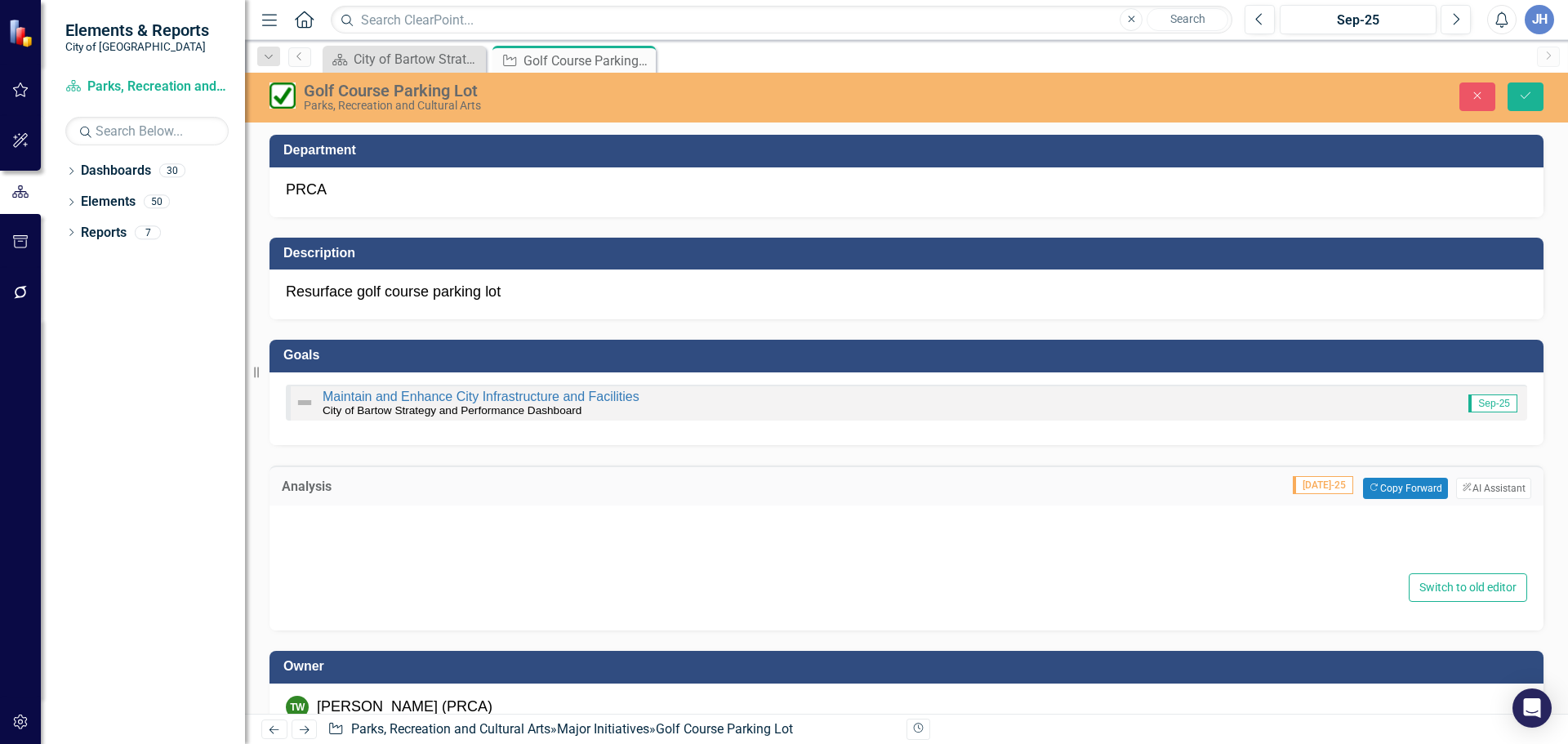
type textarea "<p>work started on 6/2; work has completed 6/27</p>"
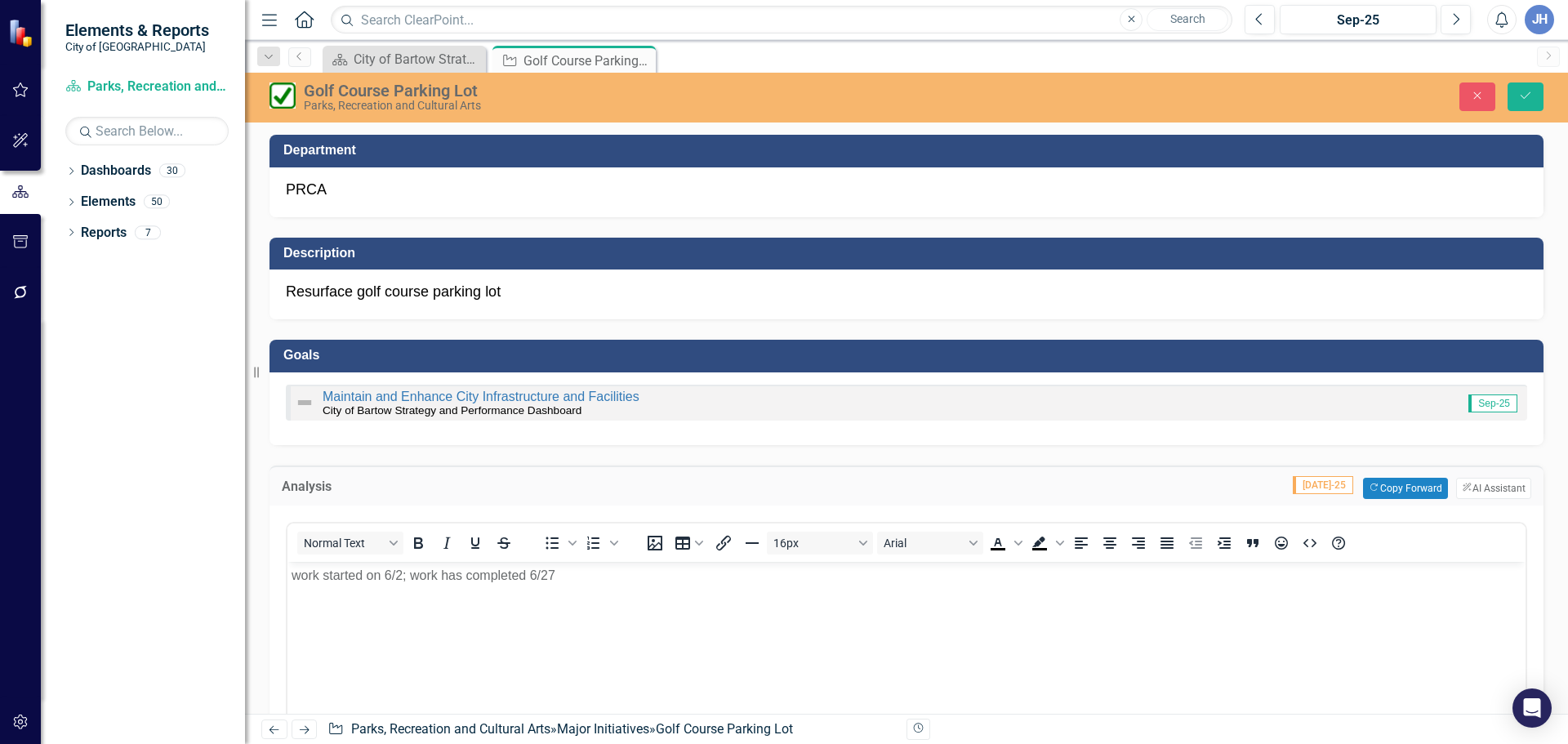
click at [619, 586] on body "work started on 6/2; work has completed 6/27" at bounding box center [906, 684] width 1238 height 245
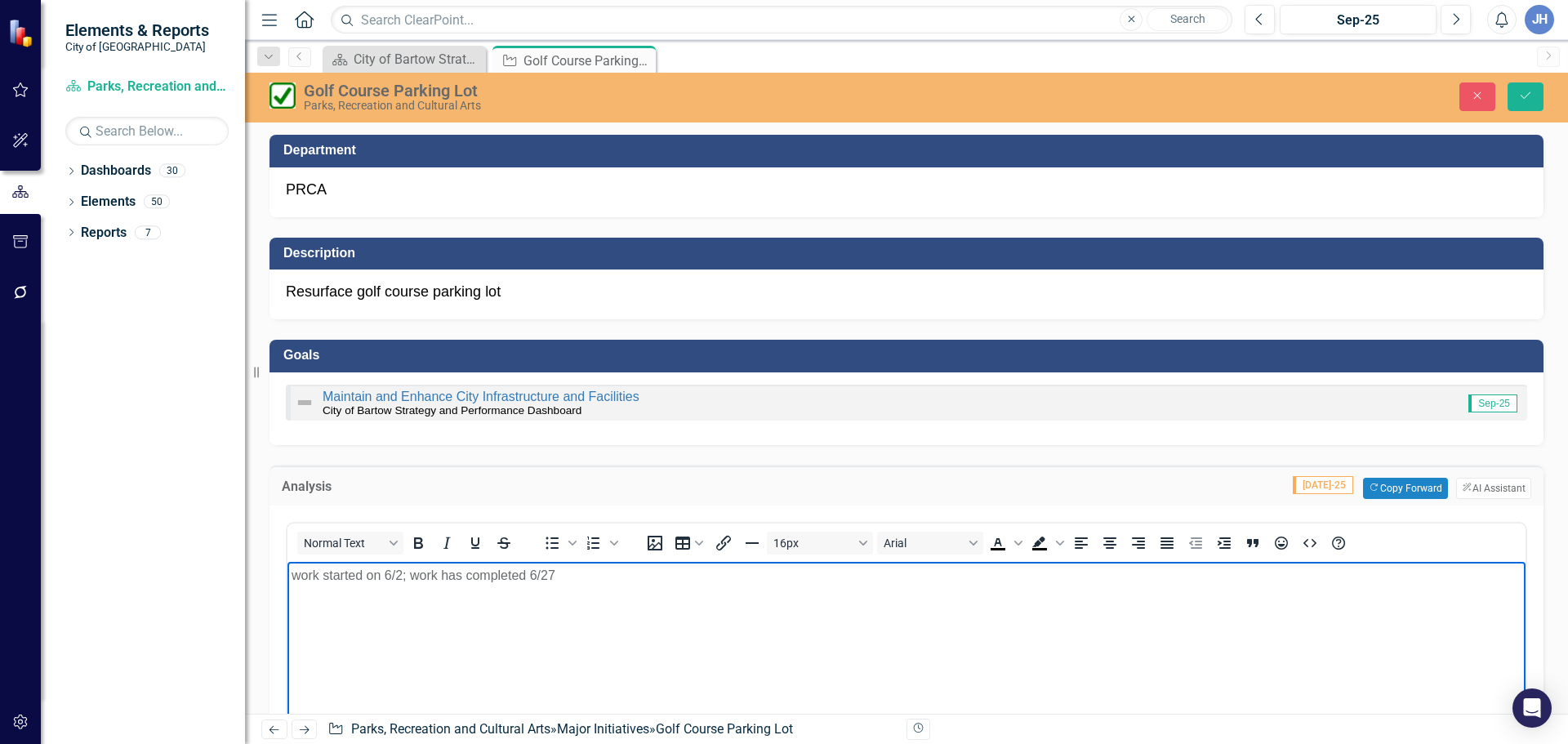
paste body "Rich Text Area. Press ALT-0 for help."
click at [453, 659] on body "work started on 6/2; work has completed 6/27 Original budget was $300,000. Bids…" at bounding box center [906, 684] width 1238 height 245
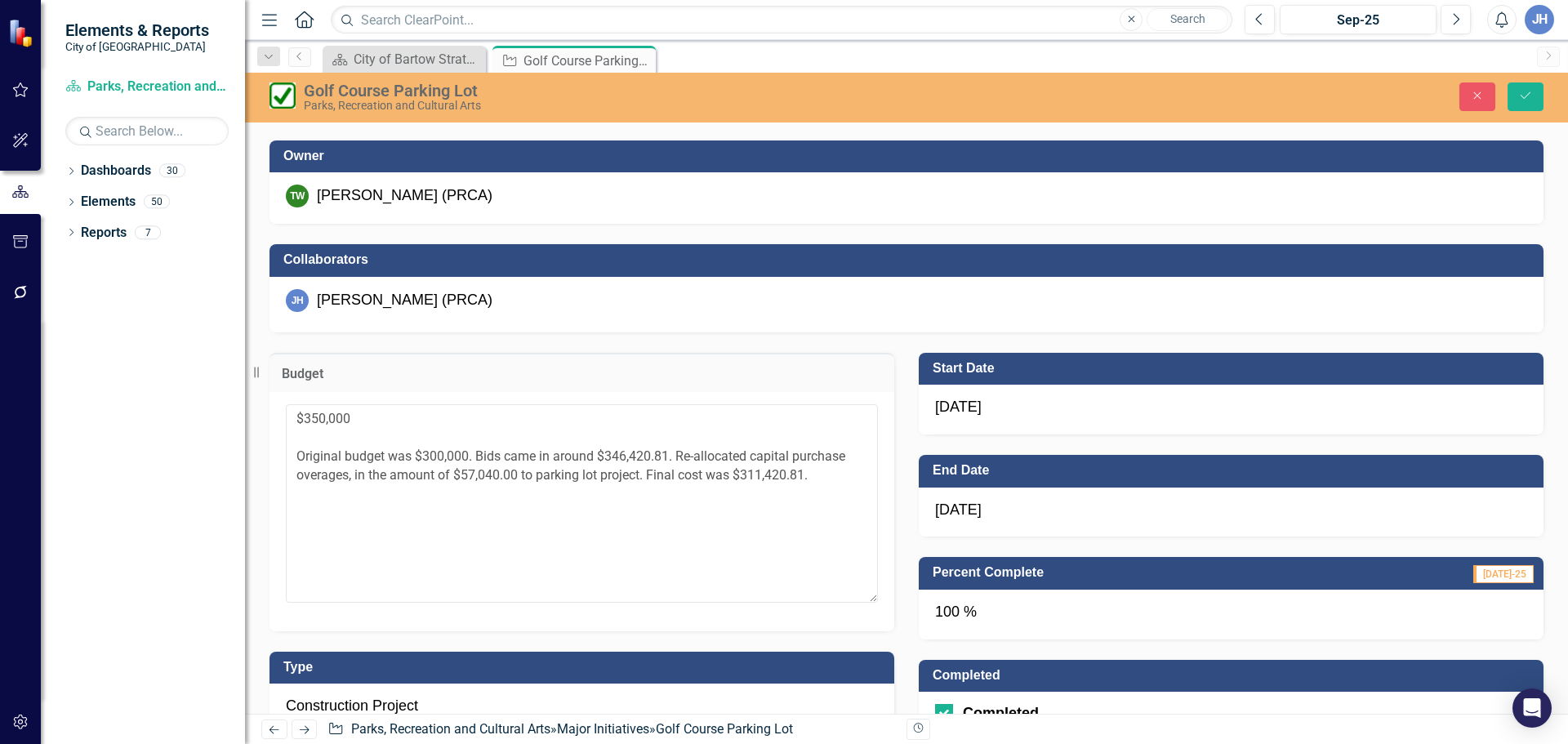
scroll to position [817, 0]
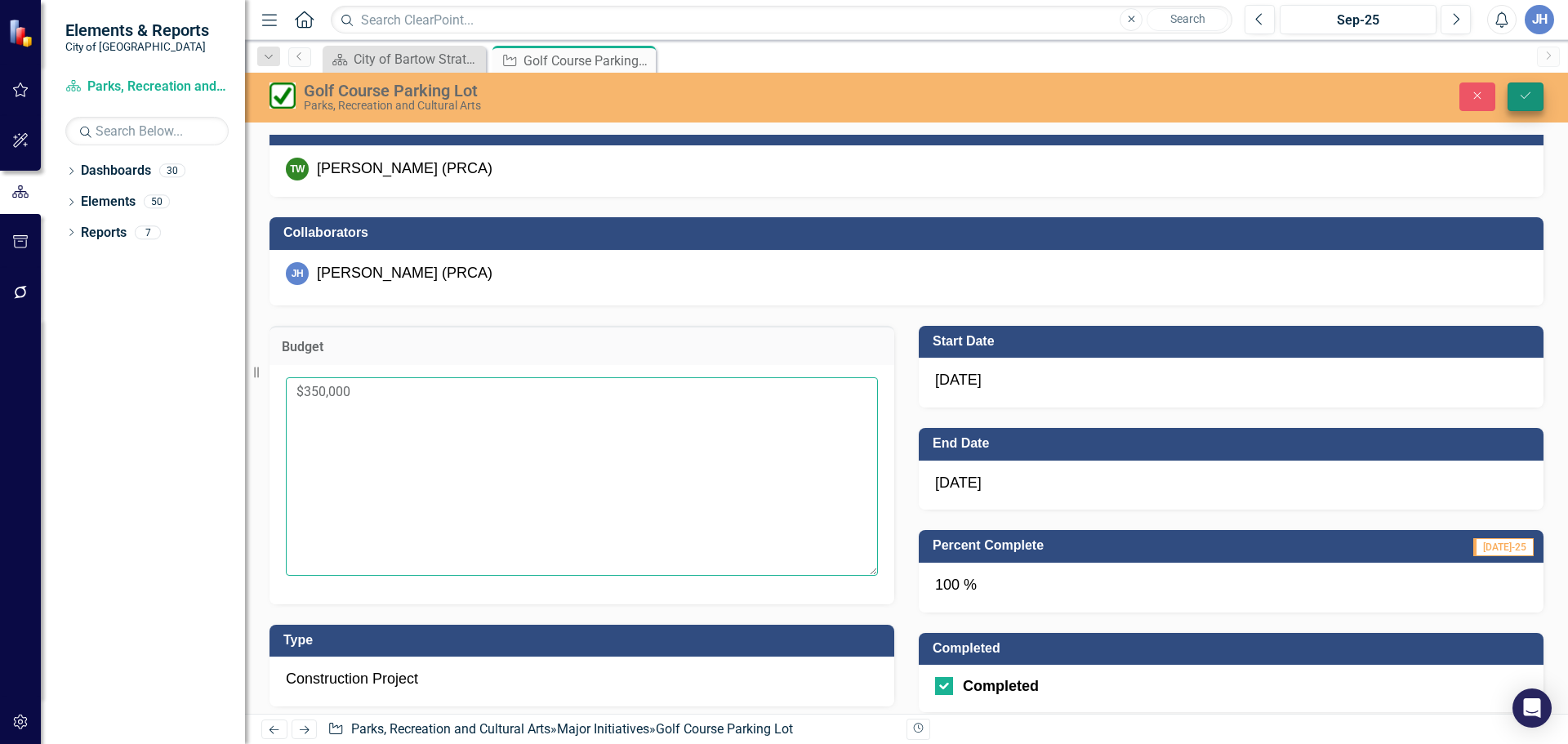
type textarea "$350,000"
click at [1518, 94] on icon "Save" at bounding box center [1525, 95] width 15 height 12
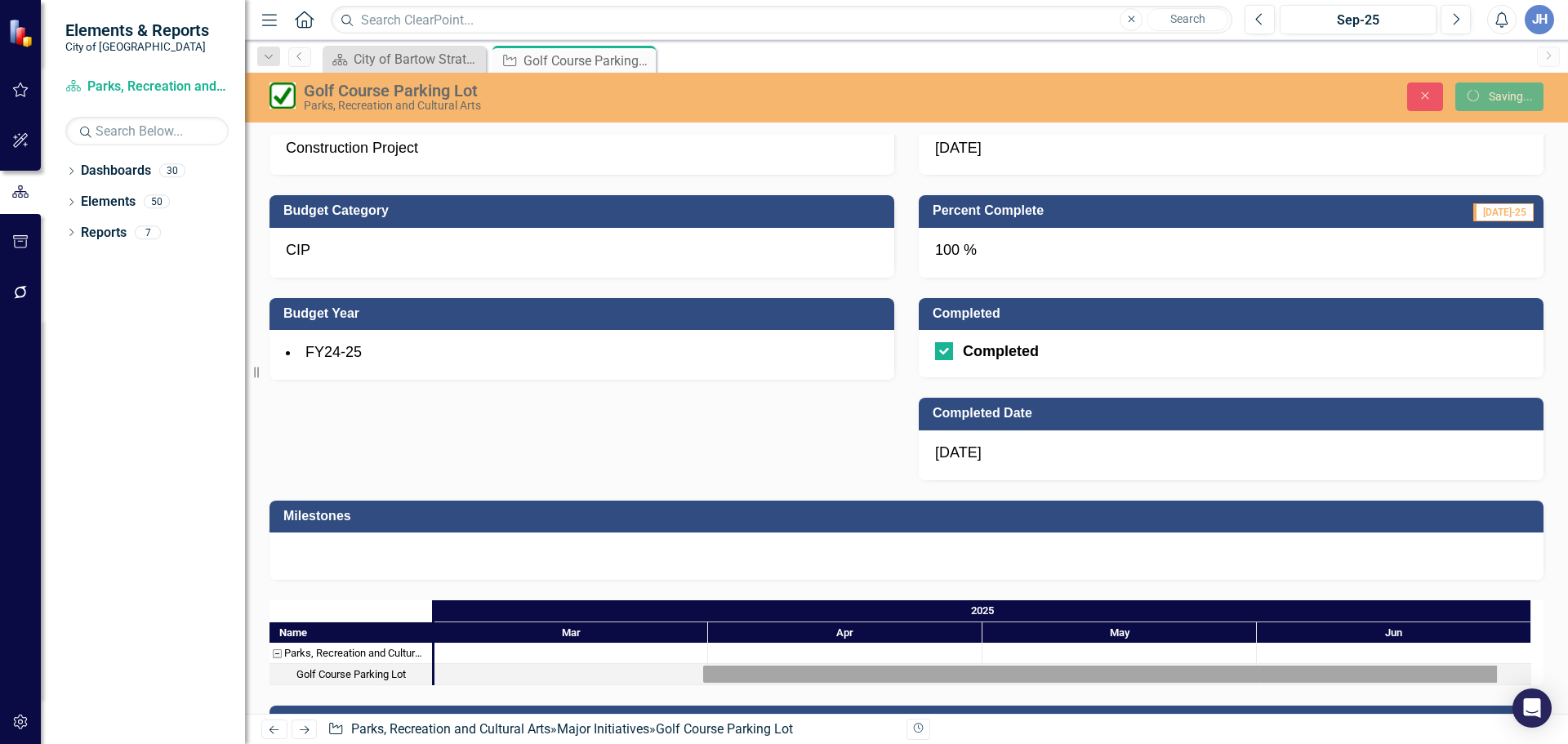
scroll to position [482, 0]
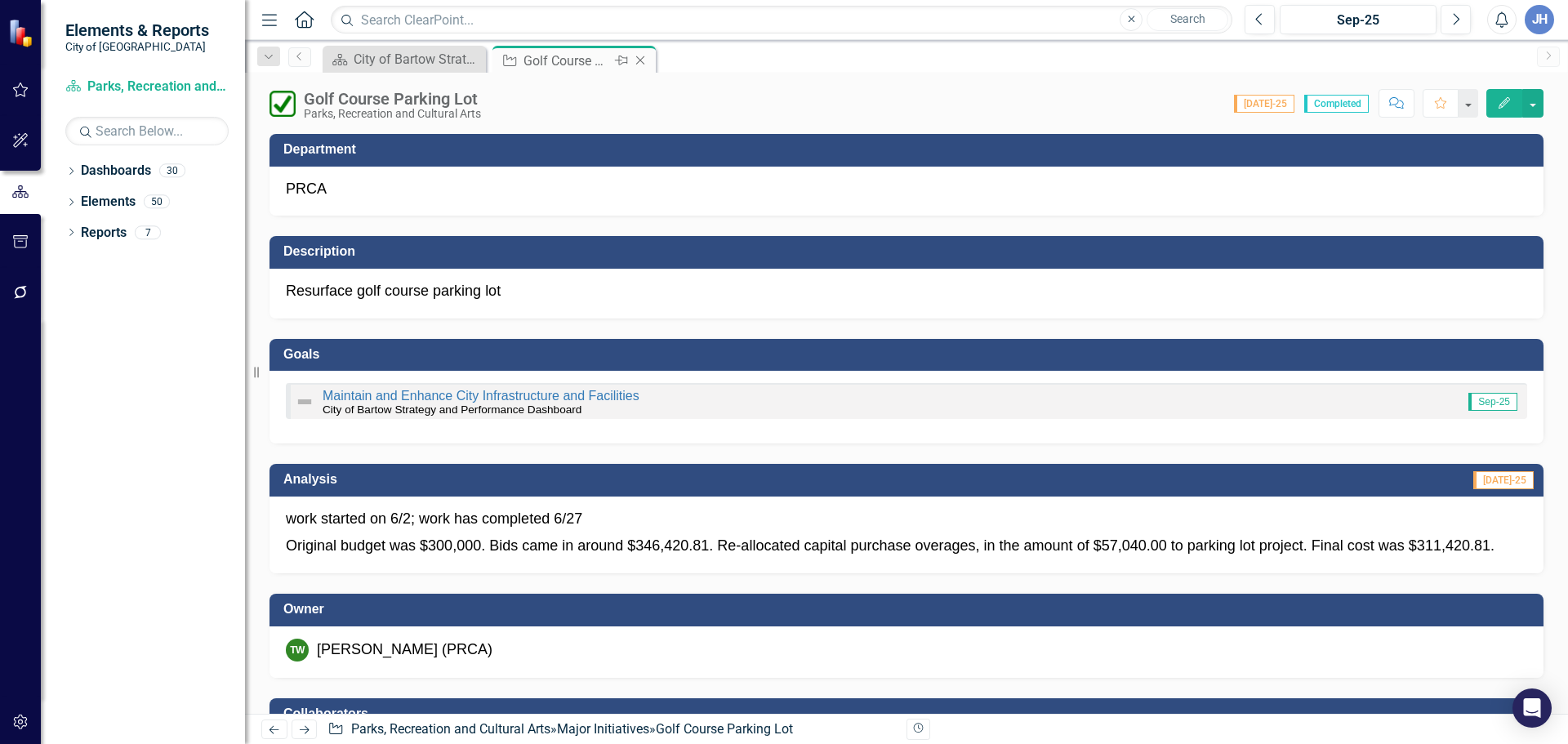
click at [640, 60] on icon at bounding box center [641, 60] width 9 height 9
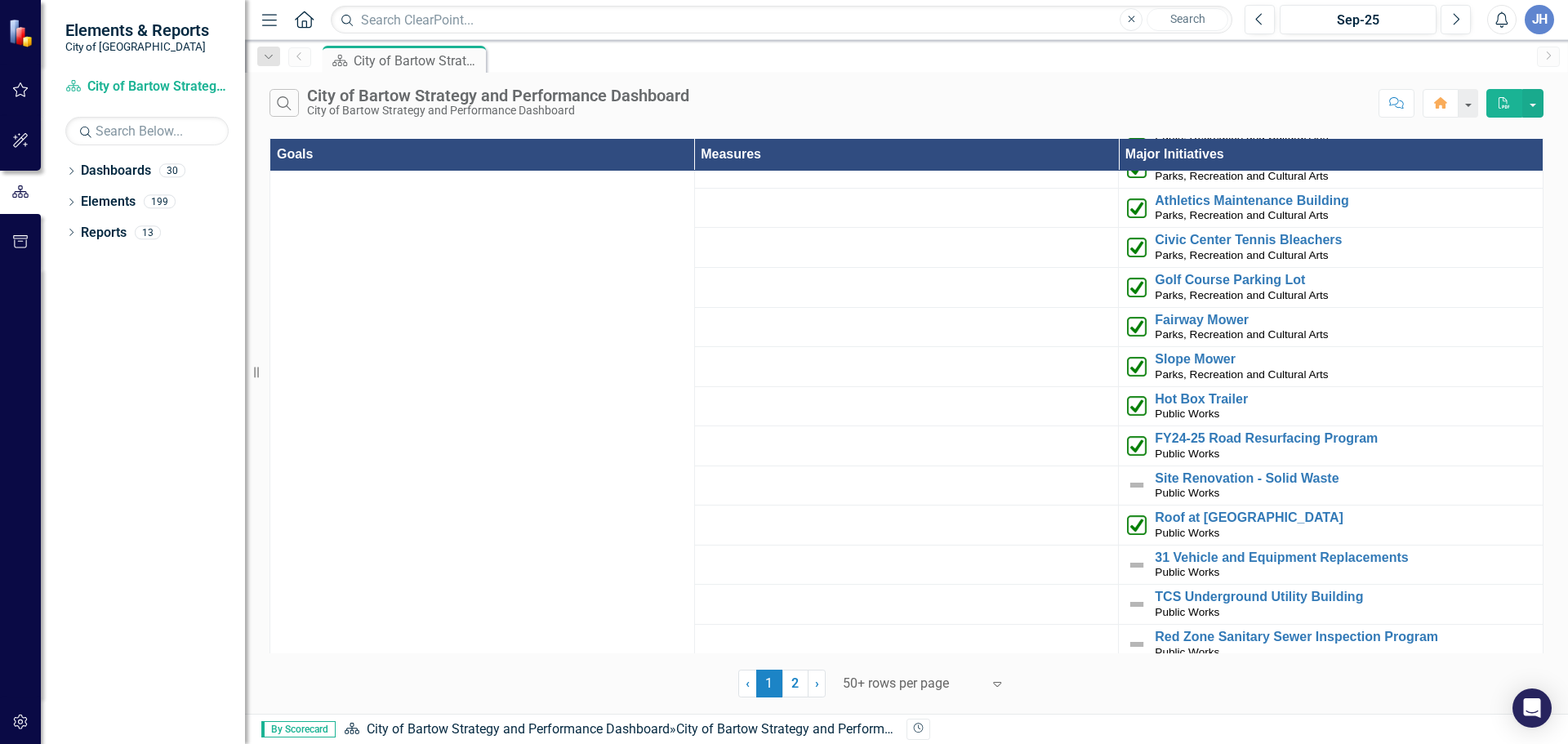
scroll to position [3689, 0]
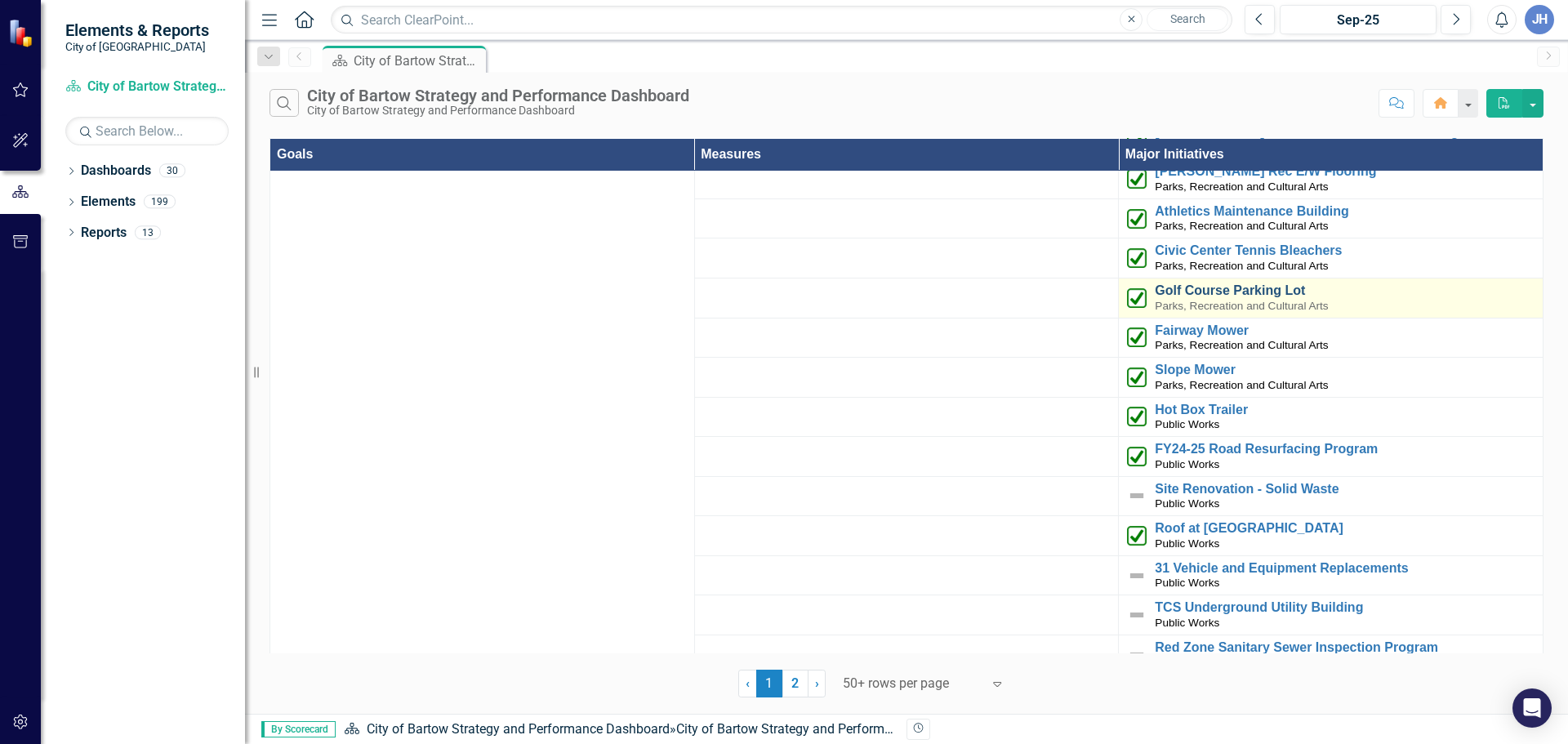
click at [1233, 283] on link "Golf Course Parking Lot" at bounding box center [1344, 290] width 380 height 15
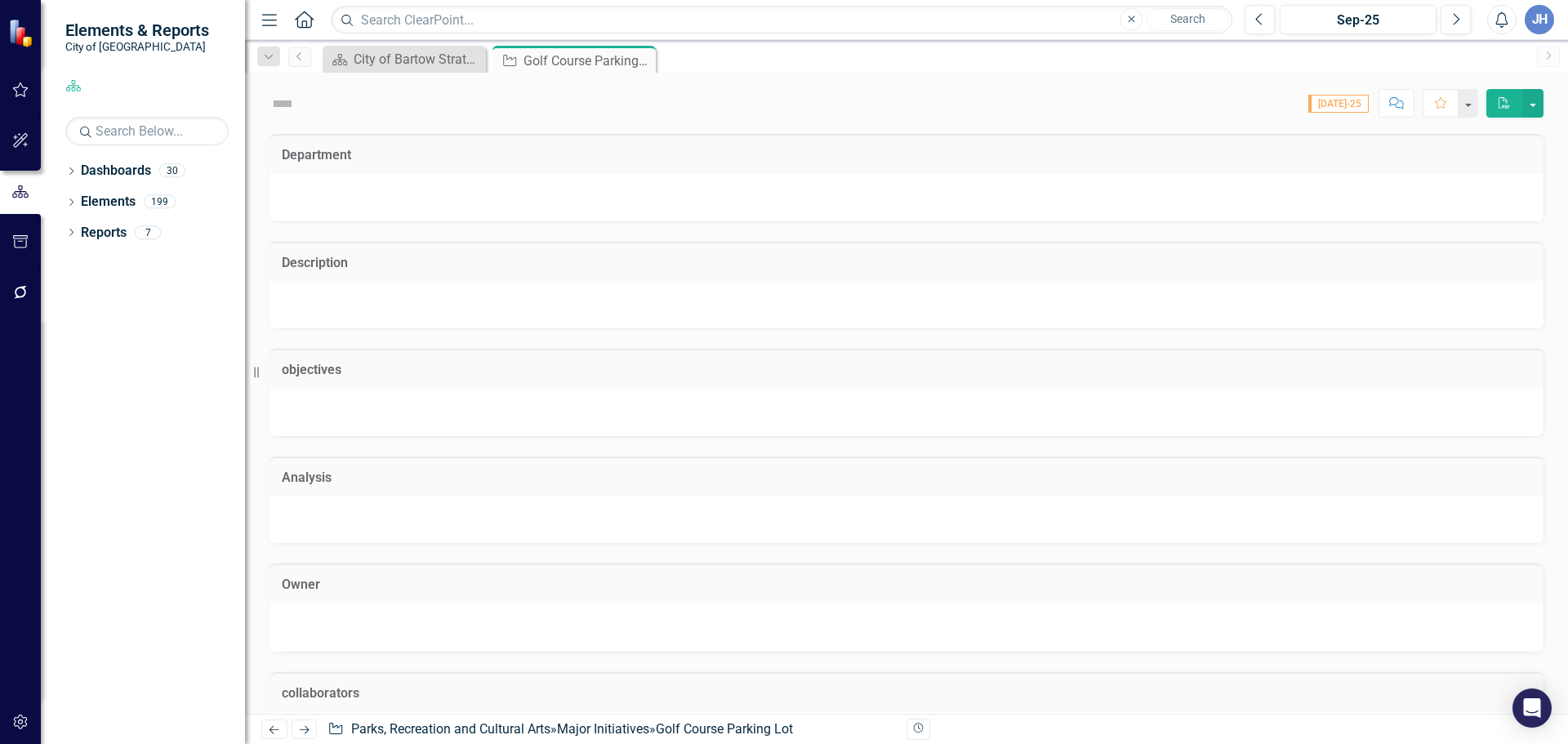
checkbox input "true"
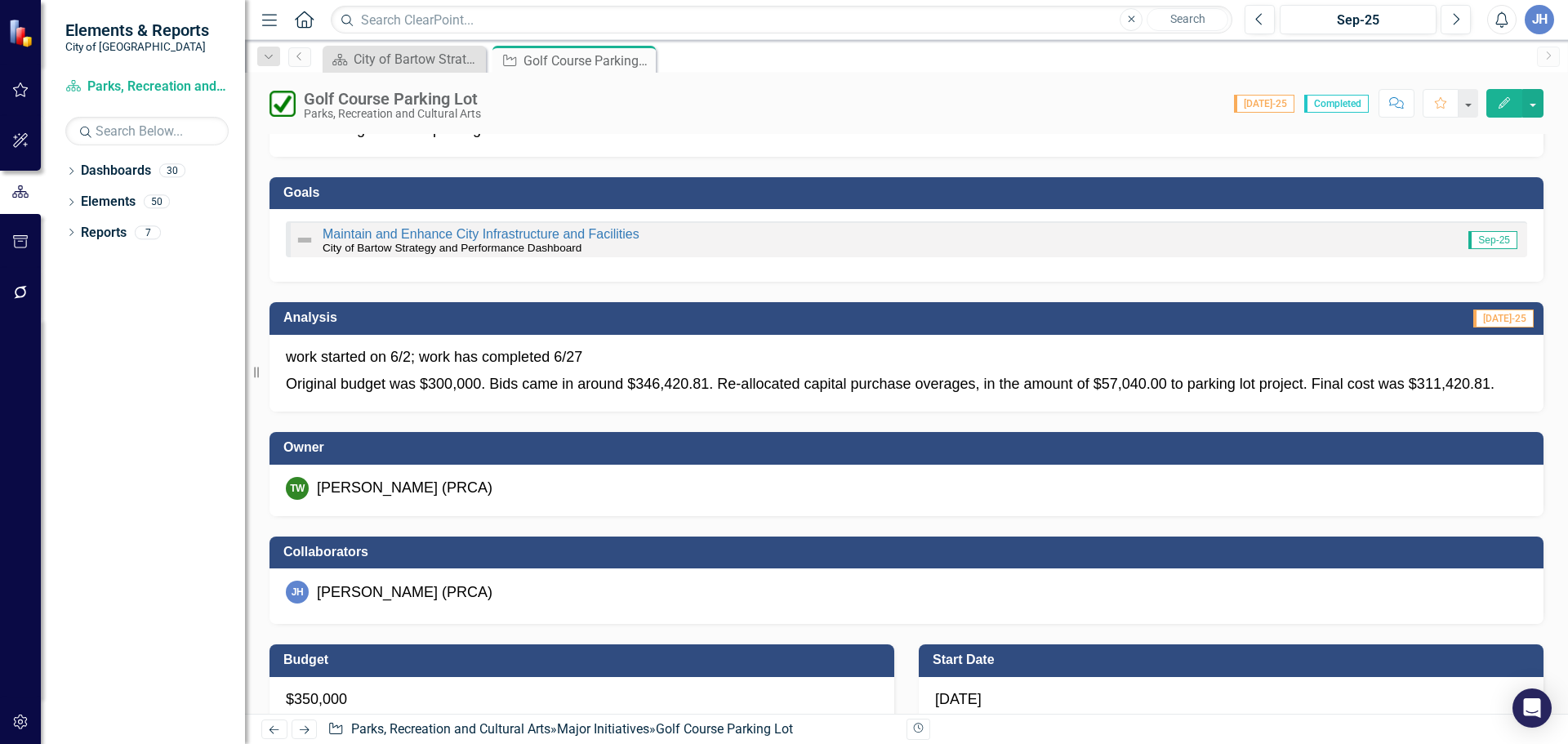
scroll to position [83, 0]
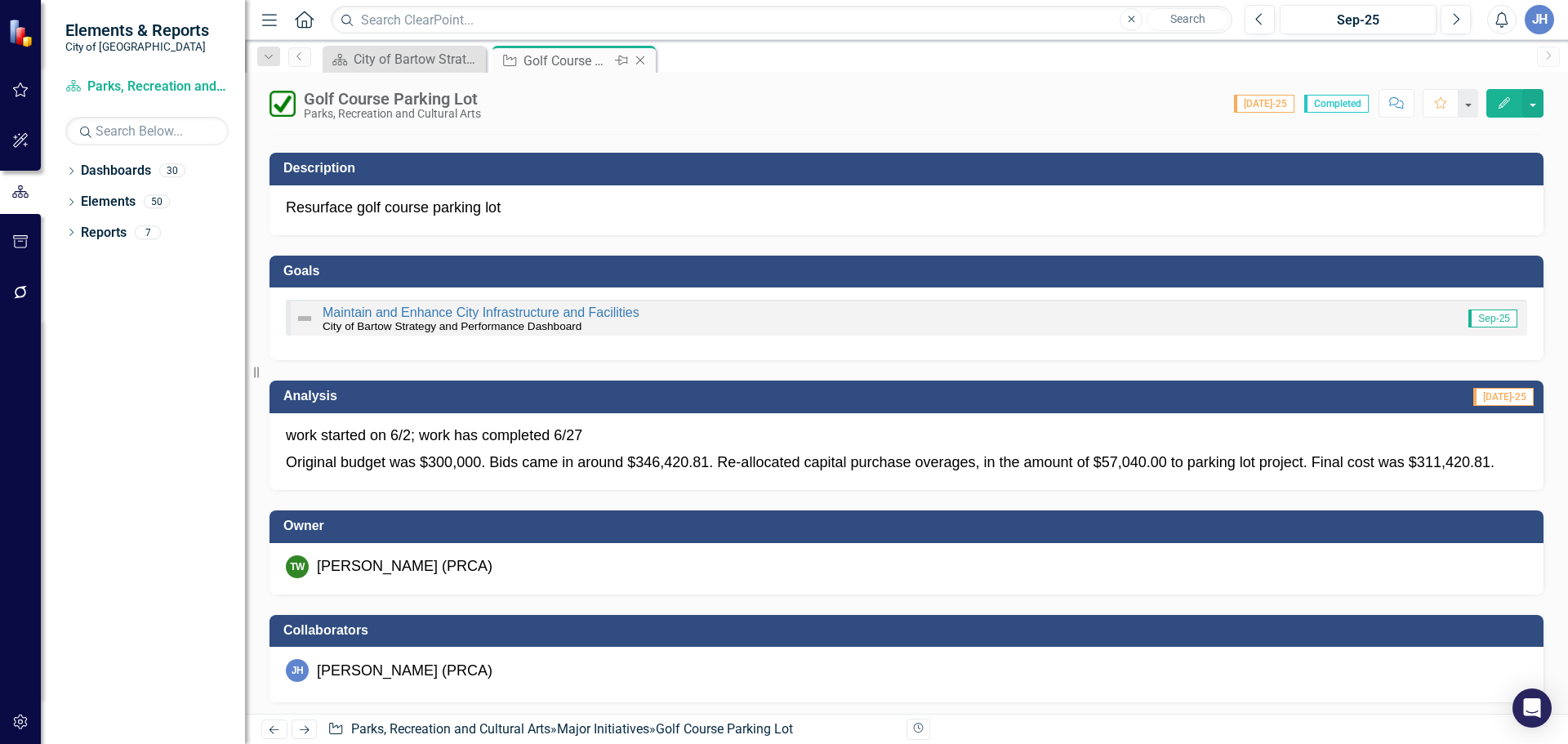
click at [640, 60] on icon at bounding box center [641, 60] width 9 height 9
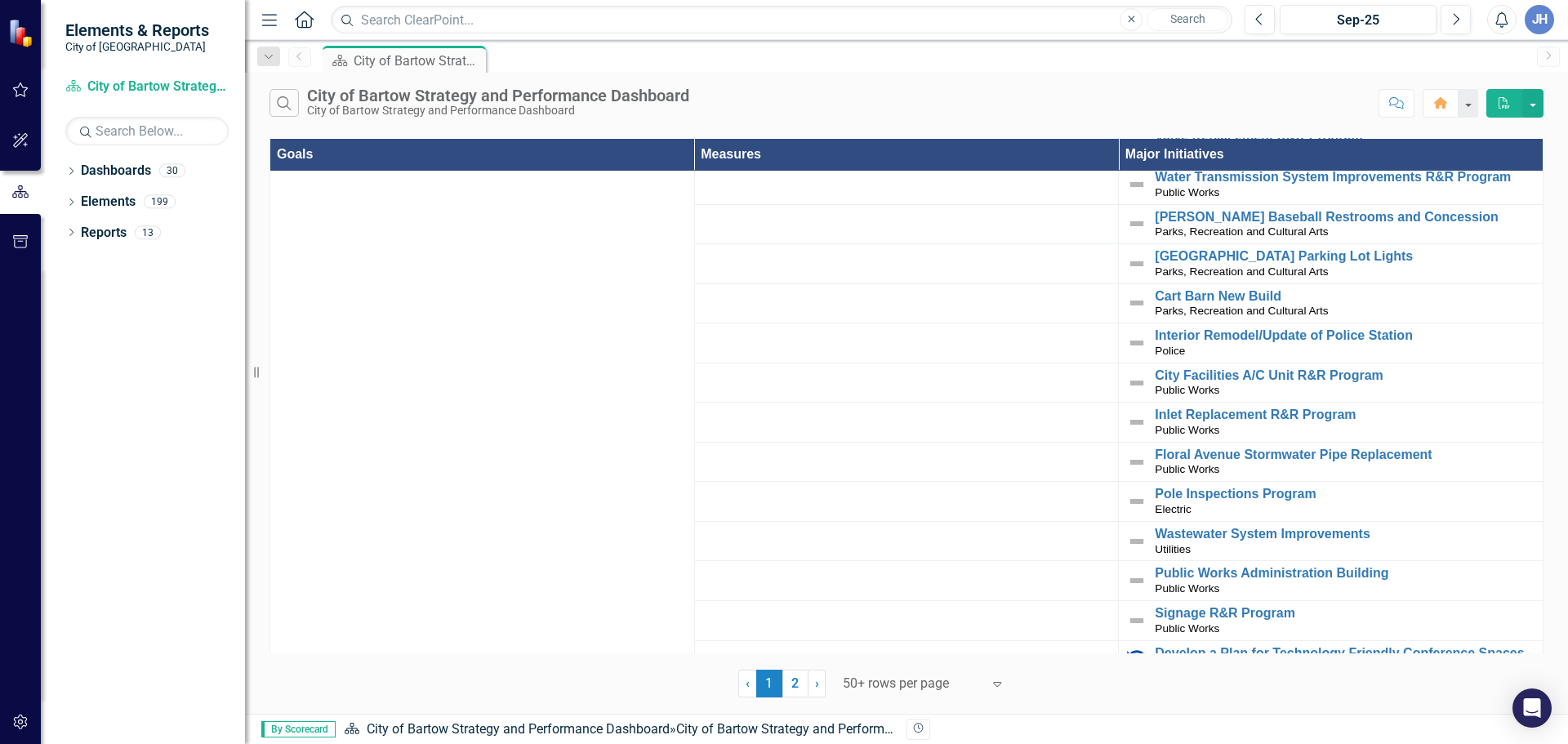
scroll to position [2055, 0]
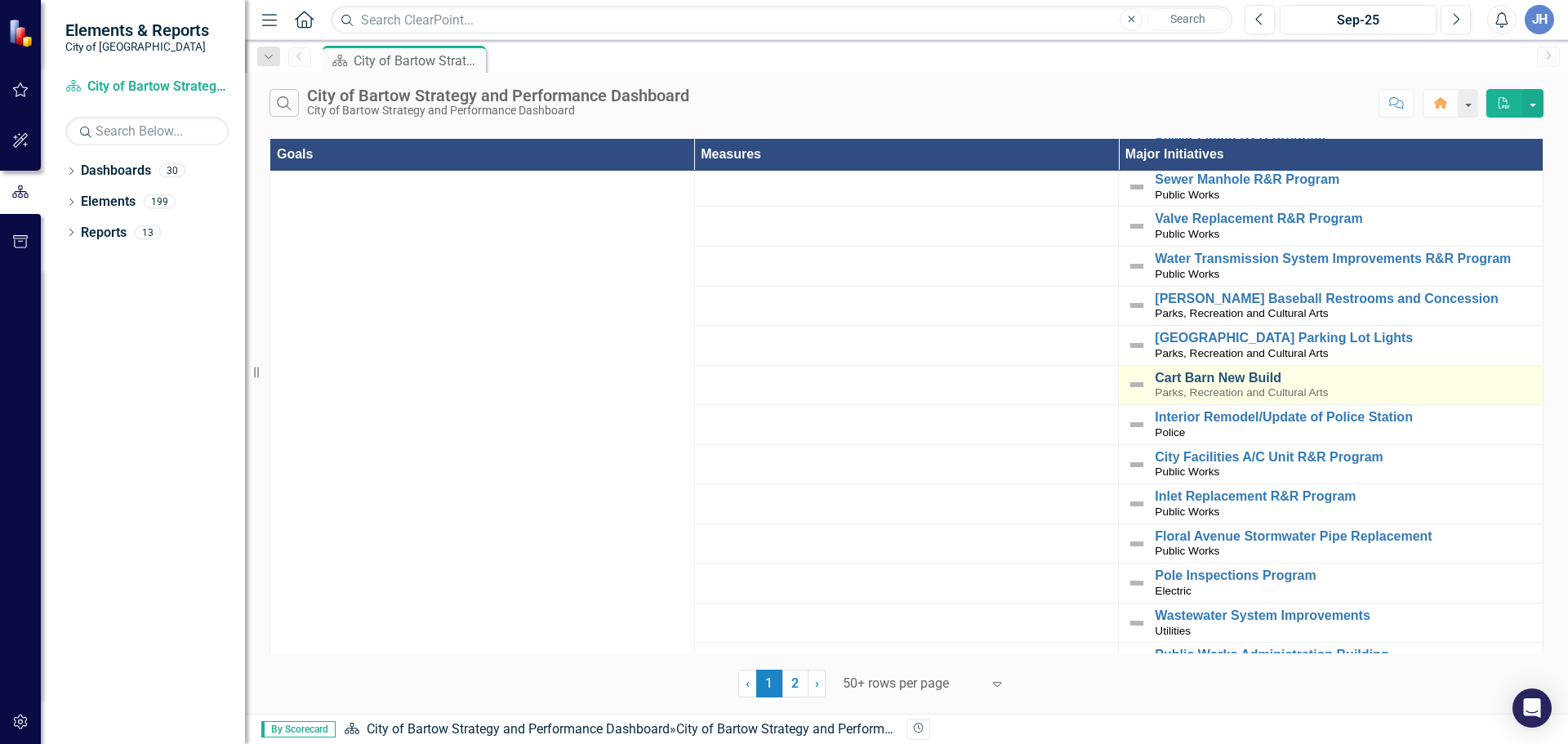
click at [1212, 371] on link "Cart Barn New Build" at bounding box center [1344, 378] width 380 height 15
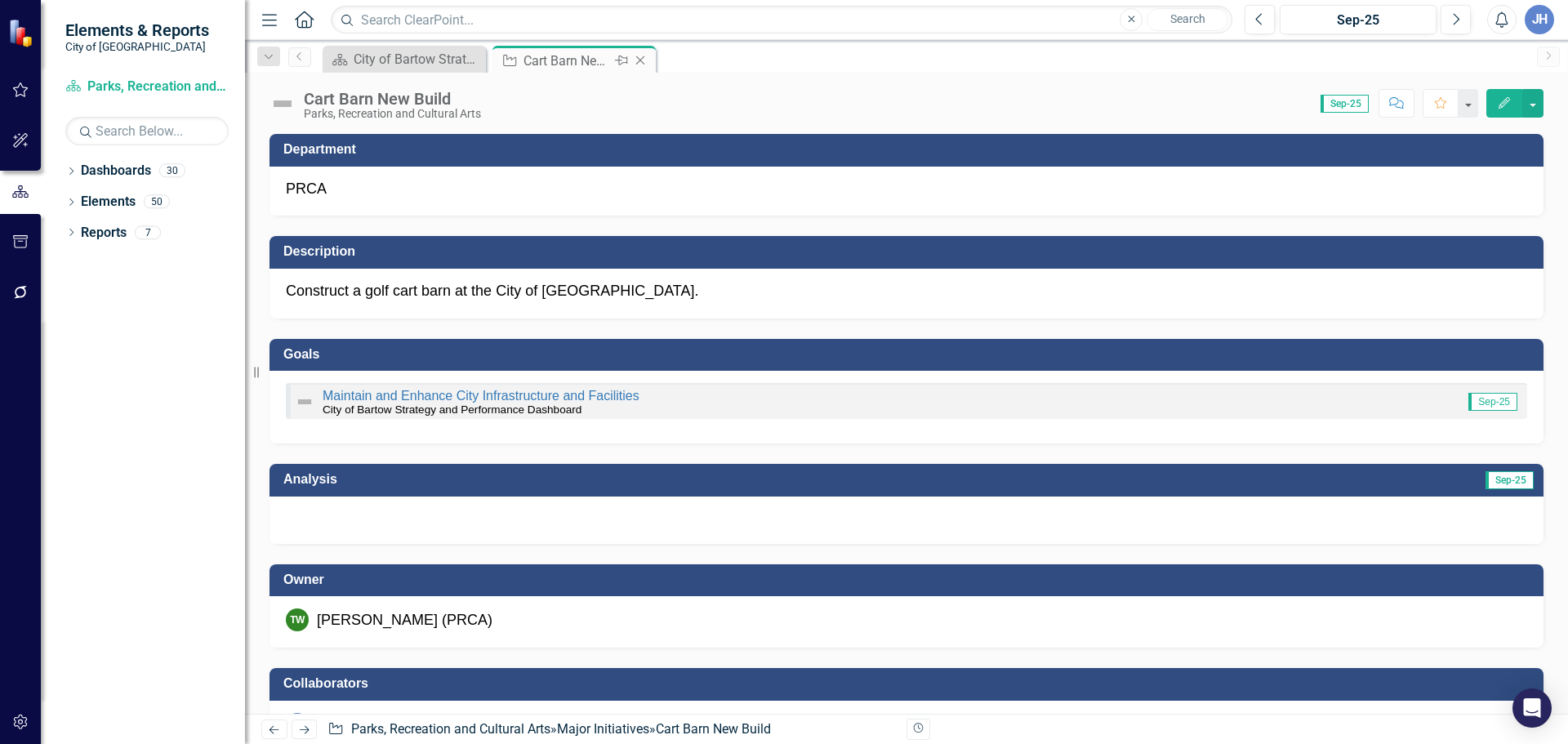
click at [642, 59] on icon at bounding box center [641, 60] width 9 height 9
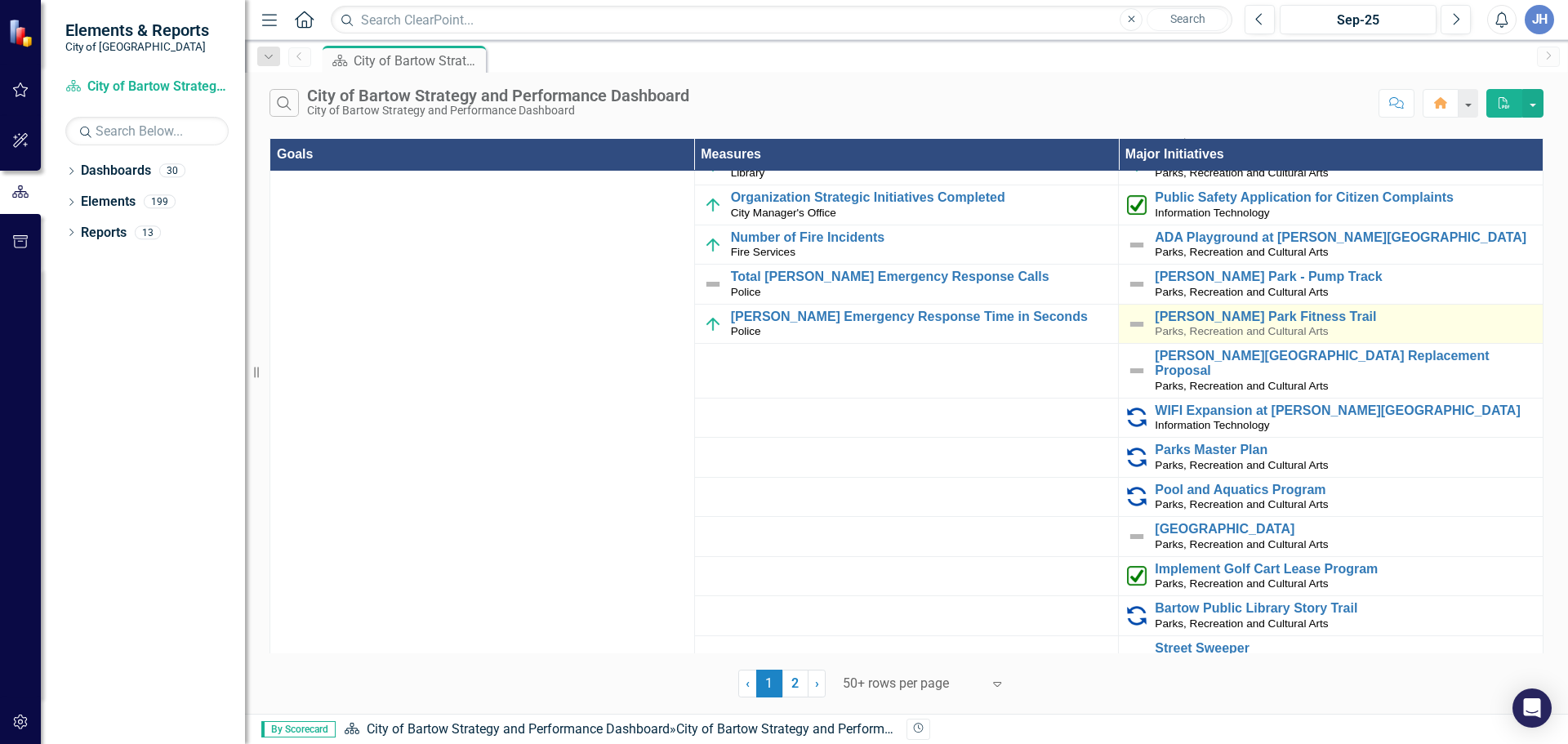
scroll to position [653, 0]
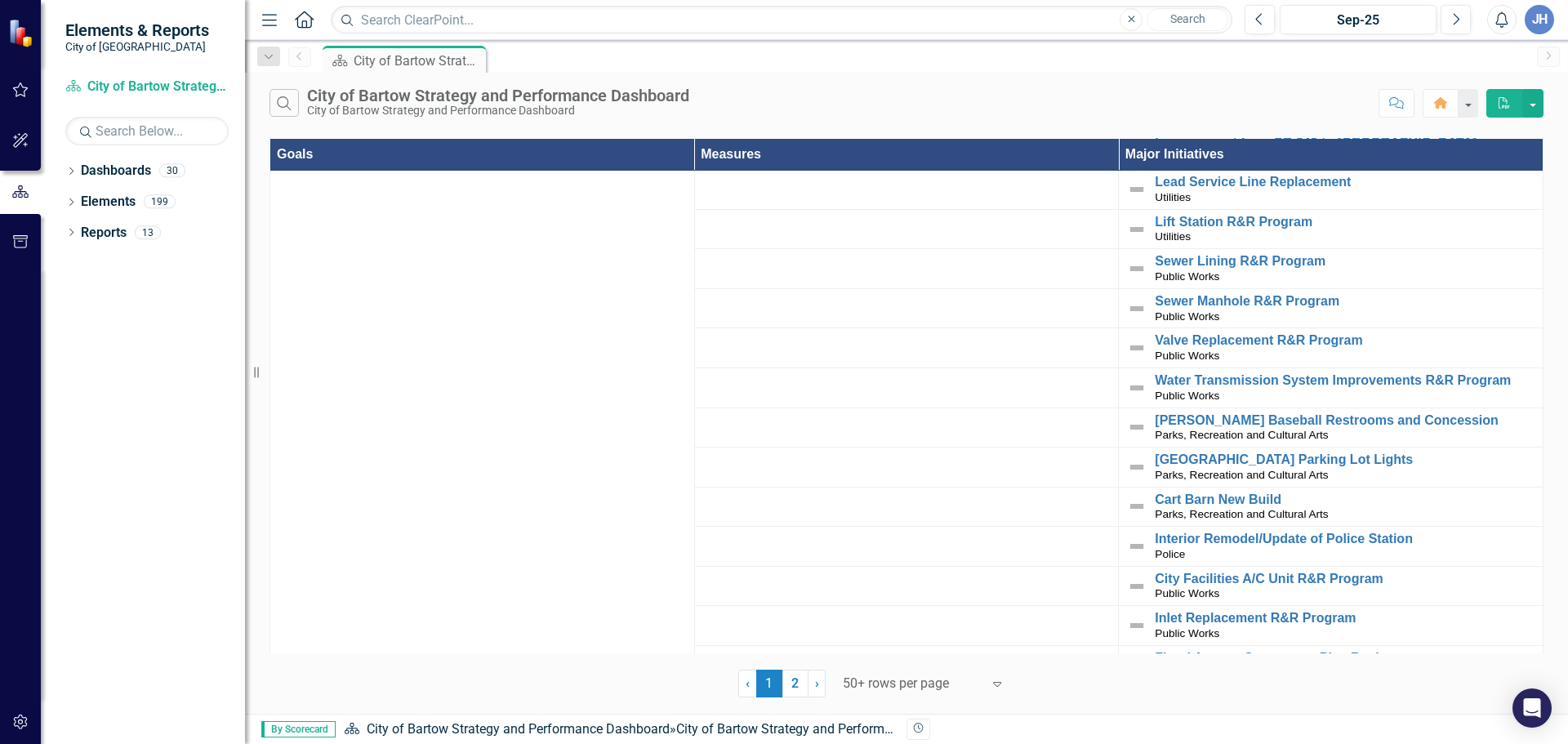
scroll to position [1960, 0]
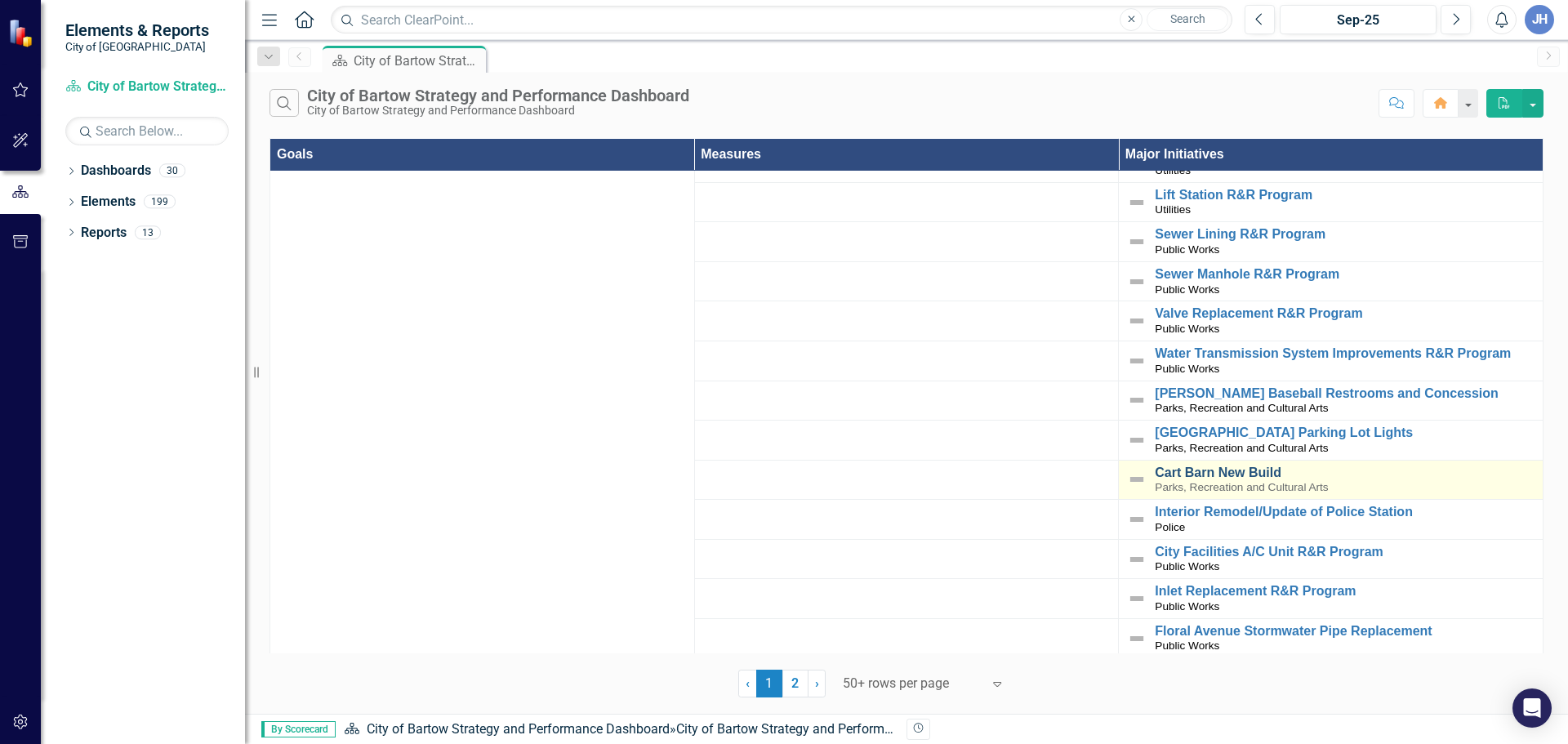
click at [1233, 465] on link "Cart Barn New Build" at bounding box center [1344, 472] width 380 height 15
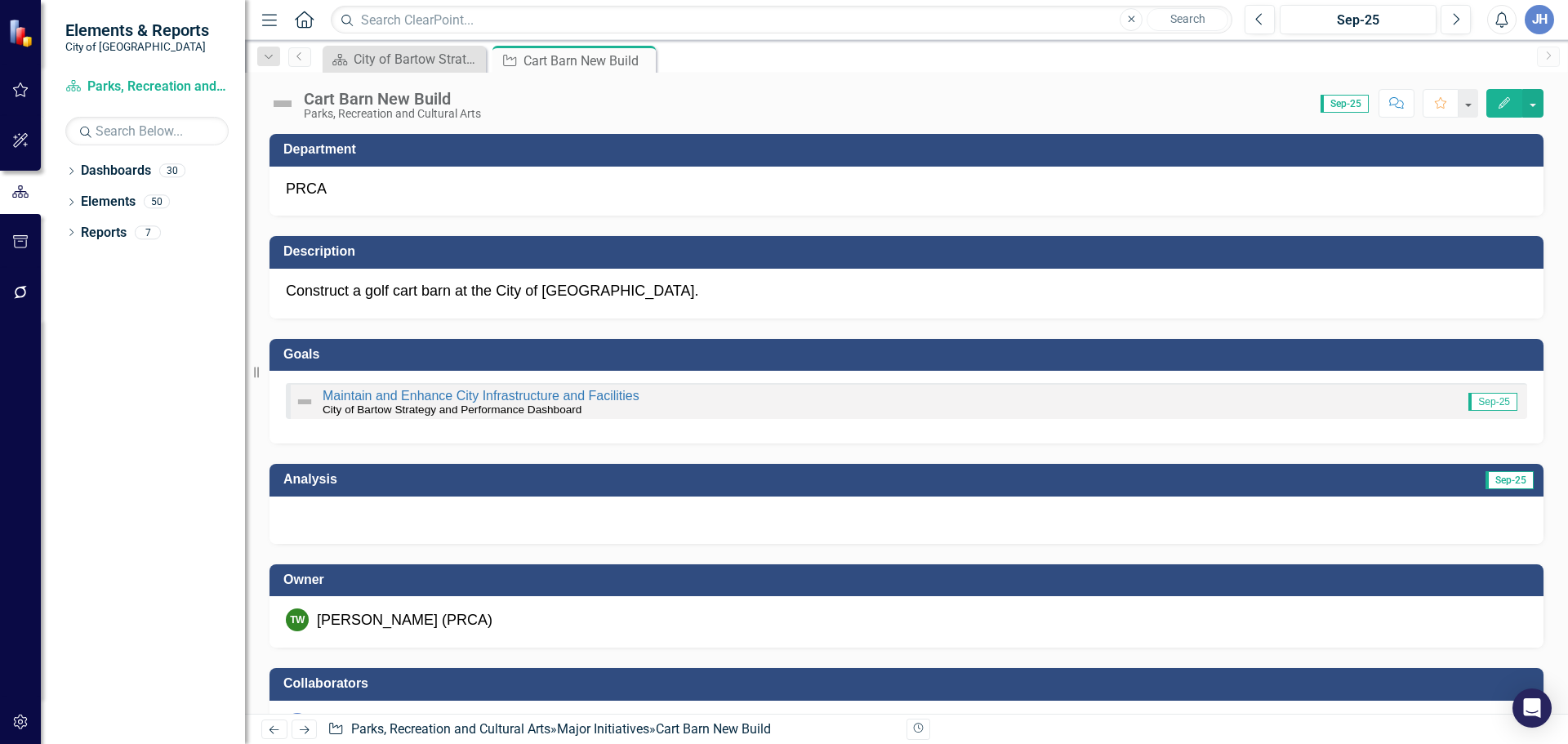
click at [369, 526] on div at bounding box center [906, 519] width 1273 height 47
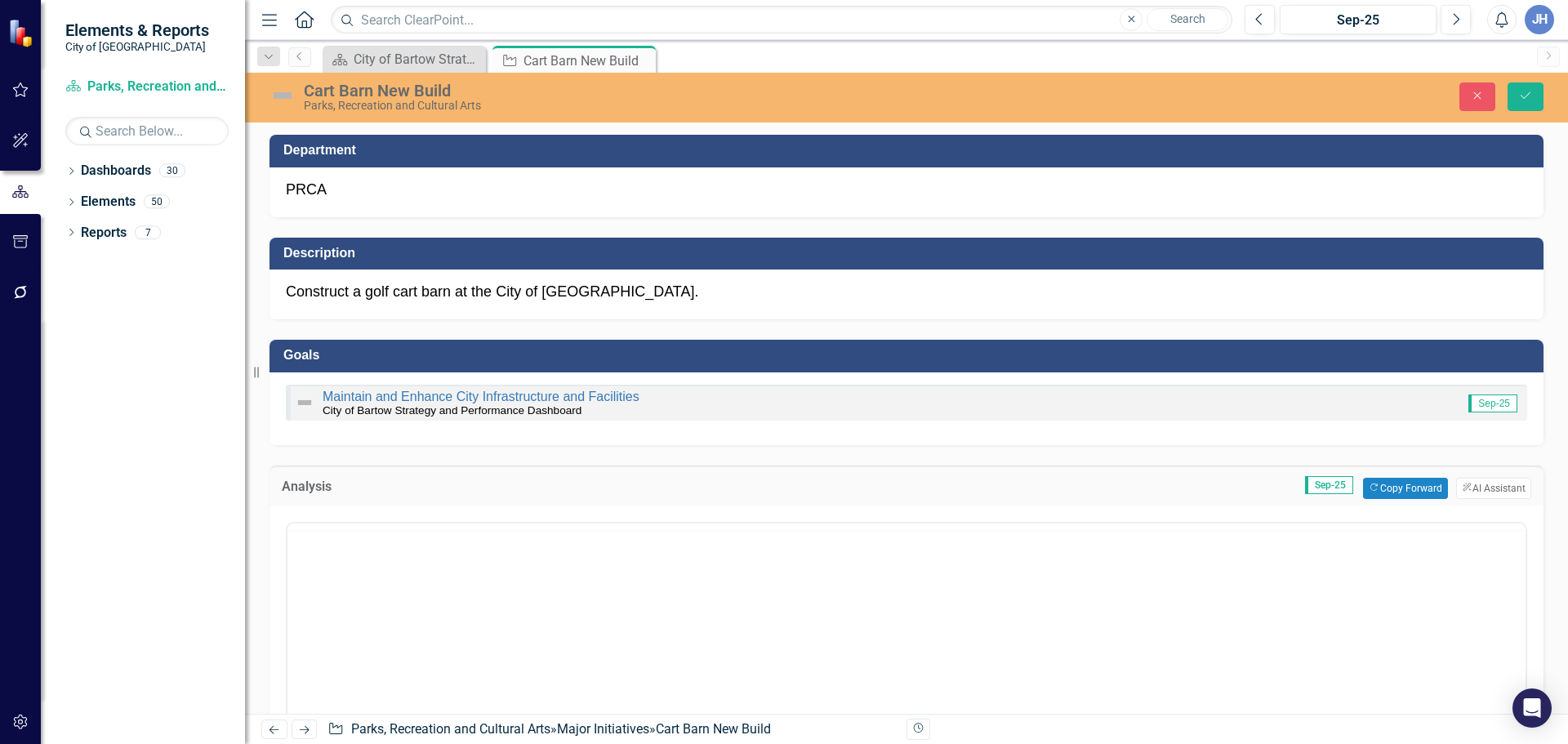
click at [361, 526] on div at bounding box center [906, 526] width 1238 height 6
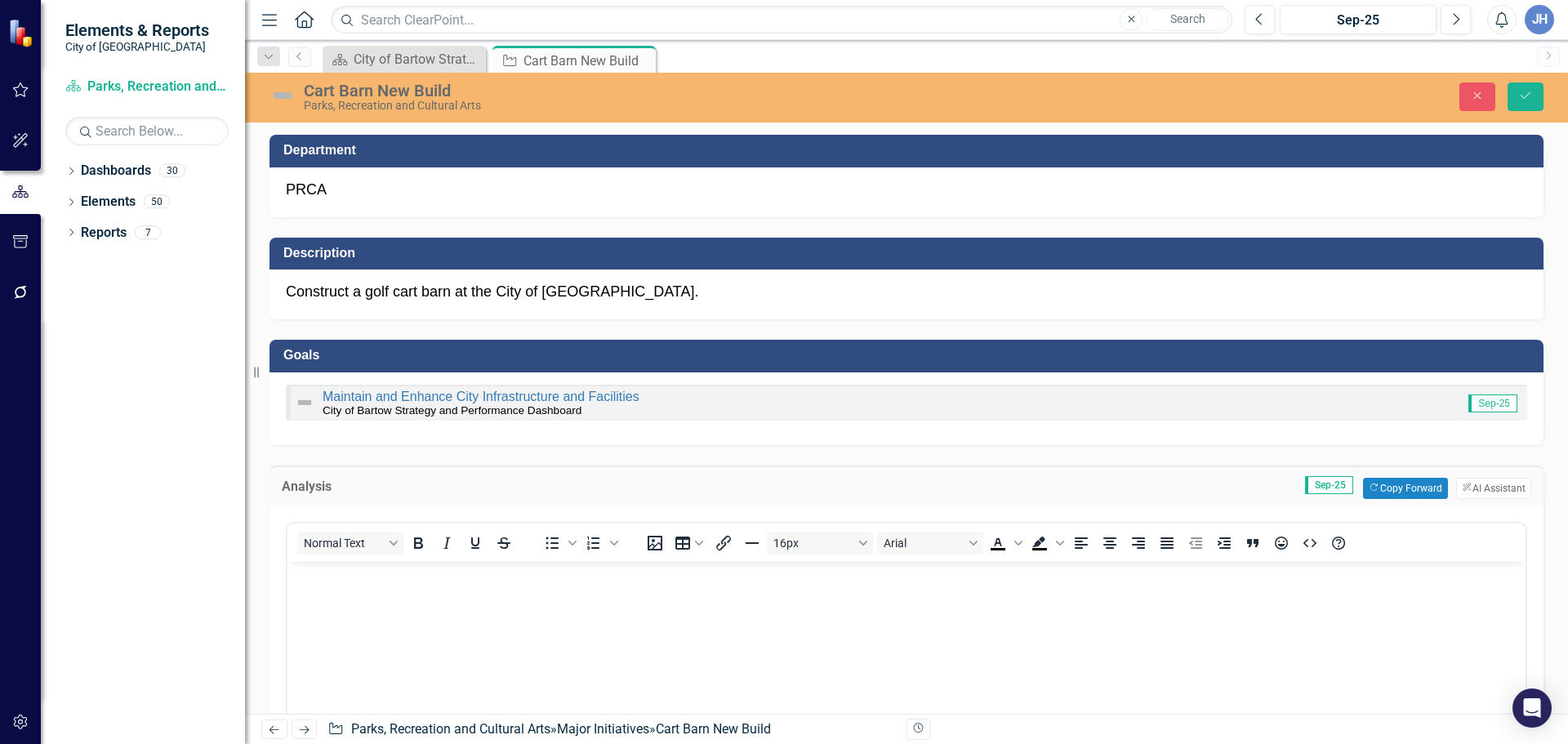
click at [351, 611] on body "Rich Text Area. Press ALT-0 for help." at bounding box center [906, 684] width 1238 height 245
click at [1528, 95] on icon "submit" at bounding box center [1525, 95] width 10 height 6
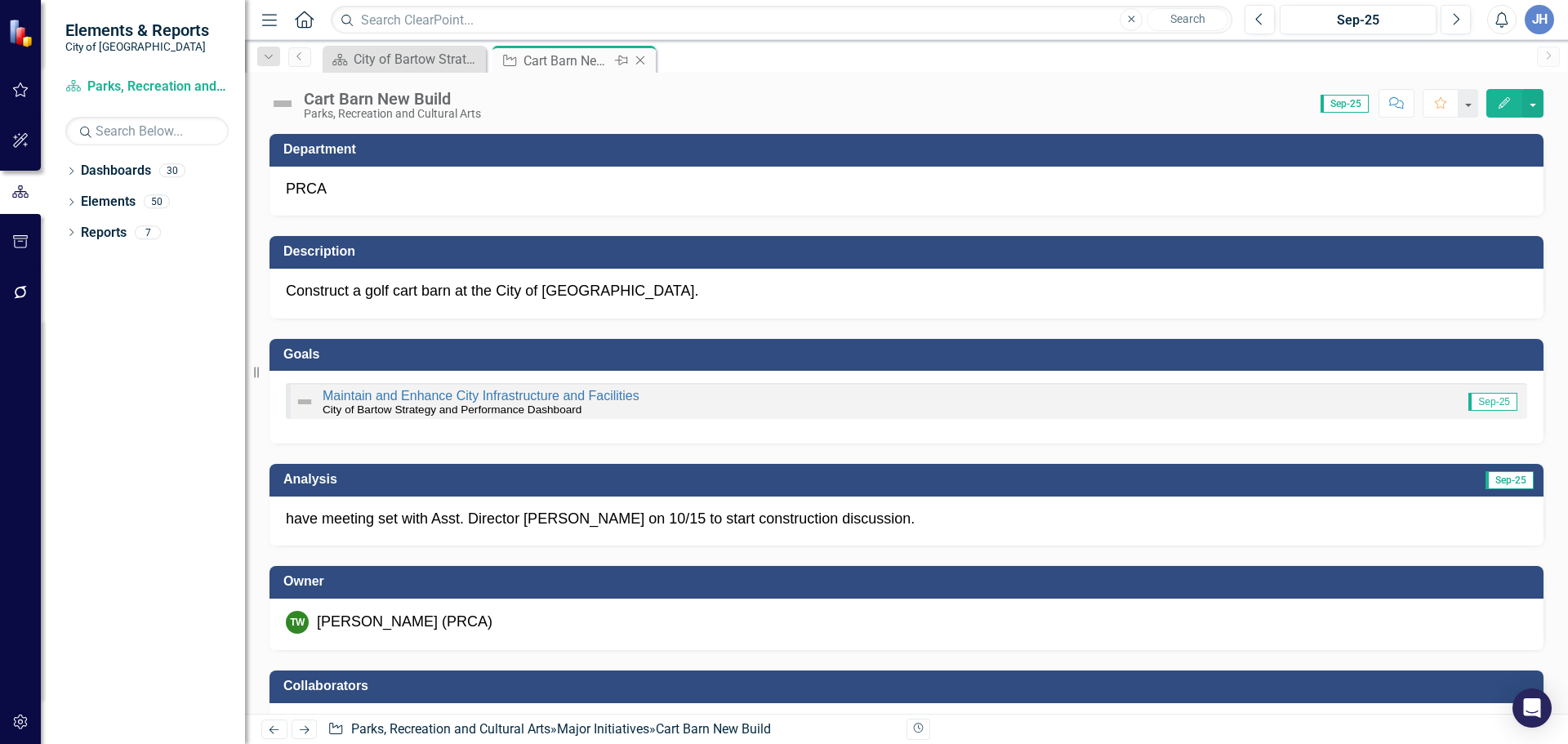
click at [642, 64] on icon "Close" at bounding box center [640, 60] width 16 height 13
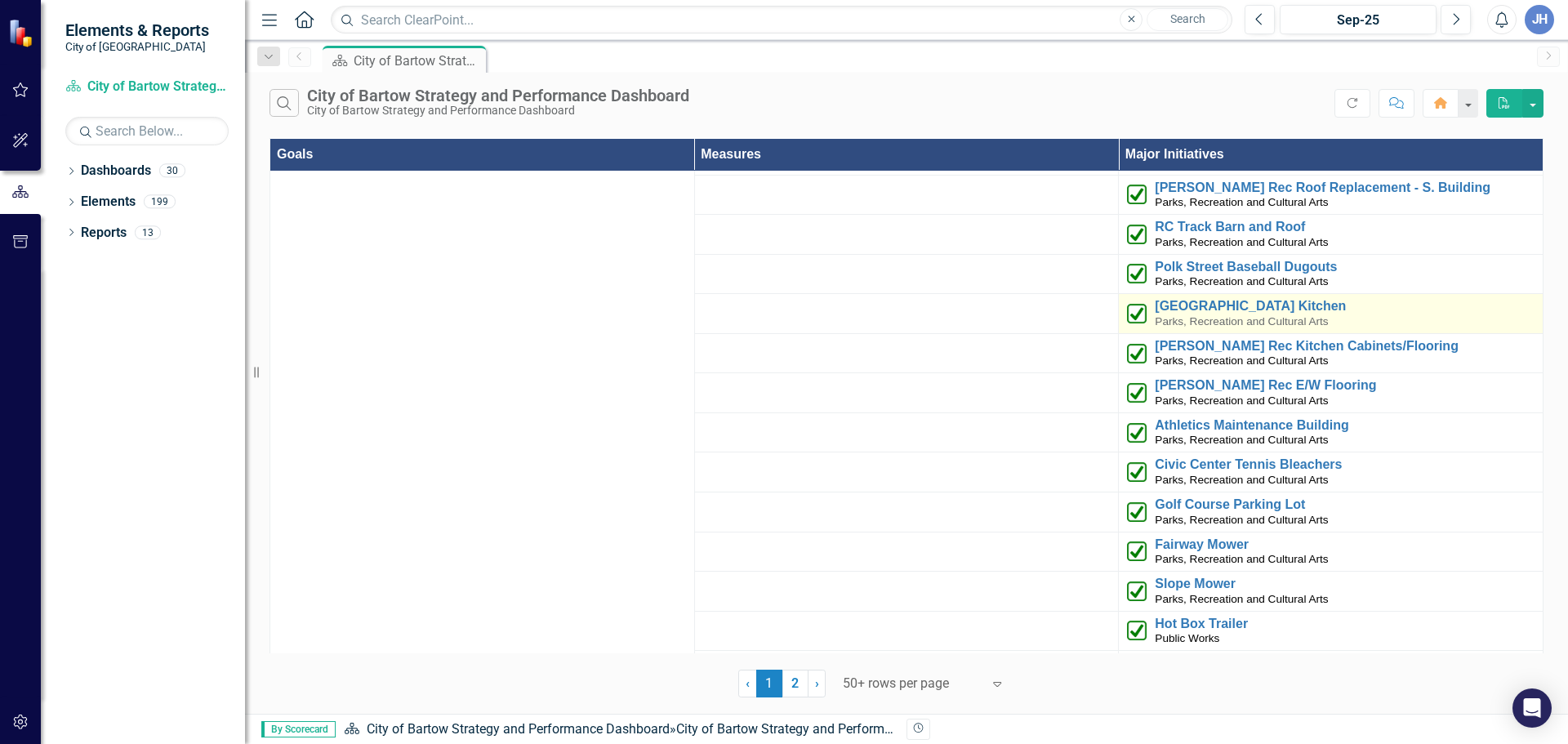
scroll to position [3512, 0]
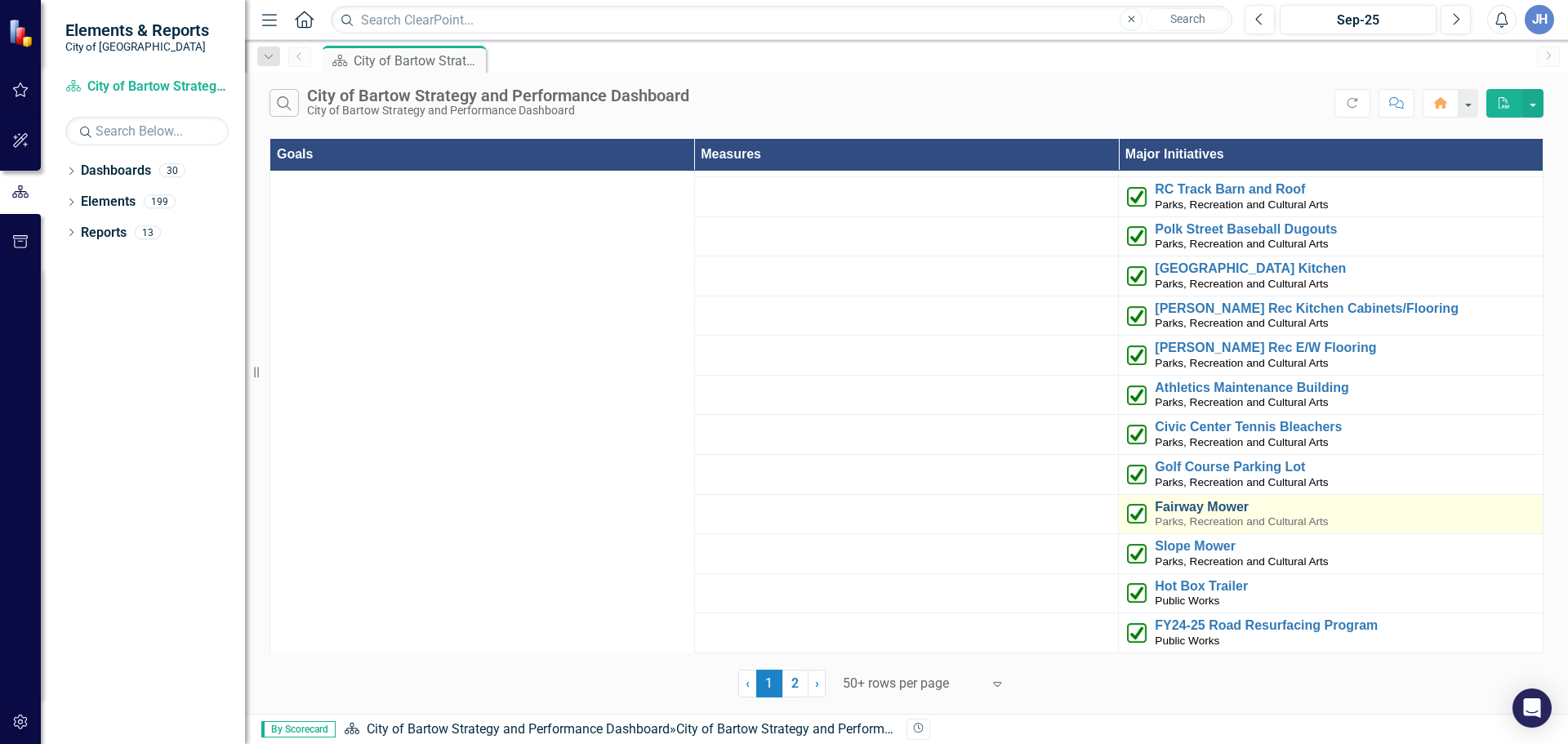
click at [1193, 500] on link "Fairway Mower" at bounding box center [1344, 507] width 380 height 15
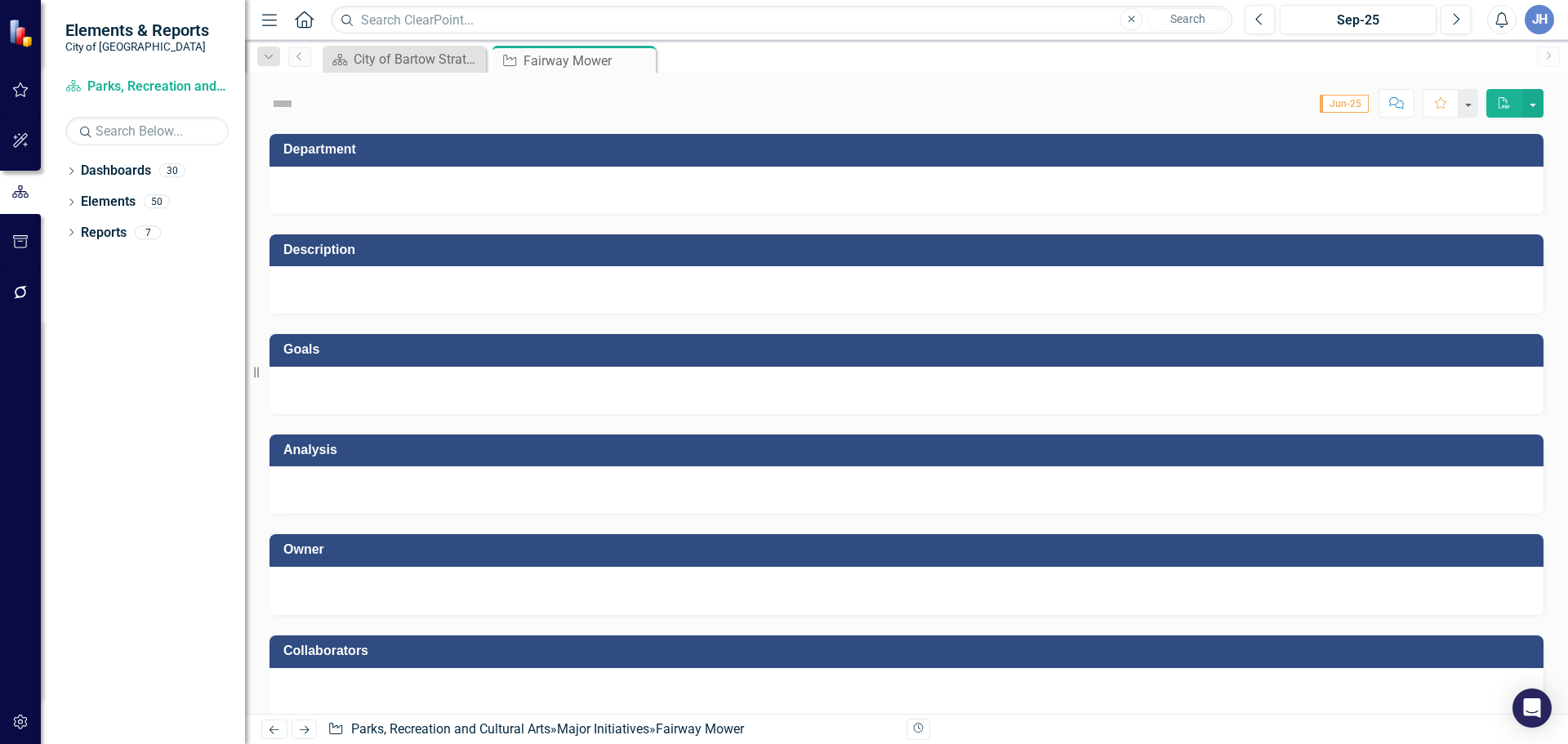
checkbox input "true"
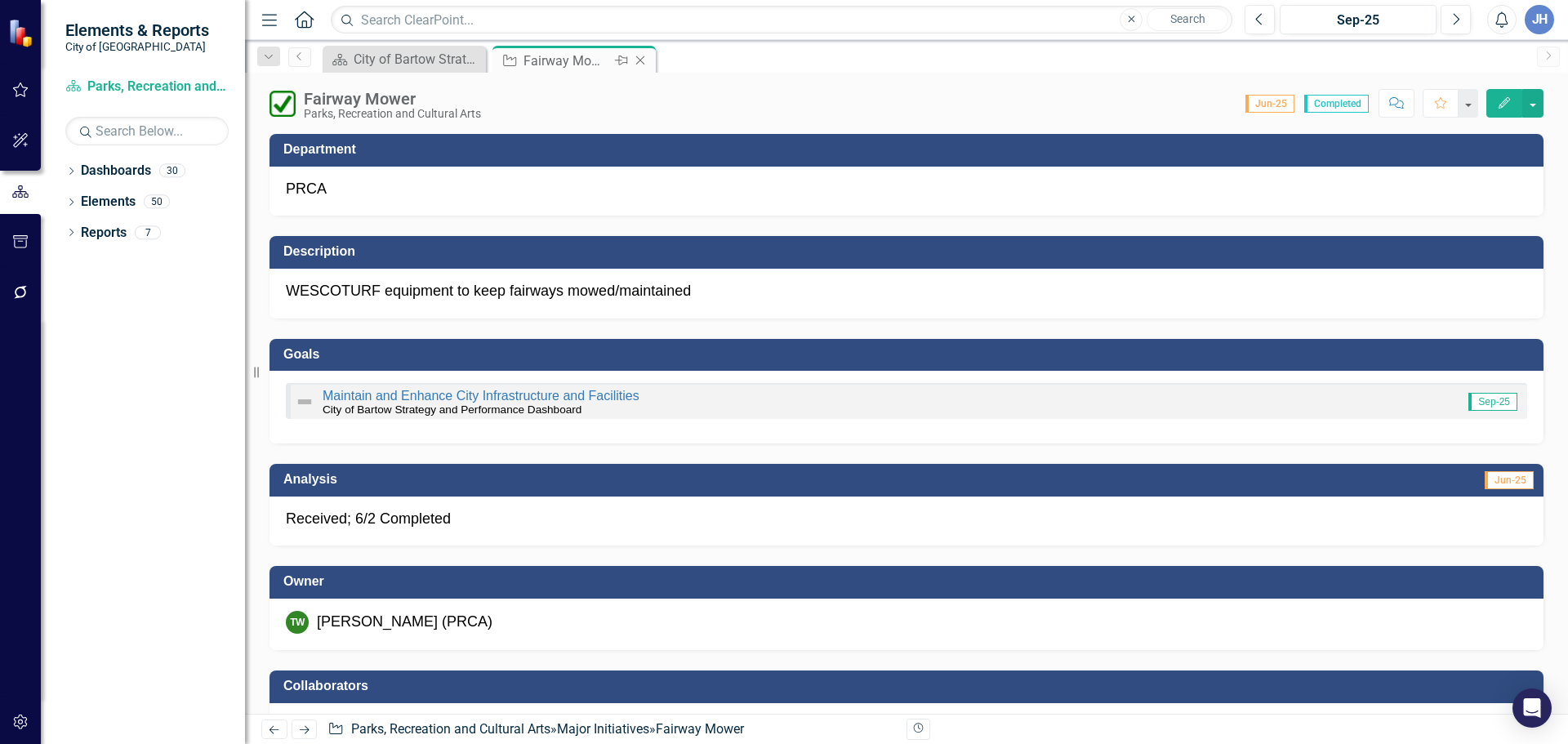
click at [638, 59] on icon "Close" at bounding box center [640, 60] width 16 height 13
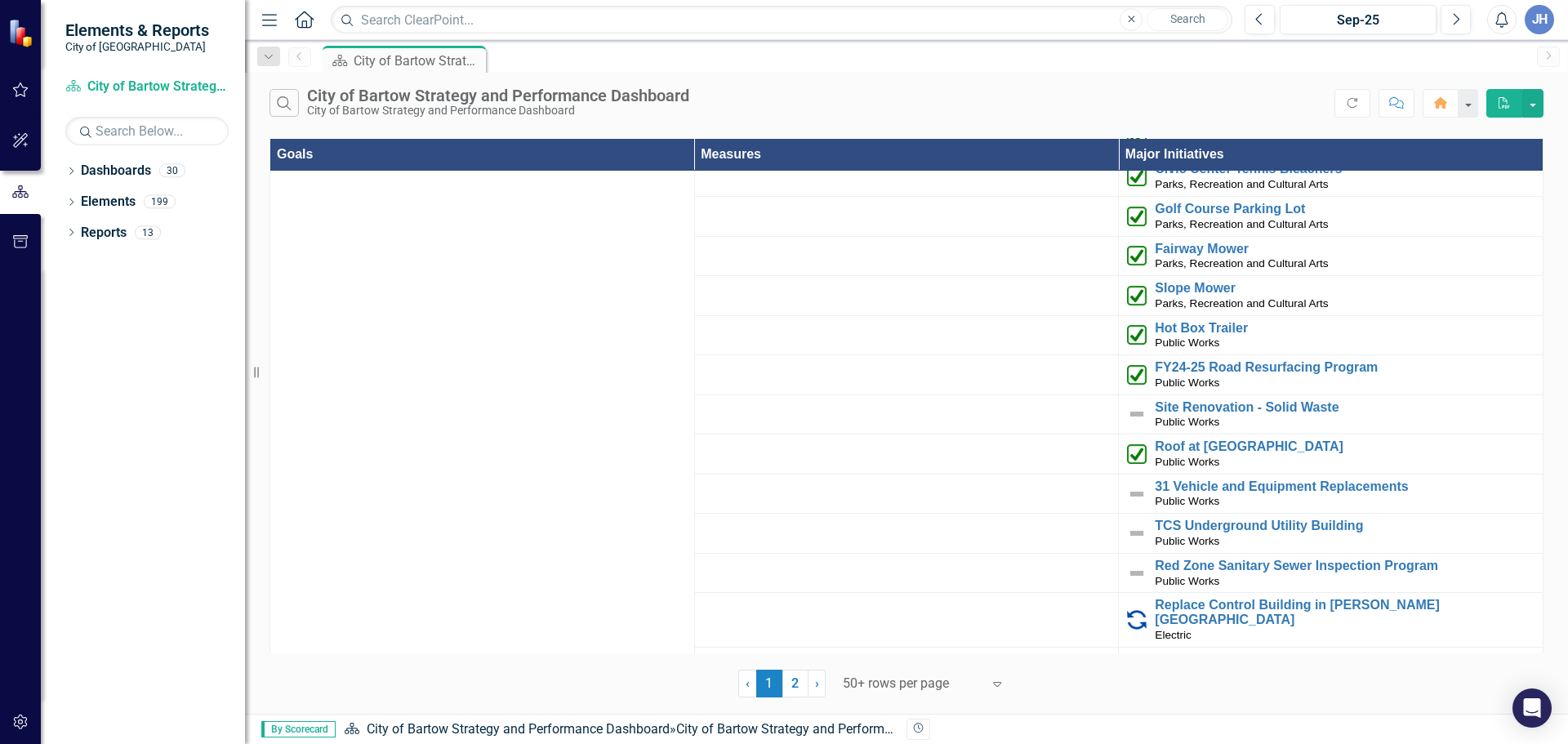
scroll to position [3607, 0]
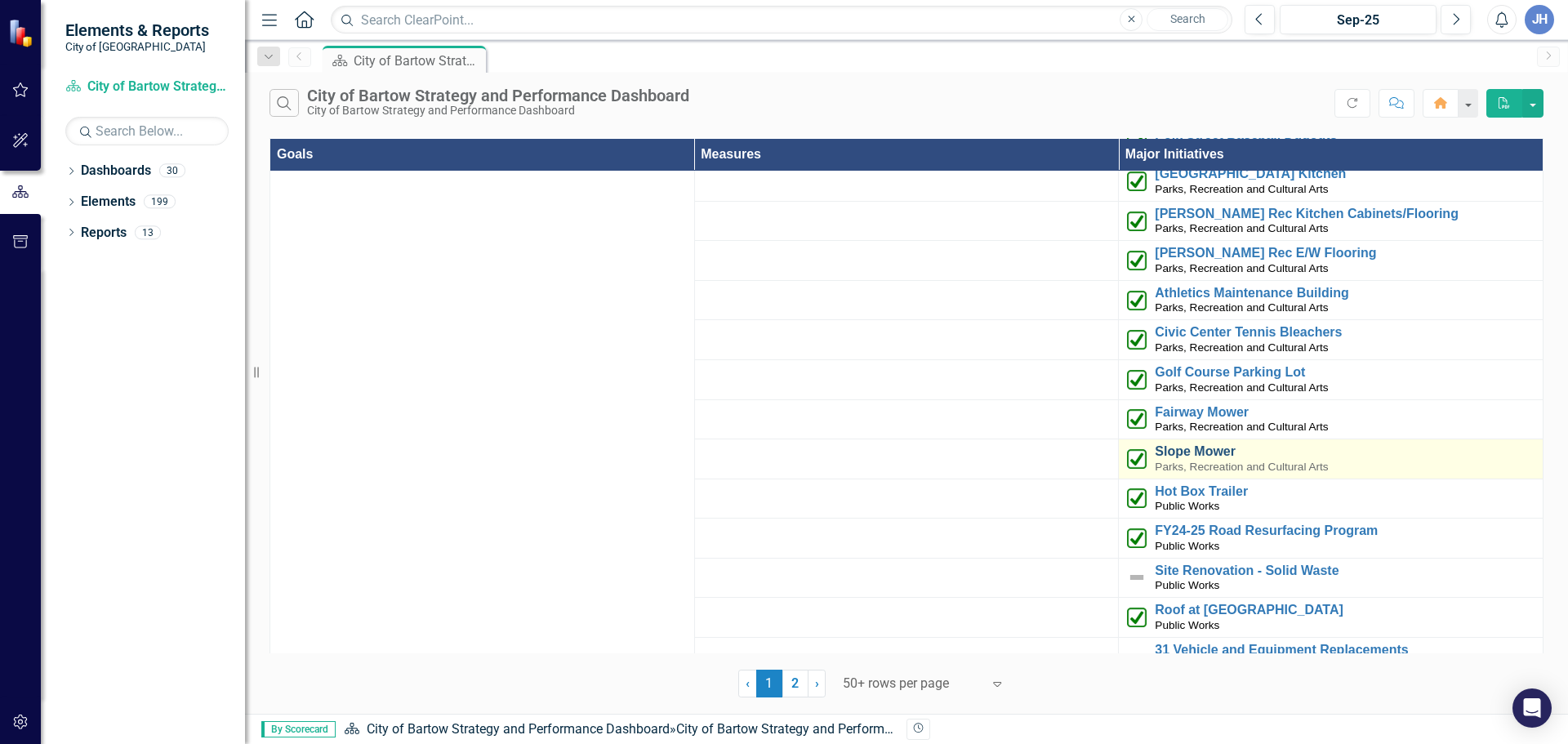
click at [1224, 445] on link "Slope Mower" at bounding box center [1344, 452] width 380 height 15
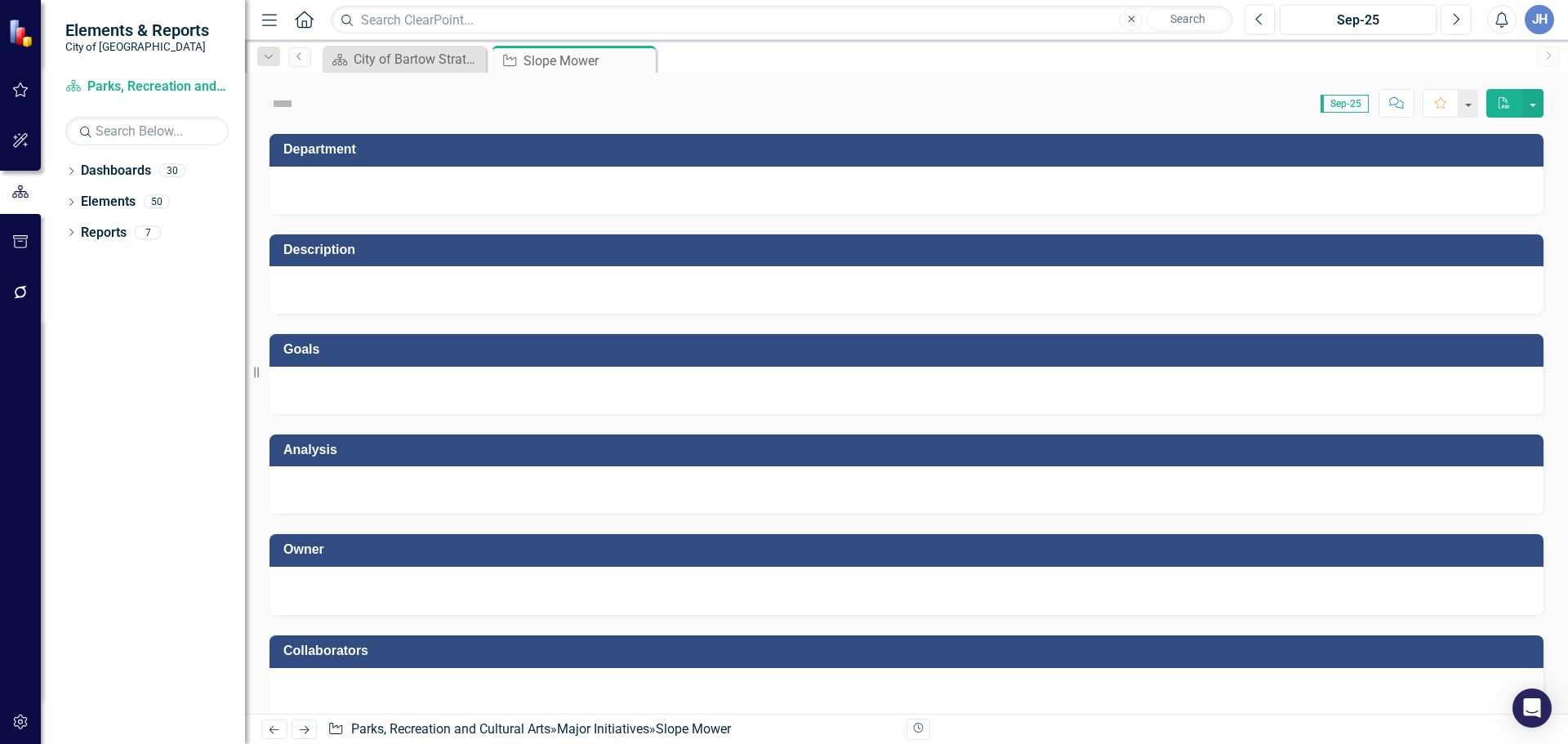
checkbox input "true"
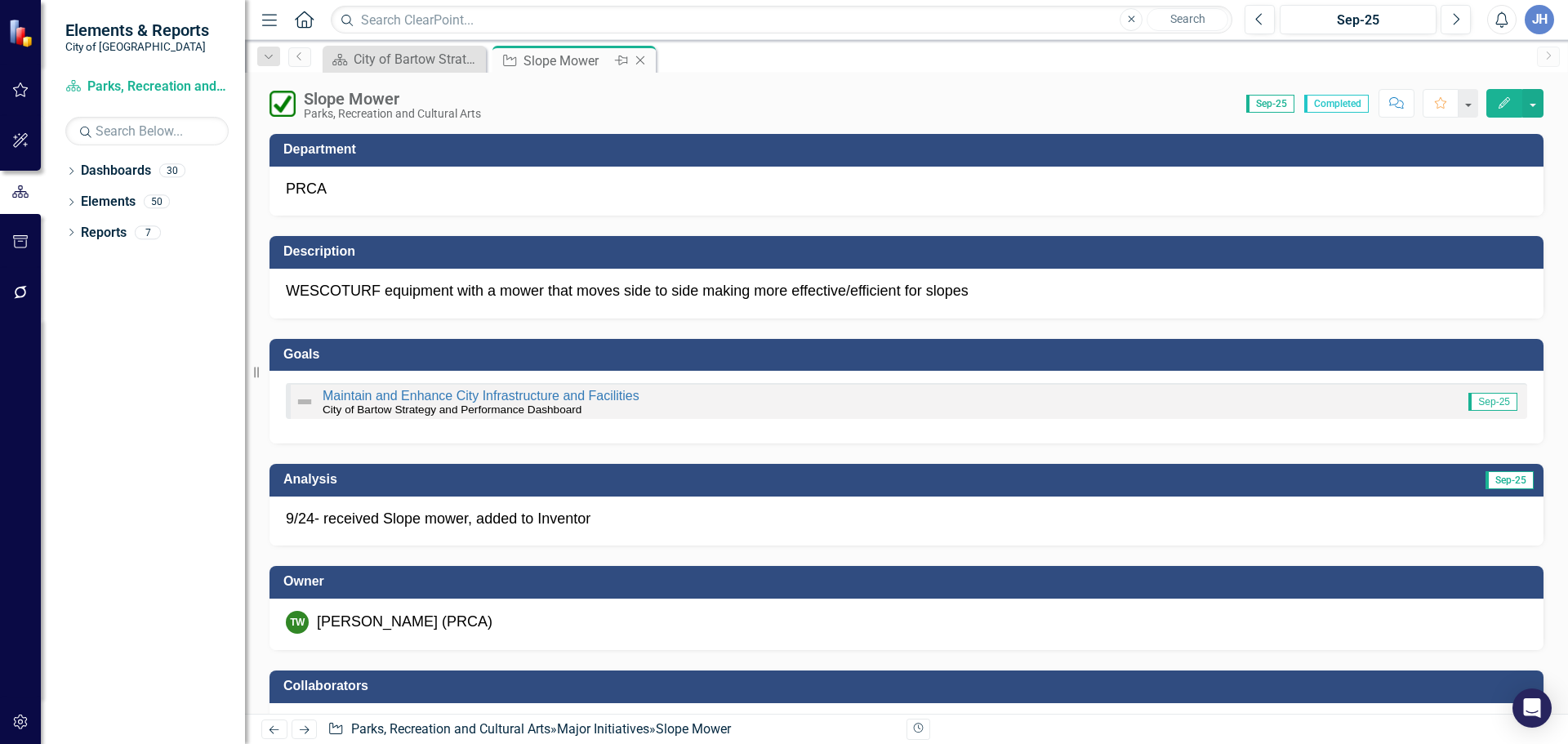
click at [638, 56] on icon "Close" at bounding box center [640, 60] width 16 height 13
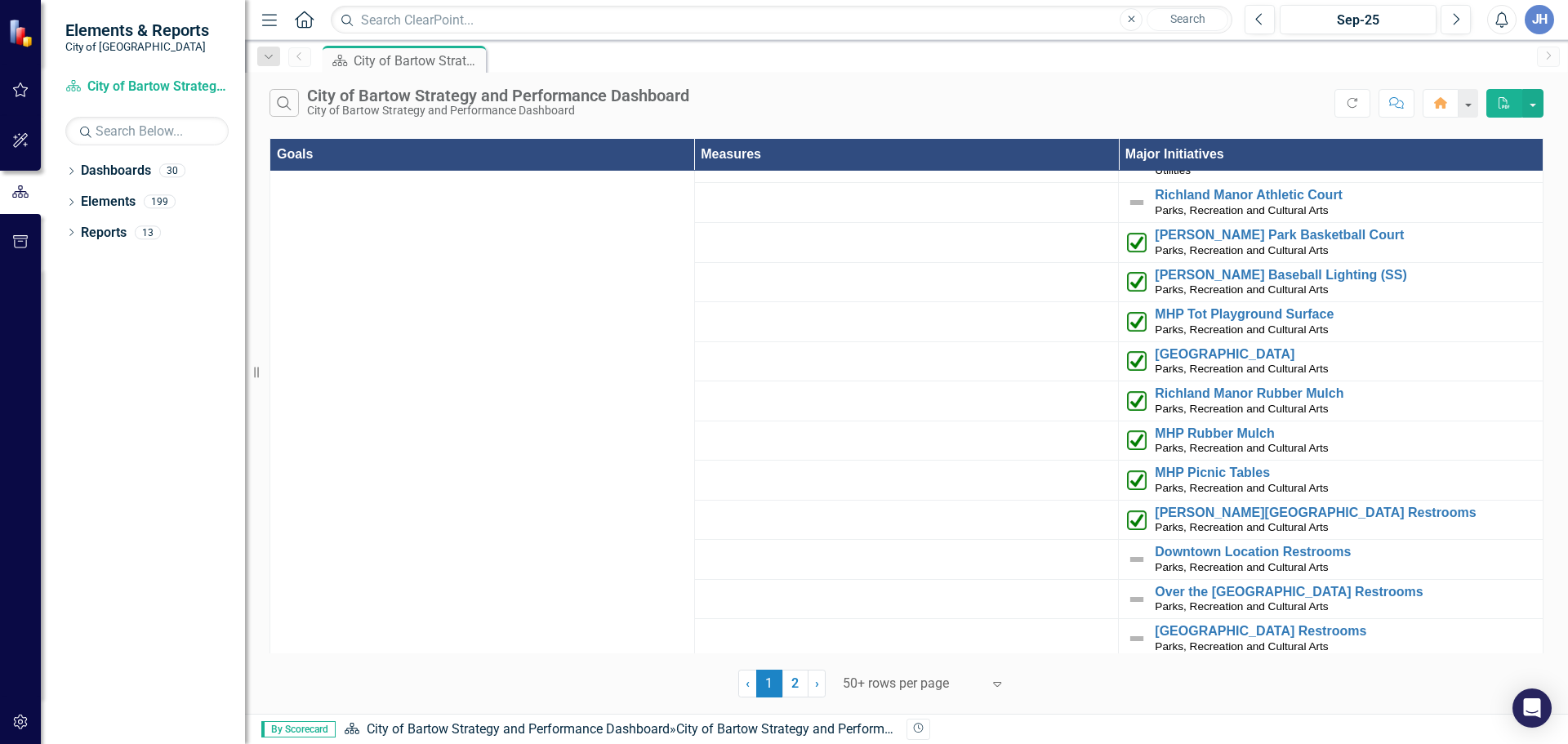
scroll to position [2464, 0]
